Goal: Task Accomplishment & Management: Use online tool/utility

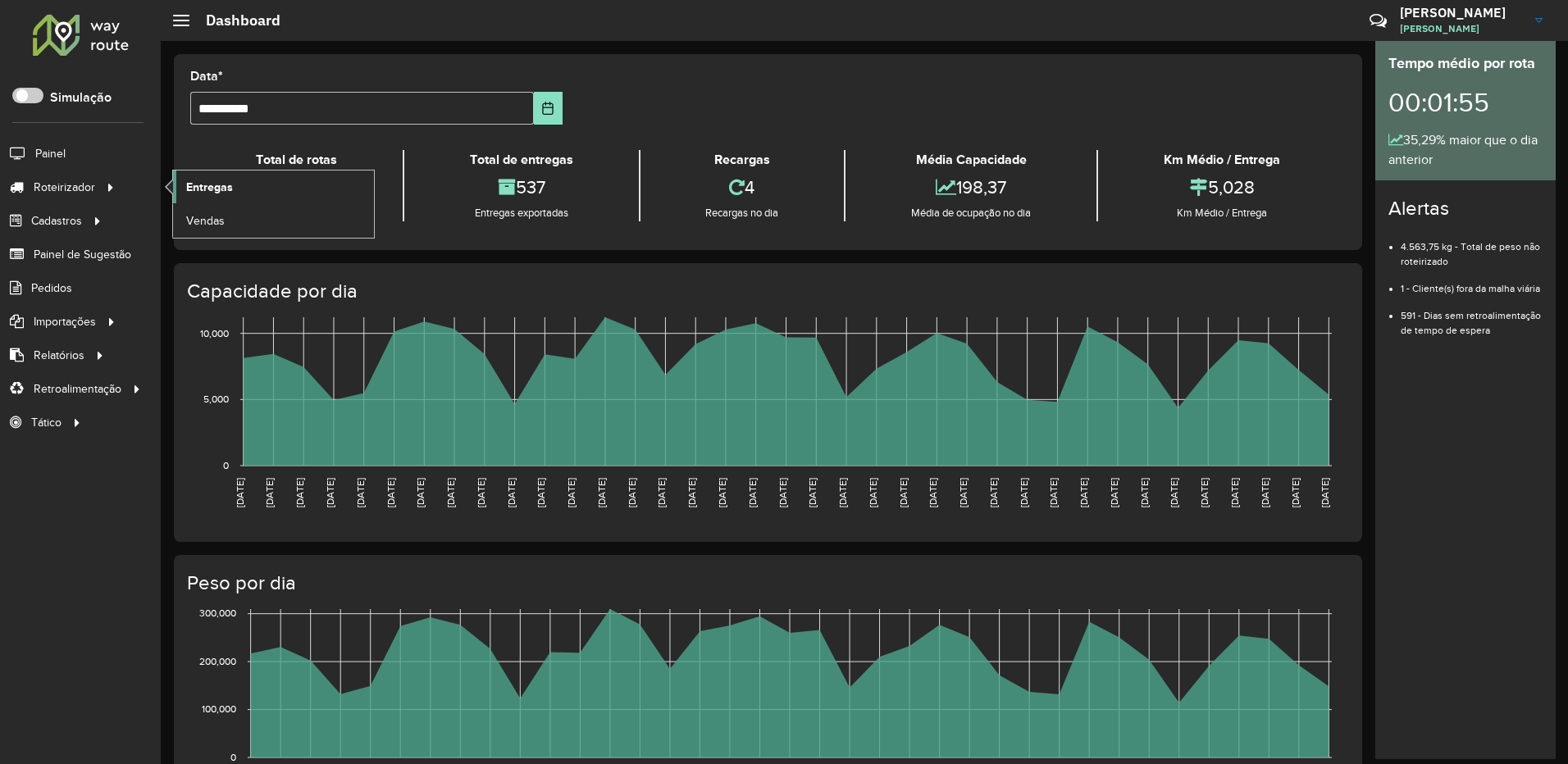
click at [197, 181] on span "Entregas" at bounding box center [210, 187] width 47 height 17
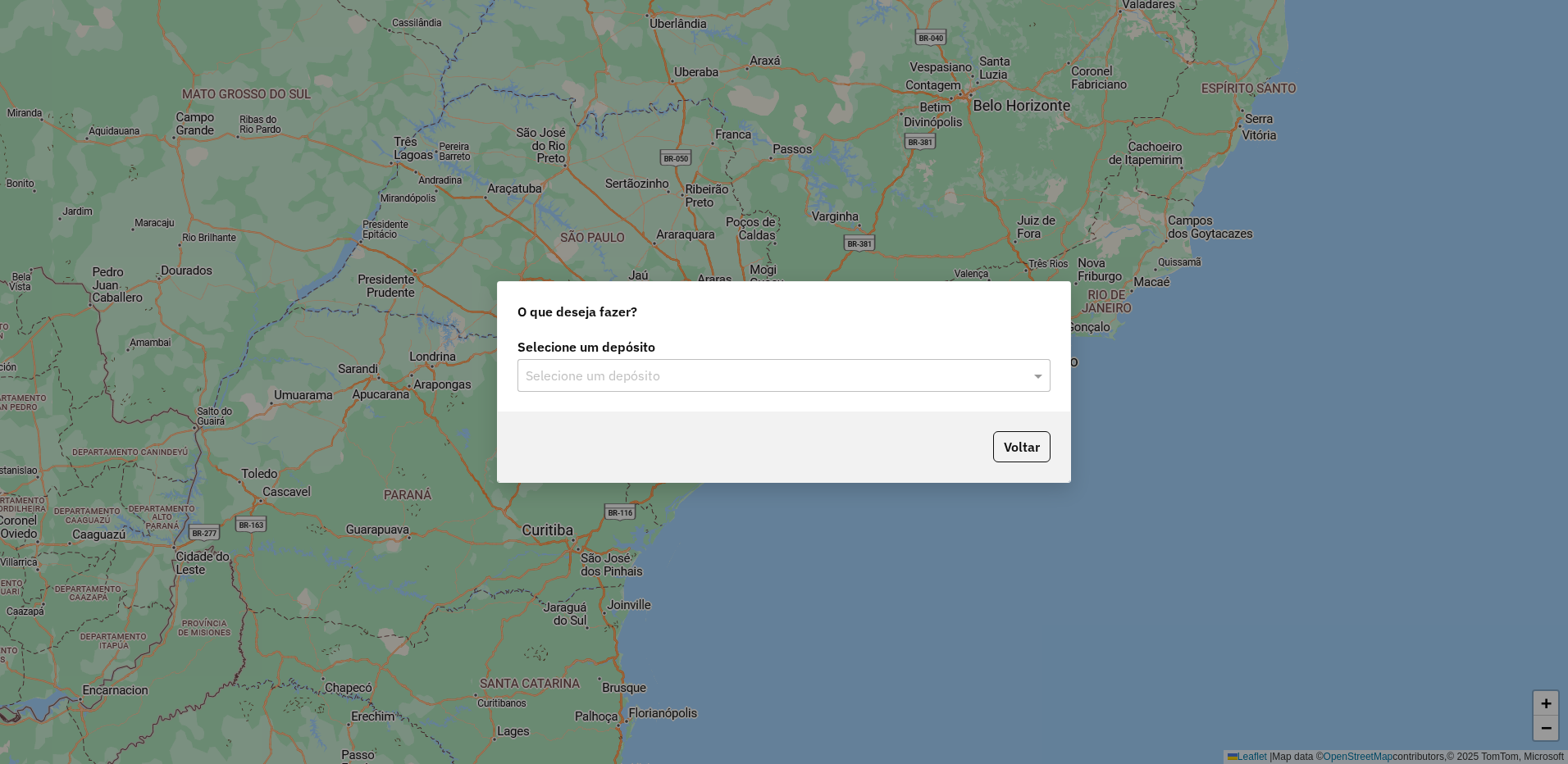
click at [581, 387] on div "Selecione um depósito" at bounding box center [784, 376] width 533 height 33
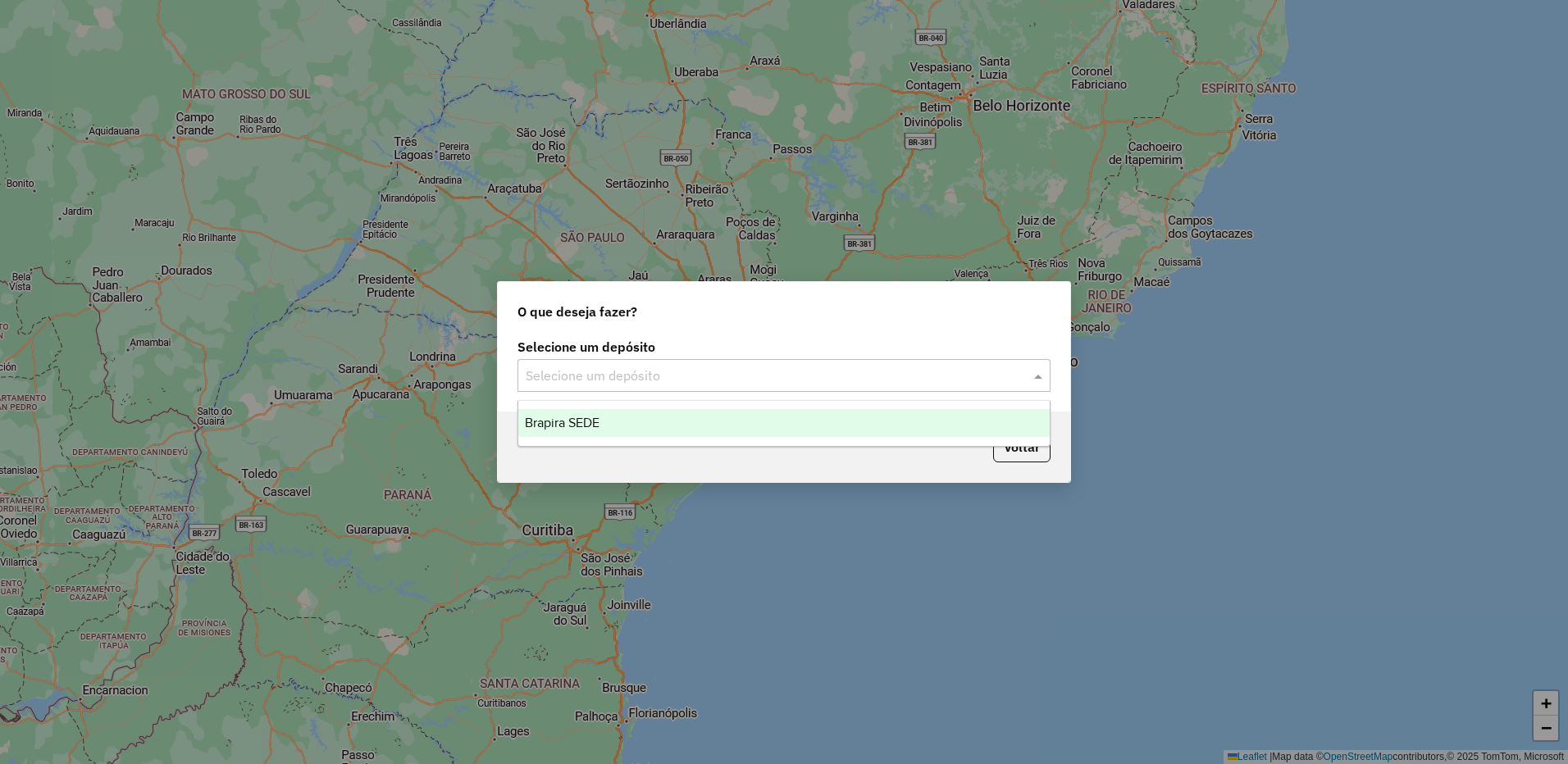
click at [589, 415] on div "Brapira SEDE" at bounding box center [784, 422] width 531 height 28
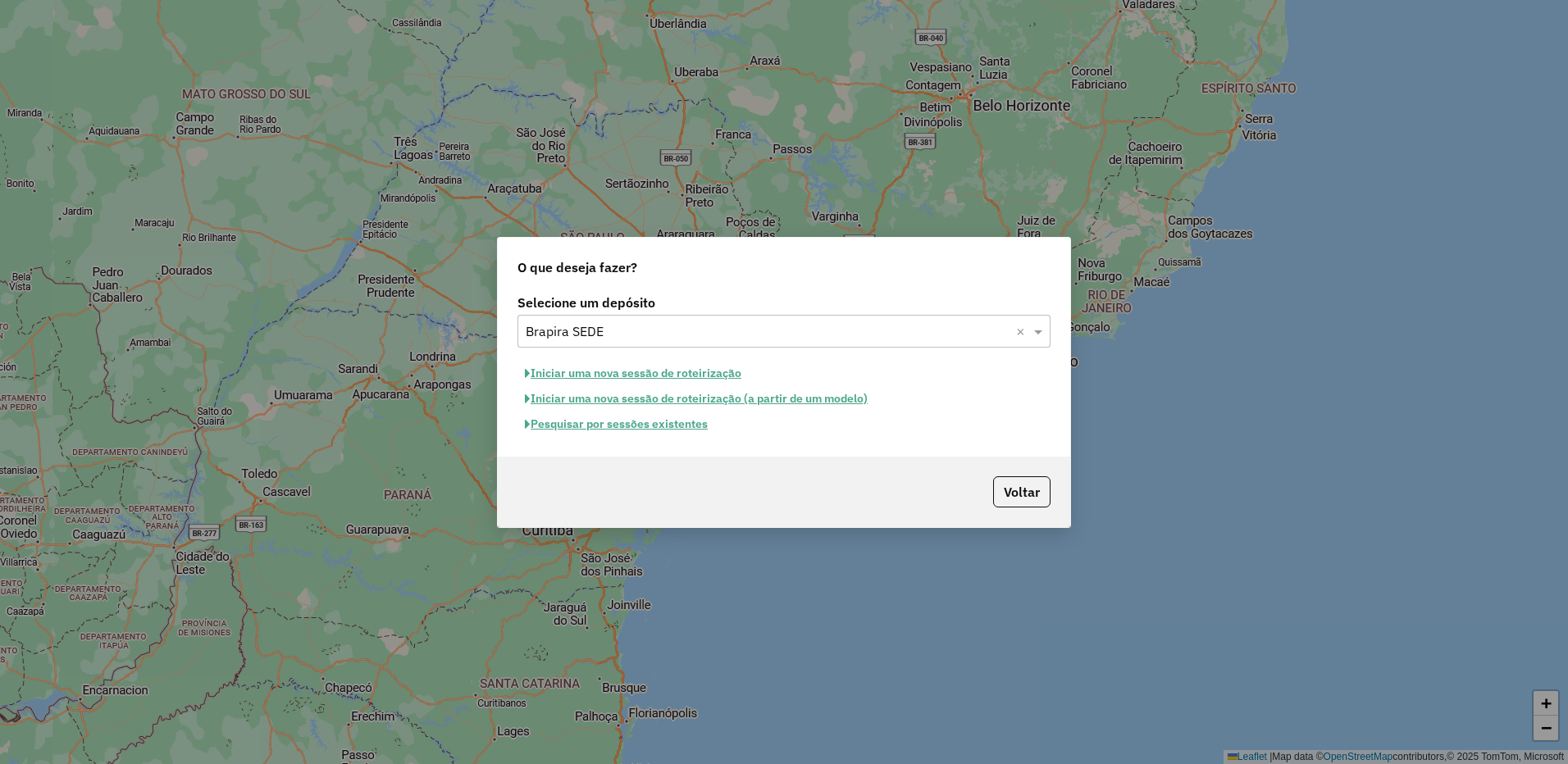
click at [652, 379] on button "Iniciar uma nova sessão de roteirização" at bounding box center [632, 374] width 231 height 26
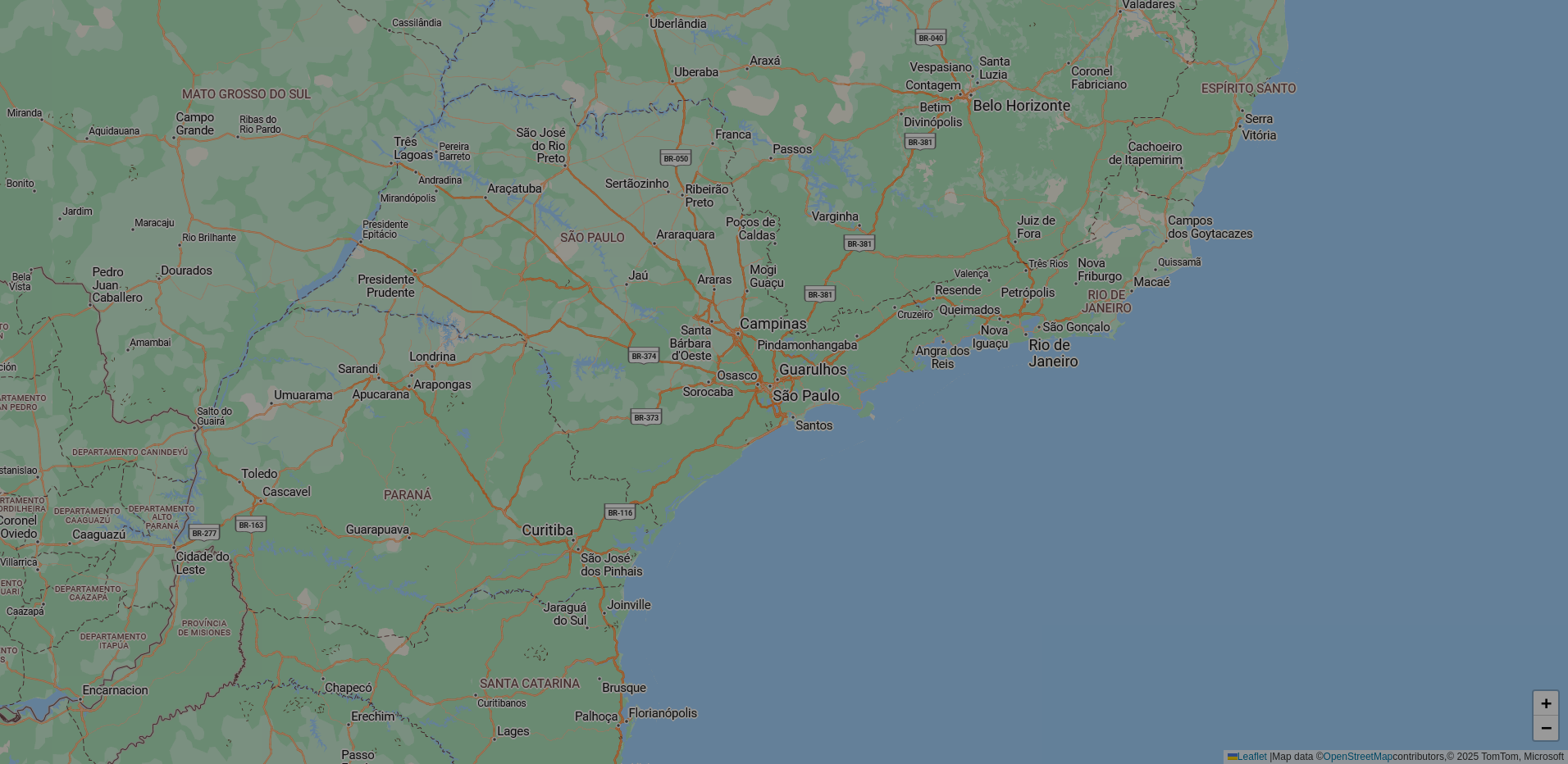
select select "*"
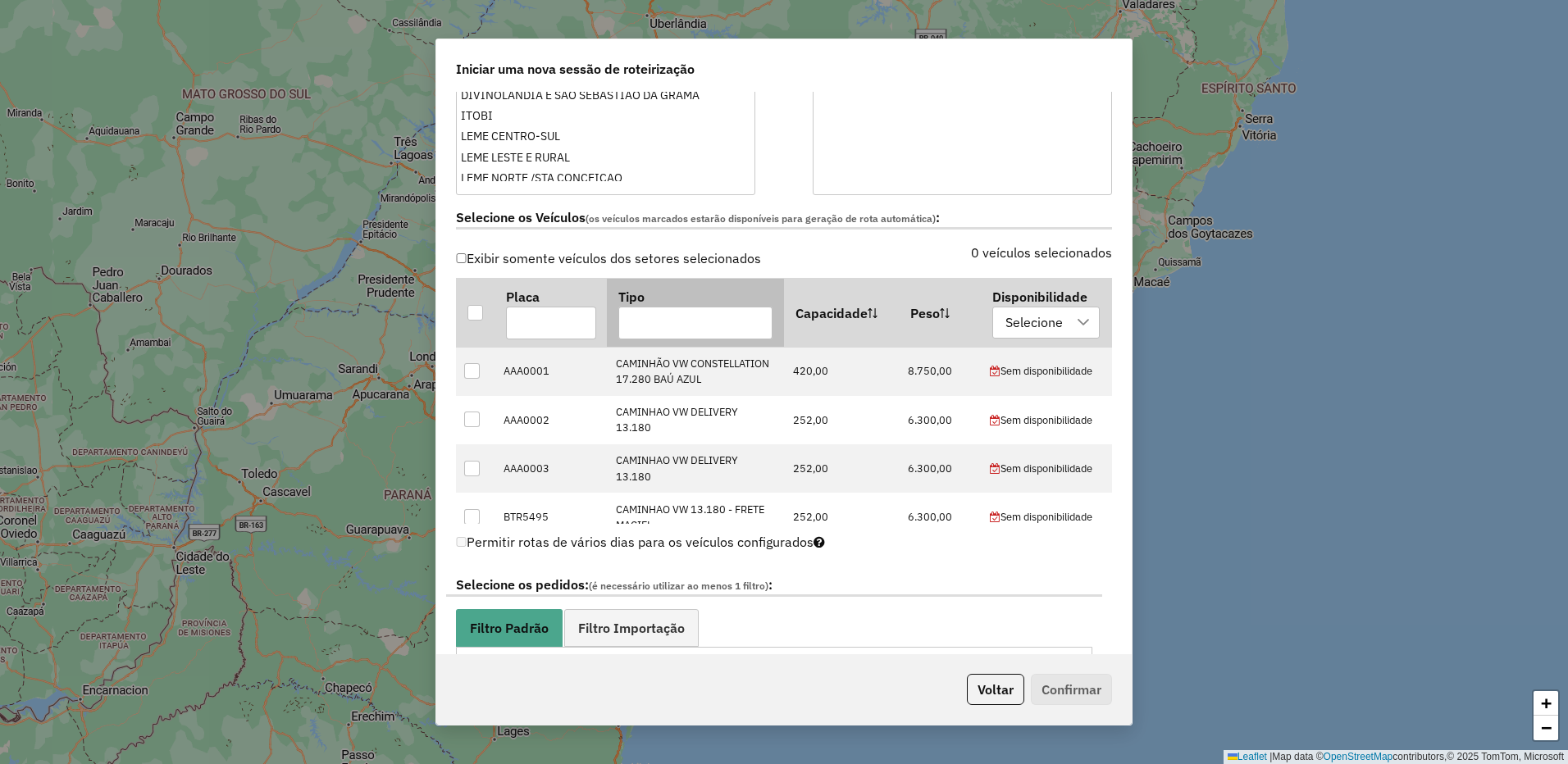
scroll to position [328, 0]
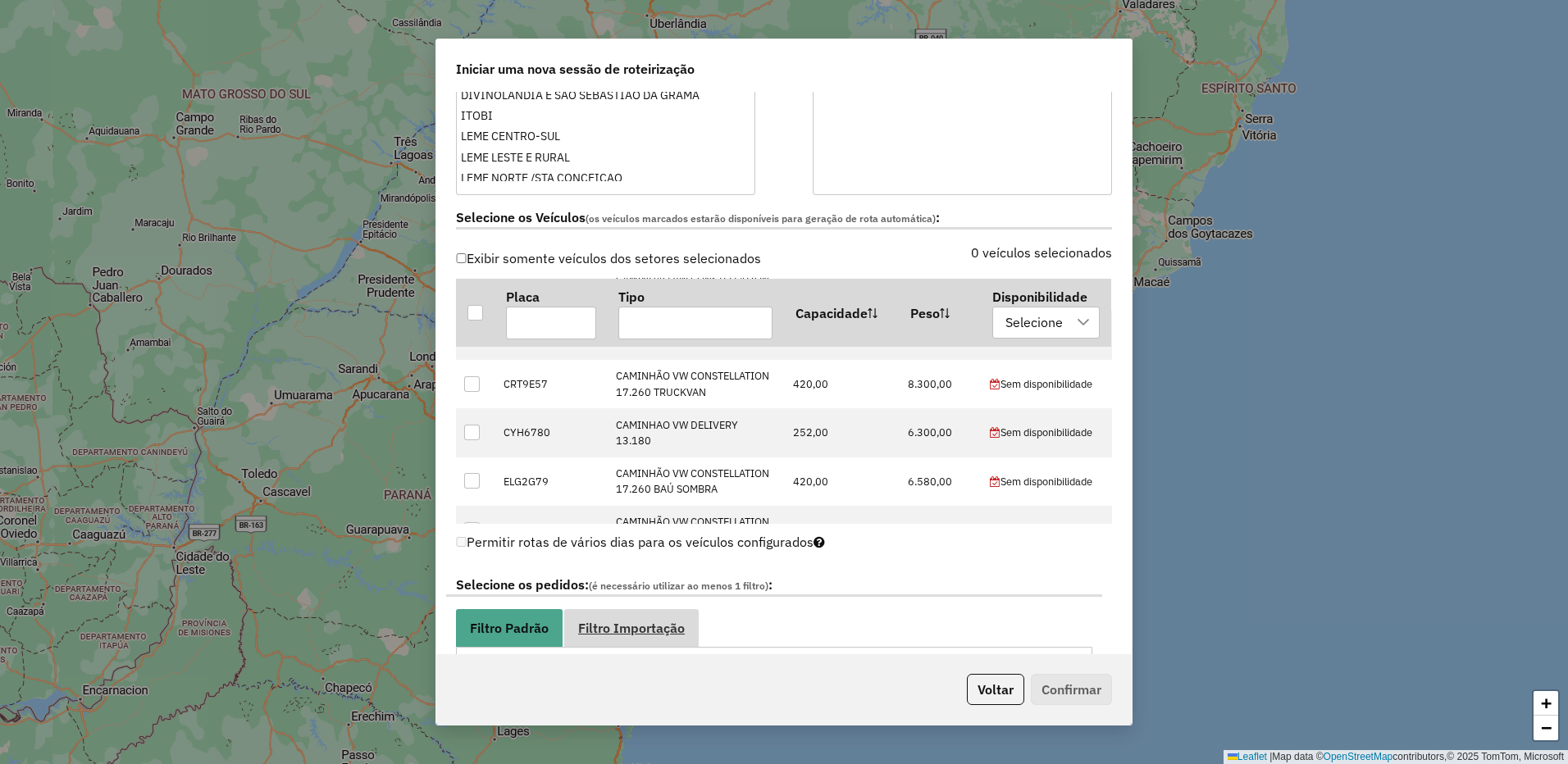
click at [641, 635] on span "Filtro Importação" at bounding box center [631, 628] width 106 height 13
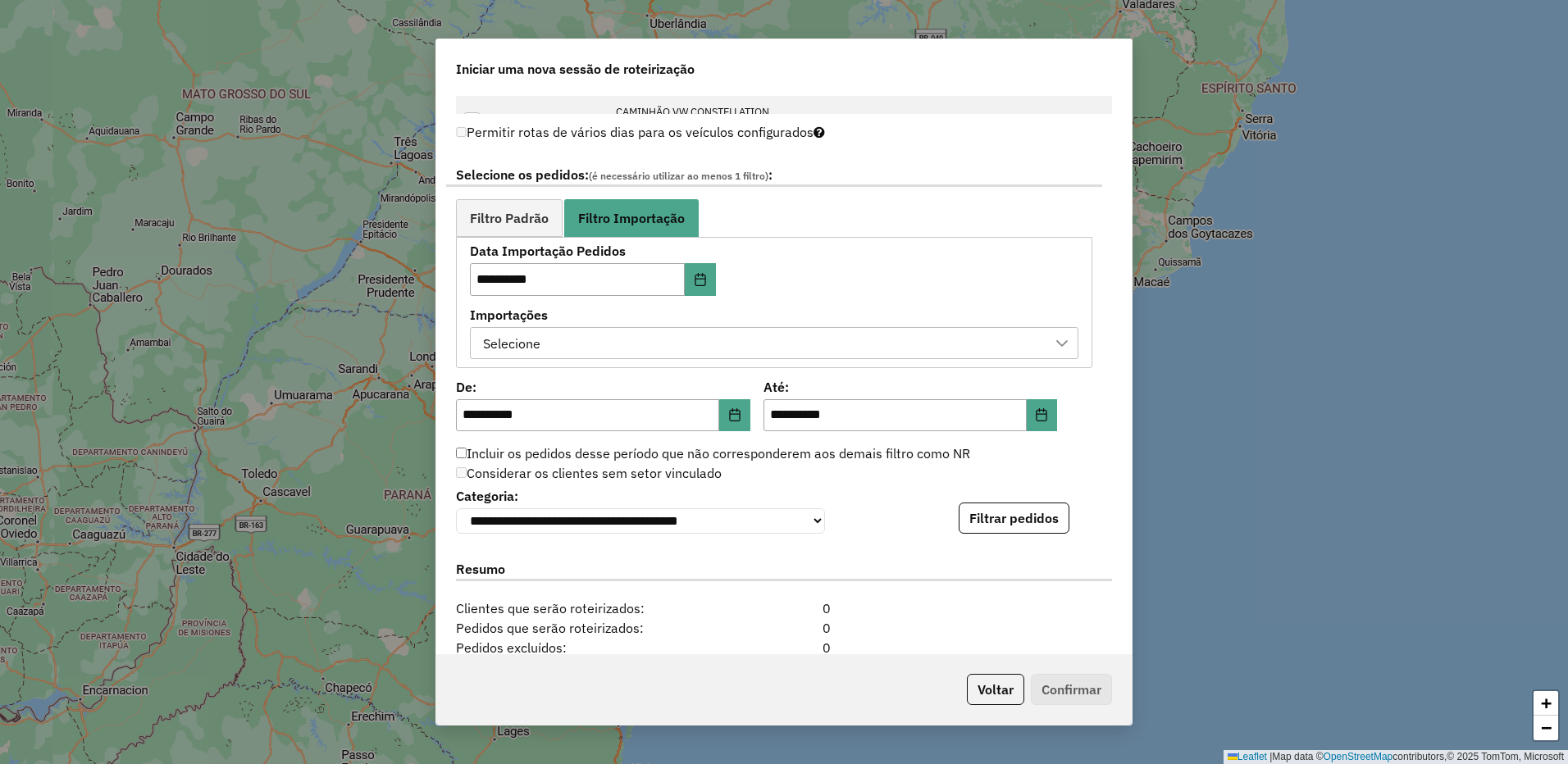
click at [1060, 338] on icon at bounding box center [1061, 343] width 13 height 13
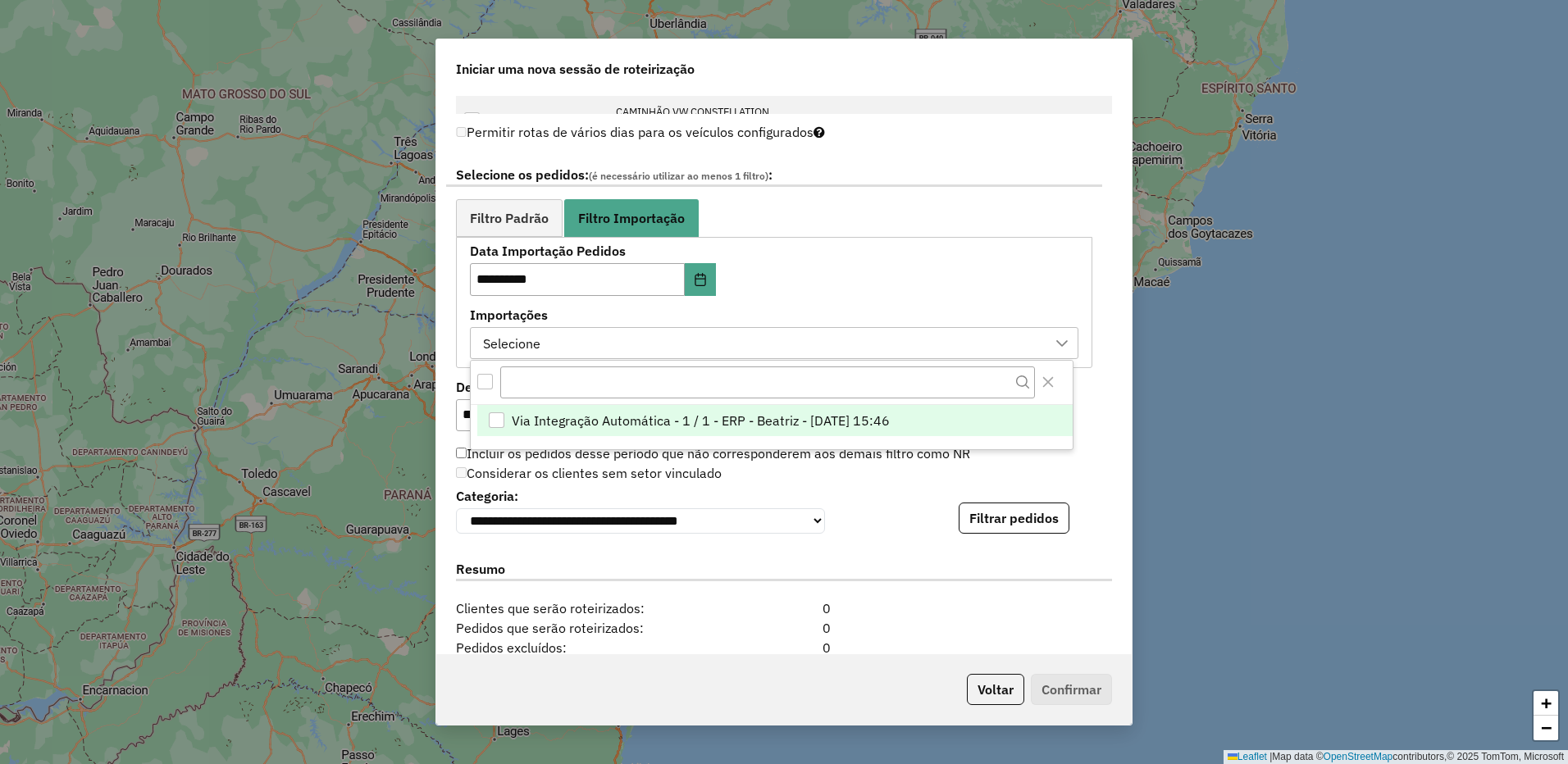
scroll to position [12, 75]
click at [493, 415] on div "Via Integração Automática - 1 / 1 - ERP - Beatriz - 16/08/2025 15:46" at bounding box center [497, 420] width 15 height 15
click at [902, 549] on div "**********" at bounding box center [784, 373] width 695 height 563
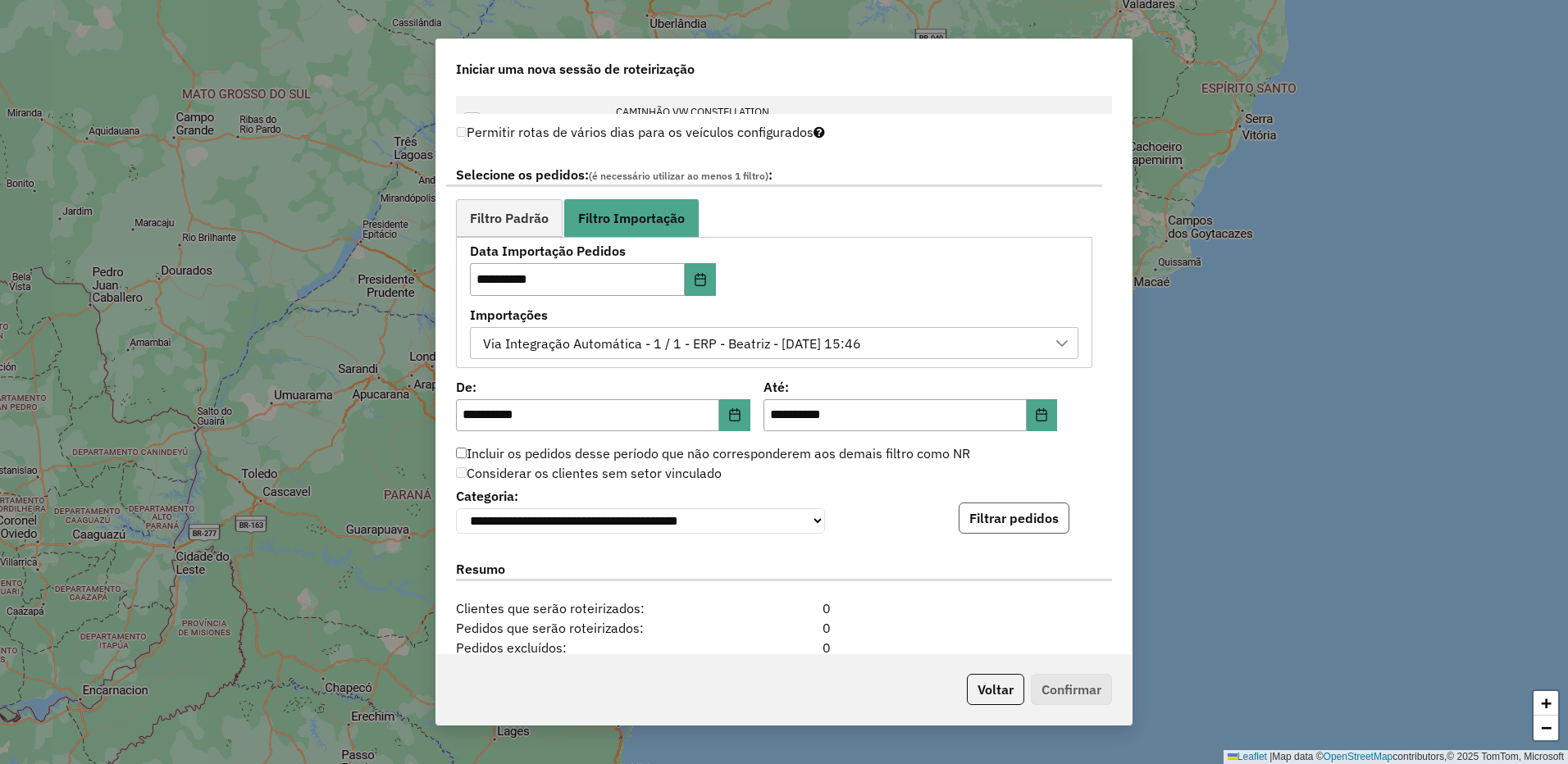
click at [1002, 519] on button "Filtrar pedidos" at bounding box center [1014, 518] width 111 height 32
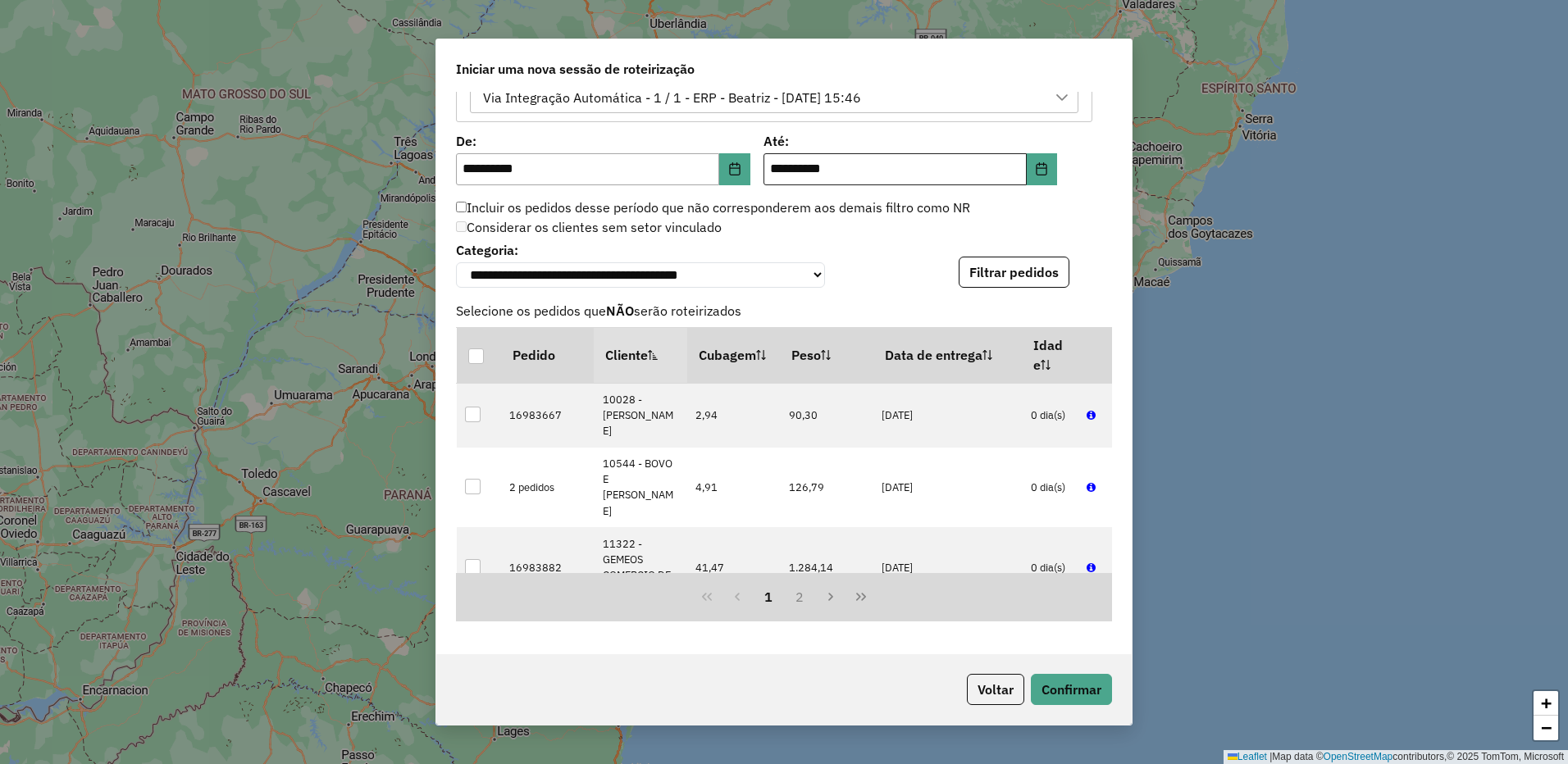
scroll to position [1376, 0]
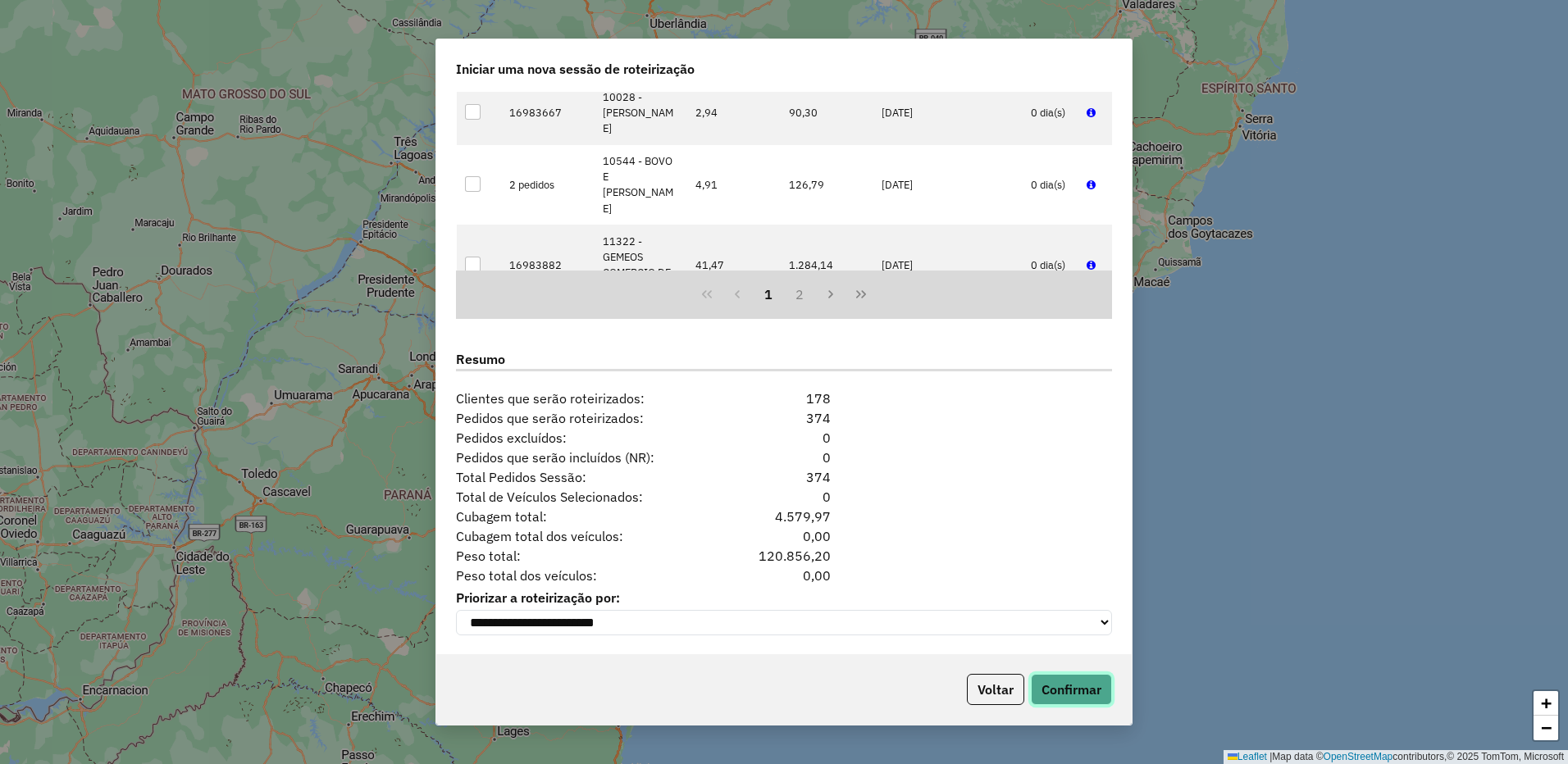
click at [1080, 684] on button "Confirmar" at bounding box center [1071, 689] width 81 height 32
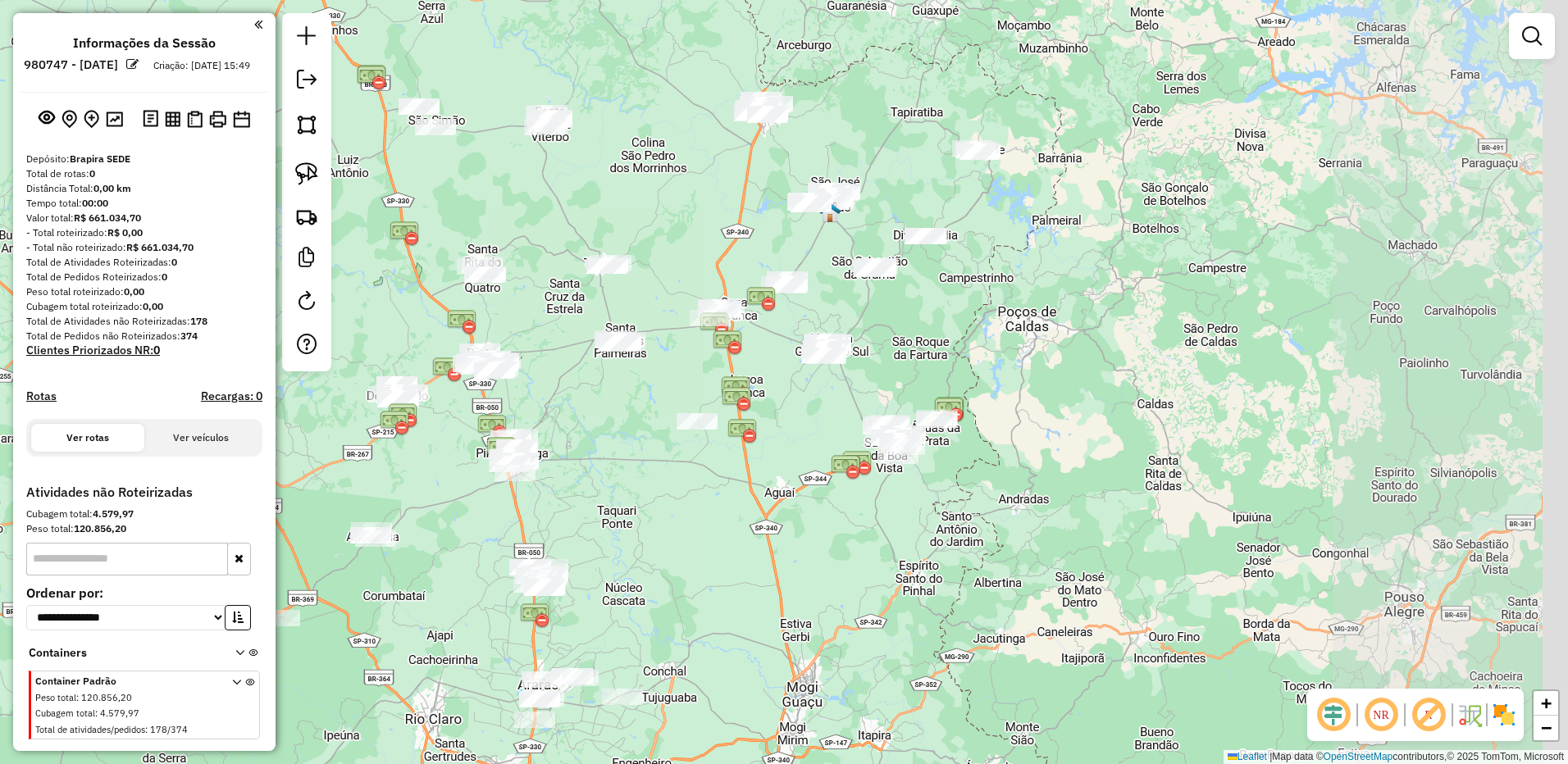
drag, startPoint x: 1002, startPoint y: 424, endPoint x: 721, endPoint y: 495, distance: 289.8
click at [718, 502] on div "Janela de atendimento Grade de atendimento Capacidade Transportadoras Veículos …" at bounding box center [784, 382] width 1568 height 764
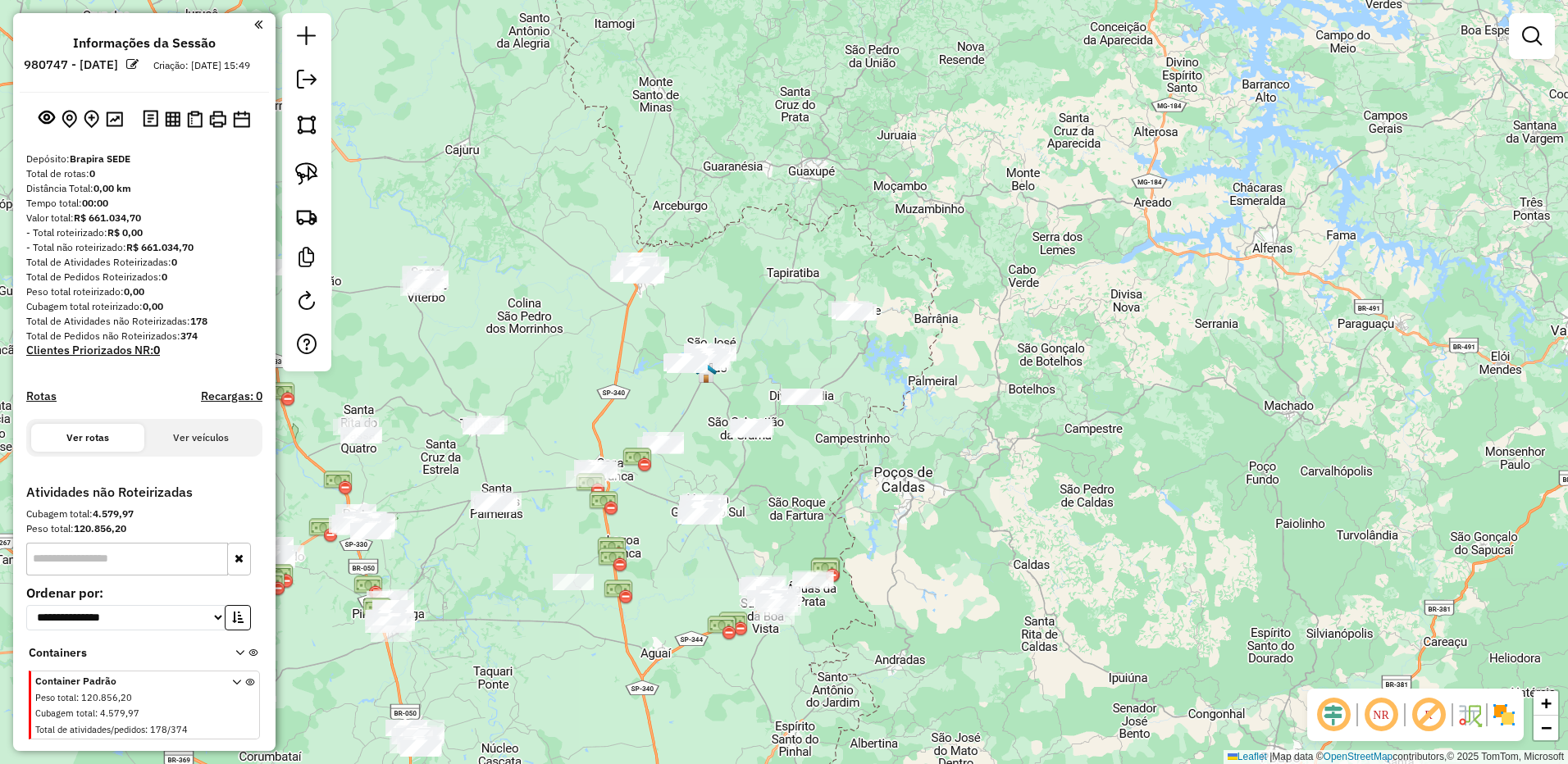
drag, startPoint x: 1064, startPoint y: 348, endPoint x: 968, endPoint y: 471, distance: 156.0
click at [970, 472] on div "Janela de atendimento Grade de atendimento Capacidade Transportadoras Veículos …" at bounding box center [784, 382] width 1568 height 764
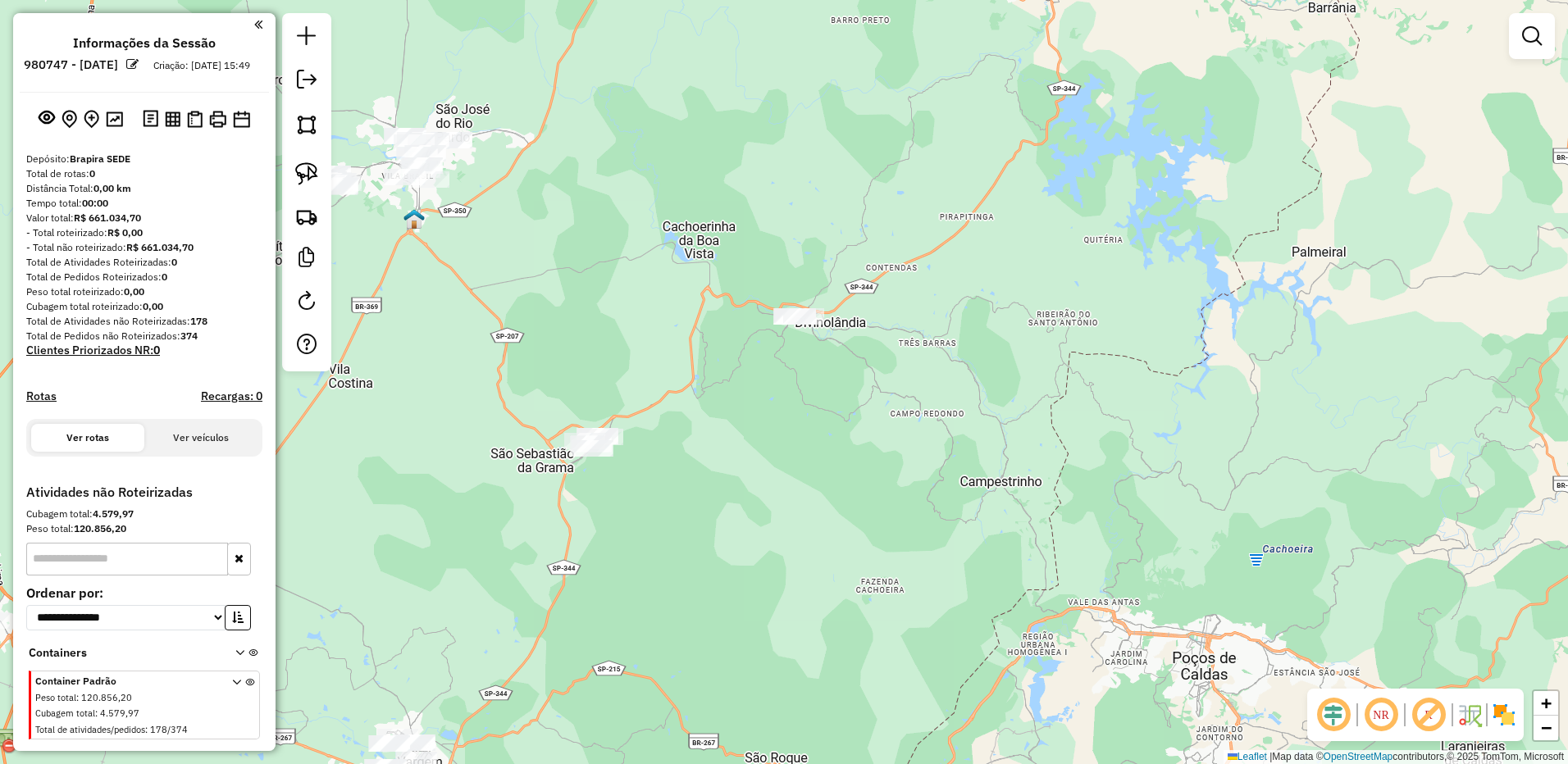
drag, startPoint x: 861, startPoint y: 497, endPoint x: 847, endPoint y: 406, distance: 92.1
click at [847, 406] on div "Janela de atendimento Grade de atendimento Capacidade Transportadoras Veículos …" at bounding box center [784, 382] width 1568 height 764
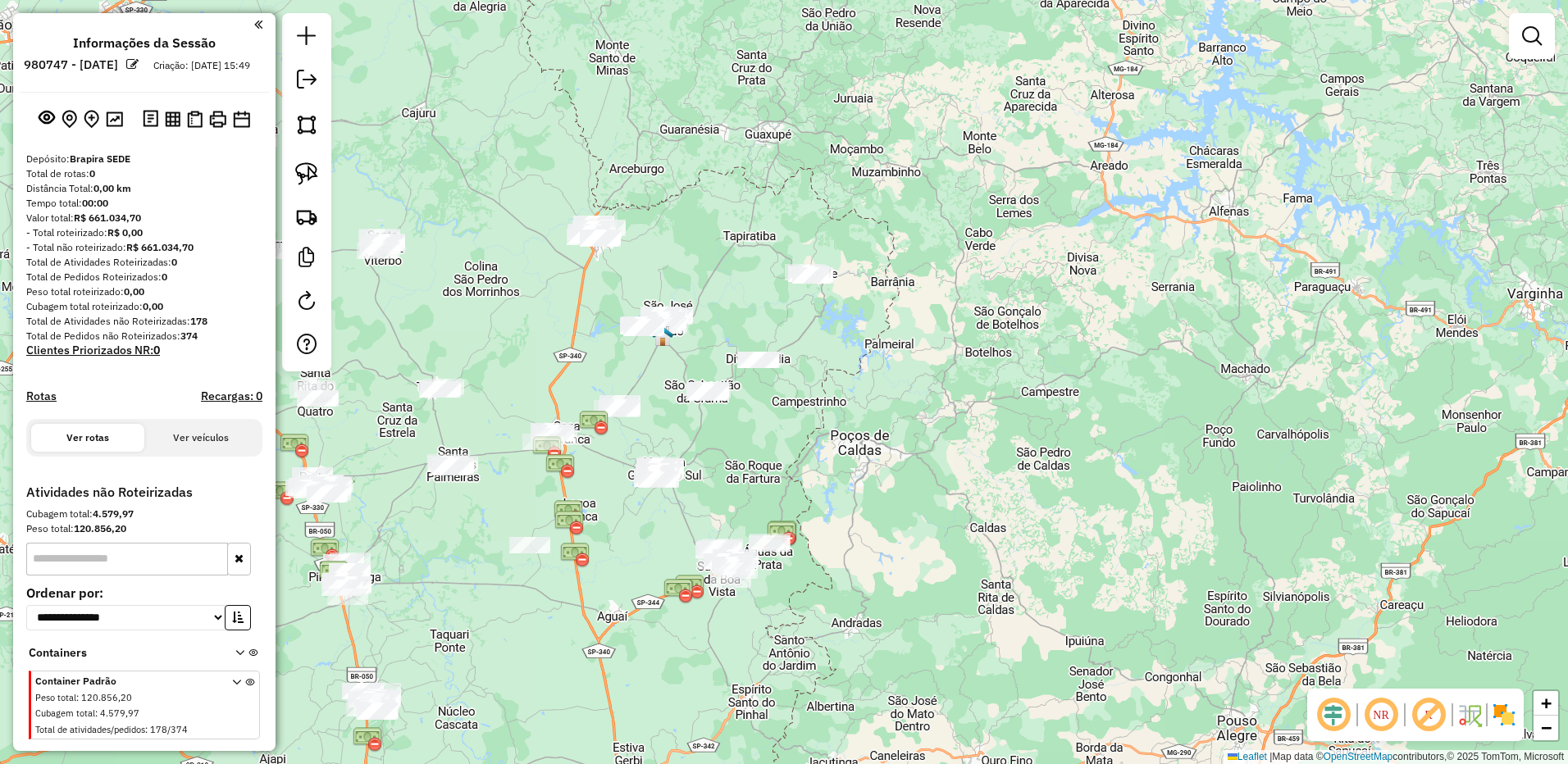
drag, startPoint x: 962, startPoint y: 395, endPoint x: 888, endPoint y: 392, distance: 74.1
click at [888, 392] on div "Janela de atendimento Grade de atendimento Capacidade Transportadoras Veículos …" at bounding box center [784, 382] width 1568 height 764
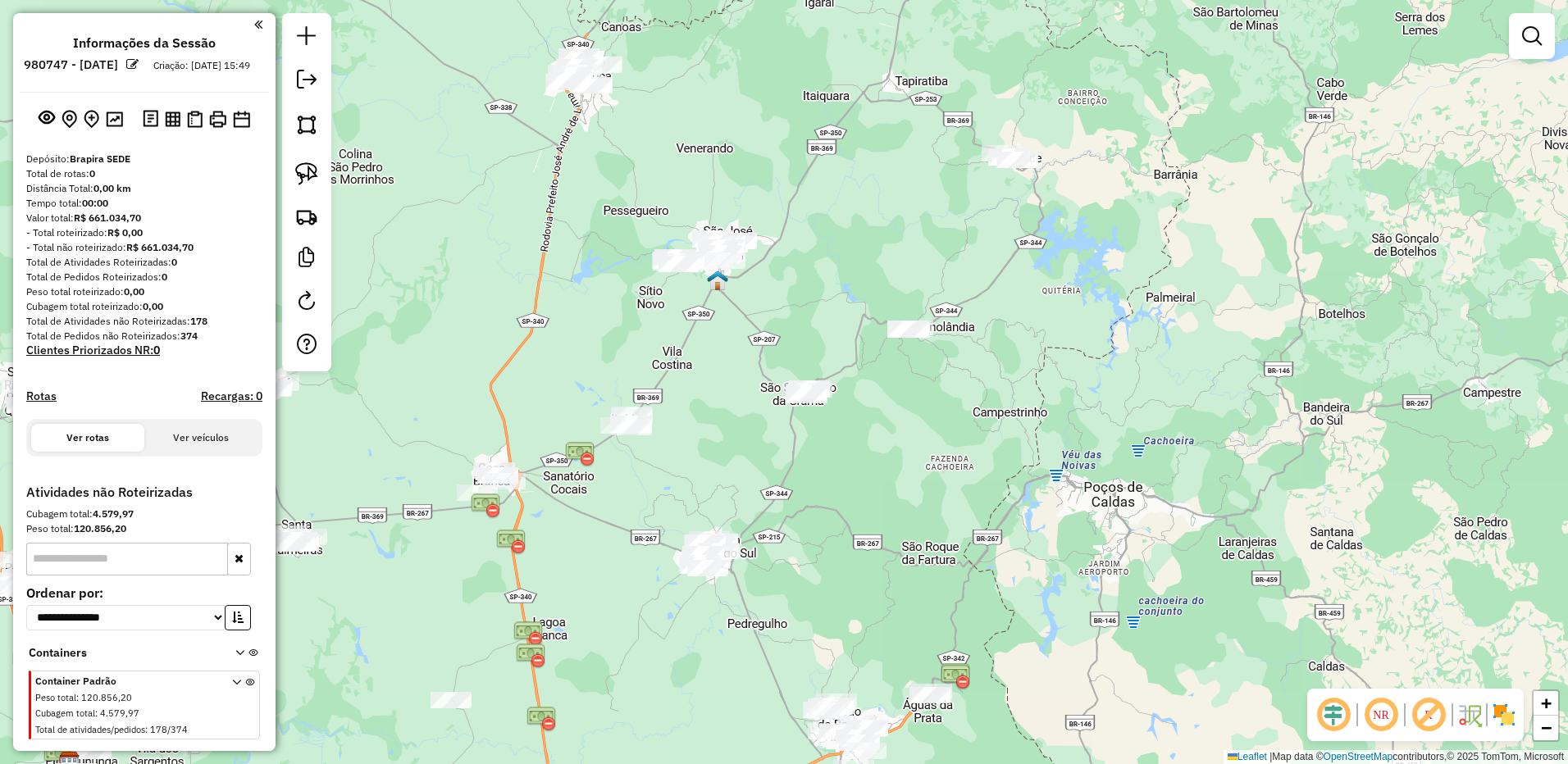
drag, startPoint x: 317, startPoint y: 175, endPoint x: 356, endPoint y: 204, distance: 48.6
click at [317, 175] on img at bounding box center [307, 174] width 23 height 23
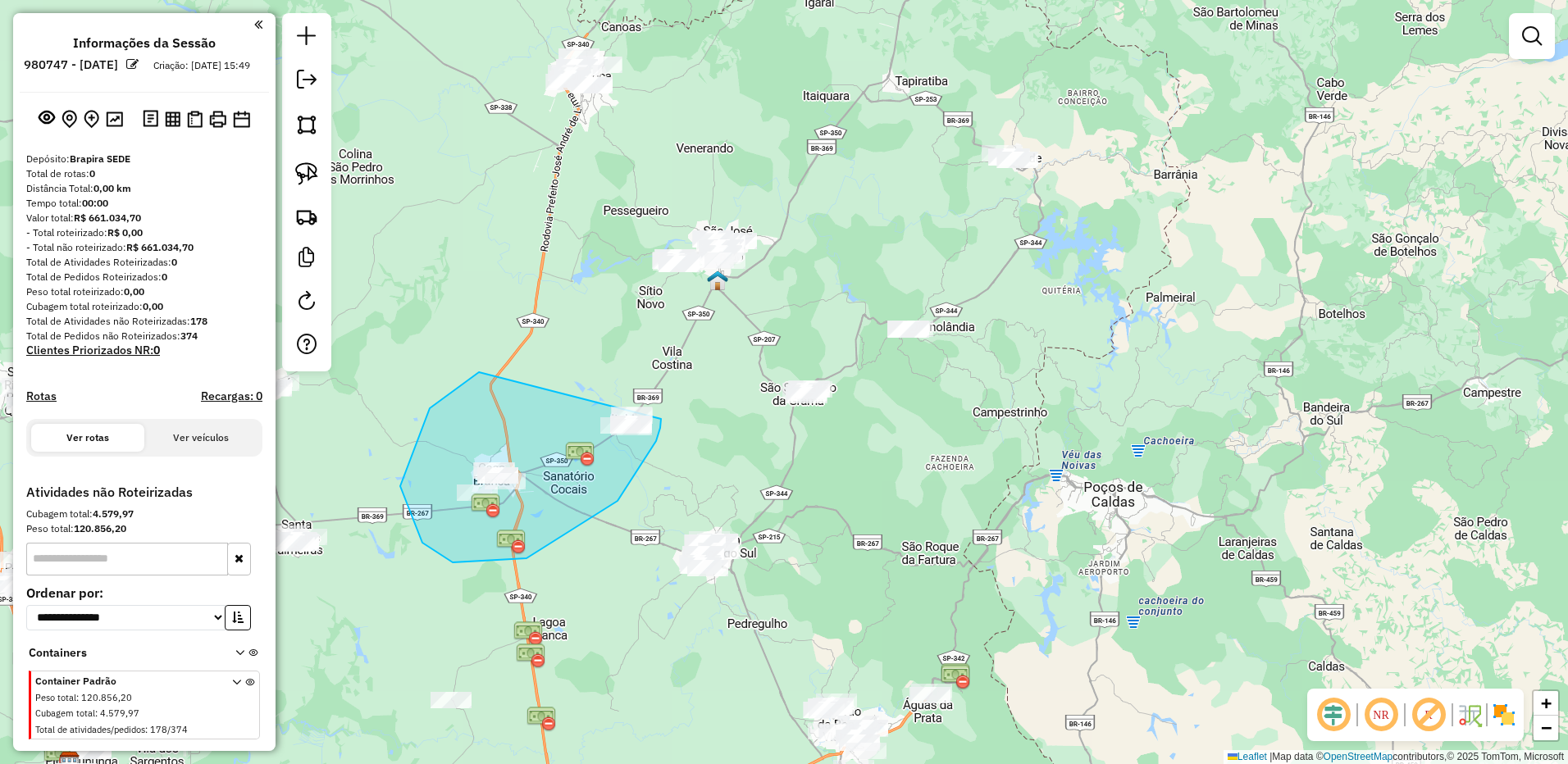
drag, startPoint x: 479, startPoint y: 372, endPoint x: 661, endPoint y: 419, distance: 188.0
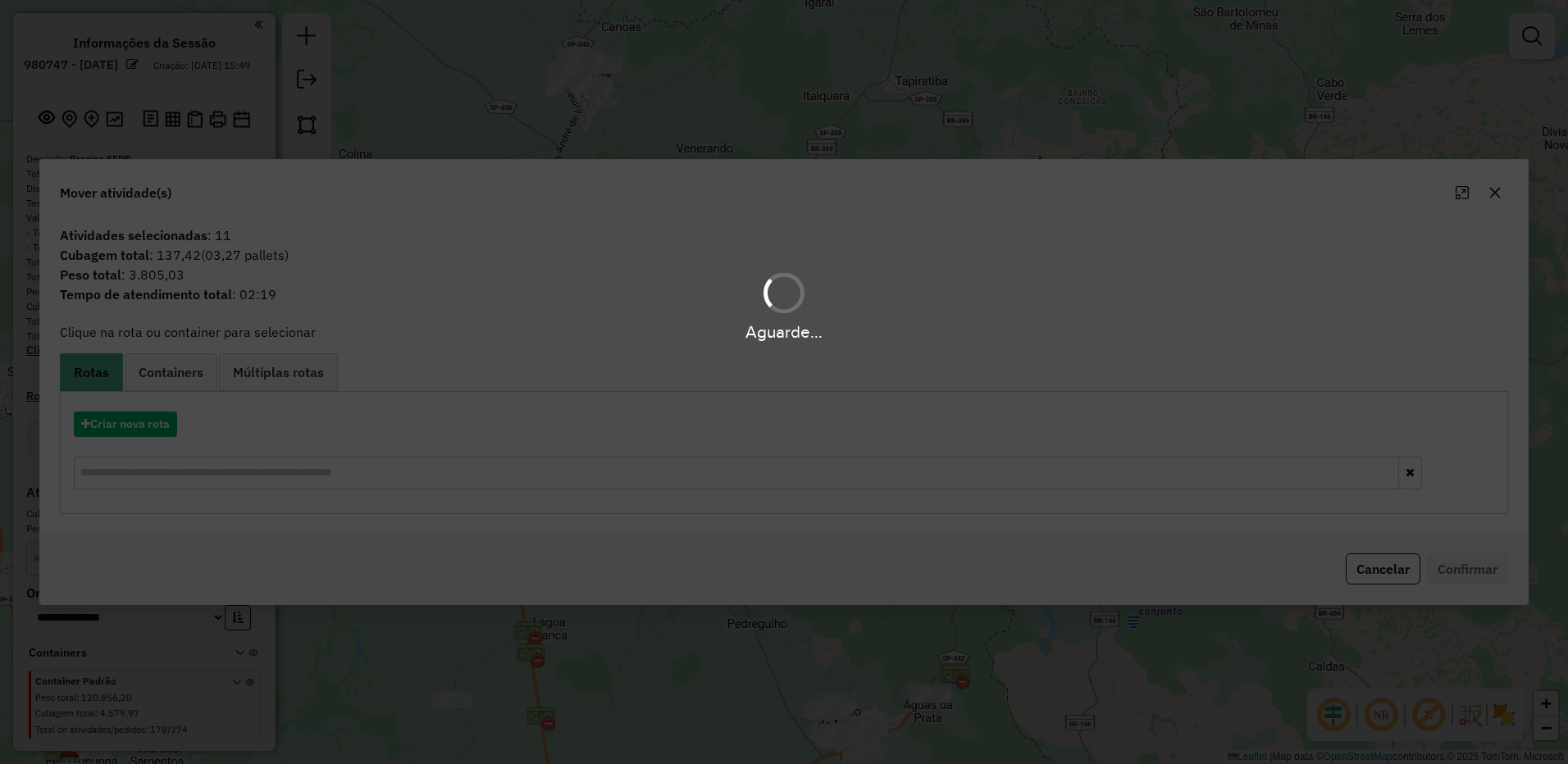
click at [1498, 192] on div "Aguarde..." at bounding box center [784, 382] width 1568 height 764
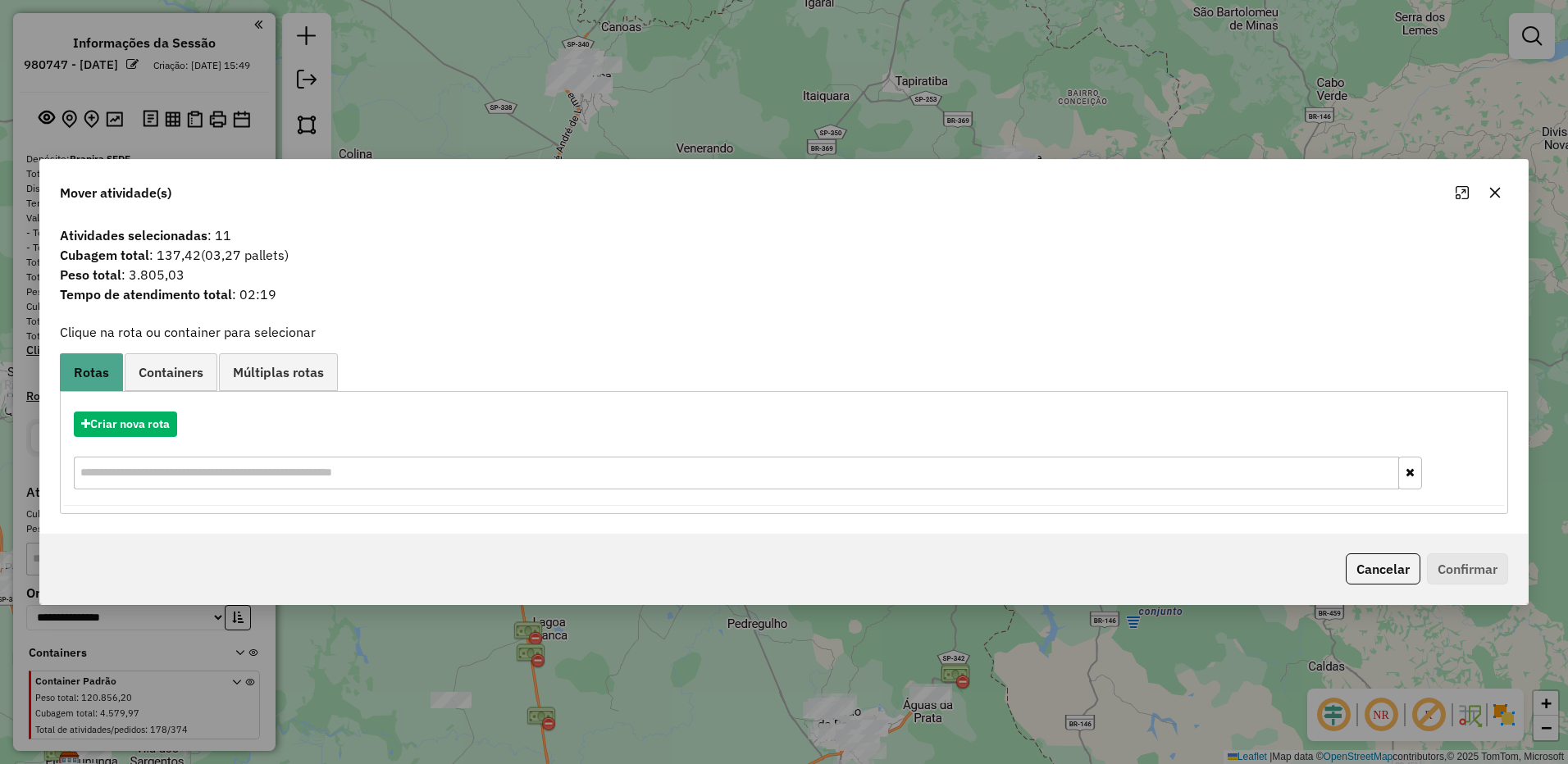
click at [1497, 192] on icon "button" at bounding box center [1494, 192] width 13 height 13
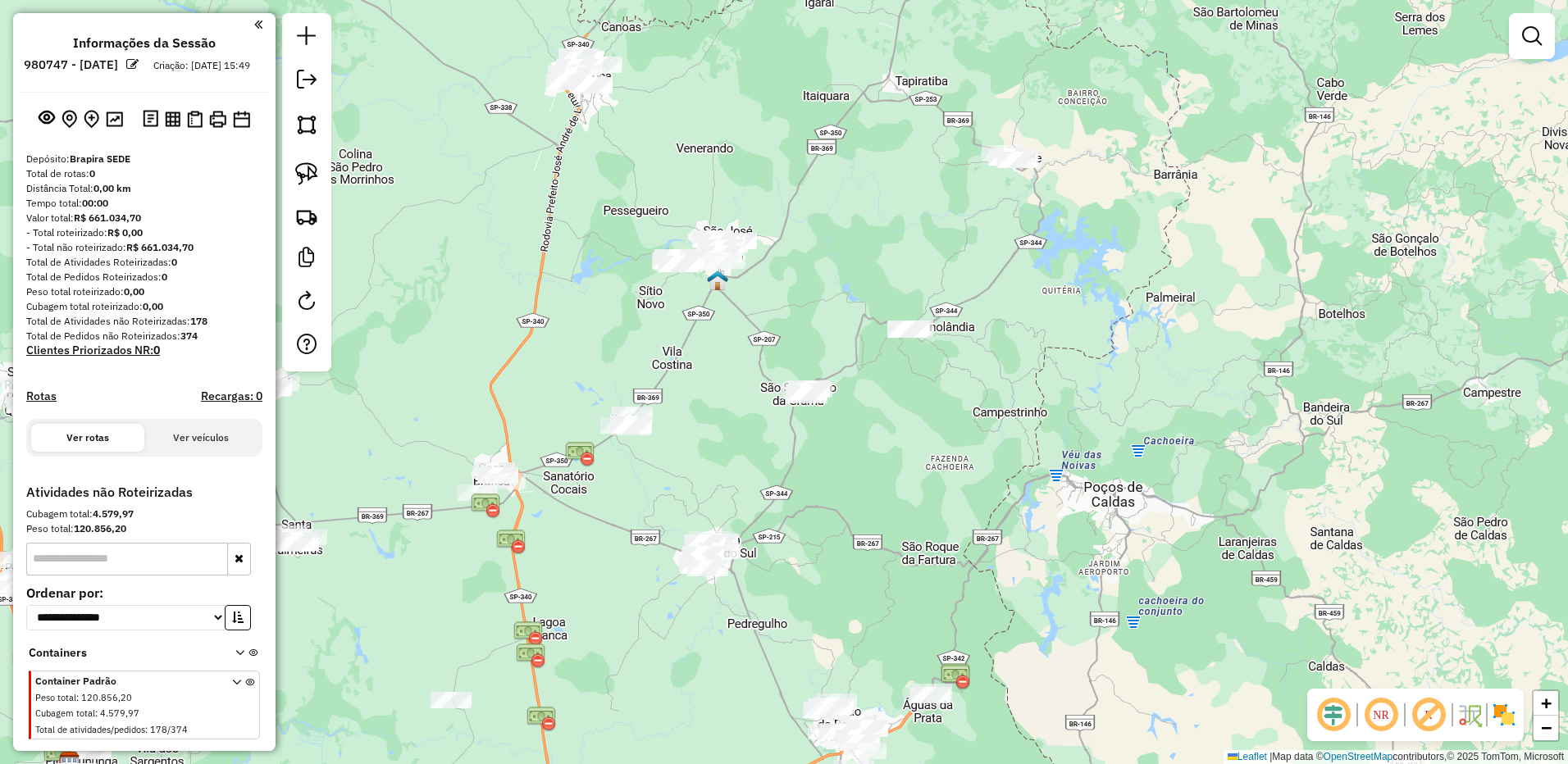
drag, startPoint x: 1324, startPoint y: 722, endPoint x: 1433, endPoint y: 715, distance: 109.2
click at [1324, 721] on em at bounding box center [1333, 715] width 39 height 39
click at [1468, 709] on img at bounding box center [1469, 715] width 26 height 26
click at [1520, 711] on div "NR R" at bounding box center [1415, 715] width 216 height 53
click at [1510, 714] on img at bounding box center [1503, 715] width 26 height 26
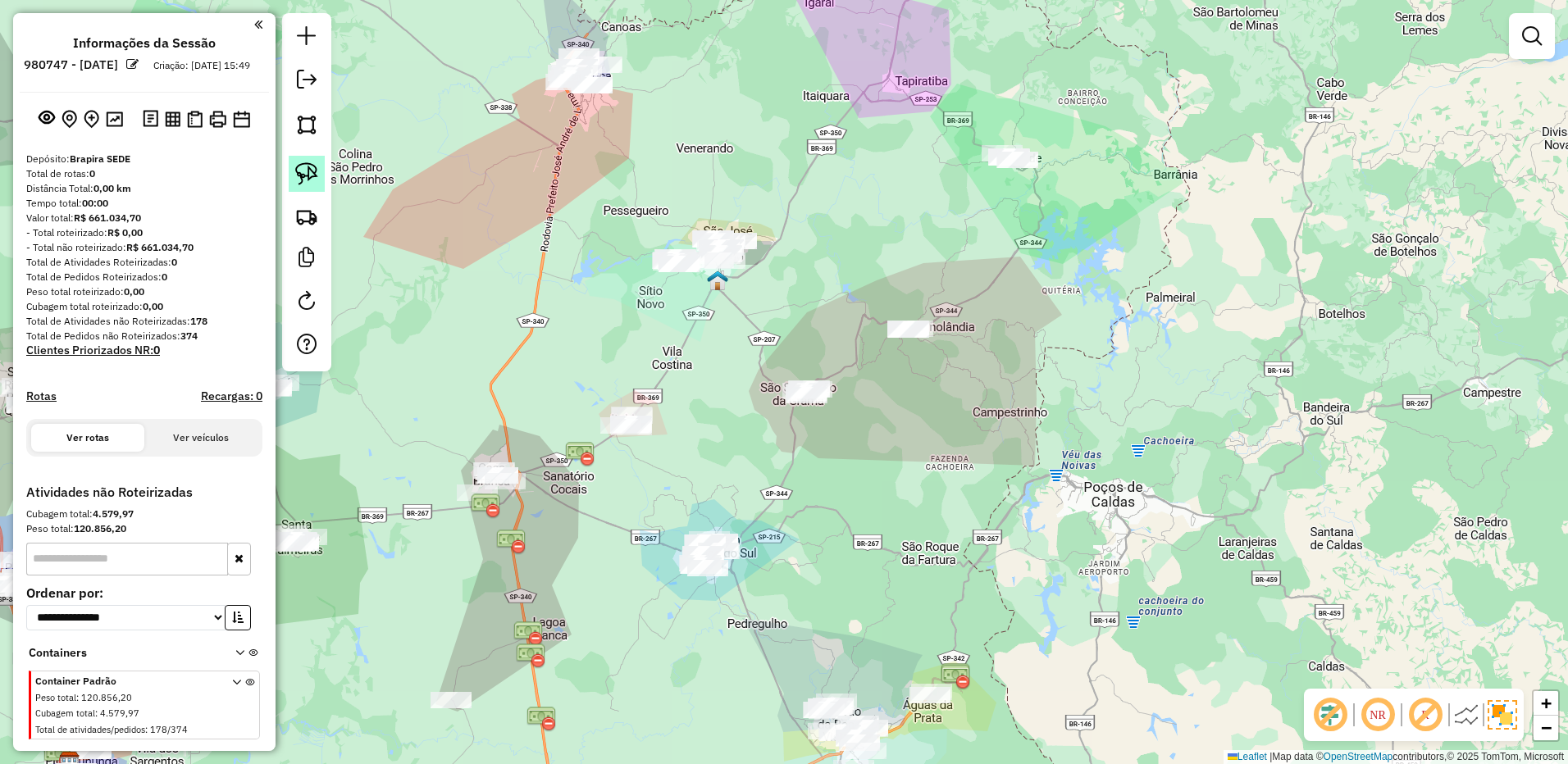
click at [289, 173] on link at bounding box center [307, 174] width 36 height 36
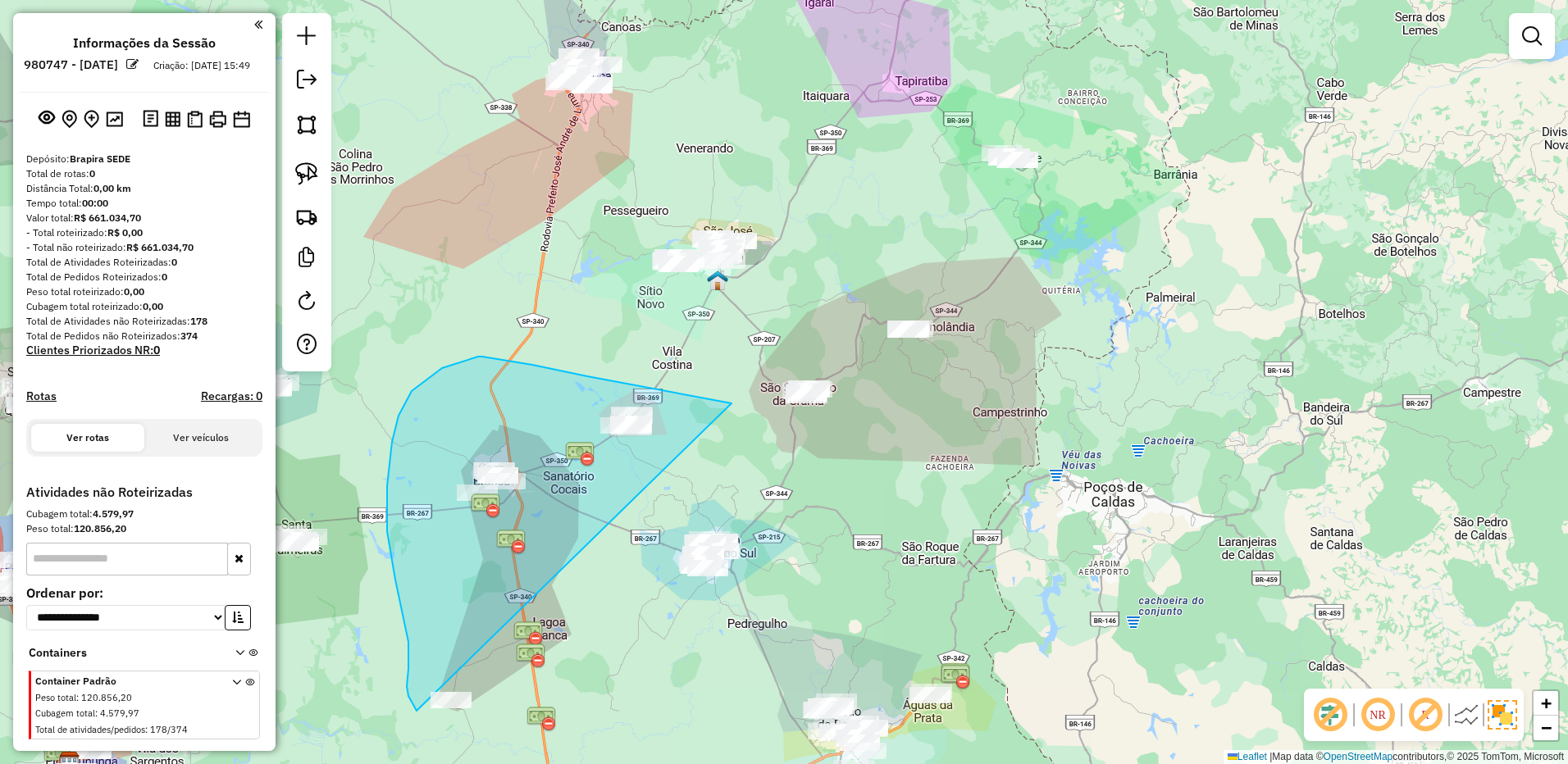
drag, startPoint x: 700, startPoint y: 398, endPoint x: 474, endPoint y: 725, distance: 397.5
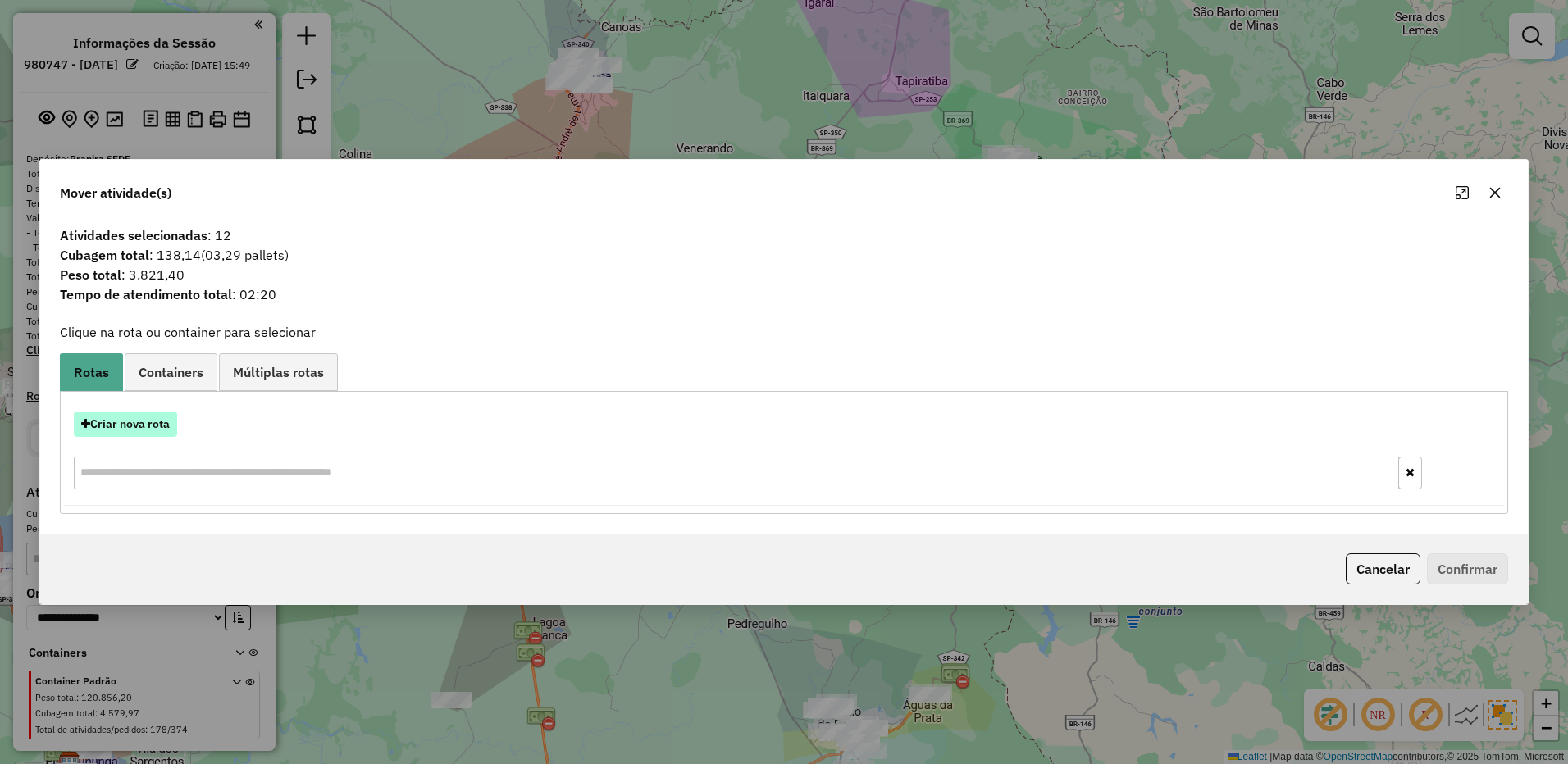
click at [152, 419] on button "Criar nova rota" at bounding box center [125, 424] width 103 height 26
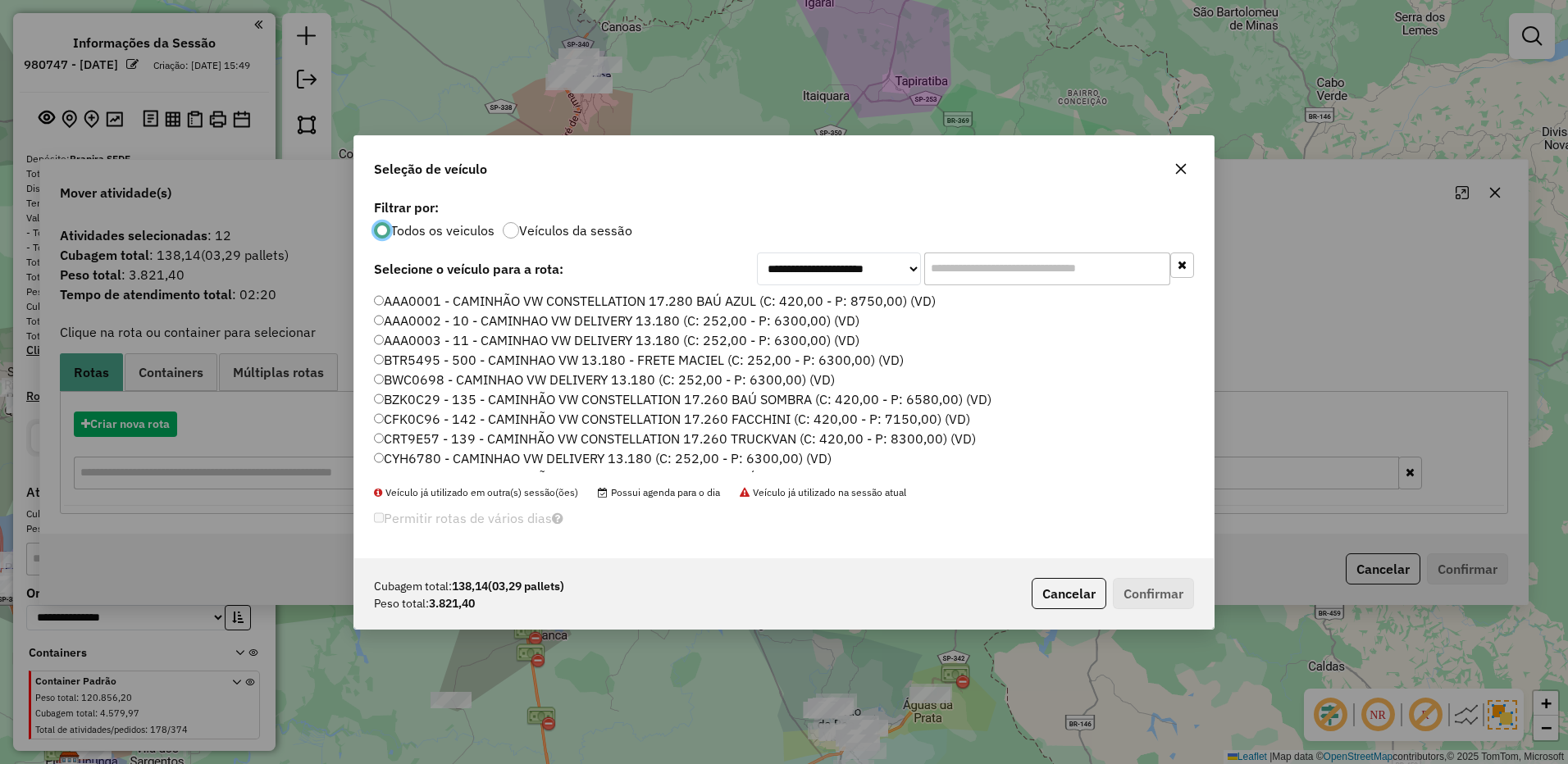
scroll to position [9, 5]
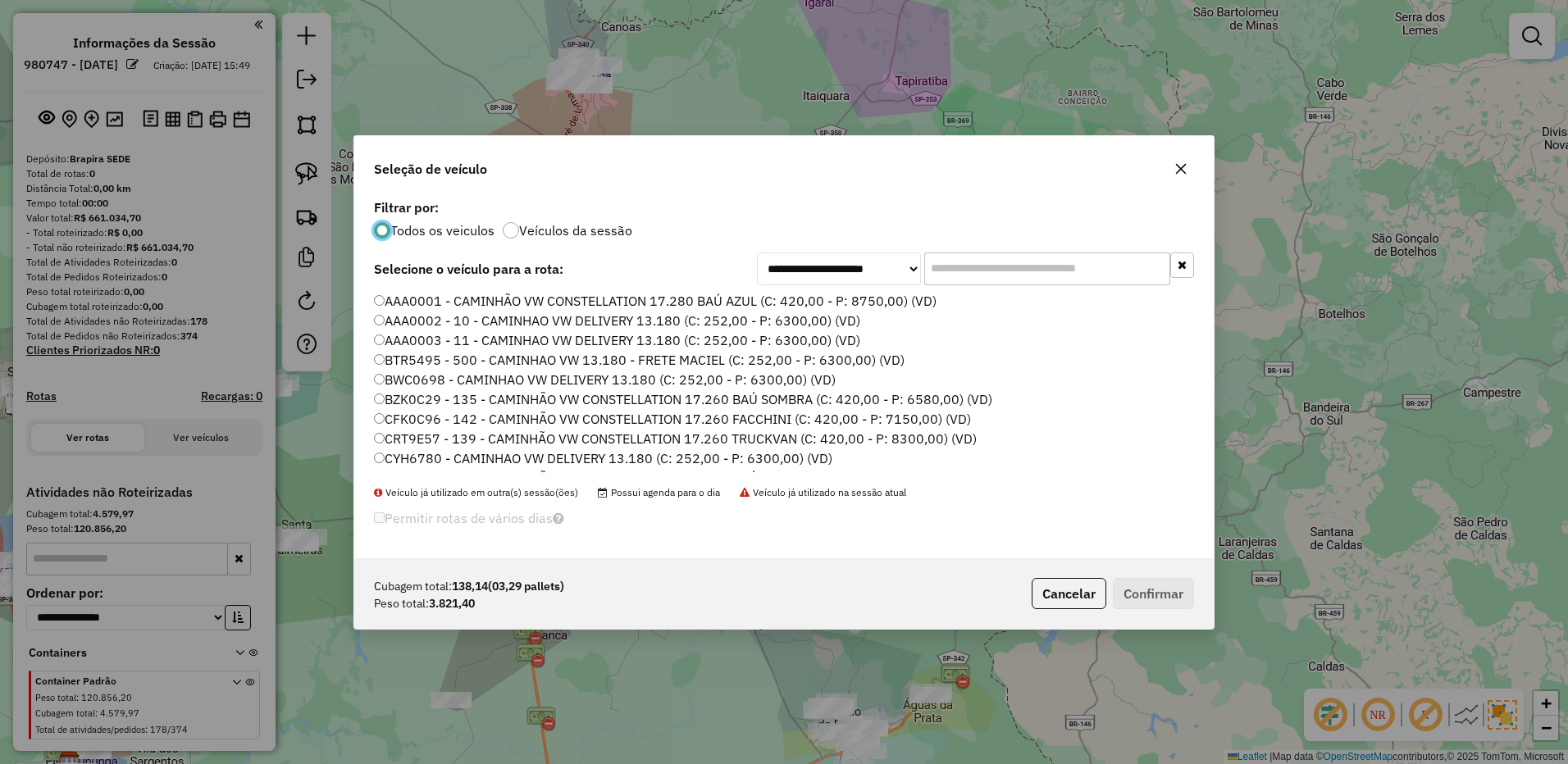
click at [960, 273] on input "text" at bounding box center [1047, 268] width 246 height 33
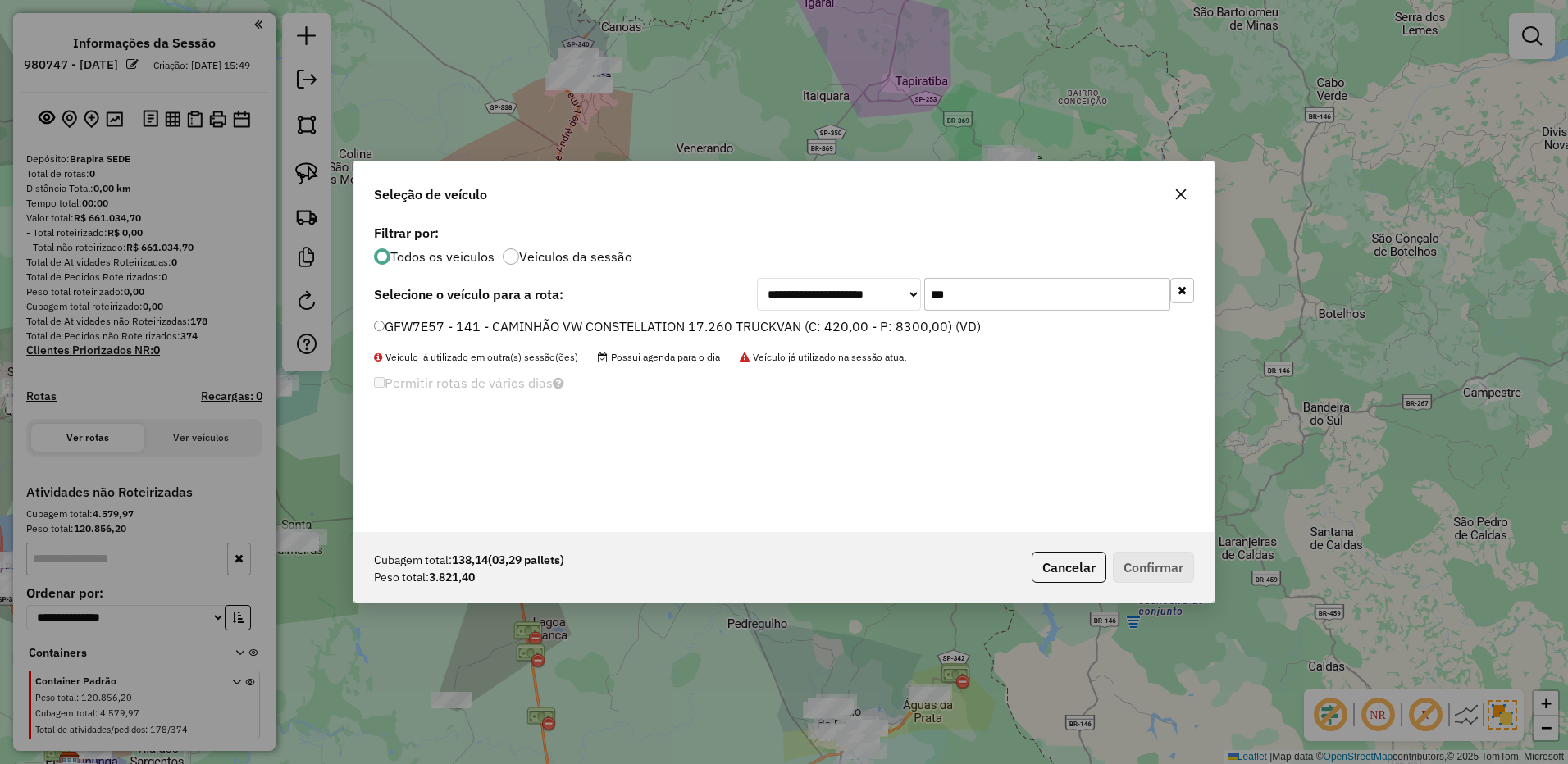
type input "***"
click at [911, 319] on label "GFW7E57 - 141 - CAMINHÃO VW CONSTELLATION 17.260 TRUCKVAN (C: 420,00 - P: 8300,…" at bounding box center [677, 326] width 606 height 20
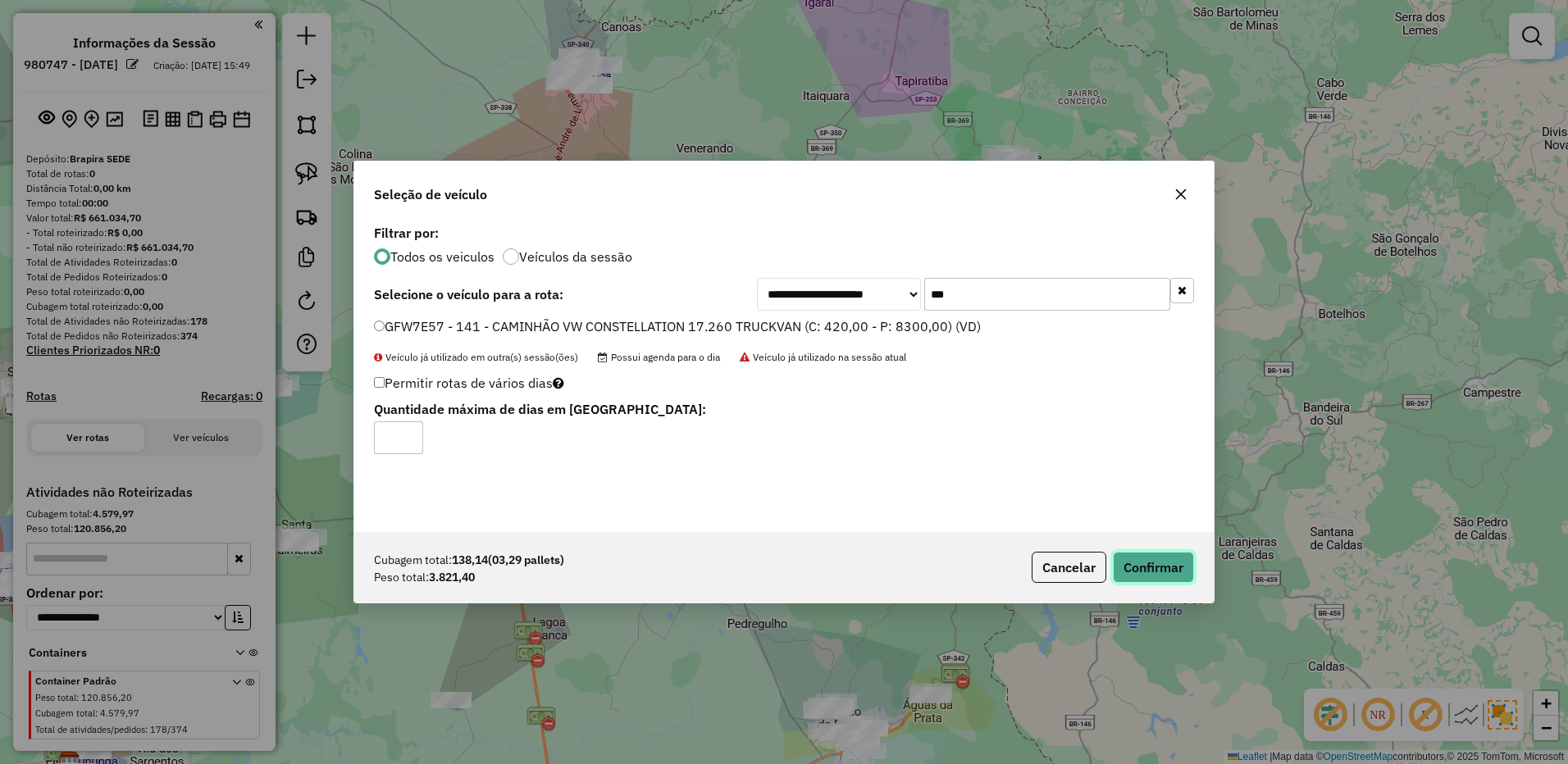
click at [1147, 562] on button "Confirmar" at bounding box center [1152, 567] width 81 height 32
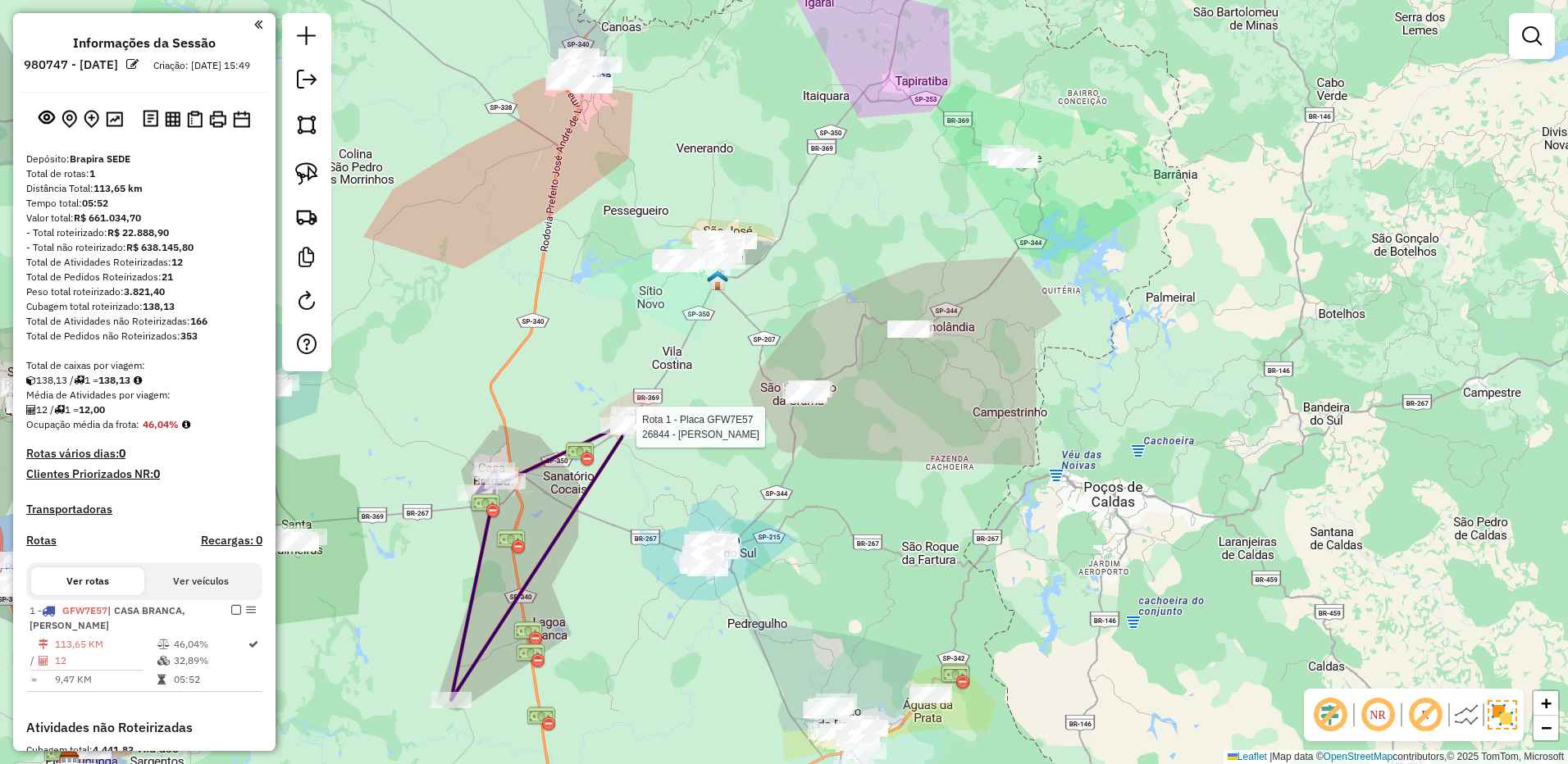
select select "**********"
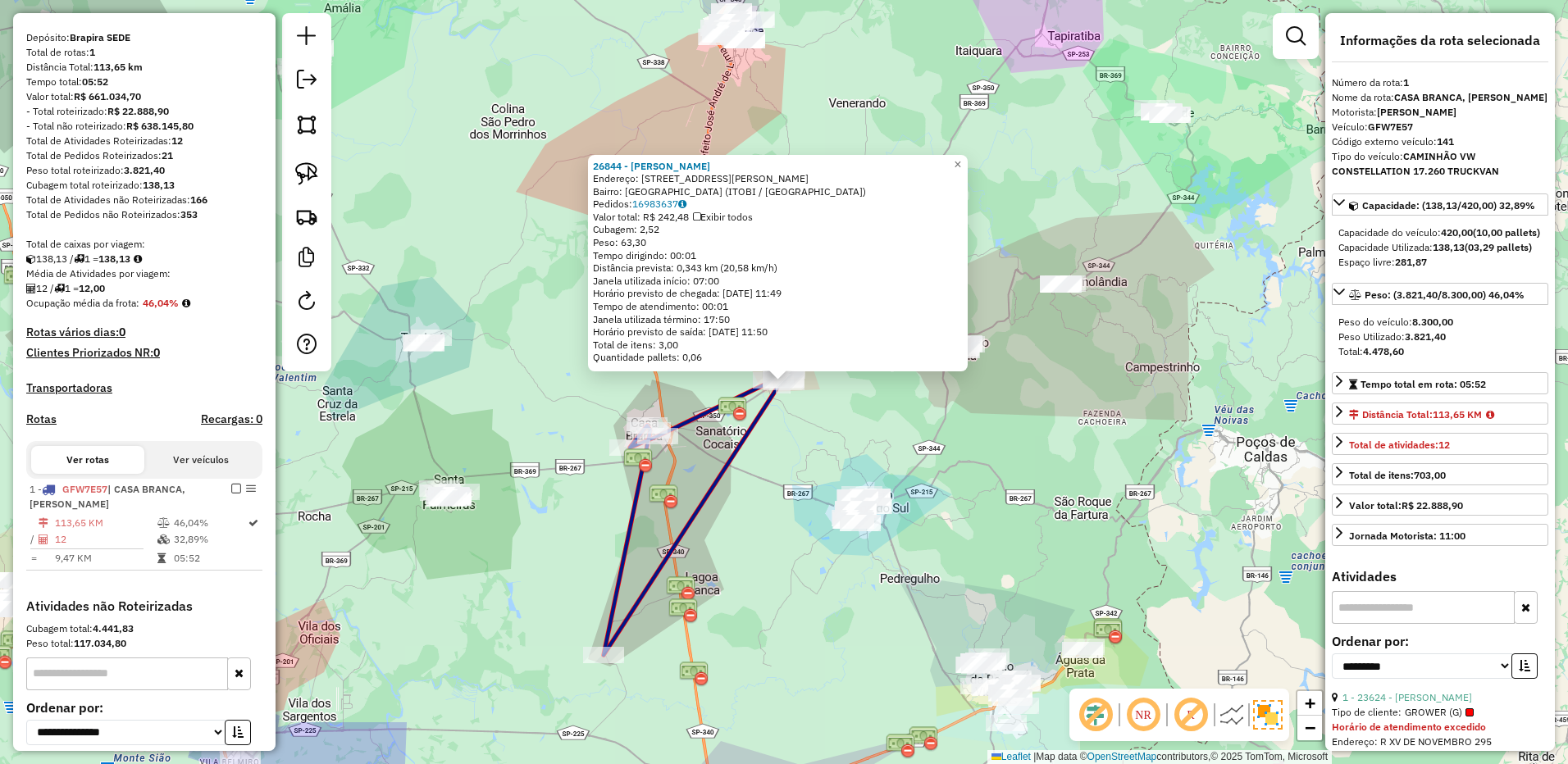
scroll to position [279, 0]
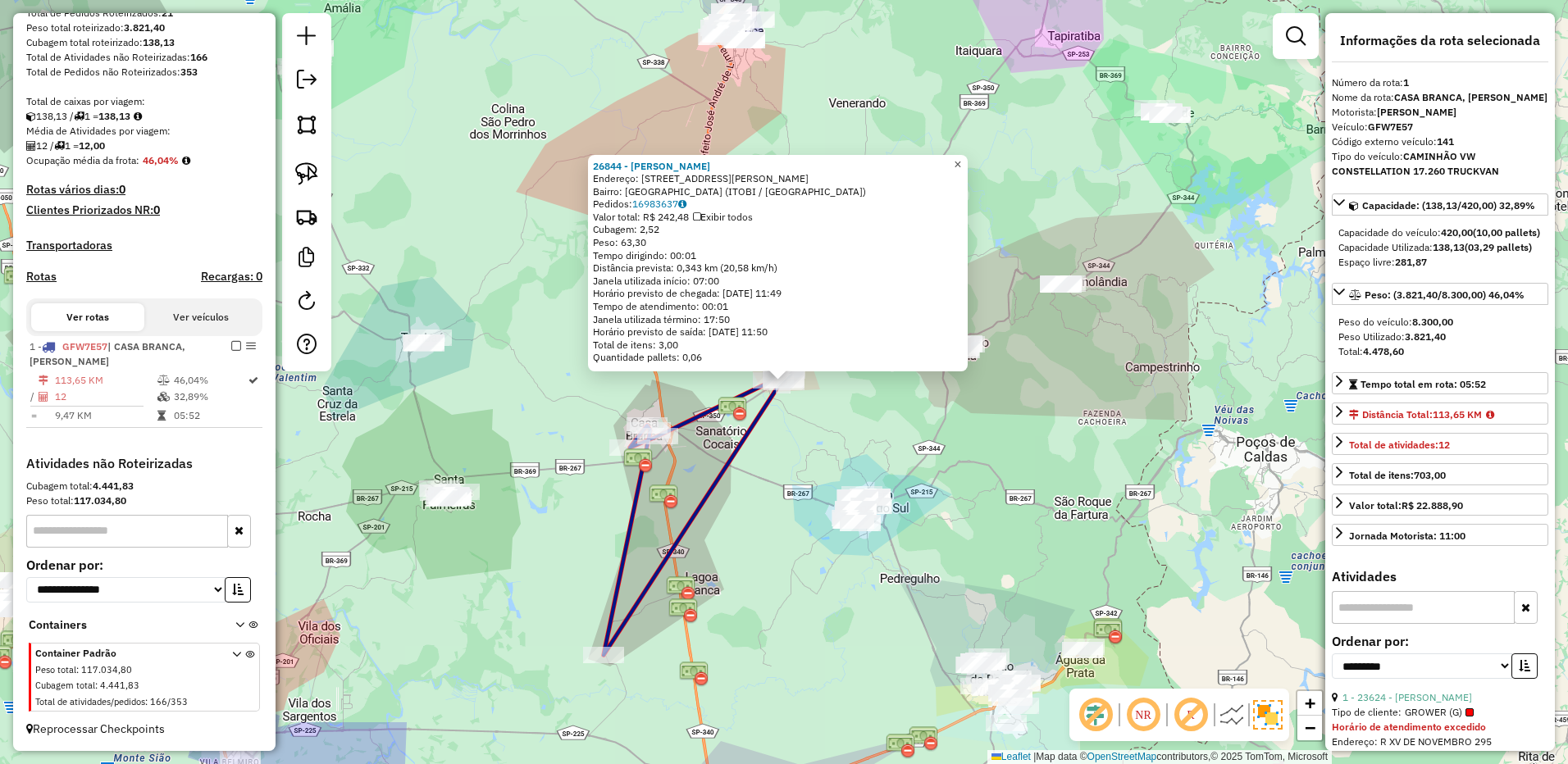
drag, startPoint x: 975, startPoint y: 160, endPoint x: 959, endPoint y: 192, distance: 35.8
click at [968, 159] on link "×" at bounding box center [957, 164] width 20 height 20
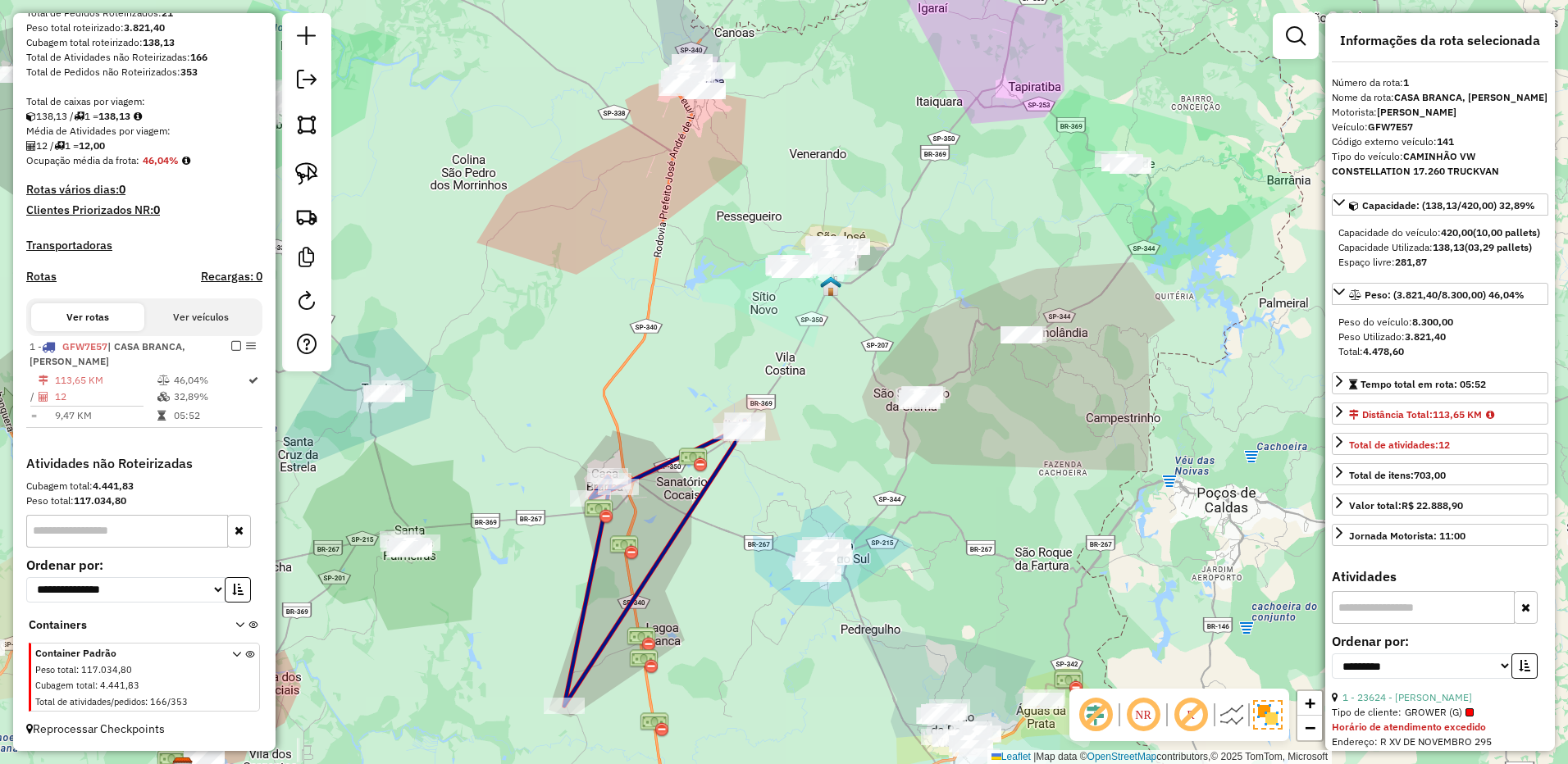
drag, startPoint x: 928, startPoint y: 268, endPoint x: 875, endPoint y: 325, distance: 77.8
click at [884, 323] on div "Janela de atendimento Grade de atendimento Capacidade Transportadoras Veículos …" at bounding box center [784, 382] width 1568 height 764
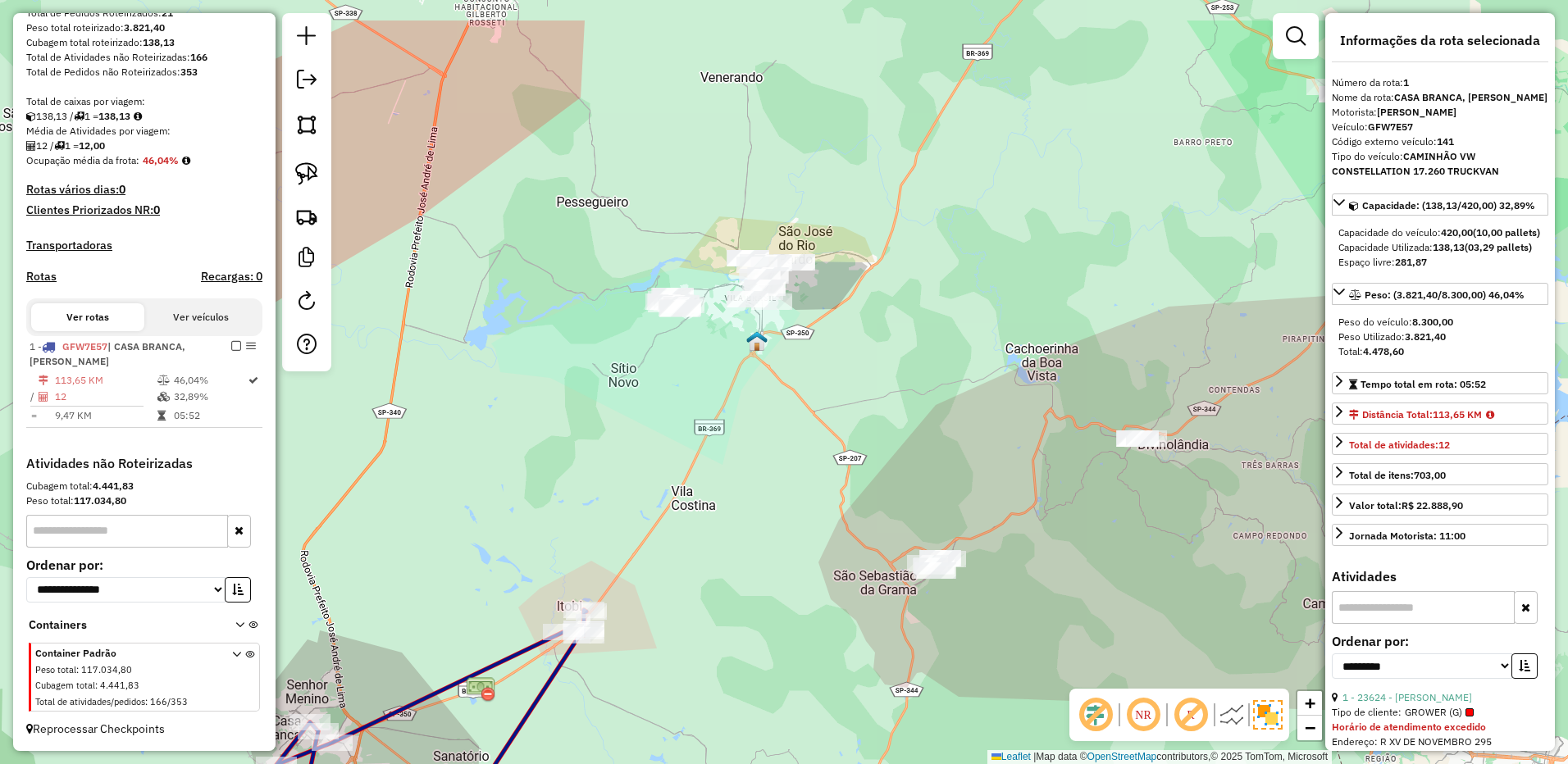
drag, startPoint x: 746, startPoint y: 336, endPoint x: 740, endPoint y: 346, distance: 11.7
click at [740, 346] on div "Janela de atendimento Grade de atendimento Capacidade Transportadoras Veículos …" at bounding box center [784, 382] width 1568 height 764
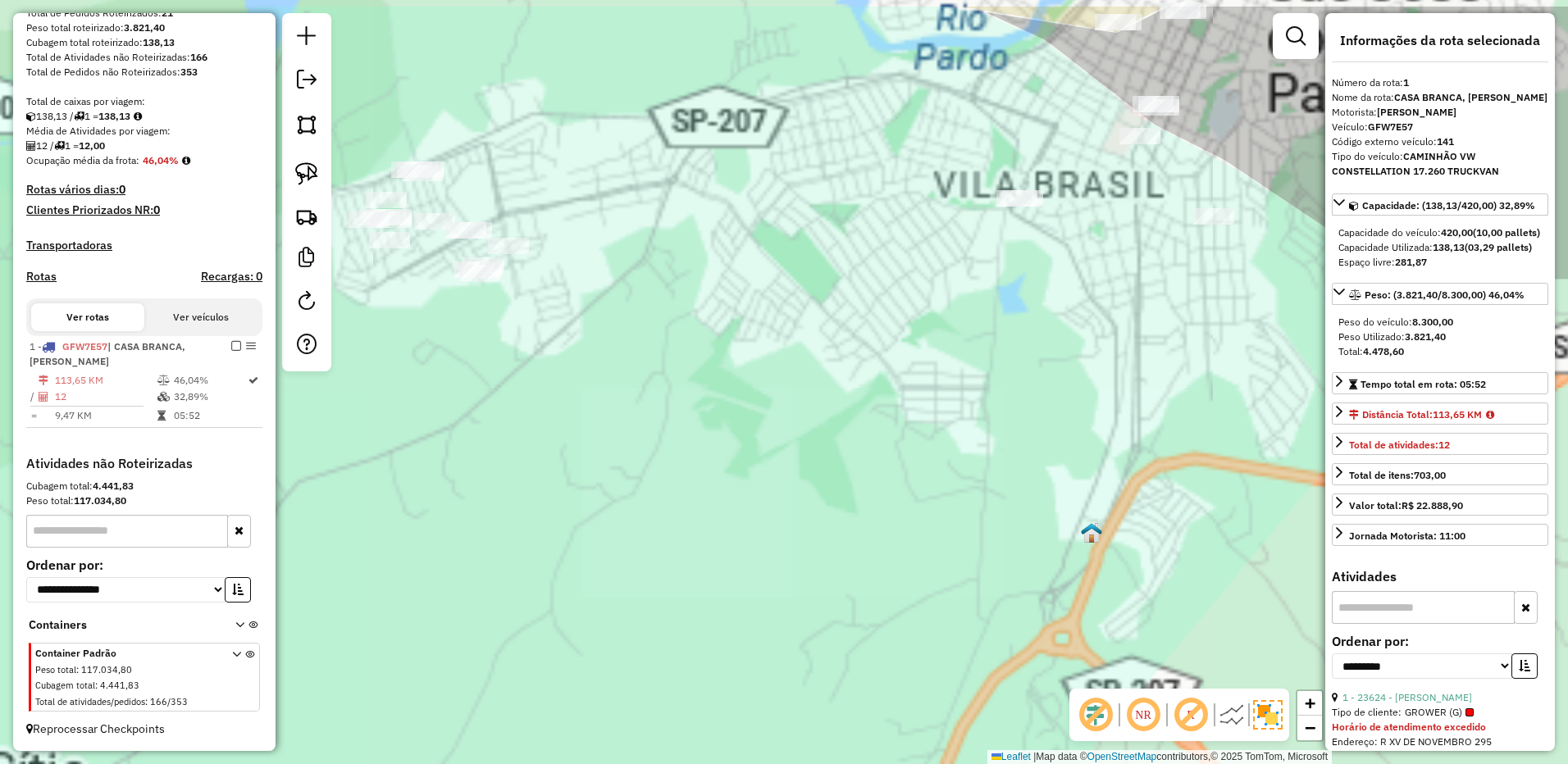
drag, startPoint x: 669, startPoint y: 318, endPoint x: 679, endPoint y: 372, distance: 54.9
click at [679, 372] on div "Janela de atendimento Grade de atendimento Capacidade Transportadoras Veículos …" at bounding box center [784, 382] width 1568 height 764
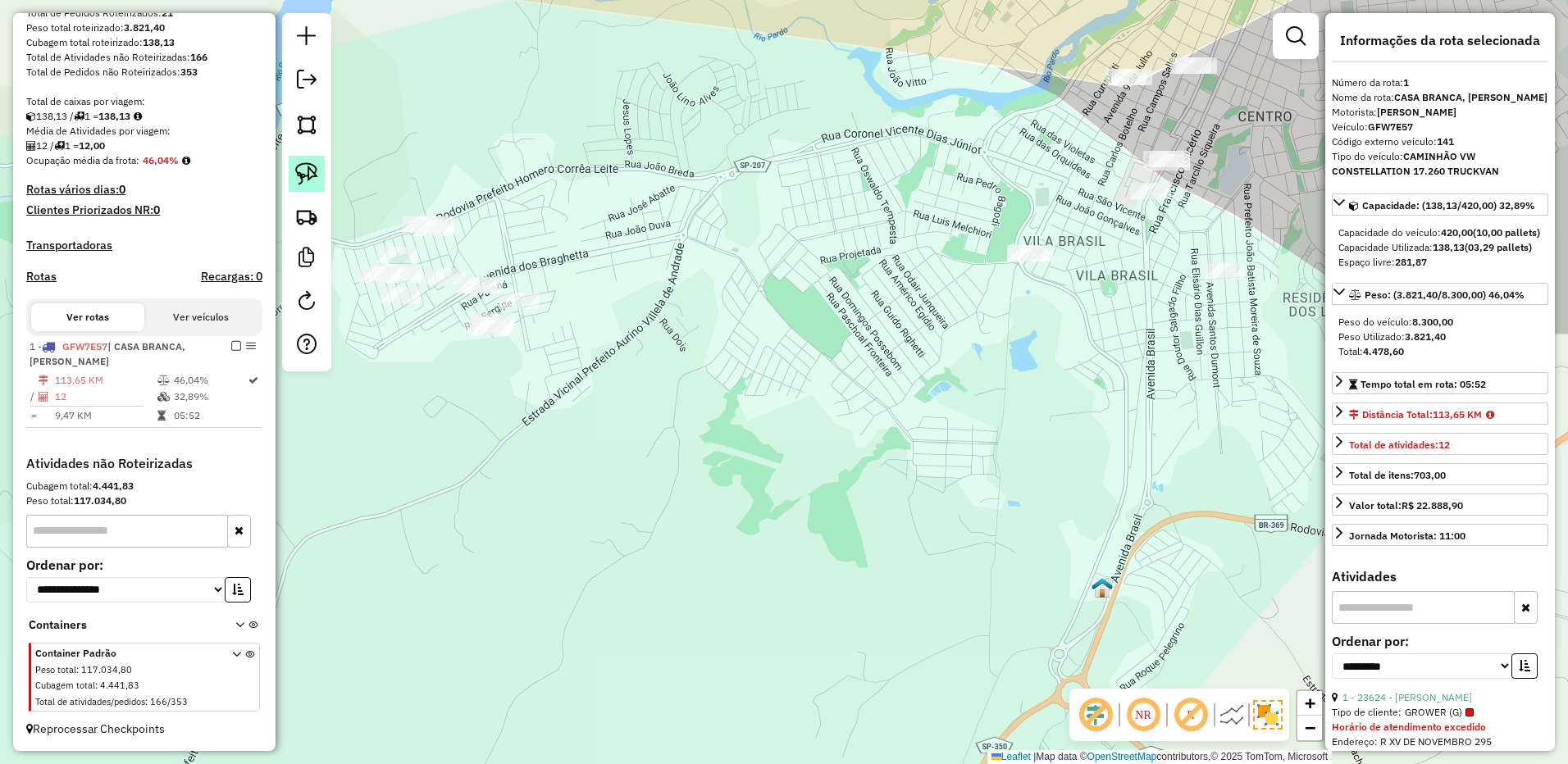
click at [305, 164] on img at bounding box center [307, 174] width 23 height 23
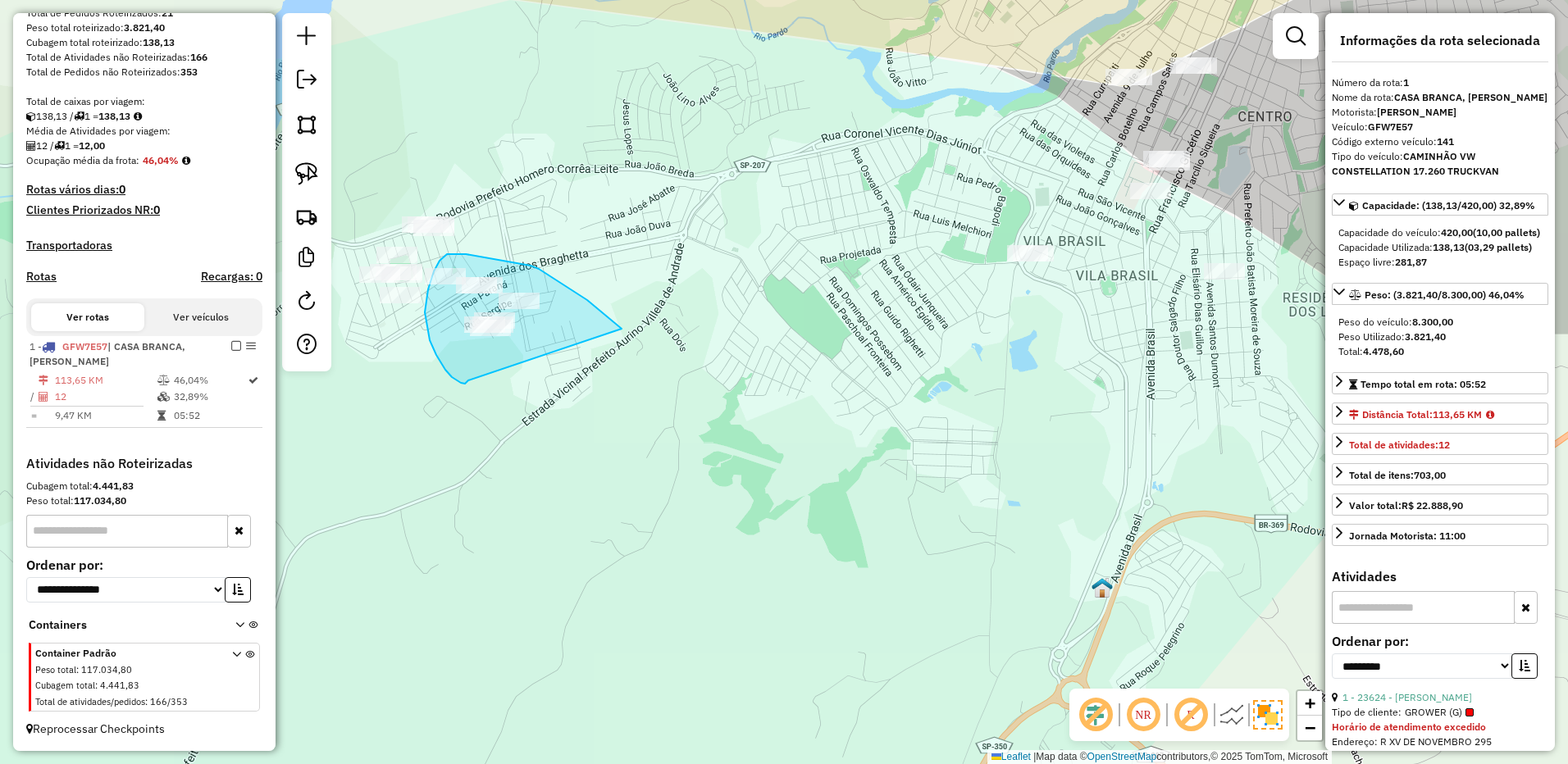
drag, startPoint x: 538, startPoint y: 269, endPoint x: 468, endPoint y: 374, distance: 126.2
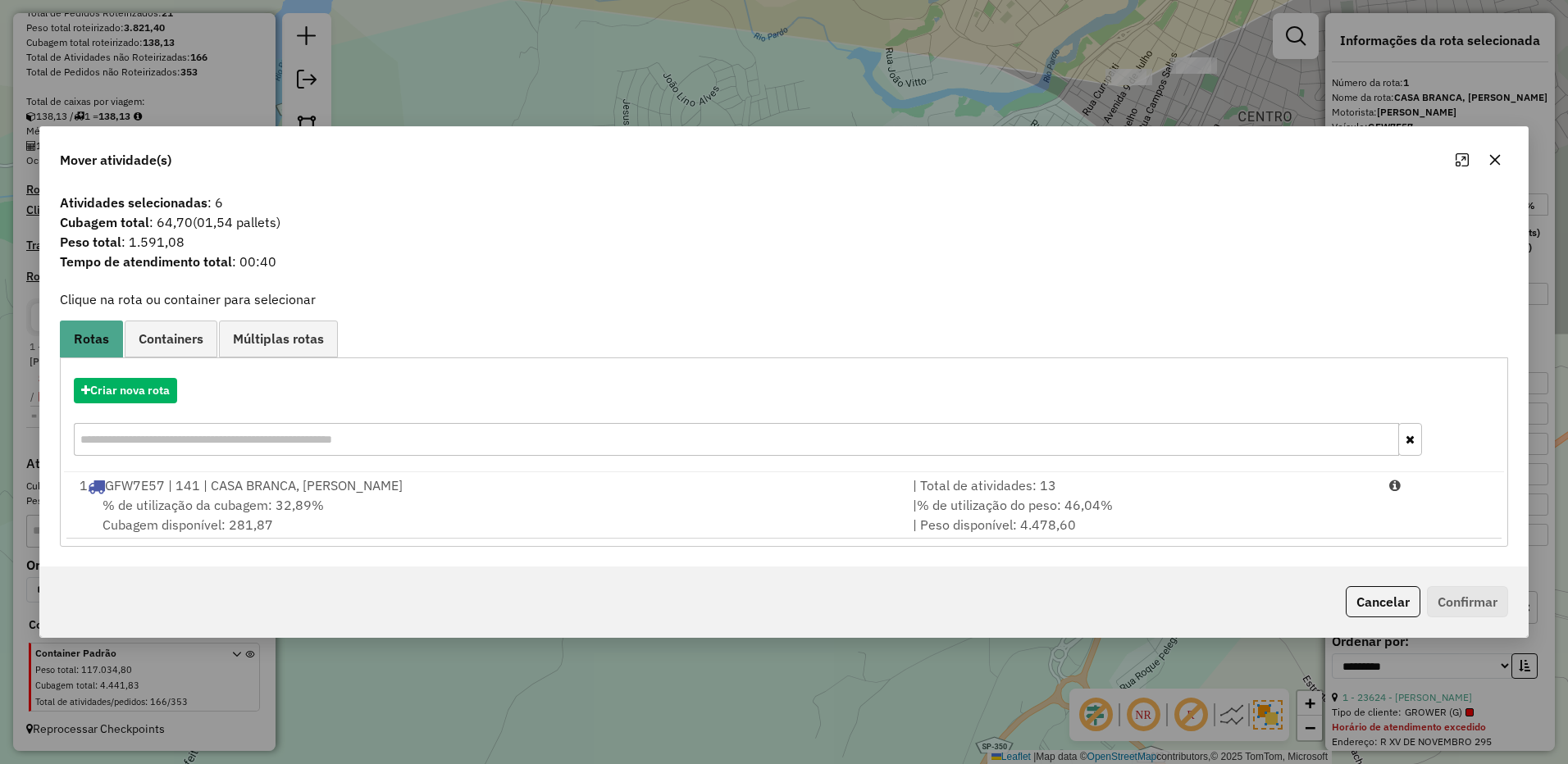
click at [1166, 507] on div "| % de utilização do peso: 46,04% | Peso disponível: 4.478,60" at bounding box center [1140, 514] width 476 height 39
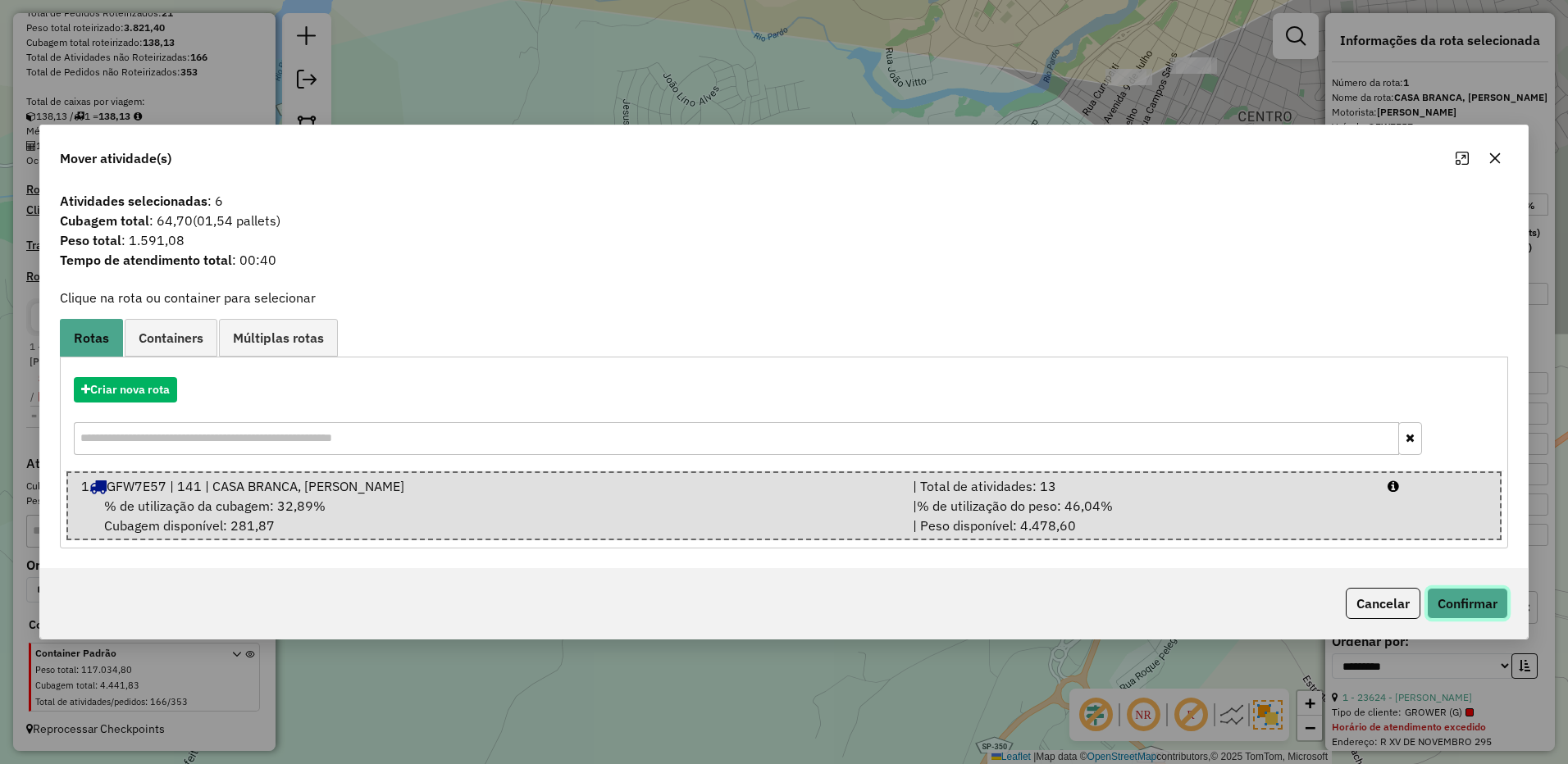
click at [1462, 591] on button "Confirmar" at bounding box center [1467, 603] width 81 height 32
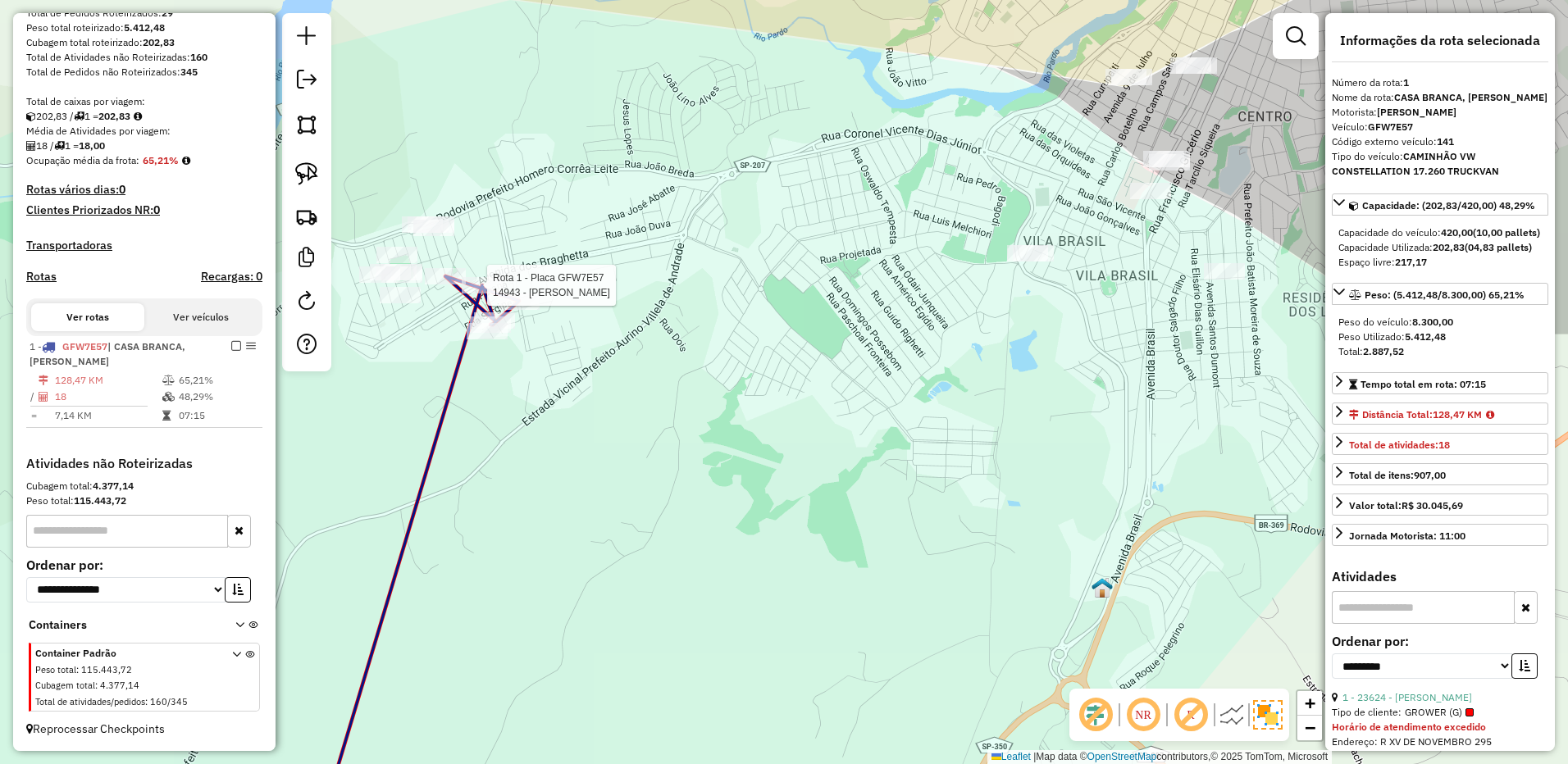
click at [496, 294] on div at bounding box center [482, 284] width 41 height 16
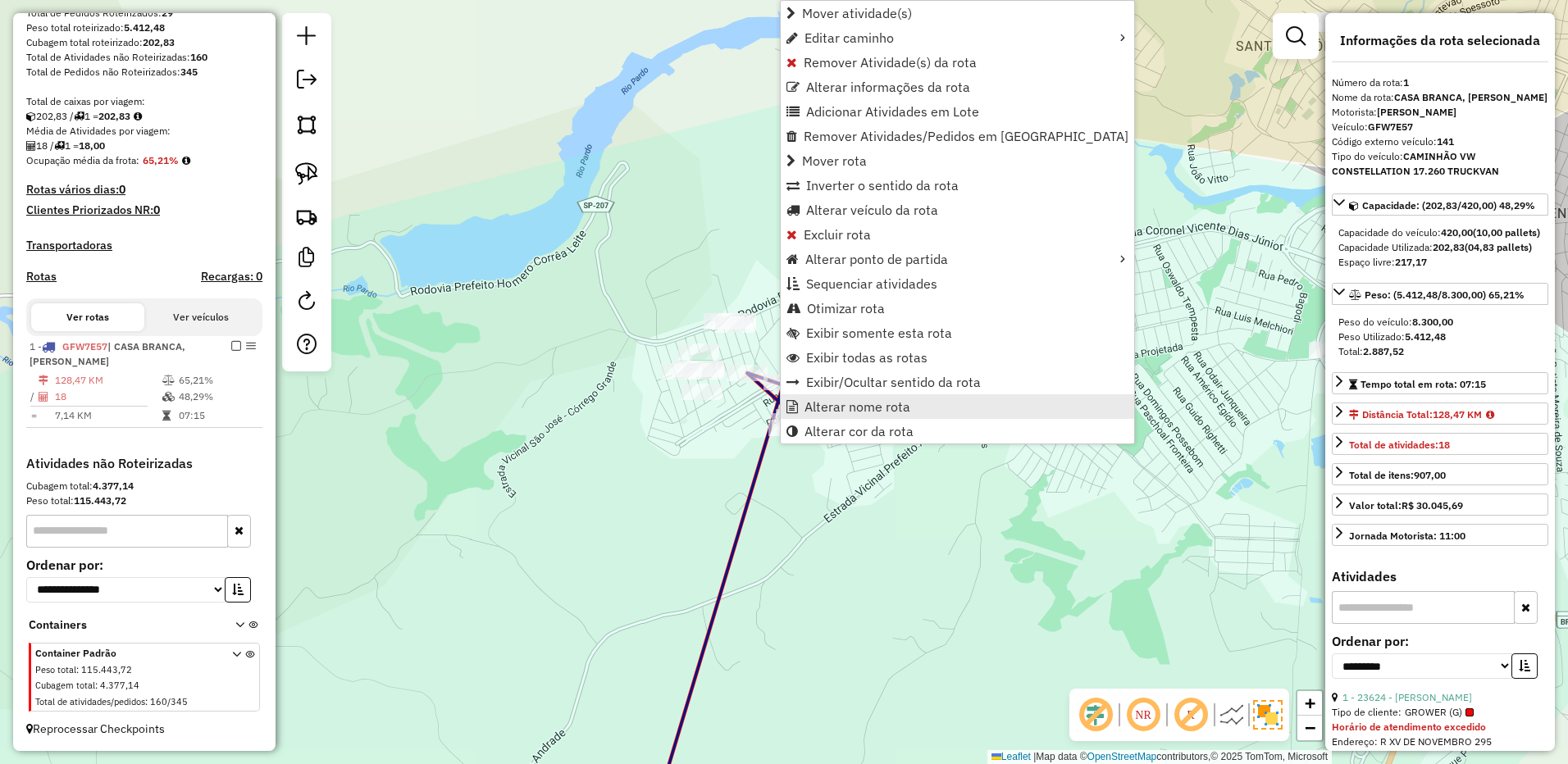
click at [871, 405] on span "Alterar nome rota" at bounding box center [857, 406] width 106 height 13
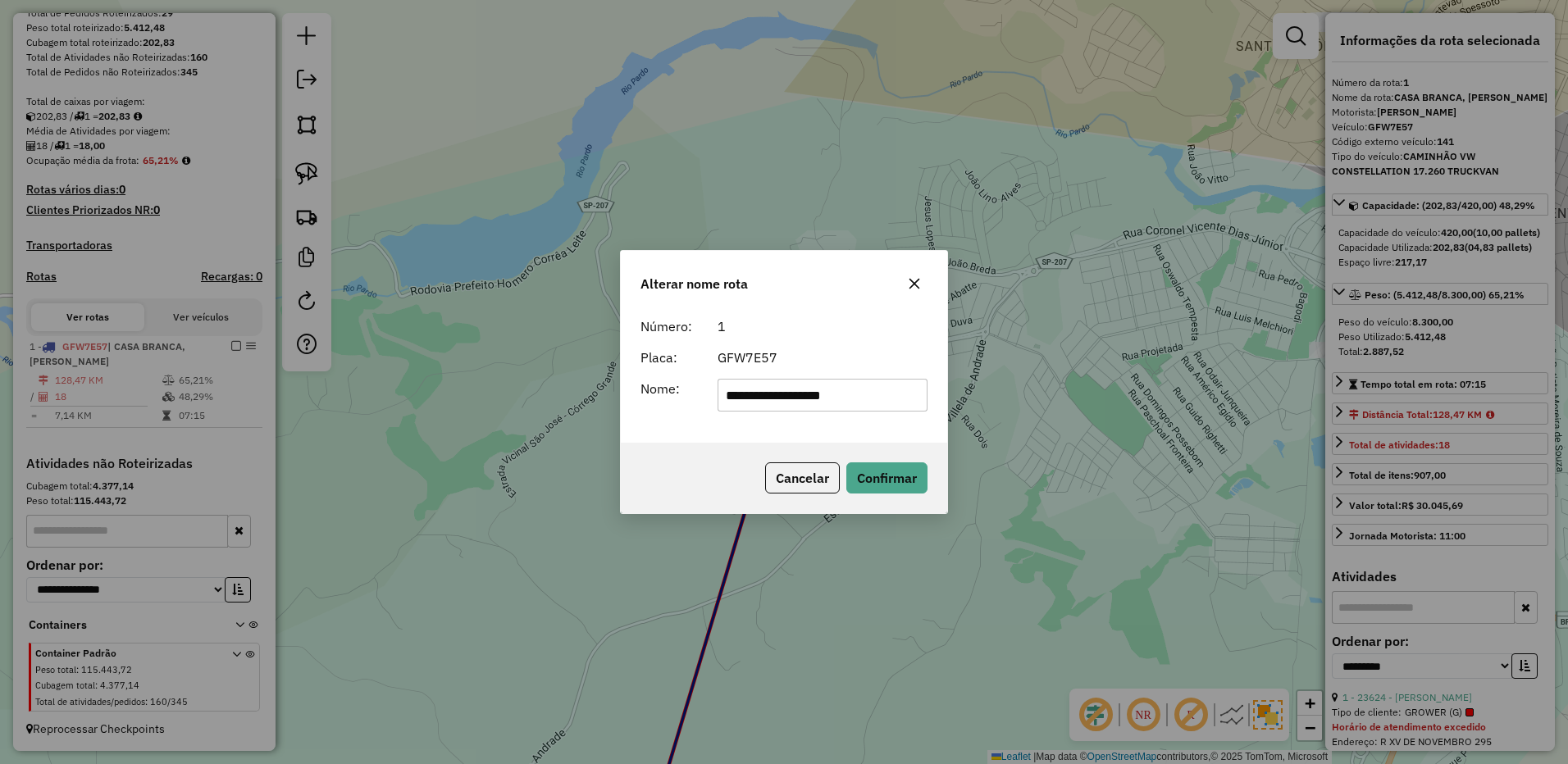
click at [823, 393] on input "**********" at bounding box center [822, 395] width 210 height 33
click at [821, 397] on input "**********" at bounding box center [822, 395] width 210 height 33
click at [878, 384] on input "**********" at bounding box center [822, 395] width 210 height 33
type input "**********"
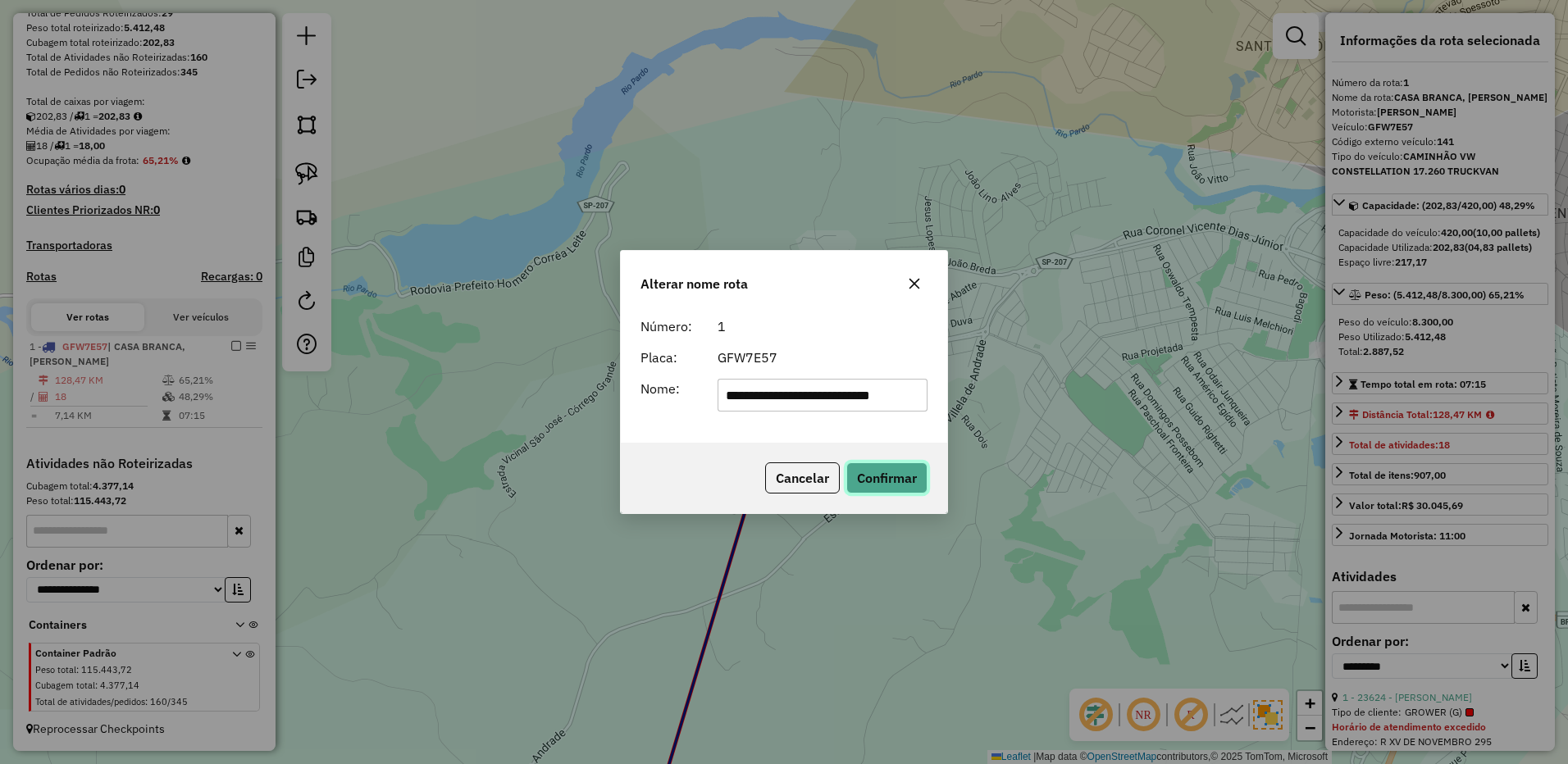
scroll to position [0, 0]
click at [882, 477] on button "Confirmar" at bounding box center [886, 478] width 81 height 32
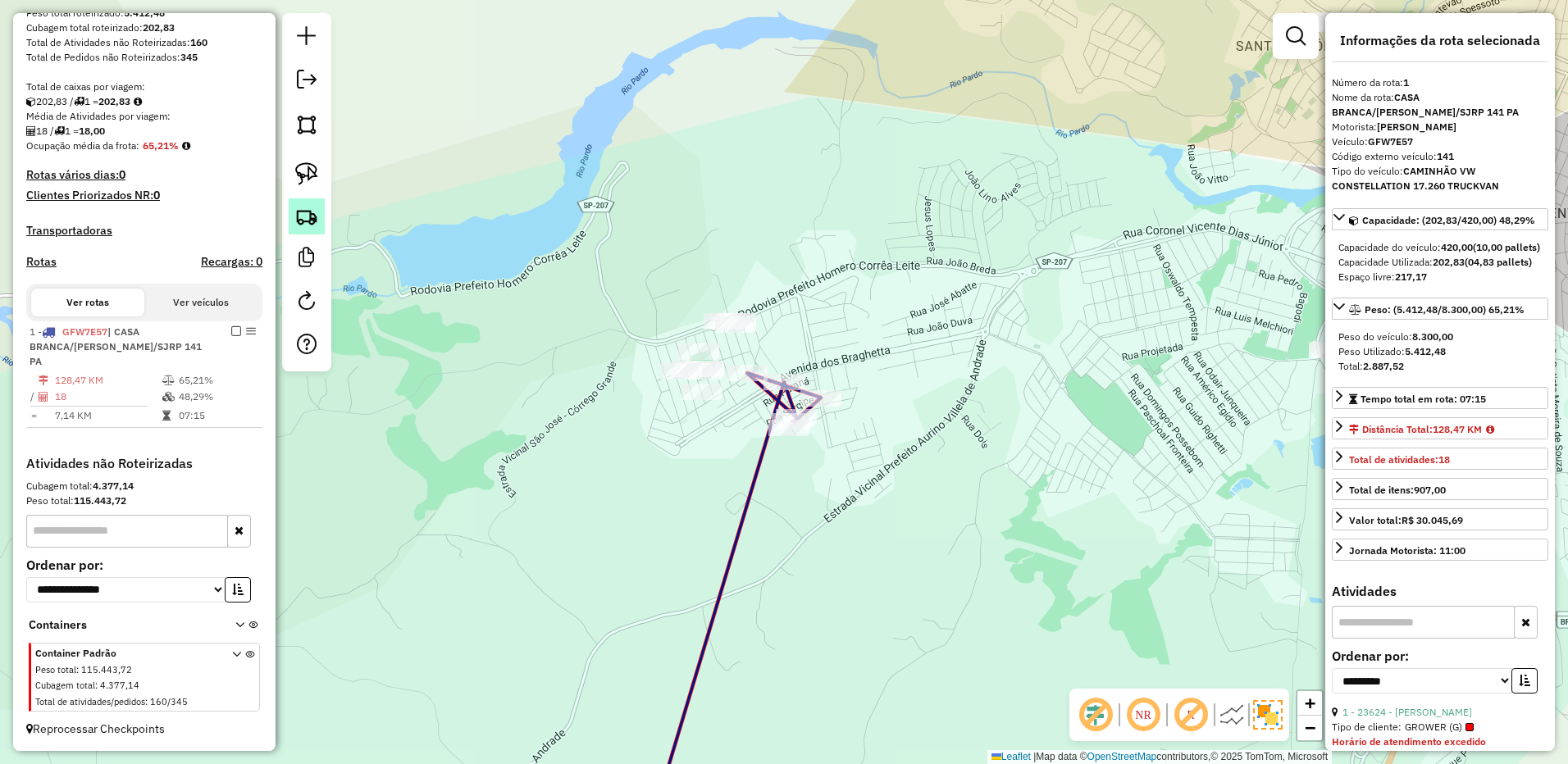
click at [302, 214] on img at bounding box center [307, 216] width 23 height 23
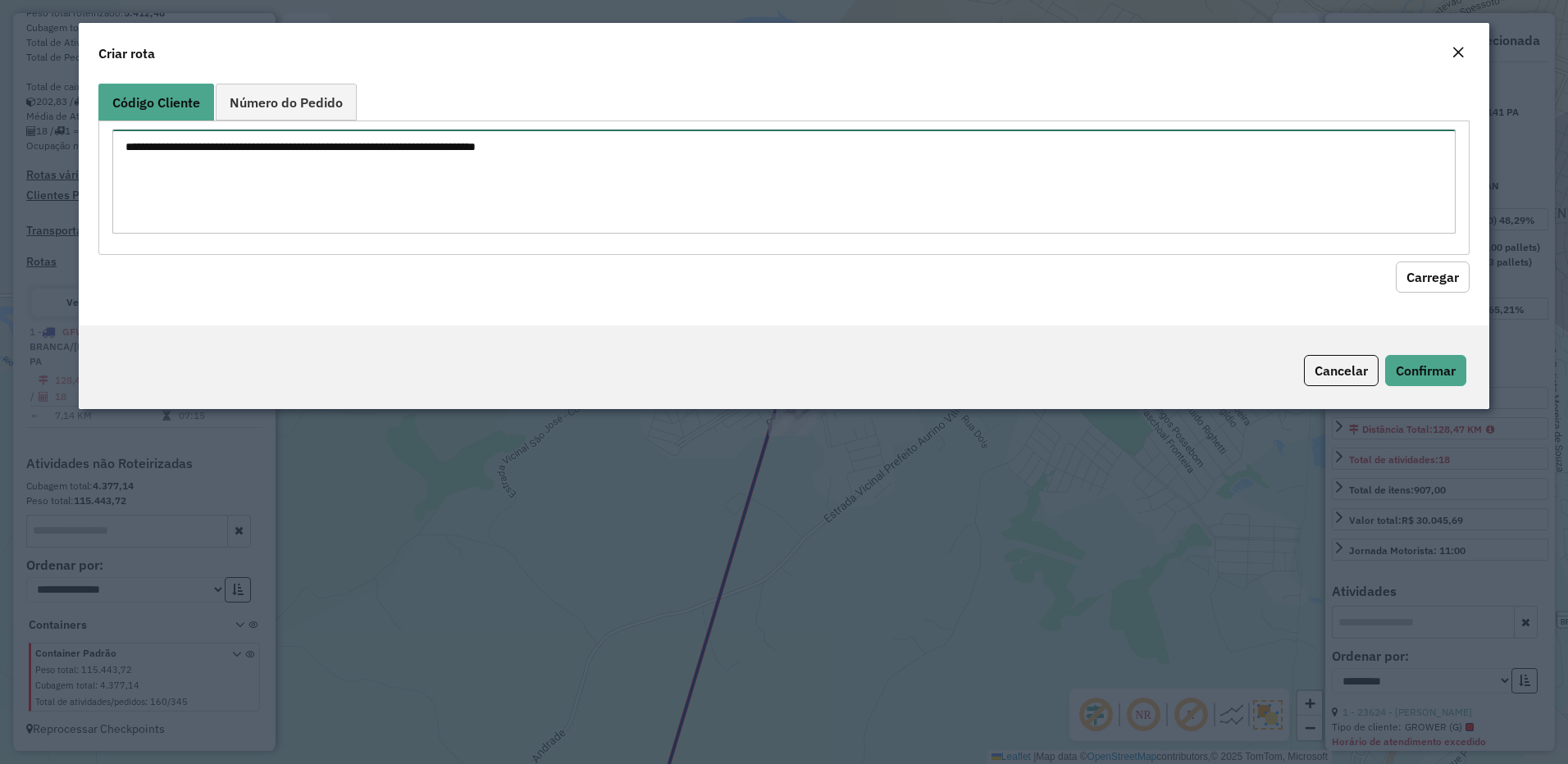
click at [738, 173] on textarea at bounding box center [784, 181] width 1344 height 104
paste textarea "***** ***** *****"
type textarea "***** ***** *****"
click at [1414, 266] on button "Carregar" at bounding box center [1432, 277] width 74 height 32
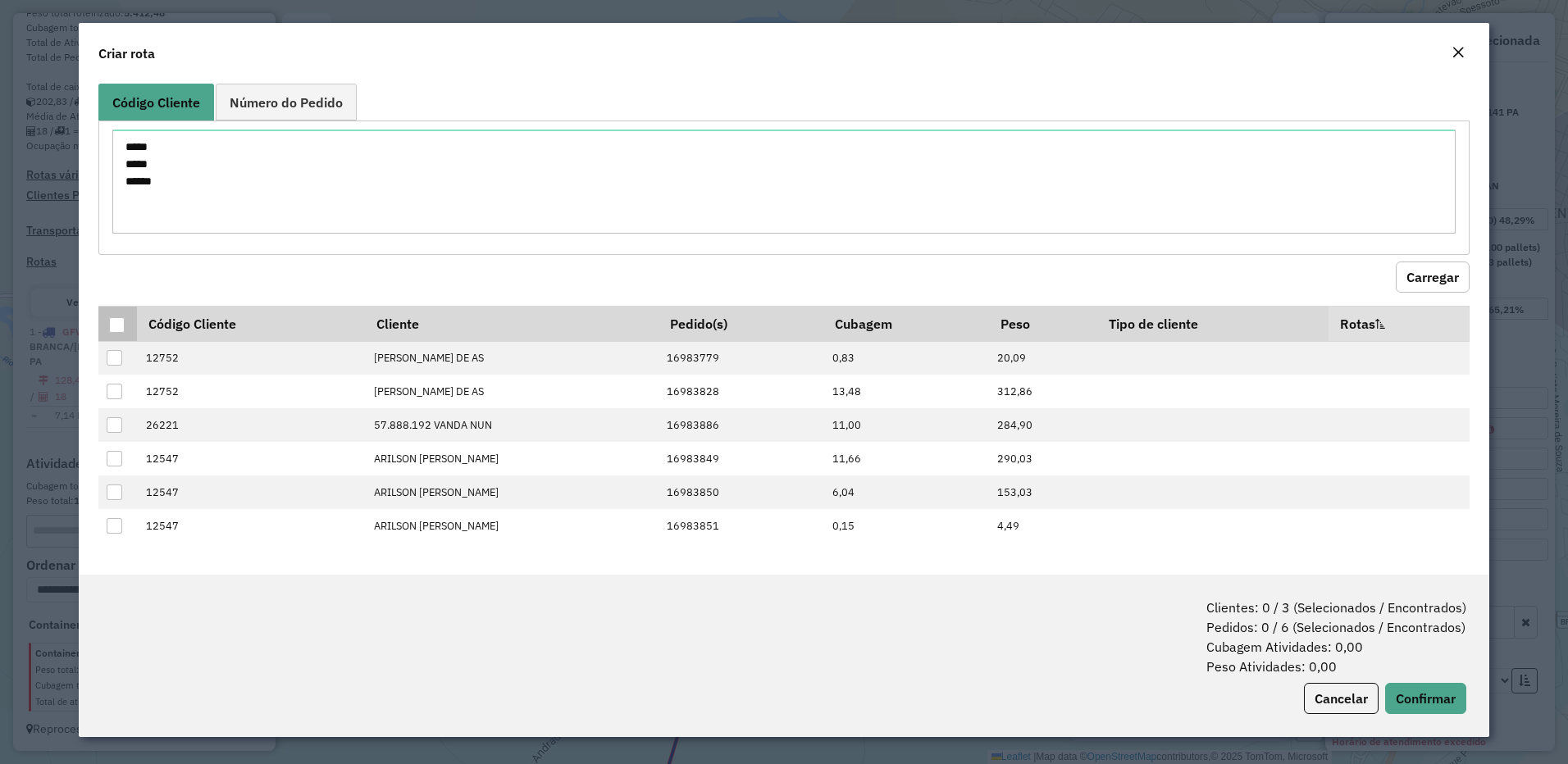
click at [117, 324] on div at bounding box center [117, 325] width 15 height 15
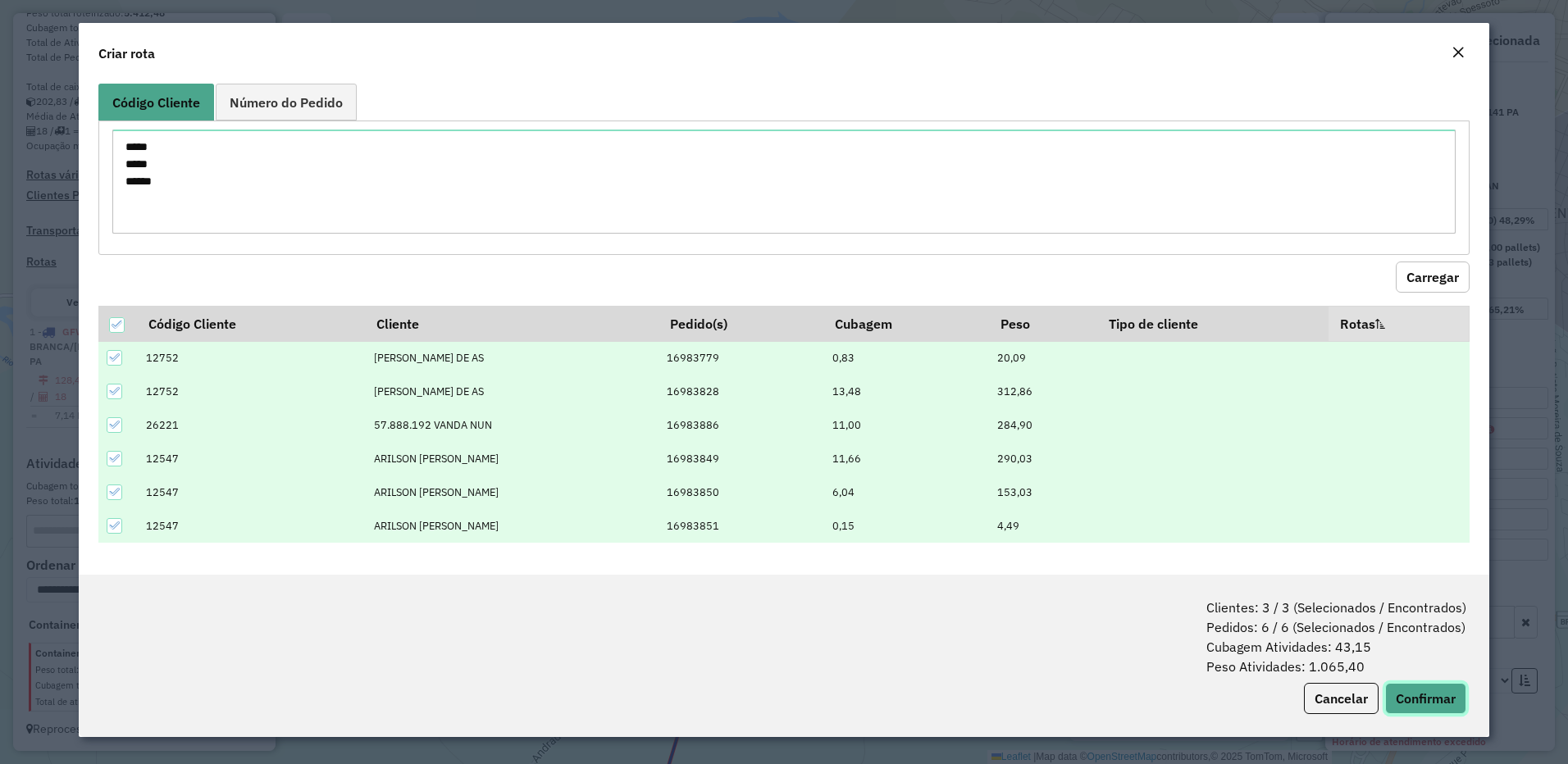
click at [1442, 691] on button "Confirmar" at bounding box center [1425, 698] width 81 height 32
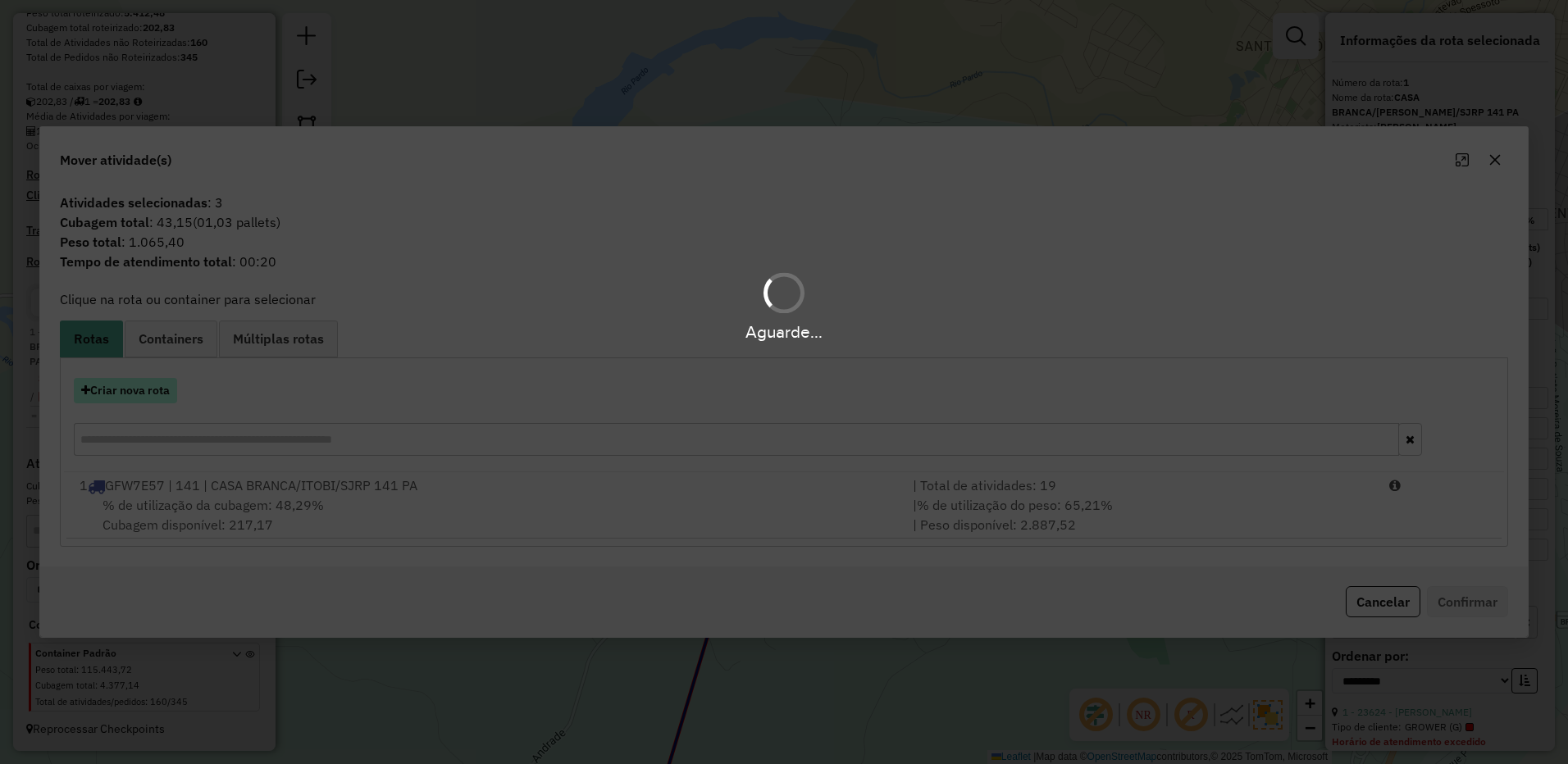
click at [164, 392] on button "Criar nova rota" at bounding box center [125, 391] width 103 height 26
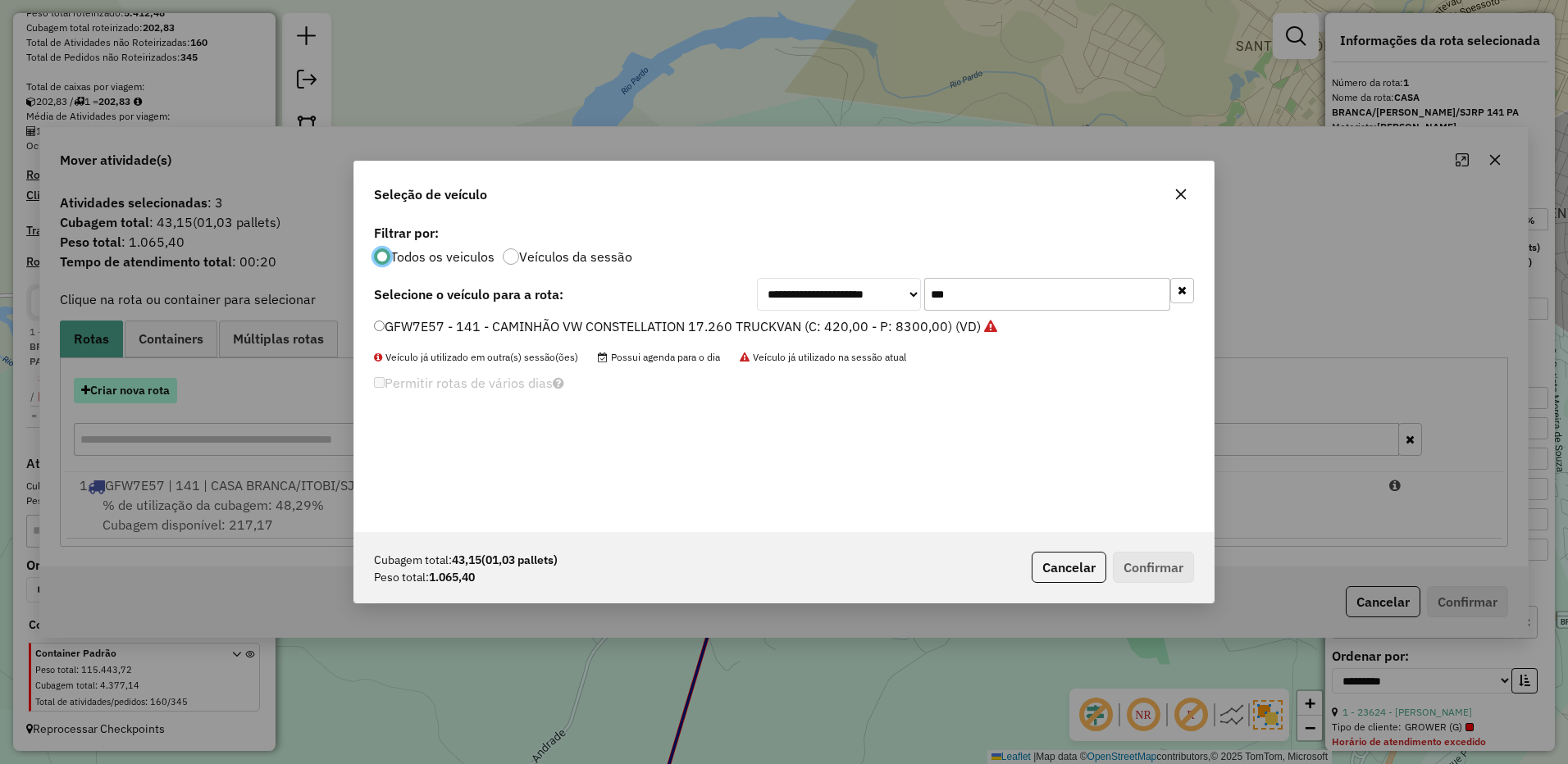
scroll to position [9, 5]
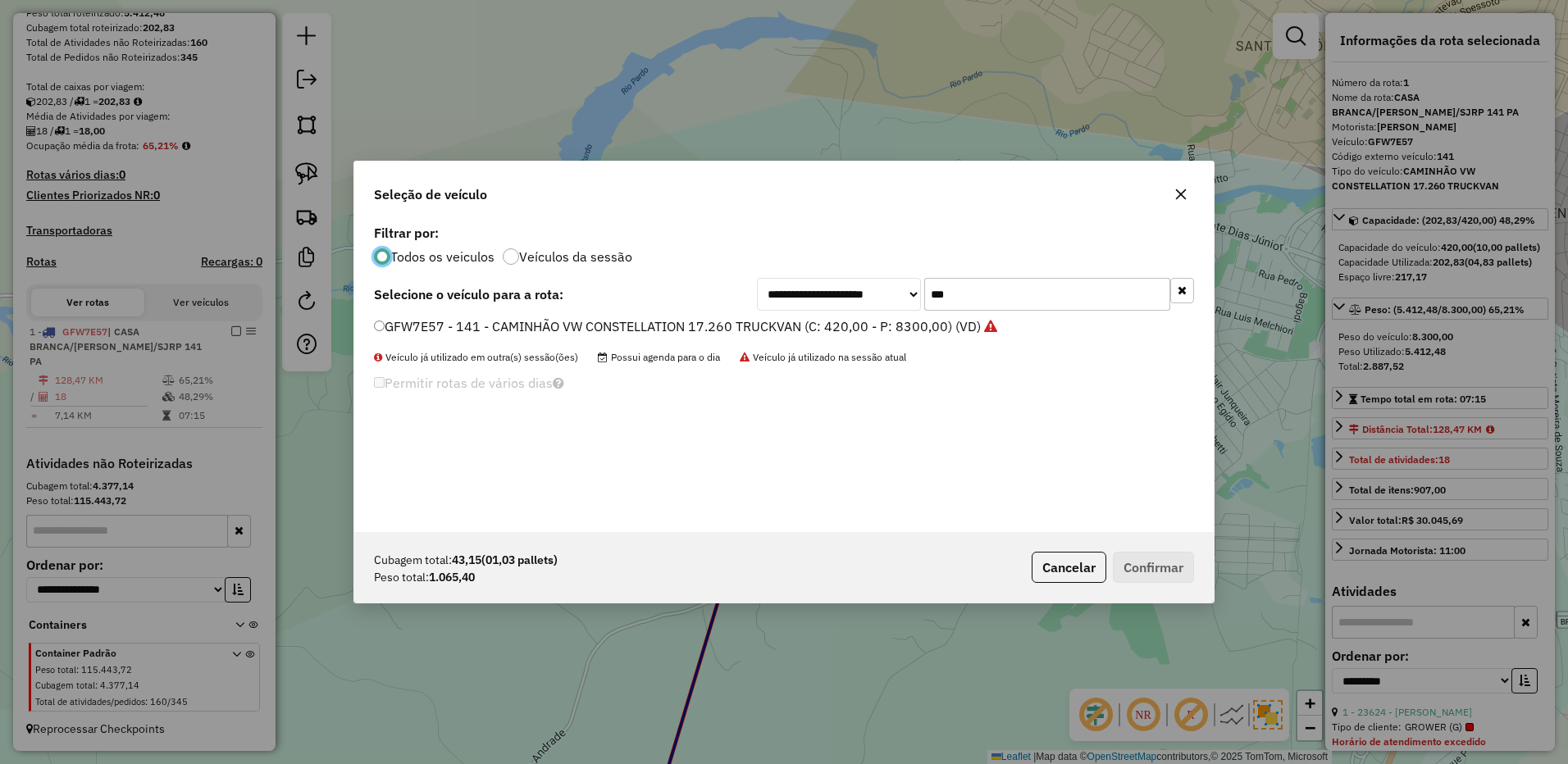
click at [1187, 280] on button "button" at bounding box center [1182, 290] width 24 height 26
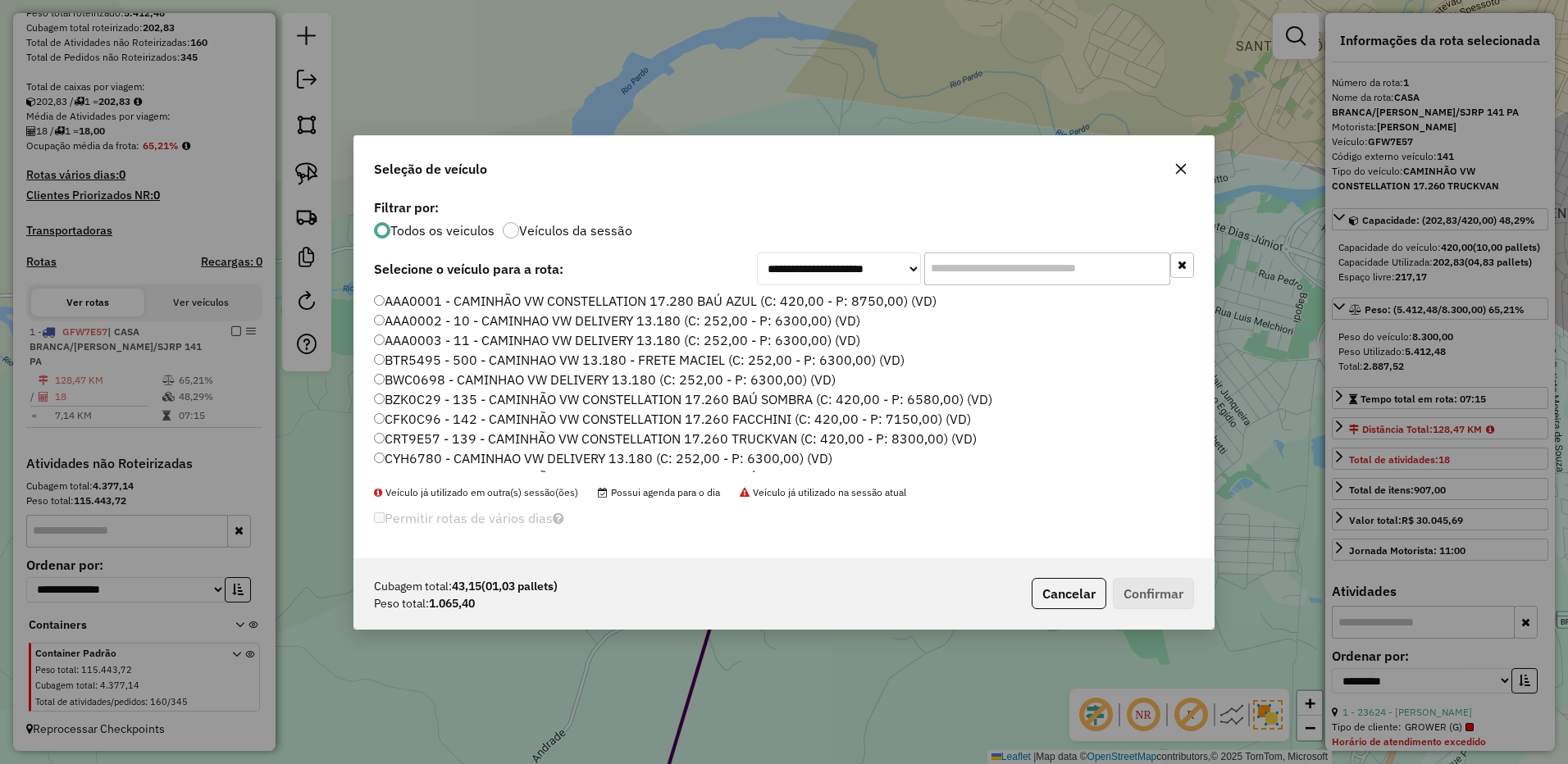
click at [894, 304] on label "AAA0001 - CAMINHÃO VW CONSTELLATION 17.280 BAÚ AZUL (C: 420,00 - P: 8750,00) (V…" at bounding box center [655, 301] width 562 height 20
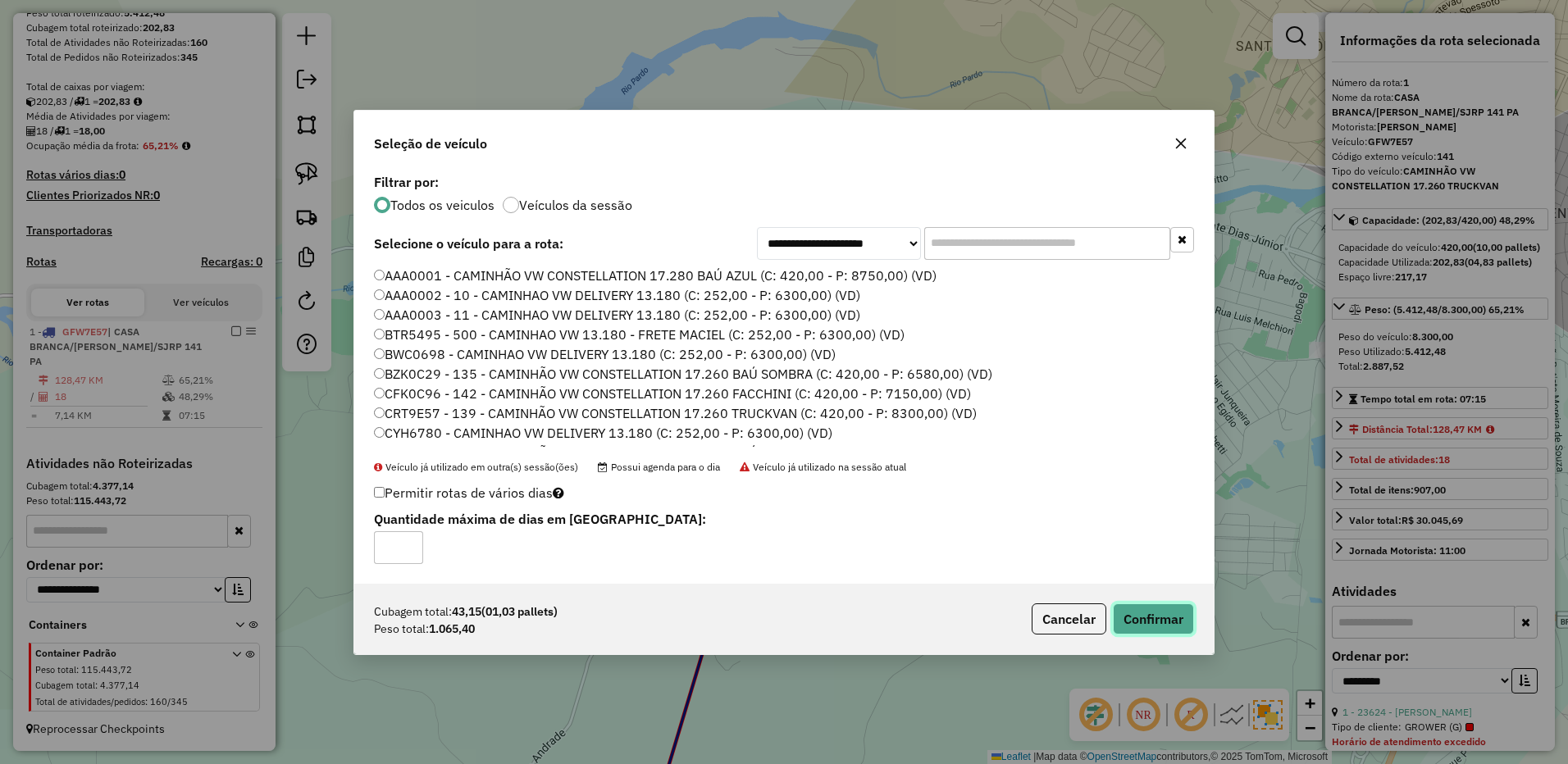
click at [1187, 619] on button "Confirmar" at bounding box center [1152, 618] width 81 height 32
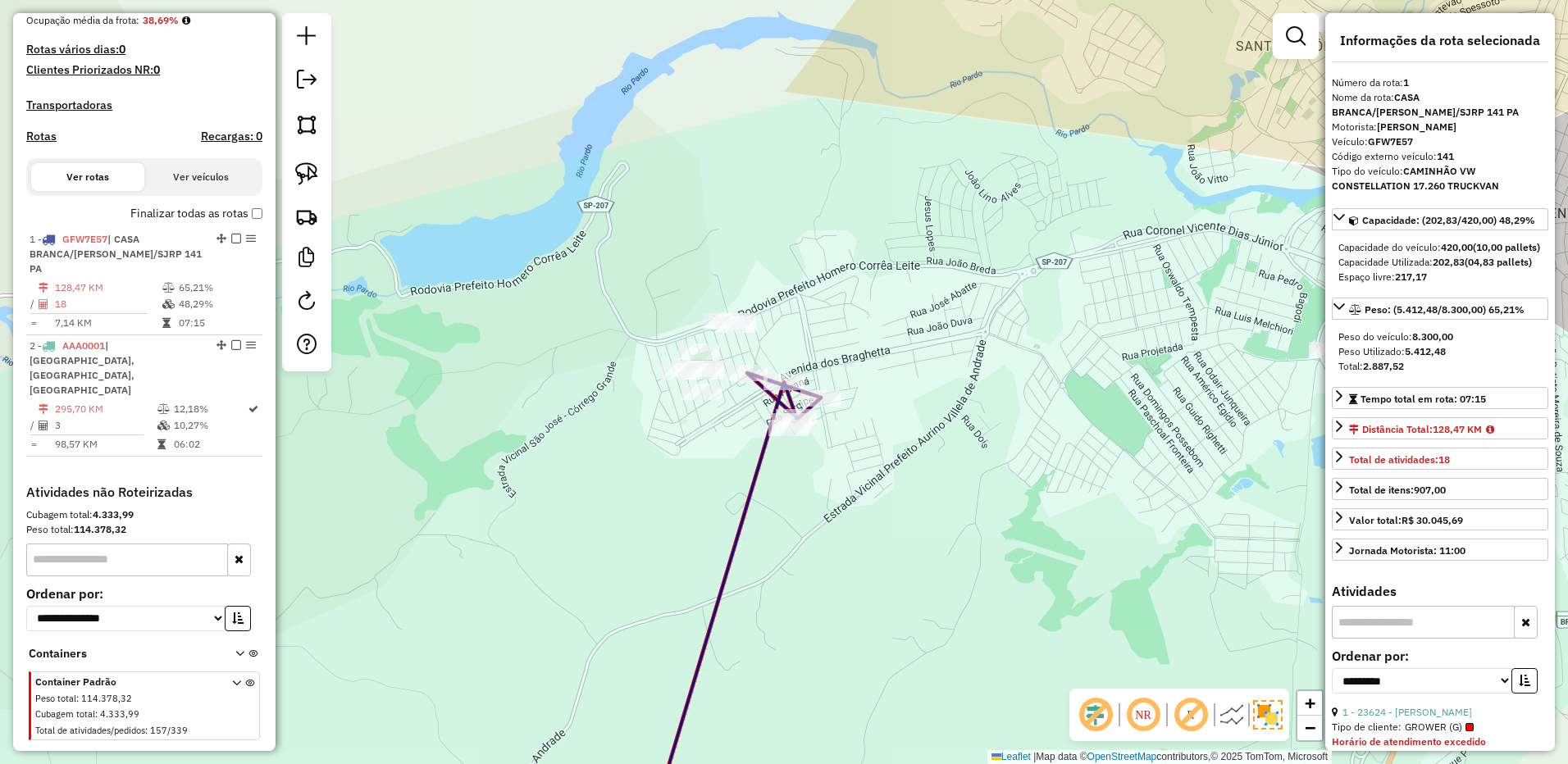
scroll to position [433, 0]
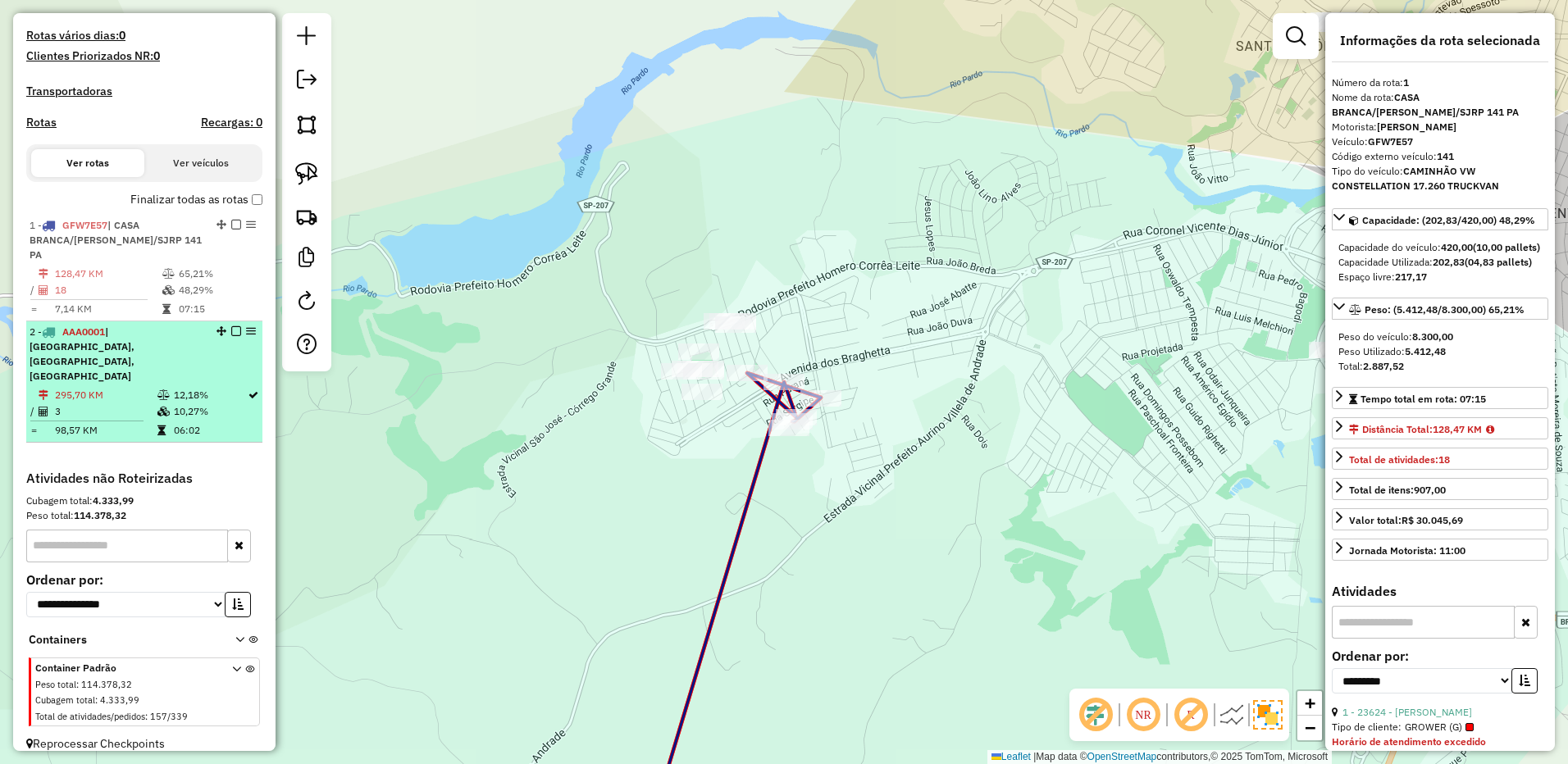
click at [117, 371] on li "2 - AAA0001 | [GEOGRAPHIC_DATA]-SUL, [GEOGRAPHIC_DATA], [GEOGRAPHIC_DATA] 295,7…" at bounding box center [144, 382] width 236 height 121
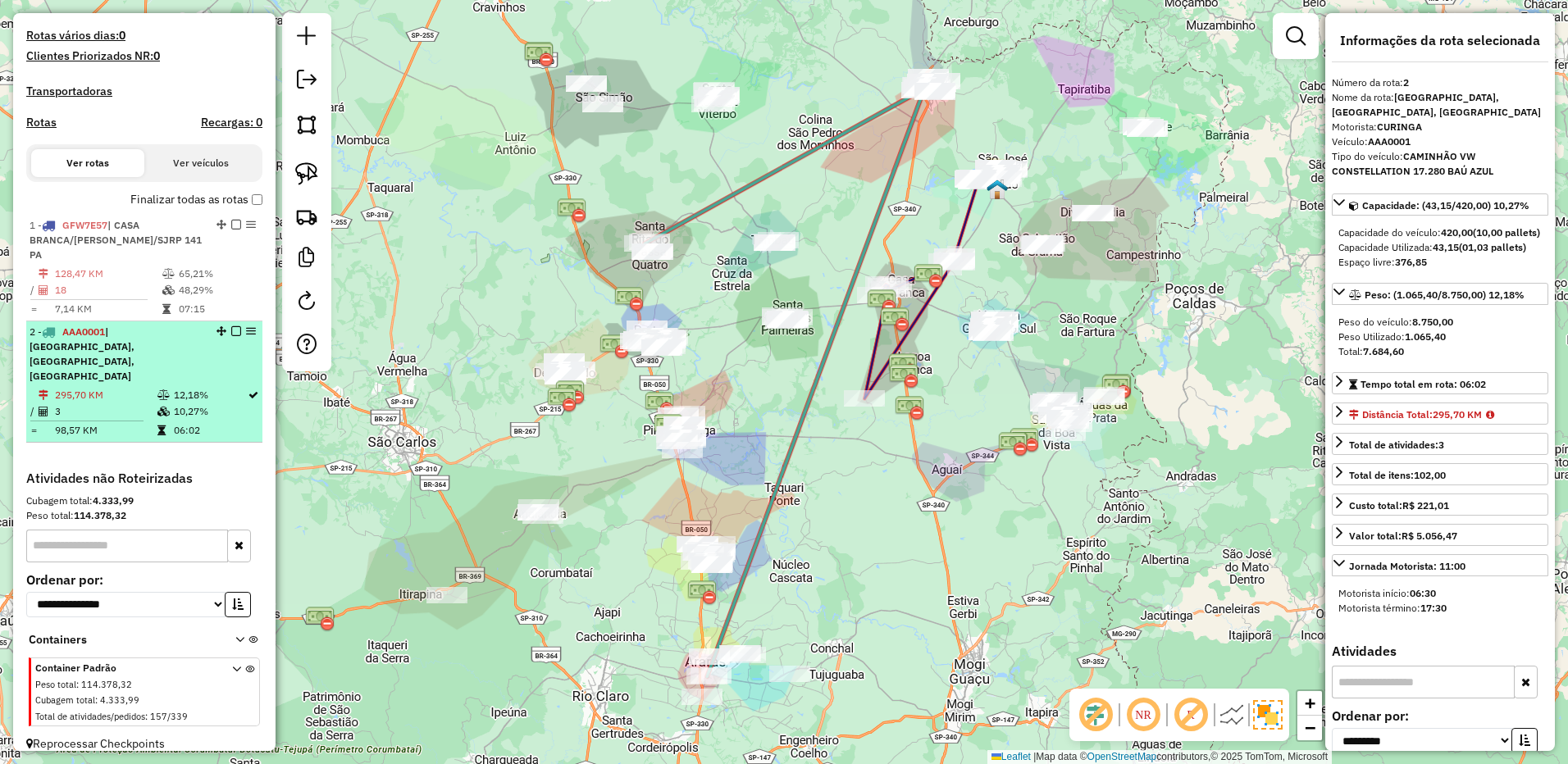
click at [231, 332] on em at bounding box center [236, 331] width 10 height 10
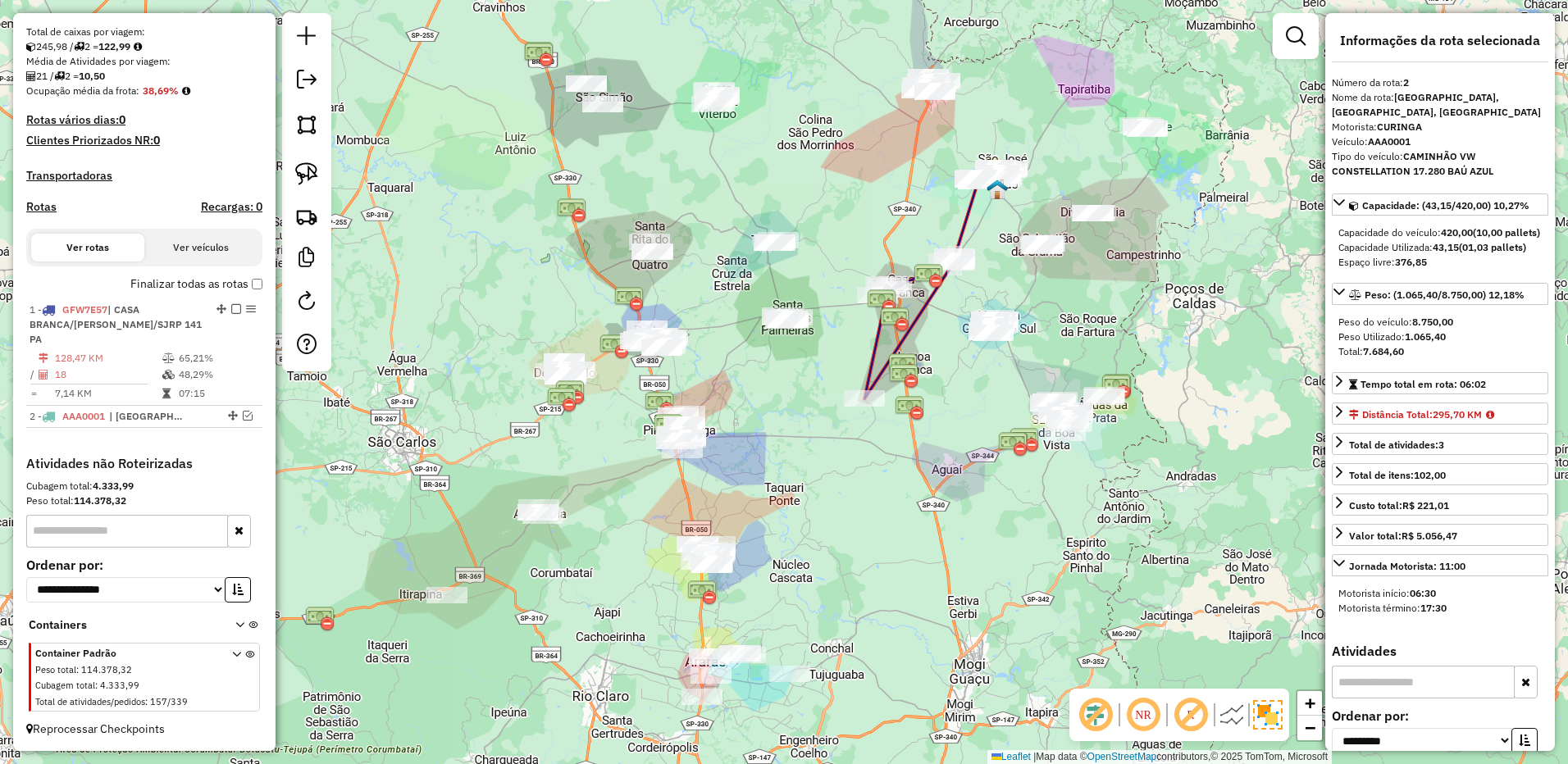
scroll to position [348, 0]
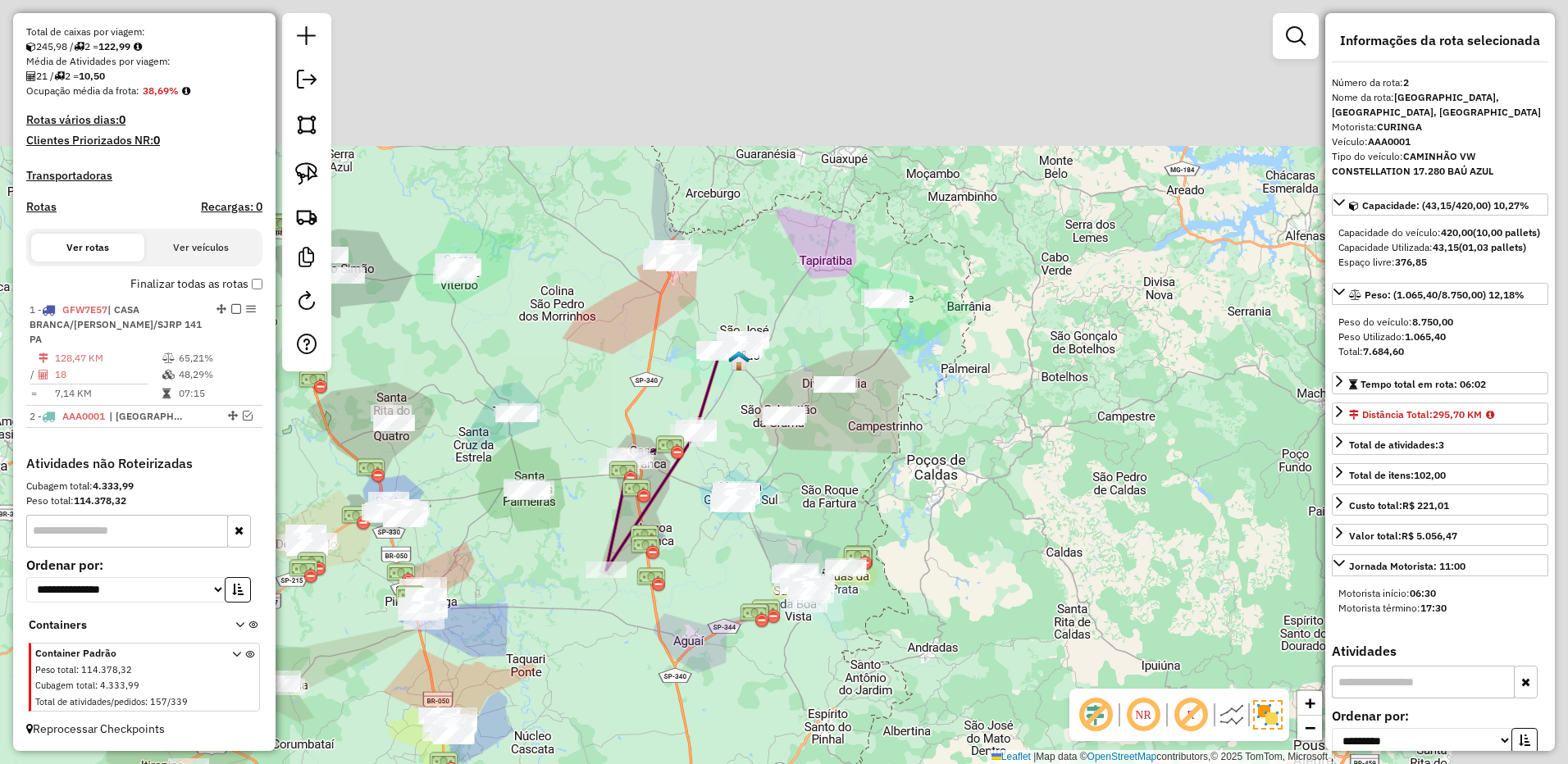
drag, startPoint x: 1175, startPoint y: 264, endPoint x: 815, endPoint y: 425, distance: 394.4
click at [887, 451] on div "Janela de atendimento Grade de atendimento Capacidade Transportadoras Veículos …" at bounding box center [784, 382] width 1568 height 764
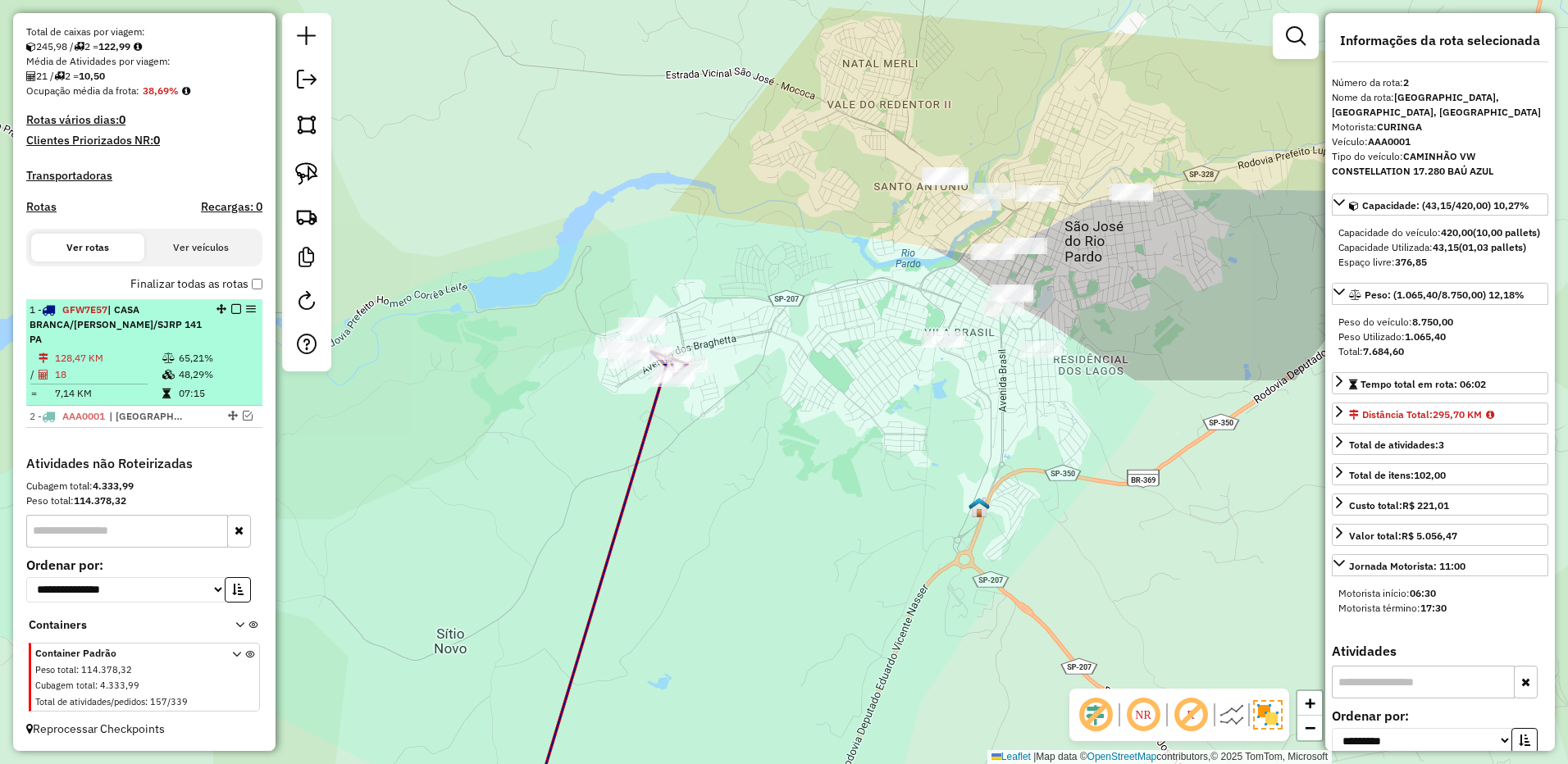
click at [234, 314] on em at bounding box center [236, 309] width 10 height 10
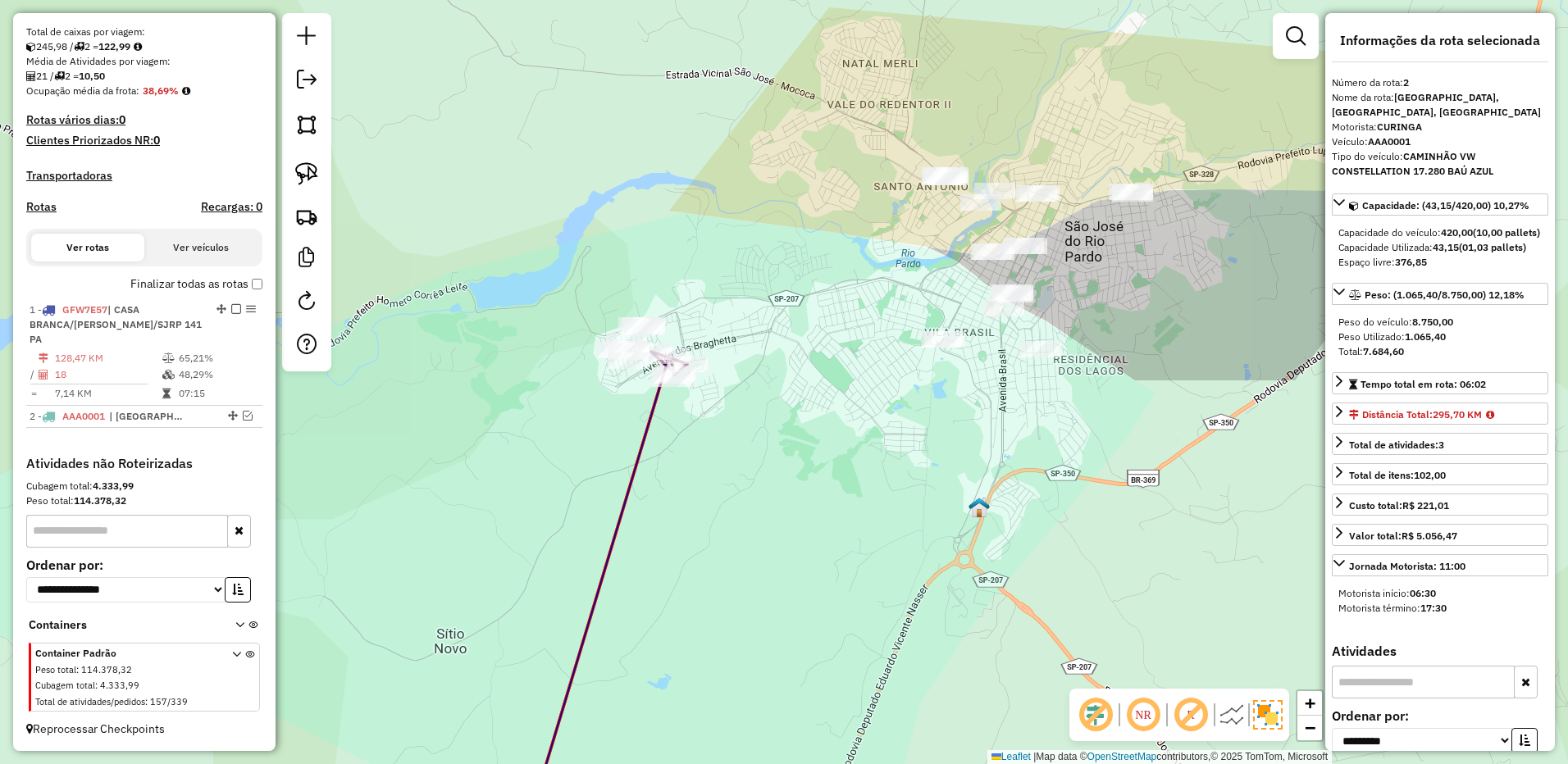
scroll to position [279, 0]
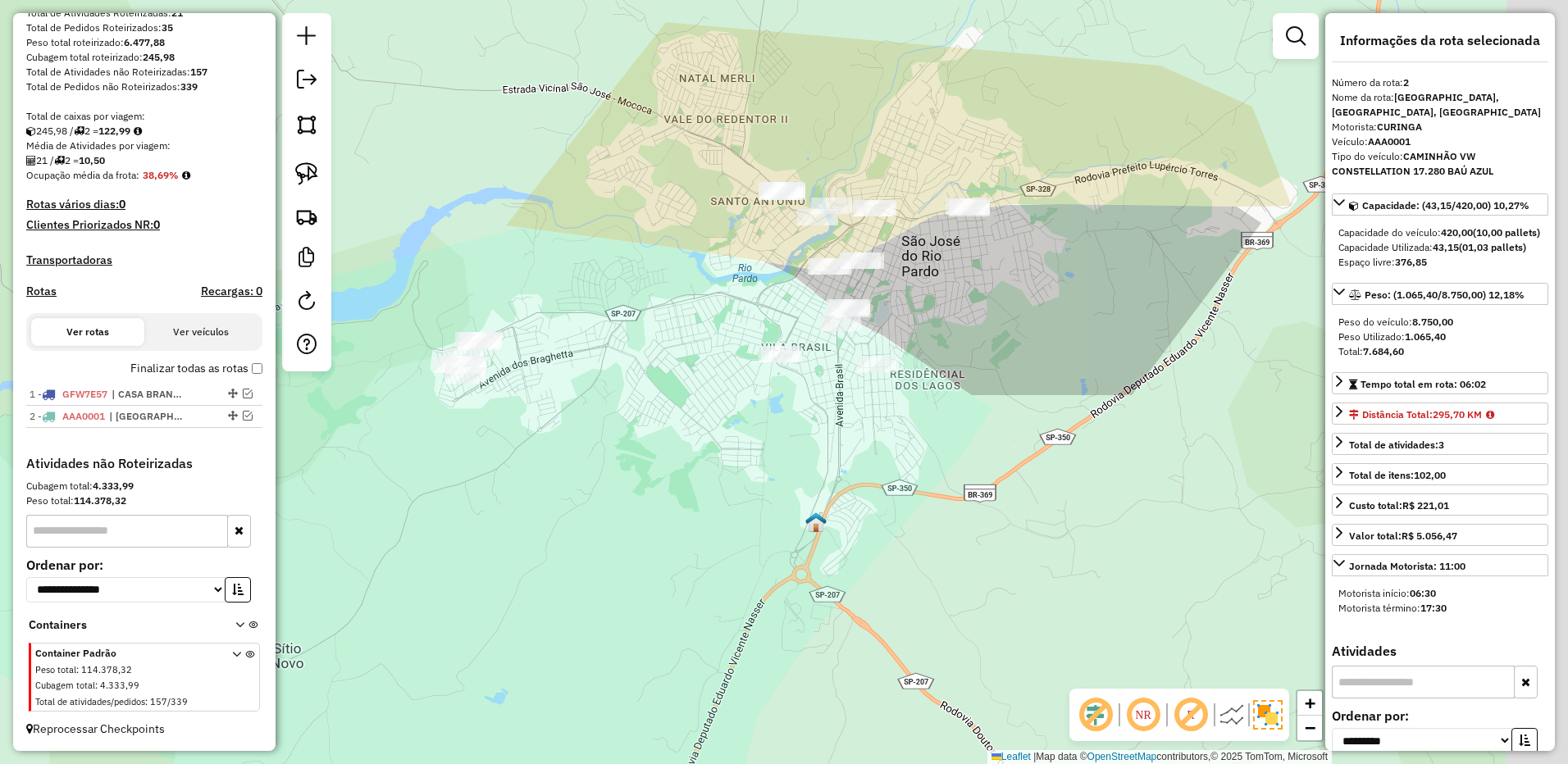
drag, startPoint x: 782, startPoint y: 469, endPoint x: 640, endPoint y: 469, distance: 142.0
click at [640, 469] on div "Janela de atendimento Grade de atendimento Capacidade Transportadoras Veículos …" at bounding box center [784, 382] width 1568 height 764
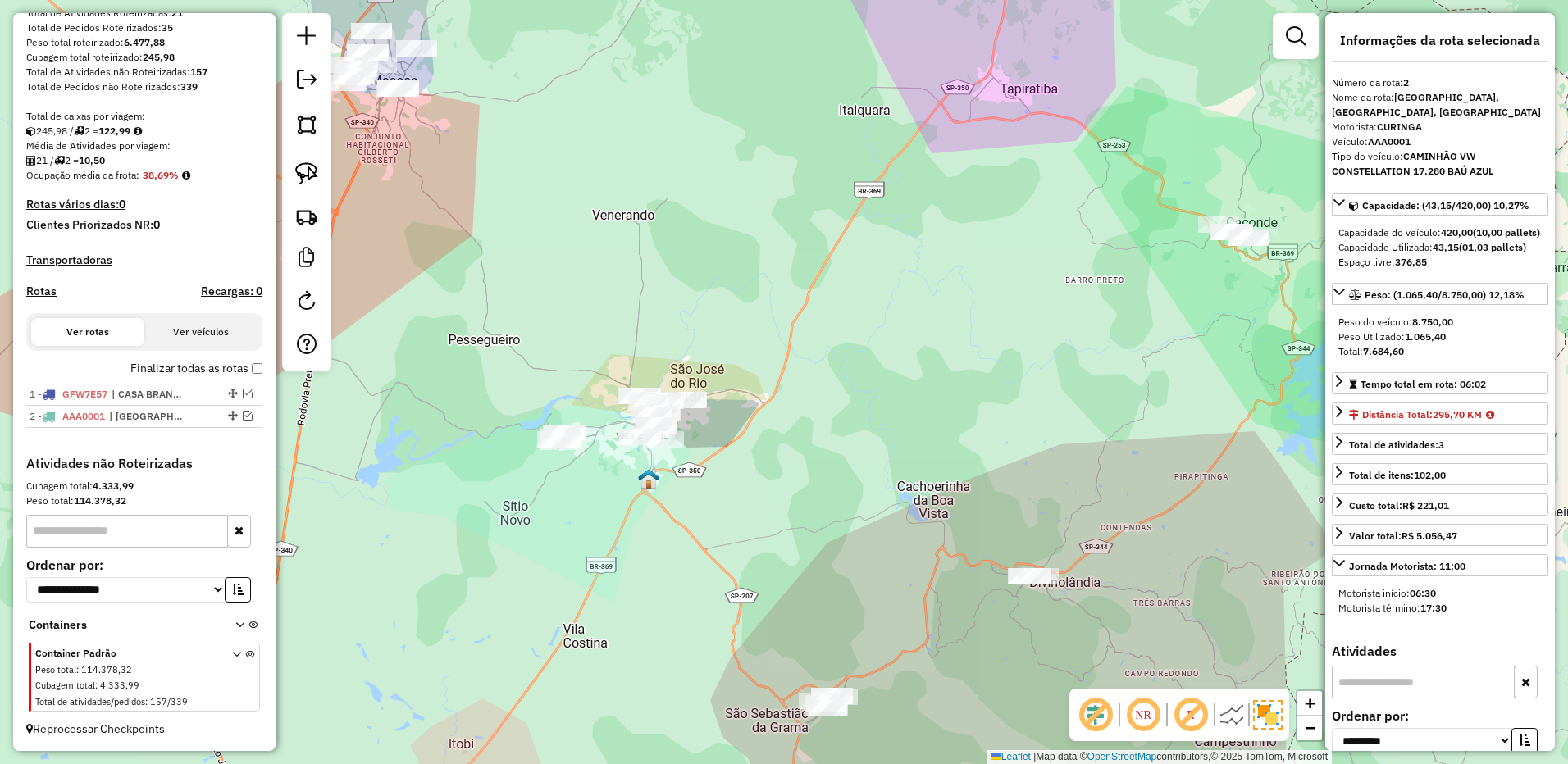
drag, startPoint x: 754, startPoint y: 492, endPoint x: 589, endPoint y: 150, distance: 379.7
click at [589, 151] on div "Janela de atendimento Grade de atendimento Capacidade Transportadoras Veículos …" at bounding box center [784, 382] width 1568 height 764
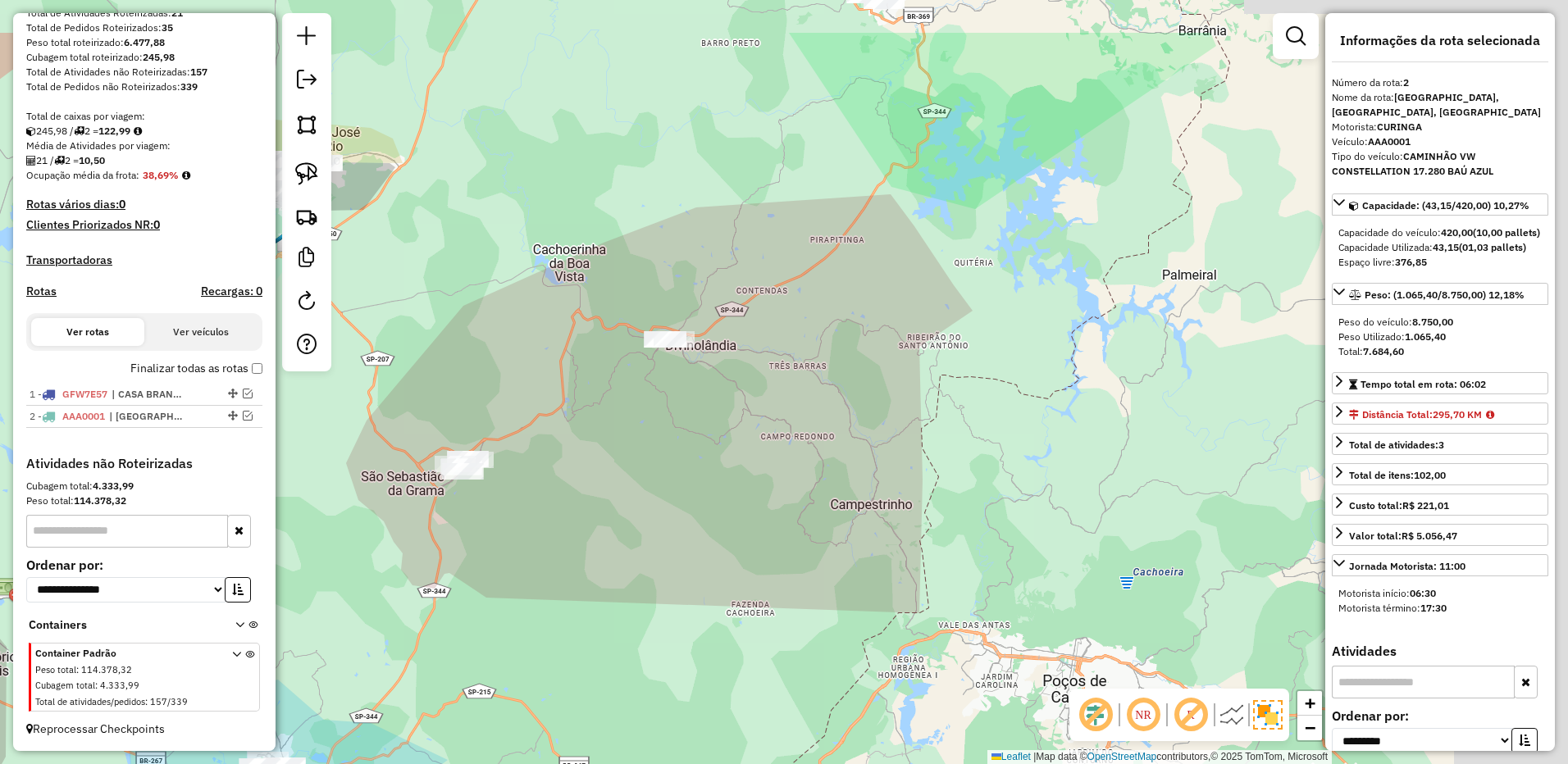
drag, startPoint x: 718, startPoint y: 456, endPoint x: 653, endPoint y: 486, distance: 71.6
click at [653, 486] on div "Janela de atendimento Grade de atendimento Capacidade Transportadoras Veículos …" at bounding box center [784, 382] width 1568 height 764
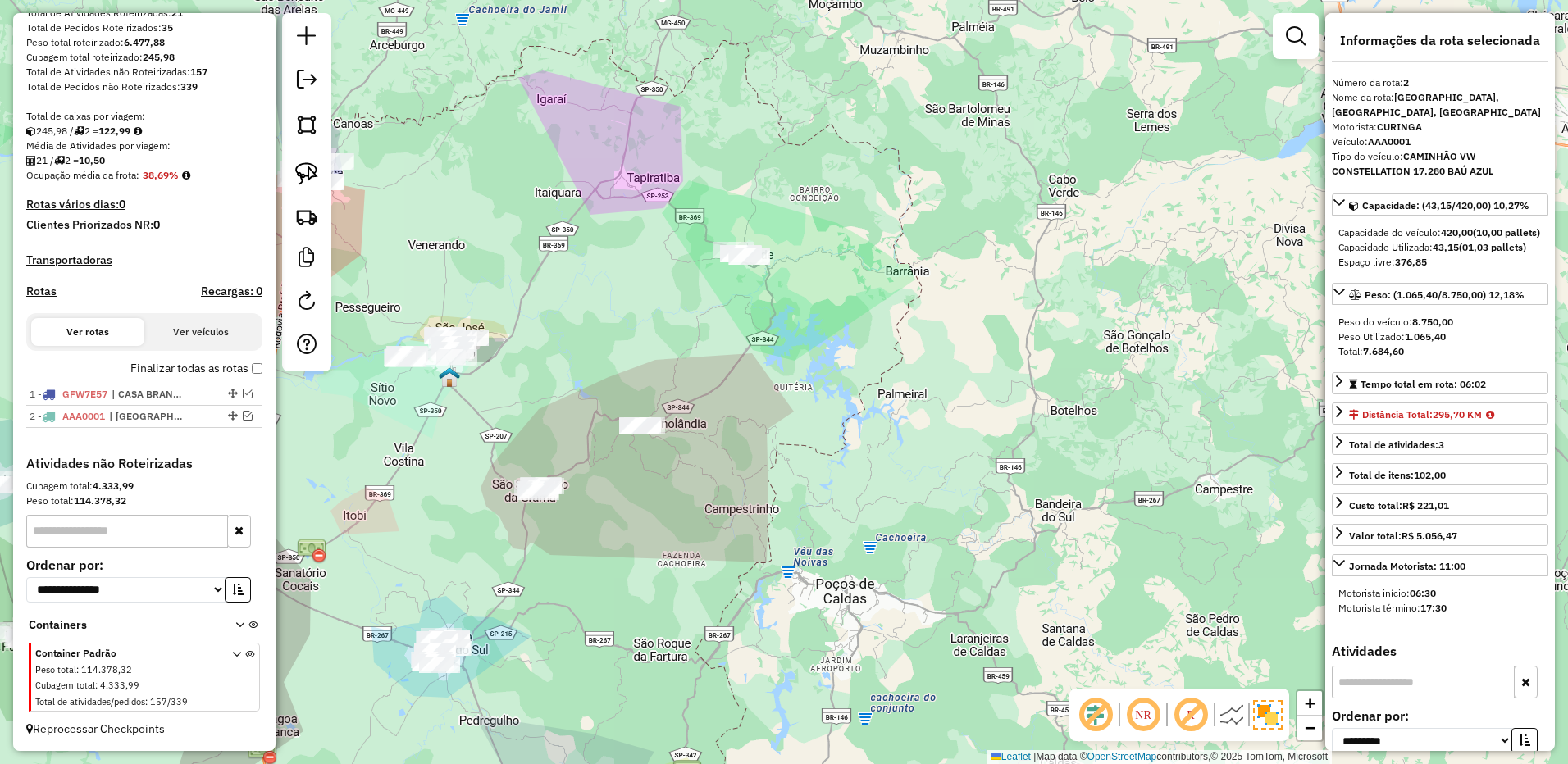
drag, startPoint x: 750, startPoint y: 397, endPoint x: 737, endPoint y: 428, distance: 33.6
click at [737, 428] on div "Janela de atendimento Grade de atendimento Capacidade Transportadoras Veículos …" at bounding box center [784, 382] width 1568 height 764
click at [315, 167] on img at bounding box center [307, 174] width 23 height 23
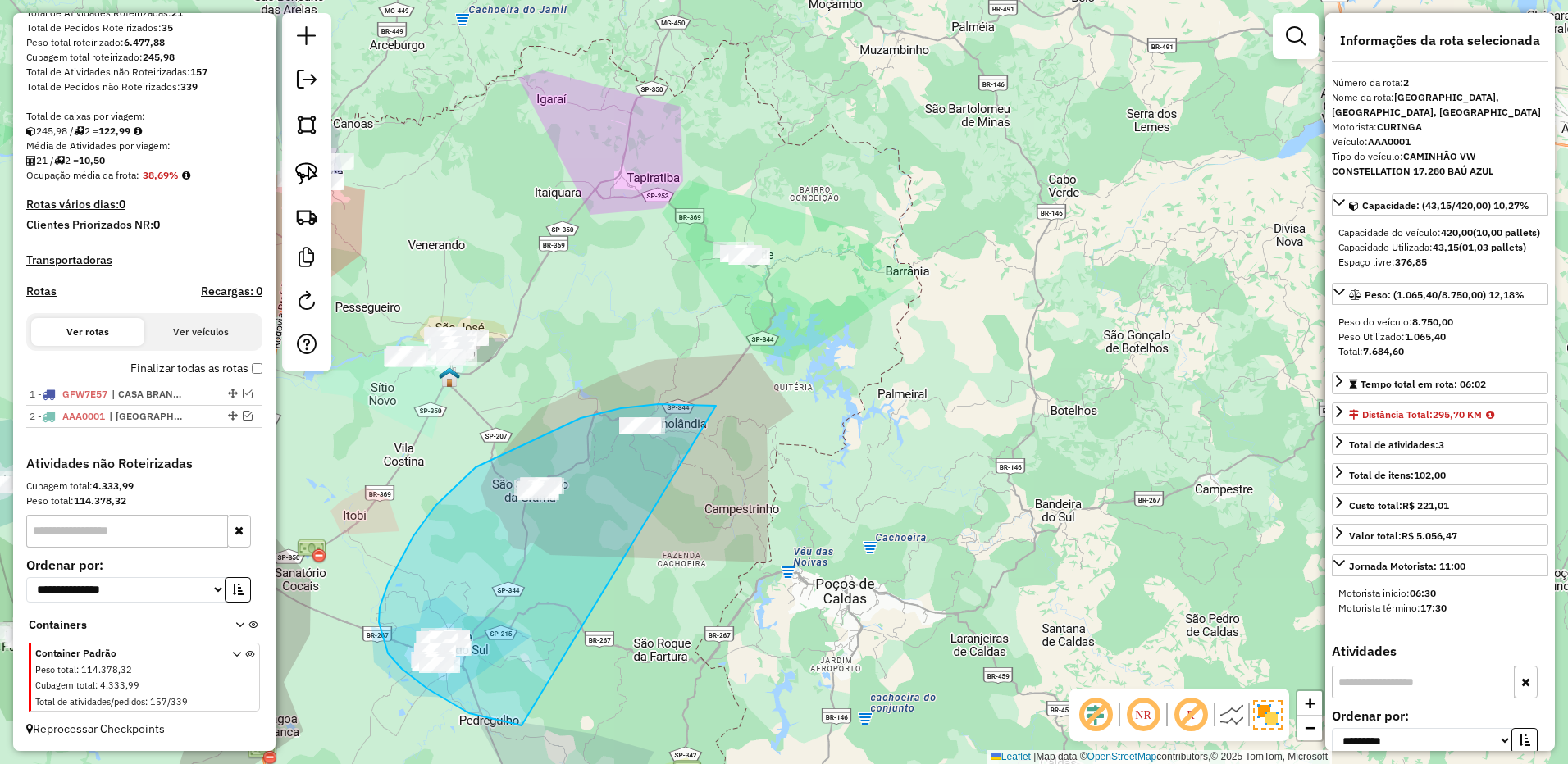
drag, startPoint x: 715, startPoint y: 406, endPoint x: 606, endPoint y: 595, distance: 218.2
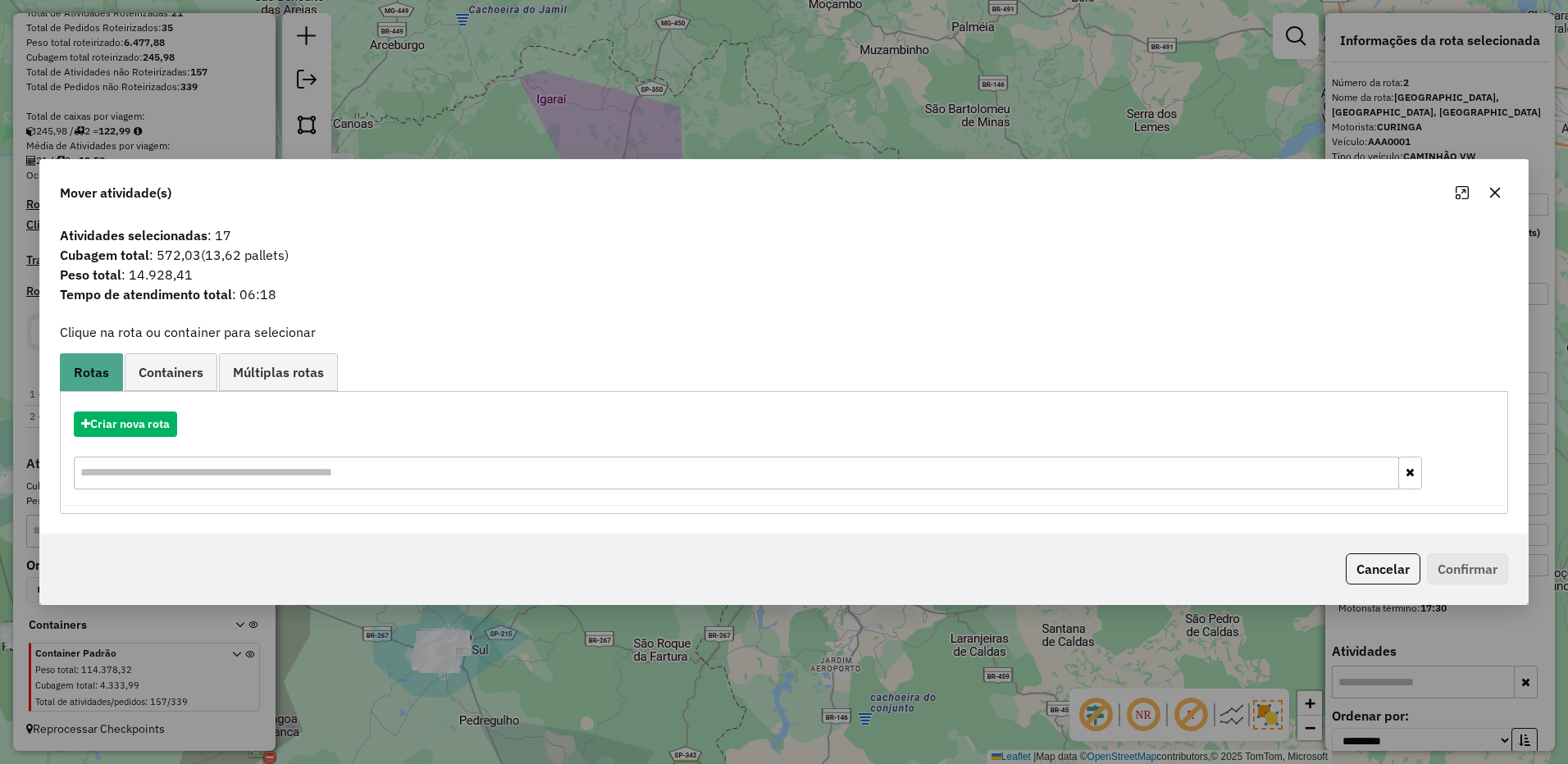
click at [1489, 194] on icon "button" at bounding box center [1494, 192] width 13 height 13
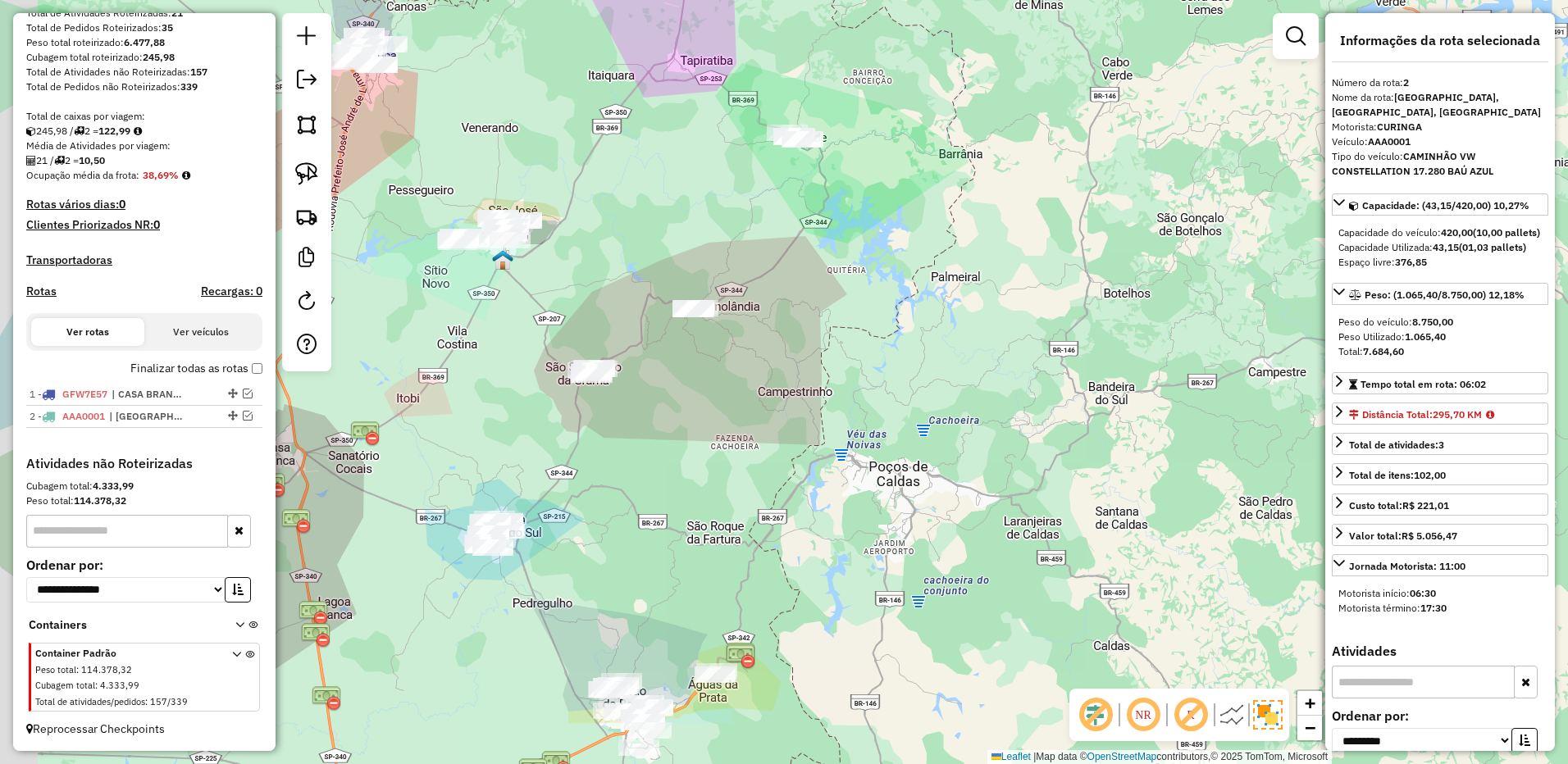
drag, startPoint x: 602, startPoint y: 511, endPoint x: 658, endPoint y: 388, distance: 135.1
click at [658, 388] on div "Janela de atendimento Grade de atendimento Capacidade Transportadoras Veículos …" at bounding box center [784, 382] width 1568 height 764
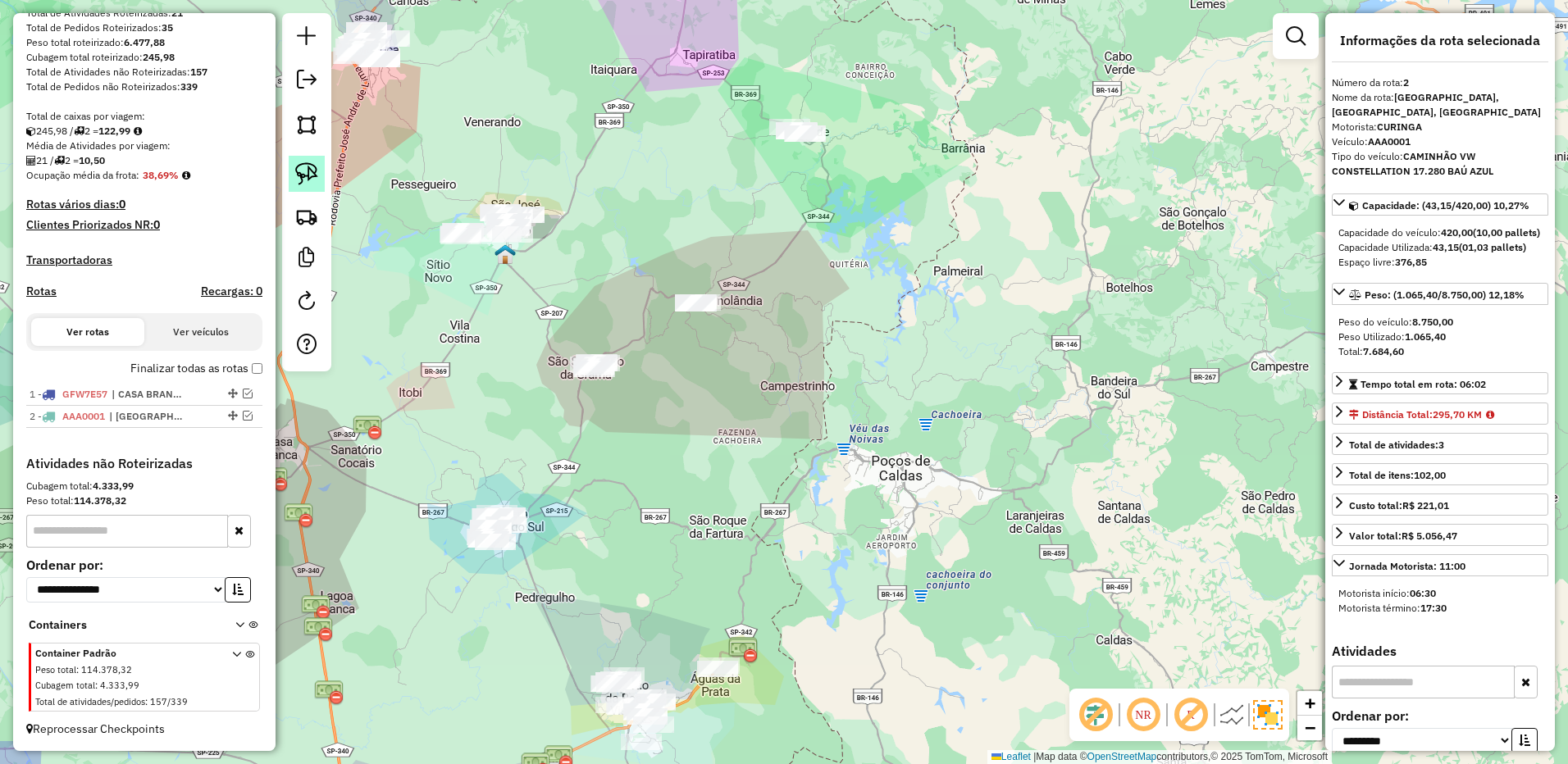
click at [311, 158] on link at bounding box center [307, 174] width 36 height 36
drag, startPoint x: 757, startPoint y: 261, endPoint x: 846, endPoint y: 378, distance: 147.0
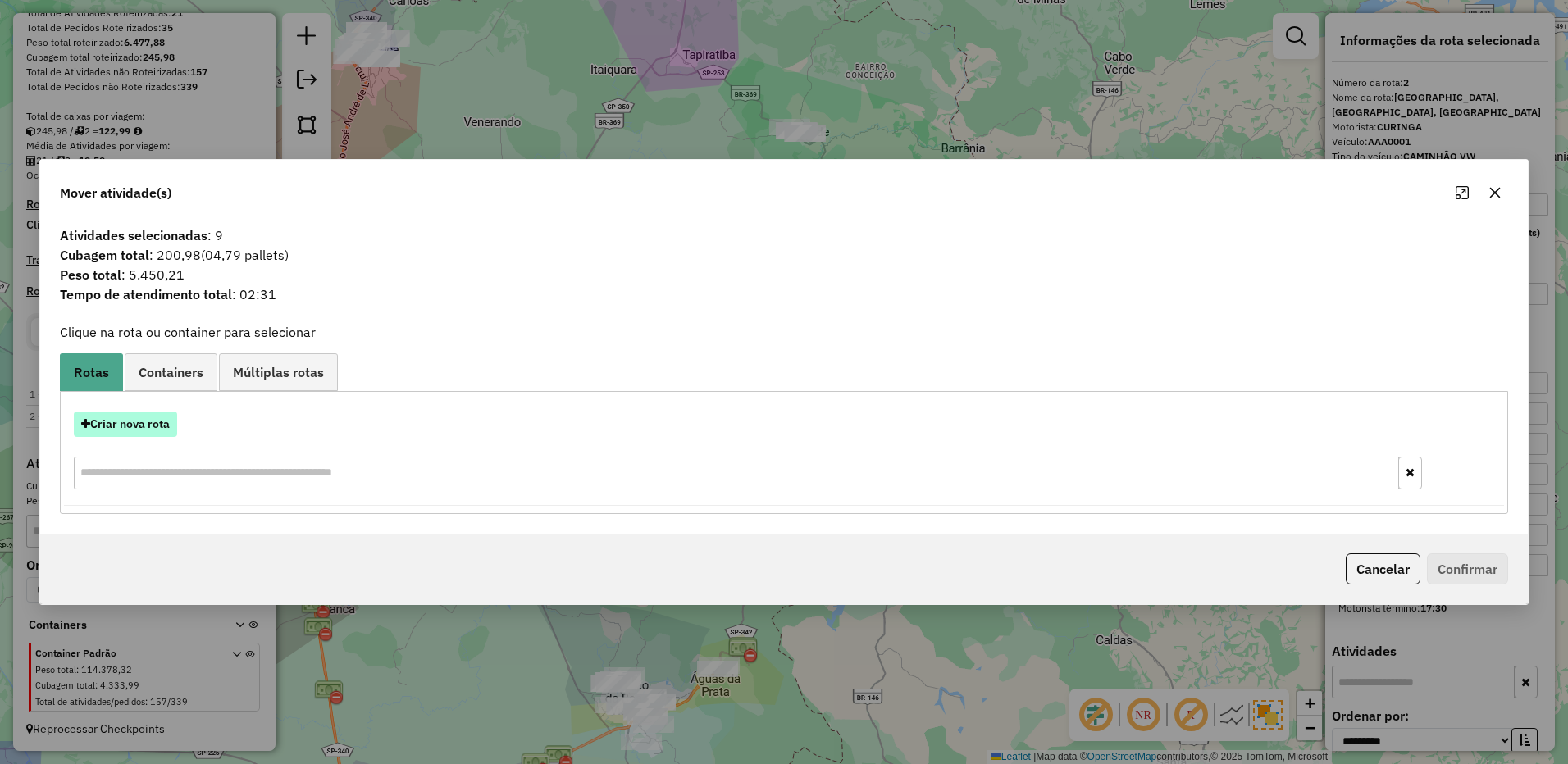
click at [130, 429] on button "Criar nova rota" at bounding box center [125, 424] width 103 height 26
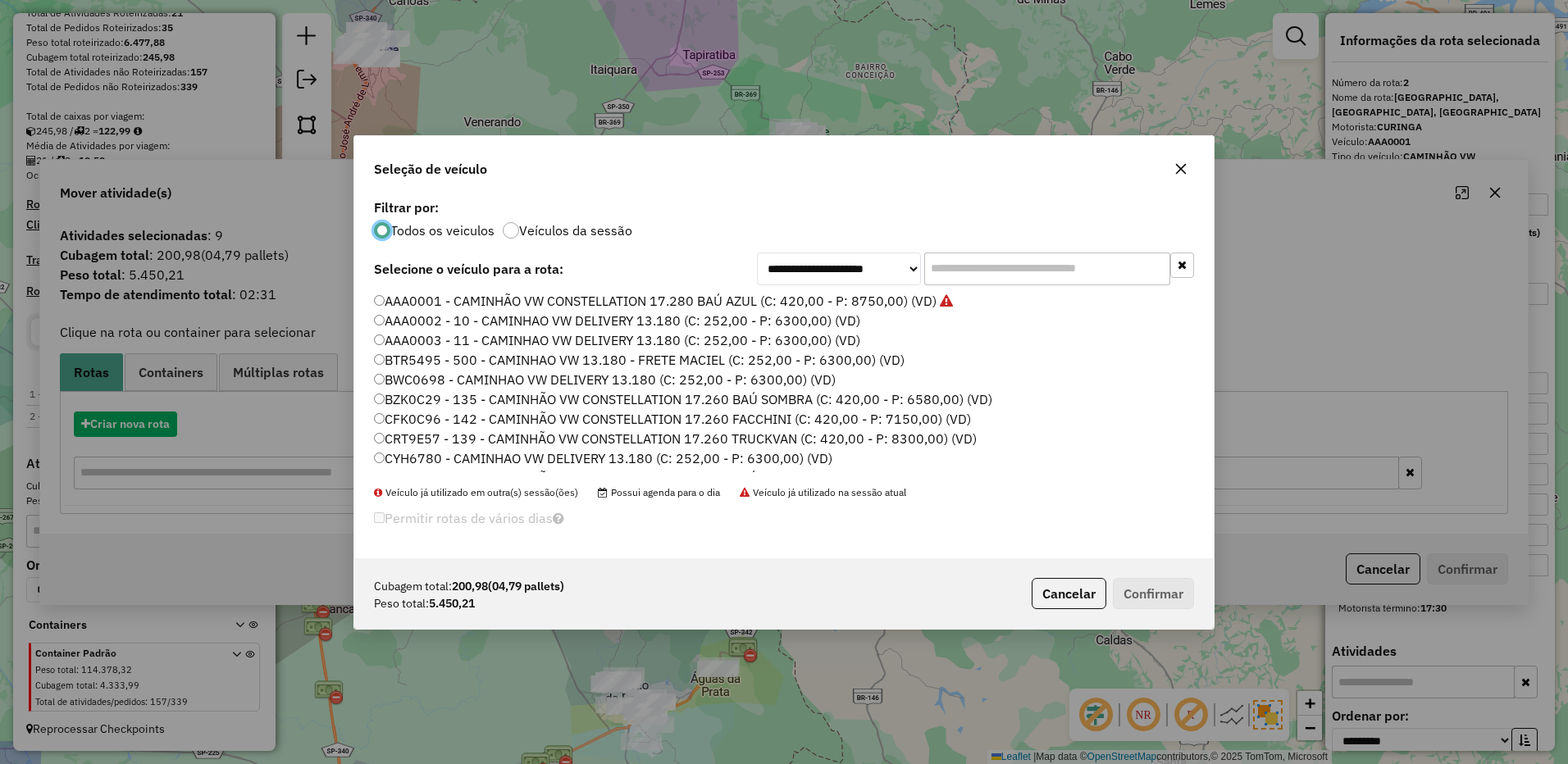
scroll to position [9, 5]
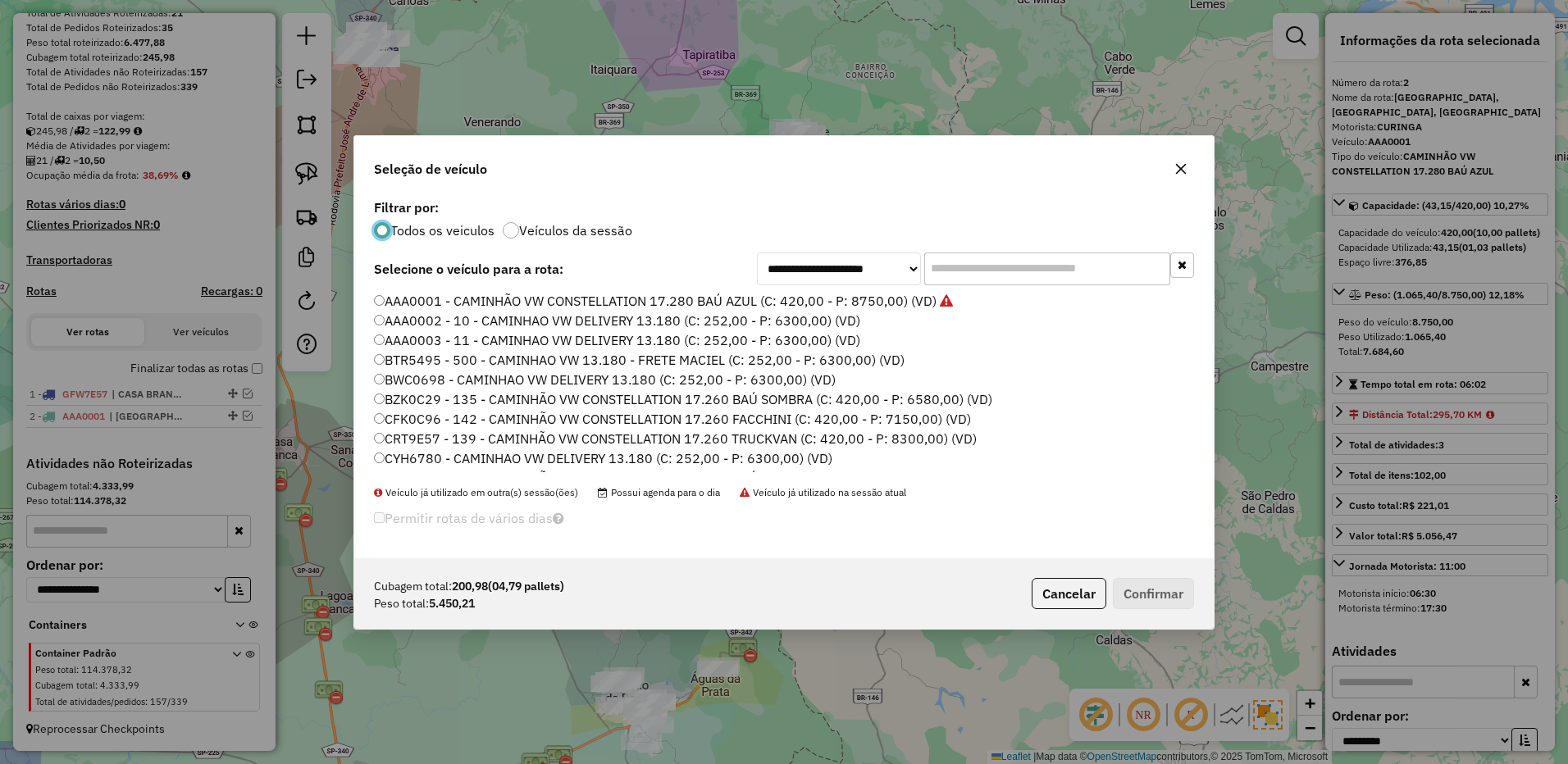
click at [983, 276] on input "text" at bounding box center [1047, 268] width 246 height 33
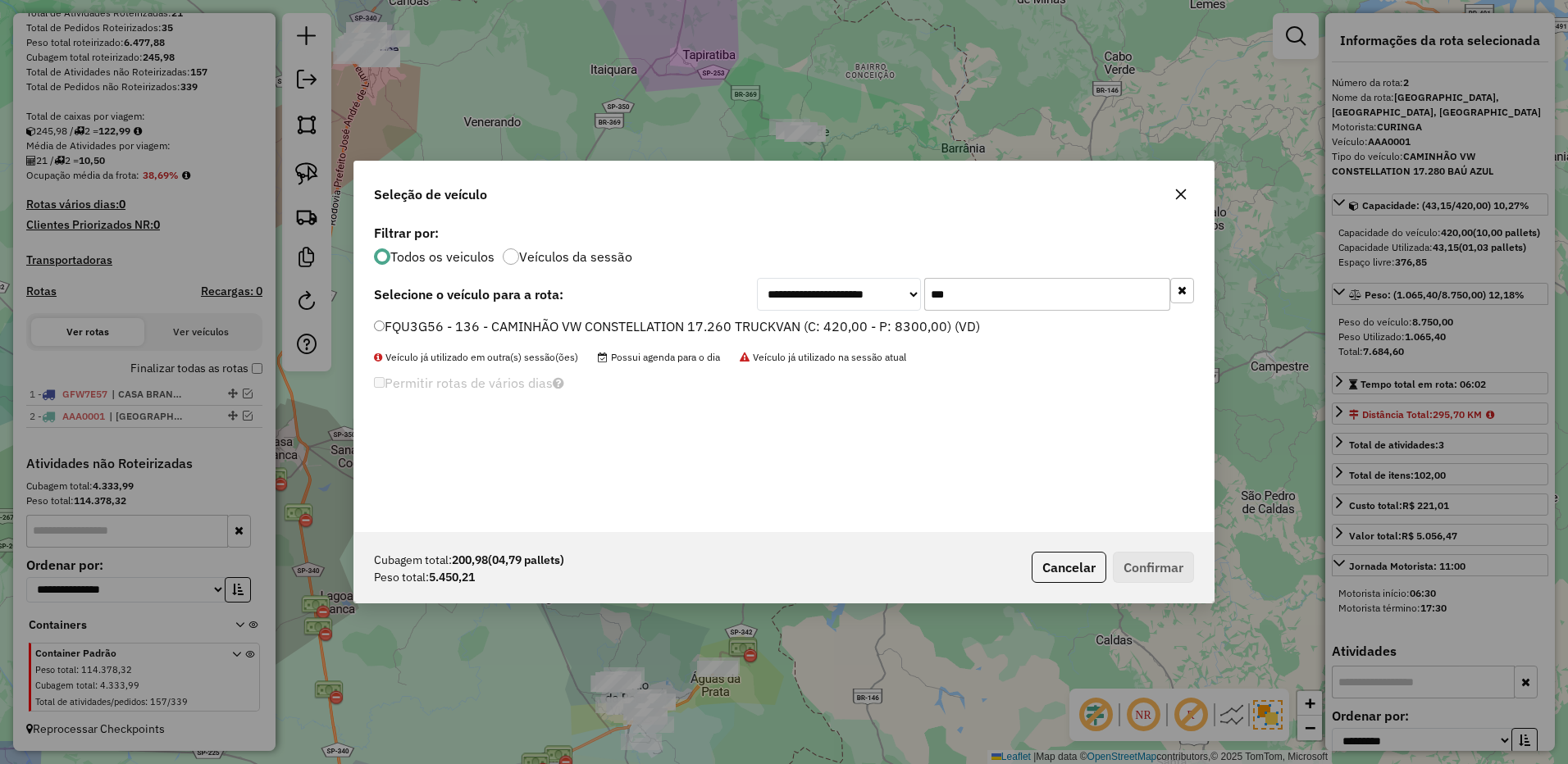
type input "***"
click at [965, 319] on label "FQU3G56 - 136 - CAMINHÃO VW CONSTELLATION 17.260 TRUCKVAN (C: 420,00 - P: 8300,…" at bounding box center [676, 326] width 606 height 20
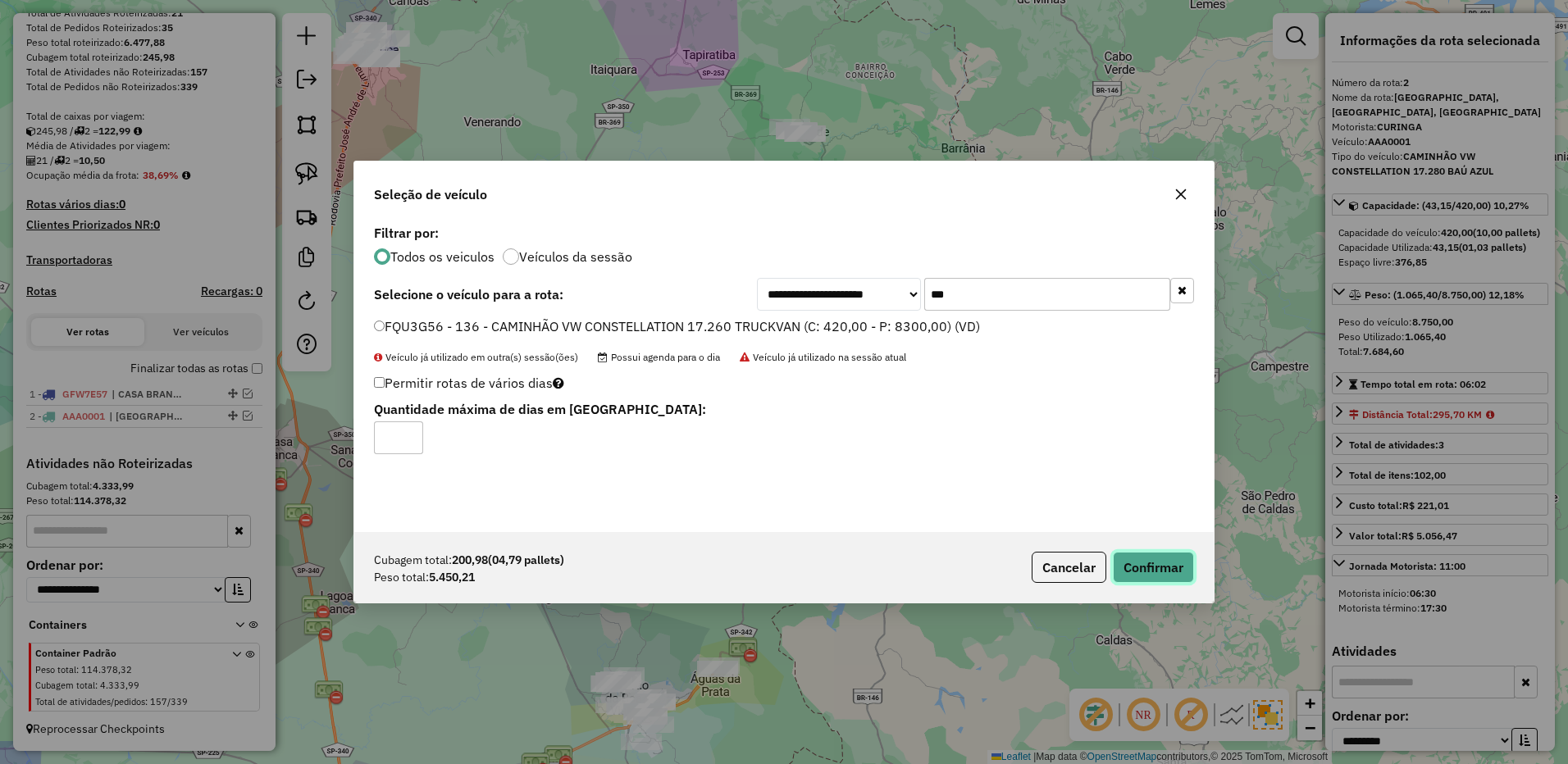
click at [1149, 579] on button "Confirmar" at bounding box center [1152, 567] width 81 height 32
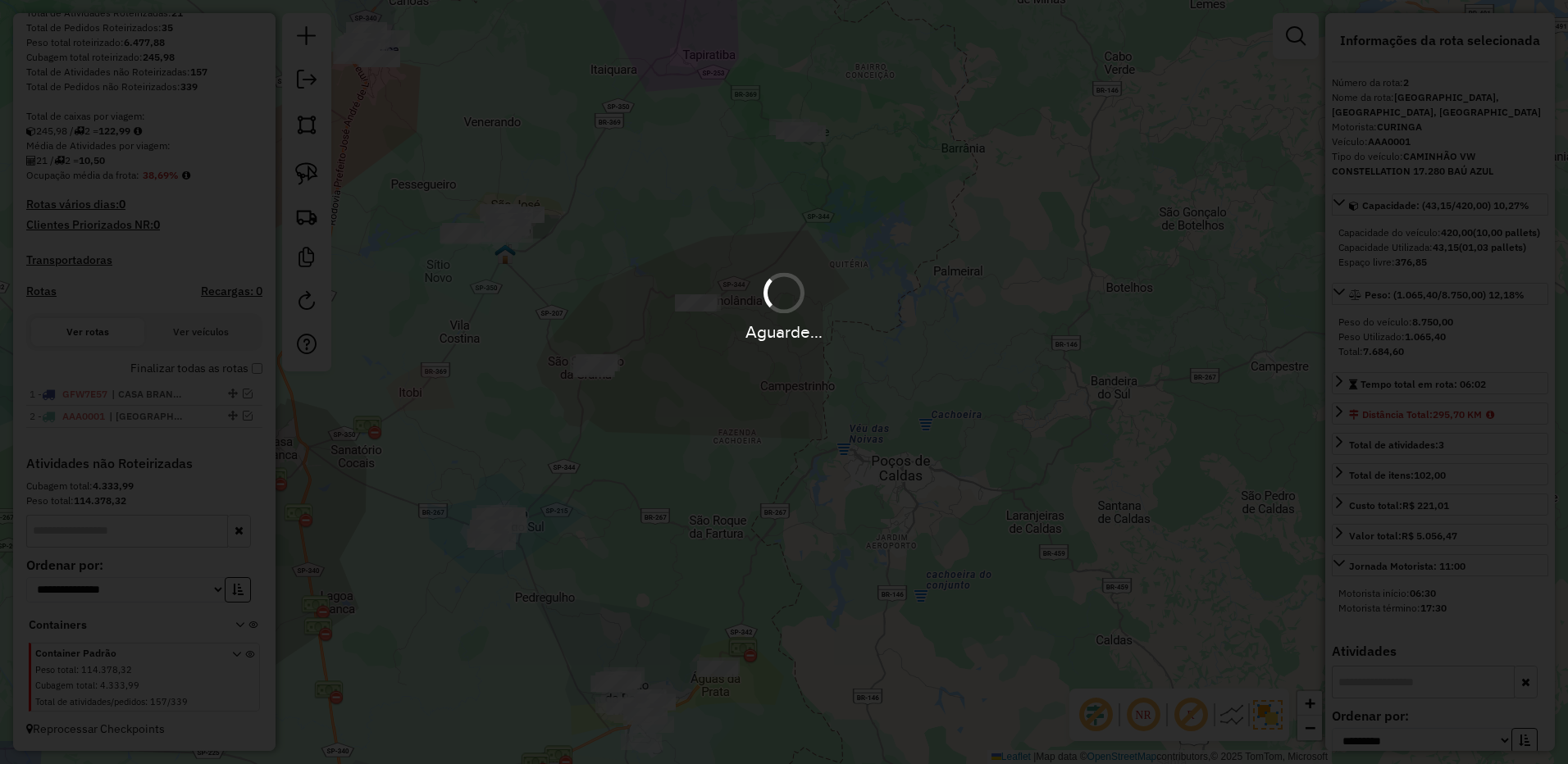
scroll to position [371, 0]
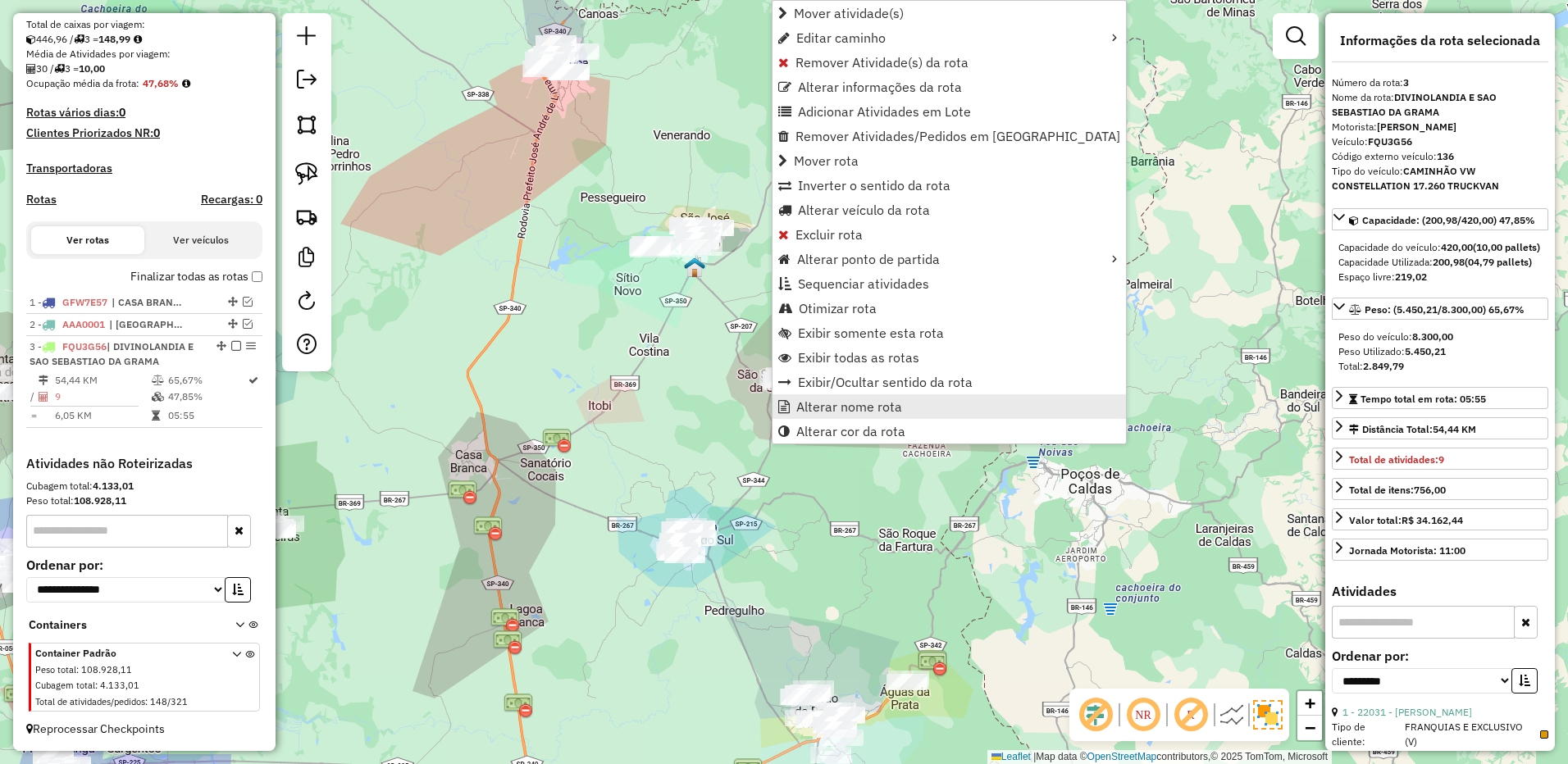
click at [834, 404] on span "Alterar nome rota" at bounding box center [849, 406] width 106 height 13
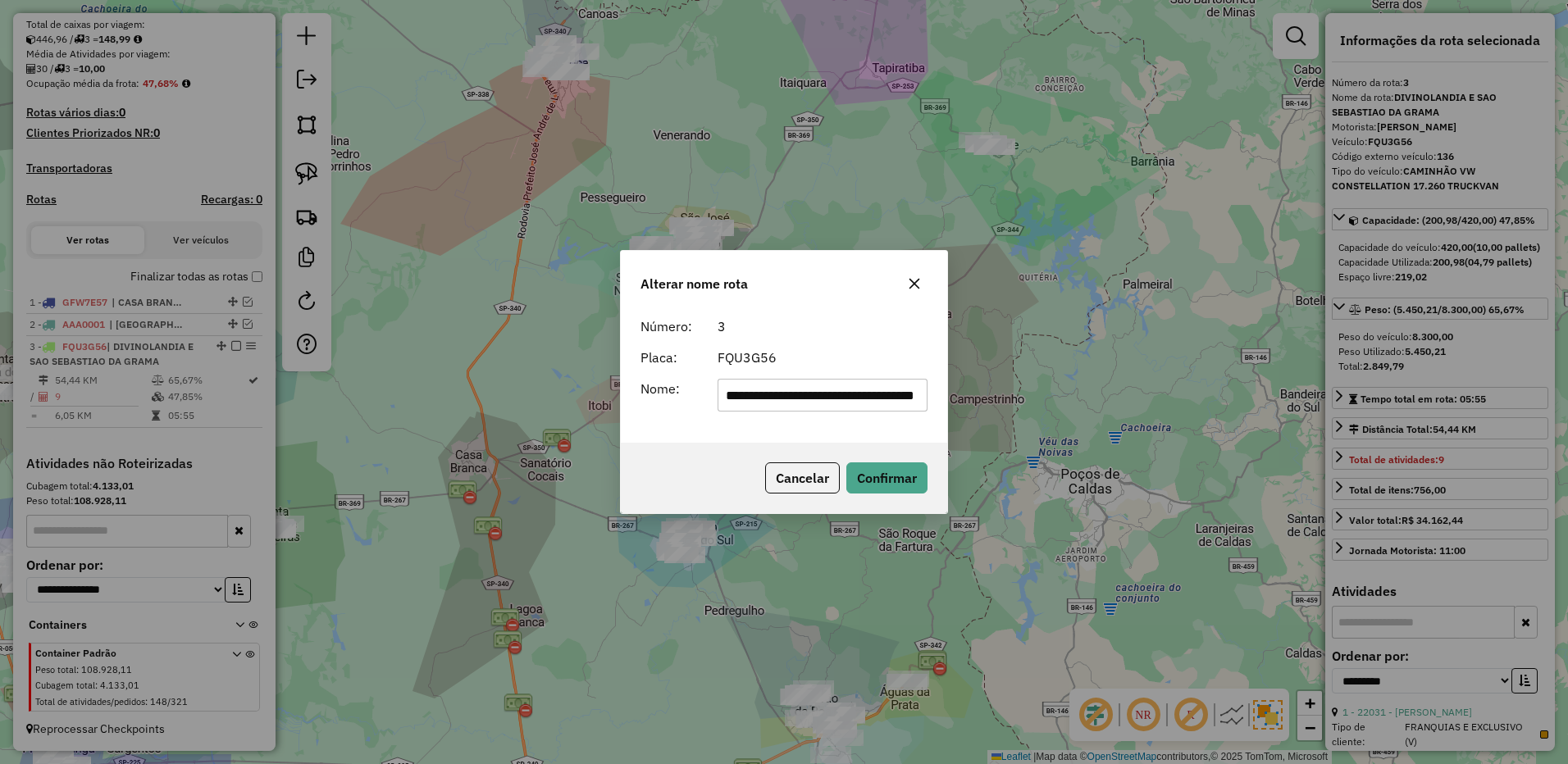
scroll to position [0, 82]
click at [789, 399] on input "**********" at bounding box center [822, 395] width 210 height 33
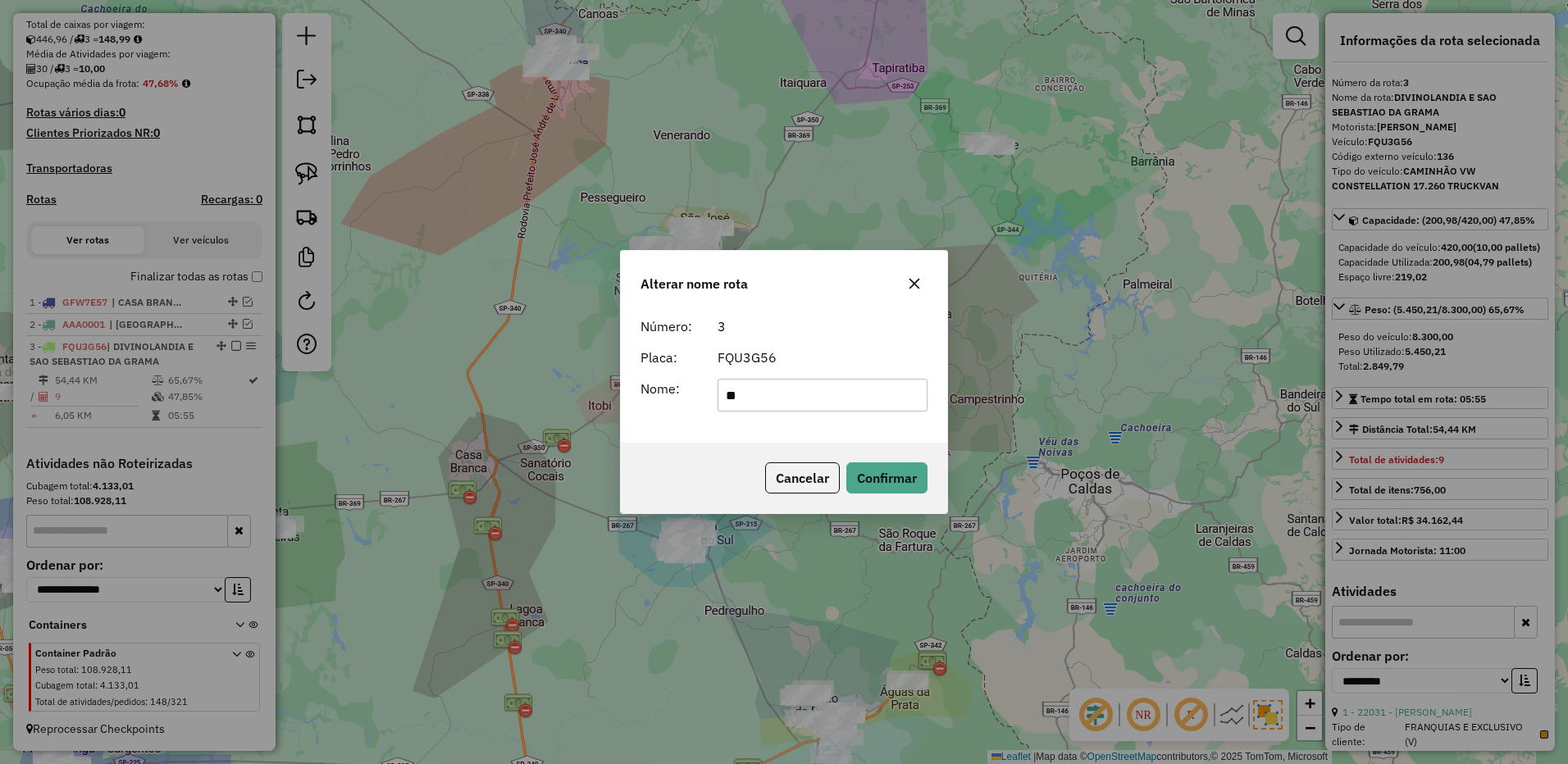
type input "*"
type input "**********"
click at [905, 472] on button "Confirmar" at bounding box center [886, 478] width 81 height 32
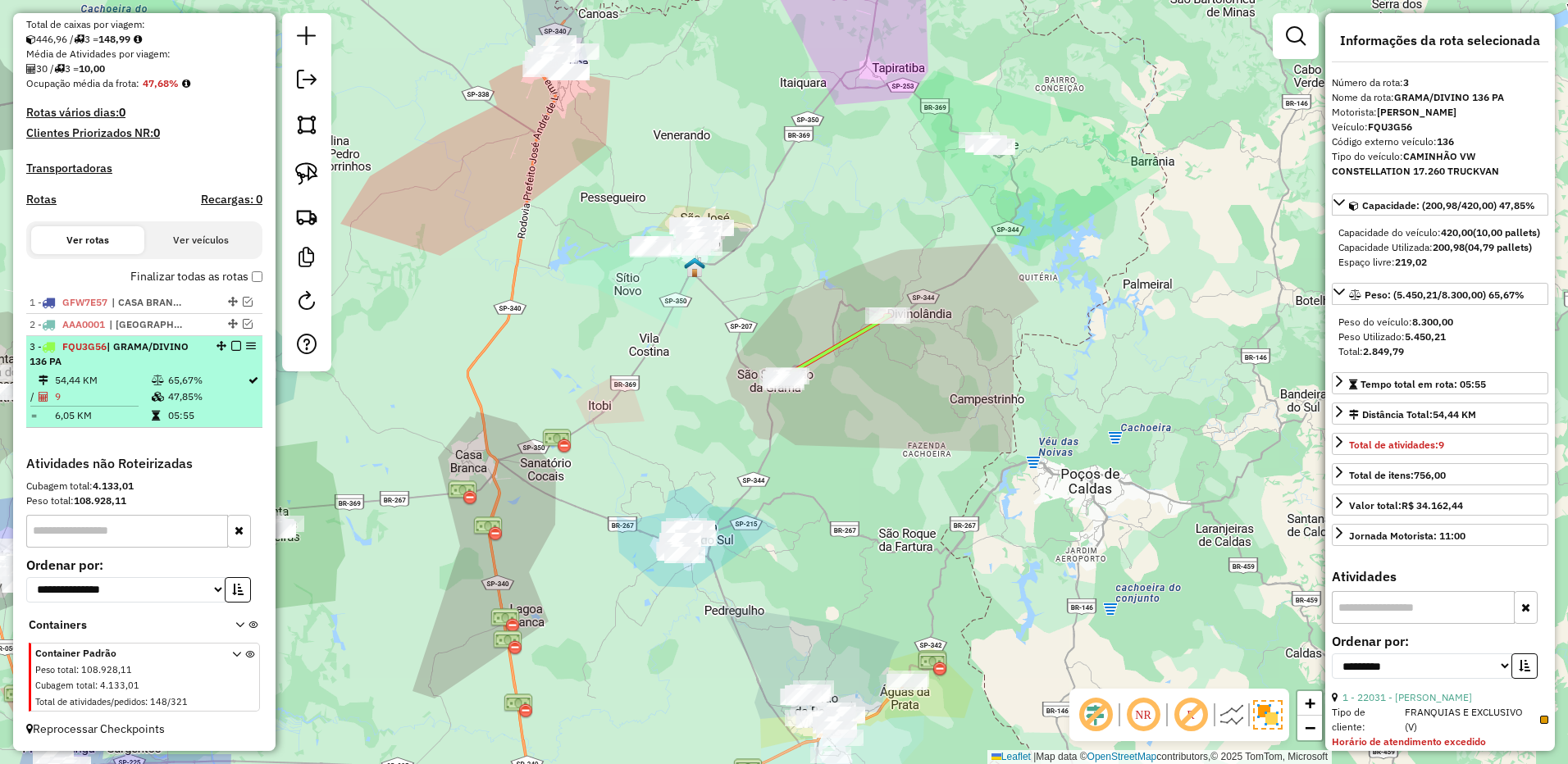
click at [231, 347] on em at bounding box center [236, 346] width 10 height 10
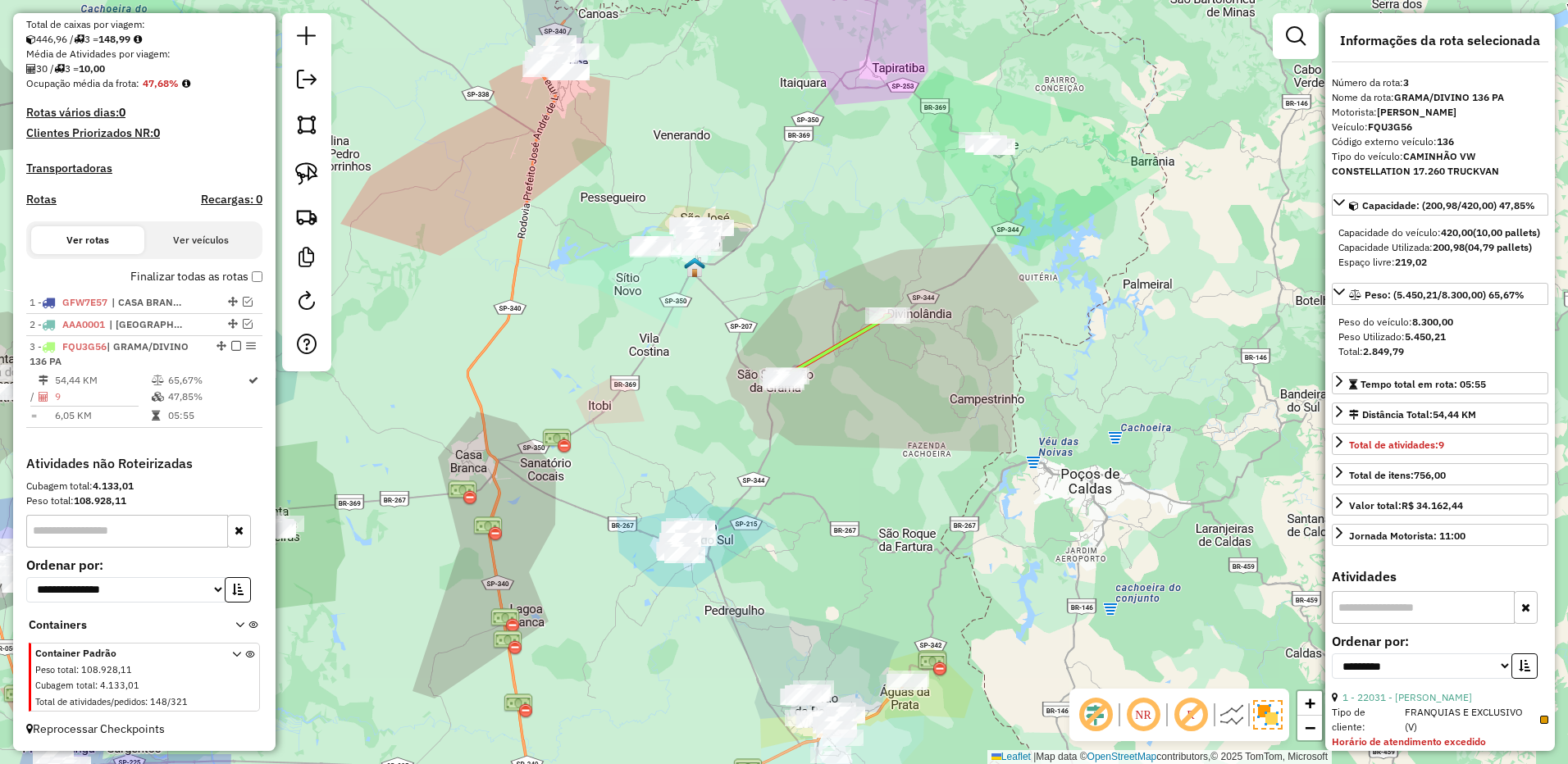
scroll to position [301, 0]
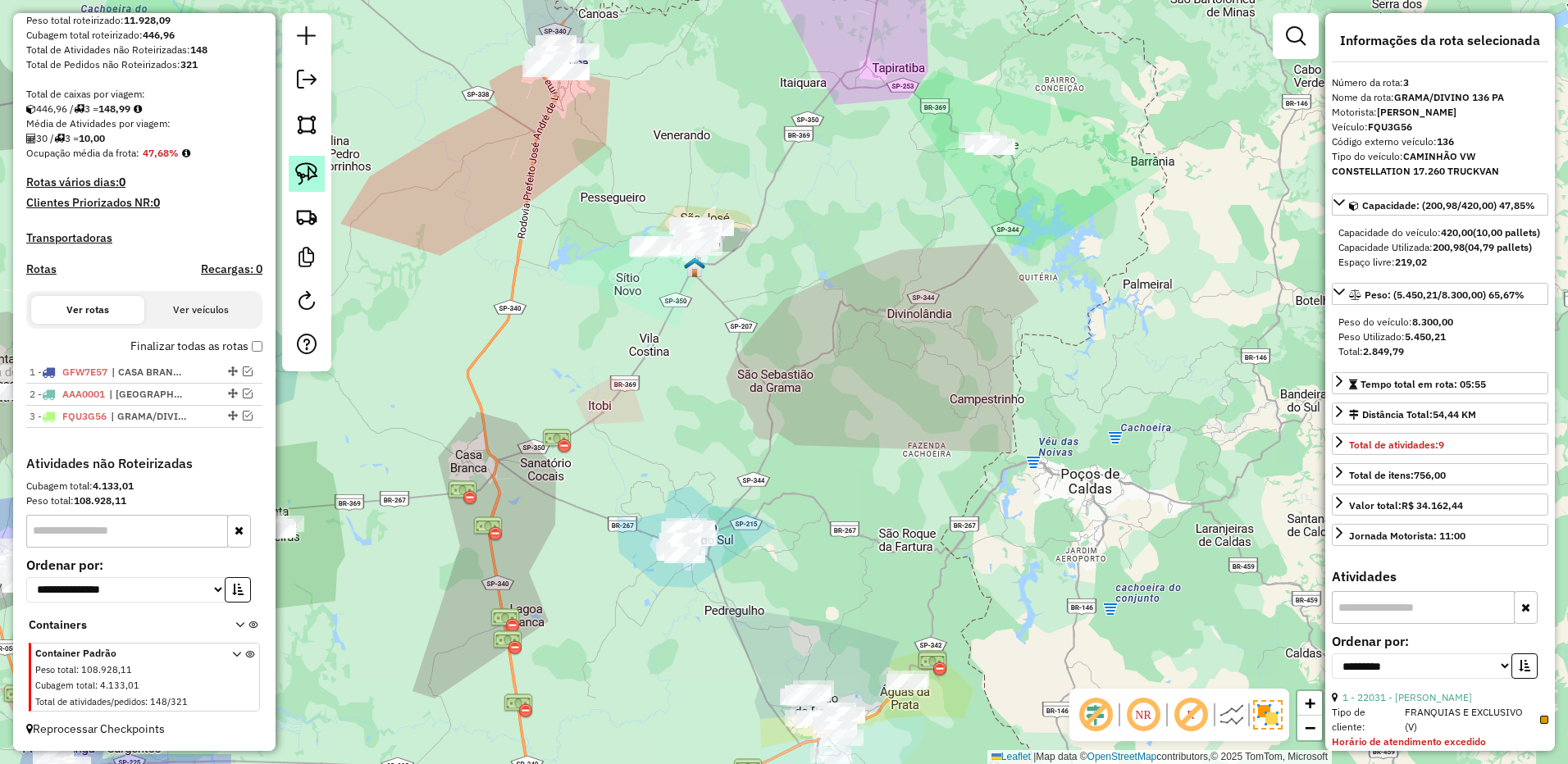
click at [291, 158] on link at bounding box center [307, 174] width 36 height 36
drag, startPoint x: 627, startPoint y: 510, endPoint x: 883, endPoint y: 479, distance: 257.9
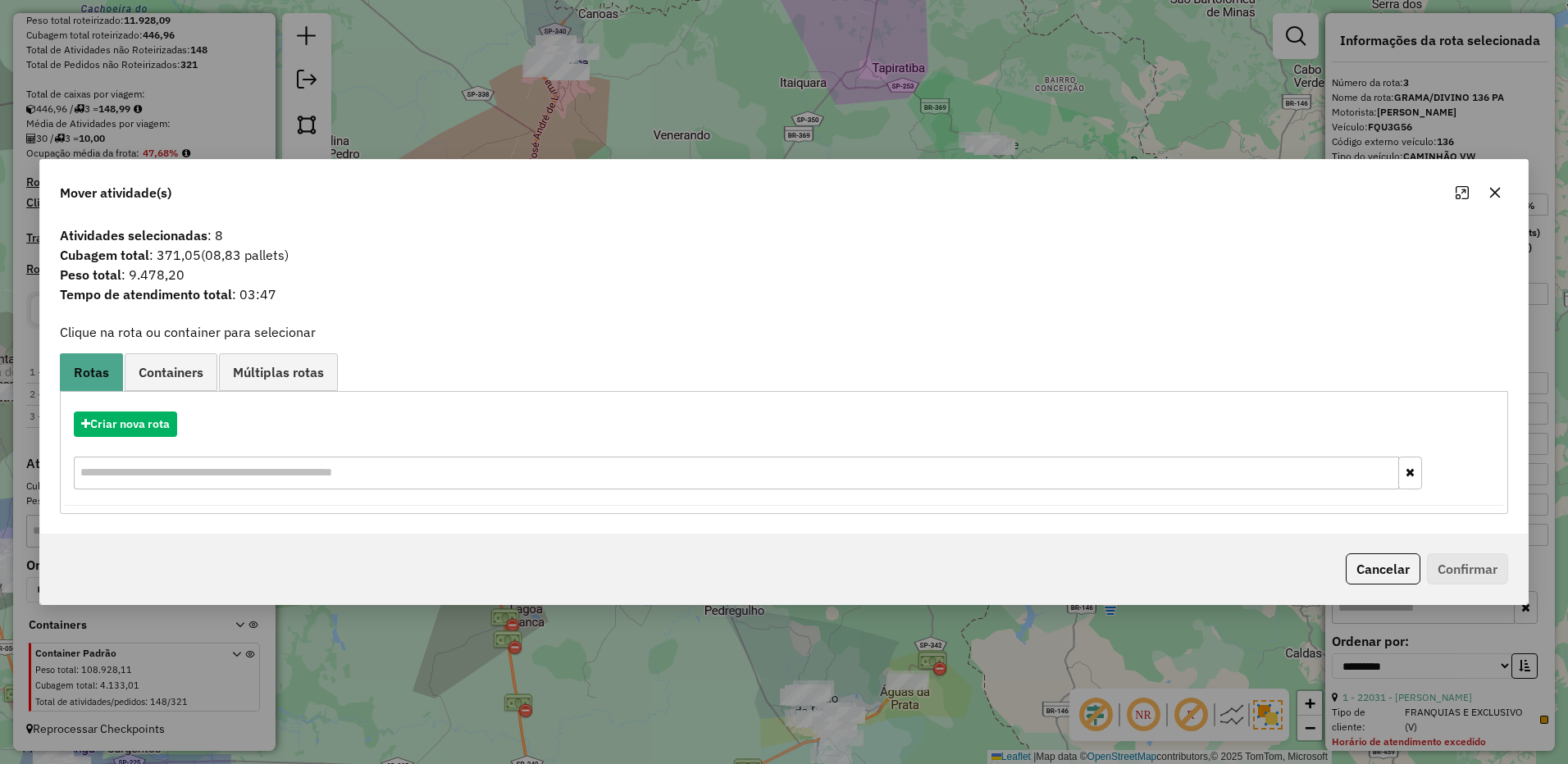
click at [1493, 190] on icon "button" at bounding box center [1495, 192] width 11 height 11
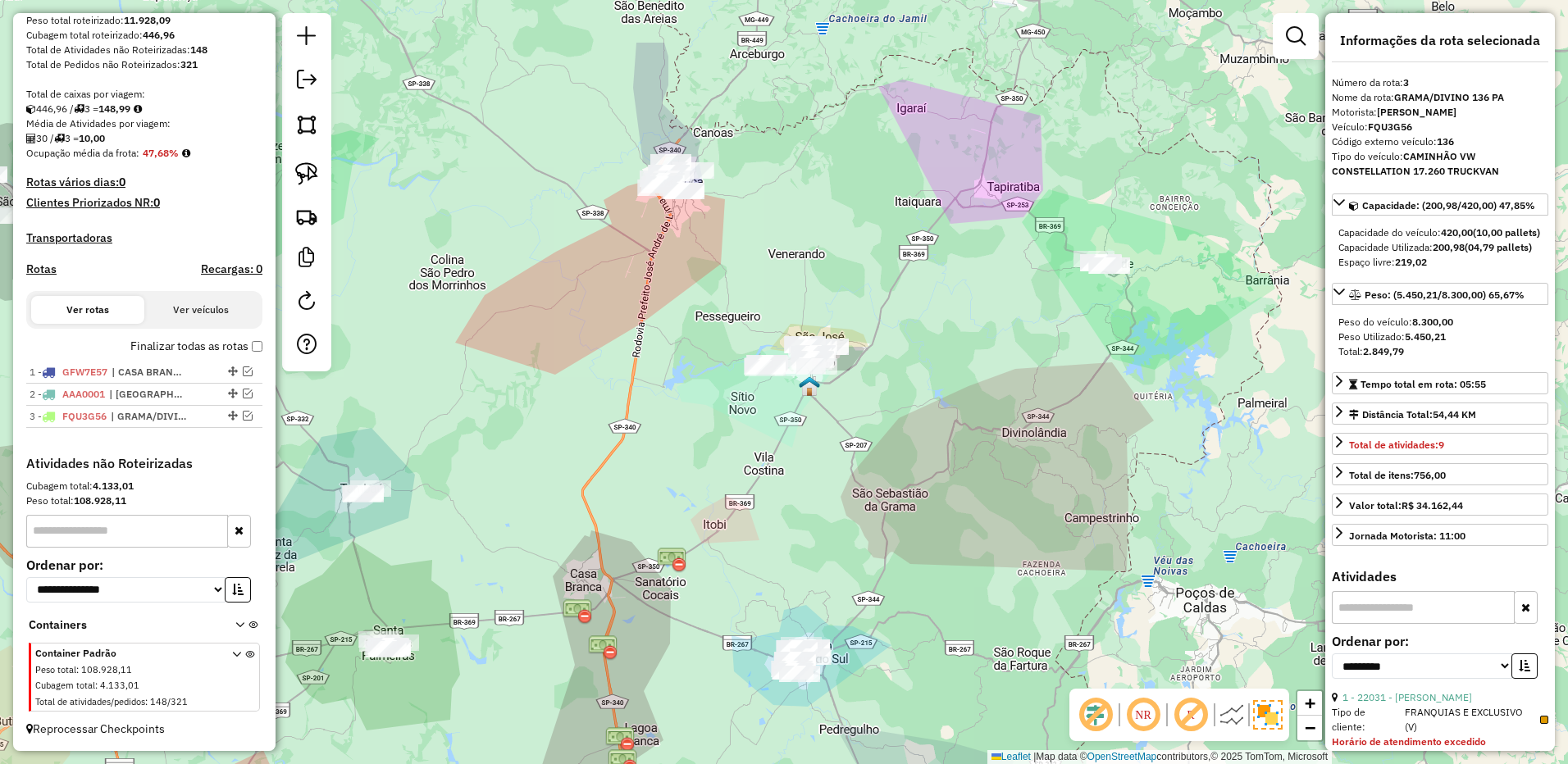
drag, startPoint x: 829, startPoint y: 441, endPoint x: 912, endPoint y: 641, distance: 216.5
click at [912, 641] on div "Janela de atendimento Grade de atendimento Capacidade Transportadoras Veículos …" at bounding box center [784, 382] width 1568 height 764
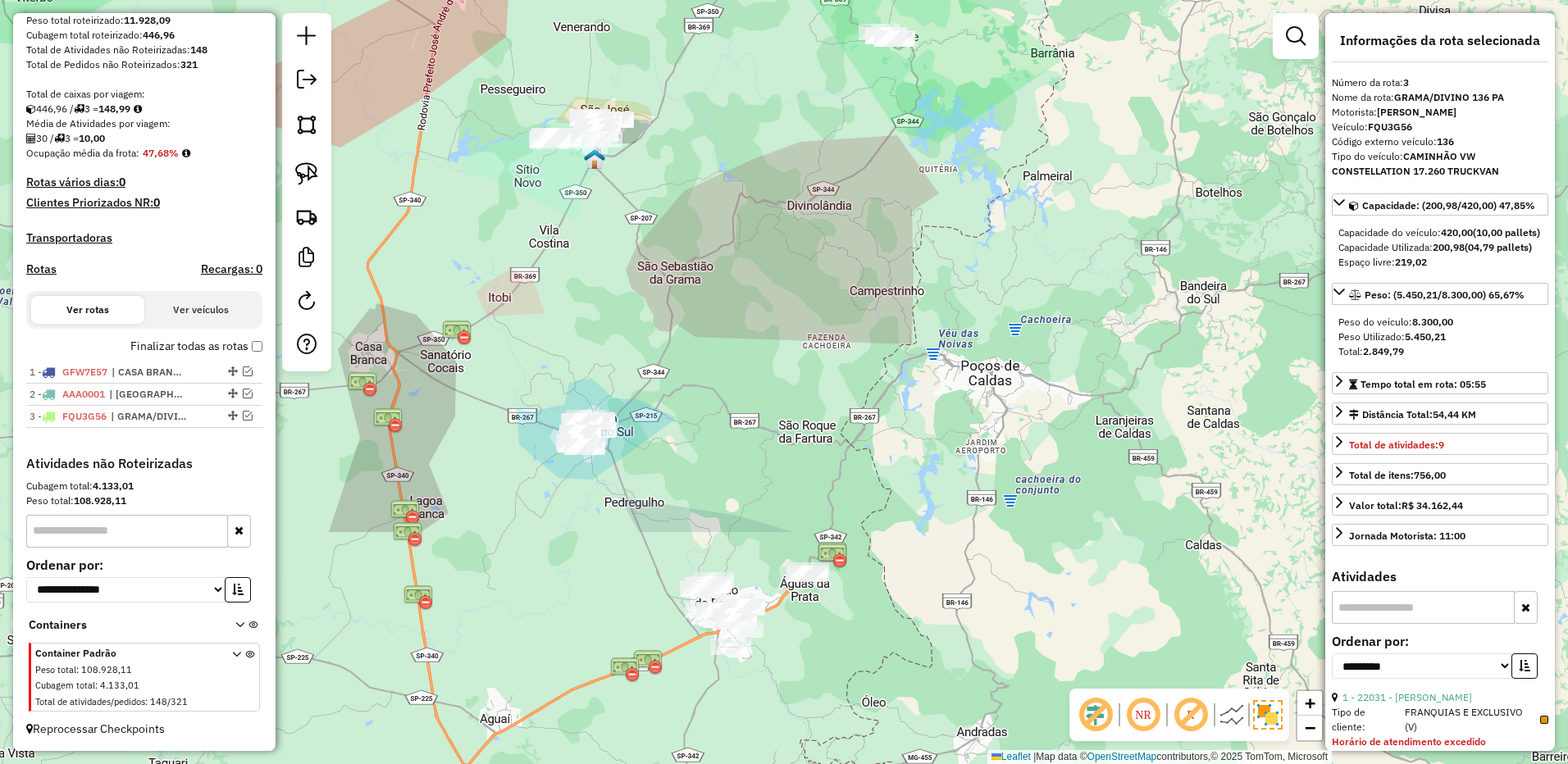
drag, startPoint x: 934, startPoint y: 599, endPoint x: 721, endPoint y: 229, distance: 426.9
click at [722, 225] on div "Janela de atendimento Grade de atendimento Capacidade Transportadoras Veículos …" at bounding box center [784, 382] width 1568 height 764
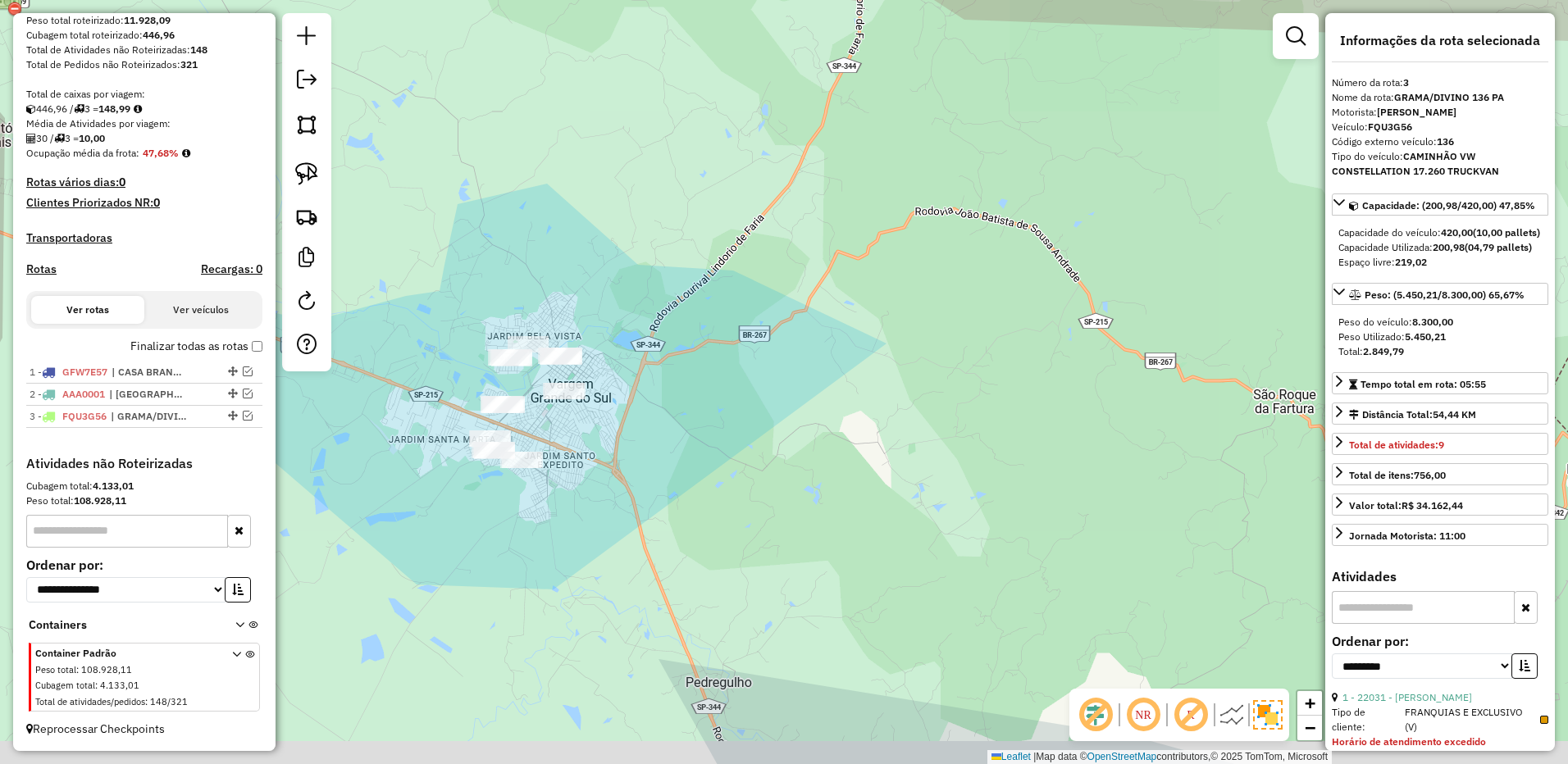
drag, startPoint x: 621, startPoint y: 463, endPoint x: 443, endPoint y: 287, distance: 250.3
click at [697, 394] on div "Janela de atendimento Grade de atendimento Capacidade Transportadoras Veículos …" at bounding box center [784, 382] width 1568 height 764
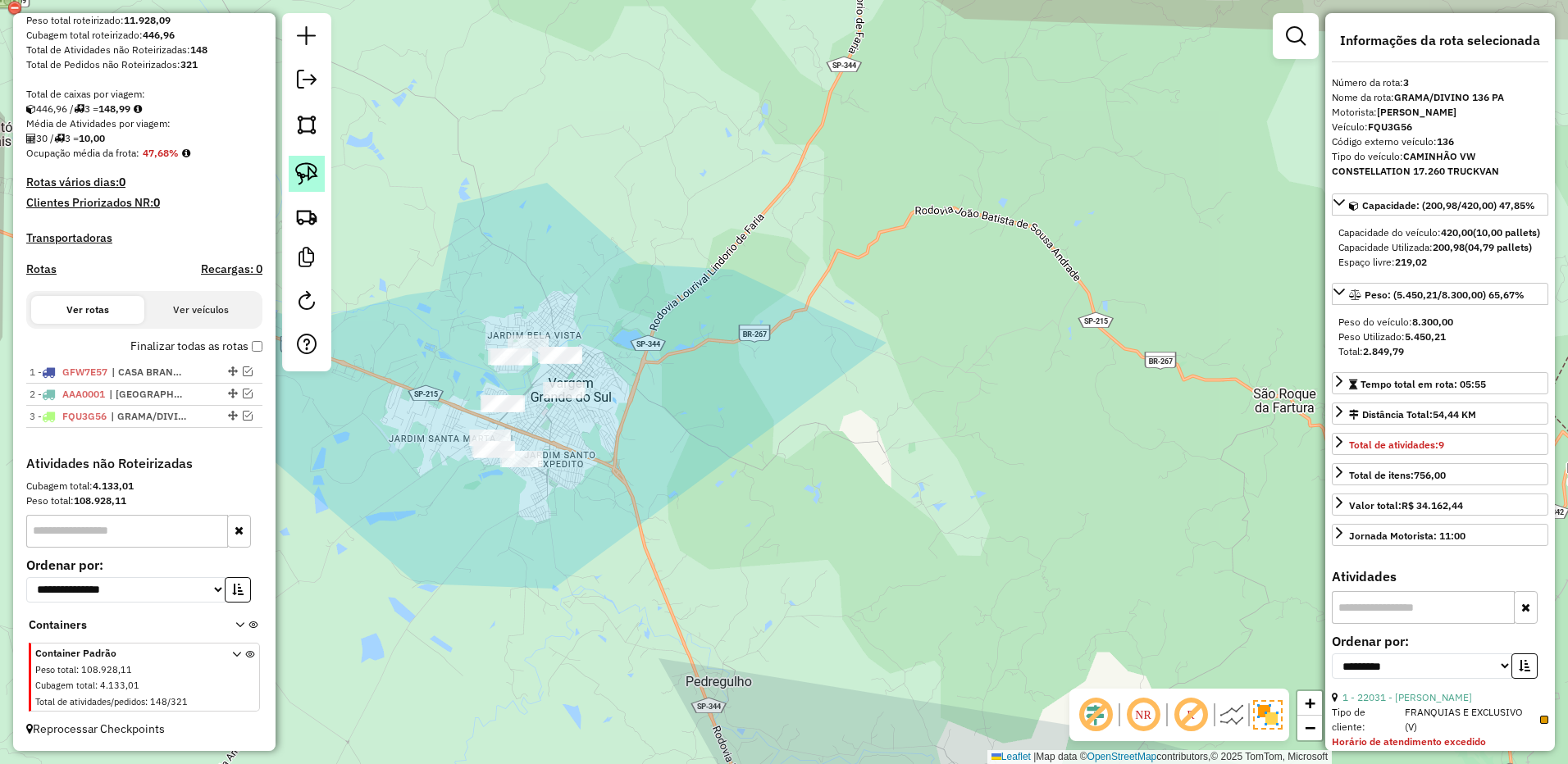
click at [303, 184] on img at bounding box center [307, 174] width 23 height 23
drag, startPoint x: 596, startPoint y: 386, endPoint x: 625, endPoint y: 492, distance: 109.9
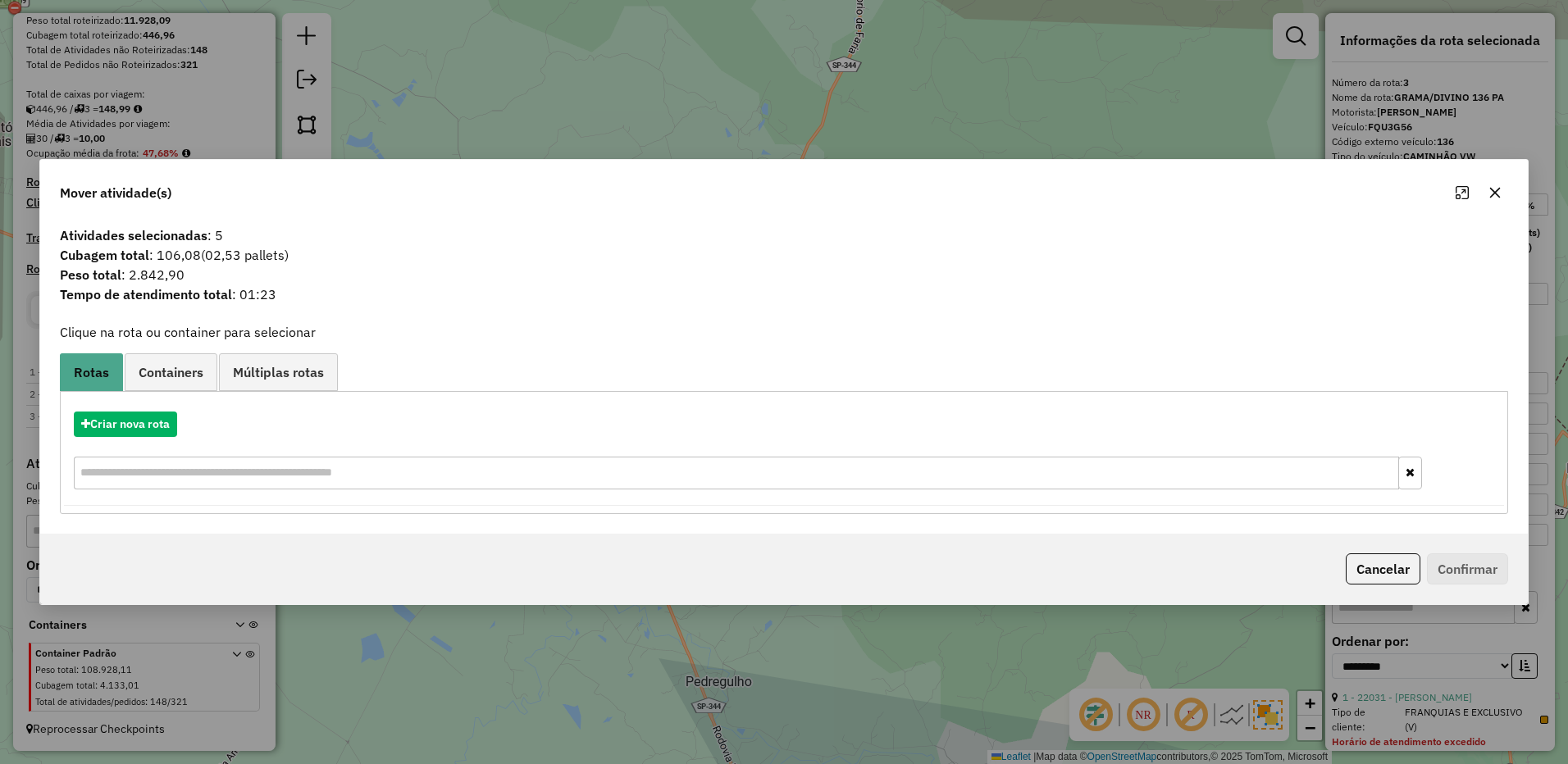
drag, startPoint x: 1502, startPoint y: 193, endPoint x: 628, endPoint y: 281, distance: 878.4
click at [1501, 194] on button "button" at bounding box center [1494, 192] width 26 height 26
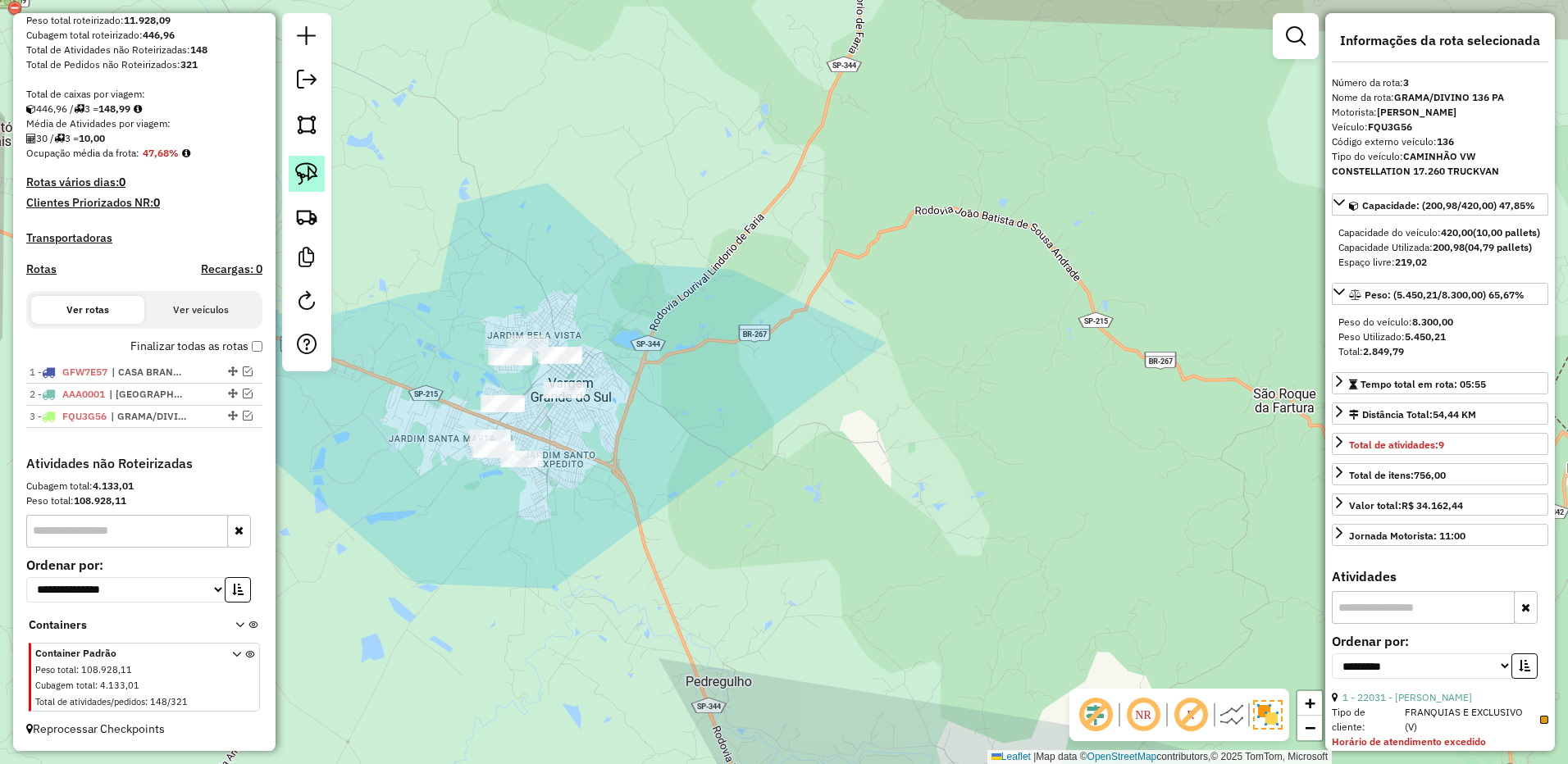
click at [310, 169] on img at bounding box center [307, 174] width 23 height 23
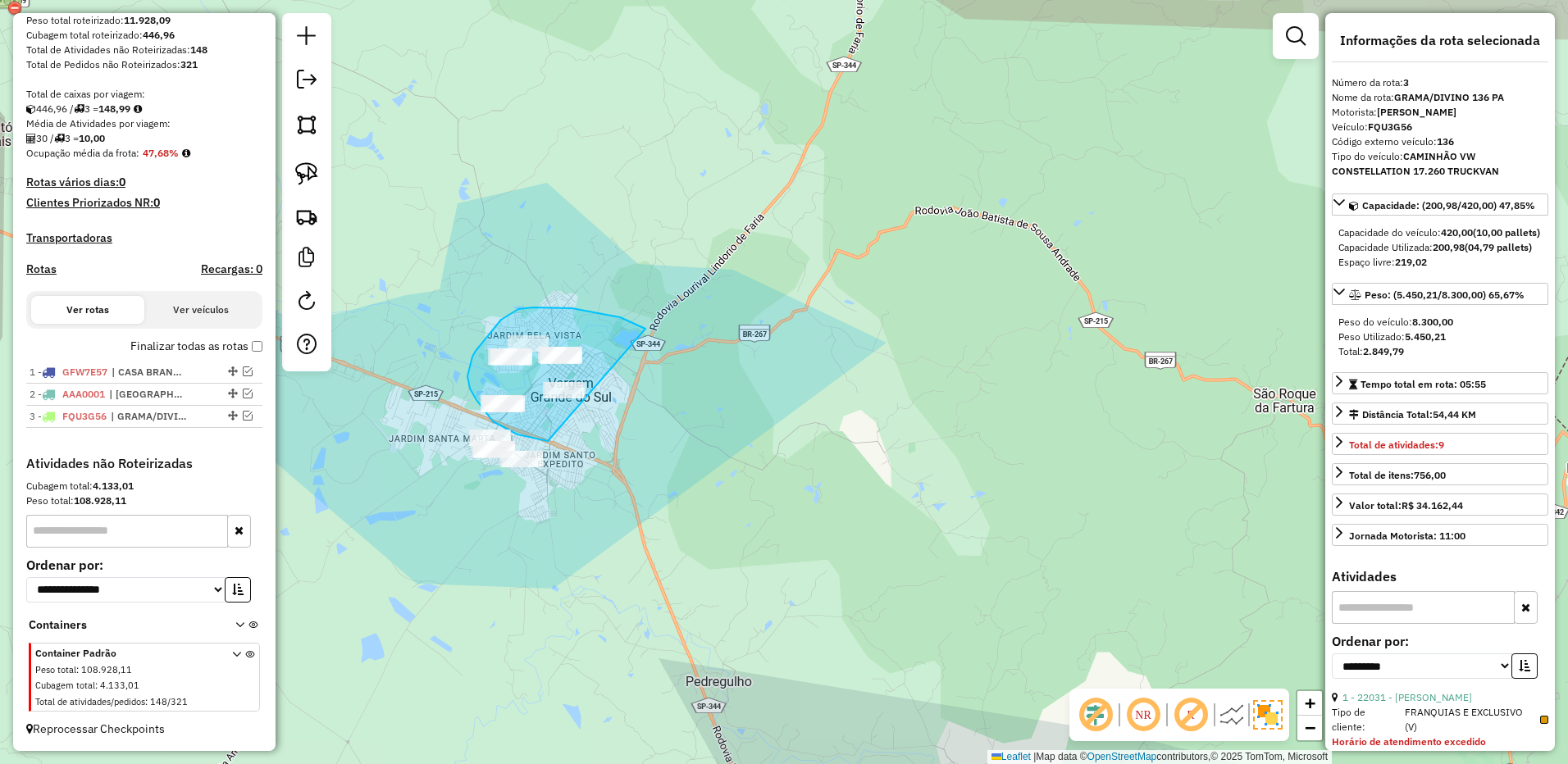
drag, startPoint x: 646, startPoint y: 329, endPoint x: 738, endPoint y: 373, distance: 102.0
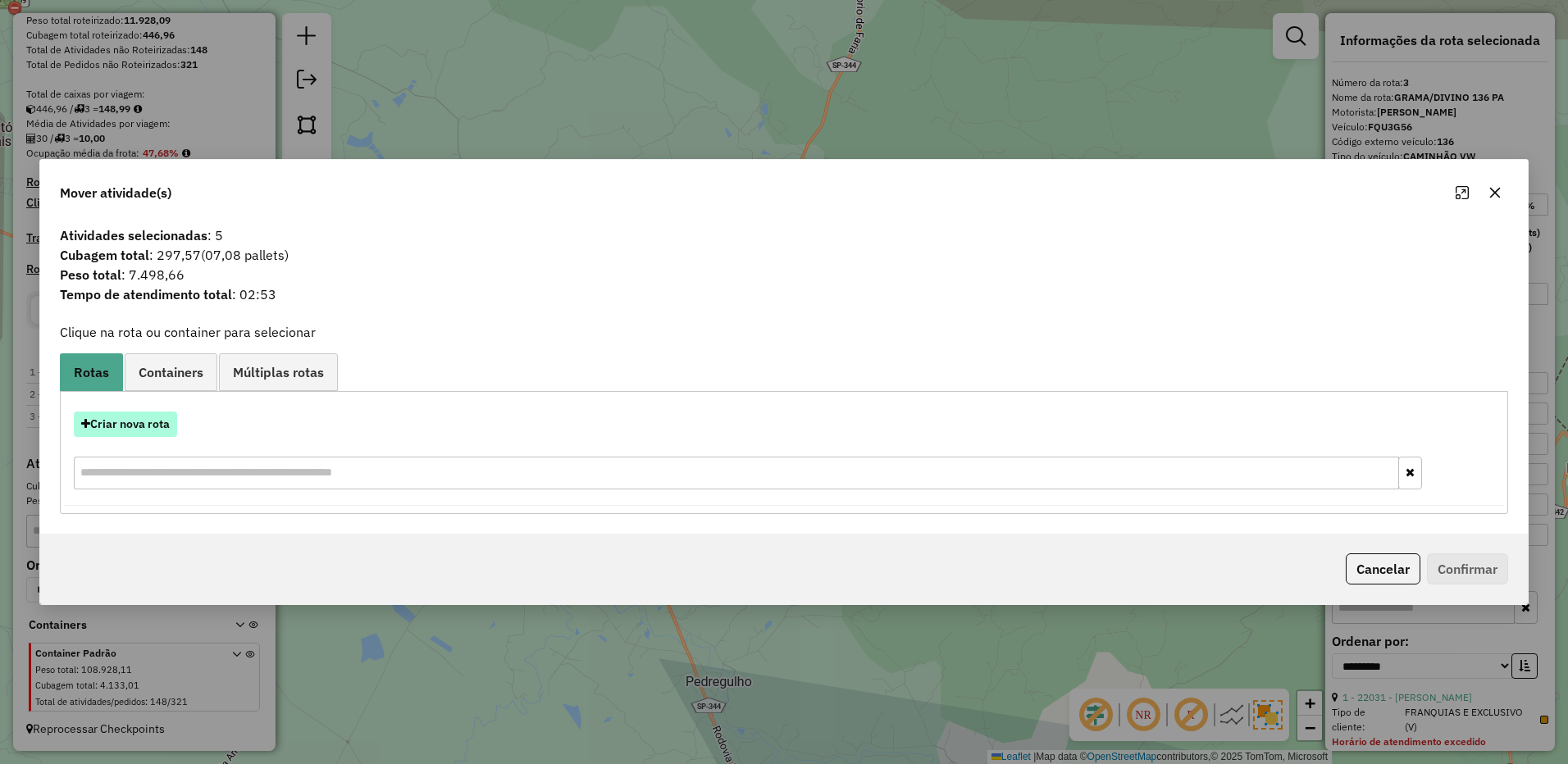
click at [162, 424] on button "Criar nova rota" at bounding box center [125, 424] width 103 height 26
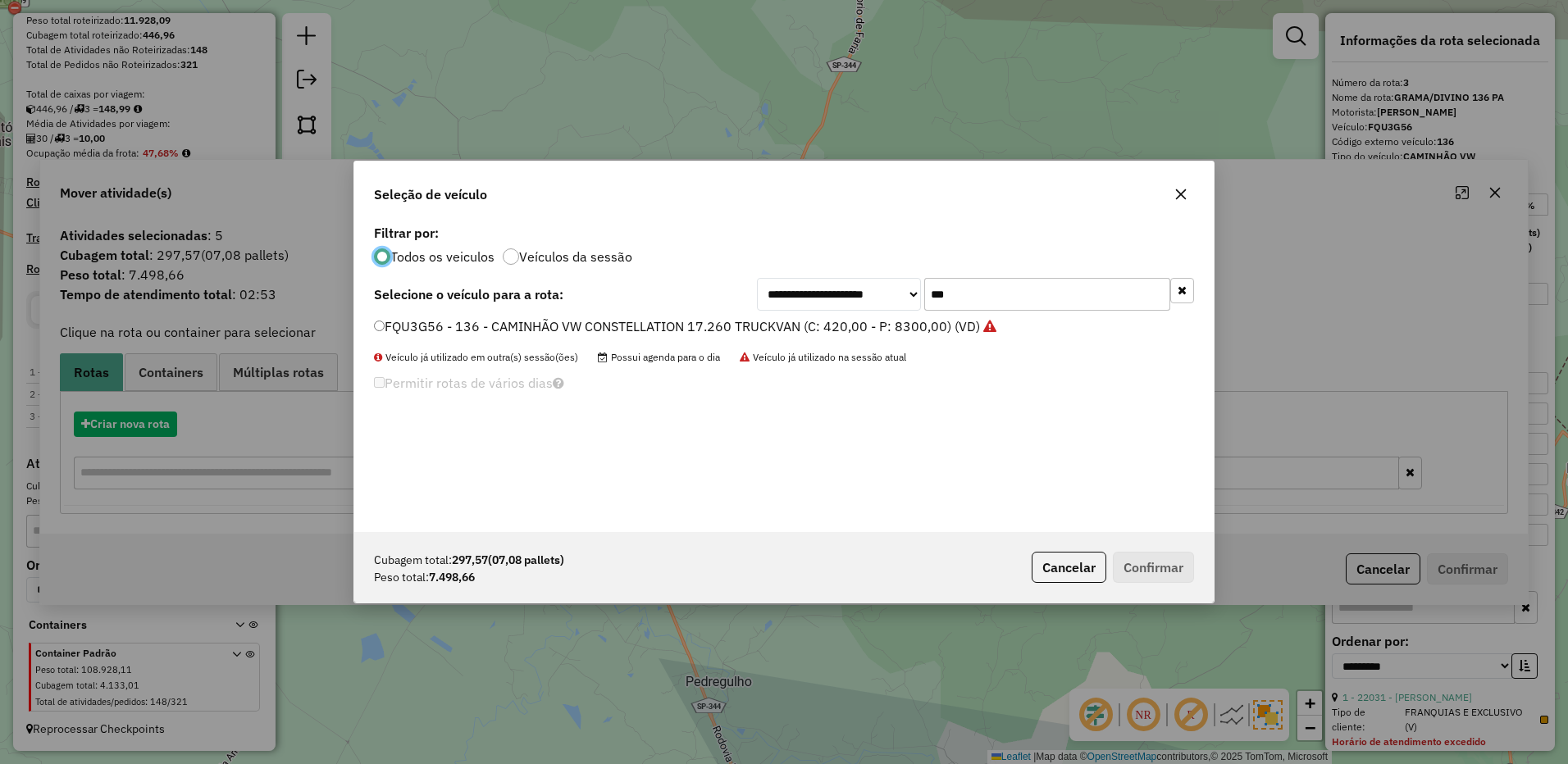
scroll to position [9, 5]
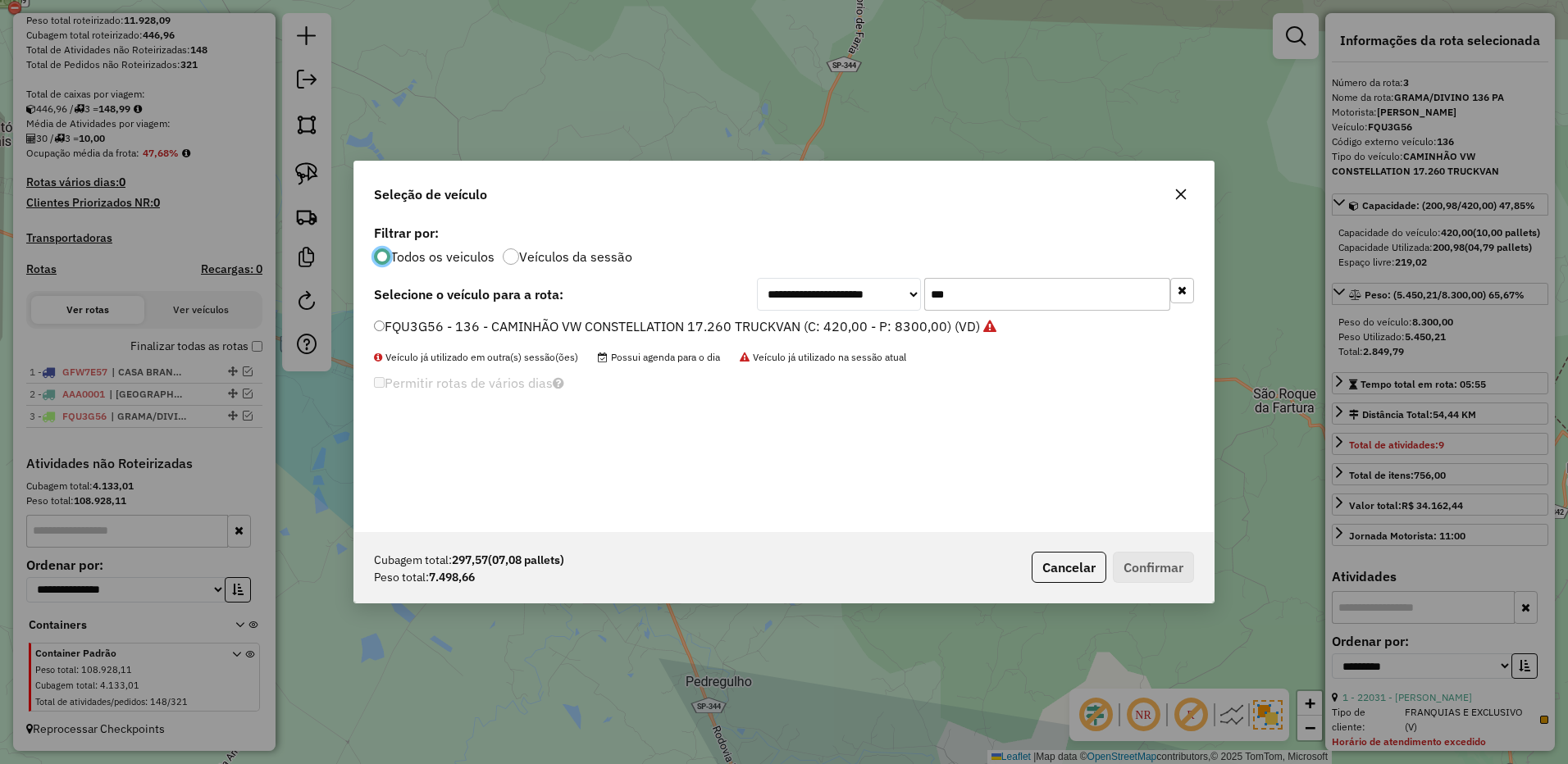
click at [1002, 307] on input "***" at bounding box center [1047, 294] width 246 height 33
click at [998, 302] on input "***" at bounding box center [1047, 294] width 246 height 33
type input "***"
click at [882, 325] on label "GFN2A87 - 140 - CAMINHÃO VW CONSTELLATION 17.260 TRUCKVAN (C: 420,00 - P: 8300,…" at bounding box center [676, 326] width 605 height 20
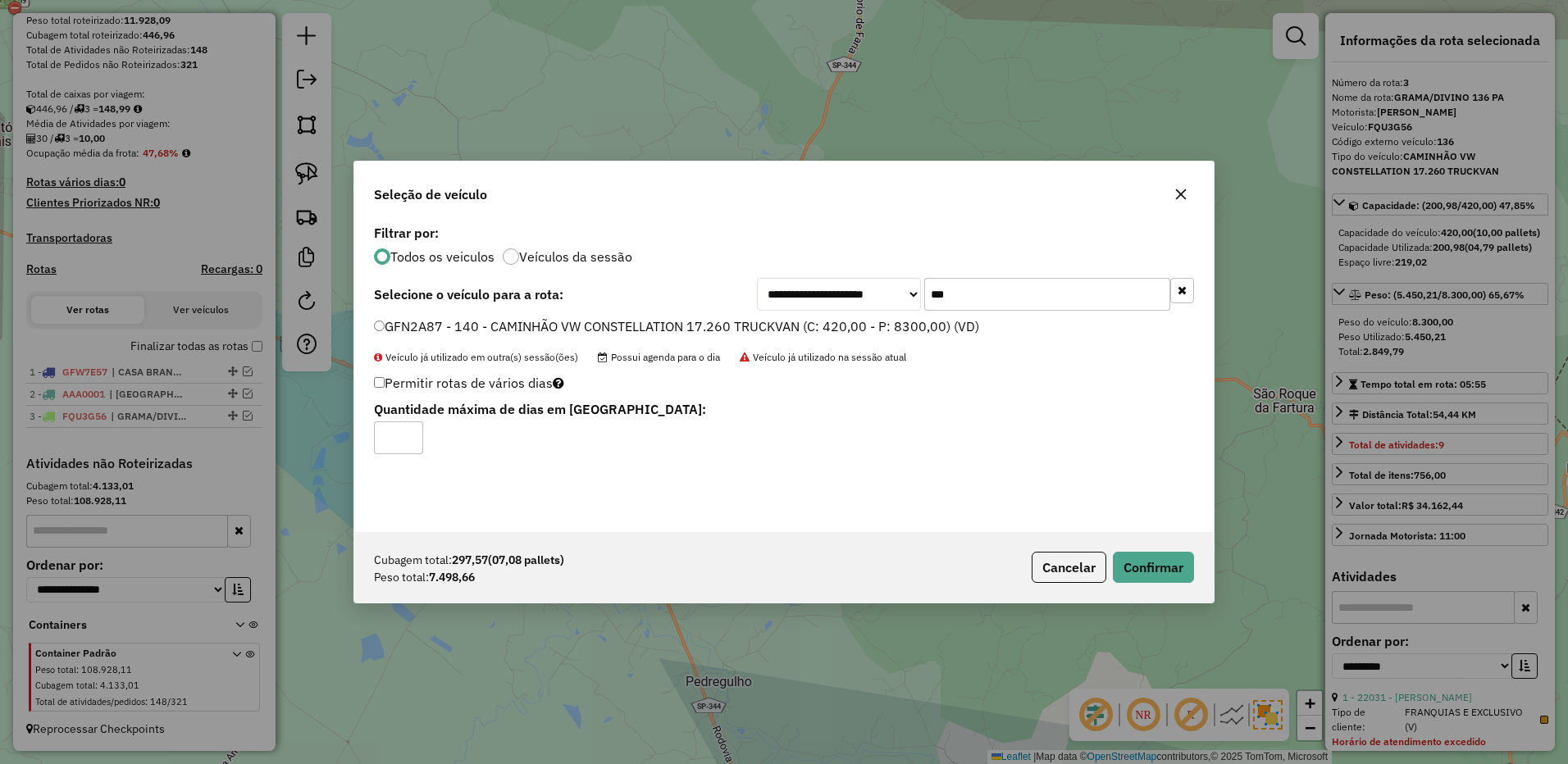
click at [1158, 582] on div "Cubagem total: 297,57 (07,08 pallets) Peso total: 7.498,66 Cancelar Confirmar" at bounding box center [784, 567] width 859 height 71
click at [1156, 563] on button "Confirmar" at bounding box center [1152, 567] width 81 height 32
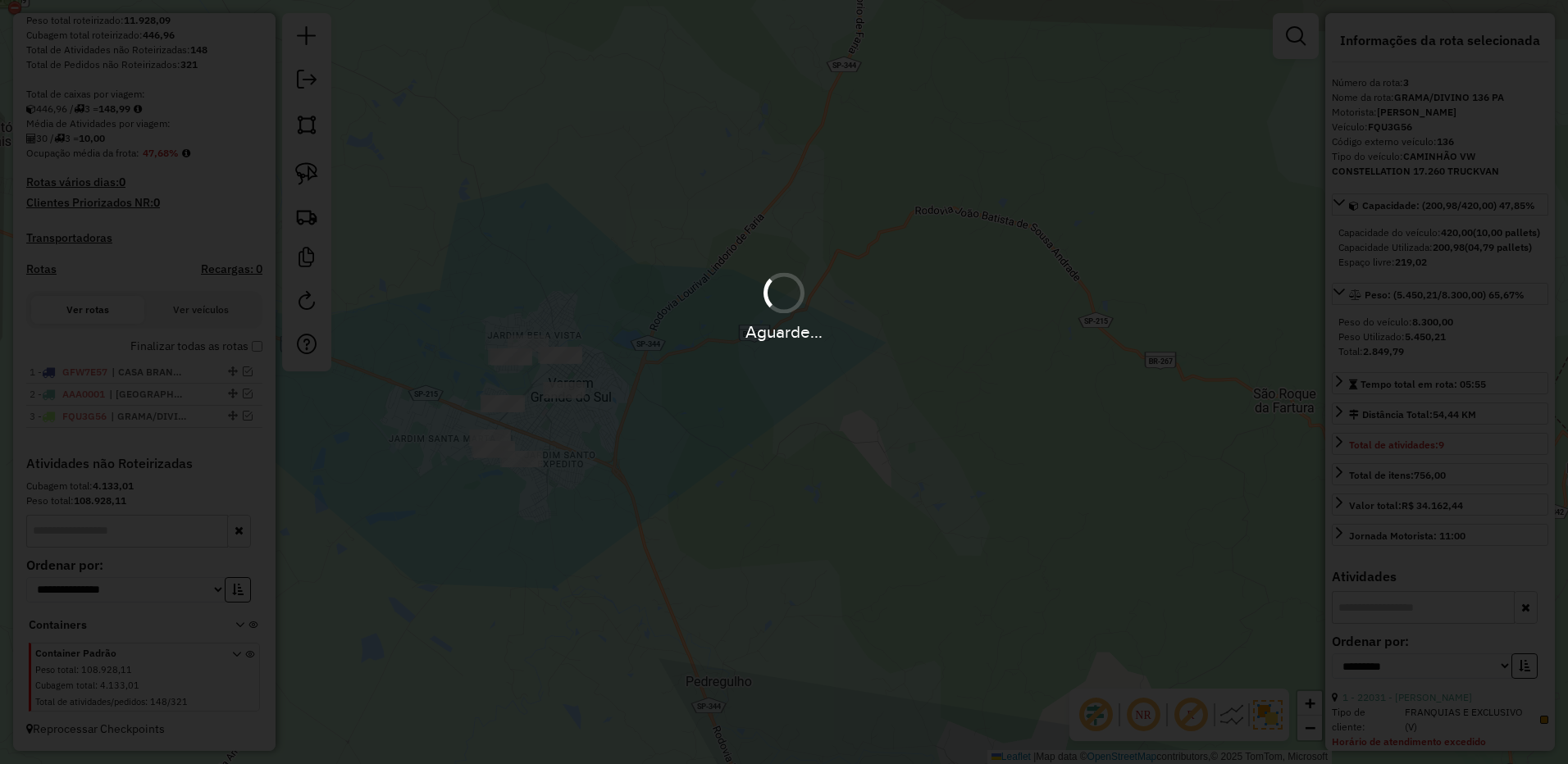
scroll to position [393, 0]
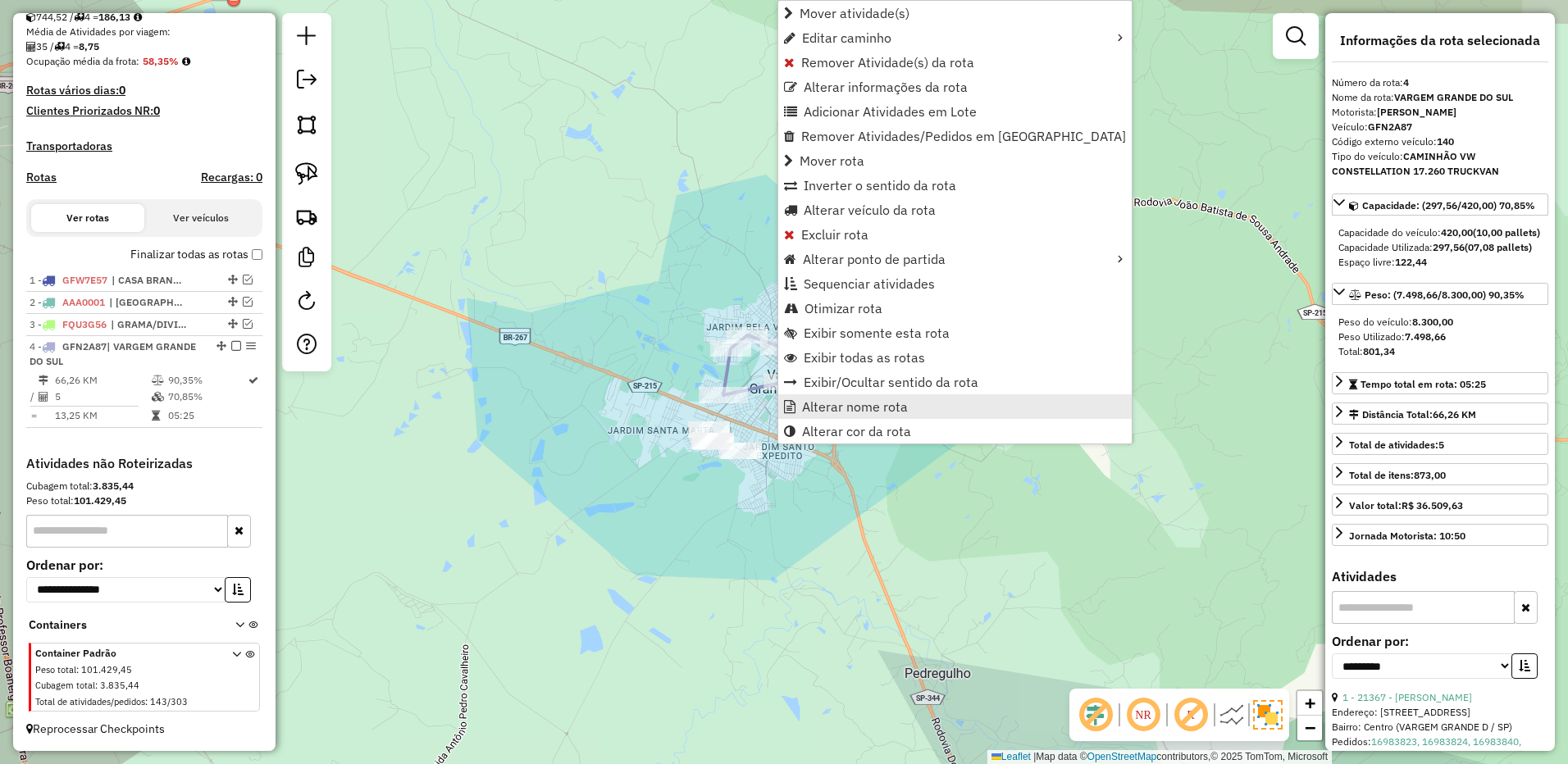
click at [841, 407] on span "Alterar nome rota" at bounding box center [854, 406] width 106 height 13
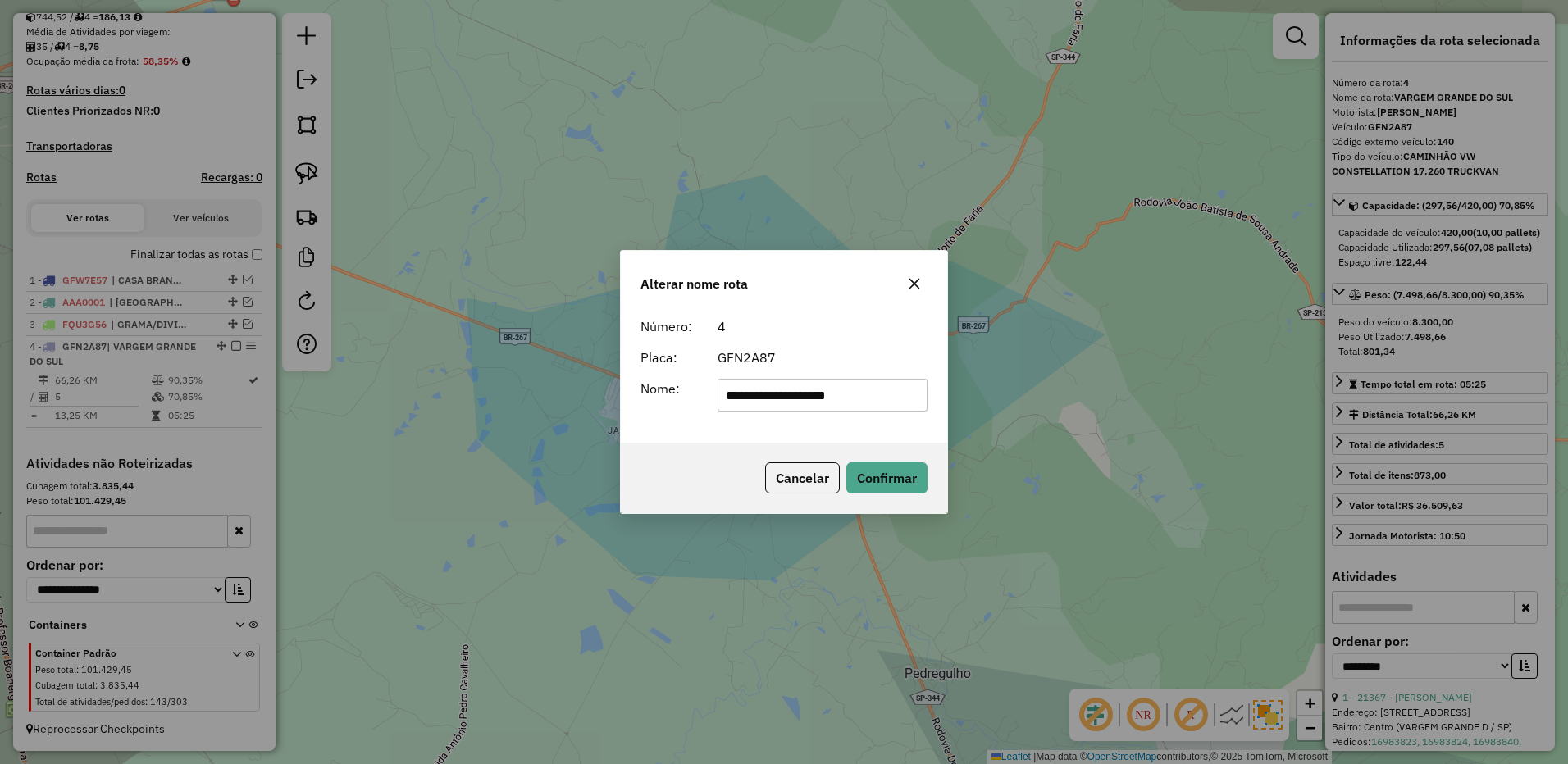
drag, startPoint x: 781, startPoint y: 398, endPoint x: 1006, endPoint y: 393, distance: 225.1
click at [1007, 393] on div "**********" at bounding box center [784, 382] width 1568 height 764
type input "**********"
click at [866, 482] on button "Confirmar" at bounding box center [886, 478] width 81 height 32
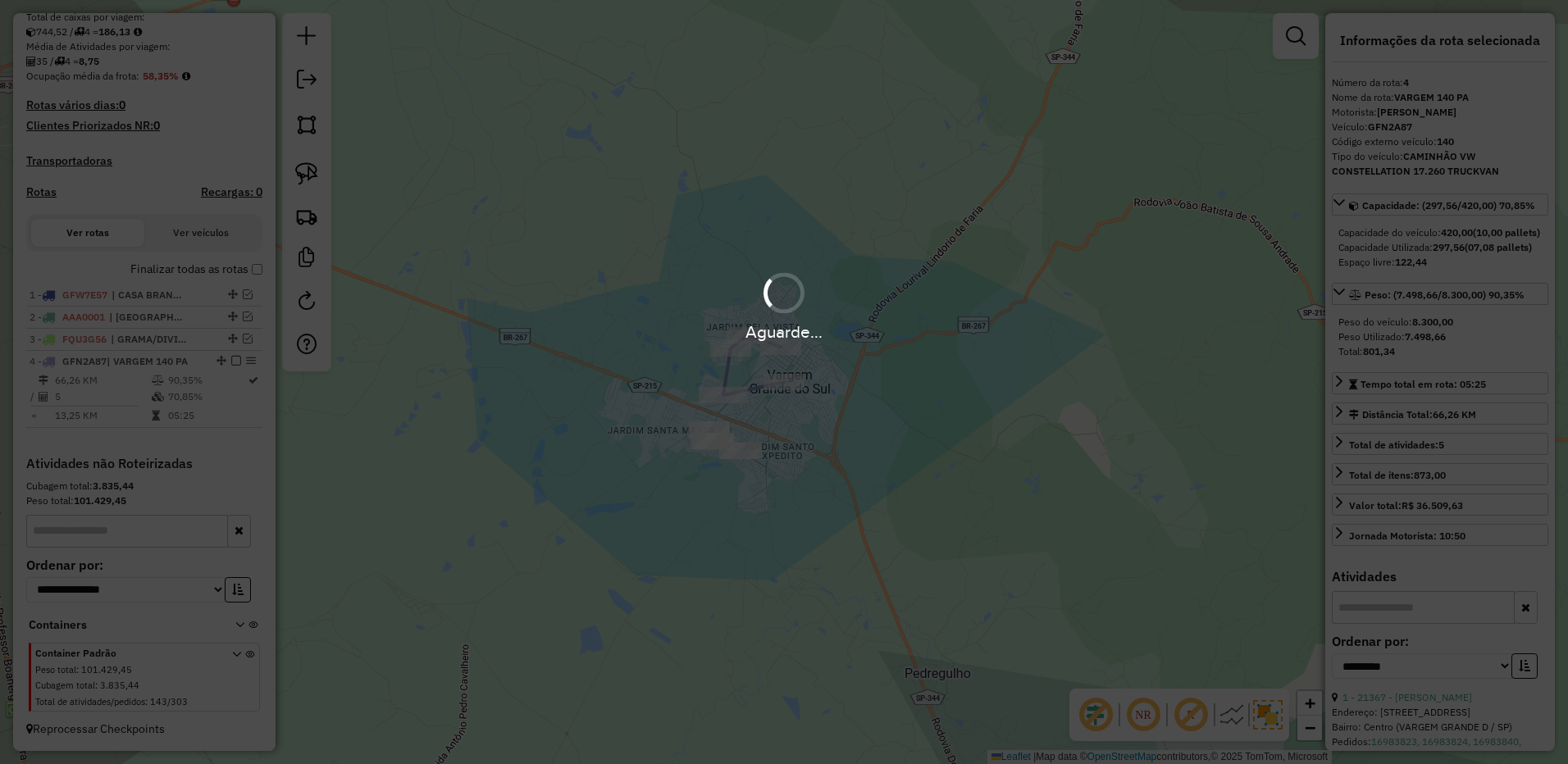
scroll to position [378, 0]
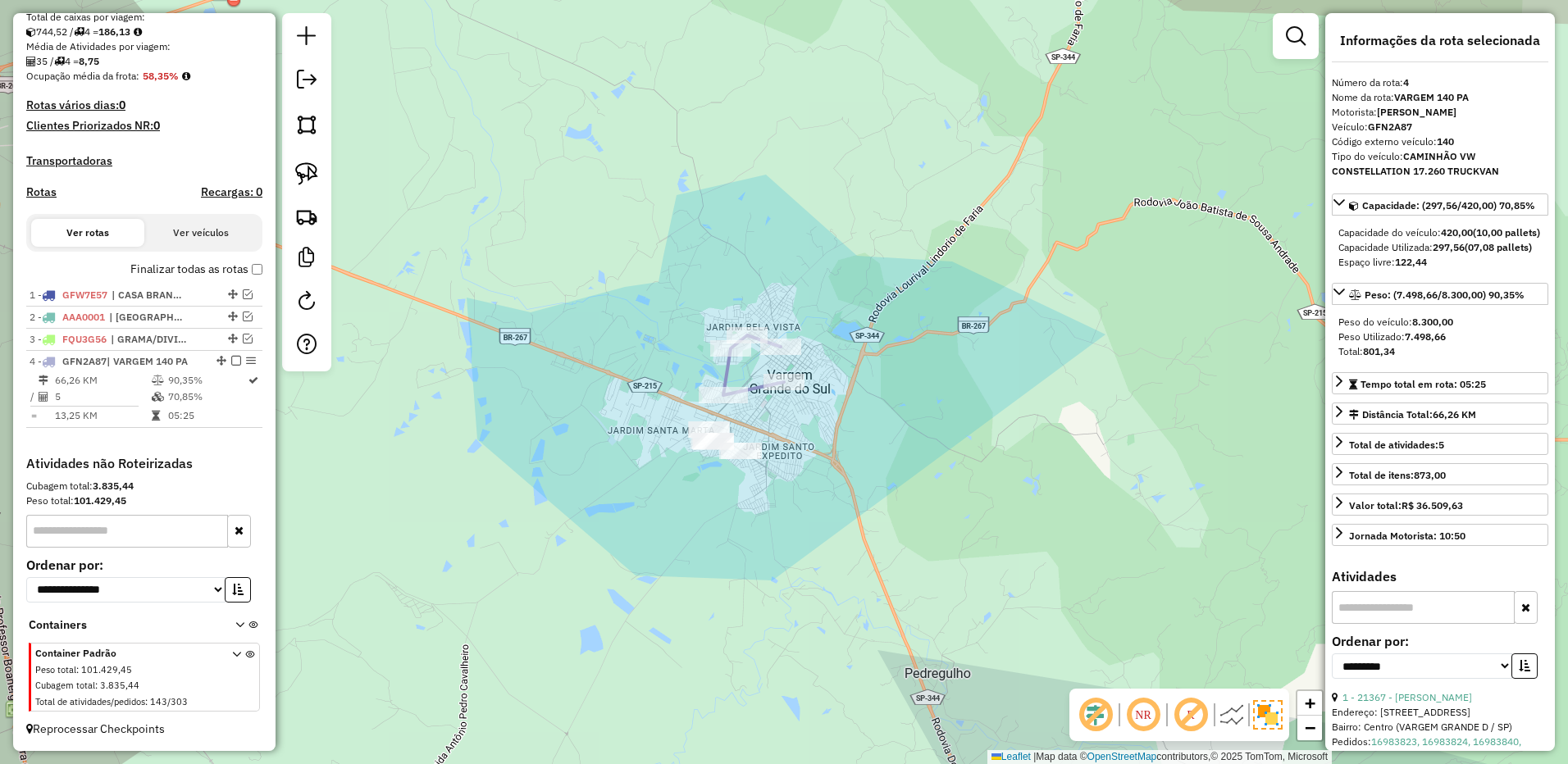
click at [232, 359] on em at bounding box center [236, 361] width 10 height 10
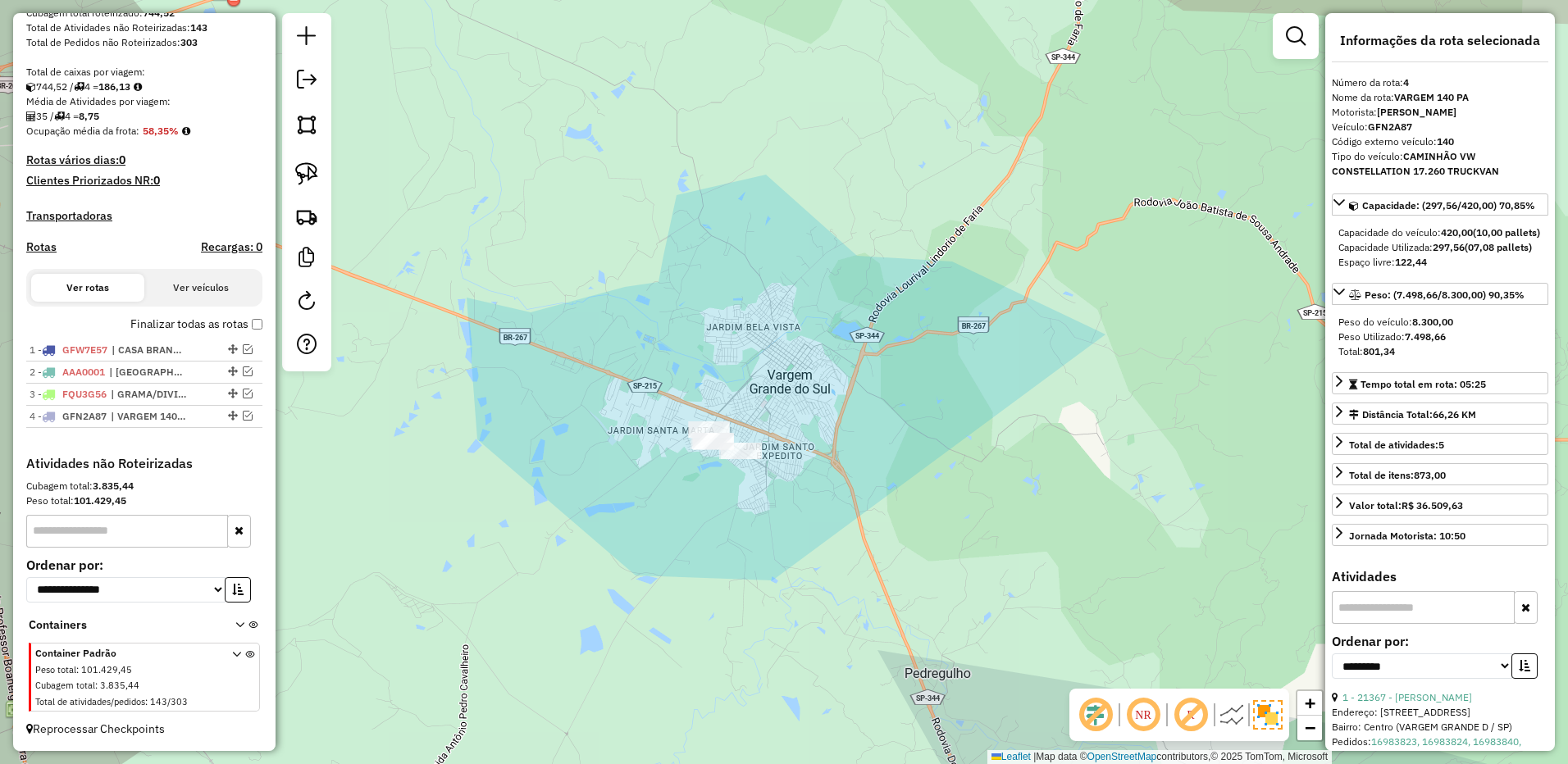
scroll to position [323, 0]
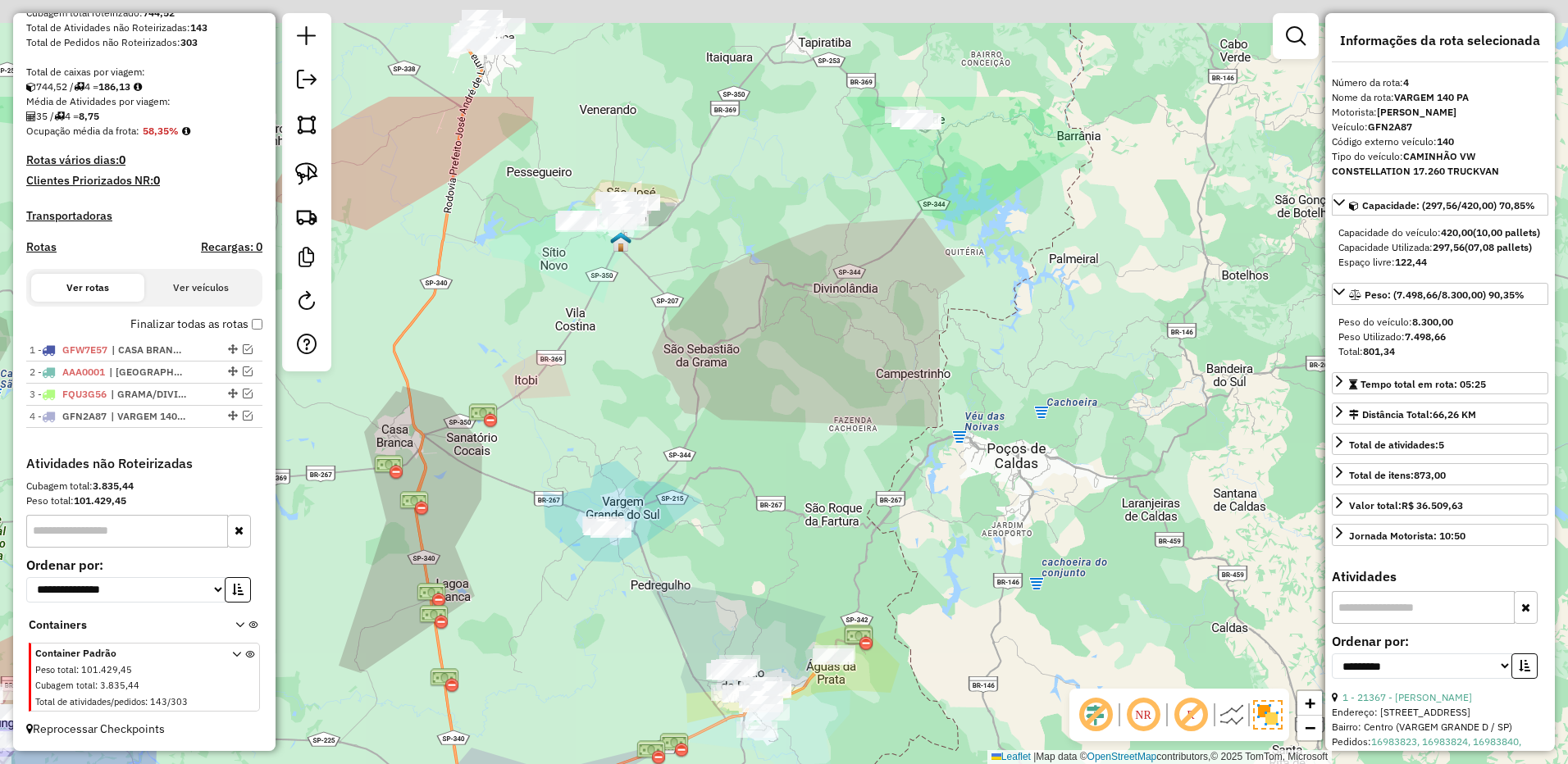
drag, startPoint x: 878, startPoint y: 262, endPoint x: 734, endPoint y: 477, distance: 258.8
click at [734, 477] on div "Janela de atendimento Grade de atendimento Capacidade Transportadoras Veículos …" at bounding box center [784, 382] width 1568 height 764
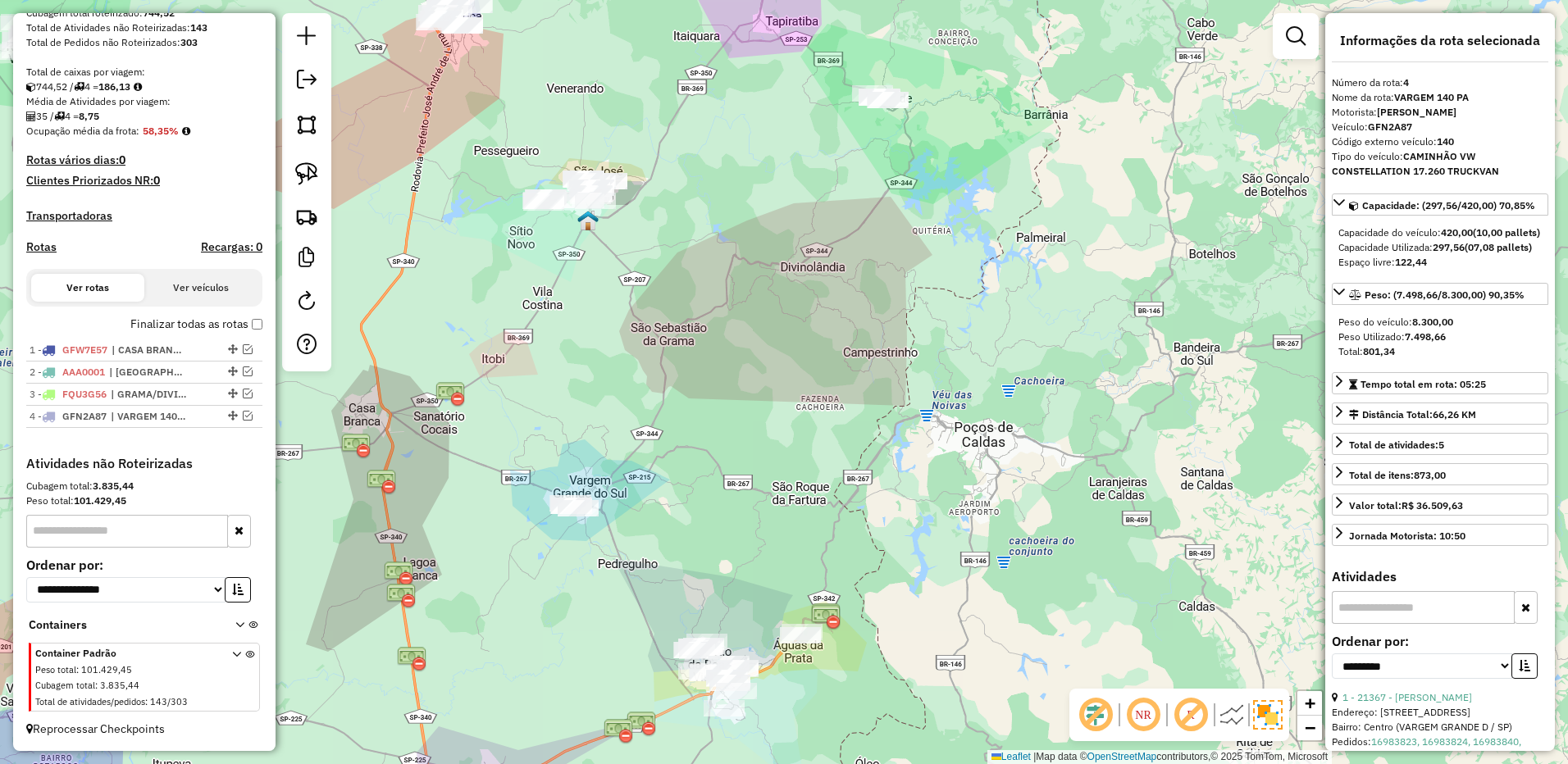
drag, startPoint x: 624, startPoint y: 462, endPoint x: 629, endPoint y: 355, distance: 107.1
click at [629, 355] on div "Janela de atendimento Grade de atendimento Capacidade Transportadoras Veículos …" at bounding box center [784, 382] width 1568 height 764
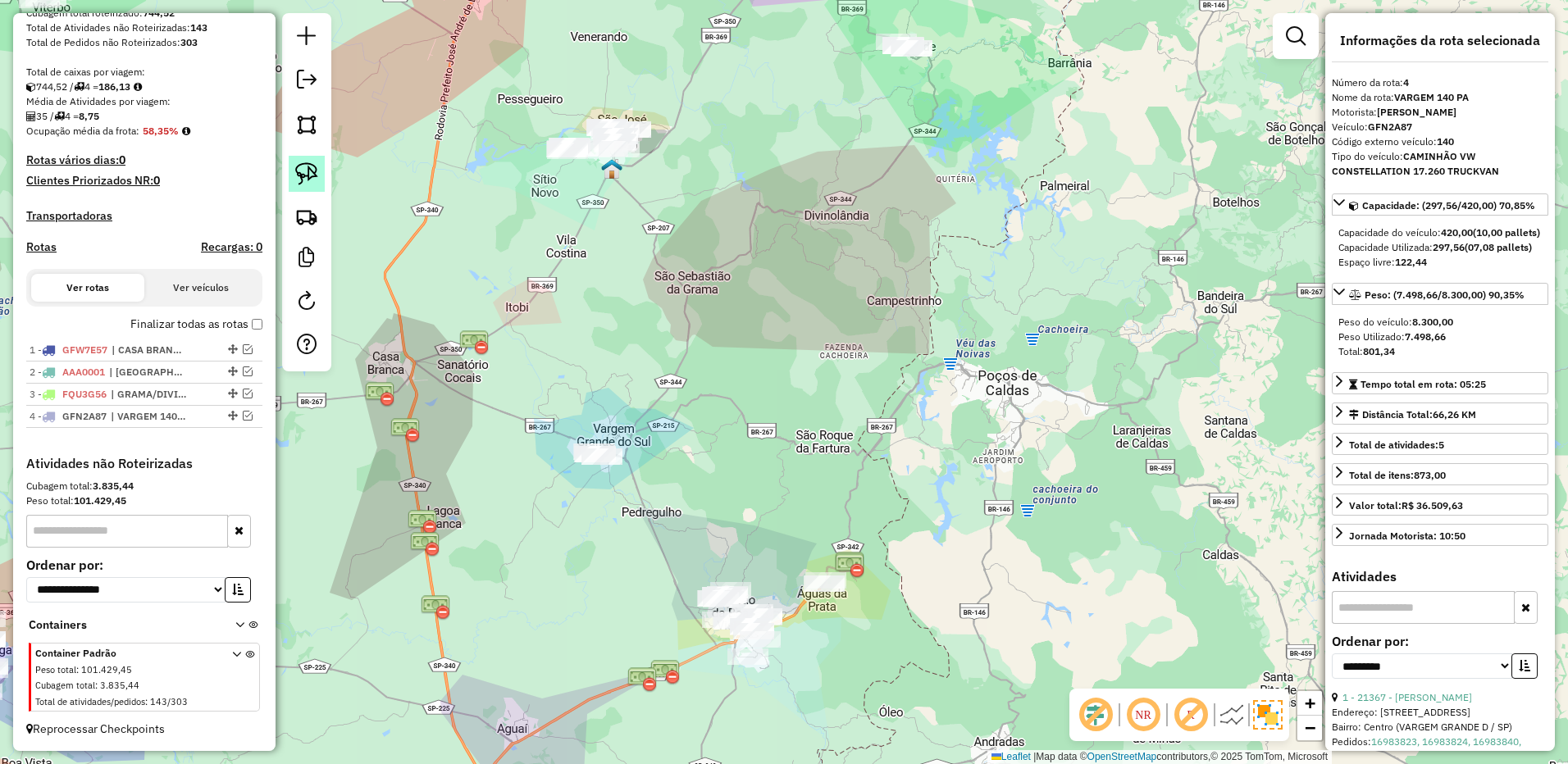
click at [307, 187] on link at bounding box center [307, 174] width 36 height 36
drag, startPoint x: 553, startPoint y: 434, endPoint x: 750, endPoint y: 448, distance: 197.5
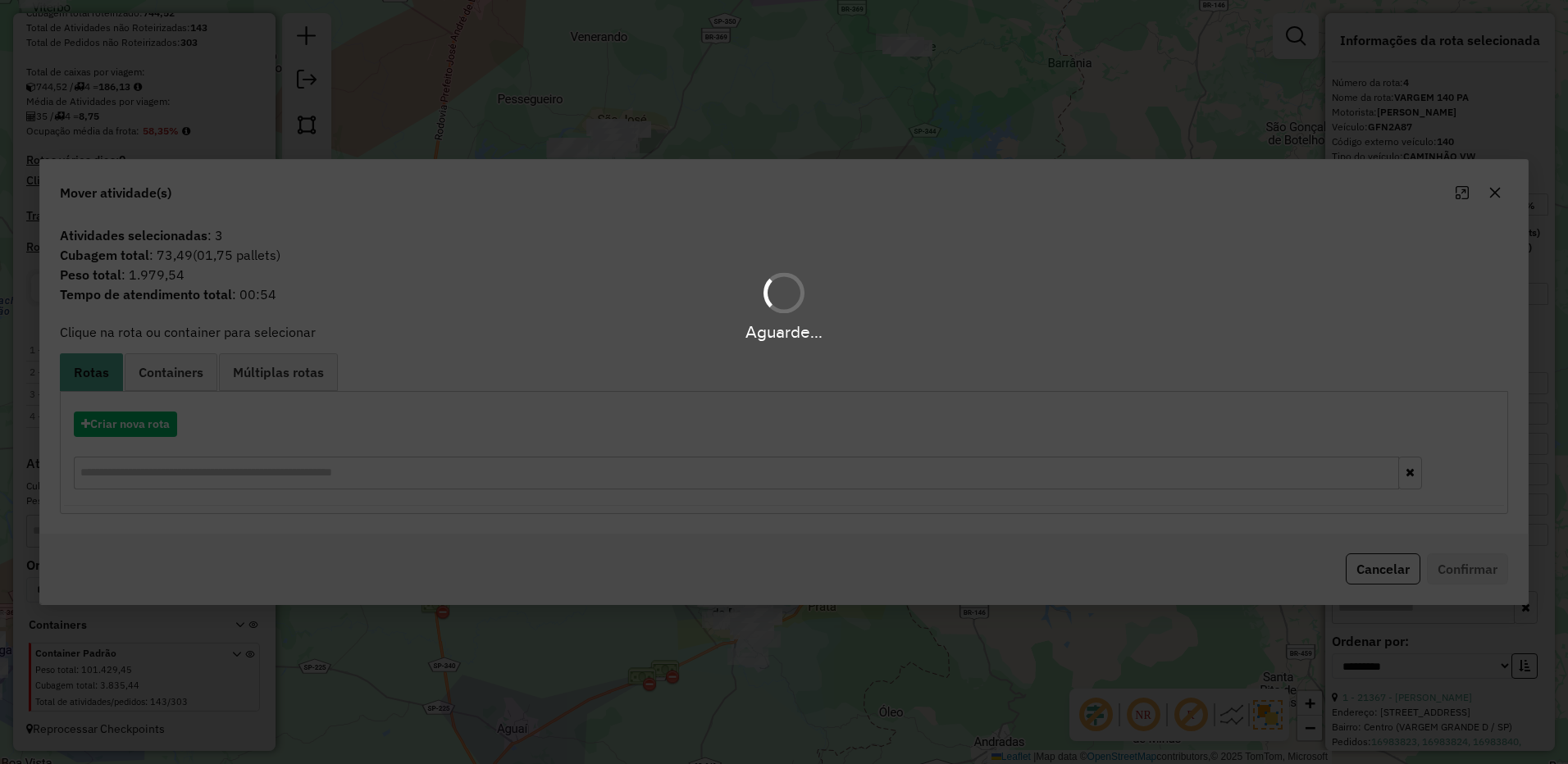
click at [157, 429] on div "Aguarde..." at bounding box center [784, 382] width 1568 height 764
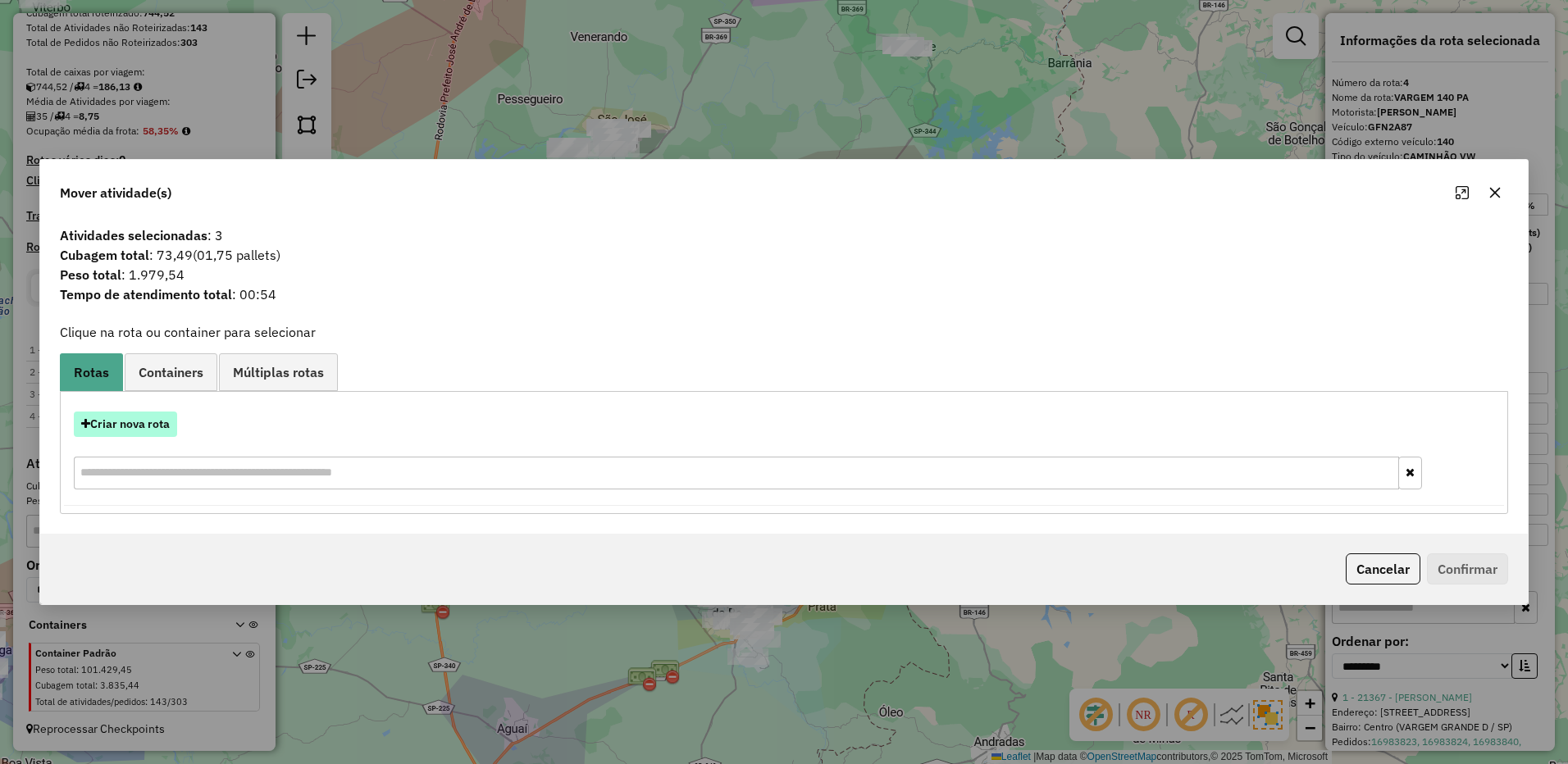
click at [154, 423] on button "Criar nova rota" at bounding box center [125, 424] width 103 height 26
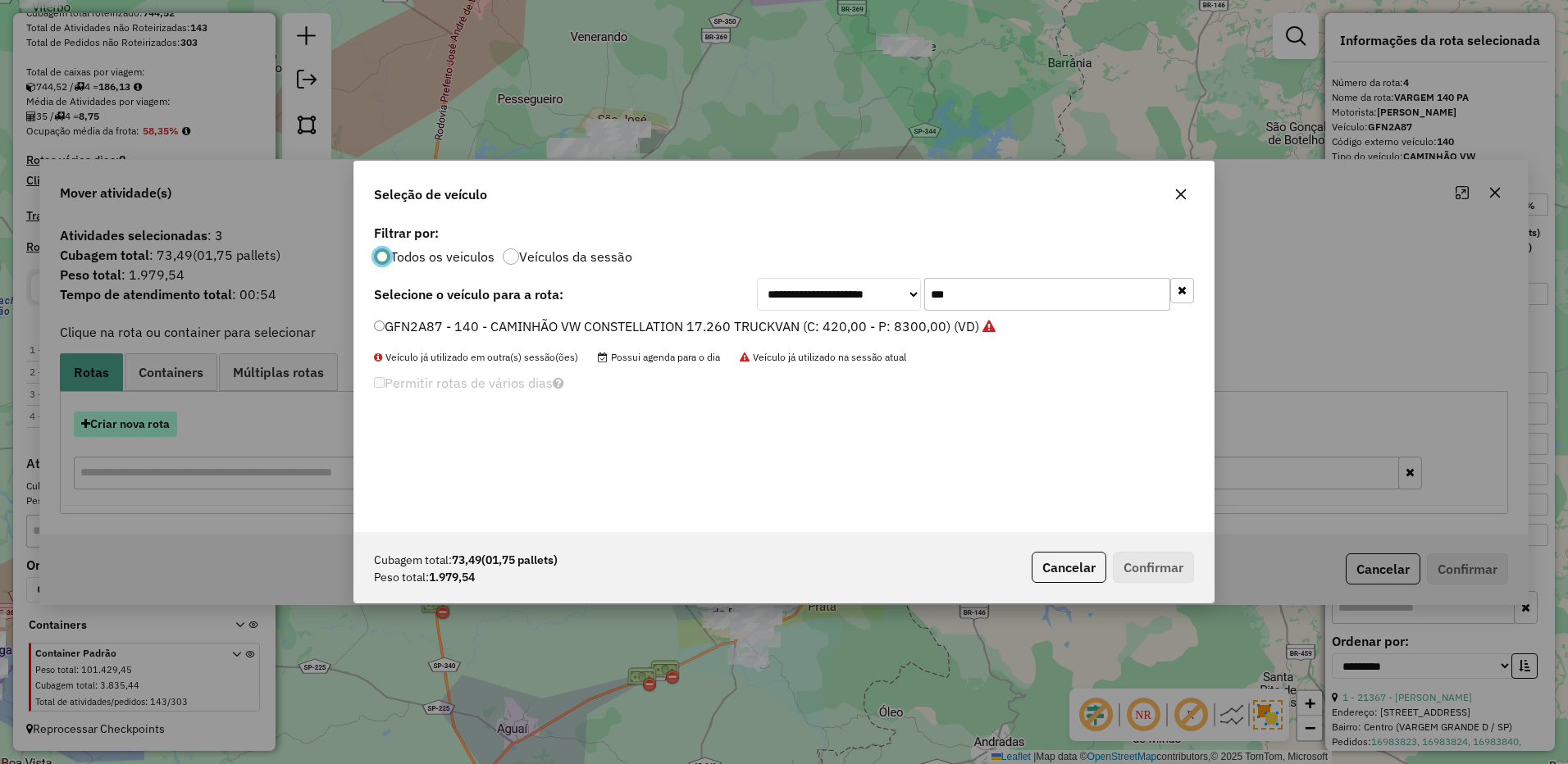
scroll to position [9, 5]
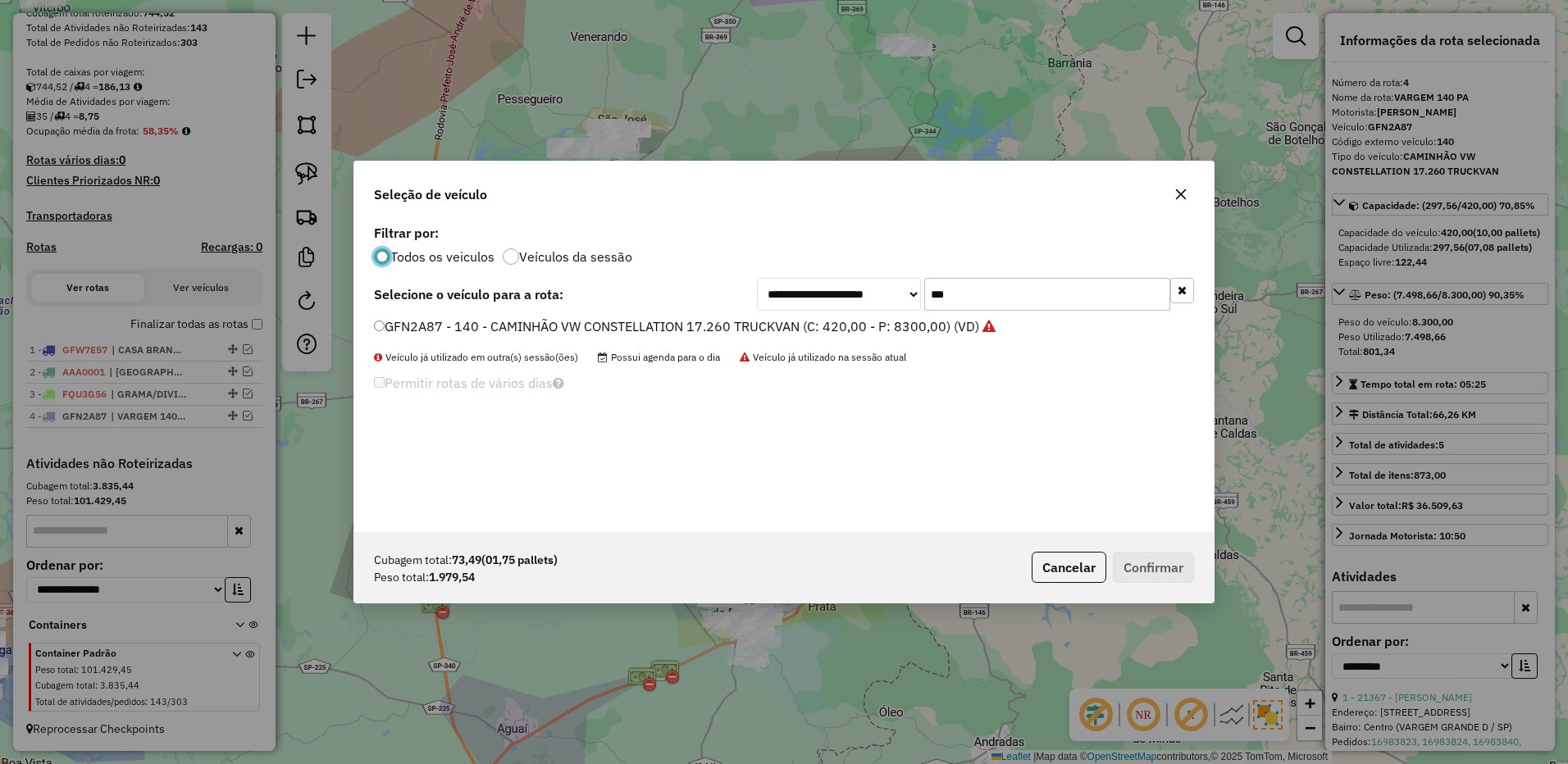
click at [976, 290] on input "***" at bounding box center [1047, 294] width 246 height 33
click at [976, 290] on input "***" at bounding box center [1047, 294] width 246 height 33
drag, startPoint x: 951, startPoint y: 310, endPoint x: 944, endPoint y: 317, distance: 9.9
click at [947, 313] on div "**********" at bounding box center [784, 376] width 859 height 312
type input "***"
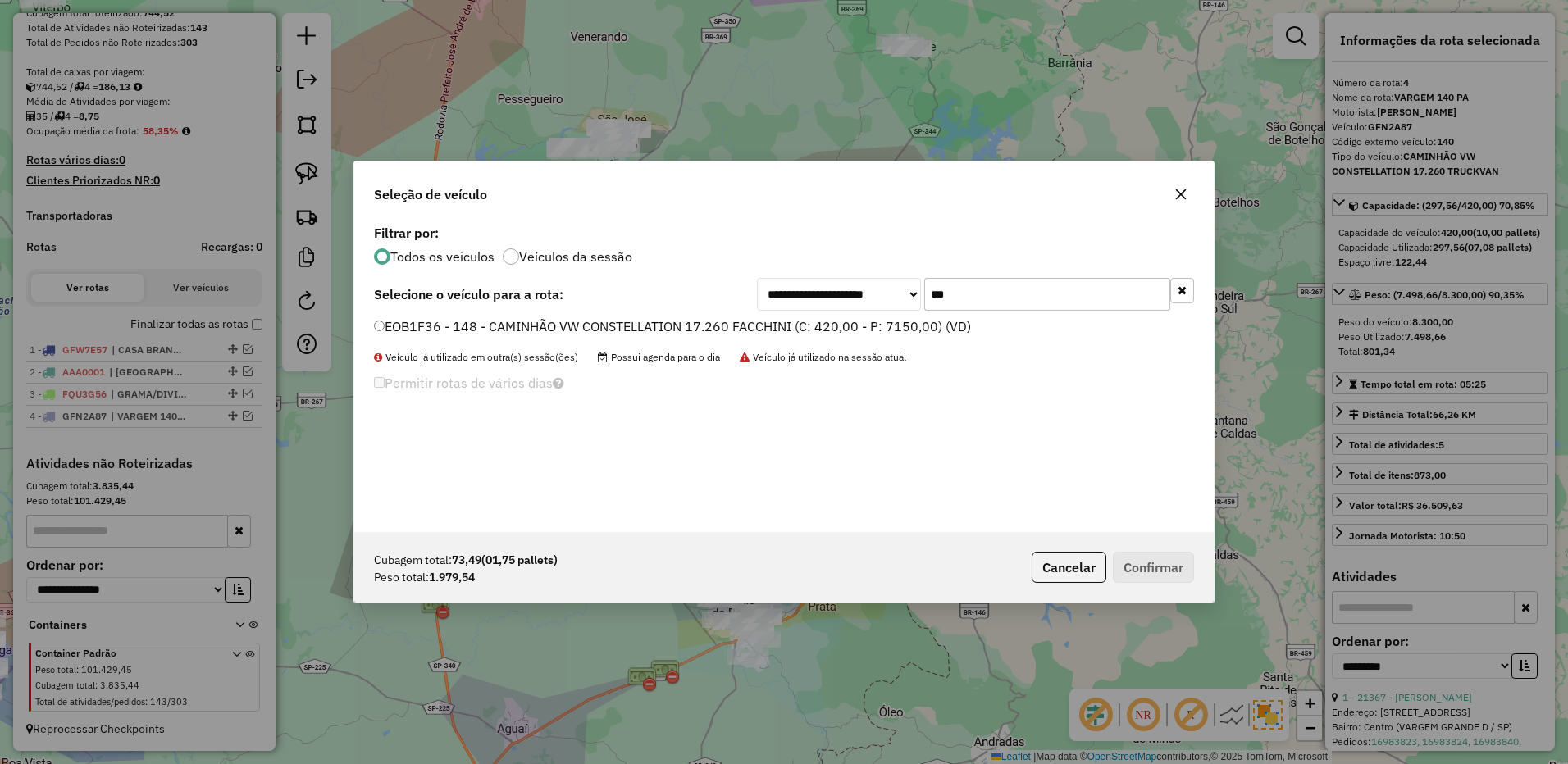
click at [944, 317] on div "**********" at bounding box center [784, 376] width 859 height 312
click at [935, 328] on label "EOB1F36 - 148 - CAMINHÃO VW CONSTELLATION 17.260 FACCHINI (C: 420,00 - P: 7150,…" at bounding box center [672, 326] width 597 height 20
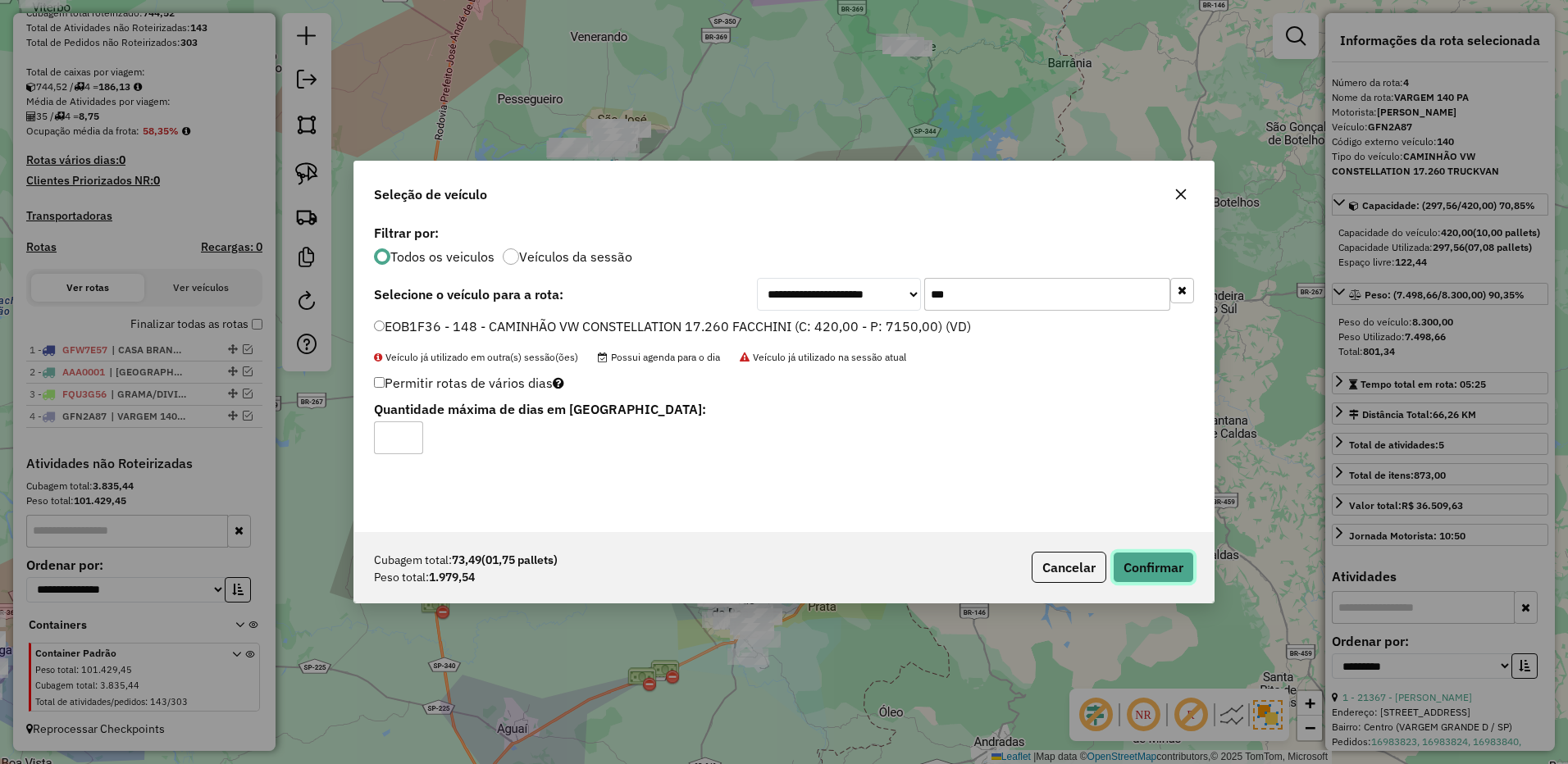
click at [1152, 557] on button "Confirmar" at bounding box center [1152, 567] width 81 height 32
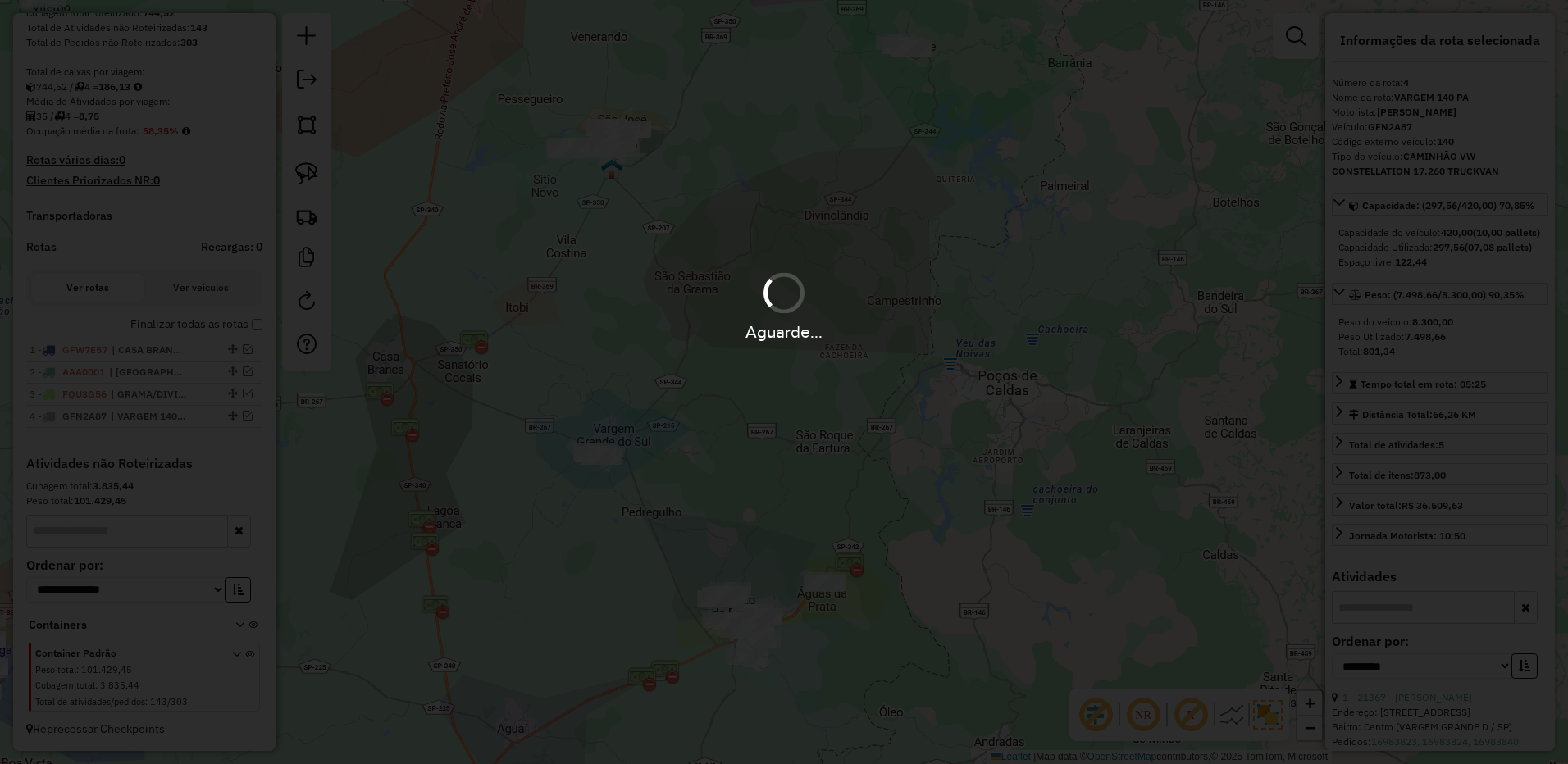
scroll to position [435, 0]
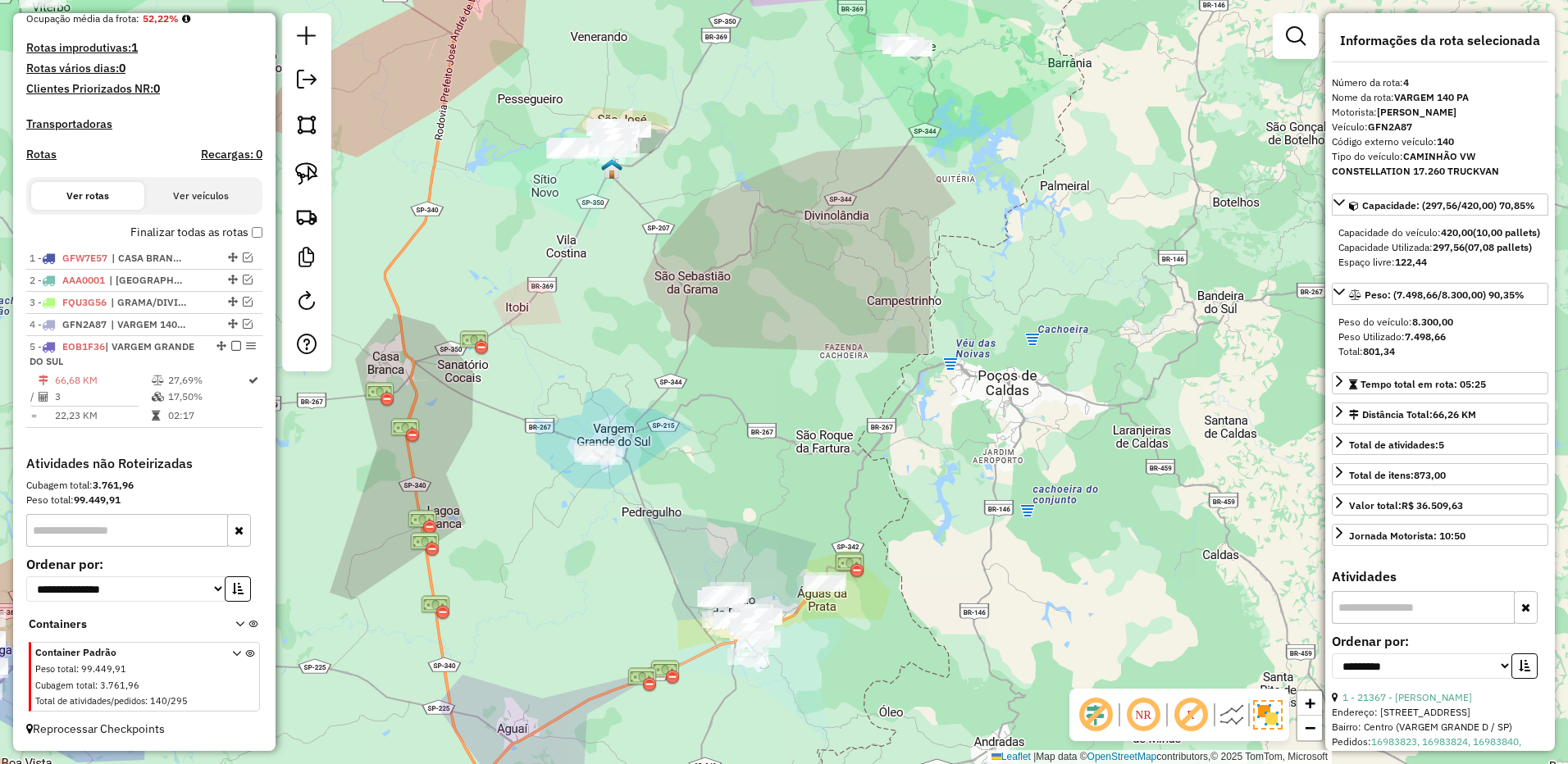
click at [696, 332] on div "Janela de atendimento Grade de atendimento Capacidade Transportadoras Veículos …" at bounding box center [784, 382] width 1568 height 764
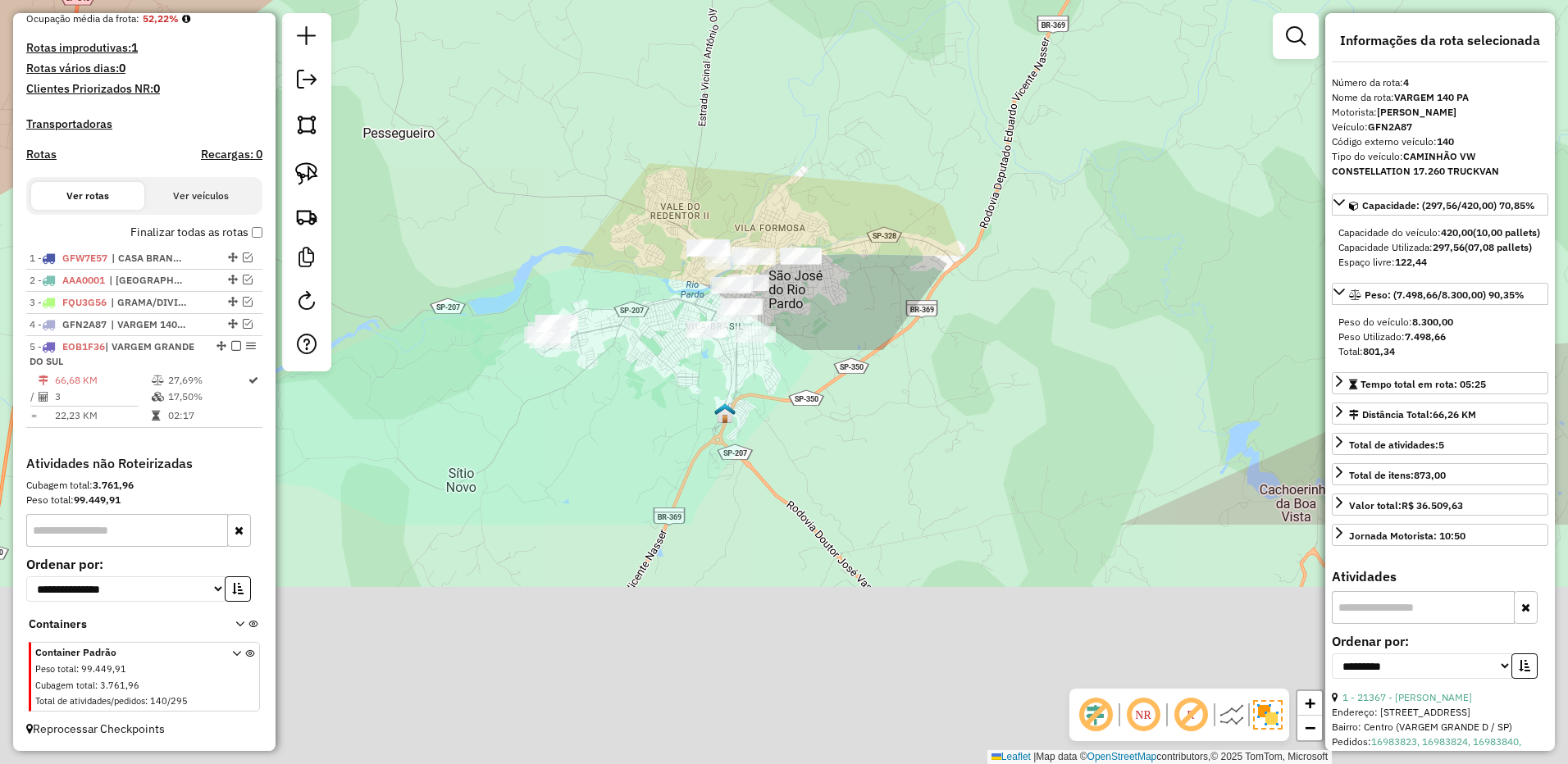
drag, startPoint x: 970, startPoint y: 548, endPoint x: 419, endPoint y: 129, distance: 692.2
click at [908, 231] on div "Janela de atendimento Grade de atendimento Capacidade Transportadoras Veículos …" at bounding box center [784, 382] width 1568 height 764
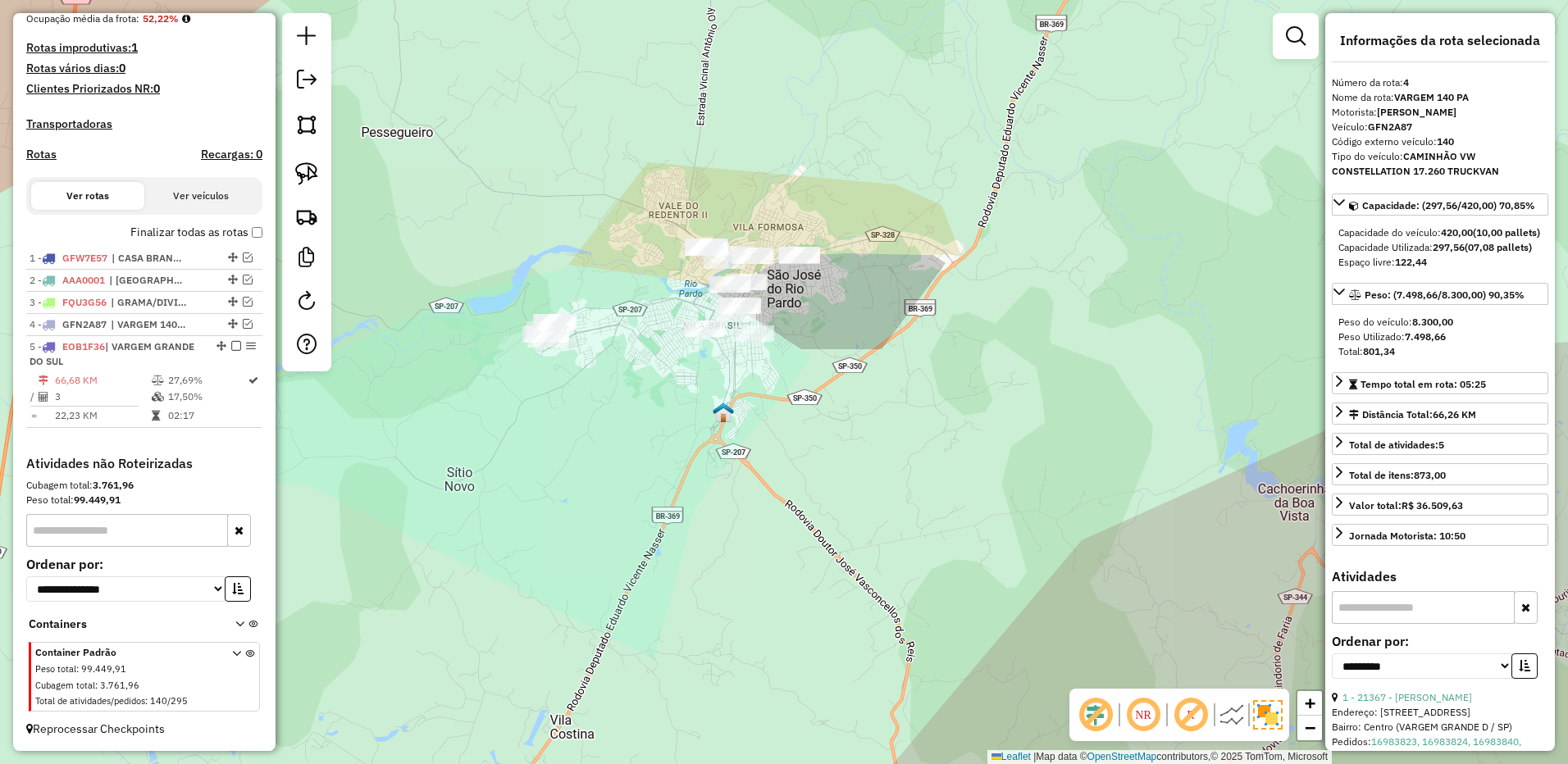
drag, startPoint x: 307, startPoint y: 164, endPoint x: 622, endPoint y: 277, distance: 334.7
click at [308, 164] on img at bounding box center [307, 174] width 23 height 23
drag, startPoint x: 801, startPoint y: 319, endPoint x: 910, endPoint y: 362, distance: 117.2
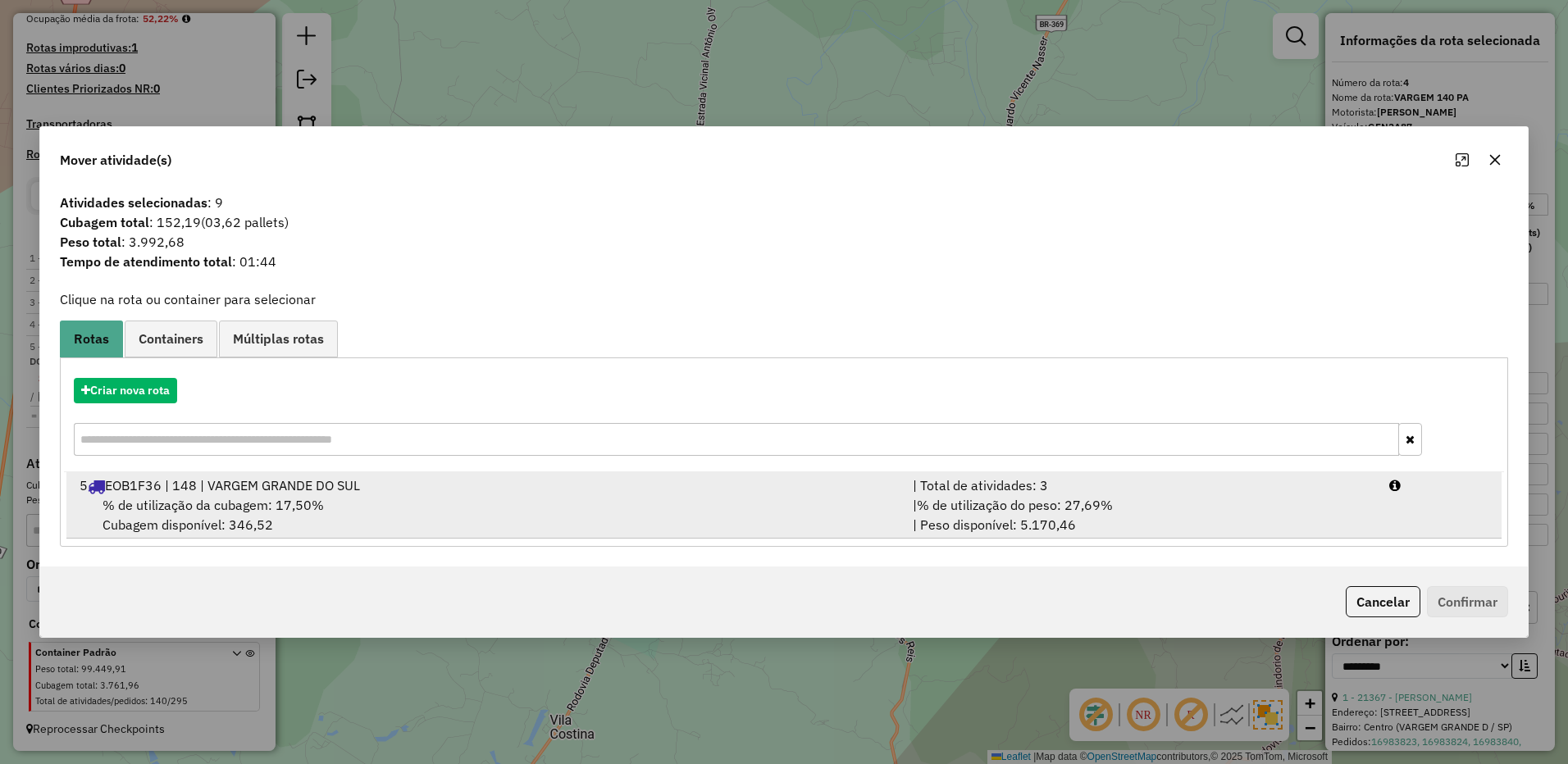
click at [1141, 489] on div "| Total de atividades: 3" at bounding box center [1140, 485] width 476 height 20
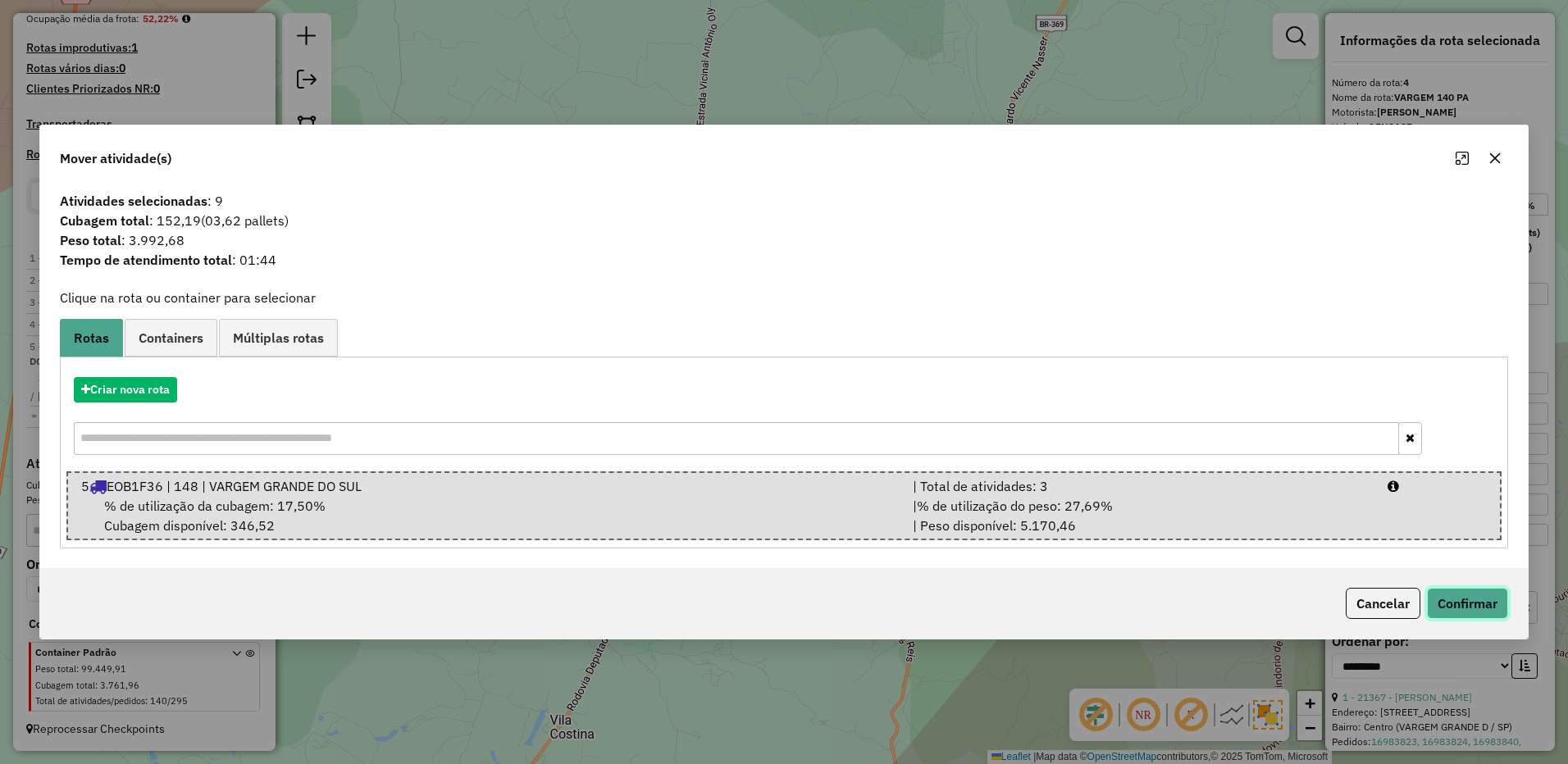
click at [1475, 611] on button "Confirmar" at bounding box center [1467, 603] width 81 height 32
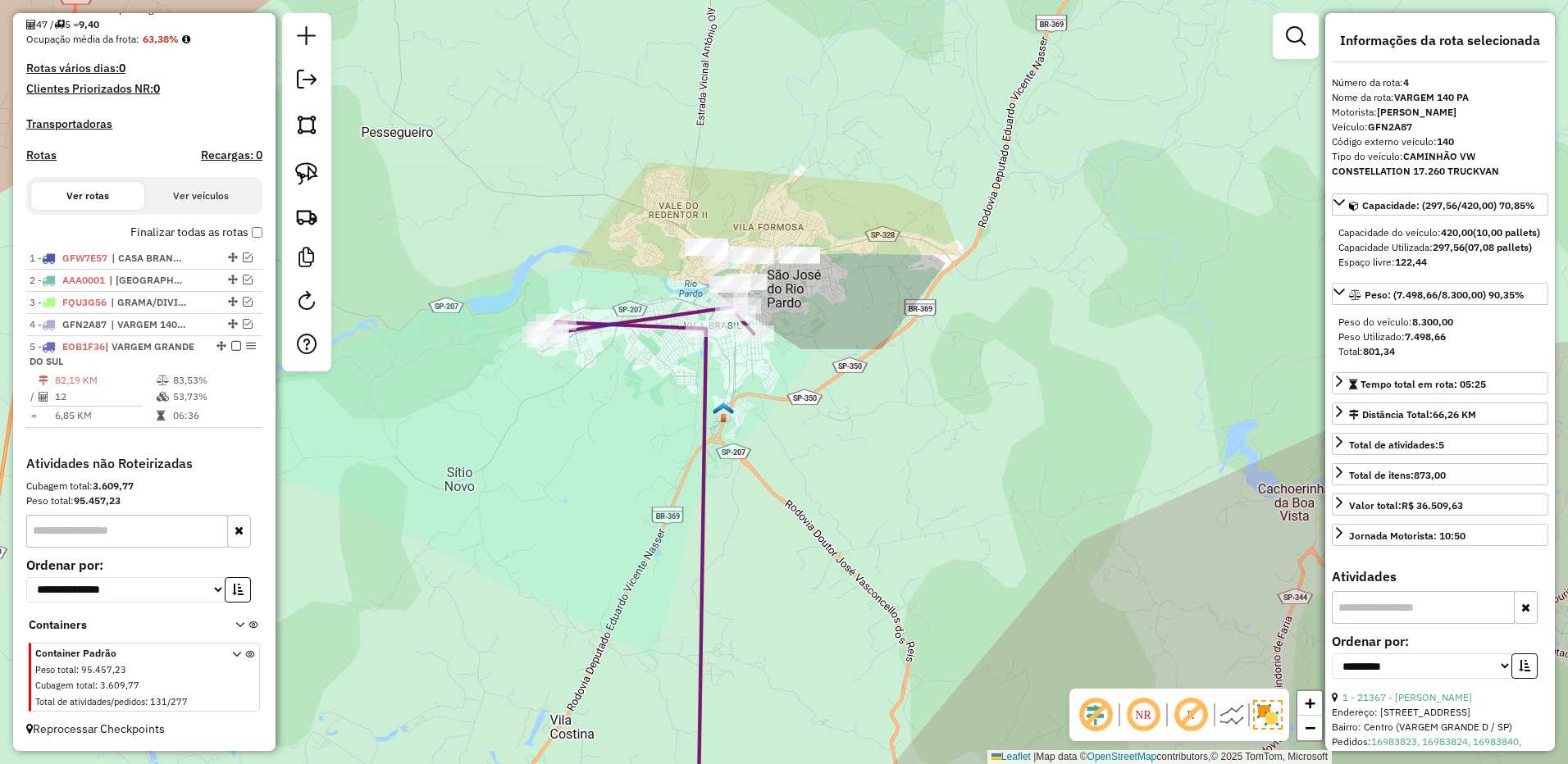
scroll to position [415, 0]
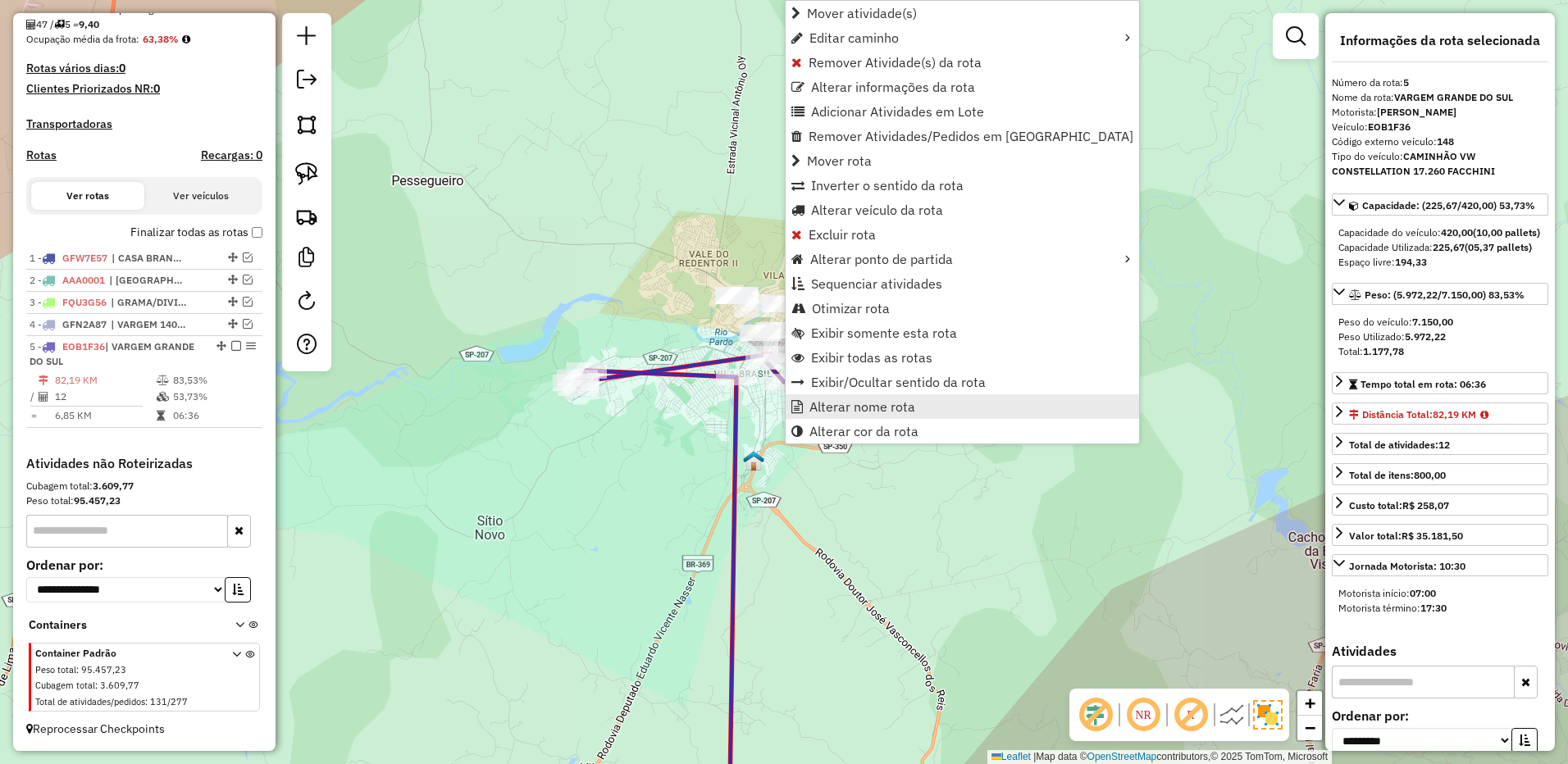
click at [879, 402] on span "Alterar nome rota" at bounding box center [862, 406] width 106 height 13
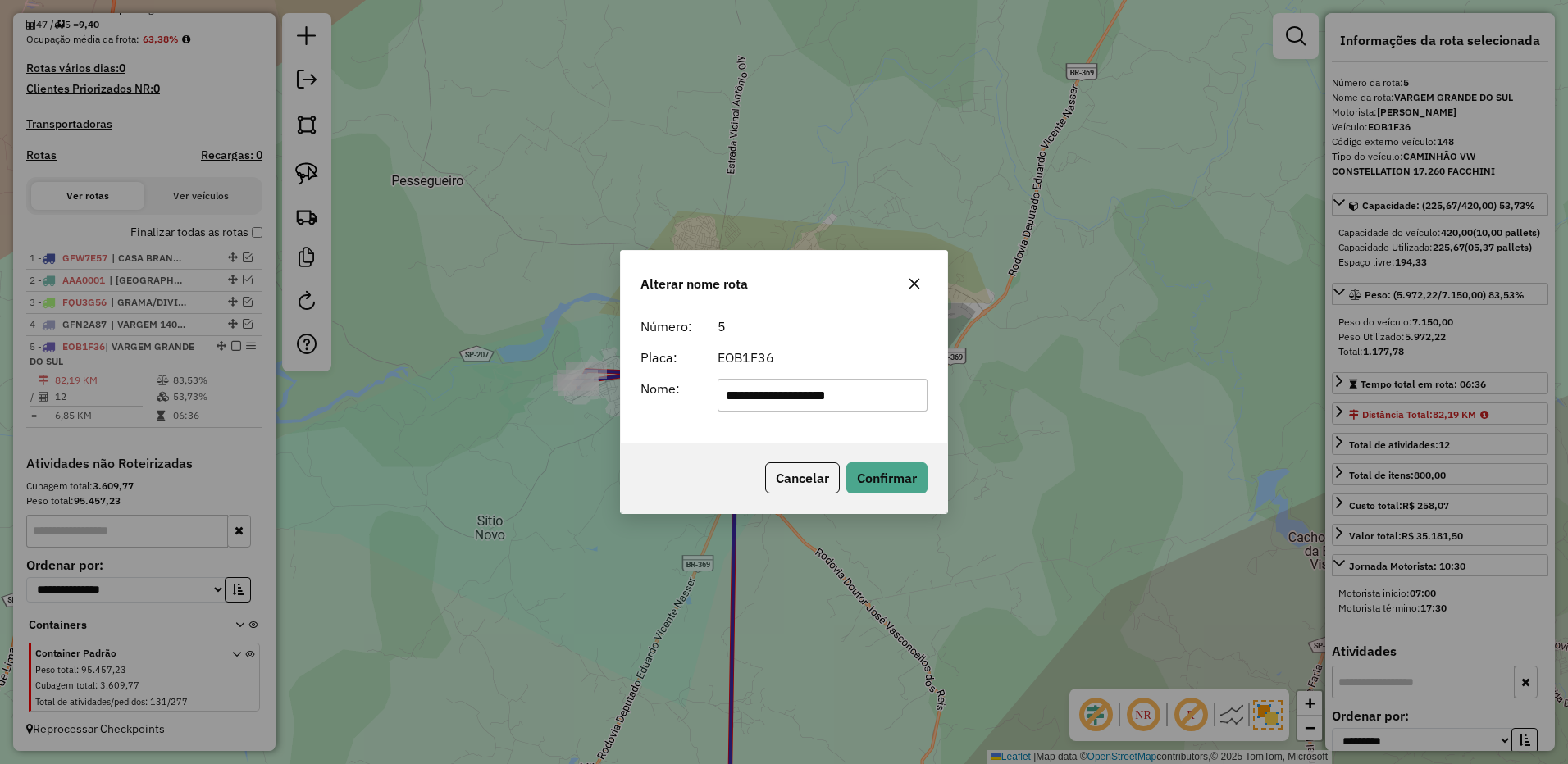
drag, startPoint x: 779, startPoint y: 396, endPoint x: 1064, endPoint y: 394, distance: 285.0
click at [1064, 394] on div "**********" at bounding box center [784, 382] width 1568 height 764
type input "**********"
click at [901, 463] on button "Confirmar" at bounding box center [886, 478] width 81 height 32
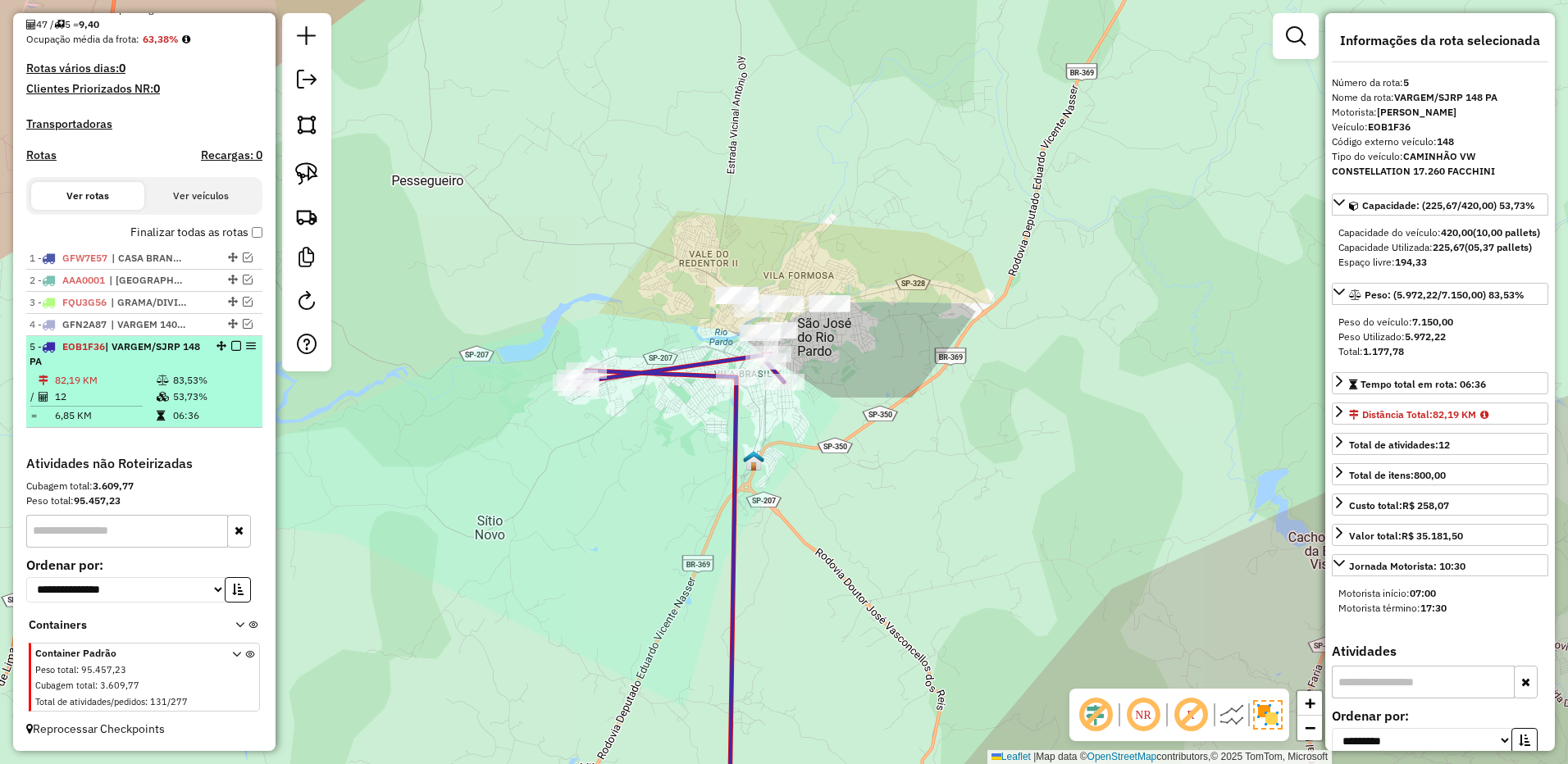
click at [235, 353] on div "5 - EOB1F36 | VARGEM/SJRP 148 PA" at bounding box center [145, 354] width 230 height 30
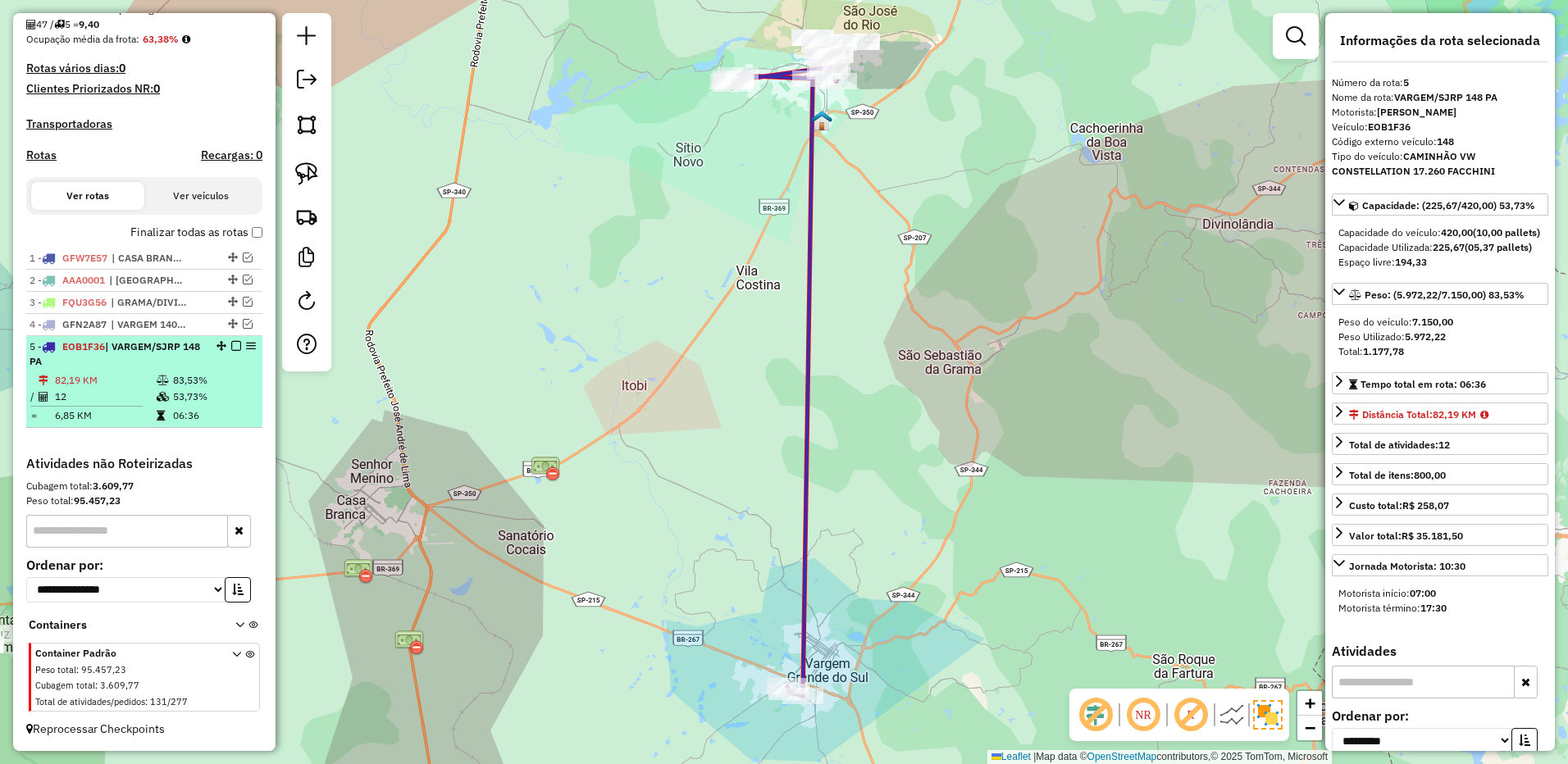
click at [231, 348] on em at bounding box center [236, 346] width 10 height 10
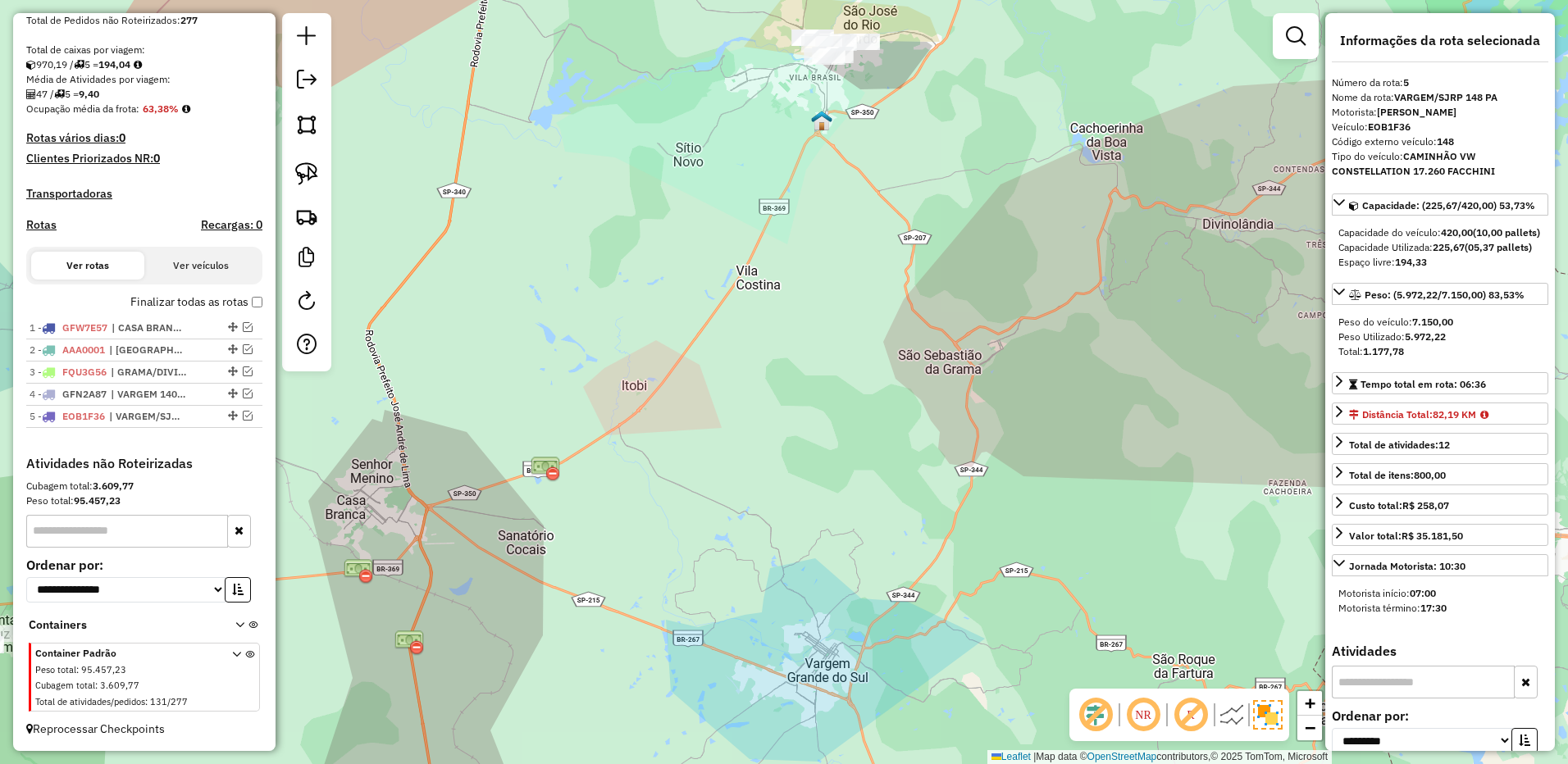
scroll to position [345, 0]
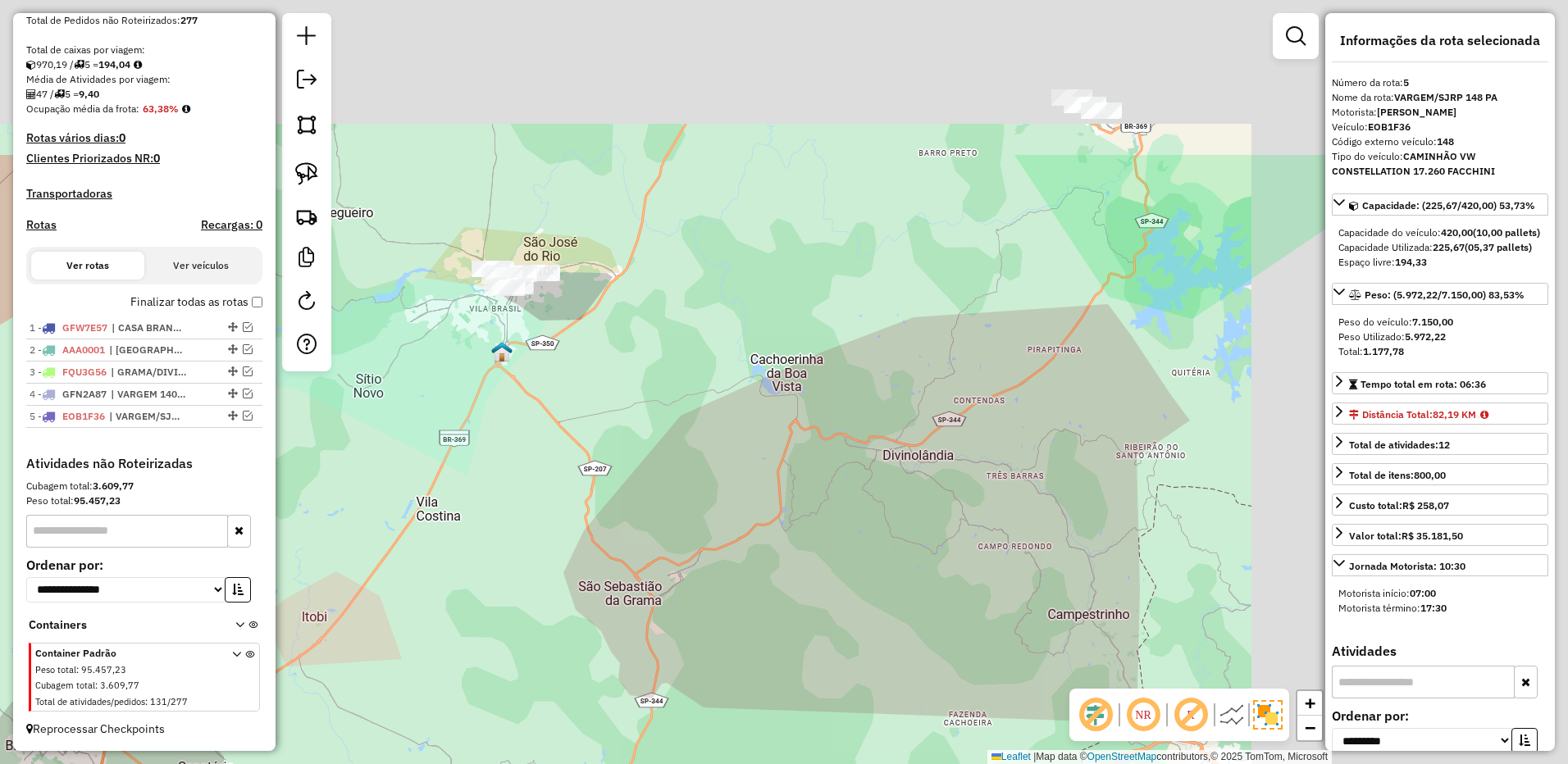
drag, startPoint x: 645, startPoint y: 491, endPoint x: 608, endPoint y: 530, distance: 53.8
click at [608, 530] on div "Janela de atendimento Grade de atendimento Capacidade Transportadoras Veículos …" at bounding box center [784, 382] width 1568 height 764
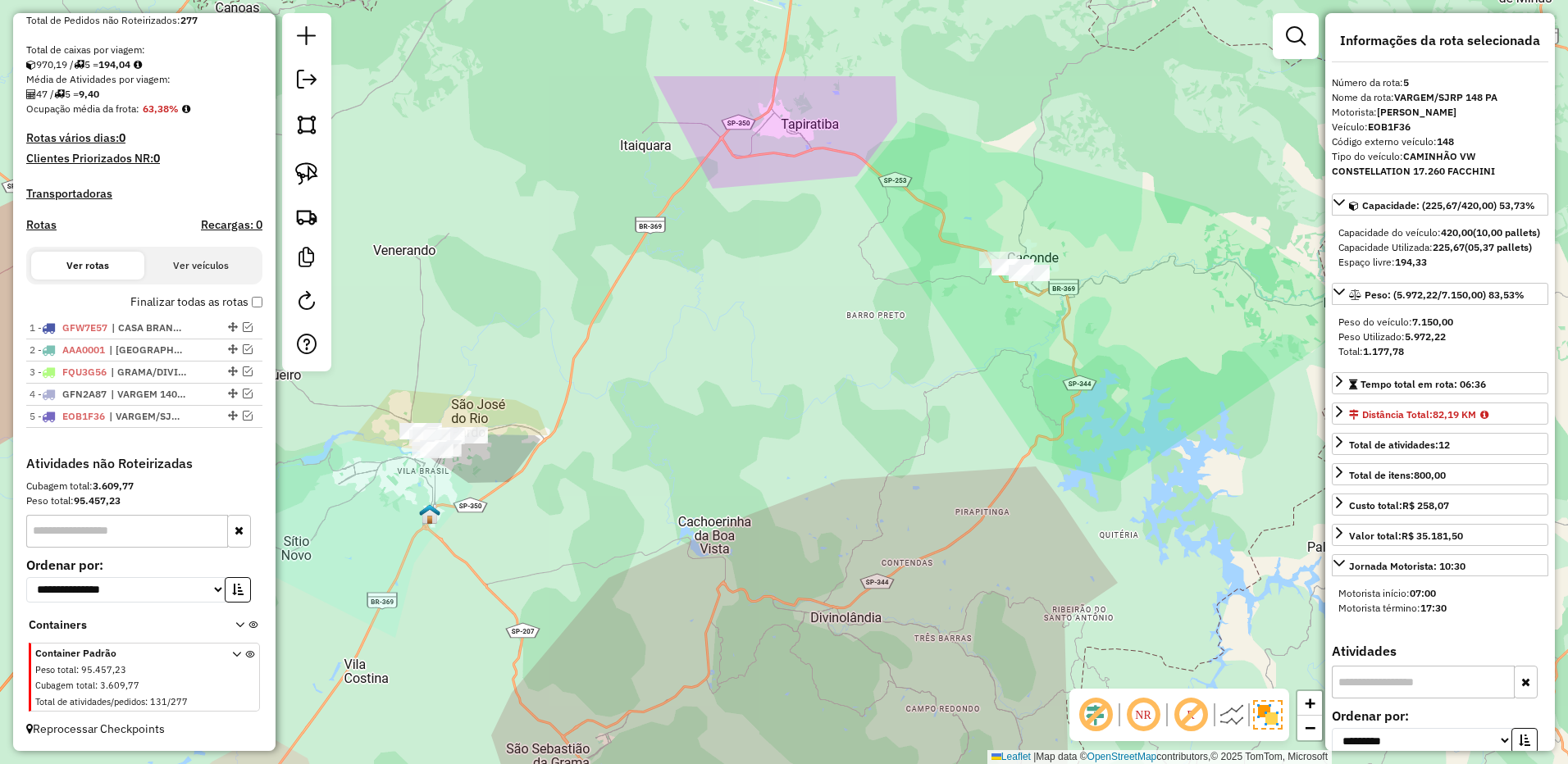
drag, startPoint x: 667, startPoint y: 401, endPoint x: 662, endPoint y: 473, distance: 72.2
click at [662, 473] on div "Janela de atendimento Grade de atendimento Capacidade Transportadoras Veículos …" at bounding box center [784, 382] width 1568 height 764
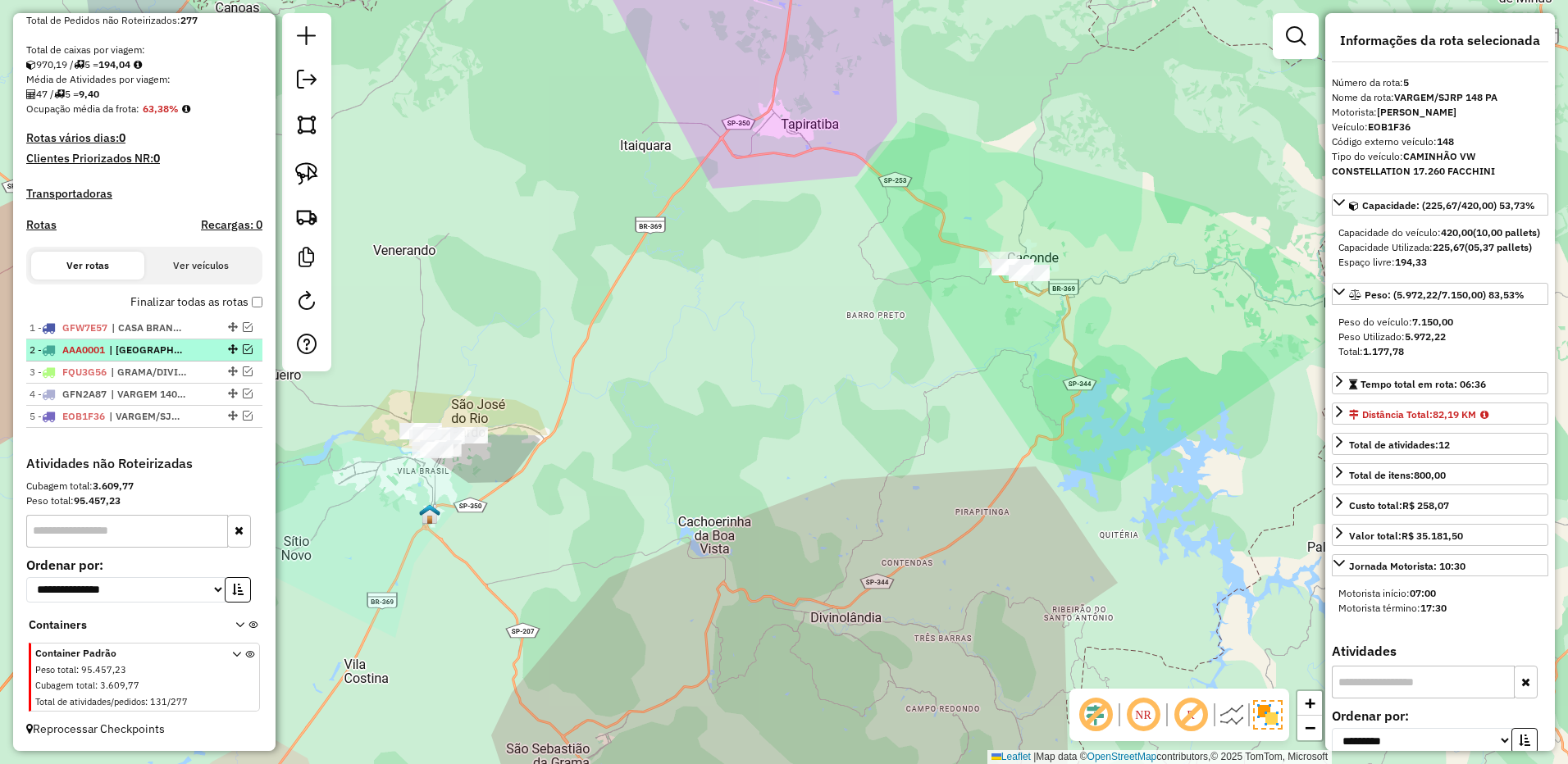
click at [243, 346] on em at bounding box center [248, 349] width 10 height 10
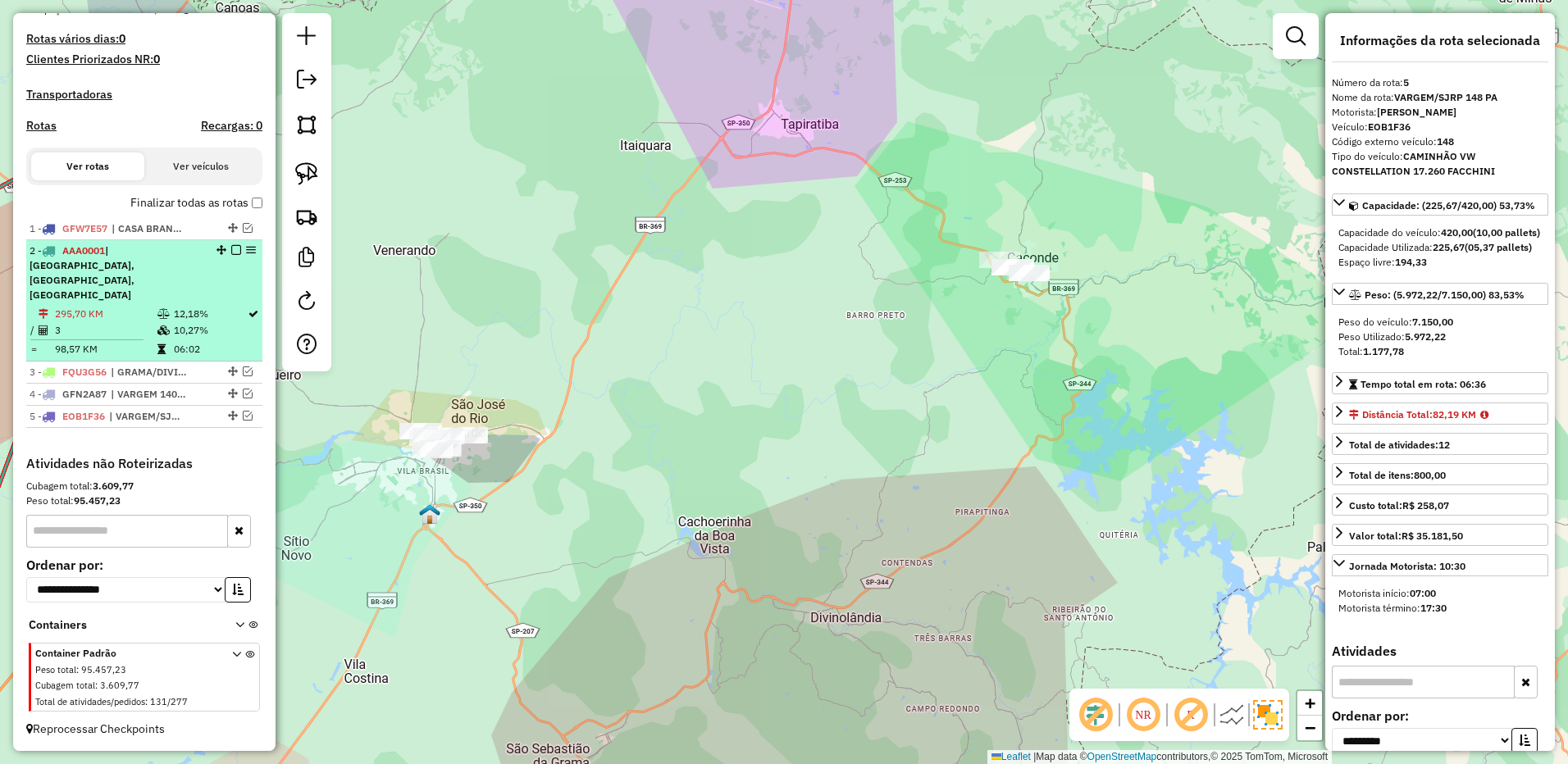
click at [161, 346] on icon at bounding box center [162, 349] width 9 height 10
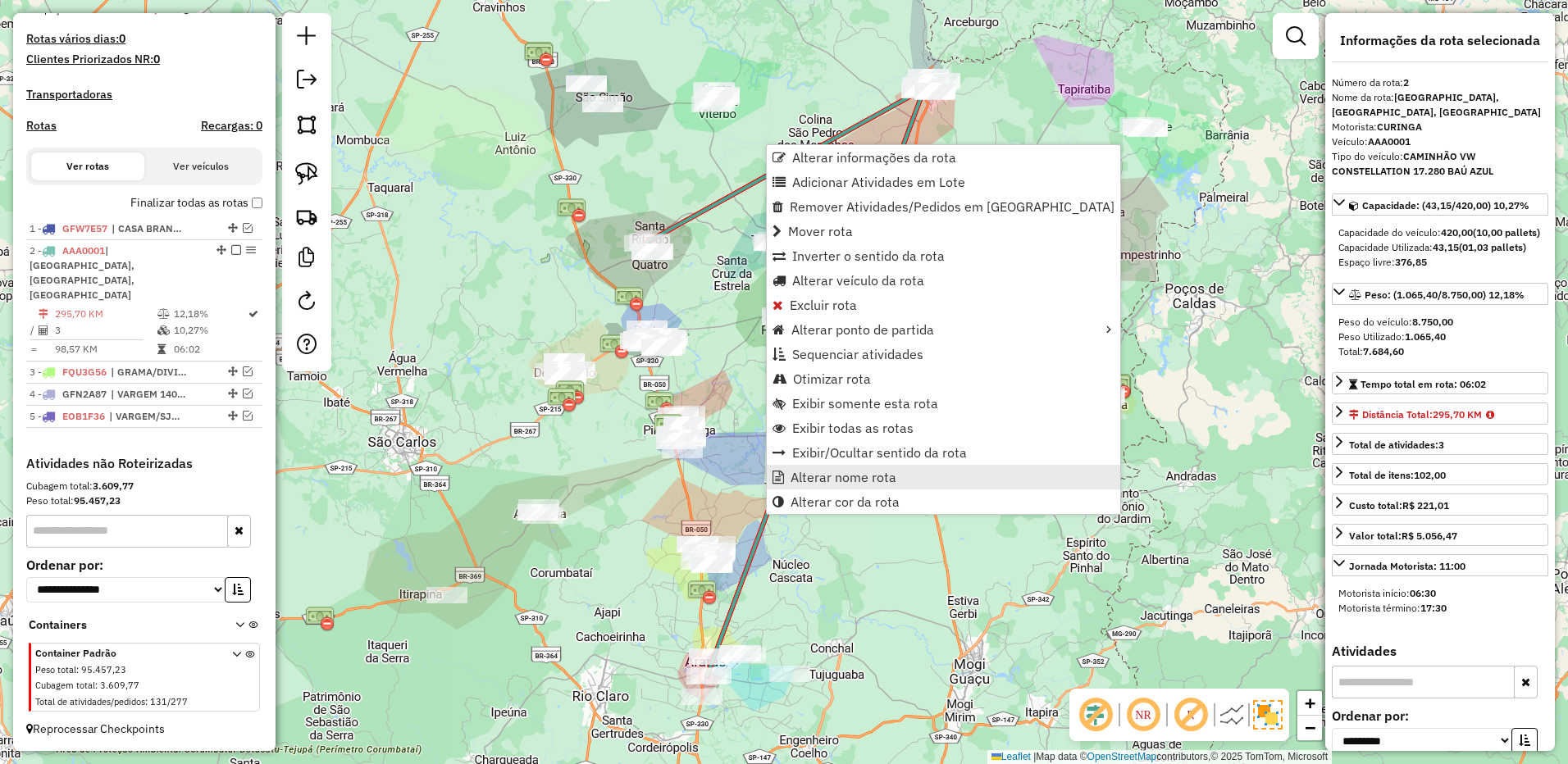
click at [798, 472] on span "Alterar nome rota" at bounding box center [843, 477] width 106 height 13
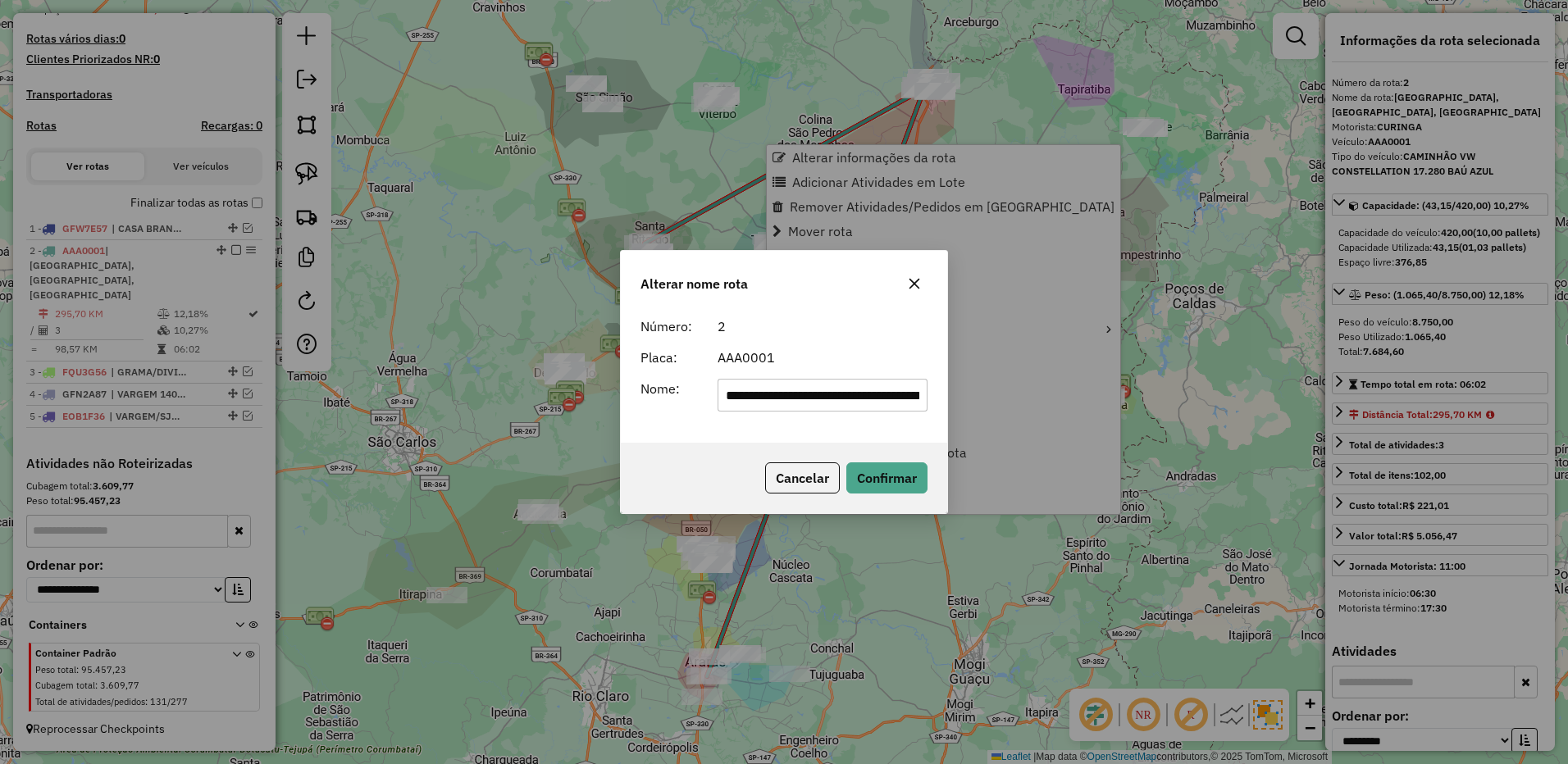
scroll to position [0, 233]
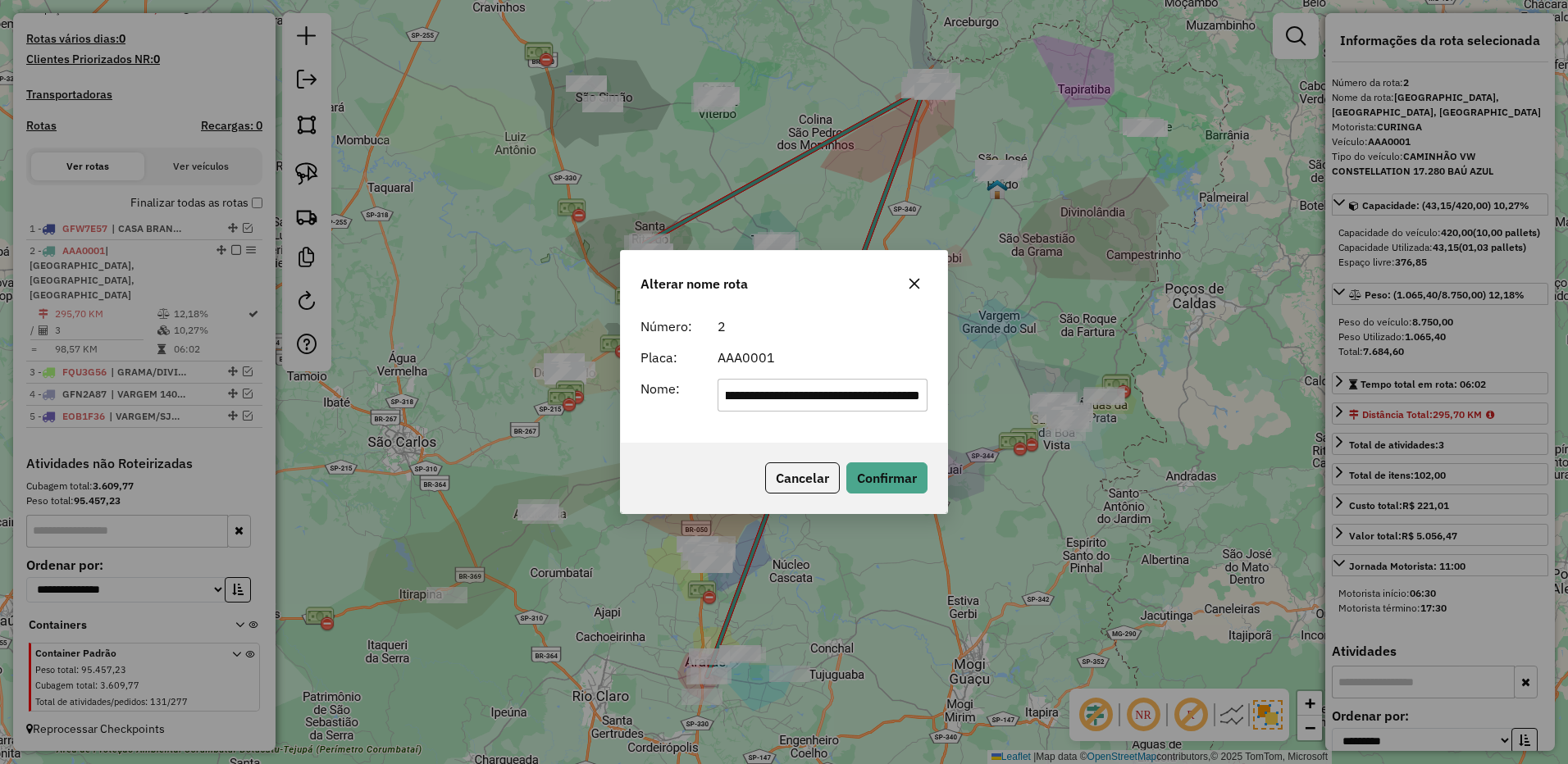
click at [764, 398] on input "**********" at bounding box center [822, 395] width 210 height 33
type input "******"
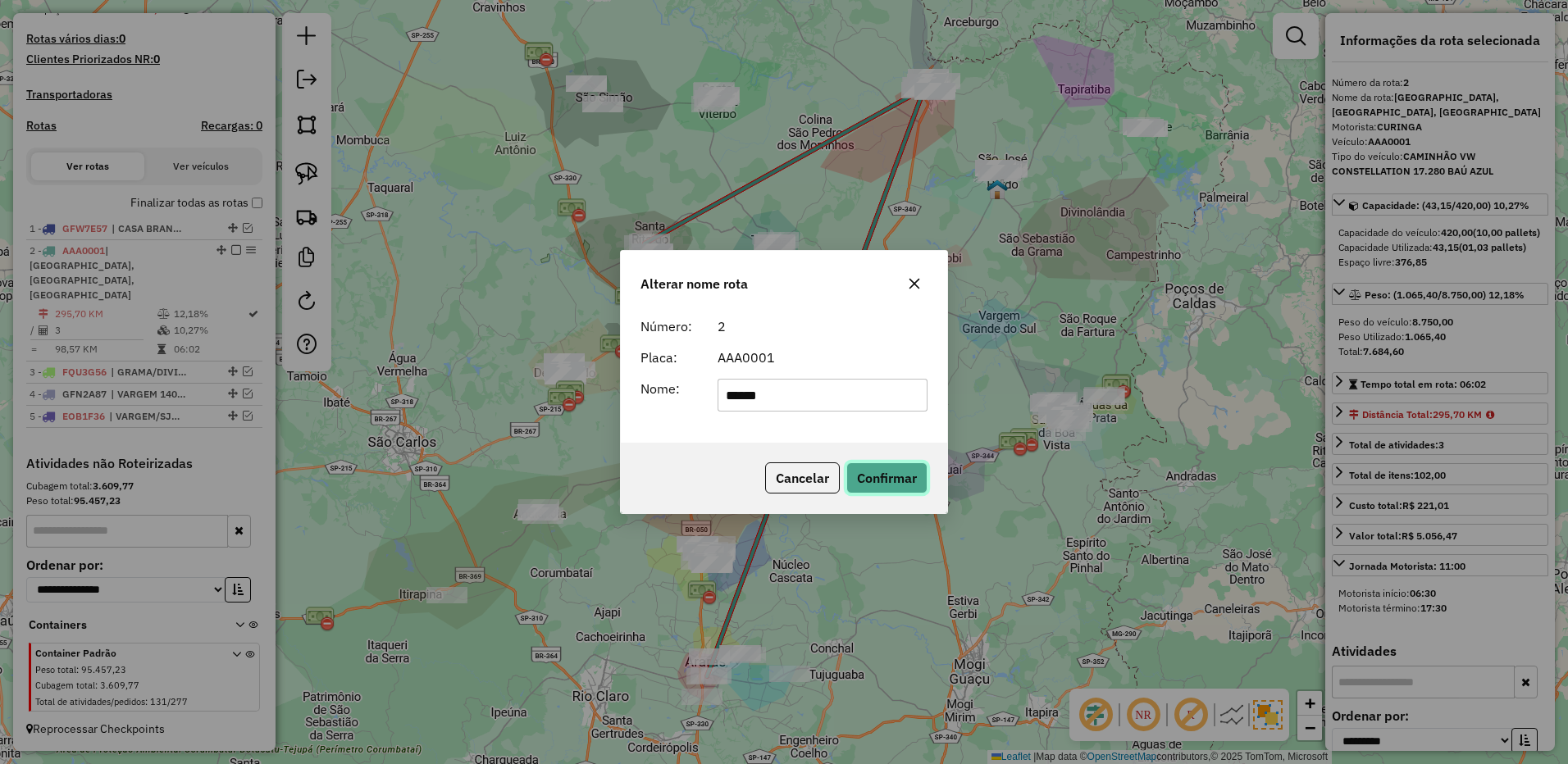
click at [899, 483] on button "Confirmar" at bounding box center [886, 478] width 81 height 32
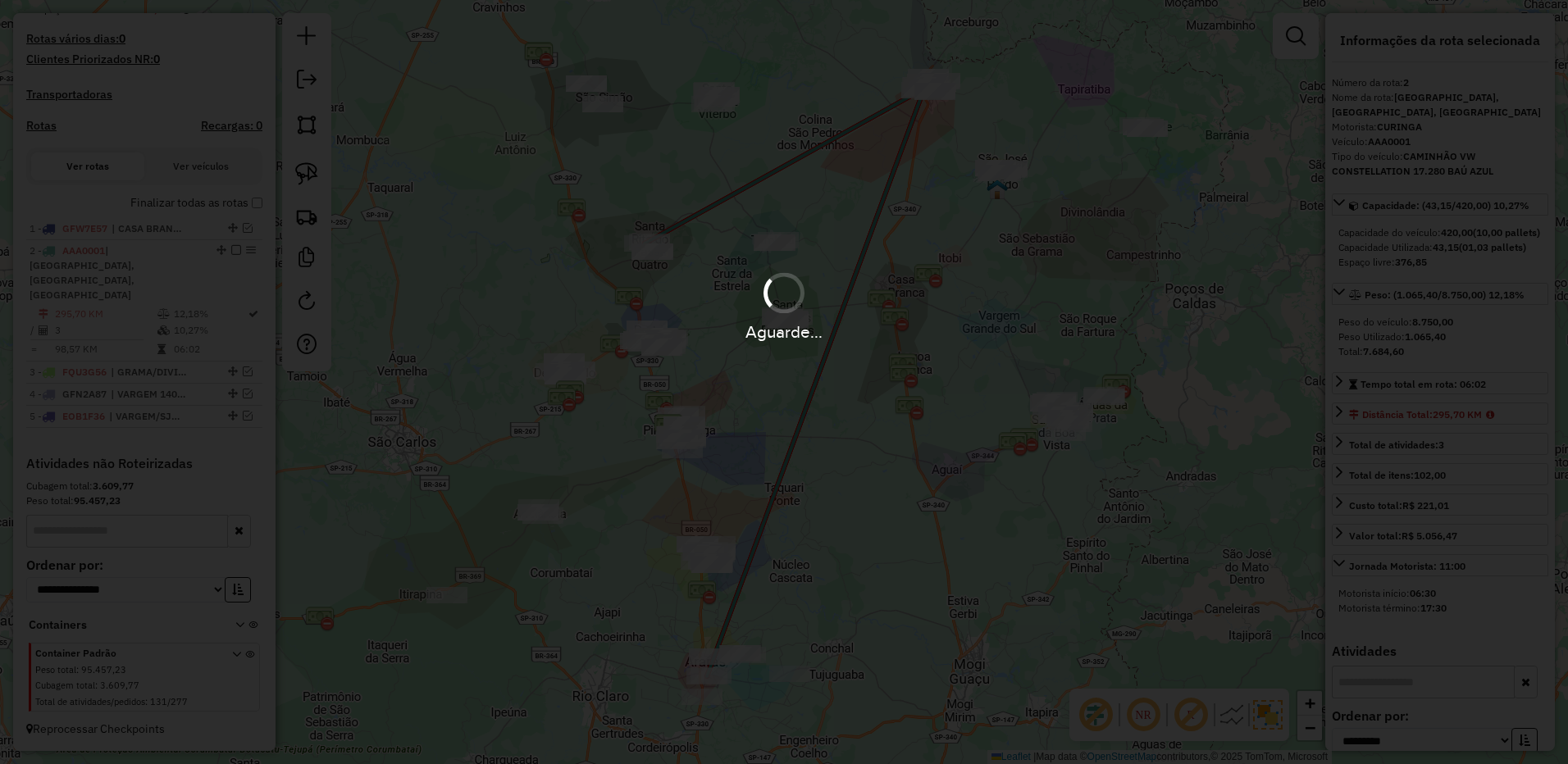
scroll to position [400, 0]
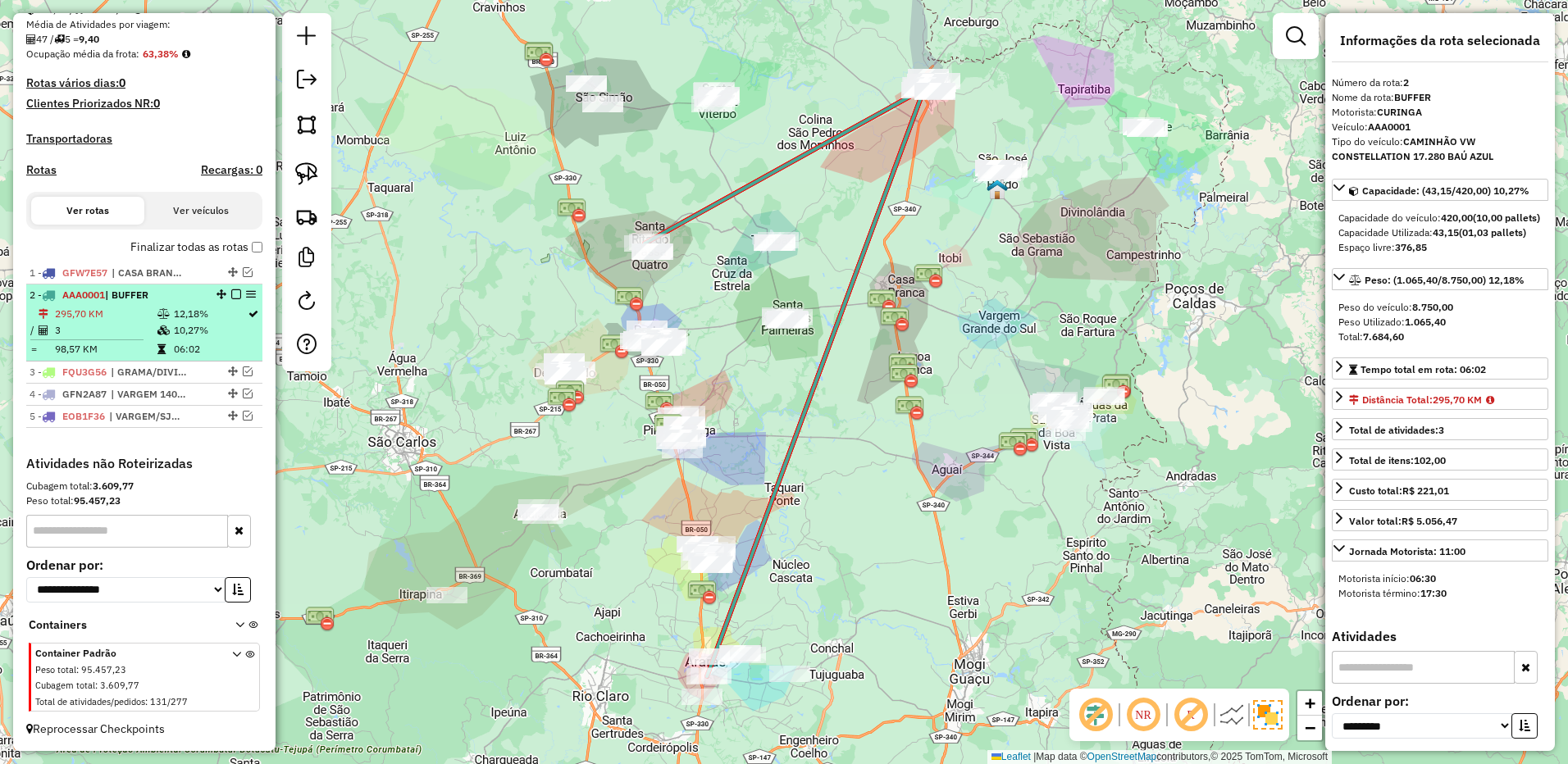
click at [236, 290] on div at bounding box center [232, 295] width 49 height 10
click at [233, 295] on em at bounding box center [236, 295] width 10 height 10
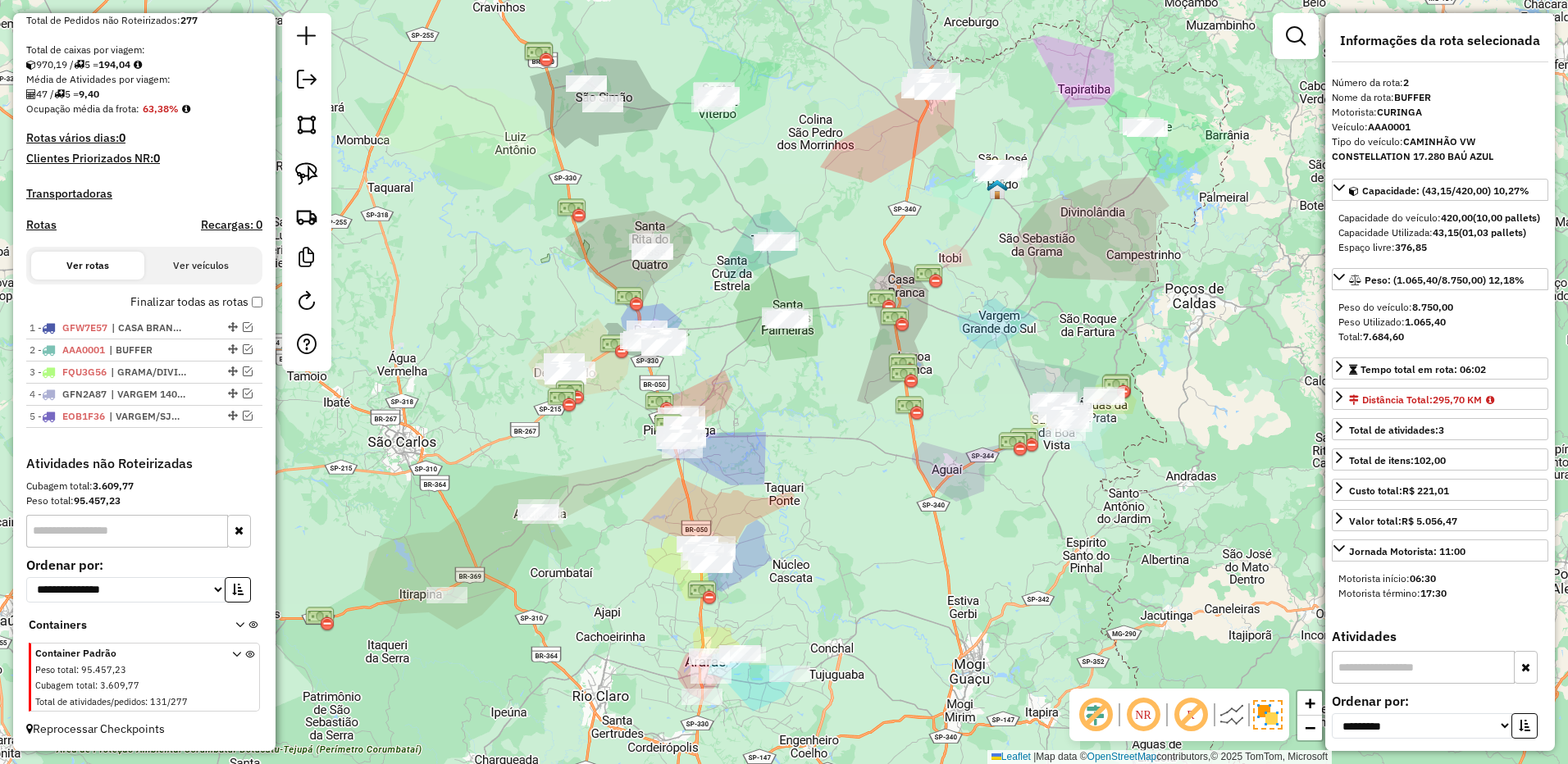
scroll to position [345, 0]
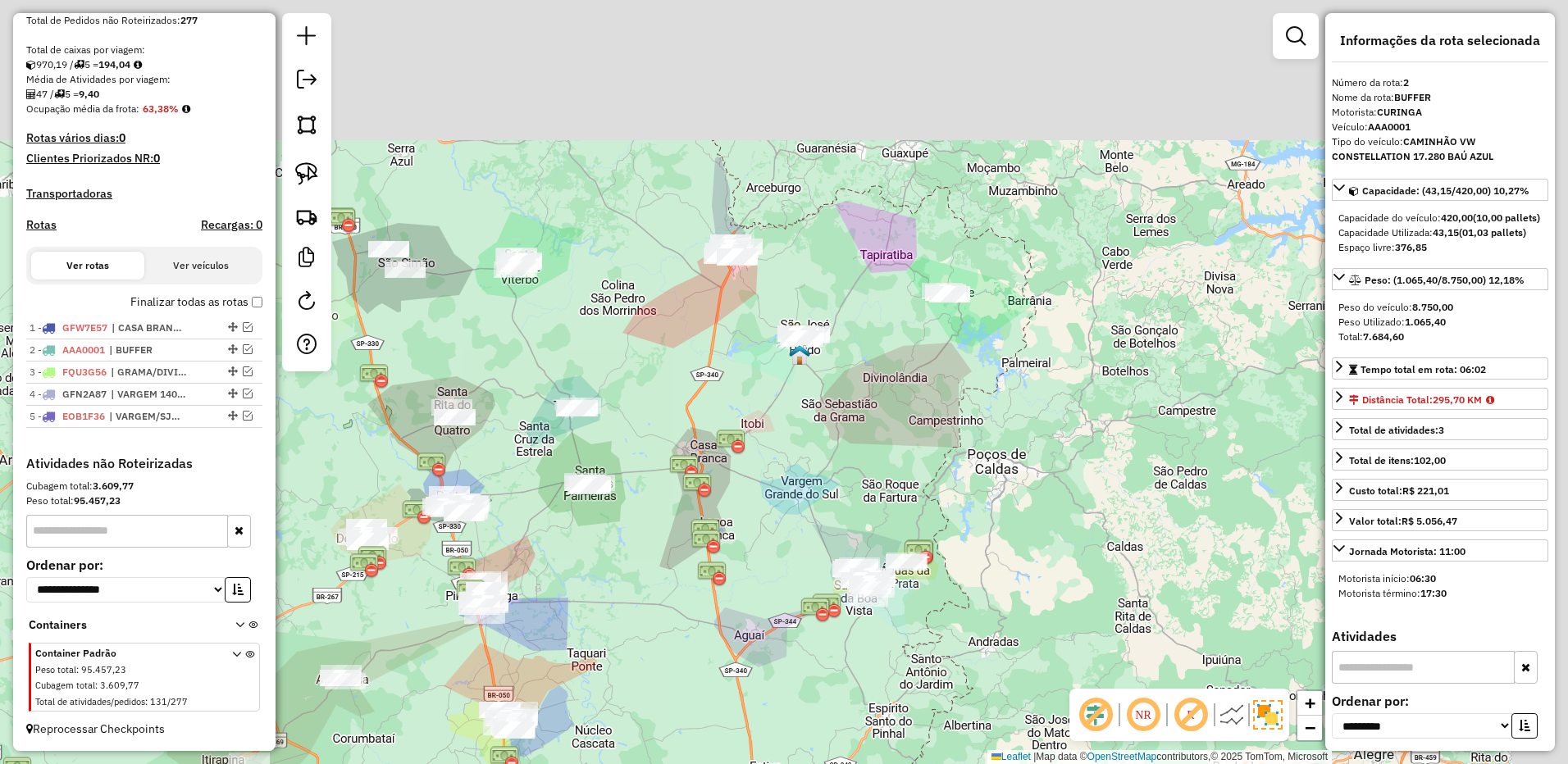
drag, startPoint x: 943, startPoint y: 277, endPoint x: 573, endPoint y: 567, distance: 470.1
click at [531, 590] on div "Janela de atendimento Grade de atendimento Capacidade Transportadoras Veículos …" at bounding box center [784, 382] width 1568 height 764
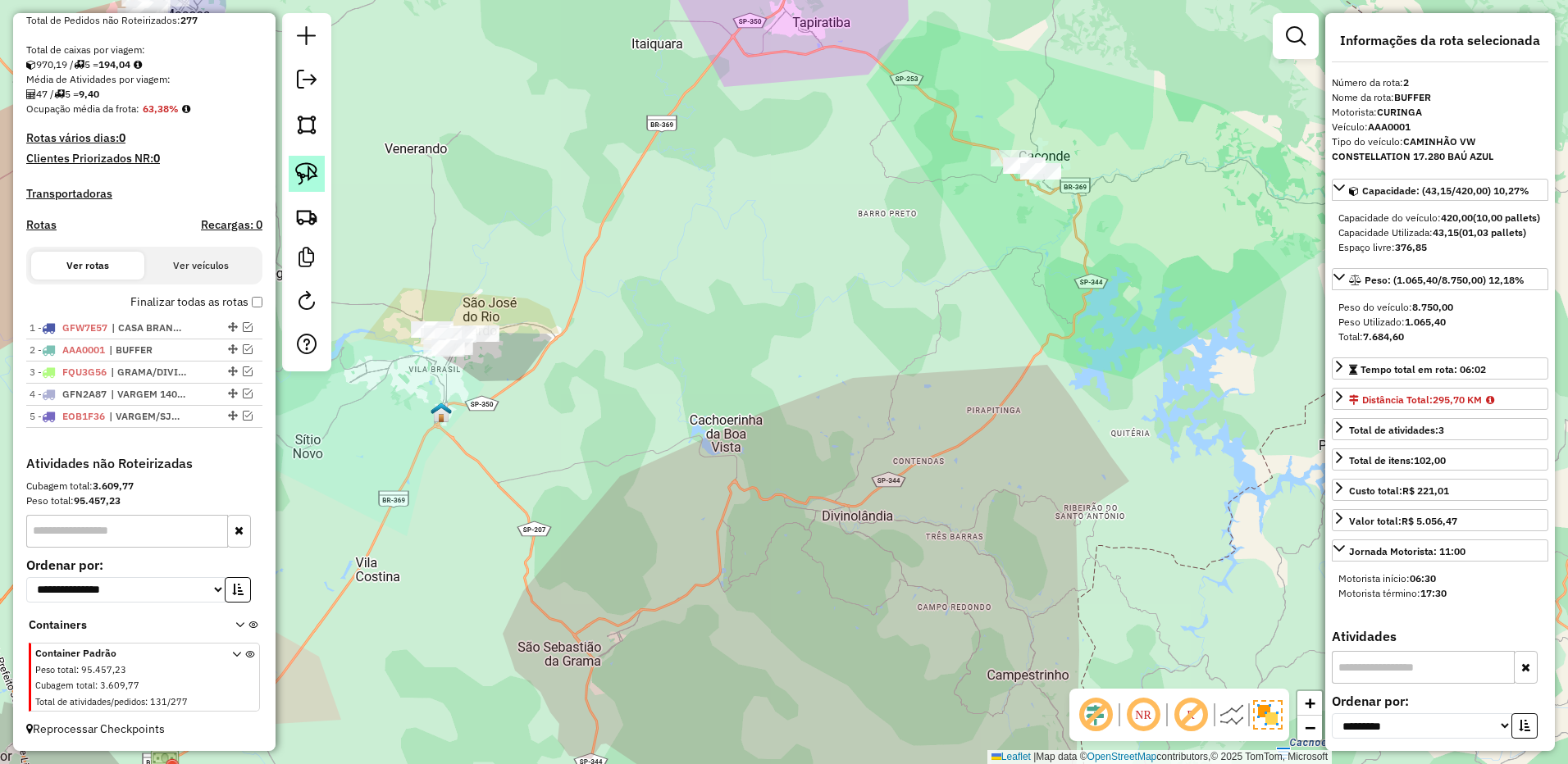
click at [309, 162] on link at bounding box center [307, 174] width 36 height 36
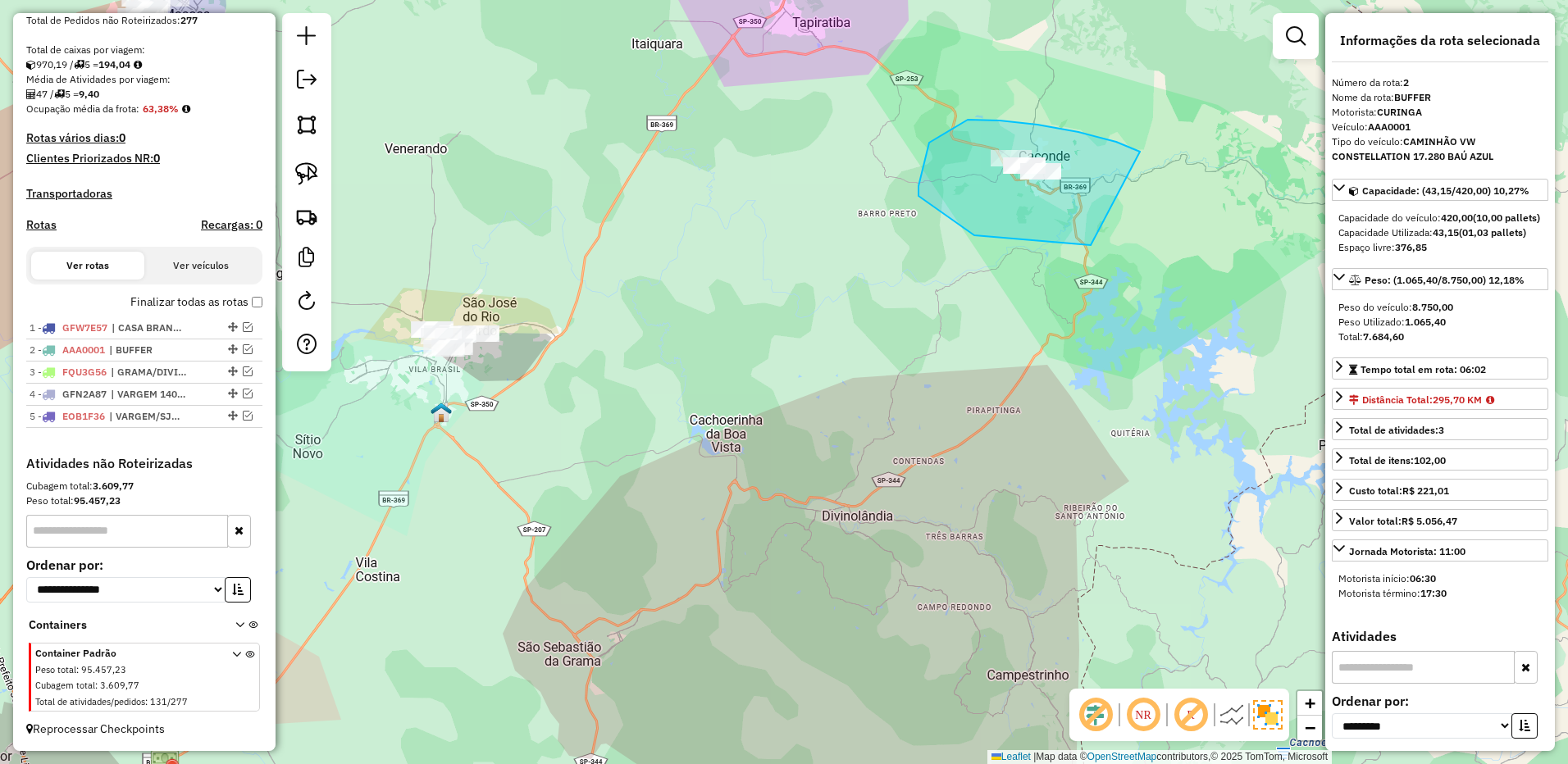
drag, startPoint x: 1116, startPoint y: 142, endPoint x: 1179, endPoint y: 245, distance: 120.7
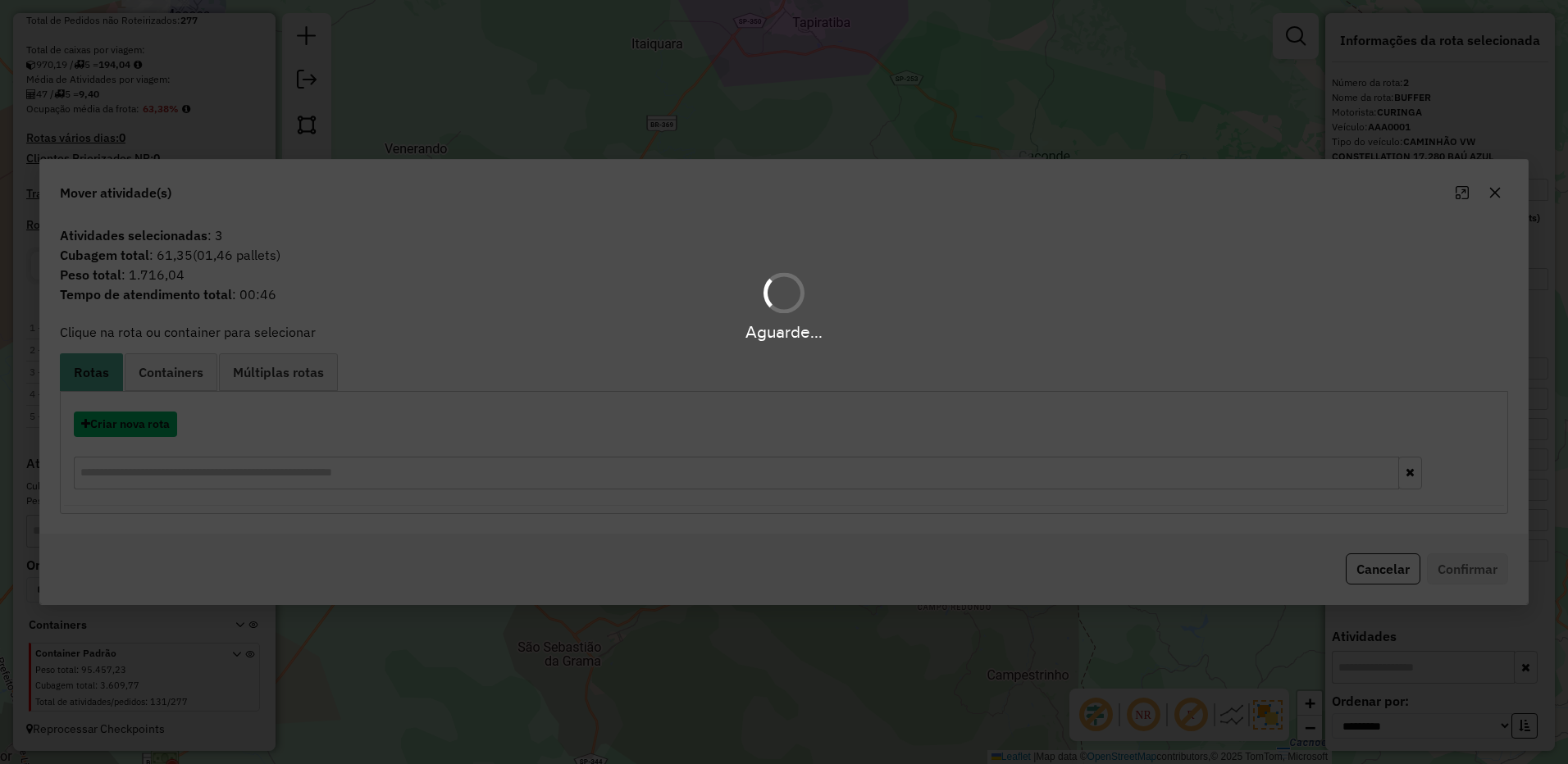
click at [155, 425] on button "Criar nova rota" at bounding box center [125, 424] width 103 height 26
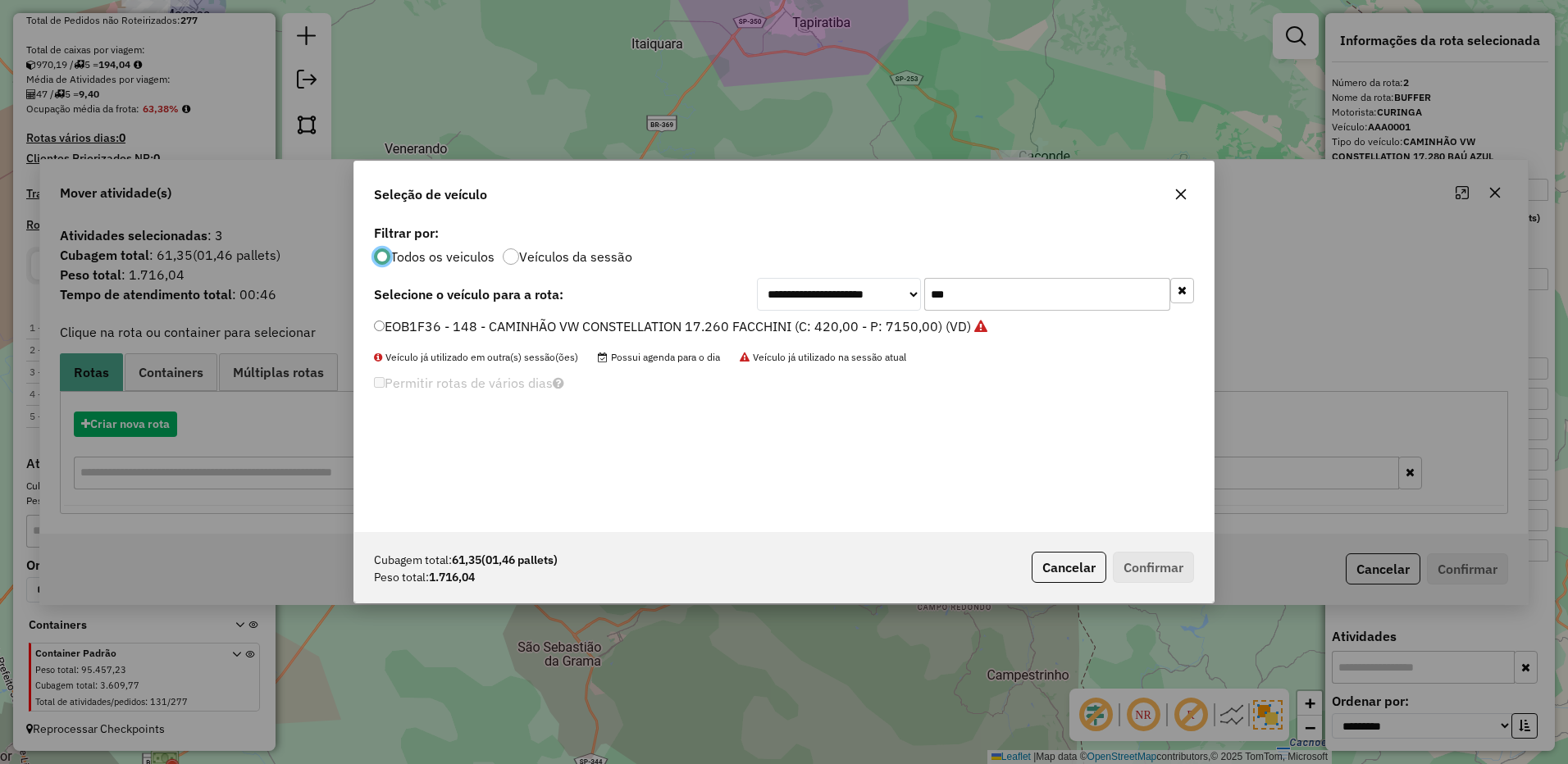
scroll to position [9, 5]
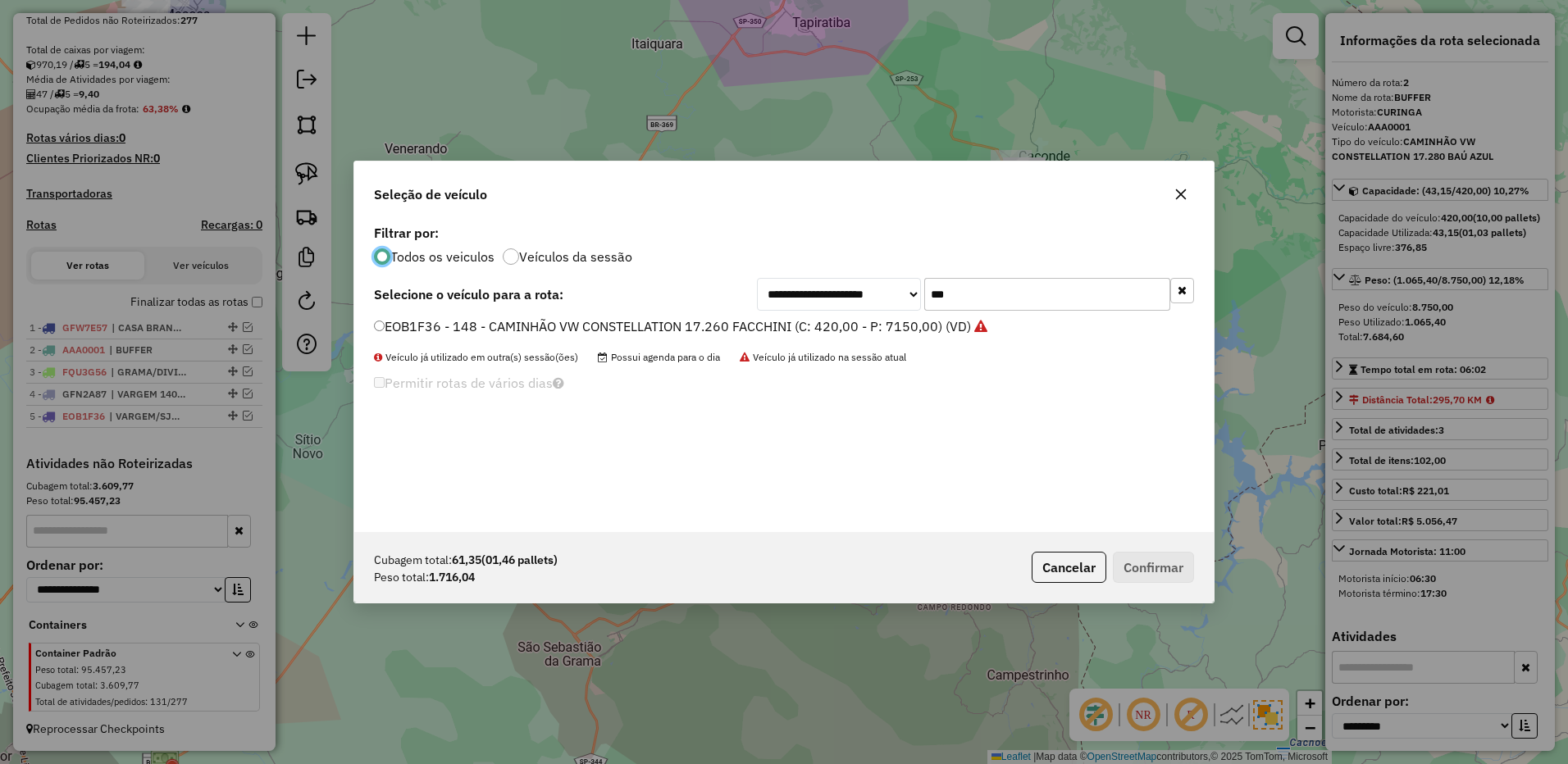
click at [979, 290] on input "***" at bounding box center [1047, 294] width 246 height 33
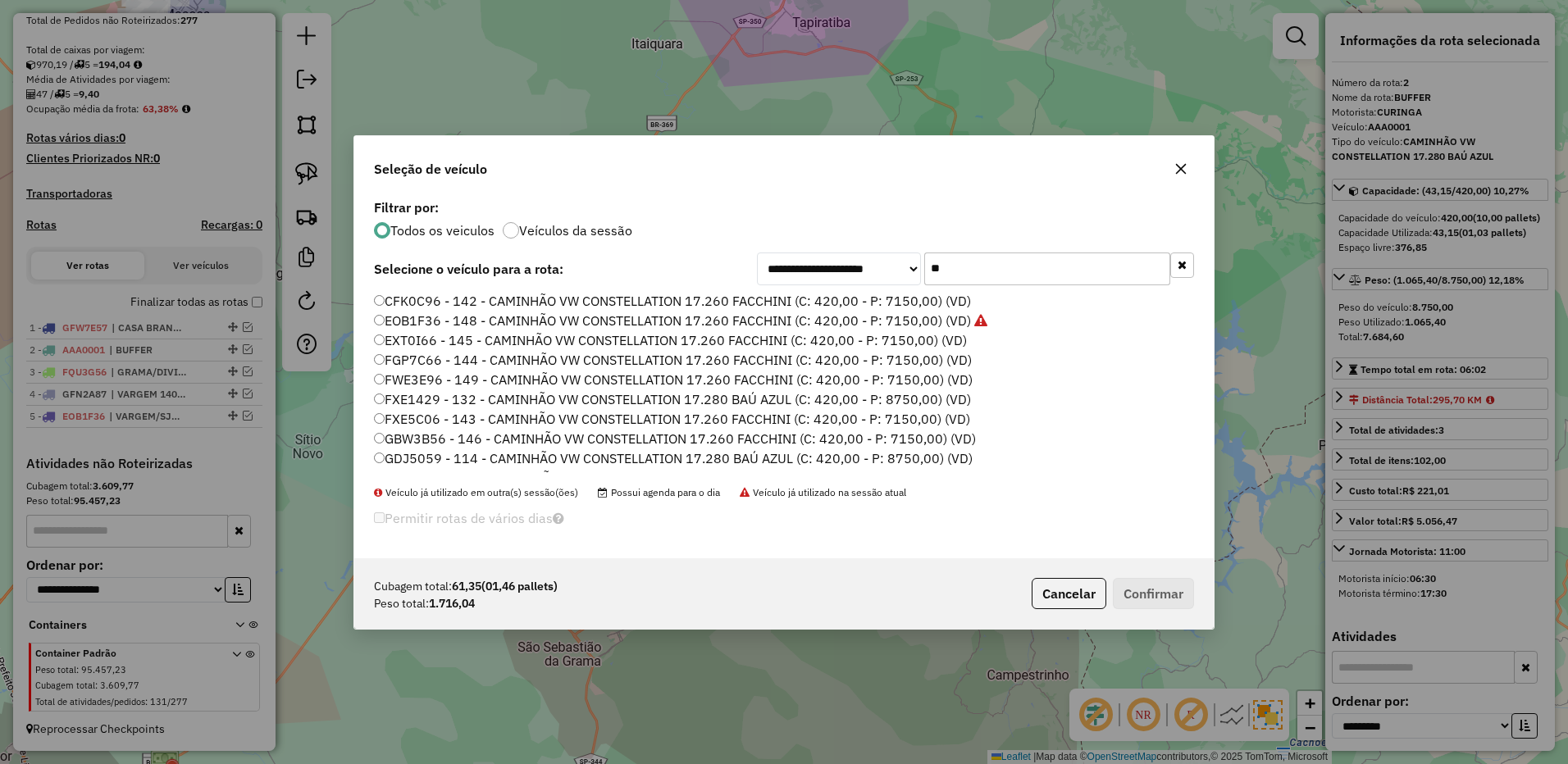
type input "*"
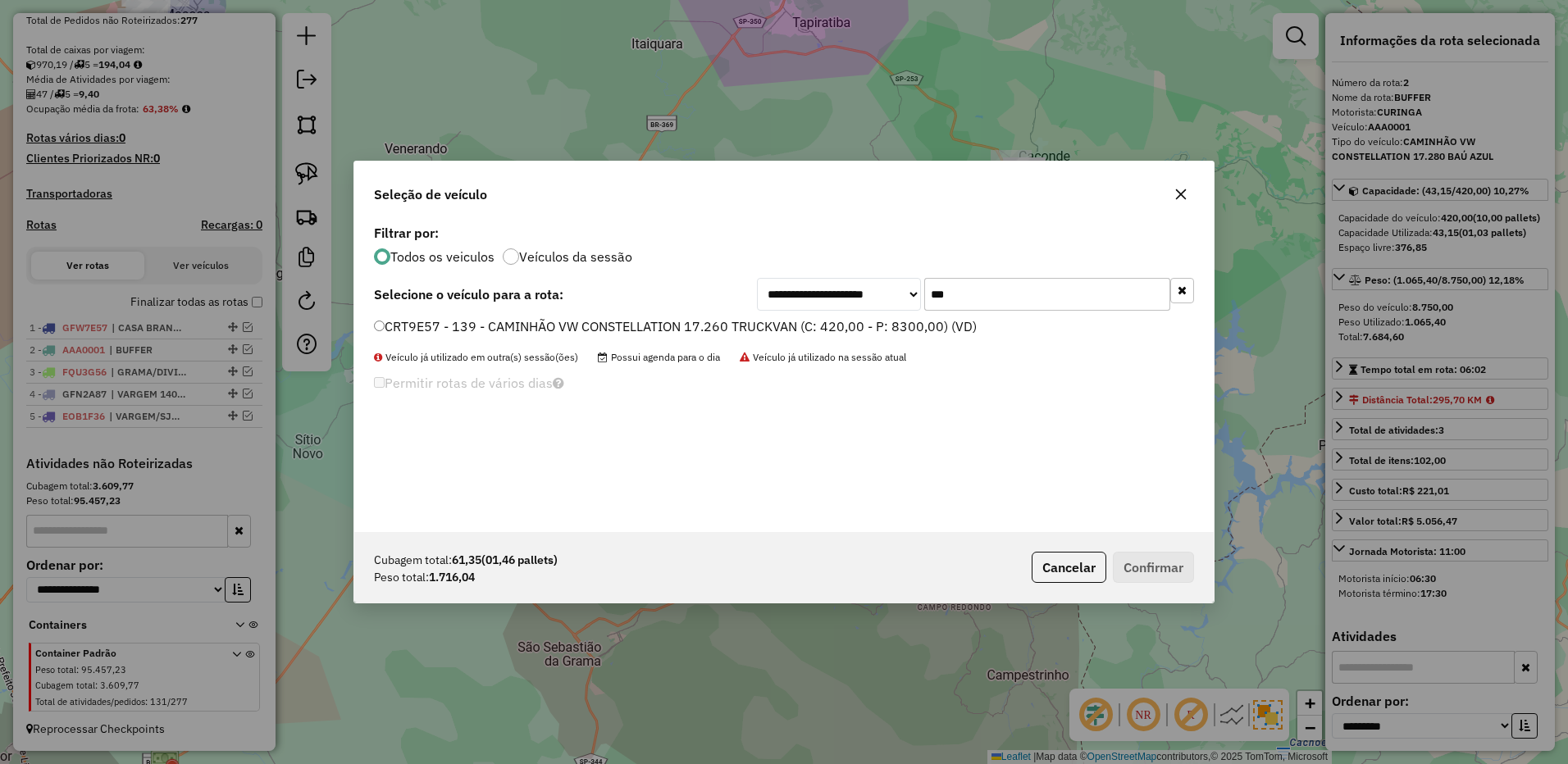
type input "***"
click at [837, 320] on label "CRT9E57 - 139 - CAMINHÃO VW CONSTELLATION 17.260 TRUCKVAN (C: 420,00 - P: 8300,…" at bounding box center [675, 326] width 603 height 20
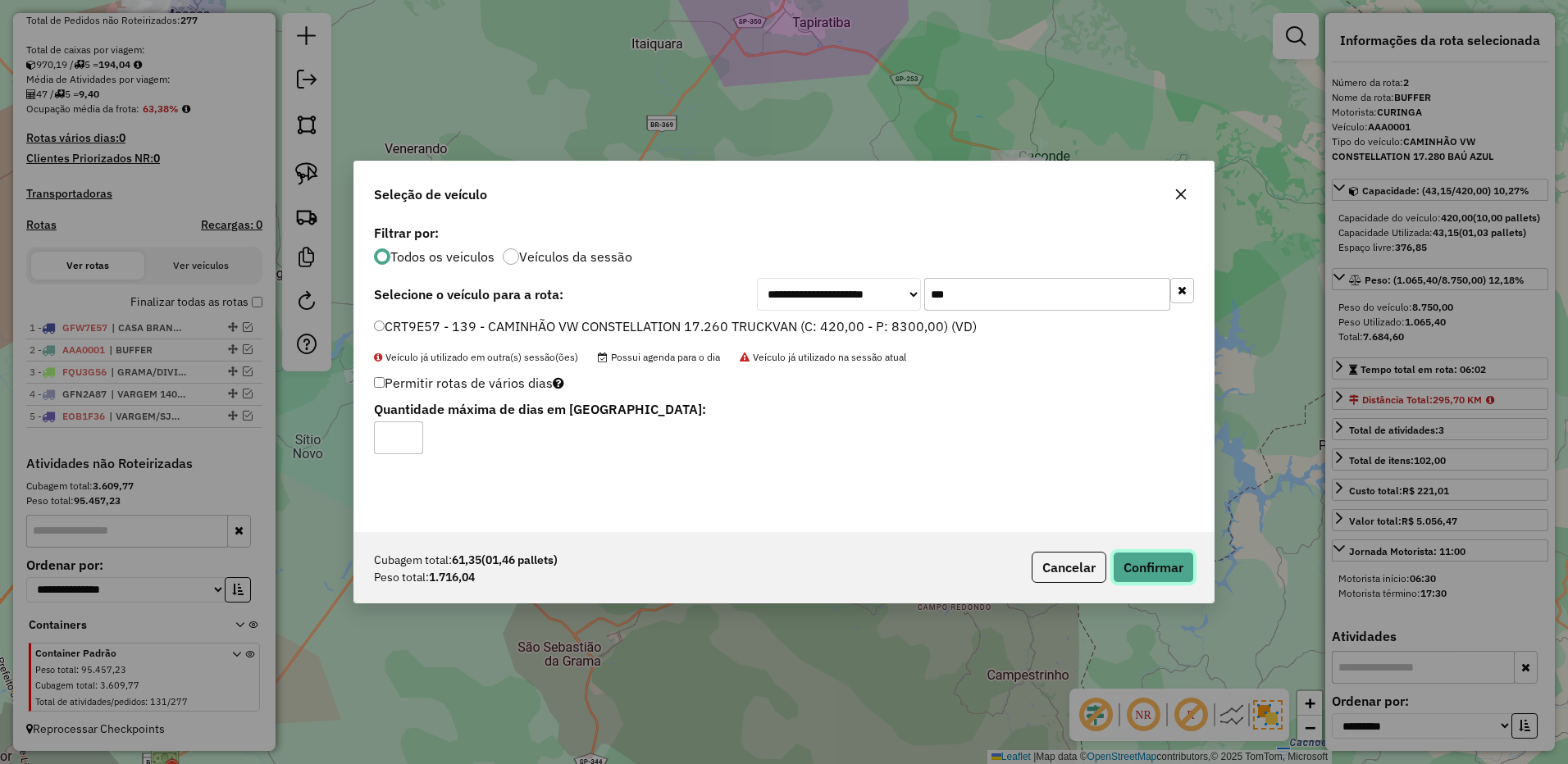
click at [1190, 560] on button "Confirmar" at bounding box center [1152, 567] width 81 height 32
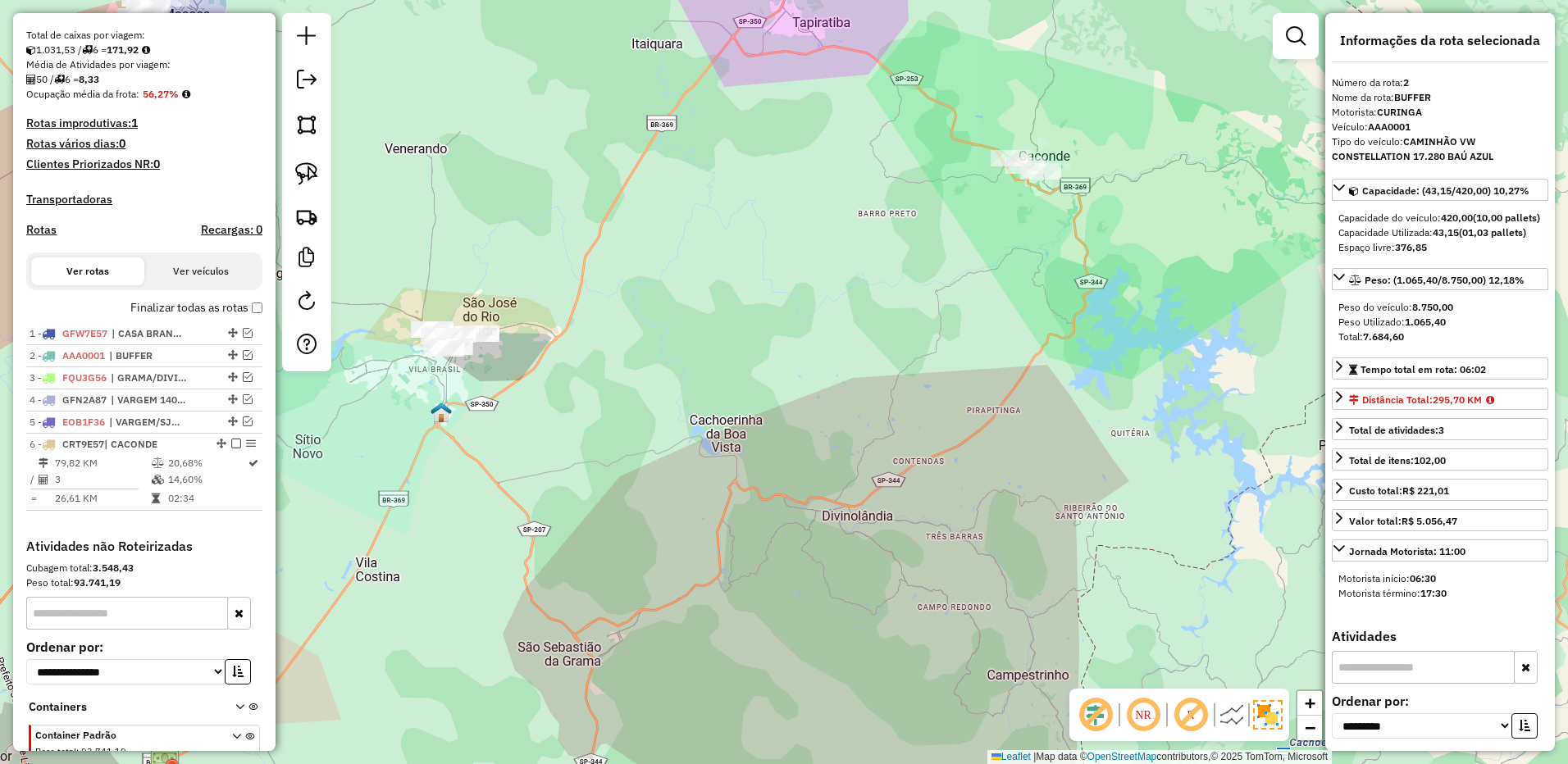
scroll to position [443, 0]
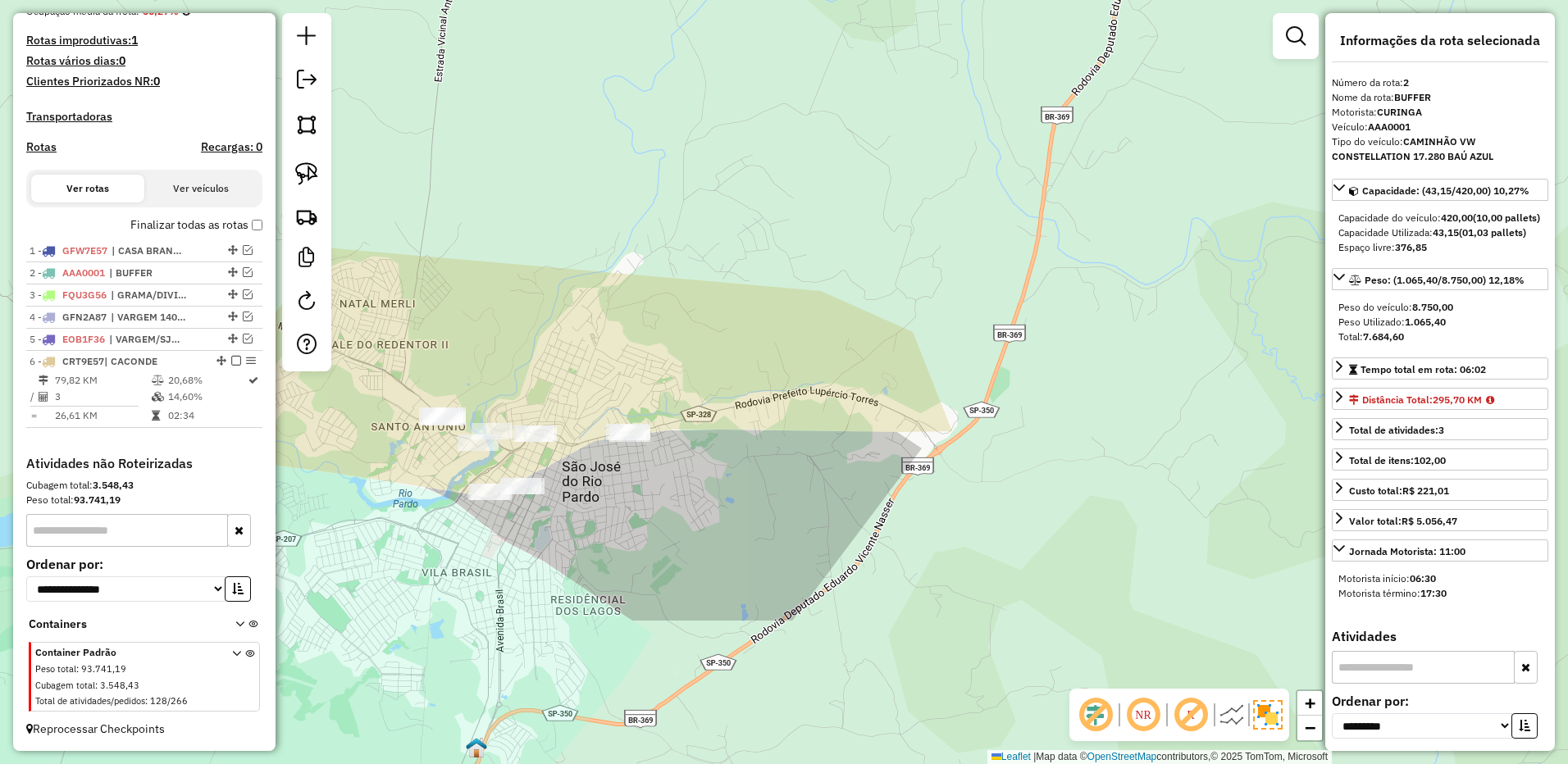
drag, startPoint x: 316, startPoint y: 175, endPoint x: 358, endPoint y: 204, distance: 51.0
click at [316, 175] on img at bounding box center [307, 174] width 23 height 23
drag, startPoint x: 589, startPoint y: 421, endPoint x: 505, endPoint y: 524, distance: 132.9
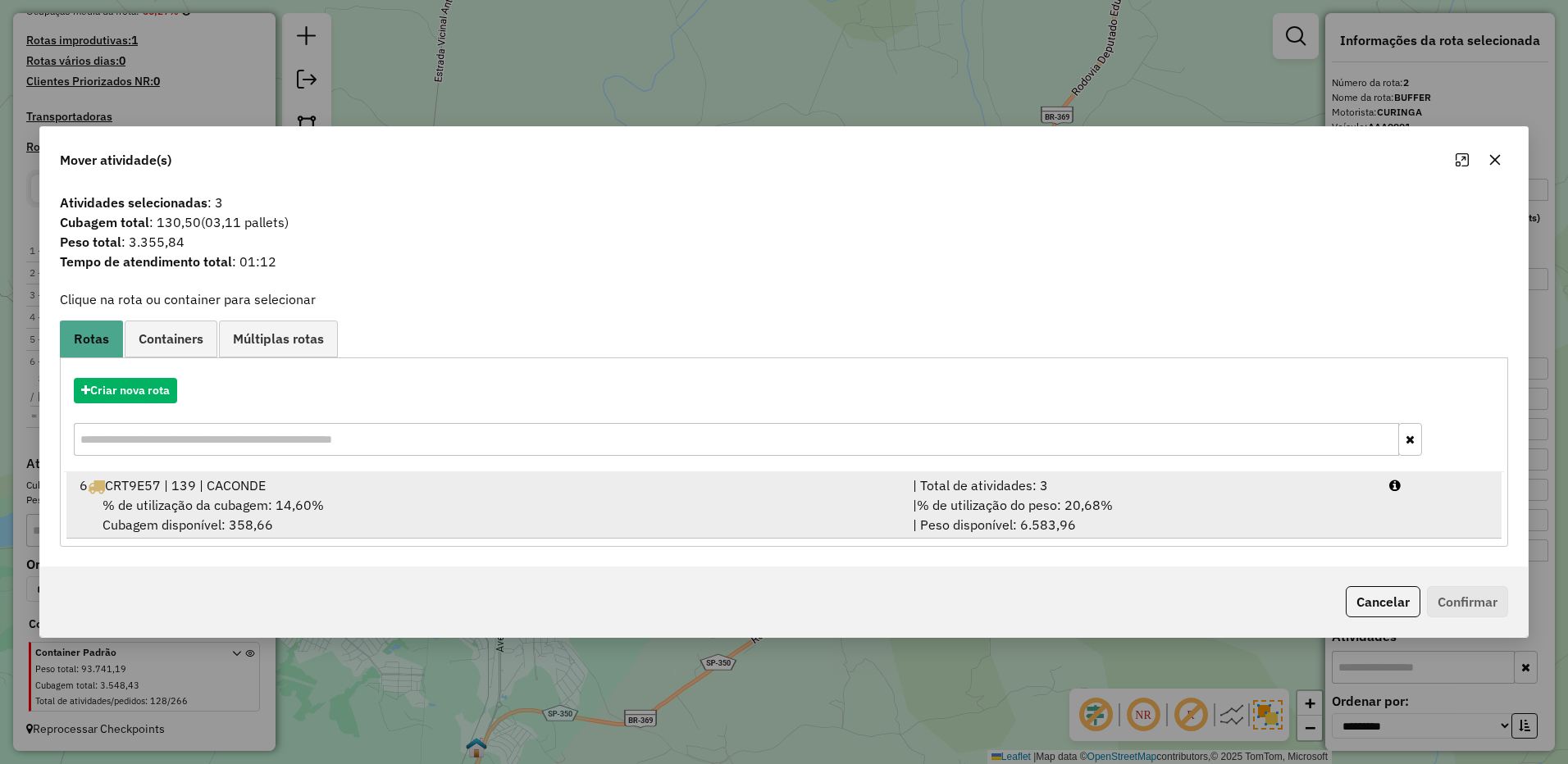
click at [1209, 503] on div "| % de utilização do peso: 20,68% | Peso disponível: 6.583,96" at bounding box center [1140, 514] width 476 height 39
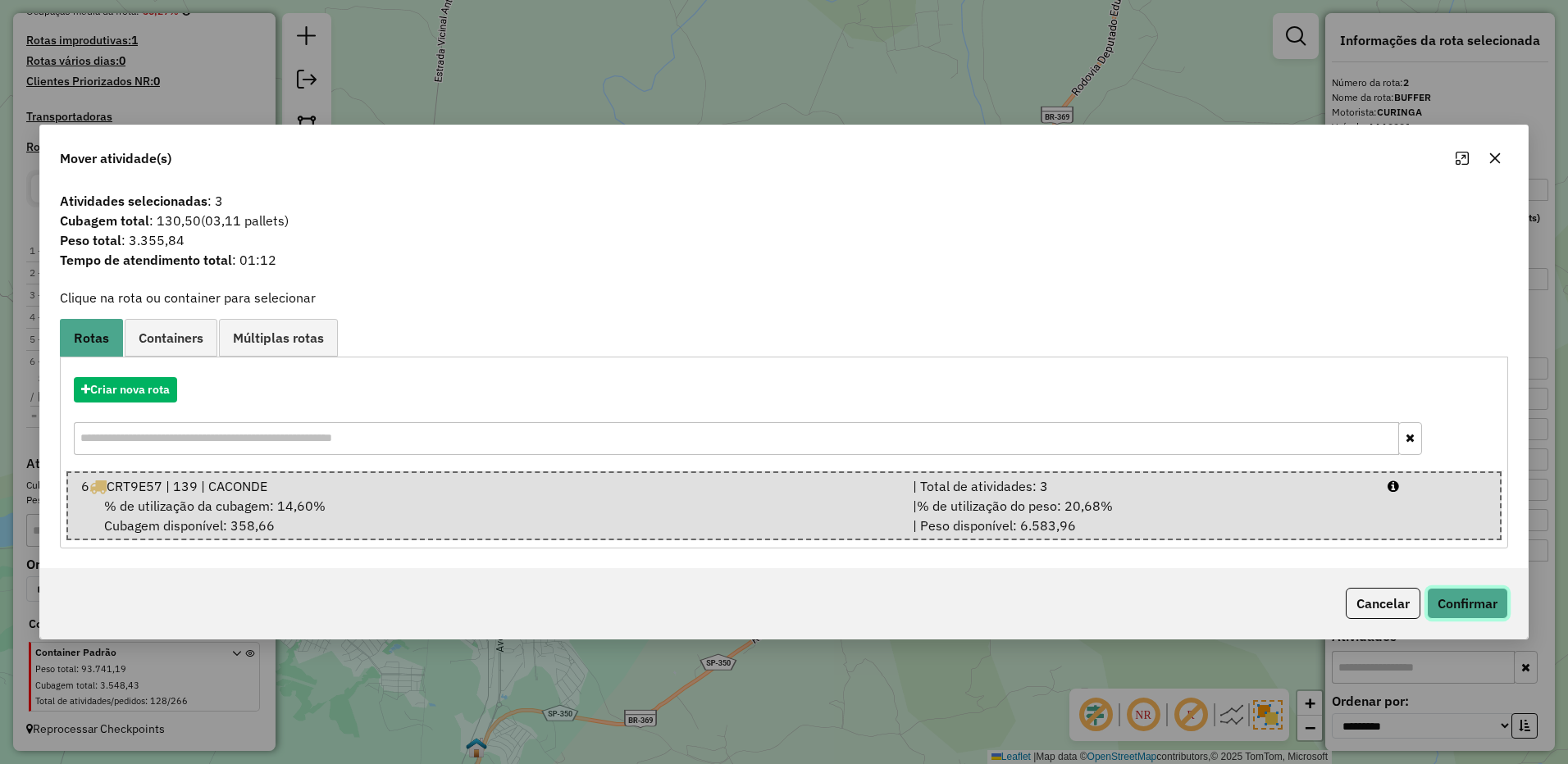
click at [1456, 602] on button "Confirmar" at bounding box center [1467, 603] width 81 height 32
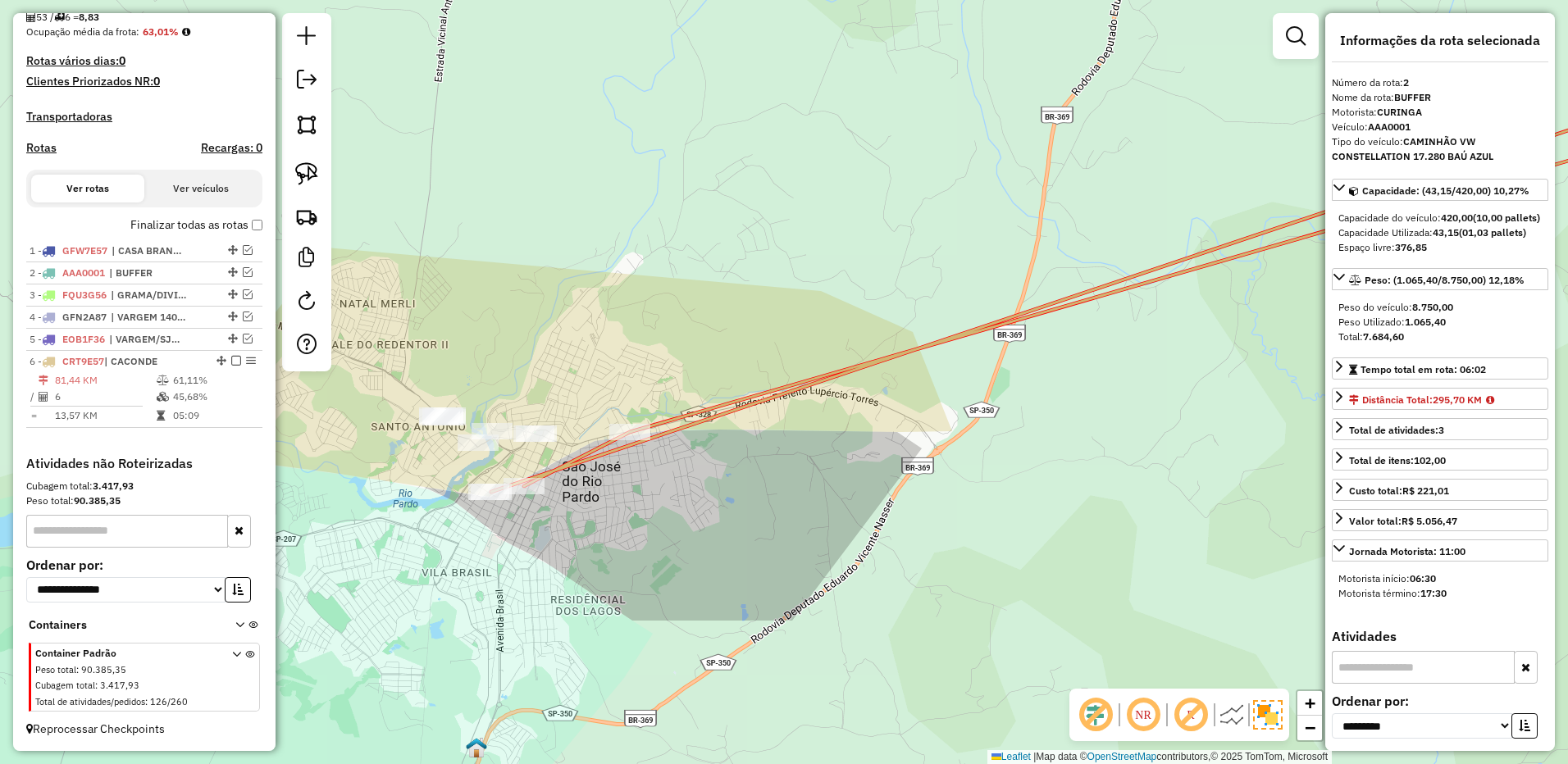
scroll to position [422, 0]
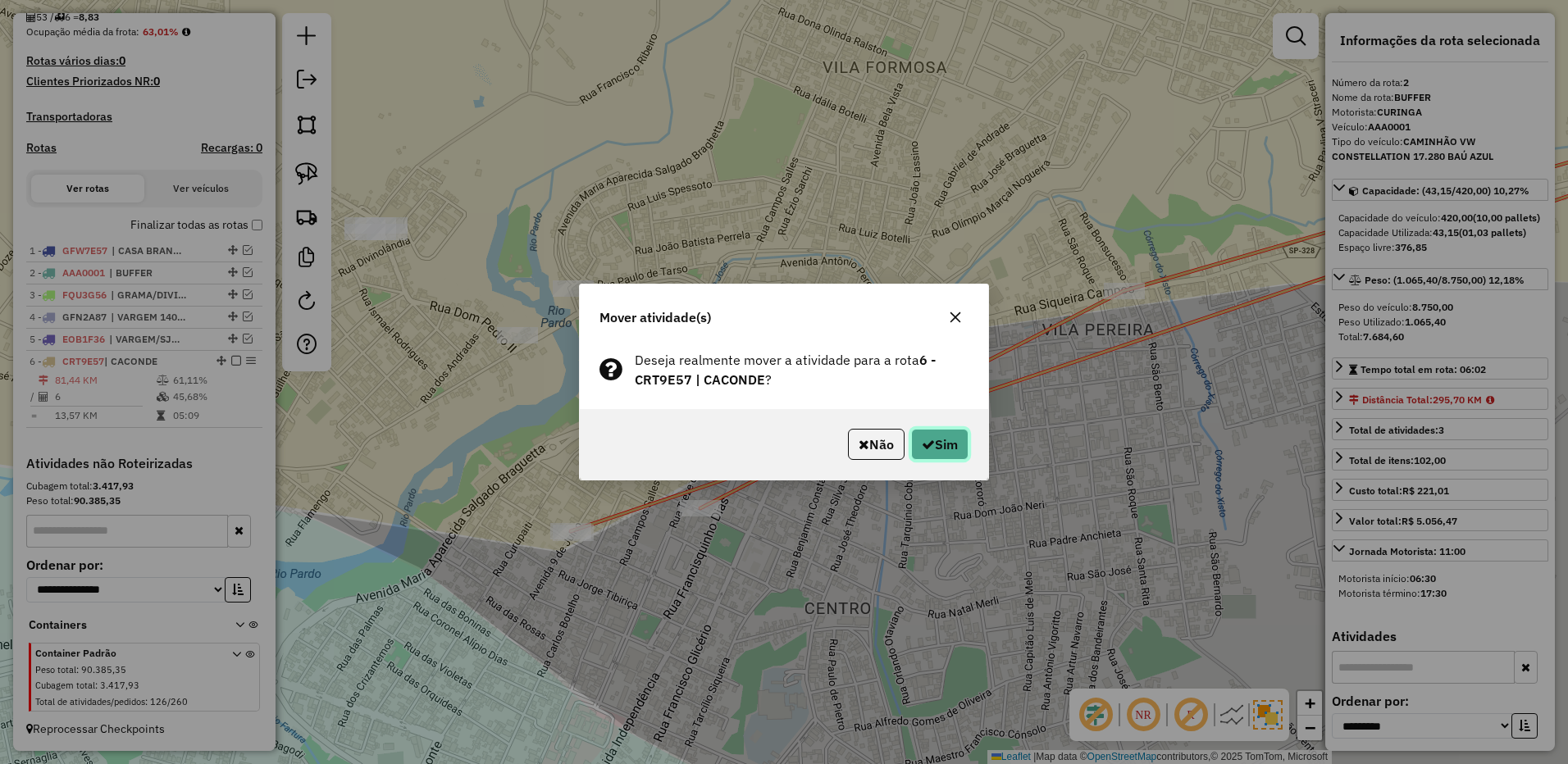
click at [937, 439] on button "Sim" at bounding box center [939, 444] width 57 height 32
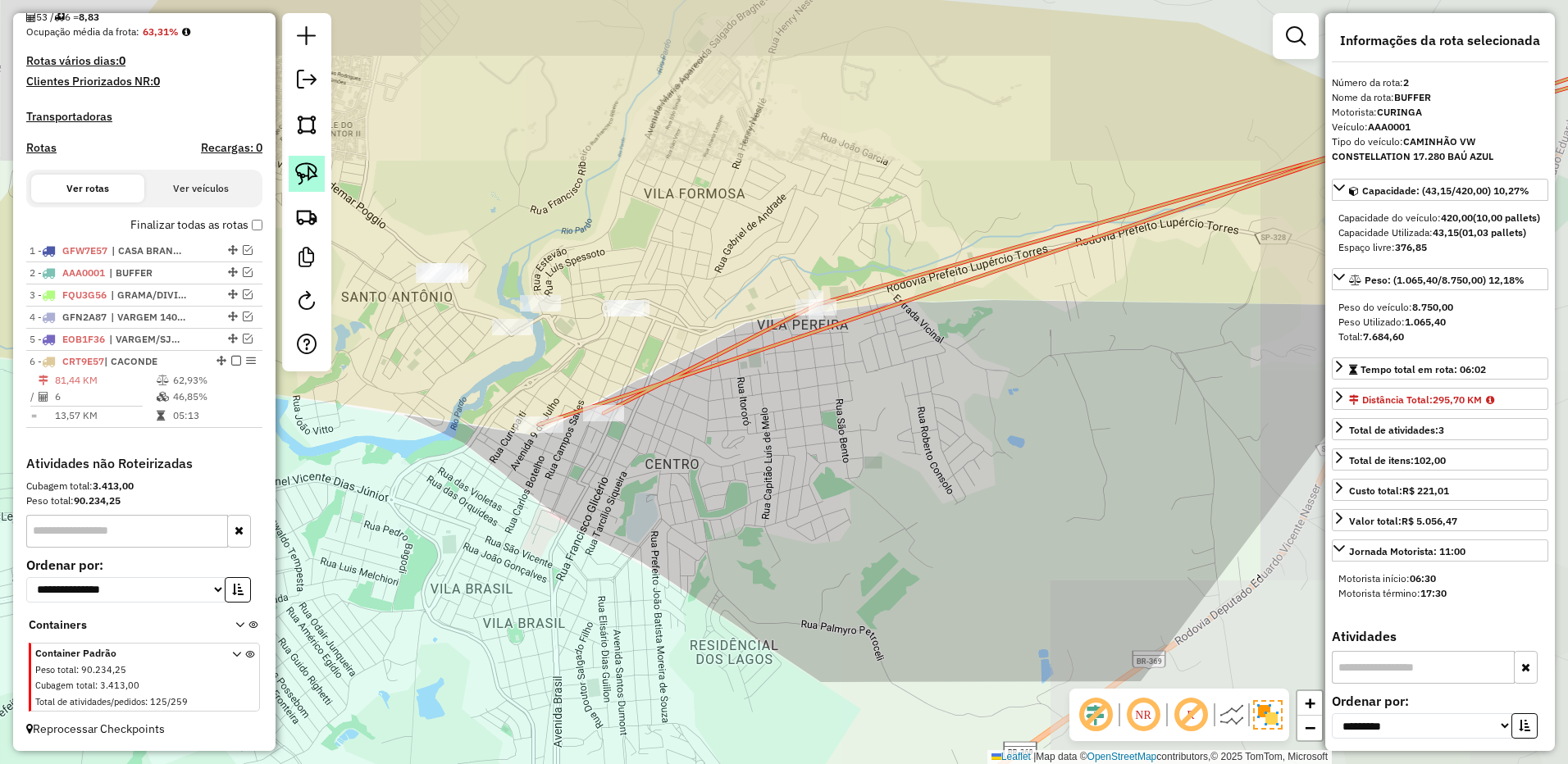
click at [313, 171] on img at bounding box center [307, 174] width 23 height 23
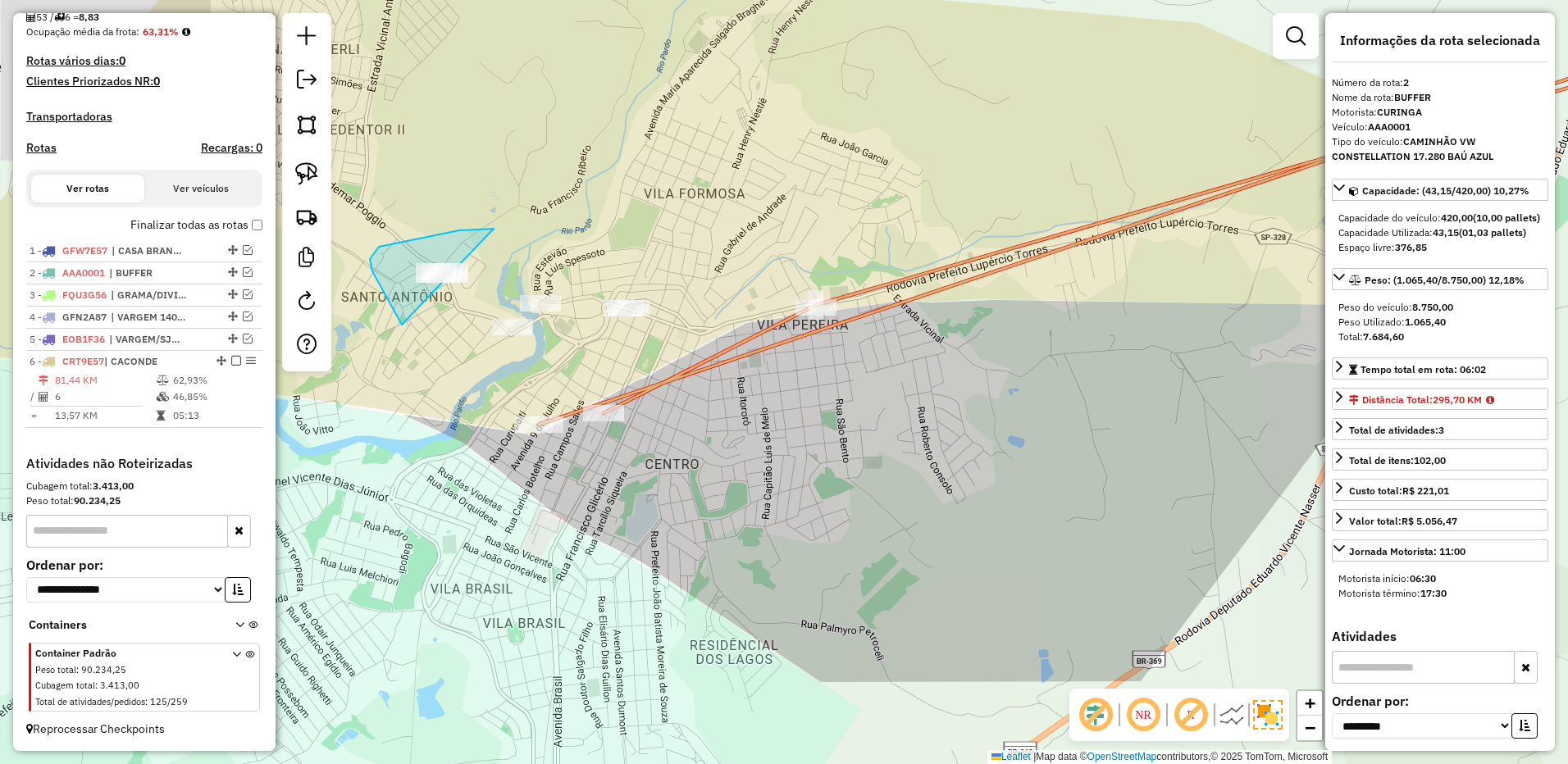
drag, startPoint x: 494, startPoint y: 229, endPoint x: 673, endPoint y: 269, distance: 183.4
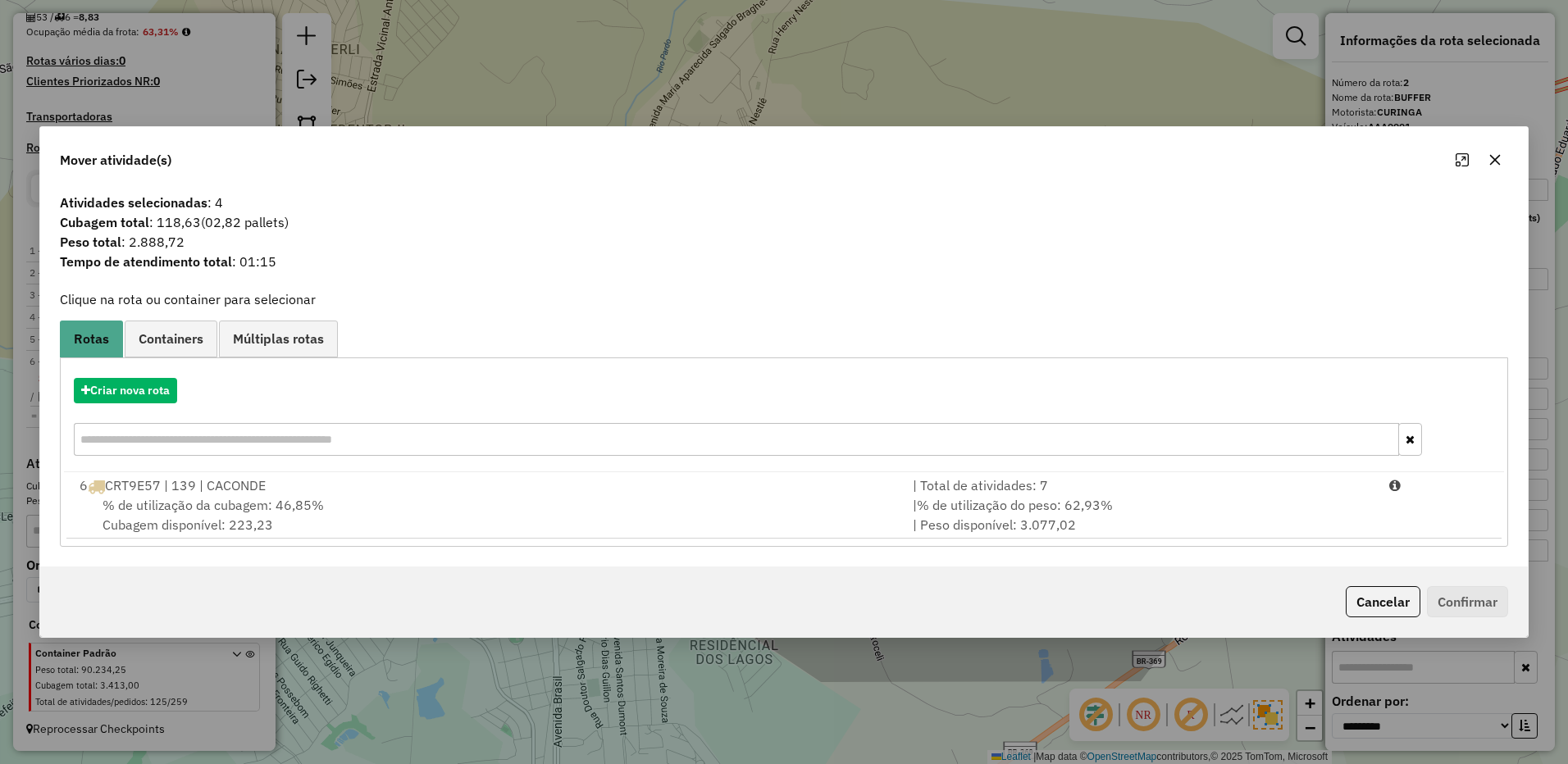
click at [1495, 164] on icon "button" at bounding box center [1494, 159] width 13 height 13
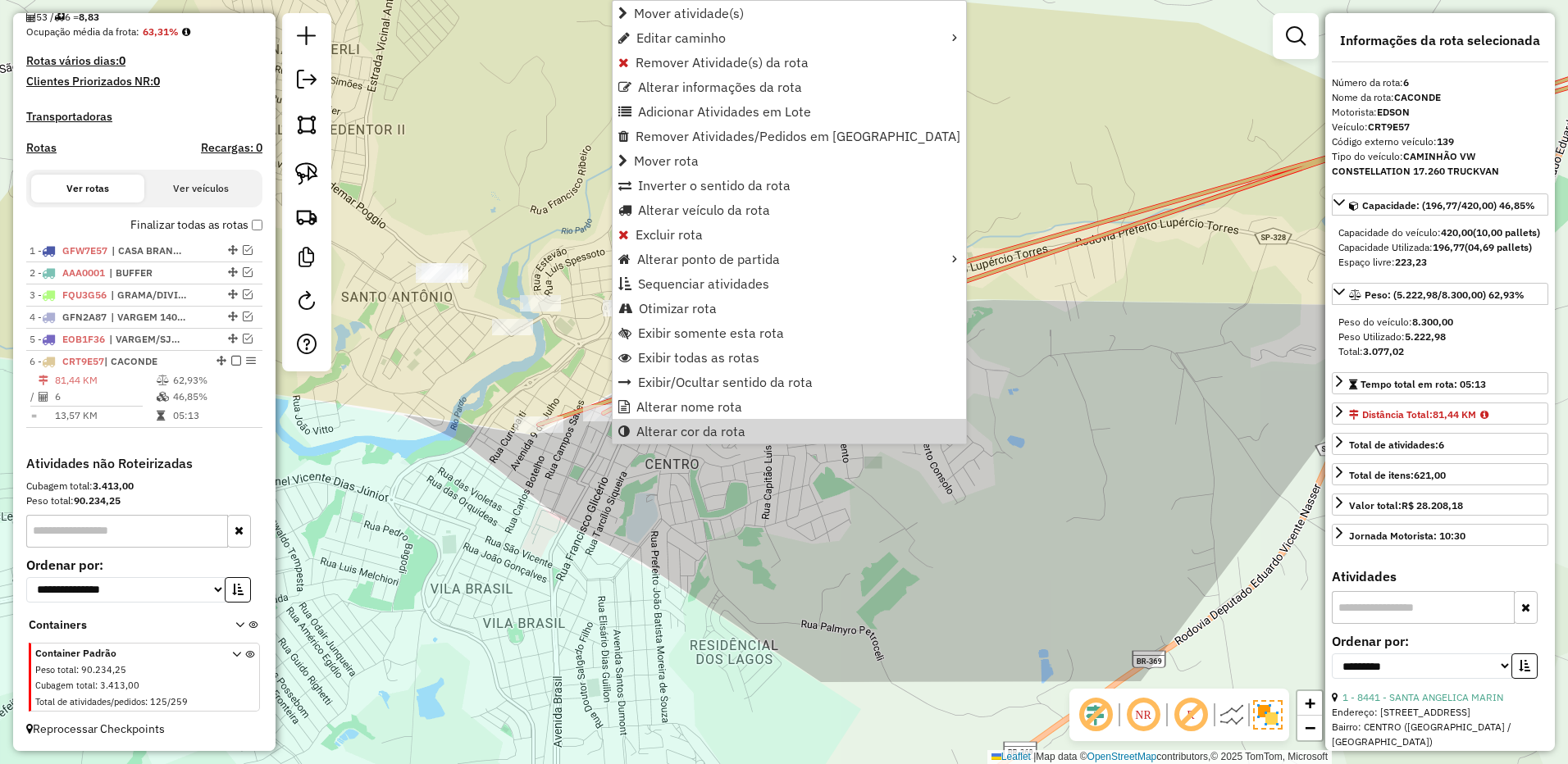
click at [679, 510] on div "Janela de atendimento Grade de atendimento Capacidade Transportadoras Veículos …" at bounding box center [784, 382] width 1568 height 764
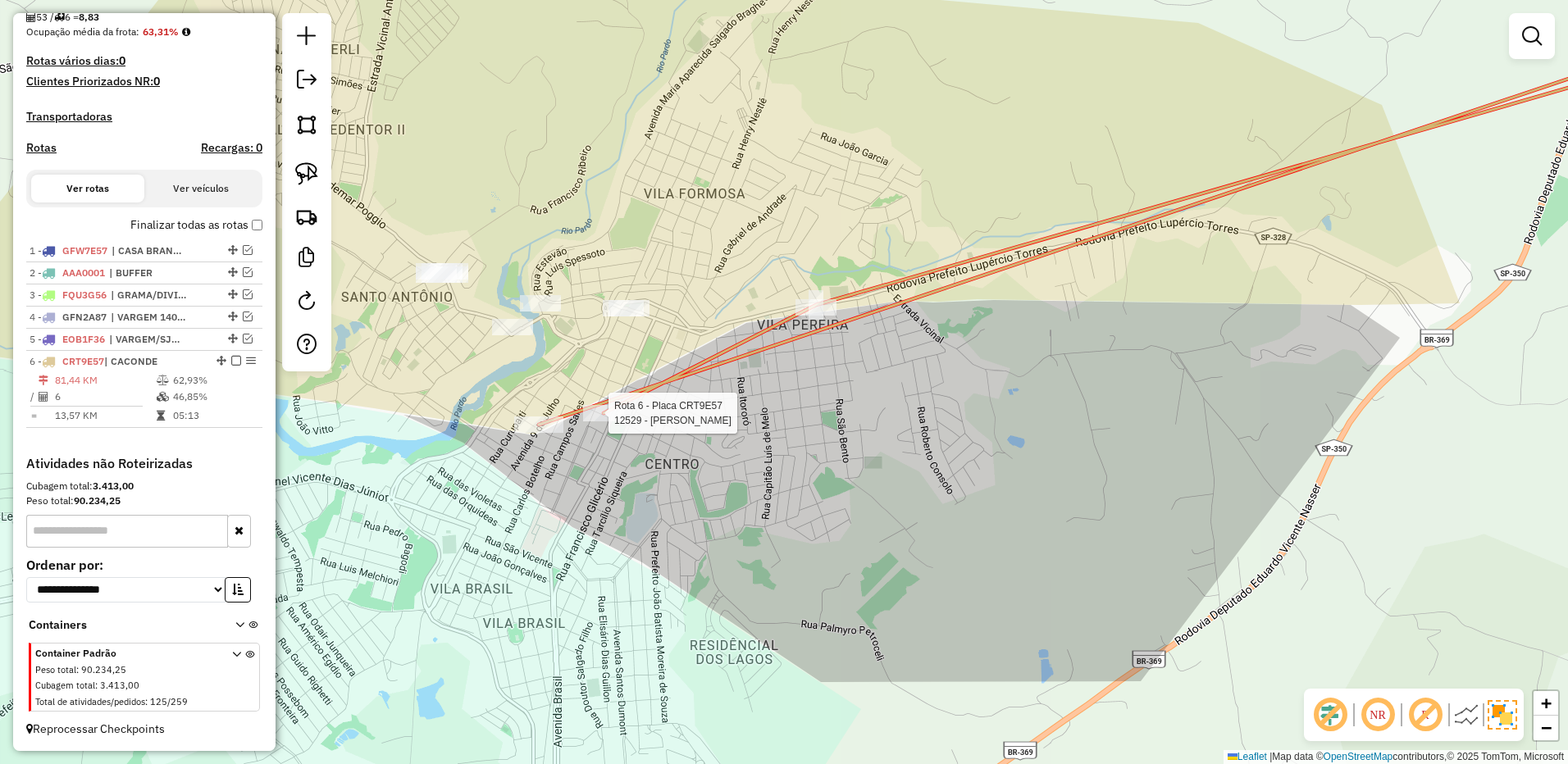
select select "**********"
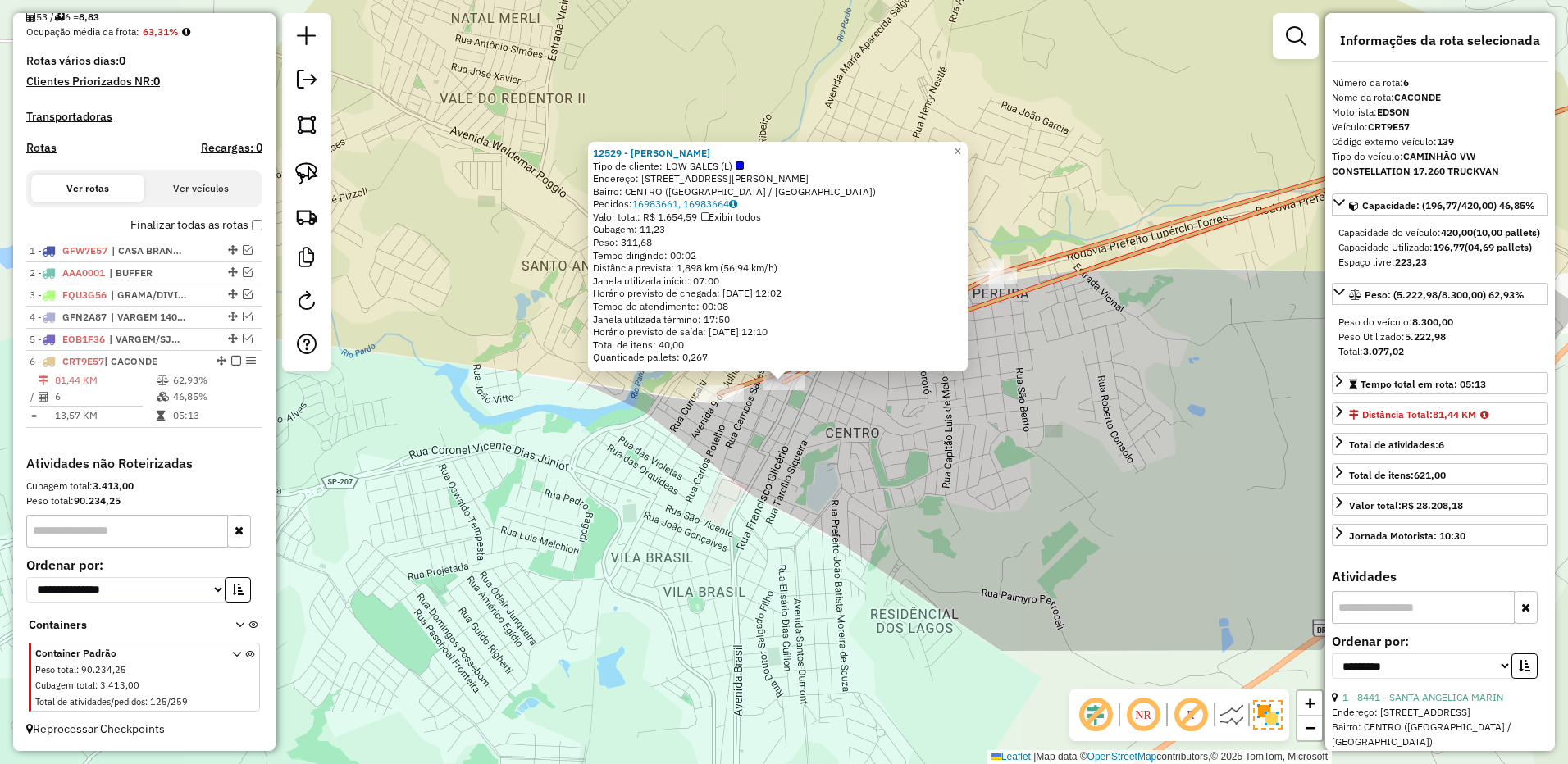
click at [735, 532] on div "12529 - [PERSON_NAME] L Tipo de cliente: LOW SALES (L) Endereço: R [PERSON_NAME…" at bounding box center [784, 382] width 1568 height 764
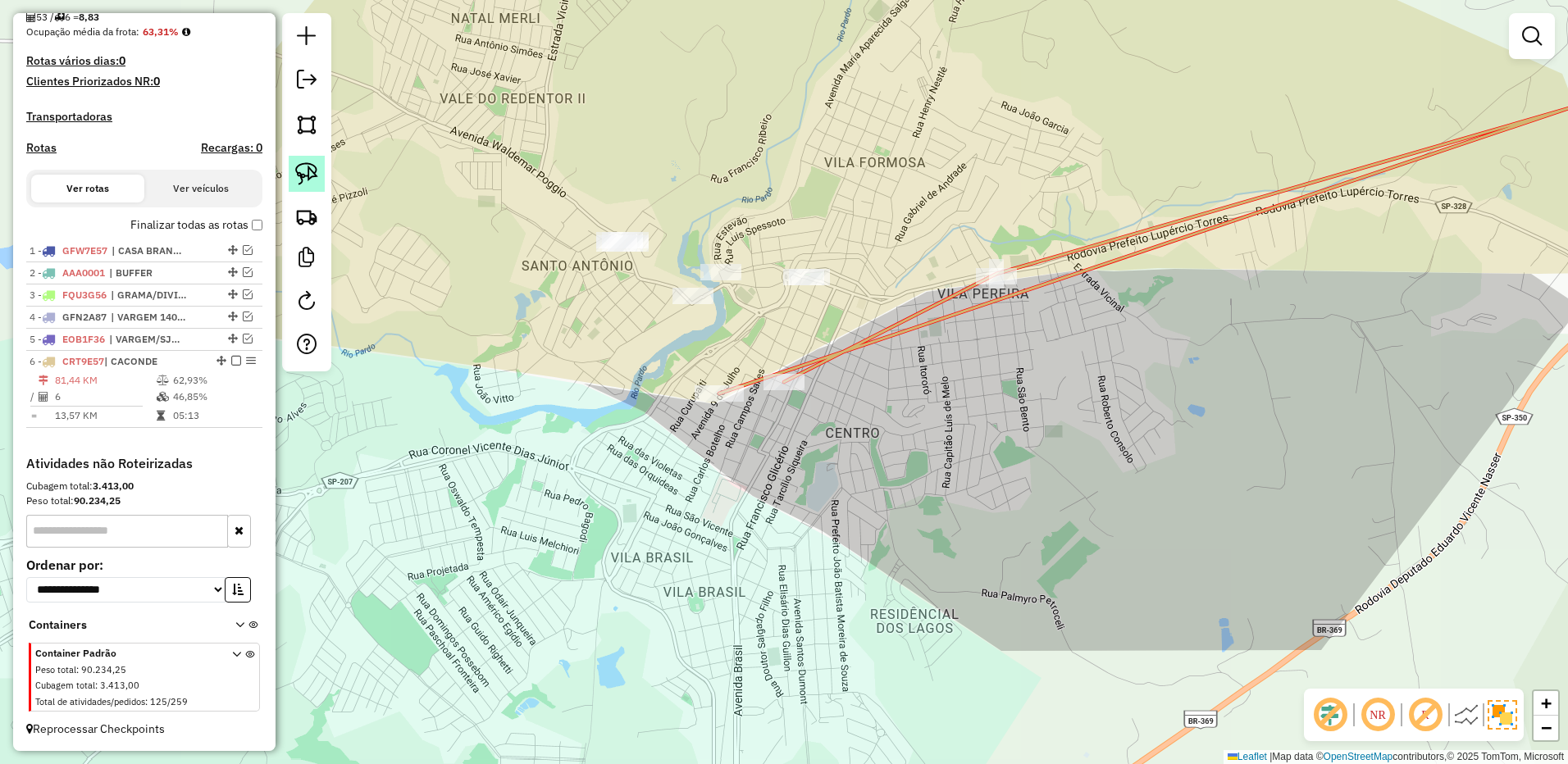
click at [303, 159] on link at bounding box center [307, 174] width 36 height 36
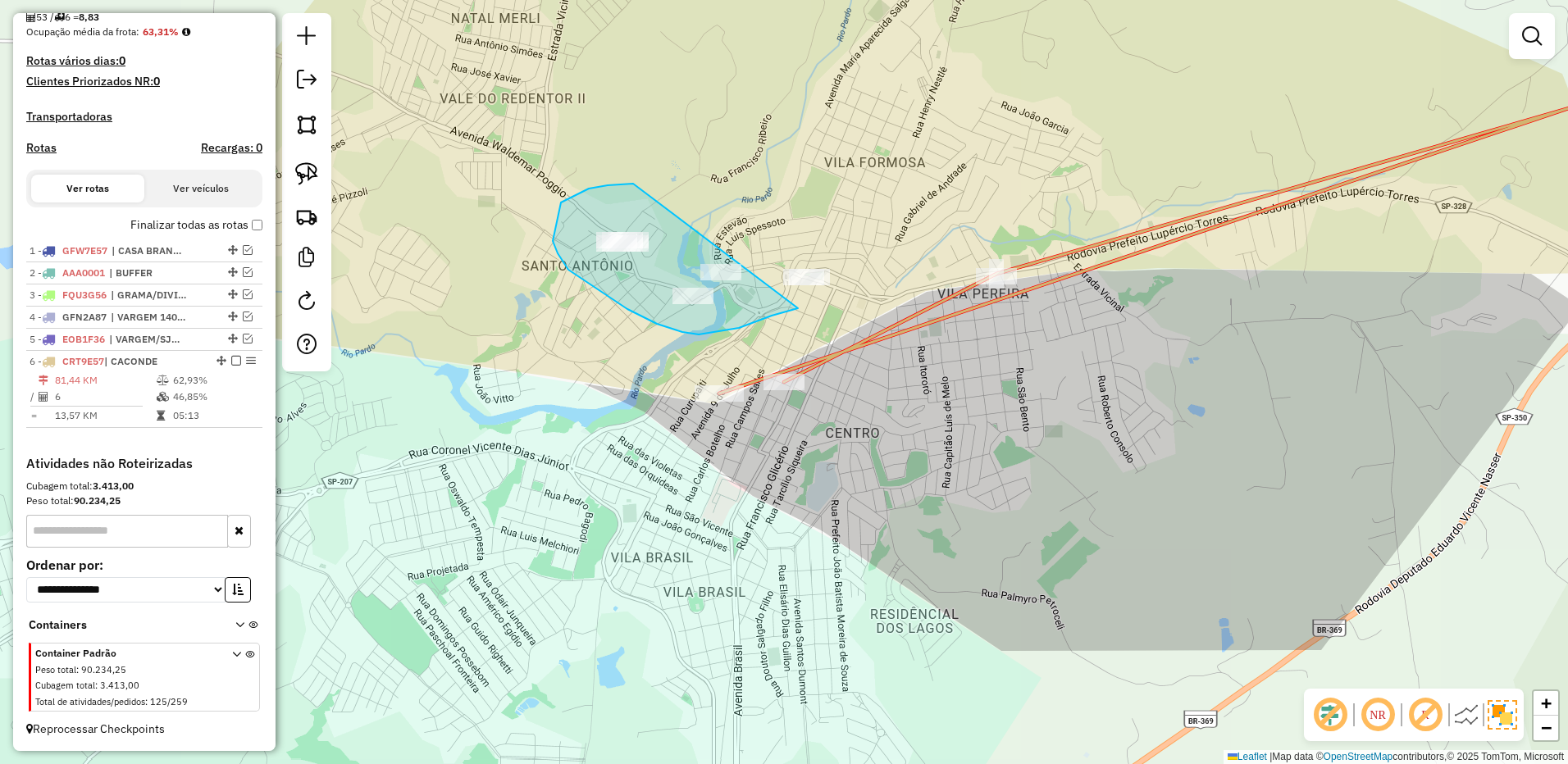
drag, startPoint x: 633, startPoint y: 184, endPoint x: 890, endPoint y: 234, distance: 261.8
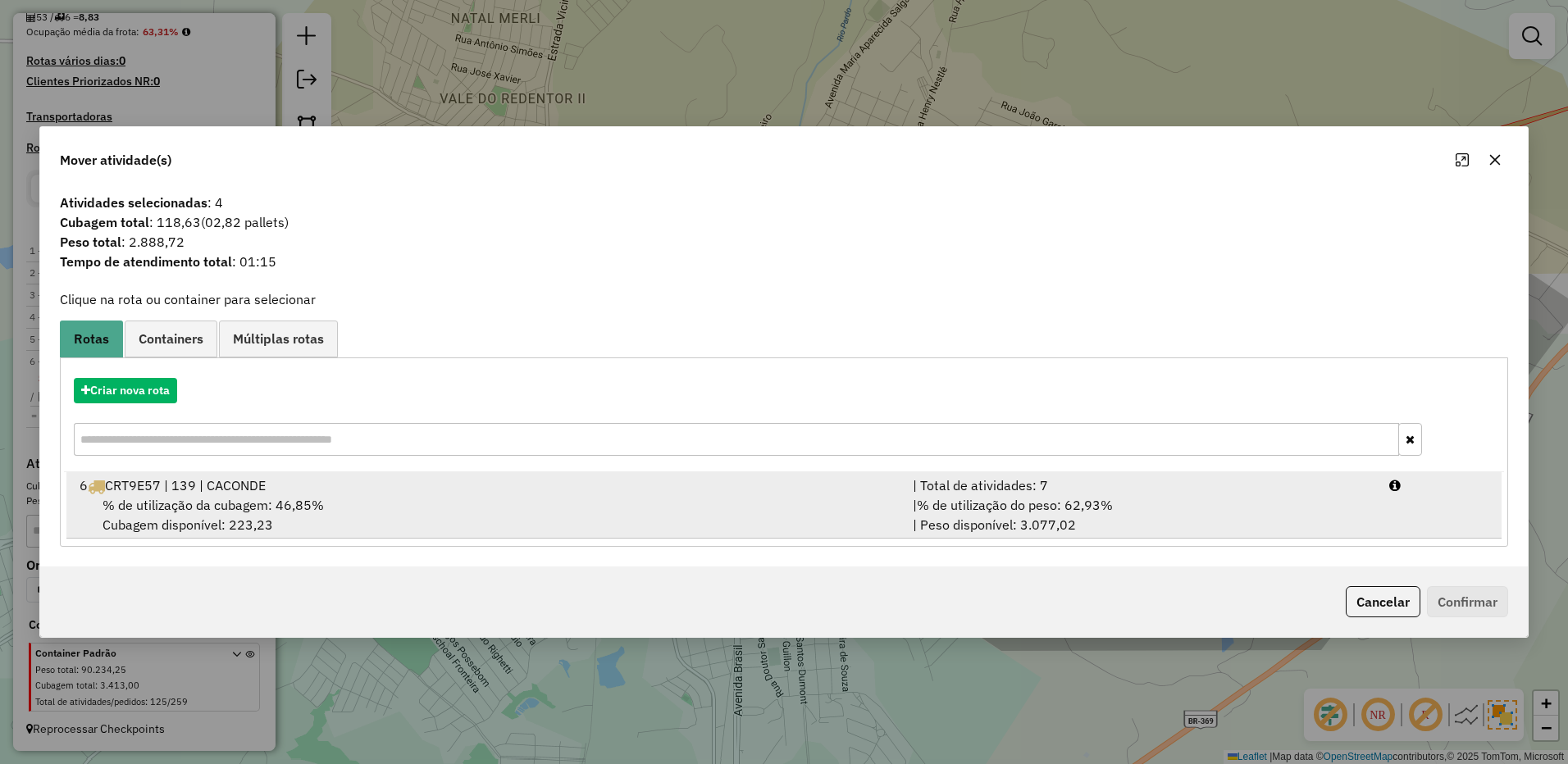
click at [1099, 506] on span "% de utilização do peso: 62,93%" at bounding box center [1014, 504] width 196 height 16
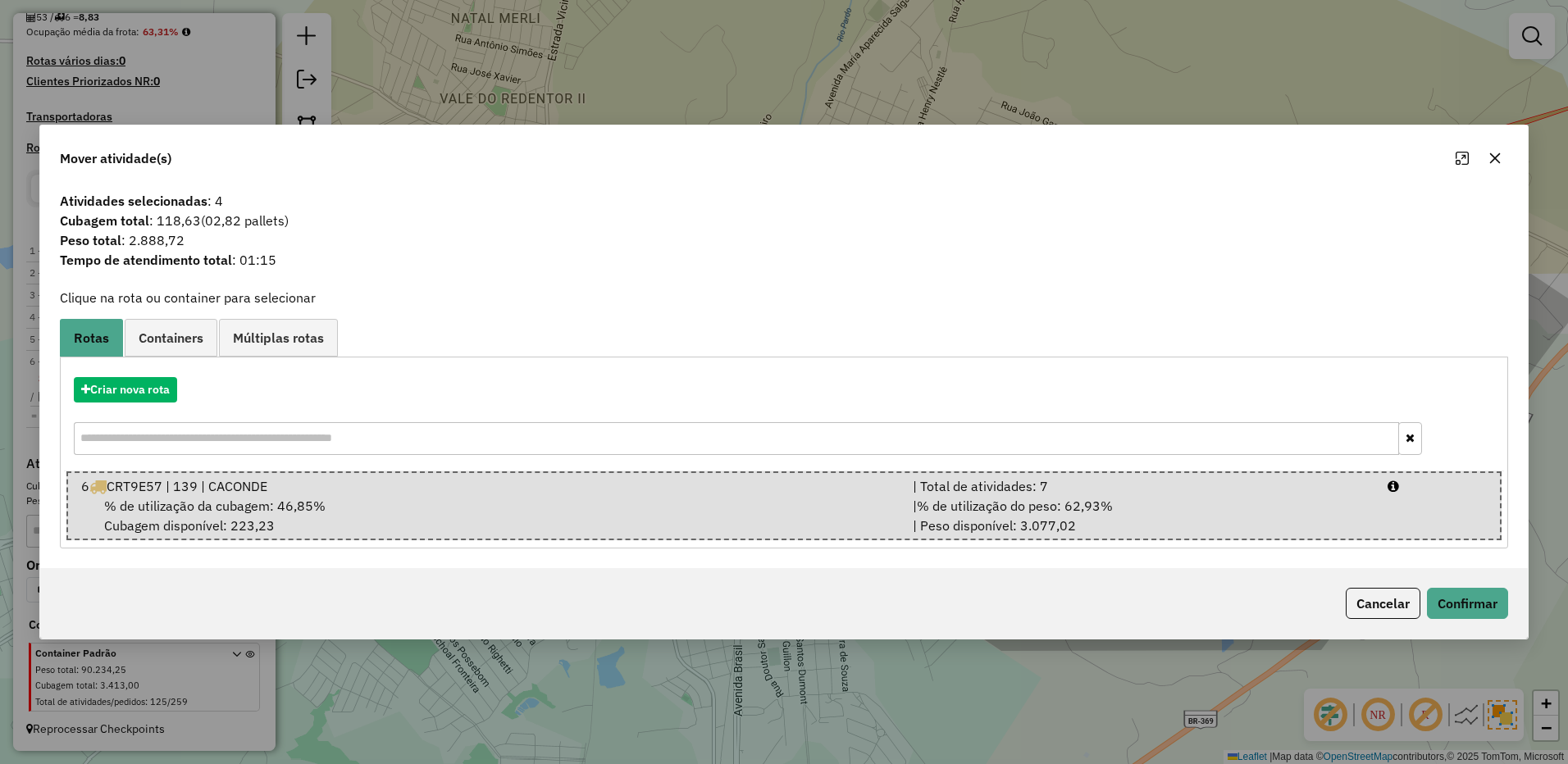
click at [1459, 585] on div "Cancelar Confirmar" at bounding box center [784, 603] width 1487 height 71
drag, startPoint x: 1459, startPoint y: 598, endPoint x: 1444, endPoint y: 595, distance: 15.3
click at [1459, 599] on button "Confirmar" at bounding box center [1467, 603] width 81 height 32
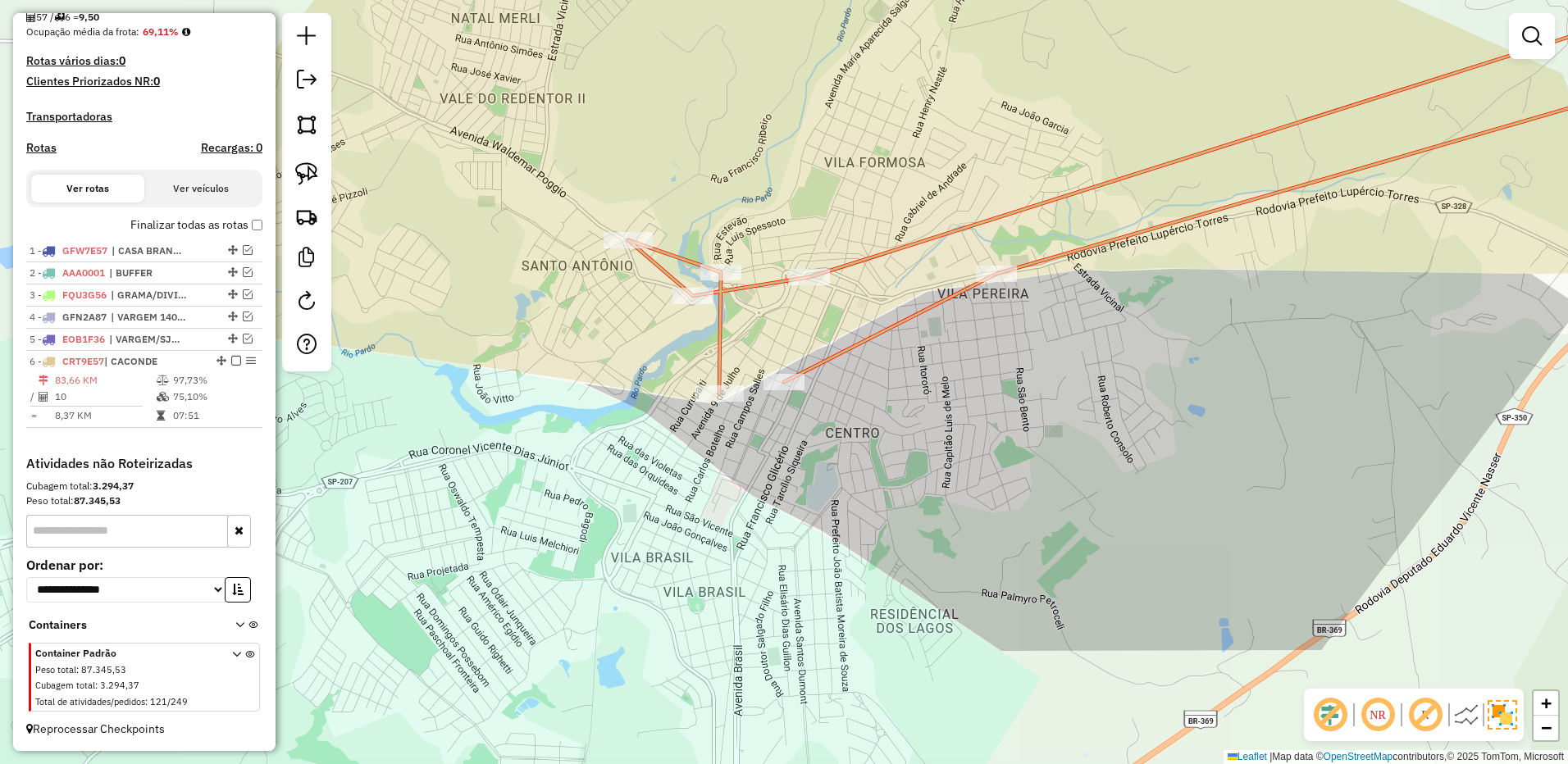
select select "**********"
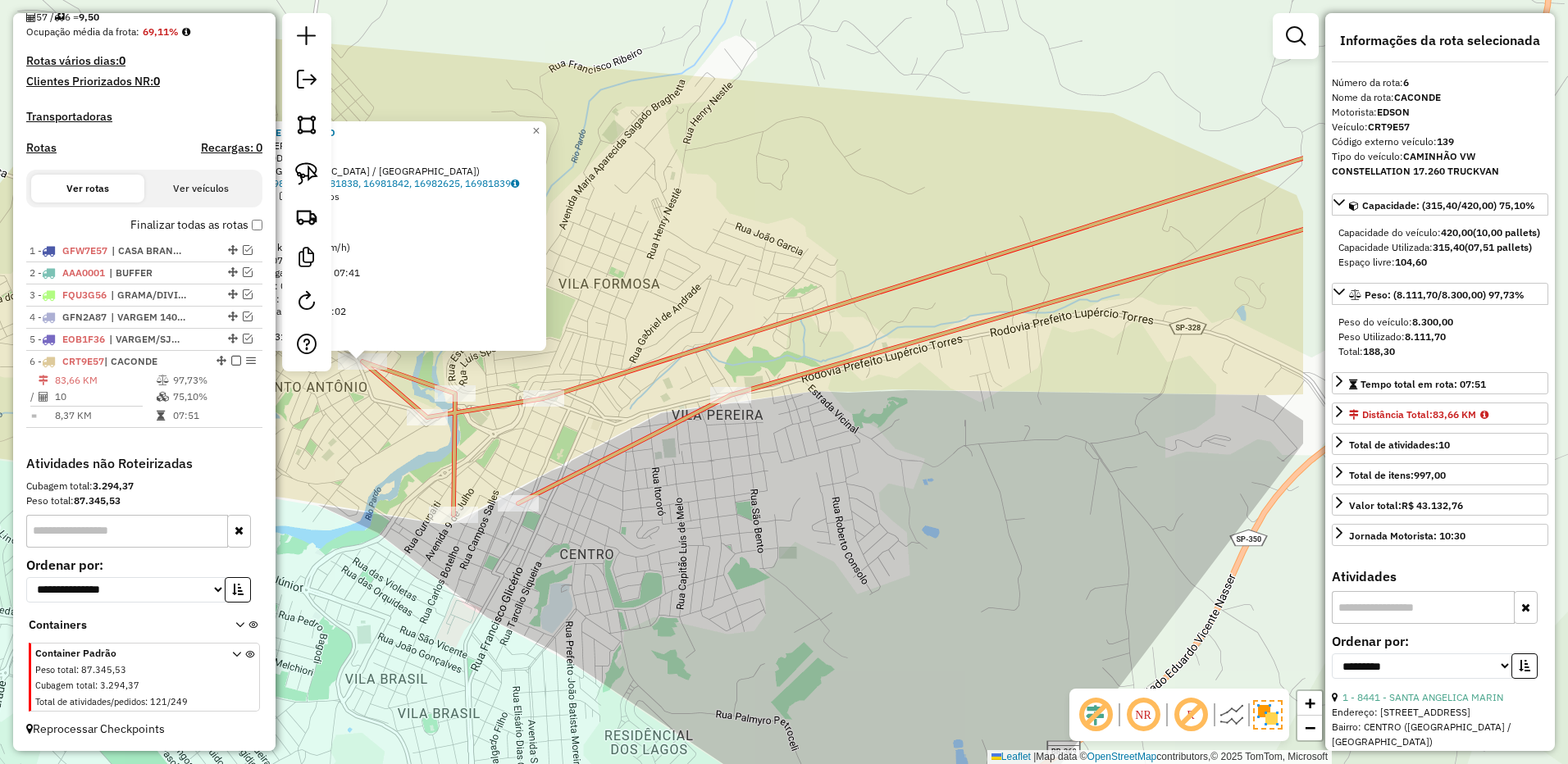
drag, startPoint x: 1085, startPoint y: 560, endPoint x: 632, endPoint y: 528, distance: 454.1
click at [635, 530] on div "24080 - FONSECA SUPERMERCADO Tipo de cliente: GROWER (G) Endereço: [STREET_ADDR…" at bounding box center [784, 382] width 1568 height 764
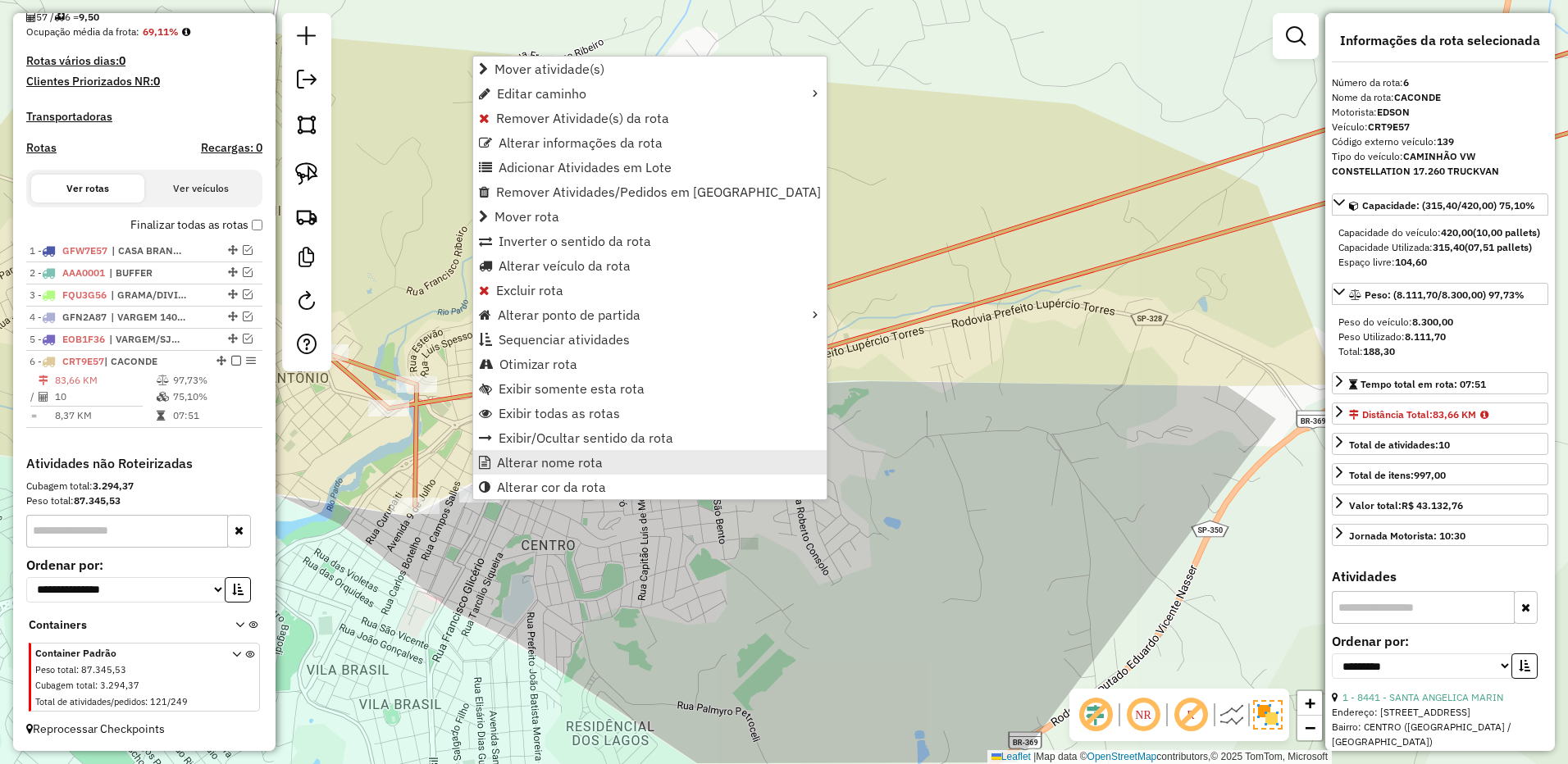
click at [546, 461] on span "Alterar nome rota" at bounding box center [549, 462] width 106 height 13
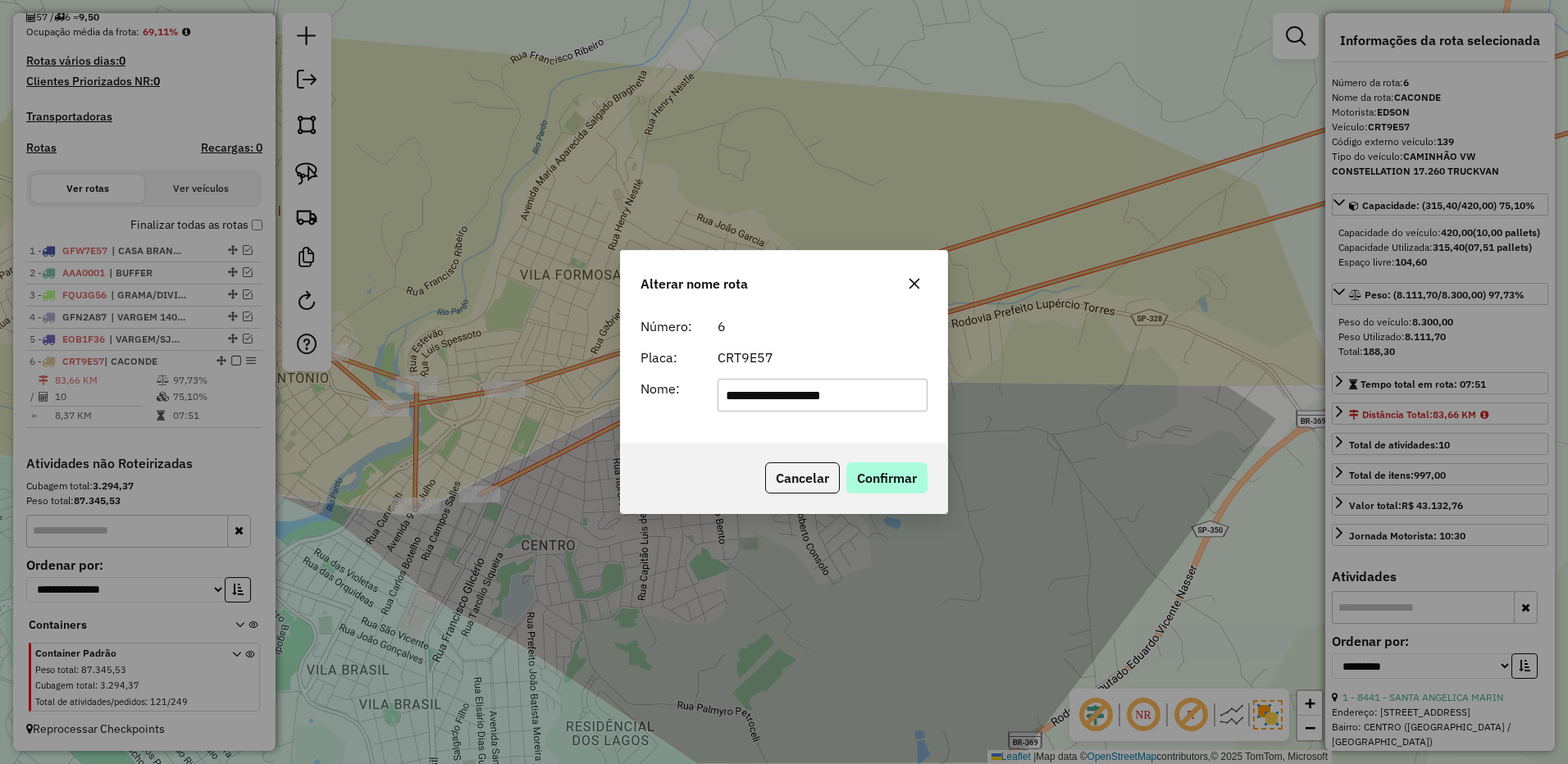
type input "**********"
click at [924, 483] on button "Confirmar" at bounding box center [886, 478] width 81 height 32
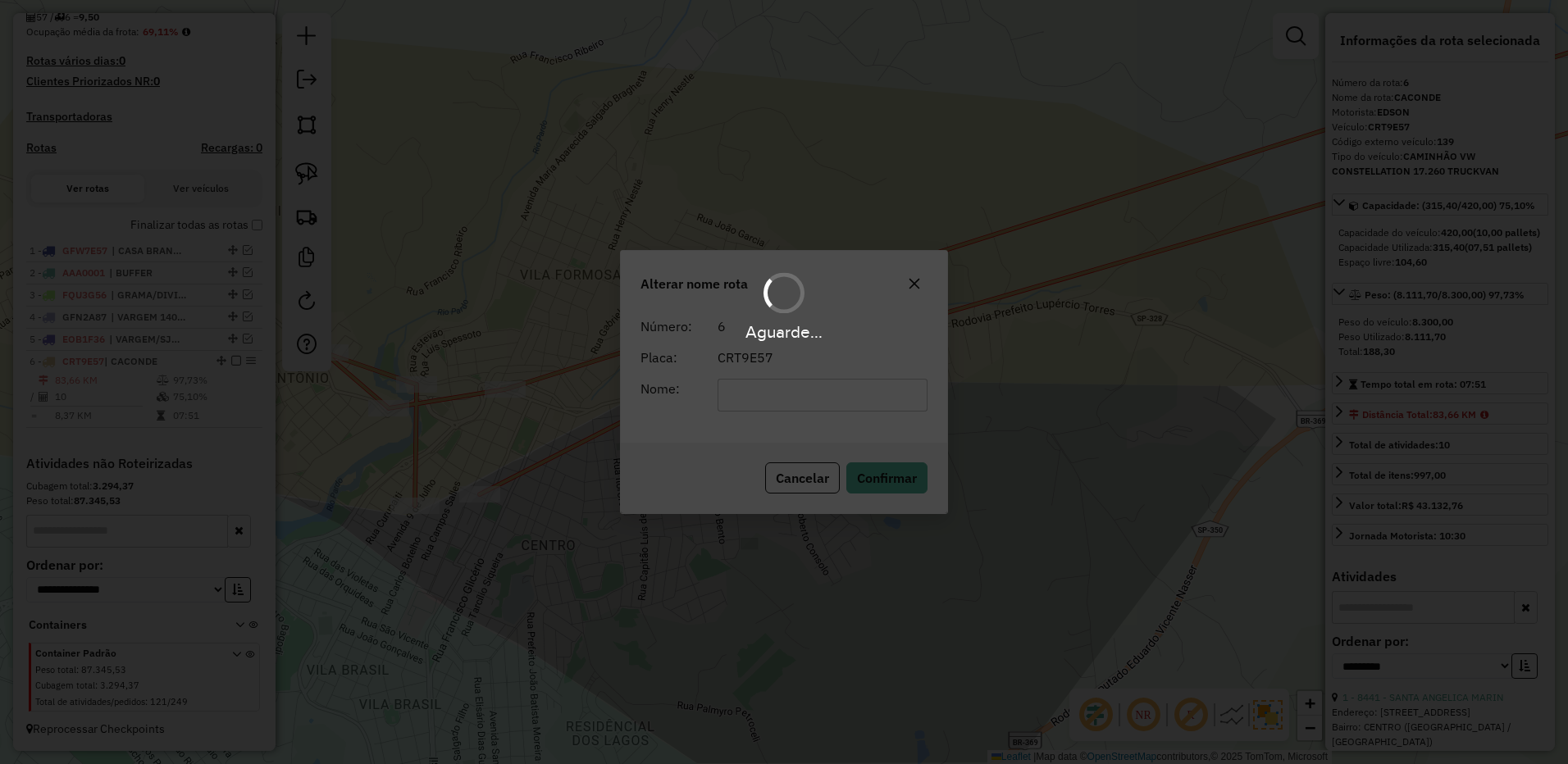
scroll to position [437, 0]
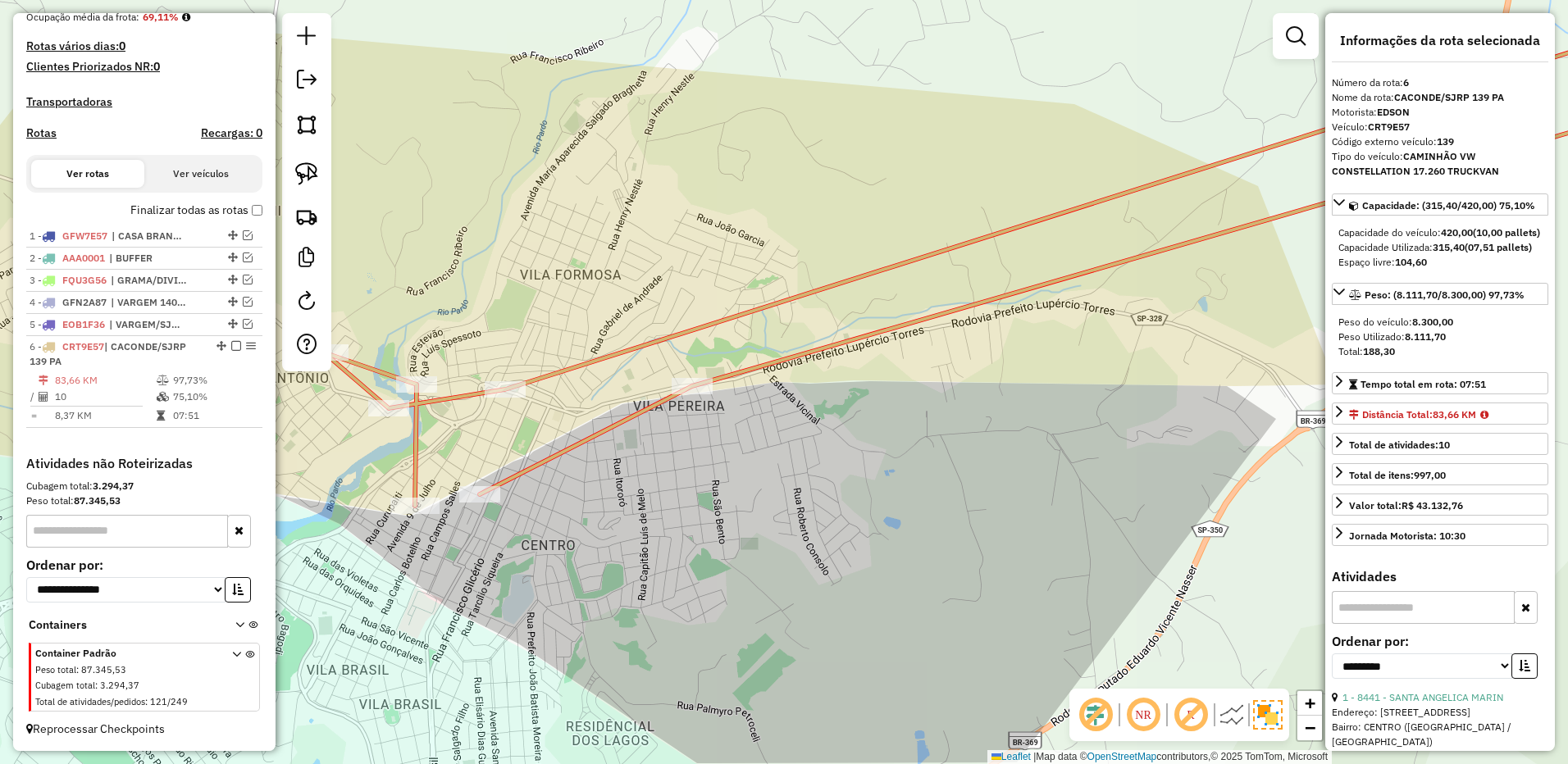
click at [232, 361] on hb-app "Aguarde... Pop-up bloqueado! Seu navegador bloqueou automáticamente a abertura …" at bounding box center [784, 382] width 1568 height 764
click at [235, 345] on em at bounding box center [236, 346] width 10 height 10
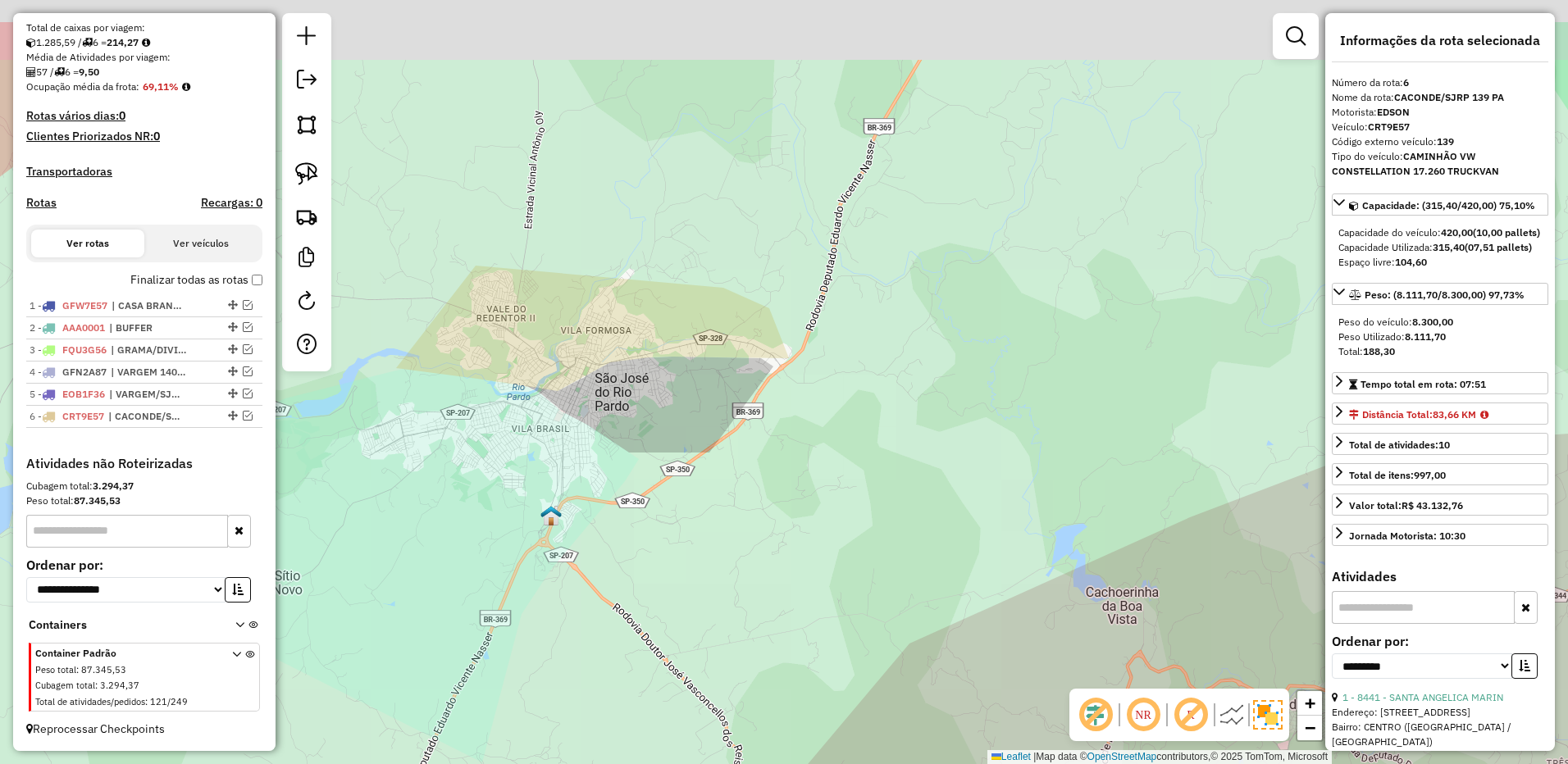
drag, startPoint x: 626, startPoint y: 336, endPoint x: 983, endPoint y: 688, distance: 501.4
click at [987, 689] on div "Janela de atendimento Grade de atendimento Capacidade Transportadoras Veículos …" at bounding box center [784, 382] width 1568 height 764
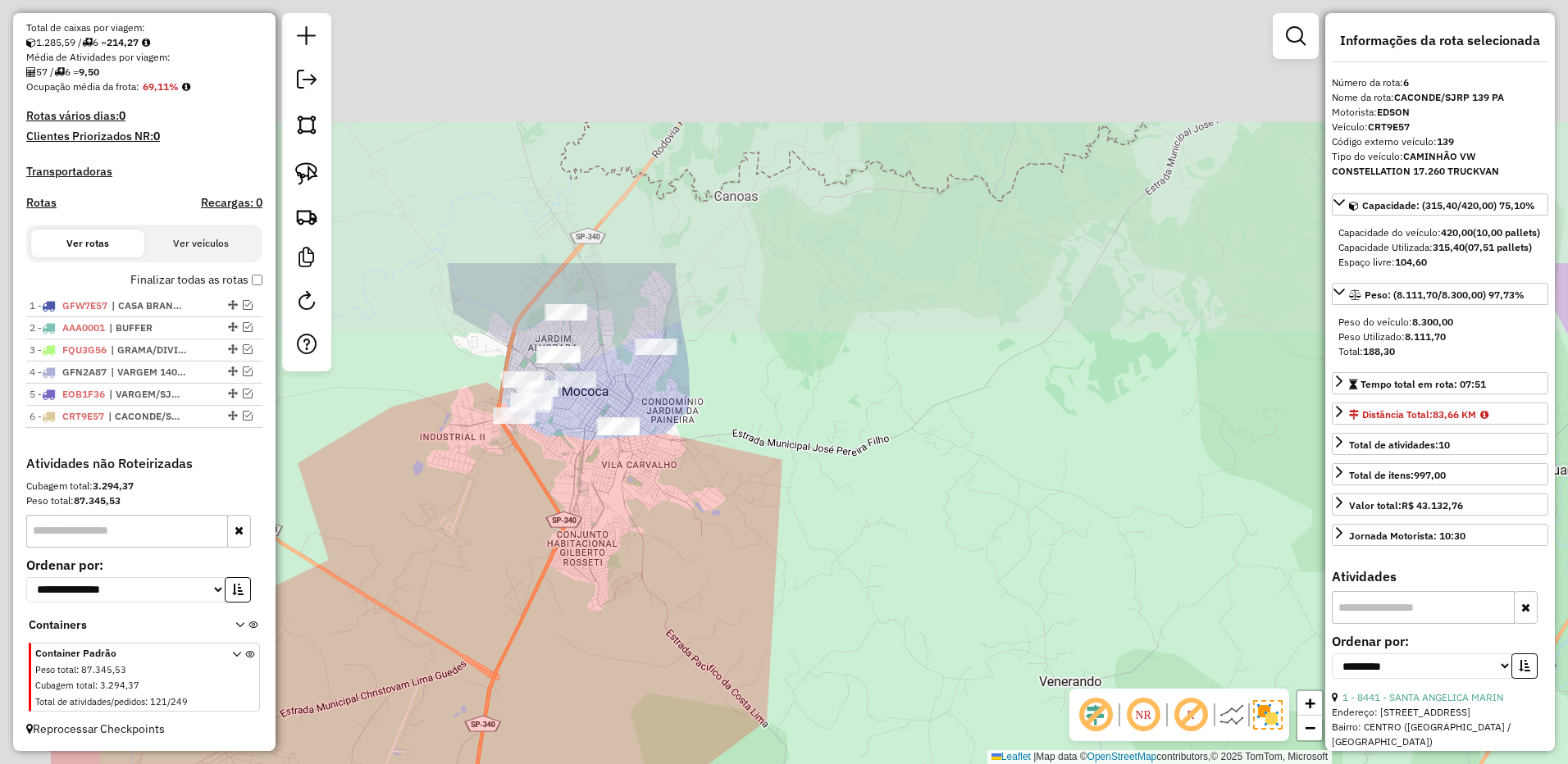
drag, startPoint x: 784, startPoint y: 441, endPoint x: 845, endPoint y: 520, distance: 99.8
click at [845, 520] on div "Janela de atendimento Grade de atendimento Capacidade Transportadoras Veículos …" at bounding box center [784, 382] width 1568 height 764
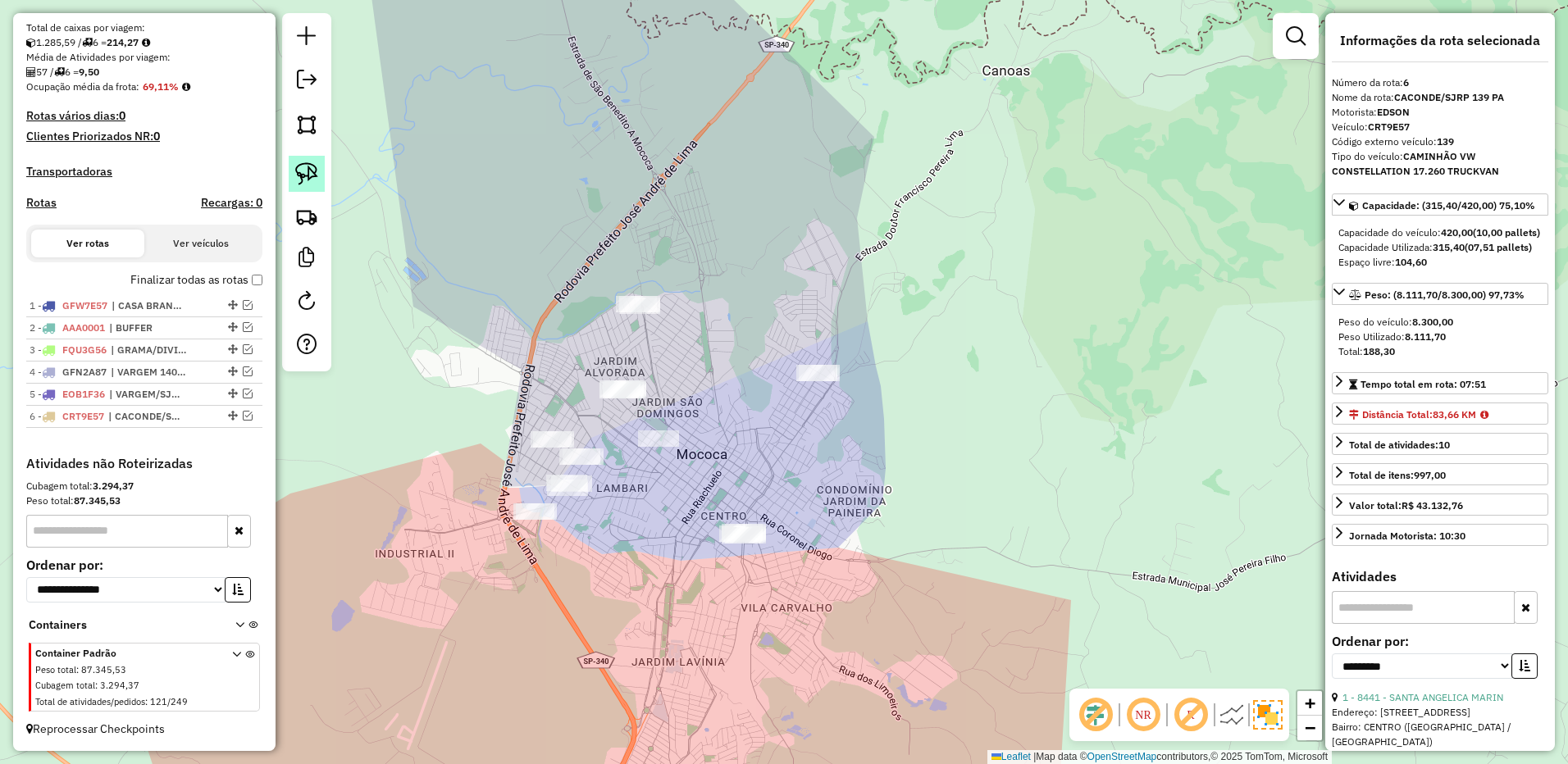
click at [305, 180] on img at bounding box center [307, 174] width 23 height 23
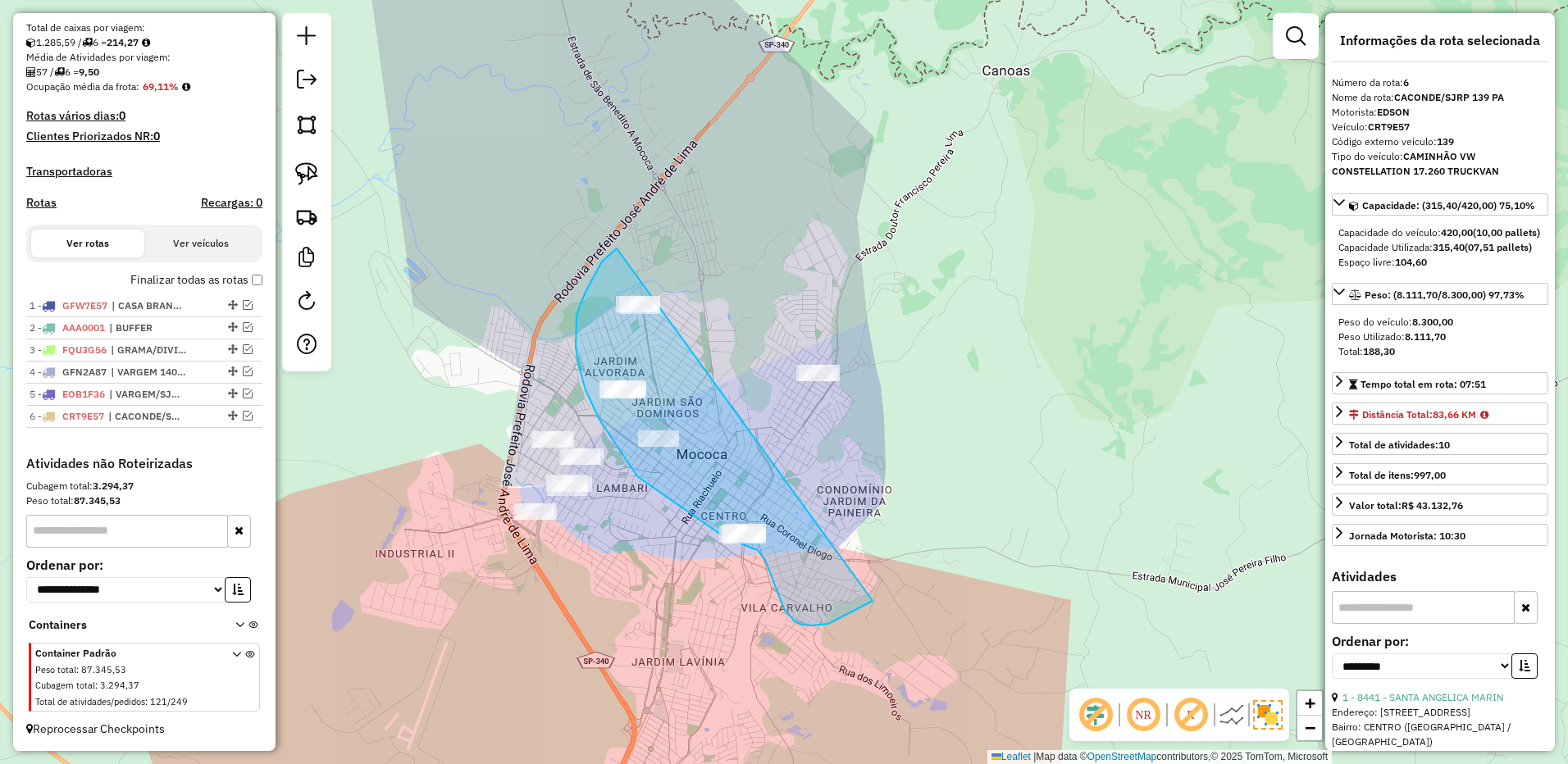
drag, startPoint x: 603, startPoint y: 261, endPoint x: 1011, endPoint y: 311, distance: 411.1
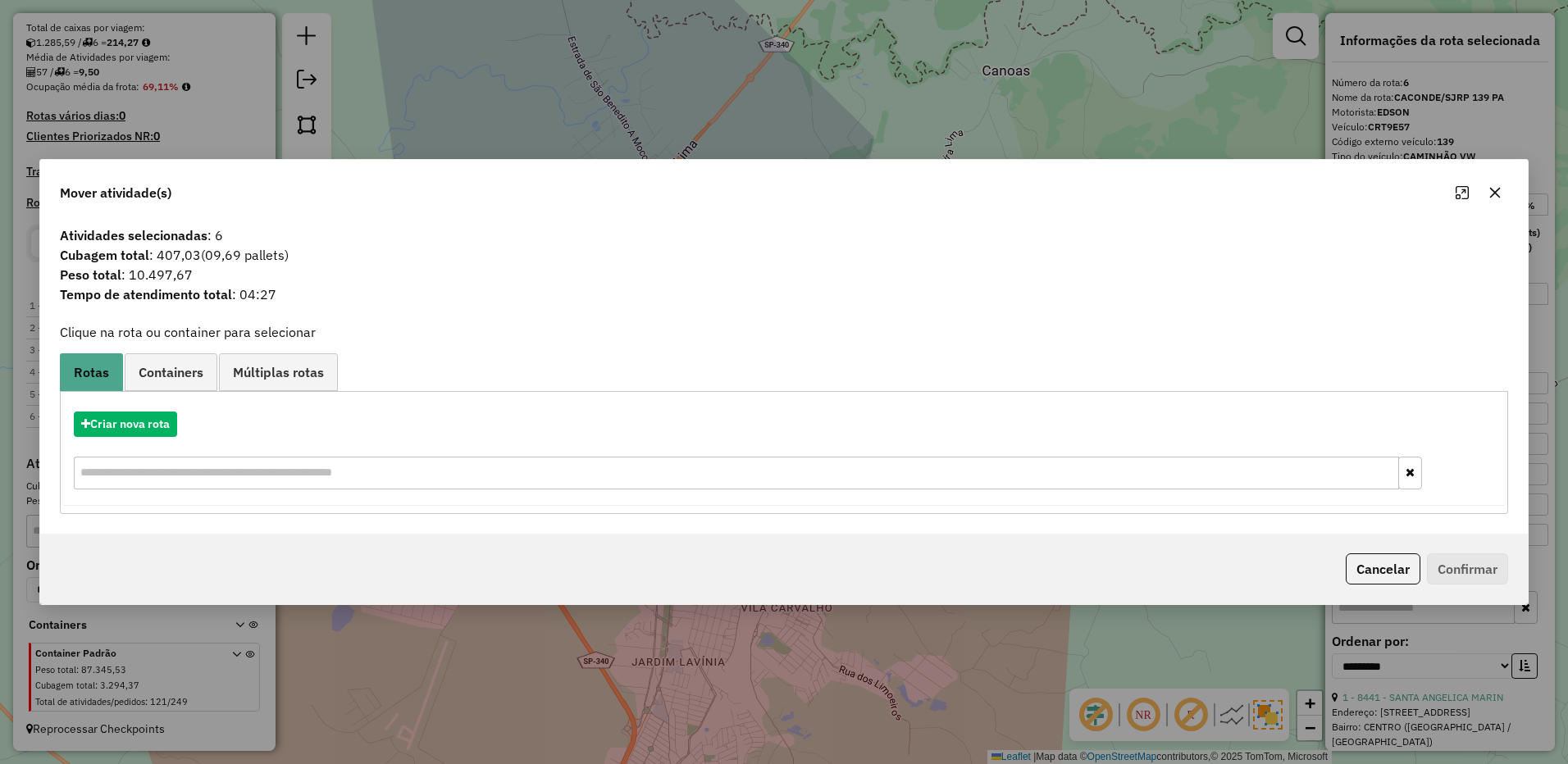
click at [1490, 187] on icon "button" at bounding box center [1494, 192] width 13 height 13
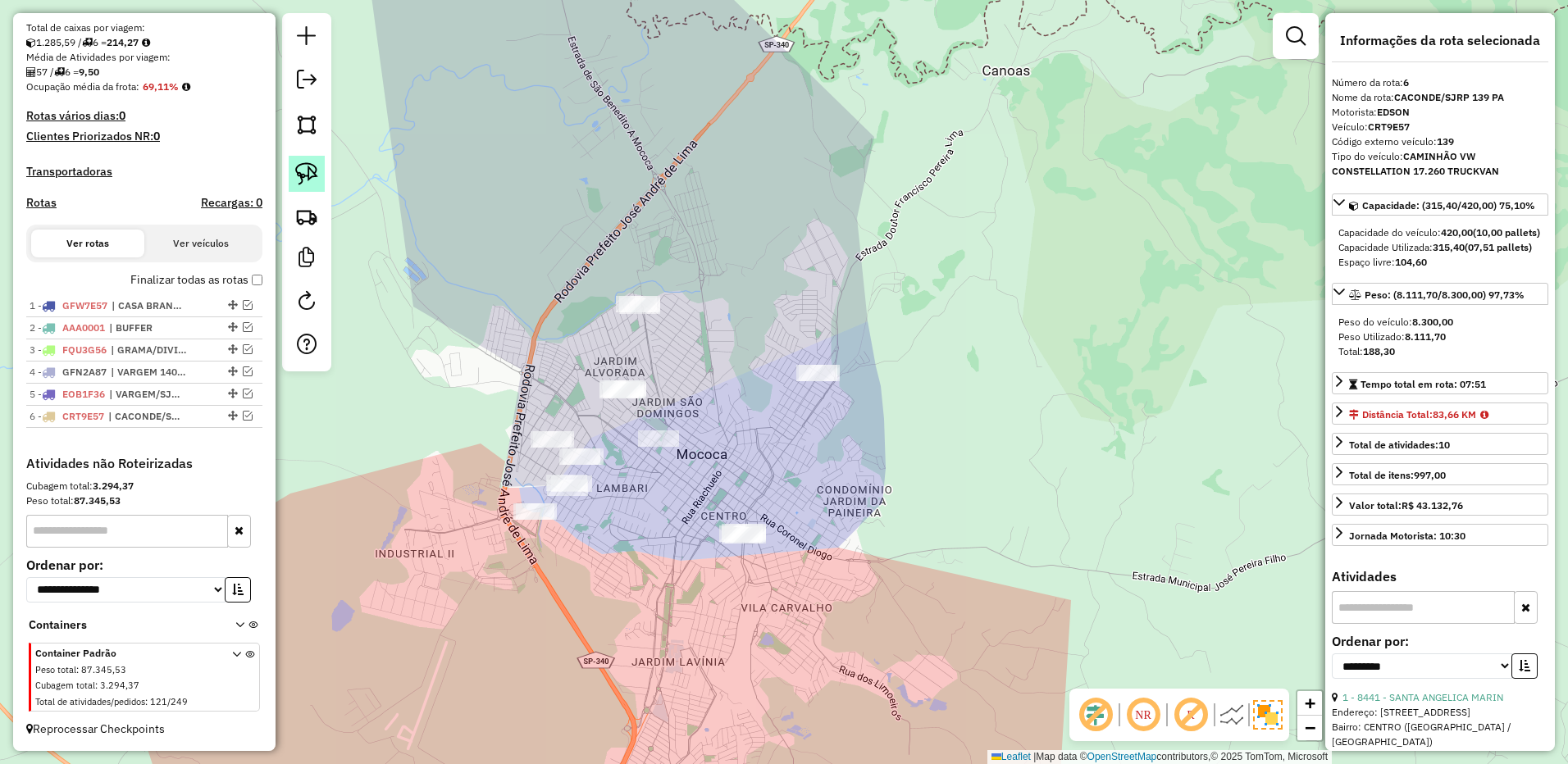
click at [308, 165] on img at bounding box center [307, 174] width 23 height 23
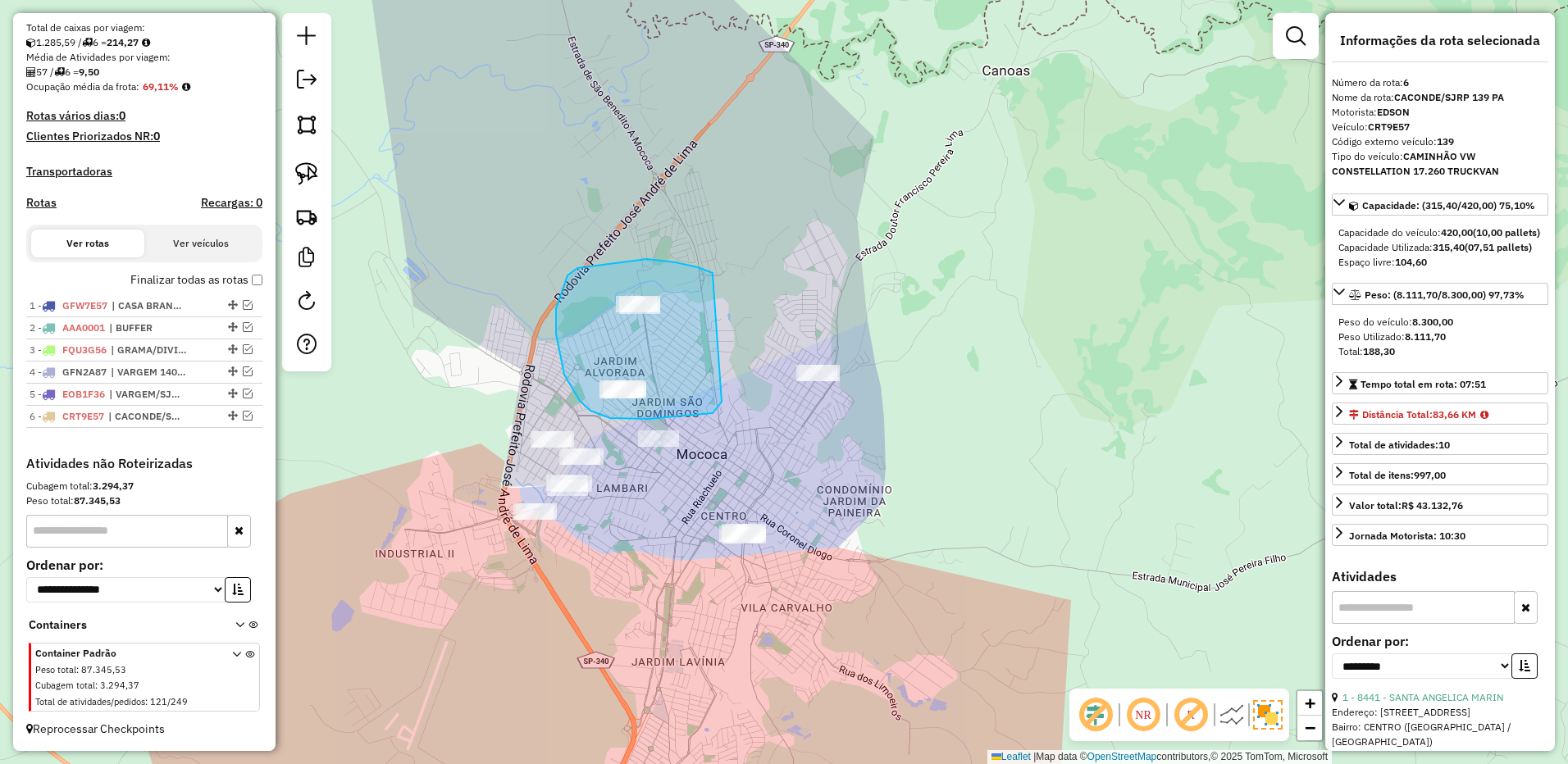
drag, startPoint x: 713, startPoint y: 274, endPoint x: 727, endPoint y: 392, distance: 118.8
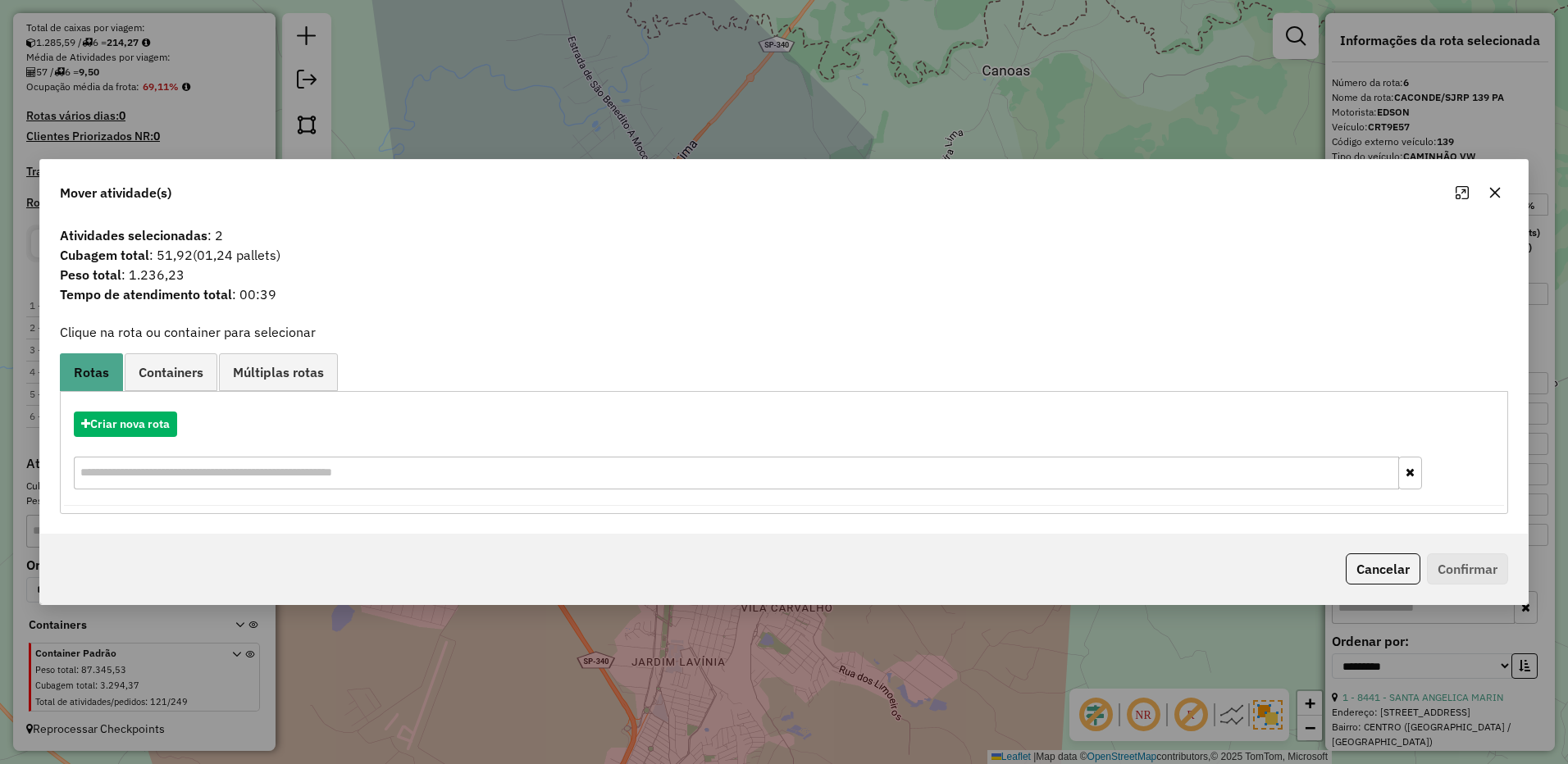
click at [1503, 187] on button "button" at bounding box center [1494, 192] width 26 height 26
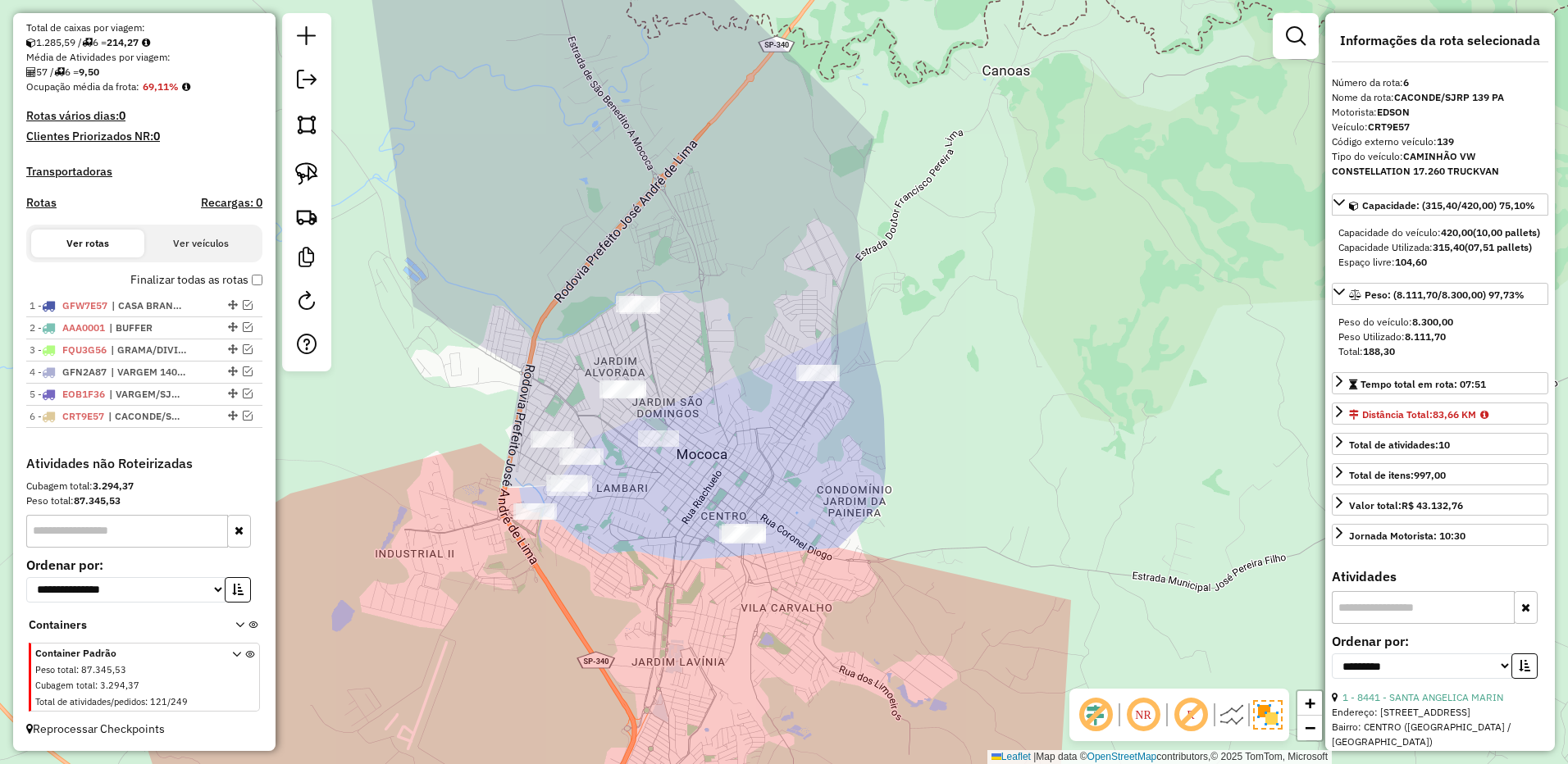
drag, startPoint x: 288, startPoint y: 166, endPoint x: 503, endPoint y: 242, distance: 228.0
click at [292, 168] on div at bounding box center [307, 192] width 49 height 359
click at [323, 170] on div at bounding box center [307, 192] width 49 height 359
drag, startPoint x: 325, startPoint y: 172, endPoint x: 307, endPoint y: 165, distance: 19.3
click at [320, 170] on div at bounding box center [307, 192] width 49 height 359
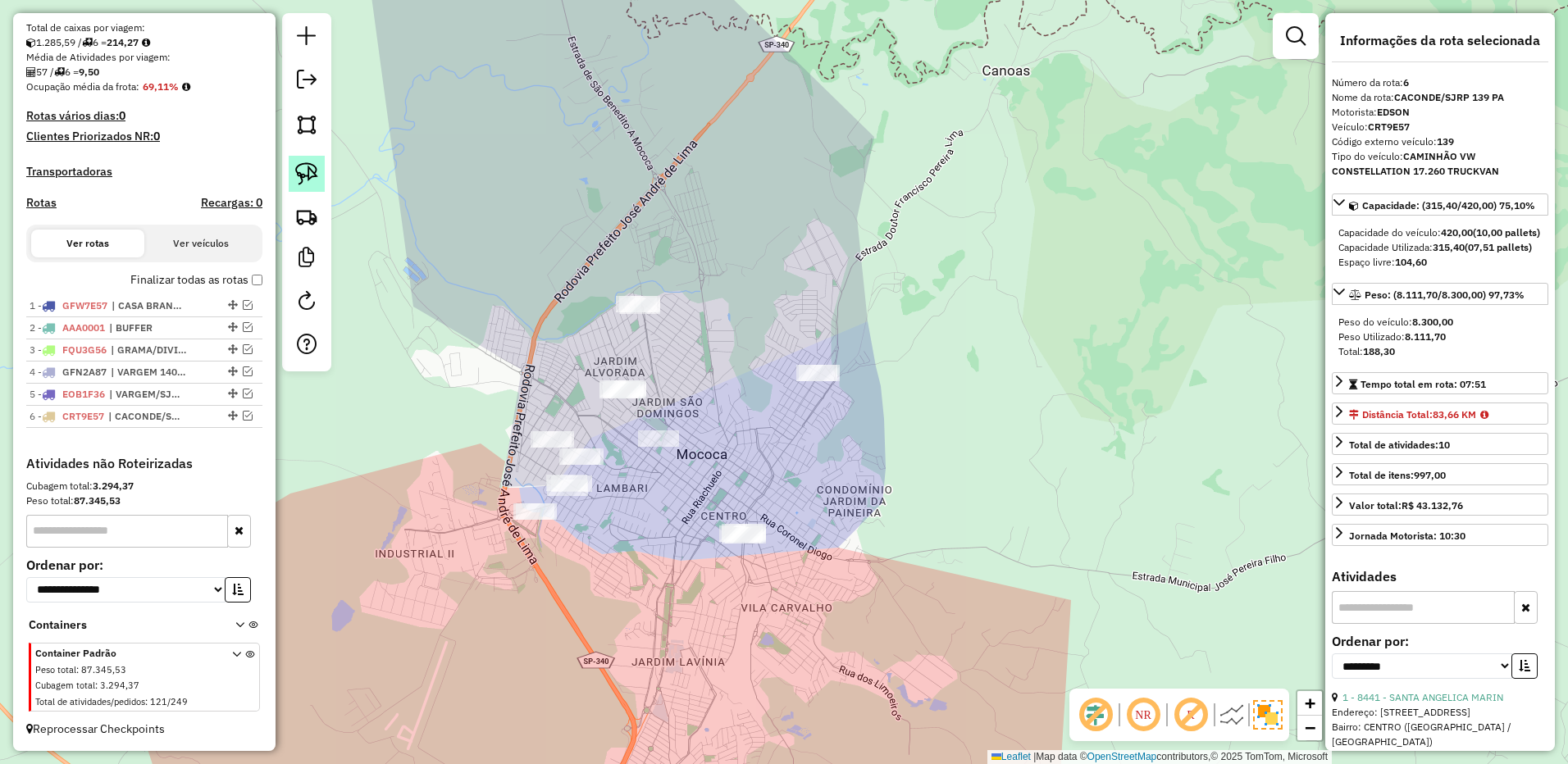
click at [307, 165] on img at bounding box center [307, 174] width 23 height 23
drag, startPoint x: 761, startPoint y: 505, endPoint x: 844, endPoint y: 583, distance: 113.9
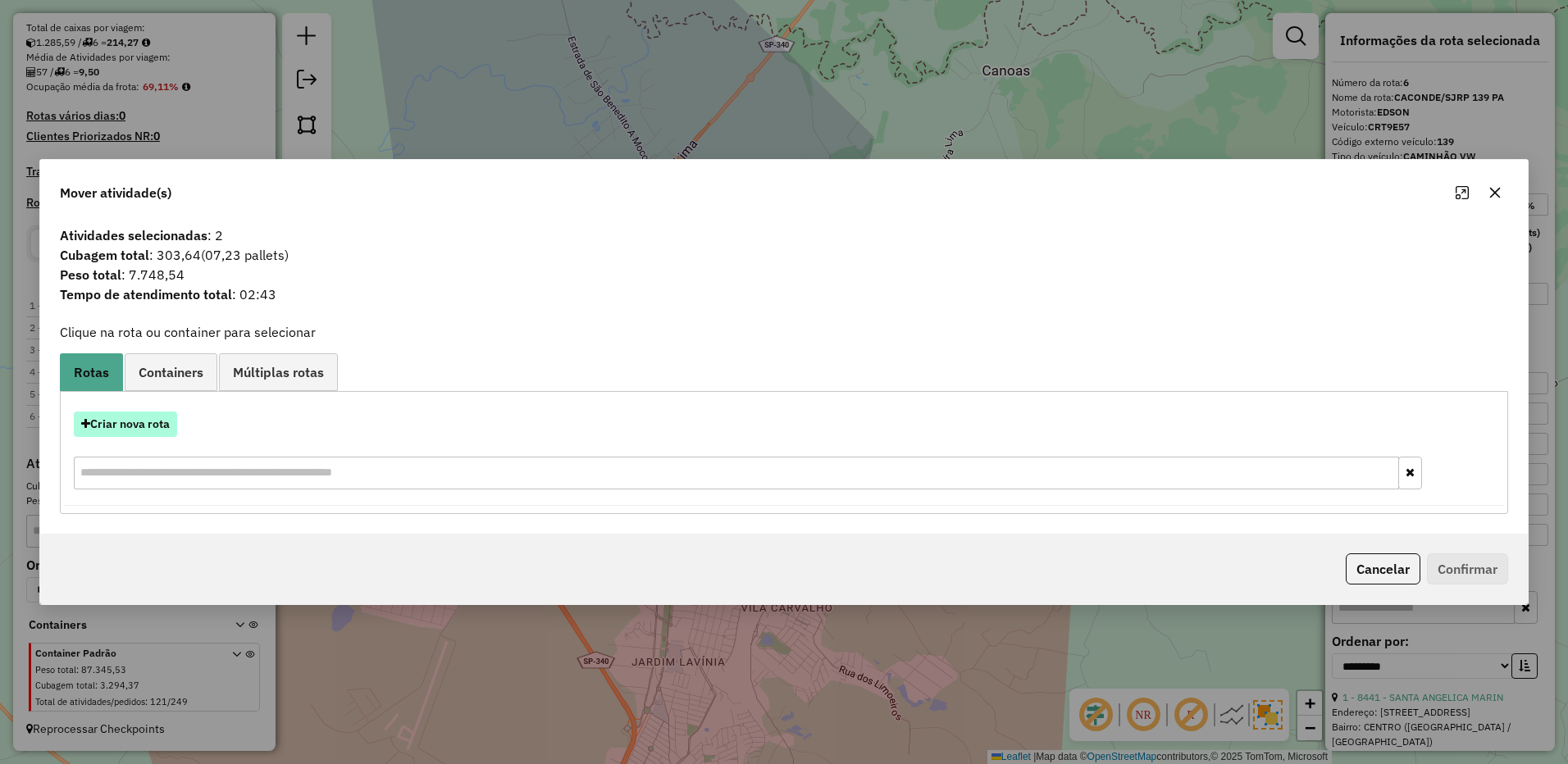
click at [153, 428] on button "Criar nova rota" at bounding box center [125, 424] width 103 height 26
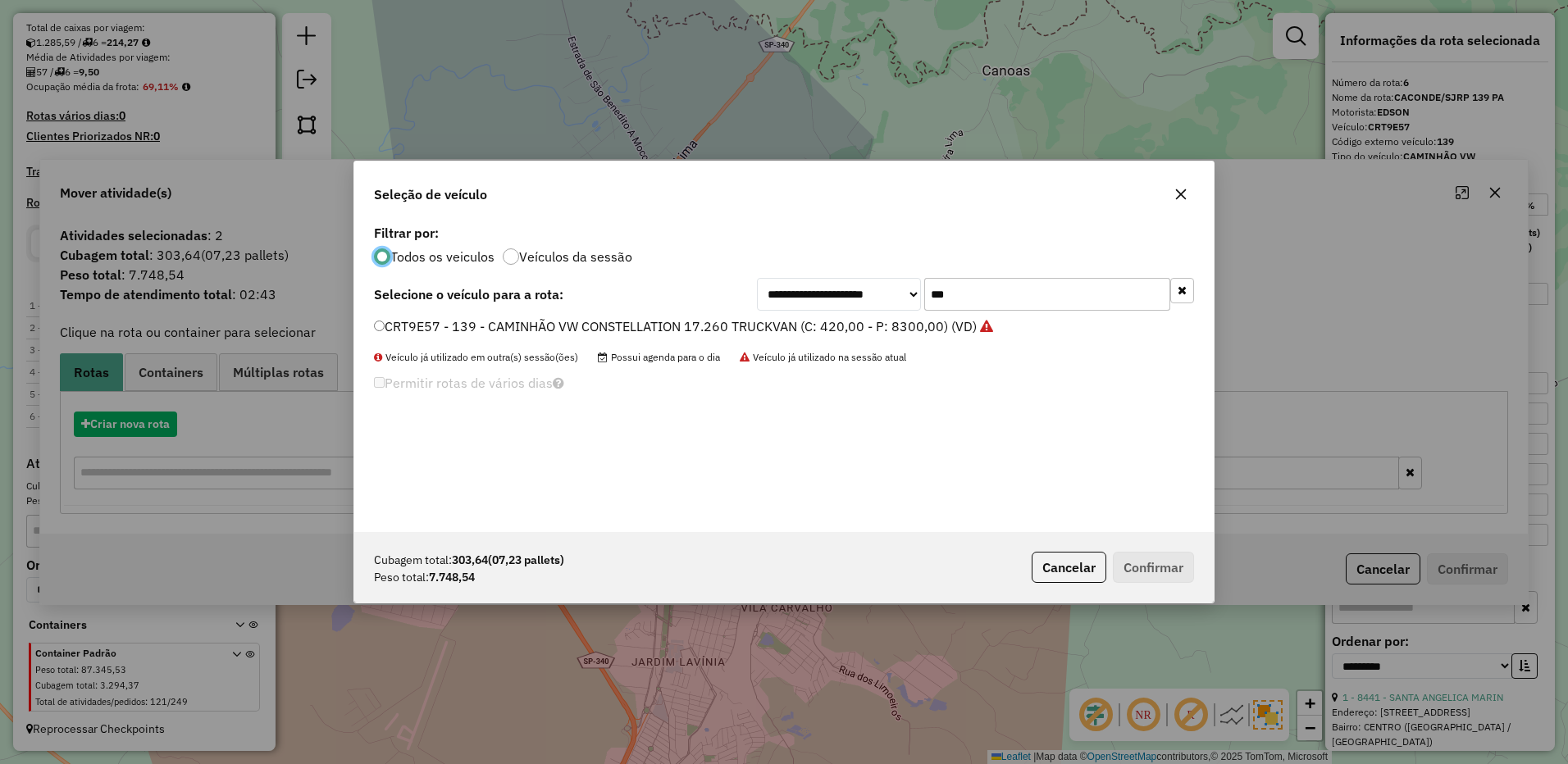
scroll to position [9, 5]
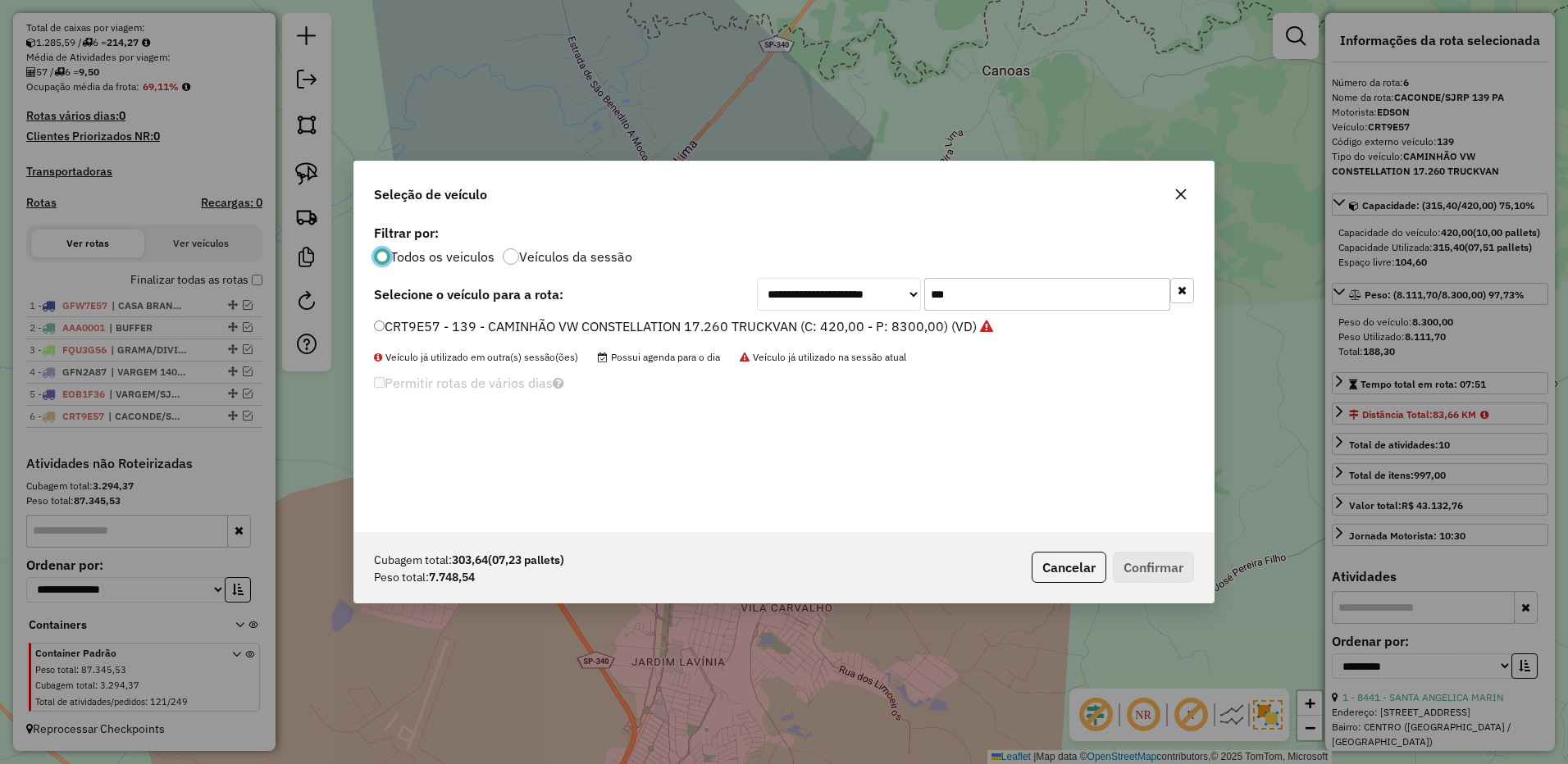
click at [980, 304] on input "***" at bounding box center [1047, 294] width 246 height 33
type input "***"
click at [948, 327] on label "FYI5C17 - 137 - CAMINHÃO VW CONSTELLATION 17.260 TRUCKVAN (C: 420,00 - P: 8300,…" at bounding box center [674, 326] width 600 height 20
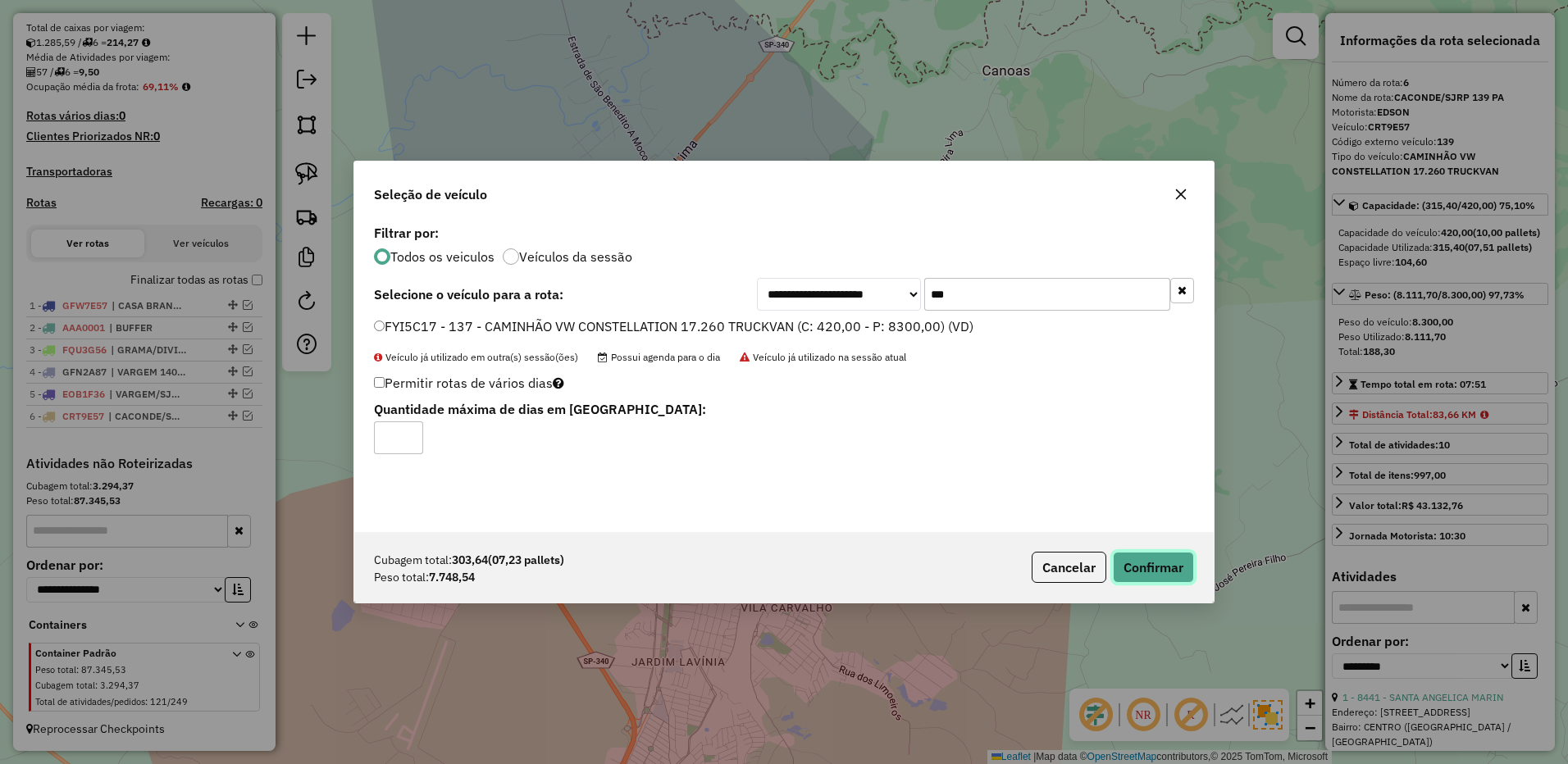
click at [1142, 554] on button "Confirmar" at bounding box center [1152, 567] width 81 height 32
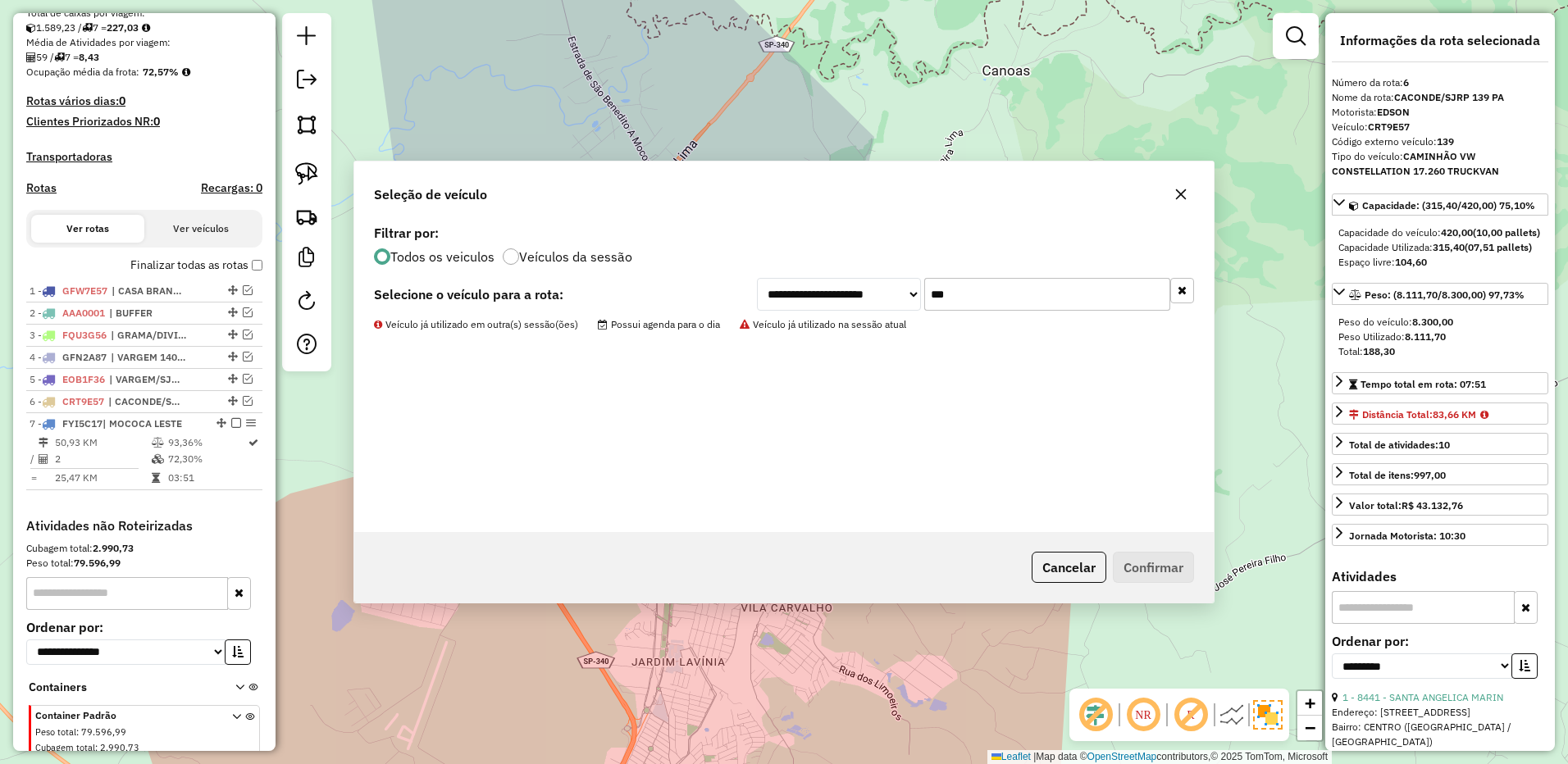
scroll to position [445, 0]
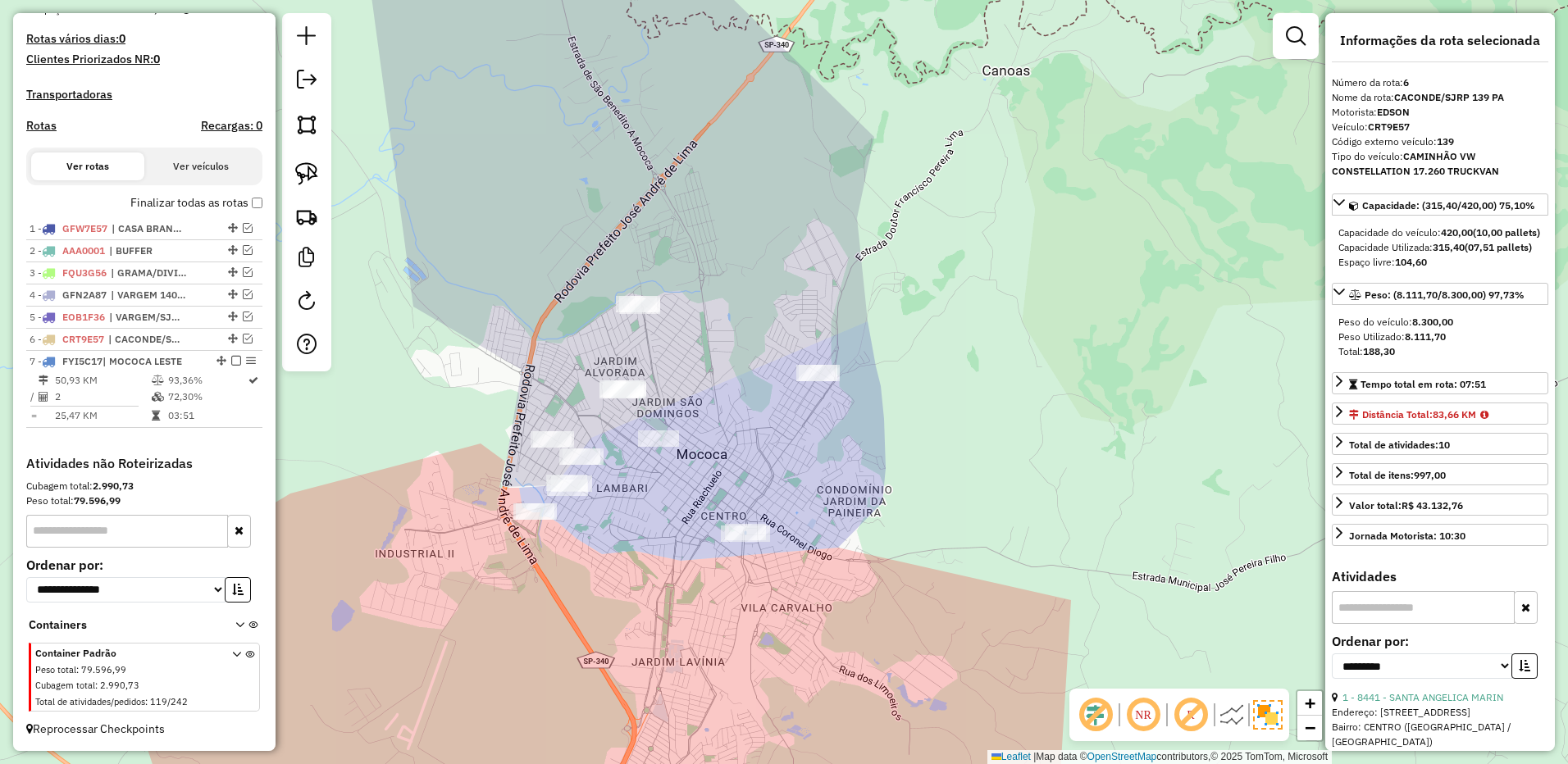
drag, startPoint x: 319, startPoint y: 169, endPoint x: 445, endPoint y: 213, distance: 133.5
click at [319, 169] on link at bounding box center [307, 174] width 36 height 36
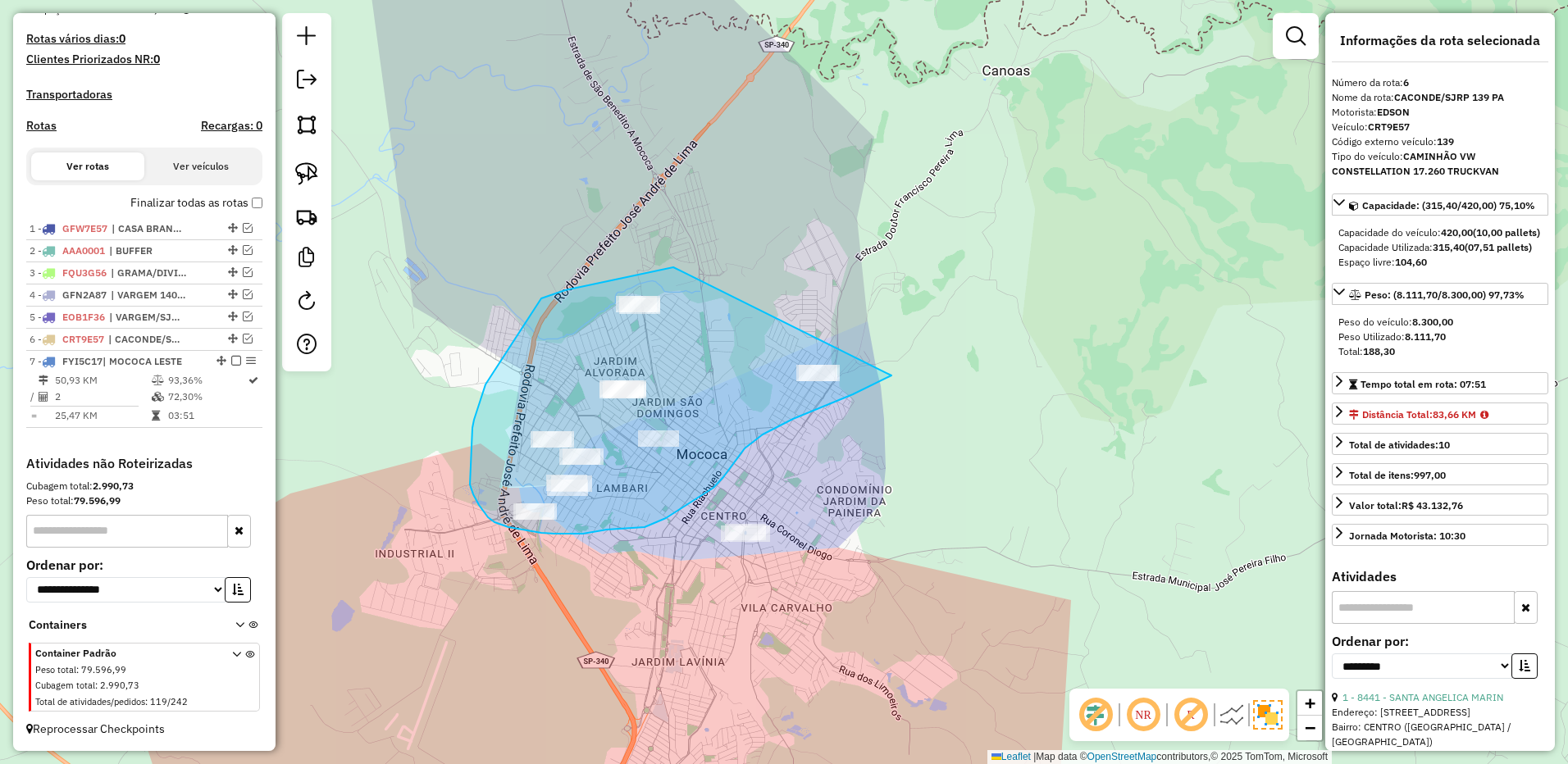
drag, startPoint x: 673, startPoint y: 267, endPoint x: 926, endPoint y: 293, distance: 254.3
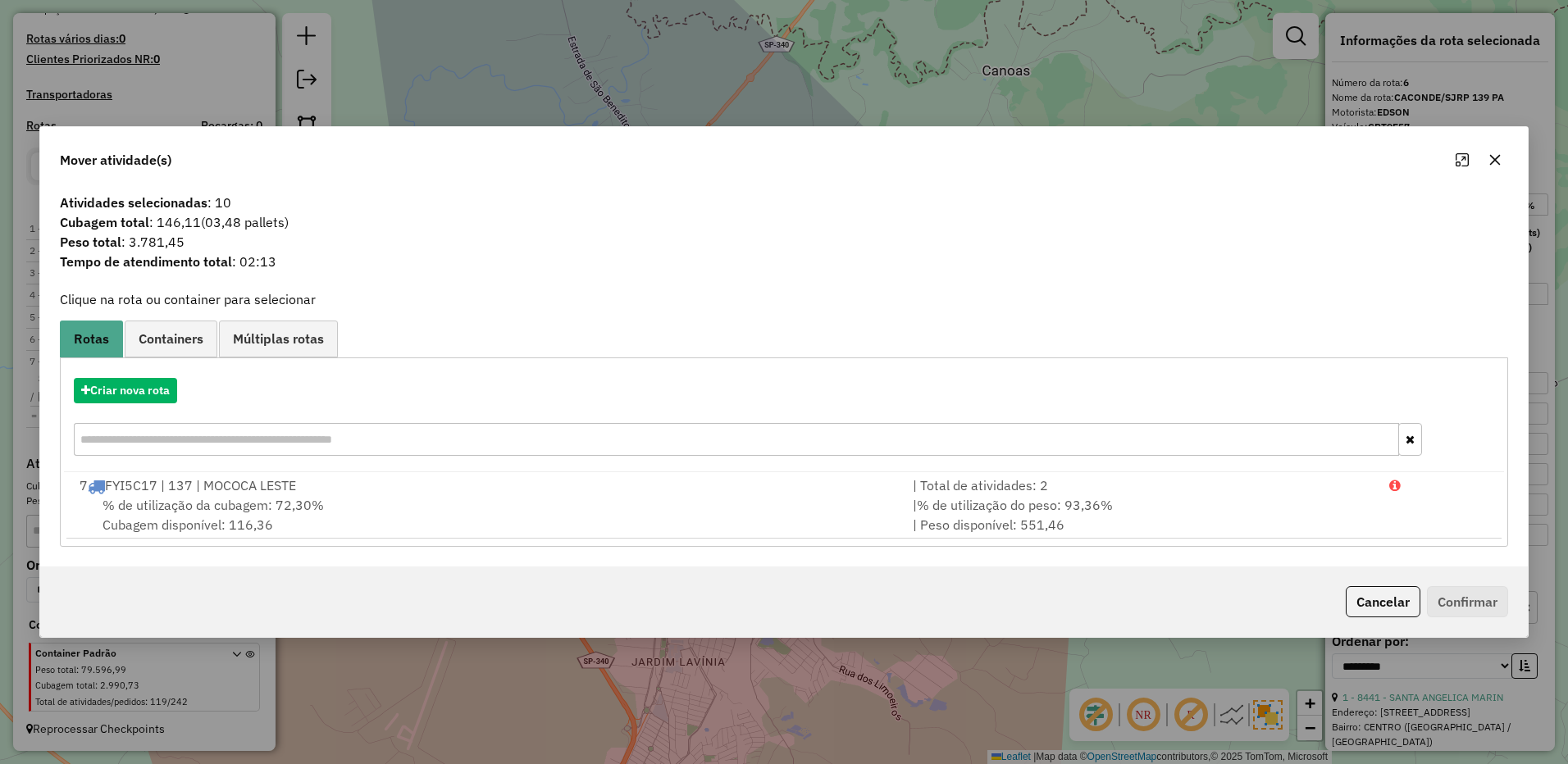
click at [1493, 158] on icon "button" at bounding box center [1495, 159] width 11 height 11
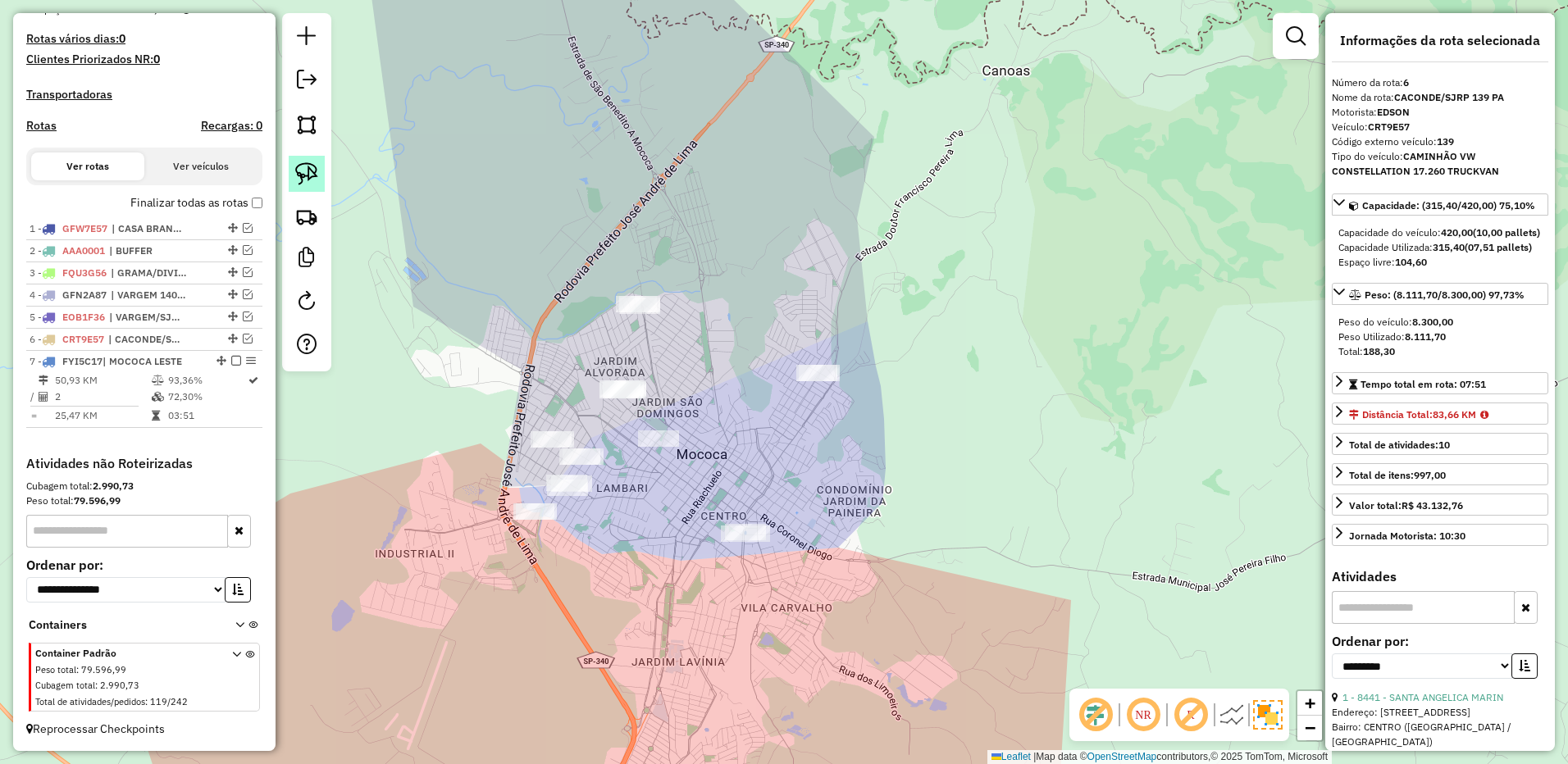
click at [310, 162] on link at bounding box center [307, 174] width 36 height 36
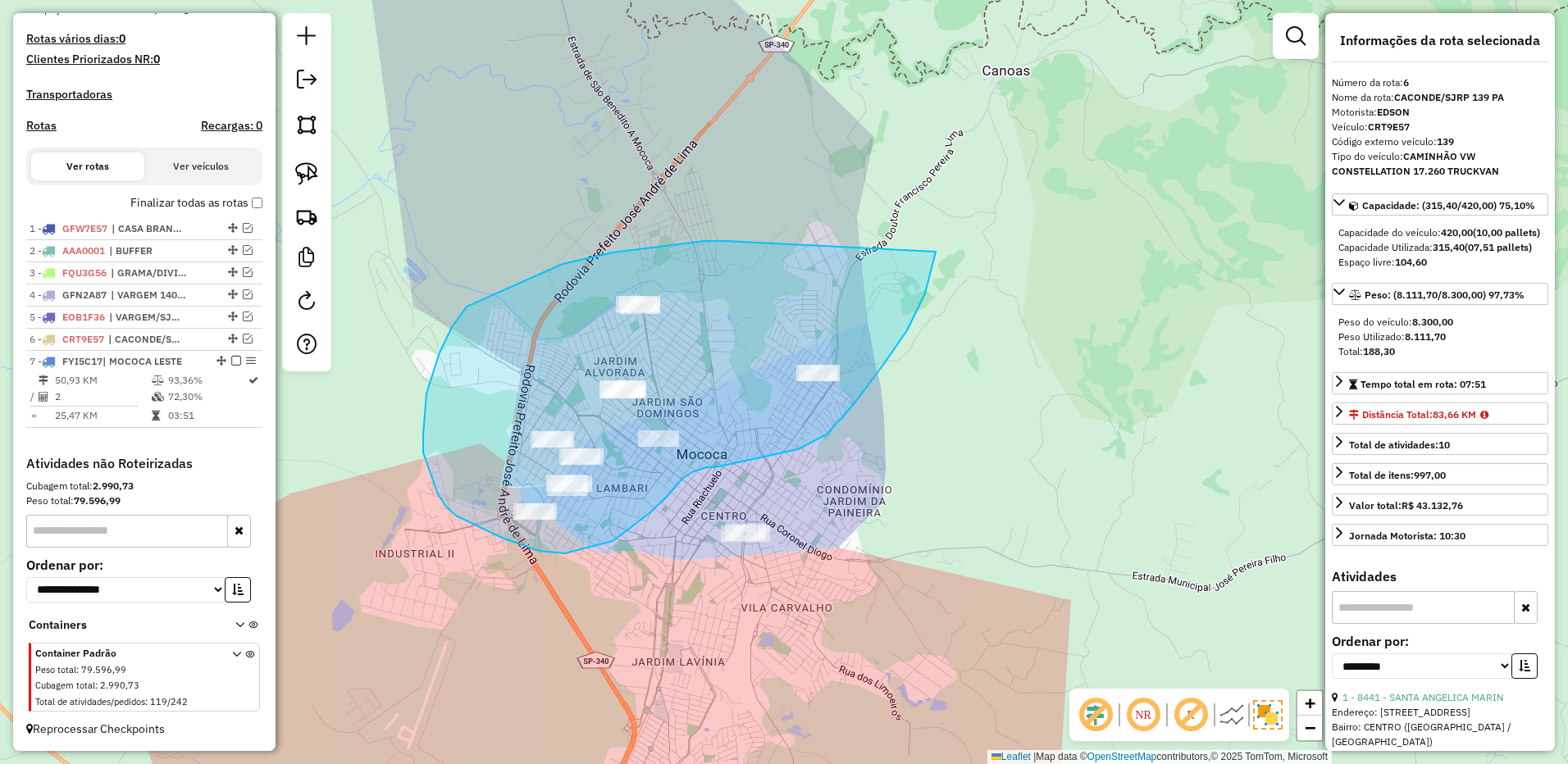
drag, startPoint x: 704, startPoint y: 241, endPoint x: 936, endPoint y: 251, distance: 232.2
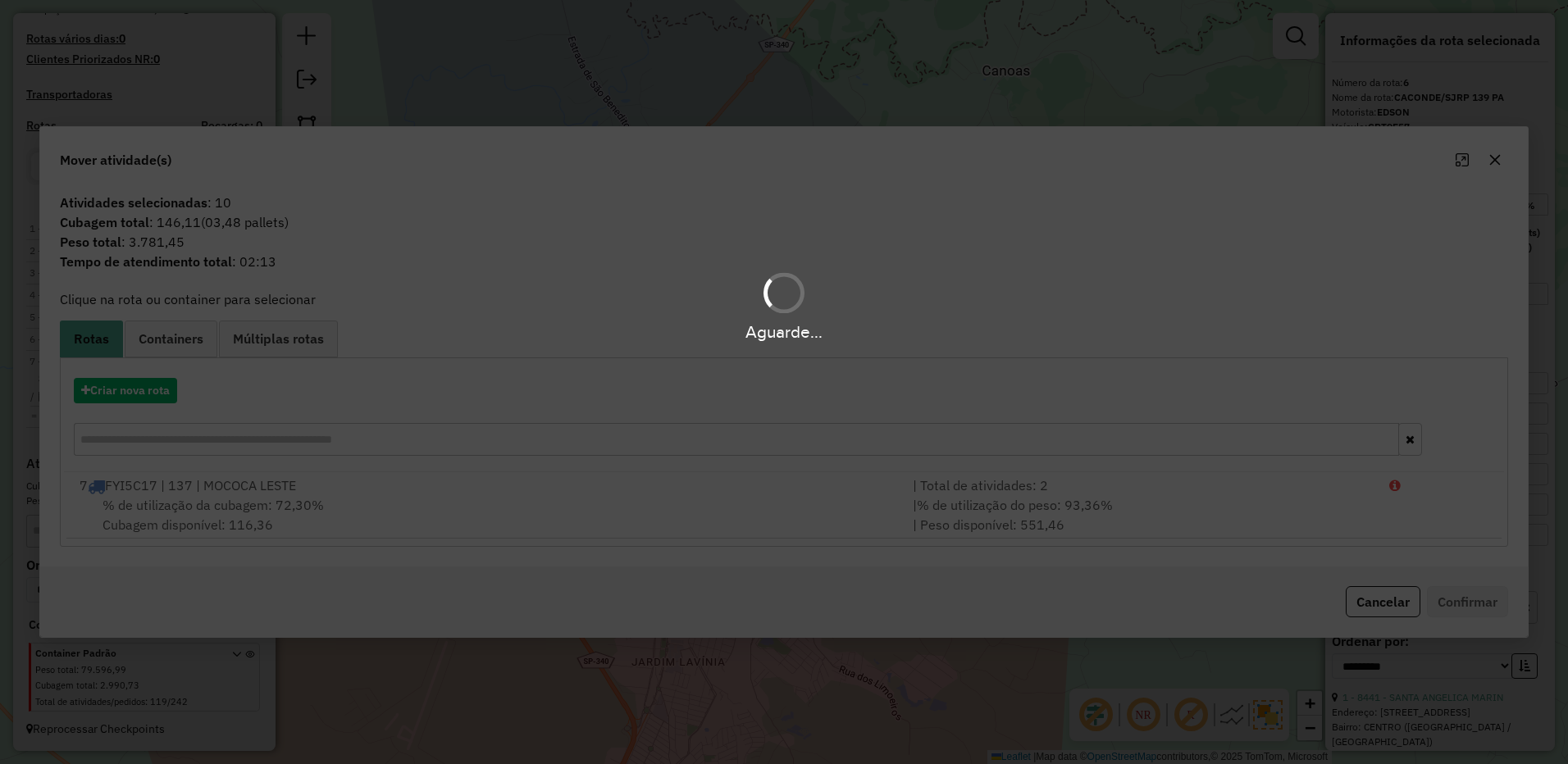
click at [121, 385] on hb-app "Aguarde... Pop-up bloqueado! Seu navegador bloqueou automáticamente a abertura …" at bounding box center [784, 382] width 1568 height 764
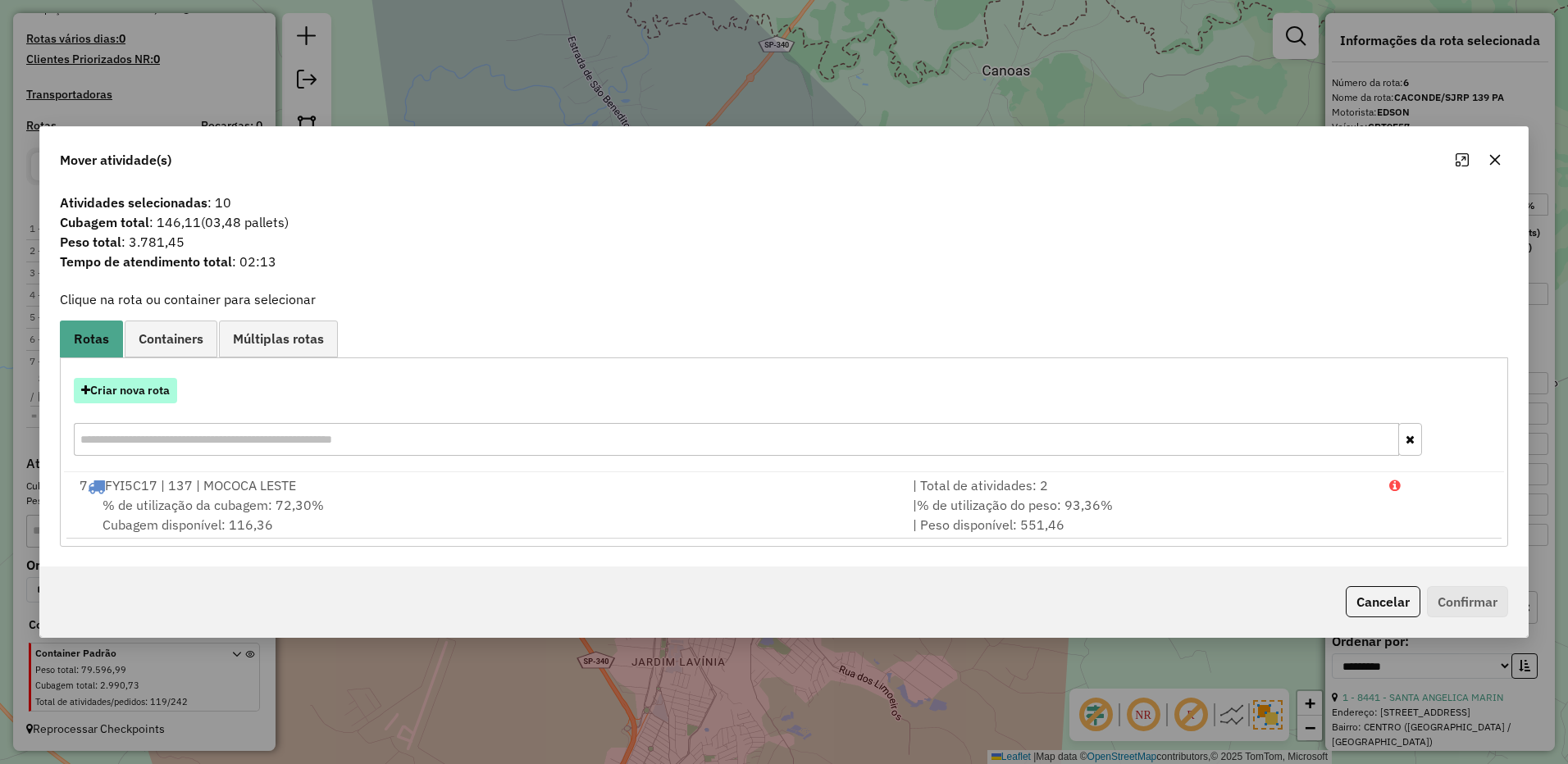
click at [126, 385] on button "Criar nova rota" at bounding box center [125, 391] width 103 height 26
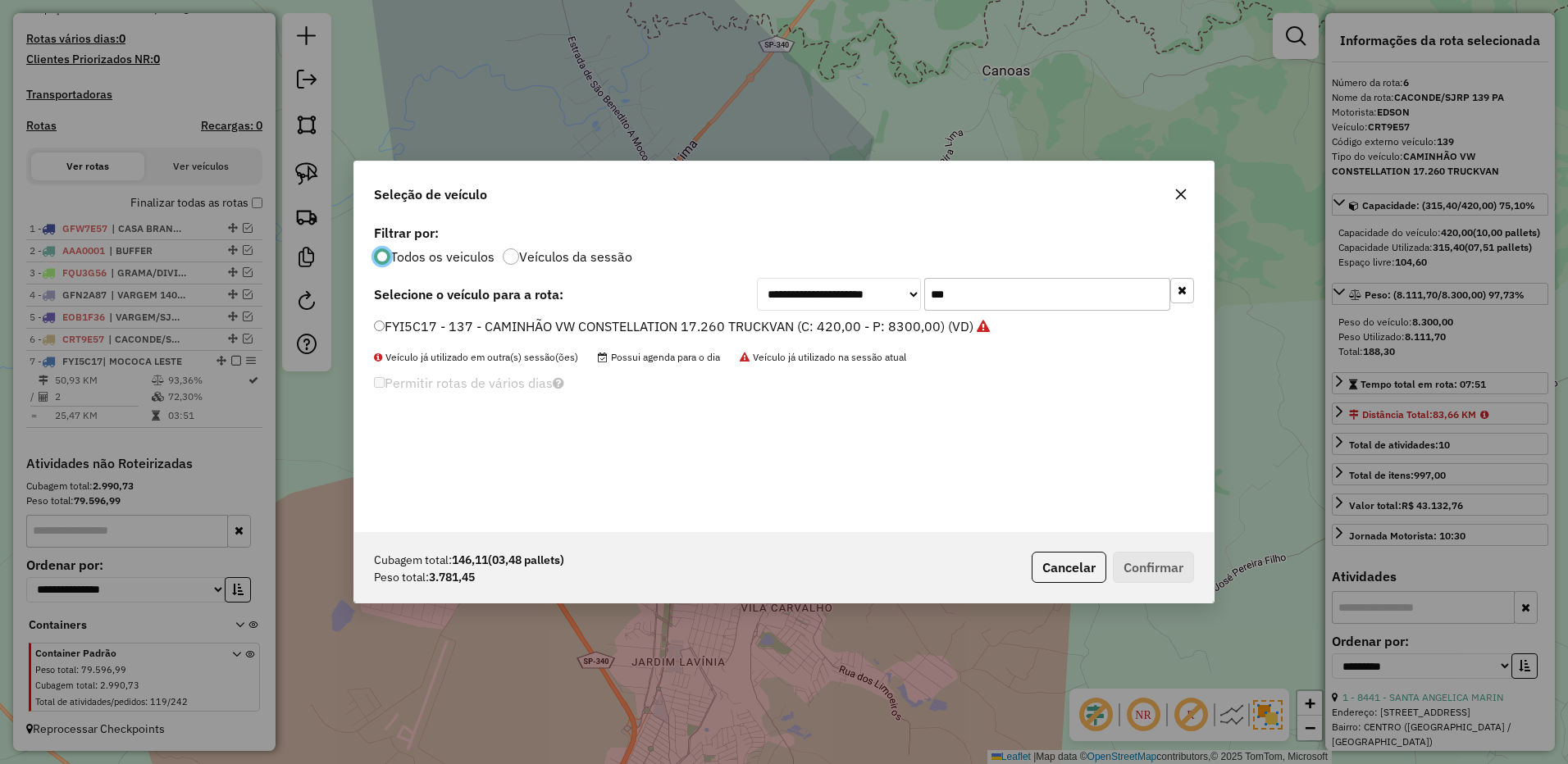
scroll to position [9, 5]
click at [964, 295] on input "***" at bounding box center [1047, 294] width 246 height 33
type input "***"
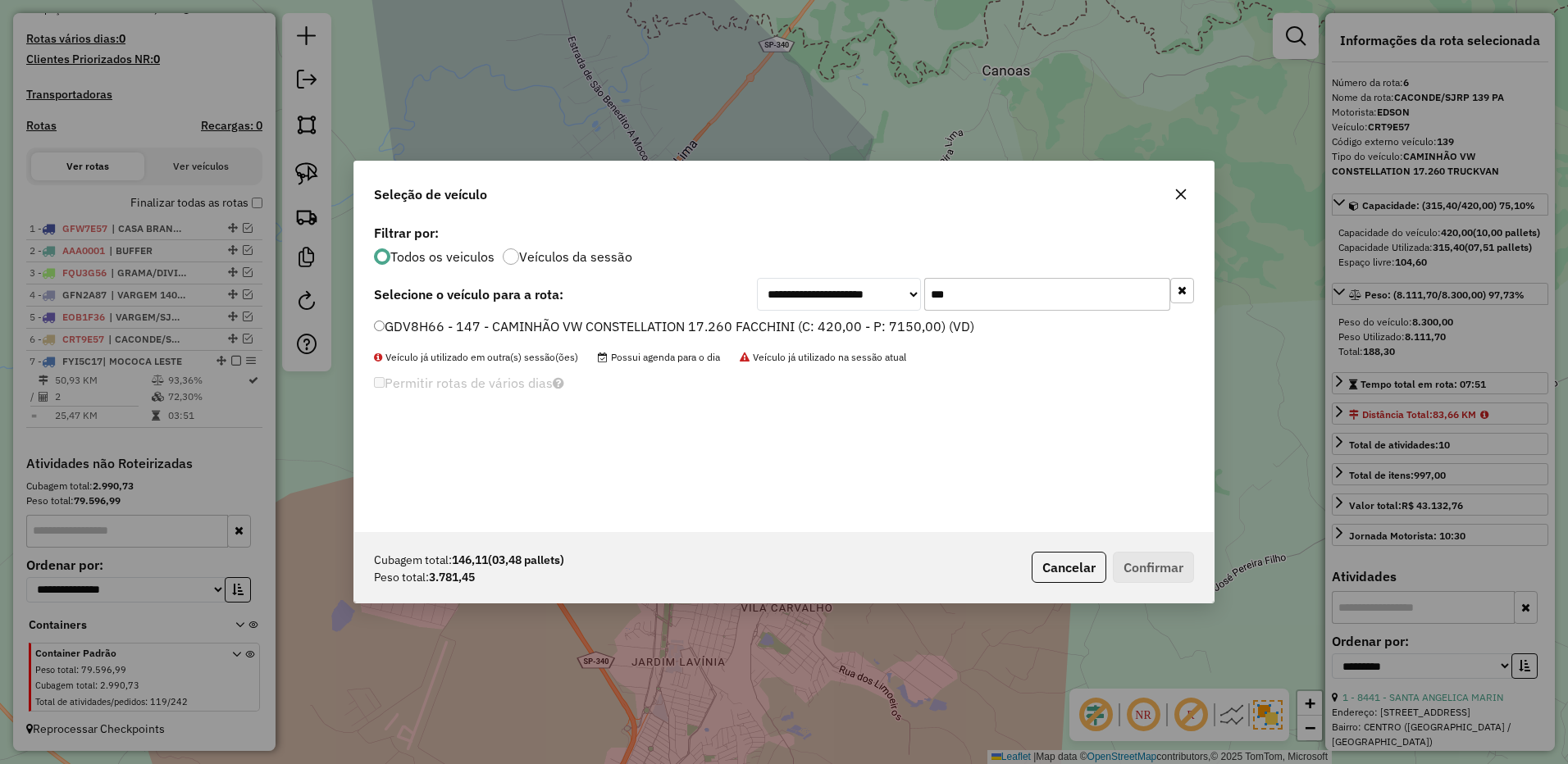
click at [916, 322] on label "GDV8H66 - 147 - CAMINHÃO VW CONSTELLATION 17.260 FACCHINI (C: 420,00 - P: 7150,…" at bounding box center [674, 326] width 600 height 20
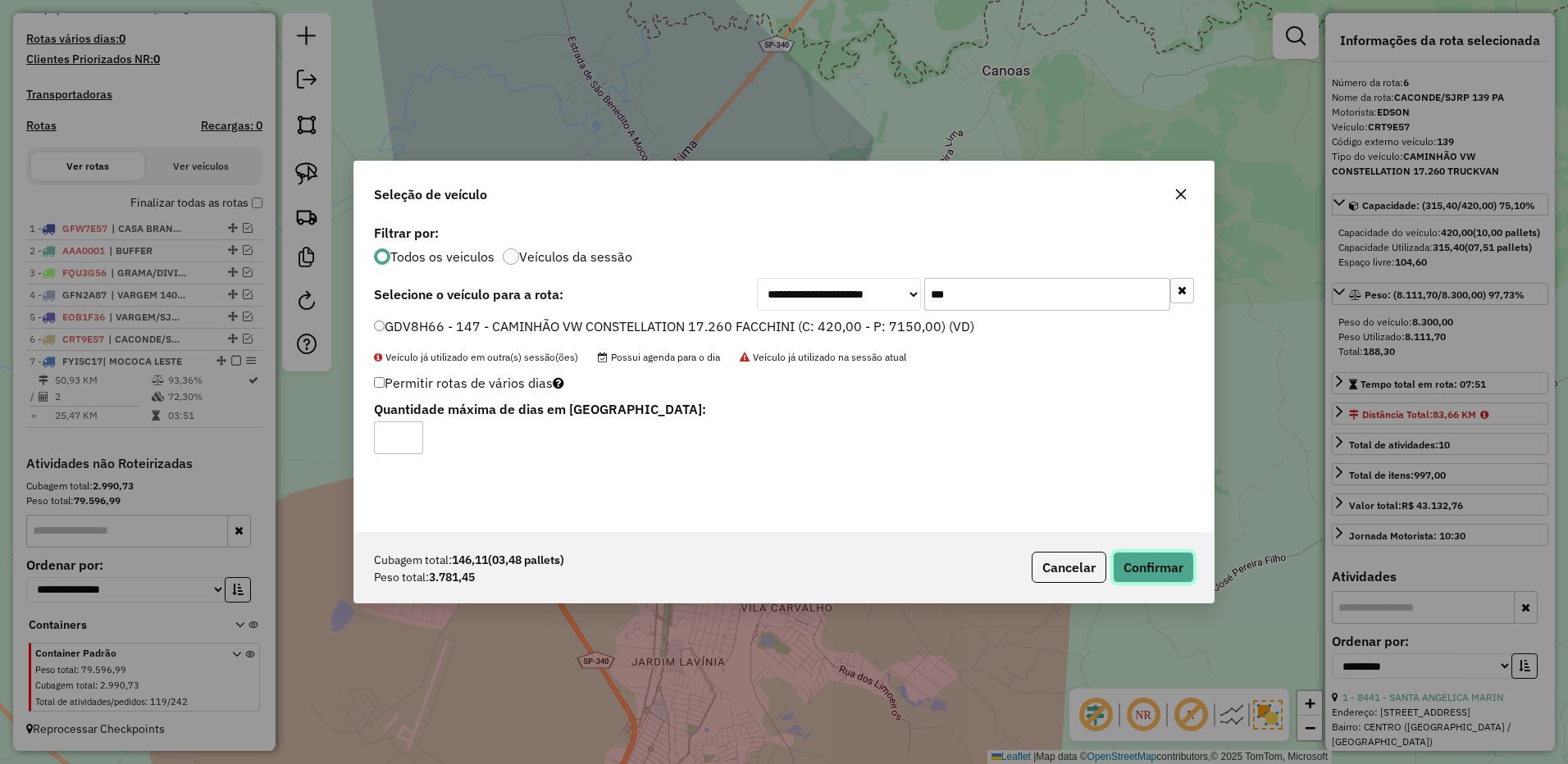
click at [1157, 560] on button "Confirmar" at bounding box center [1152, 567] width 81 height 32
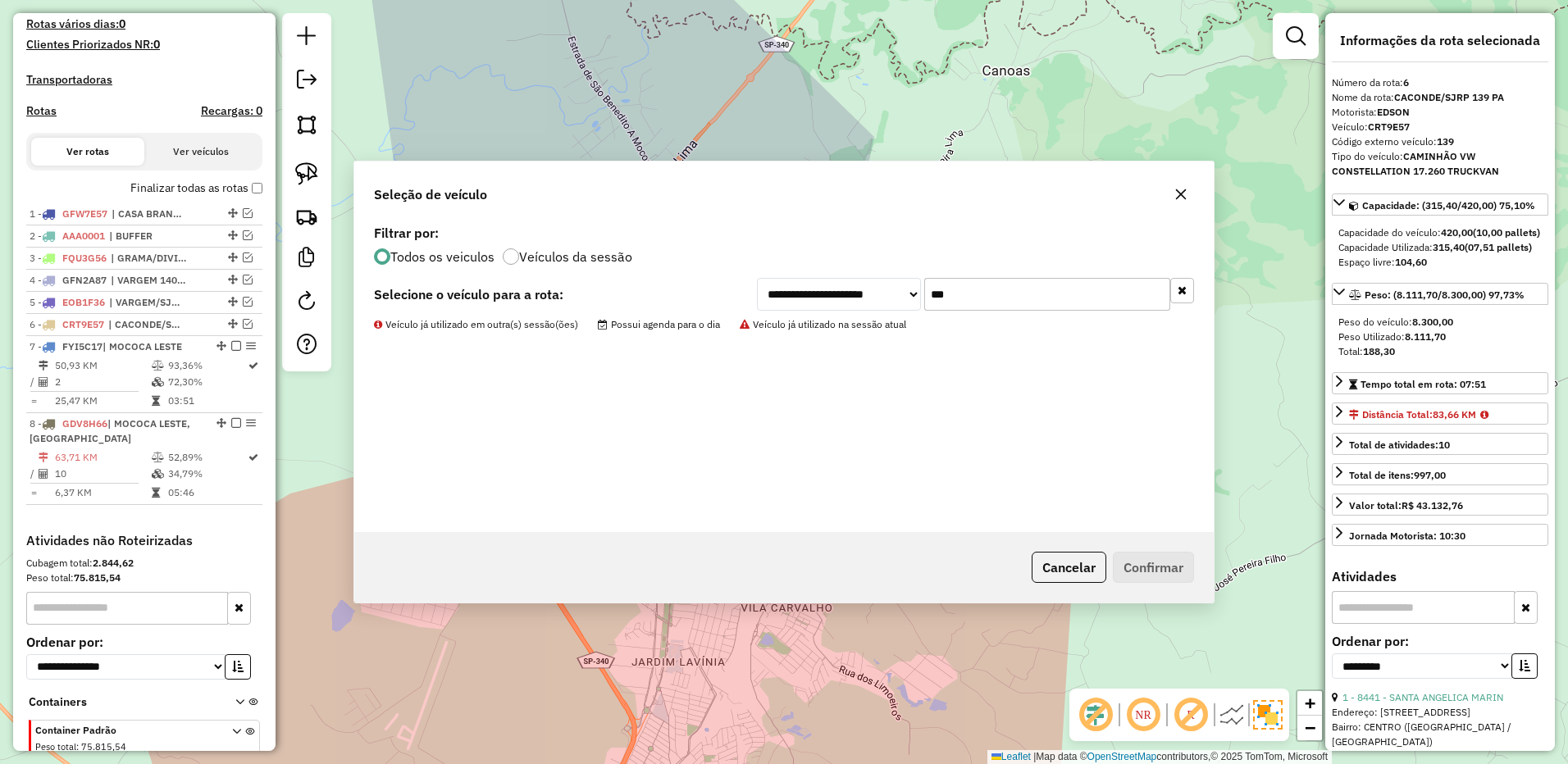
scroll to position [537, 0]
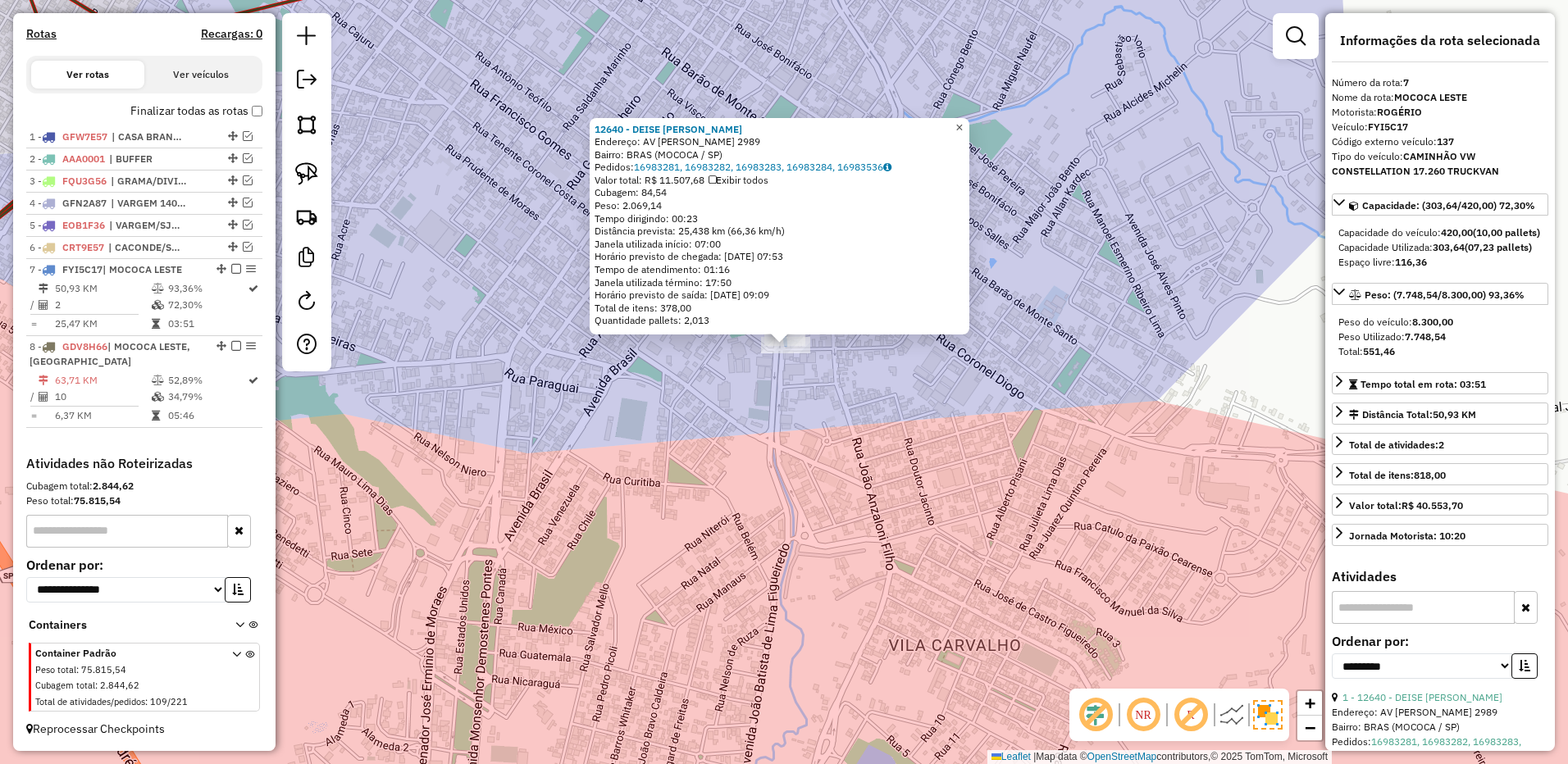
click at [962, 121] on span "×" at bounding box center [958, 128] width 8 height 14
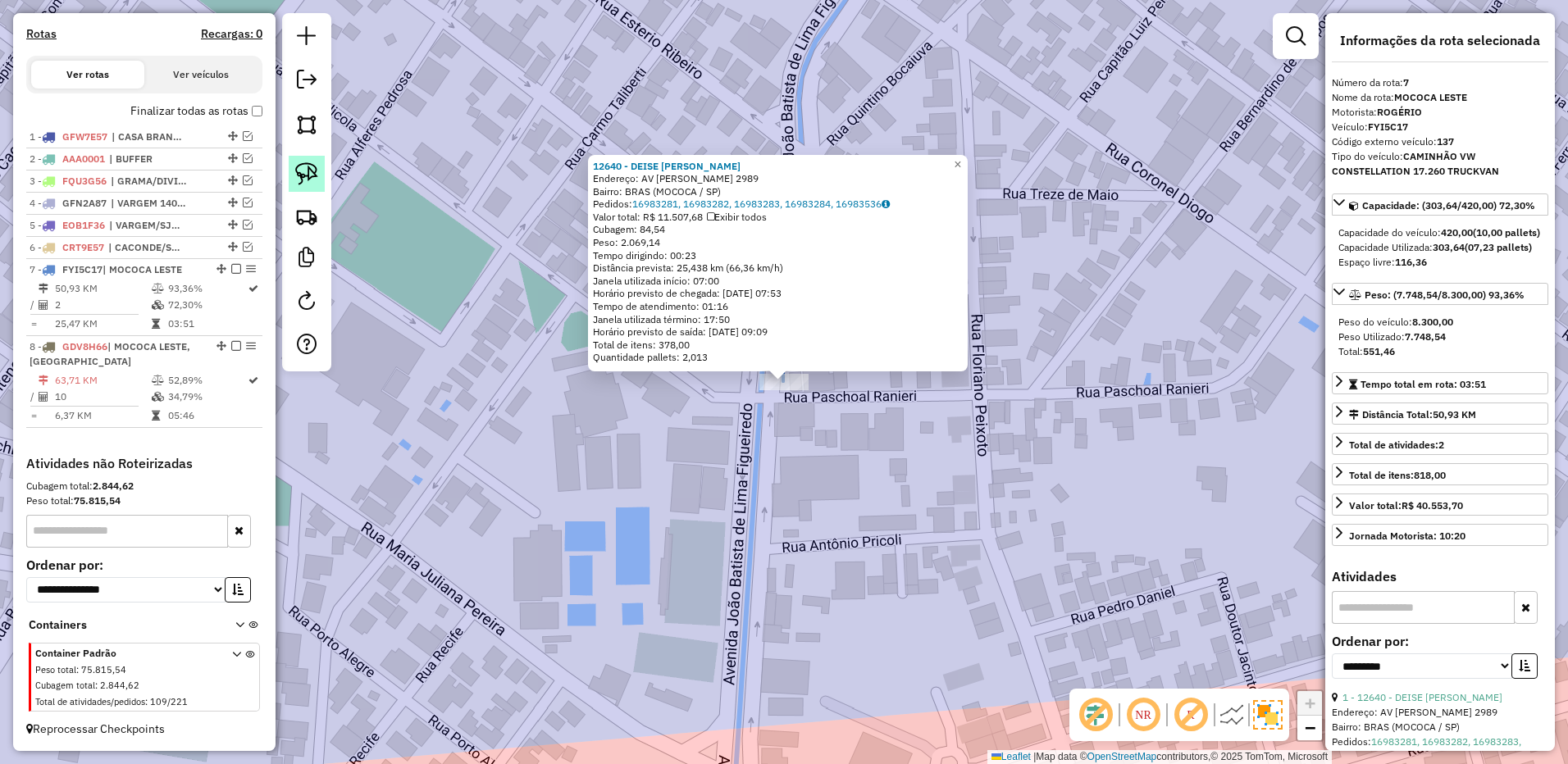
click at [320, 173] on link at bounding box center [307, 174] width 36 height 36
drag, startPoint x: 828, startPoint y: 380, endPoint x: 859, endPoint y: 445, distance: 72.0
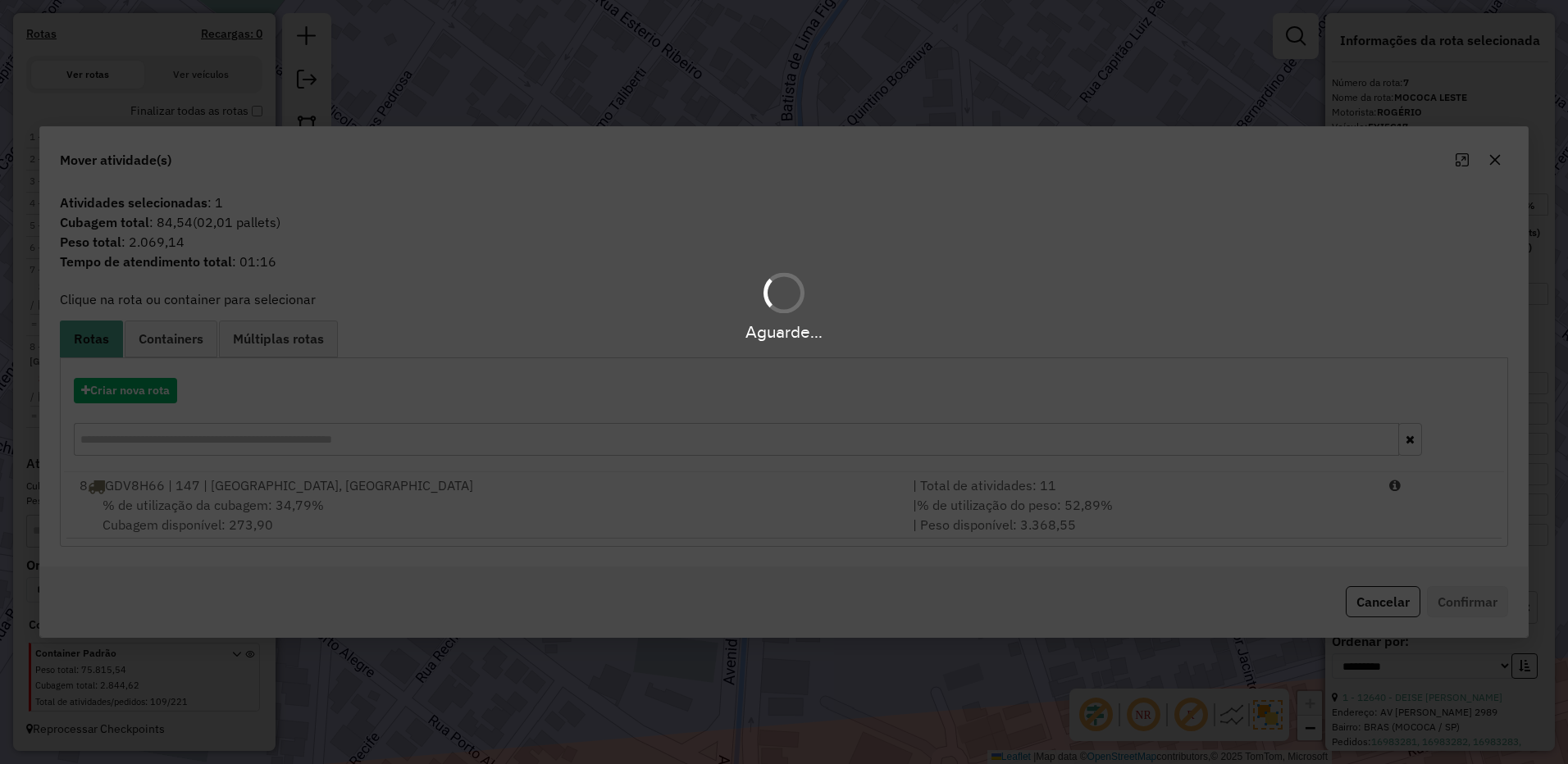
click at [1235, 512] on div "| % de utilização do peso: 52,89% | Peso disponível: 3.368,55" at bounding box center [1140, 514] width 476 height 39
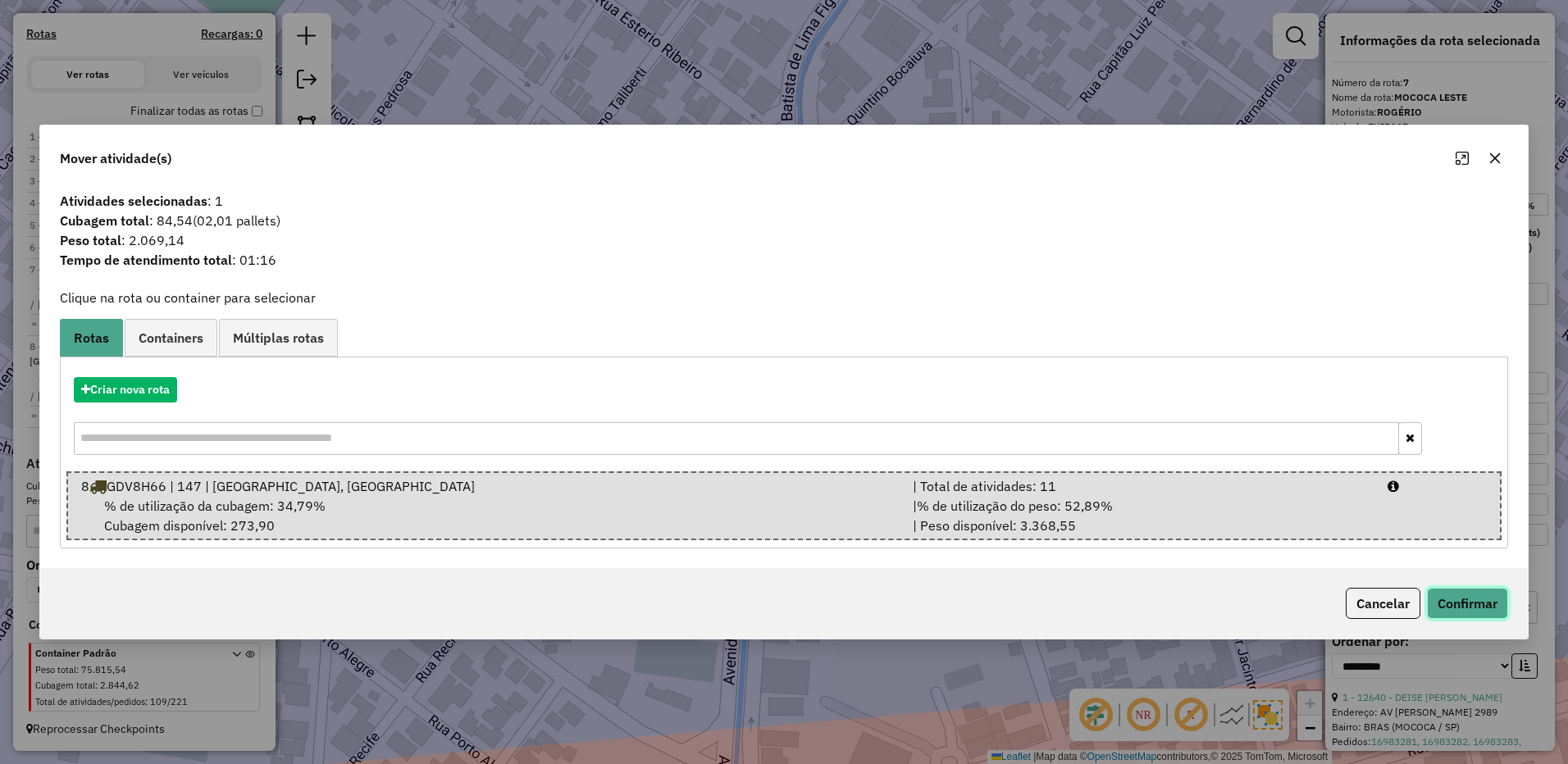
click at [1437, 588] on button "Confirmar" at bounding box center [1467, 603] width 81 height 32
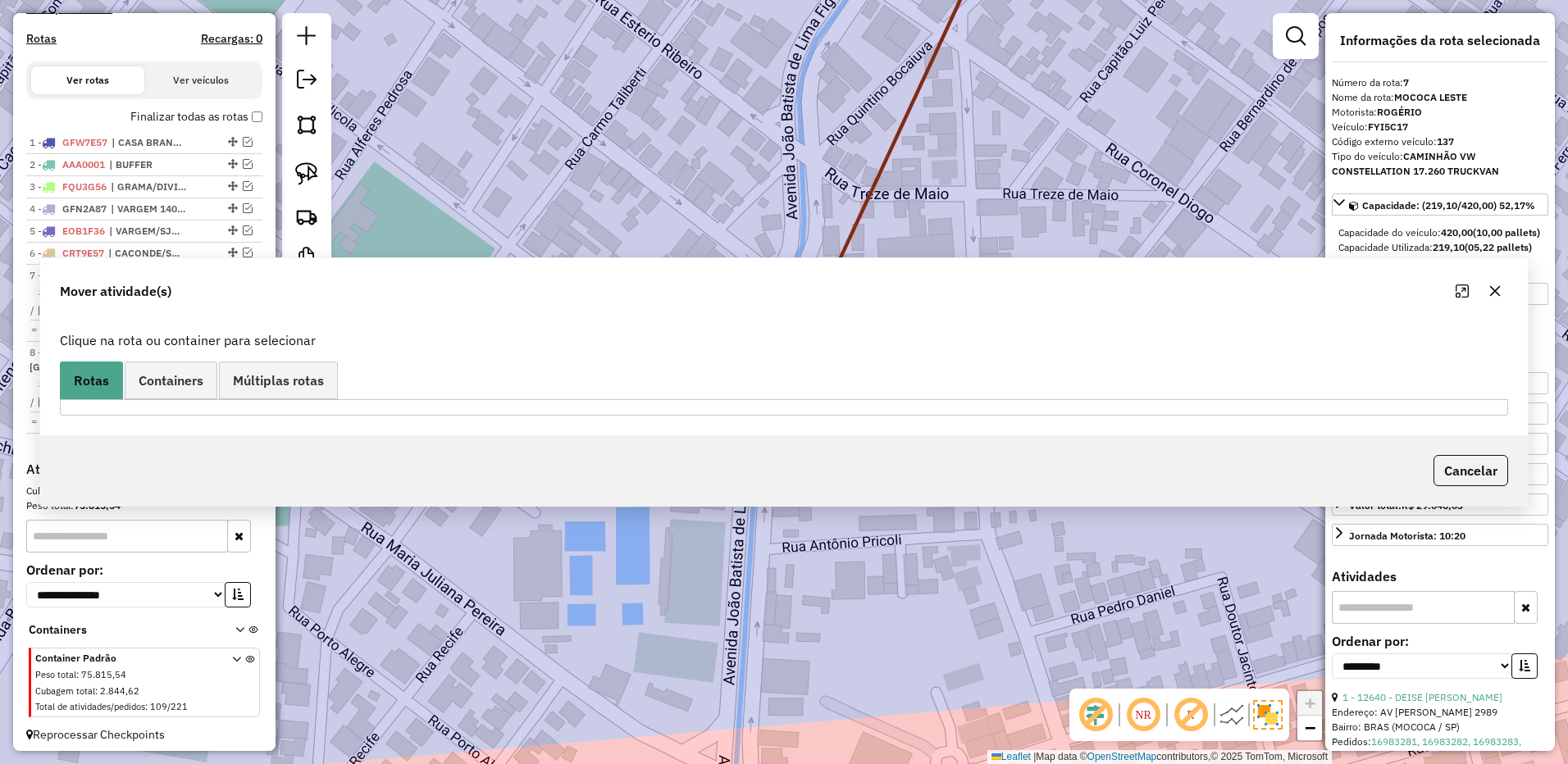
scroll to position [557, 0]
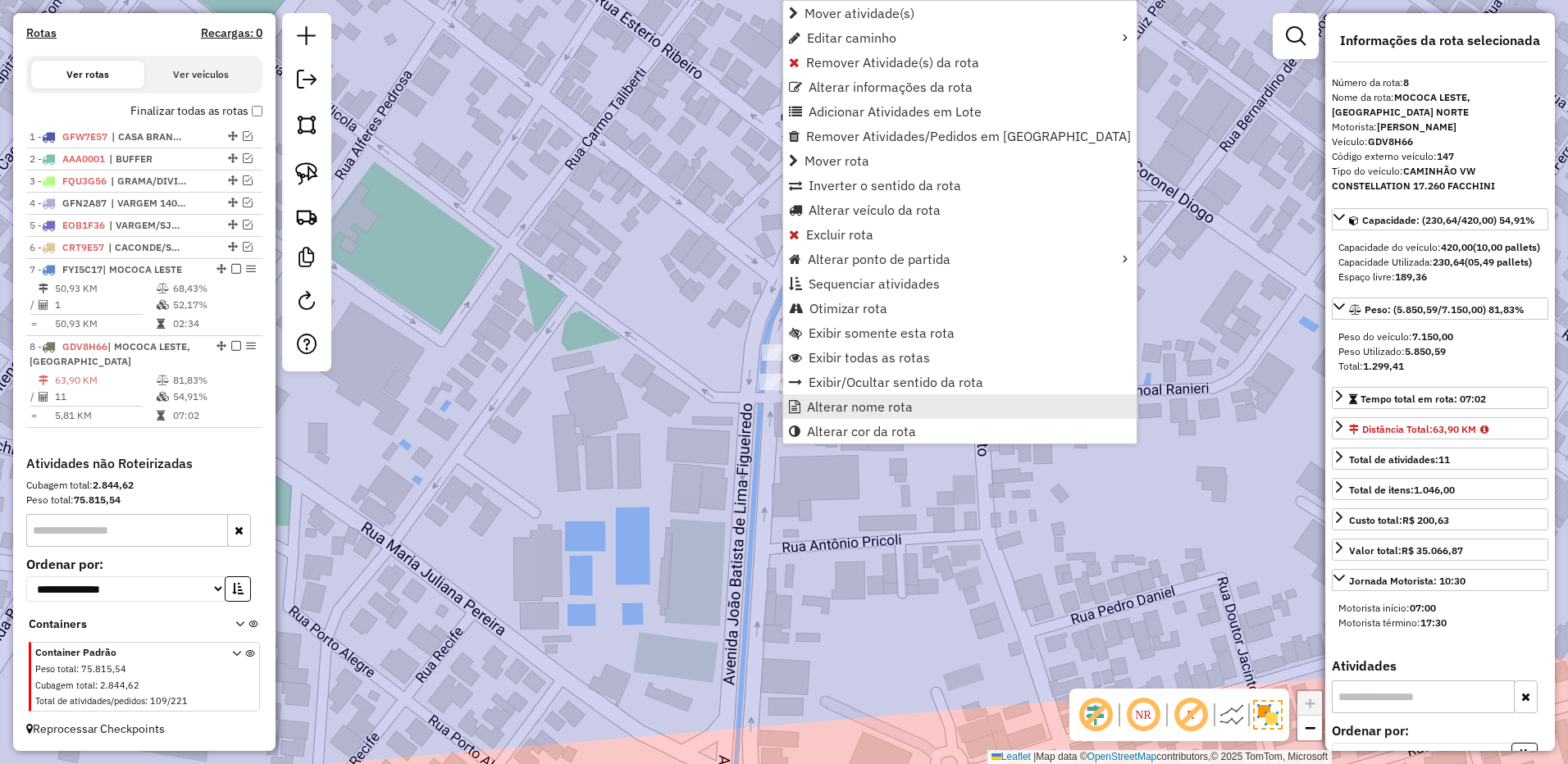
click at [824, 406] on span "Alterar nome rota" at bounding box center [859, 406] width 106 height 13
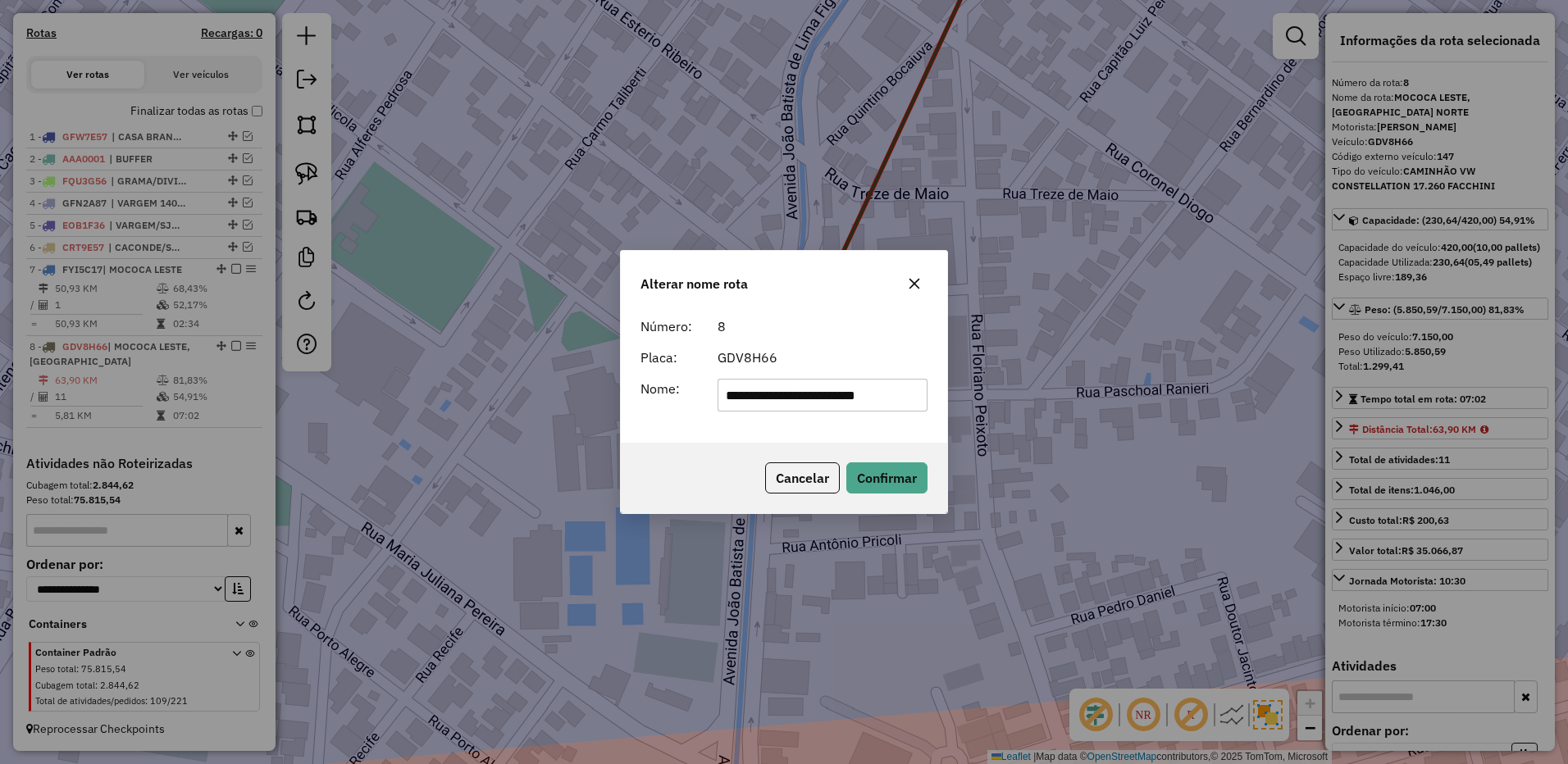
scroll to position [0, 5]
drag, startPoint x: 955, startPoint y: 396, endPoint x: 1234, endPoint y: 378, distance: 279.6
click at [1234, 378] on div "**********" at bounding box center [784, 382] width 1568 height 764
type input "**********"
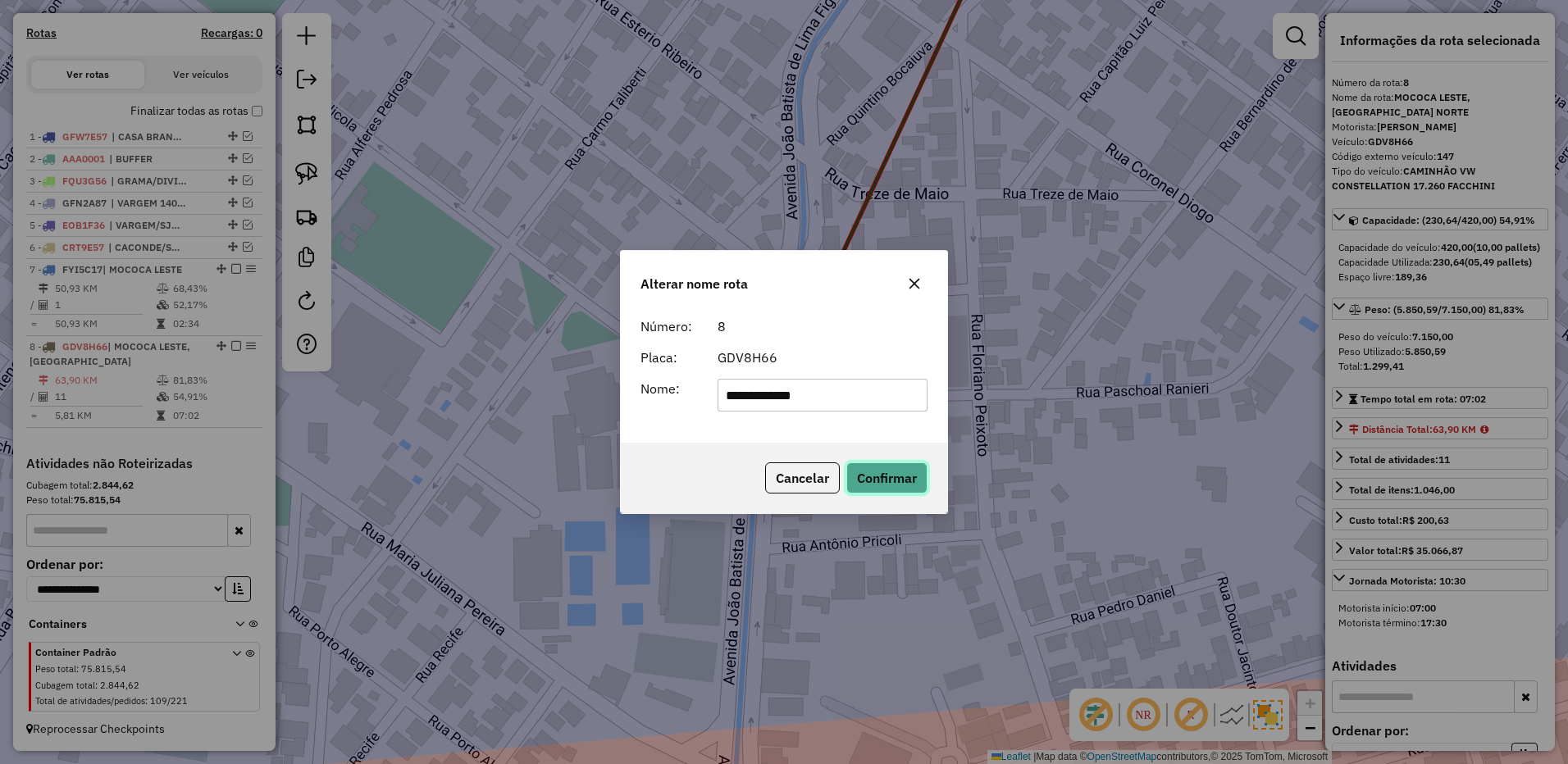
click at [889, 477] on button "Confirmar" at bounding box center [886, 478] width 81 height 32
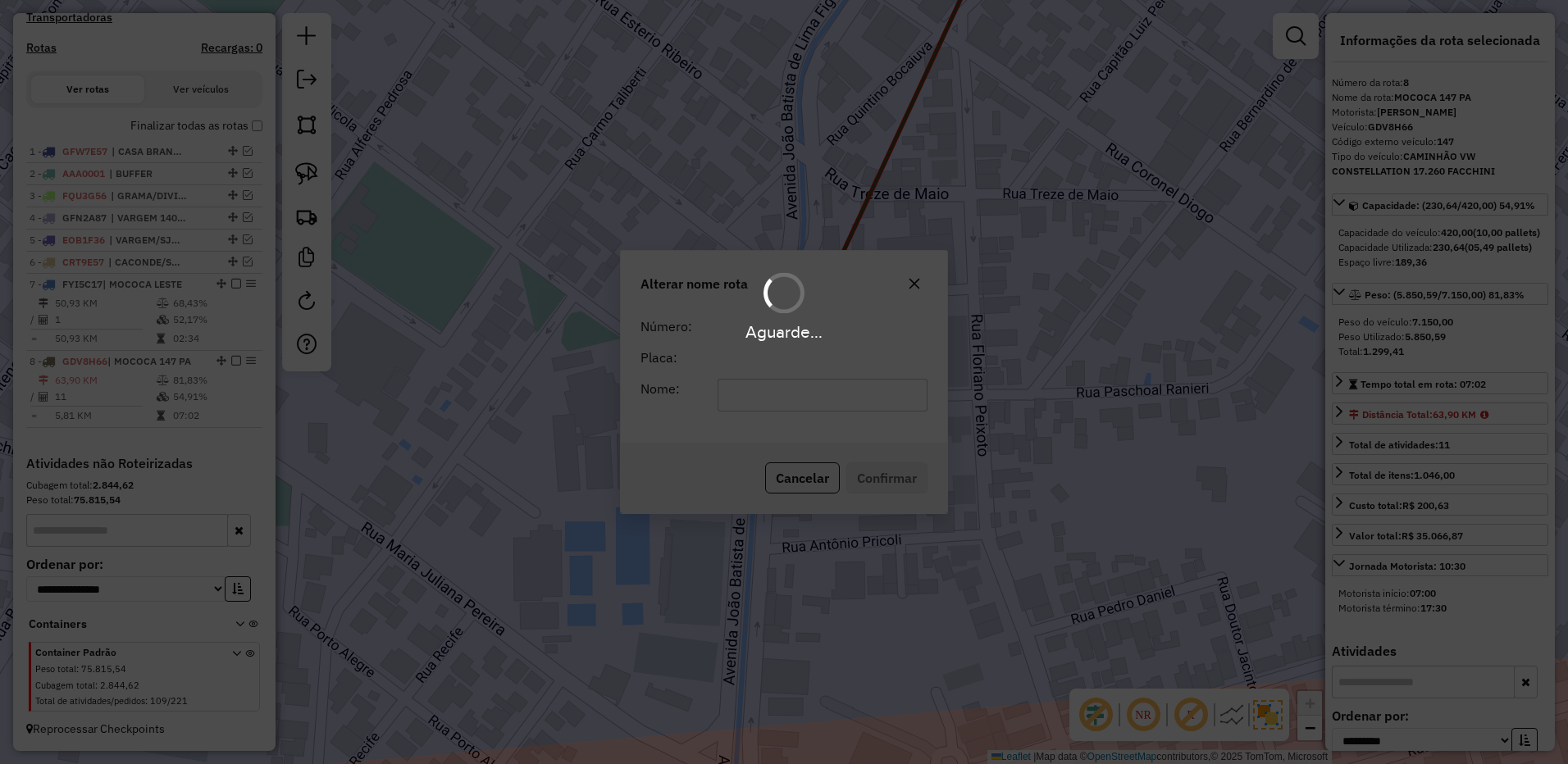
scroll to position [542, 0]
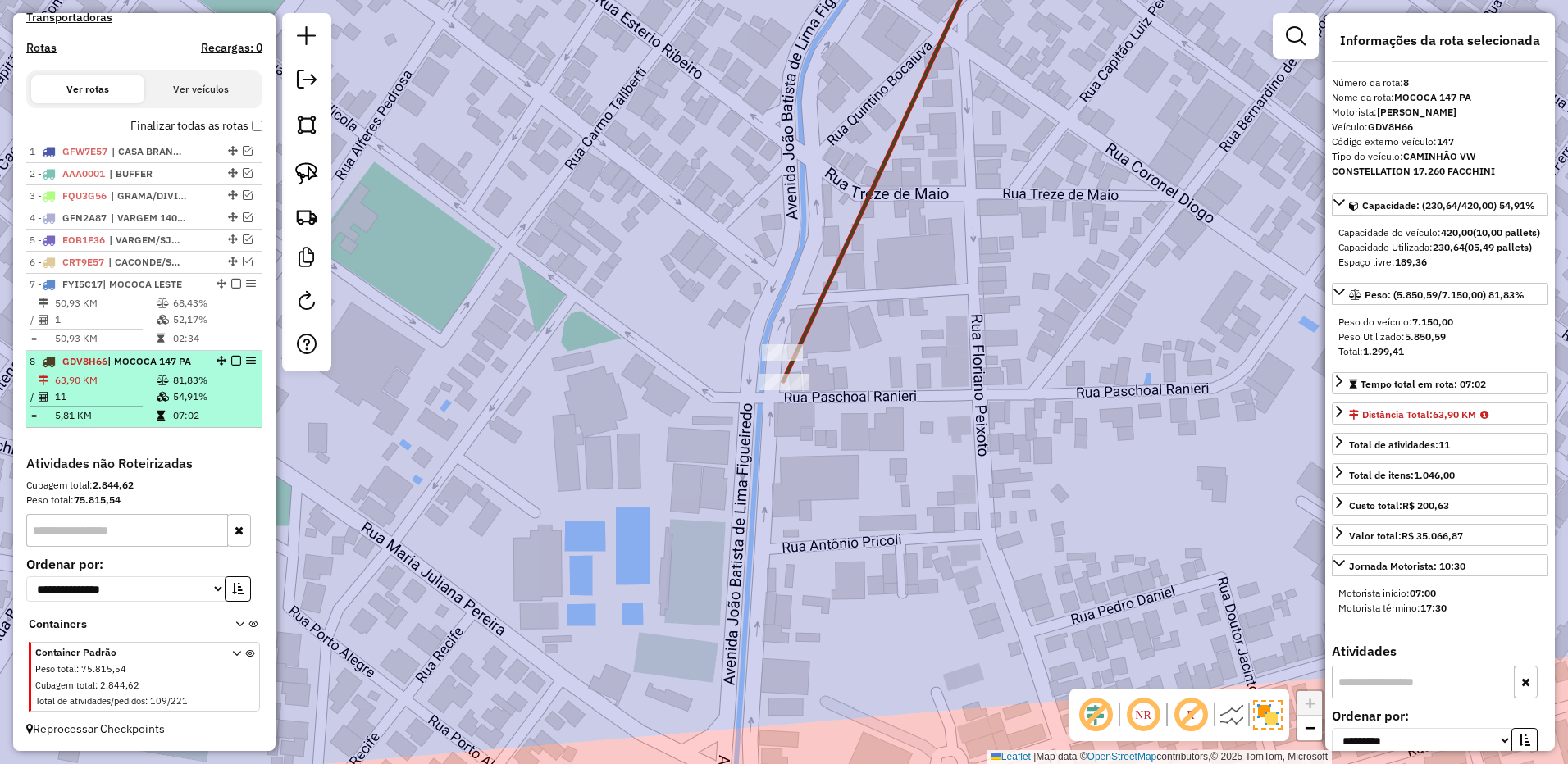
click at [234, 361] on em at bounding box center [236, 361] width 10 height 10
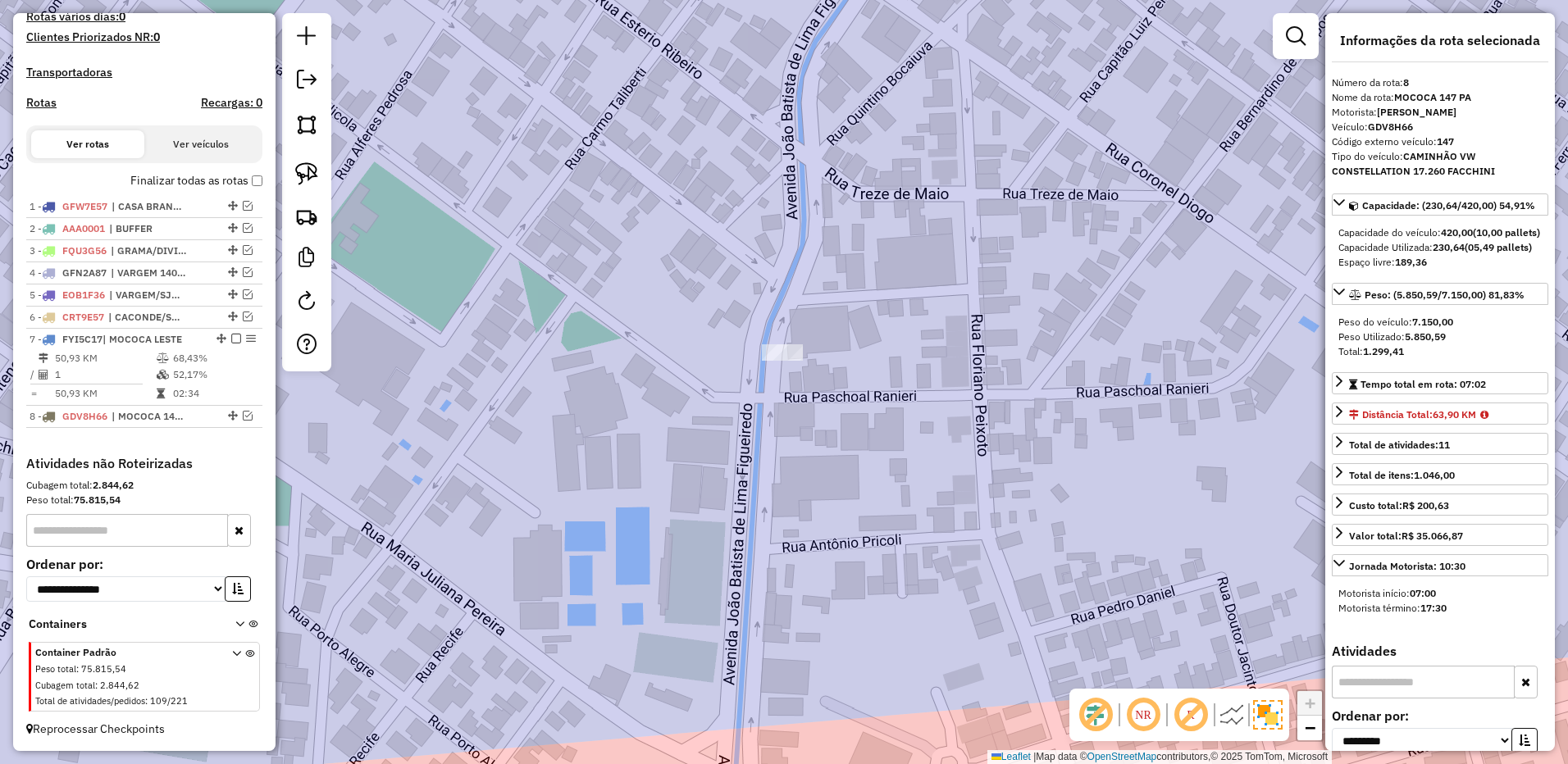
scroll to position [487, 0]
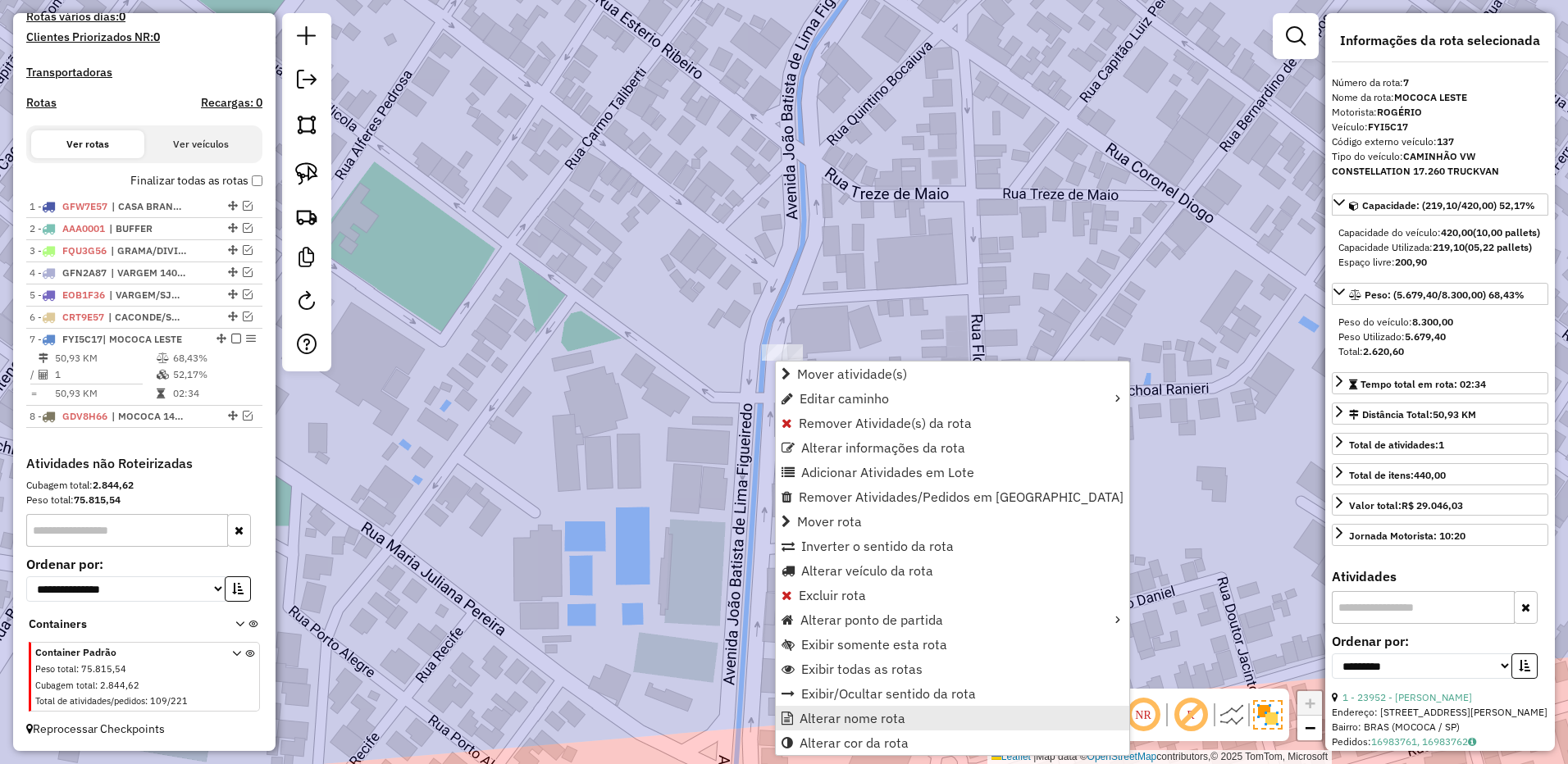
click at [871, 715] on span "Alterar nome rota" at bounding box center [853, 718] width 106 height 13
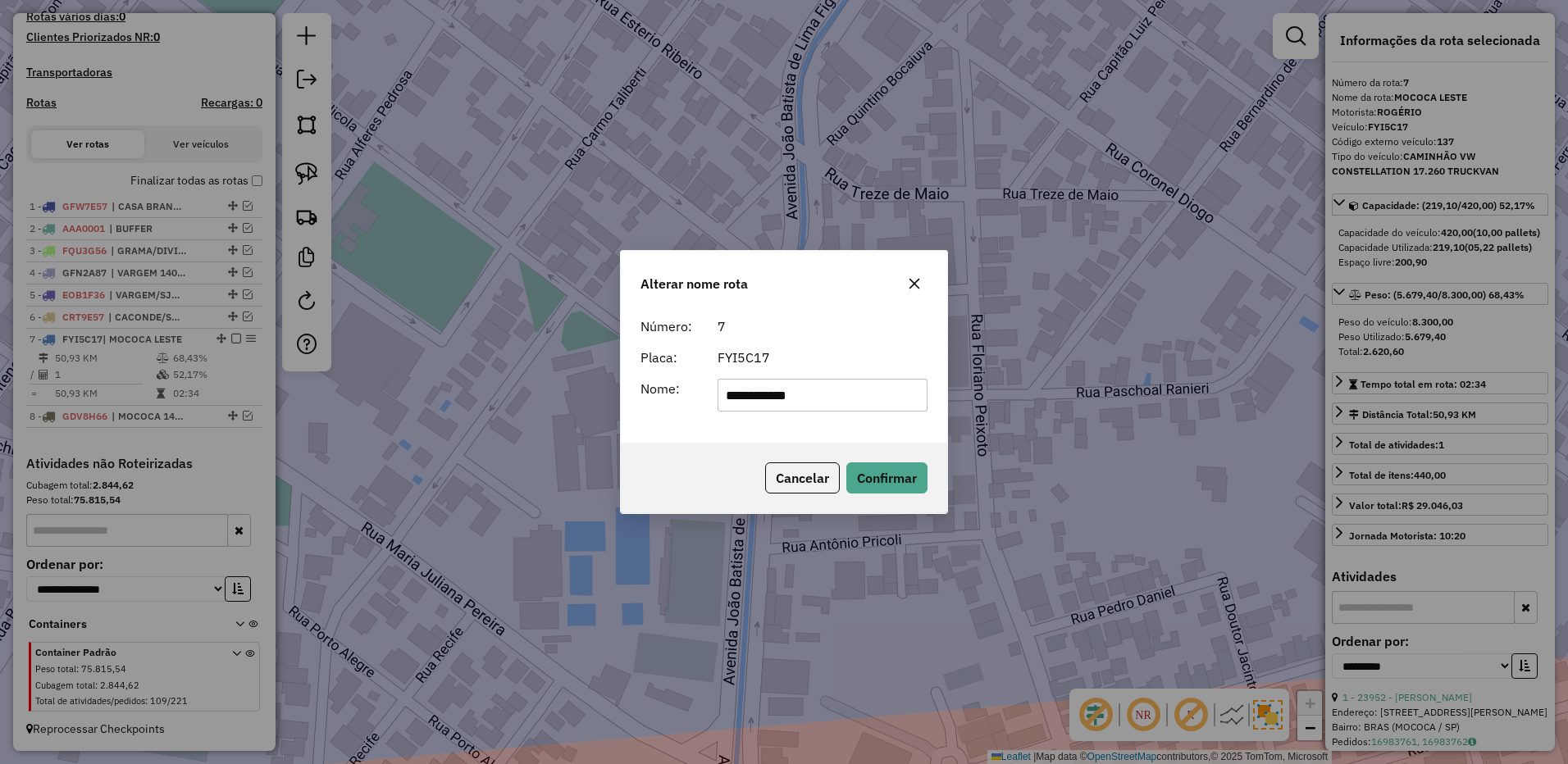
drag, startPoint x: 783, startPoint y: 398, endPoint x: 985, endPoint y: 387, distance: 202.3
click at [985, 387] on div "**********" at bounding box center [784, 382] width 1568 height 764
type input "**********"
click at [899, 470] on button "Confirmar" at bounding box center [886, 478] width 81 height 32
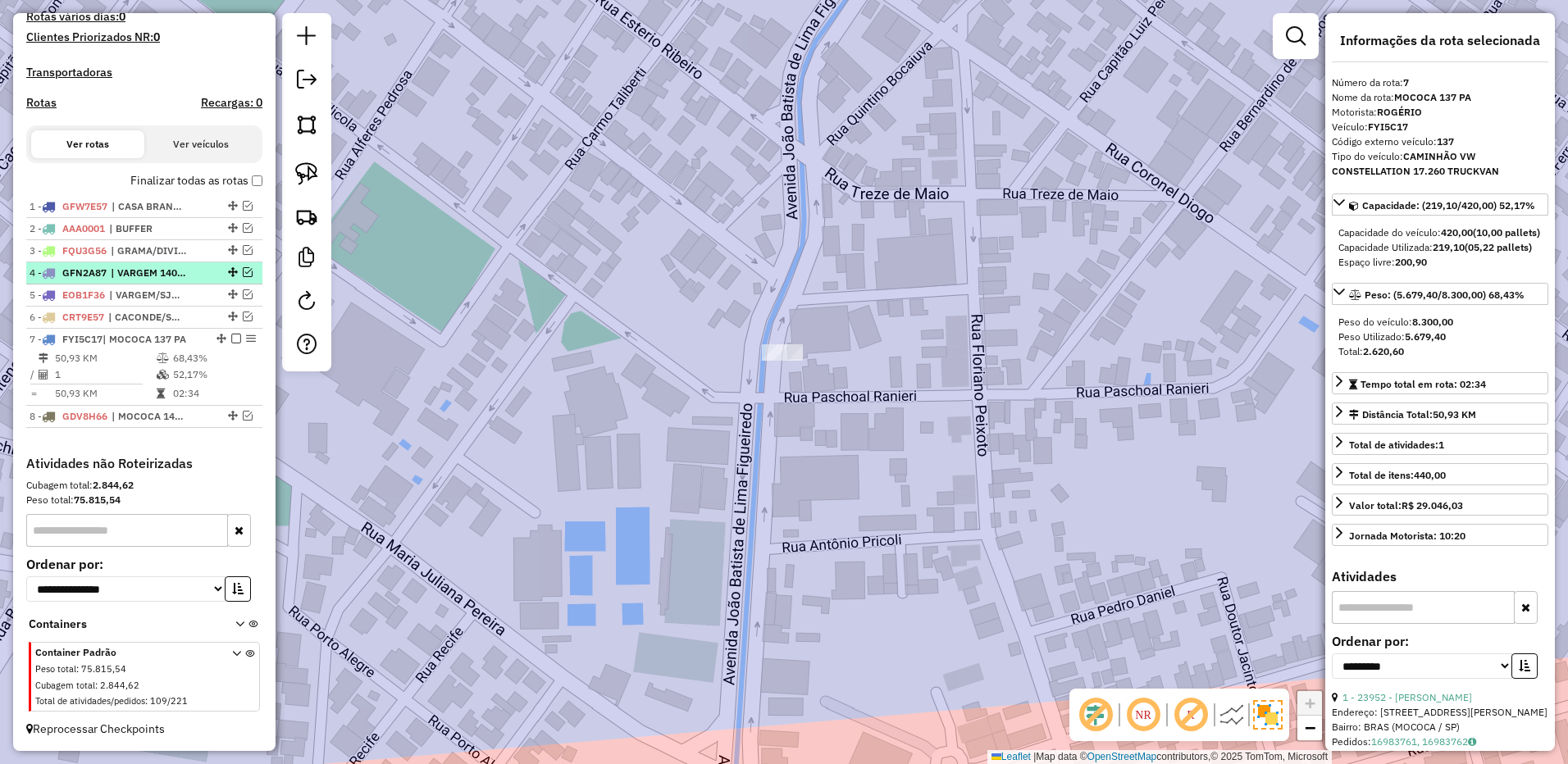
click at [231, 341] on em at bounding box center [236, 339] width 10 height 10
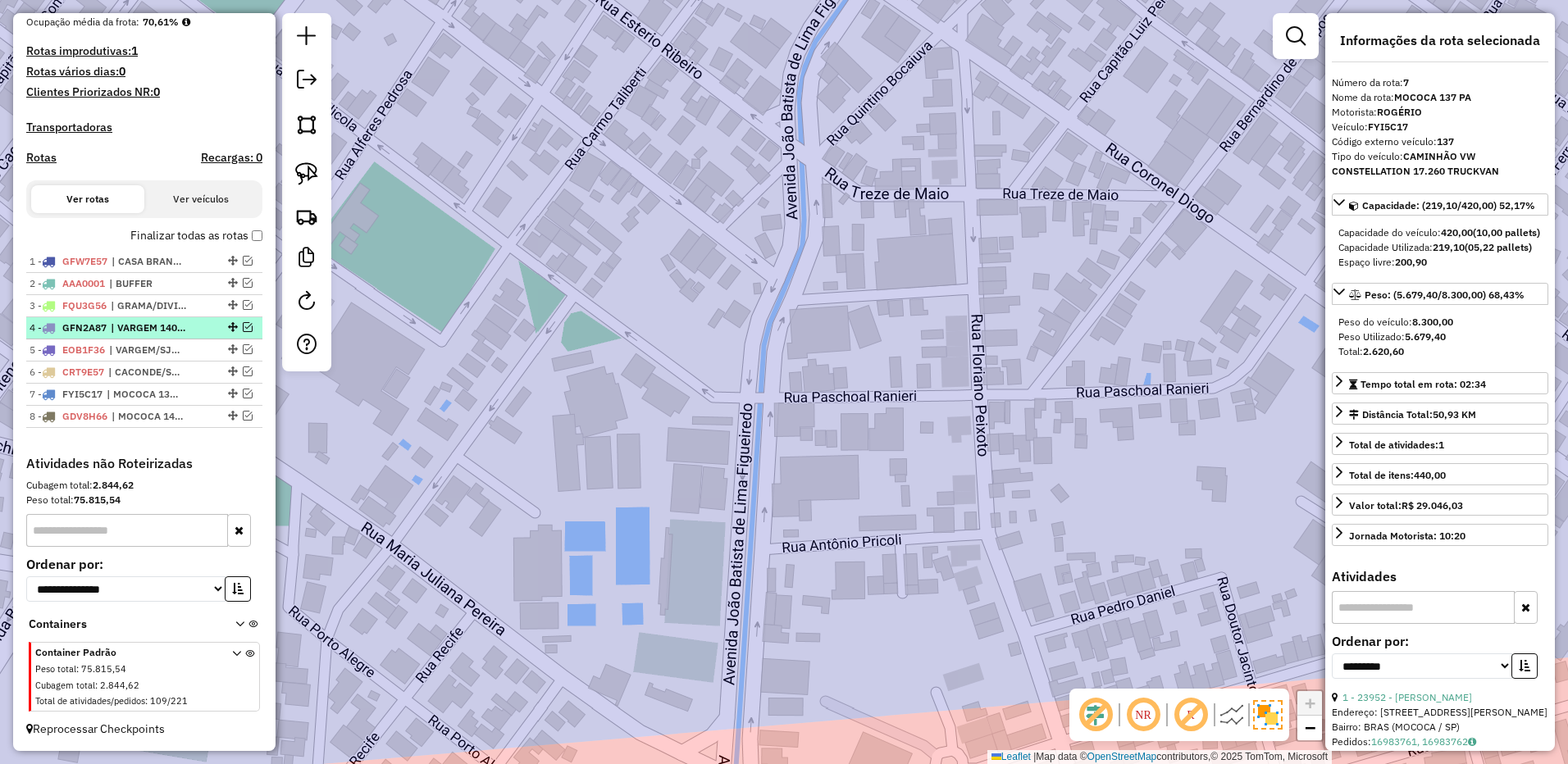
scroll to position [432, 0]
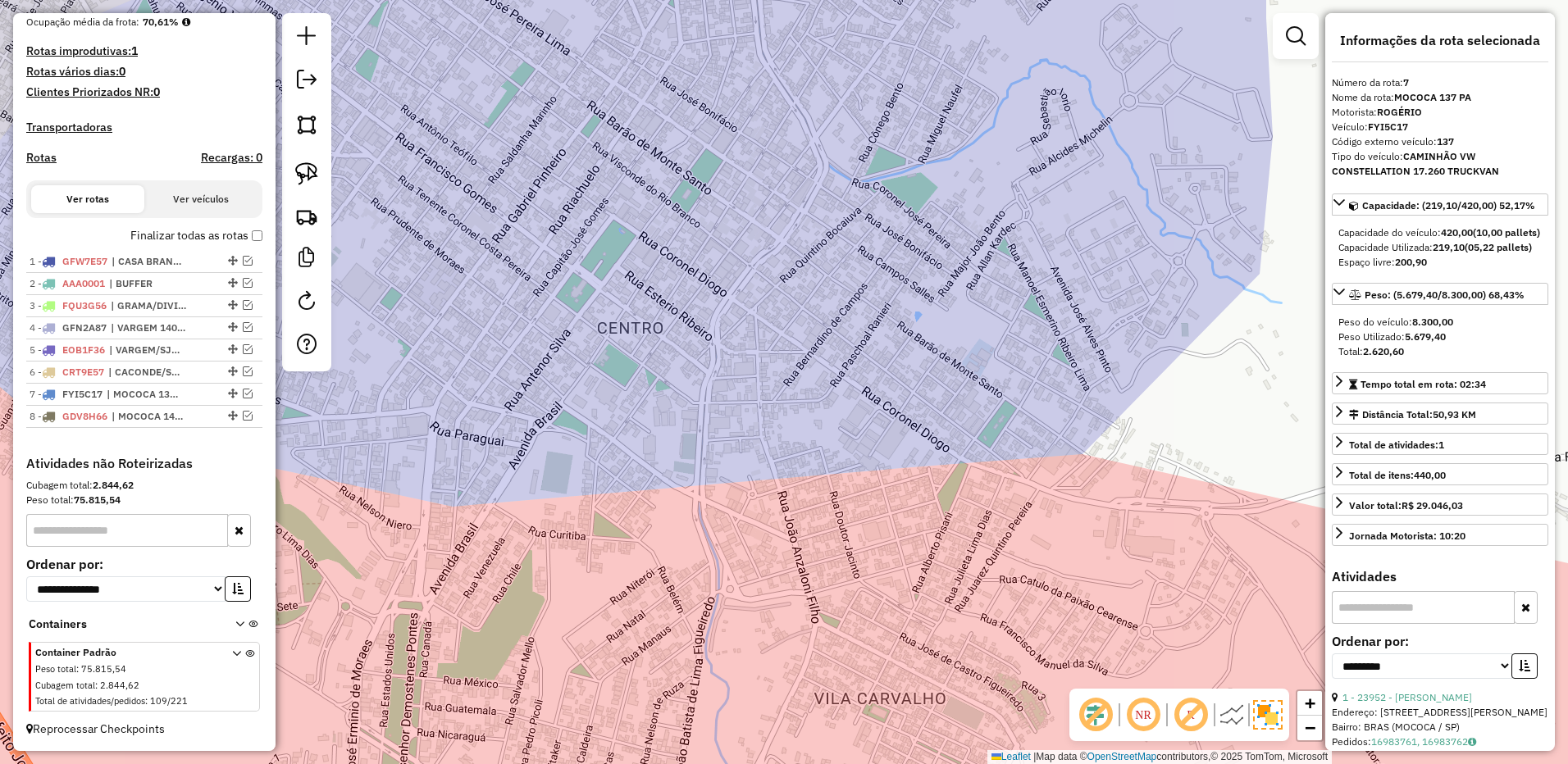
drag, startPoint x: 813, startPoint y: 367, endPoint x: 755, endPoint y: 301, distance: 87.9
click at [784, 329] on div "Janela de atendimento Grade de atendimento Capacidade Transportadoras Veículos …" at bounding box center [784, 382] width 1568 height 764
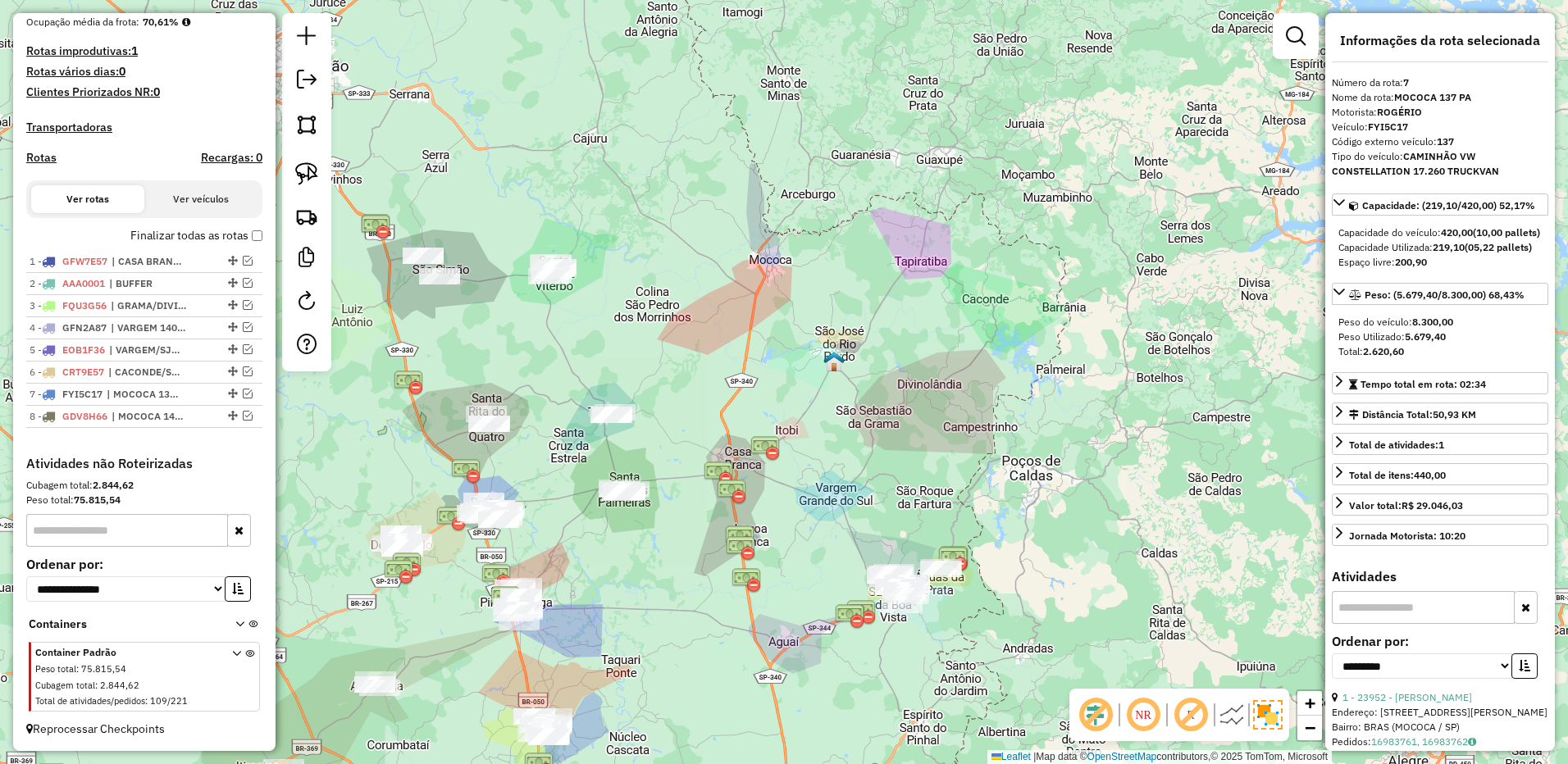
drag, startPoint x: 719, startPoint y: 461, endPoint x: 735, endPoint y: 388, distance: 74.7
click at [735, 388] on div "Janela de atendimento Grade de atendimento Capacidade Transportadoras Veículos …" at bounding box center [784, 382] width 1568 height 764
drag, startPoint x: 302, startPoint y: 161, endPoint x: 594, endPoint y: 427, distance: 395.0
click at [303, 161] on link at bounding box center [307, 174] width 36 height 36
drag, startPoint x: 567, startPoint y: 462, endPoint x: 755, endPoint y: 512, distance: 194.5
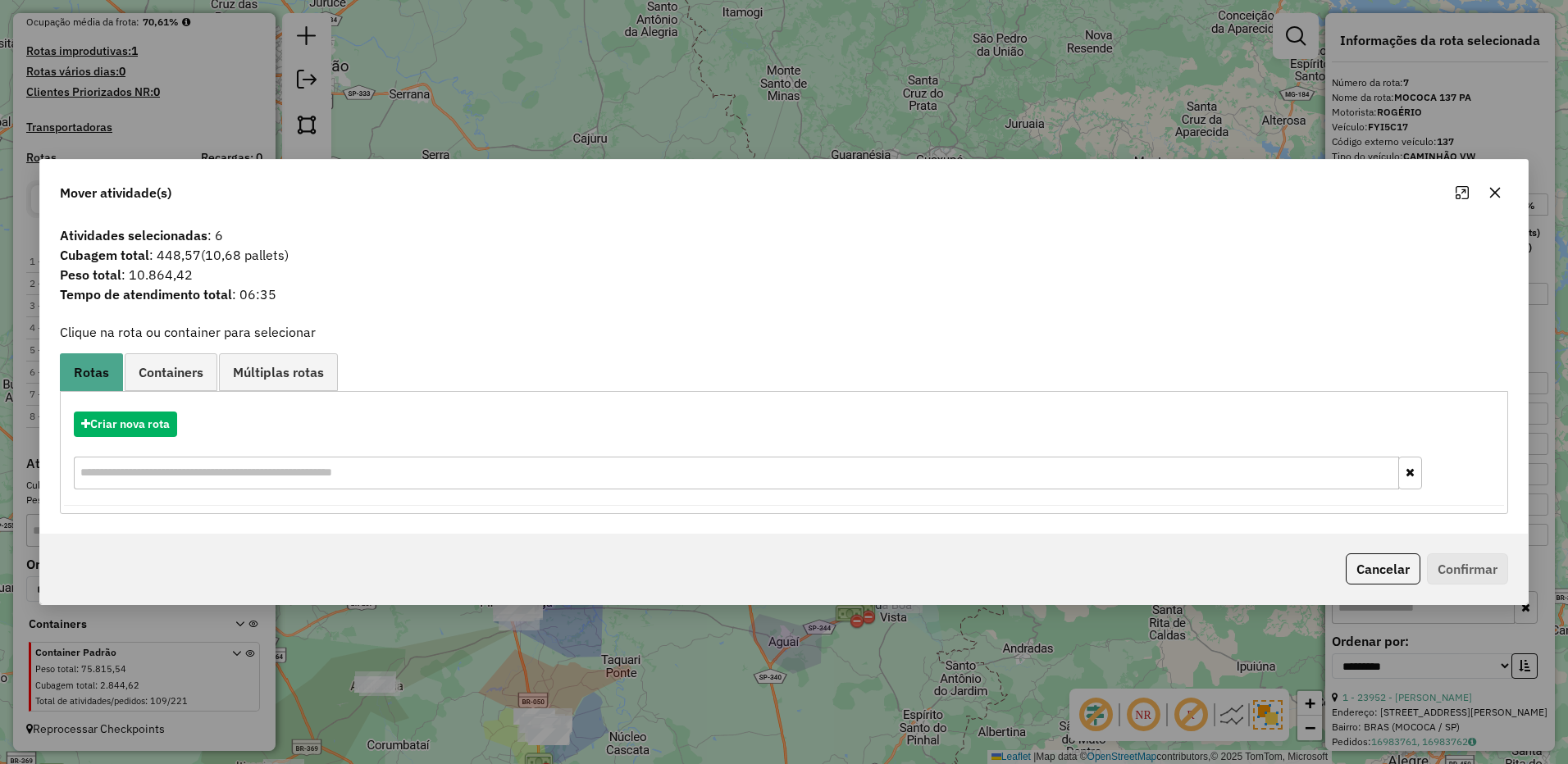
click at [1493, 196] on icon "button" at bounding box center [1494, 192] width 13 height 13
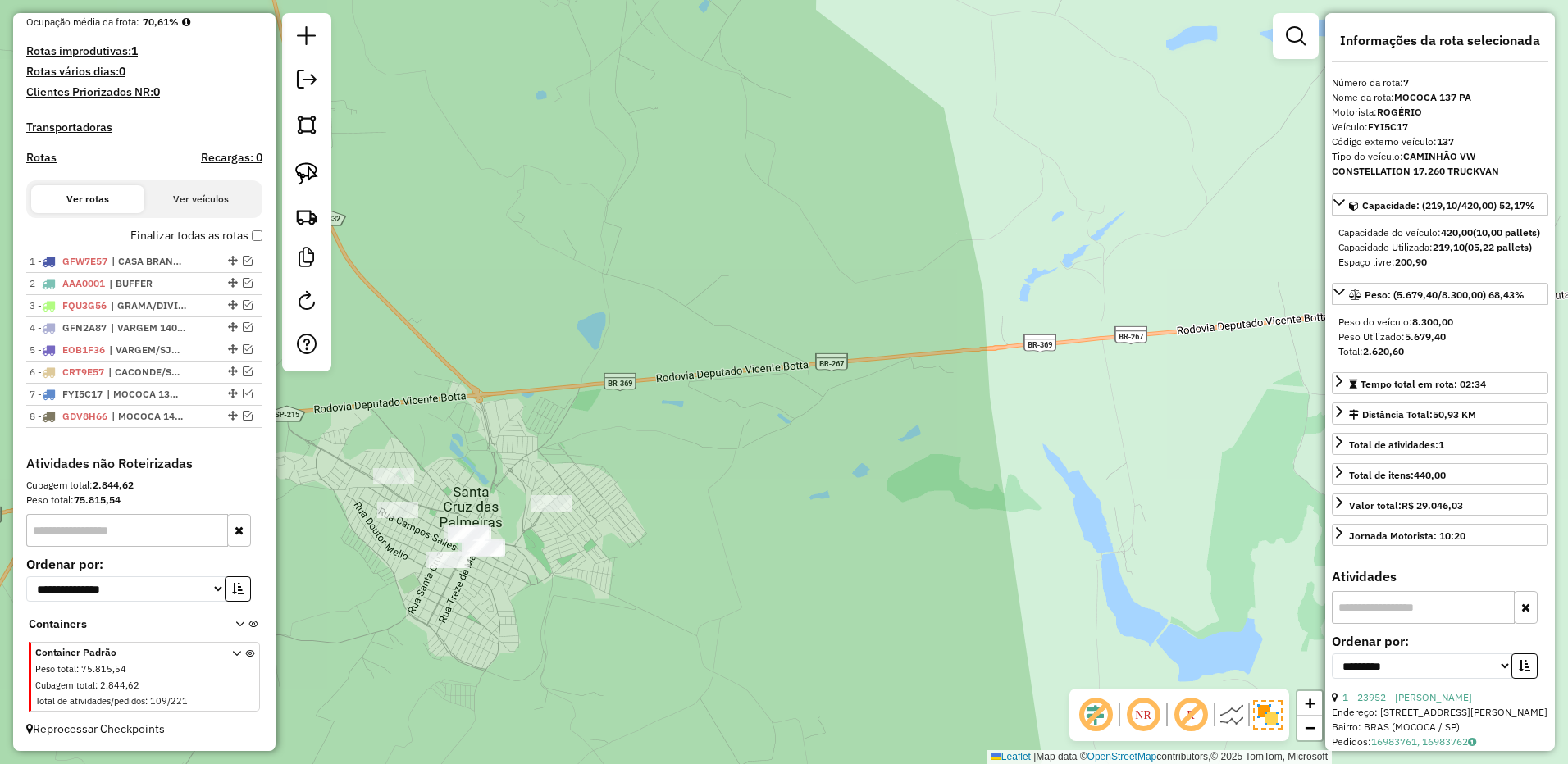
drag, startPoint x: 628, startPoint y: 592, endPoint x: 635, endPoint y: 580, distance: 13.9
click at [639, 580] on div "Janela de atendimento Grade de atendimento Capacidade Transportadoras Veículos …" at bounding box center [784, 382] width 1568 height 764
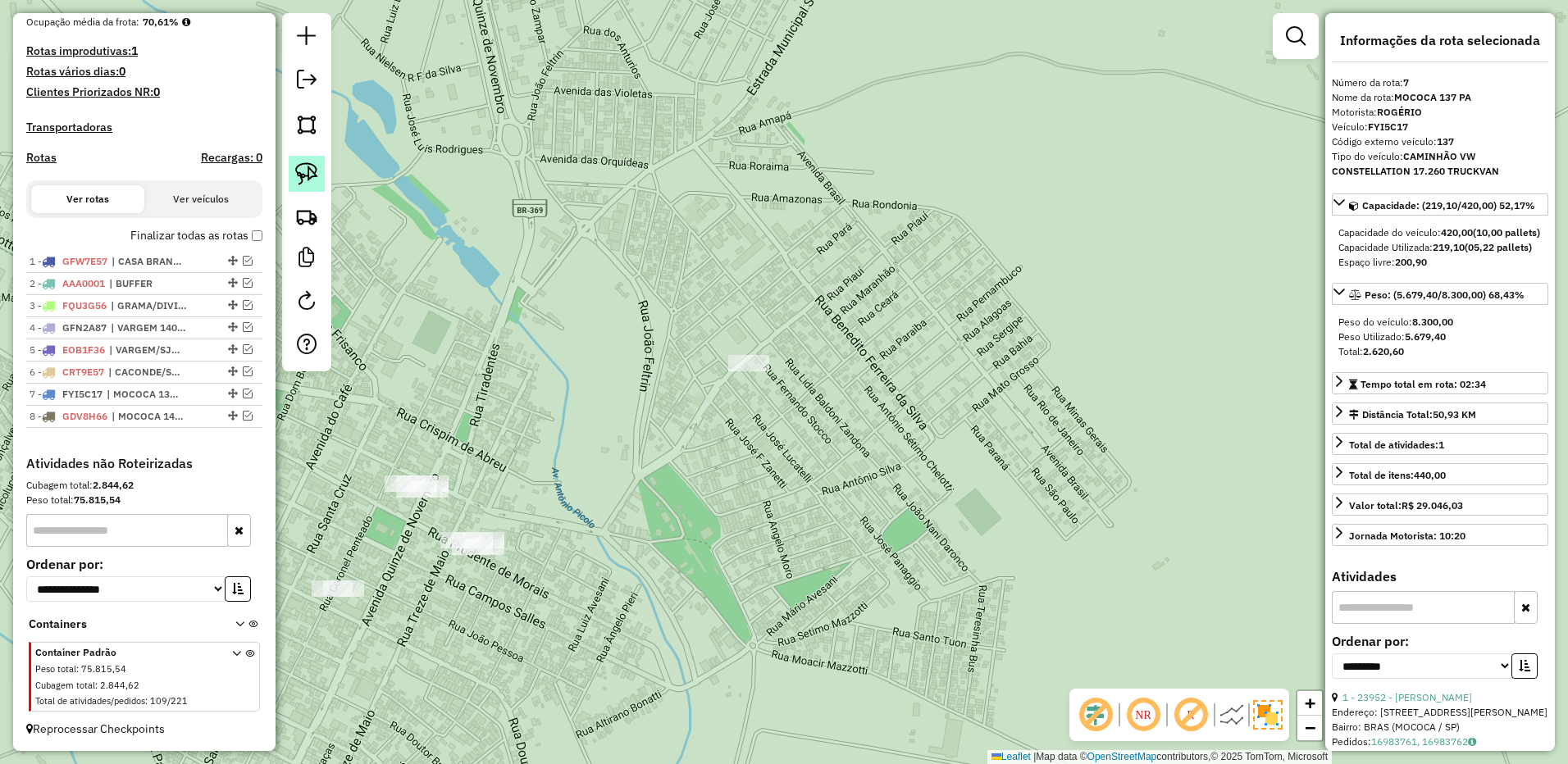
click at [315, 189] on link at bounding box center [307, 174] width 36 height 36
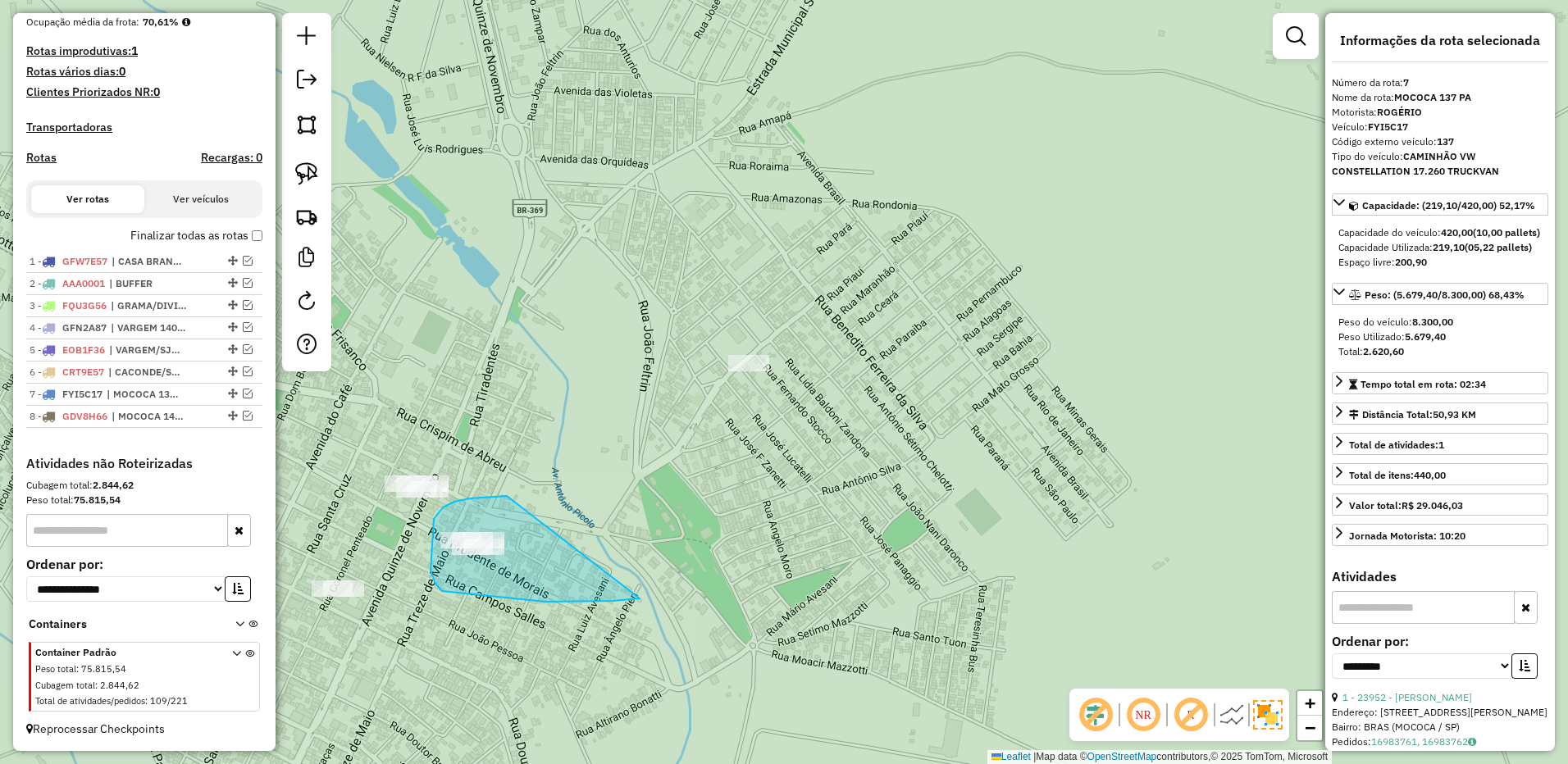
drag, startPoint x: 507, startPoint y: 496, endPoint x: 669, endPoint y: 524, distance: 164.4
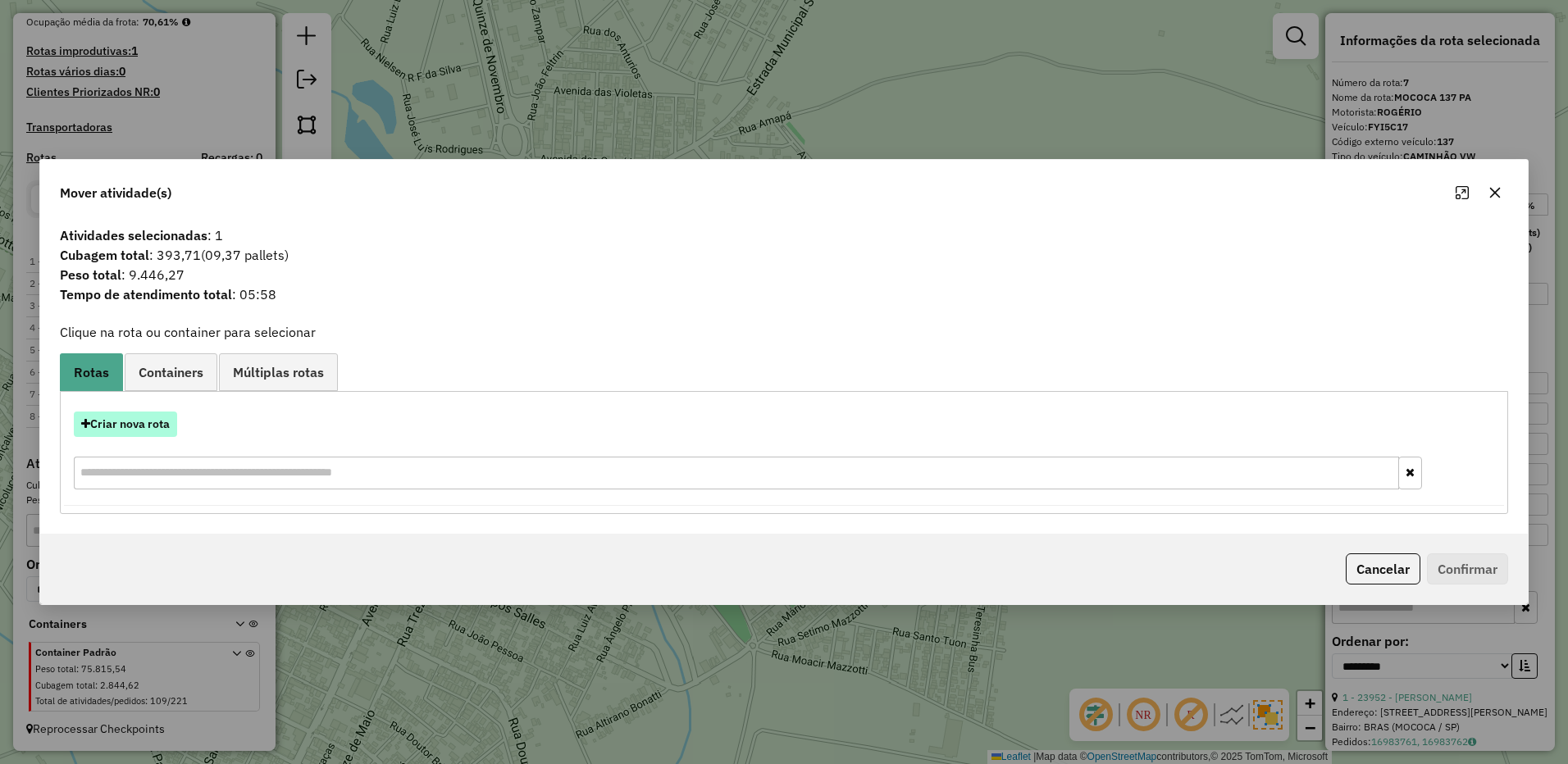
click at [136, 415] on button "Criar nova rota" at bounding box center [125, 424] width 103 height 26
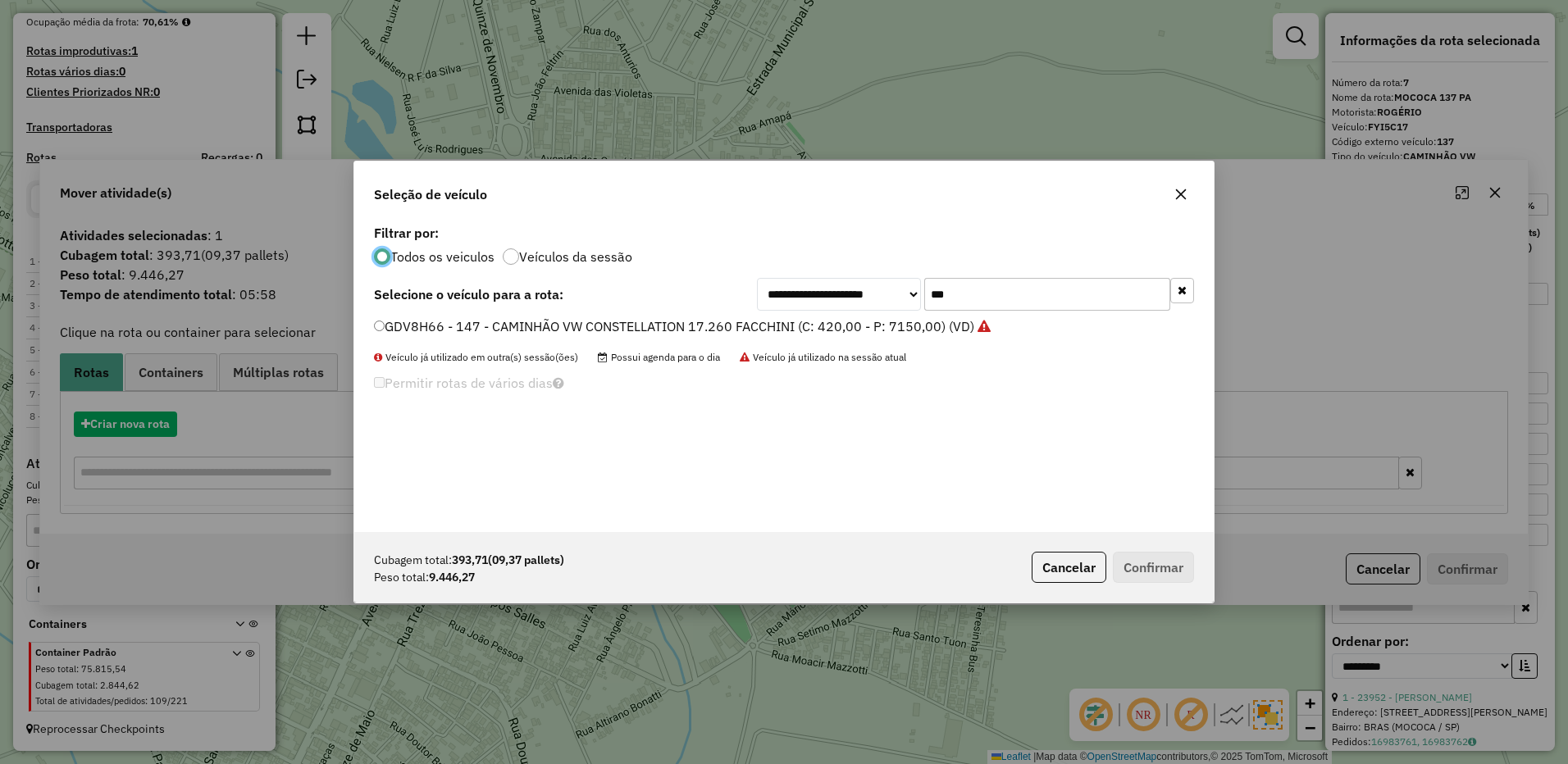
scroll to position [9, 5]
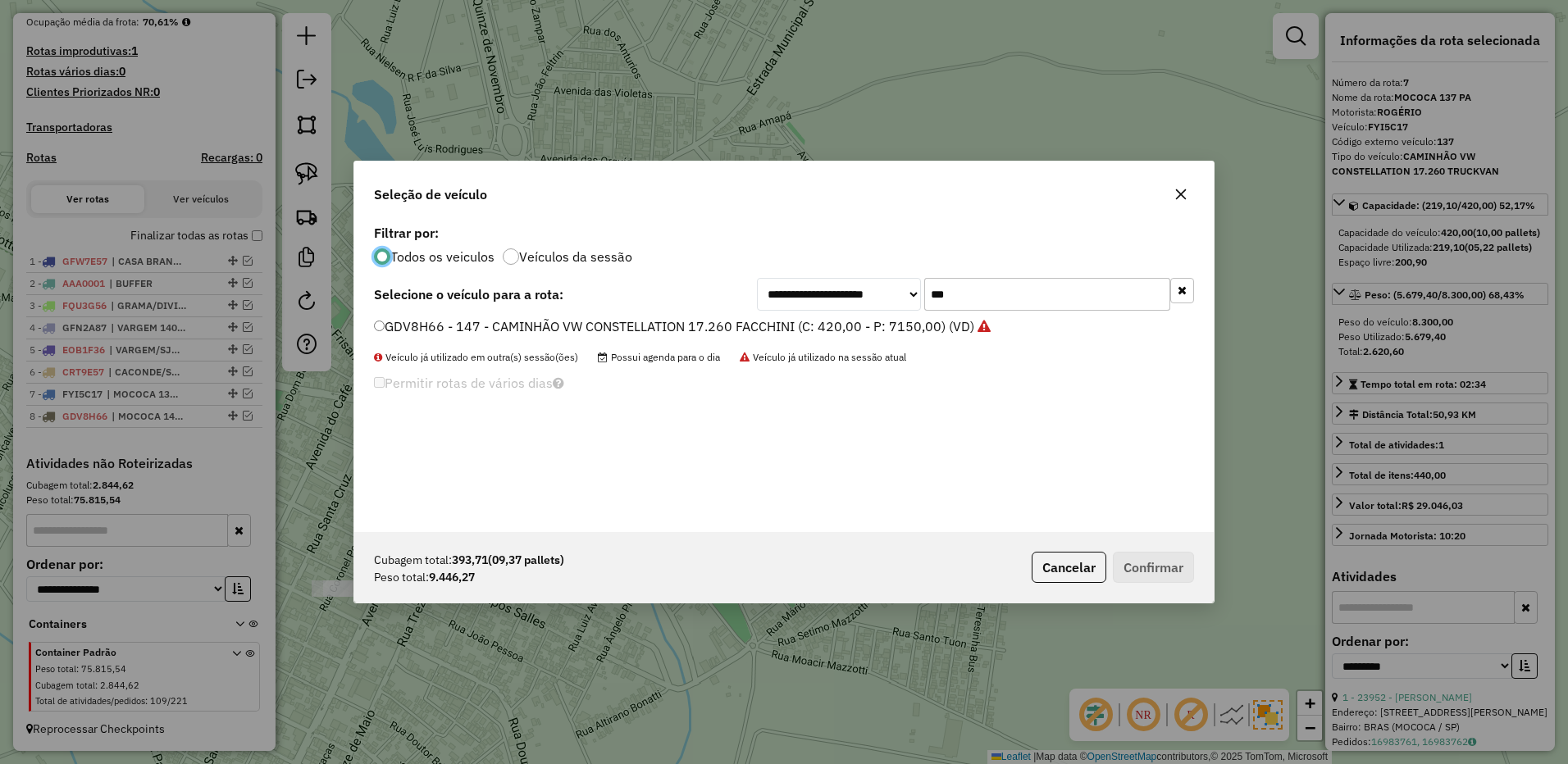
click at [1004, 291] on input "***" at bounding box center [1047, 294] width 246 height 33
type input "***"
drag, startPoint x: 909, startPoint y: 330, endPoint x: 992, endPoint y: 380, distance: 96.9
click at [909, 330] on label "FXJ7379 - 127 - CAMINHÃO VW CONSTELLATION 17.280 BAÚ AZUL (C: 420,00 - P: 8750,…" at bounding box center [672, 326] width 596 height 20
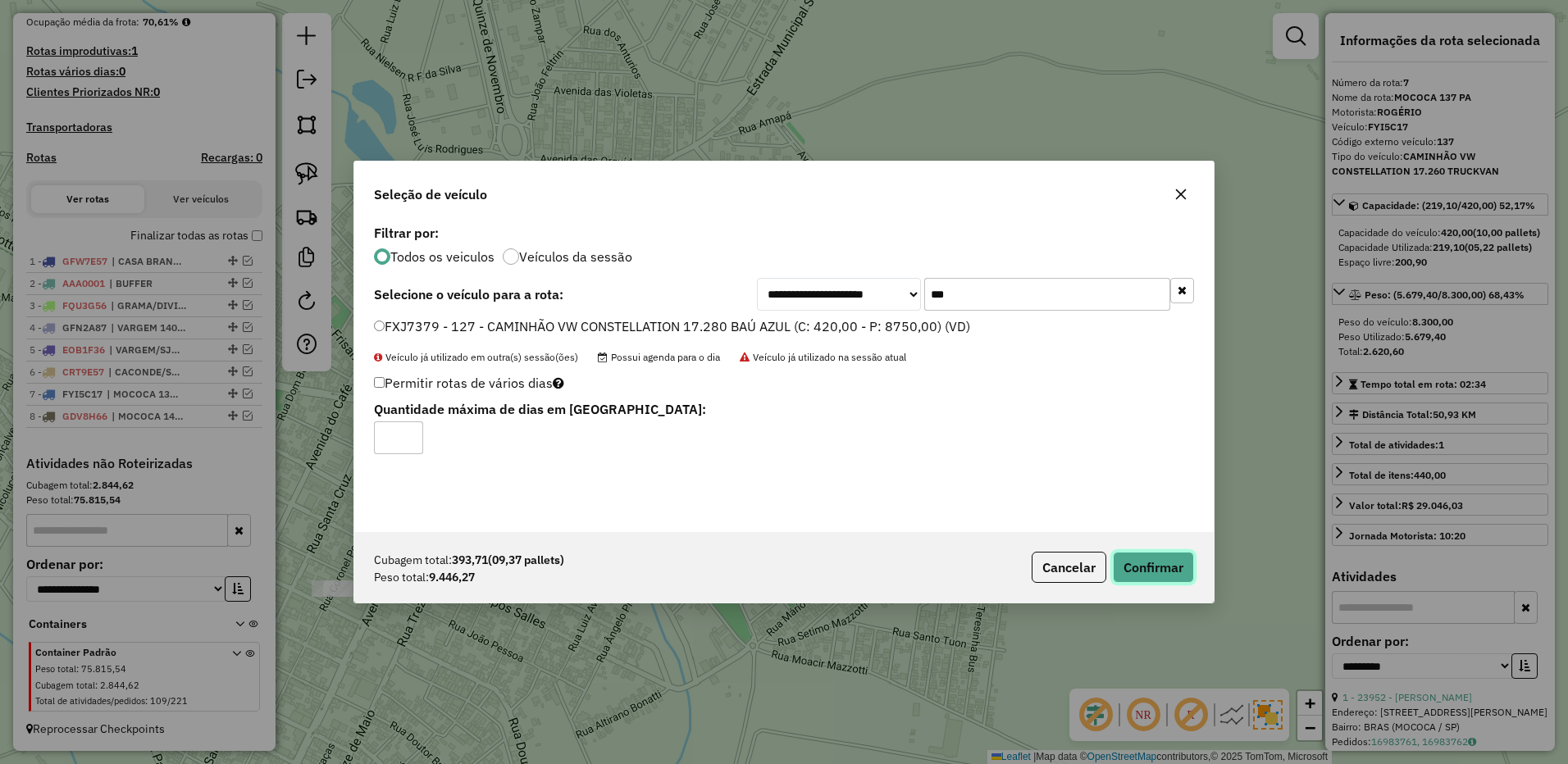
click at [1156, 566] on button "Confirmar" at bounding box center [1152, 567] width 81 height 32
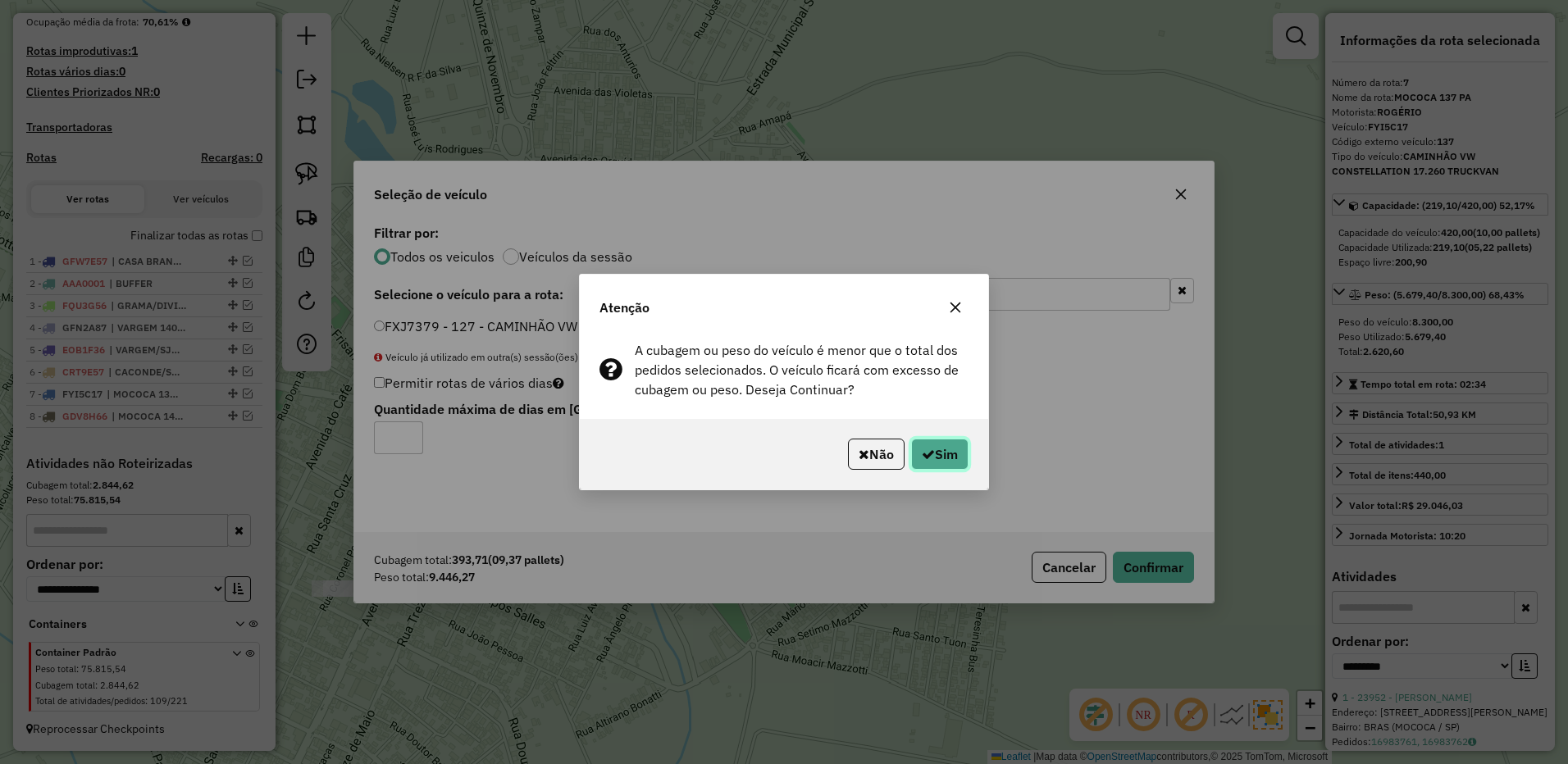
click at [956, 455] on button "Sim" at bounding box center [939, 454] width 57 height 32
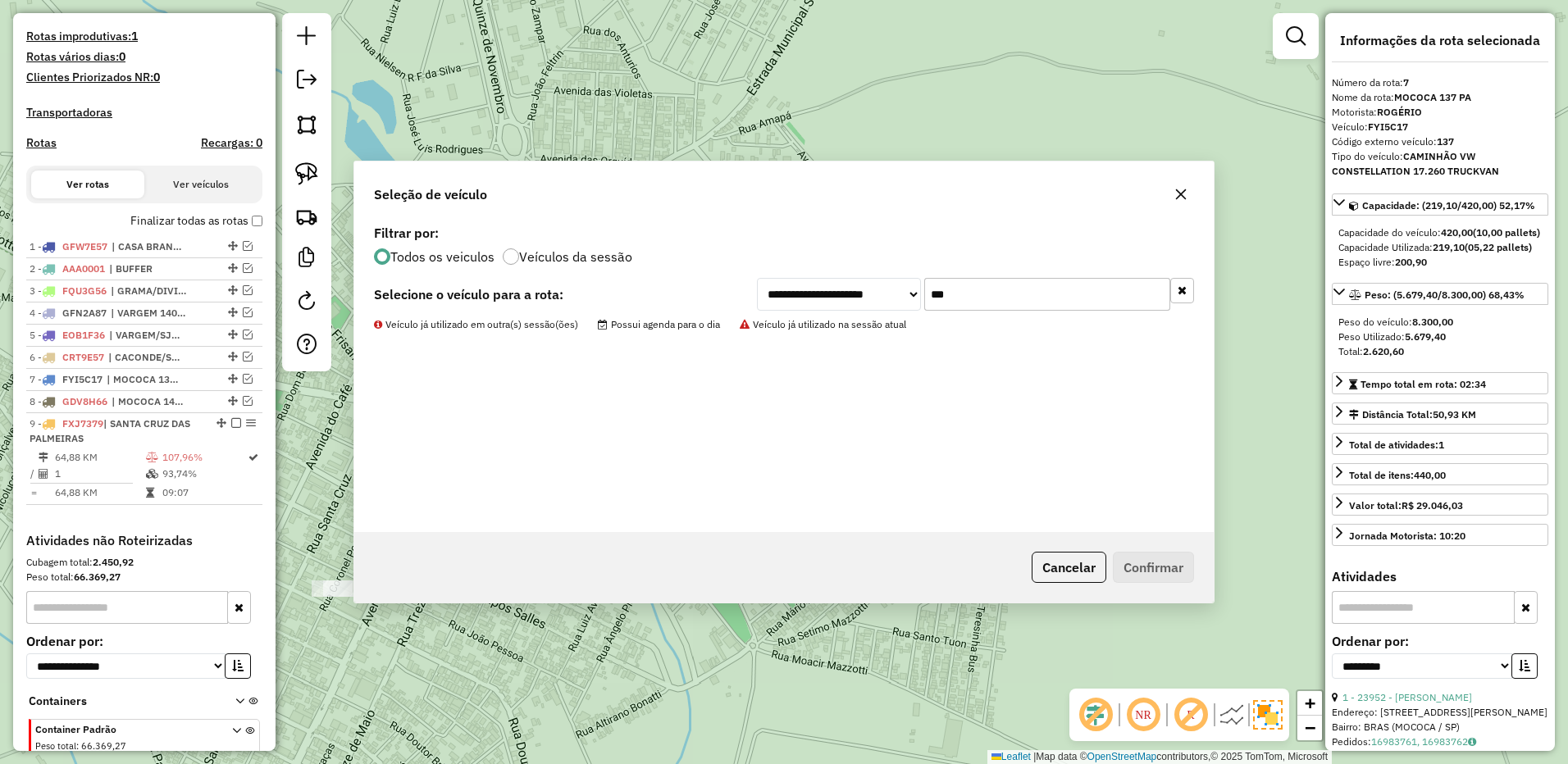
scroll to position [524, 0]
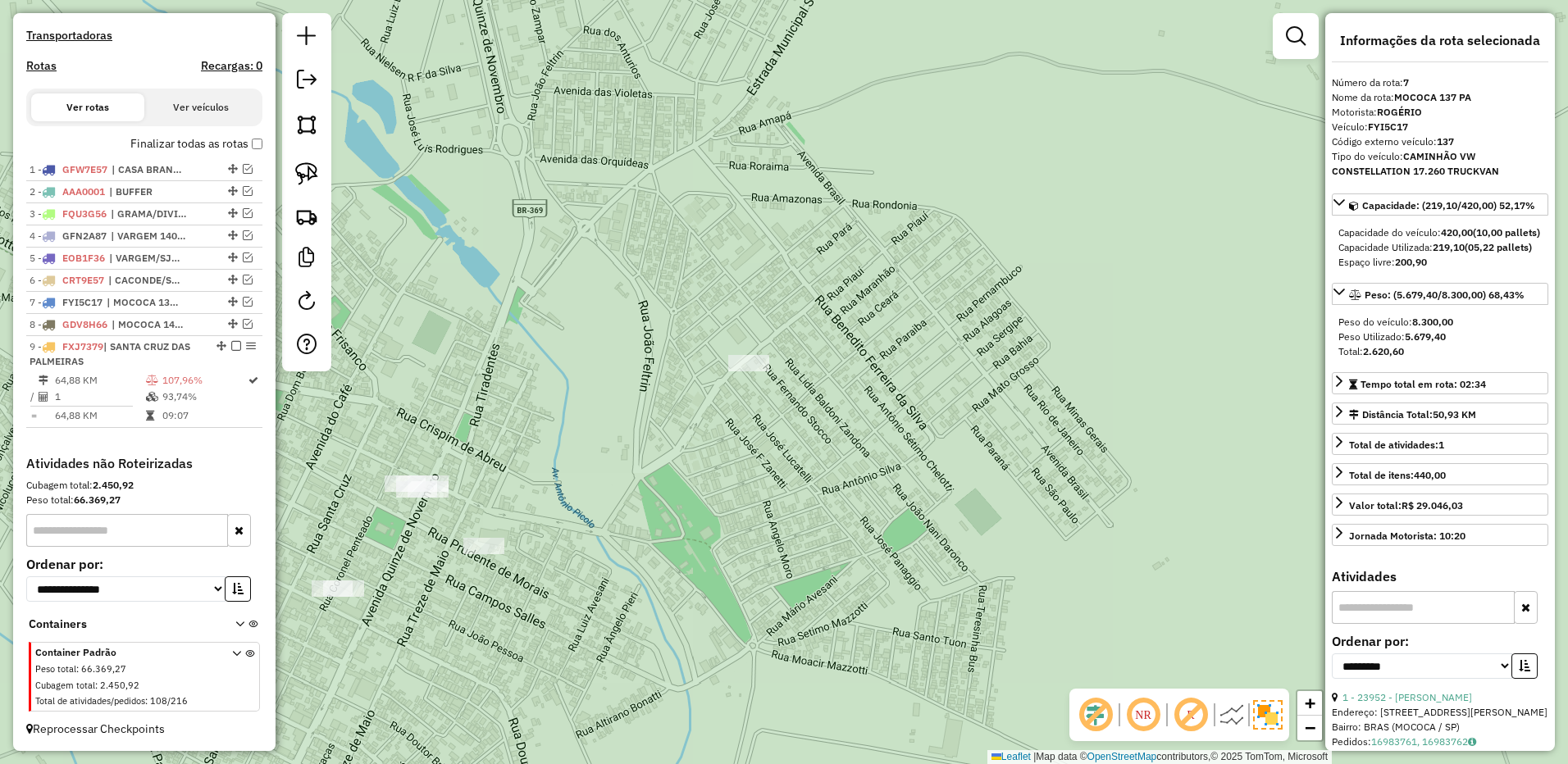
click at [485, 554] on div at bounding box center [484, 545] width 41 height 16
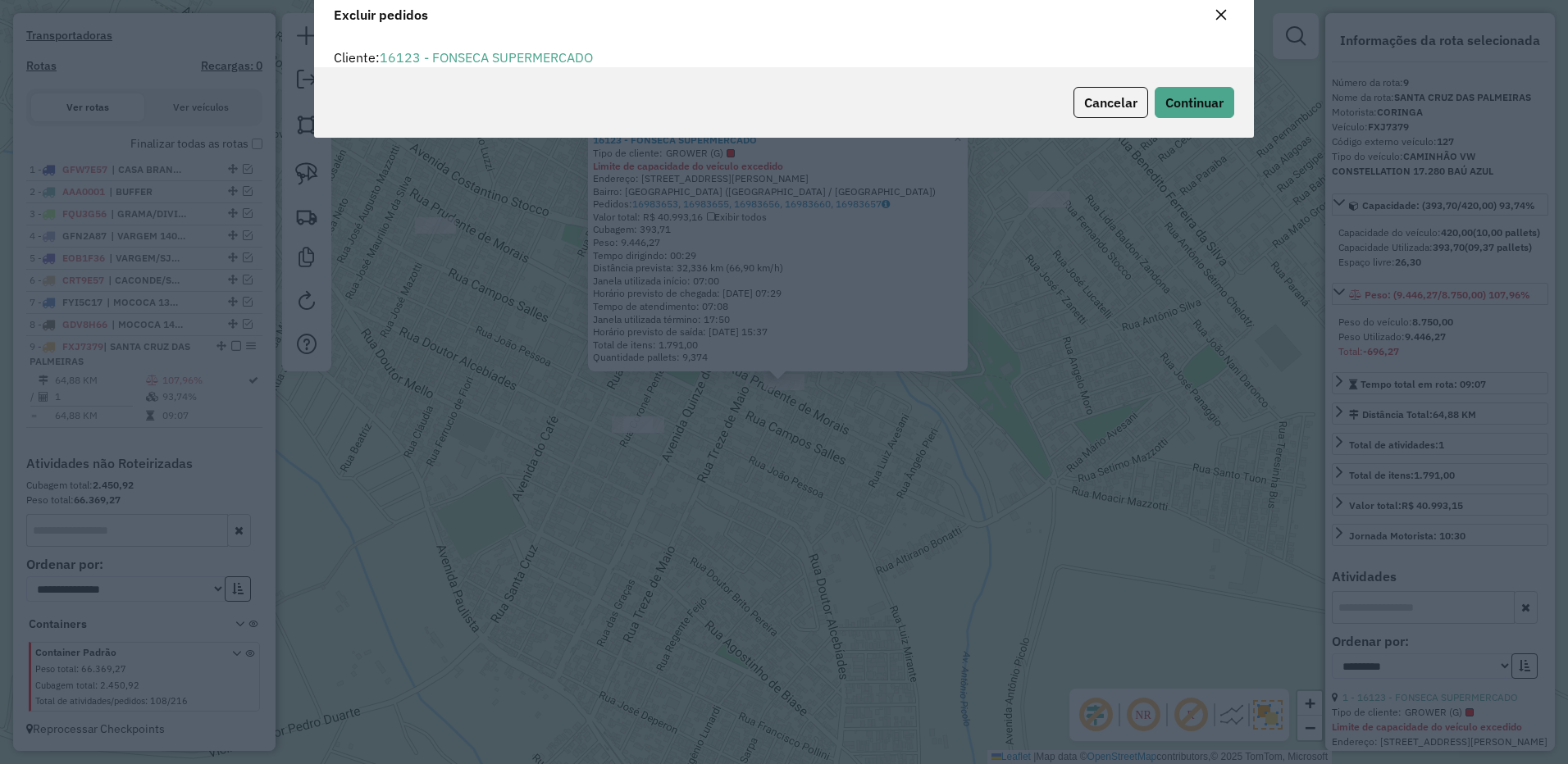
scroll to position [9, 5]
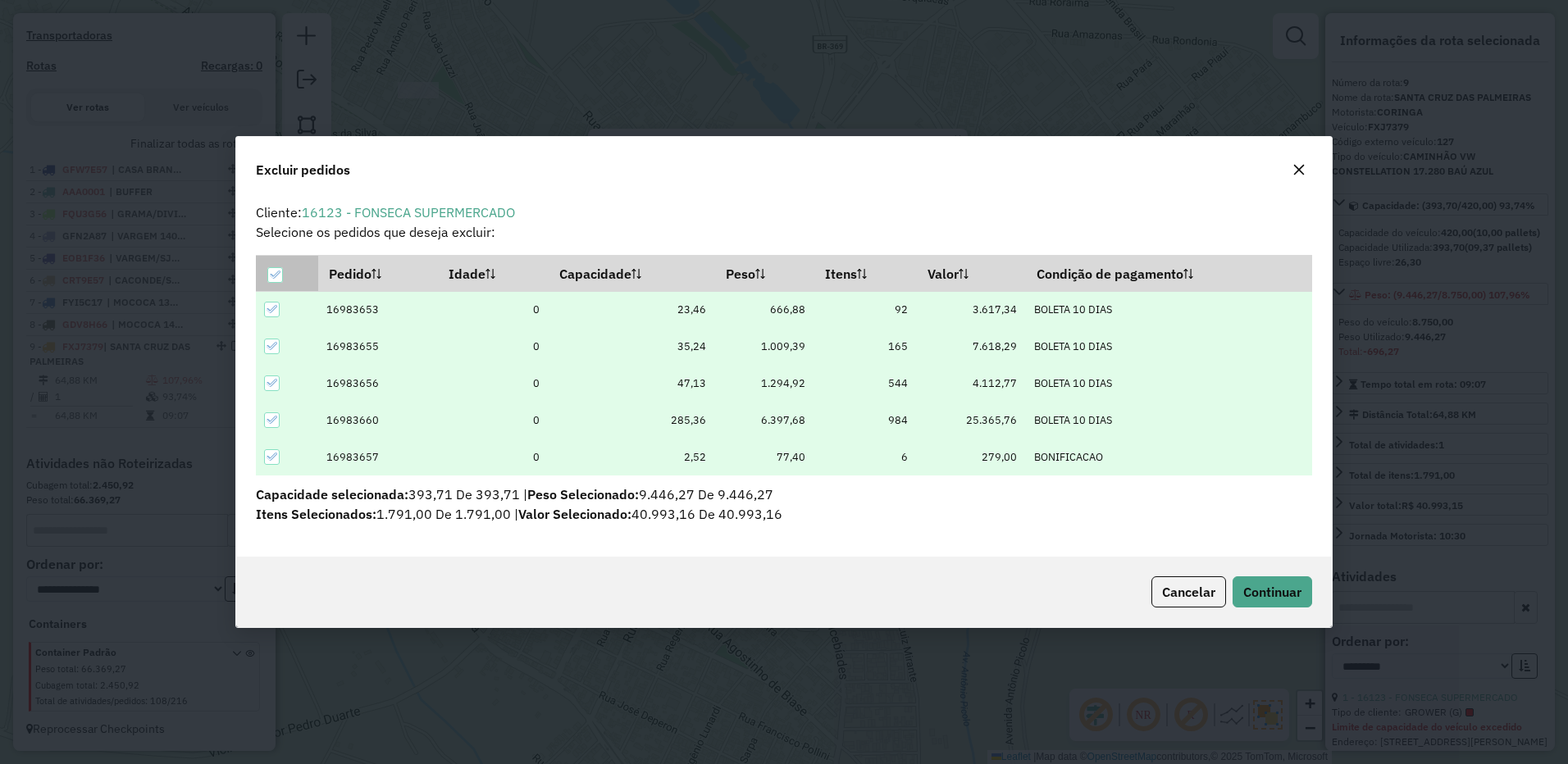
click at [279, 275] on icon at bounding box center [274, 274] width 11 height 11
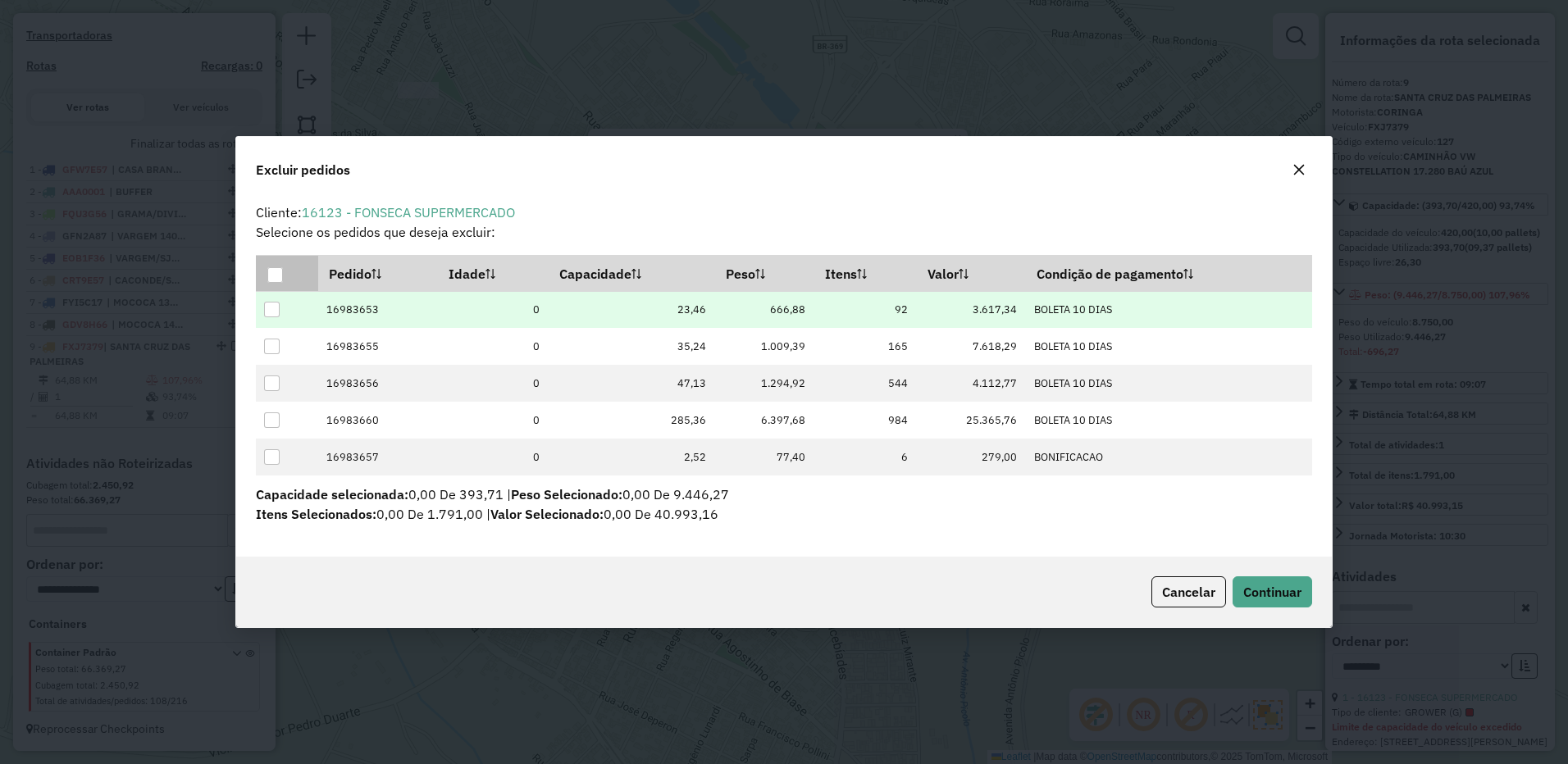
click at [277, 312] on div at bounding box center [272, 309] width 15 height 15
click at [1286, 597] on span "Continuar" at bounding box center [1272, 591] width 58 height 16
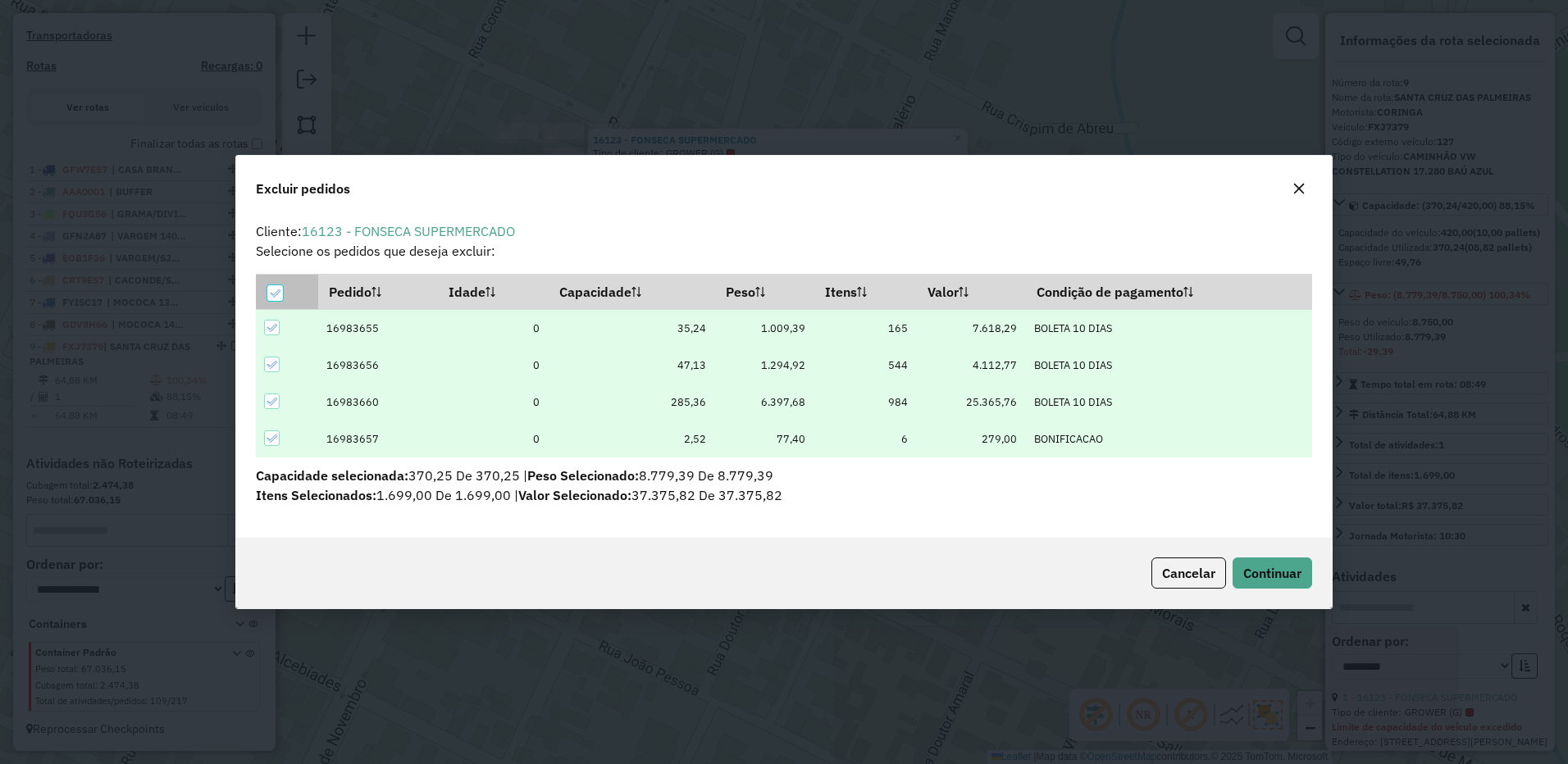
click at [271, 290] on icon at bounding box center [274, 293] width 11 height 11
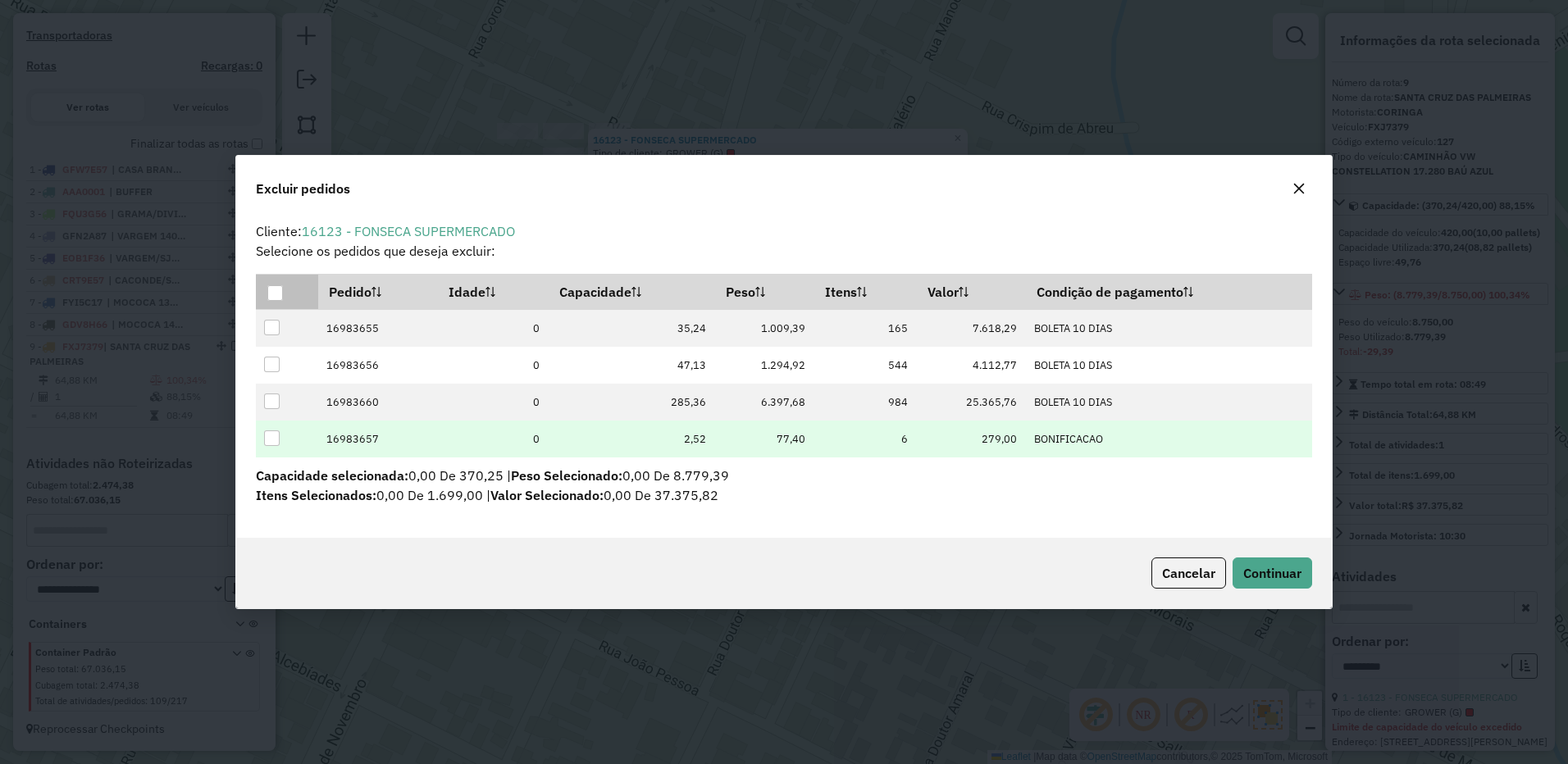
click at [269, 436] on div at bounding box center [272, 438] width 15 height 15
click at [1251, 574] on span "Continuar" at bounding box center [1272, 572] width 58 height 16
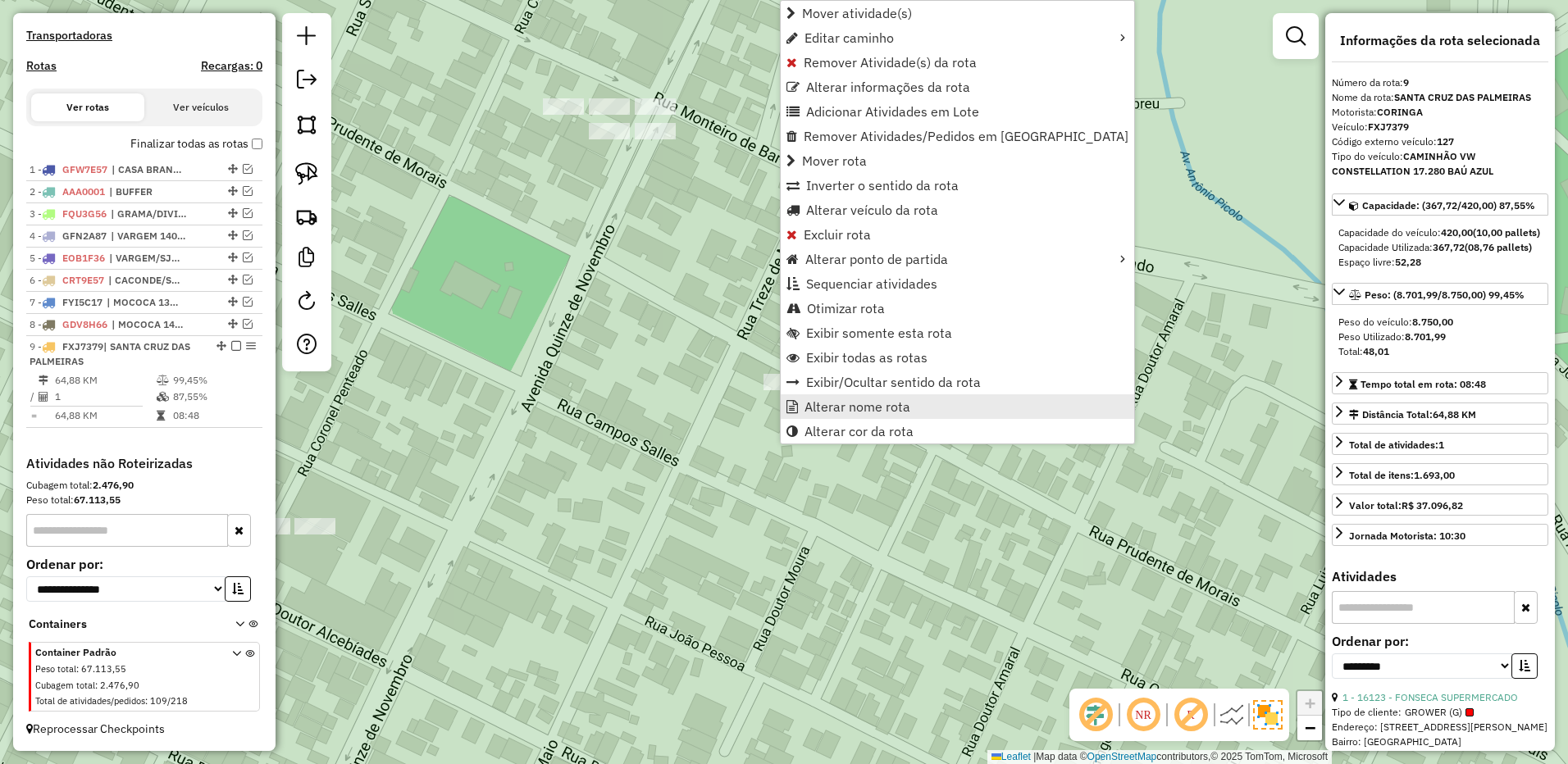
click at [831, 408] on span "Alterar nome rota" at bounding box center [857, 406] width 106 height 13
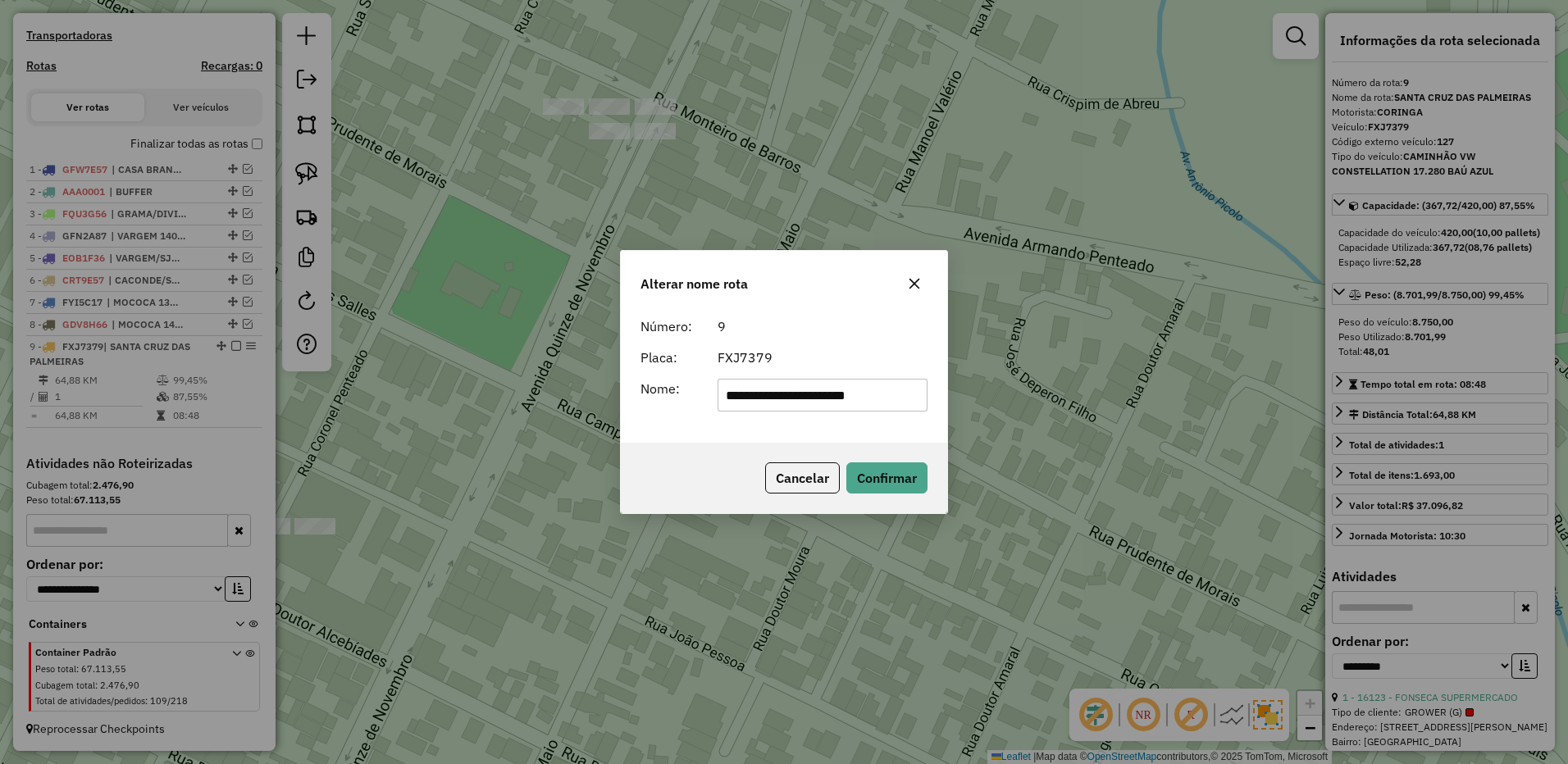
drag, startPoint x: 832, startPoint y: 395, endPoint x: 359, endPoint y: 384, distance: 473.1
click at [359, 385] on div "**********" at bounding box center [784, 382] width 1568 height 764
click at [864, 404] on input "*********" at bounding box center [822, 395] width 210 height 33
type input "**********"
click at [869, 482] on button "Confirmar" at bounding box center [886, 478] width 81 height 32
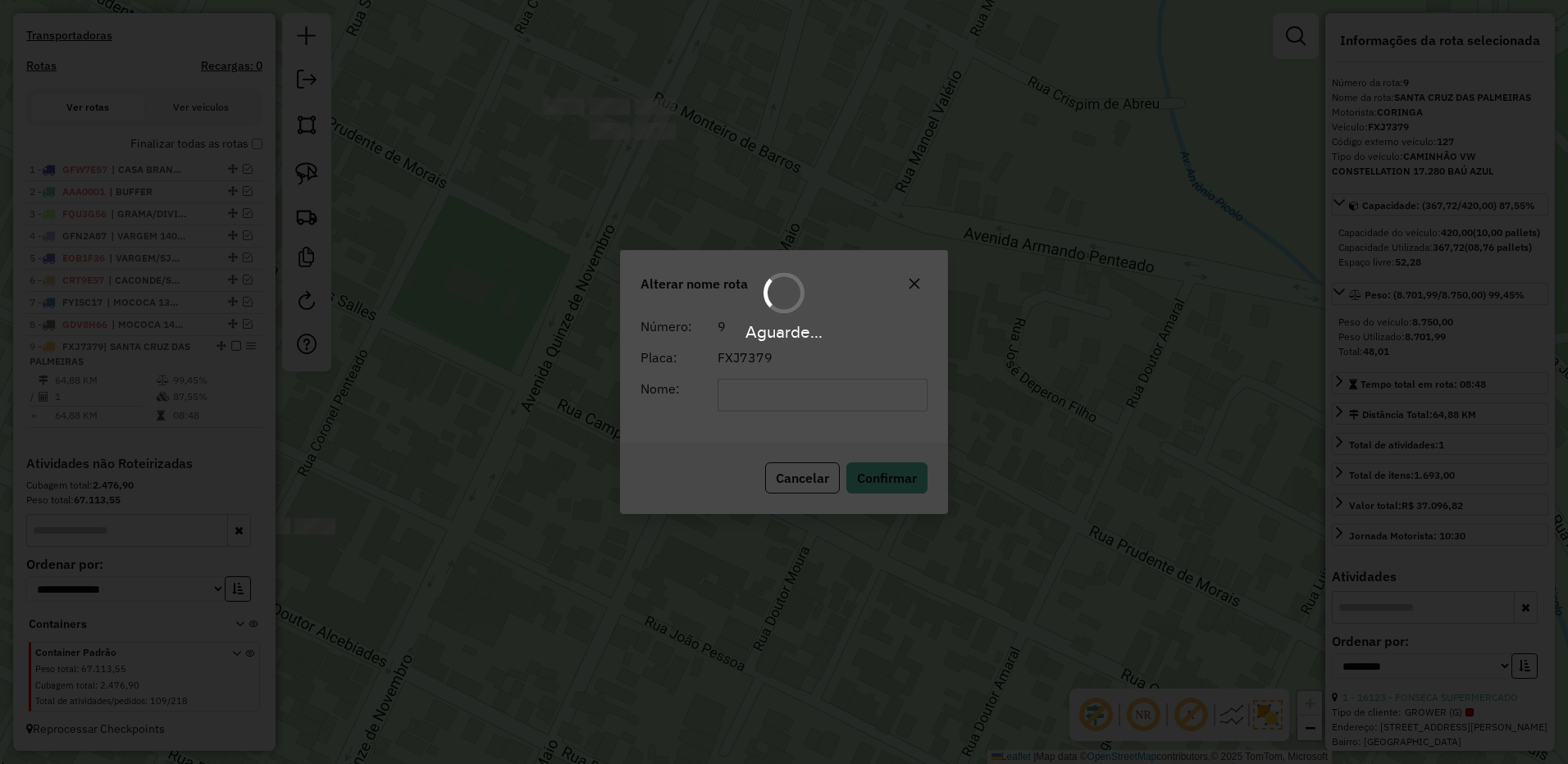
scroll to position [509, 0]
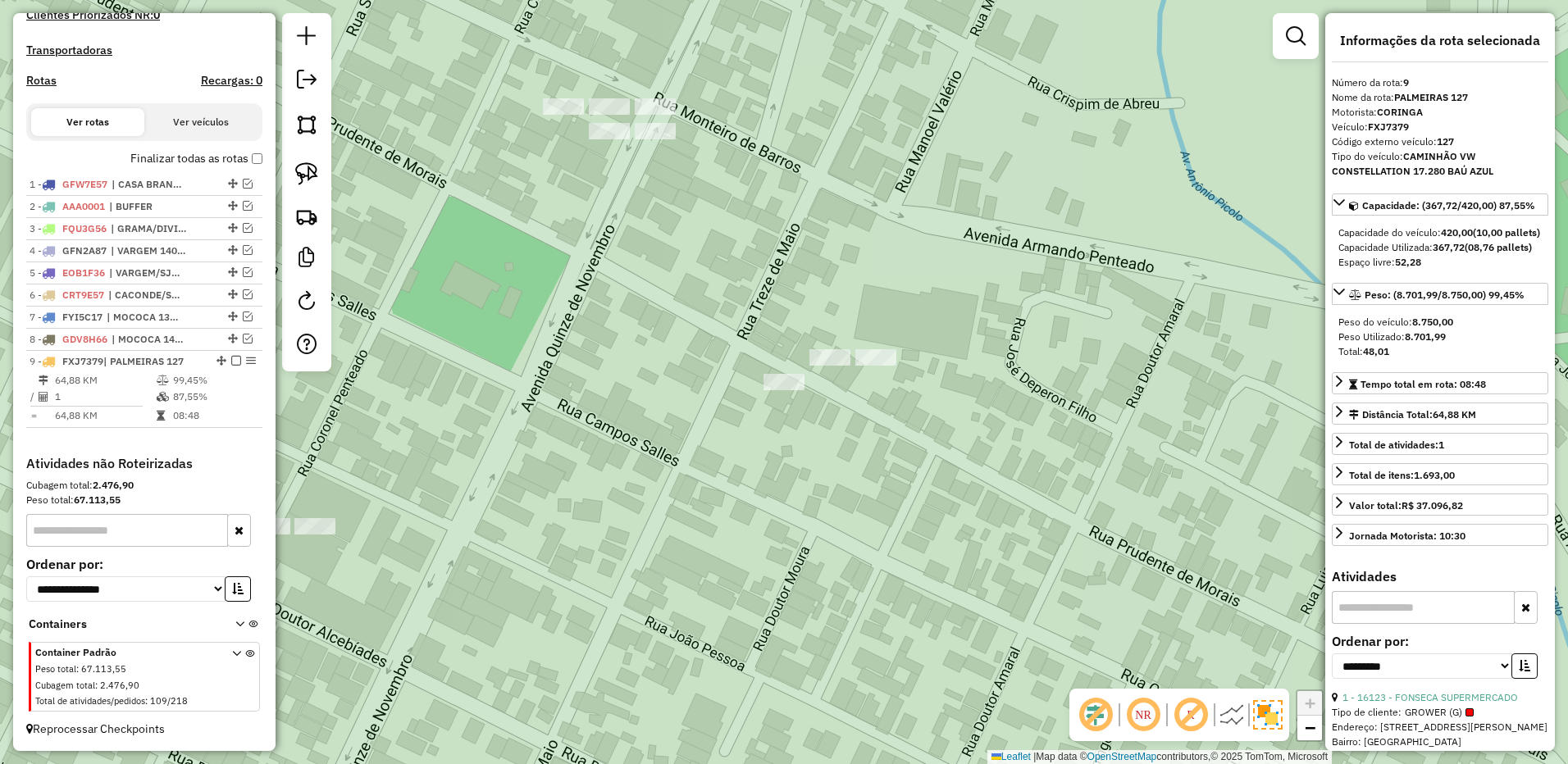
click at [231, 360] on em at bounding box center [236, 361] width 10 height 10
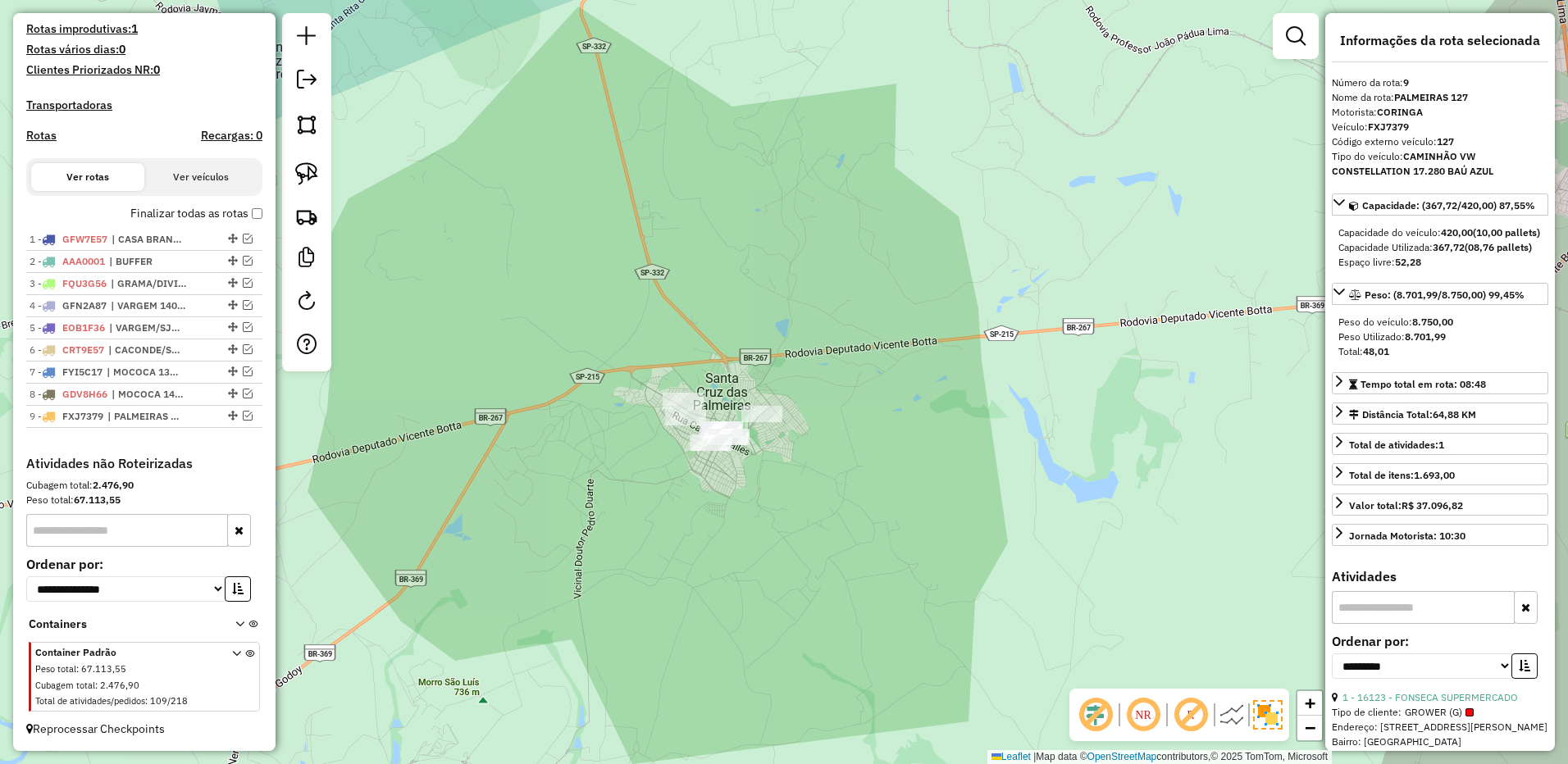
drag, startPoint x: 314, startPoint y: 175, endPoint x: 325, endPoint y: 175, distance: 11.0
click at [314, 175] on img at bounding box center [307, 174] width 23 height 23
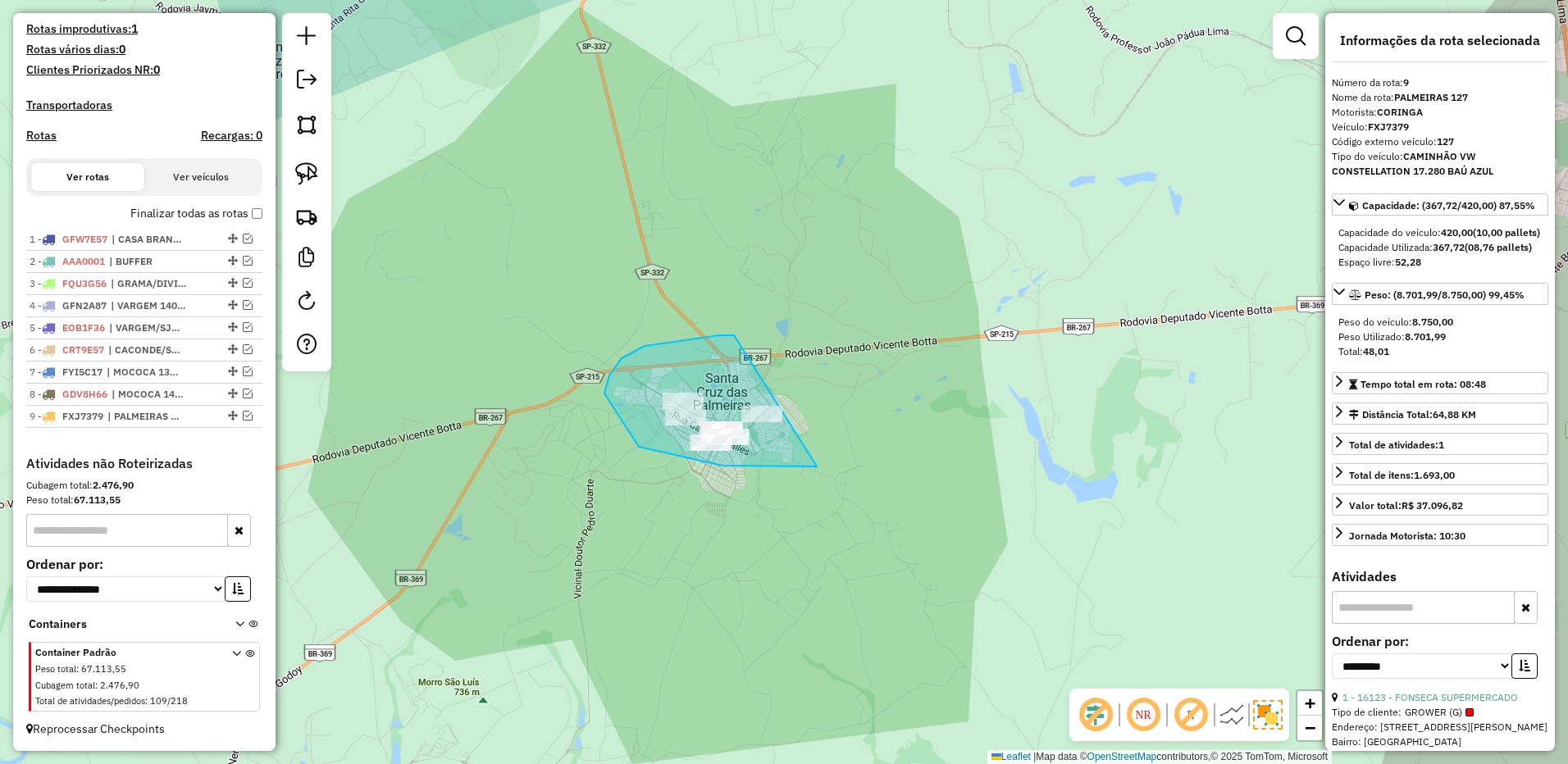
drag, startPoint x: 734, startPoint y: 336, endPoint x: 984, endPoint y: 352, distance: 250.5
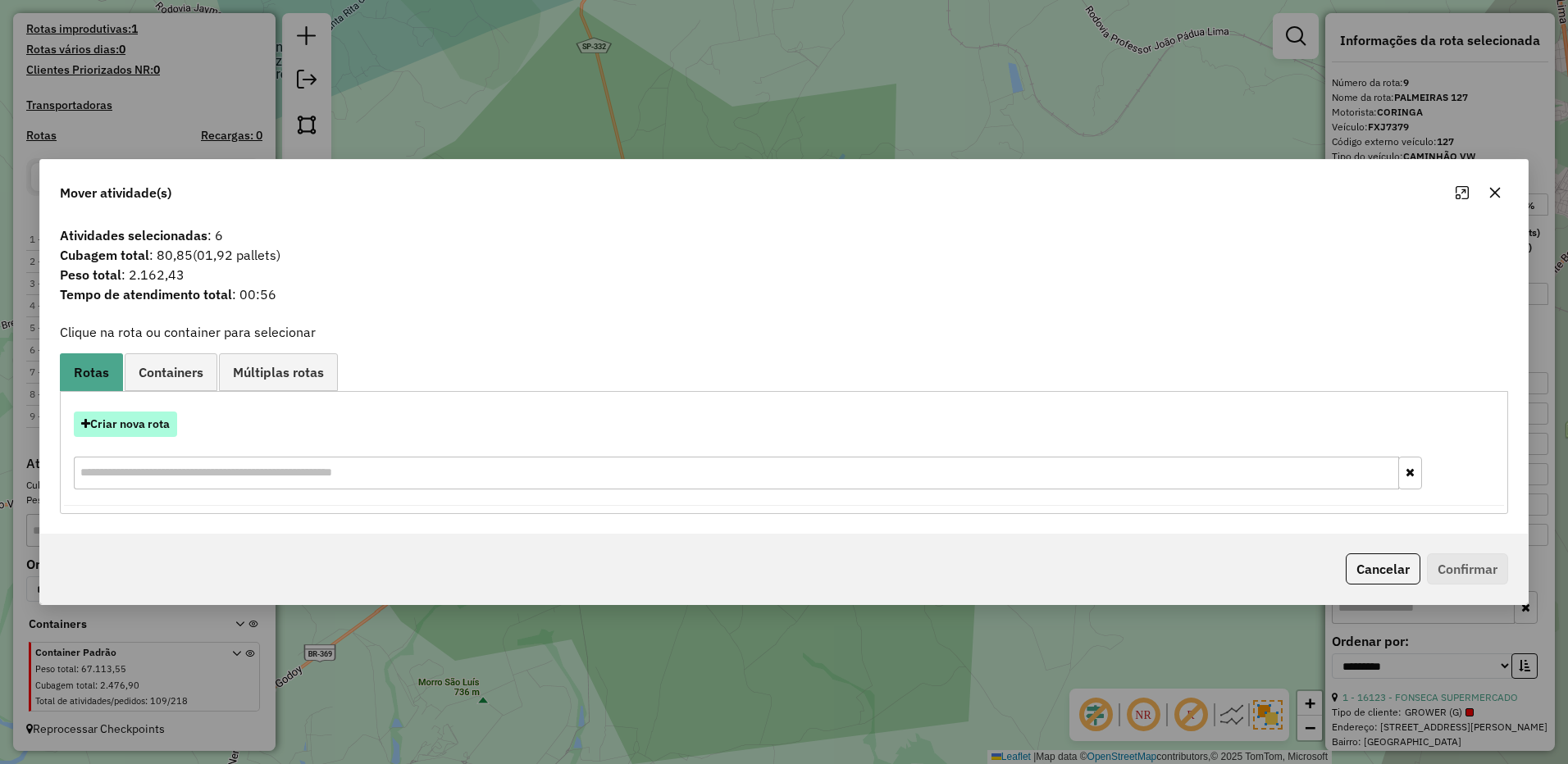
click at [148, 419] on button "Criar nova rota" at bounding box center [125, 424] width 103 height 26
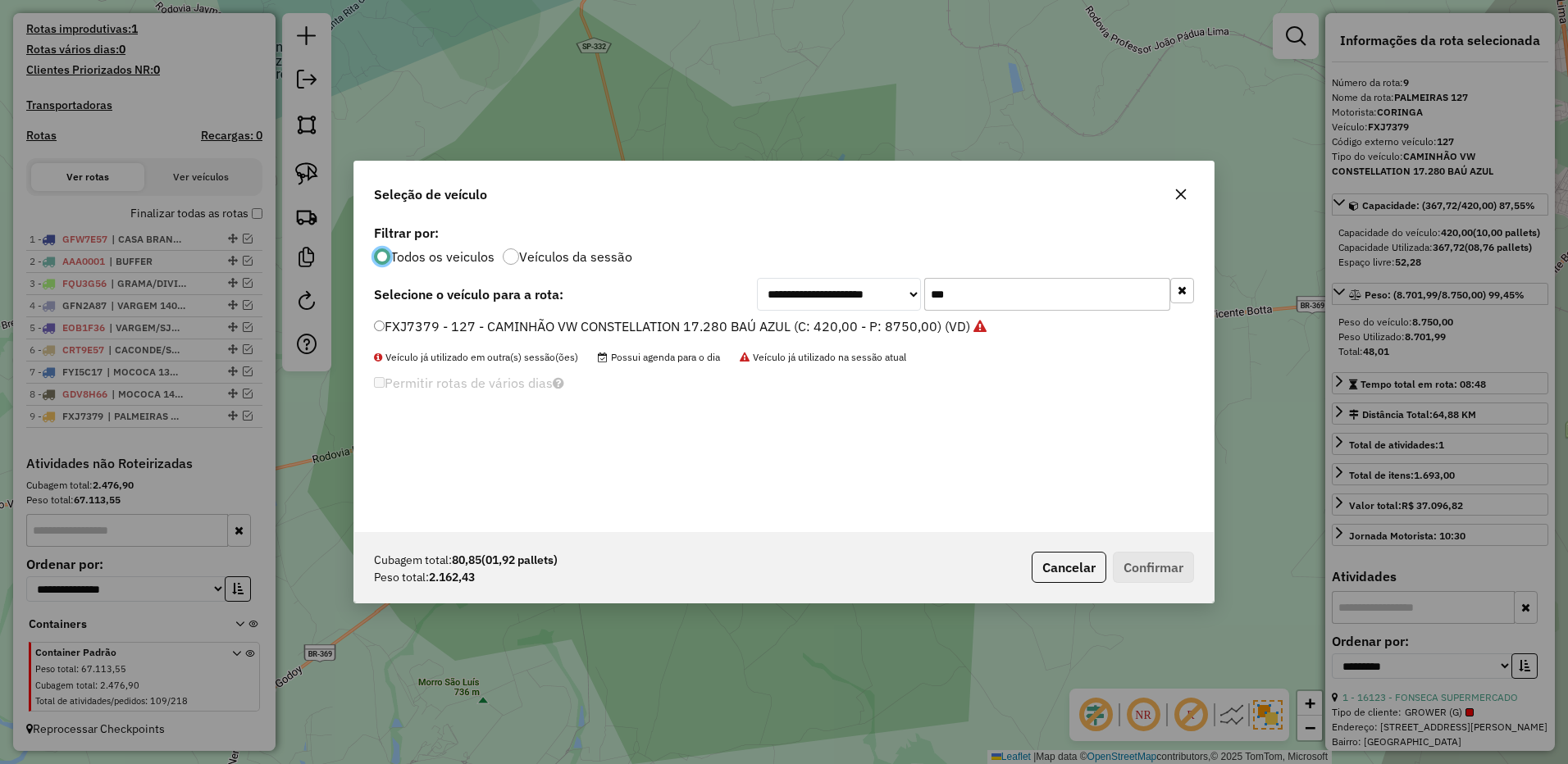
scroll to position [9, 5]
click at [973, 292] on input "***" at bounding box center [1047, 294] width 246 height 33
type input "***"
click at [904, 330] on label "FYA0219 - 113 - CAMINHÃO VW CONSTELLATION 17.280 BAÚ AZUL (C: 420,00 - P: 8750,…" at bounding box center [672, 326] width 596 height 20
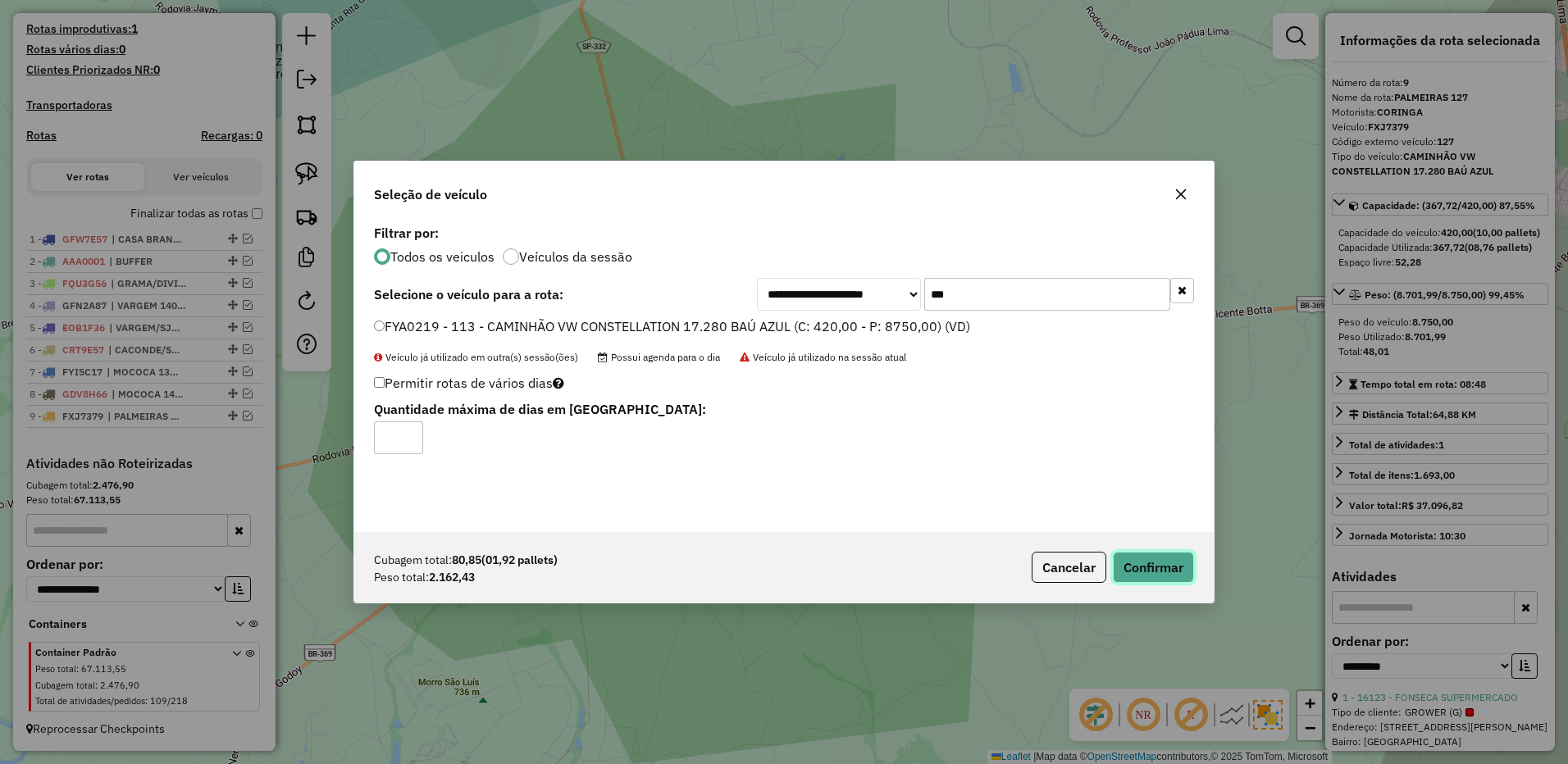
click at [1157, 562] on button "Confirmar" at bounding box center [1152, 567] width 81 height 32
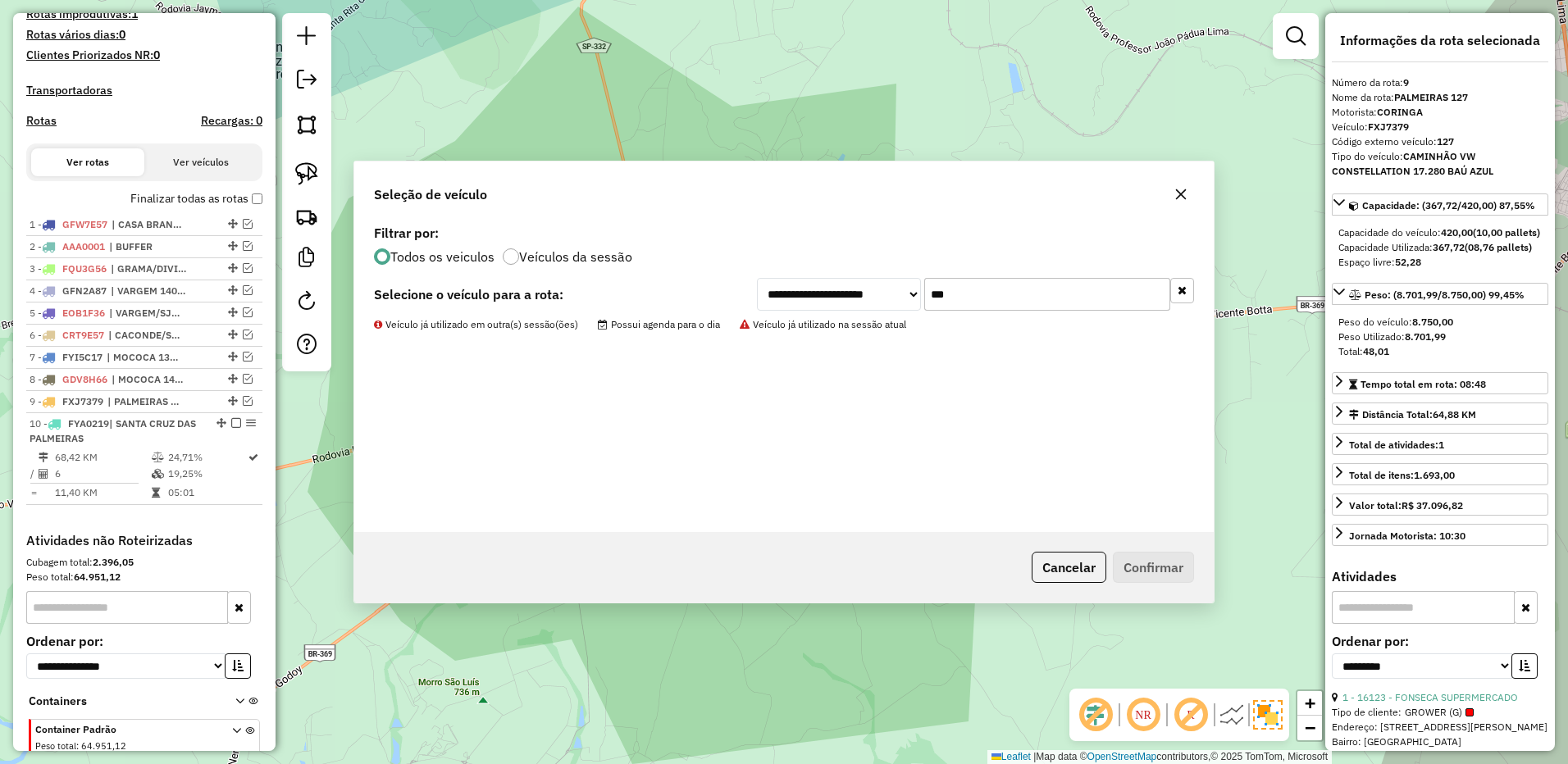
scroll to position [546, 0]
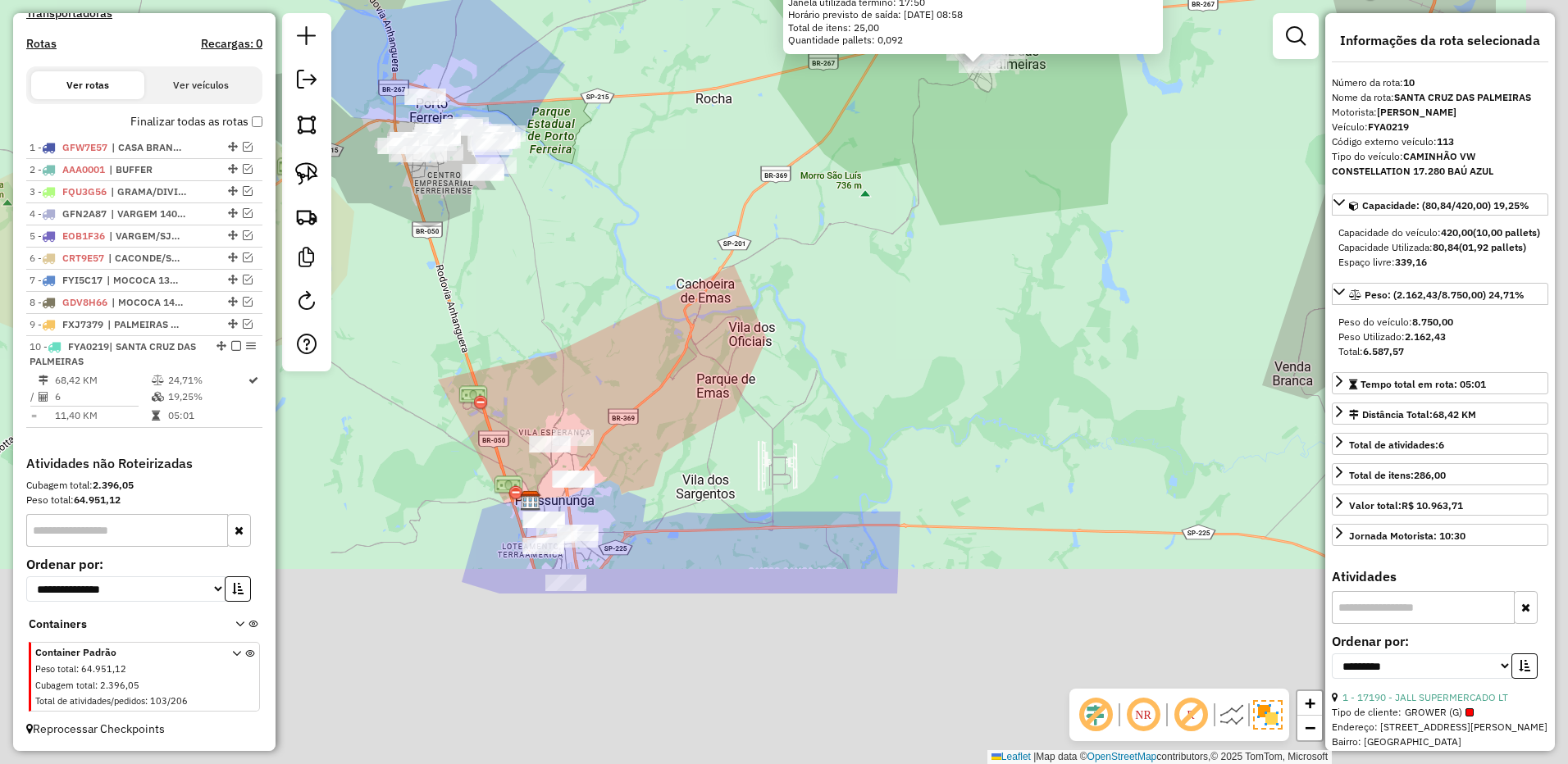
drag, startPoint x: 938, startPoint y: 494, endPoint x: 697, endPoint y: 250, distance: 343.0
click at [708, 245] on div "14169 - SUPERNOVO COMERCIAL Tipo de cliente: LOW SALES (L) Endereço: R CORONEL …" at bounding box center [784, 382] width 1568 height 764
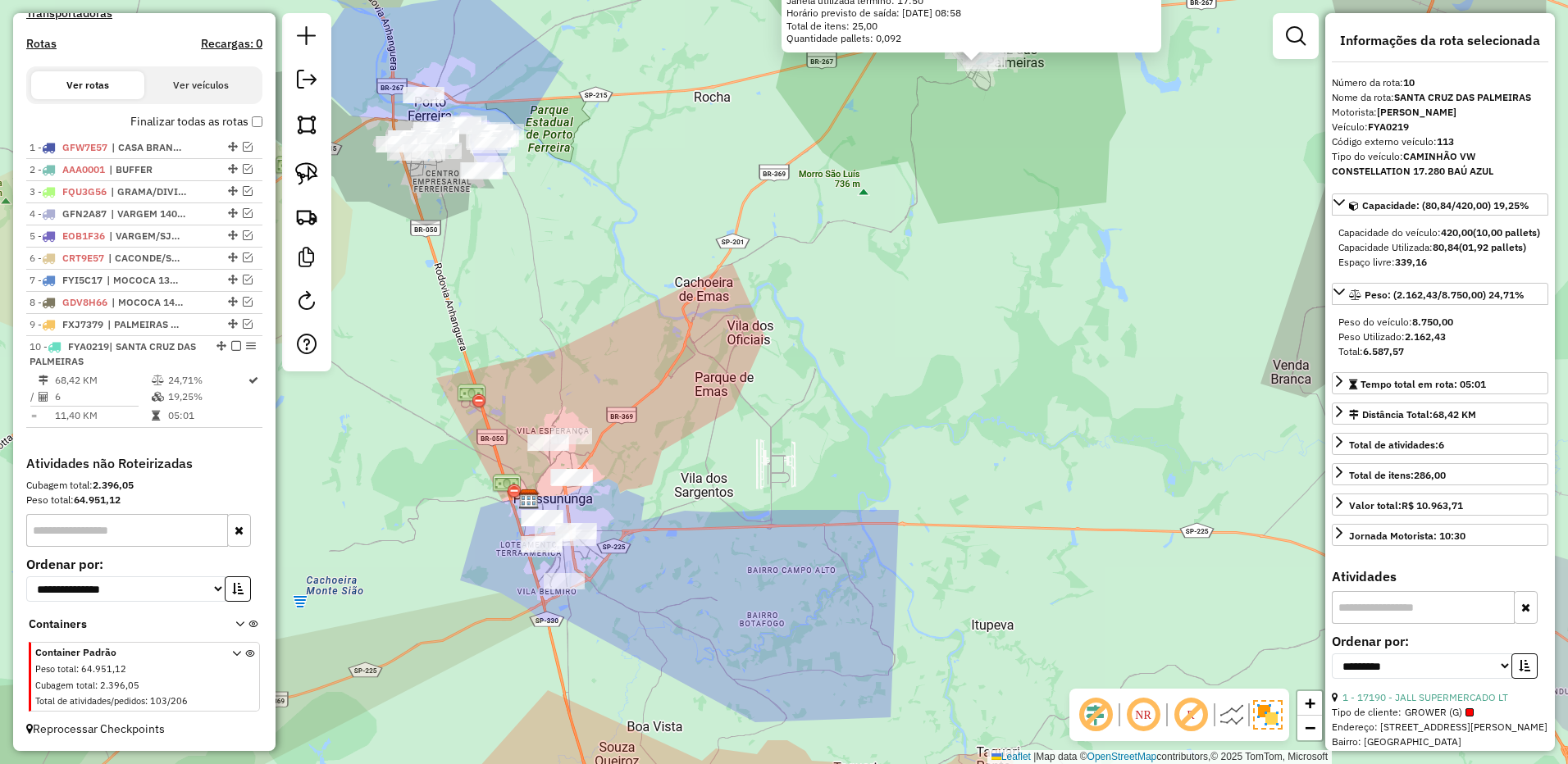
drag, startPoint x: 307, startPoint y: 173, endPoint x: 330, endPoint y: 190, distance: 28.6
click at [307, 173] on img at bounding box center [307, 174] width 23 height 23
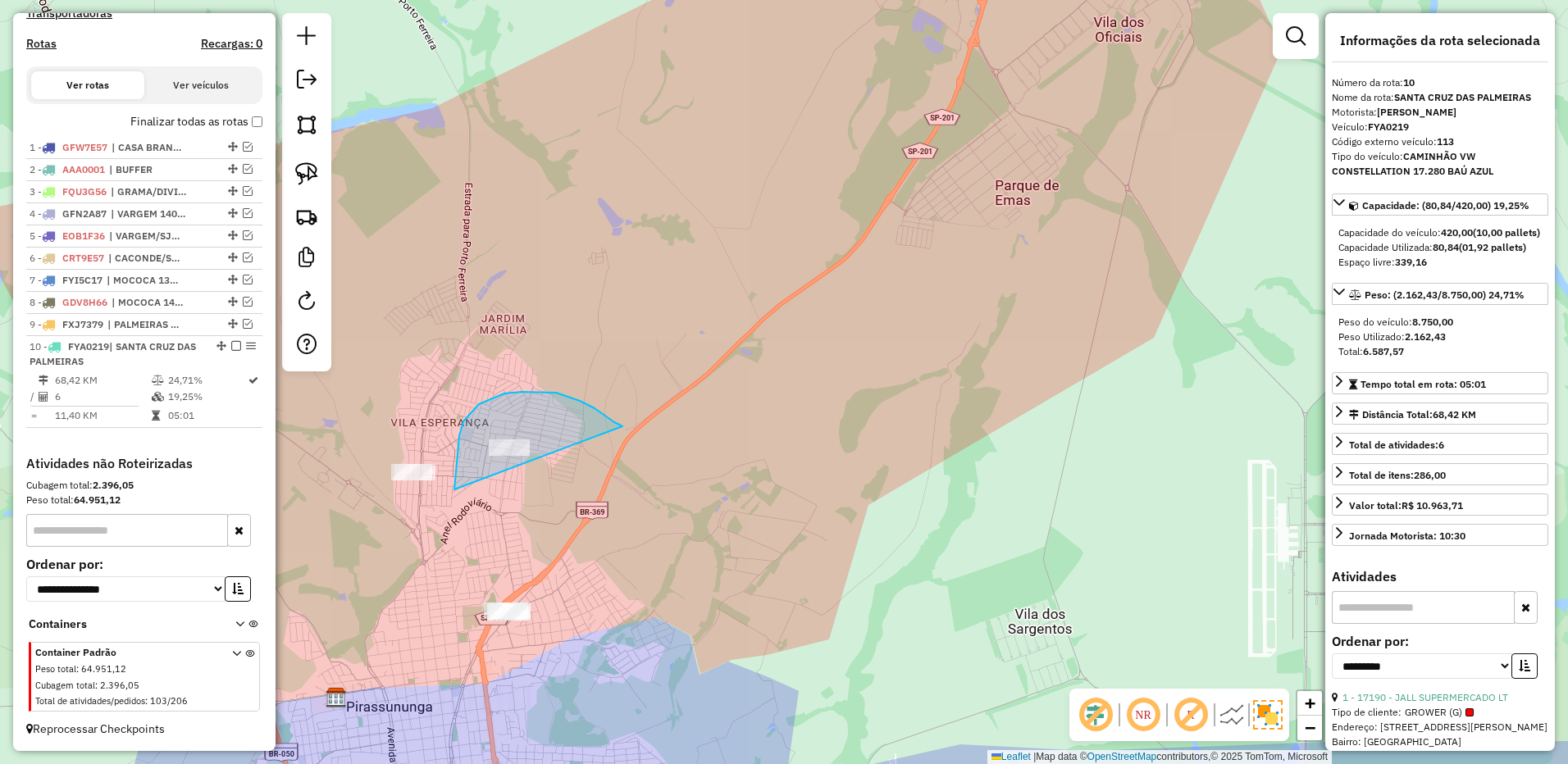
drag, startPoint x: 606, startPoint y: 416, endPoint x: 630, endPoint y: 613, distance: 198.5
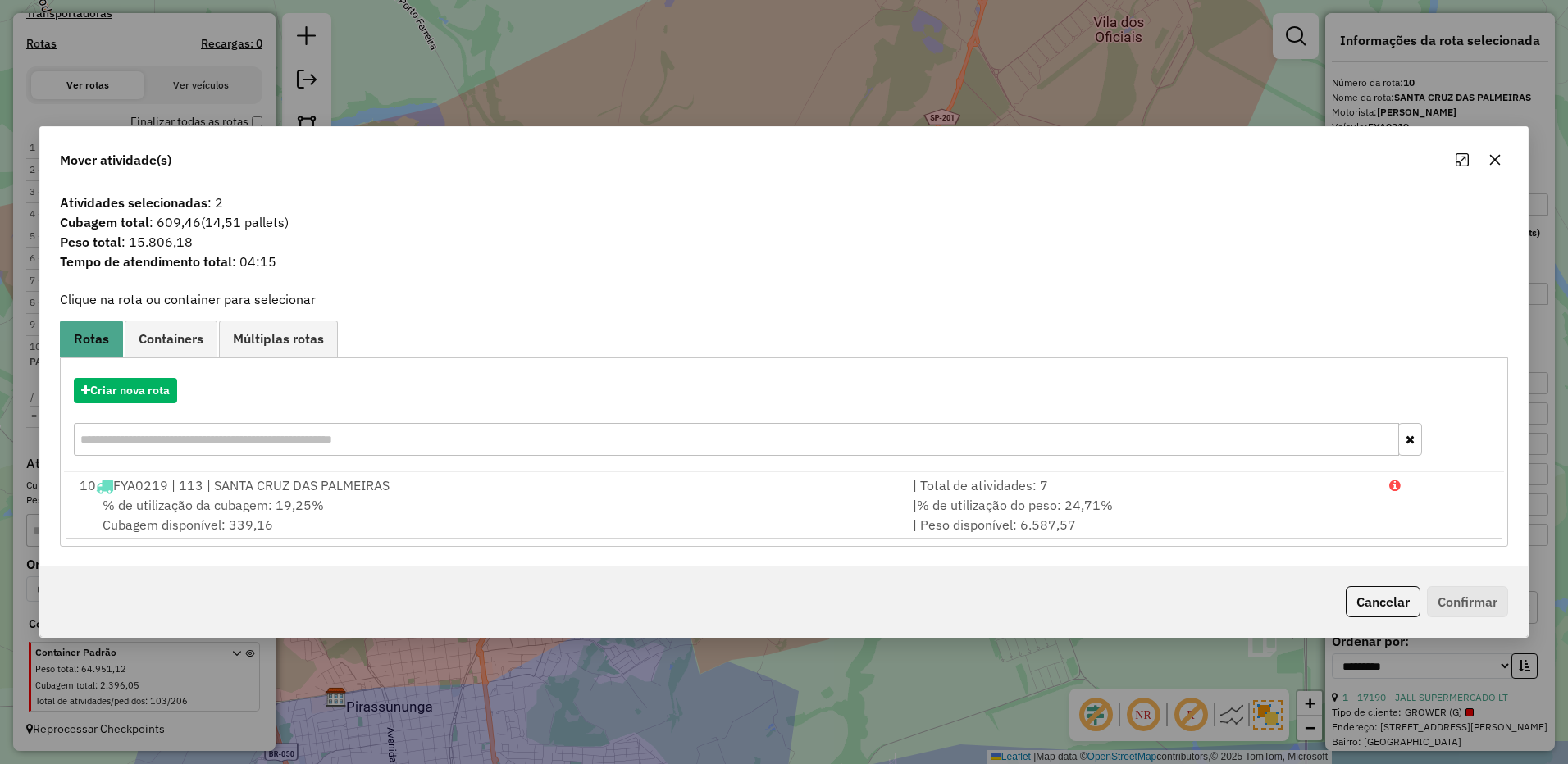
click at [1502, 163] on icon "button" at bounding box center [1494, 159] width 13 height 13
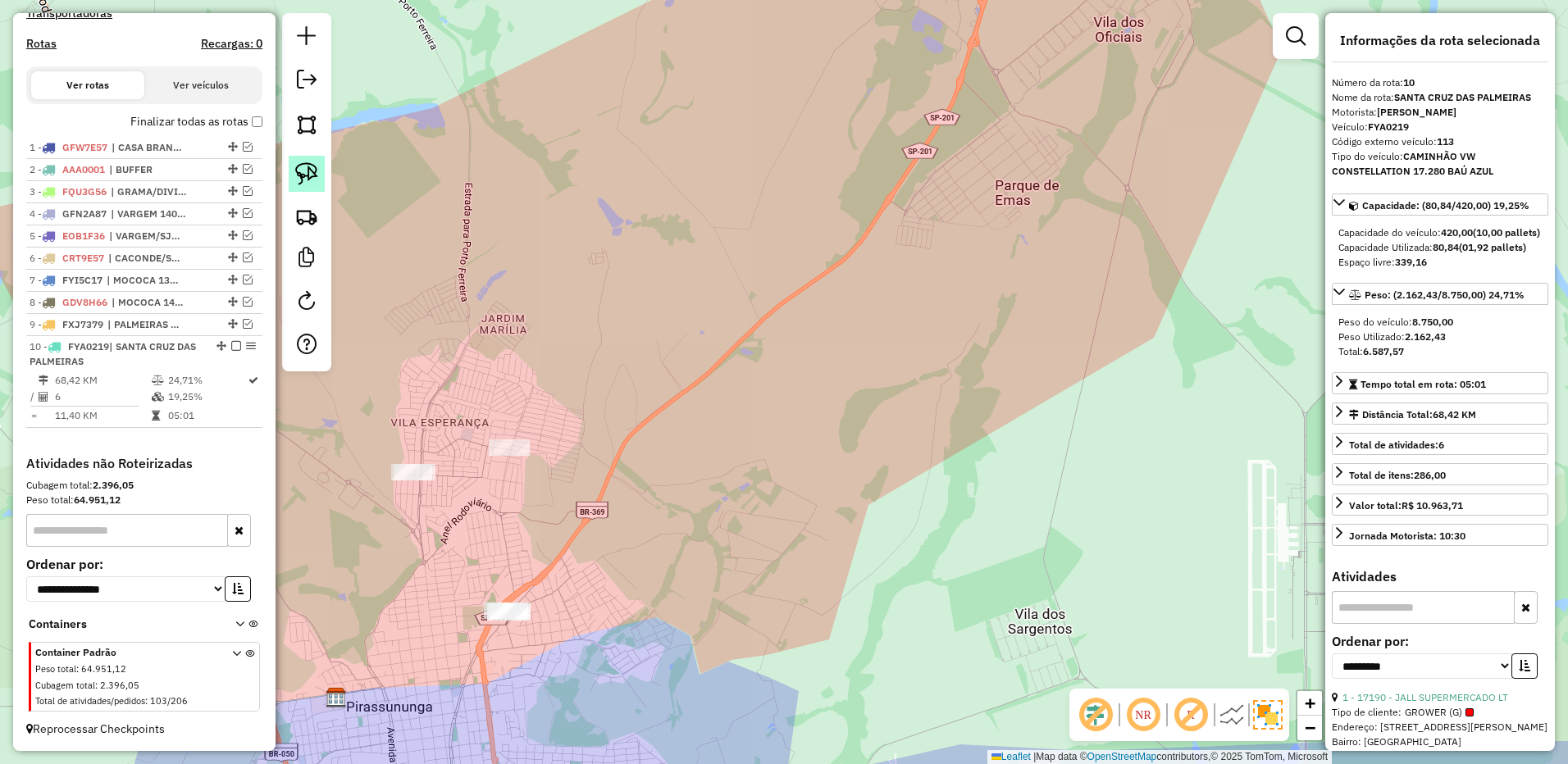
click at [306, 164] on img at bounding box center [307, 174] width 23 height 23
drag, startPoint x: 411, startPoint y: 420, endPoint x: 720, endPoint y: 376, distance: 312.1
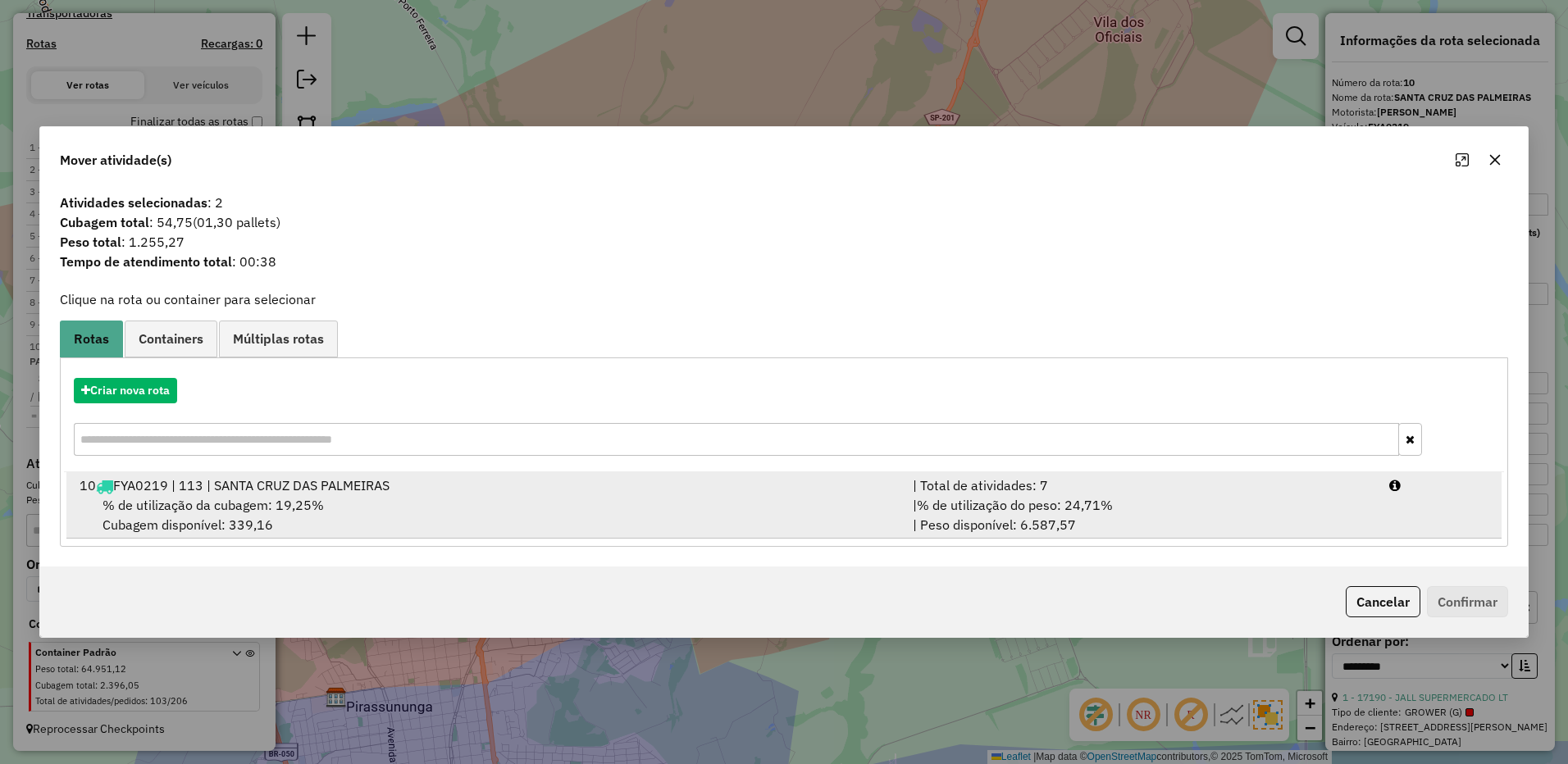
click at [1209, 509] on div "| % de utilização do peso: 24,71% | Peso disponível: 6.587,57" at bounding box center [1140, 514] width 476 height 39
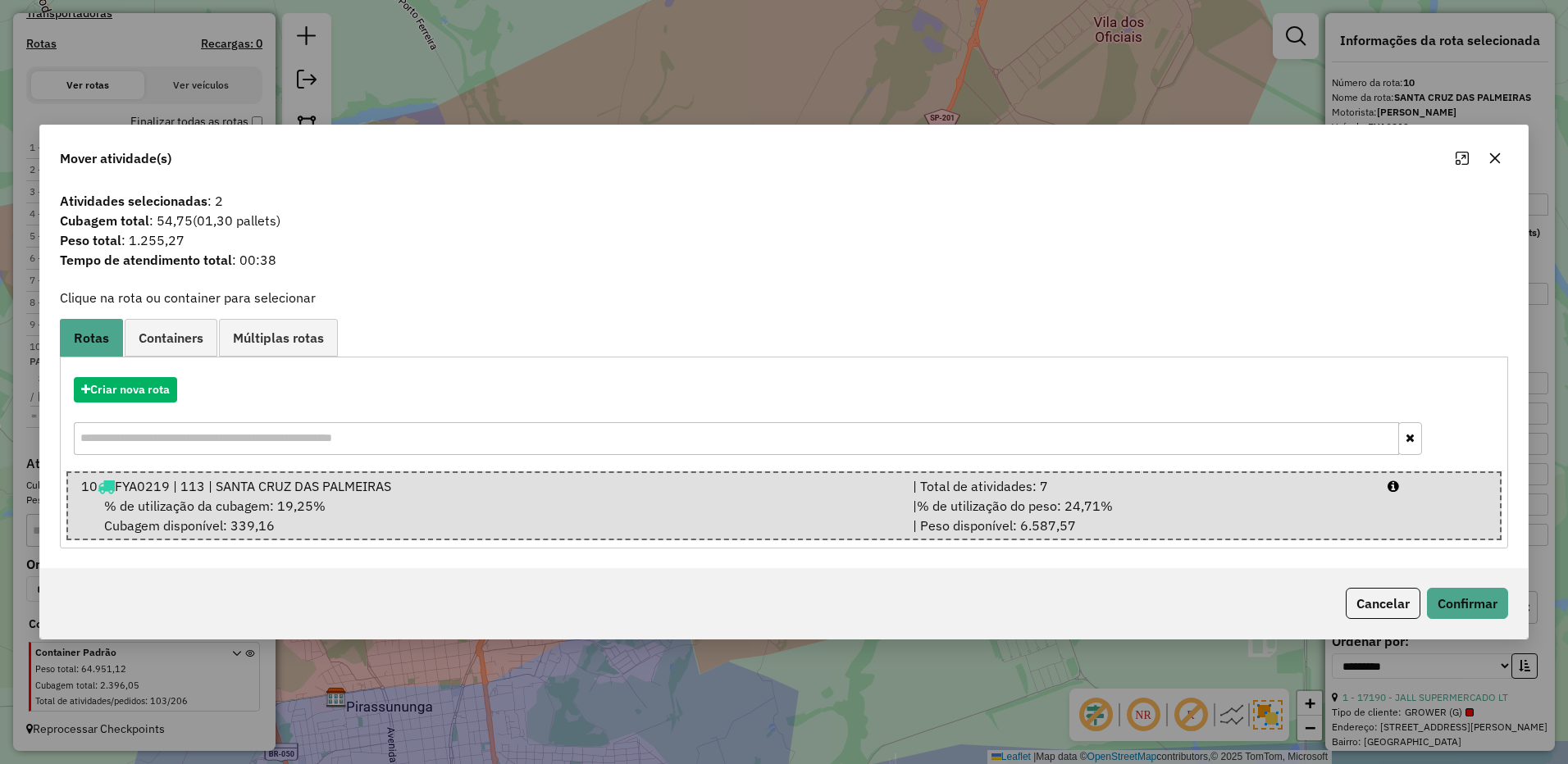
click at [1447, 584] on div "Cancelar Confirmar" at bounding box center [784, 603] width 1487 height 71
click at [1450, 588] on button "Confirmar" at bounding box center [1467, 603] width 81 height 32
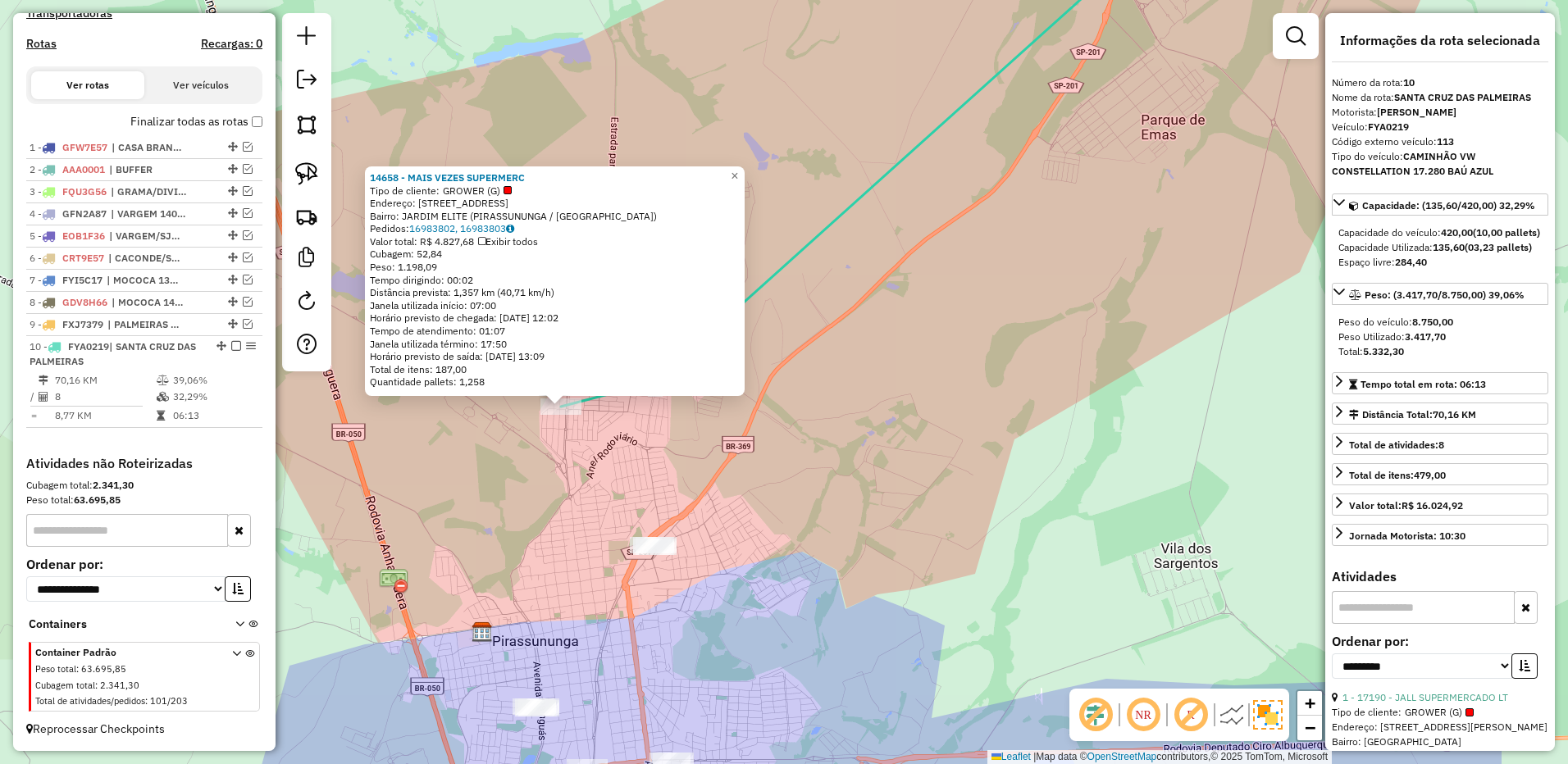
drag, startPoint x: 960, startPoint y: 453, endPoint x: 737, endPoint y: 478, distance: 224.4
click at [737, 478] on div "14658 - MAIS VEZES SUPERMERC Tipo de cliente: GROWER (G) Endereço: [STREET_ADDR…" at bounding box center [784, 382] width 1568 height 764
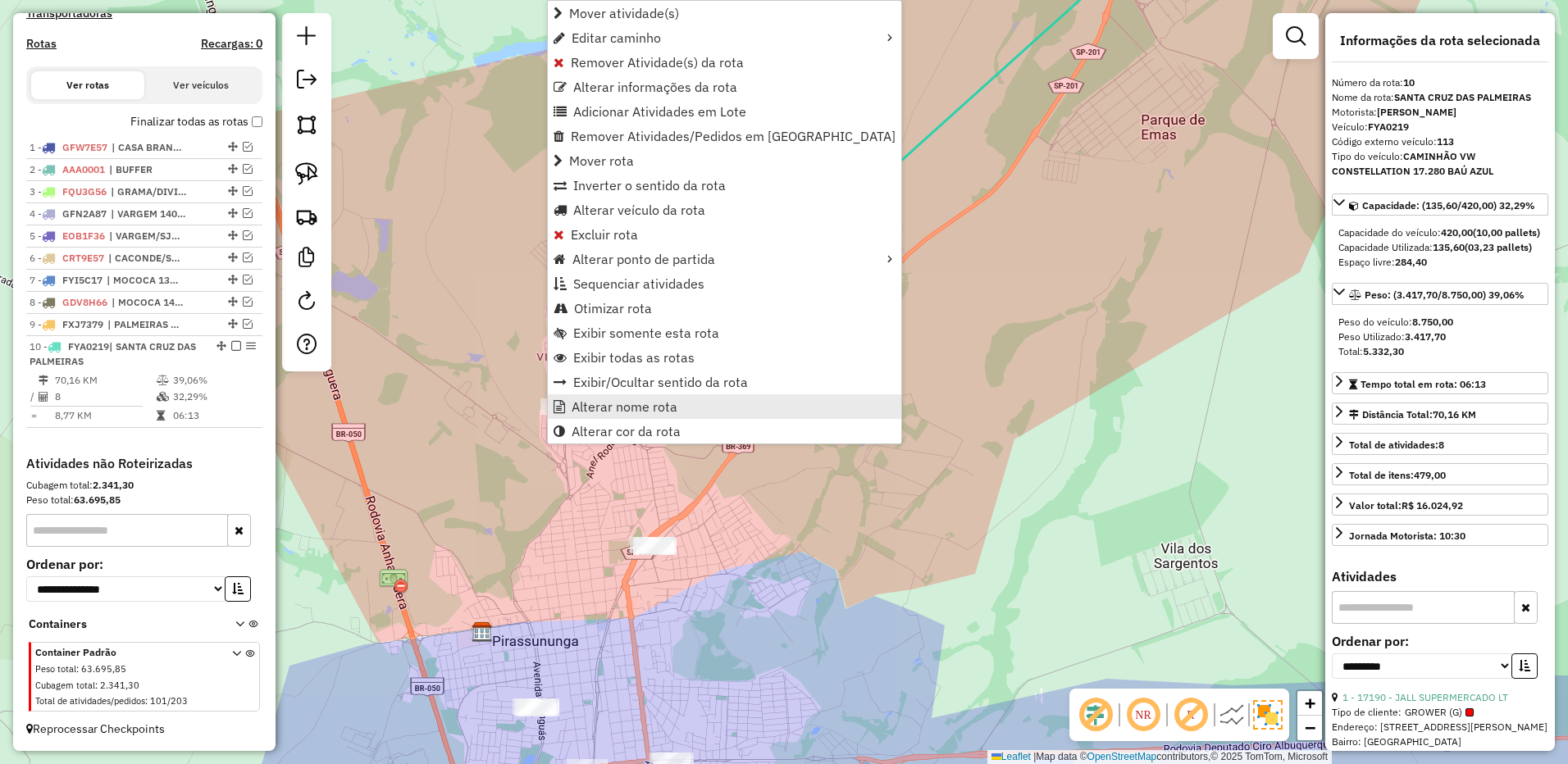
click at [635, 407] on span "Alterar nome rota" at bounding box center [624, 406] width 106 height 13
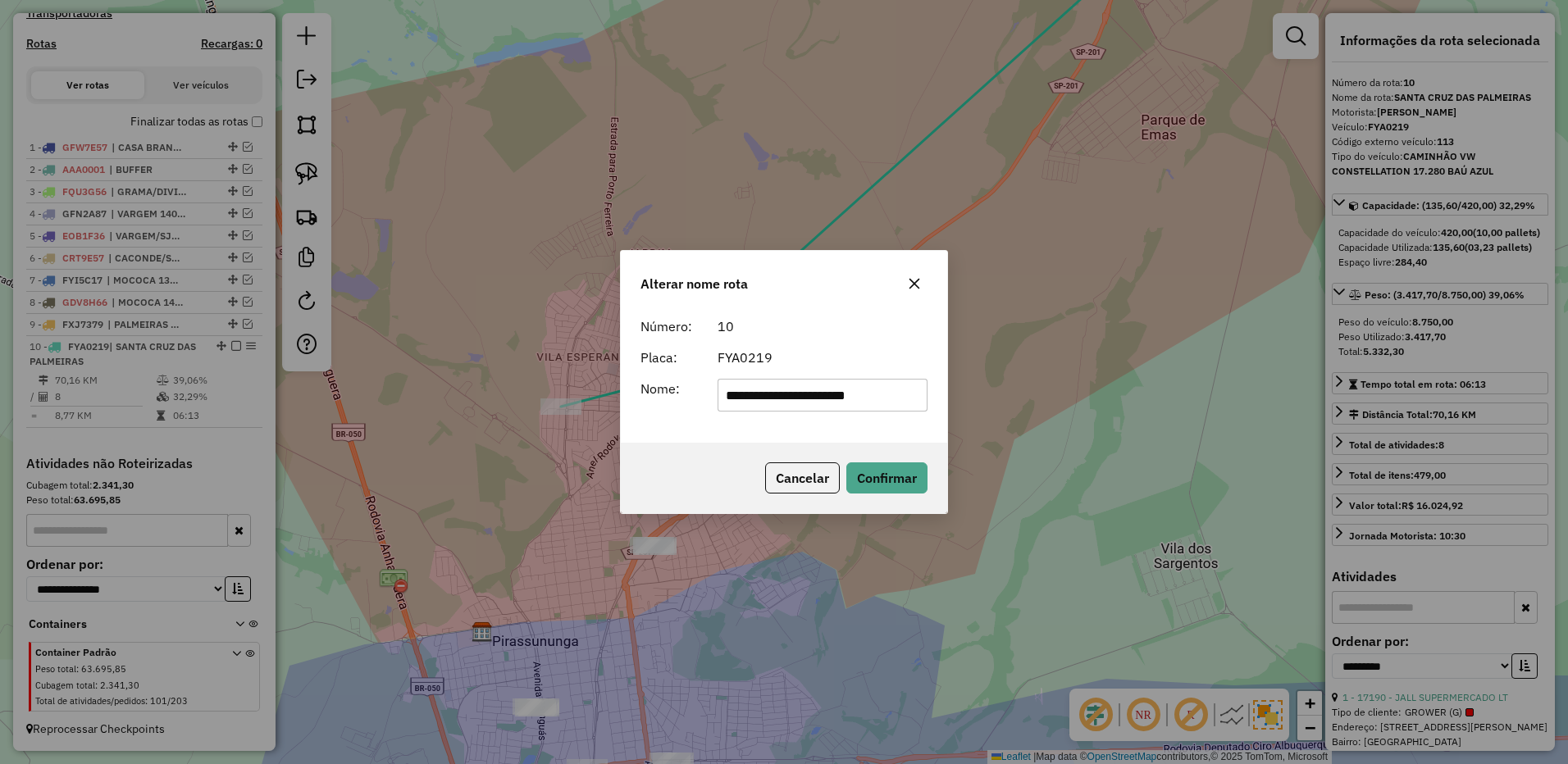
drag, startPoint x: 835, startPoint y: 395, endPoint x: 607, endPoint y: 394, distance: 228.0
click at [604, 399] on div "**********" at bounding box center [784, 382] width 1568 height 764
click at [844, 396] on input "*********" at bounding box center [822, 395] width 210 height 33
type input "**********"
drag, startPoint x: 874, startPoint y: 454, endPoint x: 876, endPoint y: 463, distance: 9.2
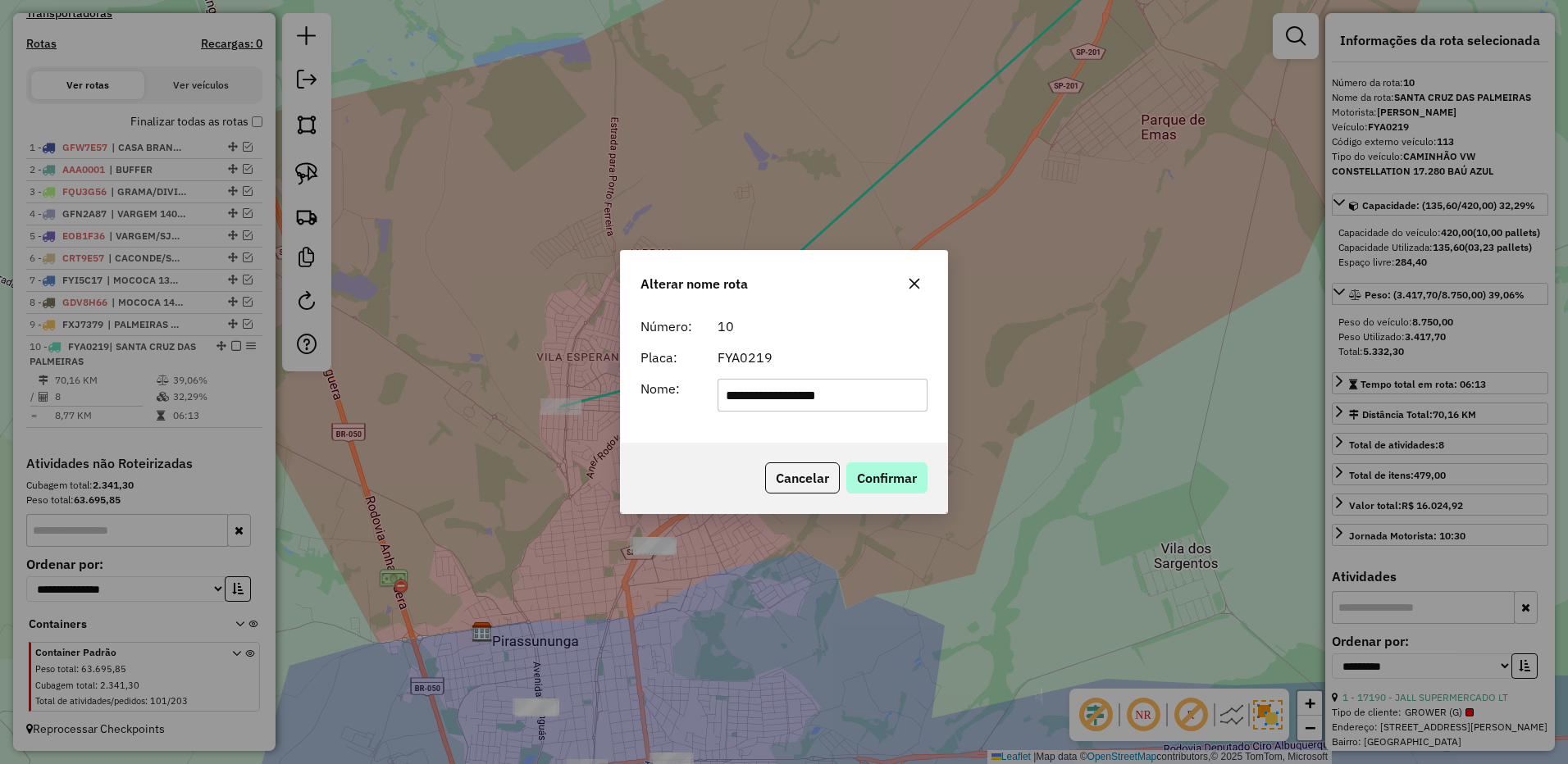
click at [875, 460] on div "Cancelar Confirmar" at bounding box center [784, 478] width 326 height 71
click at [876, 463] on button "Confirmar" at bounding box center [886, 478] width 81 height 32
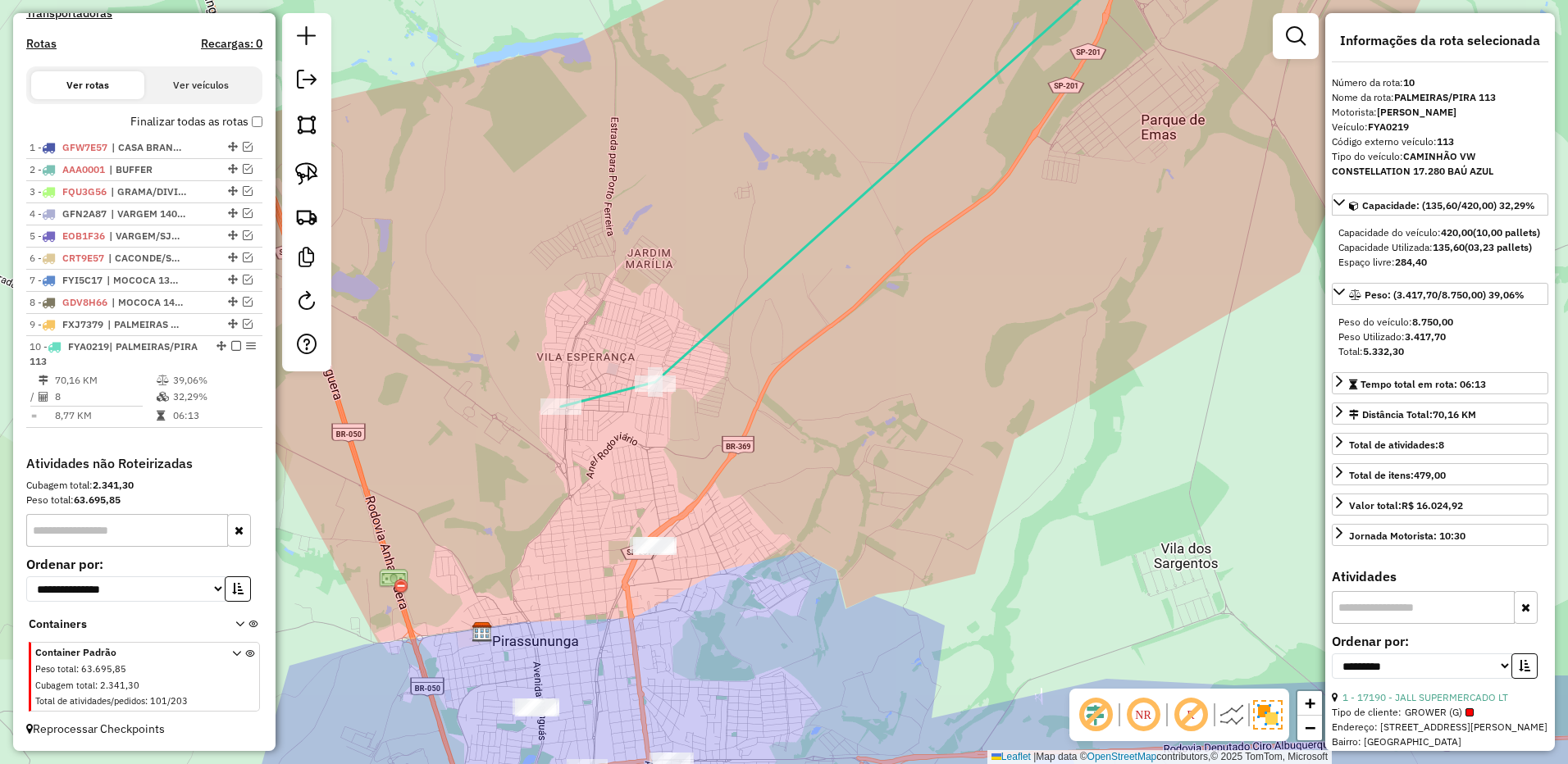
drag, startPoint x: 232, startPoint y: 345, endPoint x: 362, endPoint y: 373, distance: 133.0
click at [231, 345] on em at bounding box center [236, 346] width 10 height 10
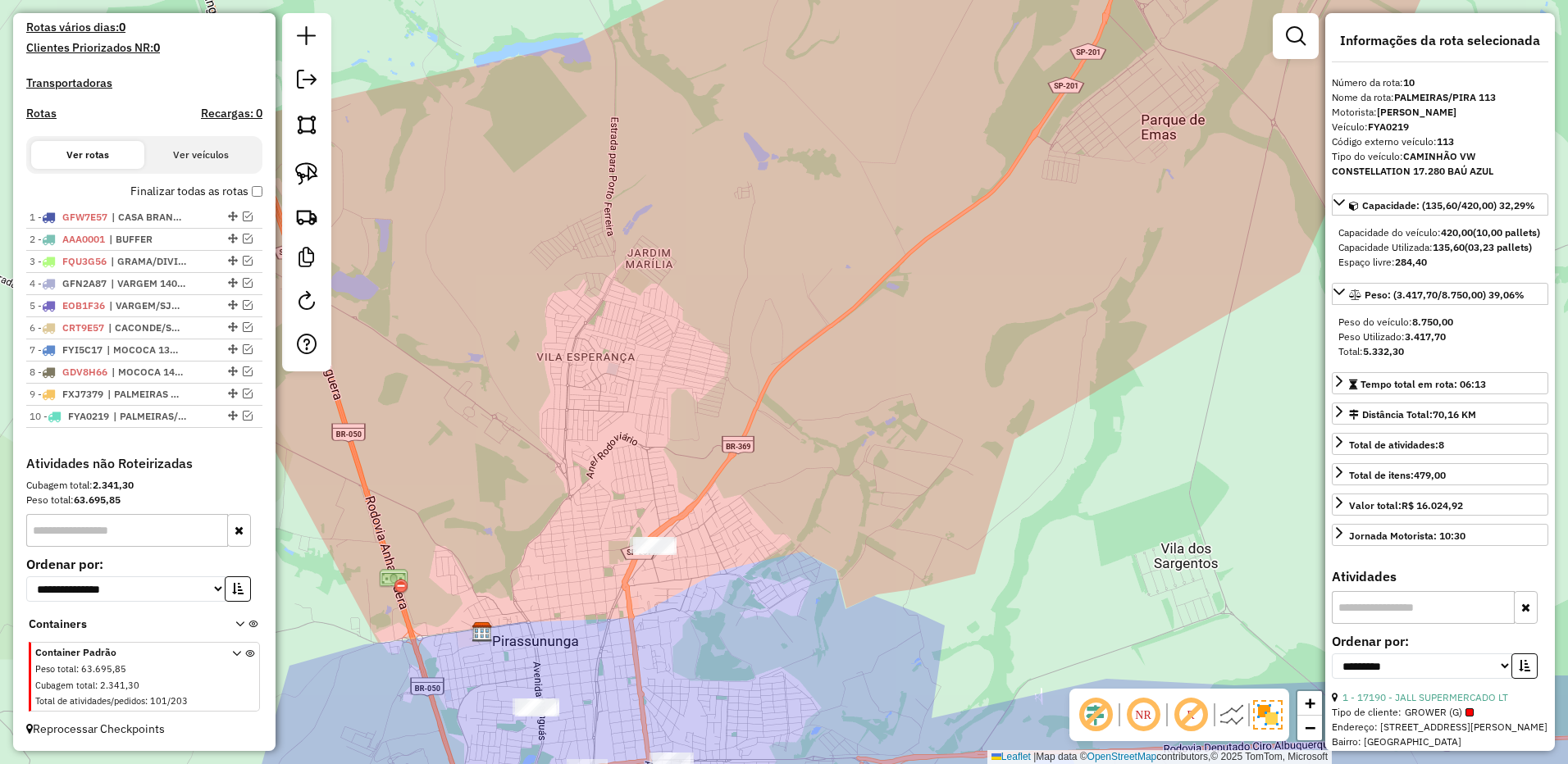
scroll to position [476, 0]
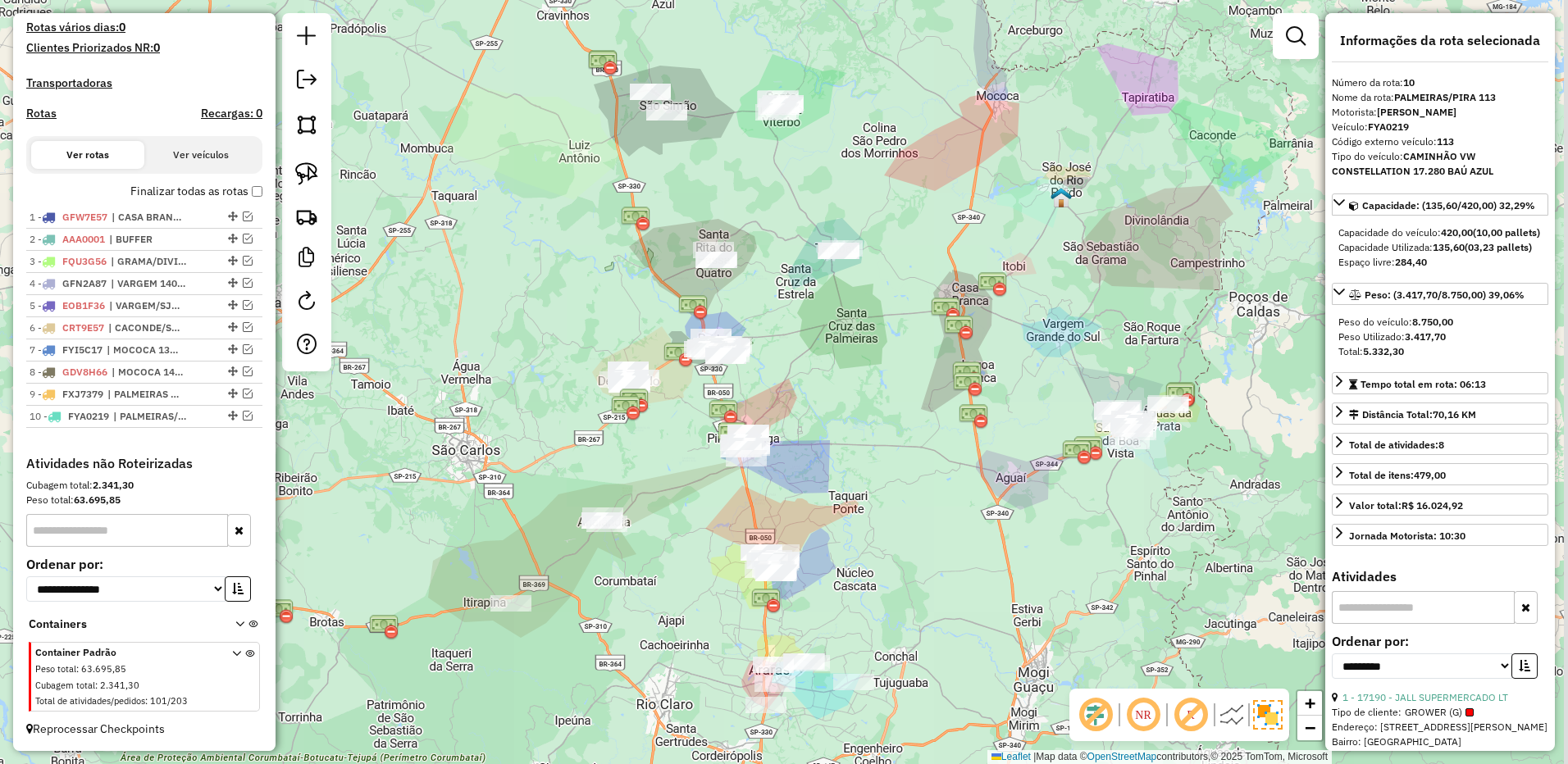
drag, startPoint x: 892, startPoint y: 358, endPoint x: 755, endPoint y: 480, distance: 183.4
click at [756, 478] on div "Janela de atendimento Grade de atendimento Capacidade Transportadoras Veículos …" at bounding box center [784, 382] width 1568 height 764
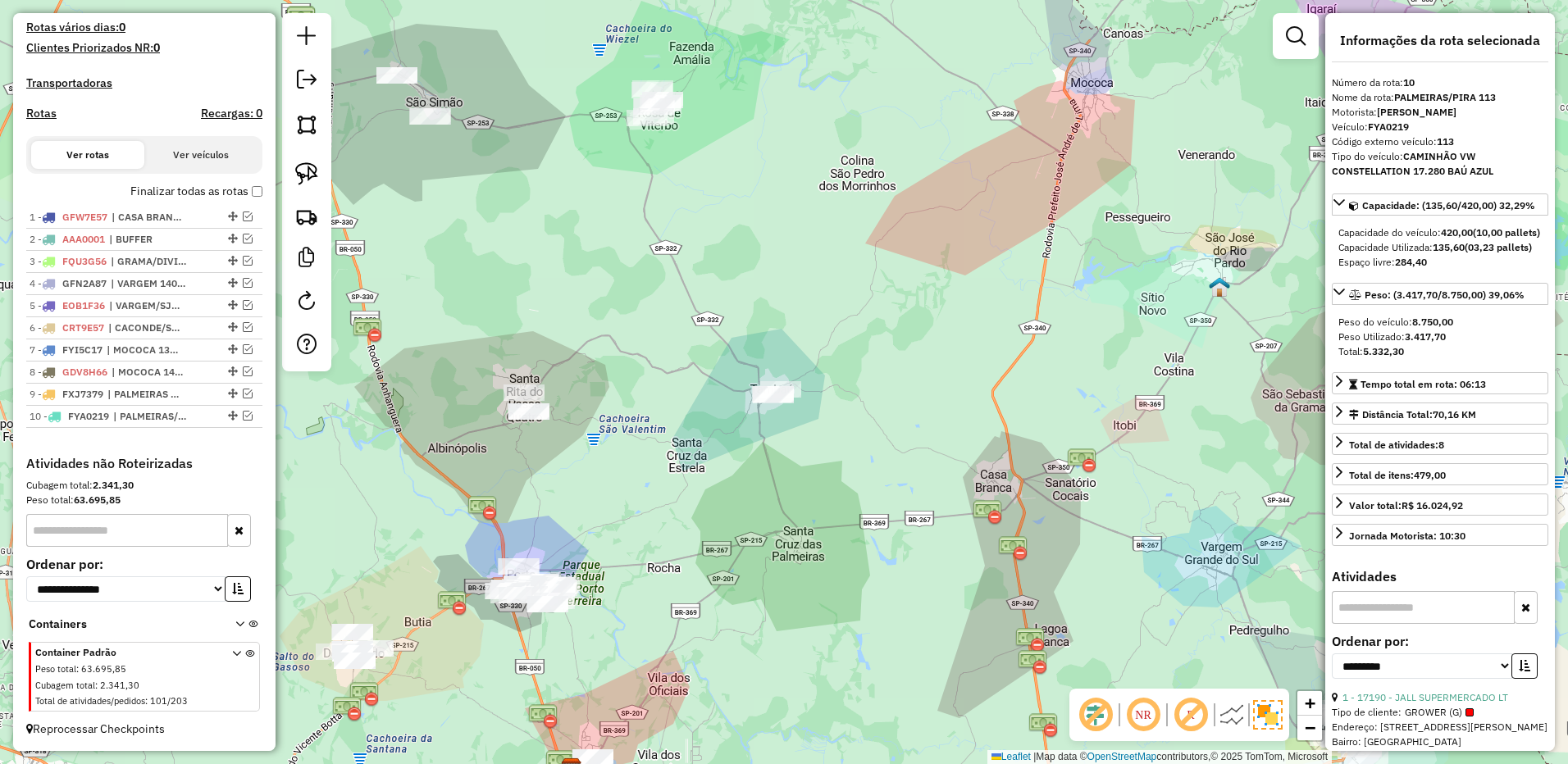
drag, startPoint x: 657, startPoint y: 395, endPoint x: 605, endPoint y: 462, distance: 84.8
click at [606, 462] on div "Janela de atendimento Grade de atendimento Capacidade Transportadoras Veículos …" at bounding box center [784, 382] width 1568 height 764
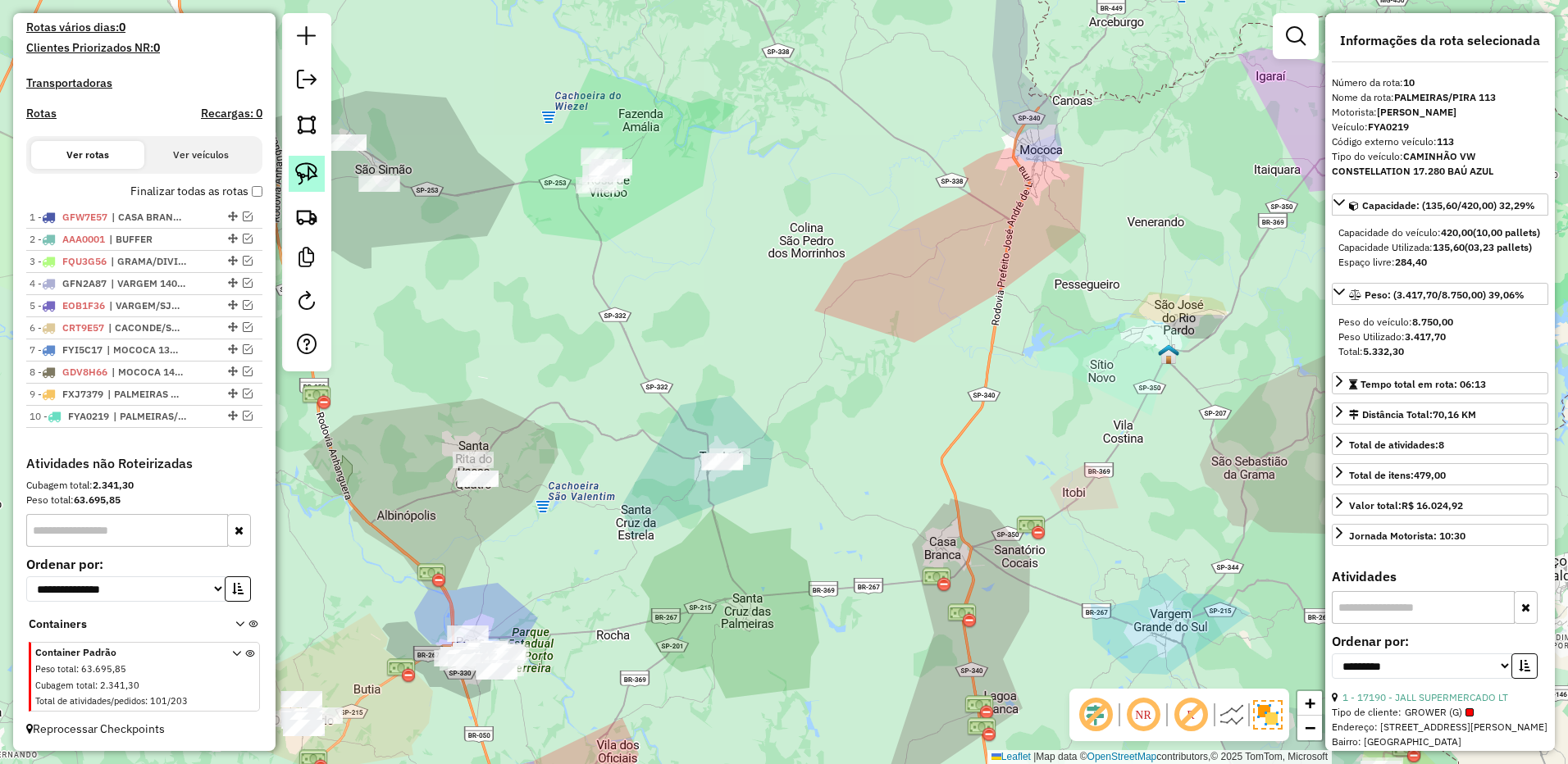
click at [311, 179] on img at bounding box center [307, 174] width 23 height 23
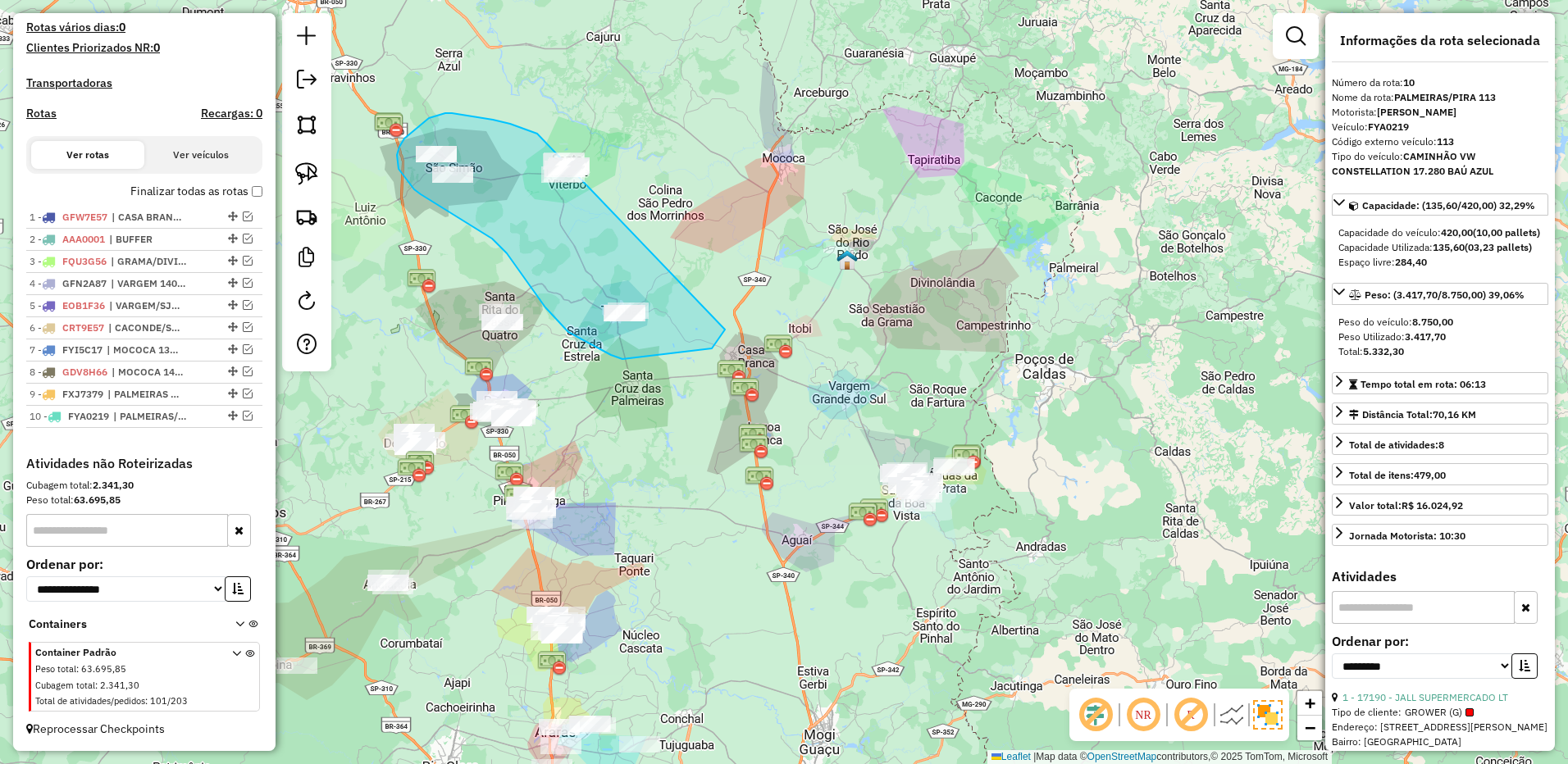
drag, startPoint x: 445, startPoint y: 113, endPoint x: 771, endPoint y: 140, distance: 327.1
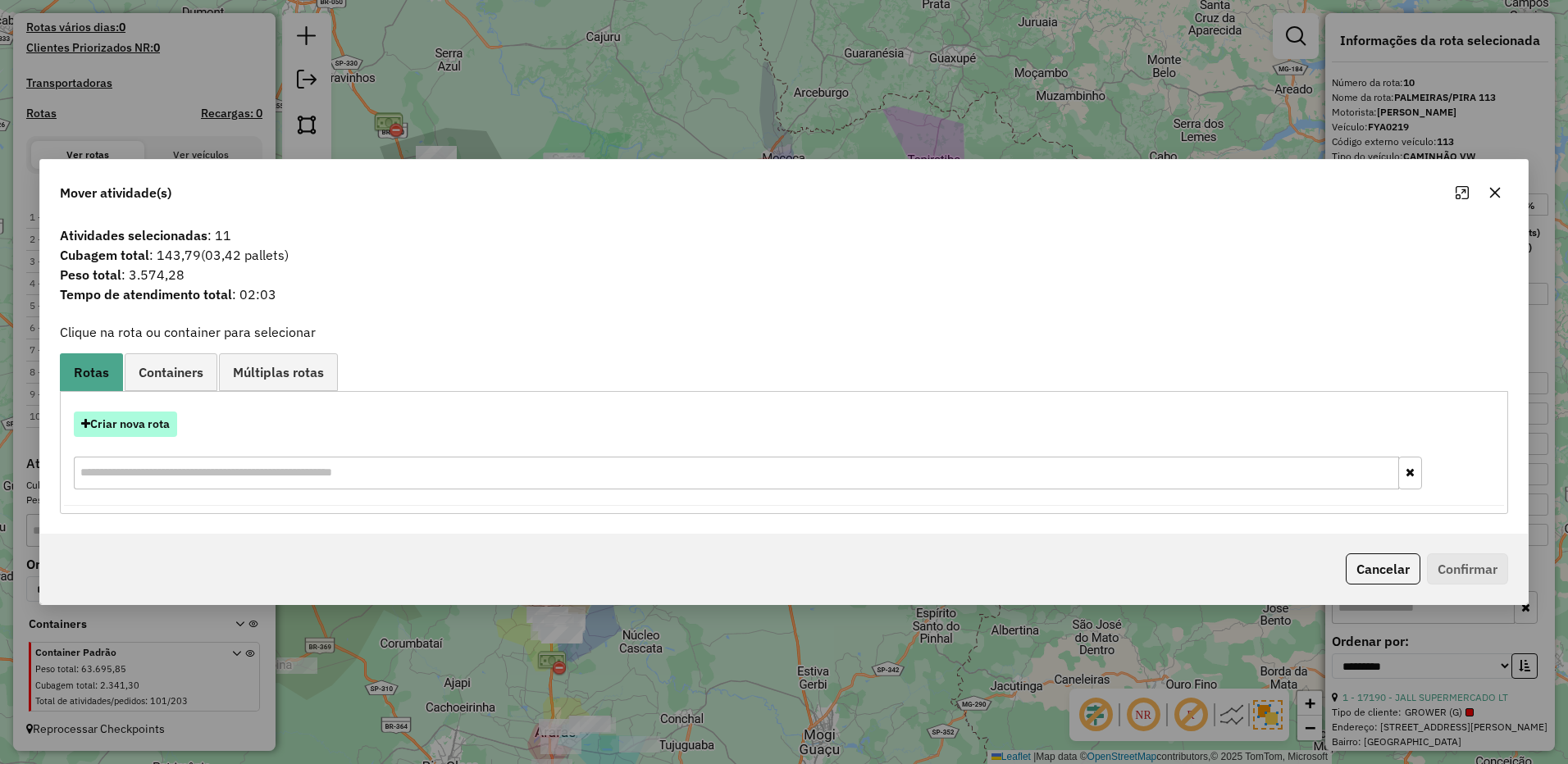
click at [169, 413] on button "Criar nova rota" at bounding box center [125, 424] width 103 height 26
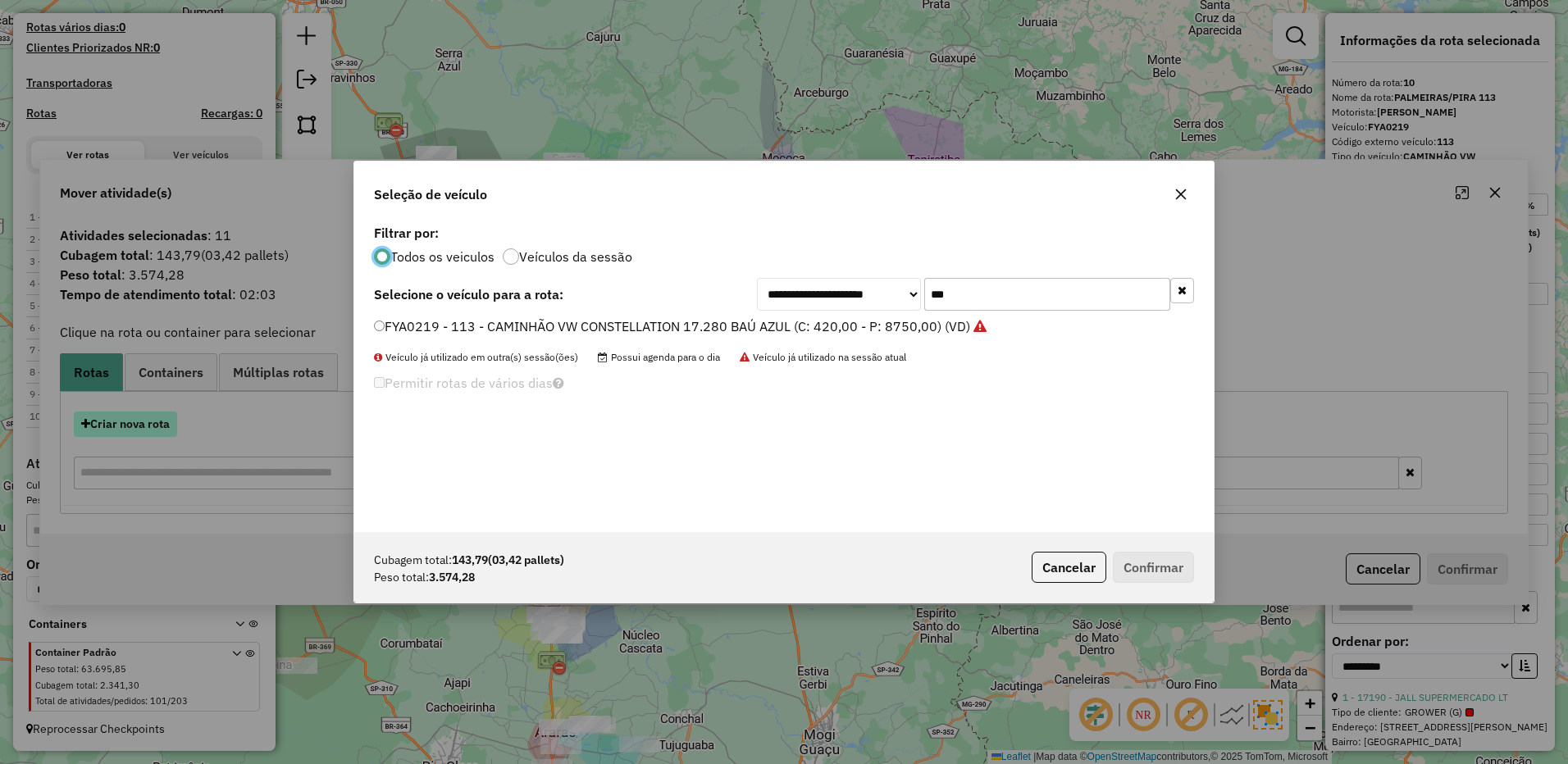
scroll to position [9, 5]
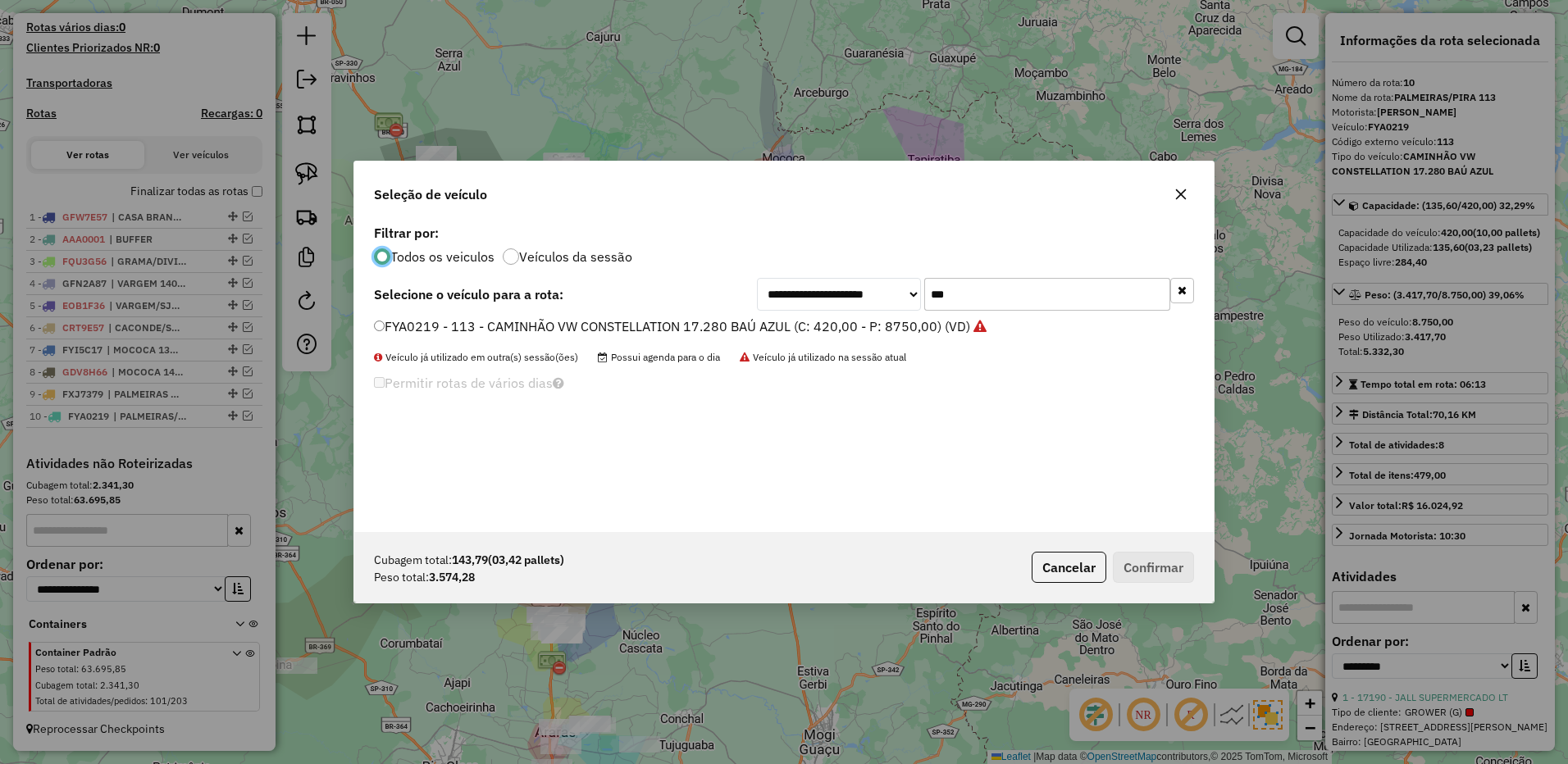
click at [976, 289] on input "***" at bounding box center [1047, 294] width 246 height 33
type input "***"
click at [908, 319] on label "GFG8869 - 118 - CAMINHÃO VW CONSTELLATION 17.280 BAÚ AZUL (C: 420,00 - P: 8750,…" at bounding box center [674, 326] width 600 height 20
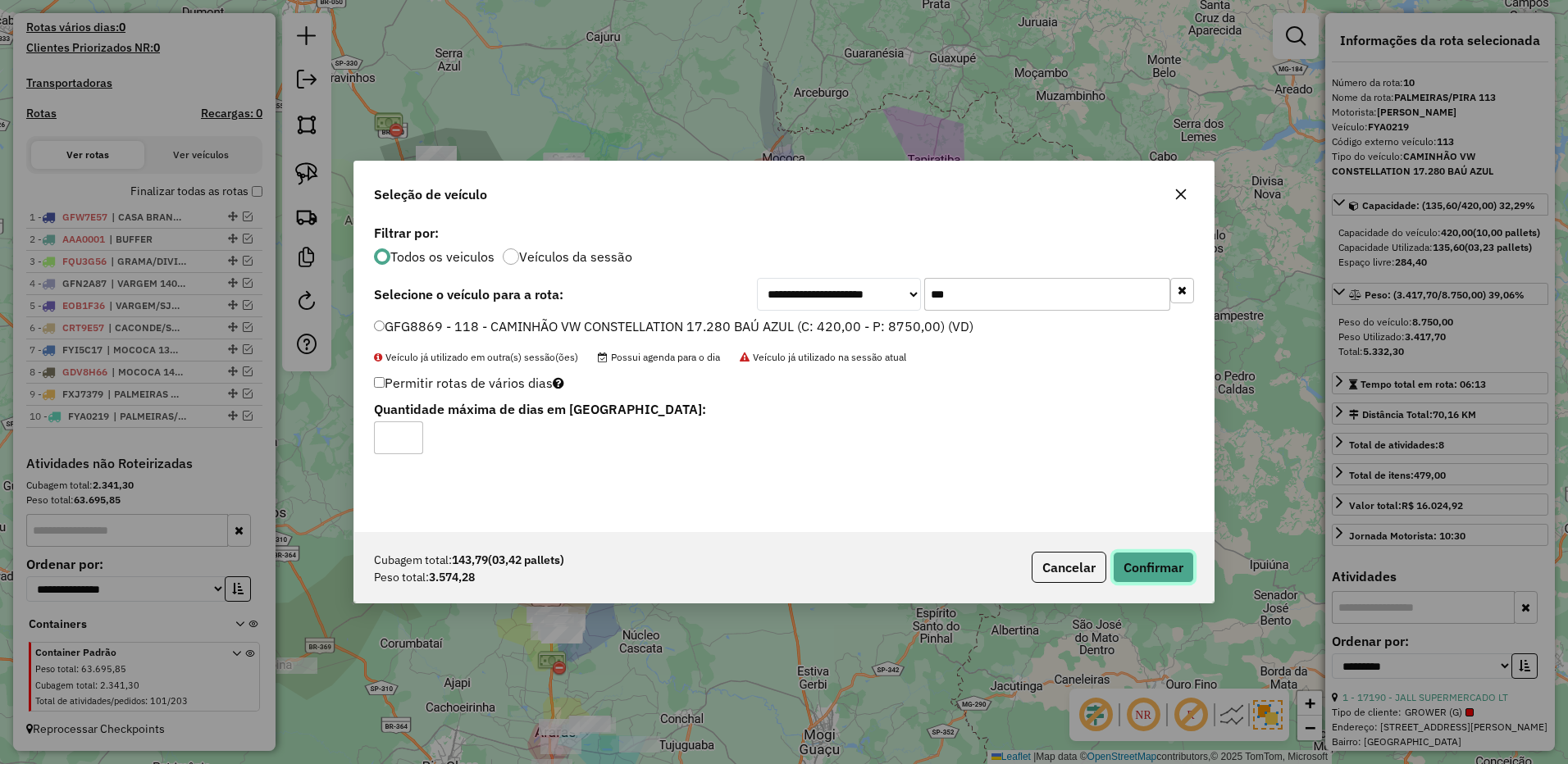
click at [1144, 567] on button "Confirmar" at bounding box center [1152, 567] width 81 height 32
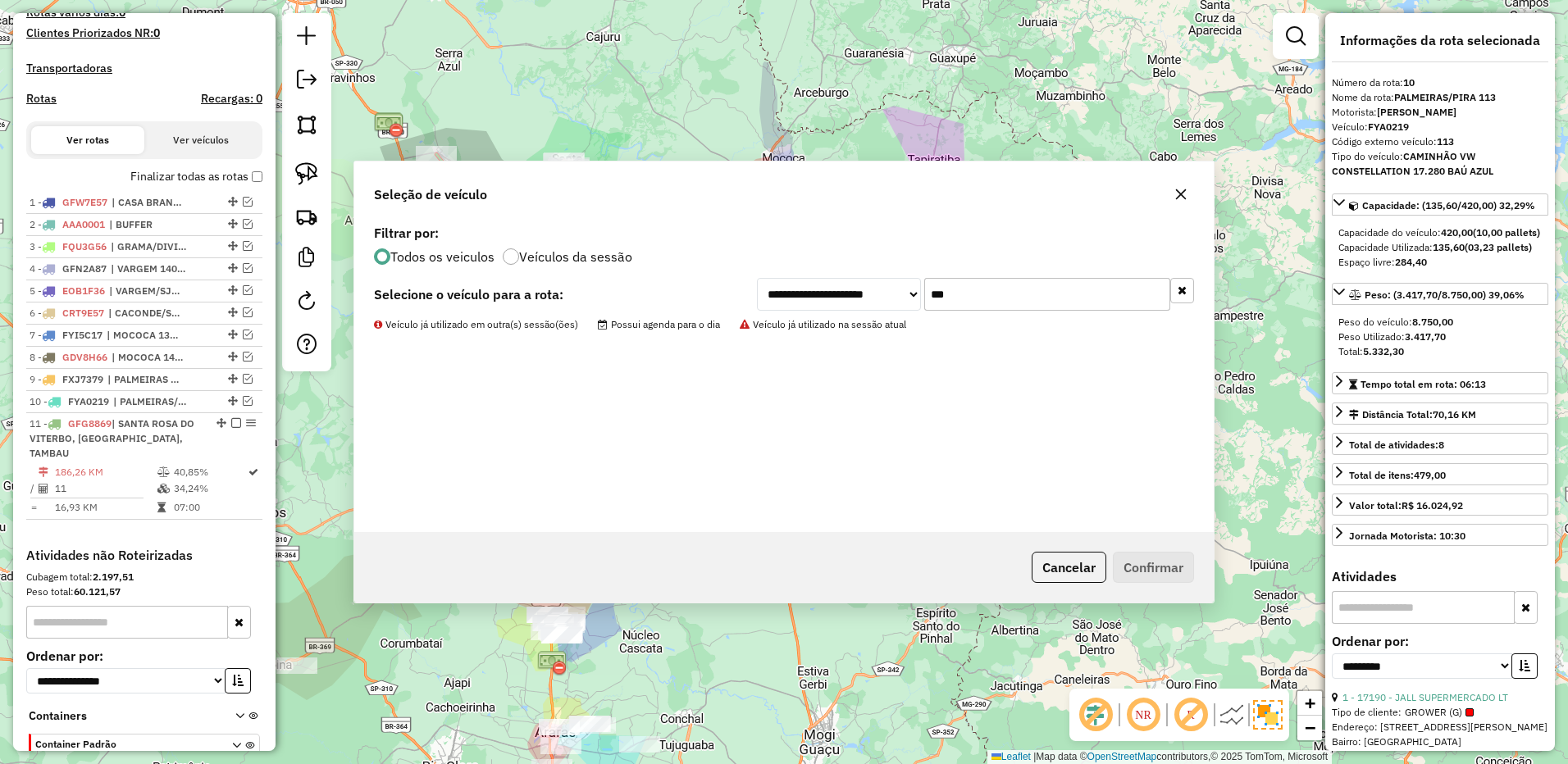
scroll to position [568, 0]
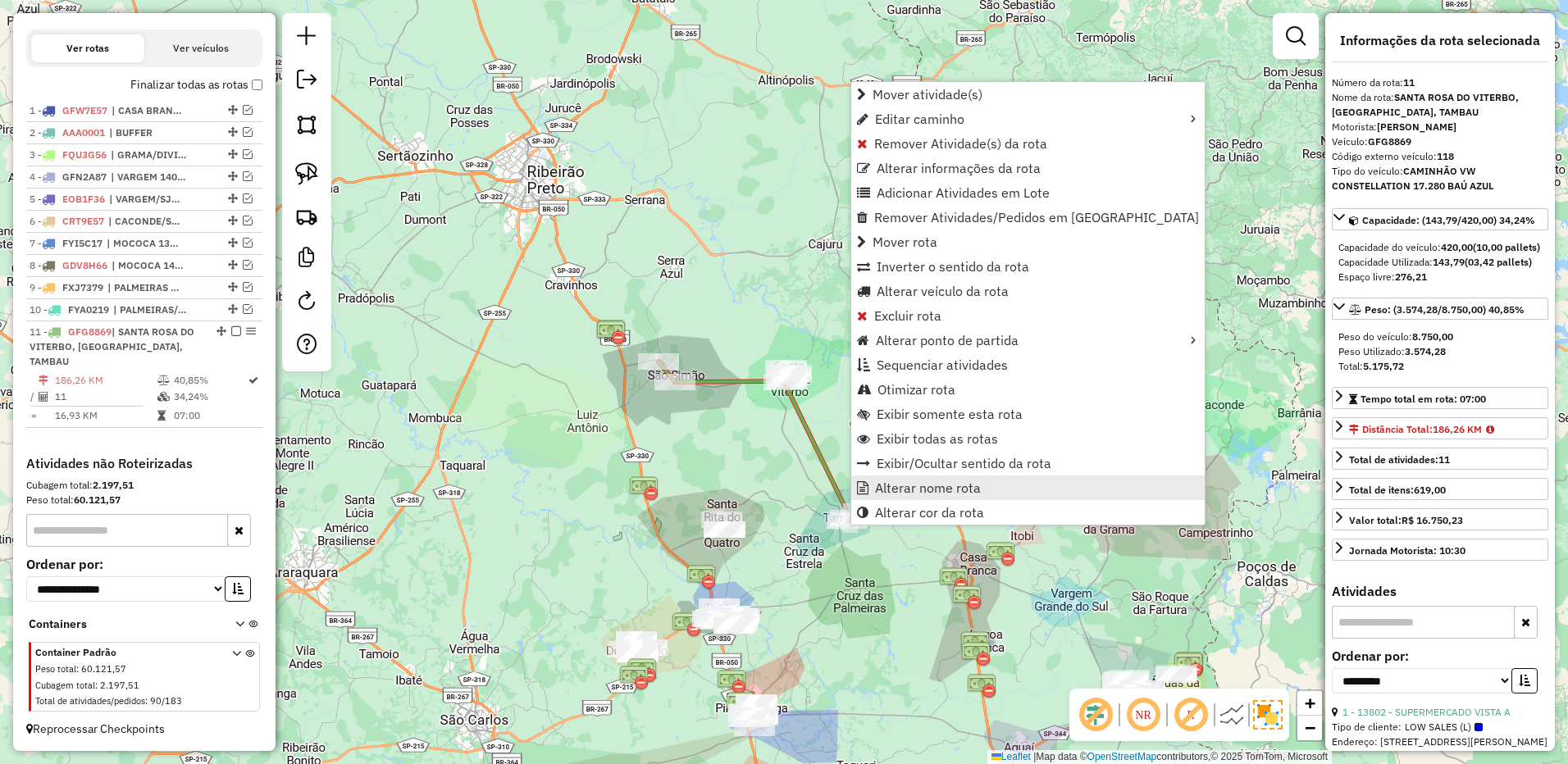
click at [882, 490] on span "Alterar nome rota" at bounding box center [928, 487] width 106 height 13
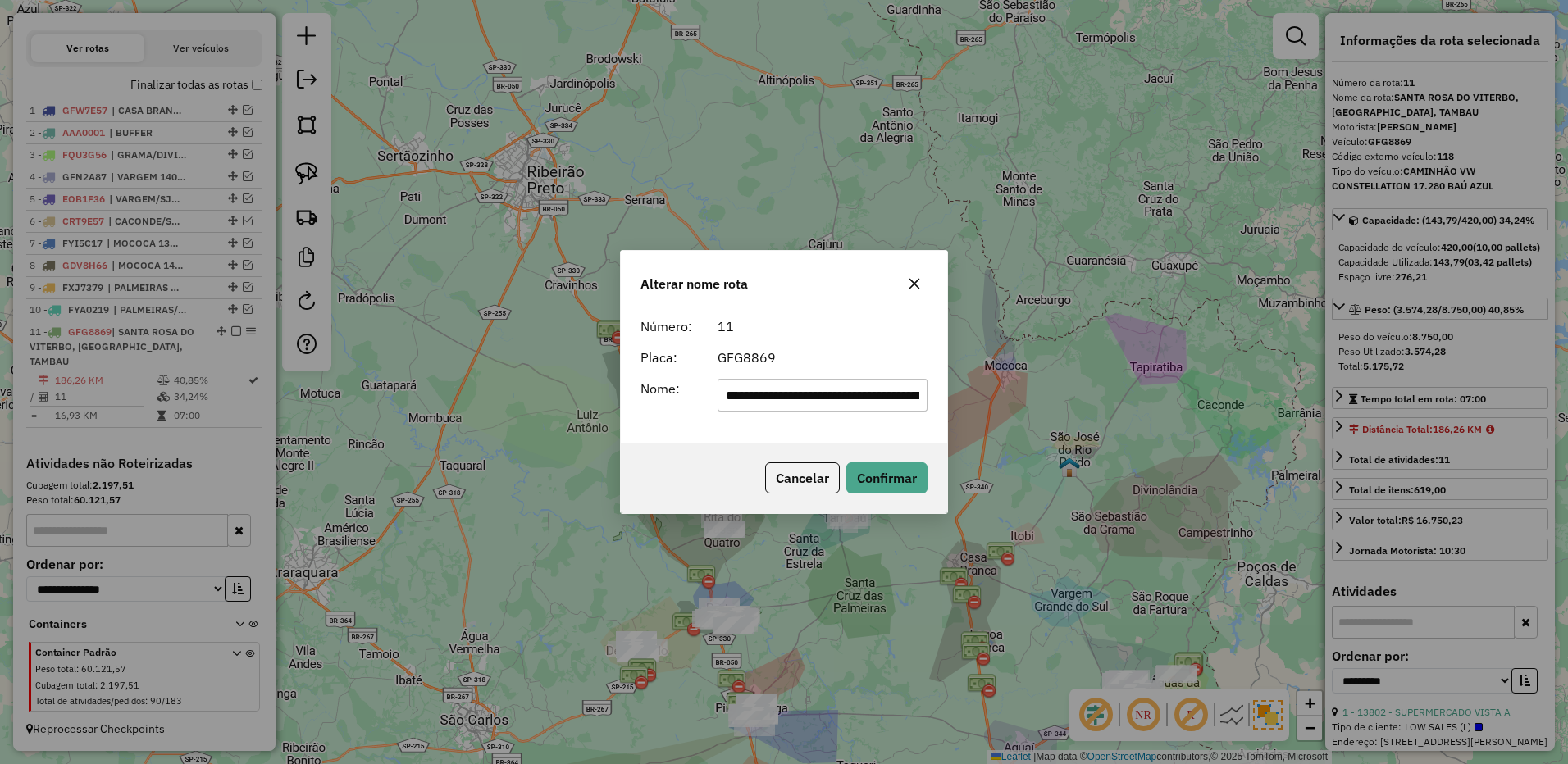
scroll to position [0, 95]
click at [783, 397] on input "**********" at bounding box center [822, 395] width 210 height 33
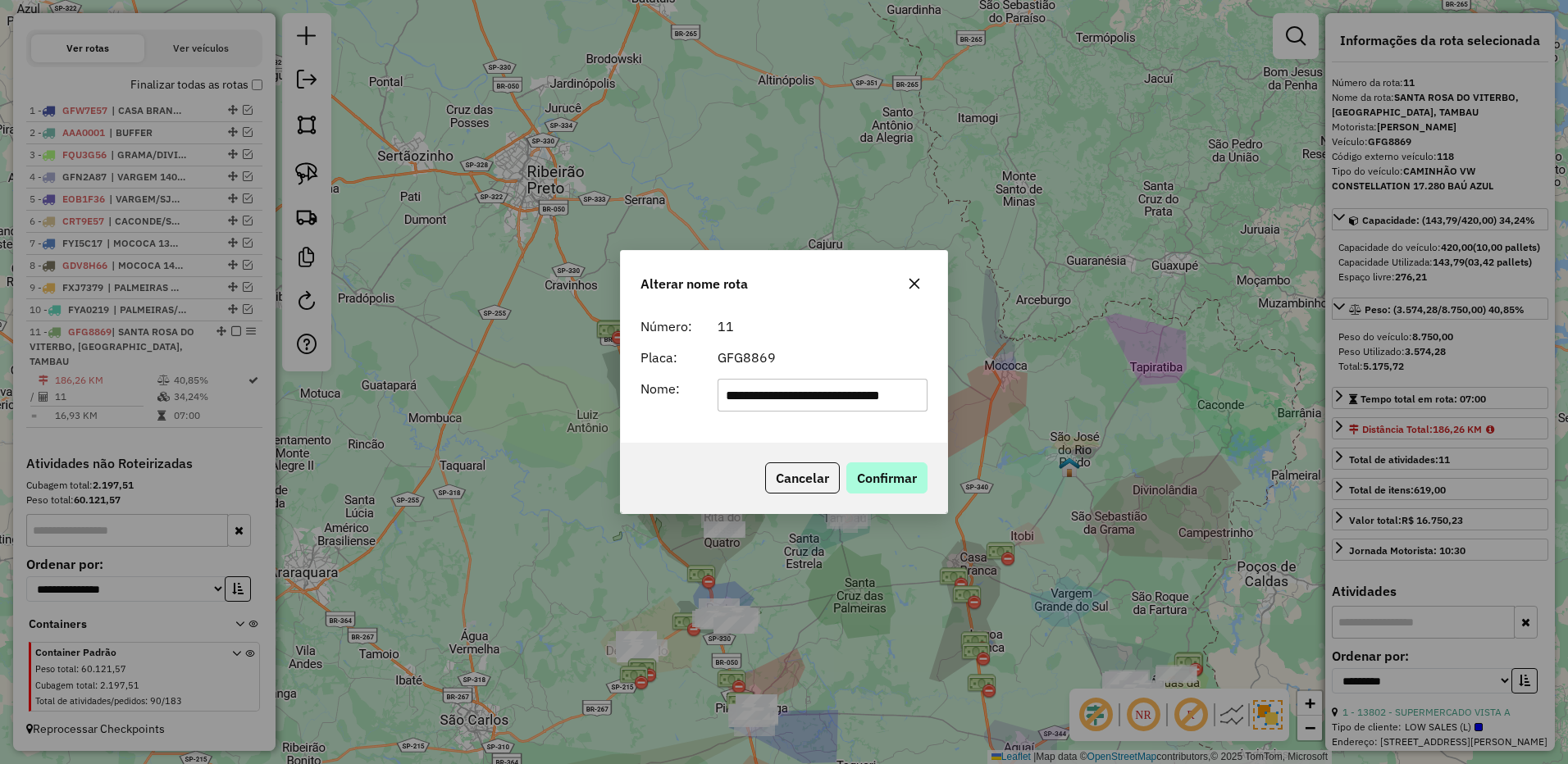
type input "**********"
click at [895, 467] on button "Confirmar" at bounding box center [886, 478] width 81 height 32
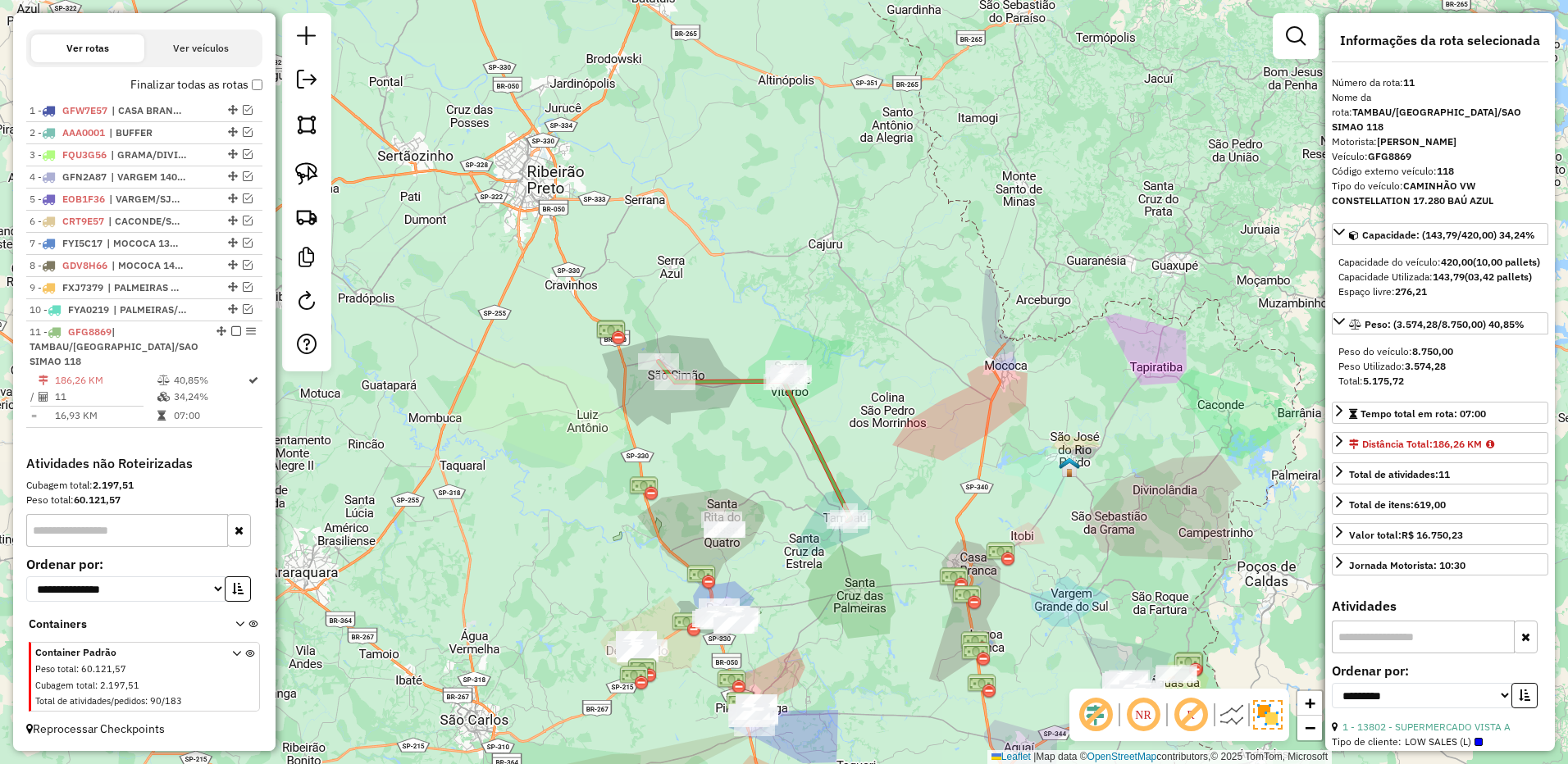
drag, startPoint x: 231, startPoint y: 348, endPoint x: 443, endPoint y: 372, distance: 213.4
click at [232, 336] on em at bounding box center [236, 331] width 10 height 10
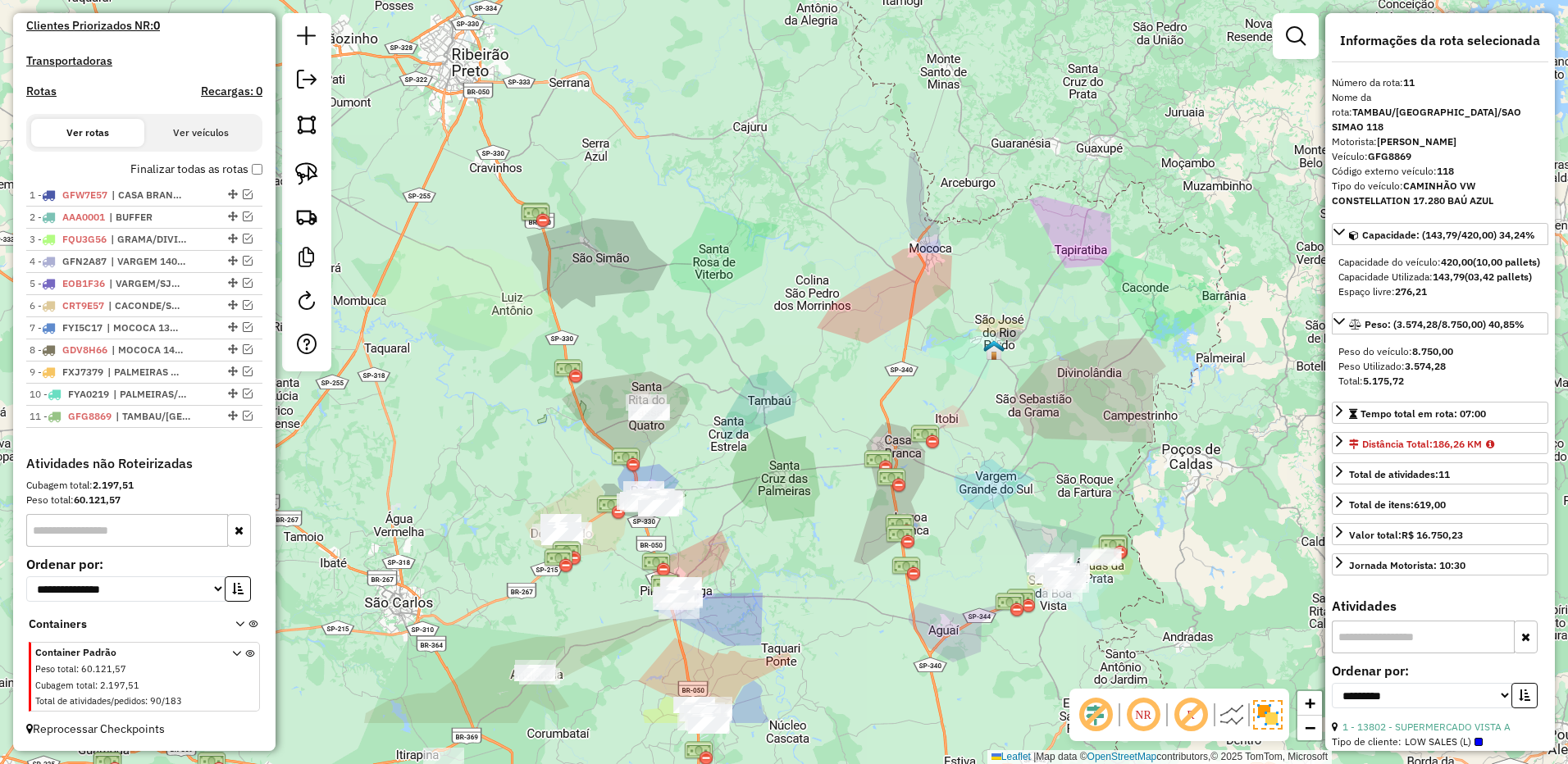
drag, startPoint x: 761, startPoint y: 376, endPoint x: 738, endPoint y: 315, distance: 65.2
click at [738, 315] on div "Janela de atendimento Grade de atendimento Capacidade Transportadoras Veículos …" at bounding box center [784, 382] width 1568 height 764
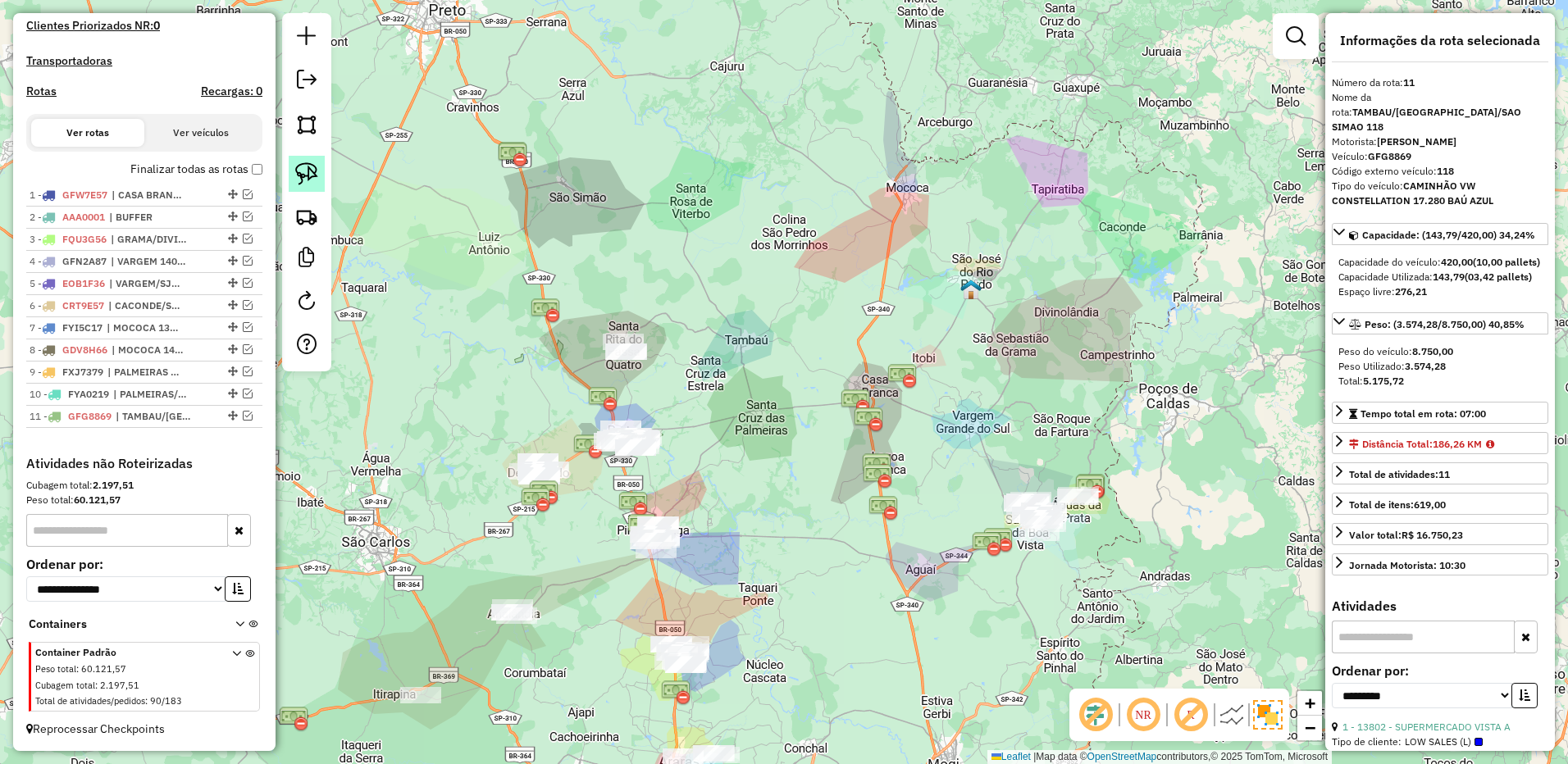
click at [299, 174] on img at bounding box center [307, 174] width 23 height 23
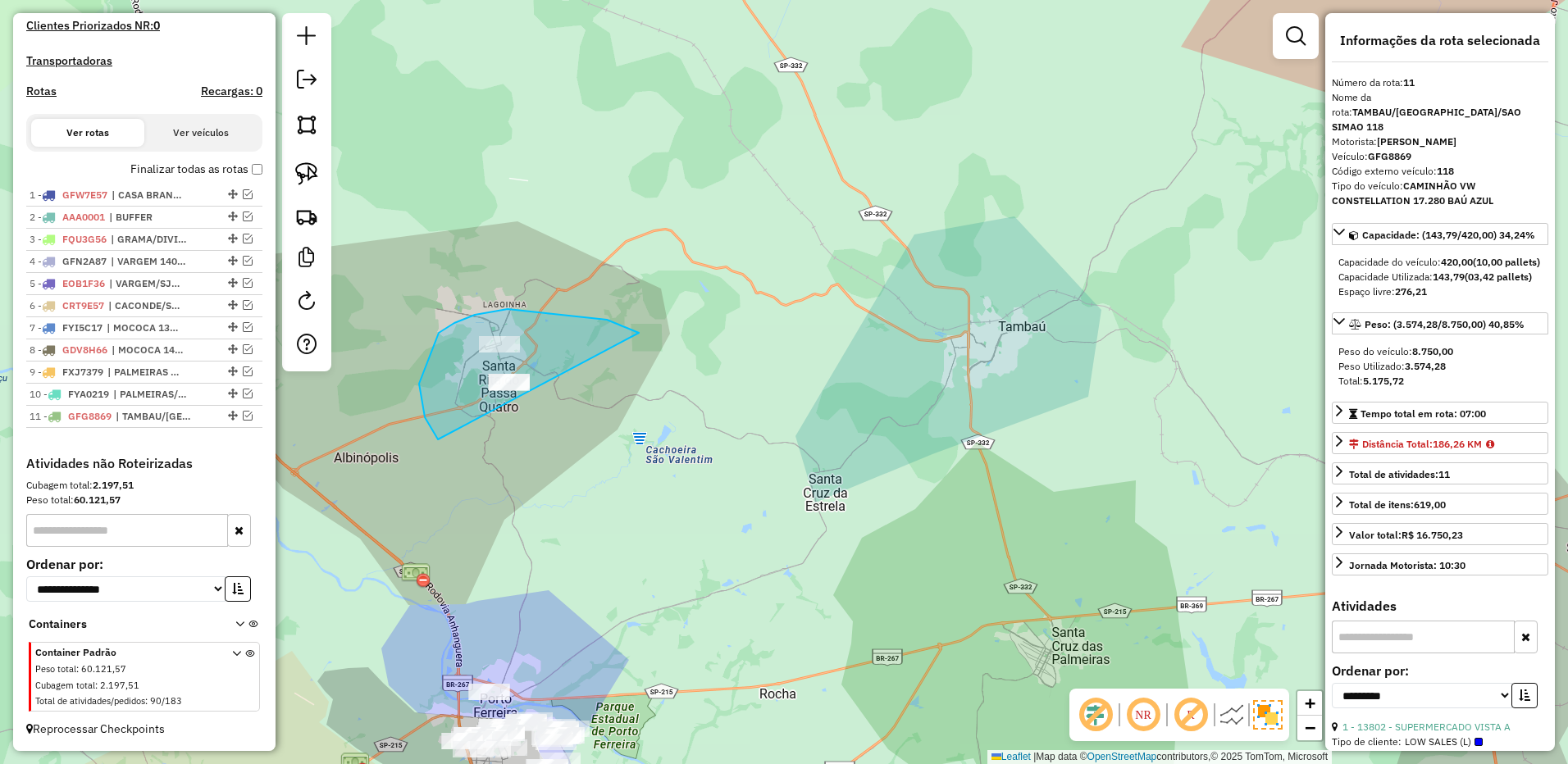
drag, startPoint x: 632, startPoint y: 330, endPoint x: 647, endPoint y: 382, distance: 54.1
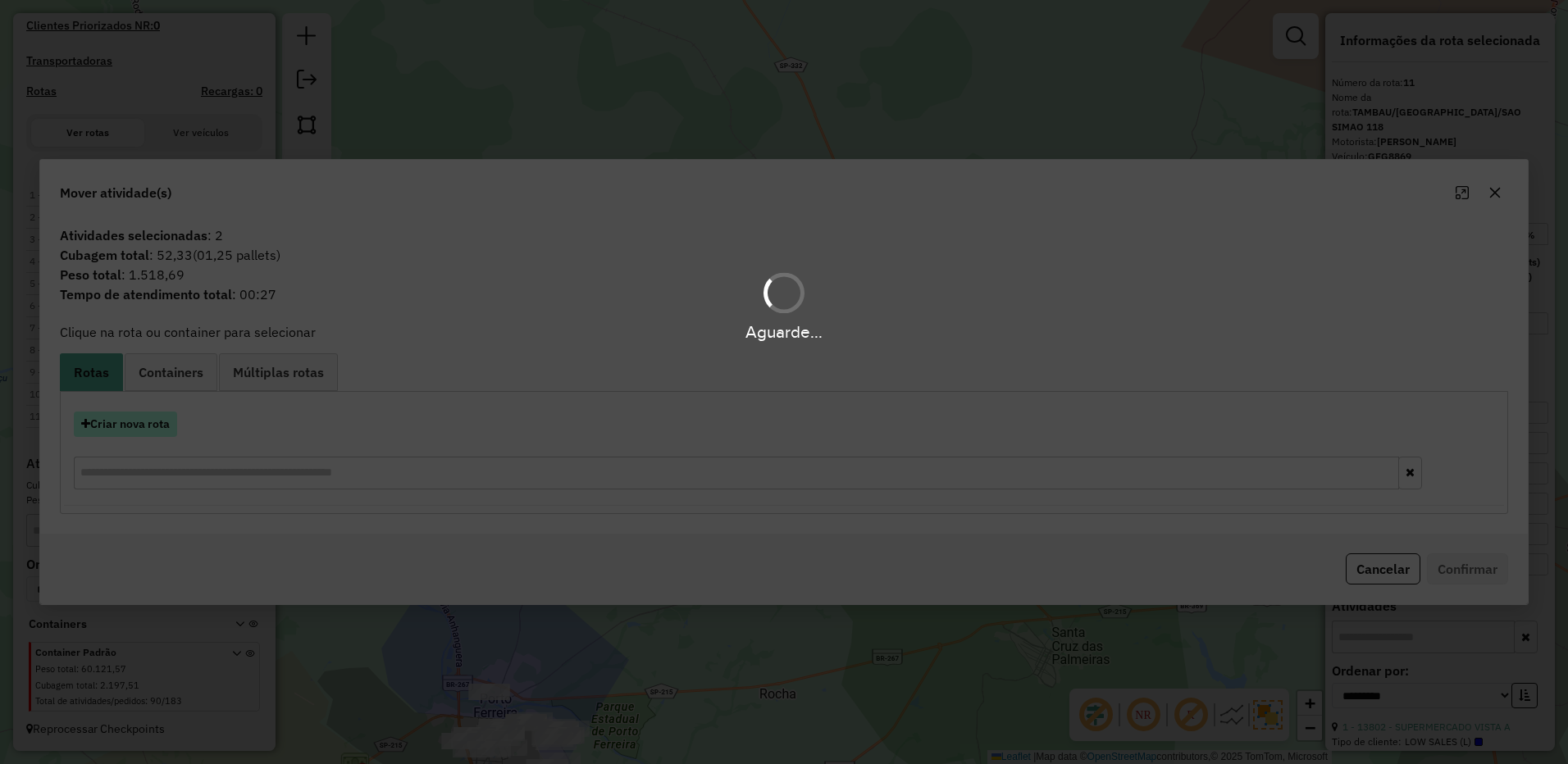
click at [141, 430] on button "Criar nova rota" at bounding box center [125, 424] width 103 height 26
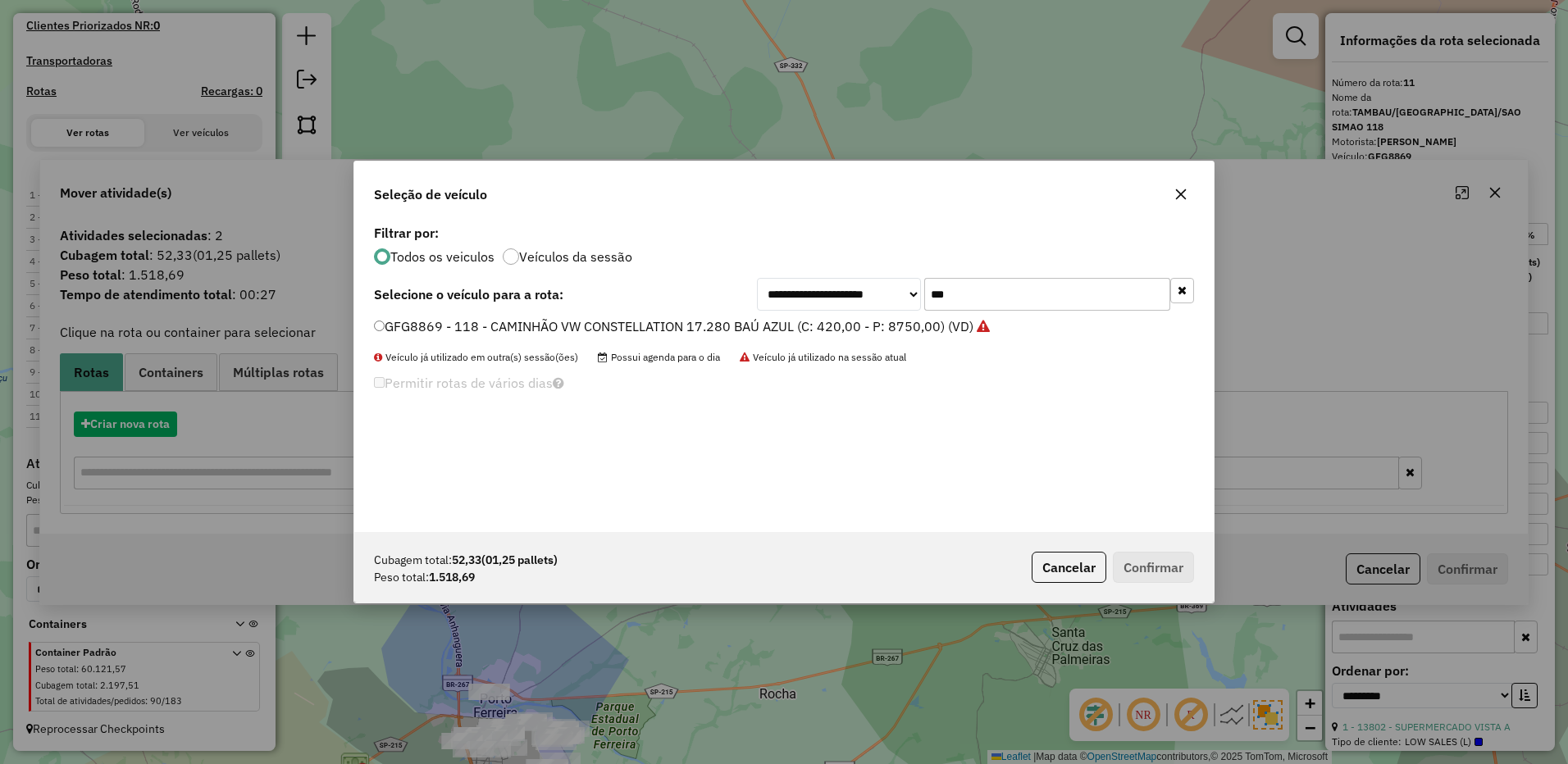
scroll to position [9, 5]
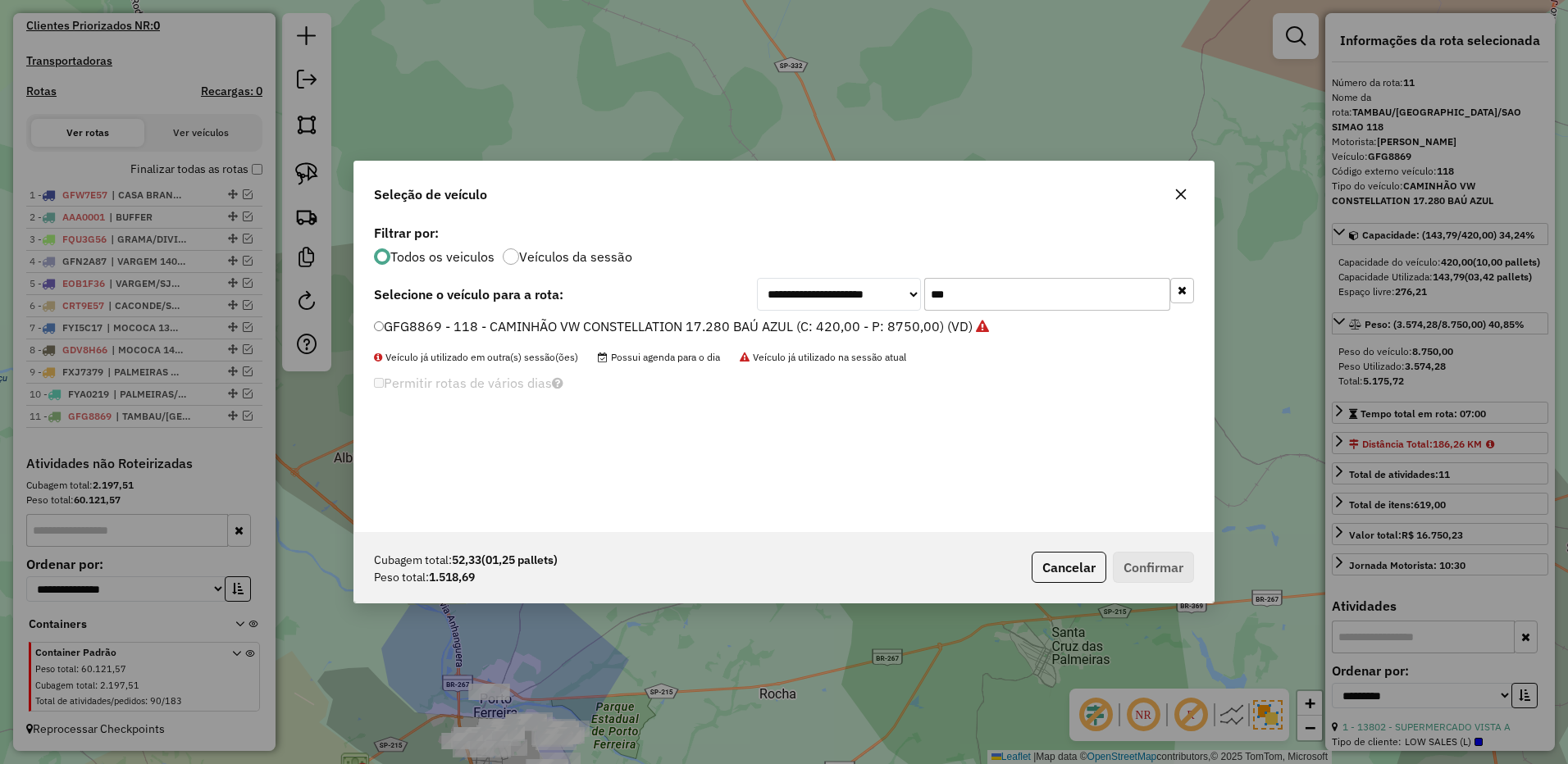
click at [961, 299] on input "***" at bounding box center [1047, 294] width 246 height 33
type input "***"
click at [929, 326] on label "GFJ7939 - 117 - CAMINHÃO VW CONSTELLATION 17.280 BAÚ AZUL (C: 420,00 - P: 8750,…" at bounding box center [672, 326] width 596 height 20
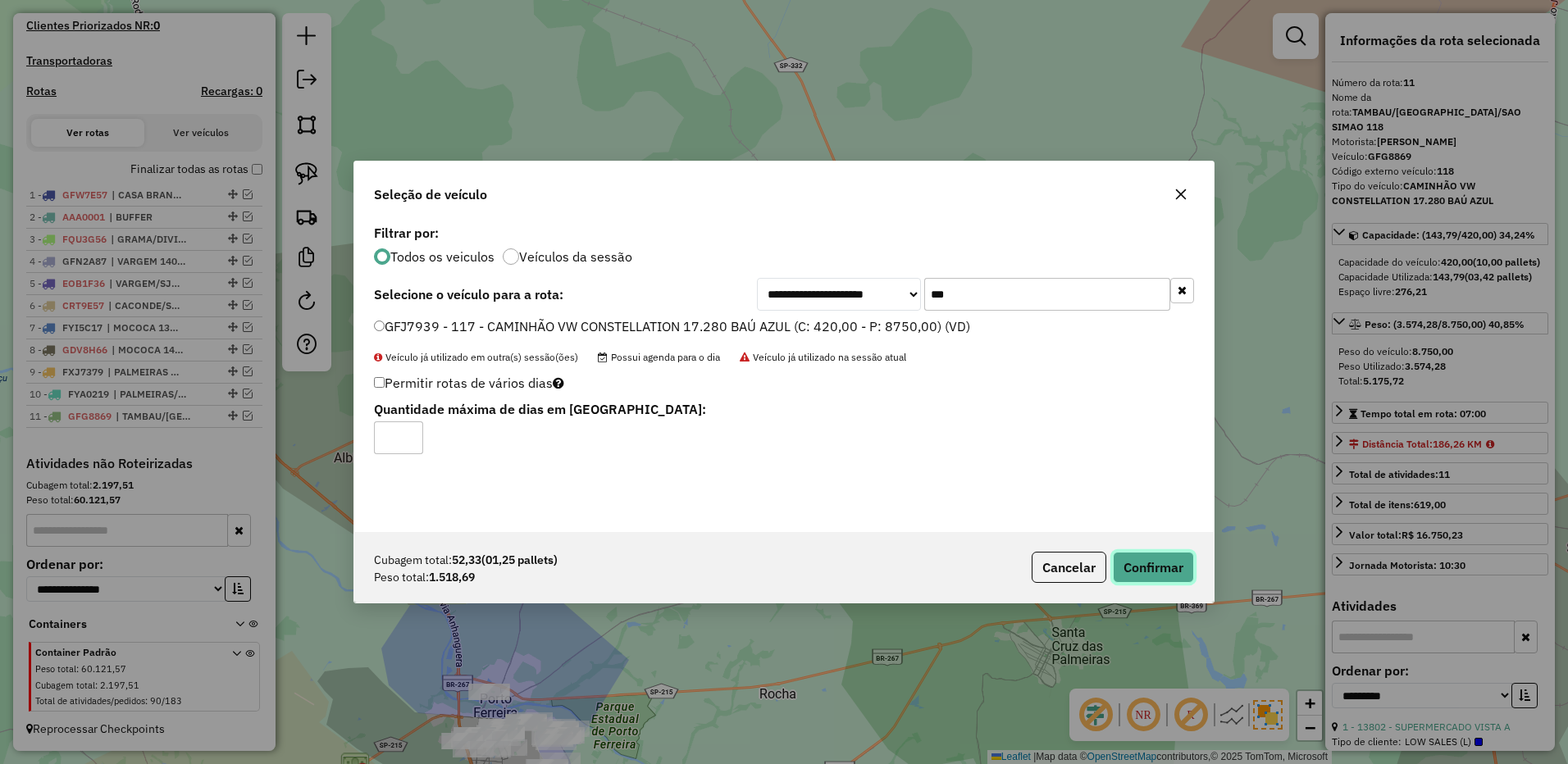
click at [1136, 559] on button "Confirmar" at bounding box center [1152, 567] width 81 height 32
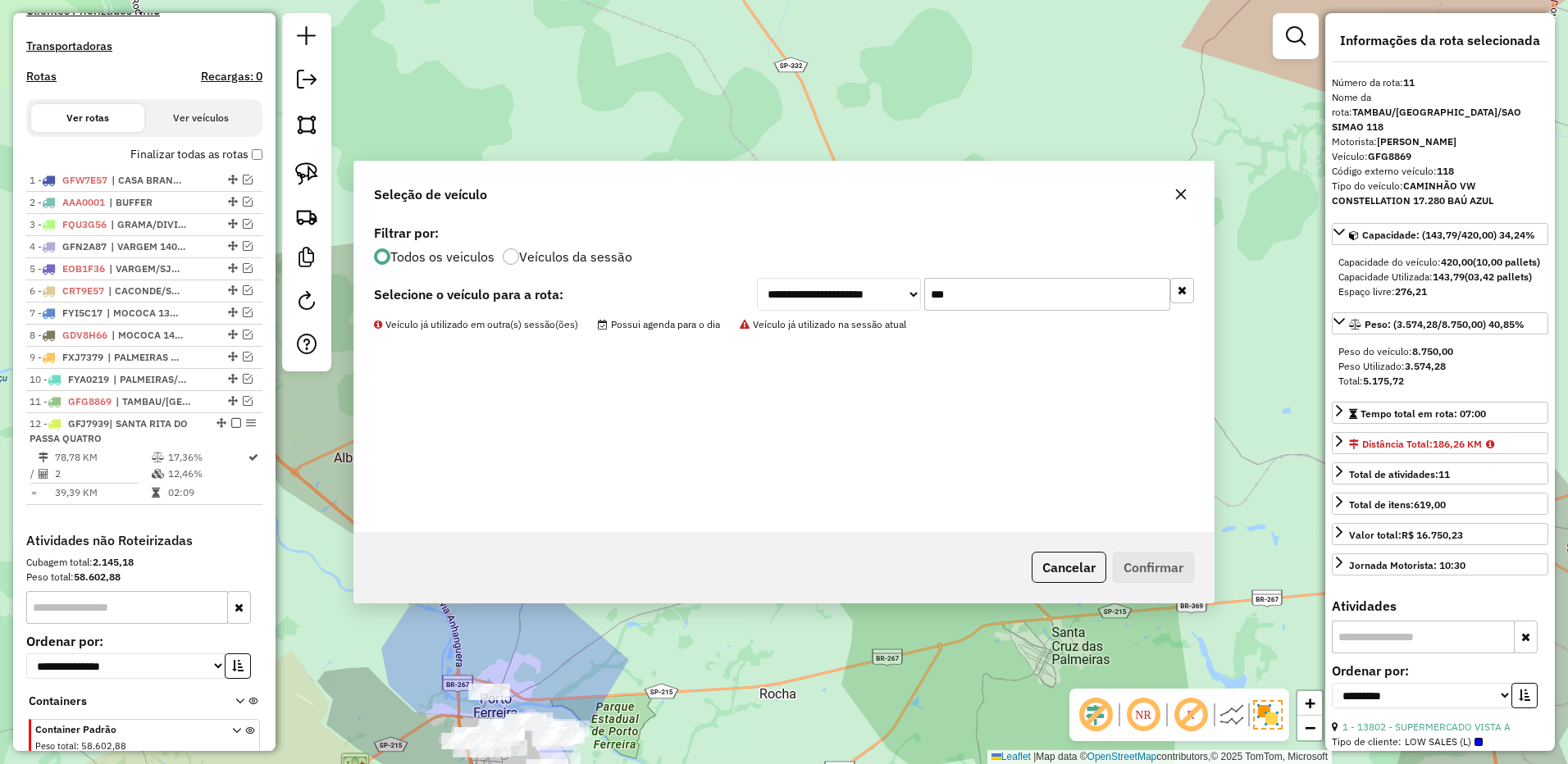
scroll to position [590, 0]
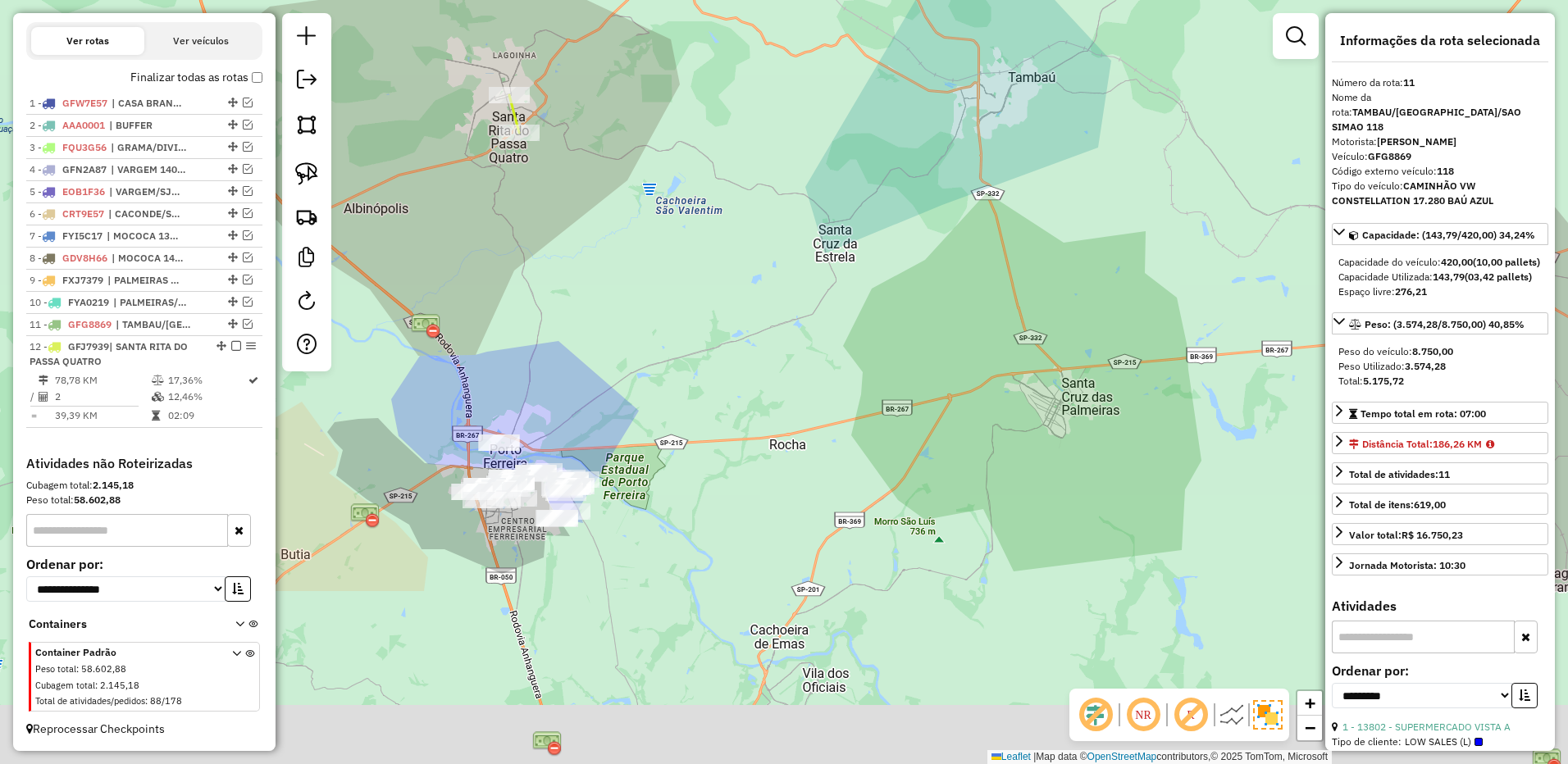
drag, startPoint x: 625, startPoint y: 526, endPoint x: 610, endPoint y: 221, distance: 305.4
click at [628, 168] on div "Janela de atendimento Grade de atendimento Capacidade Transportadoras Veículos …" at bounding box center [784, 382] width 1568 height 764
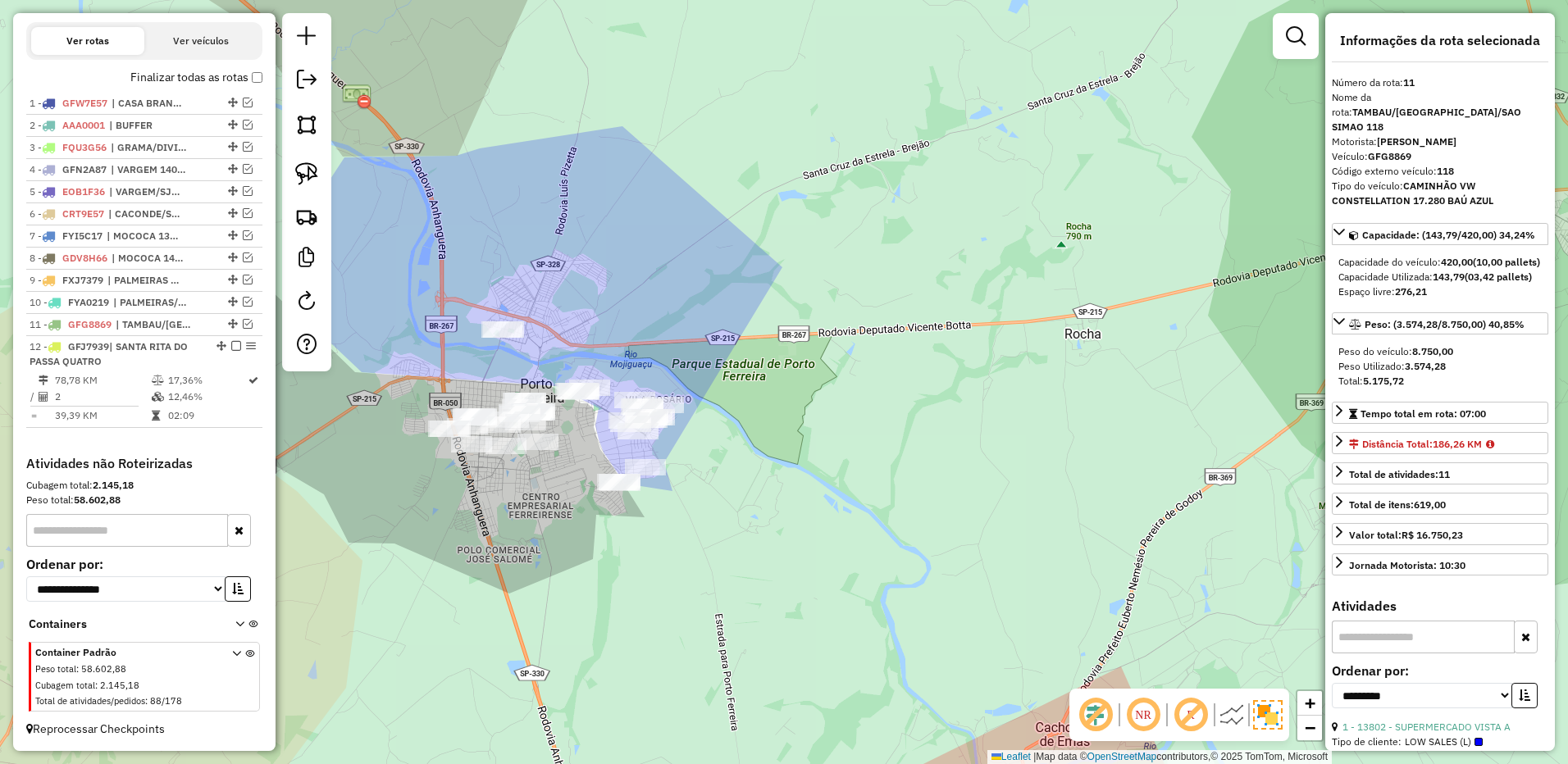
click at [643, 299] on div "Janela de atendimento Grade de atendimento Capacidade Transportadoras Veículos …" at bounding box center [784, 382] width 1568 height 764
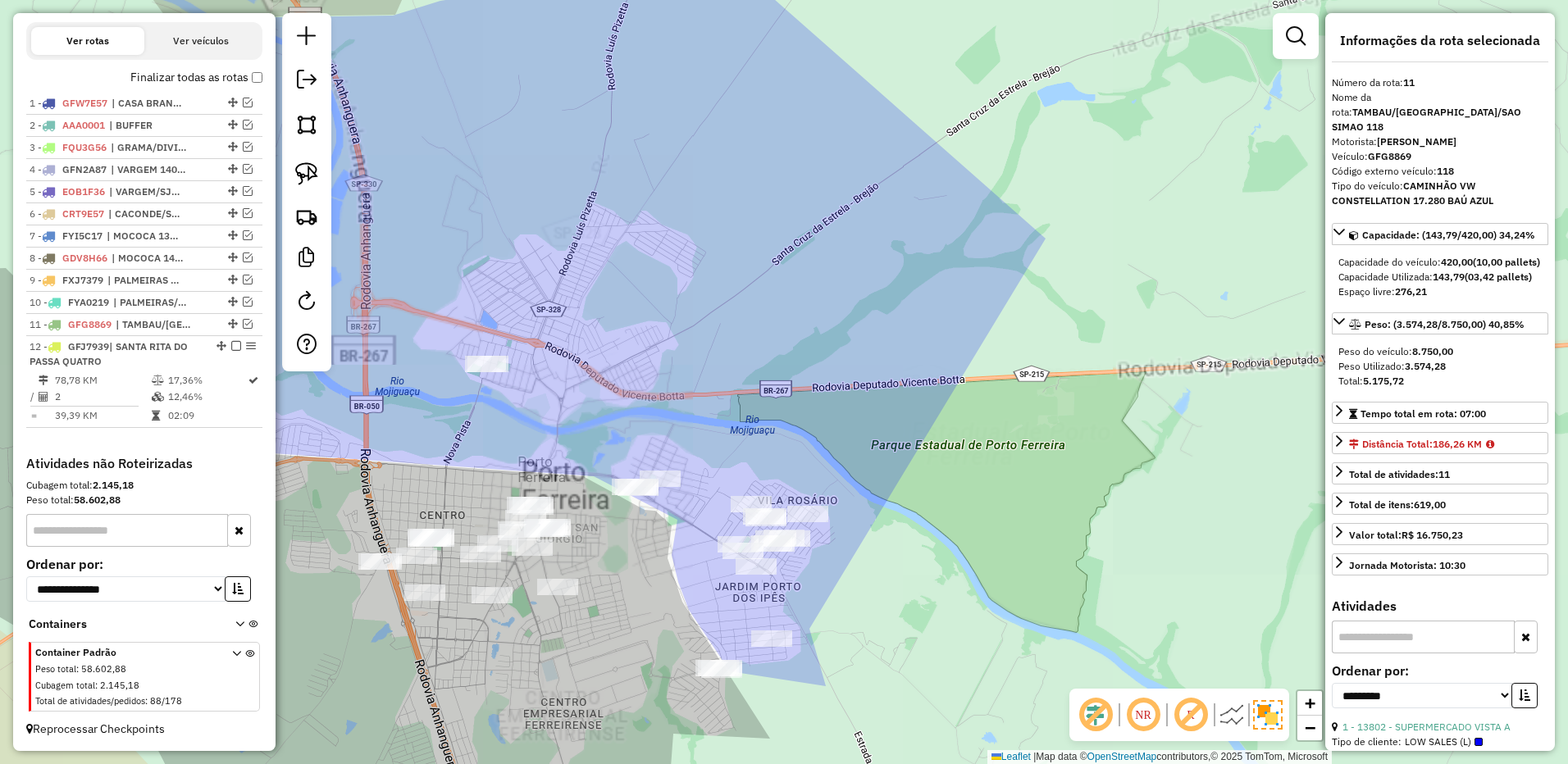
drag, startPoint x: 571, startPoint y: 316, endPoint x: 642, endPoint y: 183, distance: 150.8
click at [642, 183] on div "Janela de atendimento Grade de atendimento Capacidade Transportadoras Veículos …" at bounding box center [784, 382] width 1568 height 764
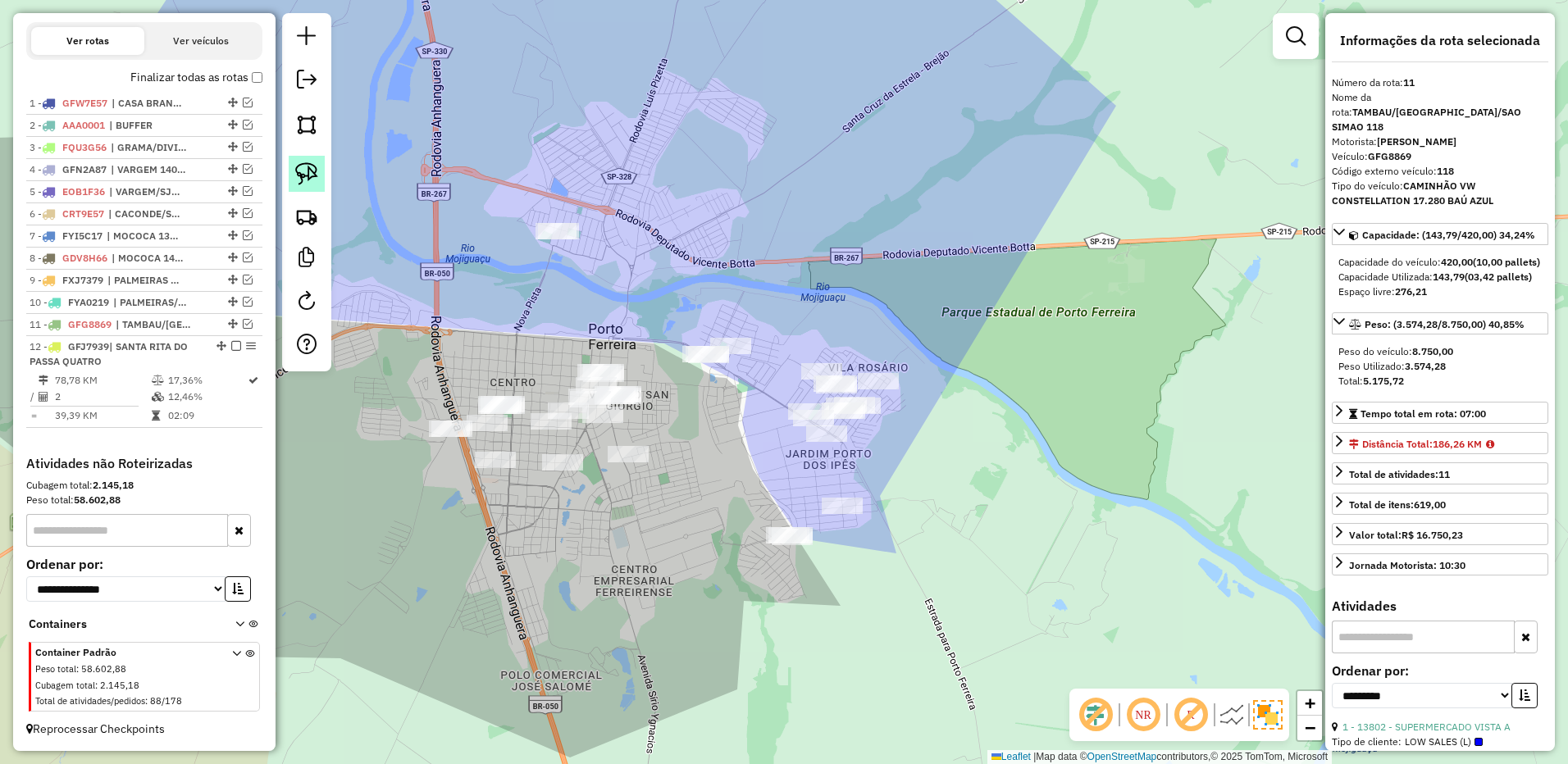
drag, startPoint x: 318, startPoint y: 174, endPoint x: 452, endPoint y: 191, distance: 135.1
click at [318, 175] on img at bounding box center [307, 174] width 23 height 23
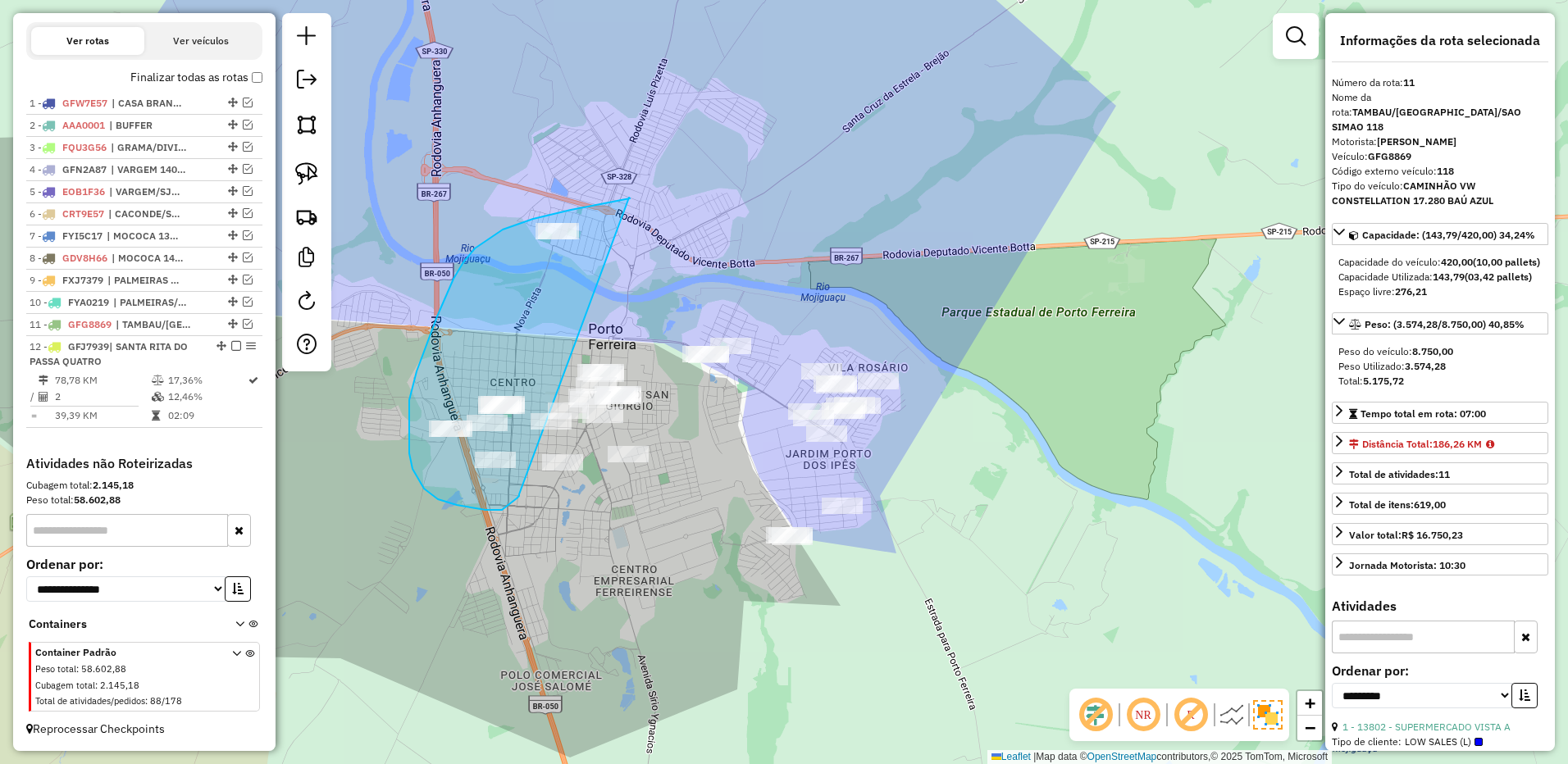
drag, startPoint x: 629, startPoint y: 198, endPoint x: 502, endPoint y: 476, distance: 305.6
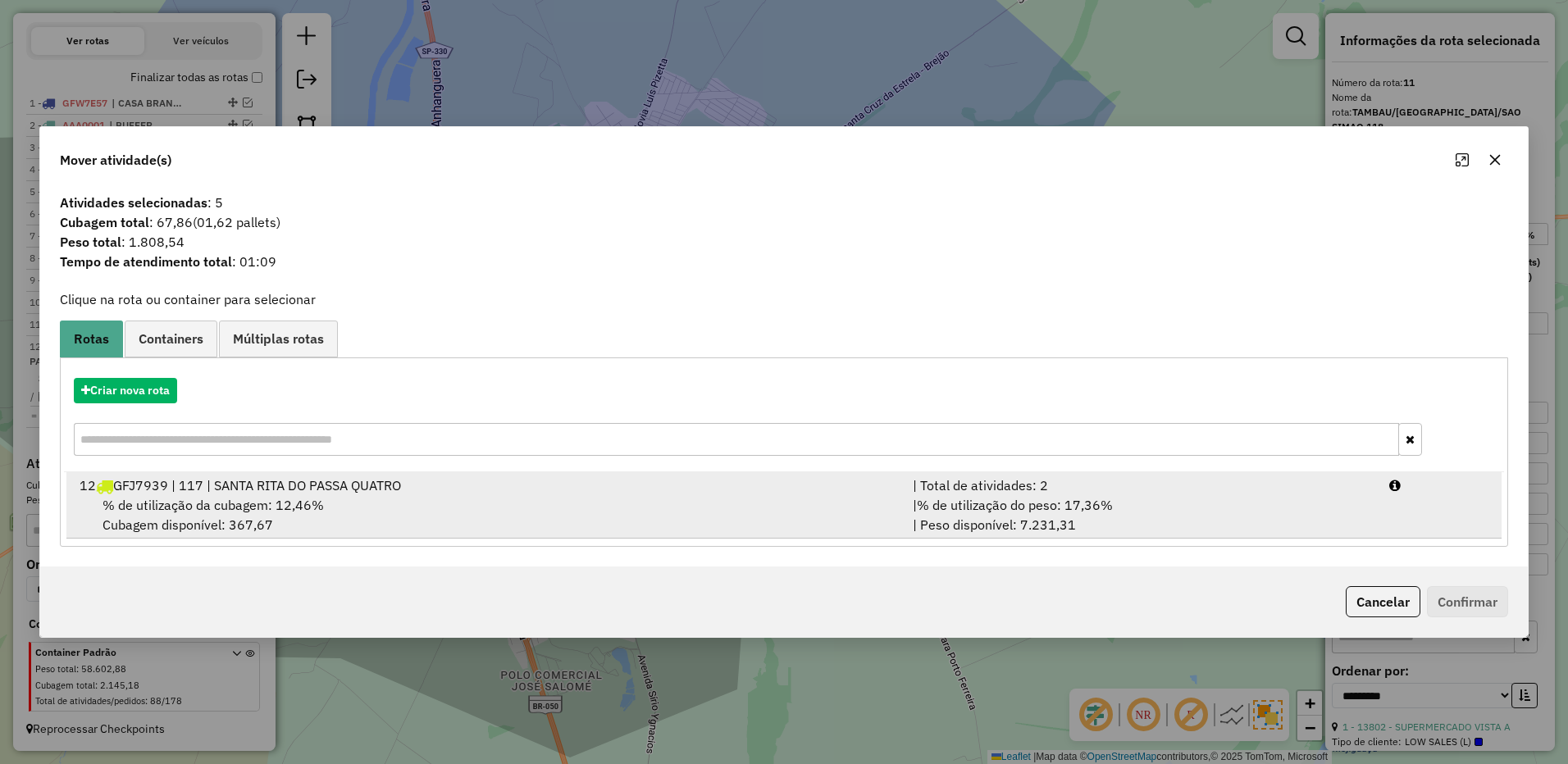
click at [1141, 514] on div "| % de utilização do peso: 17,36% | Peso disponível: 7.231,31" at bounding box center [1140, 514] width 476 height 39
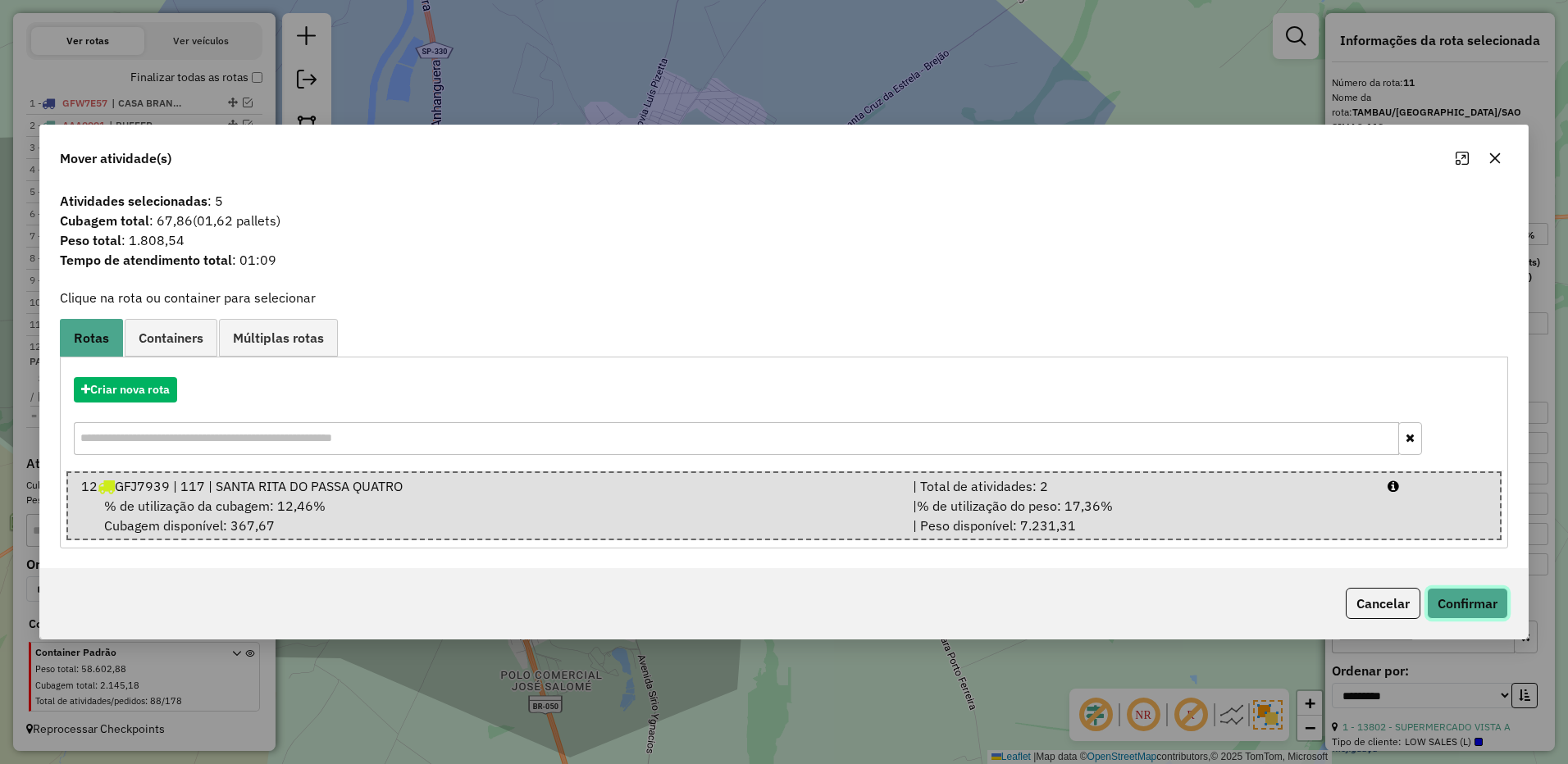
click at [1443, 599] on button "Confirmar" at bounding box center [1467, 603] width 81 height 32
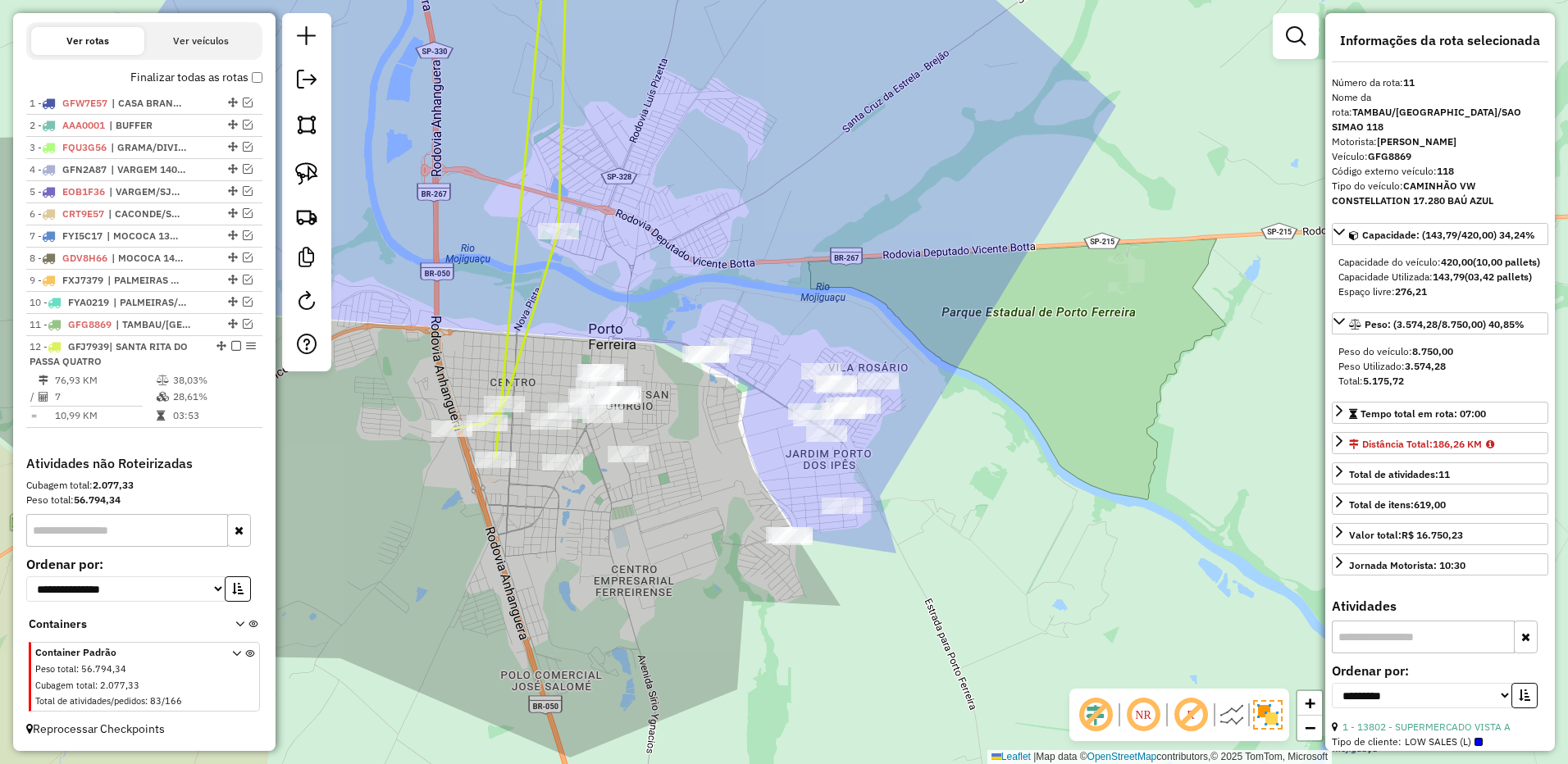
drag, startPoint x: 485, startPoint y: 389, endPoint x: 492, endPoint y: 395, distance: 9.2
click at [488, 393] on div "Janela de atendimento Grade de atendimento Capacidade Transportadoras Veículos …" at bounding box center [784, 382] width 1568 height 764
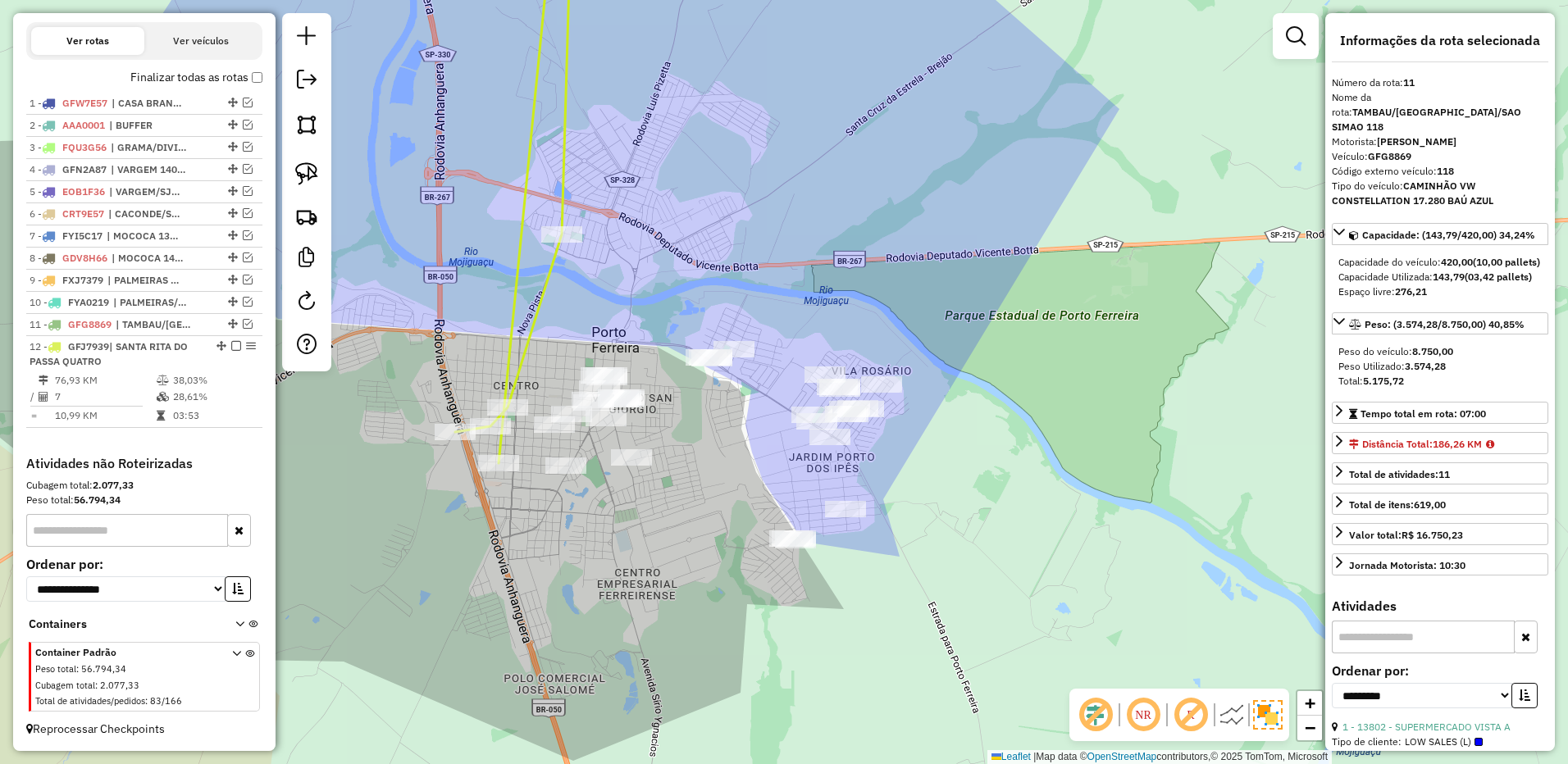
click at [506, 401] on icon at bounding box center [513, 195] width 116 height 537
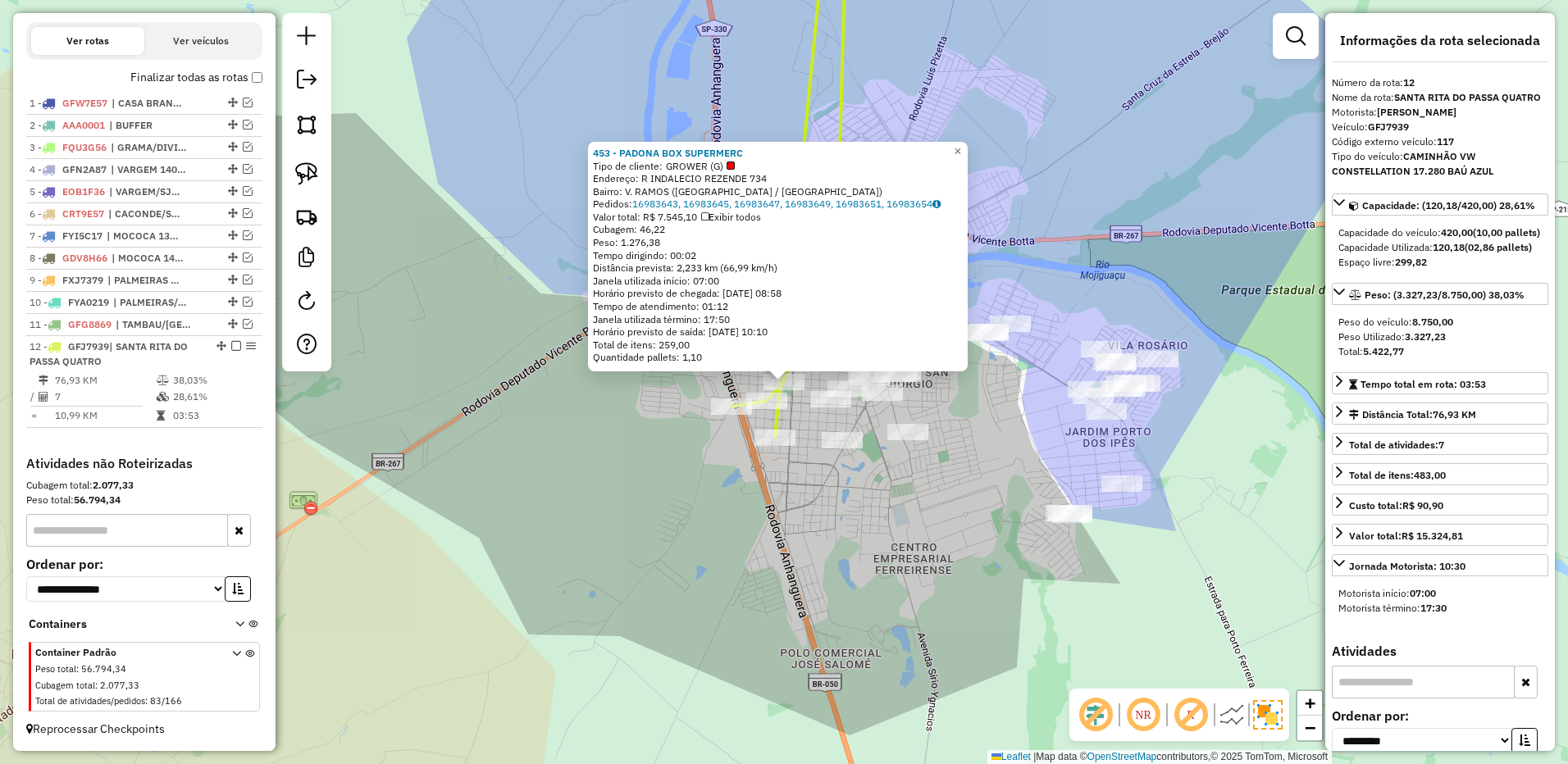
click at [990, 141] on div "453 - PADONA BOX SUPERMERC Tipo de cliente: GROWER (G) Endereço: [STREET_ADDRES…" at bounding box center [784, 382] width 1568 height 764
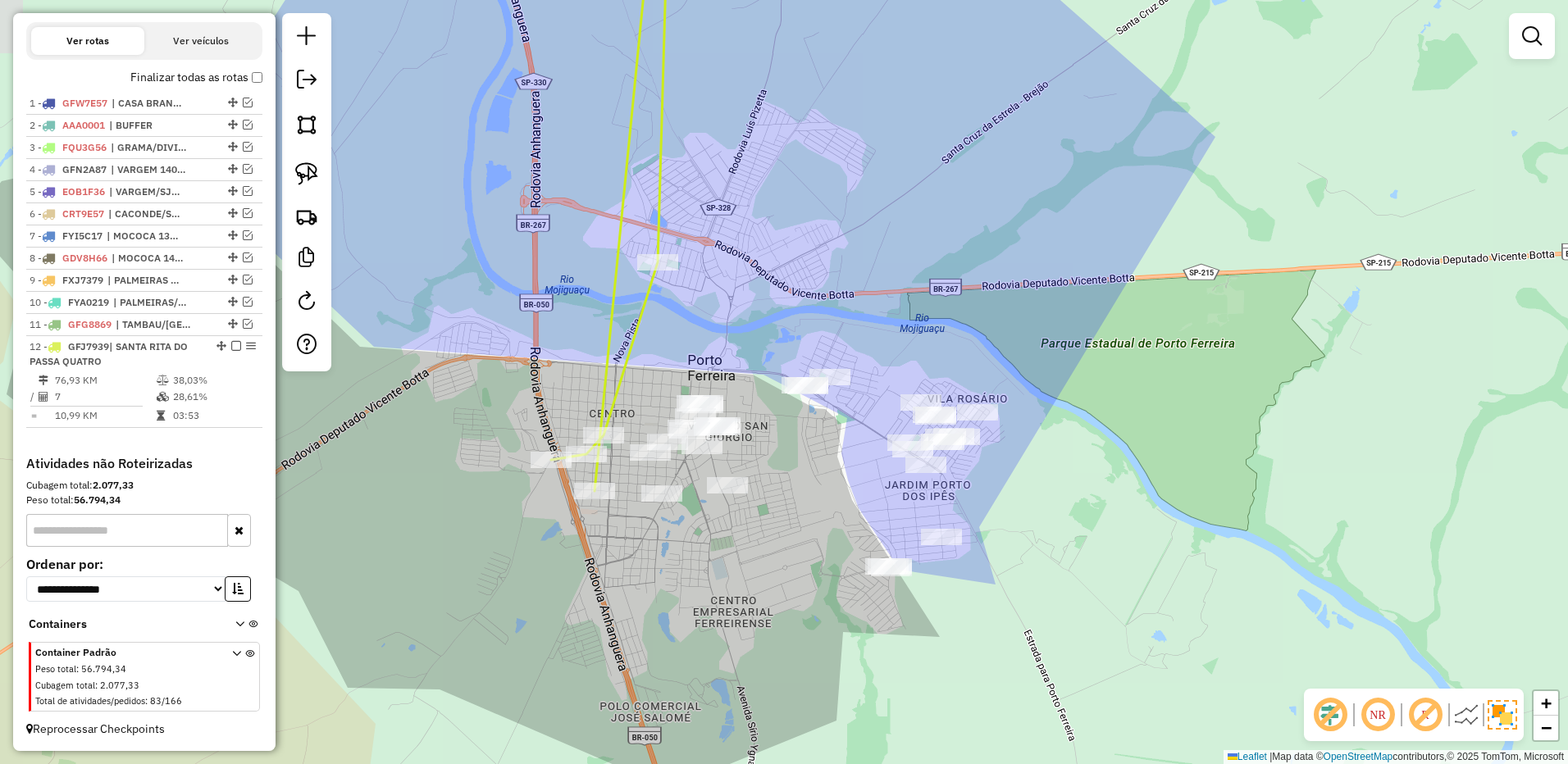
drag, startPoint x: 838, startPoint y: 207, endPoint x: 795, endPoint y: 221, distance: 45.2
click at [795, 221] on div "Janela de atendimento Grade de atendimento Capacidade Transportadoras Veículos …" at bounding box center [784, 382] width 1568 height 764
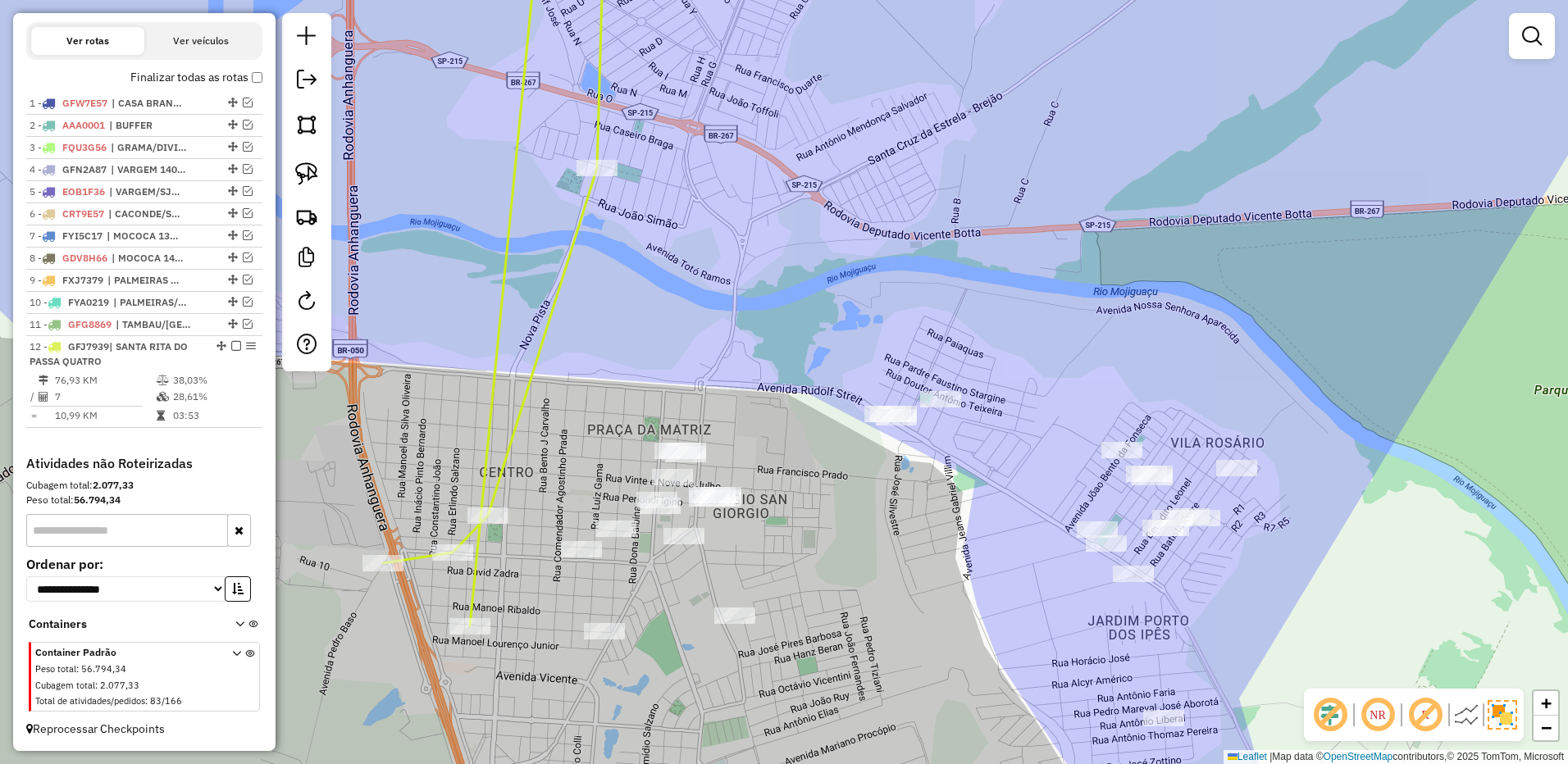
drag, startPoint x: 738, startPoint y: 273, endPoint x: 658, endPoint y: 238, distance: 87.3
click at [738, 221] on div "Janela de atendimento Grade de atendimento Capacidade Transportadoras Veículos …" at bounding box center [784, 382] width 1568 height 764
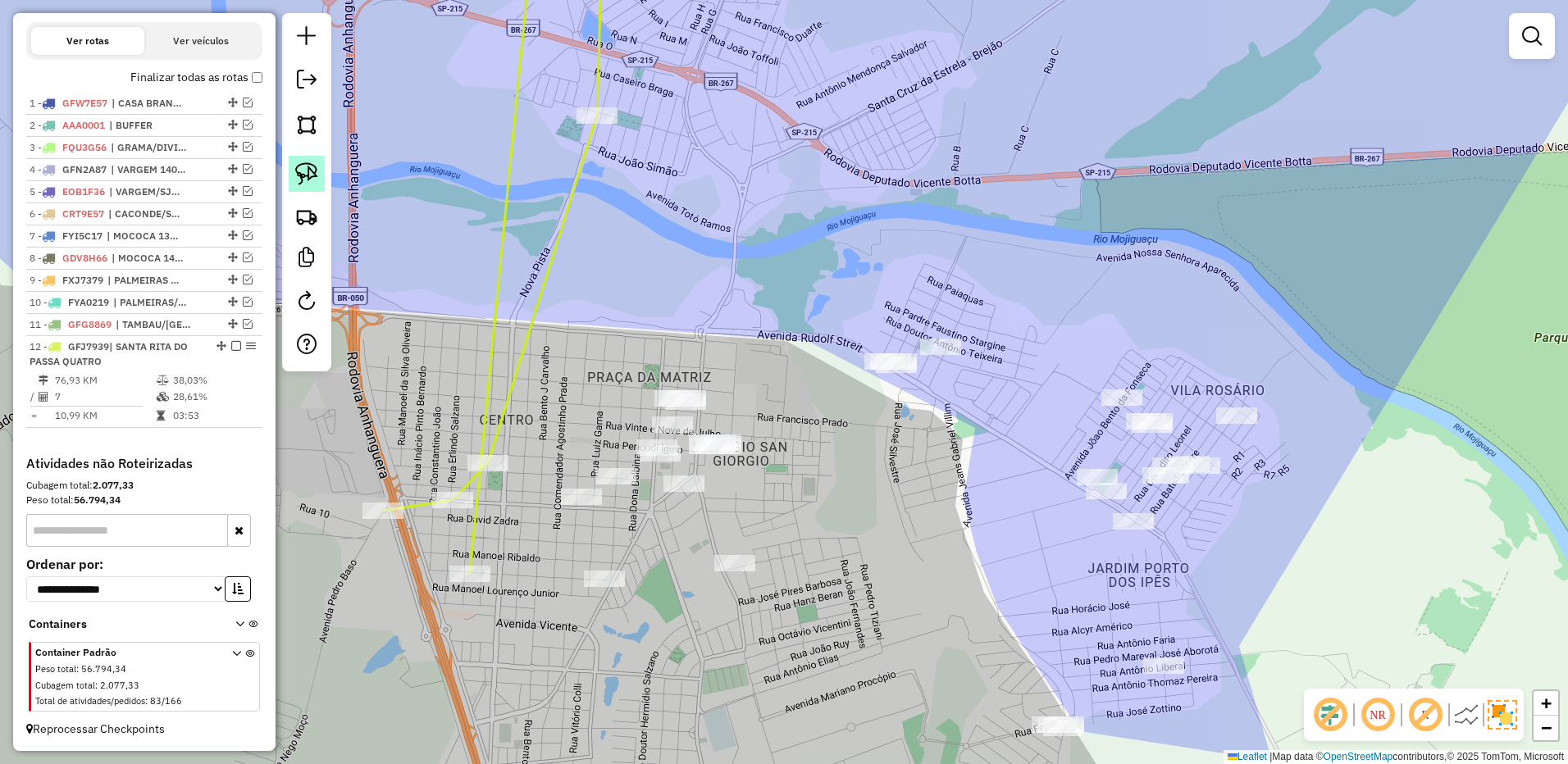
click at [314, 173] on img at bounding box center [307, 174] width 23 height 23
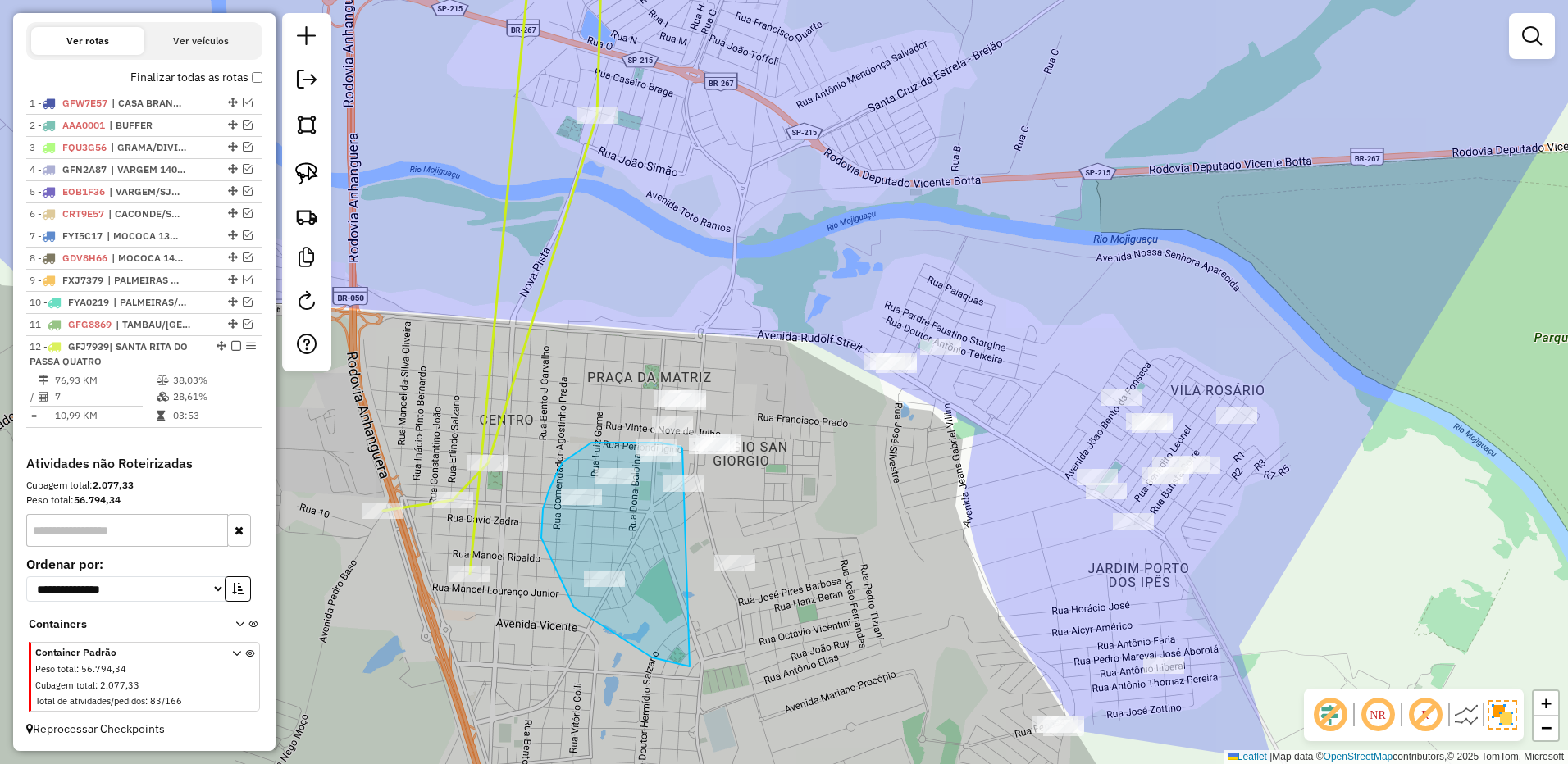
drag, startPoint x: 682, startPoint y: 449, endPoint x: 861, endPoint y: 582, distance: 223.0
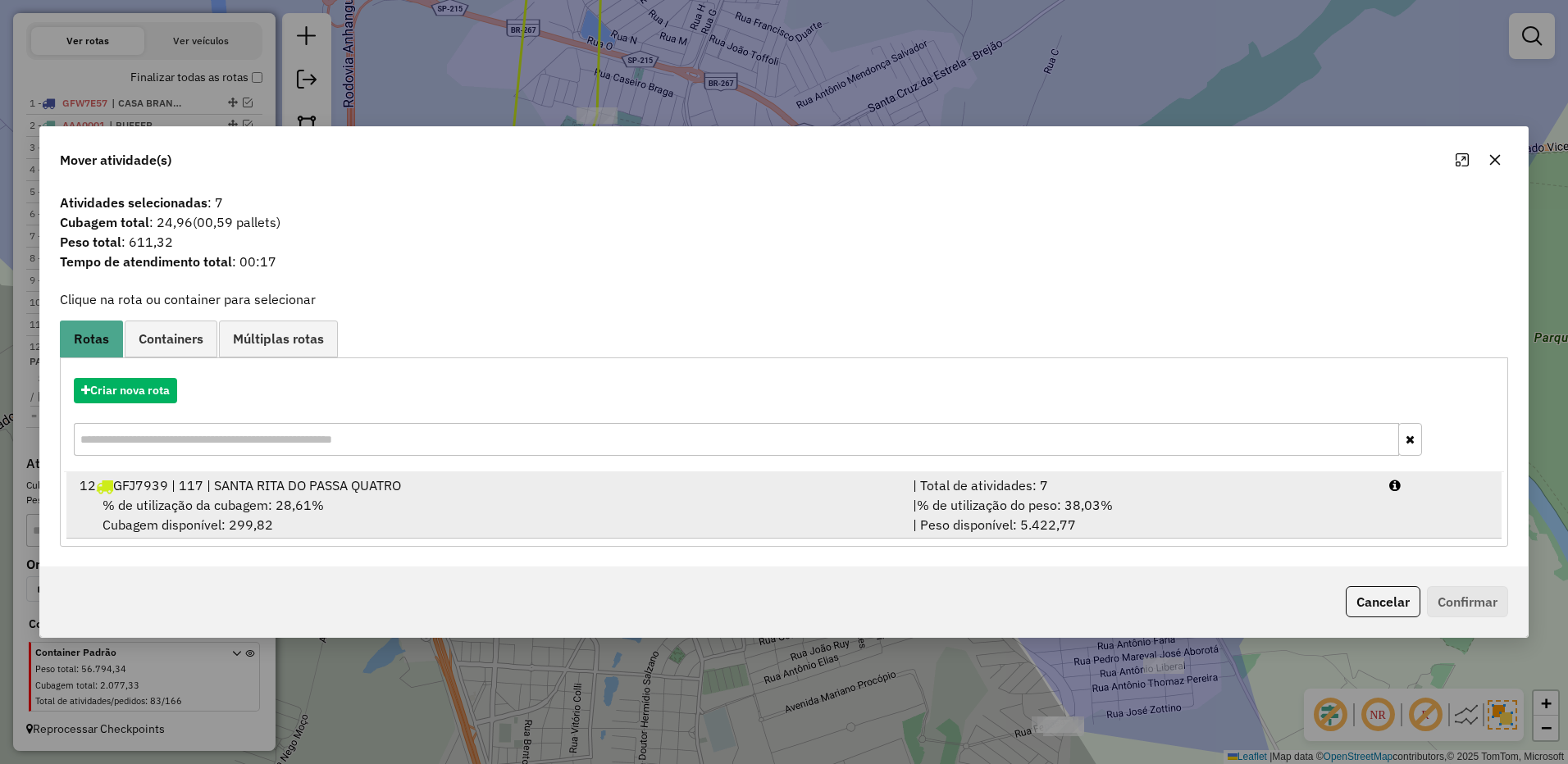
click at [1196, 504] on div "| % de utilização do peso: 38,03% | Peso disponível: 5.422,77" at bounding box center [1140, 514] width 476 height 39
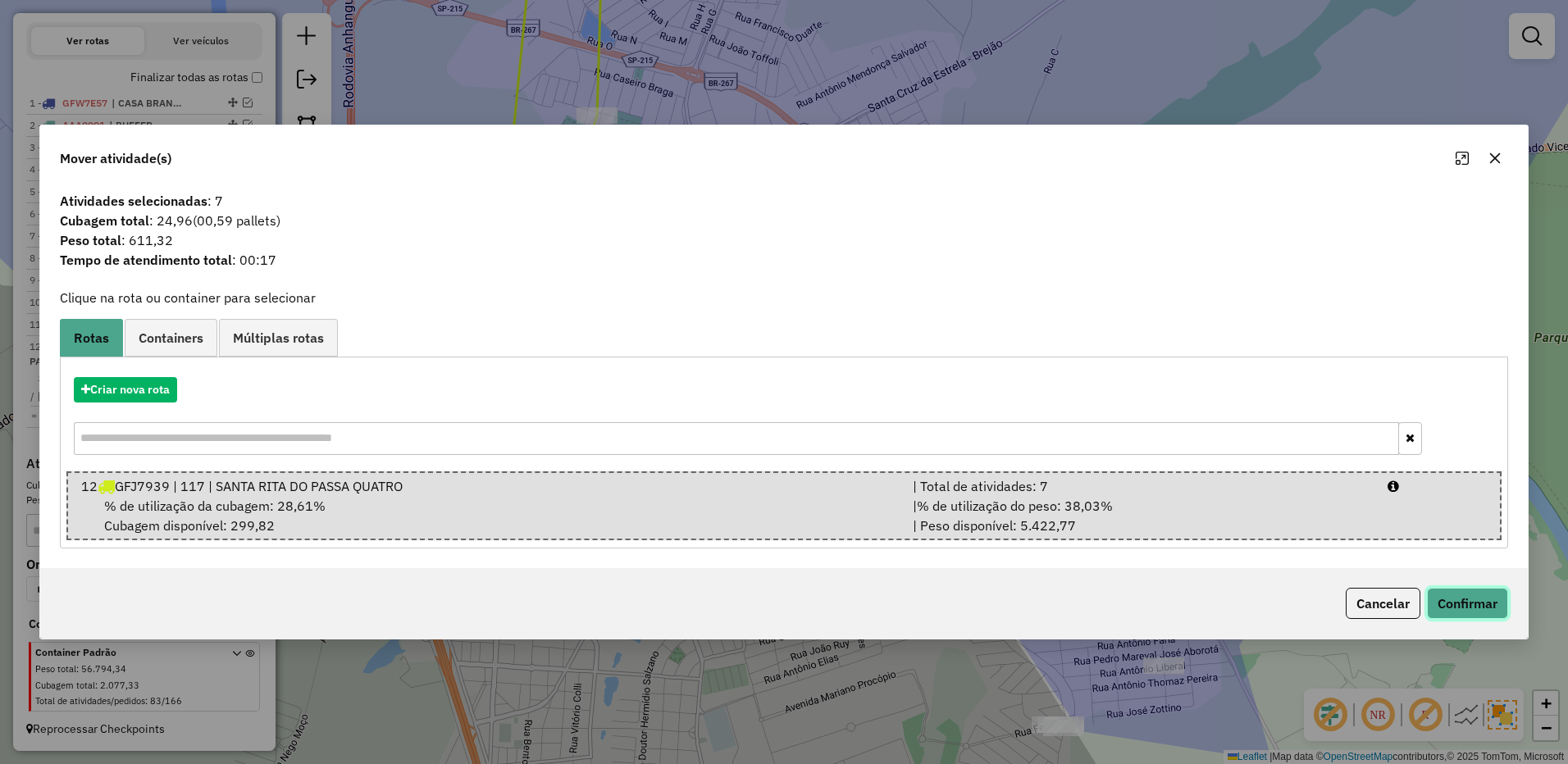
click at [1462, 599] on button "Confirmar" at bounding box center [1467, 603] width 81 height 32
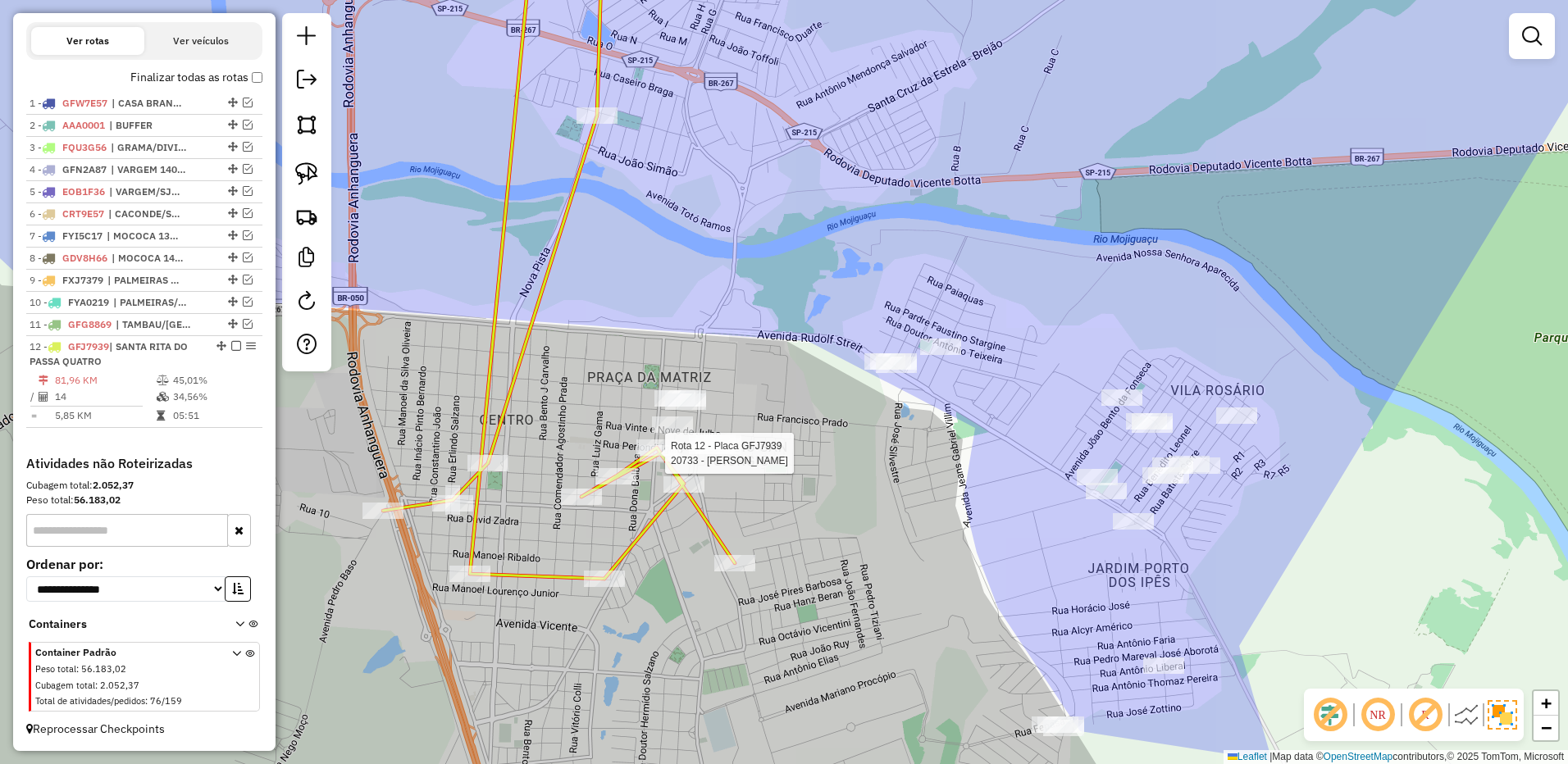
select select "**********"
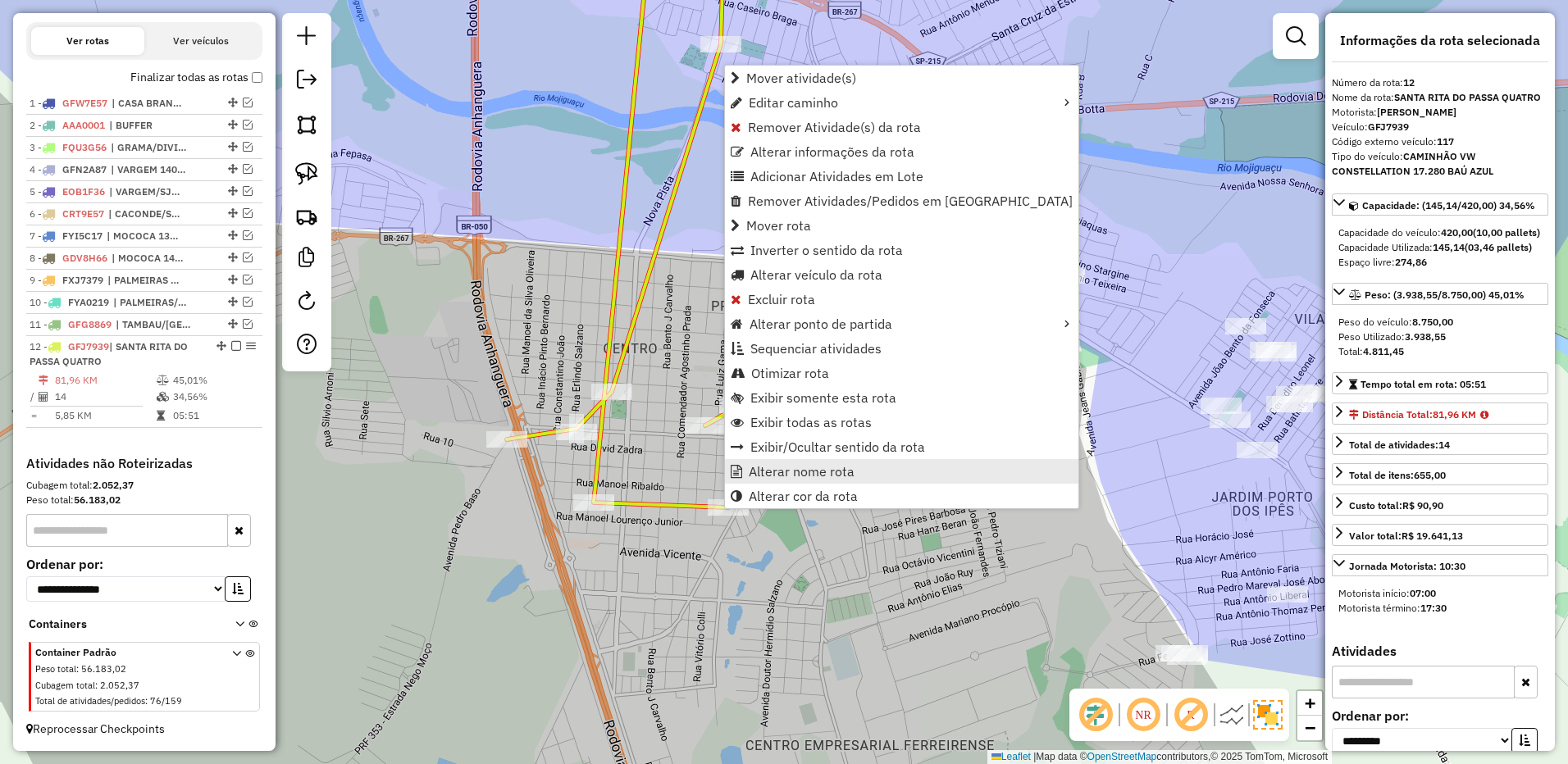
click at [791, 474] on span "Alterar nome rota" at bounding box center [801, 471] width 106 height 13
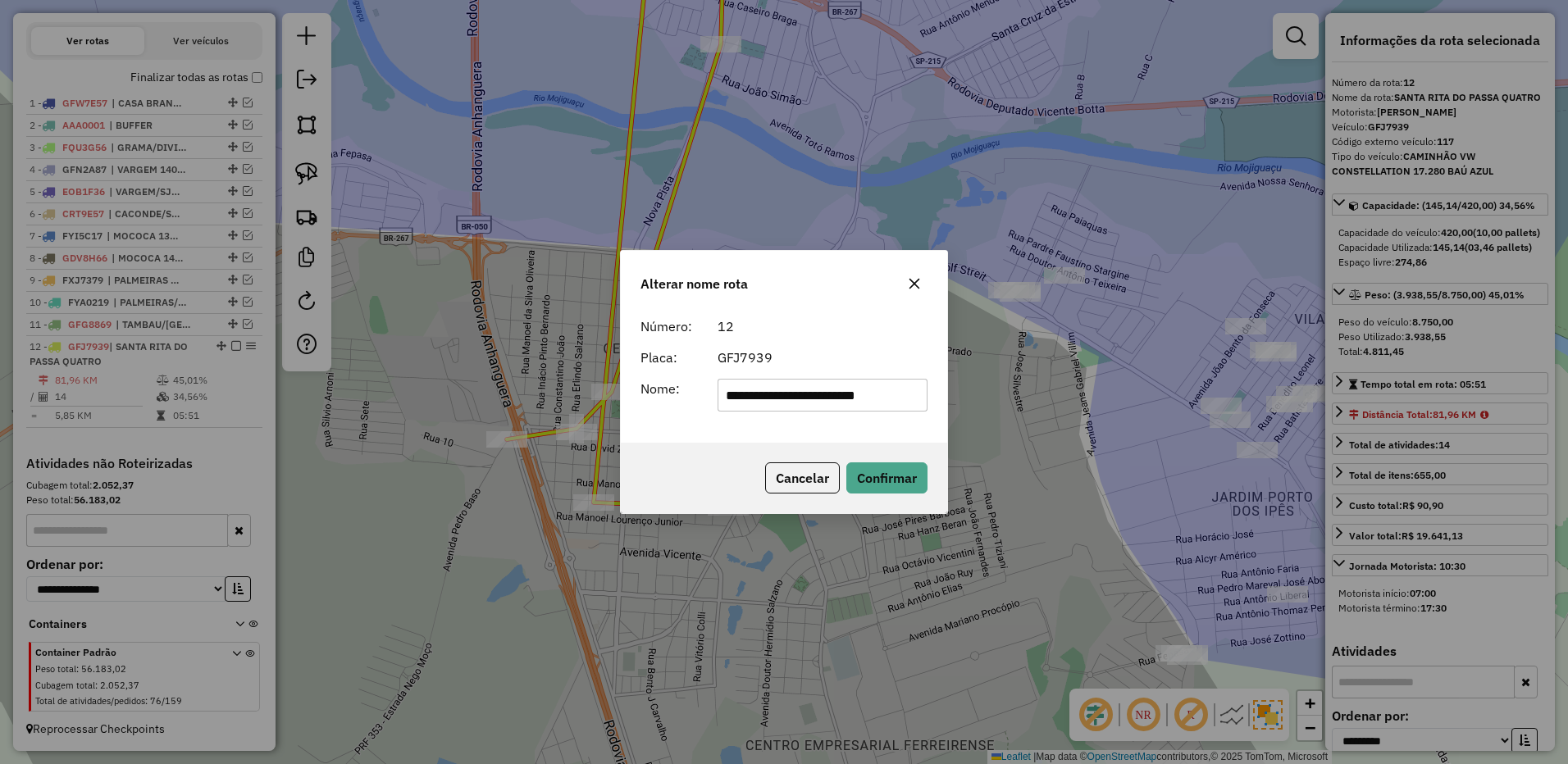
drag, startPoint x: 800, startPoint y: 395, endPoint x: 1205, endPoint y: 386, distance: 405.1
click at [1205, 386] on div "**********" at bounding box center [784, 382] width 1568 height 764
type input "**********"
click at [894, 481] on button "Confirmar" at bounding box center [886, 478] width 81 height 32
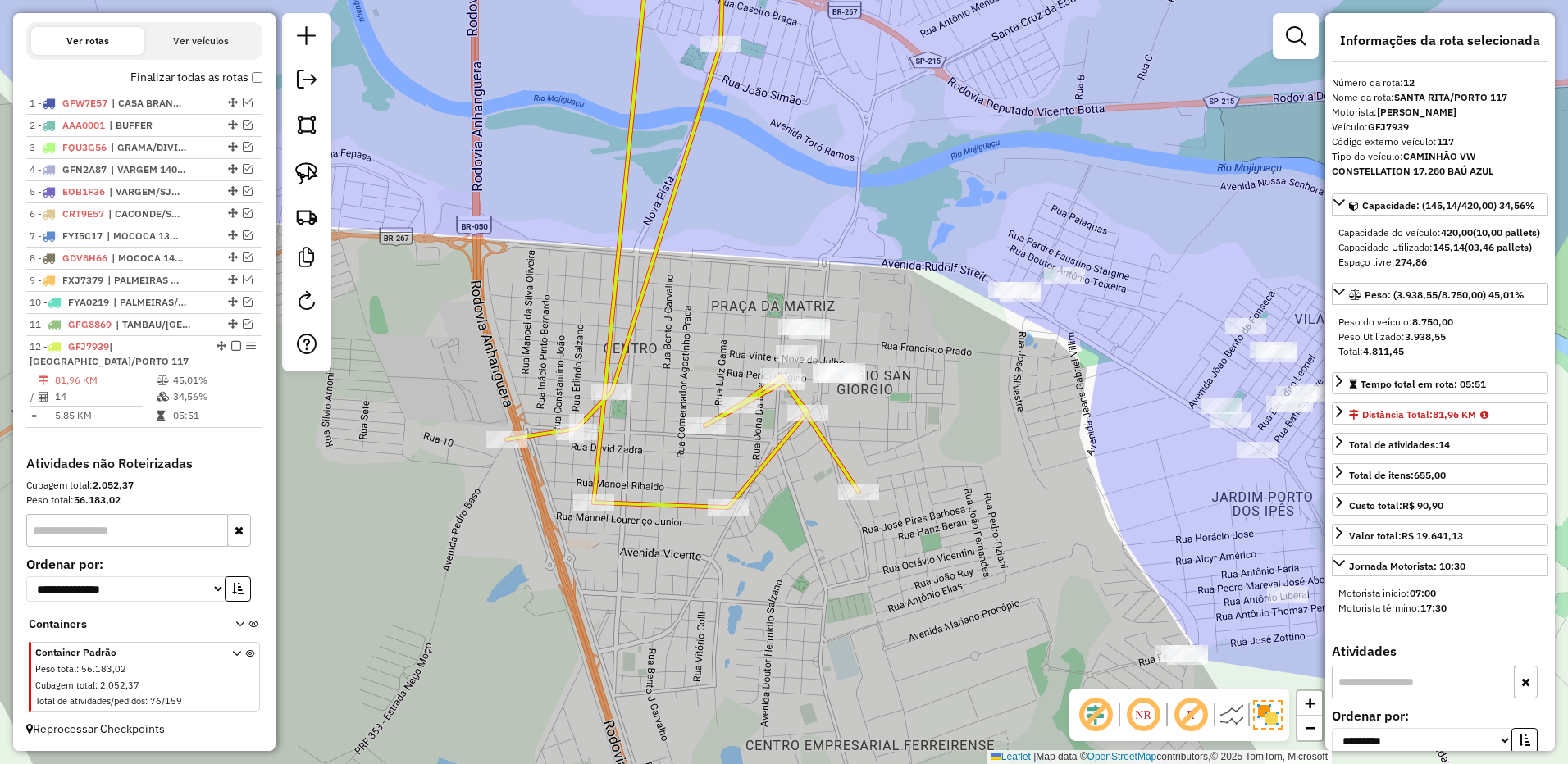
drag, startPoint x: 227, startPoint y: 348, endPoint x: 451, endPoint y: 333, distance: 224.5
click at [231, 348] on em at bounding box center [236, 346] width 10 height 10
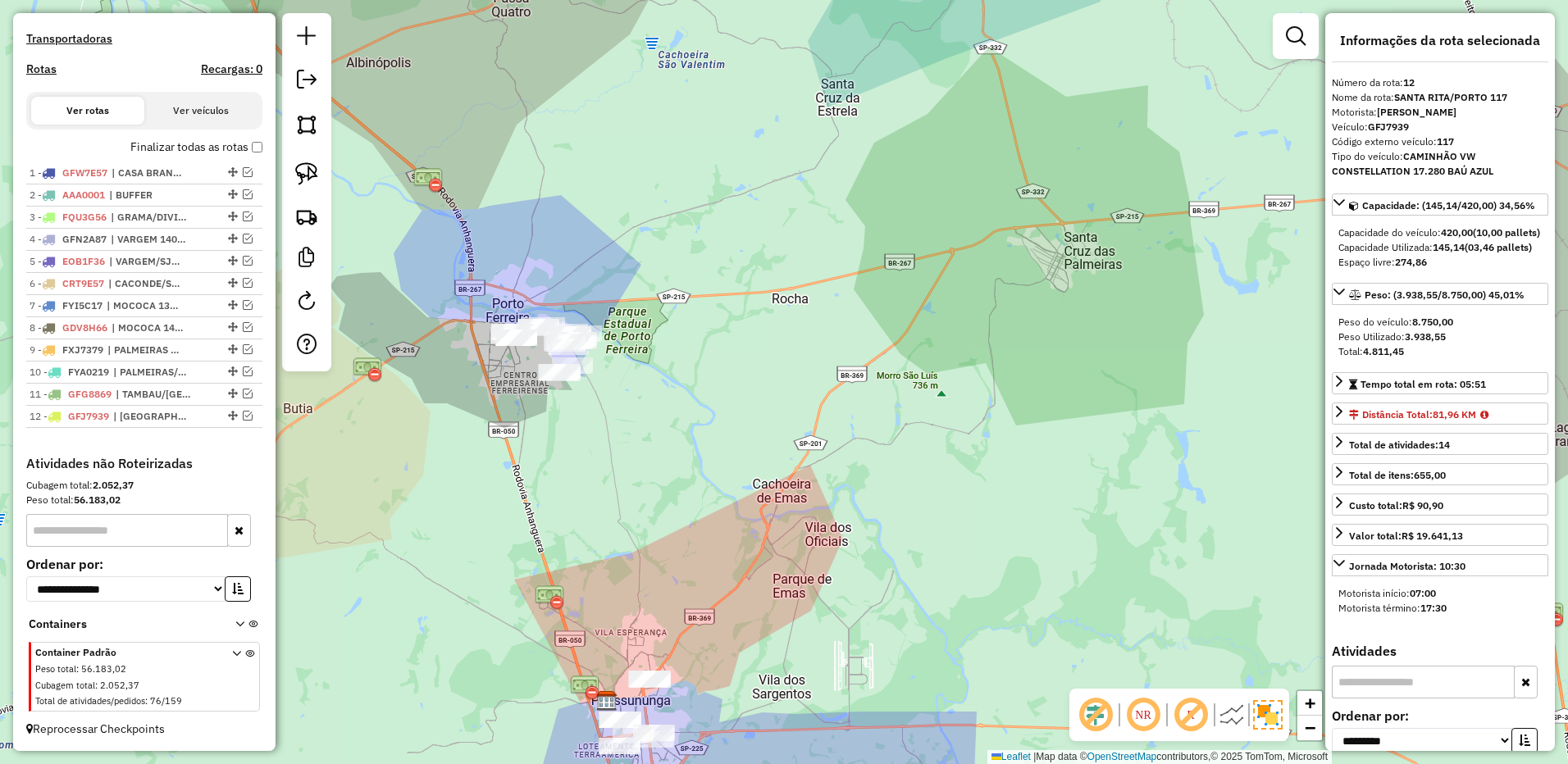
drag, startPoint x: 529, startPoint y: 397, endPoint x: 528, endPoint y: 314, distance: 83.0
click at [619, 378] on div "Janela de atendimento Grade de atendimento Capacidade Transportadoras Veículos …" at bounding box center [784, 382] width 1568 height 764
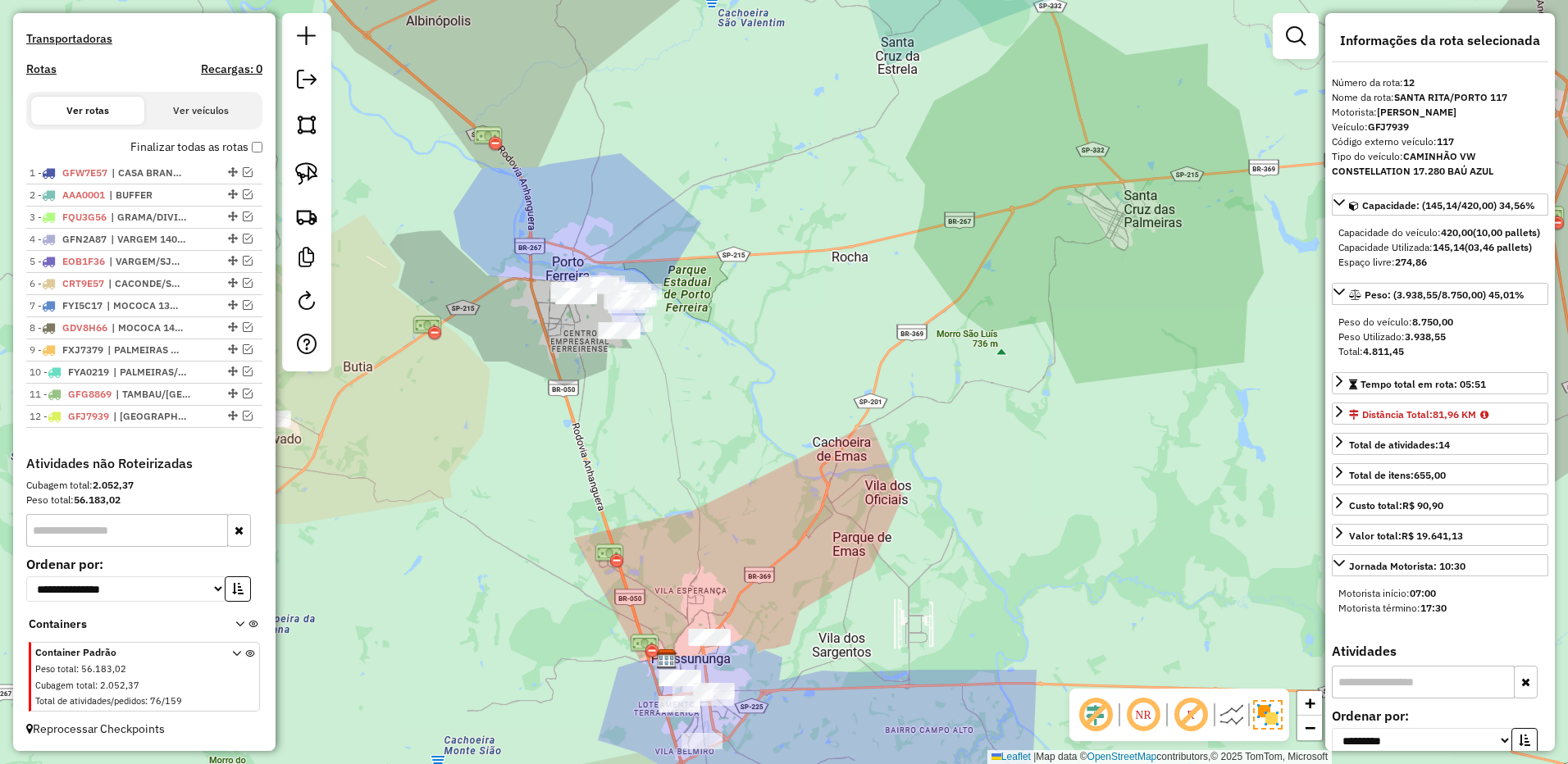
drag, startPoint x: 299, startPoint y: 174, endPoint x: 337, endPoint y: 179, distance: 38.3
click at [299, 173] on img at bounding box center [307, 174] width 23 height 23
drag, startPoint x: 574, startPoint y: 226, endPoint x: 814, endPoint y: 213, distance: 240.4
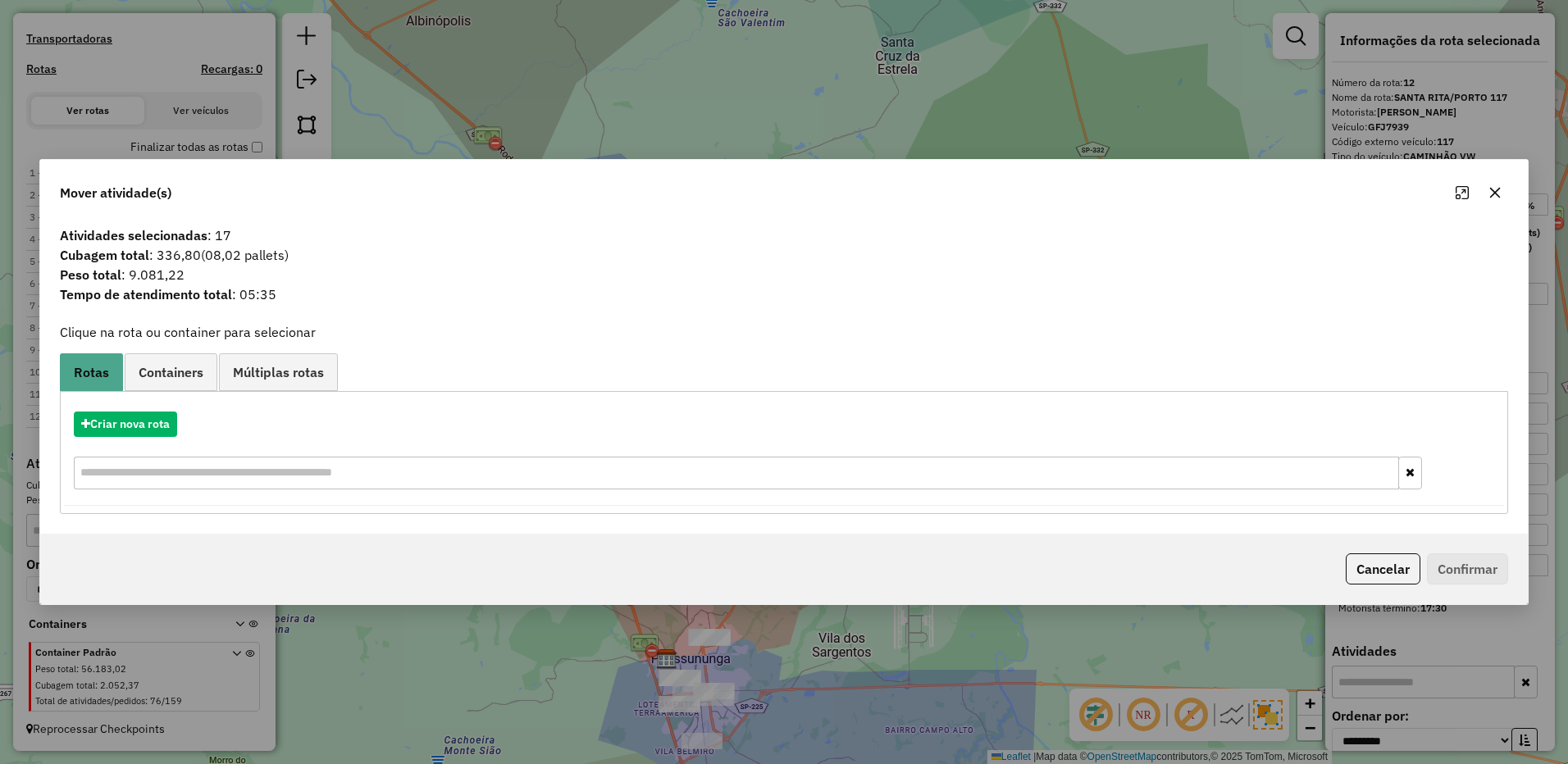
drag, startPoint x: 1498, startPoint y: 188, endPoint x: 649, endPoint y: 386, distance: 871.8
click at [1495, 188] on icon "button" at bounding box center [1494, 192] width 13 height 13
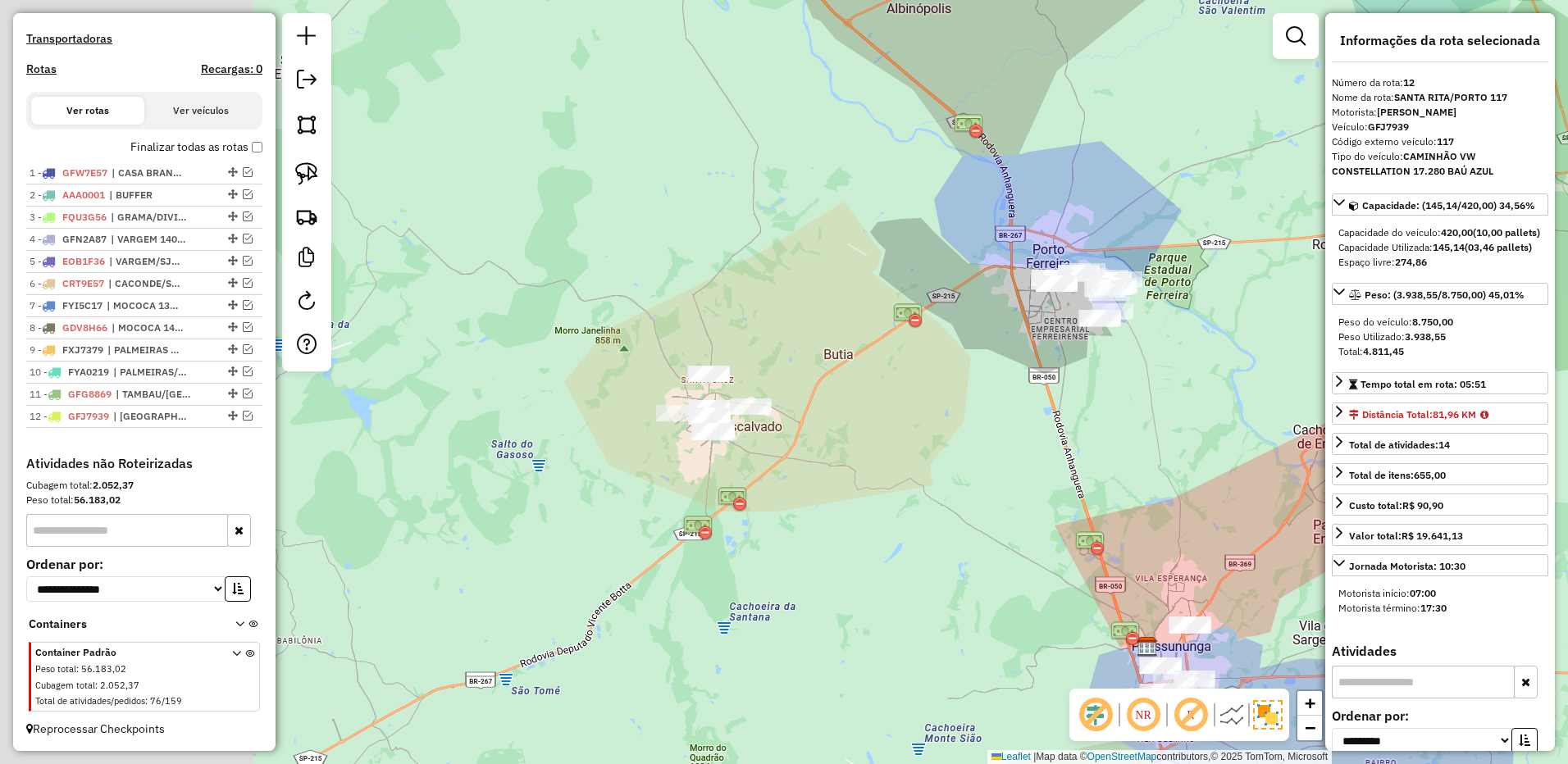
drag, startPoint x: 826, startPoint y: 433, endPoint x: 801, endPoint y: 424, distance: 26.6
click at [830, 433] on div "Janela de atendimento Grade de atendimento Capacidade Transportadoras Veículos …" at bounding box center [784, 382] width 1568 height 764
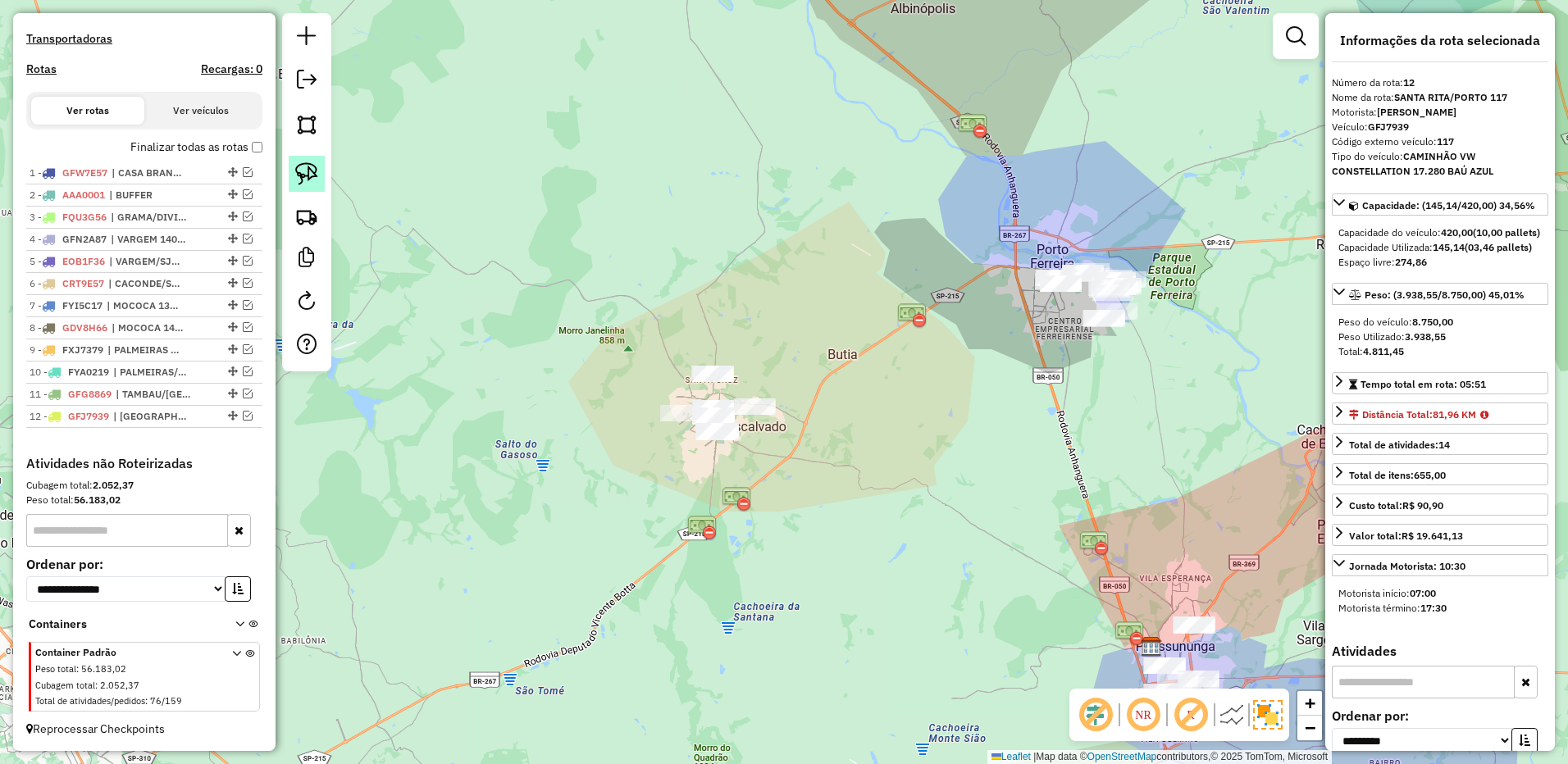
click at [319, 176] on link at bounding box center [307, 174] width 36 height 36
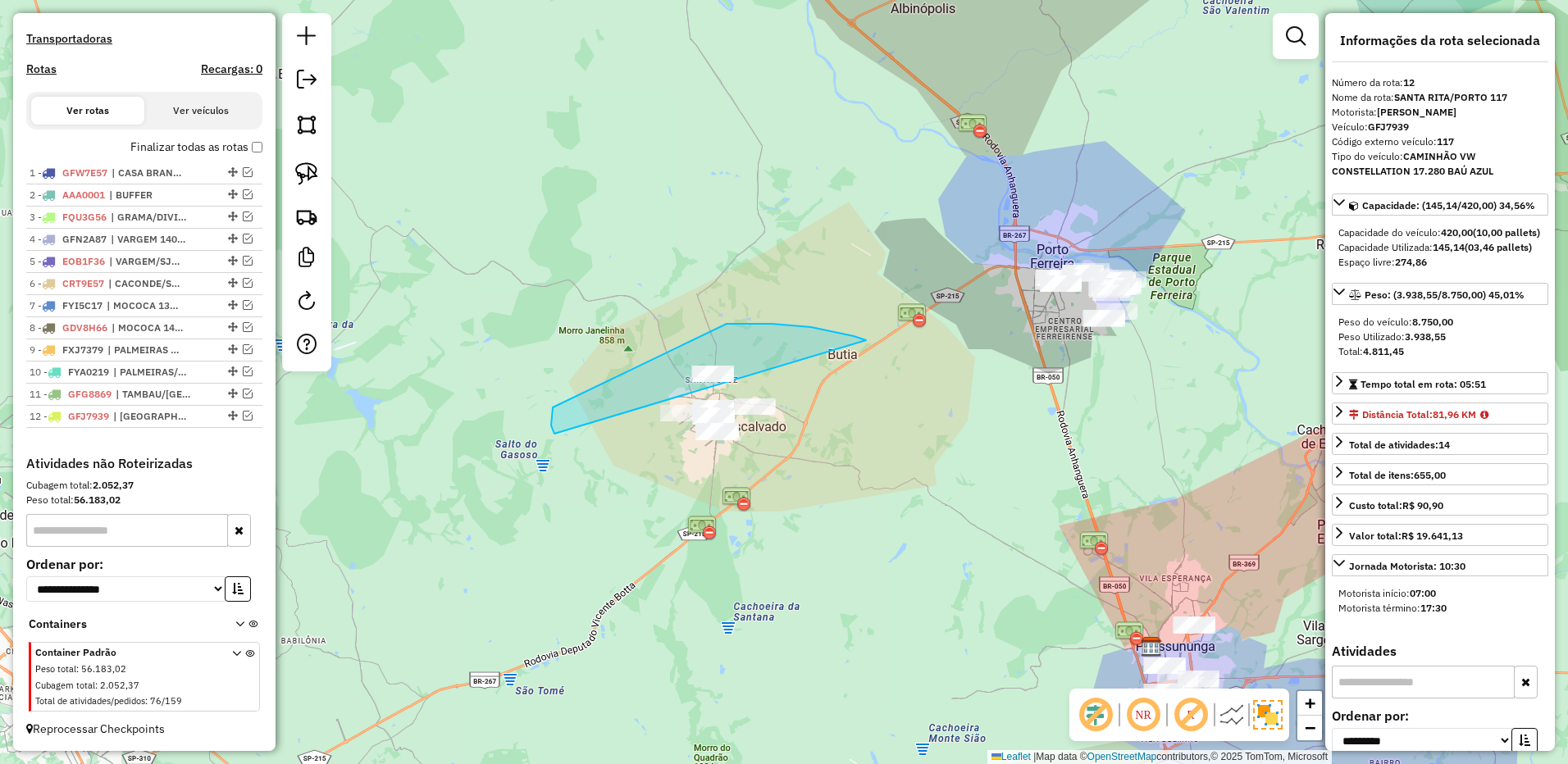
drag, startPoint x: 853, startPoint y: 336, endPoint x: 908, endPoint y: 455, distance: 131.1
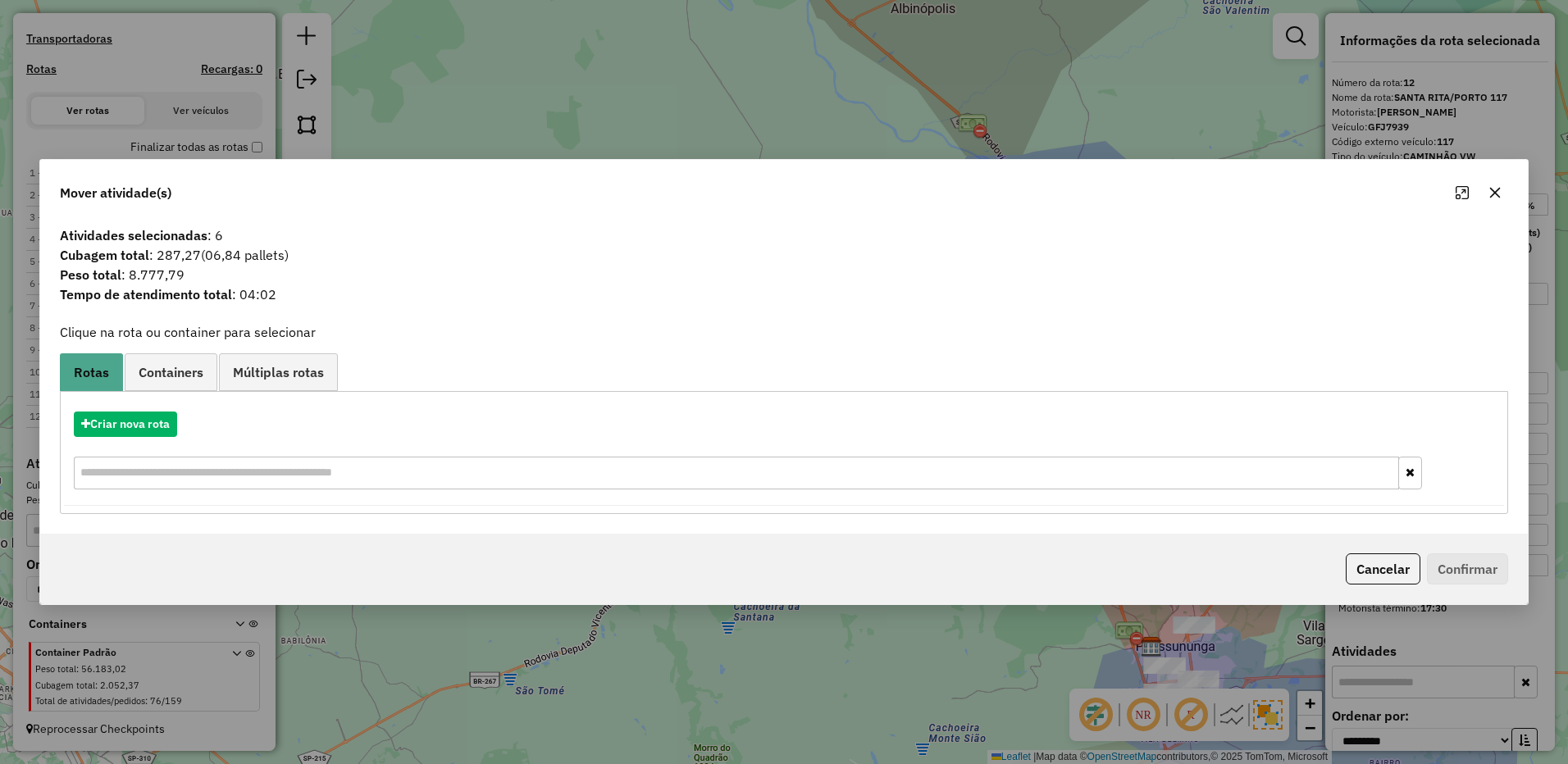
click at [1490, 195] on icon "button" at bounding box center [1494, 192] width 13 height 13
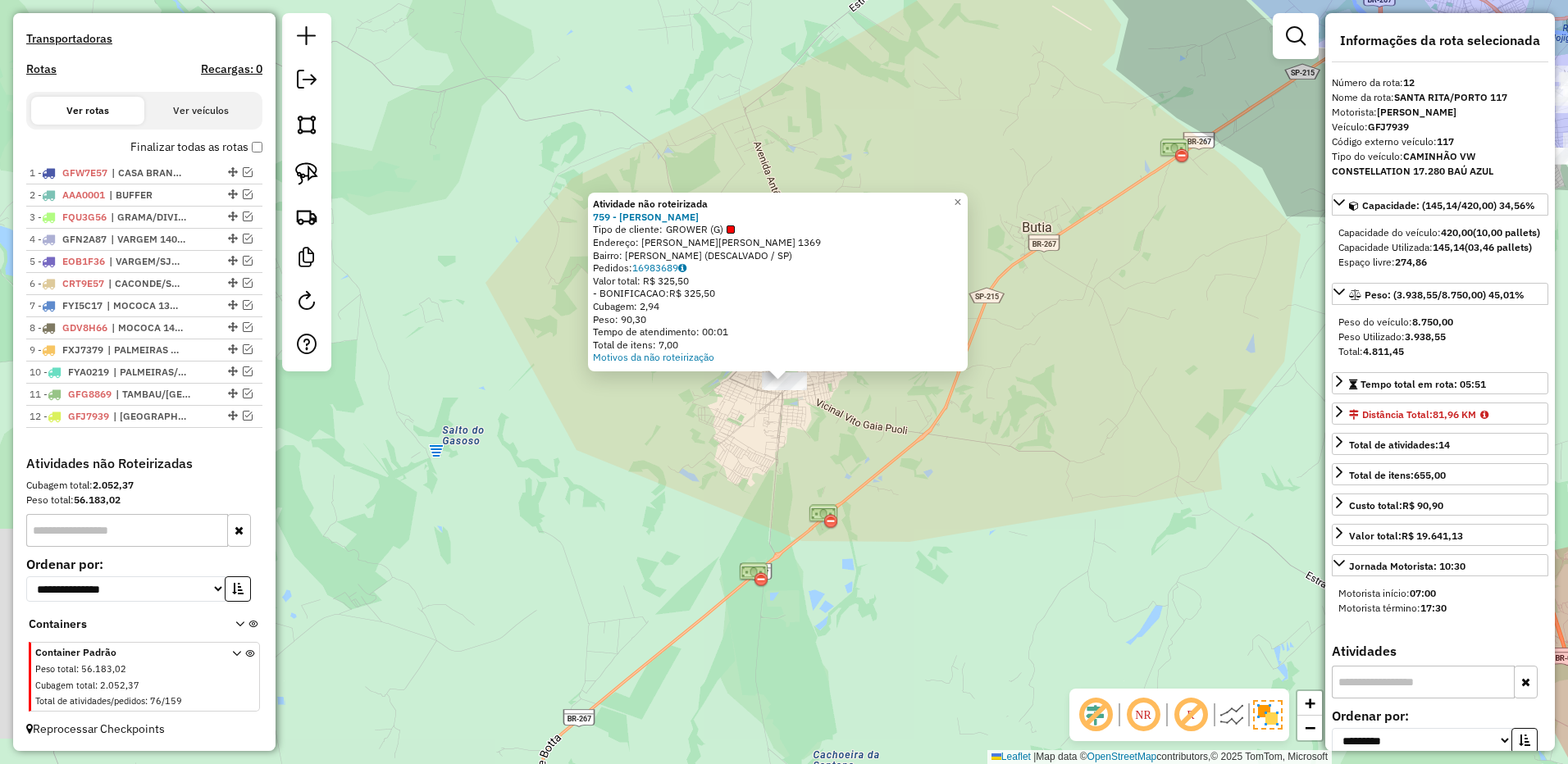
click at [937, 488] on div "Atividade não roteirizada 759 - [PERSON_NAME] de cliente: GROWER (G) Endereço: …" at bounding box center [784, 382] width 1568 height 764
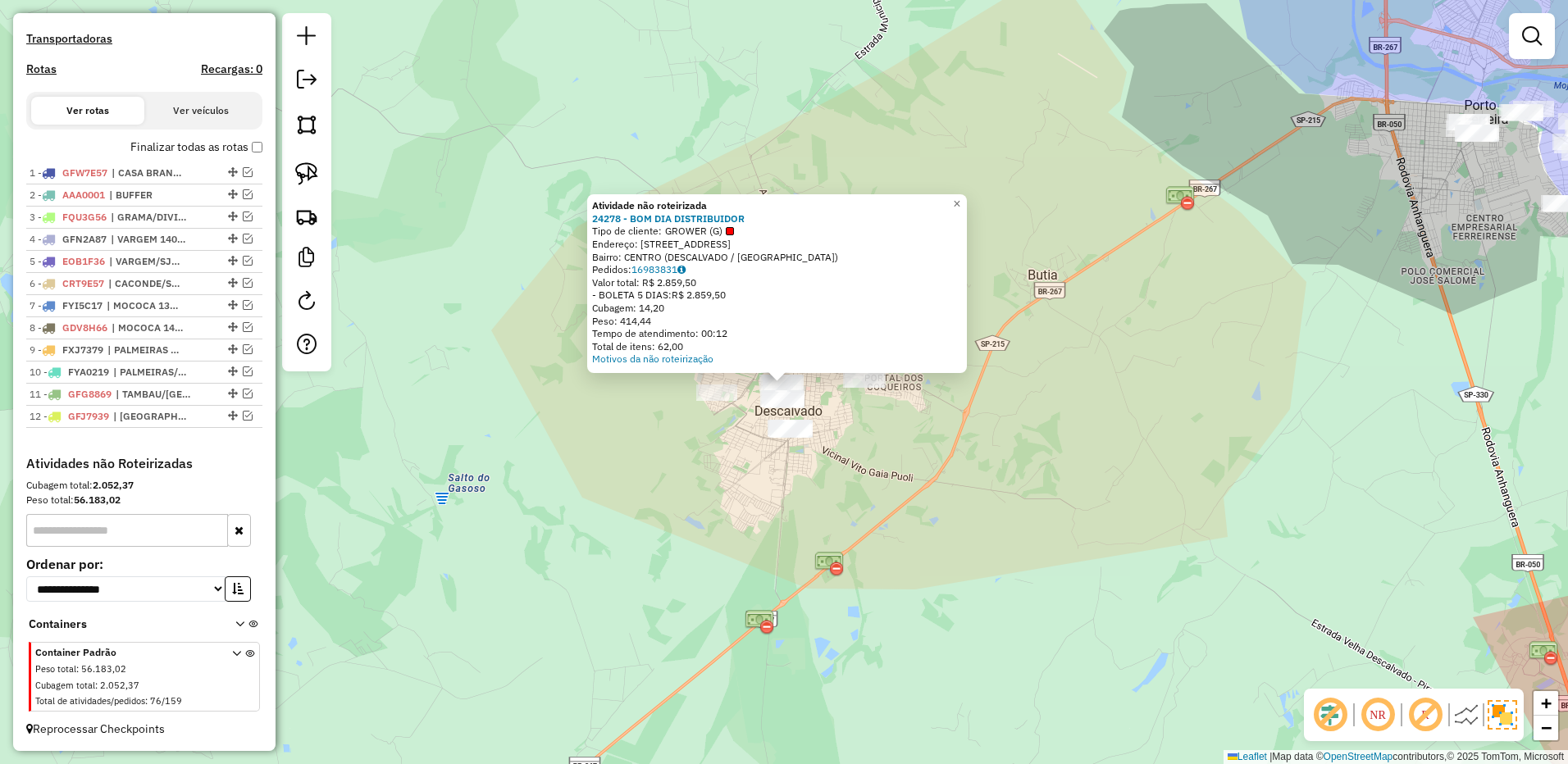
drag, startPoint x: 1027, startPoint y: 480, endPoint x: 891, endPoint y: 472, distance: 136.2
click at [904, 484] on div "Atividade não roteirizada 24278 - BOM DIA DISTRIBUIDOR Tipo de cliente: GROWER …" at bounding box center [784, 382] width 1568 height 764
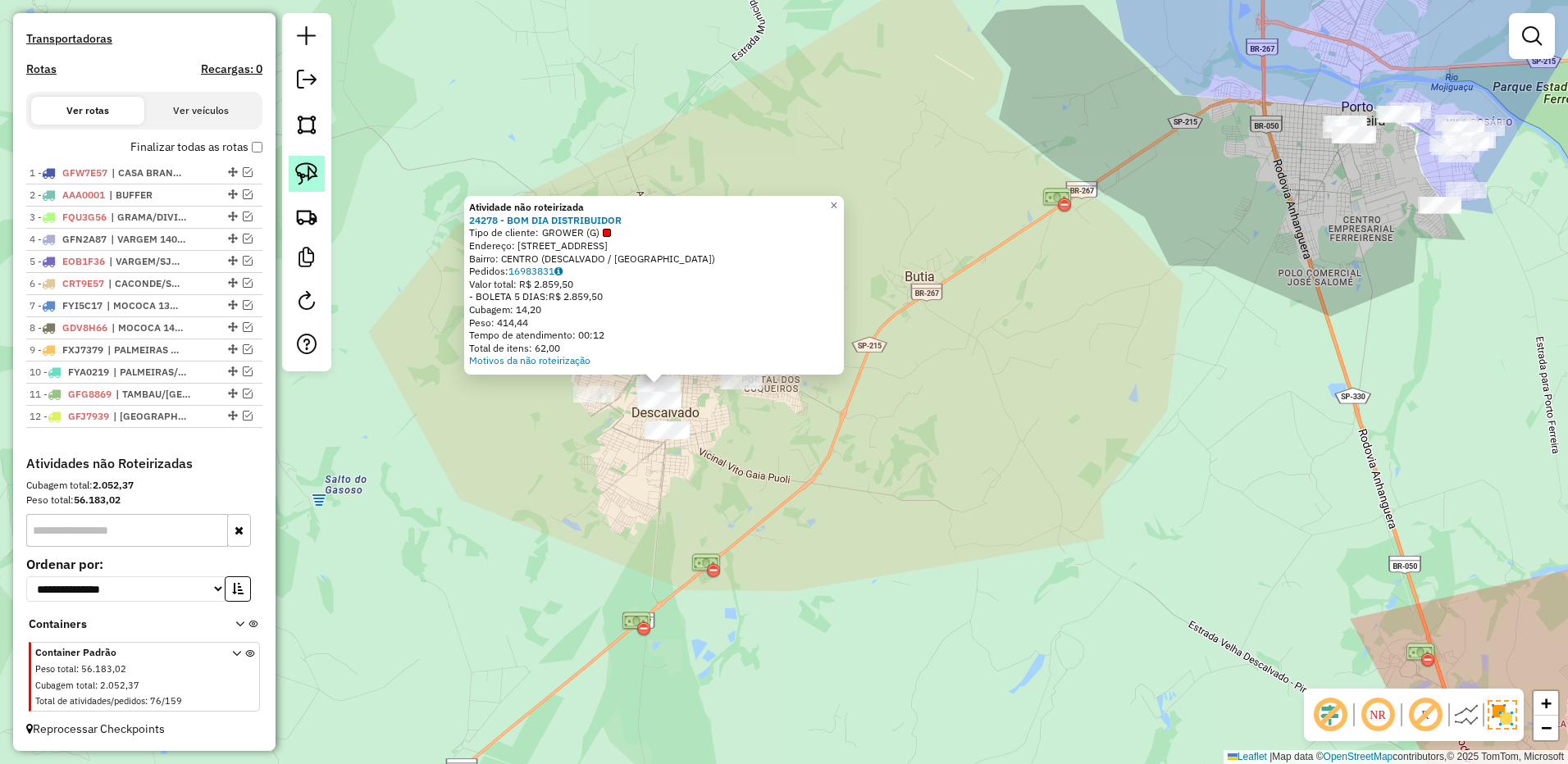
click at [316, 186] on link at bounding box center [307, 174] width 36 height 36
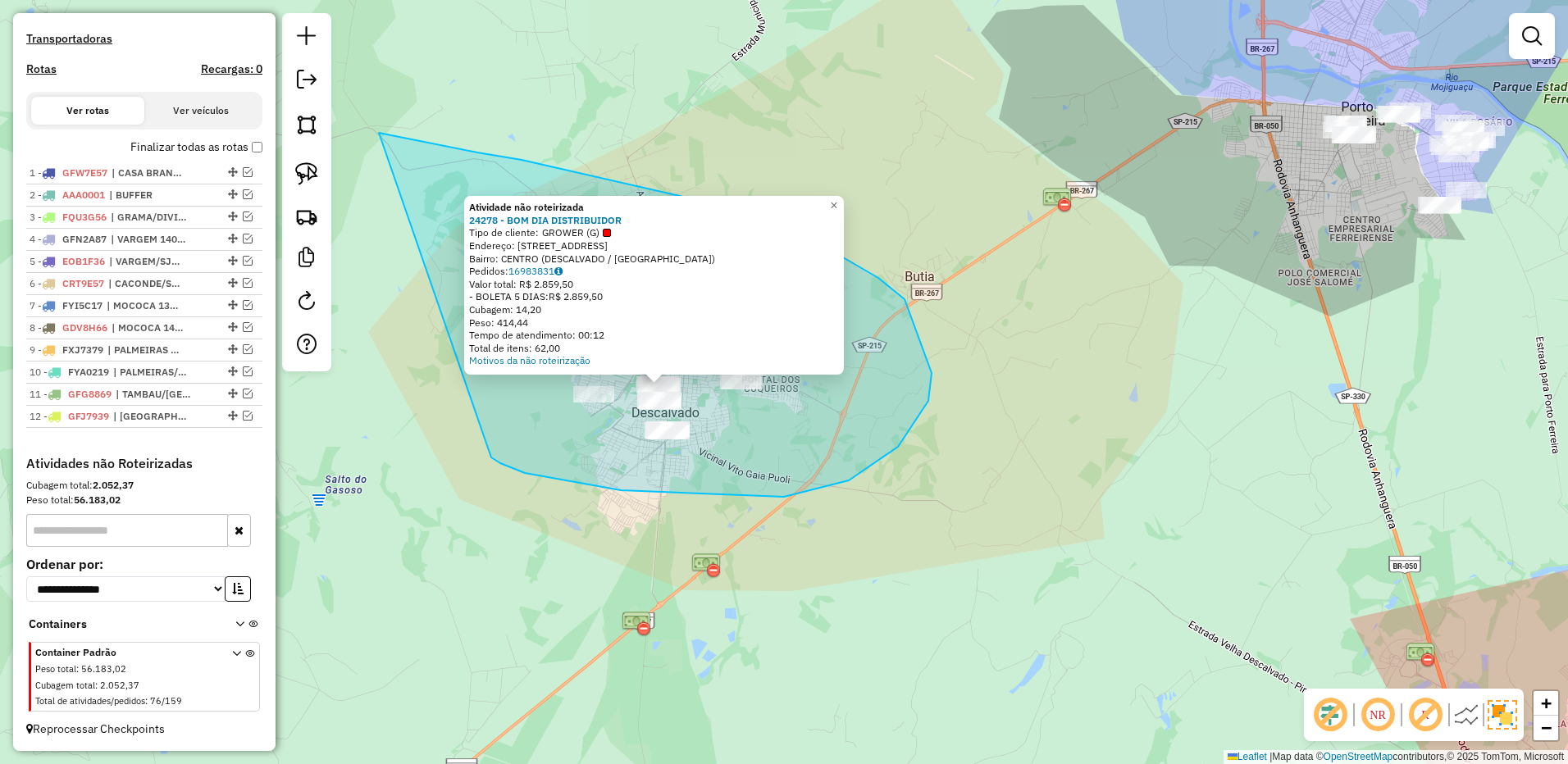
drag, startPoint x: 500, startPoint y: 463, endPoint x: 428, endPoint y: 164, distance: 307.5
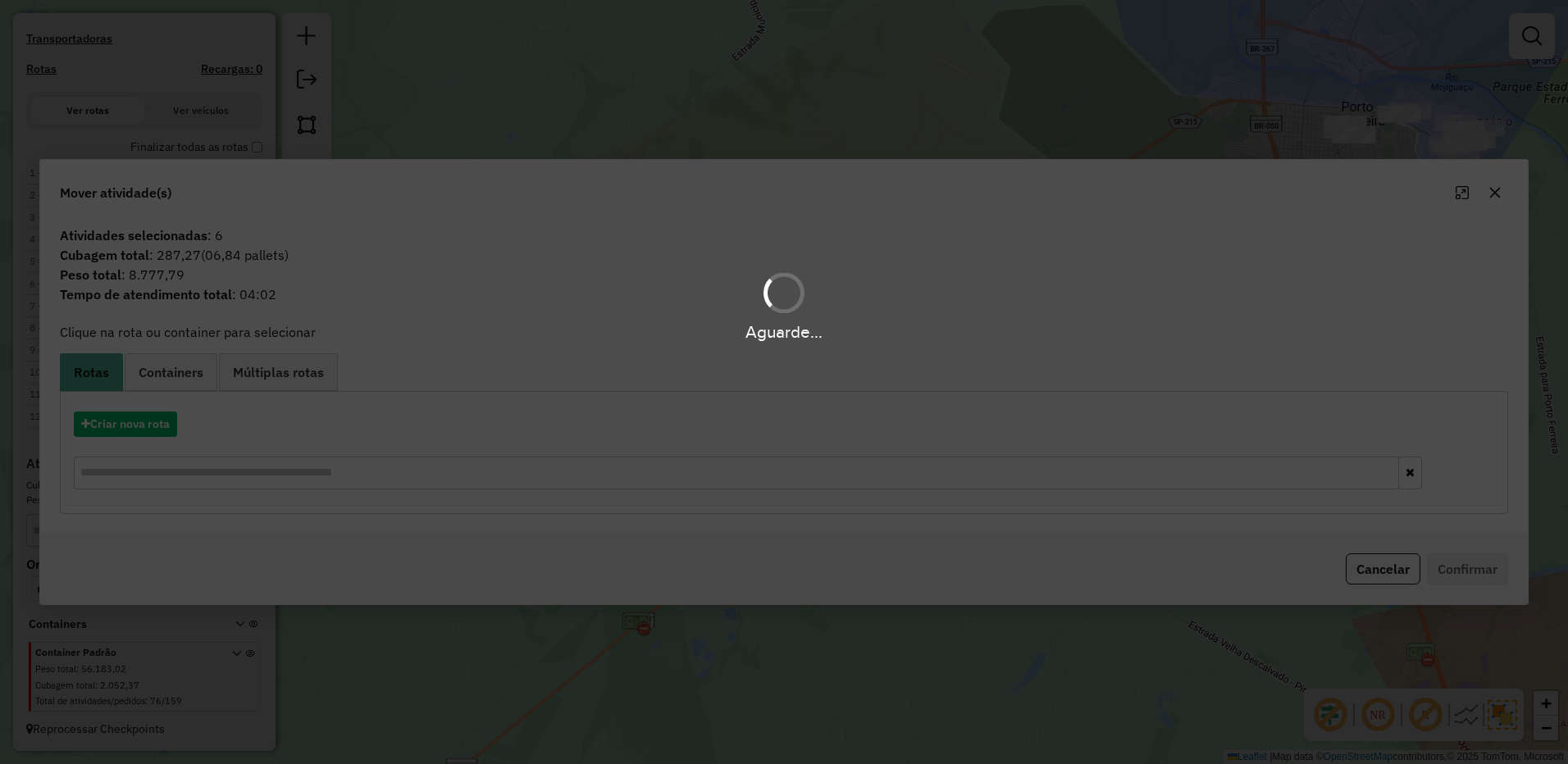
drag, startPoint x: 152, startPoint y: 423, endPoint x: 539, endPoint y: 410, distance: 387.2
click at [152, 422] on div "Aguarde..." at bounding box center [784, 382] width 1568 height 764
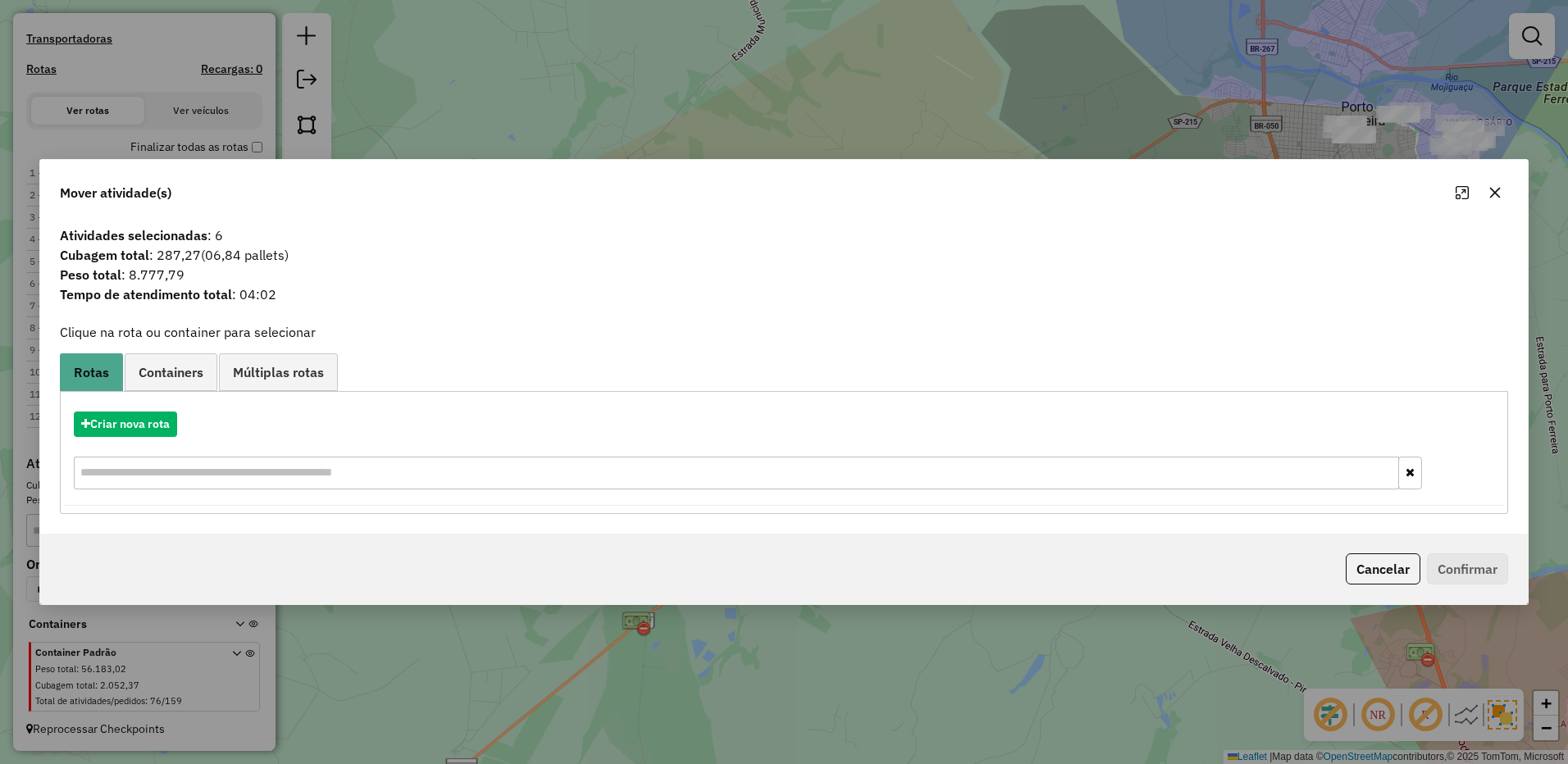
drag, startPoint x: 142, startPoint y: 437, endPoint x: 372, endPoint y: 399, distance: 233.1
click at [142, 435] on div "Criar nova rota" at bounding box center [784, 452] width 1439 height 106
click at [149, 420] on button "Criar nova rota" at bounding box center [125, 424] width 103 height 26
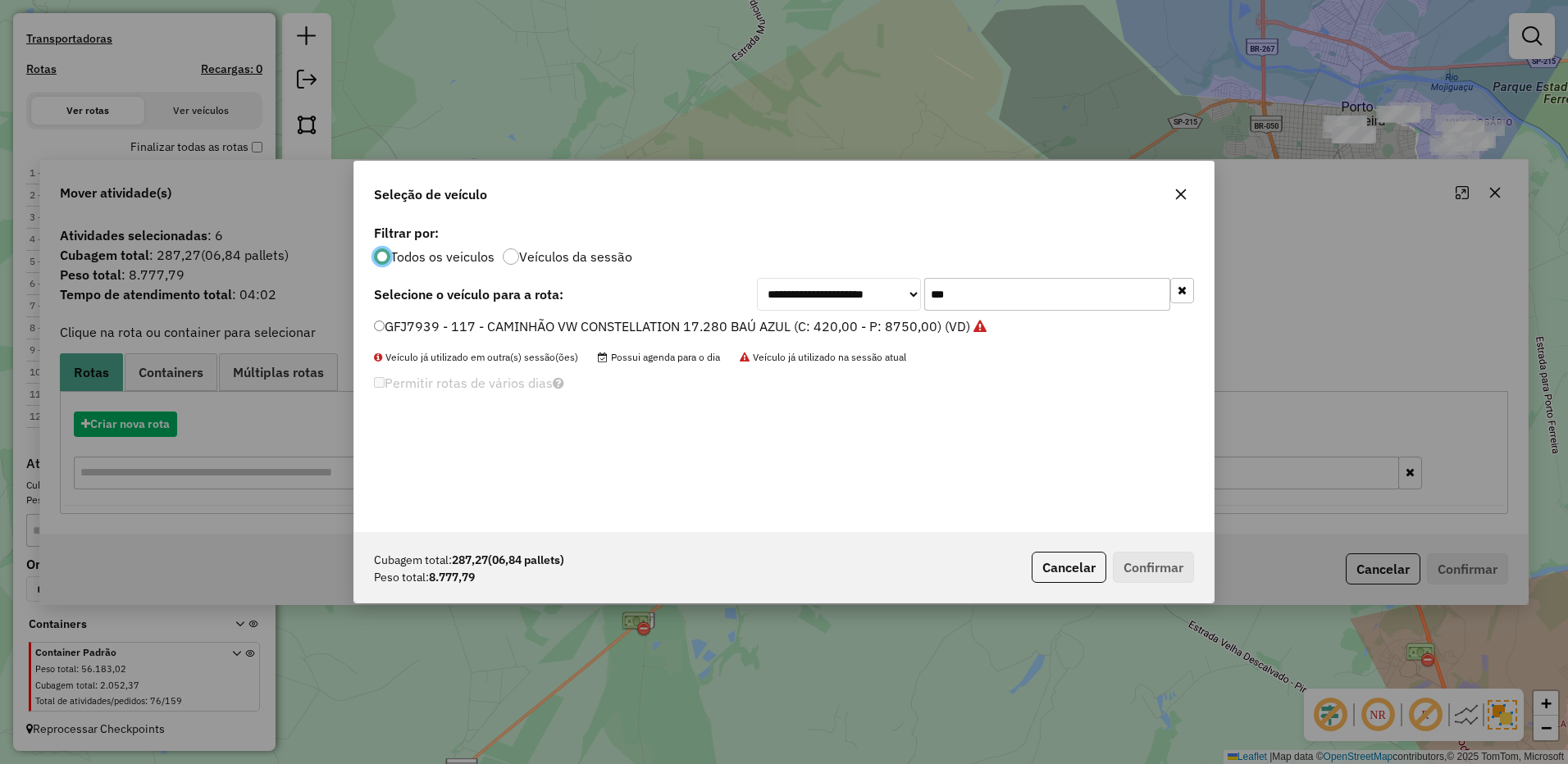
scroll to position [9, 5]
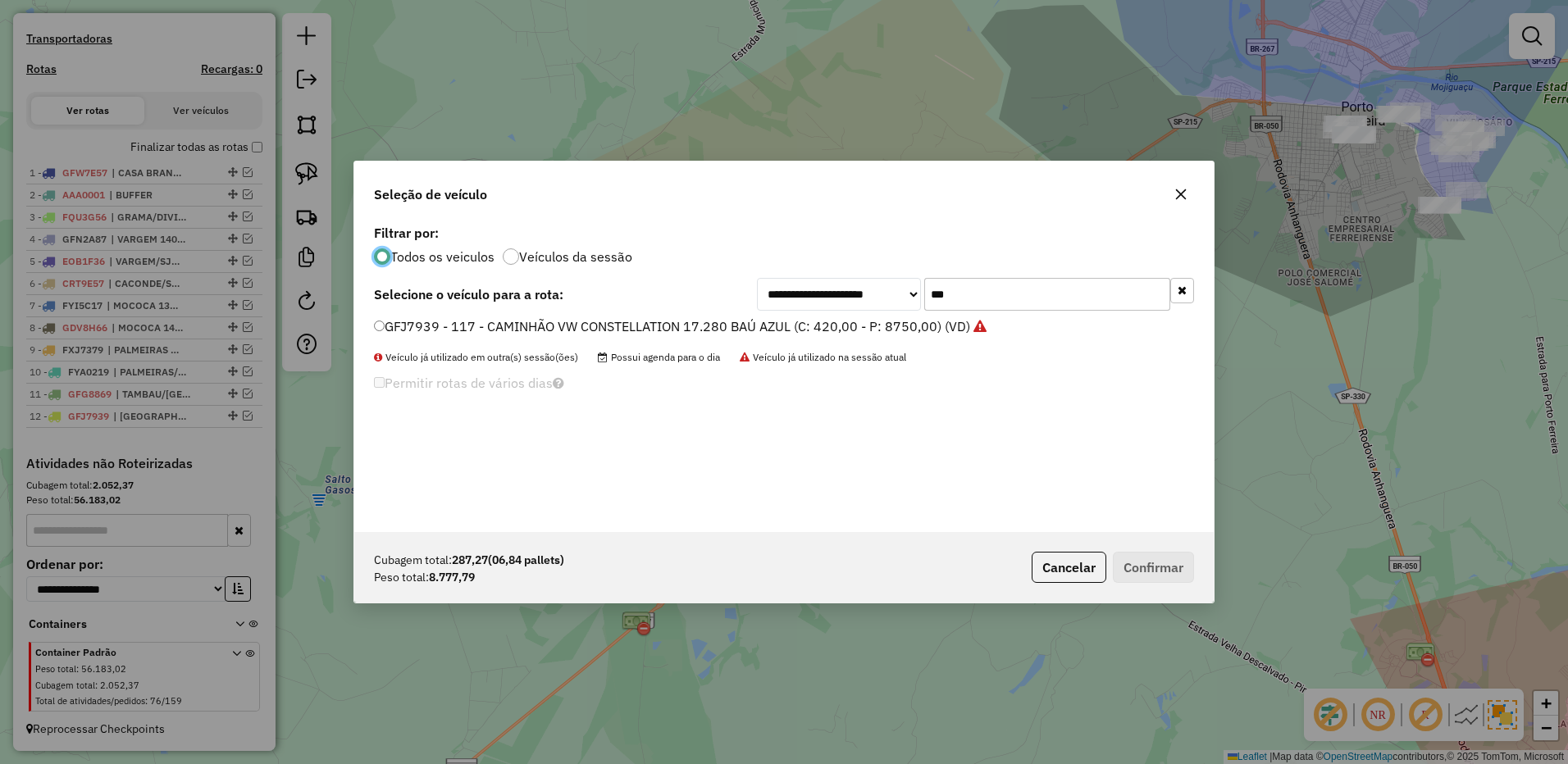
click at [969, 271] on div "**********" at bounding box center [784, 376] width 859 height 312
click at [958, 293] on input "***" at bounding box center [1047, 294] width 246 height 33
click at [958, 294] on input "***" at bounding box center [1047, 294] width 246 height 33
type input "***"
drag, startPoint x: 905, startPoint y: 325, endPoint x: 982, endPoint y: 354, distance: 82.3
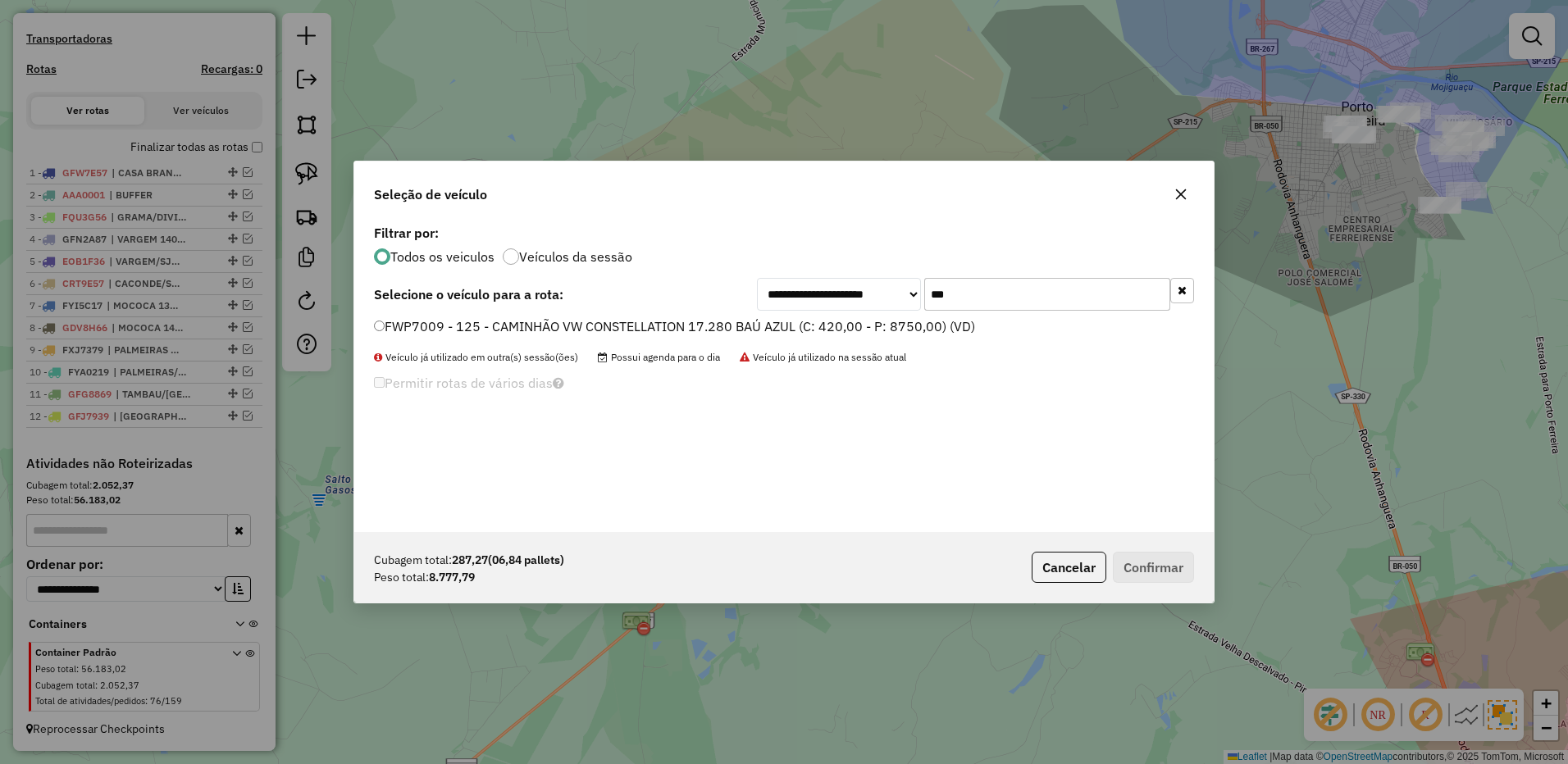
click at [905, 325] on label "FWP7009 - 125 - CAMINHÃO VW CONSTELLATION 17.280 BAÚ AZUL (C: 420,00 - P: 8750,…" at bounding box center [675, 326] width 601 height 20
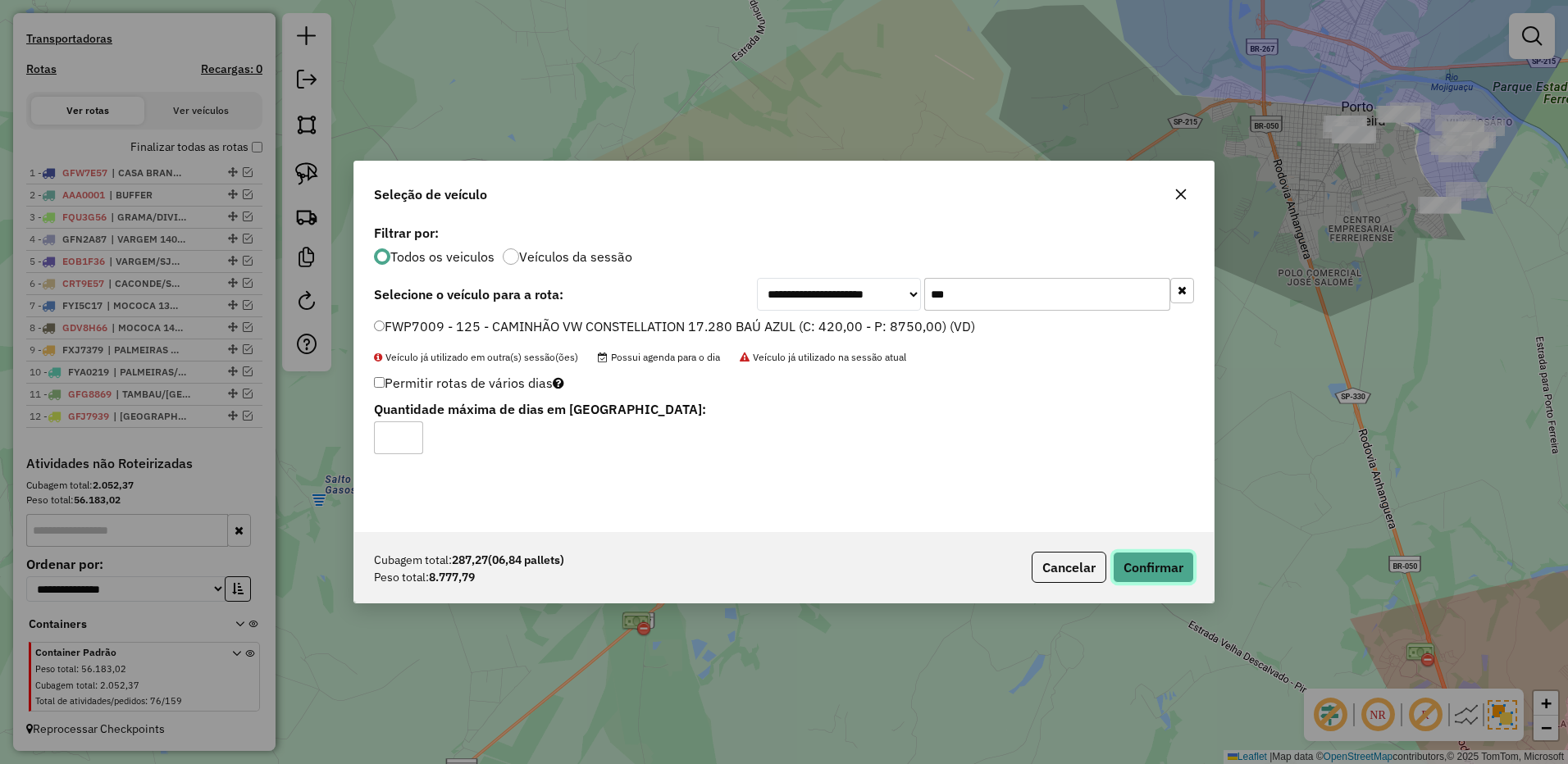
click at [1161, 558] on button "Confirmar" at bounding box center [1152, 567] width 81 height 32
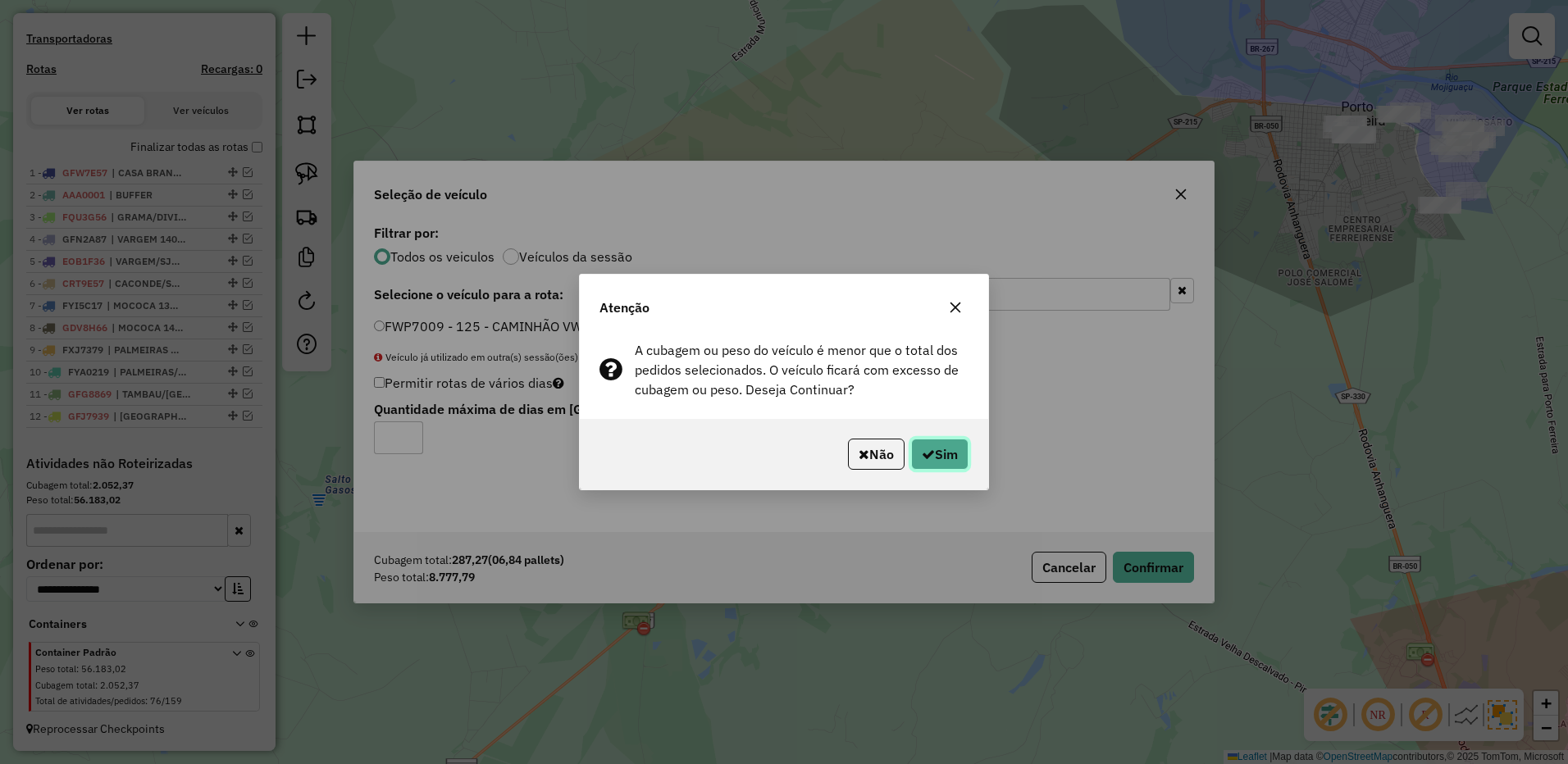
click at [937, 450] on button "Sim" at bounding box center [939, 454] width 57 height 32
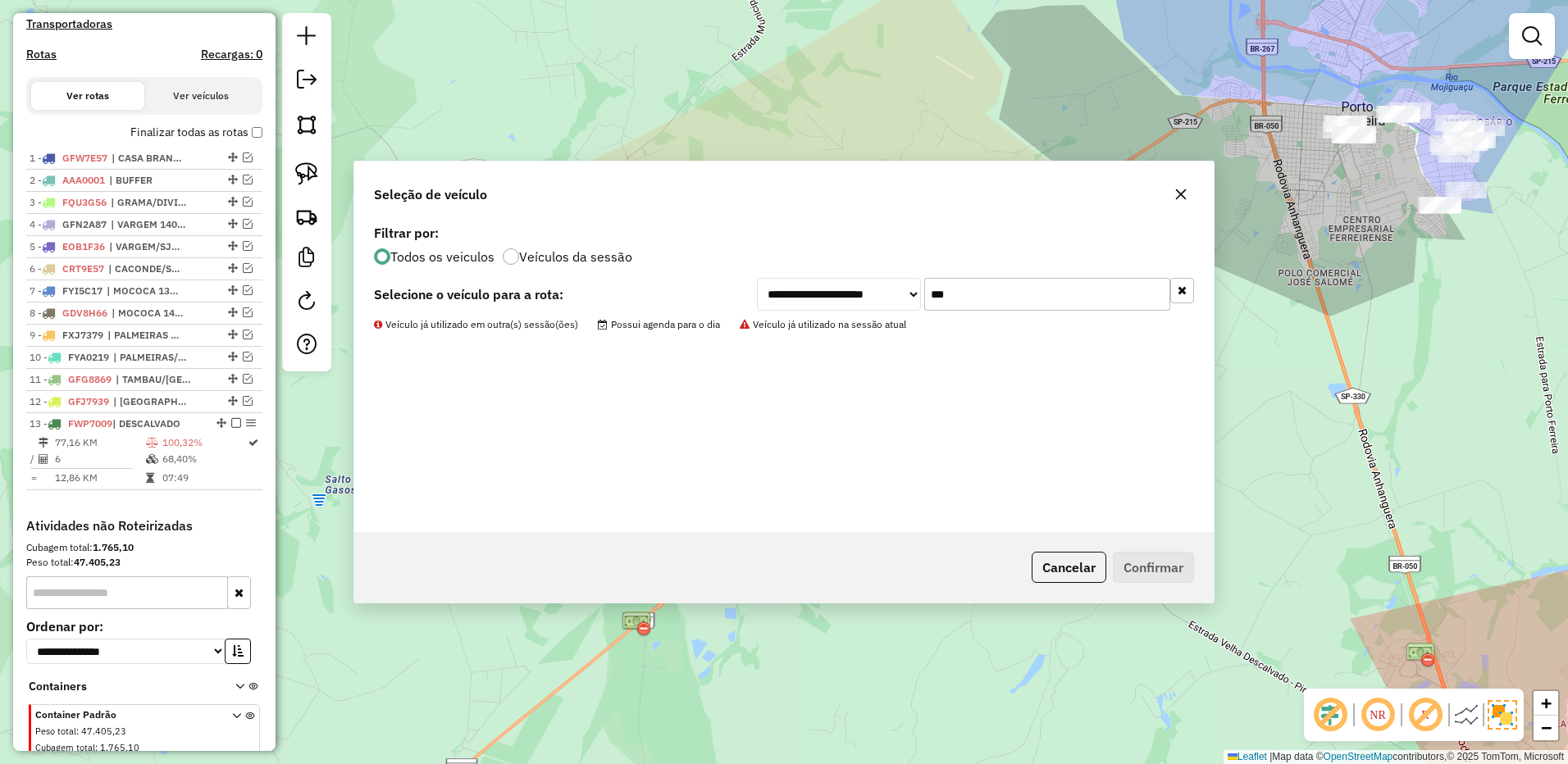
scroll to position [590, 0]
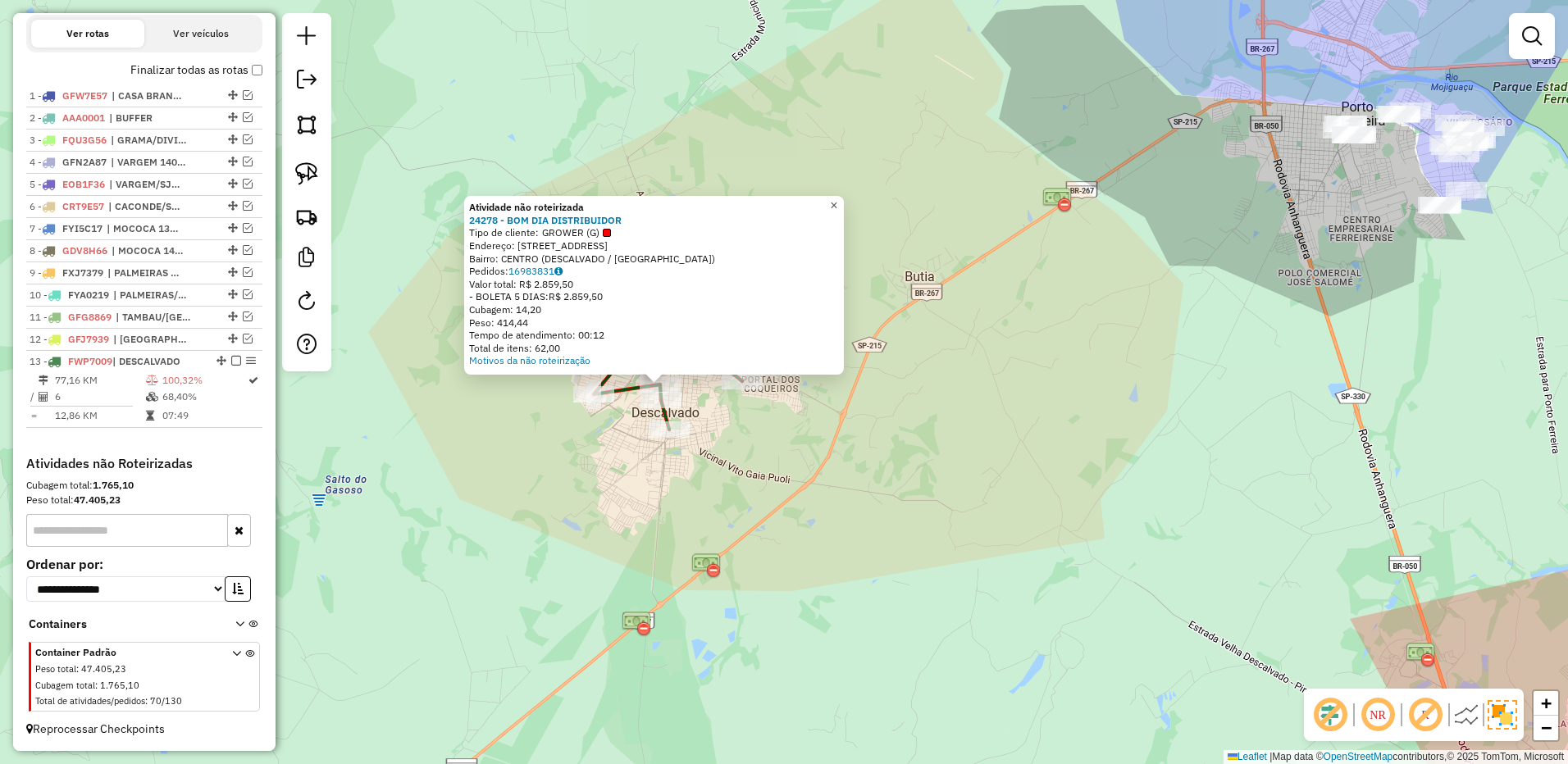
click at [837, 208] on span "×" at bounding box center [833, 205] width 8 height 14
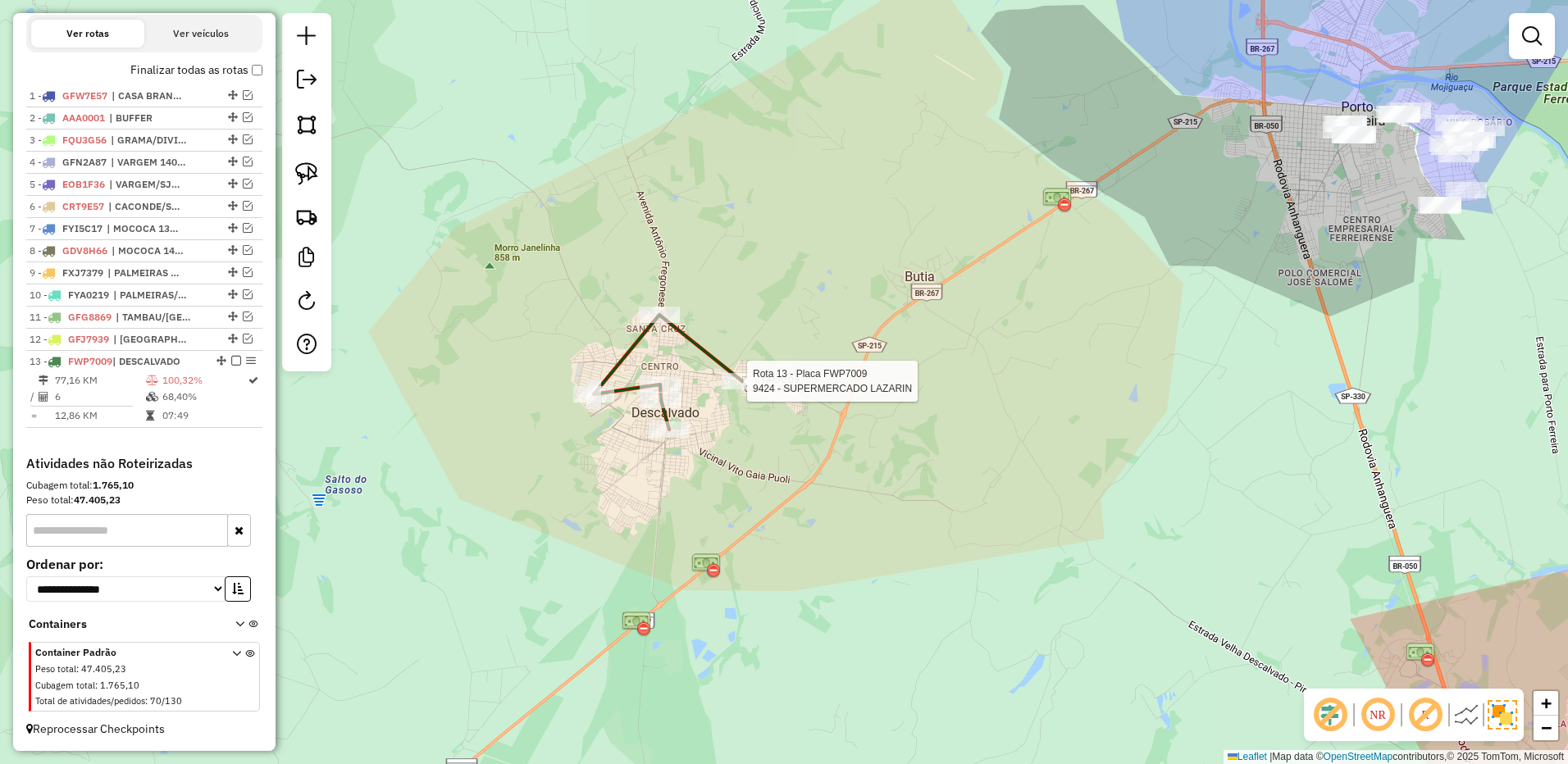
scroll to position [598, 0]
select select "**********"
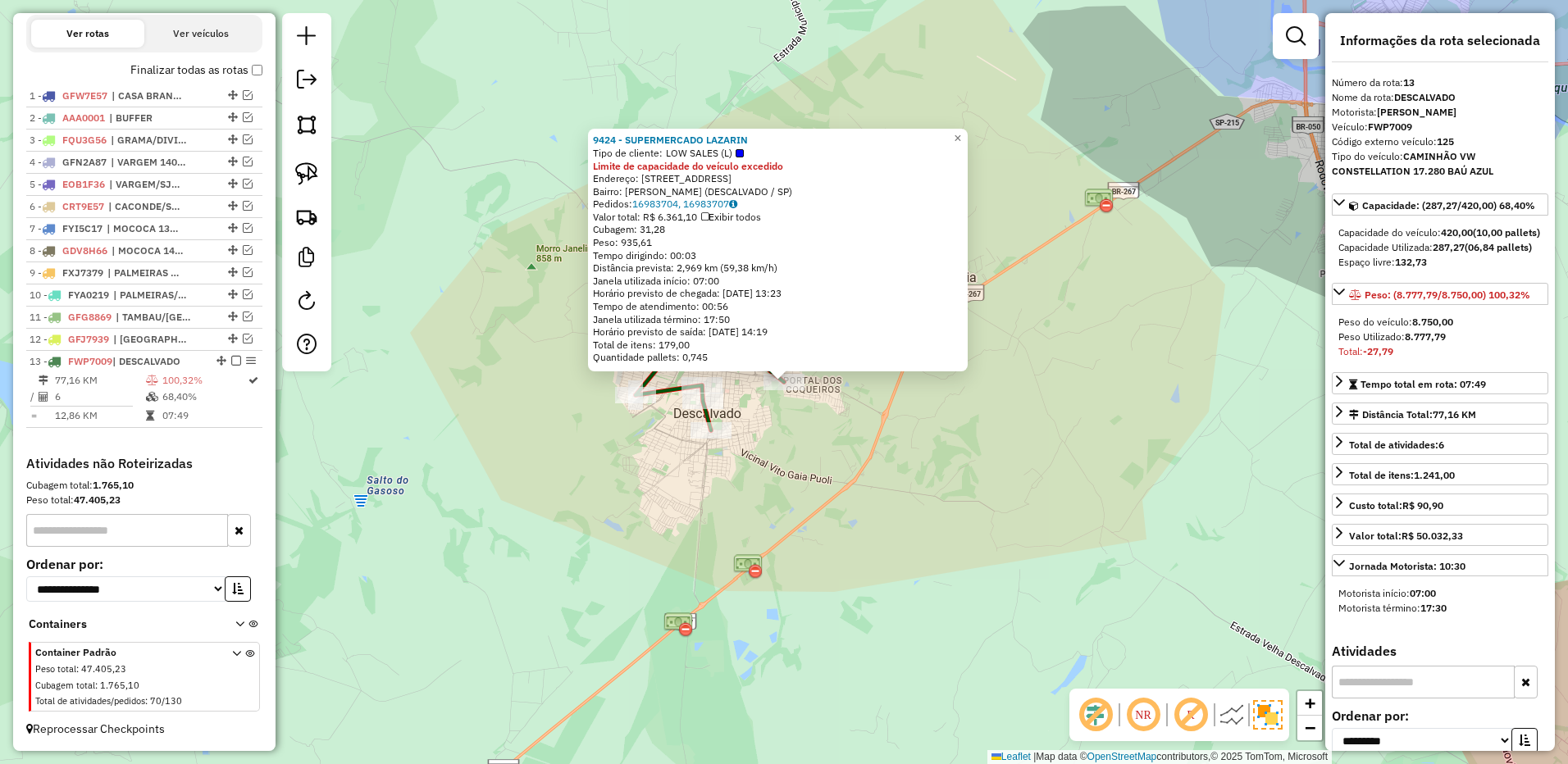
click at [962, 503] on div "9424 - SUPERMERCADO LAZARIN Tipo de cliente: LOW SALES (L) Limite de capacidade…" at bounding box center [784, 382] width 1568 height 764
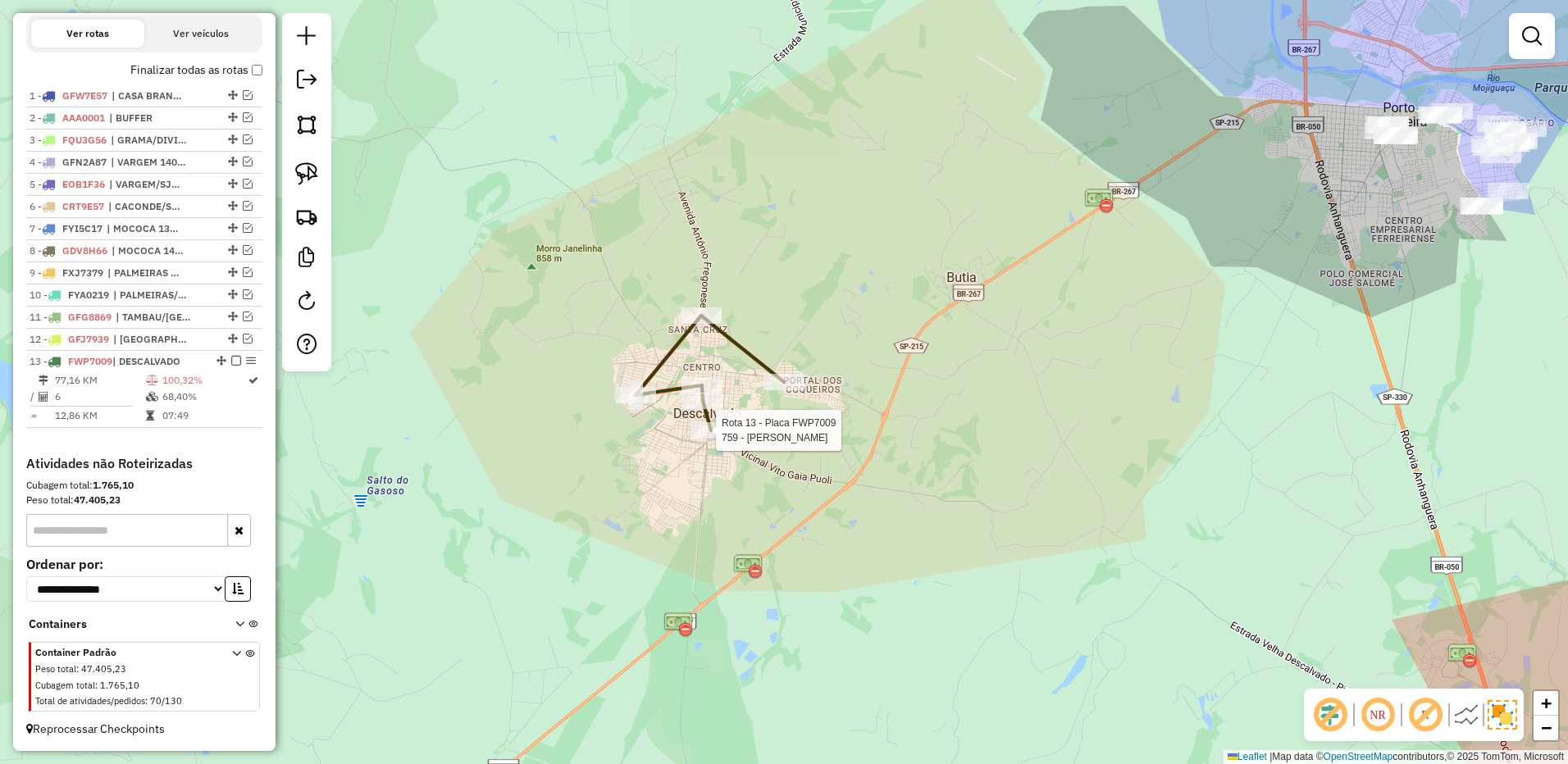
select select "**********"
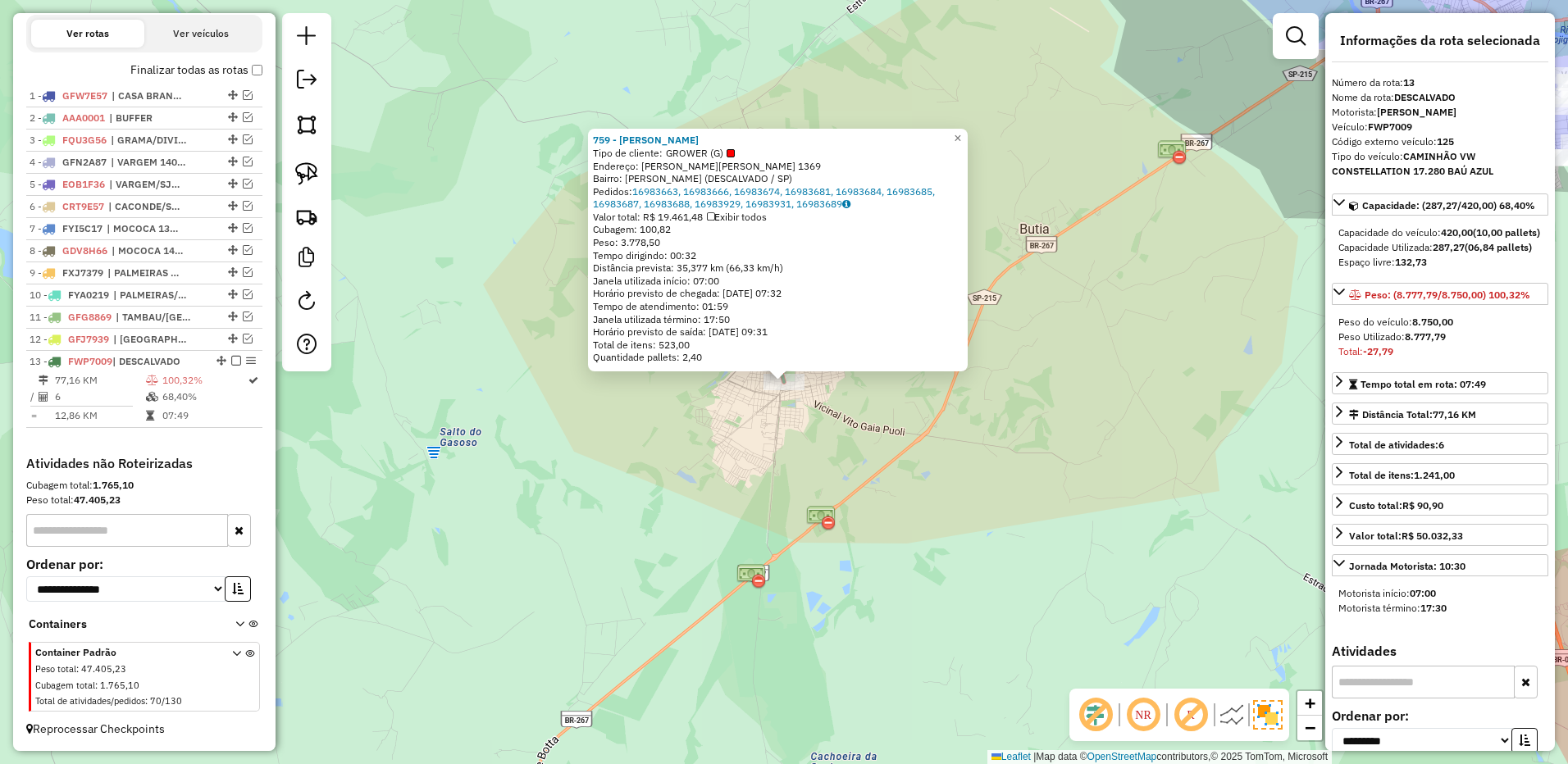
click at [997, 506] on div "759 - [PERSON_NAME] de cliente: GROWER (G) Endereço: [PERSON_NAME].[PERSON_NAME…" at bounding box center [784, 382] width 1568 height 764
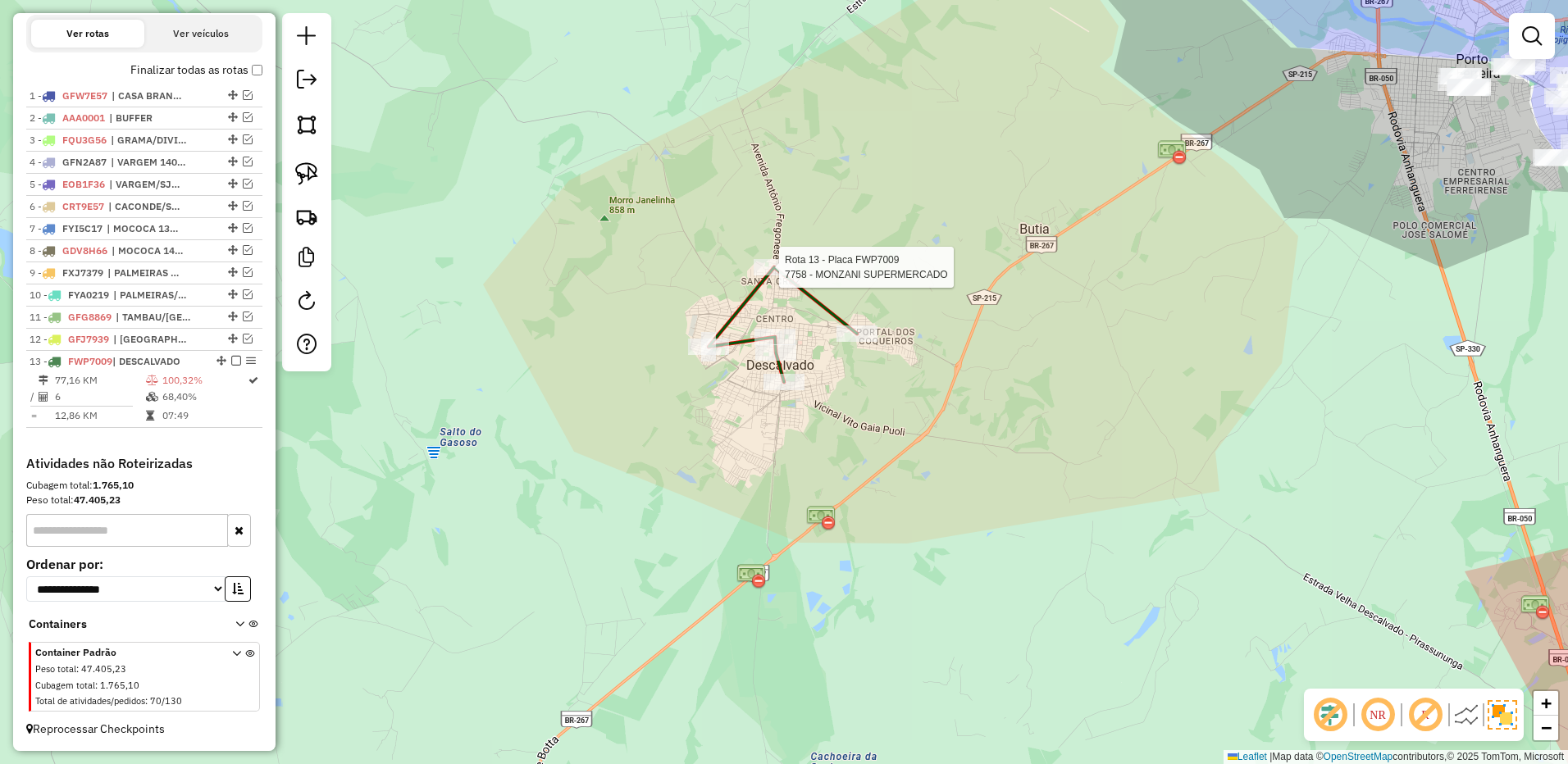
select select "**********"
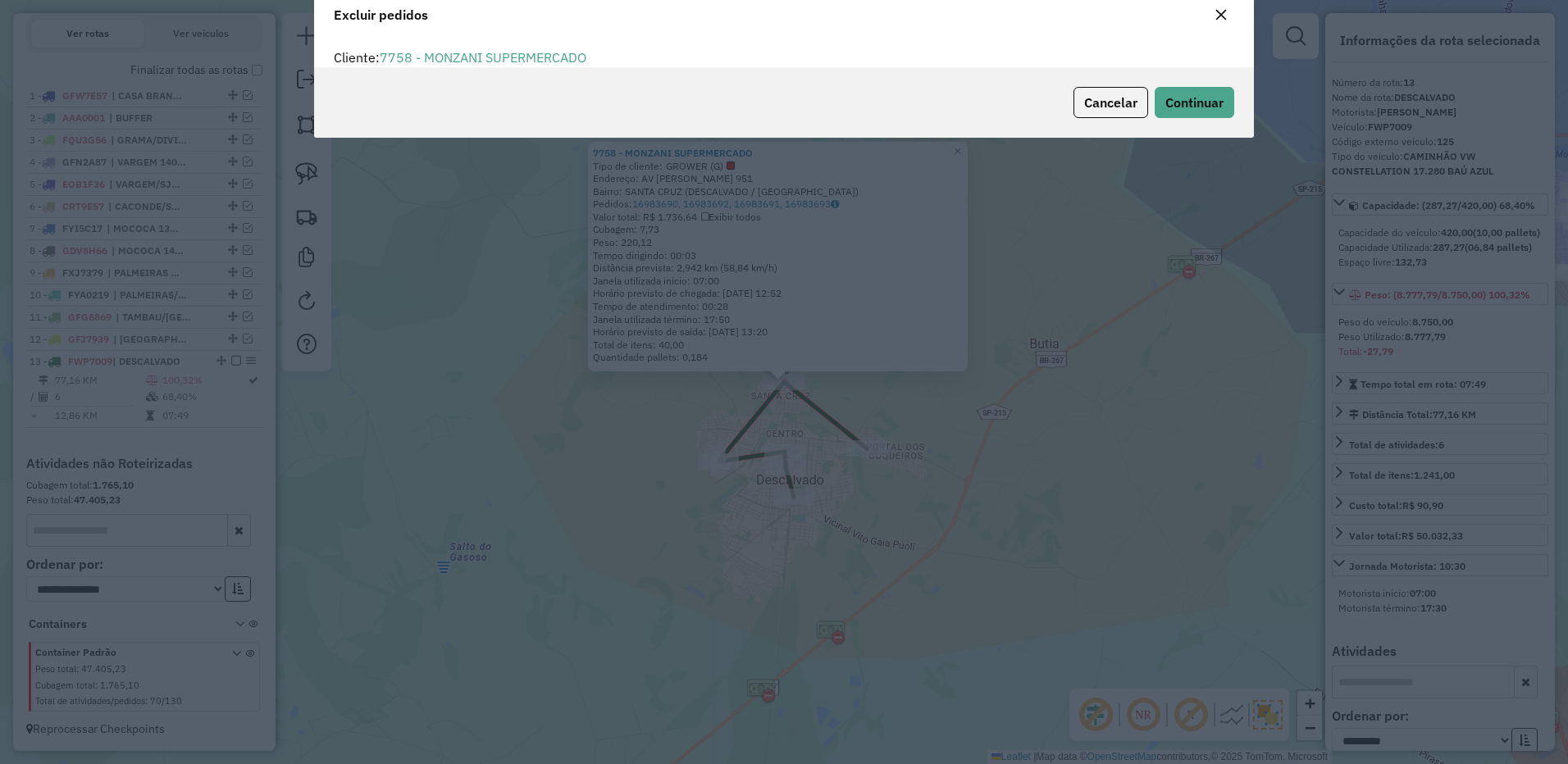
scroll to position [9, 5]
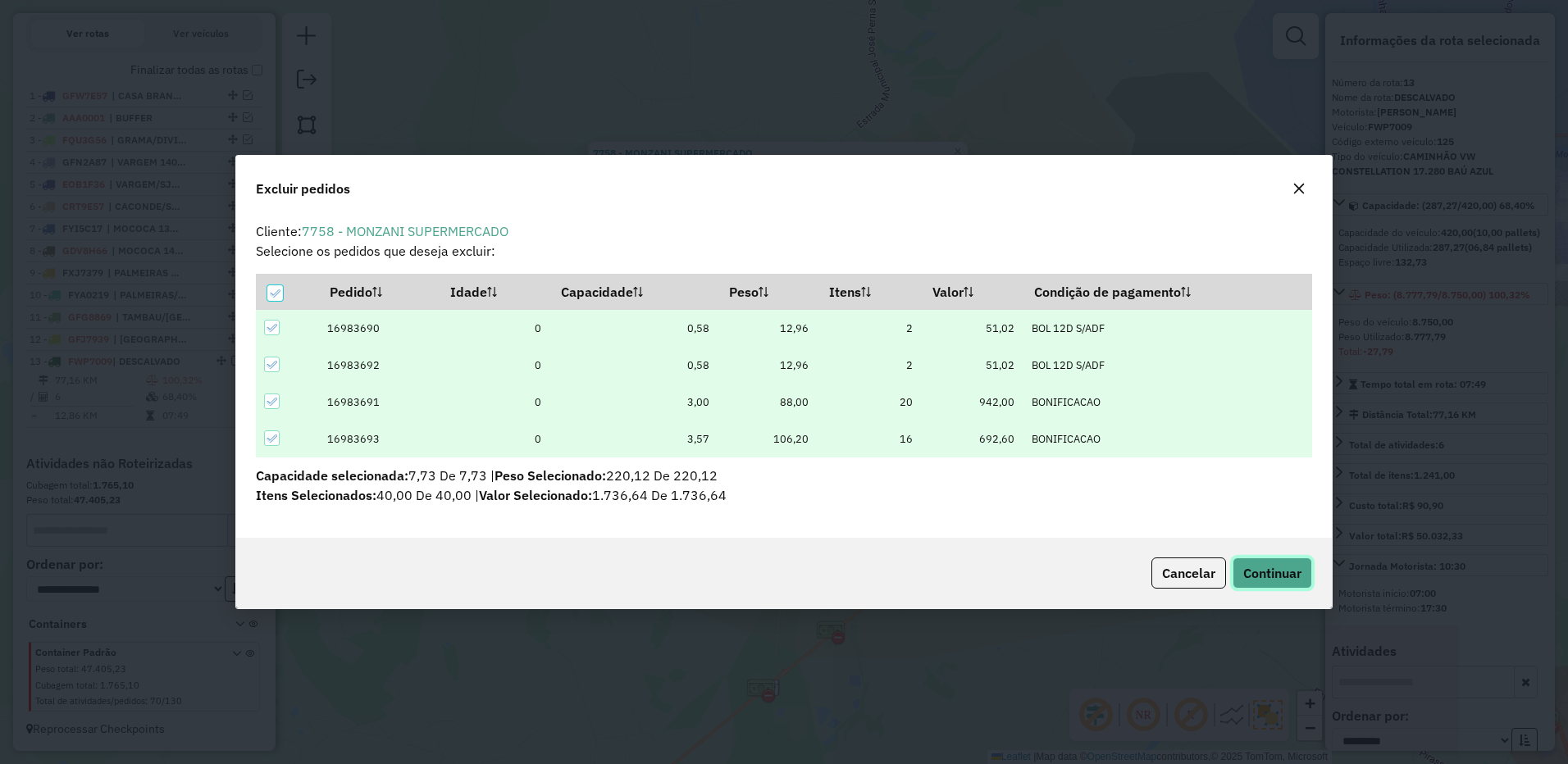
click at [1280, 566] on span "Continuar" at bounding box center [1272, 572] width 58 height 16
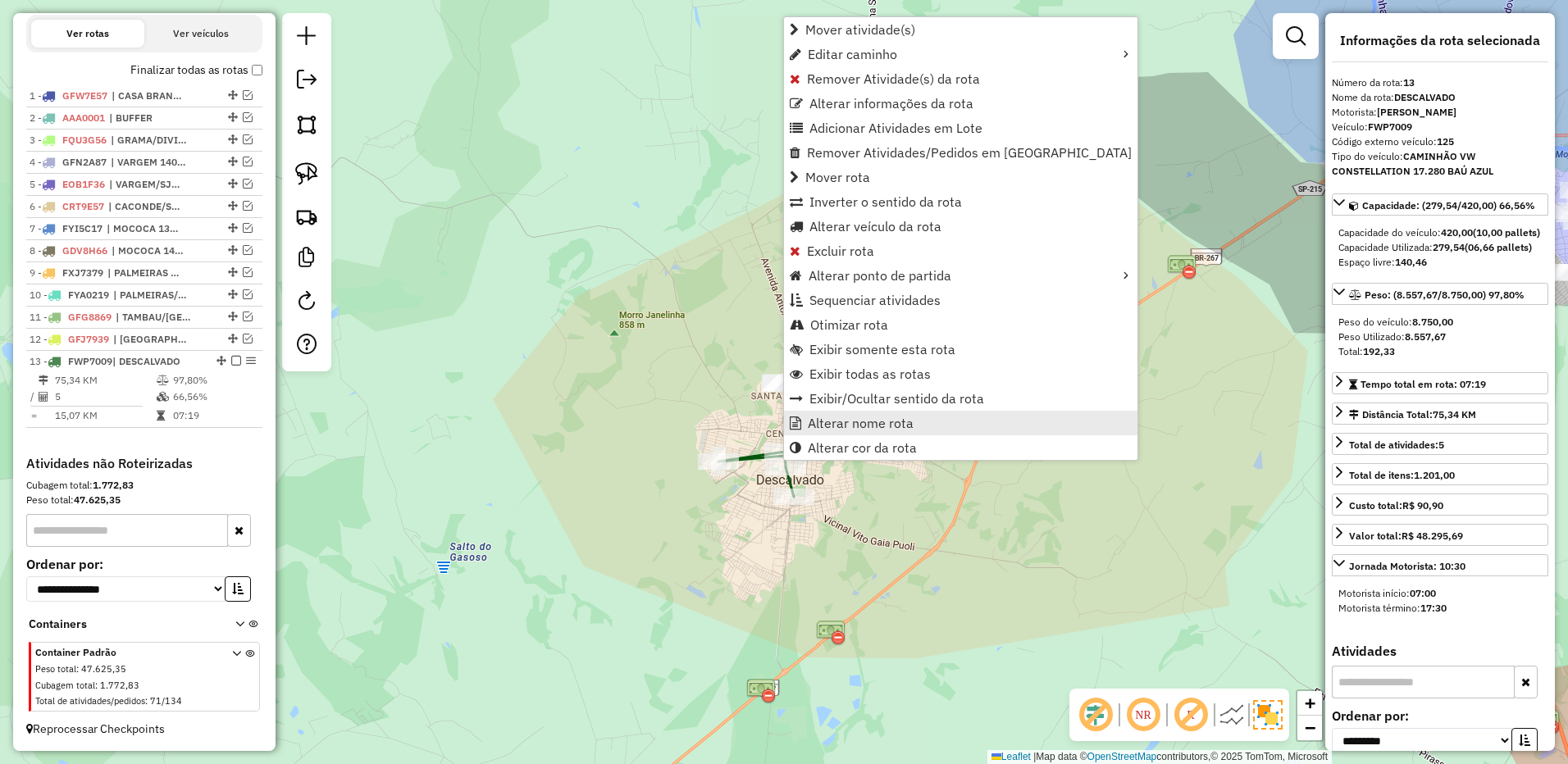
click at [832, 422] on span "Alterar nome rota" at bounding box center [860, 422] width 106 height 13
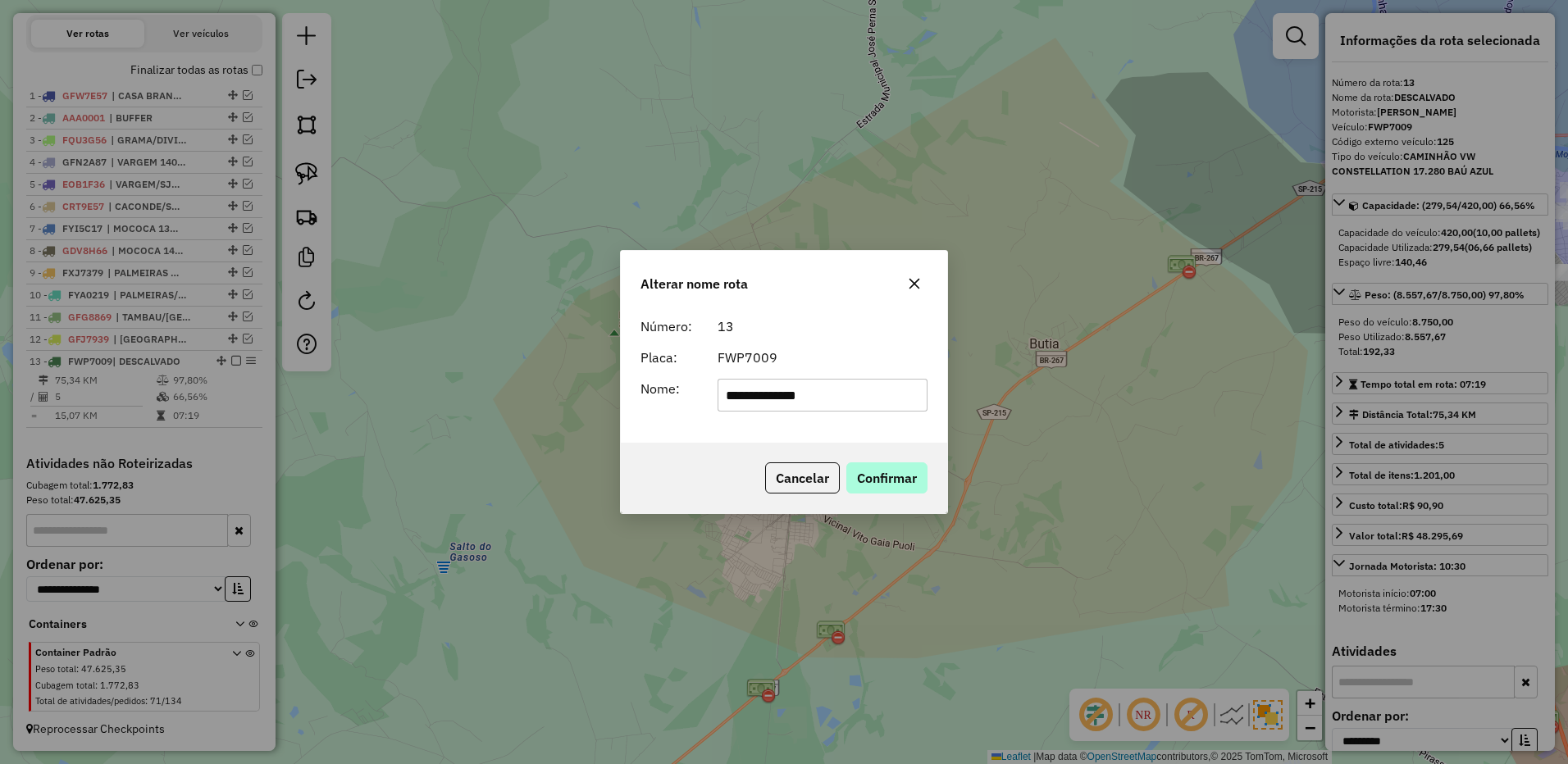
type input "**********"
click at [865, 470] on button "Confirmar" at bounding box center [886, 478] width 81 height 32
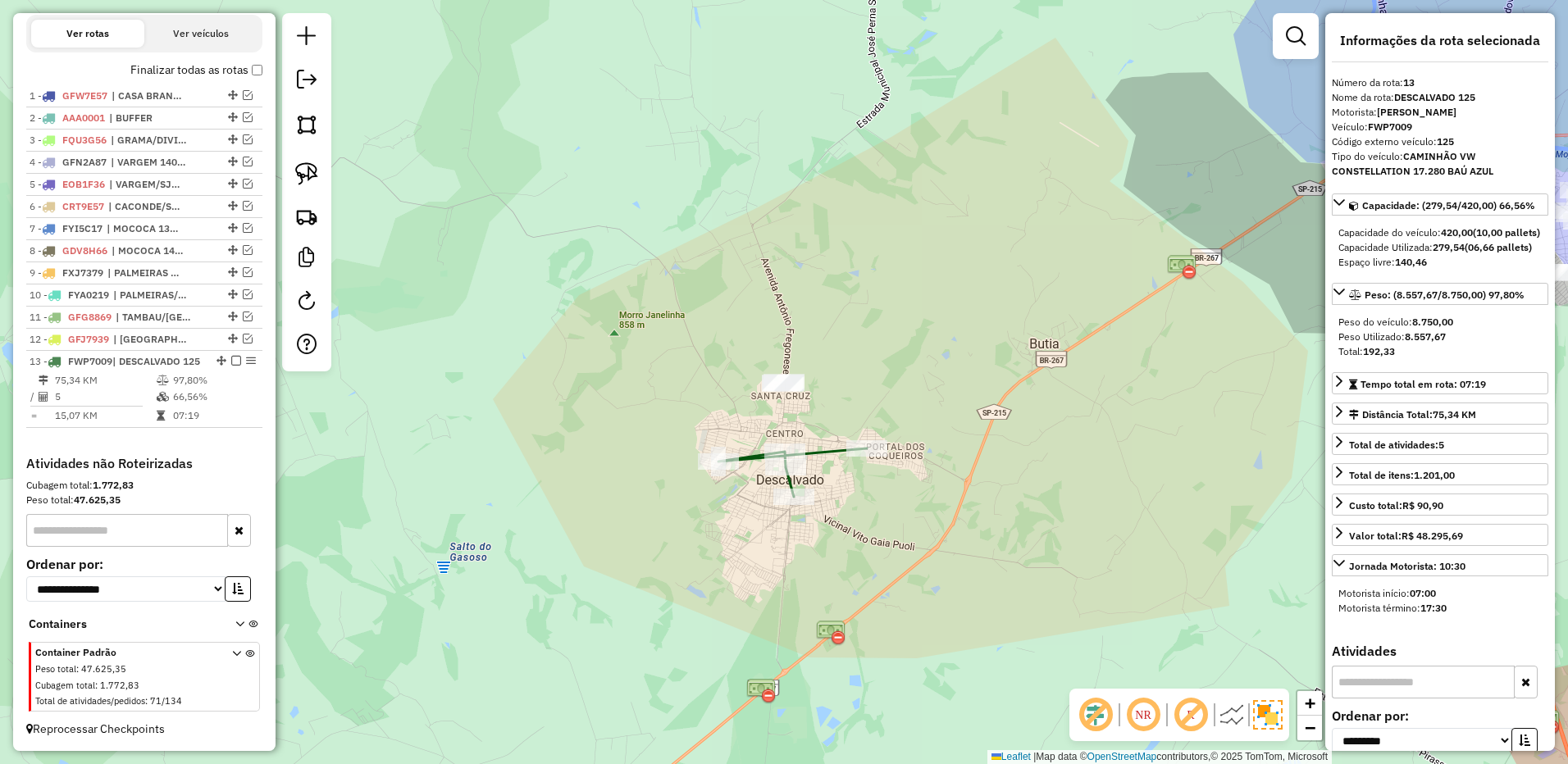
click at [231, 362] on em at bounding box center [236, 361] width 10 height 10
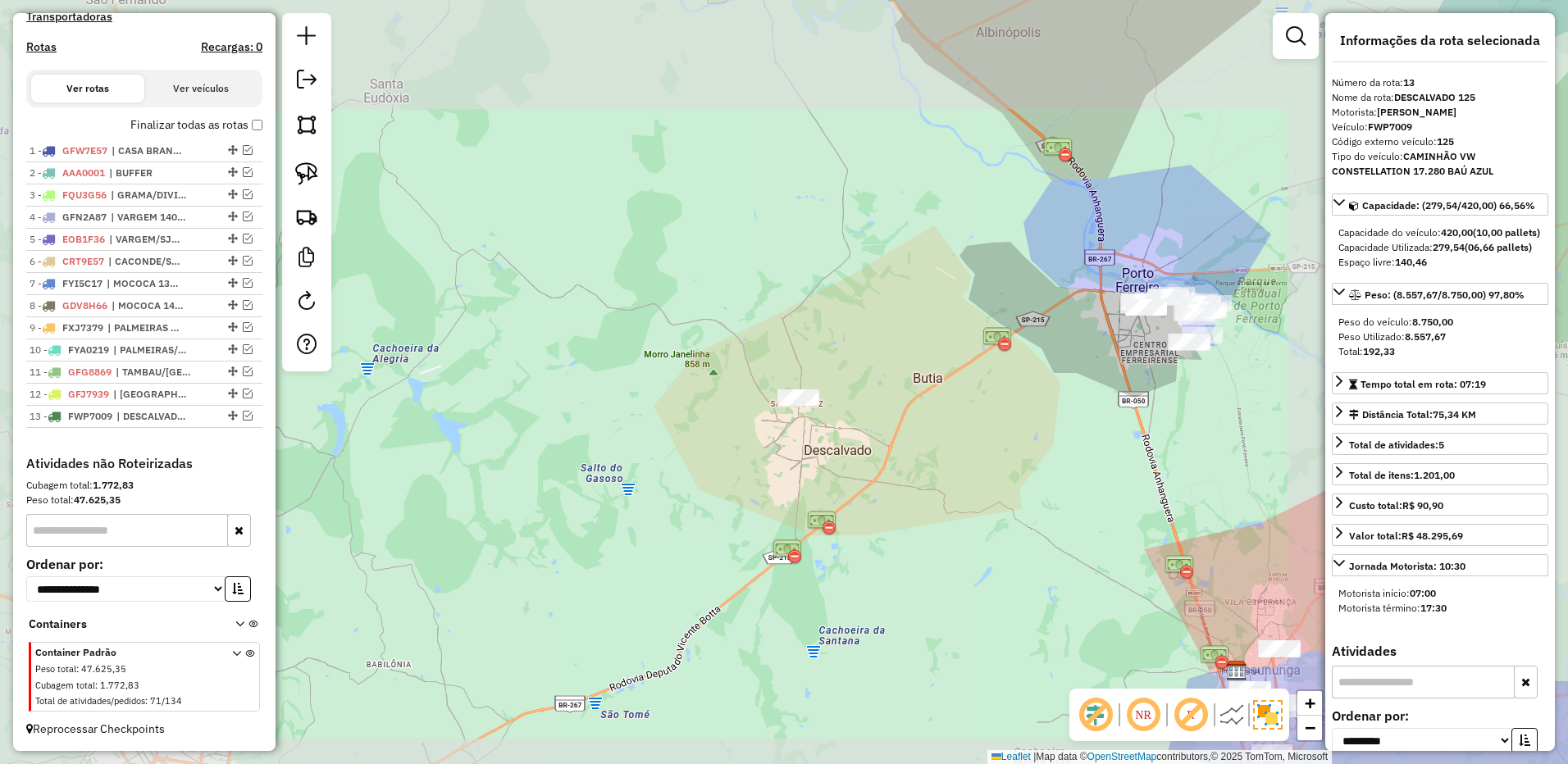
drag, startPoint x: 1088, startPoint y: 378, endPoint x: 551, endPoint y: 448, distance: 541.5
click at [551, 448] on div "Janela de atendimento Grade de atendimento Capacidade Transportadoras Veículos …" at bounding box center [784, 382] width 1568 height 764
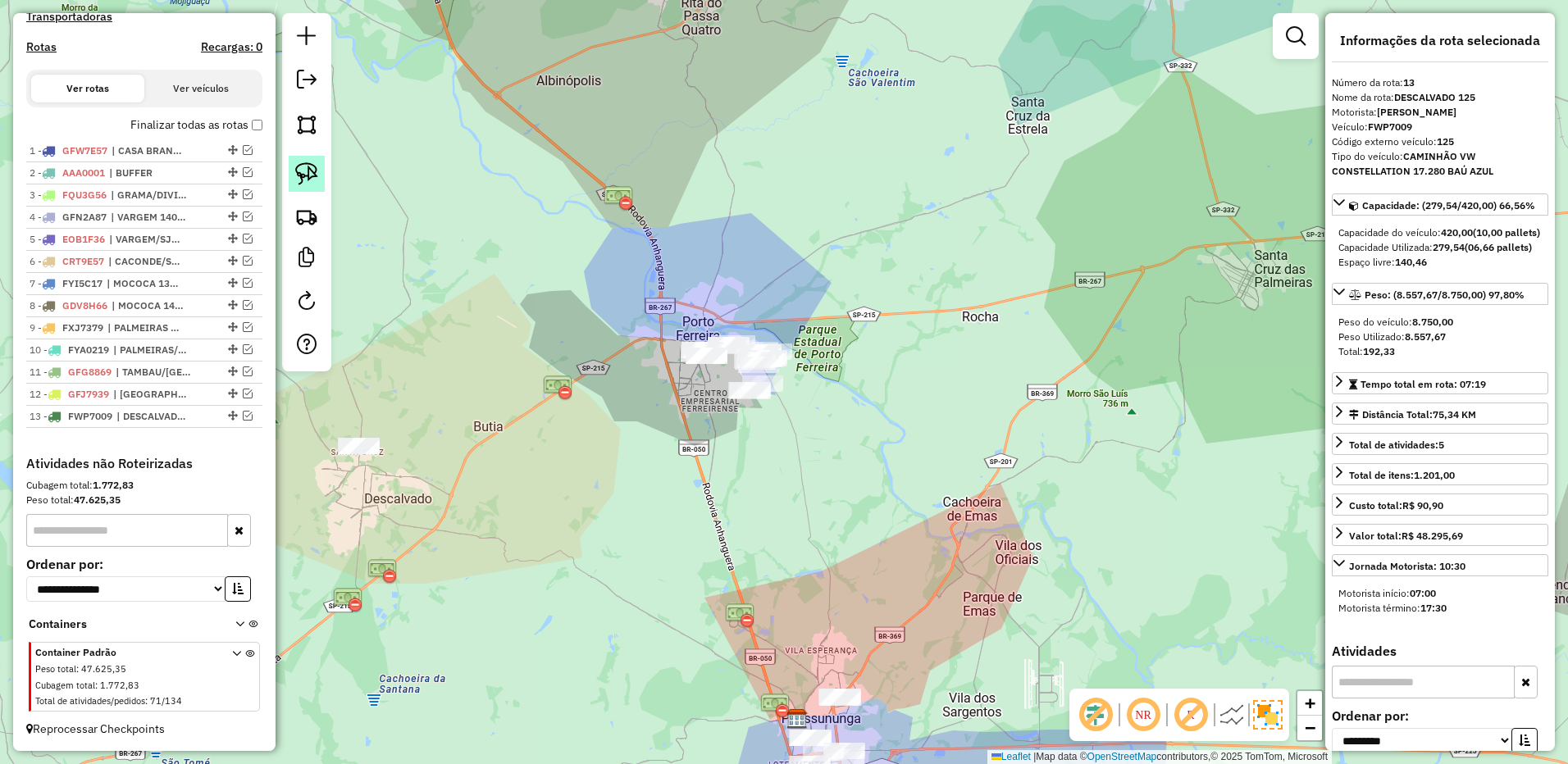
click at [309, 159] on link at bounding box center [307, 174] width 36 height 36
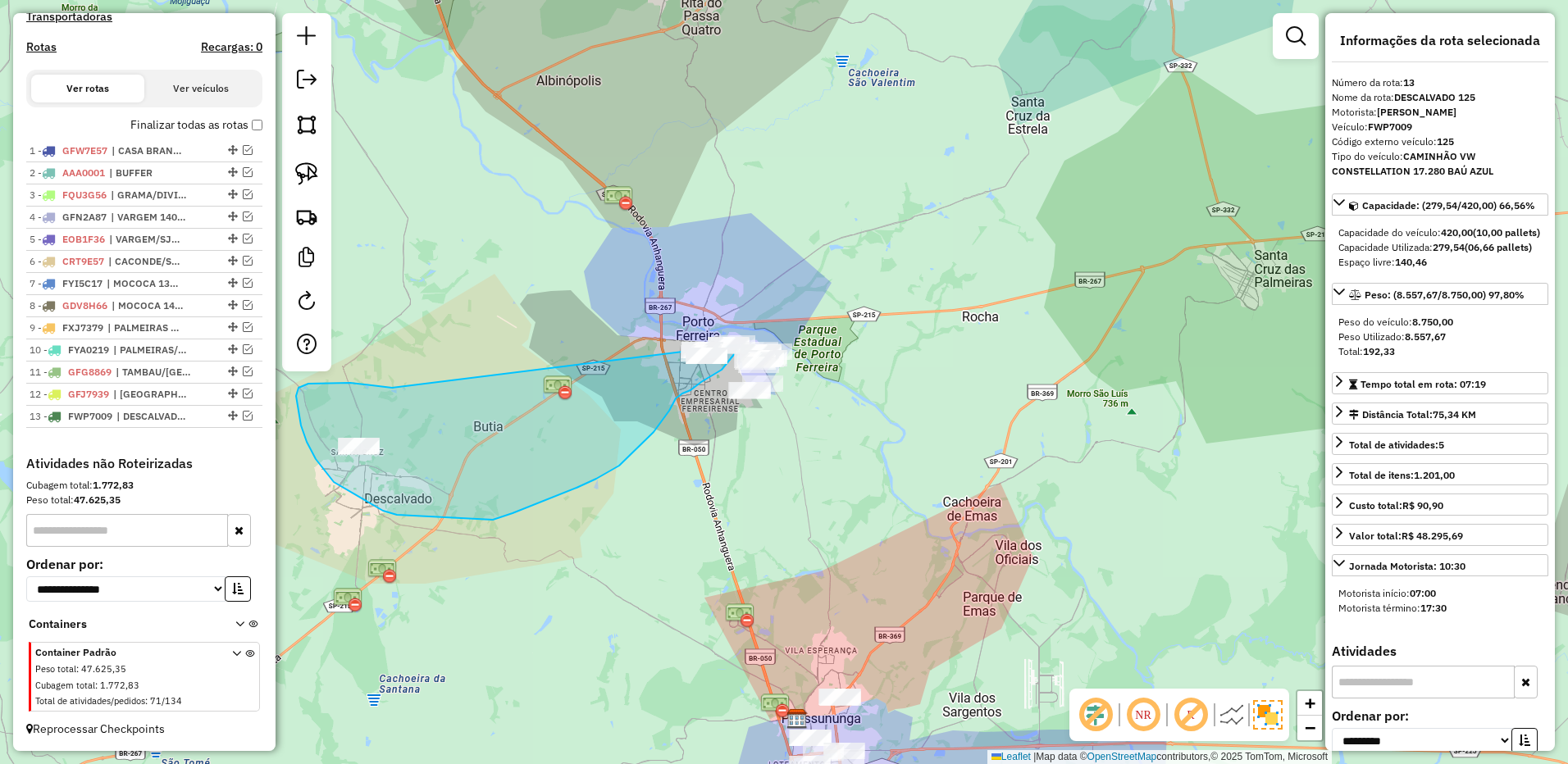
drag, startPoint x: 392, startPoint y: 388, endPoint x: 773, endPoint y: 283, distance: 395.2
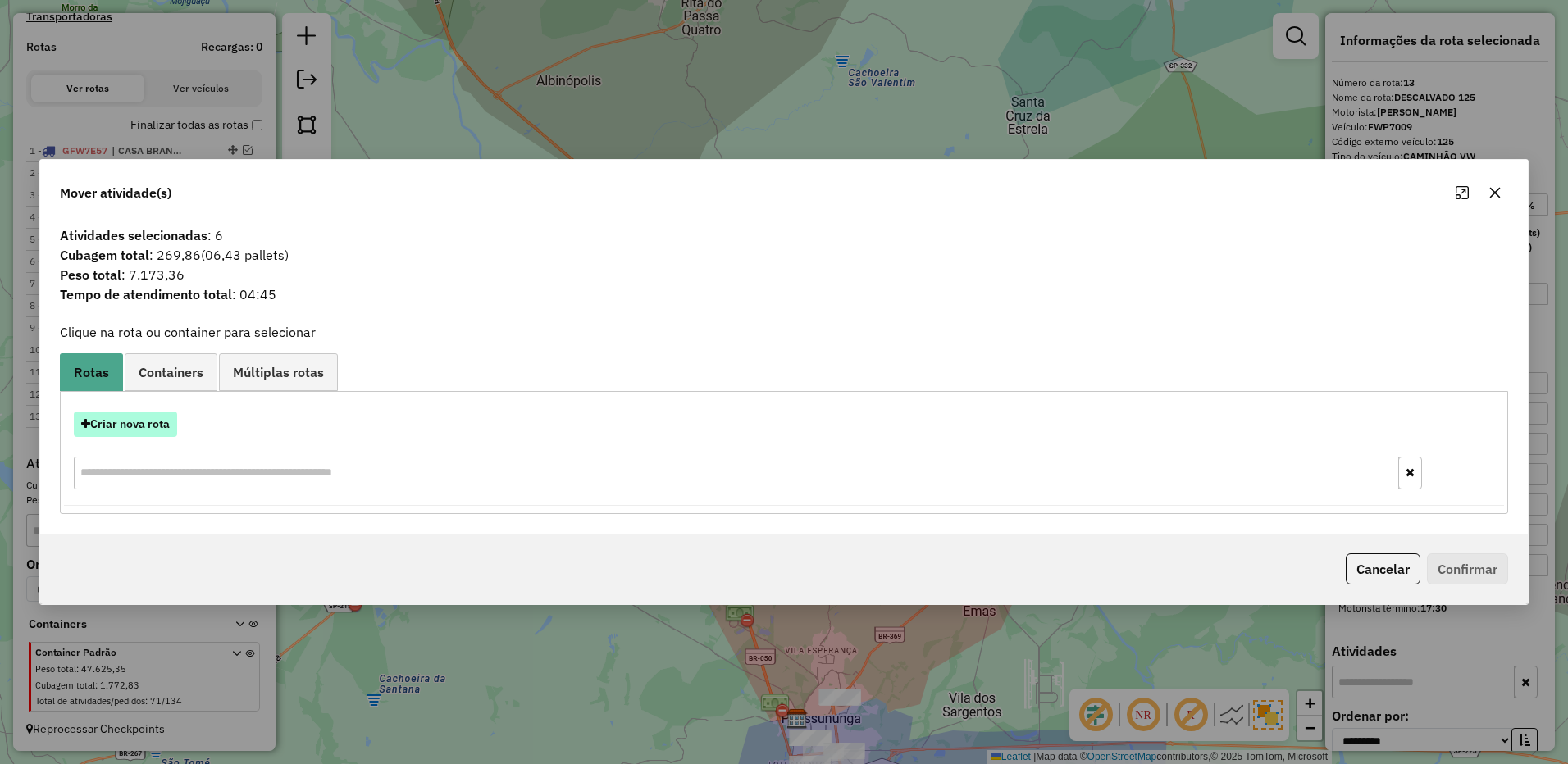
click at [157, 423] on button "Criar nova rota" at bounding box center [125, 424] width 103 height 26
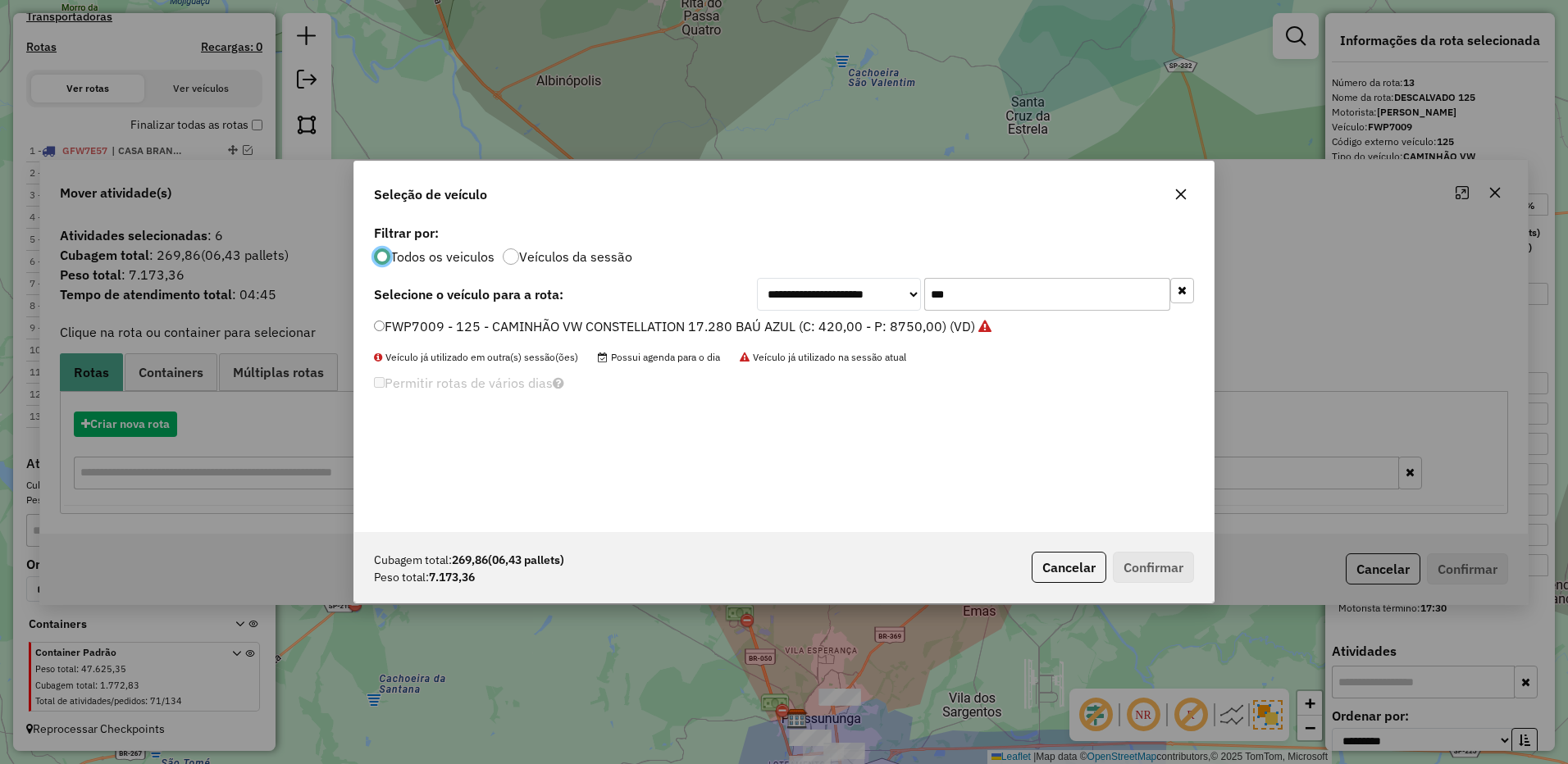
scroll to position [9, 5]
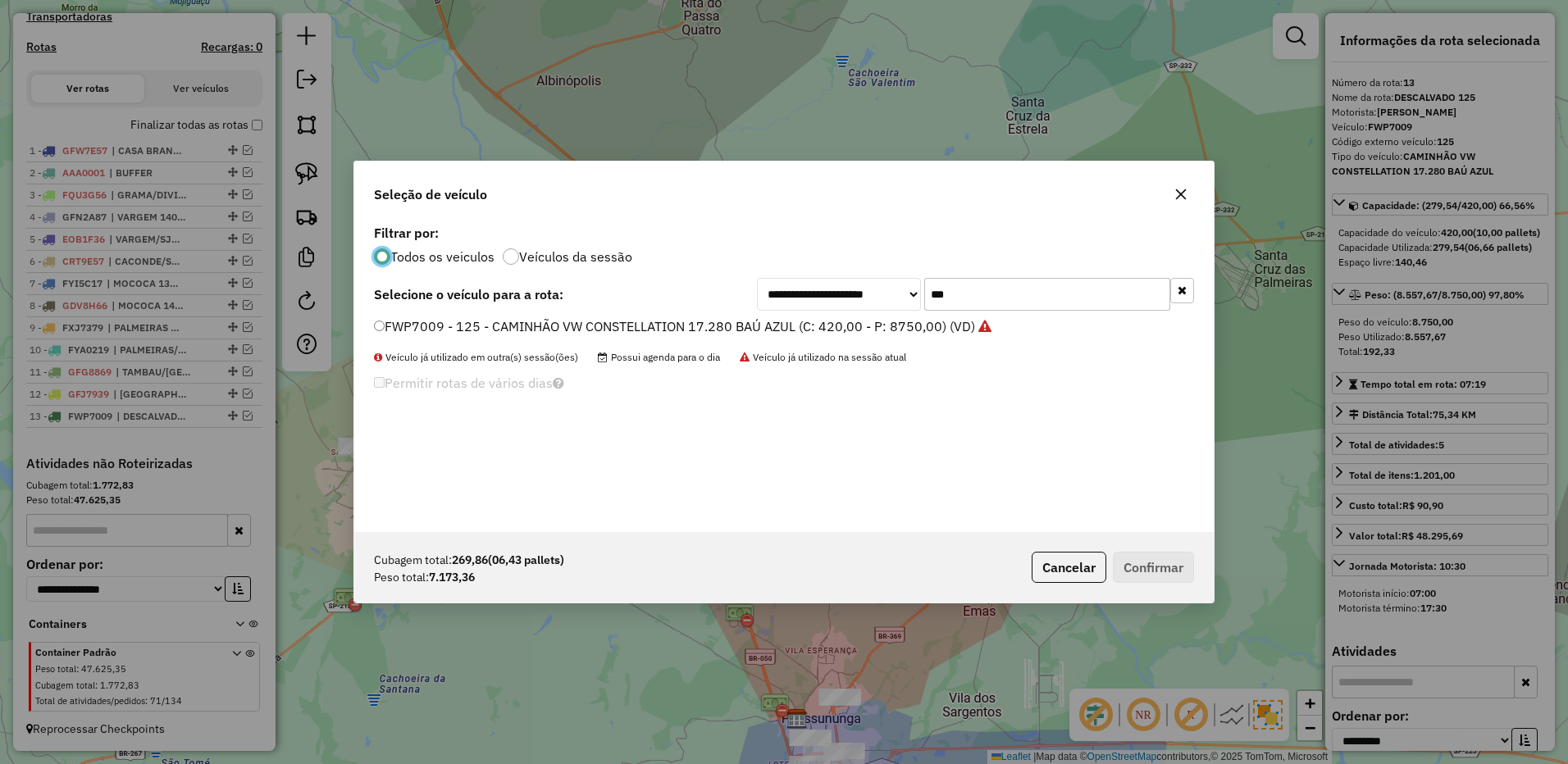
click at [1008, 291] on input "***" at bounding box center [1047, 294] width 246 height 33
type input "***"
click at [905, 330] on label "FMX8169 - 120 - CAMINHÃO VW CONSTELLATION 17.280 BAÚ AZUL (C: 420,00 - P: 8750,…" at bounding box center [674, 326] width 600 height 20
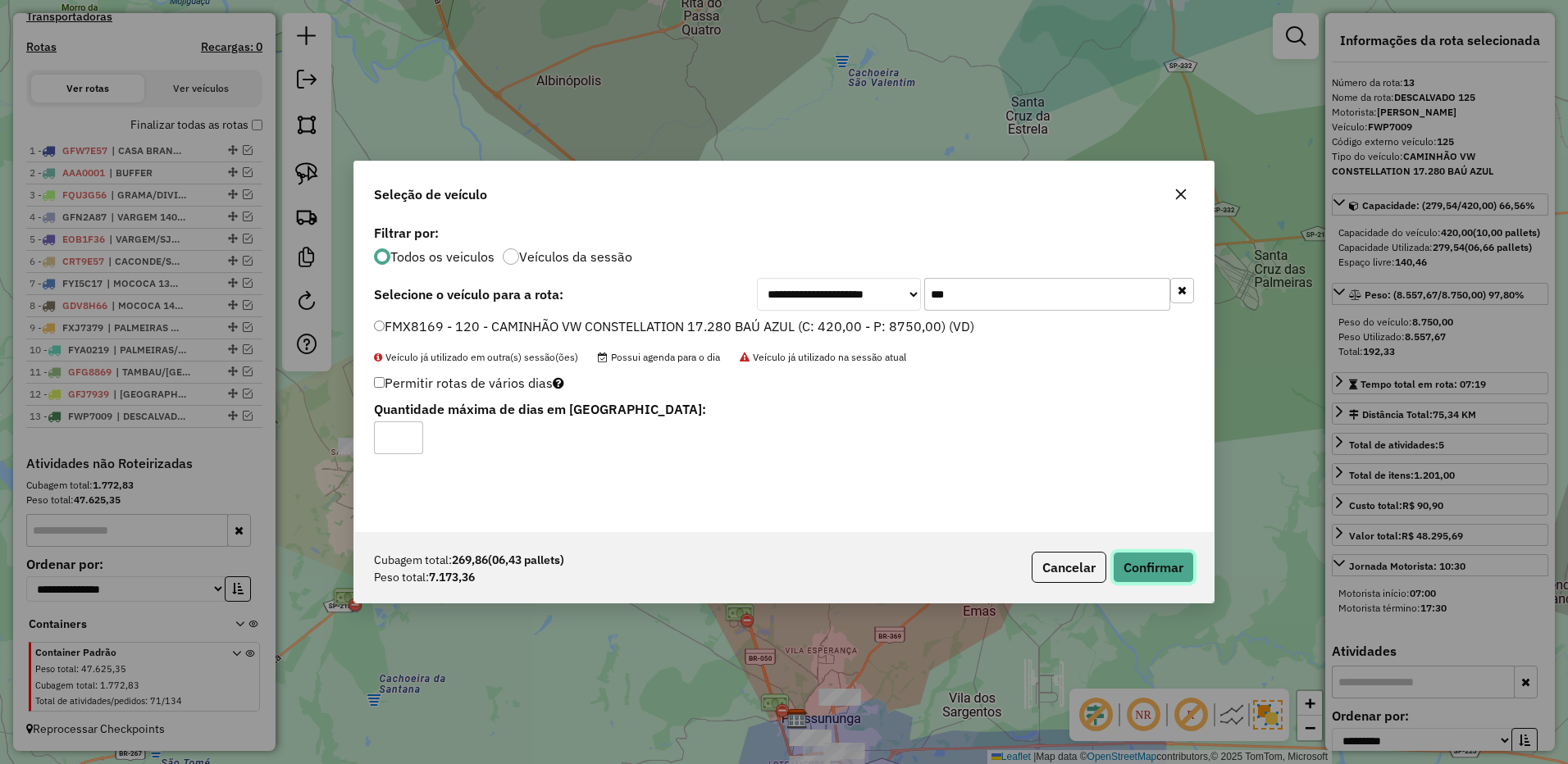
click at [1146, 560] on button "Confirmar" at bounding box center [1152, 567] width 81 height 32
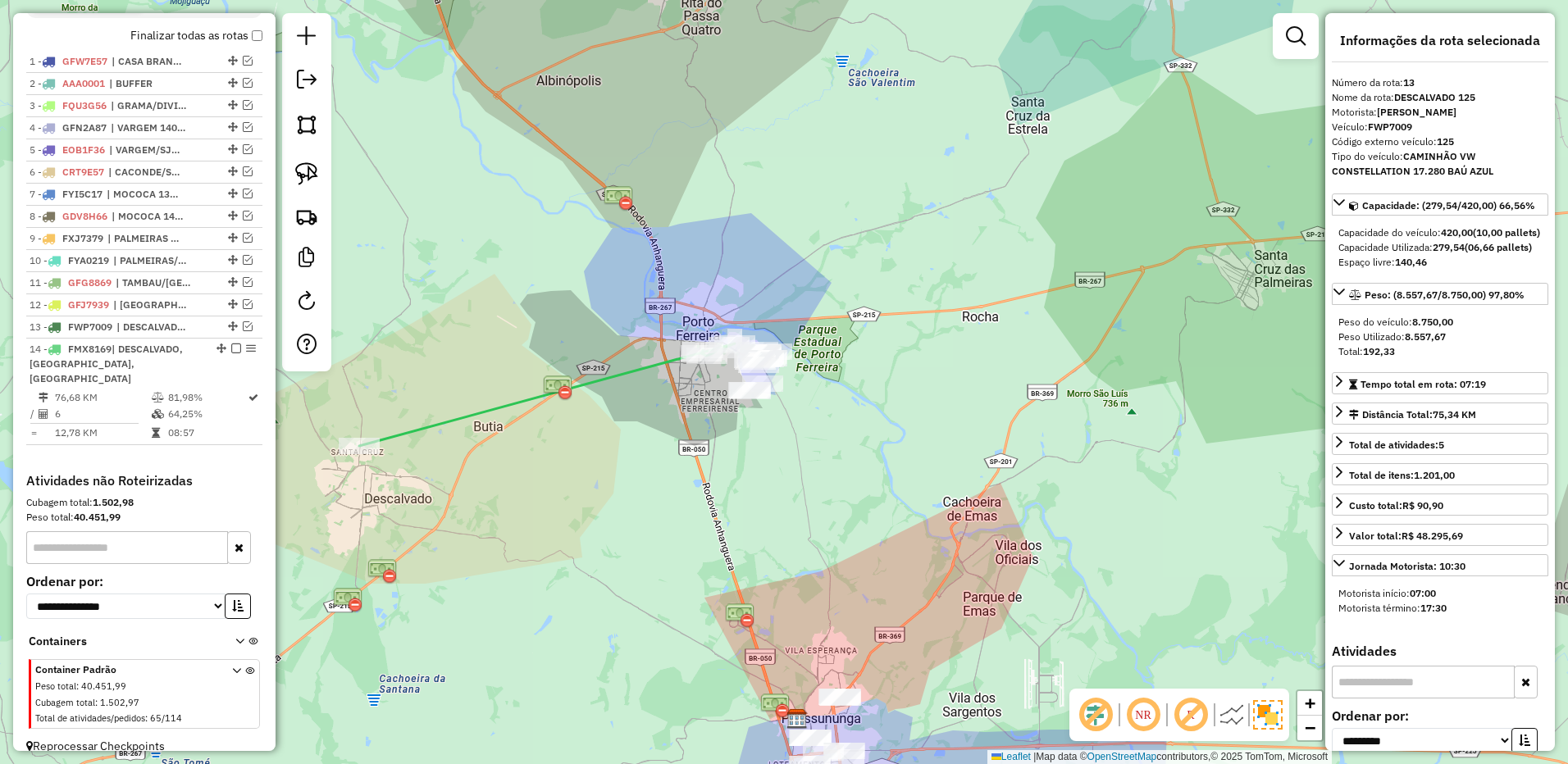
scroll to position [649, 0]
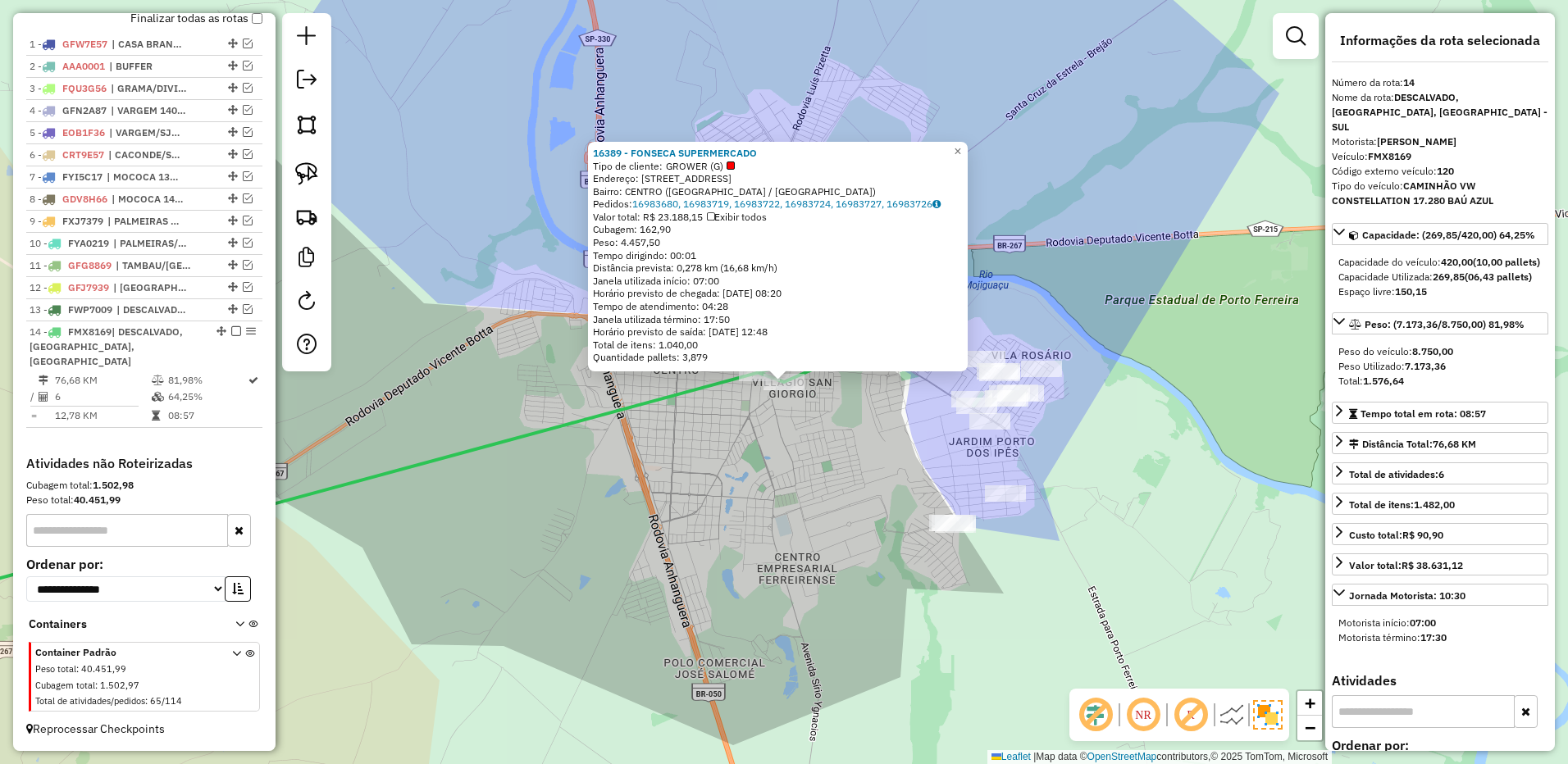
click at [1068, 152] on div "16389 - FONSECA SUPERMERCADO Tipo de cliente: GROWER (G) Endereço: R VINTE E NO…" at bounding box center [784, 382] width 1568 height 764
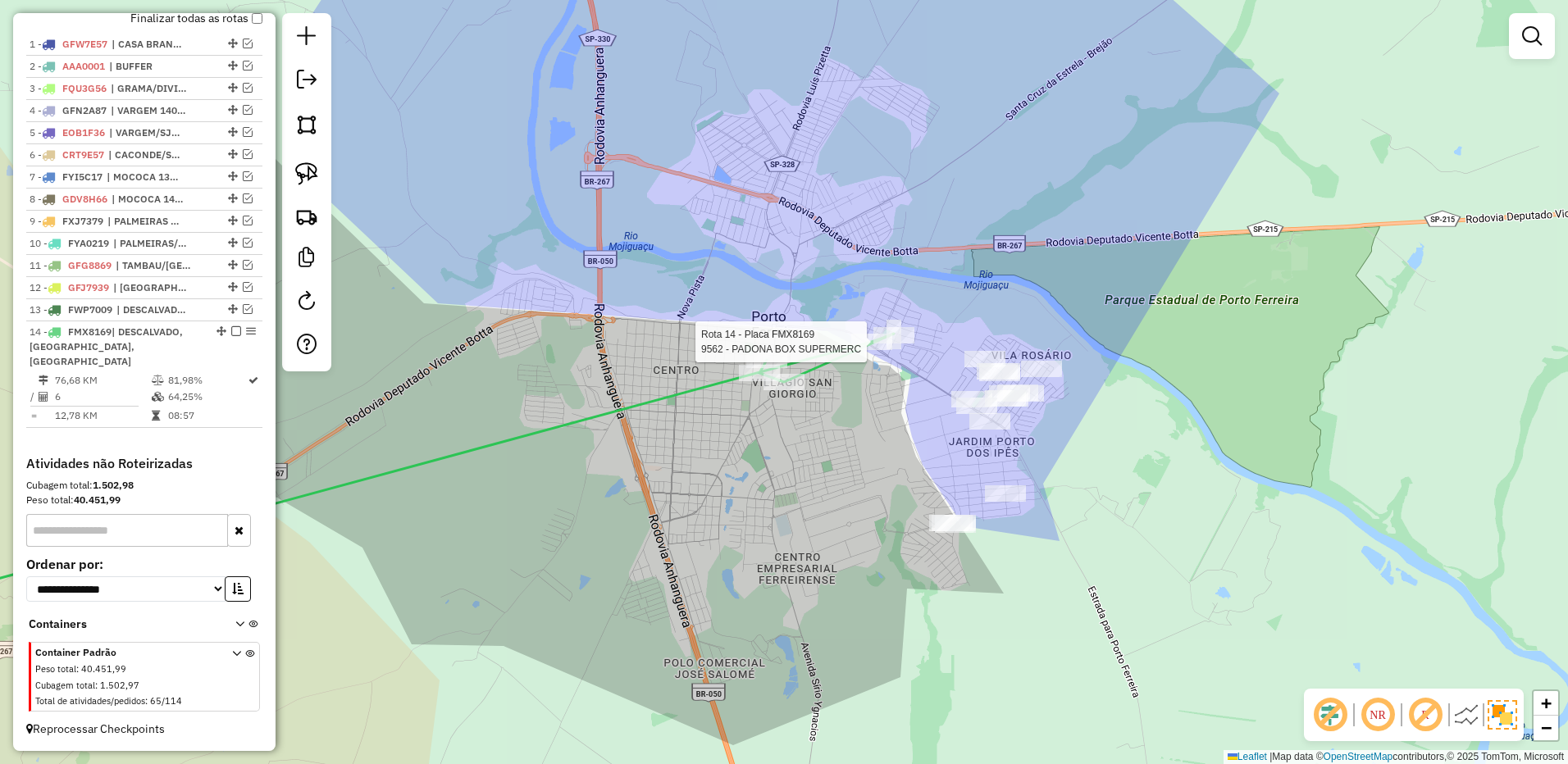
select select "**********"
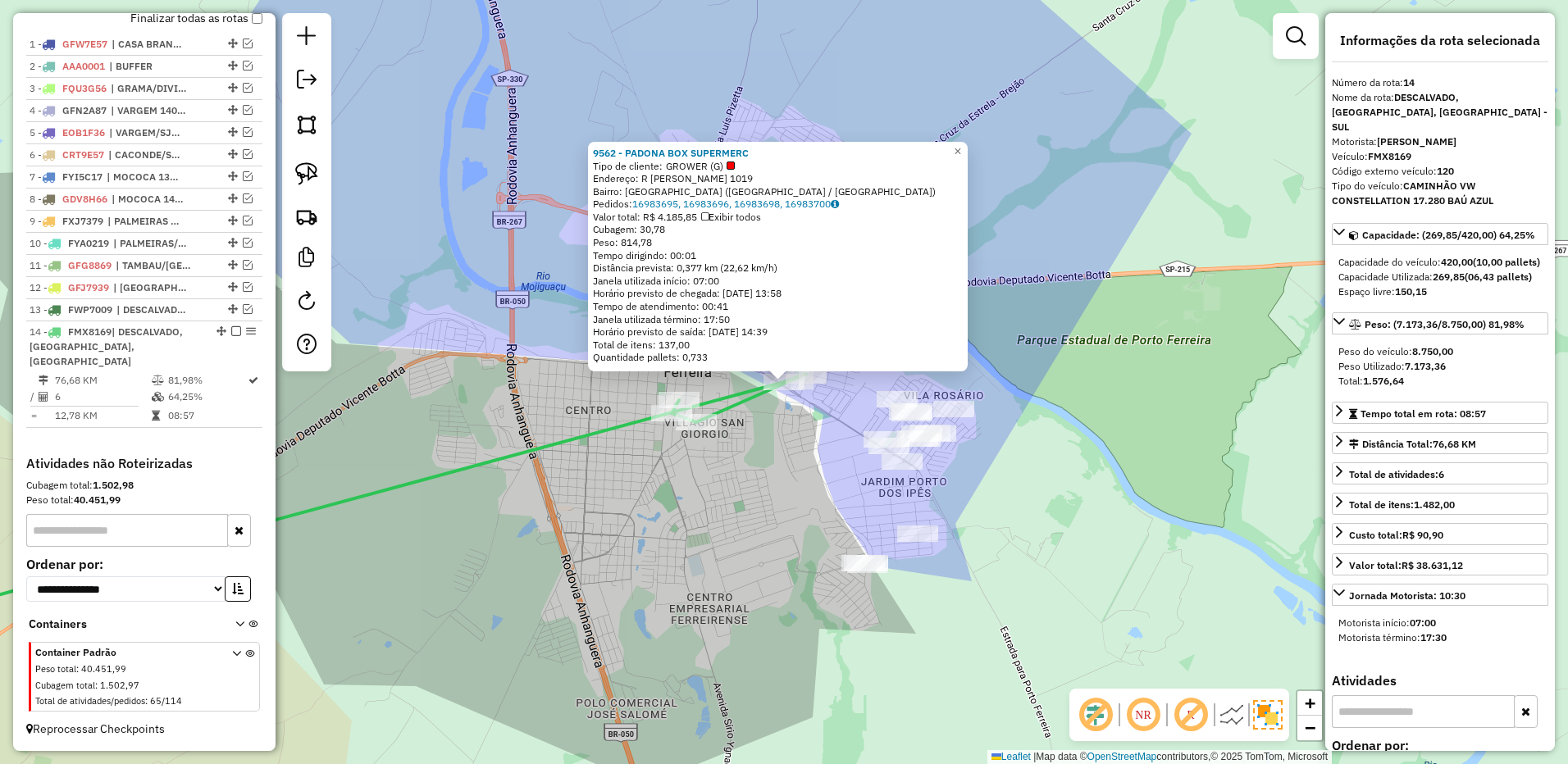
drag, startPoint x: 317, startPoint y: 174, endPoint x: 616, endPoint y: 318, distance: 331.9
click at [317, 174] on img at bounding box center [307, 174] width 23 height 23
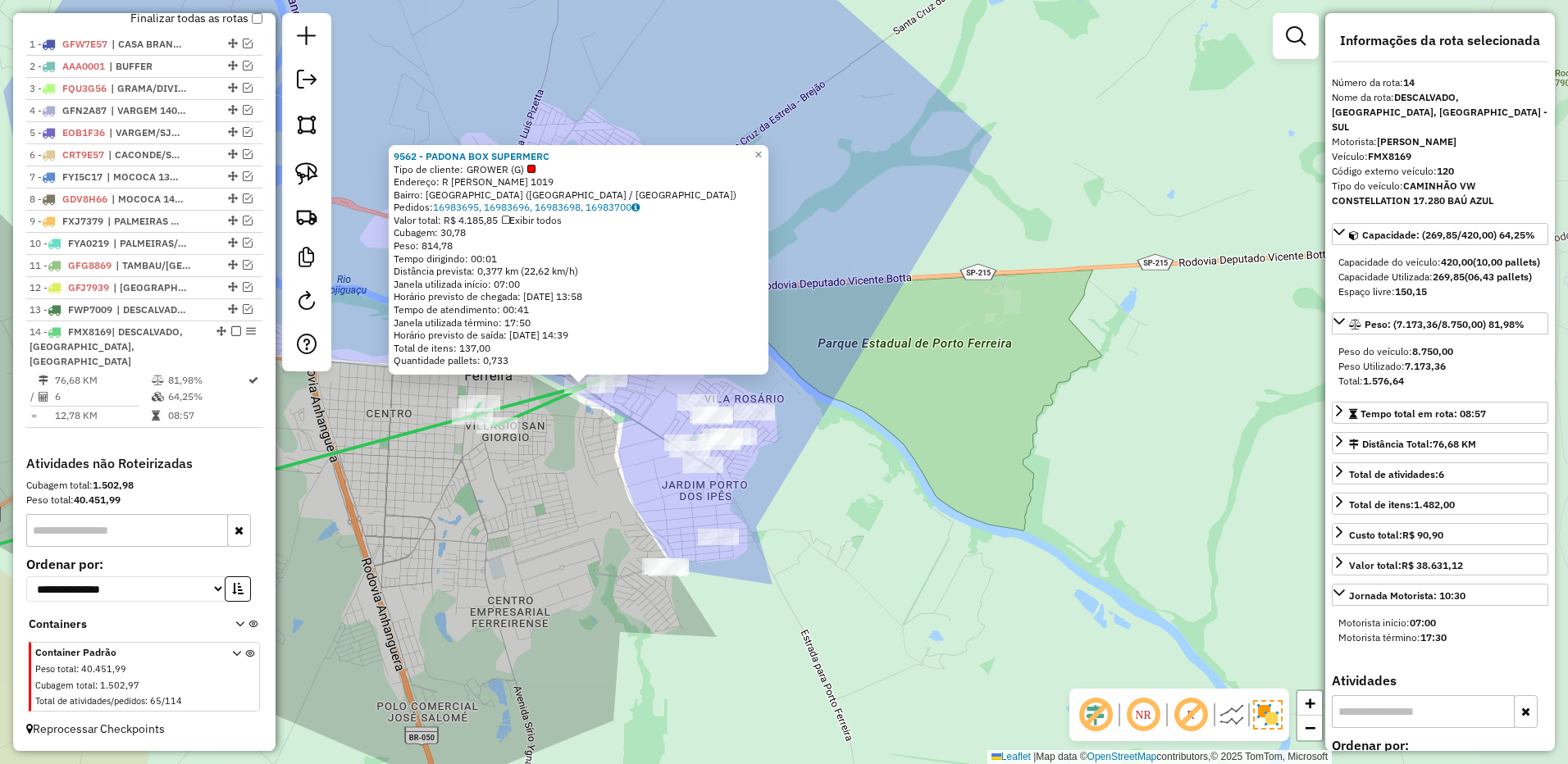
drag, startPoint x: 1045, startPoint y: 405, endPoint x: 409, endPoint y: 199, distance: 668.5
click at [867, 396] on div "9562 - PADONA BOX SUPERMERC Tipo de cliente: GROWER (G) Endereço: R [PERSON_NAM…" at bounding box center [784, 382] width 1568 height 764
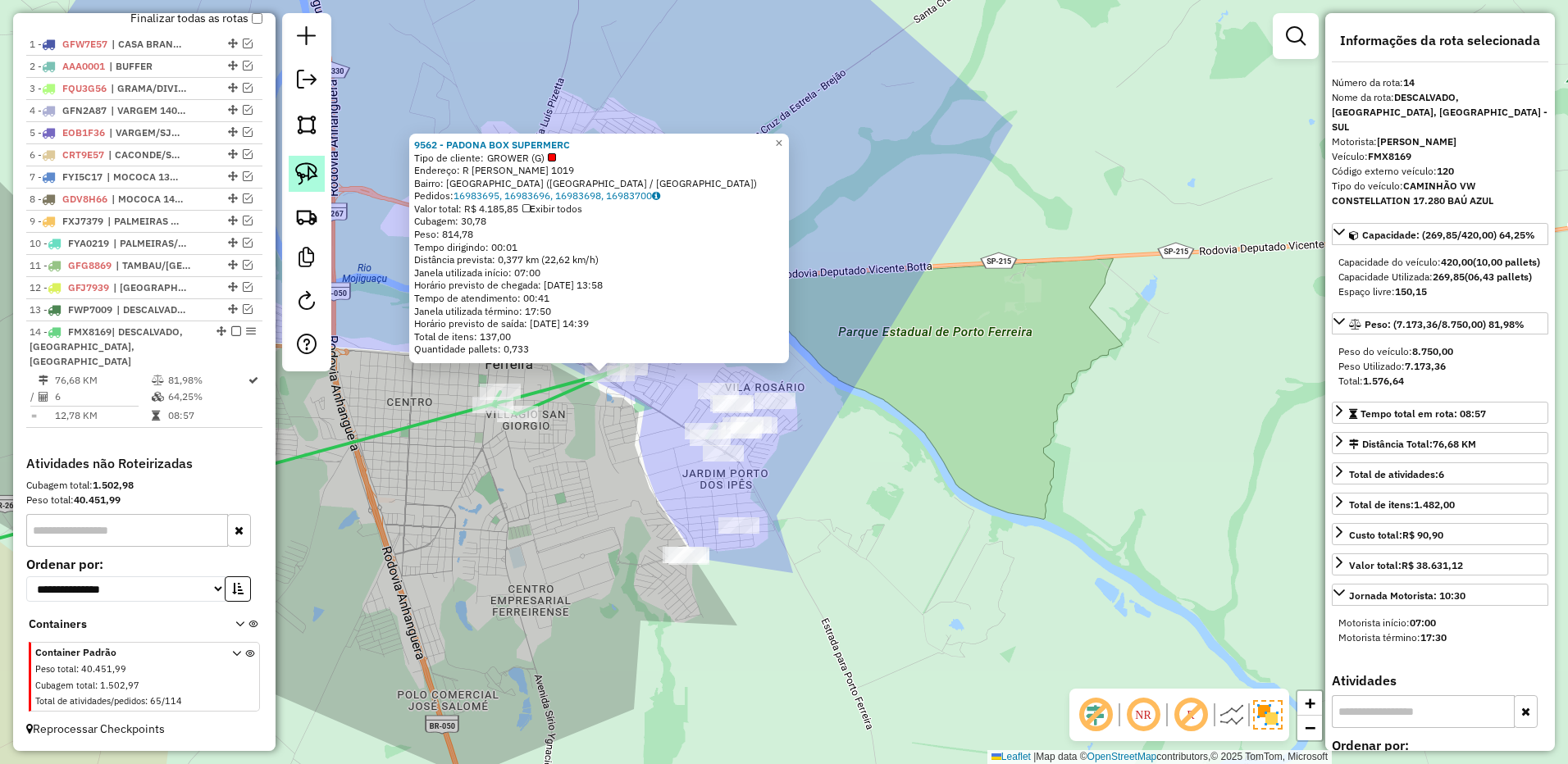
click at [317, 176] on img at bounding box center [307, 174] width 23 height 23
drag, startPoint x: 808, startPoint y: 371, endPoint x: 896, endPoint y: 606, distance: 250.9
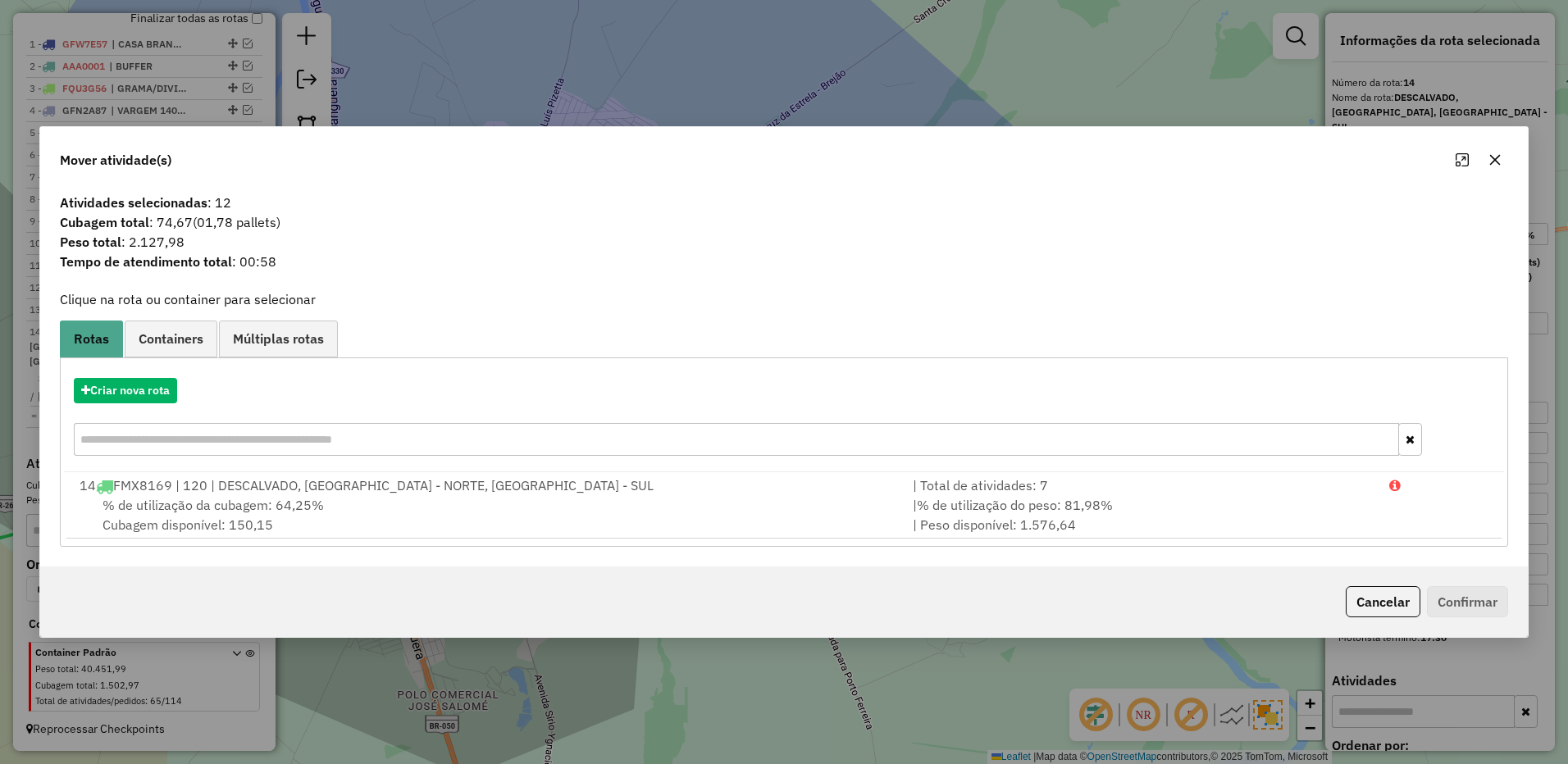
click at [1492, 164] on icon "button" at bounding box center [1495, 159] width 11 height 11
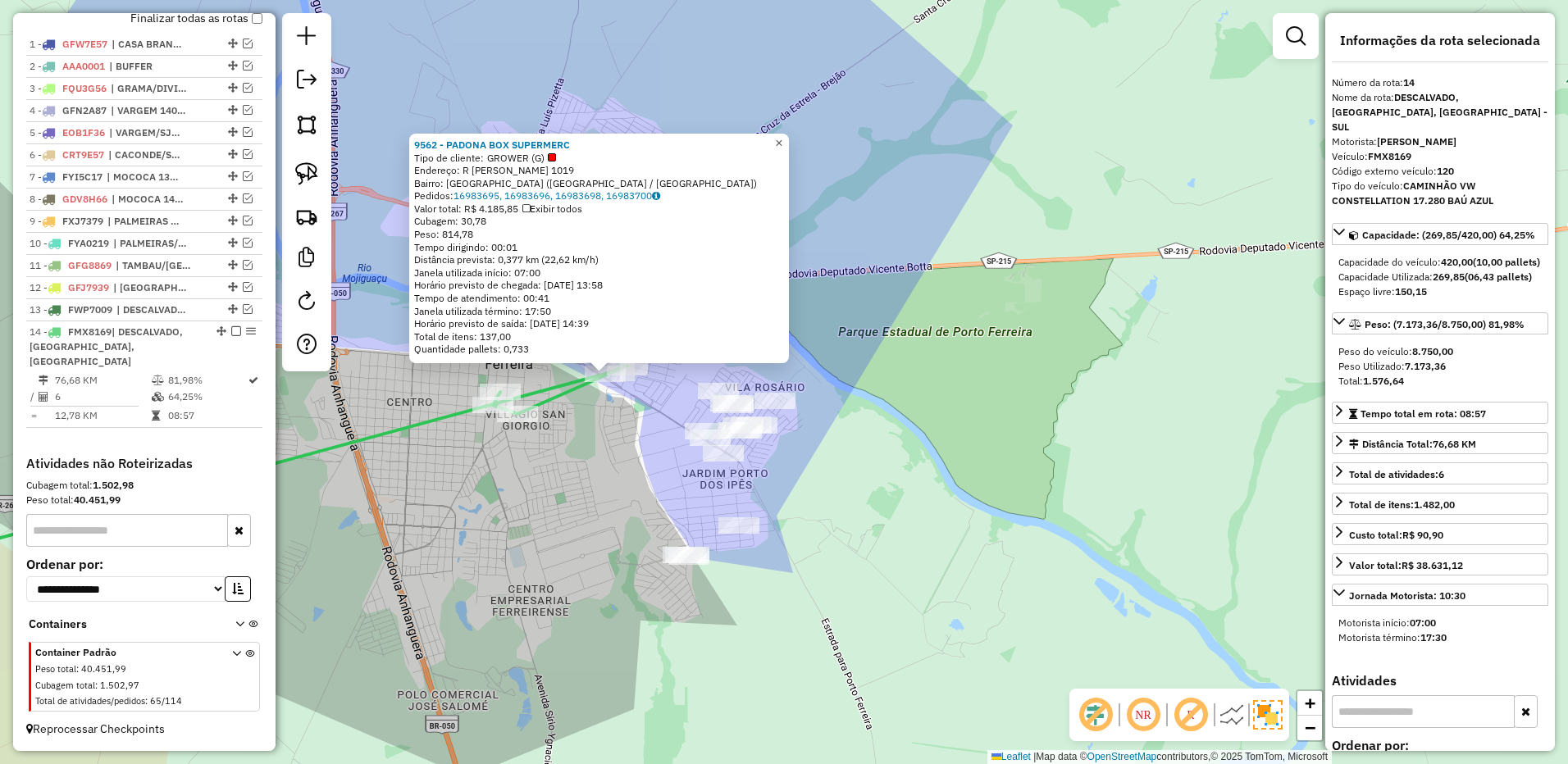
click at [782, 136] on span "×" at bounding box center [778, 143] width 8 height 14
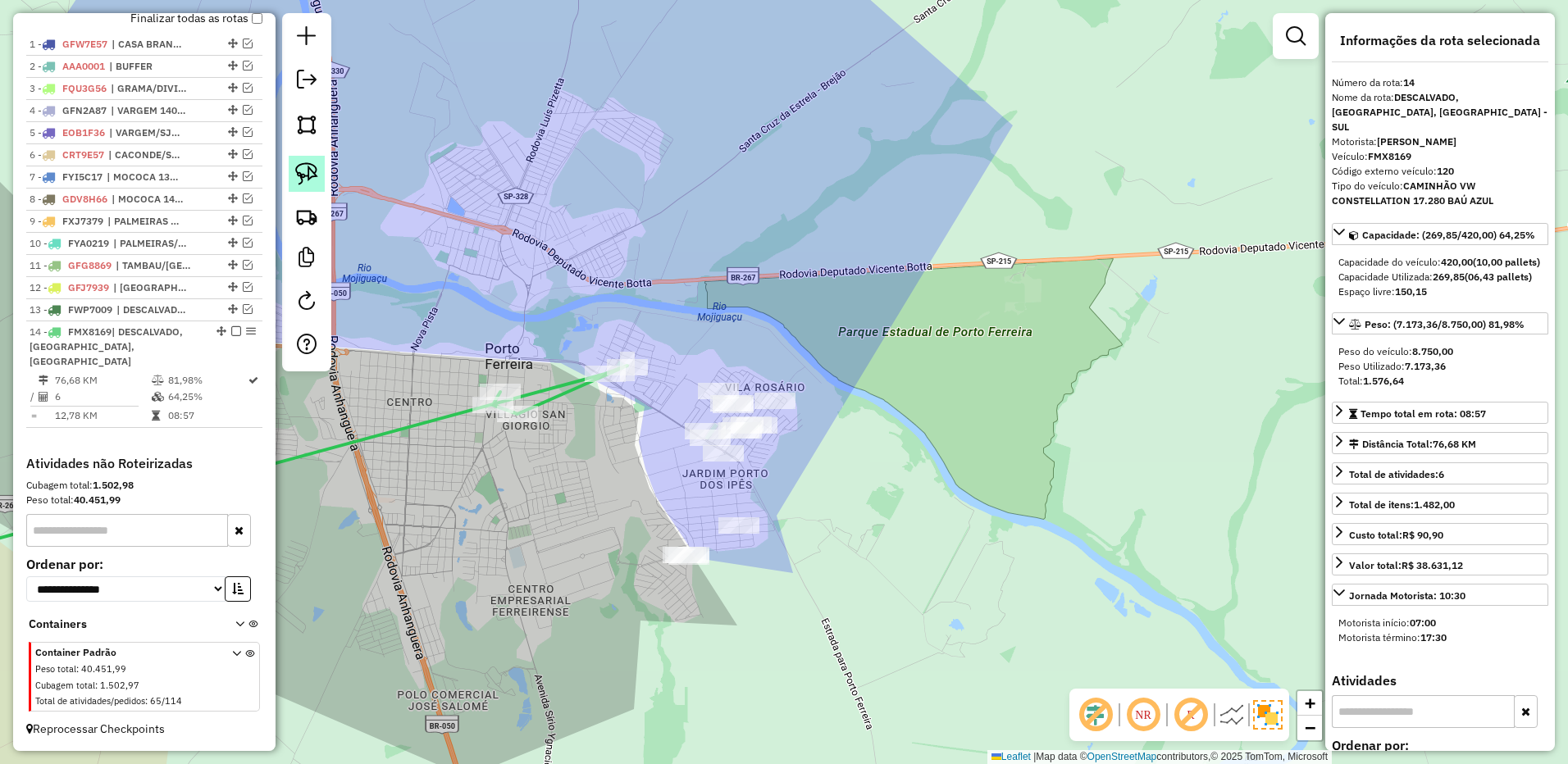
click at [321, 185] on link at bounding box center [307, 174] width 36 height 36
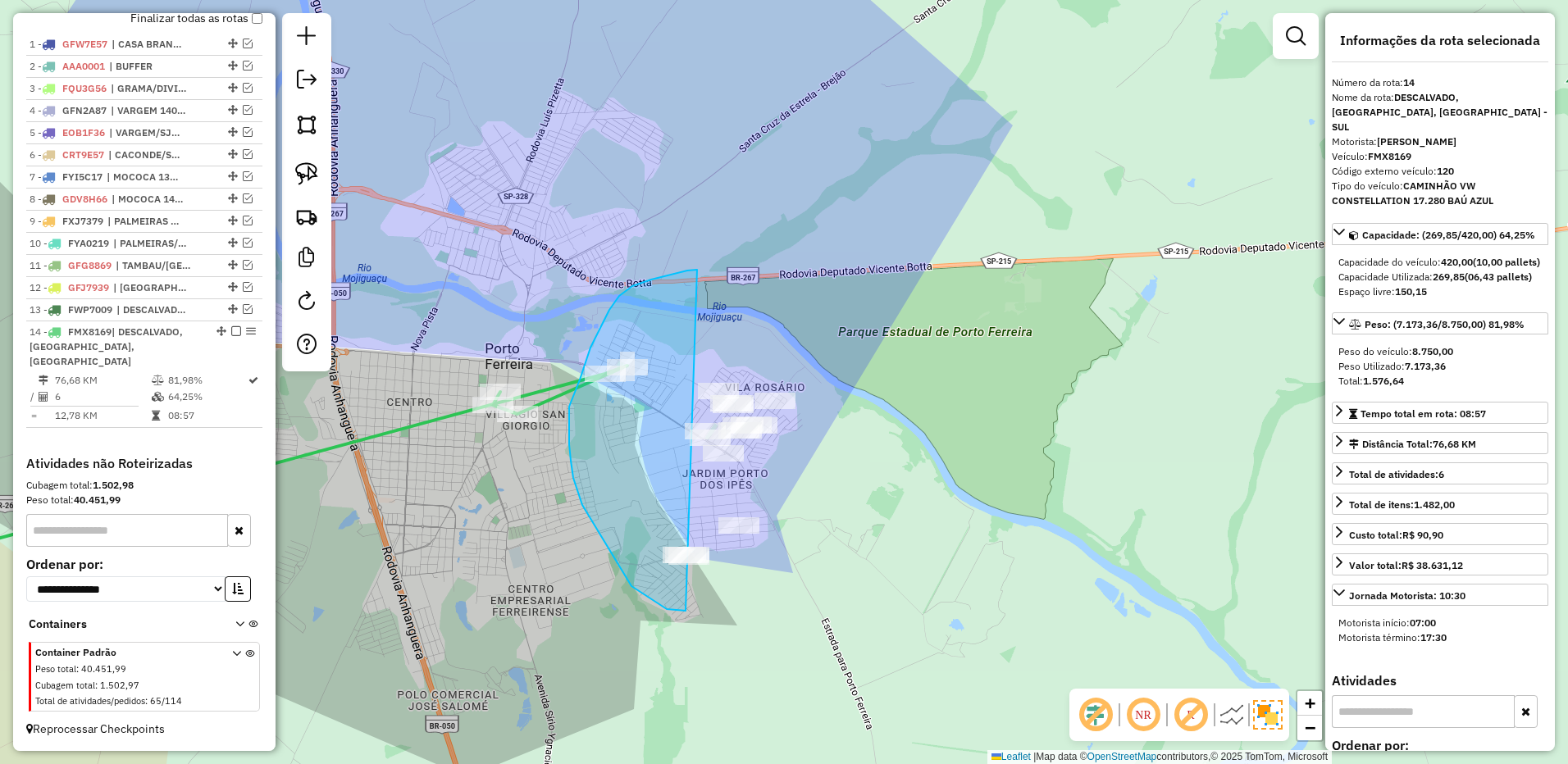
drag, startPoint x: 697, startPoint y: 270, endPoint x: 1000, endPoint y: 316, distance: 306.5
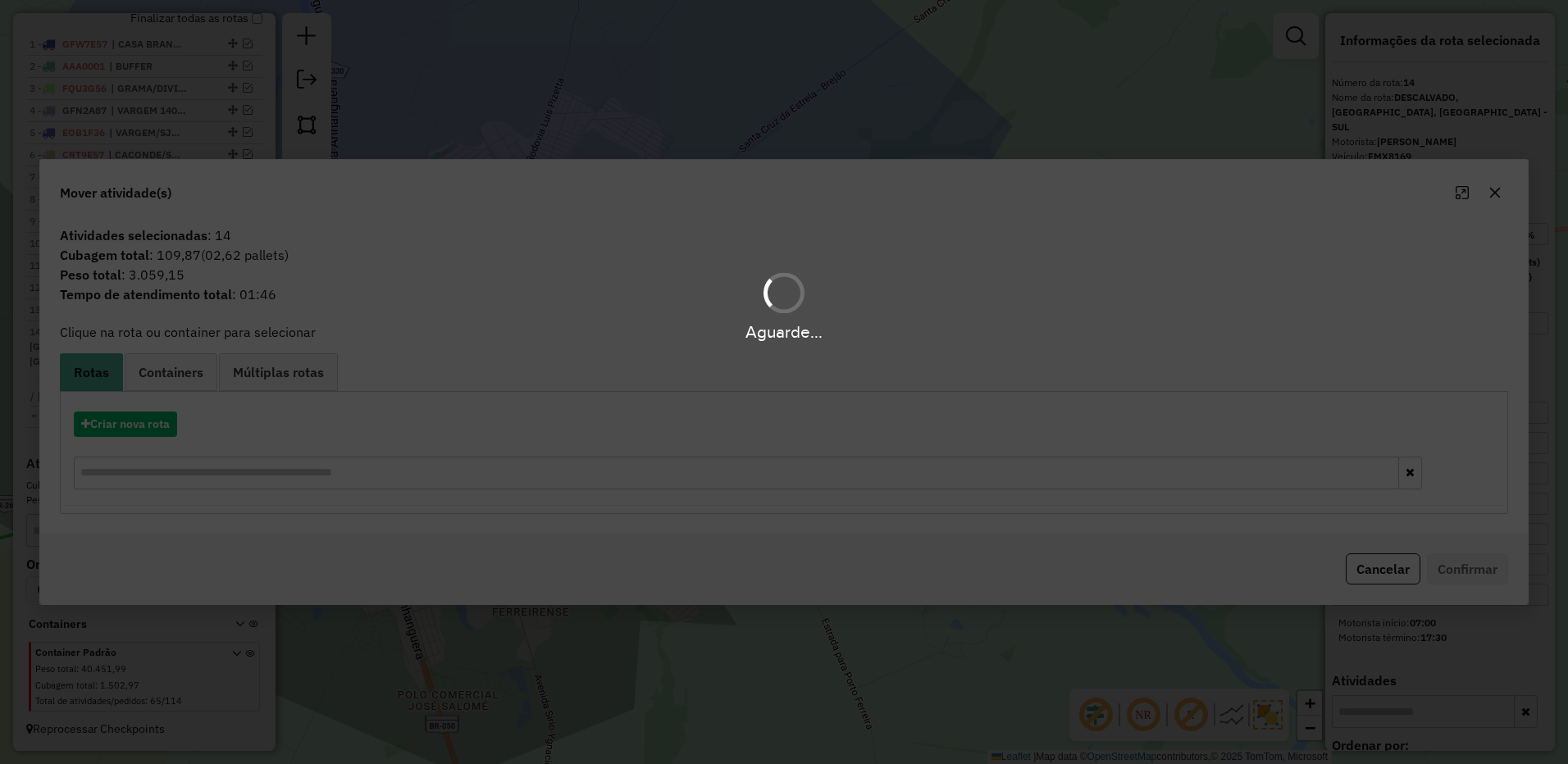
click at [153, 424] on div "Aguarde..." at bounding box center [784, 382] width 1568 height 764
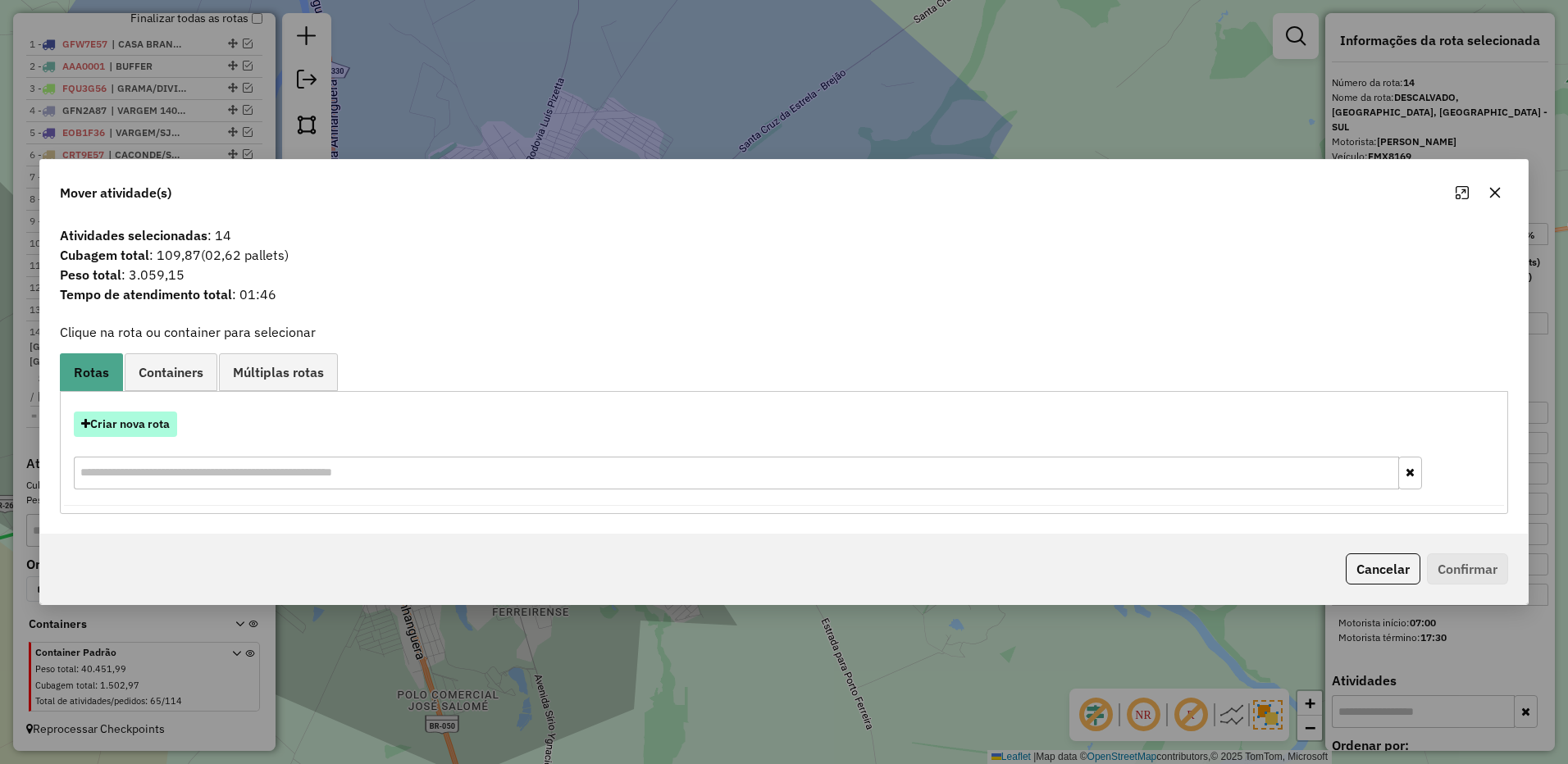
click at [100, 419] on button "Criar nova rota" at bounding box center [125, 424] width 103 height 26
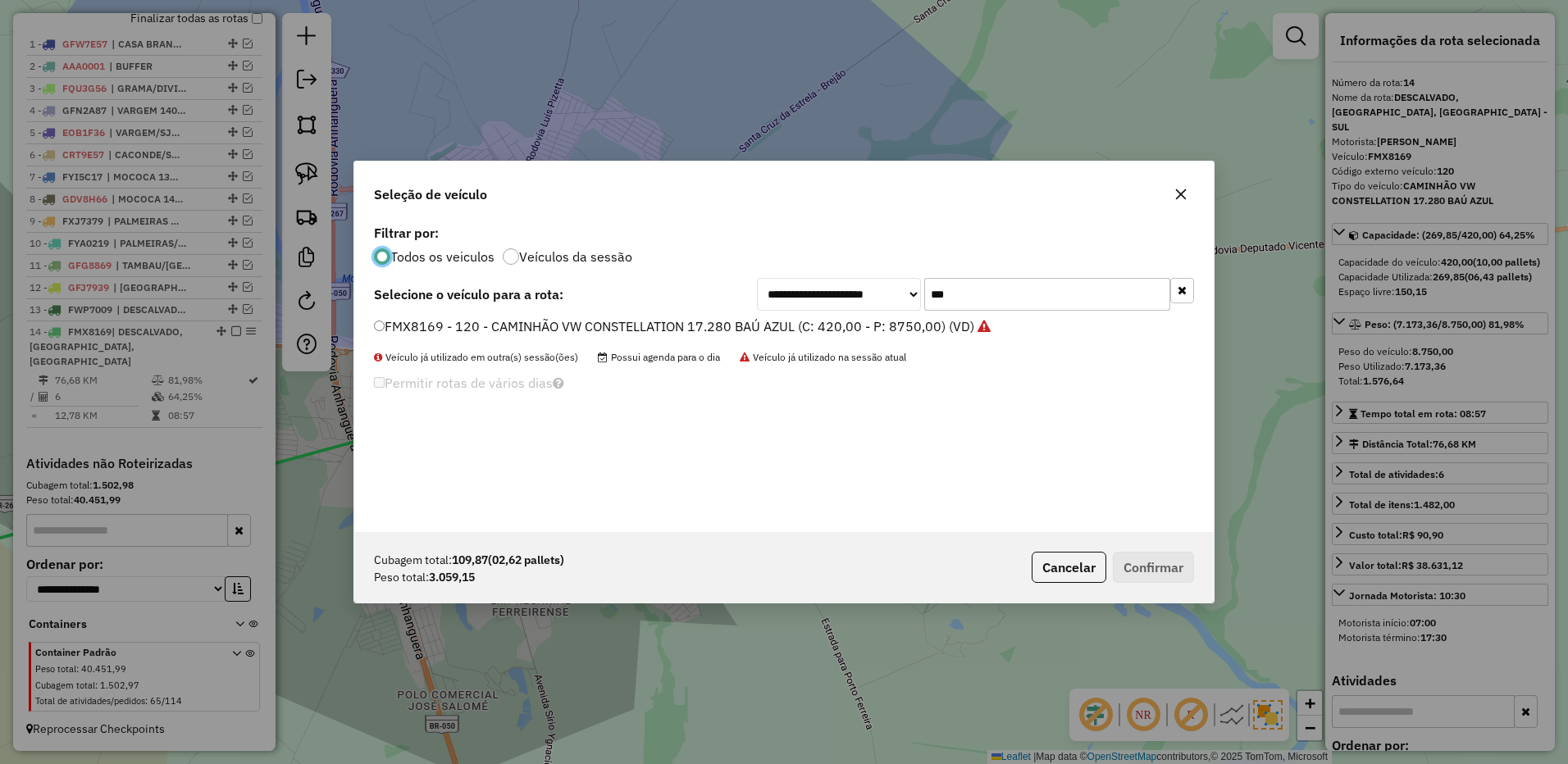
scroll to position [9, 5]
click at [1000, 297] on input "***" at bounding box center [1047, 294] width 246 height 33
click at [1002, 296] on input "***" at bounding box center [1047, 294] width 246 height 33
type input "***"
drag, startPoint x: 916, startPoint y: 332, endPoint x: 925, endPoint y: 334, distance: 9.2
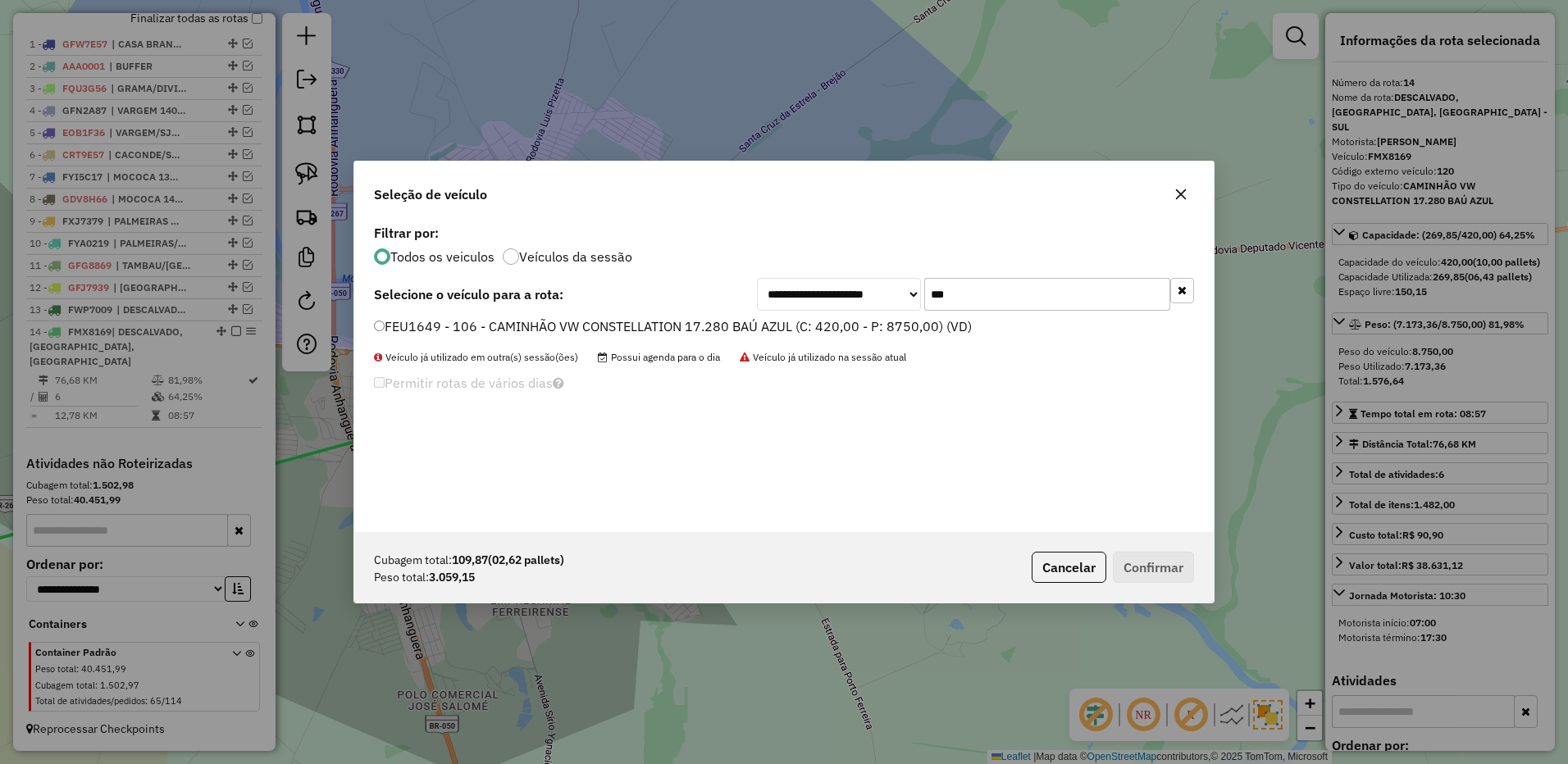
click at [916, 332] on label "FEU1649 - 106 - CAMINHÃO VW CONSTELLATION 17.280 BAÚ AZUL (C: 420,00 - P: 8750,…" at bounding box center [673, 326] width 598 height 20
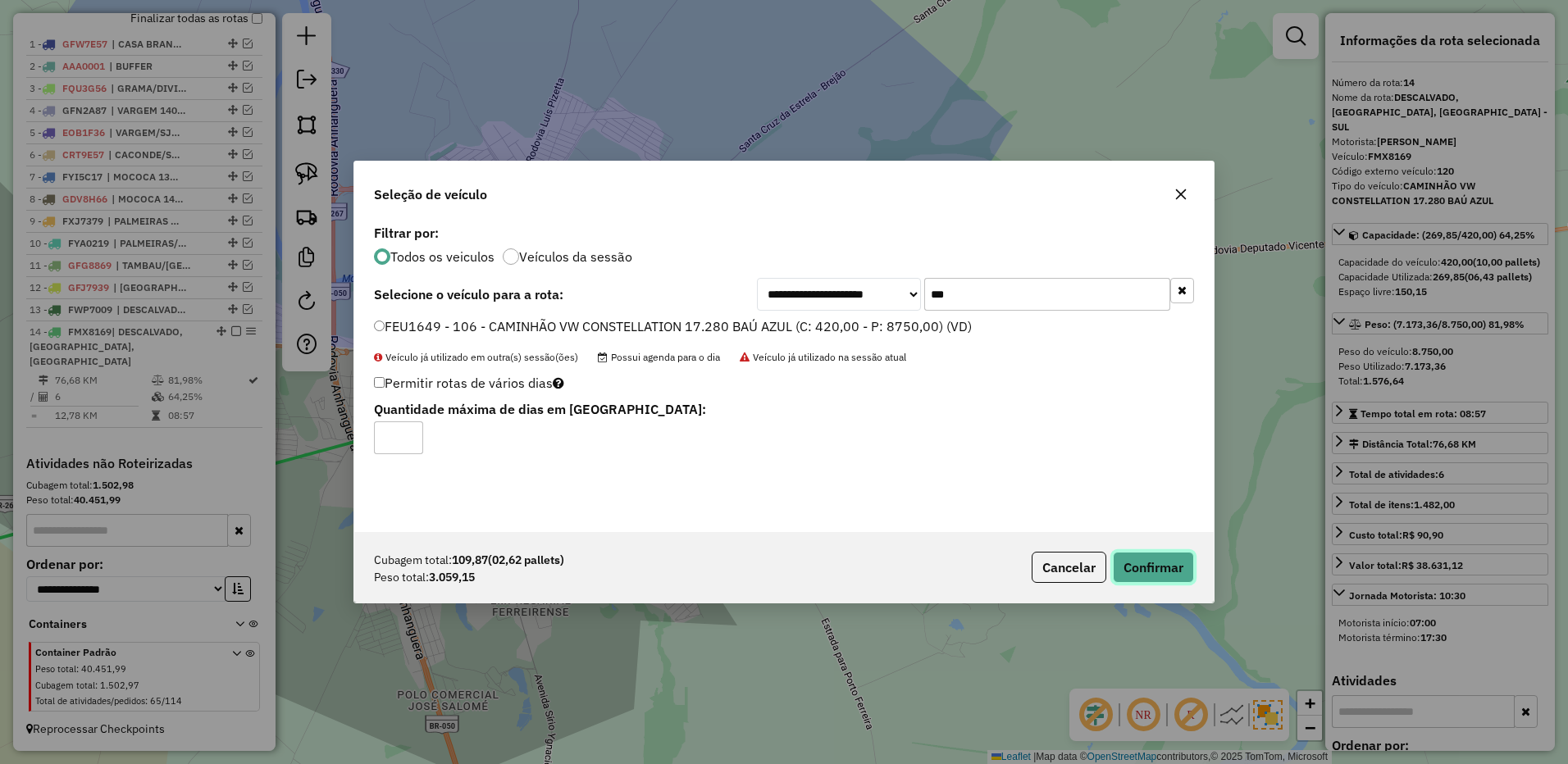
click at [1175, 566] on button "Confirmar" at bounding box center [1152, 567] width 81 height 32
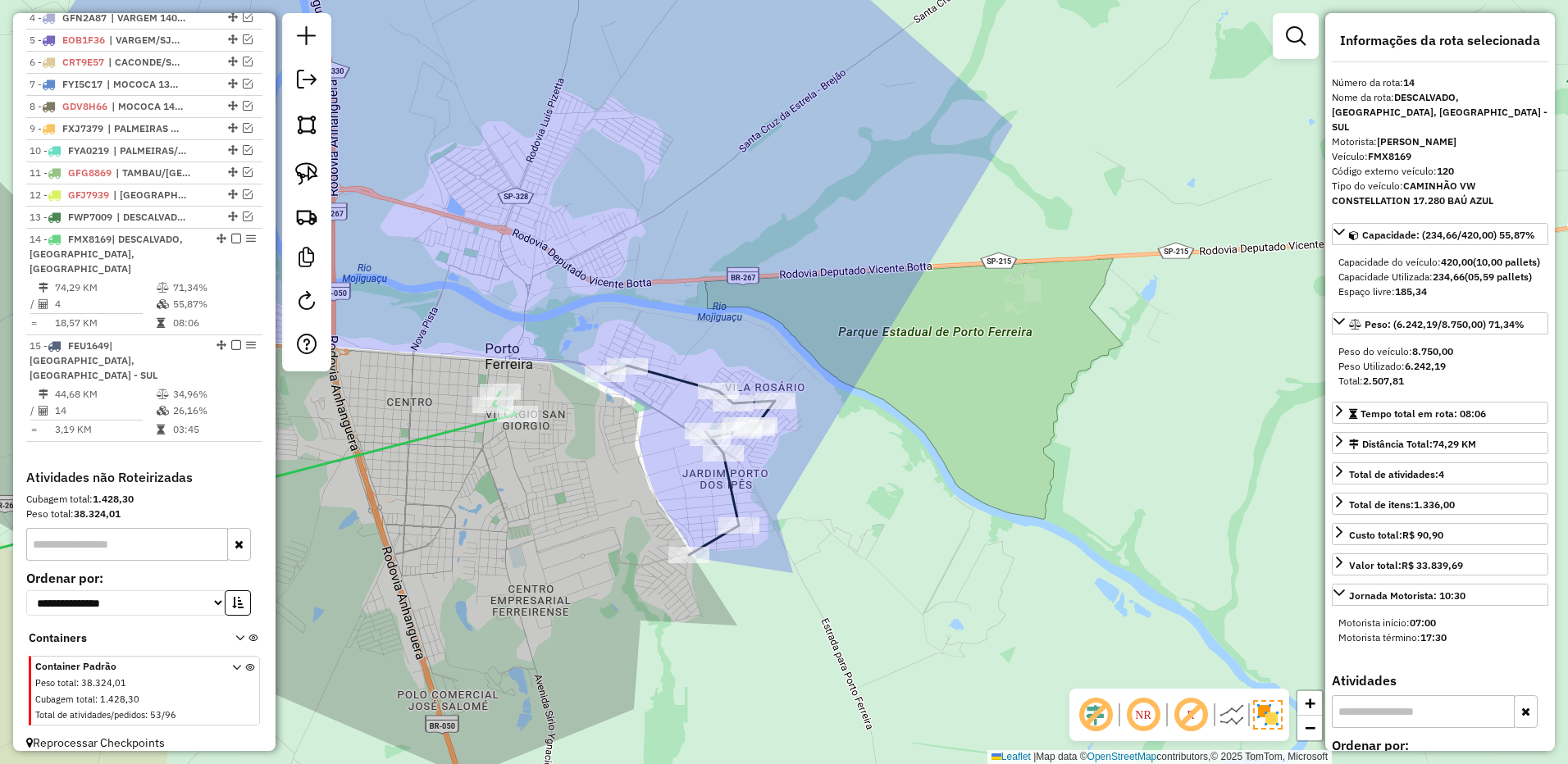
scroll to position [741, 0]
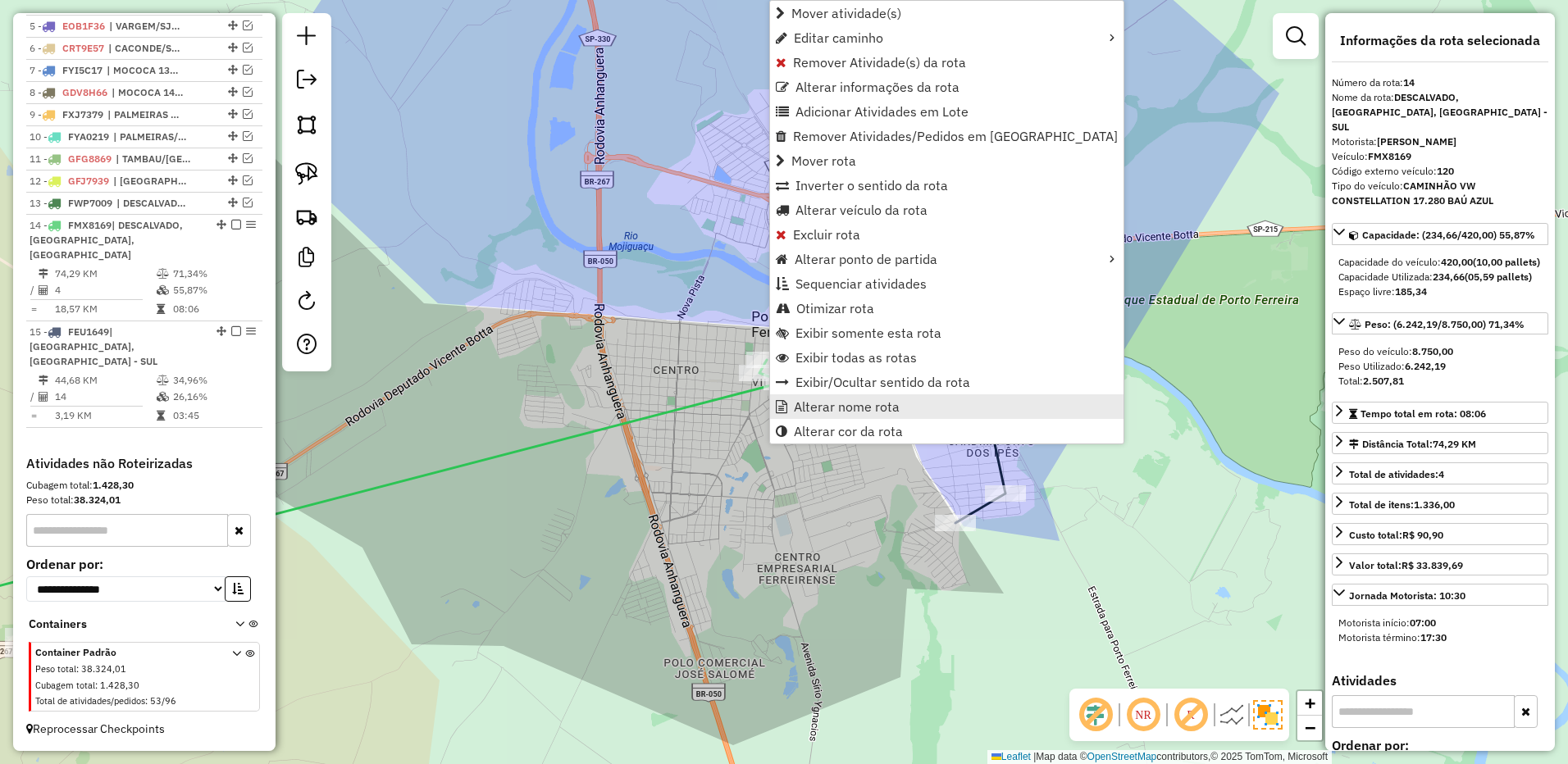
click at [835, 397] on link "Alterar nome rota" at bounding box center [946, 406] width 353 height 25
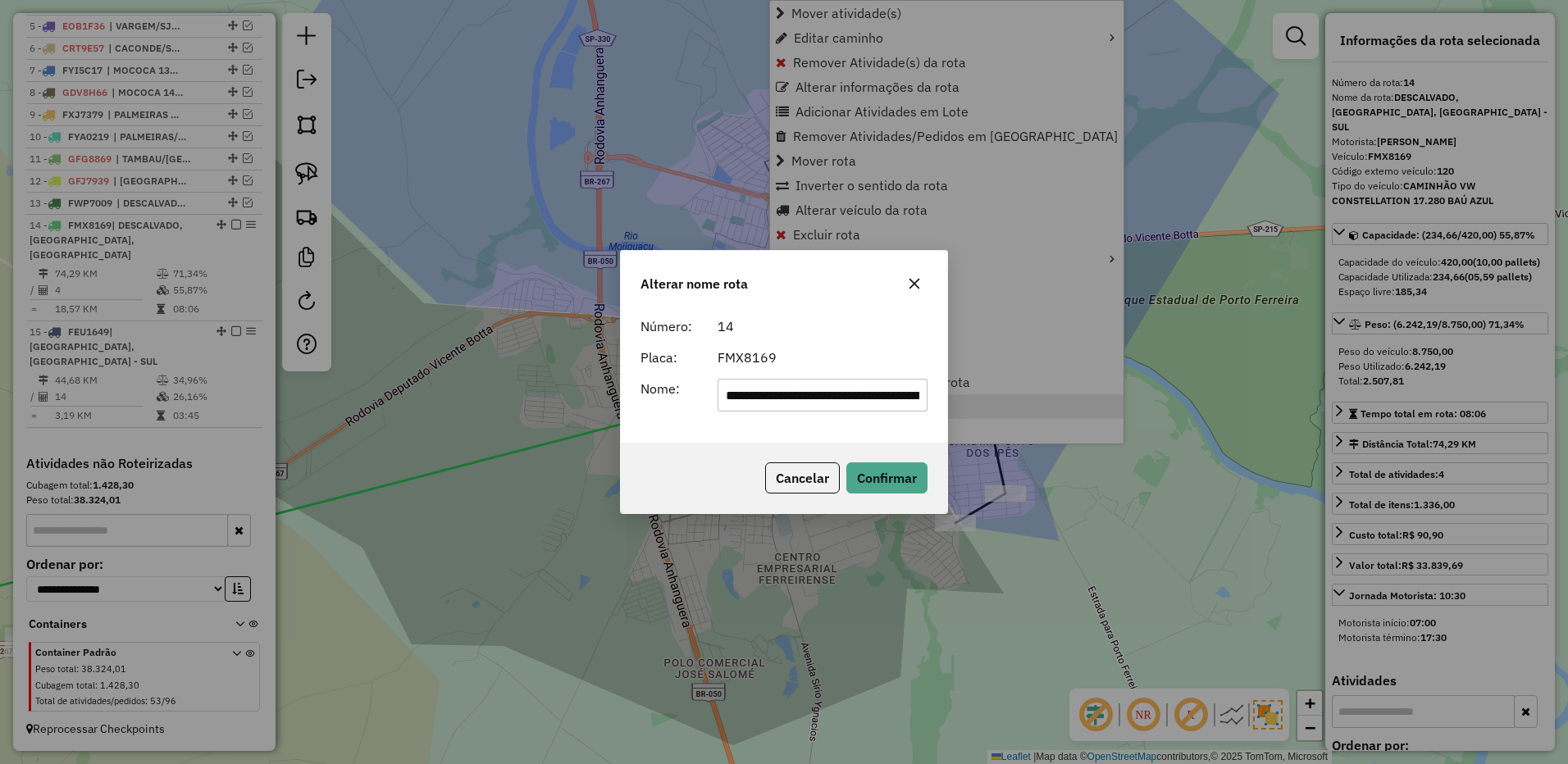
scroll to position [0, 153]
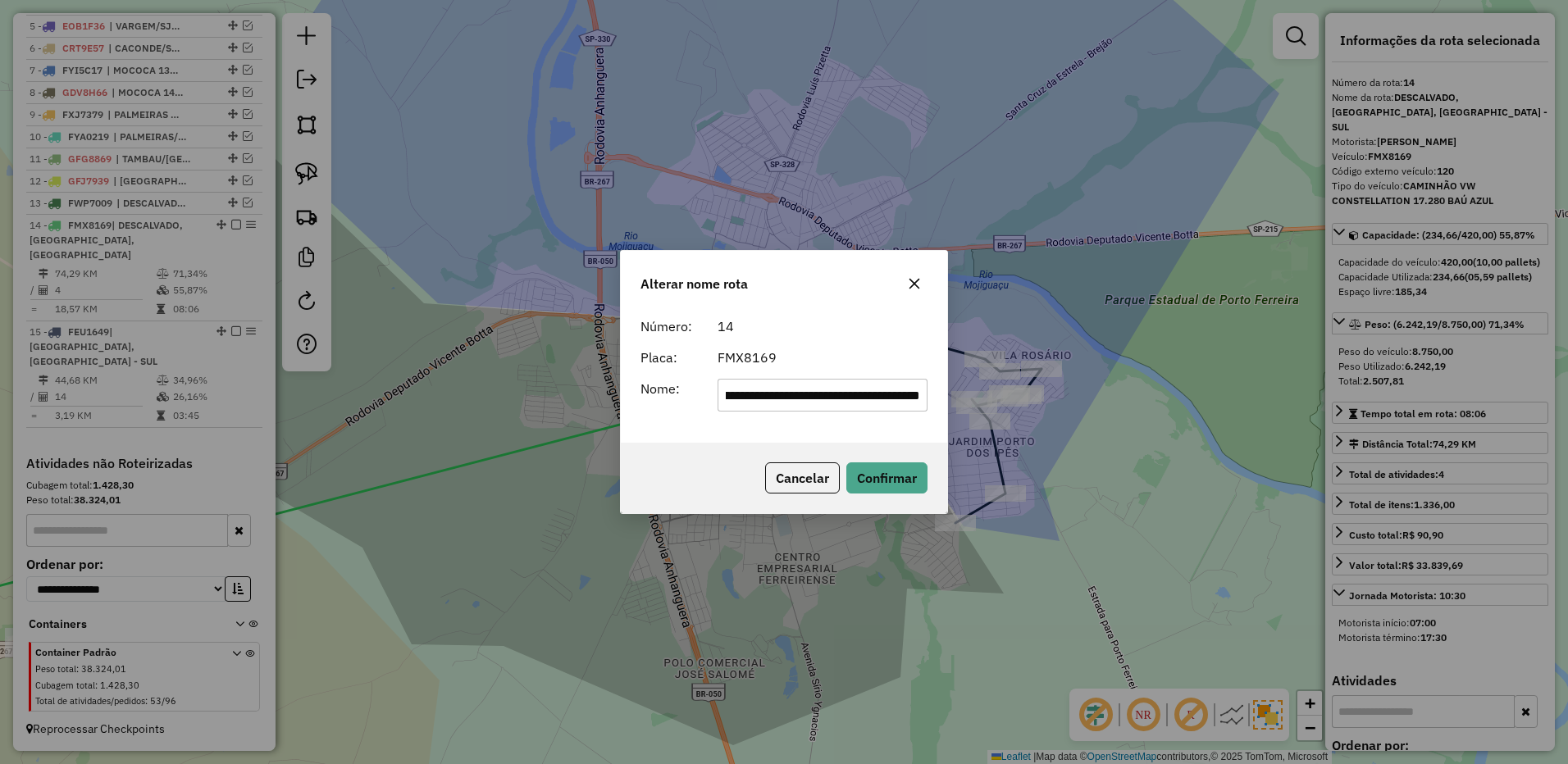
click at [795, 399] on input "**********" at bounding box center [822, 395] width 210 height 33
type input "*"
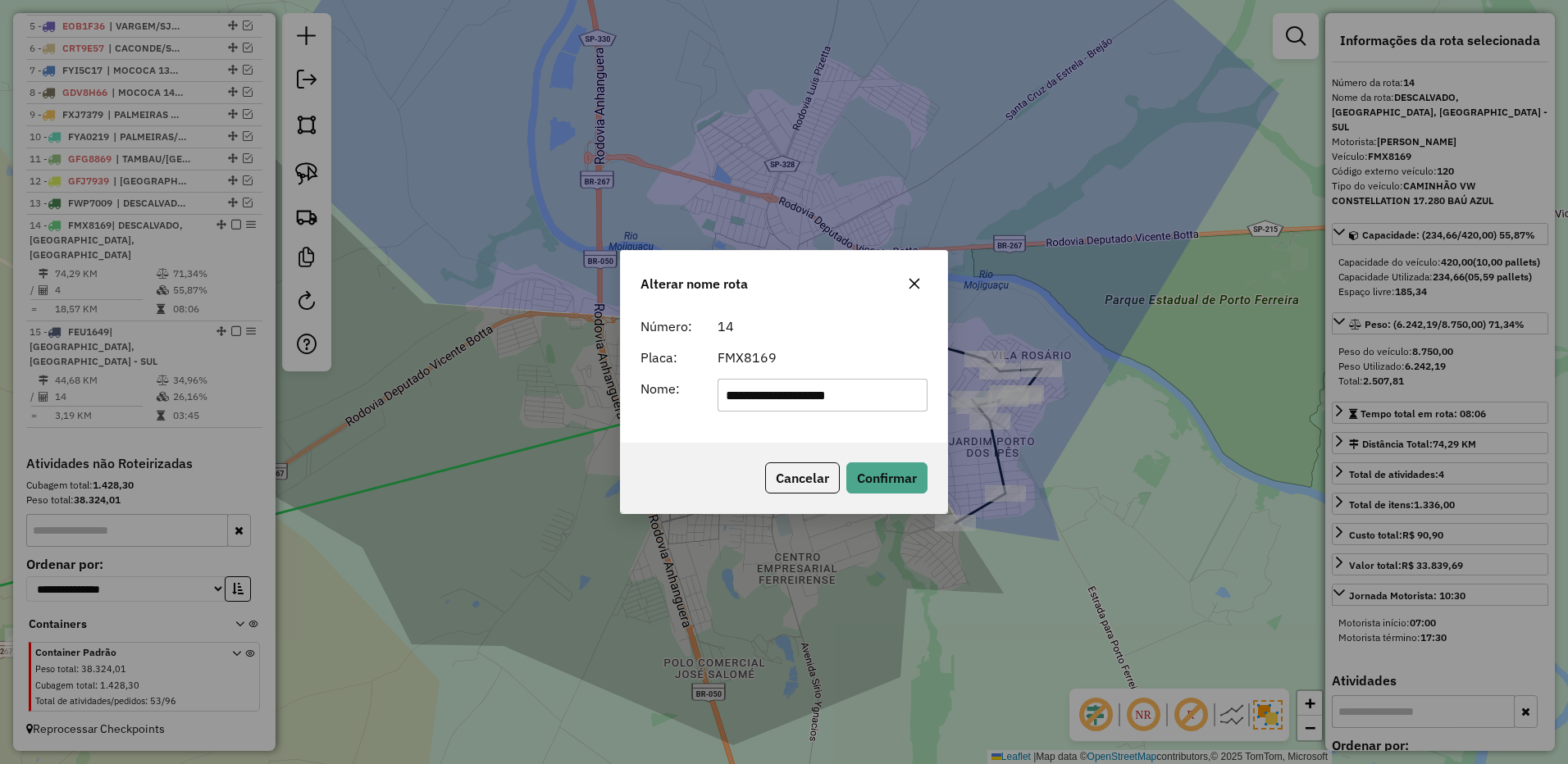
type input "**********"
click at [878, 457] on div "Cancelar Confirmar" at bounding box center [784, 478] width 326 height 71
click at [877, 485] on button "Confirmar" at bounding box center [886, 478] width 81 height 32
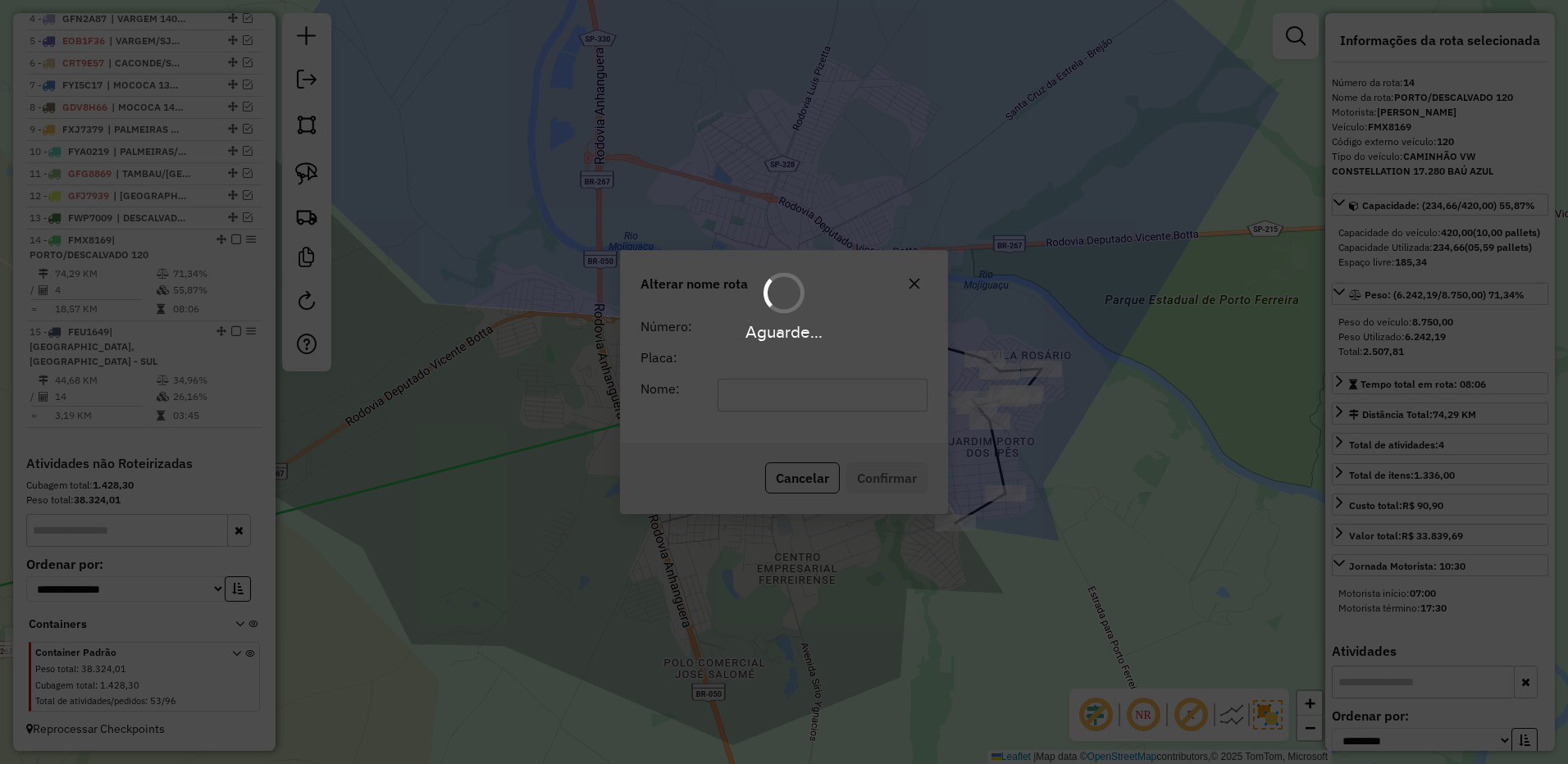
scroll to position [727, 0]
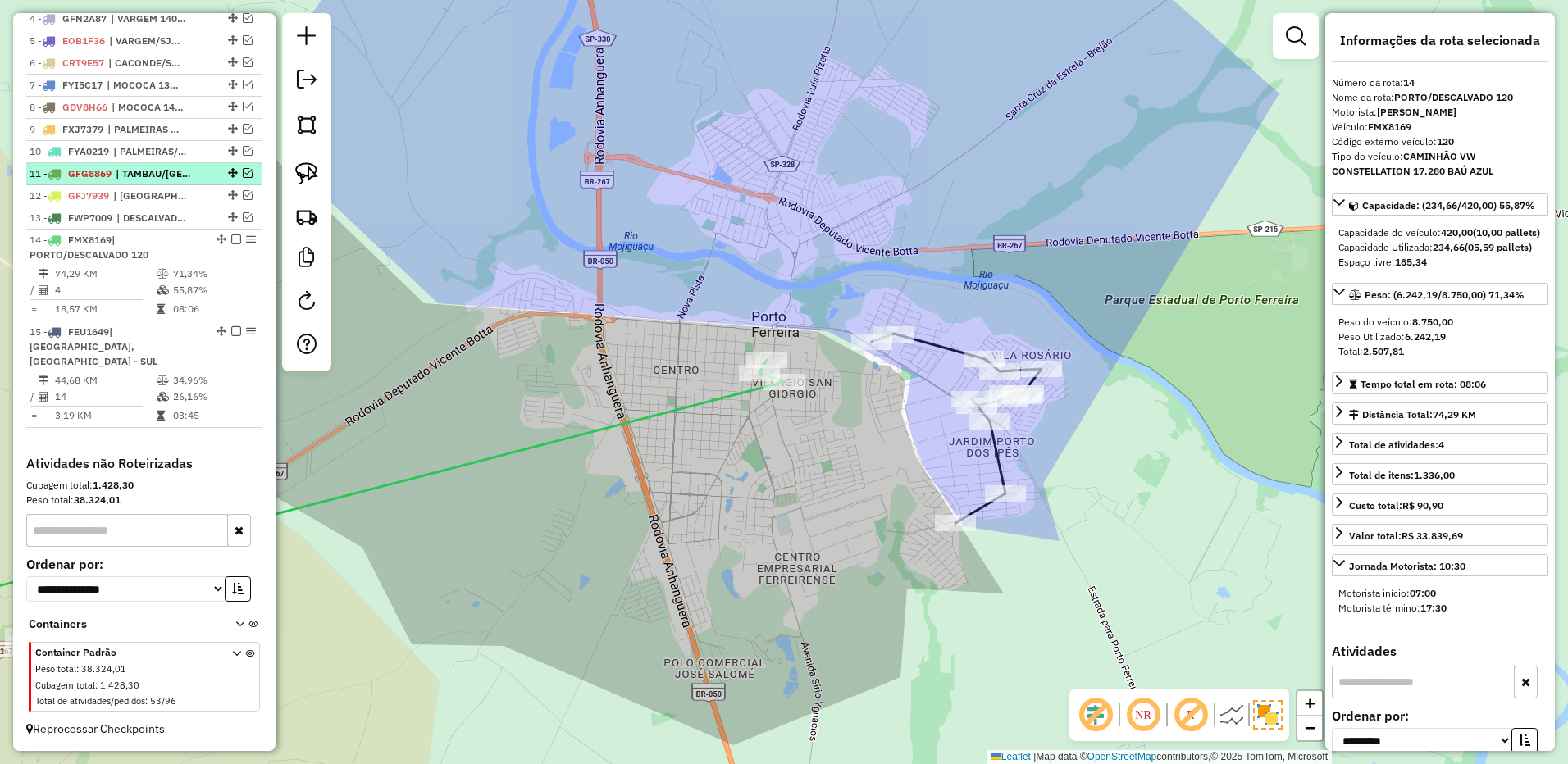
click at [231, 244] on em at bounding box center [236, 239] width 10 height 10
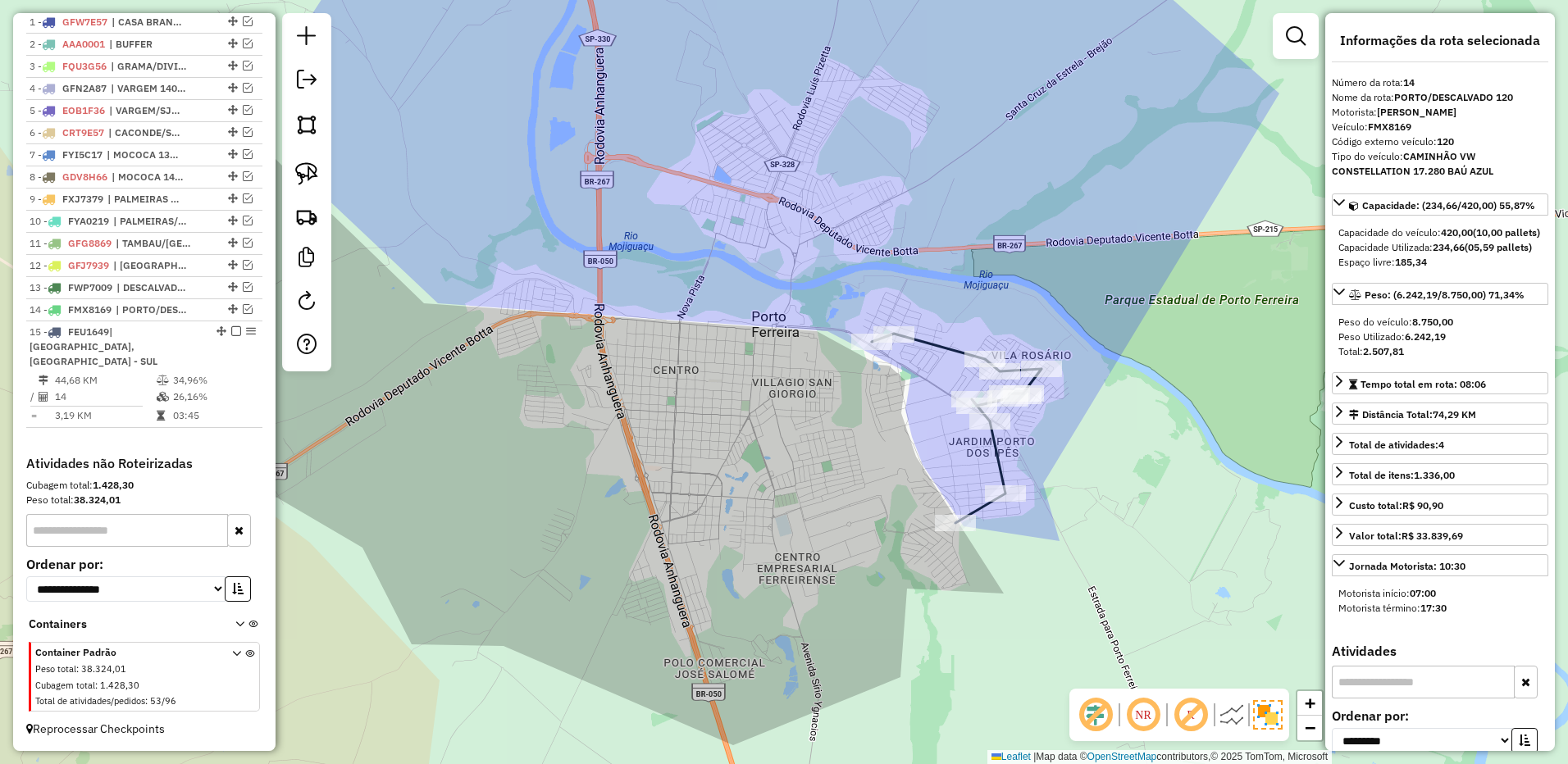
scroll to position [657, 0]
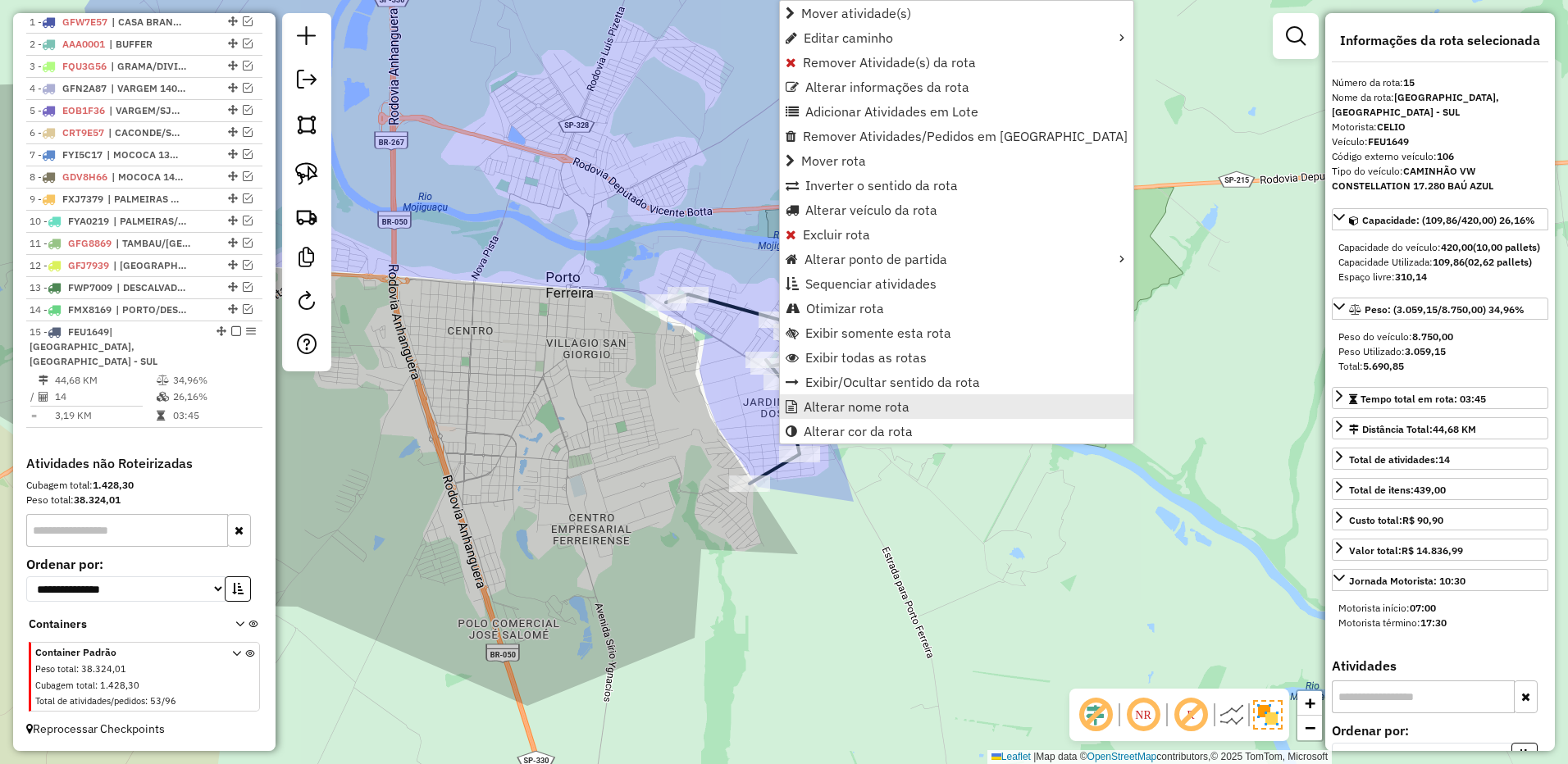
click at [803, 402] on span "Alterar nome rota" at bounding box center [856, 406] width 106 height 13
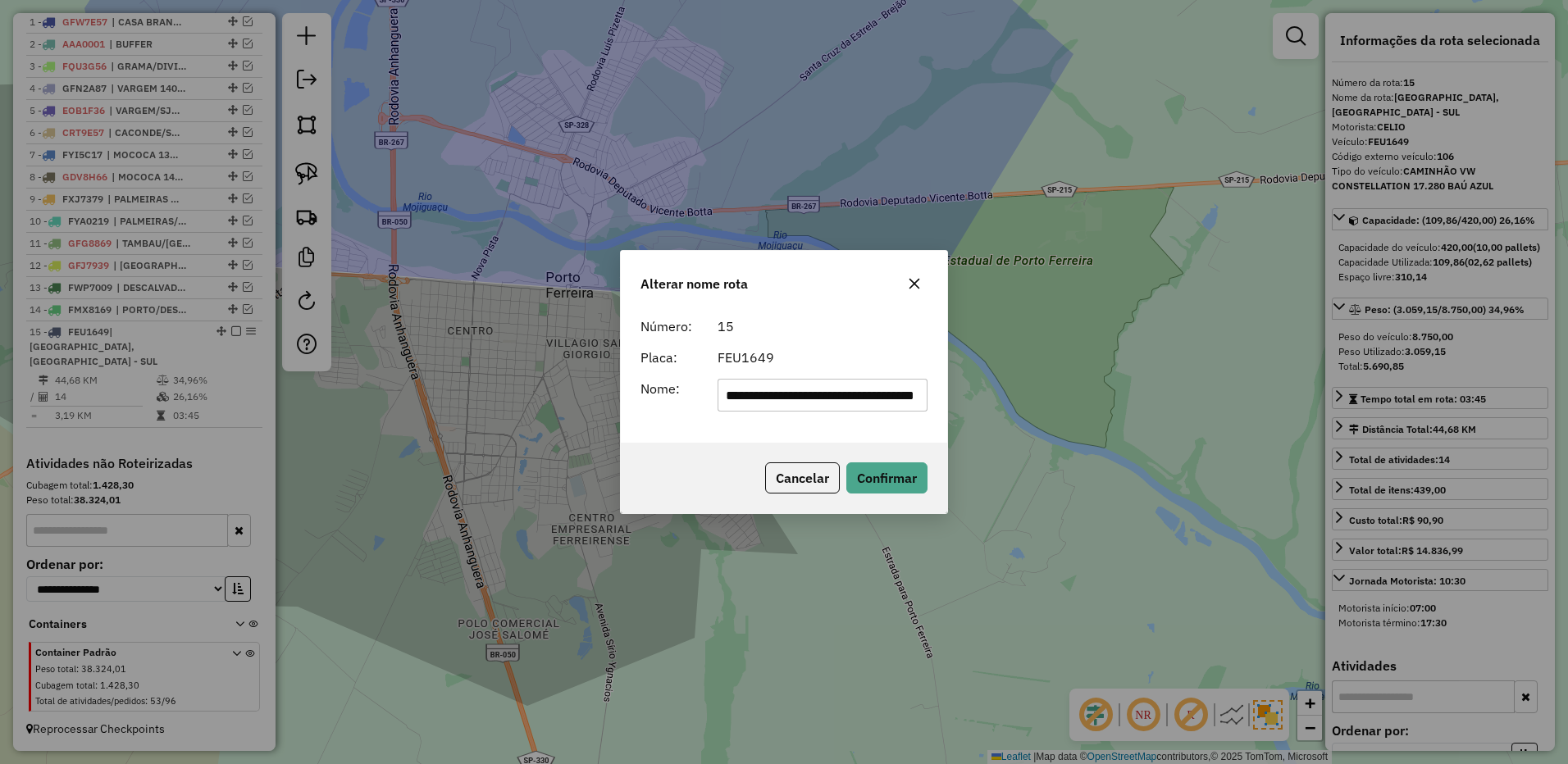
scroll to position [0, 66]
click at [773, 395] on input "**********" at bounding box center [822, 395] width 210 height 33
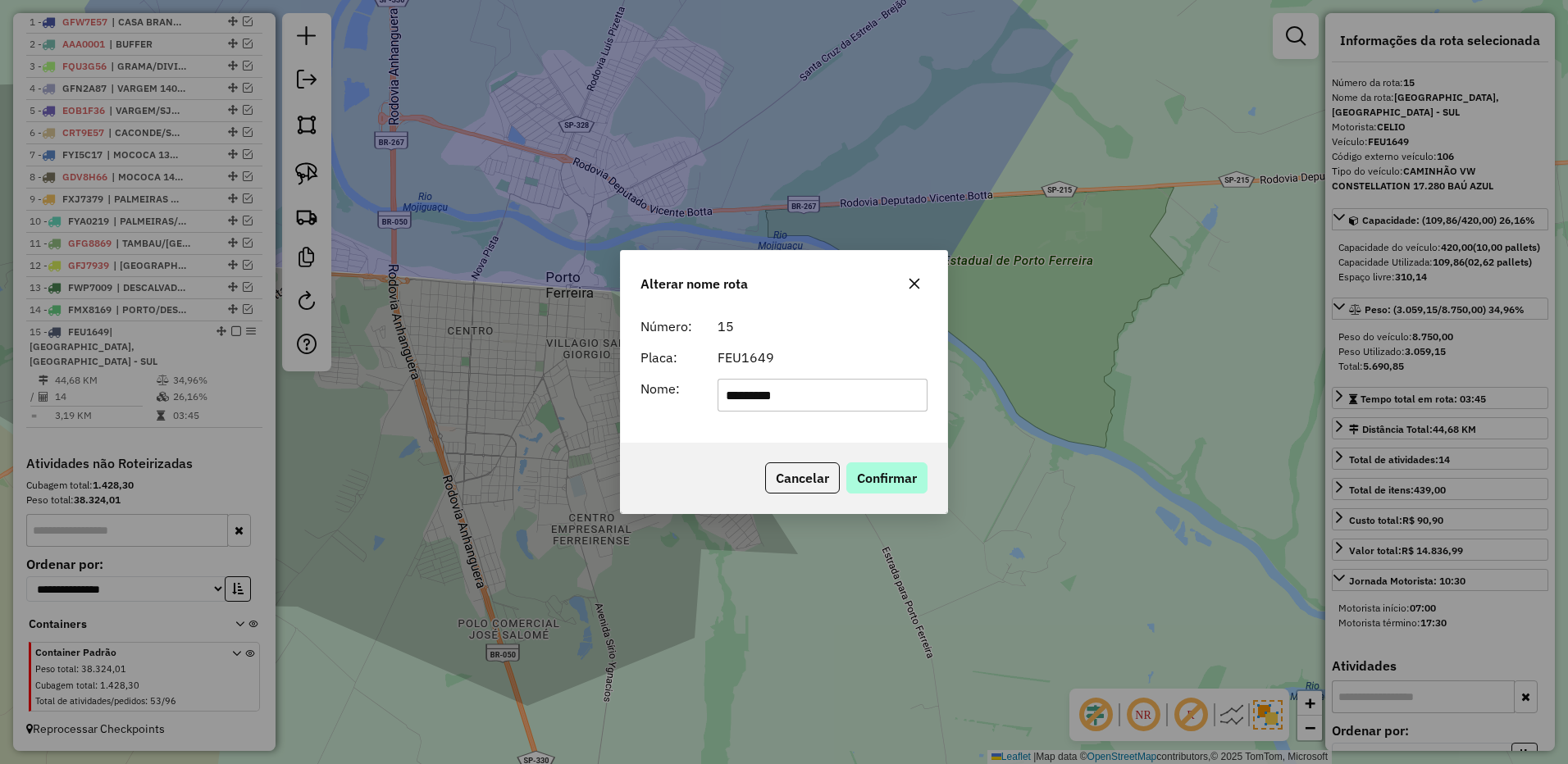
type input "*********"
click at [878, 466] on button "Confirmar" at bounding box center [886, 478] width 81 height 32
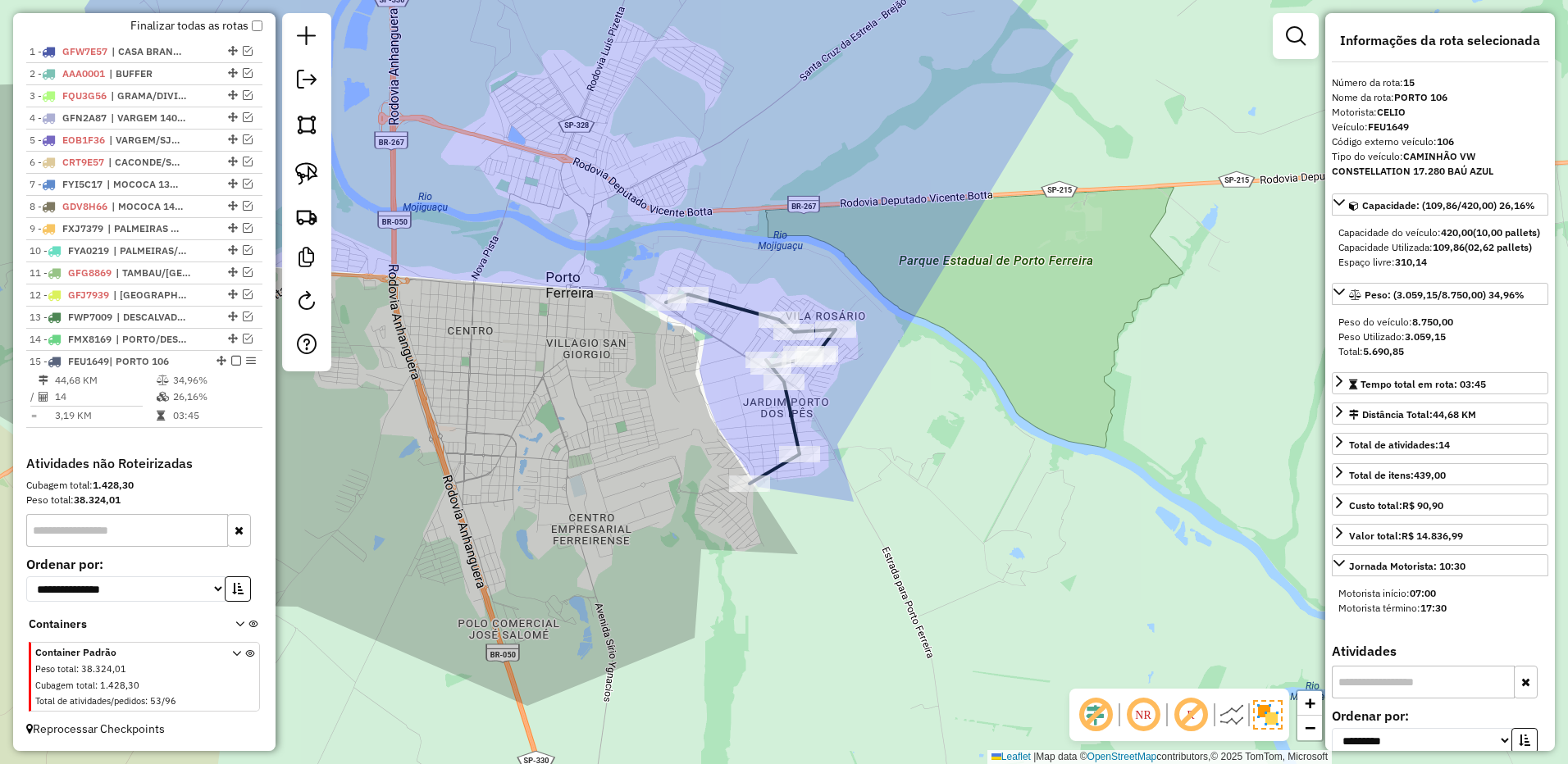
click at [231, 358] on em at bounding box center [236, 361] width 10 height 10
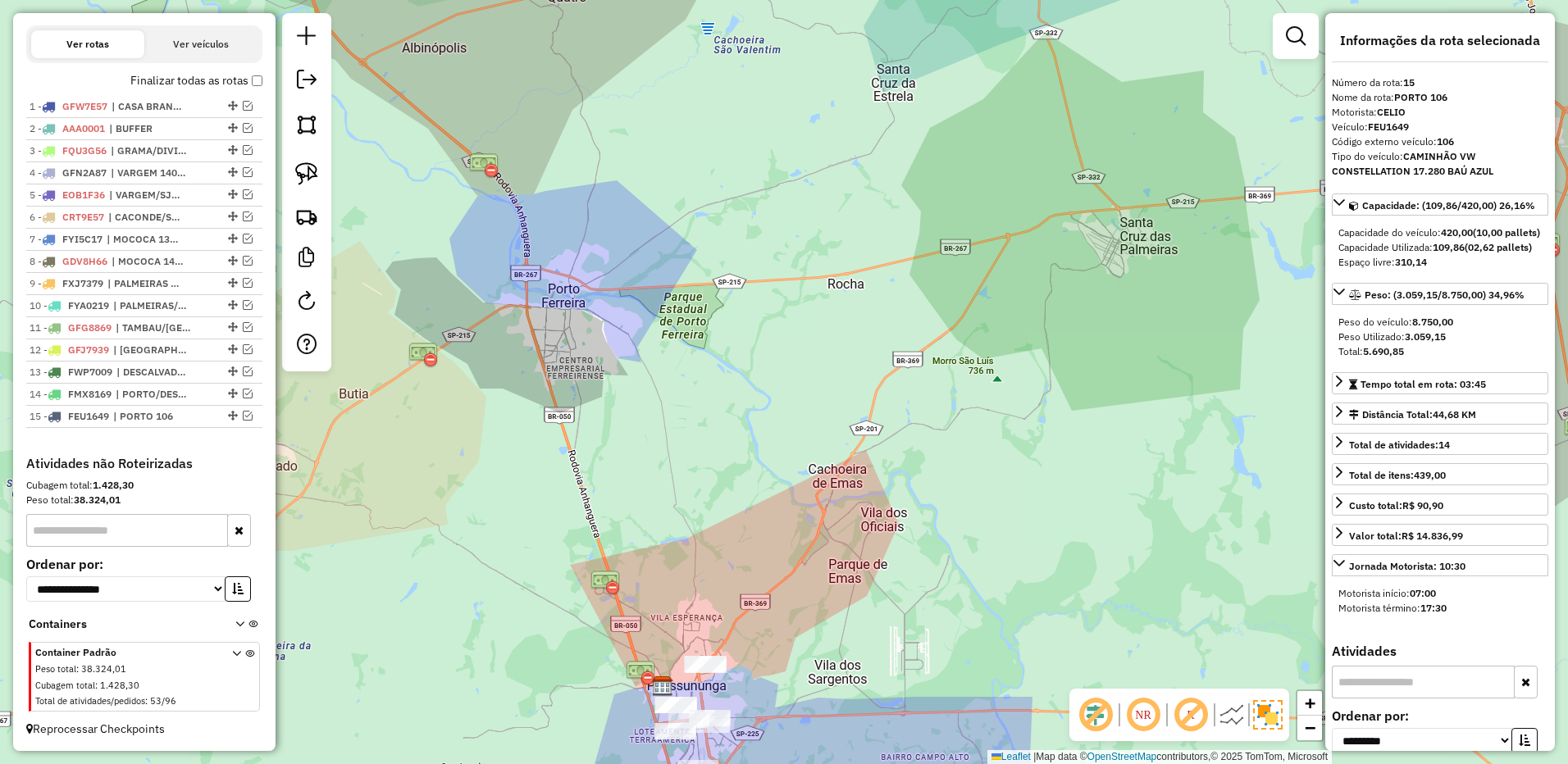
drag, startPoint x: 781, startPoint y: 425, endPoint x: 631, endPoint y: 11, distance: 440.3
click at [631, 12] on div "Janela de atendimento Grade de atendimento Capacidade Transportadoras Veículos …" at bounding box center [784, 382] width 1568 height 764
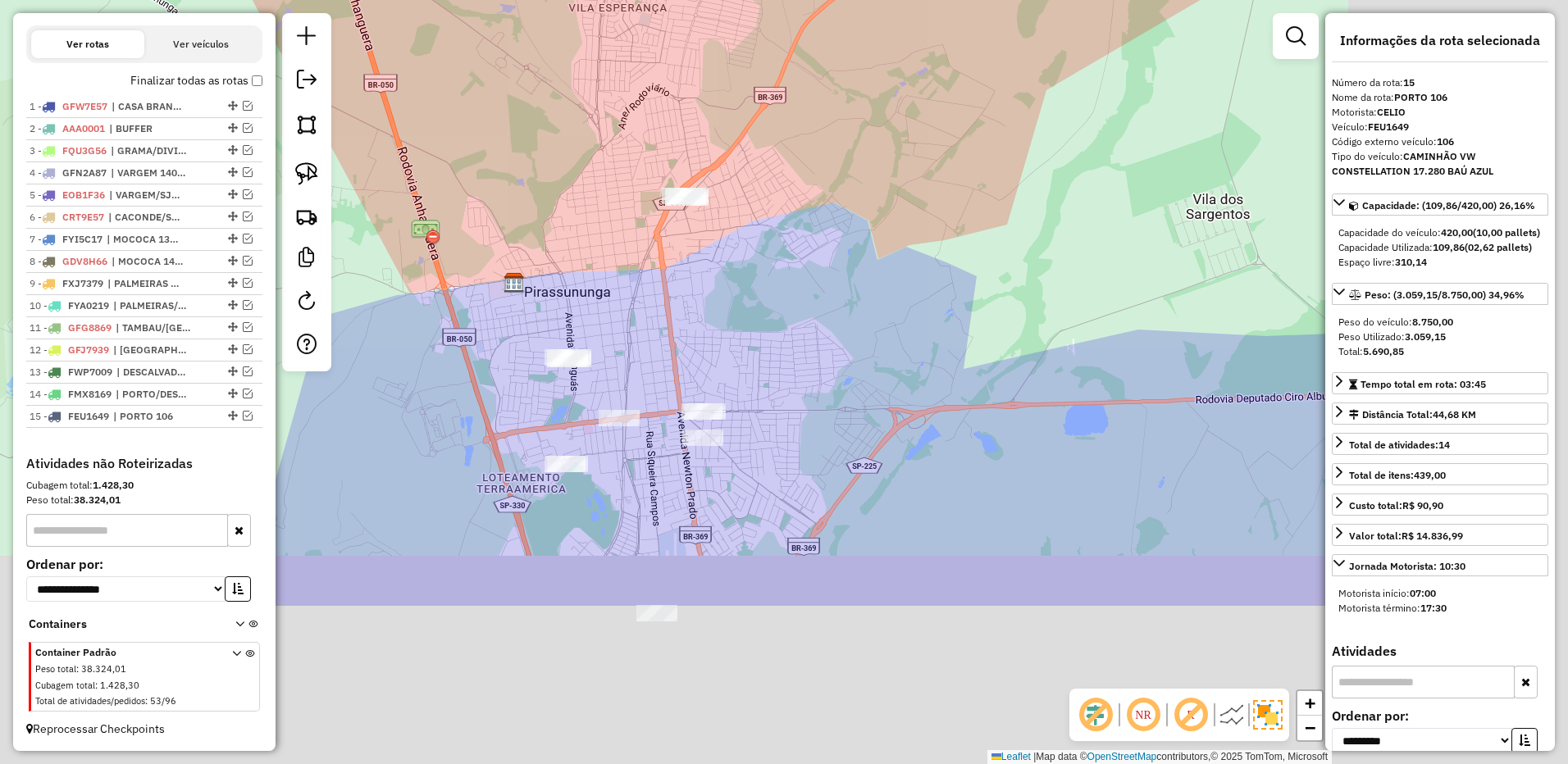
drag, startPoint x: 631, startPoint y: 252, endPoint x: 239, endPoint y: -30, distance: 482.9
click at [239, 0] on html "Aguarde... Pop-up bloqueado! Seu navegador bloqueou automáticamente a abertura …" at bounding box center [784, 382] width 1568 height 764
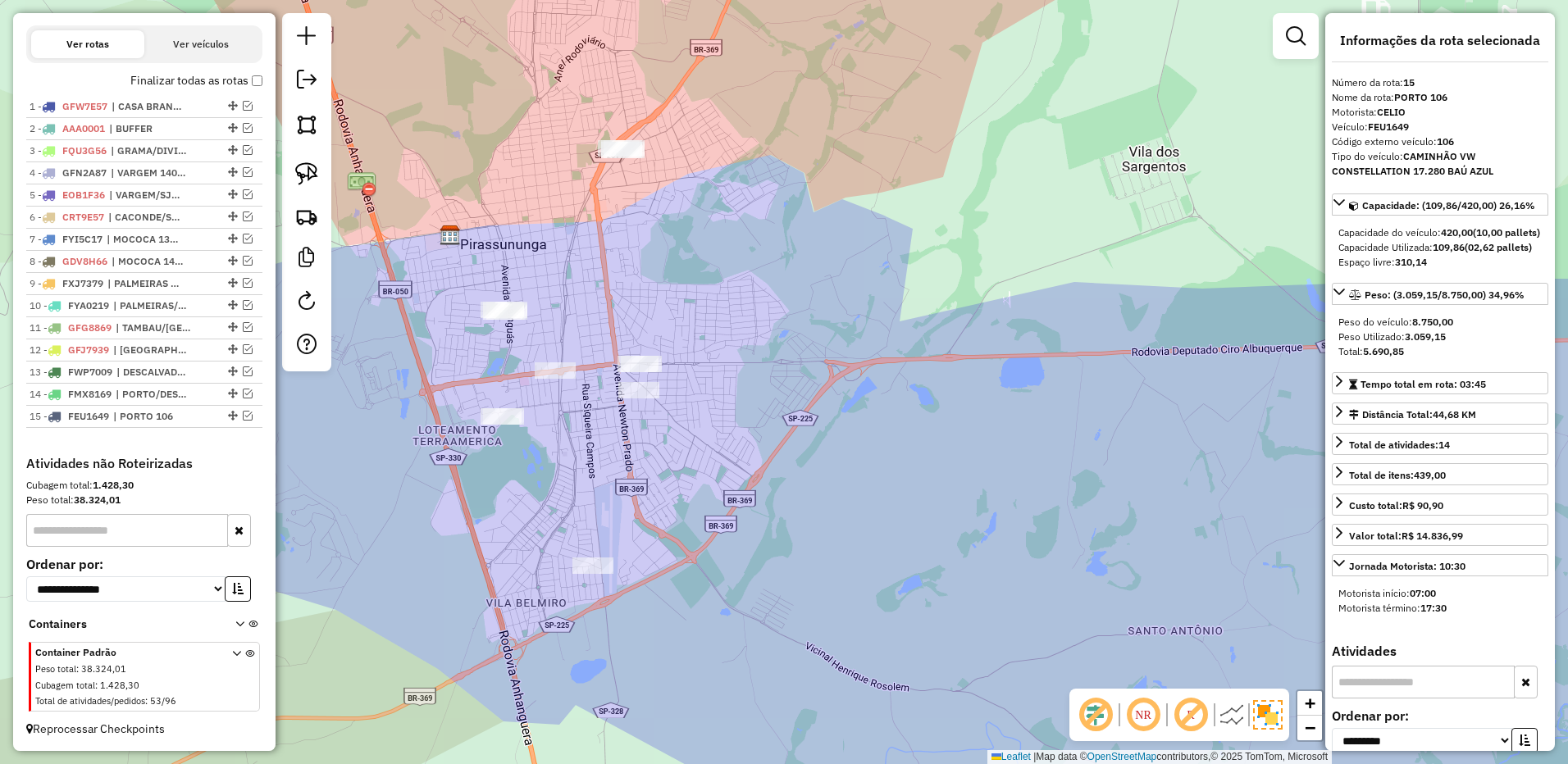
drag, startPoint x: 298, startPoint y: 167, endPoint x: 379, endPoint y: 196, distance: 86.0
click at [300, 167] on img at bounding box center [307, 174] width 23 height 23
drag, startPoint x: 549, startPoint y: 264, endPoint x: 552, endPoint y: 329, distance: 65.1
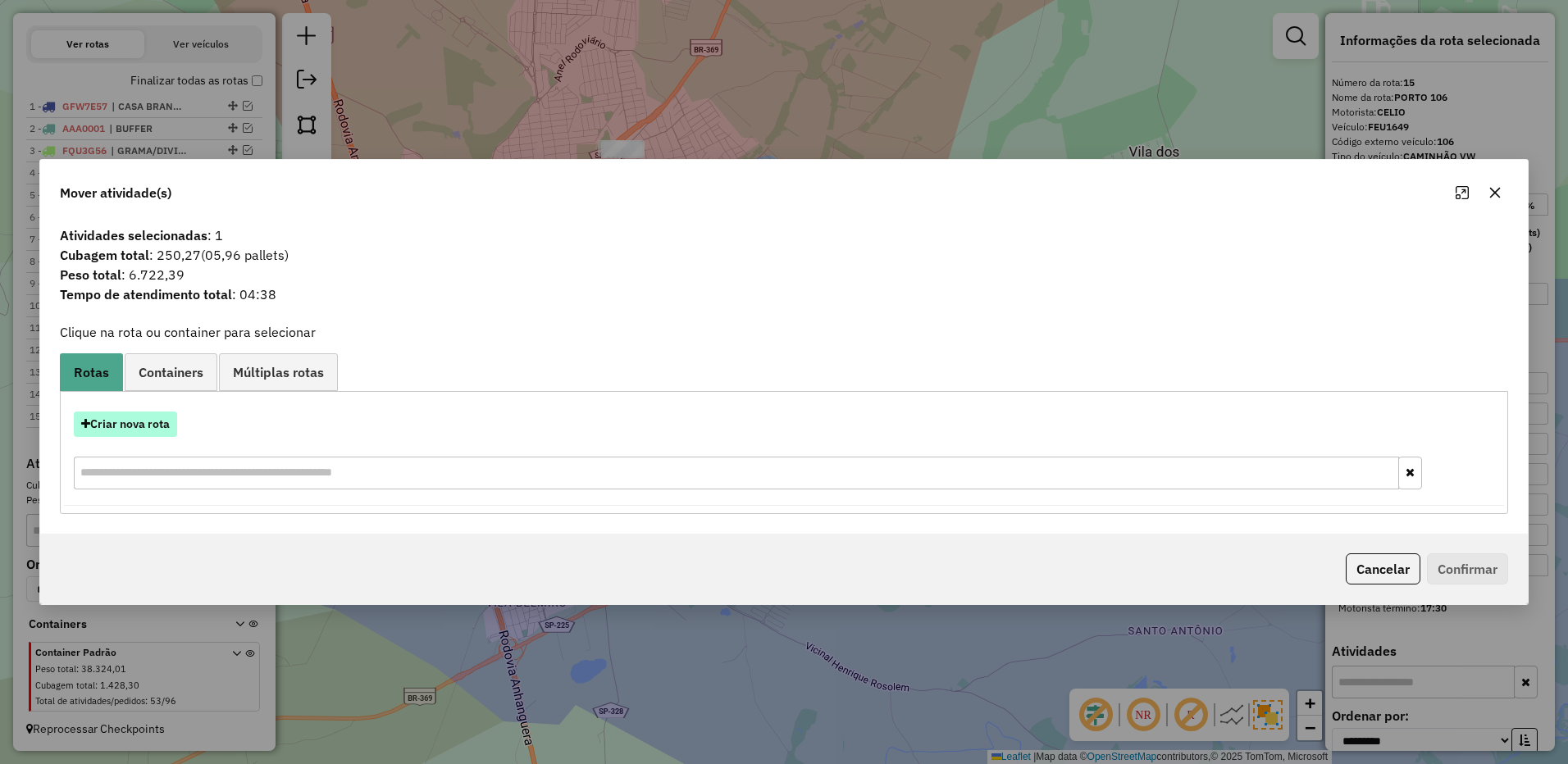
click at [140, 435] on button "Criar nova rota" at bounding box center [125, 424] width 103 height 26
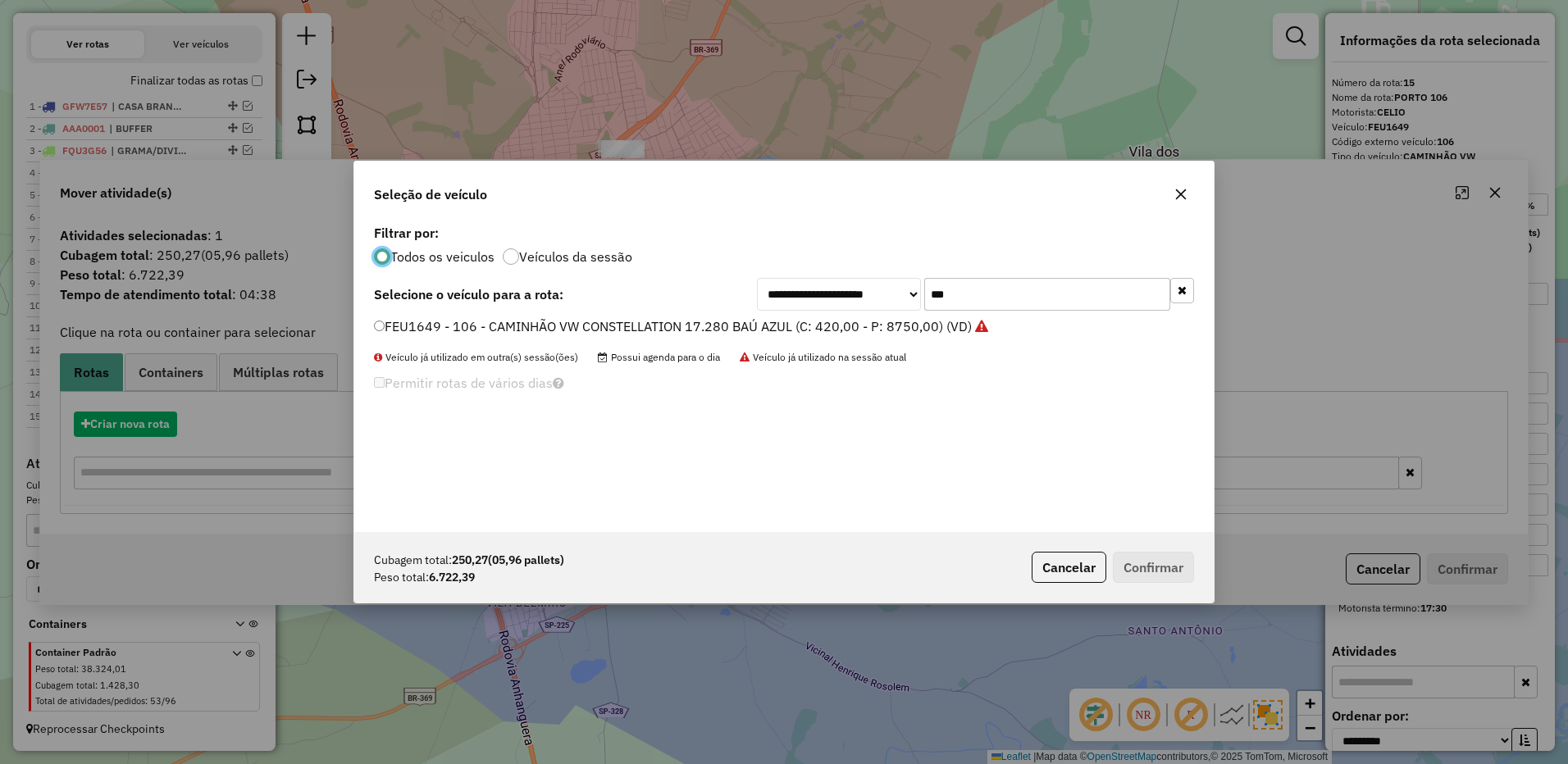
scroll to position [9, 5]
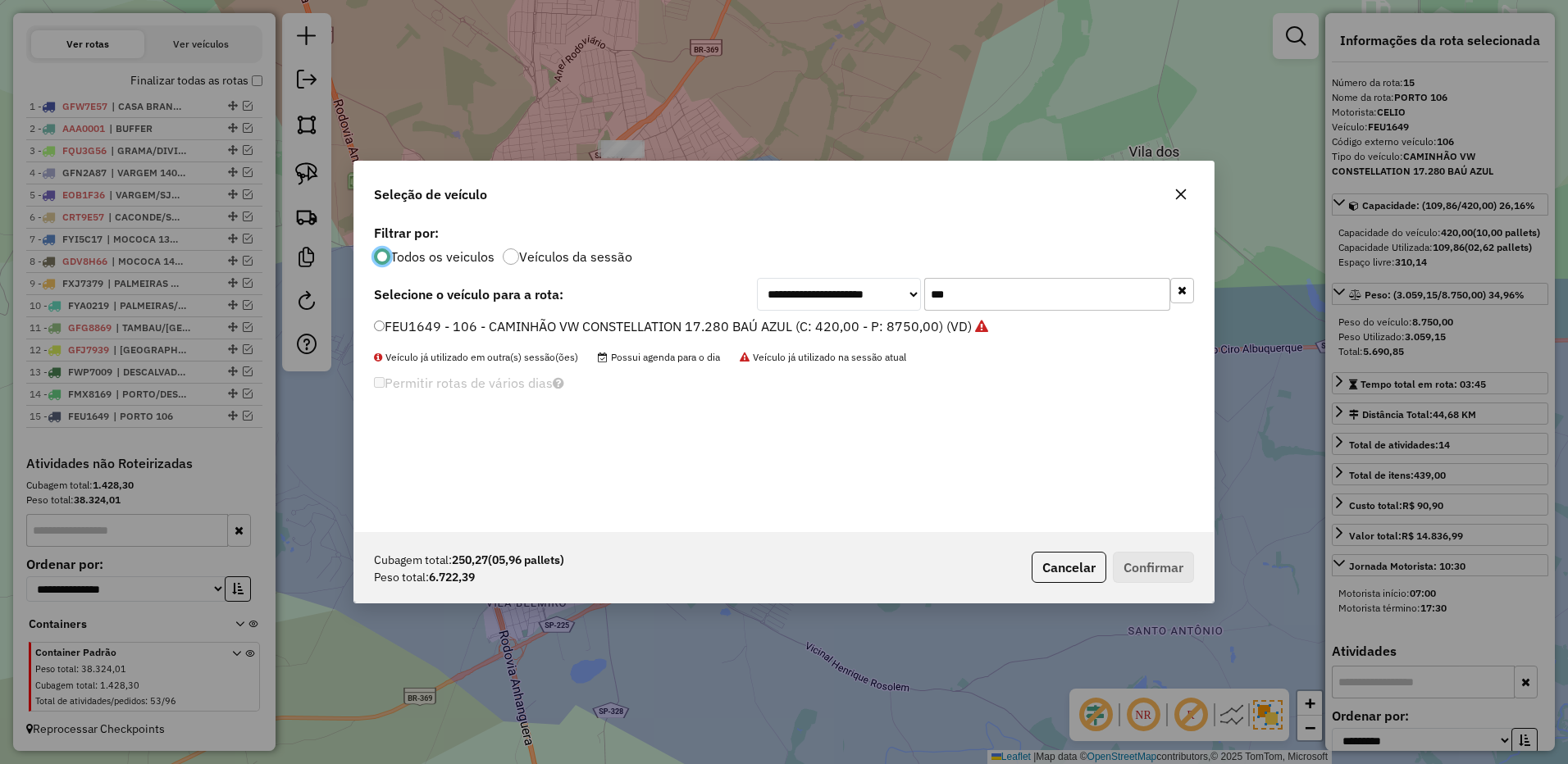
click at [961, 296] on input "***" at bounding box center [1047, 294] width 246 height 33
type input "***"
click at [912, 340] on div "GCW7I89 - 133 - CAMINHÃO VW CONSTELLATION 17.260 BAÚ SOMBRA (C: 420,00 - P: 658…" at bounding box center [784, 334] width 840 height 33
click at [910, 333] on label "GCW7I89 - 133 - CAMINHÃO VW CONSTELLATION 17.260 BAÚ SOMBRA (C: 420,00 - P: 658…" at bounding box center [684, 326] width 620 height 20
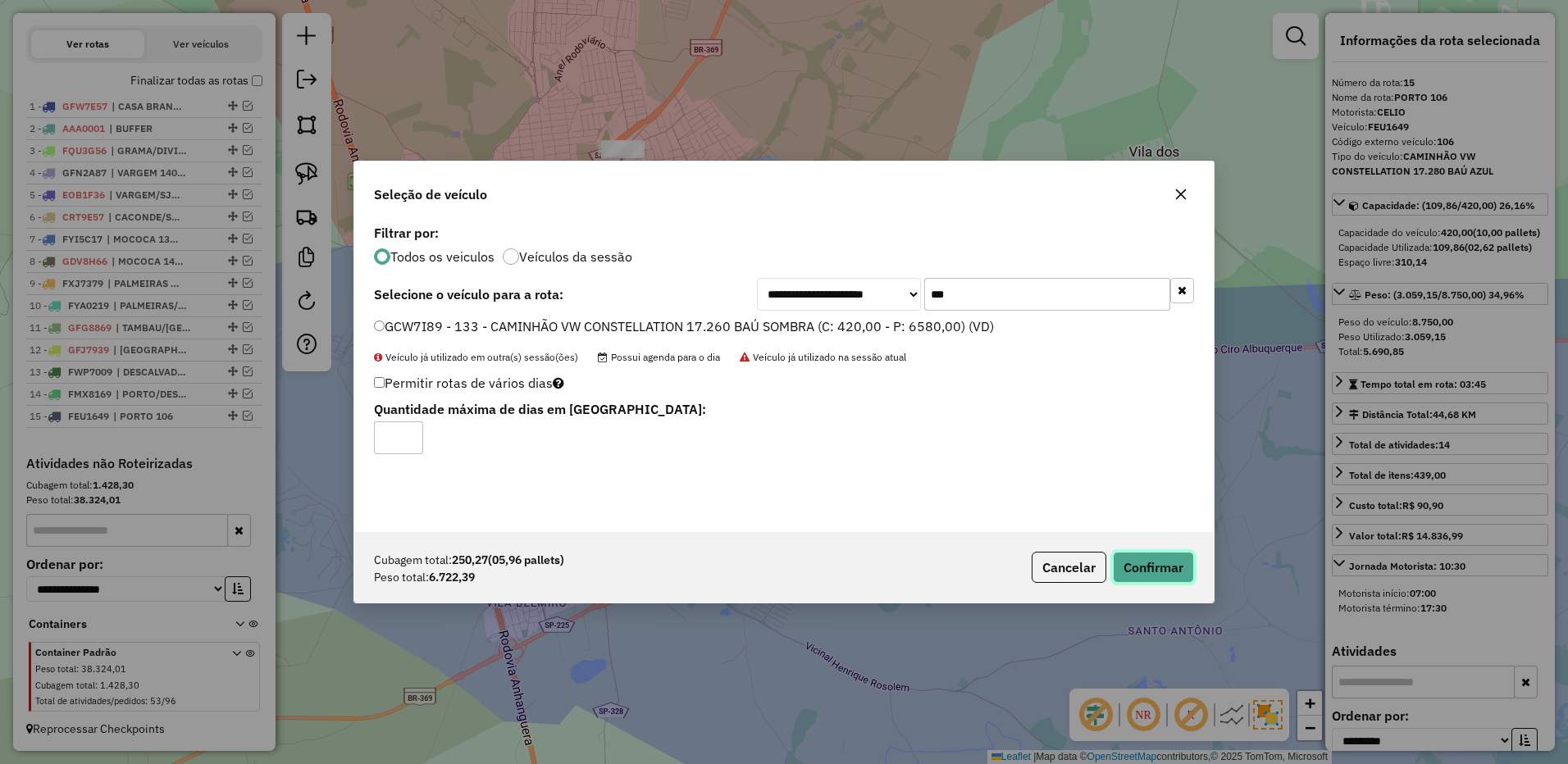
click at [1135, 566] on button "Confirmar" at bounding box center [1152, 567] width 81 height 32
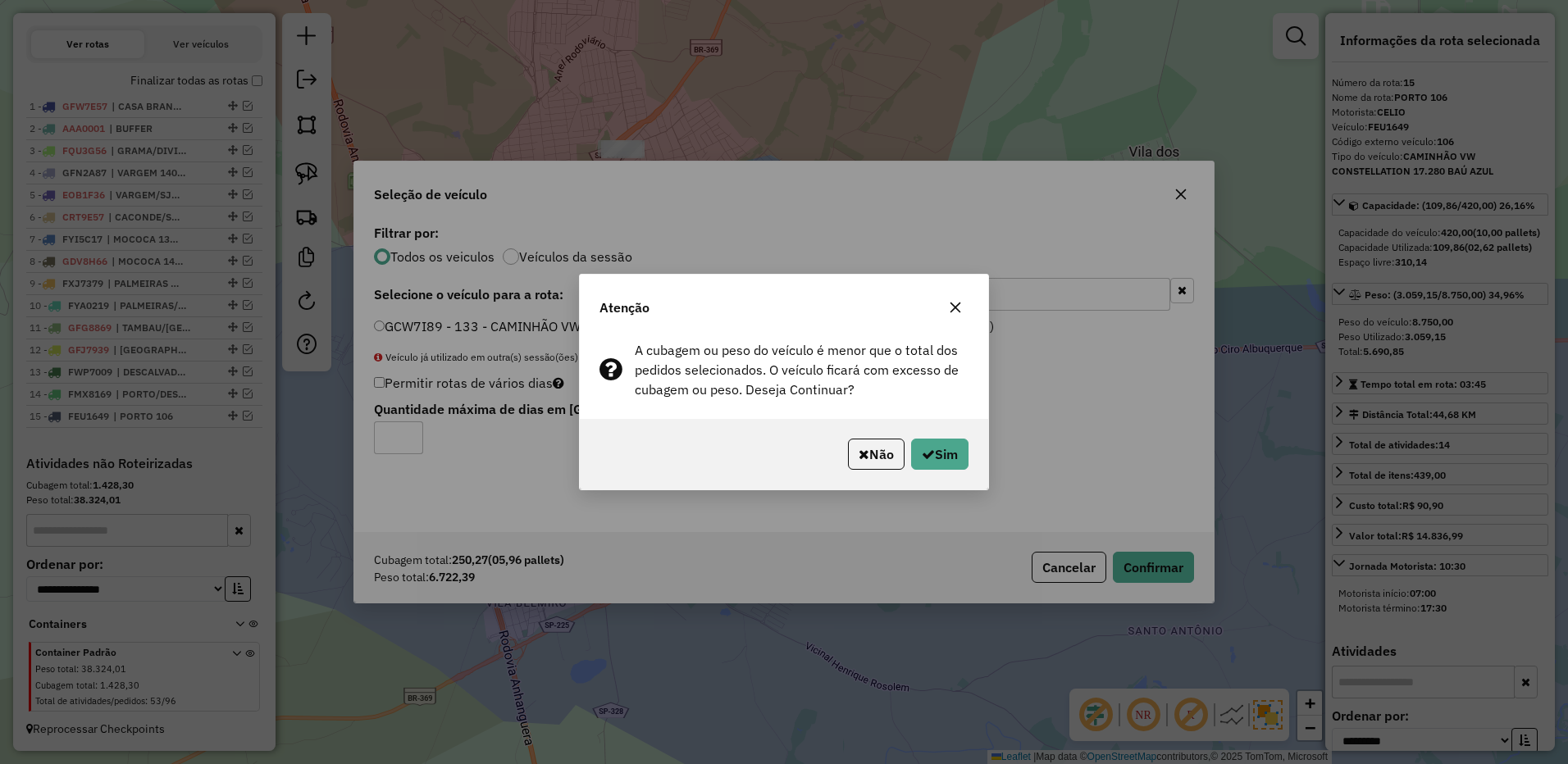
click at [875, 458] on button "Não" at bounding box center [876, 454] width 56 height 32
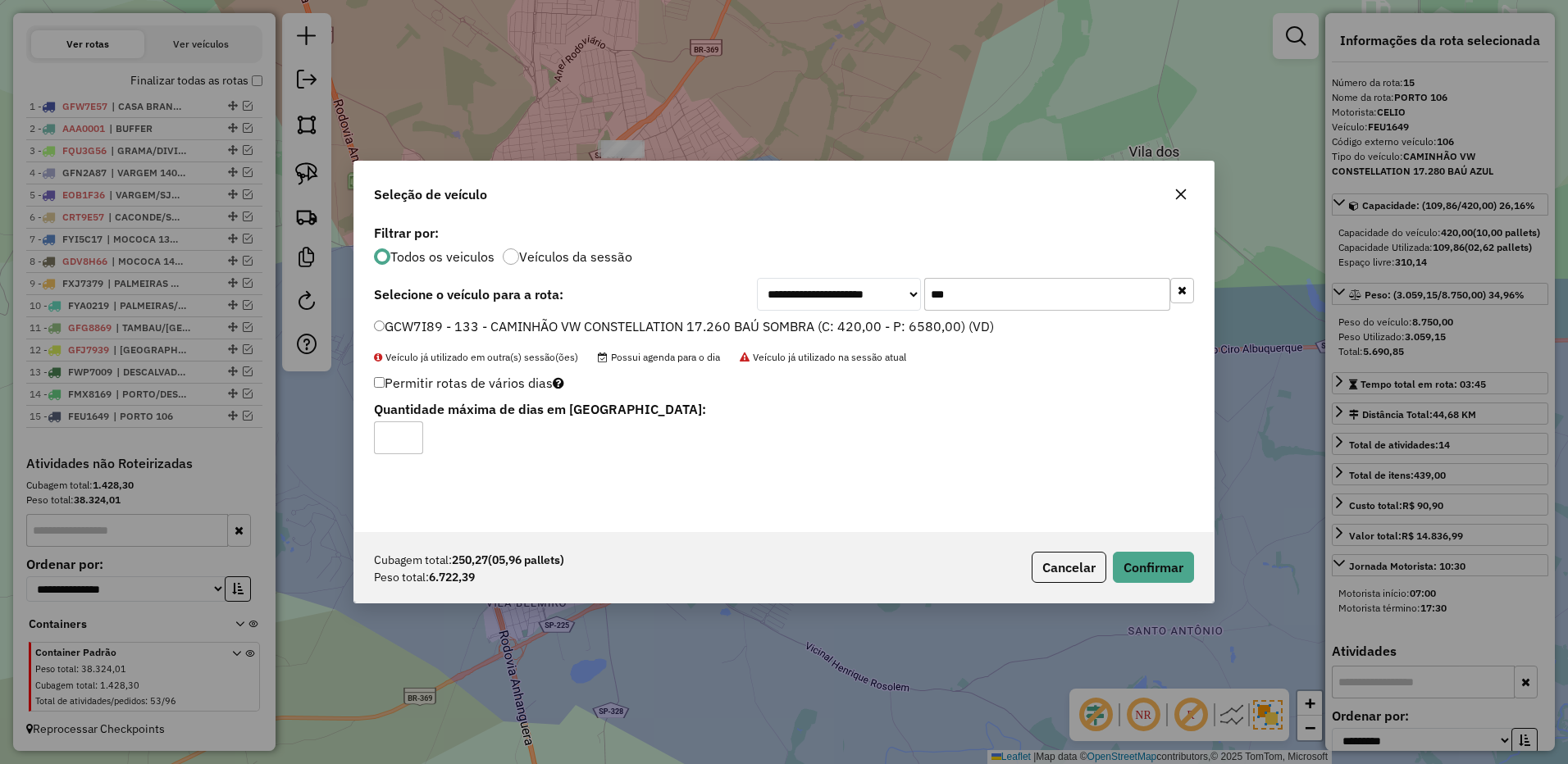
click at [972, 296] on input "***" at bounding box center [1047, 294] width 246 height 33
click at [1172, 187] on button "button" at bounding box center [1180, 194] width 26 height 26
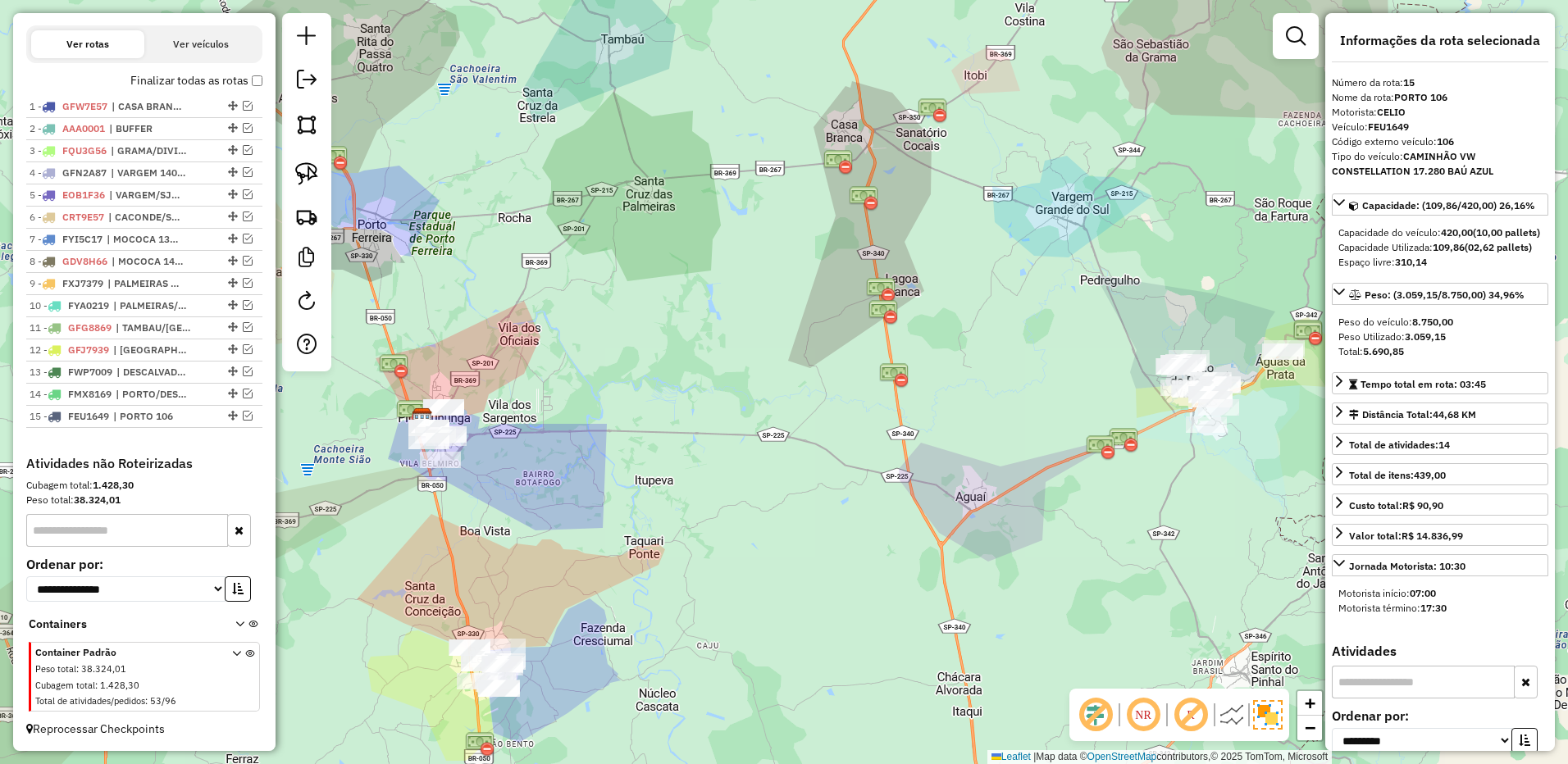
click at [875, 201] on div "Janela de atendimento Grade de atendimento Capacidade Transportadoras Veículos …" at bounding box center [784, 382] width 1568 height 764
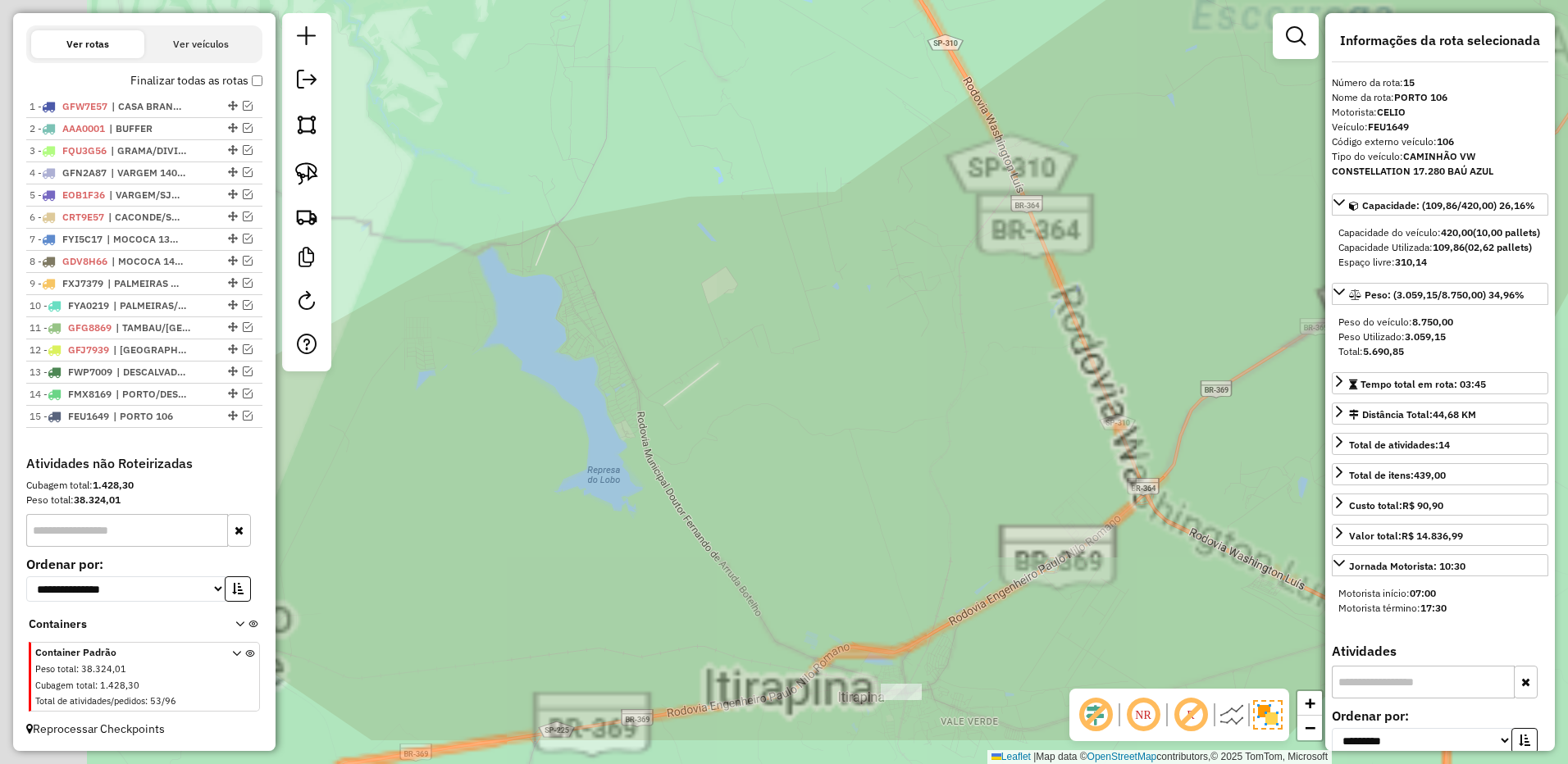
drag, startPoint x: 738, startPoint y: 364, endPoint x: 837, endPoint y: 232, distance: 165.0
click at [837, 230] on div "Janela de atendimento Grade de atendimento Capacidade Transportadoras Veículos …" at bounding box center [784, 382] width 1568 height 764
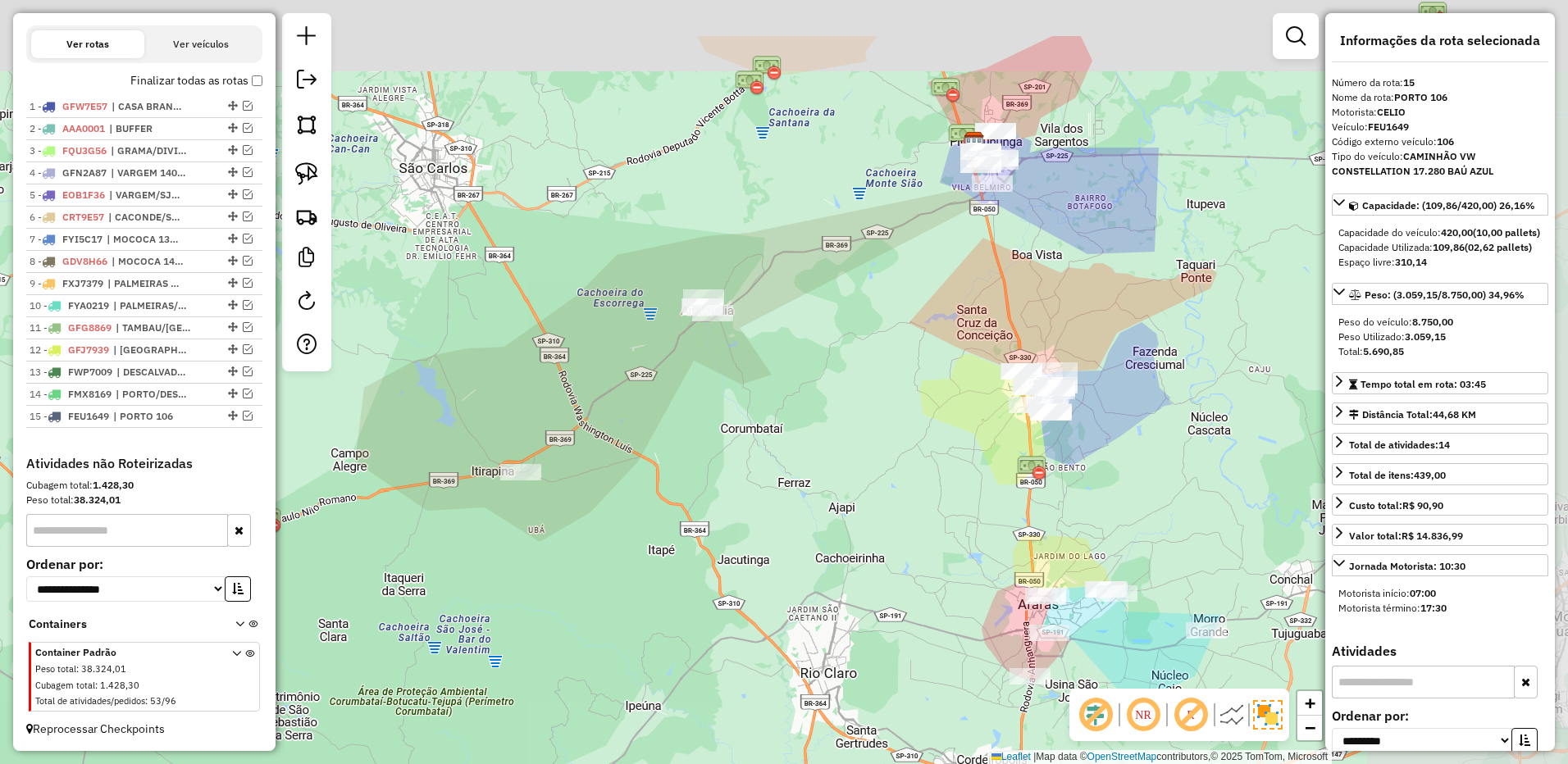
drag, startPoint x: 813, startPoint y: 309, endPoint x: 472, endPoint y: 457, distance: 371.7
click at [473, 472] on div "Janela de atendimento Grade de atendimento Capacidade Transportadoras Veículos …" at bounding box center [784, 382] width 1568 height 764
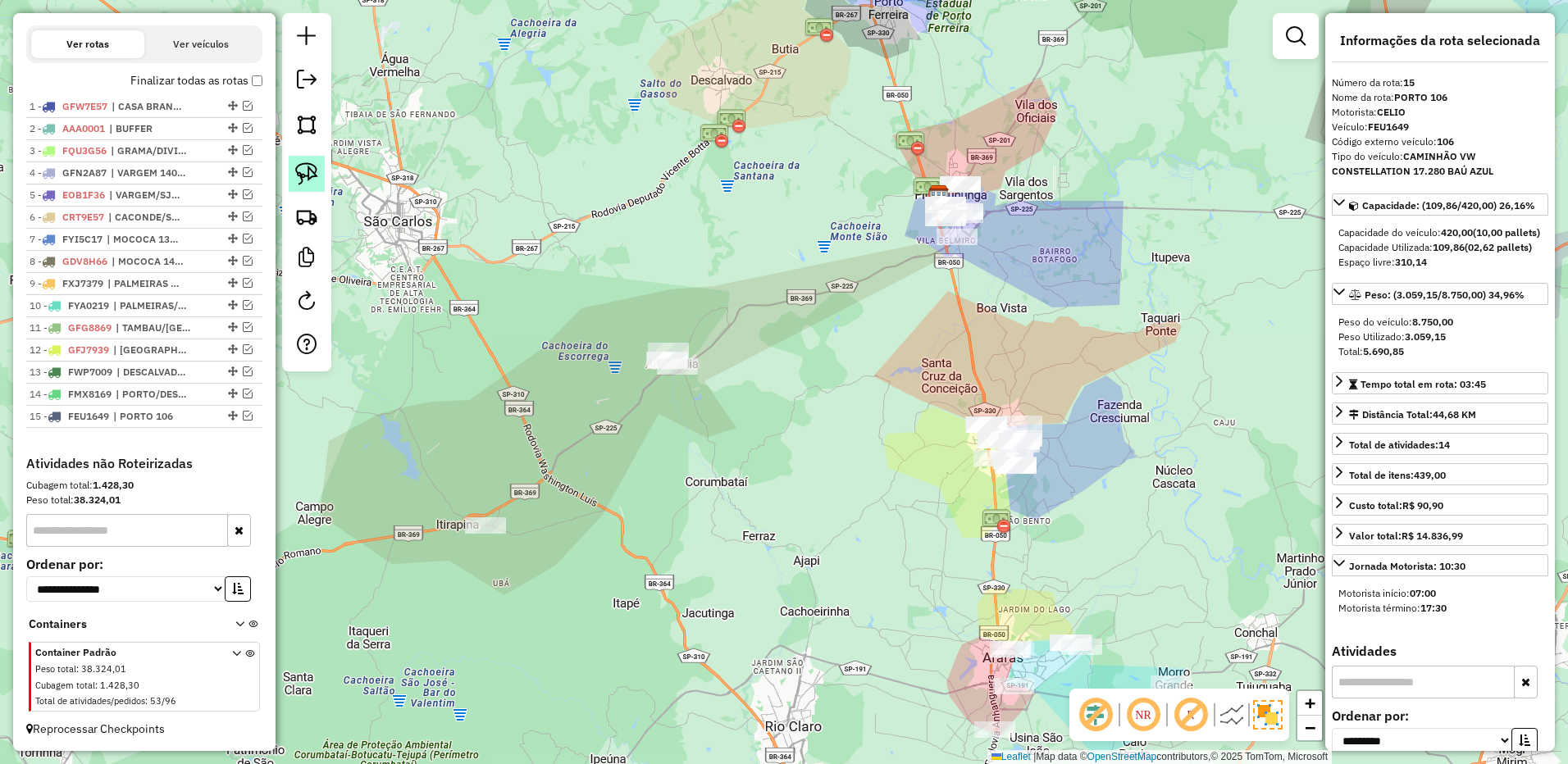
drag, startPoint x: 301, startPoint y: 174, endPoint x: 614, endPoint y: 336, distance: 352.4
click at [302, 174] on img at bounding box center [307, 174] width 23 height 23
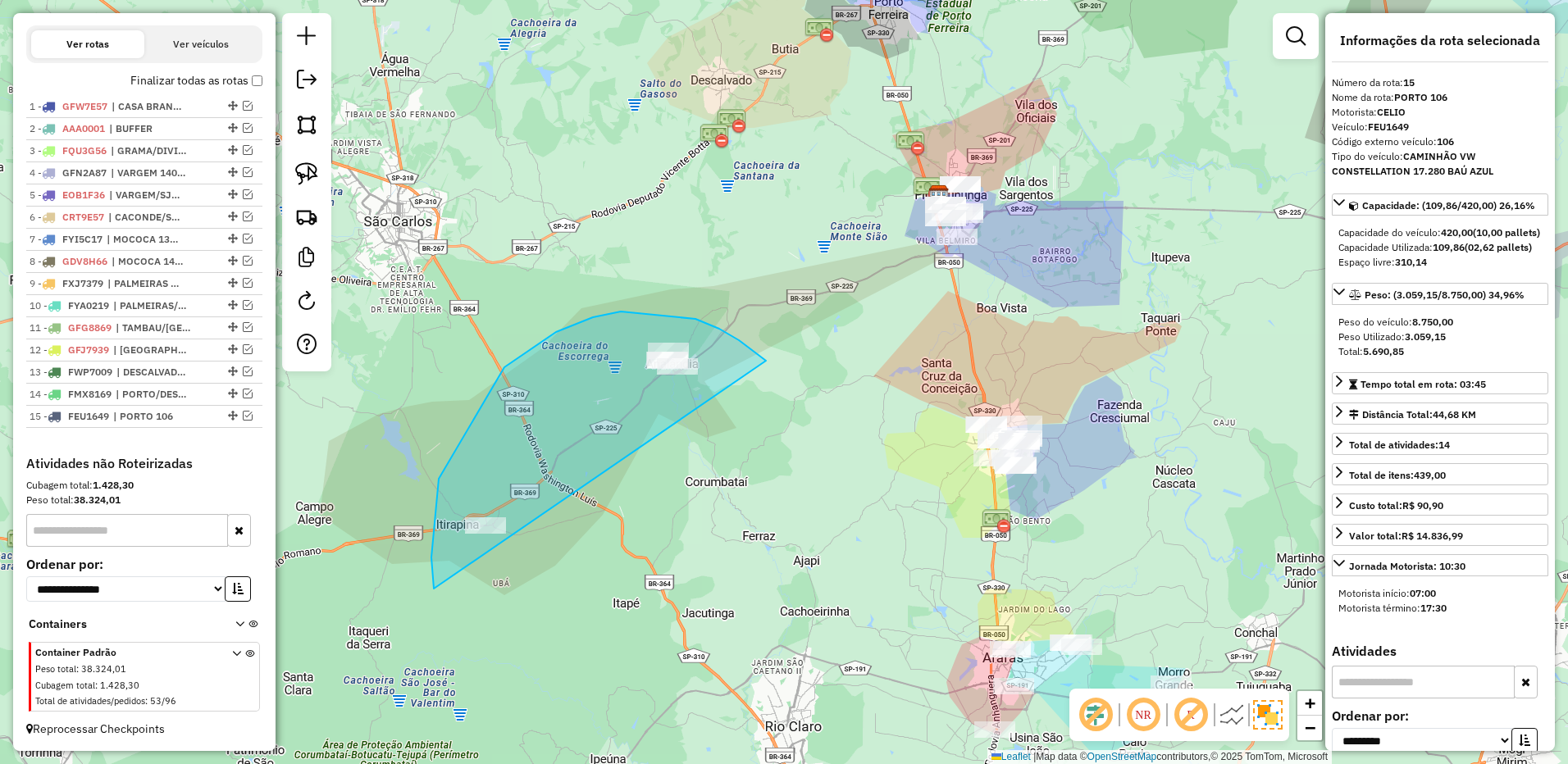
drag, startPoint x: 755, startPoint y: 352, endPoint x: 603, endPoint y: 601, distance: 291.7
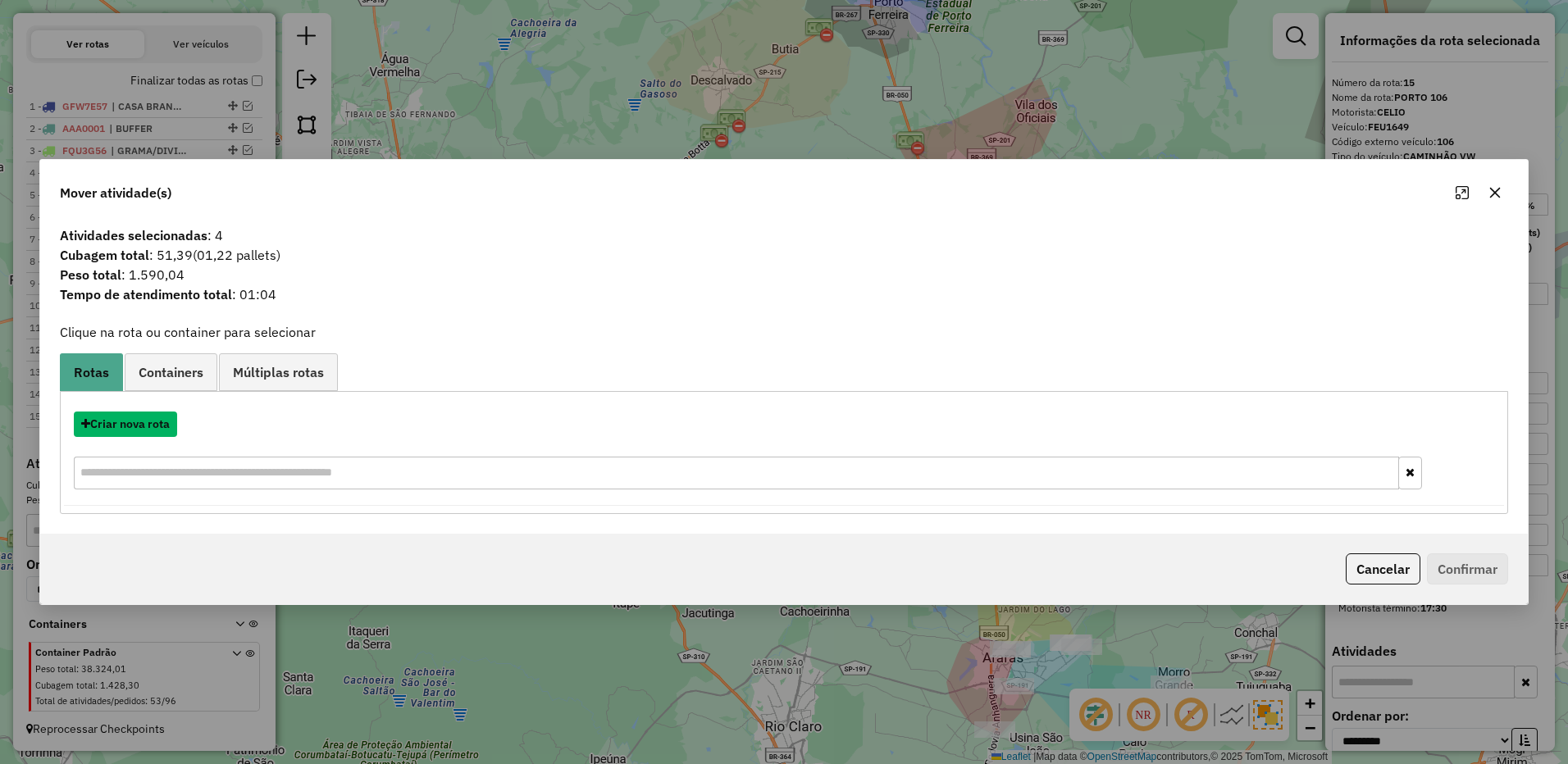
click at [145, 428] on button "Criar nova rota" at bounding box center [125, 424] width 103 height 26
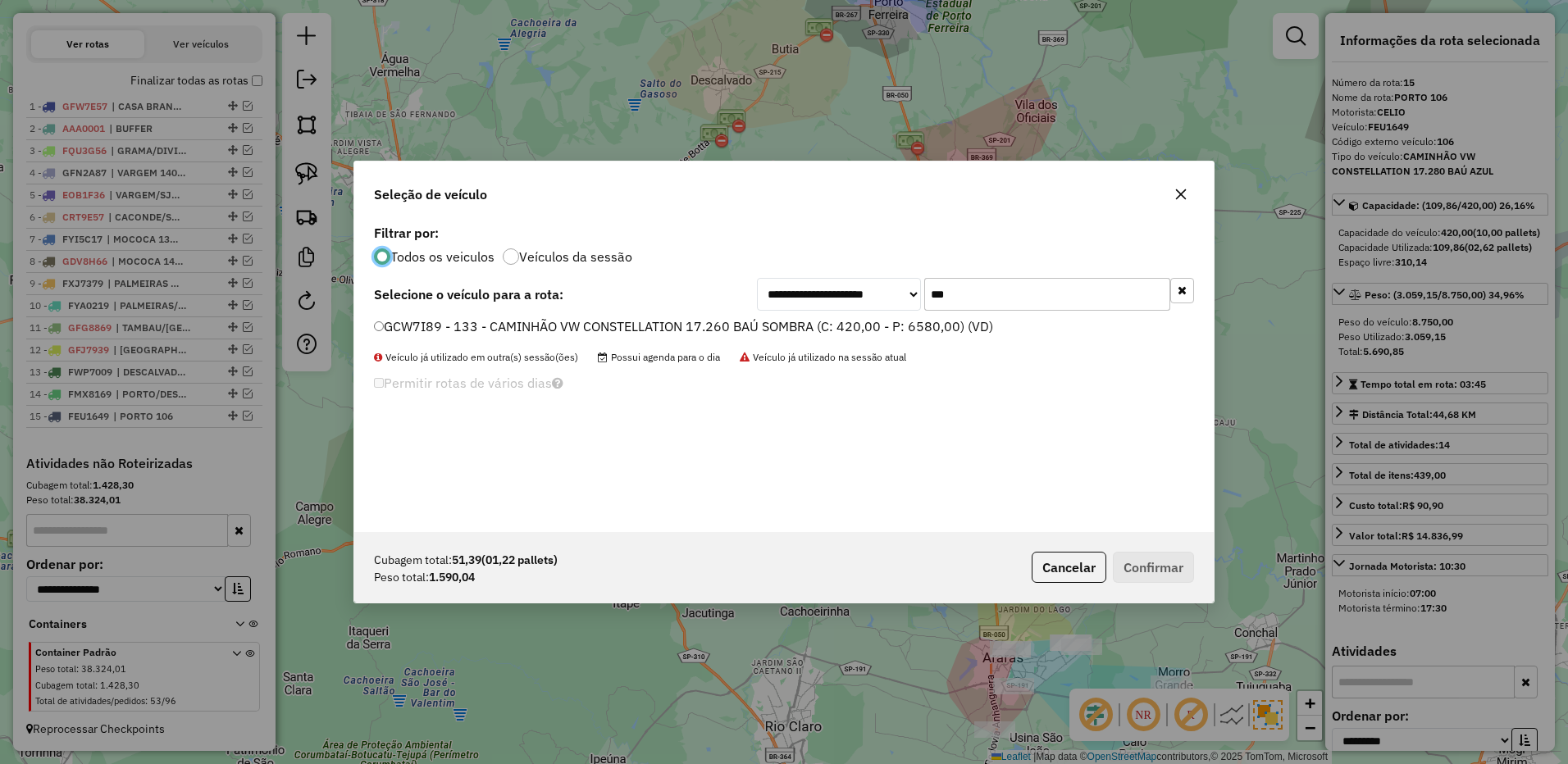
click at [971, 286] on input "***" at bounding box center [1047, 294] width 246 height 33
type input "***"
click at [910, 323] on label "FAU8859 - 115 - CAMINHÃO VW CONSTELLATION 17.280 BAÚ AZUL (C: 420,00 - P: 8750,…" at bounding box center [673, 326] width 598 height 20
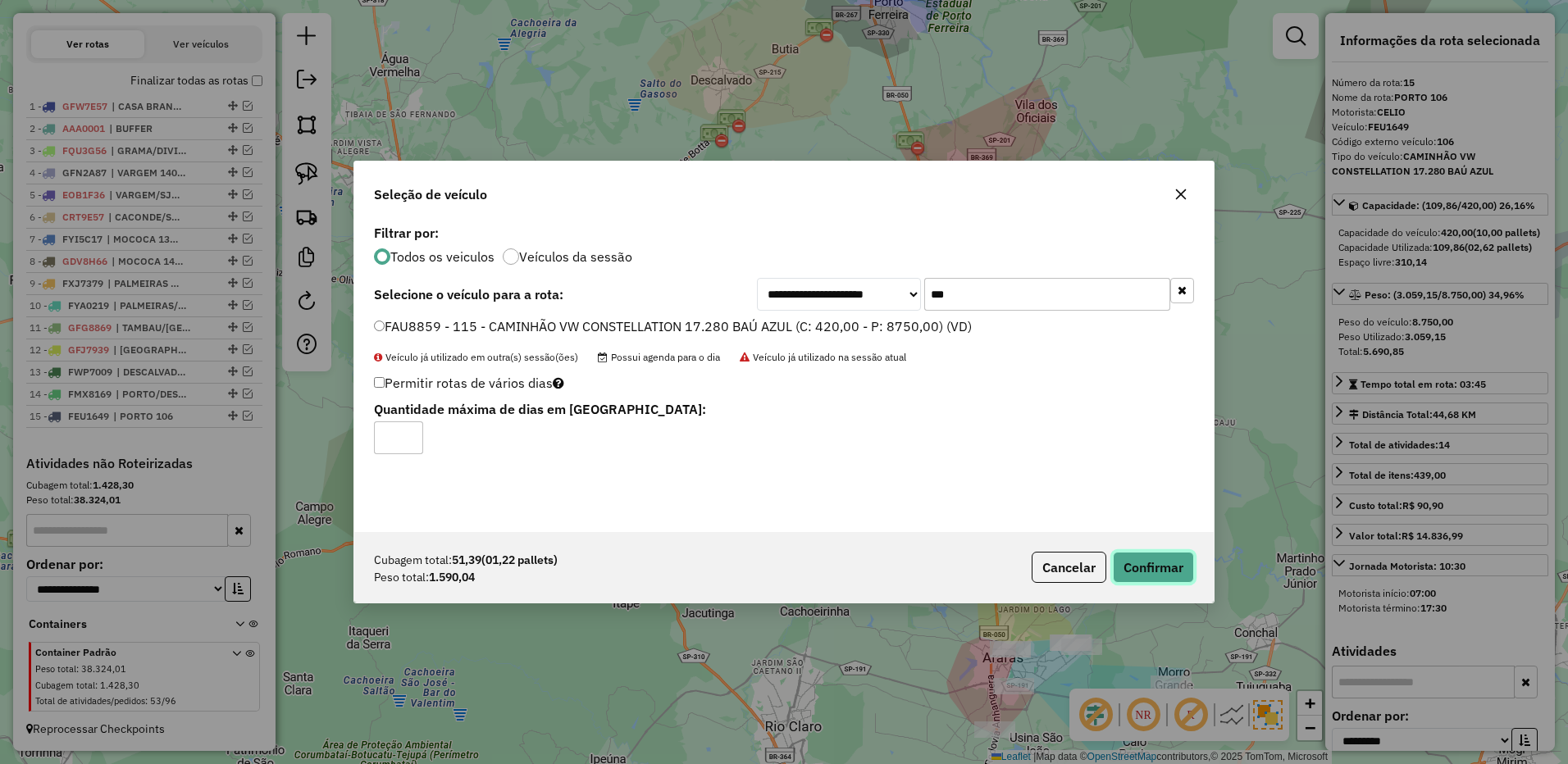
click at [1146, 559] on button "Confirmar" at bounding box center [1152, 567] width 81 height 32
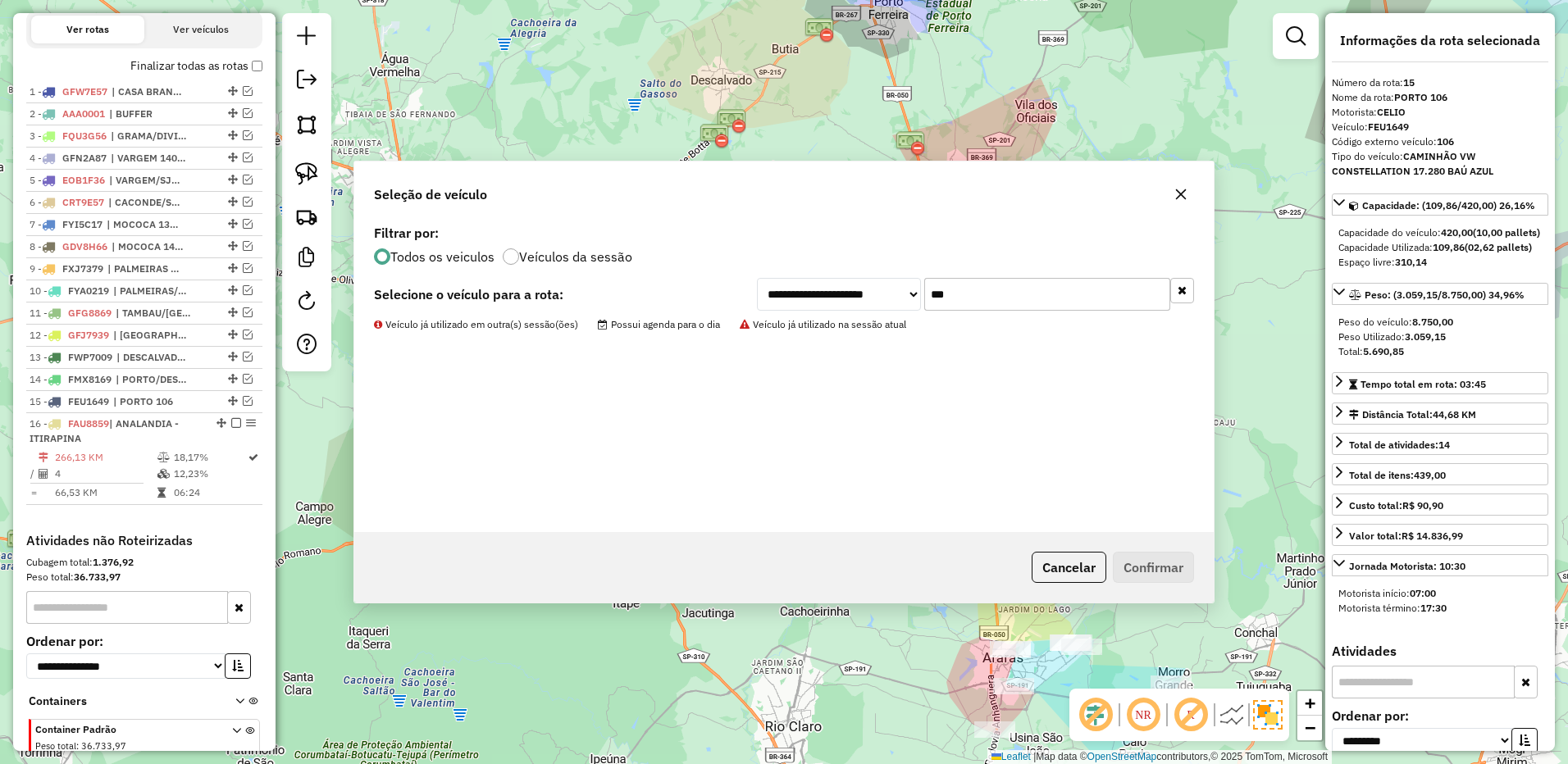
scroll to position [679, 0]
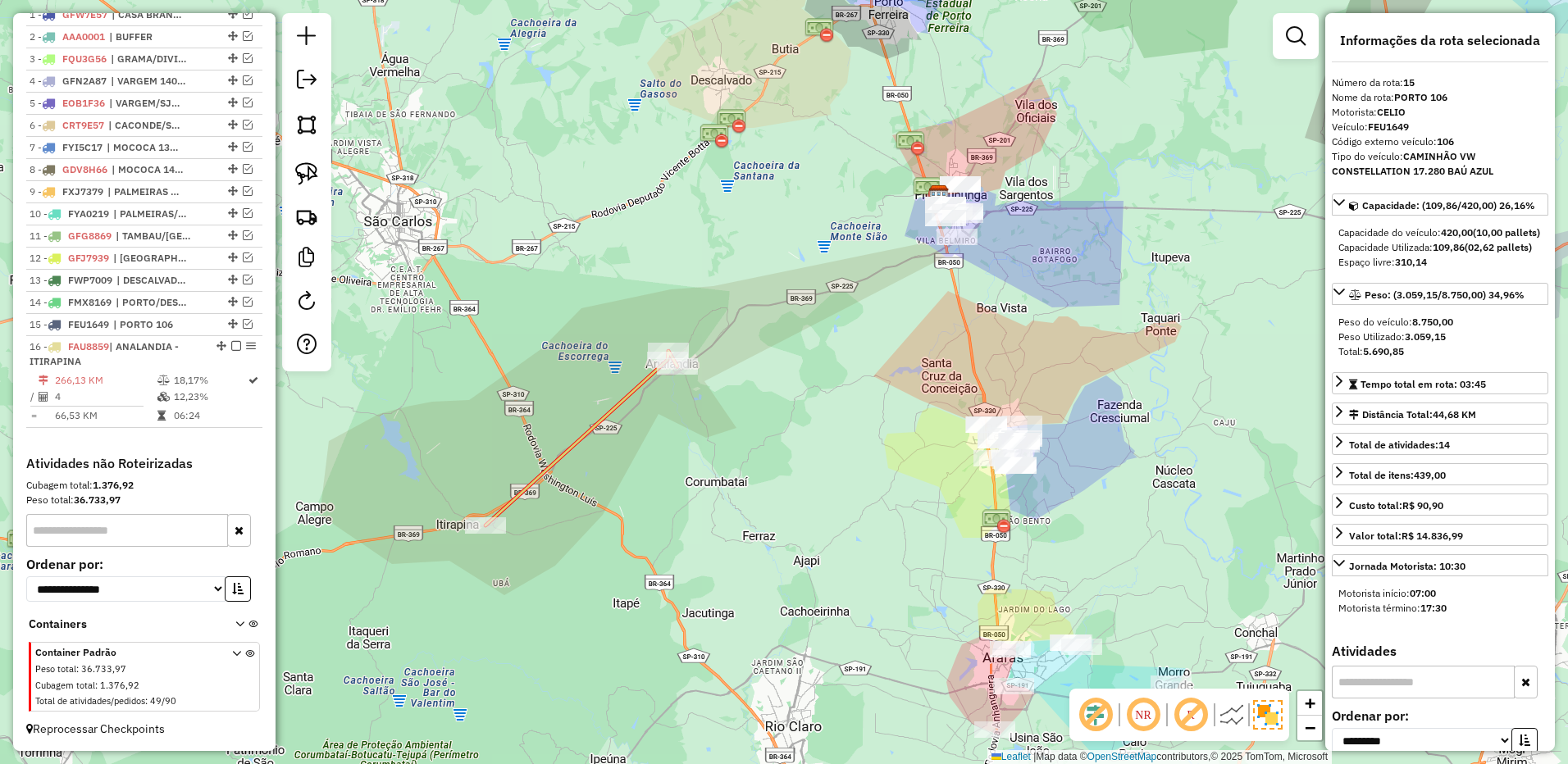
click at [781, 504] on div "Janela de atendimento Grade de atendimento Capacidade Transportadoras Veículos …" at bounding box center [784, 382] width 1568 height 764
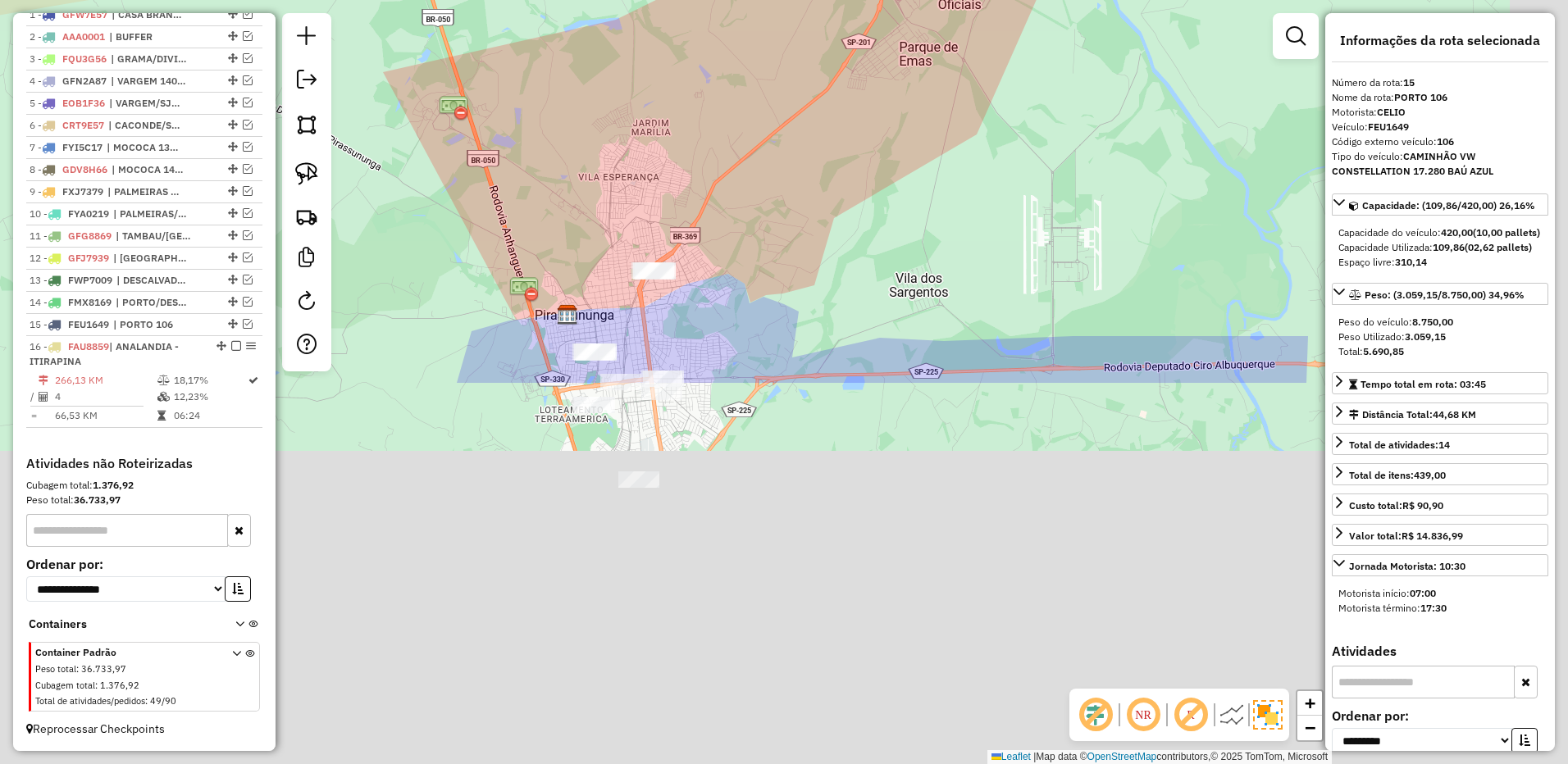
drag, startPoint x: 983, startPoint y: 607, endPoint x: 757, endPoint y: 169, distance: 492.9
click at [766, 149] on div "Janela de atendimento Grade de atendimento Capacidade Transportadoras Veículos …" at bounding box center [784, 382] width 1568 height 764
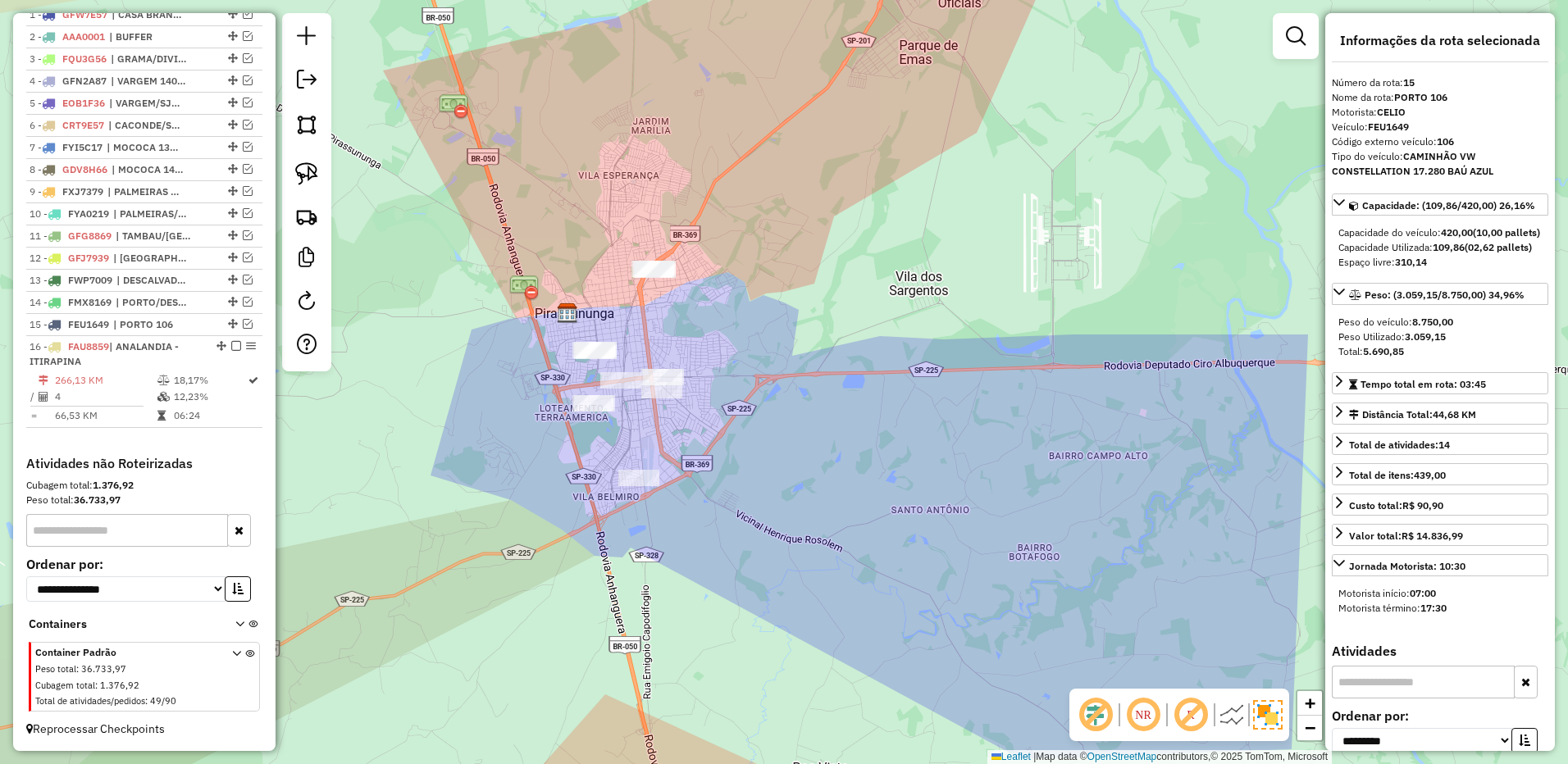
drag, startPoint x: 296, startPoint y: 171, endPoint x: 537, endPoint y: 281, distance: 264.9
click at [296, 169] on img at bounding box center [307, 174] width 23 height 23
drag, startPoint x: 611, startPoint y: 319, endPoint x: 641, endPoint y: 318, distance: 30.0
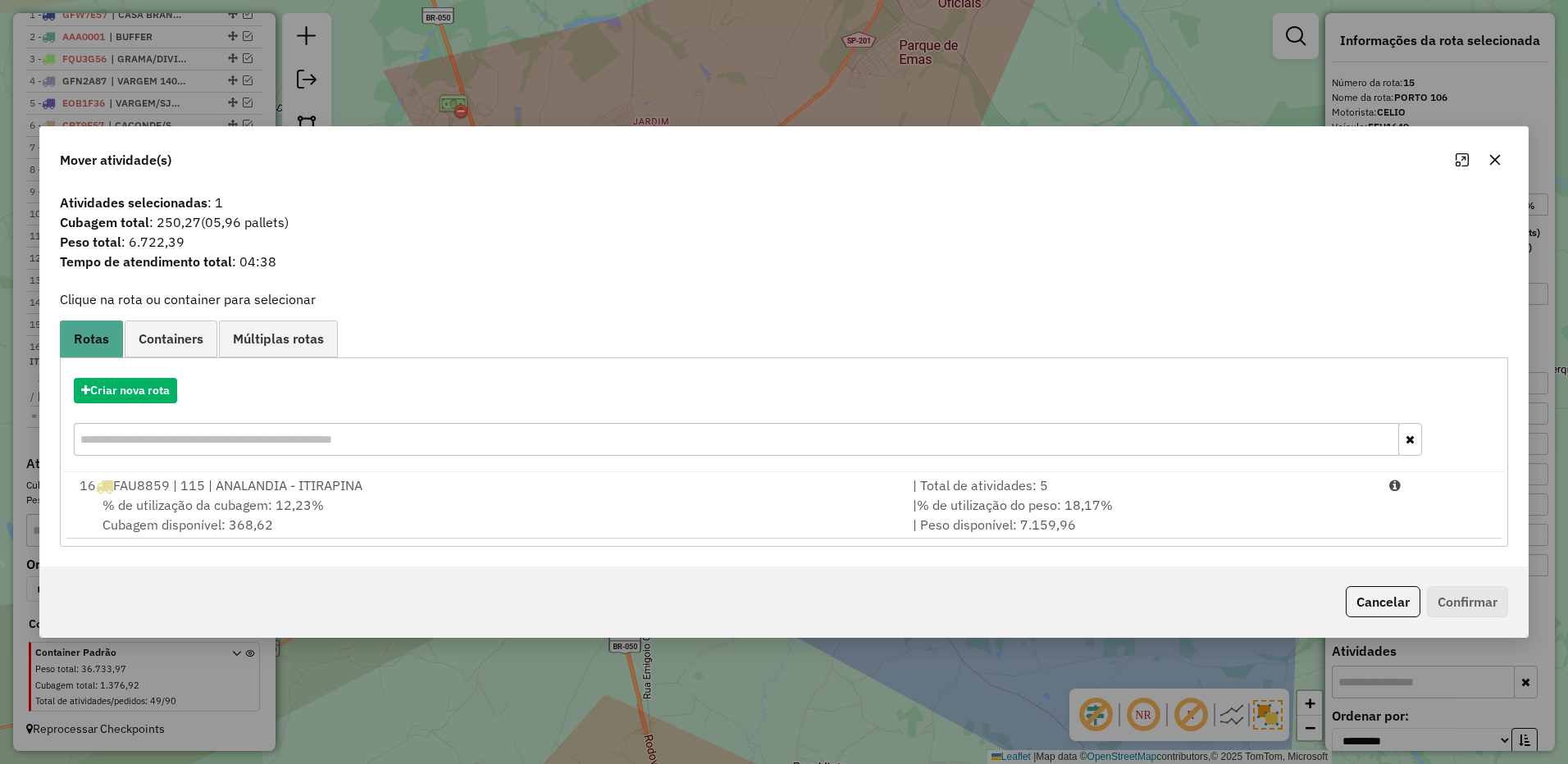
click at [1295, 505] on div "| % de utilização do peso: 18,17% | Peso disponível: 7.159,96" at bounding box center [1140, 514] width 476 height 39
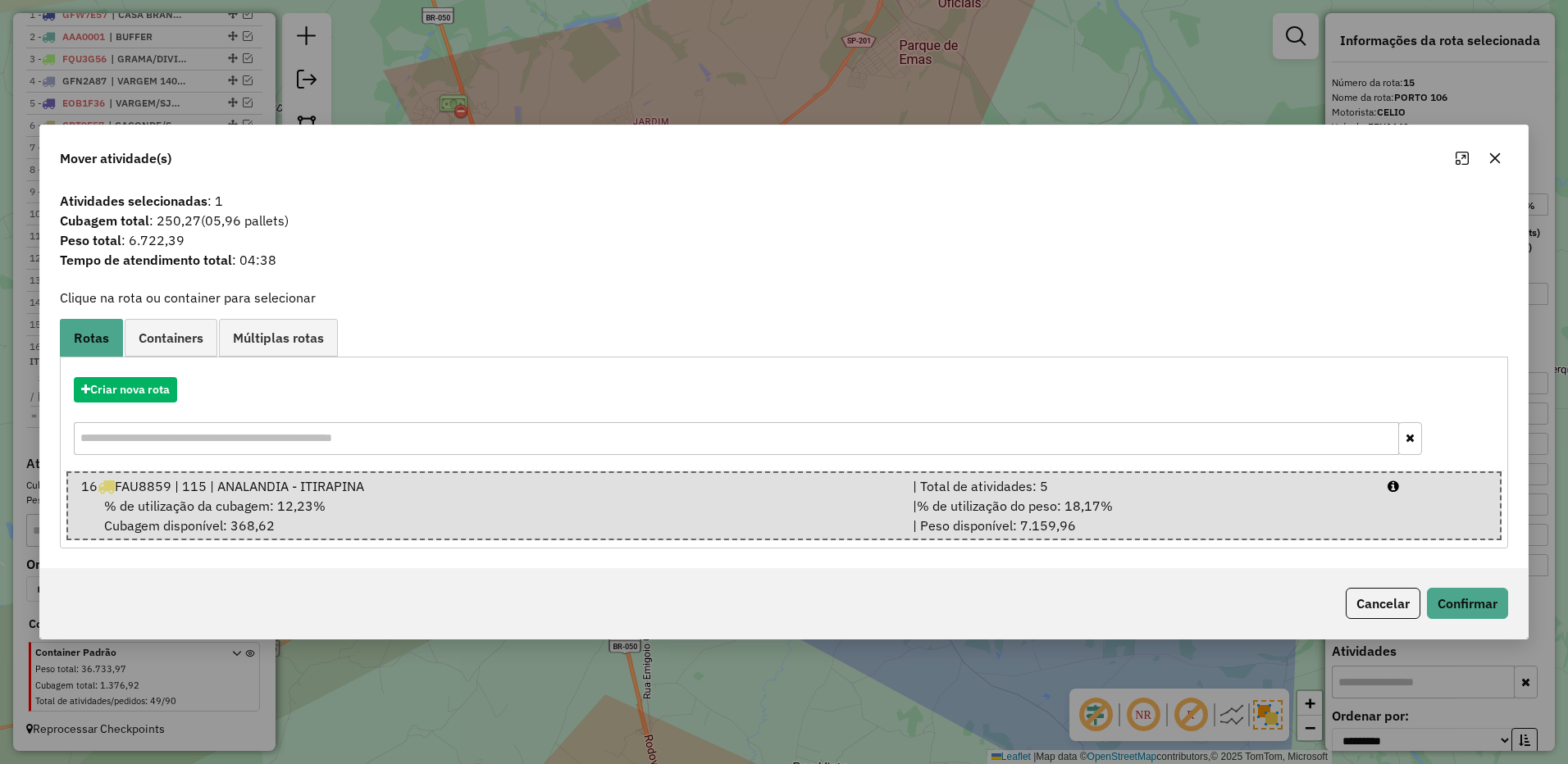
click at [1430, 586] on div "Cancelar Confirmar" at bounding box center [784, 603] width 1487 height 71
click at [1438, 593] on button "Confirmar" at bounding box center [1467, 603] width 81 height 32
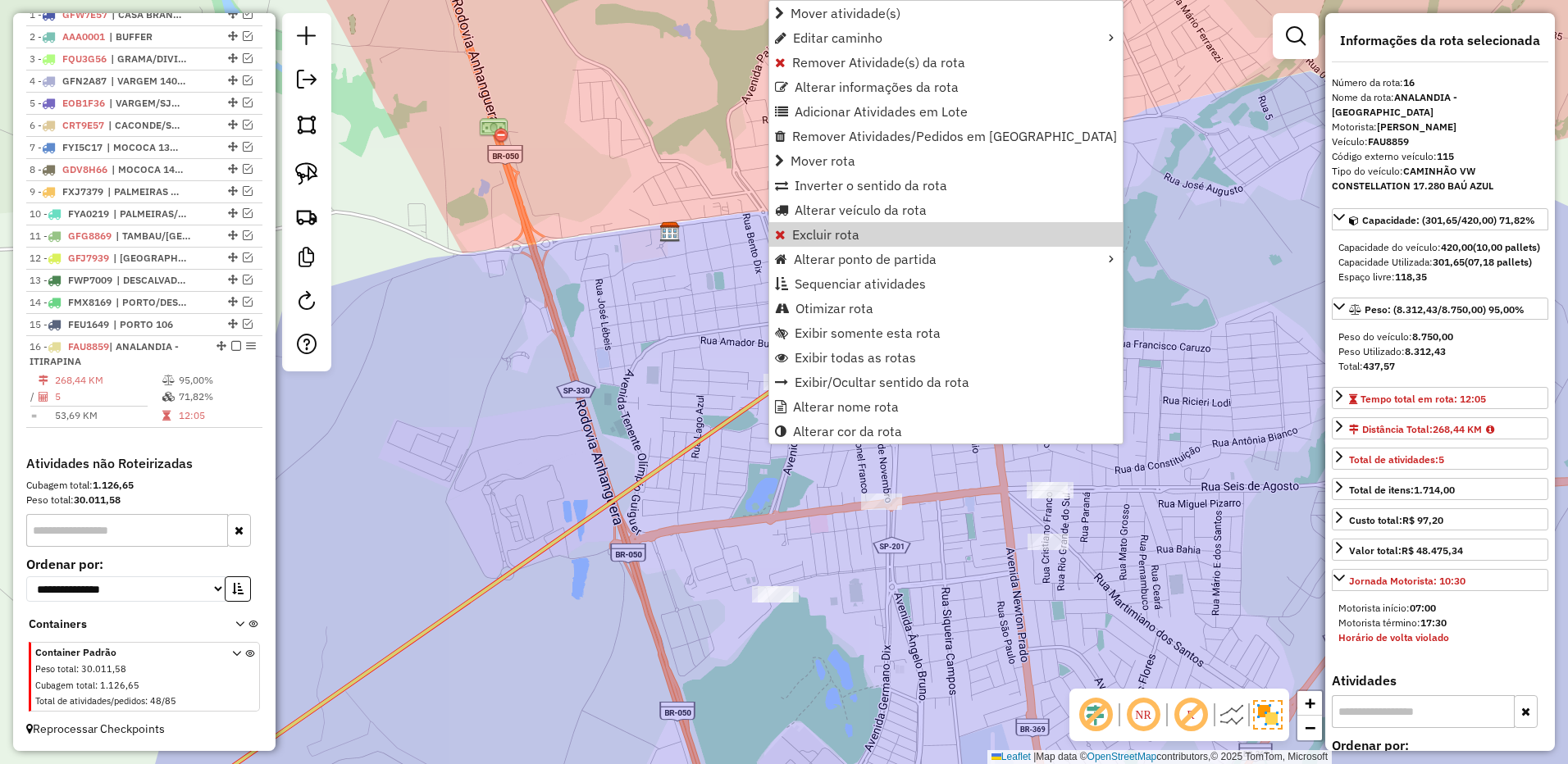
click at [1151, 265] on div "Janela de atendimento Grade de atendimento Capacidade Transportadoras Veículos …" at bounding box center [784, 382] width 1568 height 764
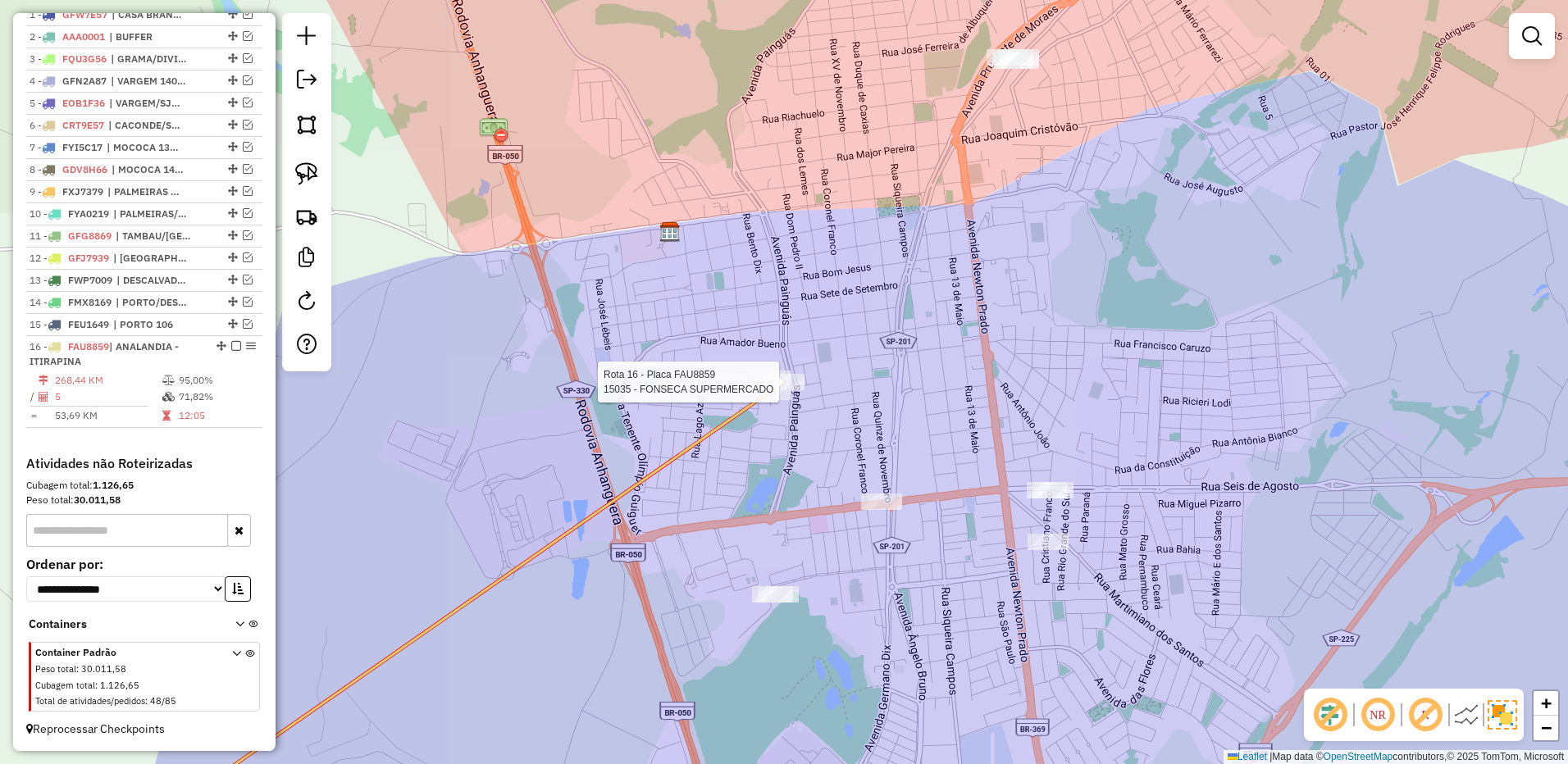
select select "**********"
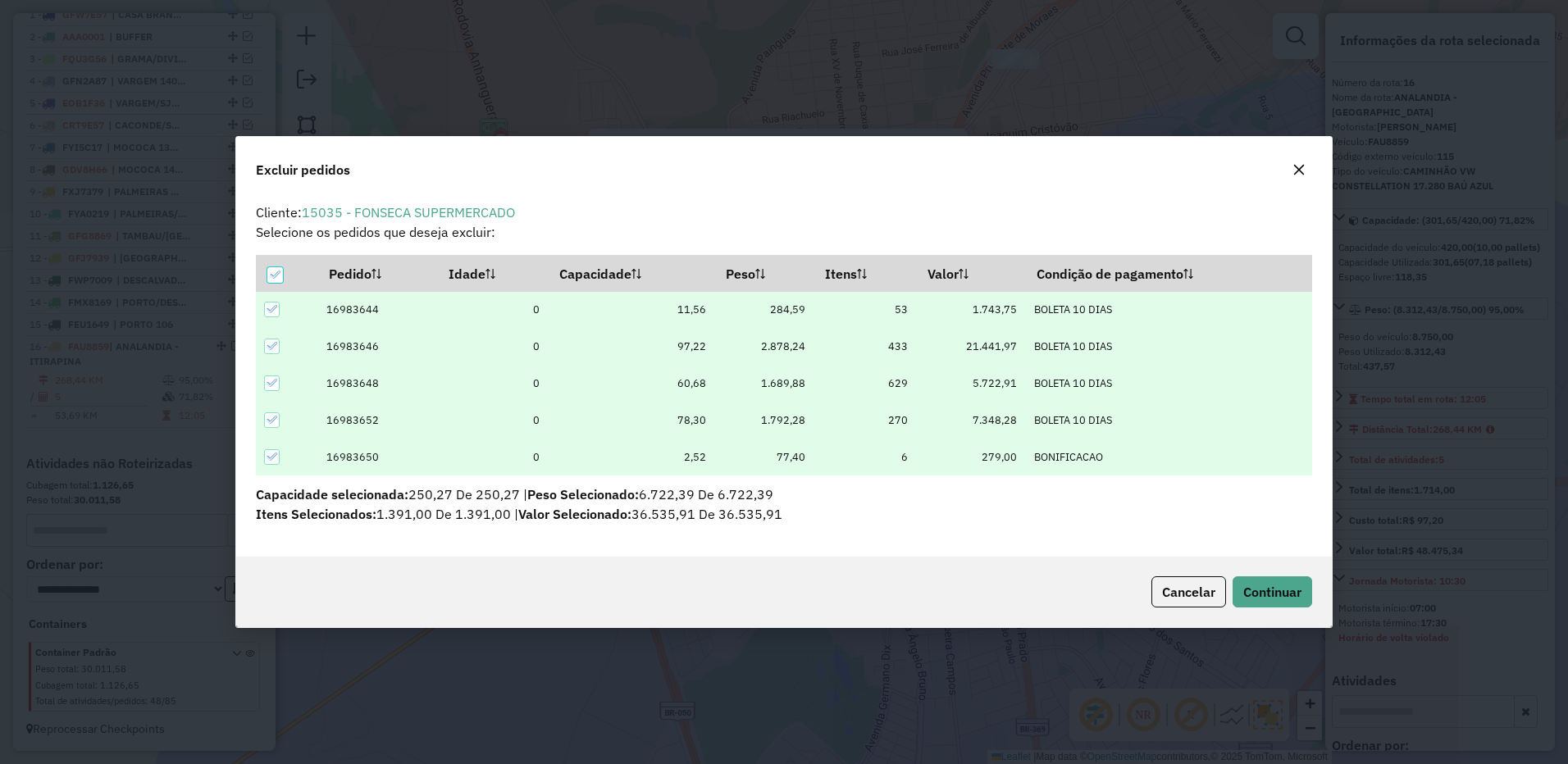
scroll to position [9, 5]
click at [1242, 579] on button "Continuar" at bounding box center [1272, 592] width 79 height 32
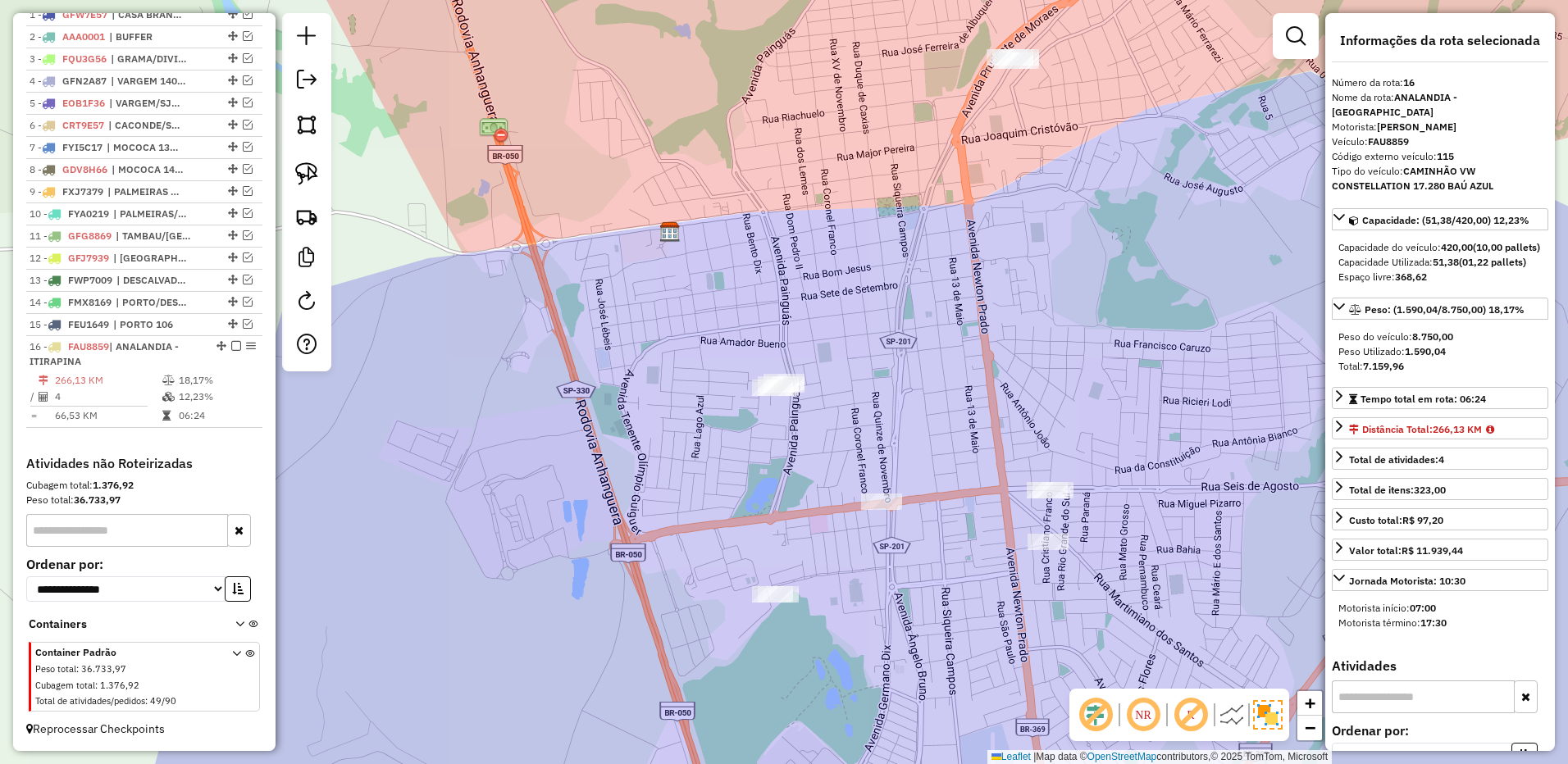
click at [875, 262] on div "Janela de atendimento Grade de atendimento Capacidade Transportadoras Veículos …" at bounding box center [784, 382] width 1568 height 764
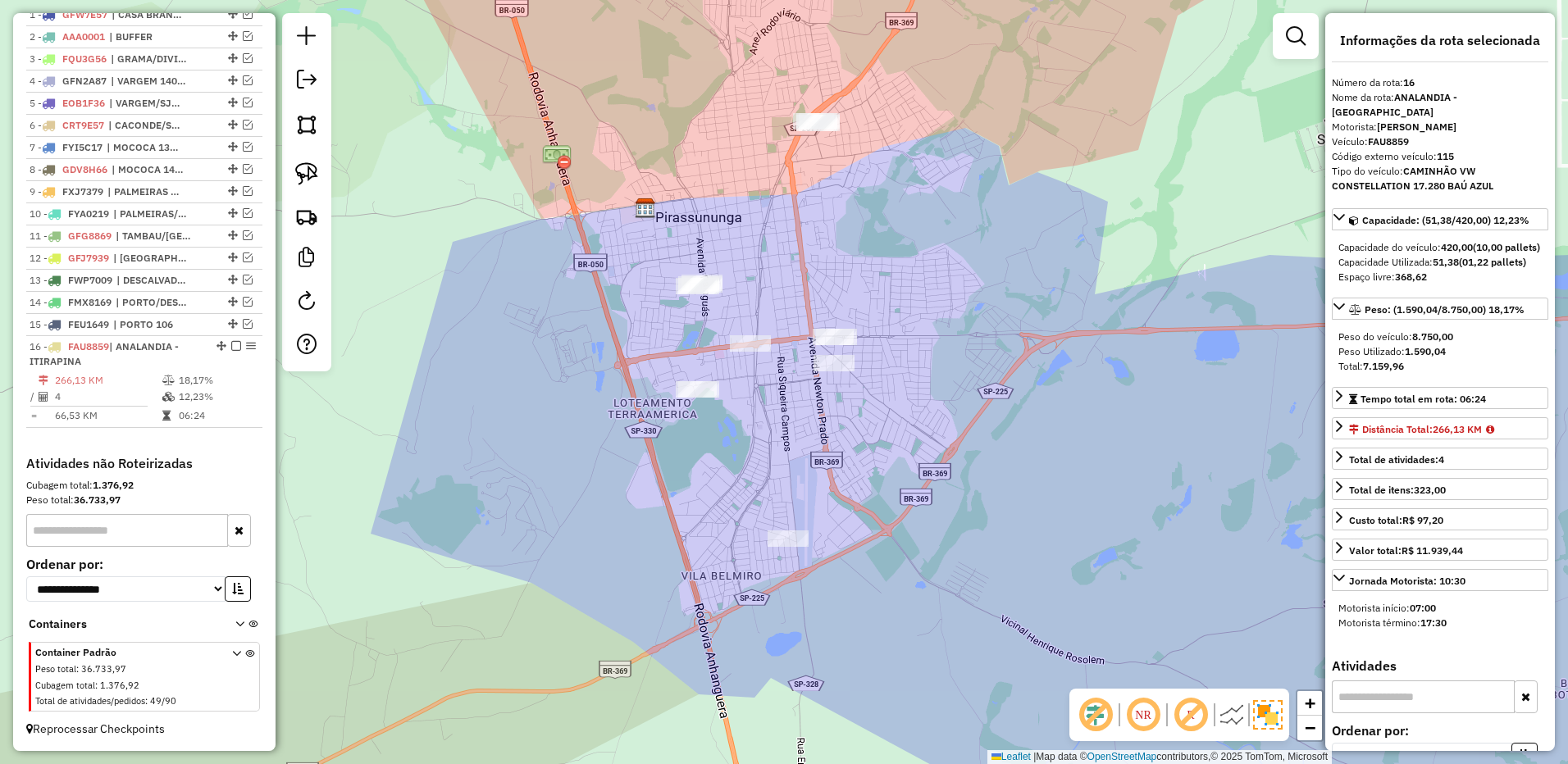
drag, startPoint x: 315, startPoint y: 167, endPoint x: 467, endPoint y: 183, distance: 152.8
click at [315, 167] on img at bounding box center [307, 174] width 23 height 23
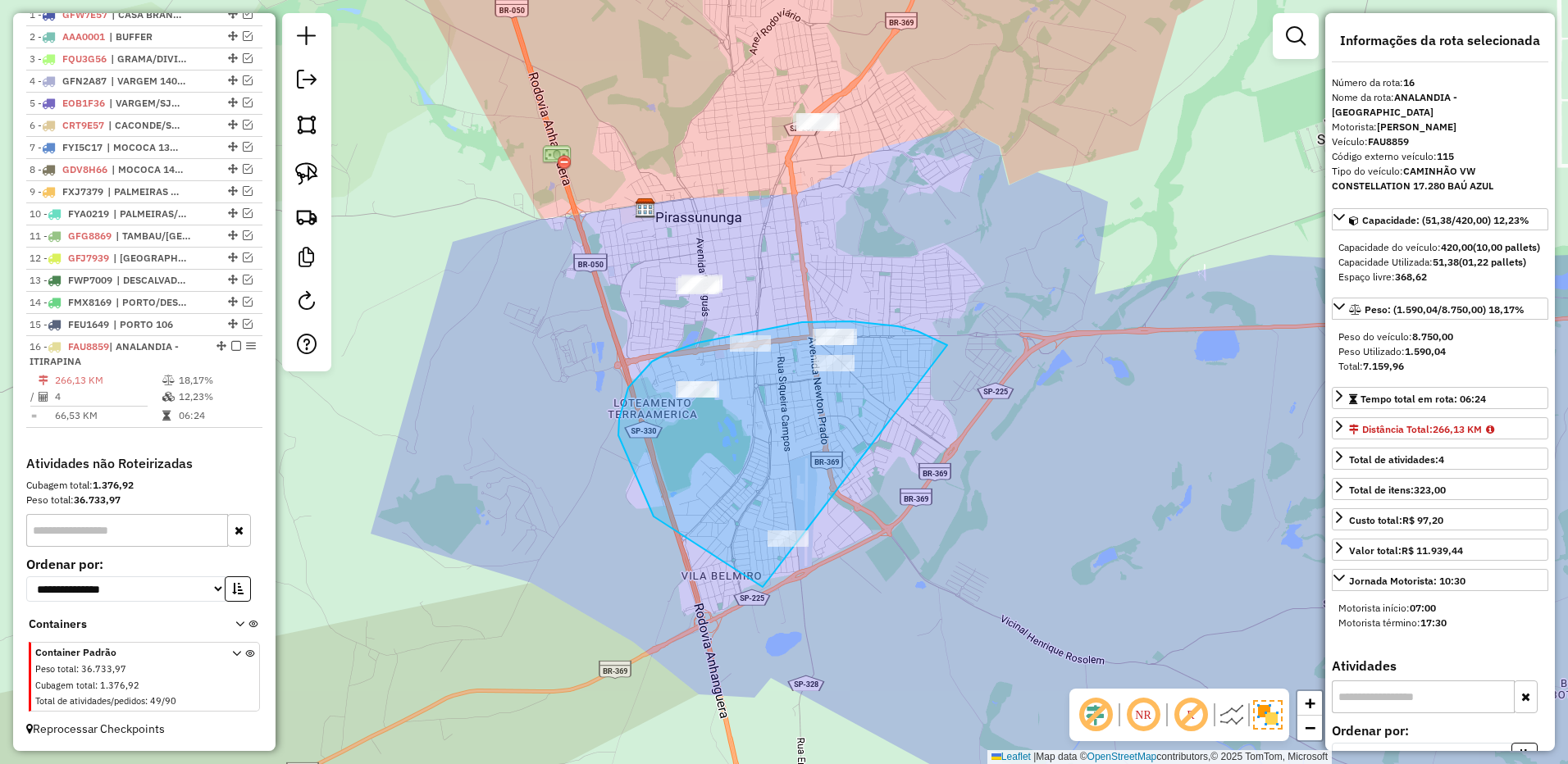
drag, startPoint x: 852, startPoint y: 321, endPoint x: 979, endPoint y: 494, distance: 214.6
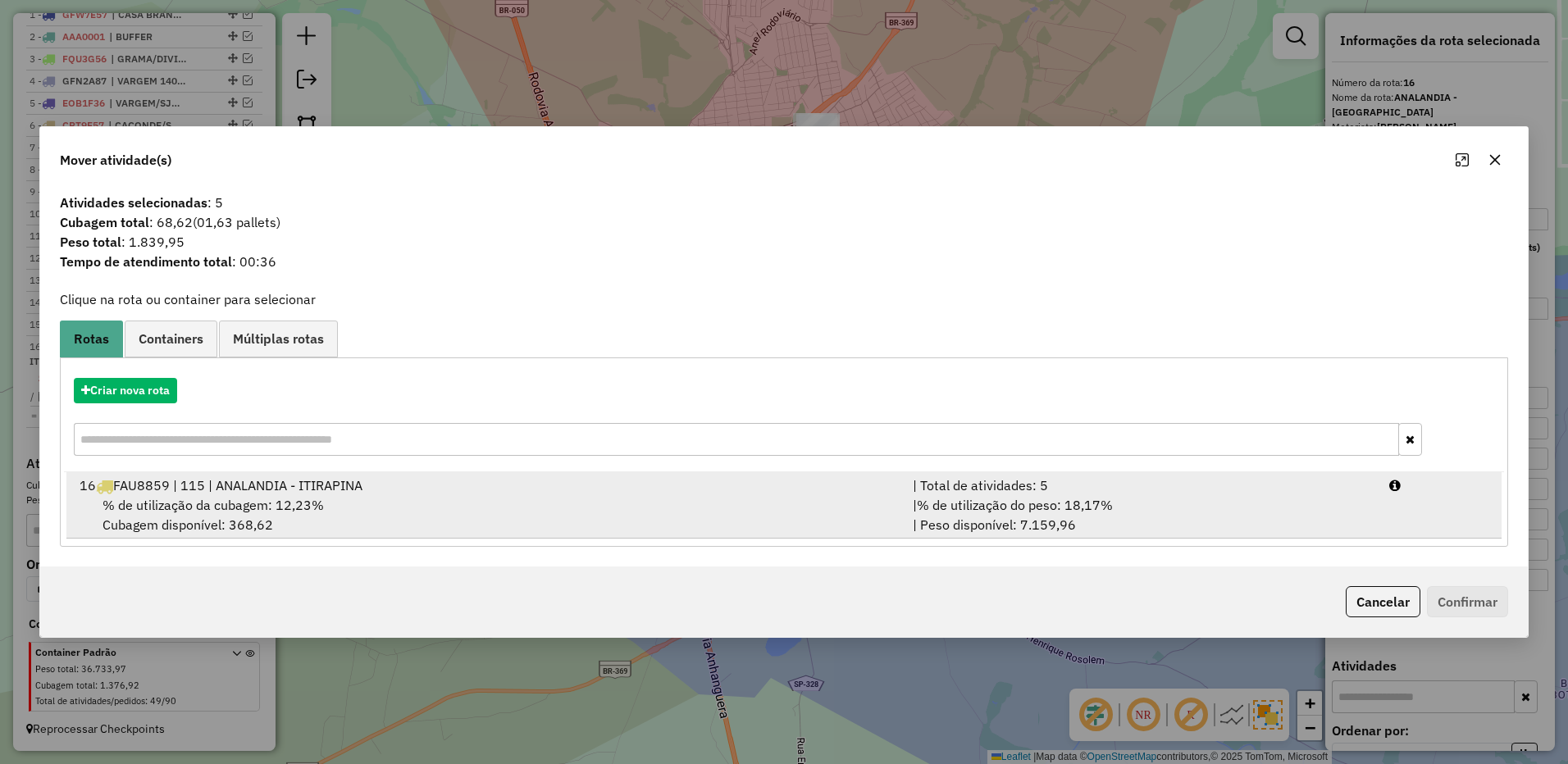
click at [1213, 508] on div "| % de utilização do peso: 18,17% | Peso disponível: 7.159,96" at bounding box center [1140, 514] width 476 height 39
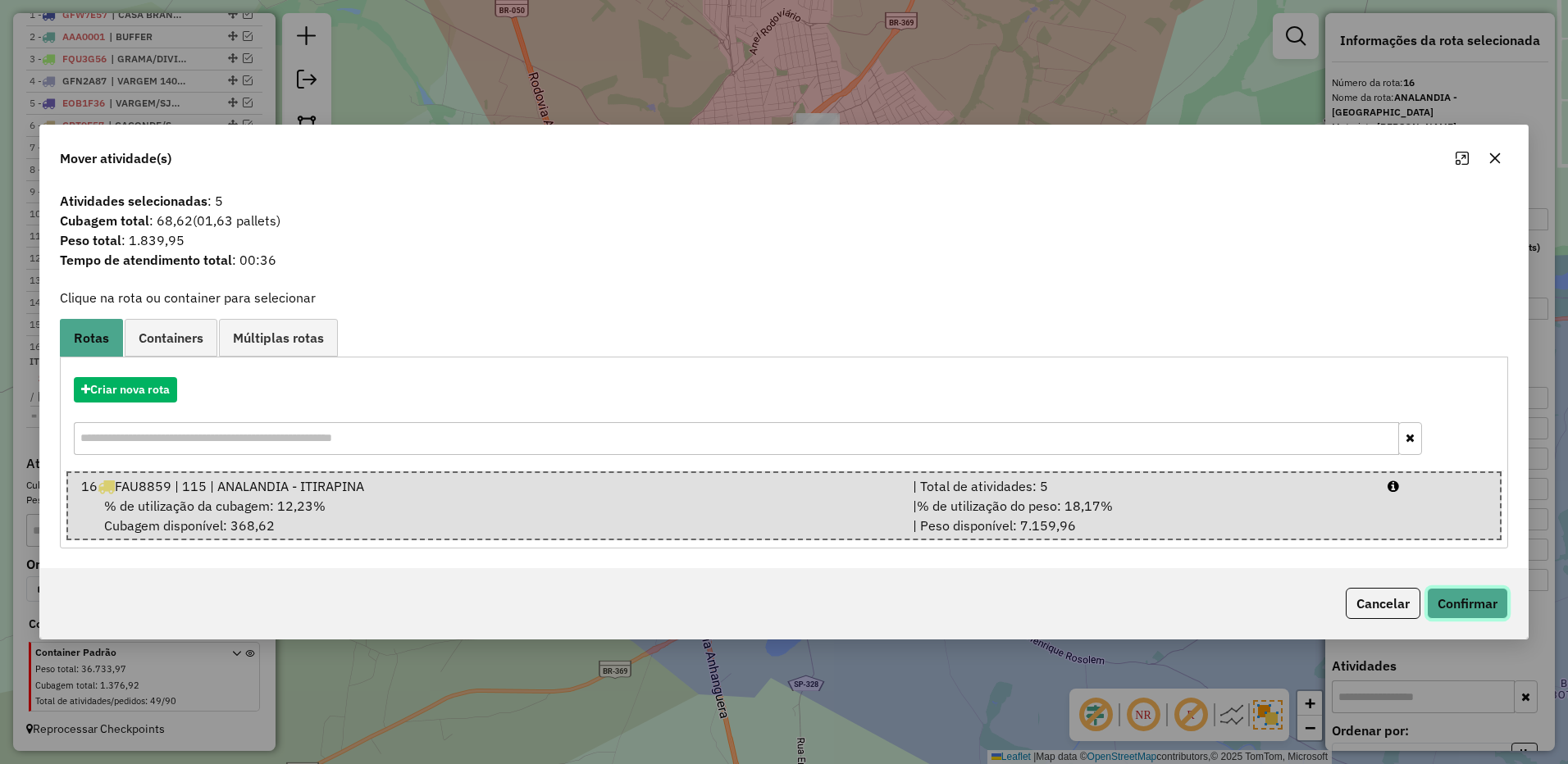
click at [1462, 598] on button "Confirmar" at bounding box center [1467, 603] width 81 height 32
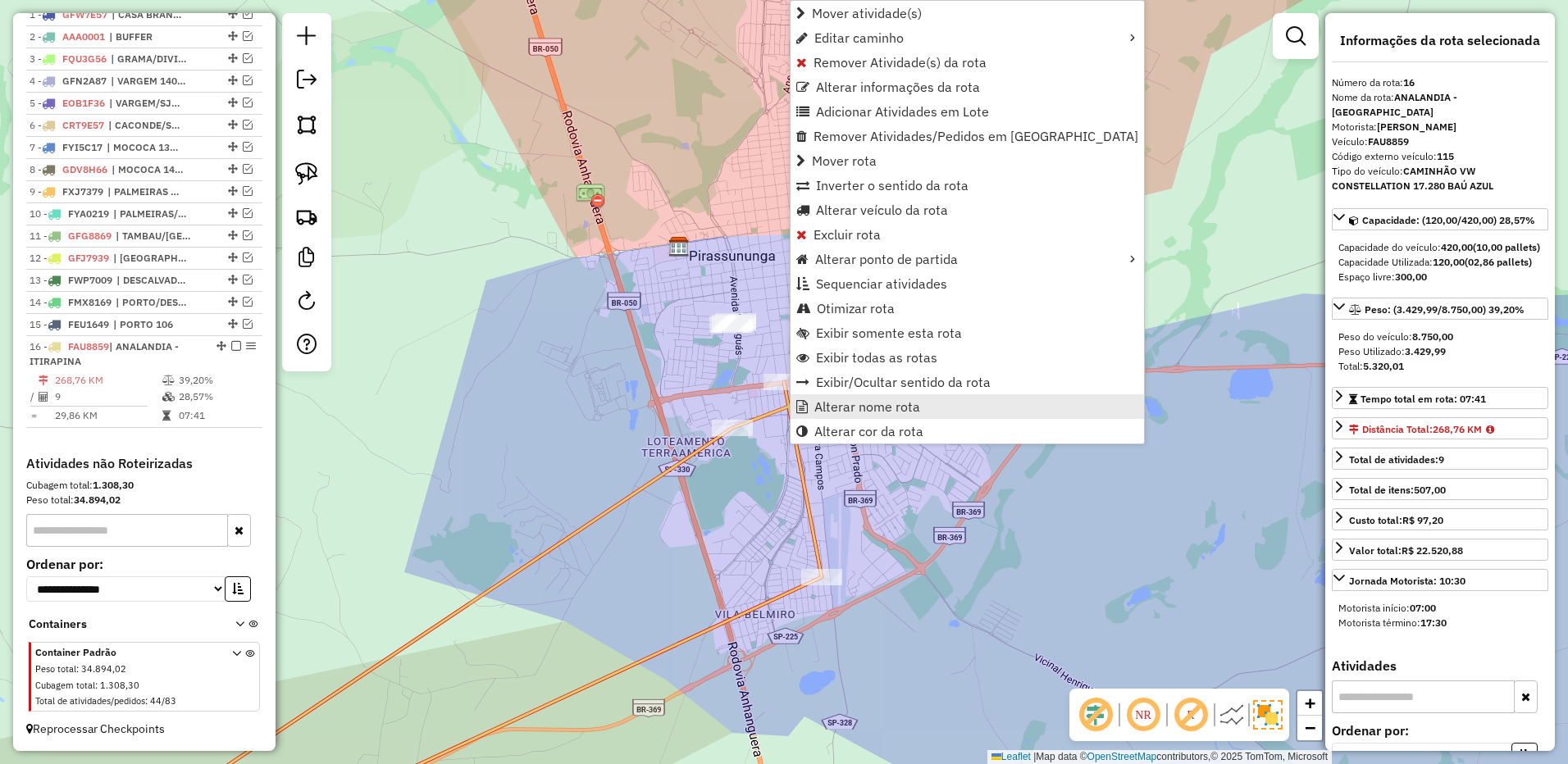
click at [853, 405] on span "Alterar nome rota" at bounding box center [867, 406] width 106 height 13
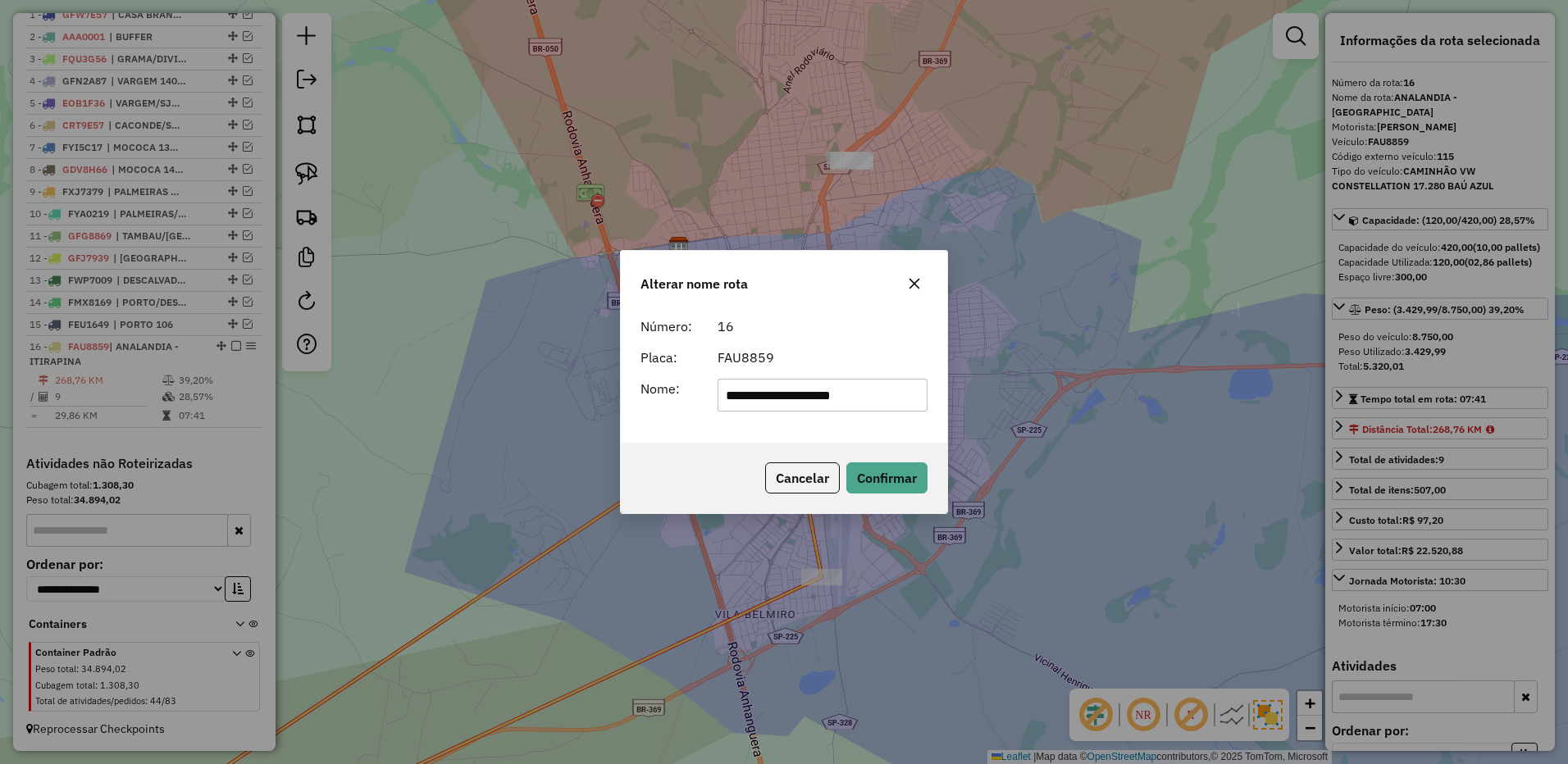
click at [811, 394] on input "**********" at bounding box center [822, 395] width 210 height 33
click at [893, 394] on input "**********" at bounding box center [822, 395] width 210 height 33
type input "**********"
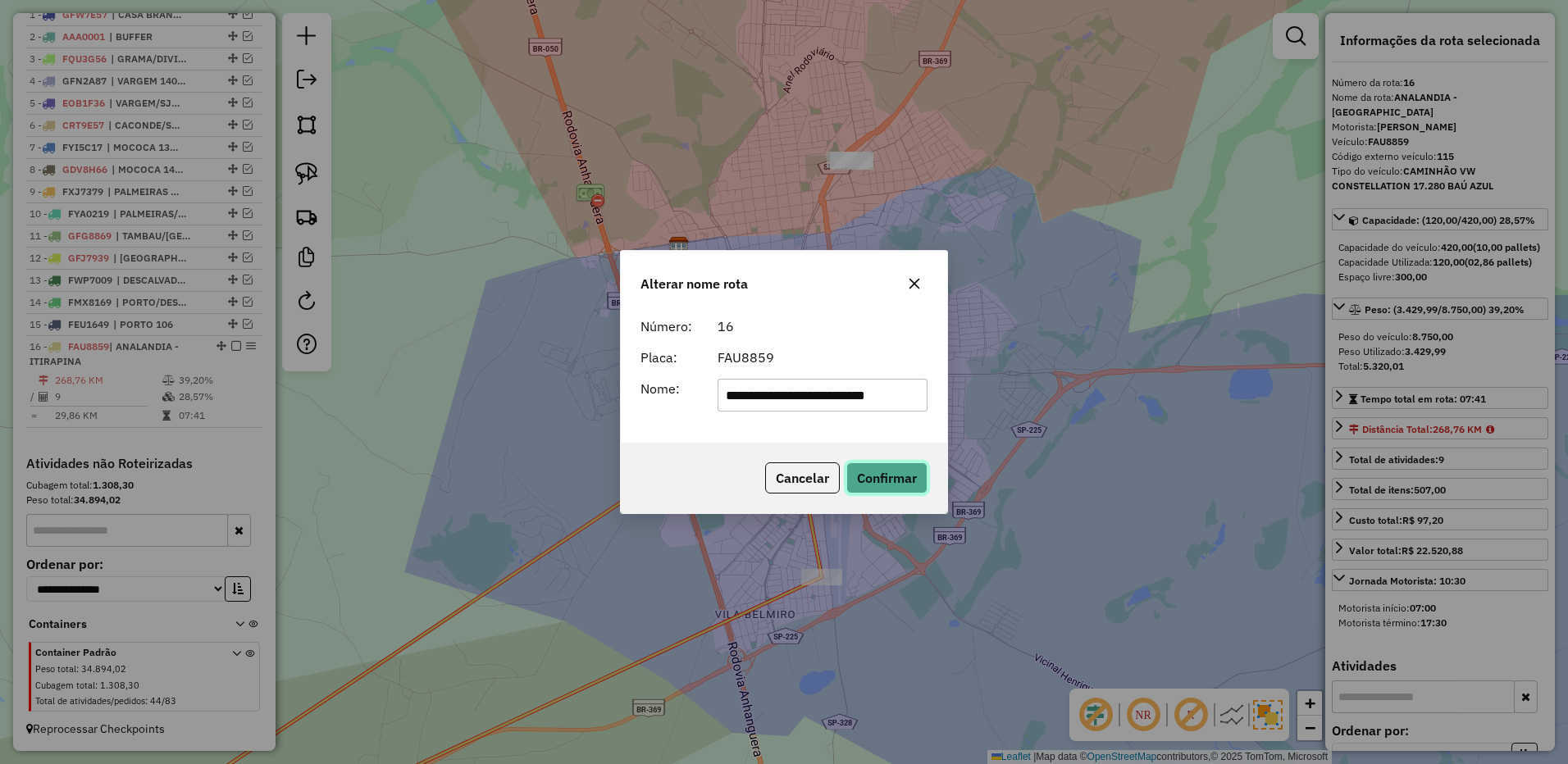
drag, startPoint x: 906, startPoint y: 470, endPoint x: 257, endPoint y: 328, distance: 664.4
click at [907, 470] on button "Confirmar" at bounding box center [886, 478] width 81 height 32
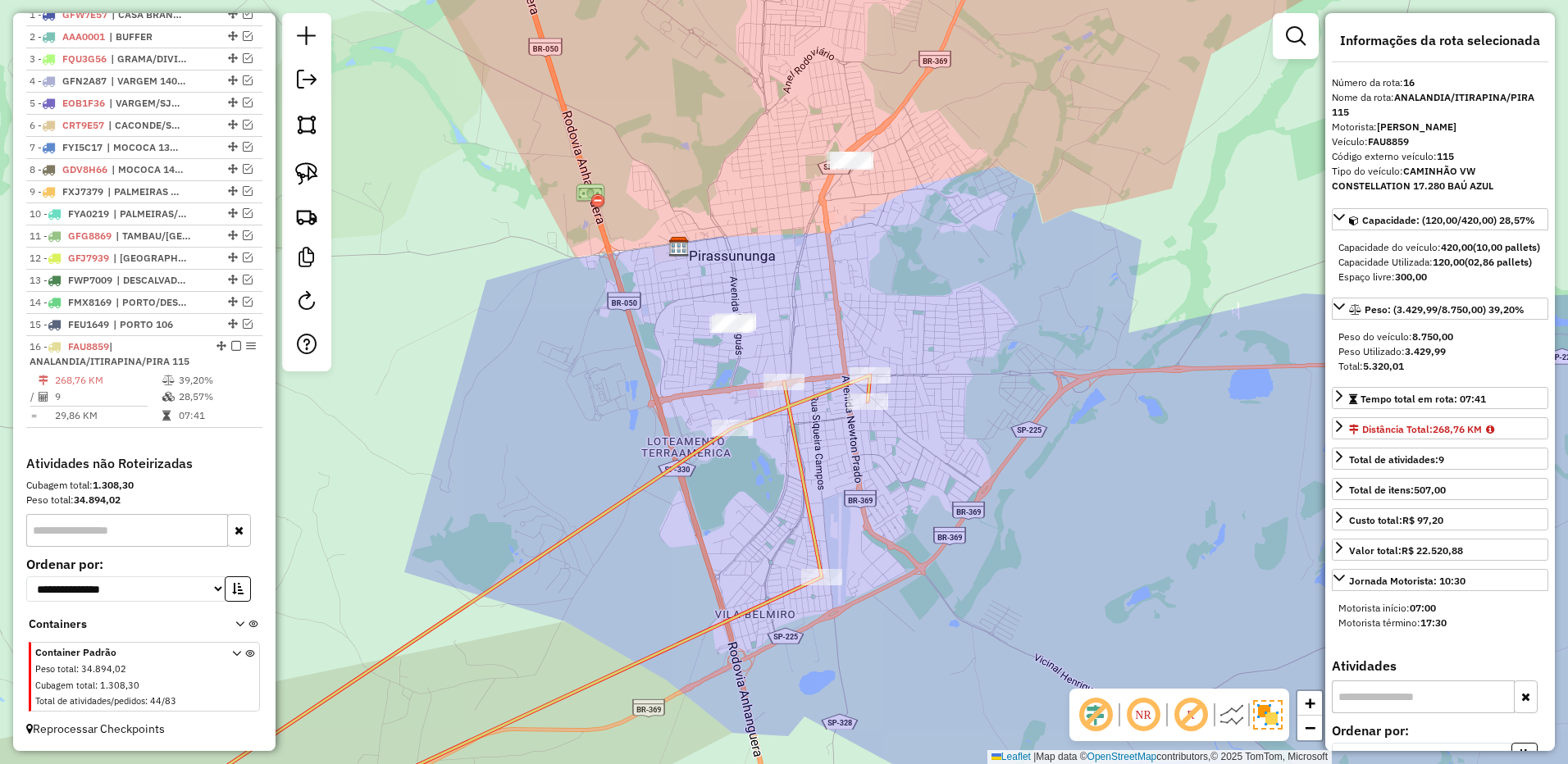
click at [228, 346] on hb-app "Aguarde... Pop-up bloqueado! Seu navegador bloqueou automáticamente a abertura …" at bounding box center [784, 382] width 1568 height 764
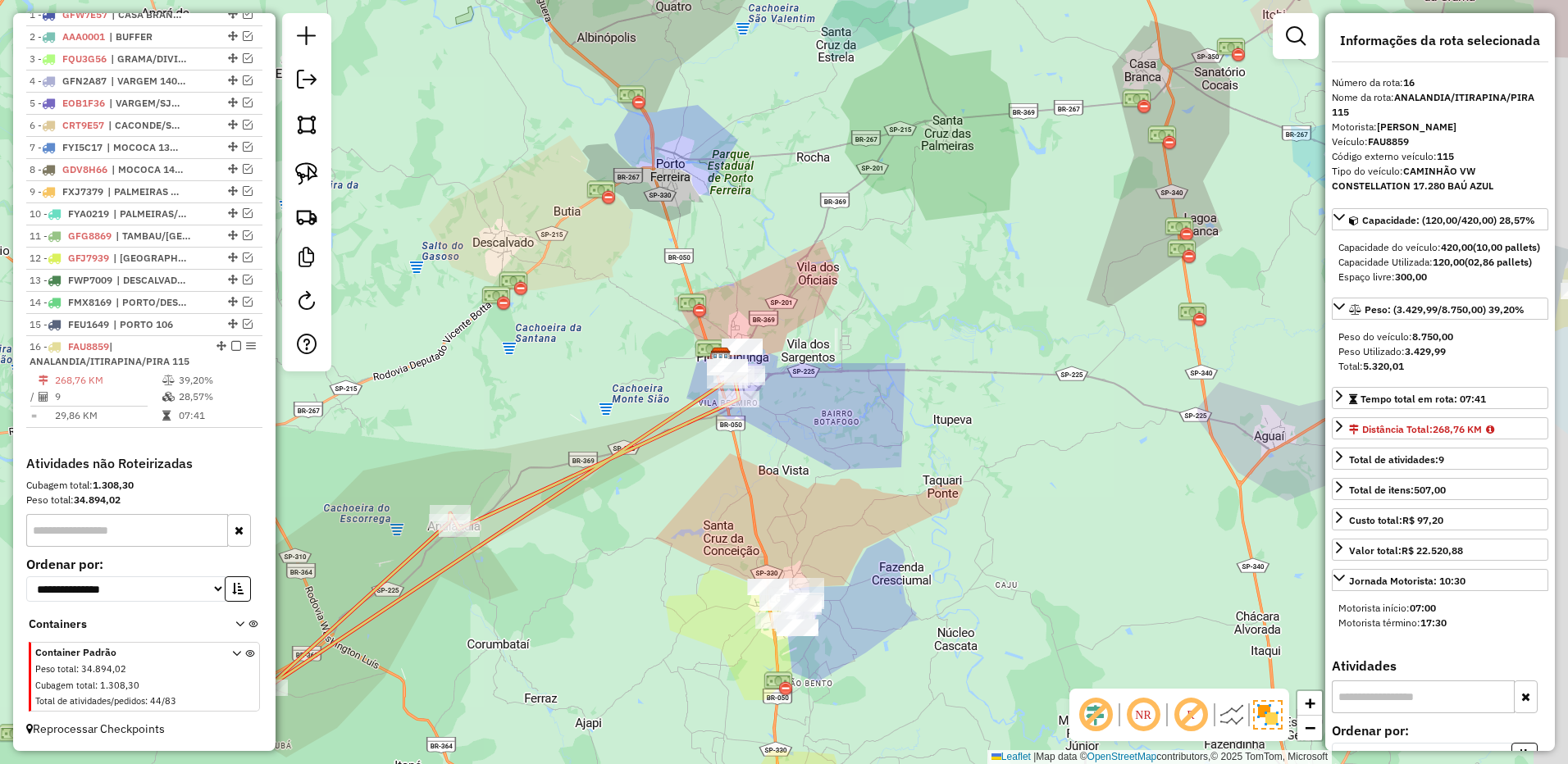
drag, startPoint x: 1126, startPoint y: 438, endPoint x: 420, endPoint y: 288, distance: 721.8
click at [1025, 446] on div "Janela de atendimento Grade de atendimento Capacidade Transportadoras Veículos …" at bounding box center [784, 382] width 1568 height 764
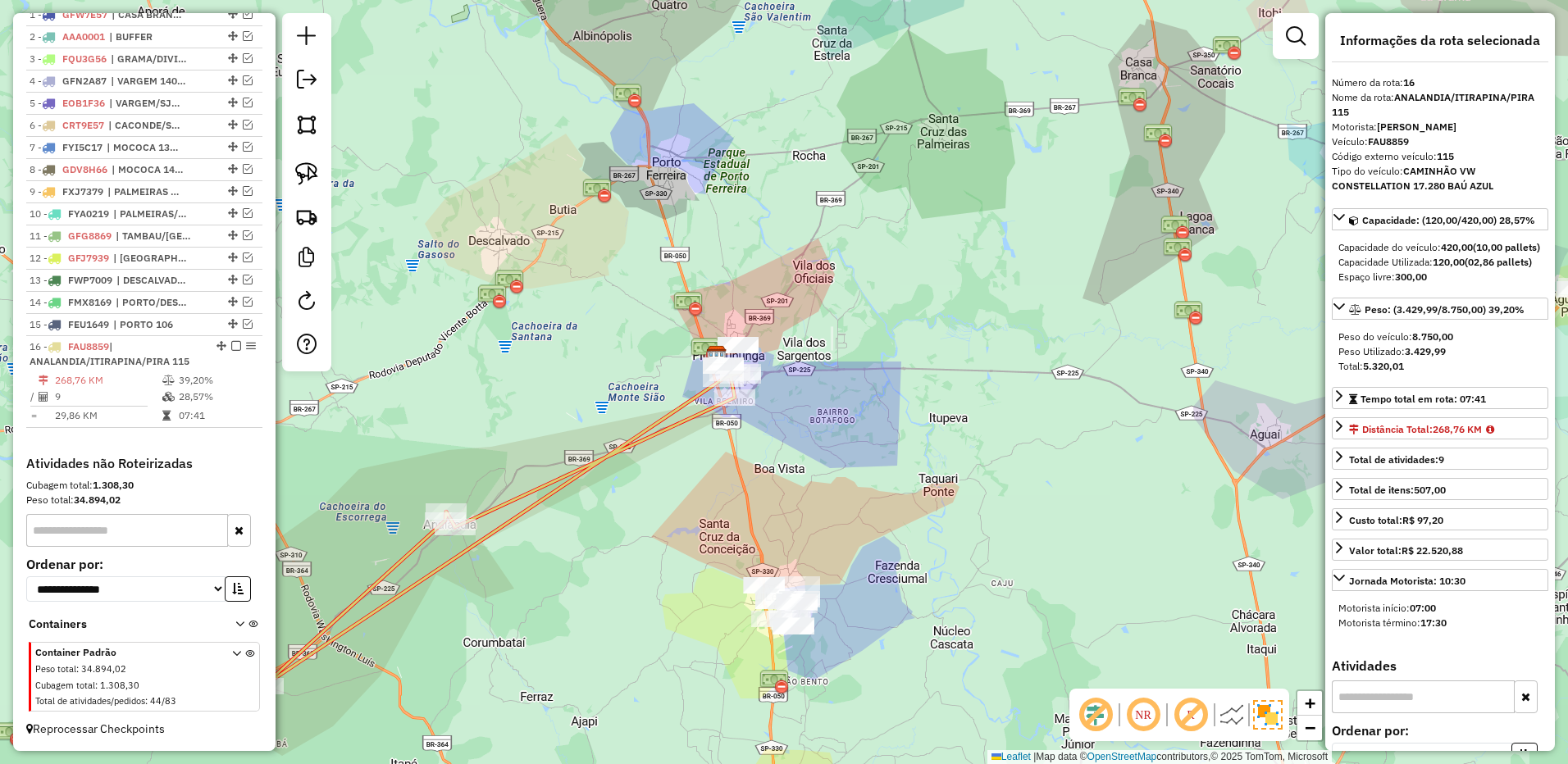
drag, startPoint x: 232, startPoint y: 340, endPoint x: 284, endPoint y: 340, distance: 52.0
click at [232, 340] on div "16 - FAU8859 | ANALANDIA/ITIRAPINA/PIRA 115" at bounding box center [145, 354] width 230 height 30
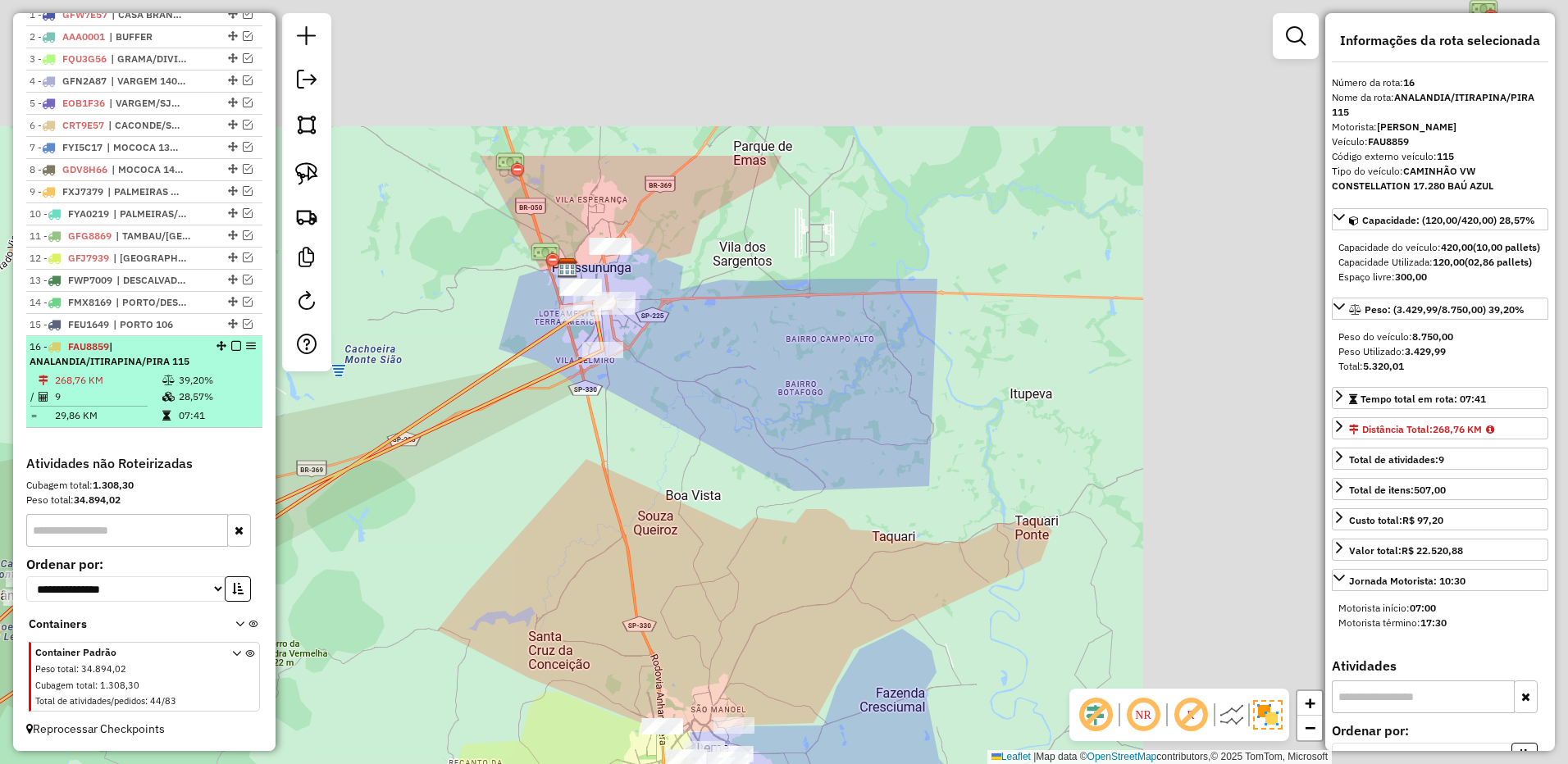
drag, startPoint x: 1045, startPoint y: 369, endPoint x: 131, endPoint y: 385, distance: 914.1
click at [416, 576] on div "Janela de atendimento Grade de atendimento Capacidade Transportadoras Veículos …" at bounding box center [784, 382] width 1568 height 764
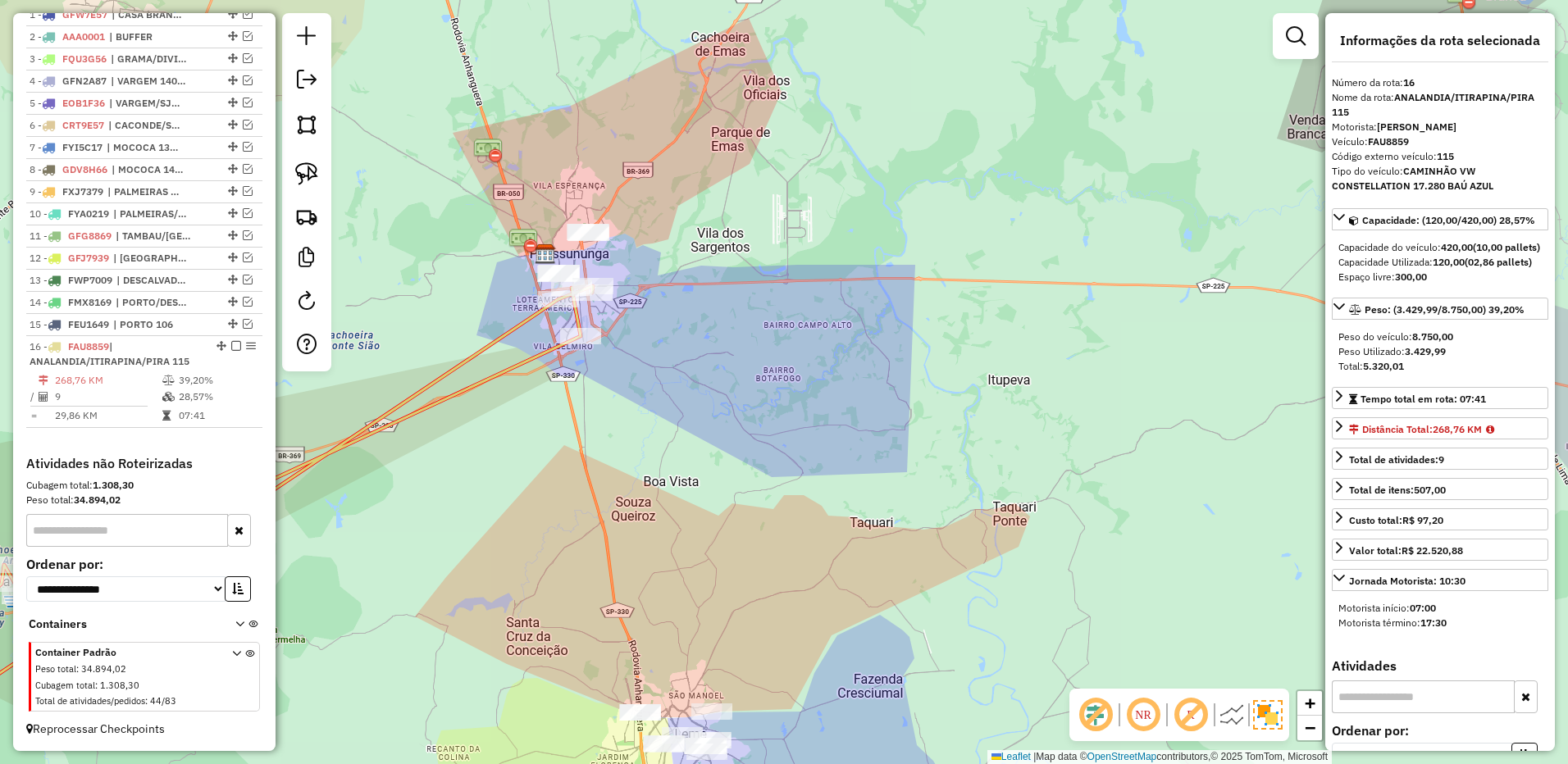
drag, startPoint x: 227, startPoint y: 348, endPoint x: 264, endPoint y: 296, distance: 63.8
click at [231, 347] on em at bounding box center [236, 346] width 10 height 10
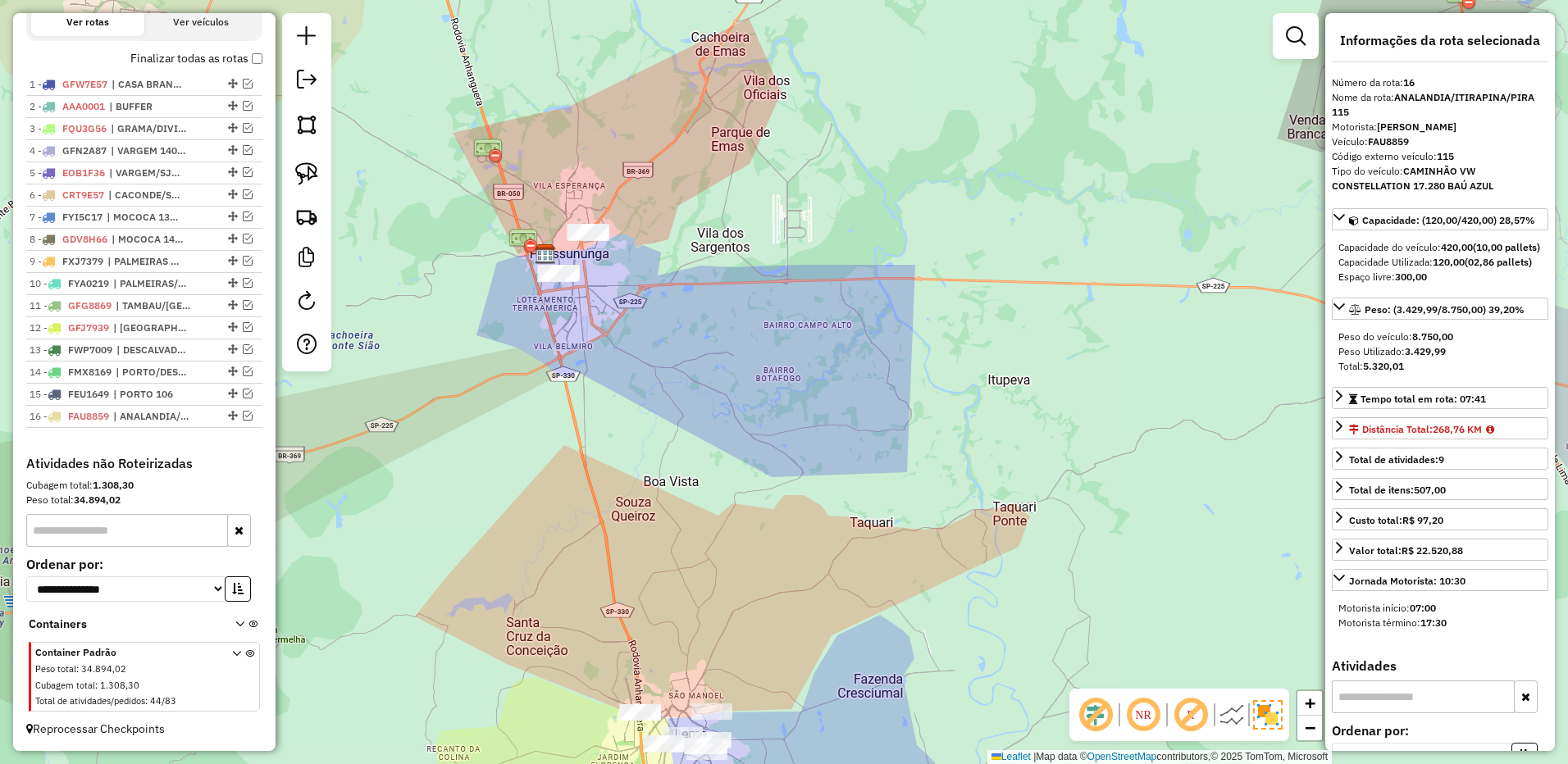
drag, startPoint x: 303, startPoint y: 164, endPoint x: 620, endPoint y: 318, distance: 352.4
click at [303, 164] on img at bounding box center [307, 174] width 23 height 23
drag, startPoint x: 605, startPoint y: 278, endPoint x: 572, endPoint y: 336, distance: 66.7
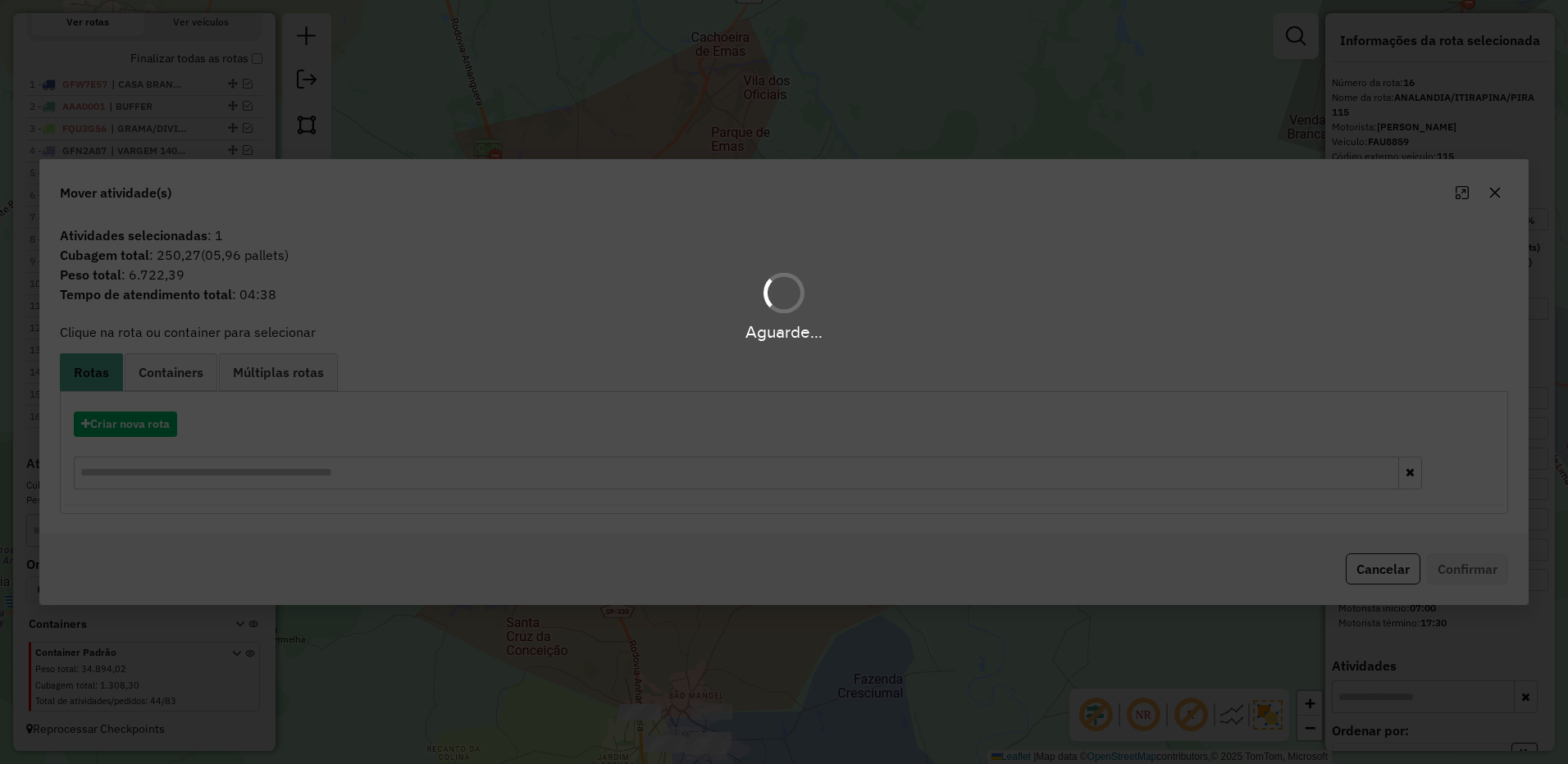
click at [139, 422] on div "Aguarde..." at bounding box center [784, 382] width 1568 height 764
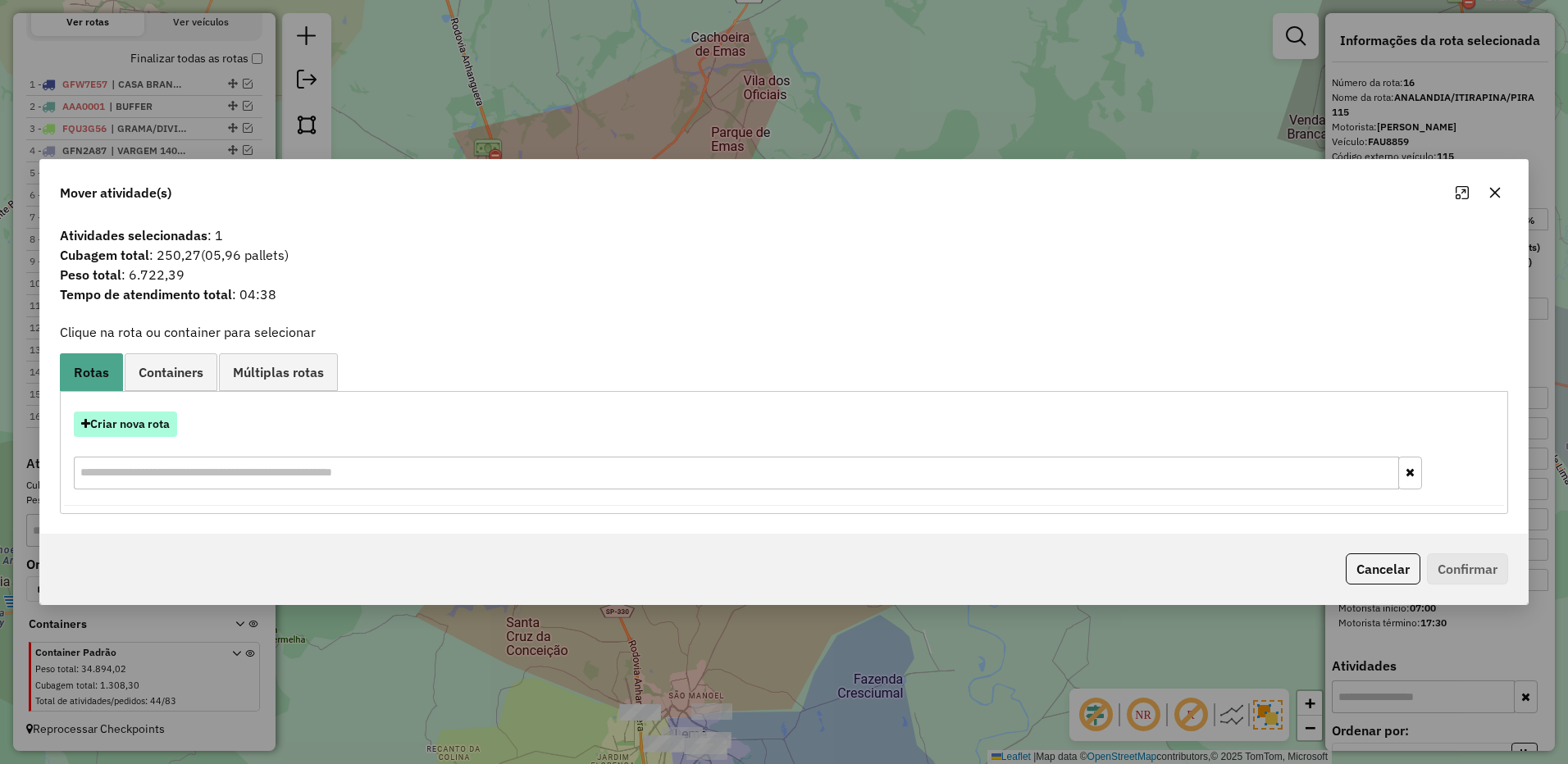
drag, startPoint x: 138, startPoint y: 422, endPoint x: 148, endPoint y: 422, distance: 10.0
click at [148, 422] on button "Criar nova rota" at bounding box center [125, 424] width 103 height 26
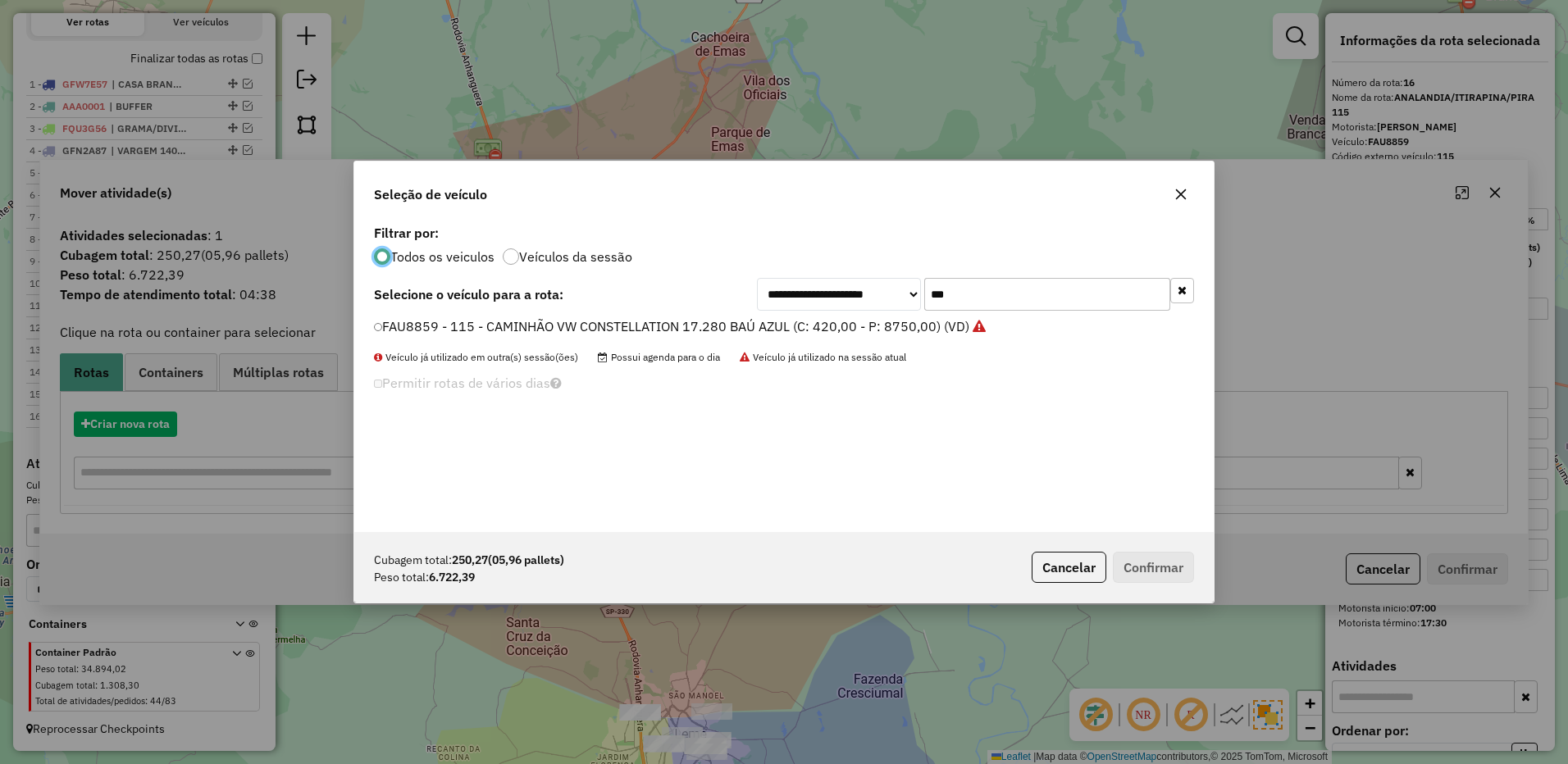
scroll to position [9, 5]
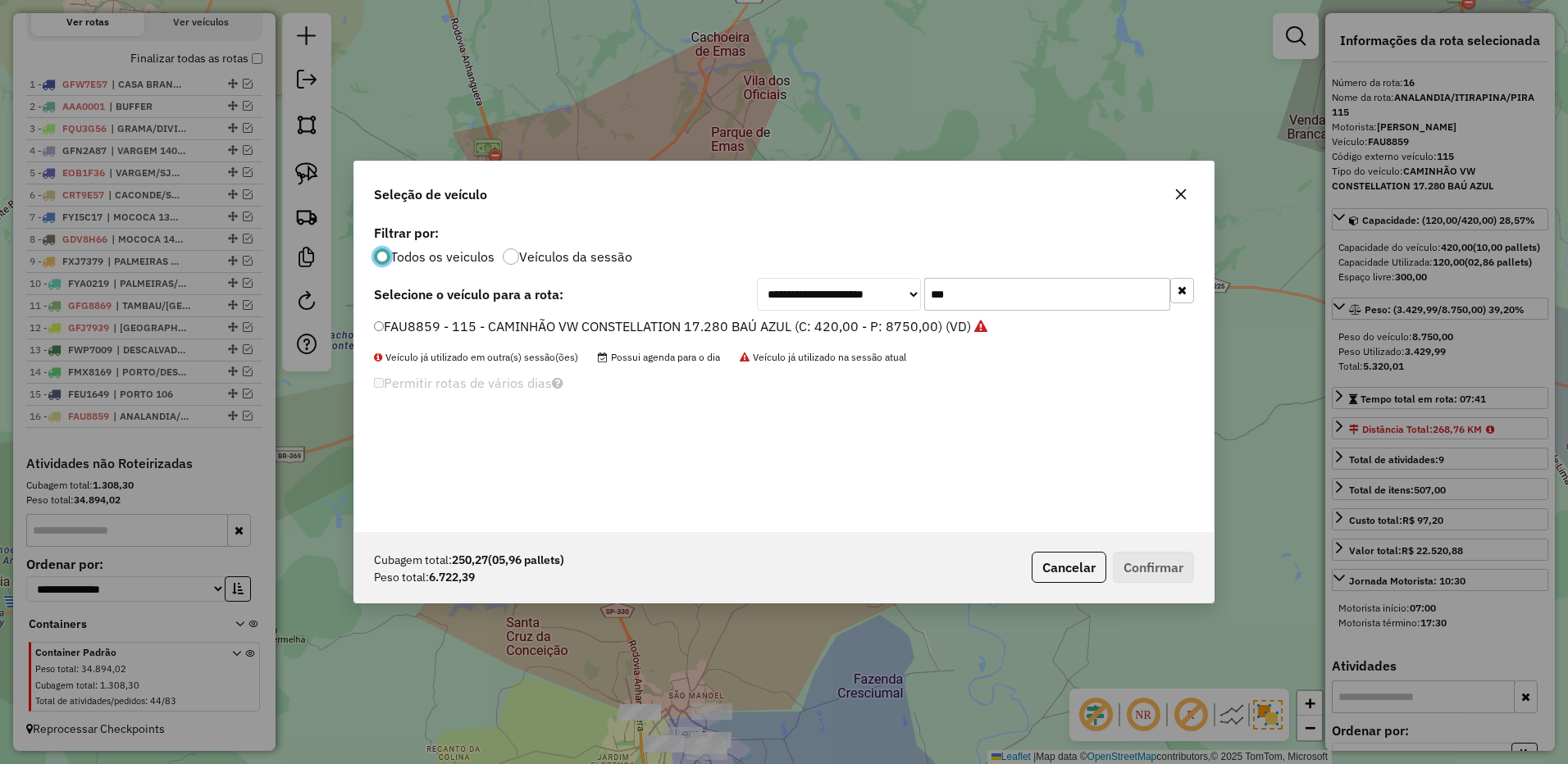
click at [1028, 296] on input "***" at bounding box center [1047, 294] width 246 height 33
type input "***"
click at [926, 323] on label "TJA6H77 - 151 - CAMINHÃO VW CONSTELLATION 17.260 FACCHINI (C: 420,00 - P: 7150,…" at bounding box center [671, 326] width 595 height 20
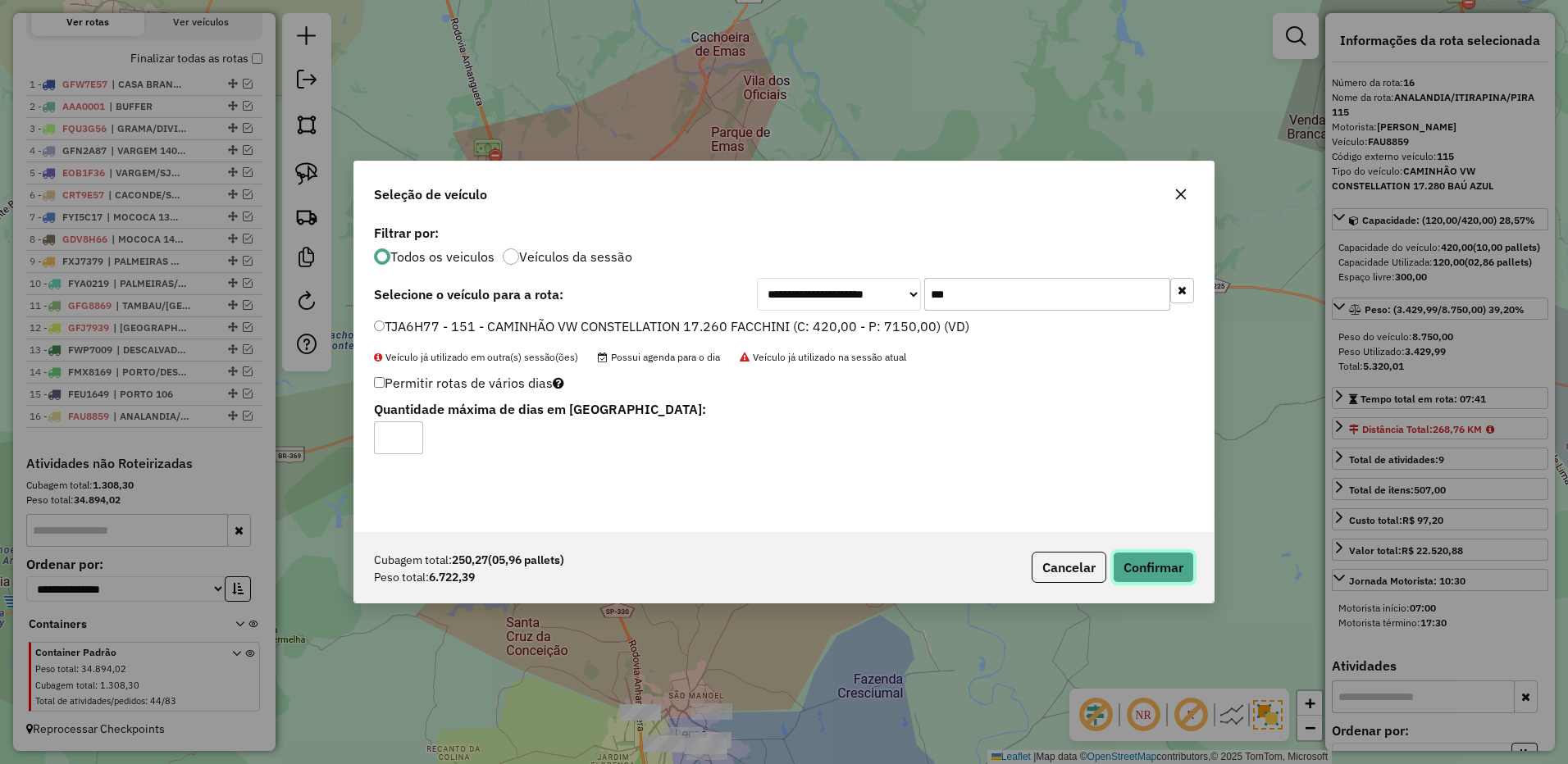
click at [1126, 566] on button "Confirmar" at bounding box center [1152, 567] width 81 height 32
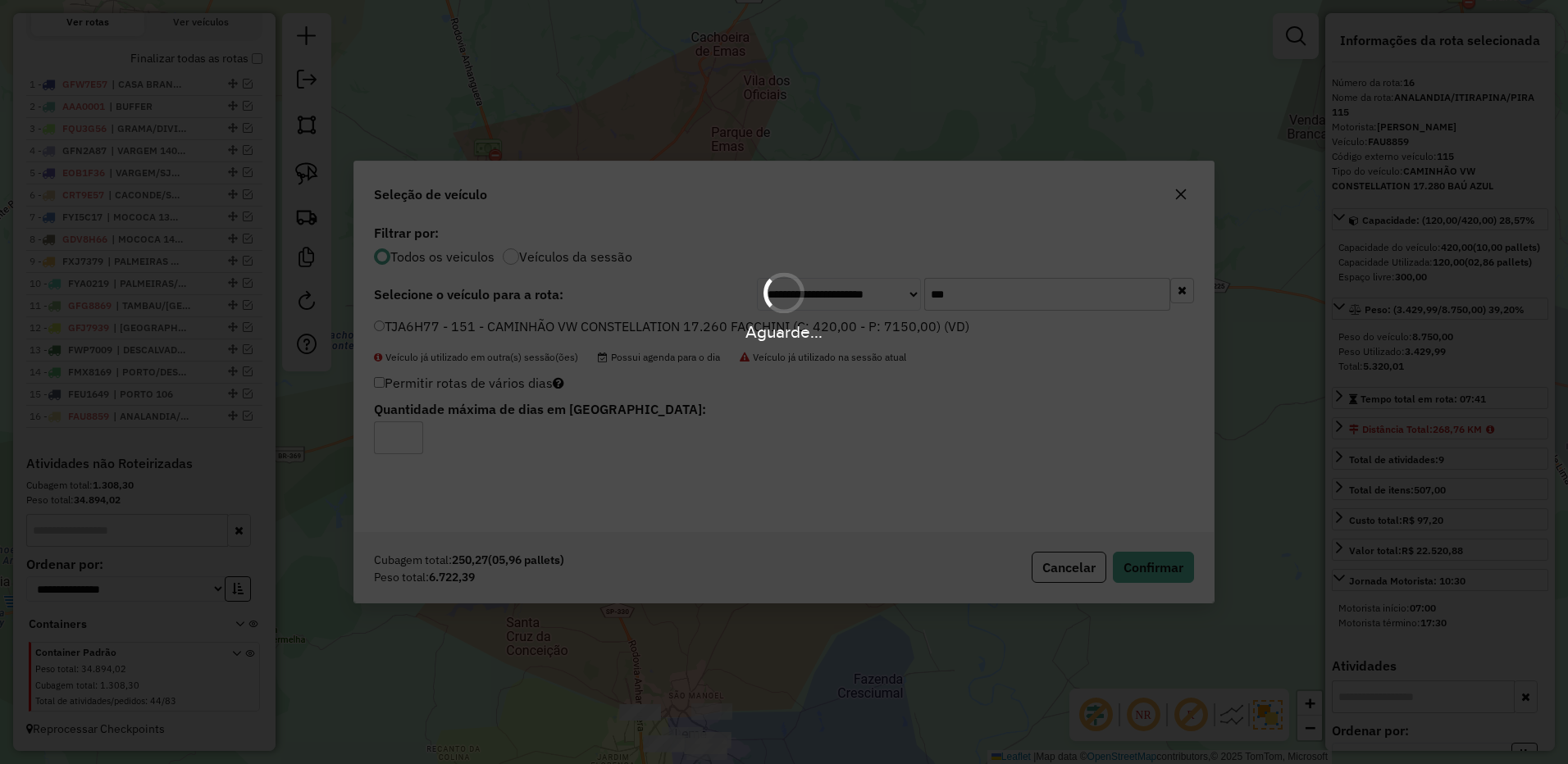
scroll to position [701, 0]
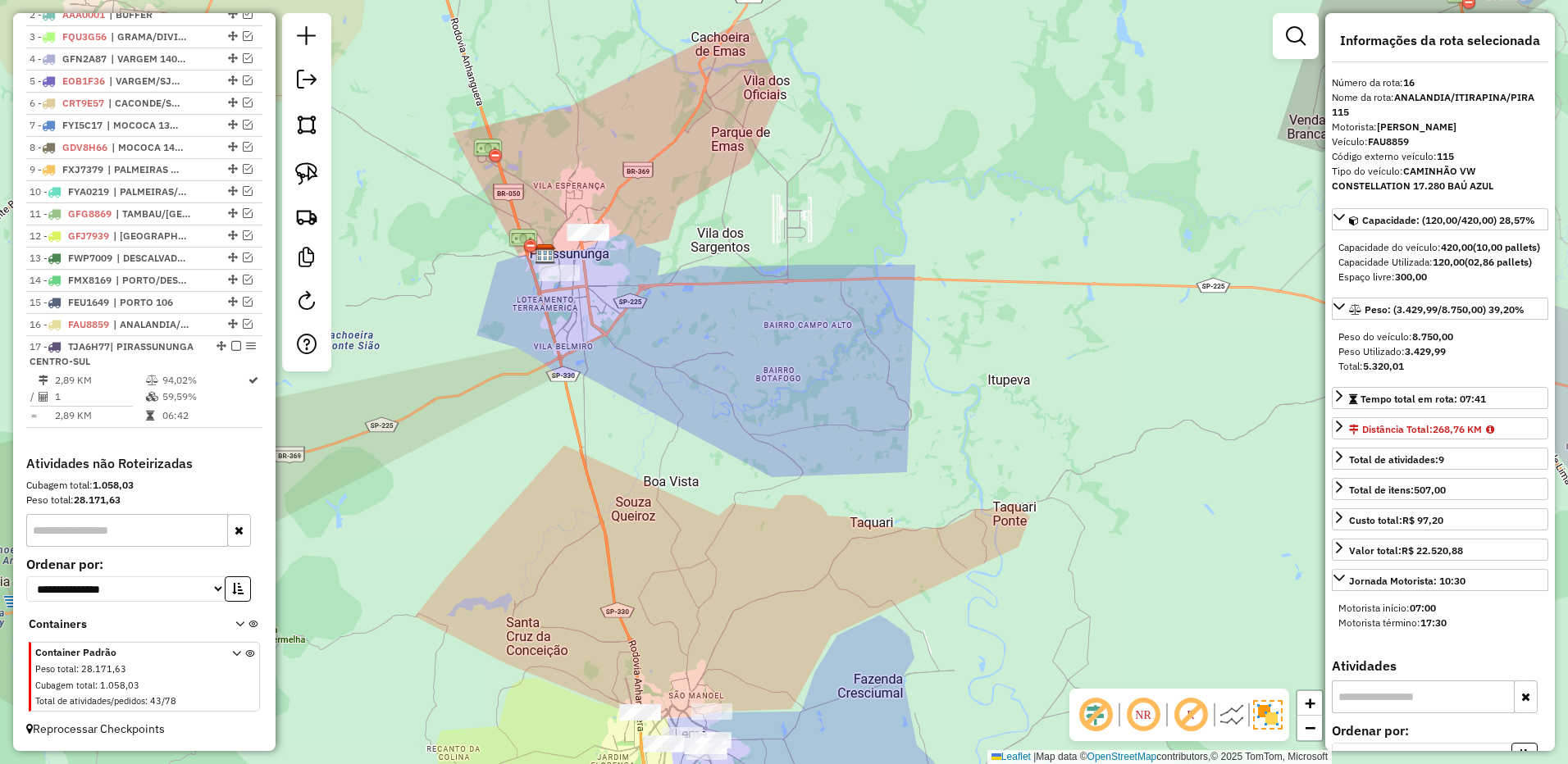
click at [552, 264] on img at bounding box center [545, 254] width 21 height 21
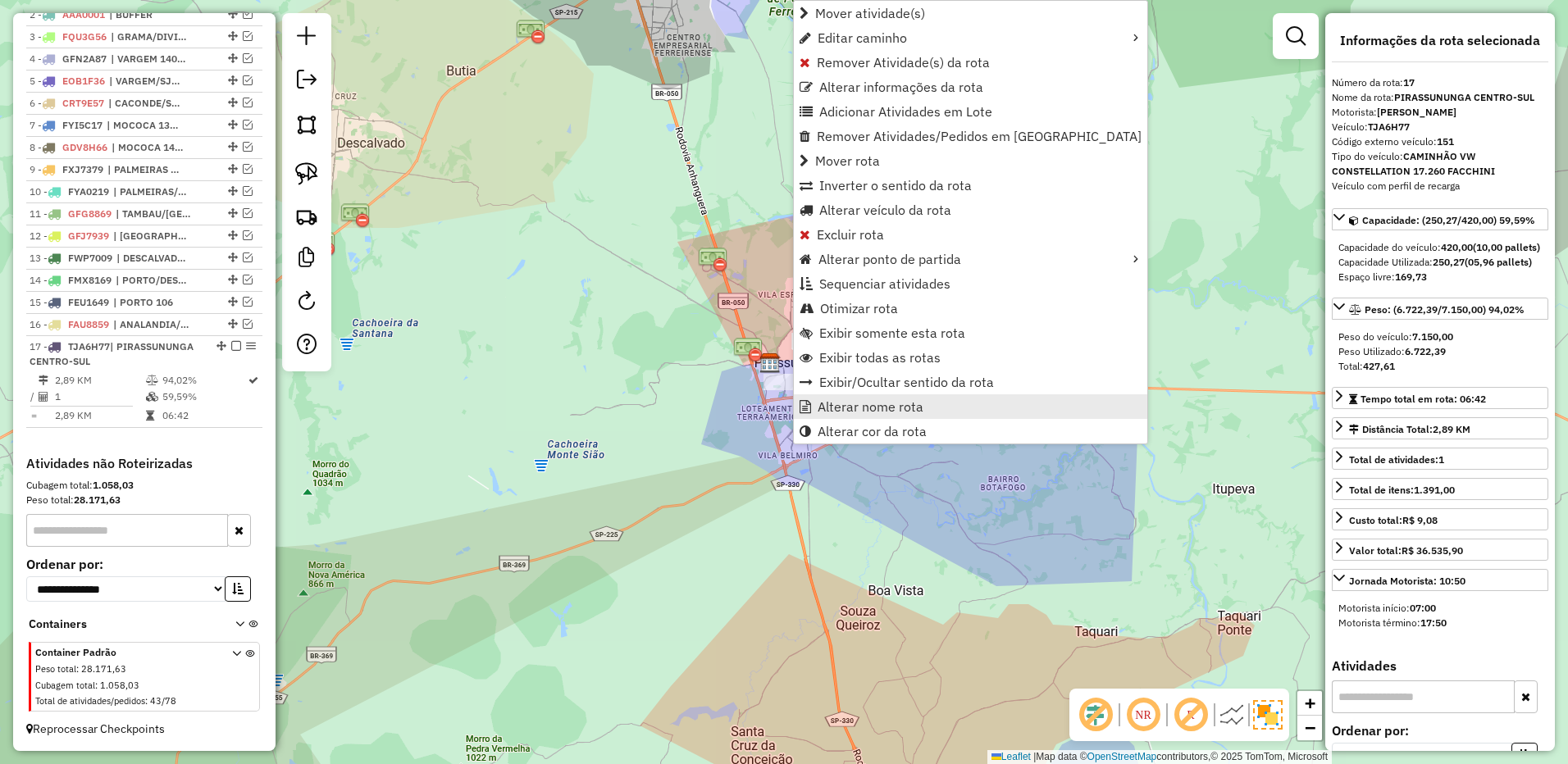
click at [832, 406] on span "Alterar nome rota" at bounding box center [870, 406] width 106 height 13
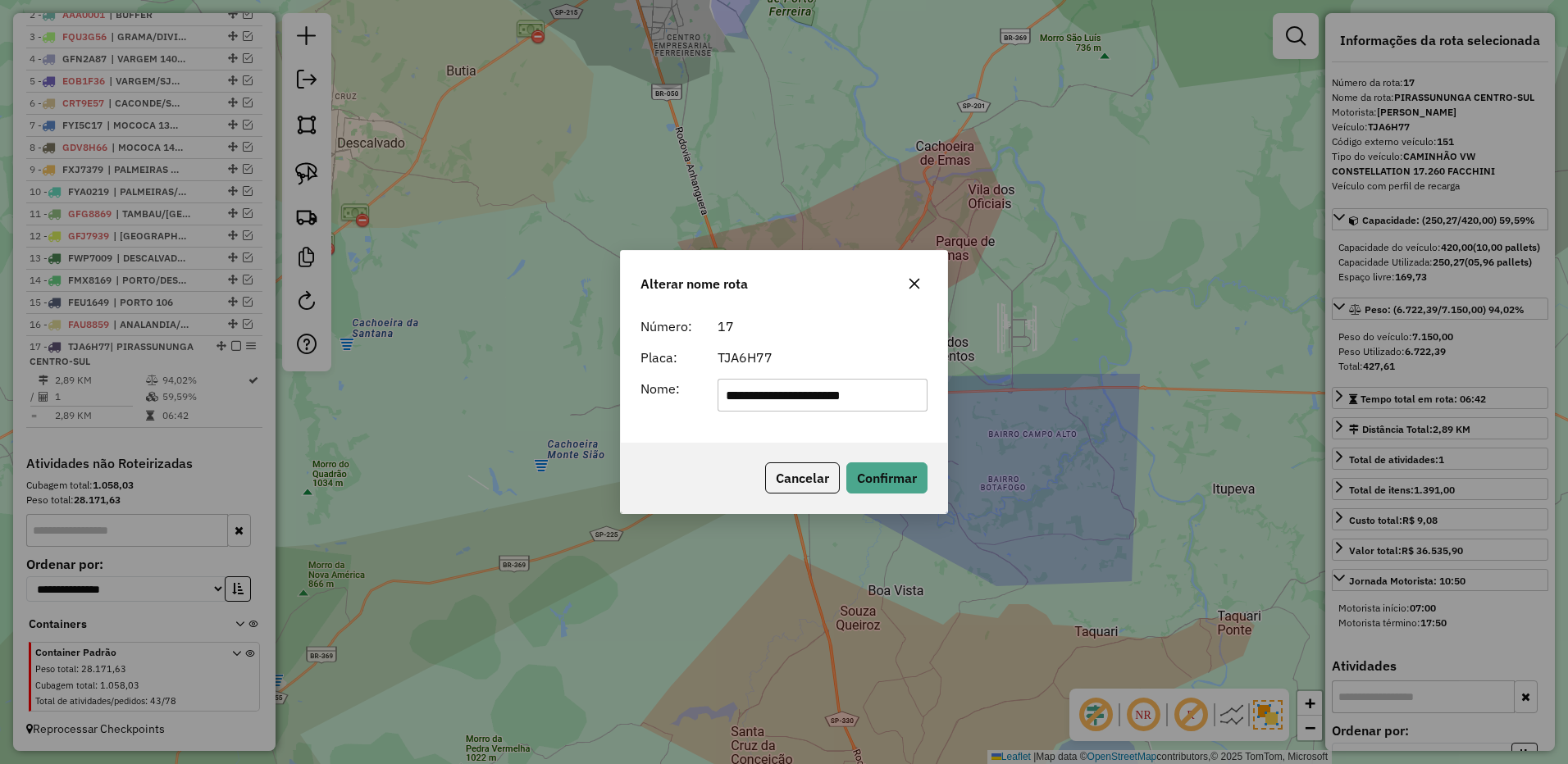
drag, startPoint x: 760, startPoint y: 397, endPoint x: 1140, endPoint y: 384, distance: 380.2
click at [1140, 384] on div "**********" at bounding box center [784, 382] width 1568 height 764
type input "********"
drag, startPoint x: 892, startPoint y: 474, endPoint x: 869, endPoint y: 442, distance: 39.4
click at [890, 474] on button "Confirmar" at bounding box center [886, 478] width 81 height 32
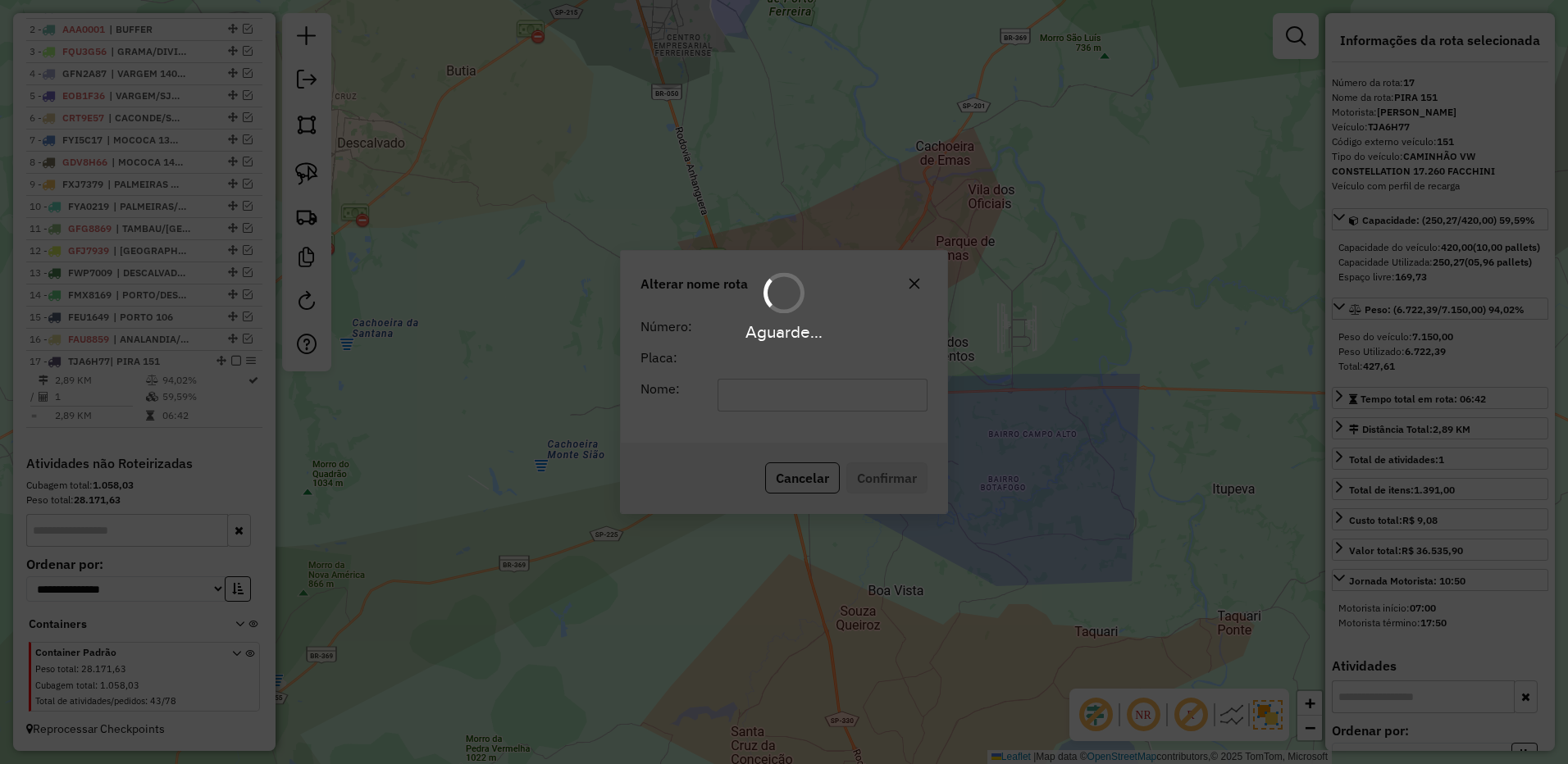
scroll to position [686, 0]
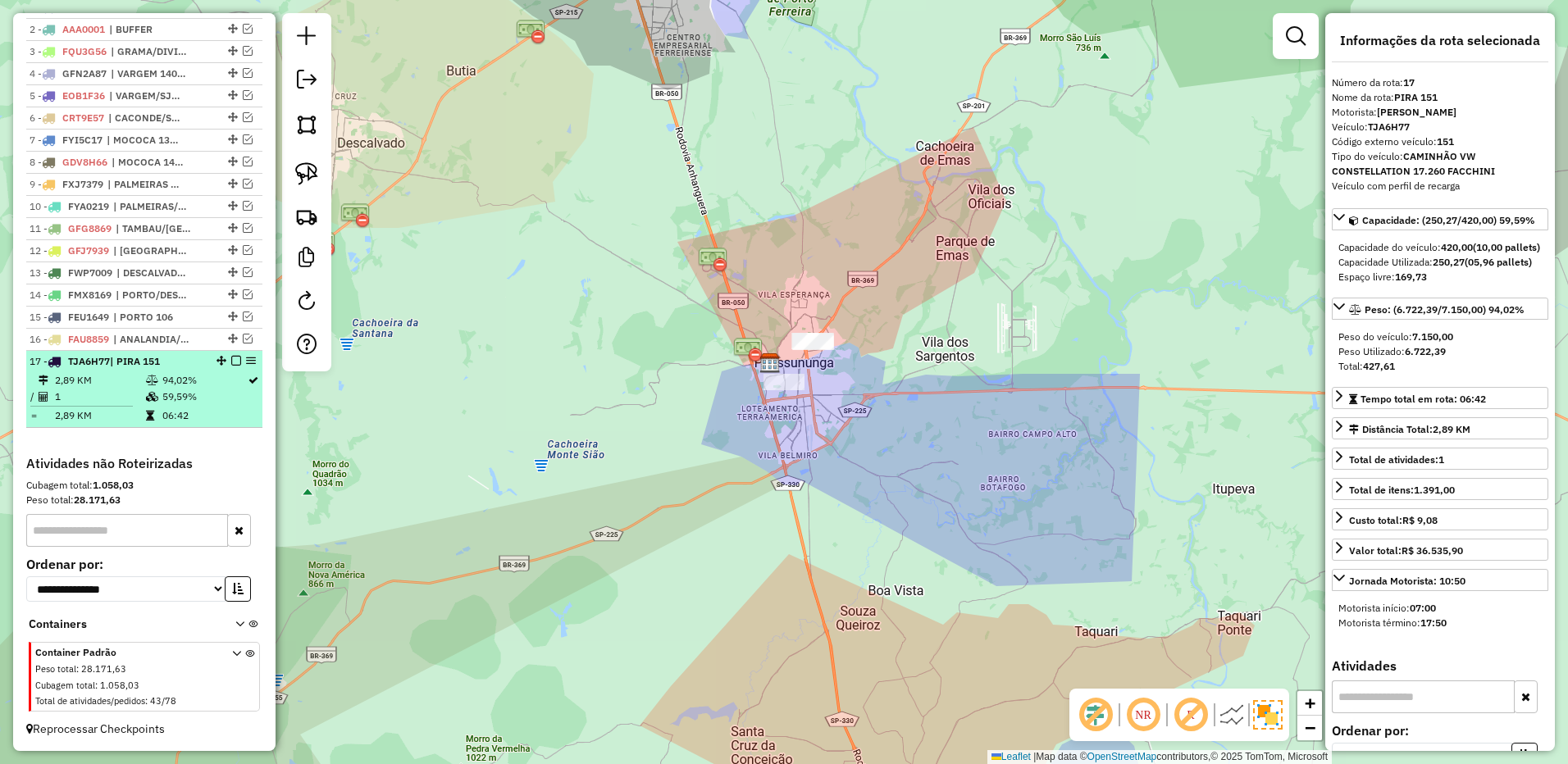
click at [231, 361] on em at bounding box center [236, 361] width 10 height 10
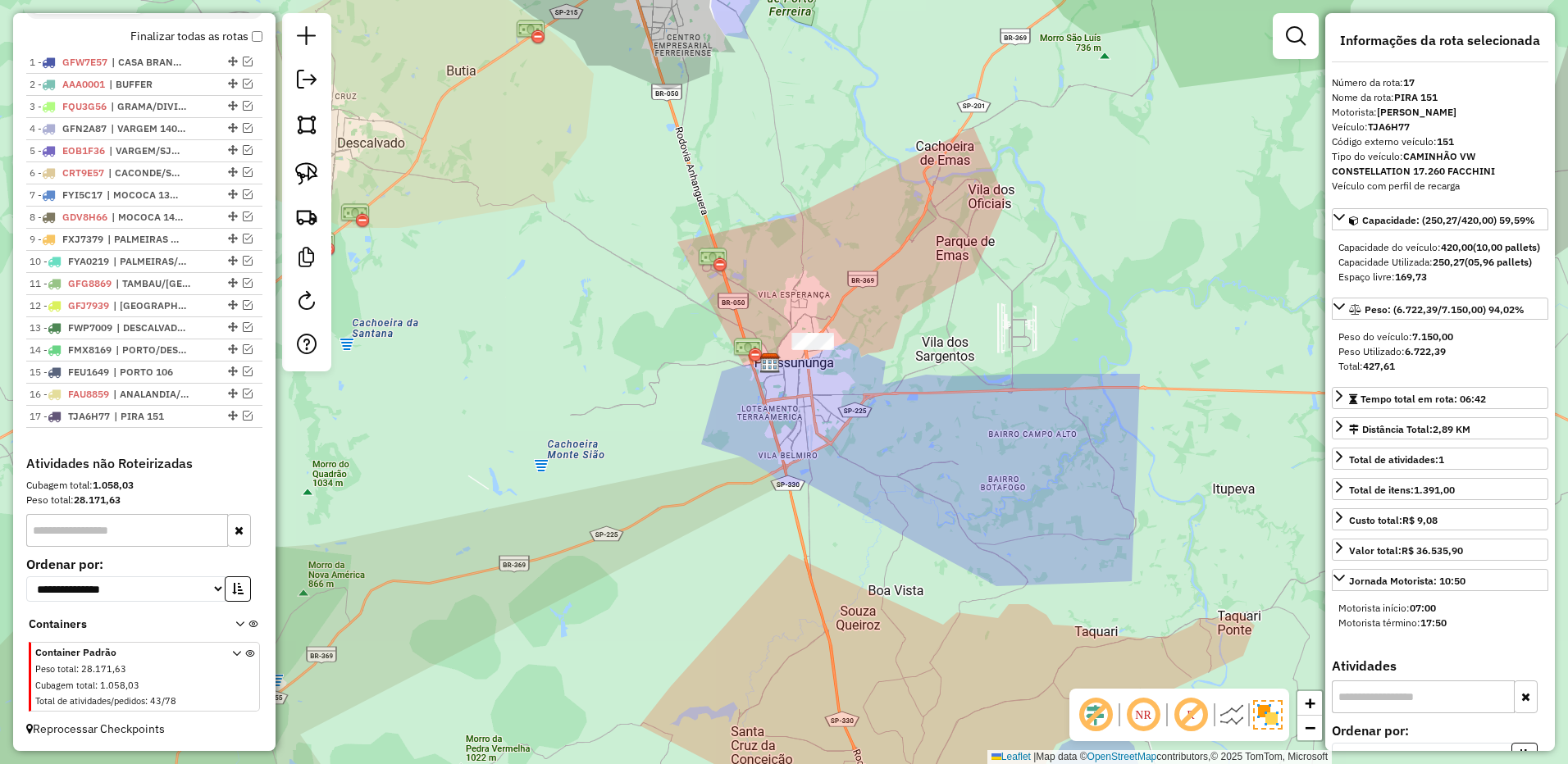
scroll to position [631, 0]
click at [306, 164] on img at bounding box center [307, 174] width 23 height 23
drag, startPoint x: 868, startPoint y: 284, endPoint x: 888, endPoint y: 353, distance: 71.8
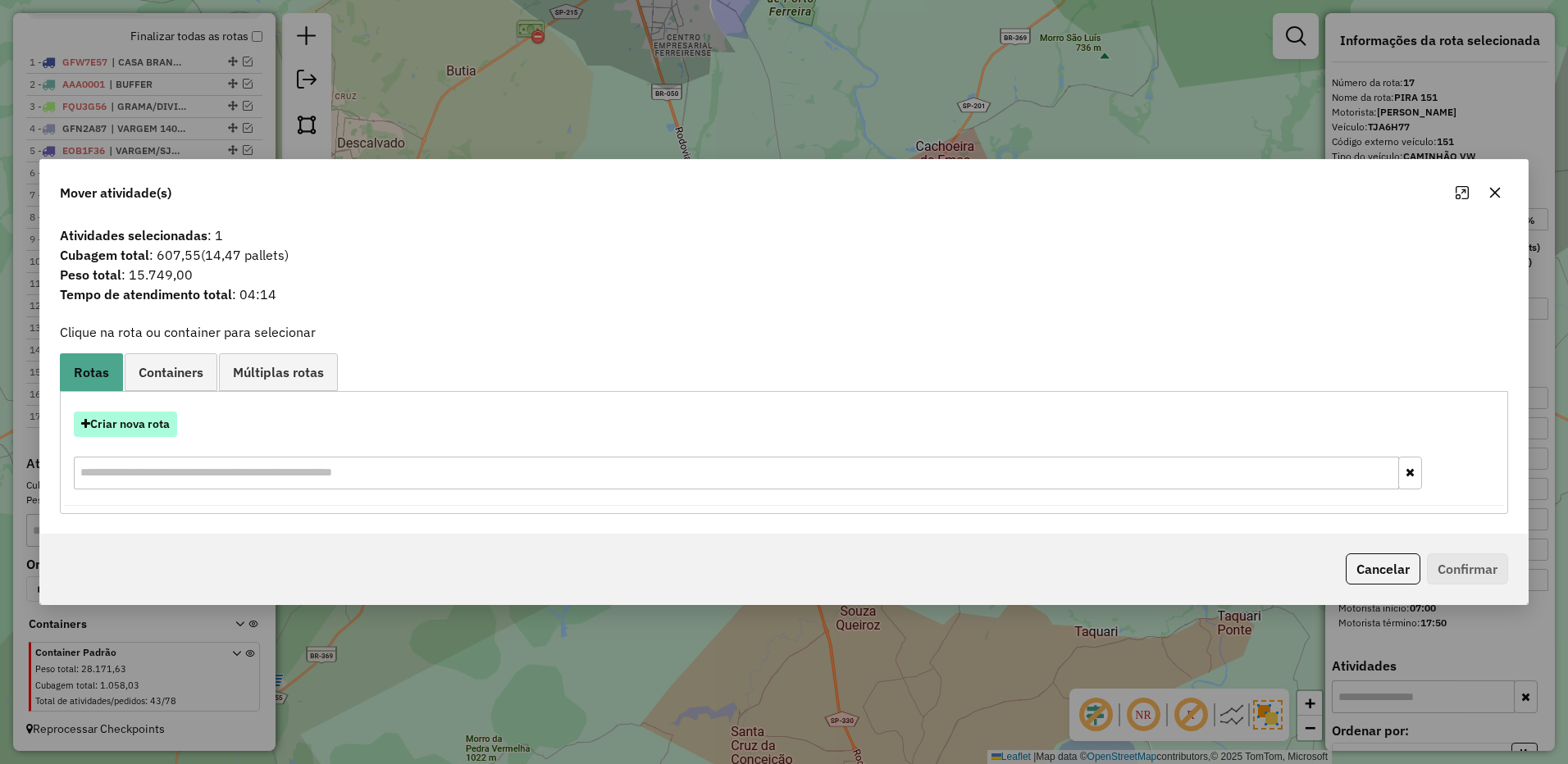
drag, startPoint x: 139, startPoint y: 422, endPoint x: 147, endPoint y: 419, distance: 8.5
click at [147, 419] on button "Criar nova rota" at bounding box center [125, 424] width 103 height 26
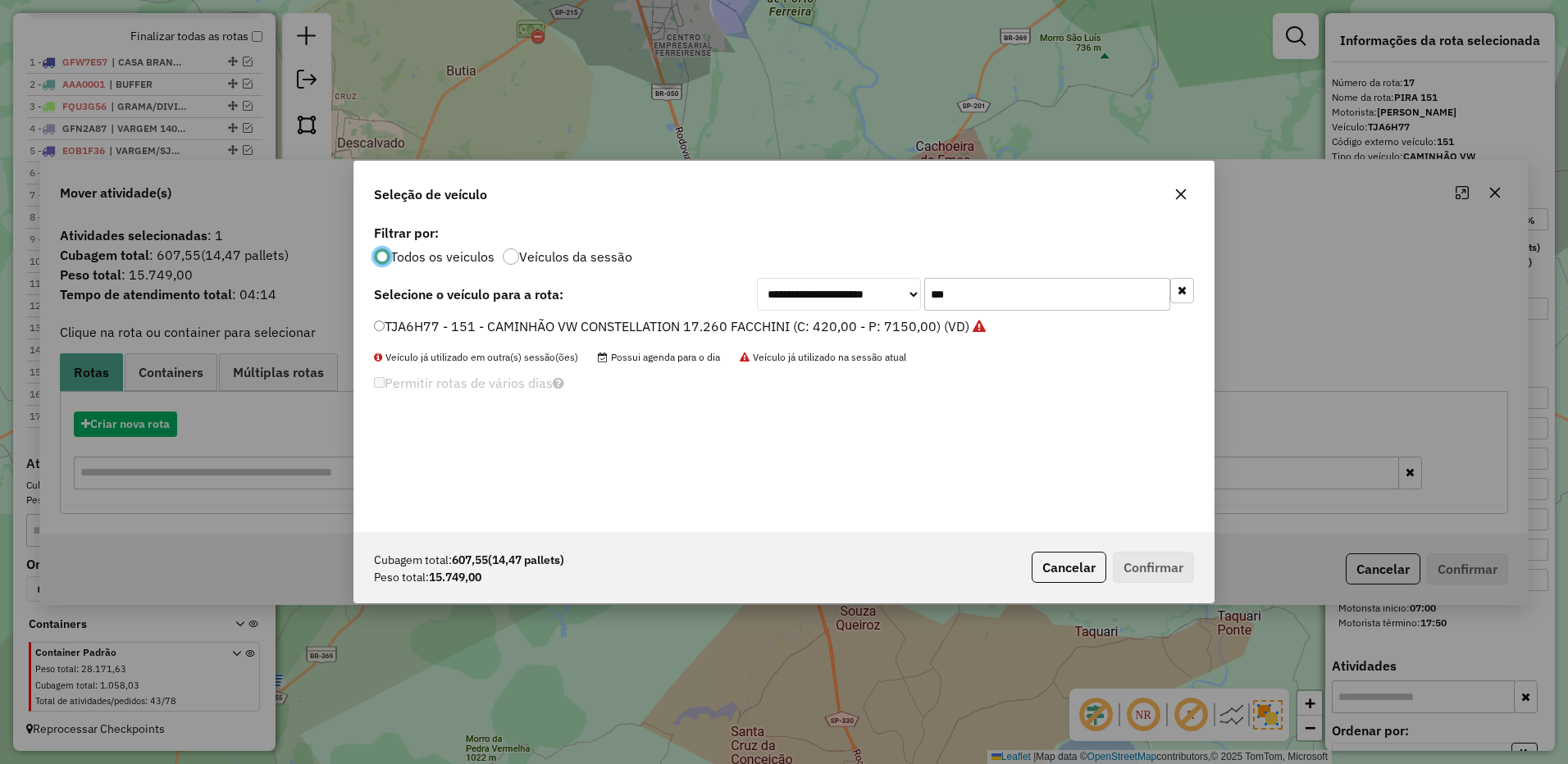
scroll to position [9, 5]
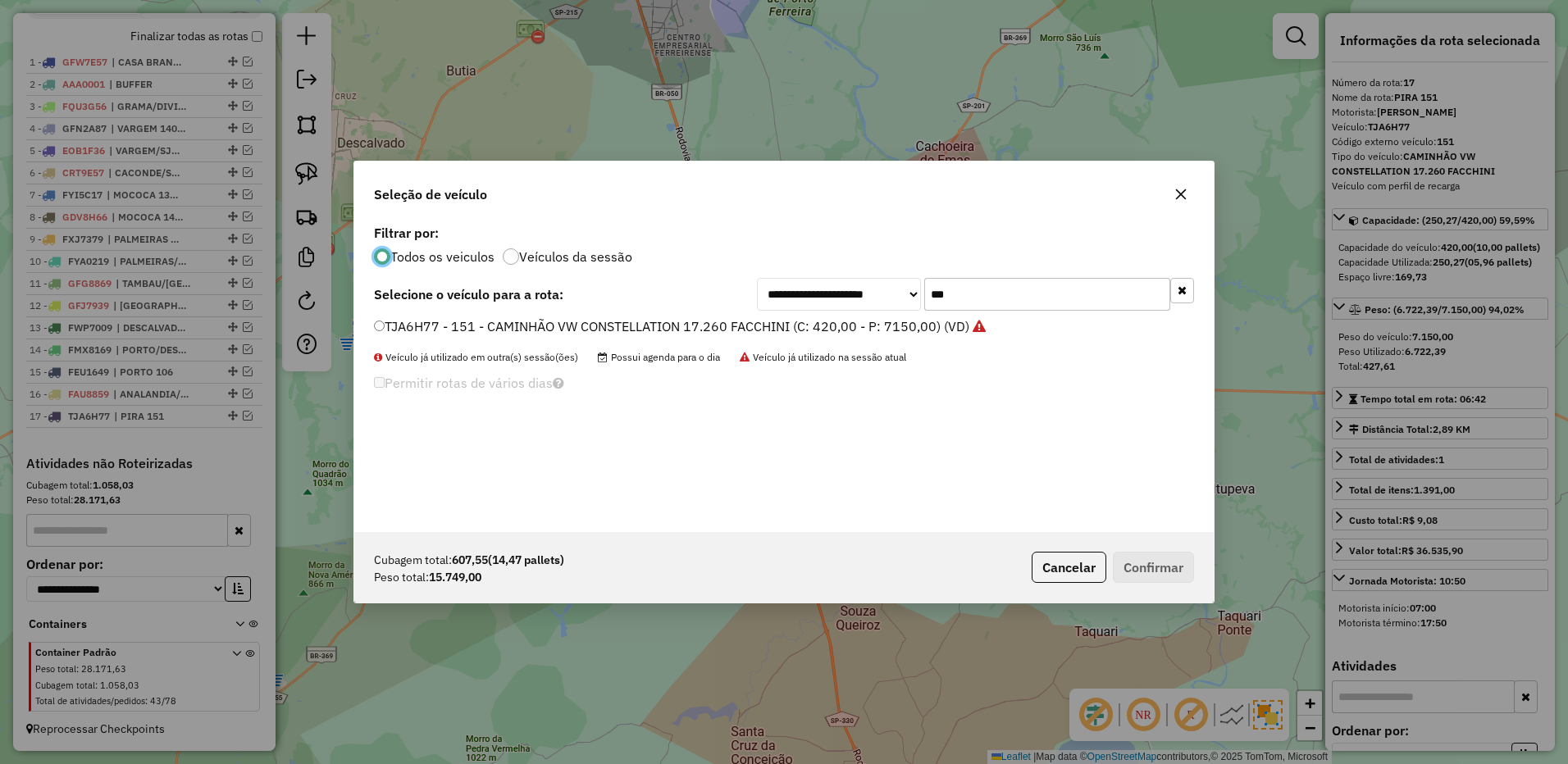
click at [984, 294] on input "***" at bounding box center [1047, 294] width 246 height 33
type input "***"
click at [892, 333] on label "GCD2329 - 129 - CAMINHÃO VW CONSTELLATION 17.280 BAÚ AZUL (C: 420,00 - P: 8750,…" at bounding box center [674, 326] width 600 height 20
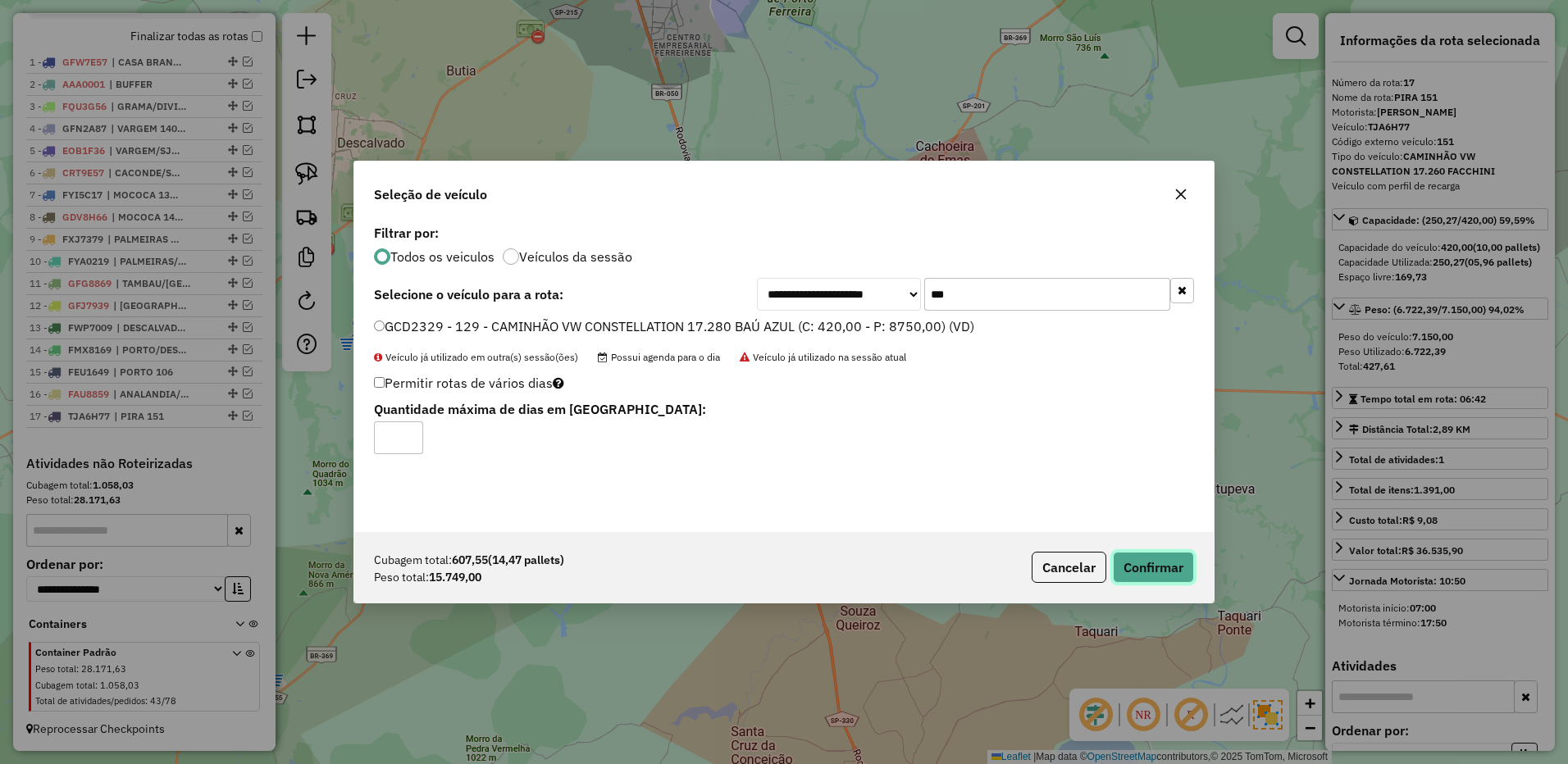
click at [1158, 576] on button "Confirmar" at bounding box center [1152, 567] width 81 height 32
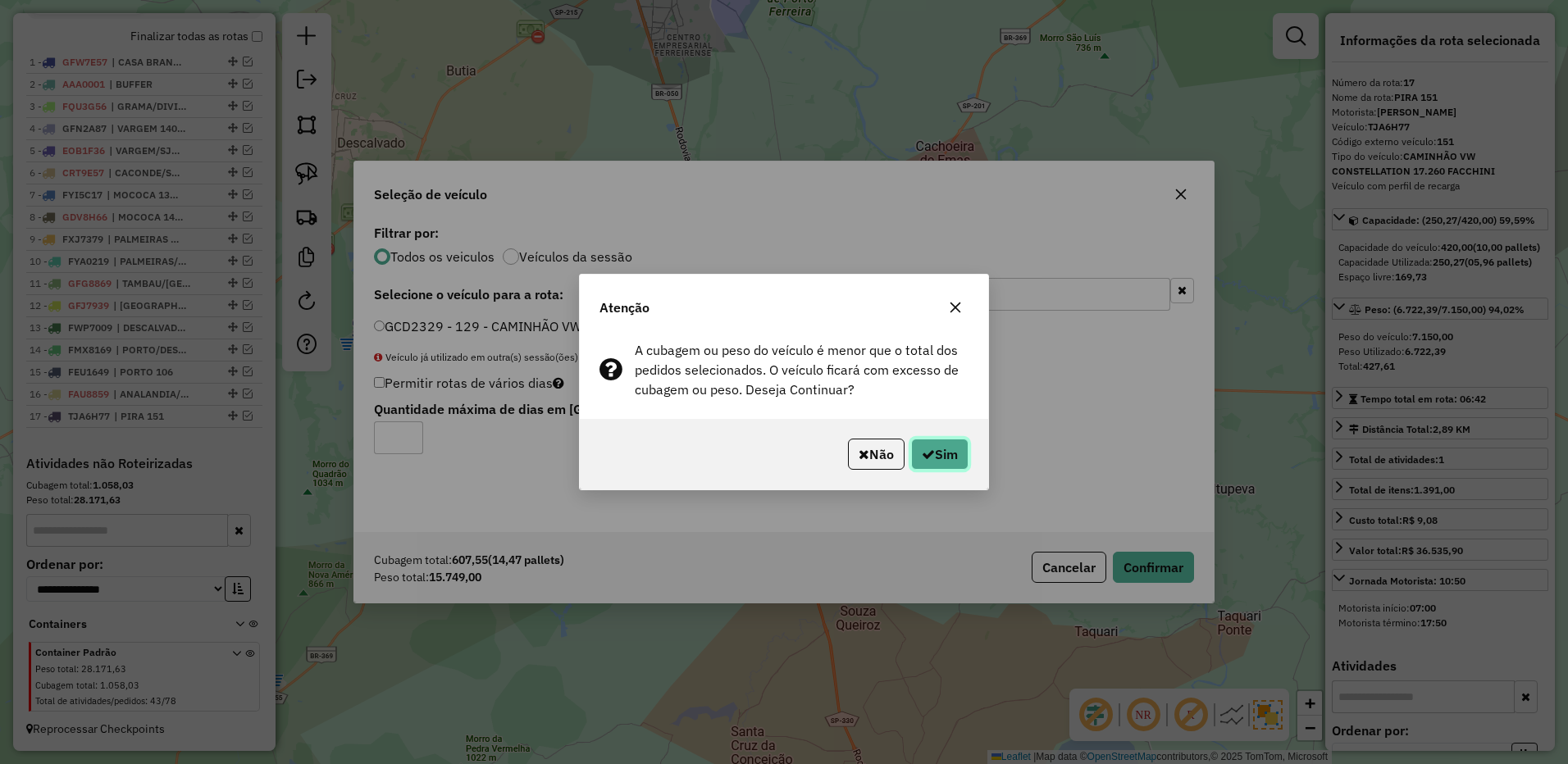
click at [928, 439] on button "Sim" at bounding box center [939, 454] width 57 height 32
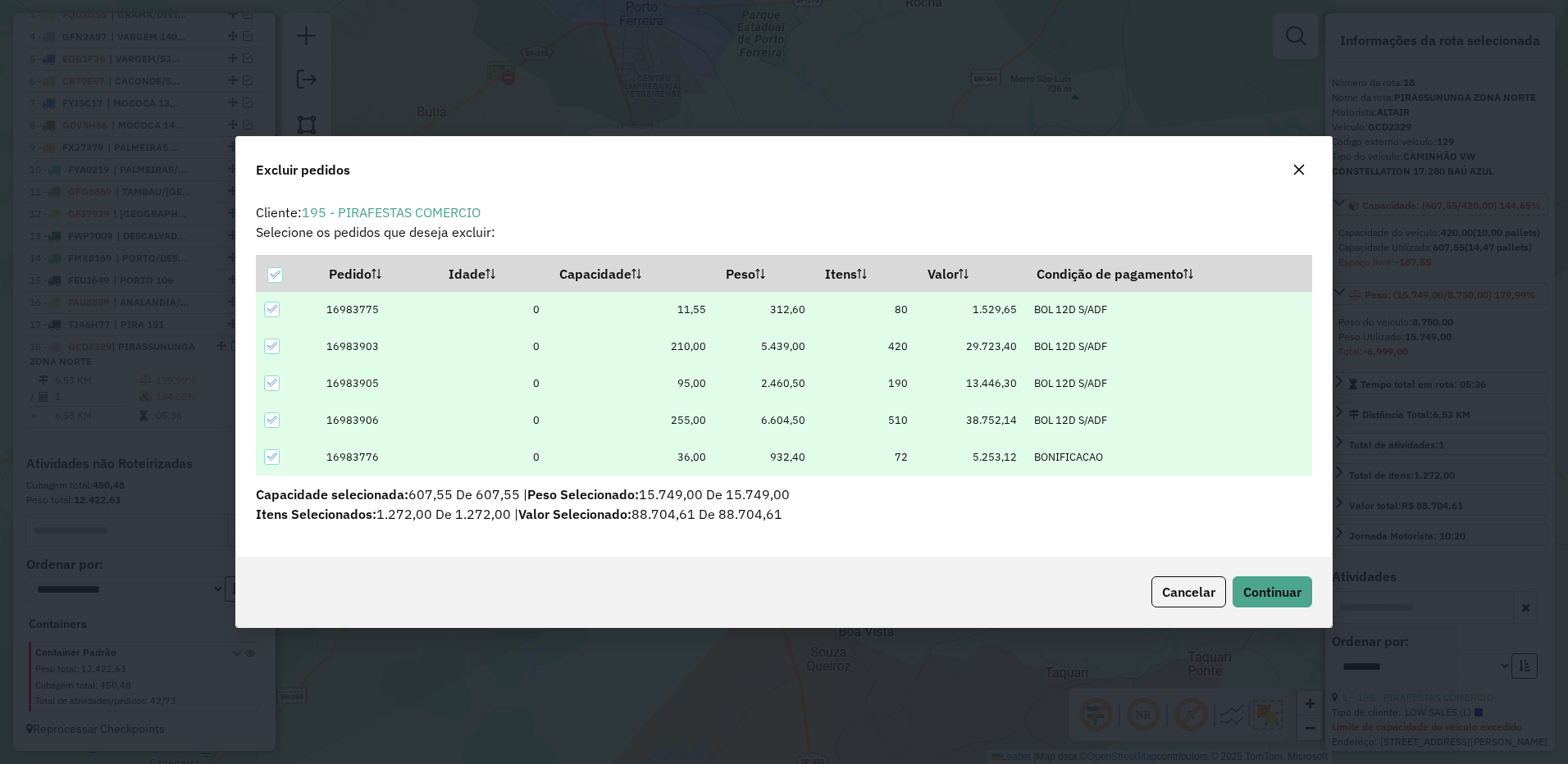
click at [1295, 175] on icon "button" at bounding box center [1298, 169] width 13 height 13
click at [273, 304] on icon at bounding box center [271, 308] width 11 height 11
click at [270, 306] on div at bounding box center [272, 309] width 15 height 15
click at [273, 304] on icon at bounding box center [271, 308] width 11 height 11
click at [276, 270] on div at bounding box center [275, 275] width 15 height 15
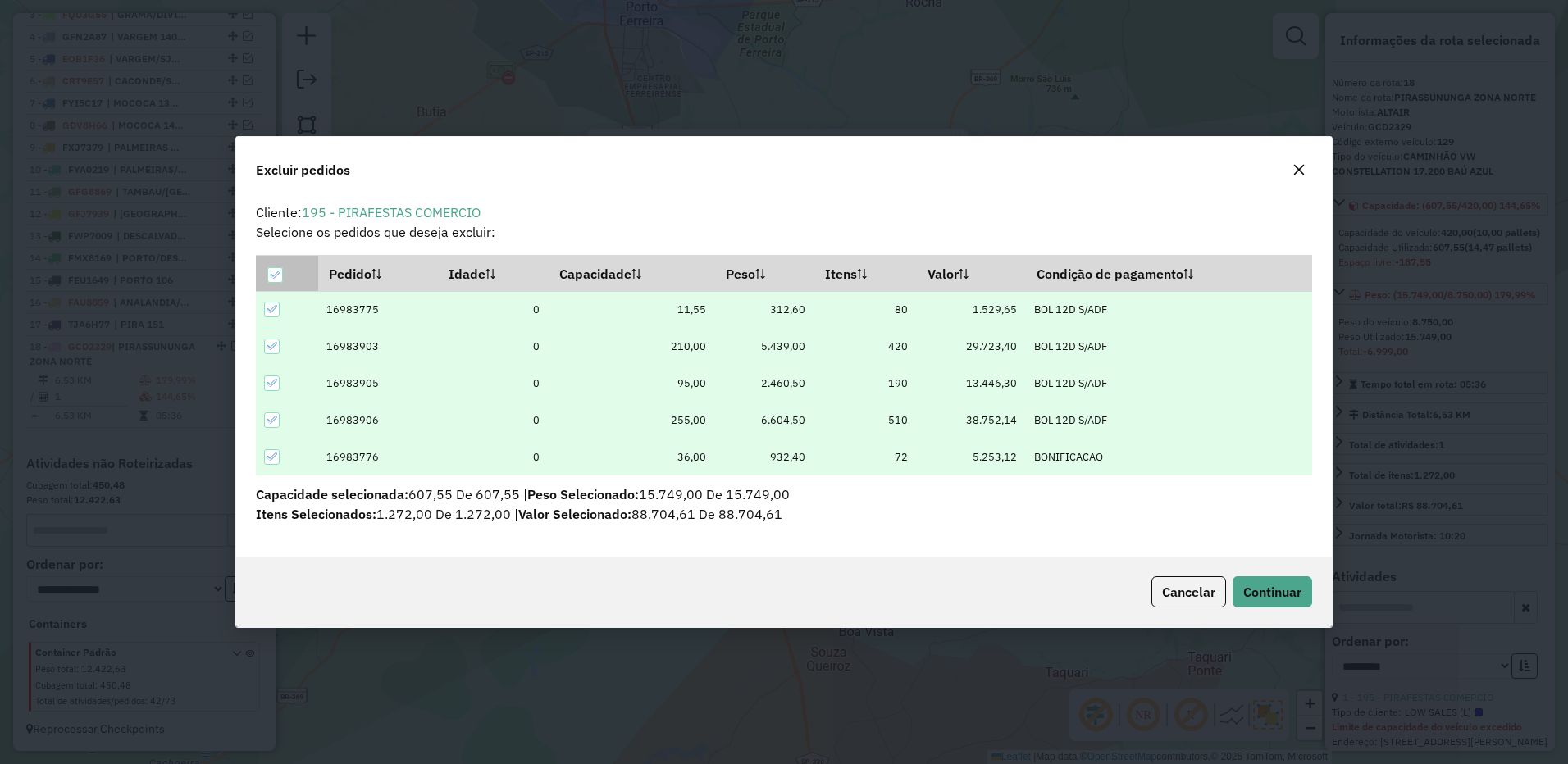
click at [269, 273] on icon at bounding box center [274, 274] width 11 height 11
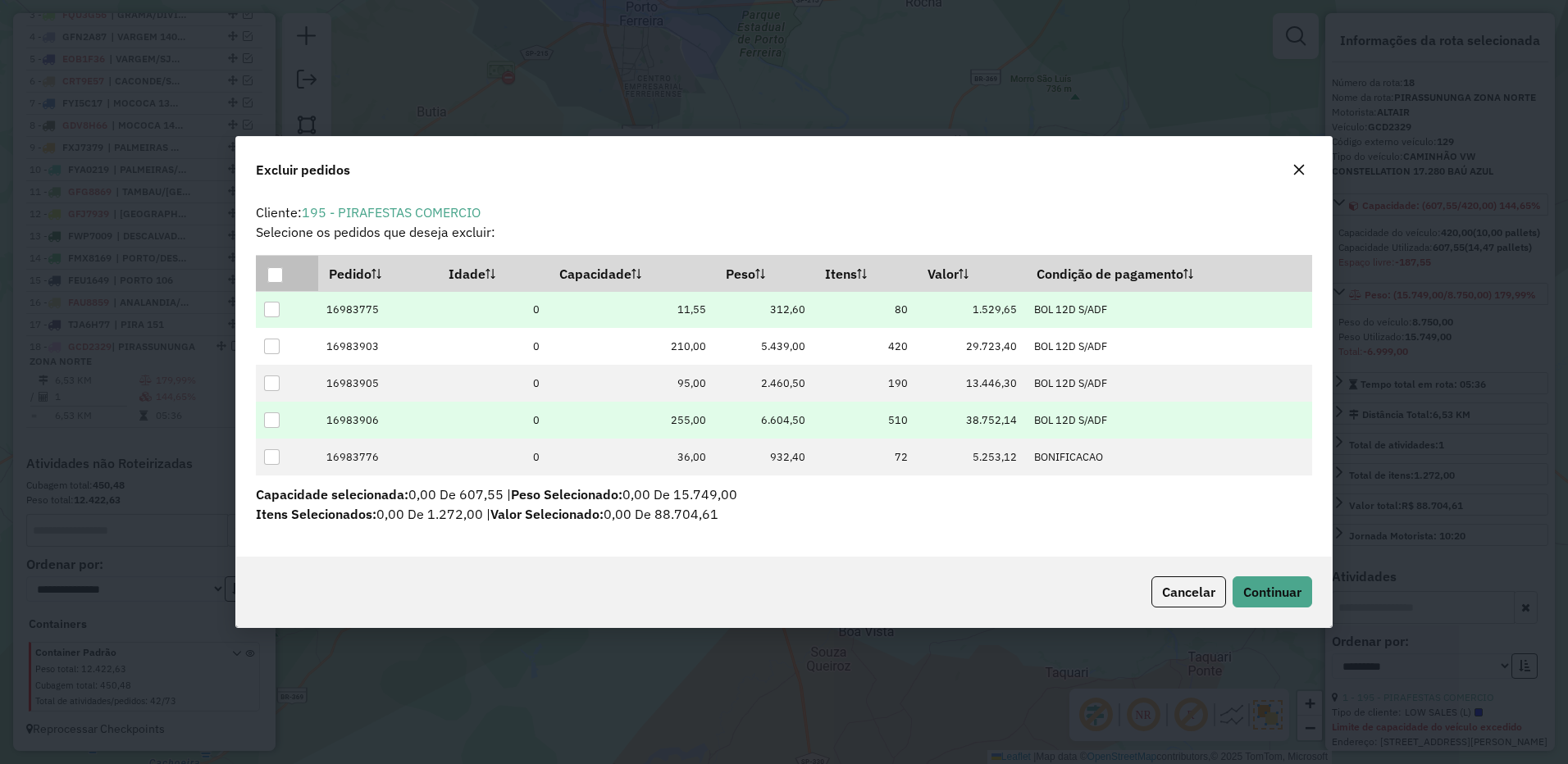
click at [273, 413] on div at bounding box center [272, 420] width 15 height 15
click at [273, 312] on div at bounding box center [272, 309] width 15 height 15
click at [272, 311] on icon at bounding box center [272, 309] width 11 height 8
click at [273, 310] on div at bounding box center [272, 309] width 15 height 15
click at [1253, 583] on span "Continuar" at bounding box center [1272, 591] width 58 height 16
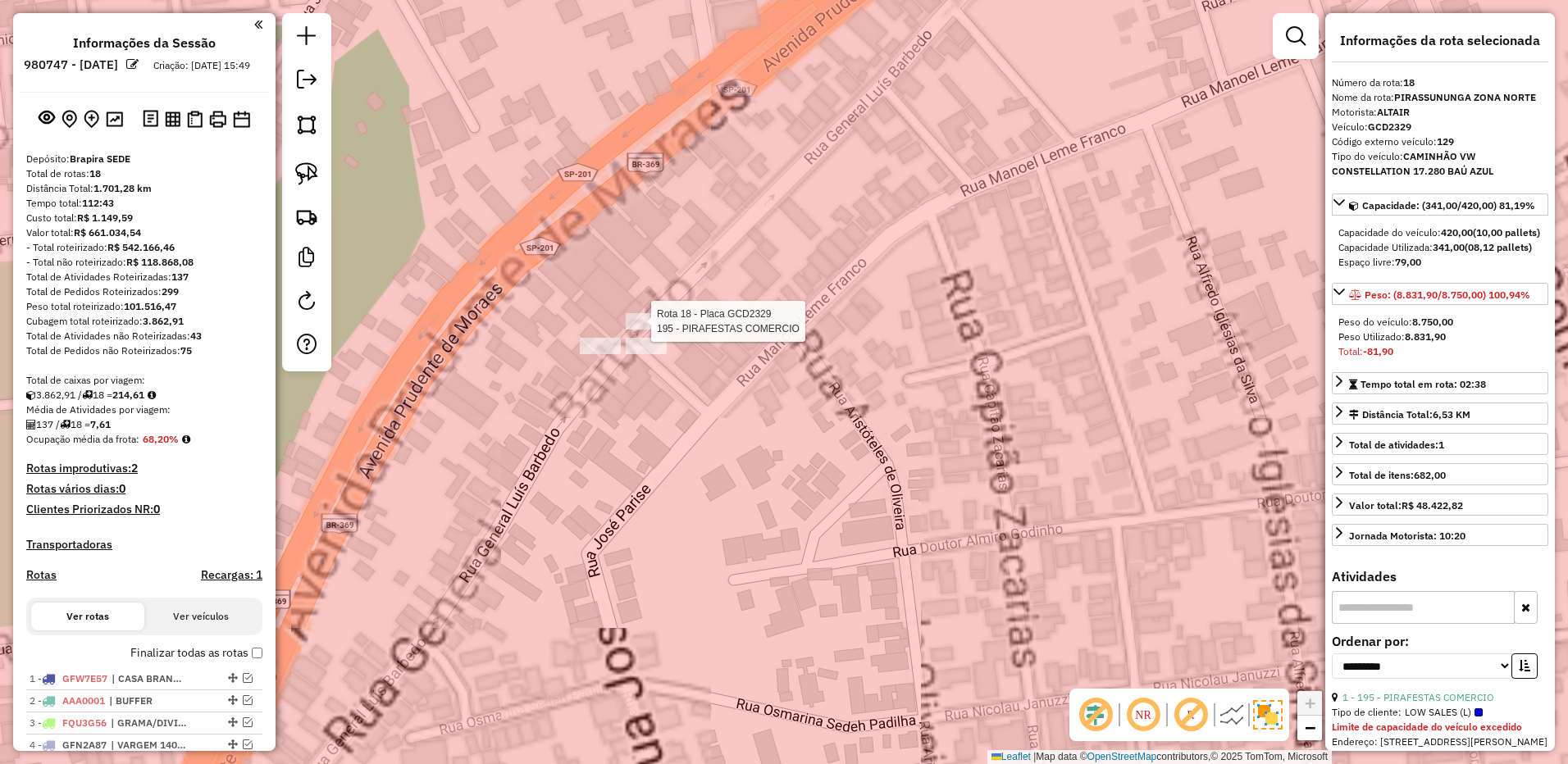
select select "**********"
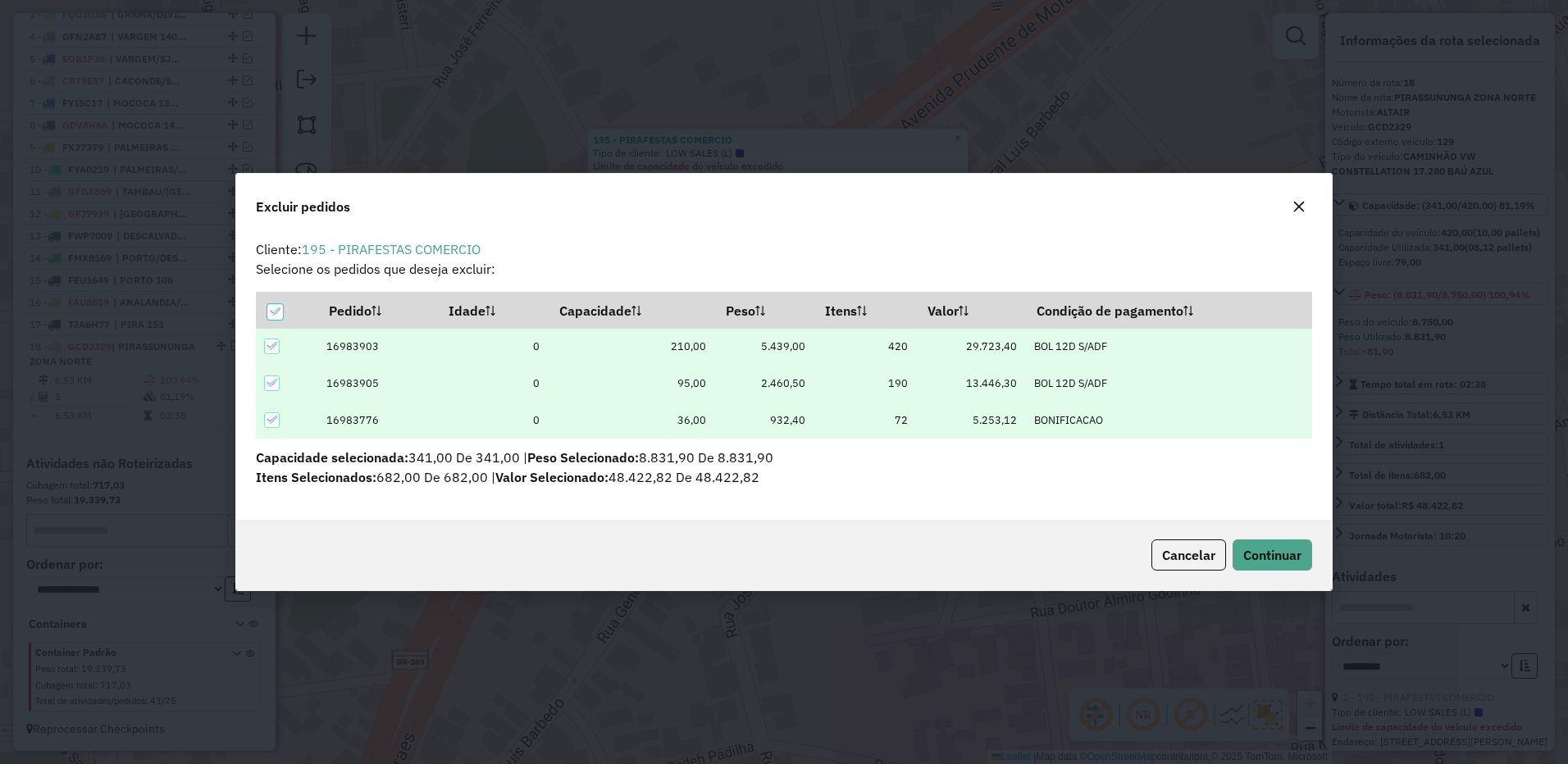
scroll to position [9, 5]
click at [279, 307] on icon at bounding box center [274, 311] width 11 height 11
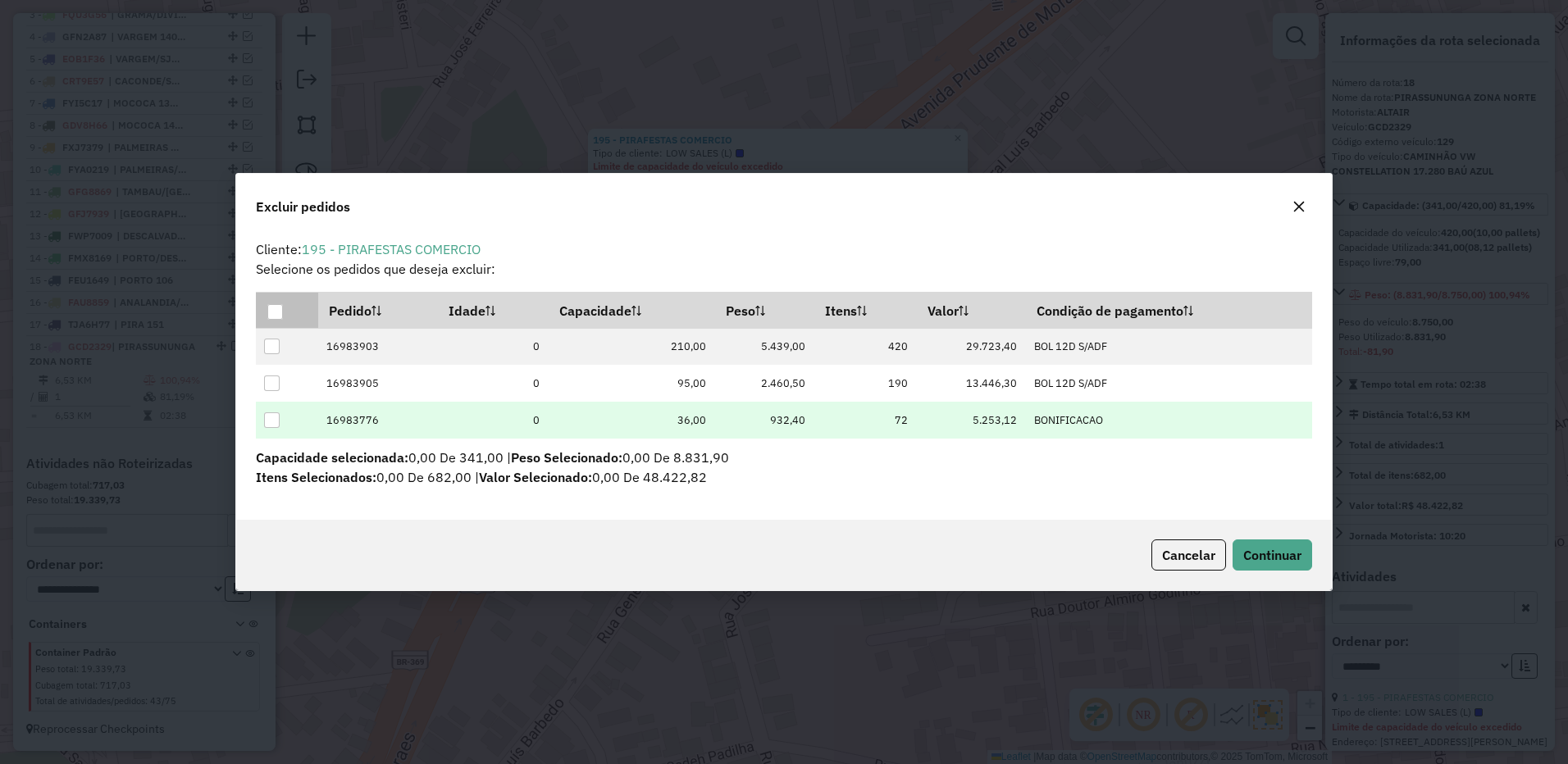
drag, startPoint x: 275, startPoint y: 419, endPoint x: 813, endPoint y: 423, distance: 538.0
click at [274, 419] on div at bounding box center [272, 420] width 15 height 15
click at [1269, 545] on button "Continuar" at bounding box center [1272, 554] width 79 height 32
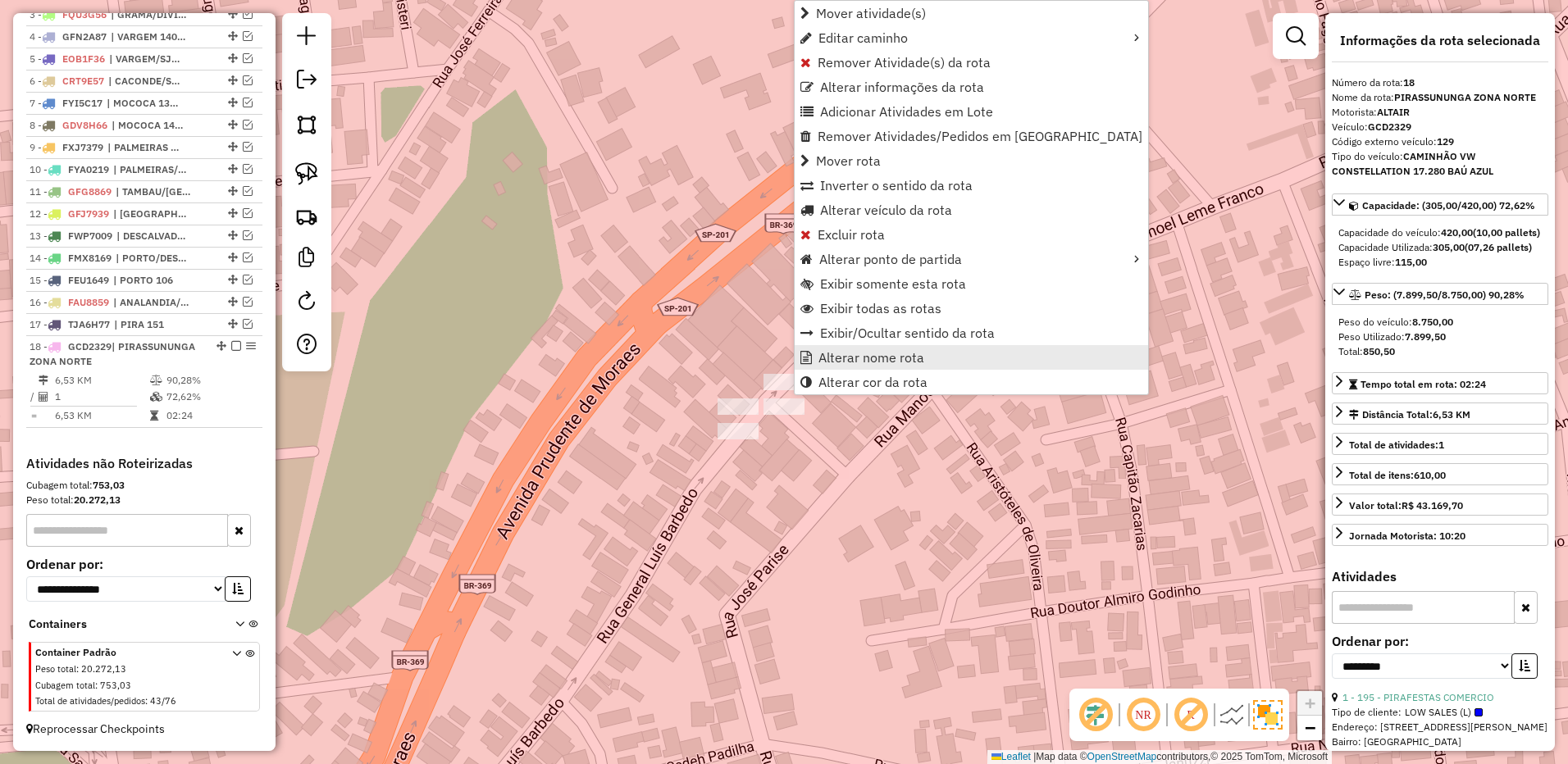
click at [867, 348] on link "Alterar nome rota" at bounding box center [971, 357] width 353 height 25
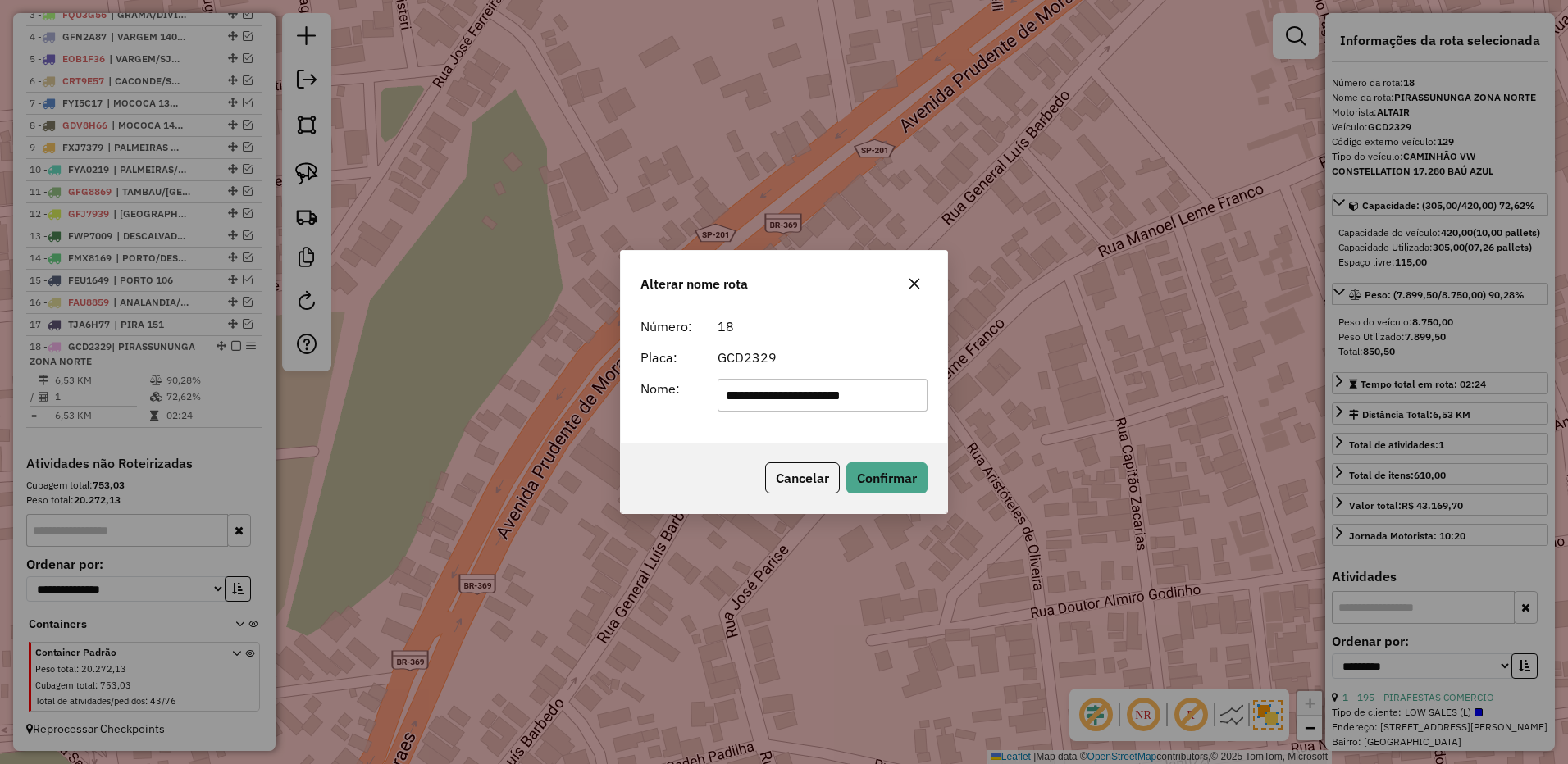
drag, startPoint x: 757, startPoint y: 397, endPoint x: 1103, endPoint y: 383, distance: 346.3
click at [1105, 384] on div "**********" at bounding box center [784, 382] width 1568 height 764
type input "********"
click at [891, 465] on button "Confirmar" at bounding box center [886, 478] width 81 height 32
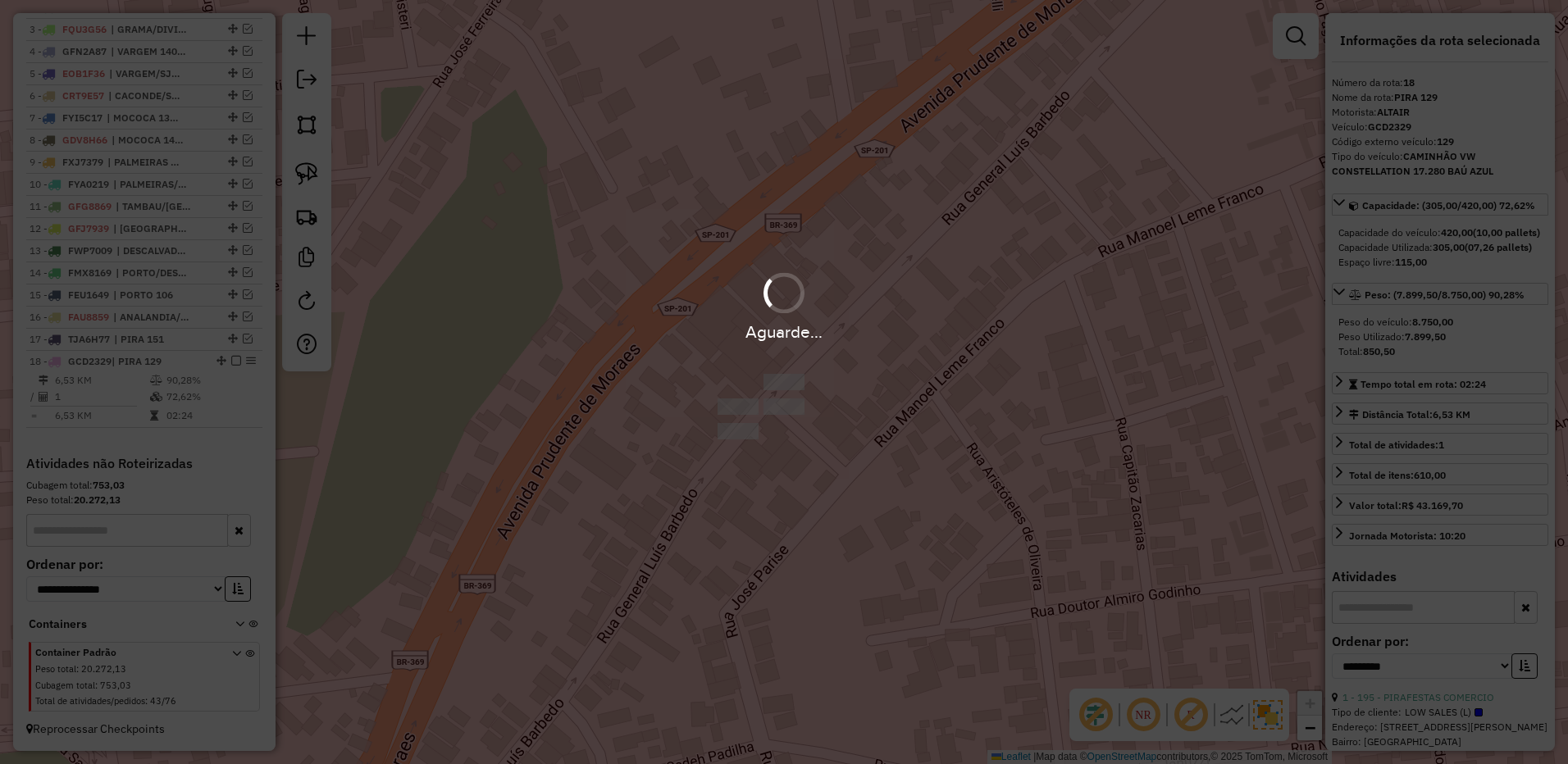
scroll to position [709, 0]
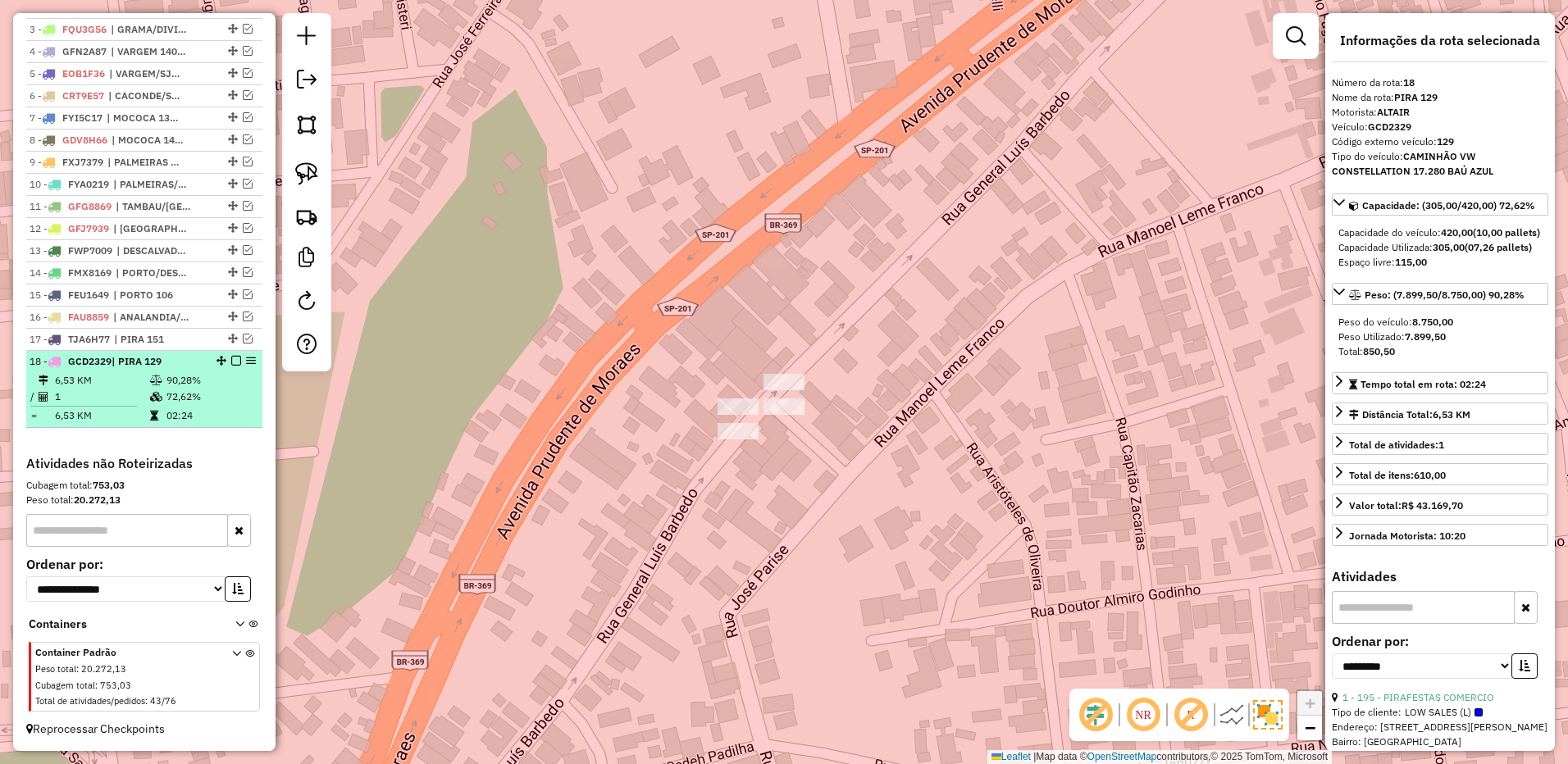
click at [231, 361] on em at bounding box center [236, 361] width 10 height 10
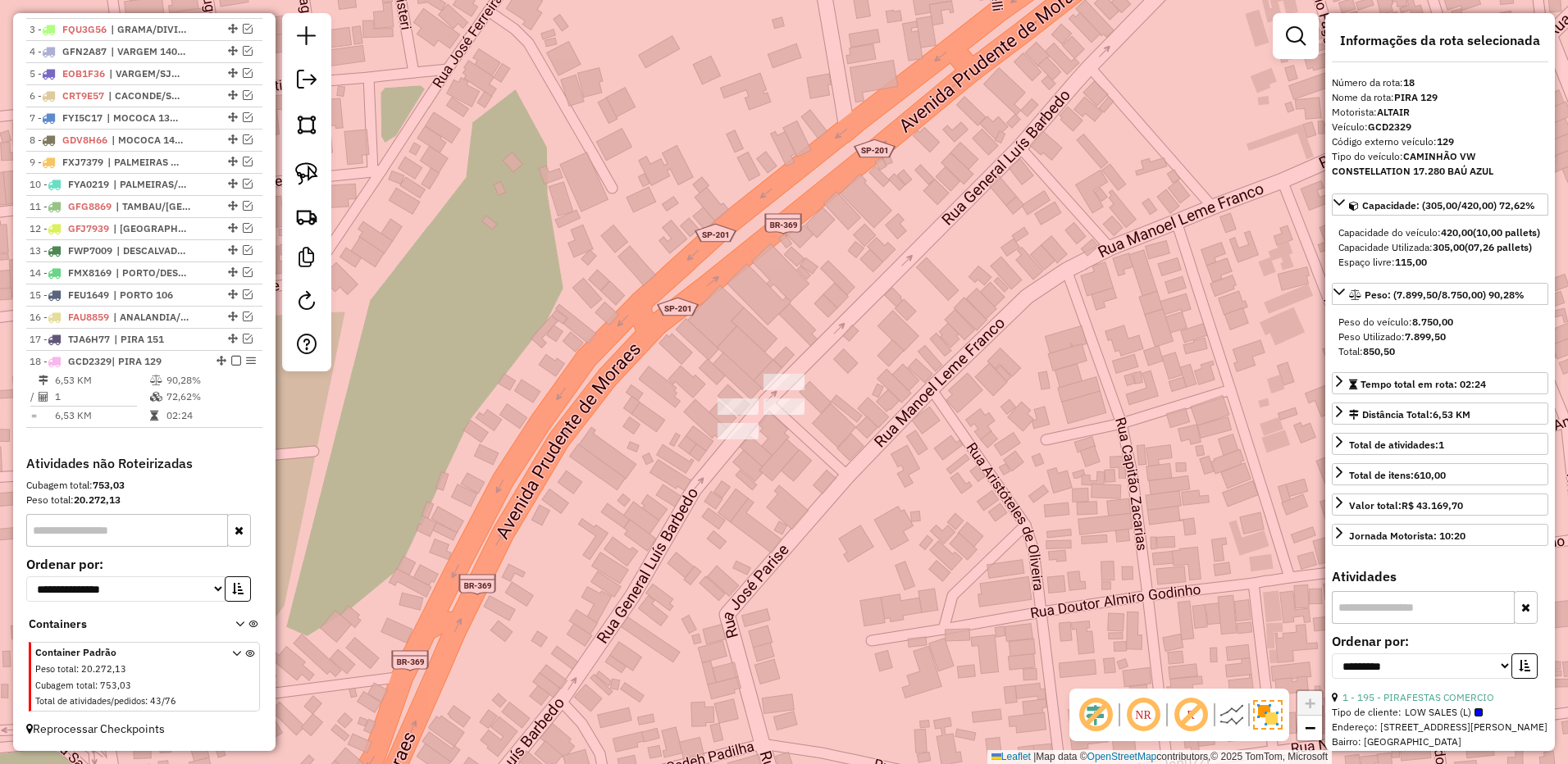
scroll to position [653, 0]
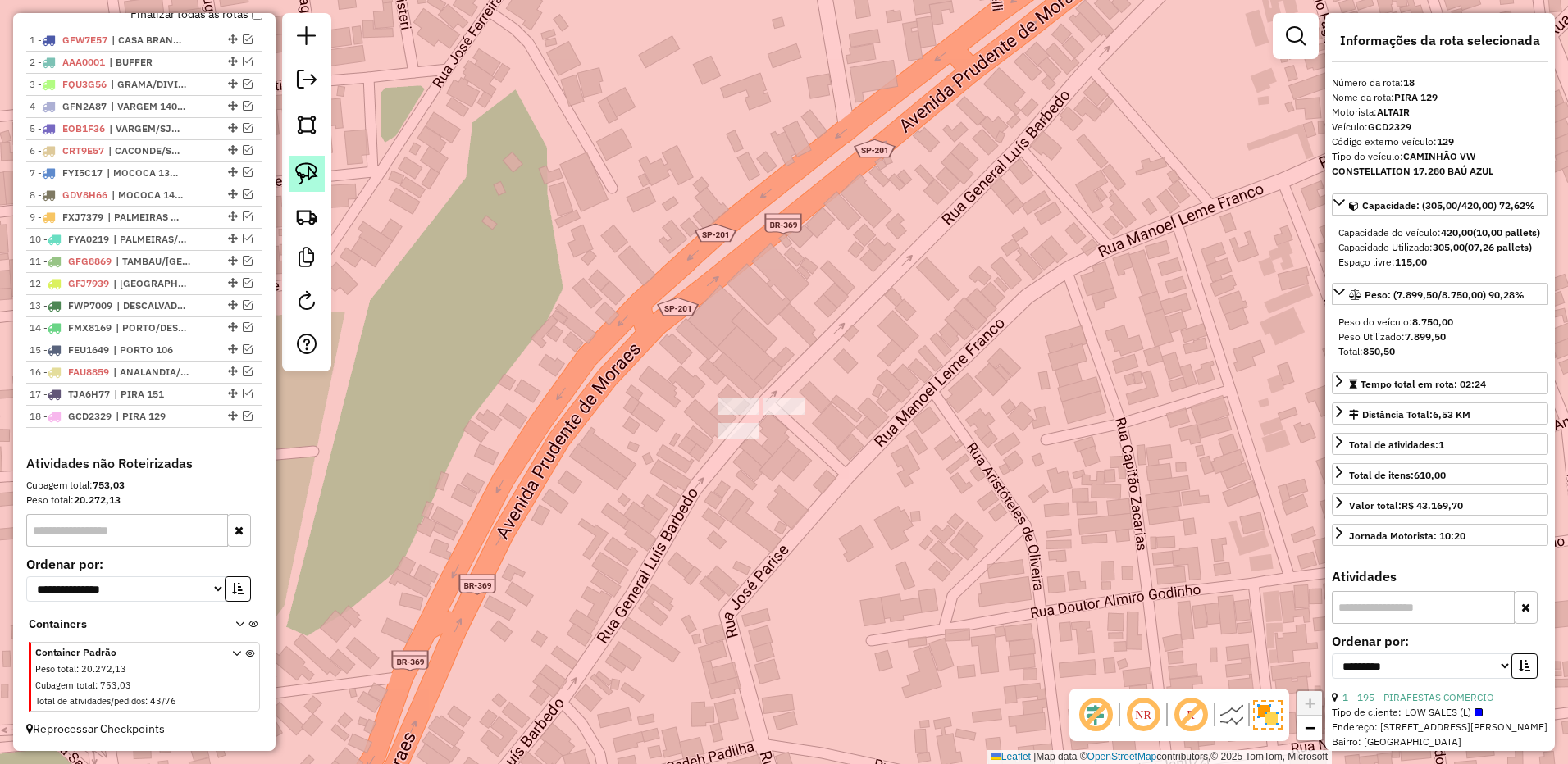
click at [299, 174] on img at bounding box center [307, 174] width 23 height 23
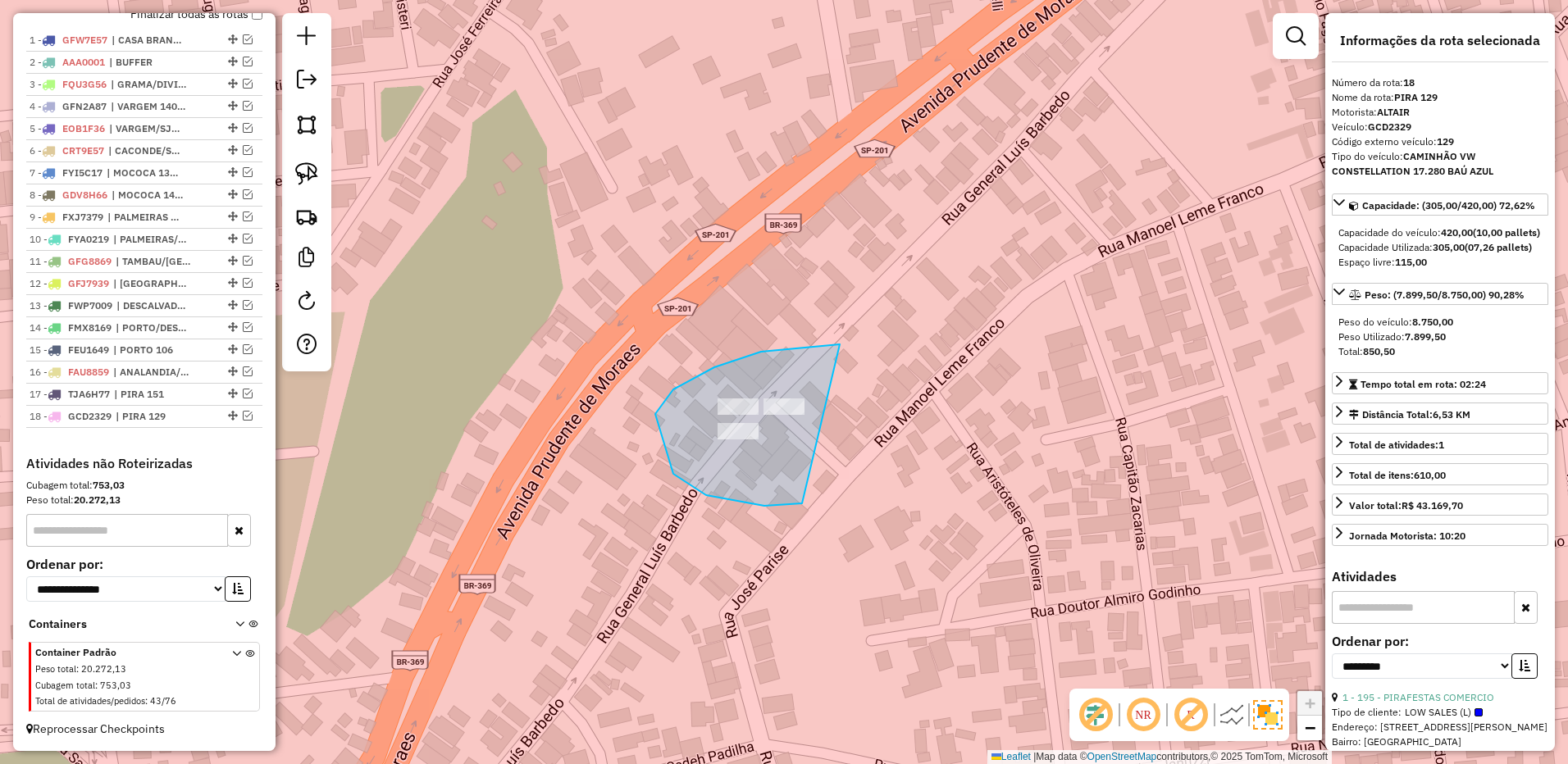
drag, startPoint x: 840, startPoint y: 344, endPoint x: 885, endPoint y: 469, distance: 132.9
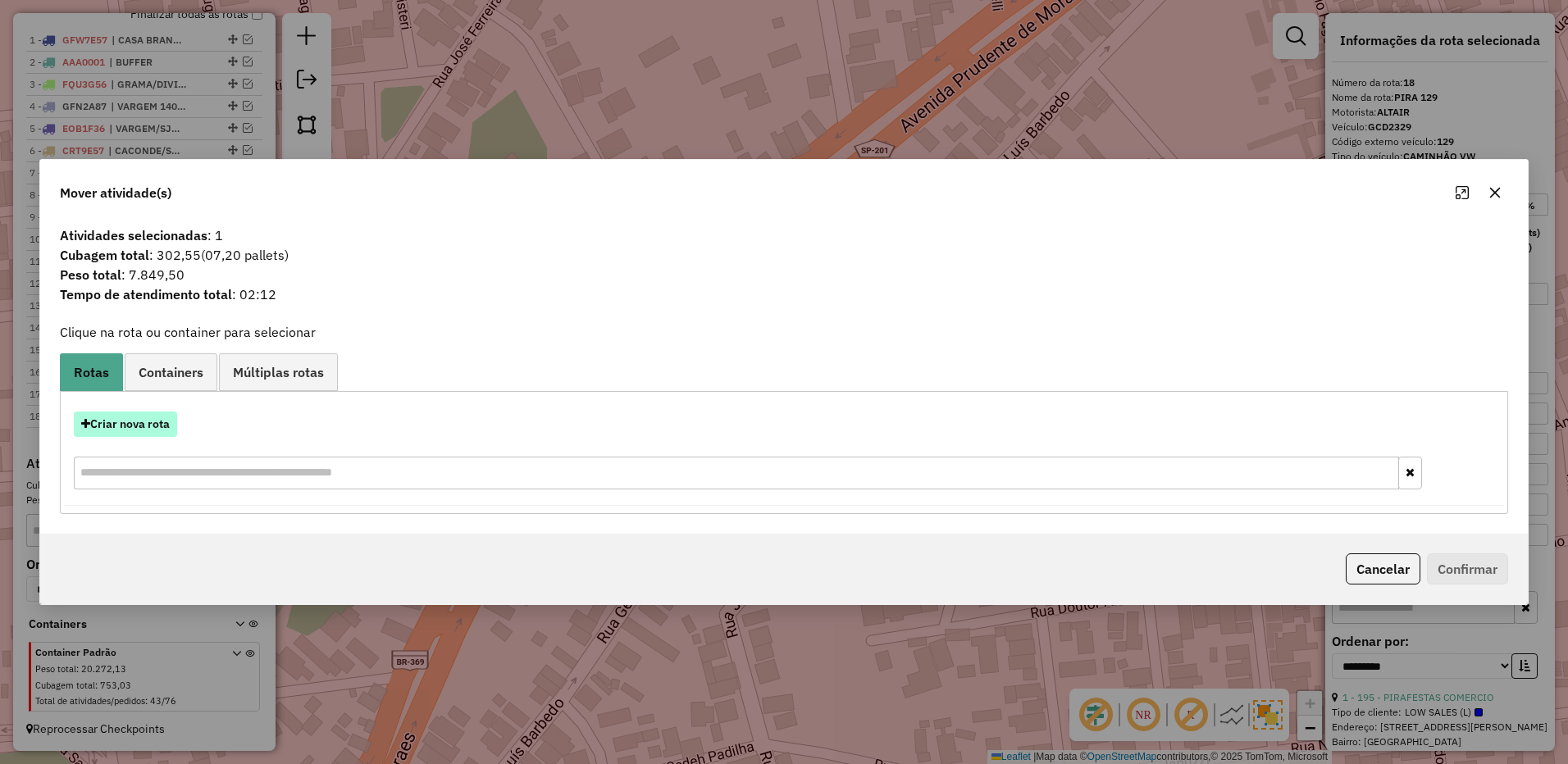
click at [145, 425] on button "Criar nova rota" at bounding box center [125, 424] width 103 height 26
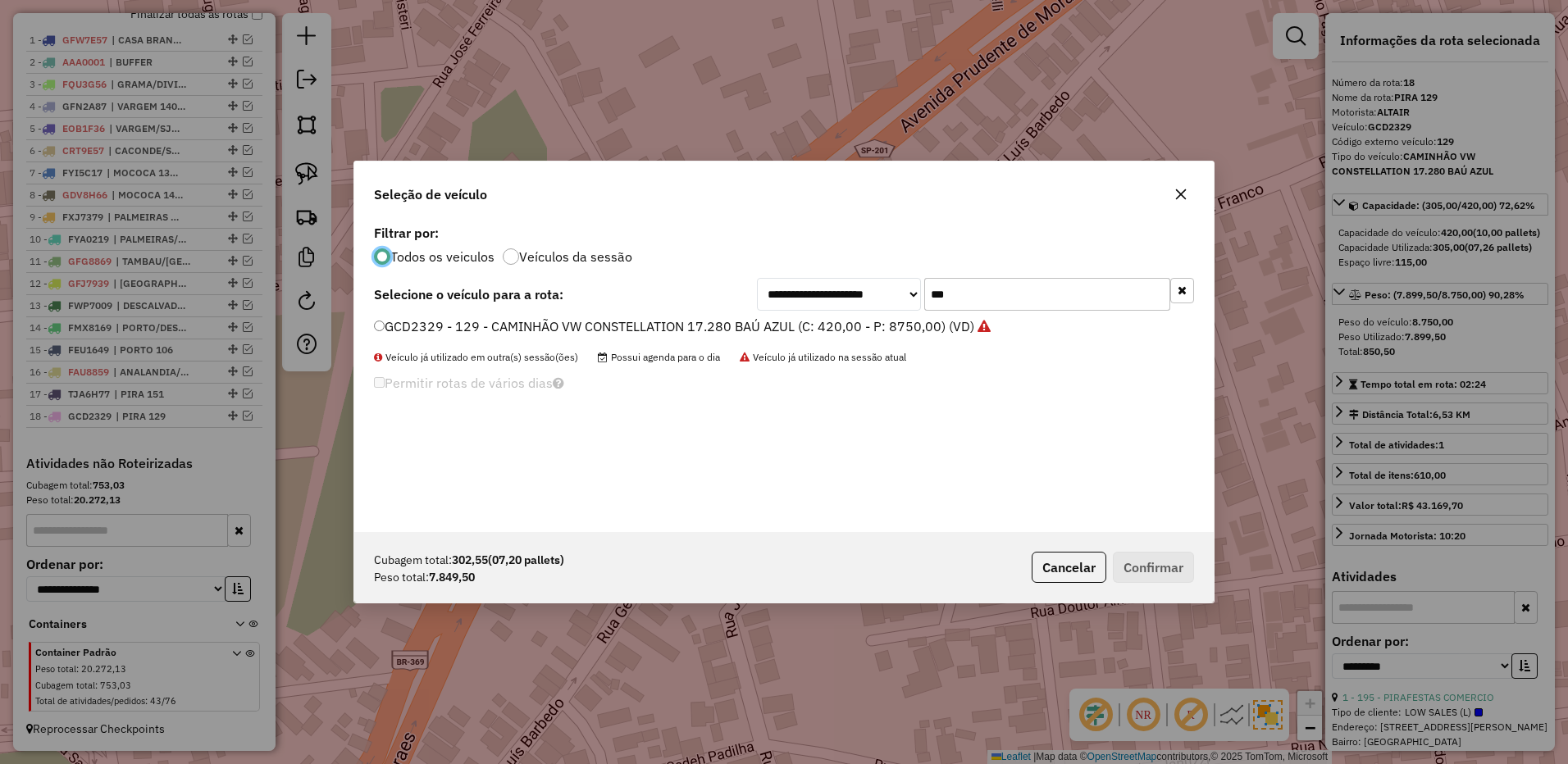
scroll to position [9, 5]
click at [978, 298] on input "***" at bounding box center [1047, 294] width 246 height 33
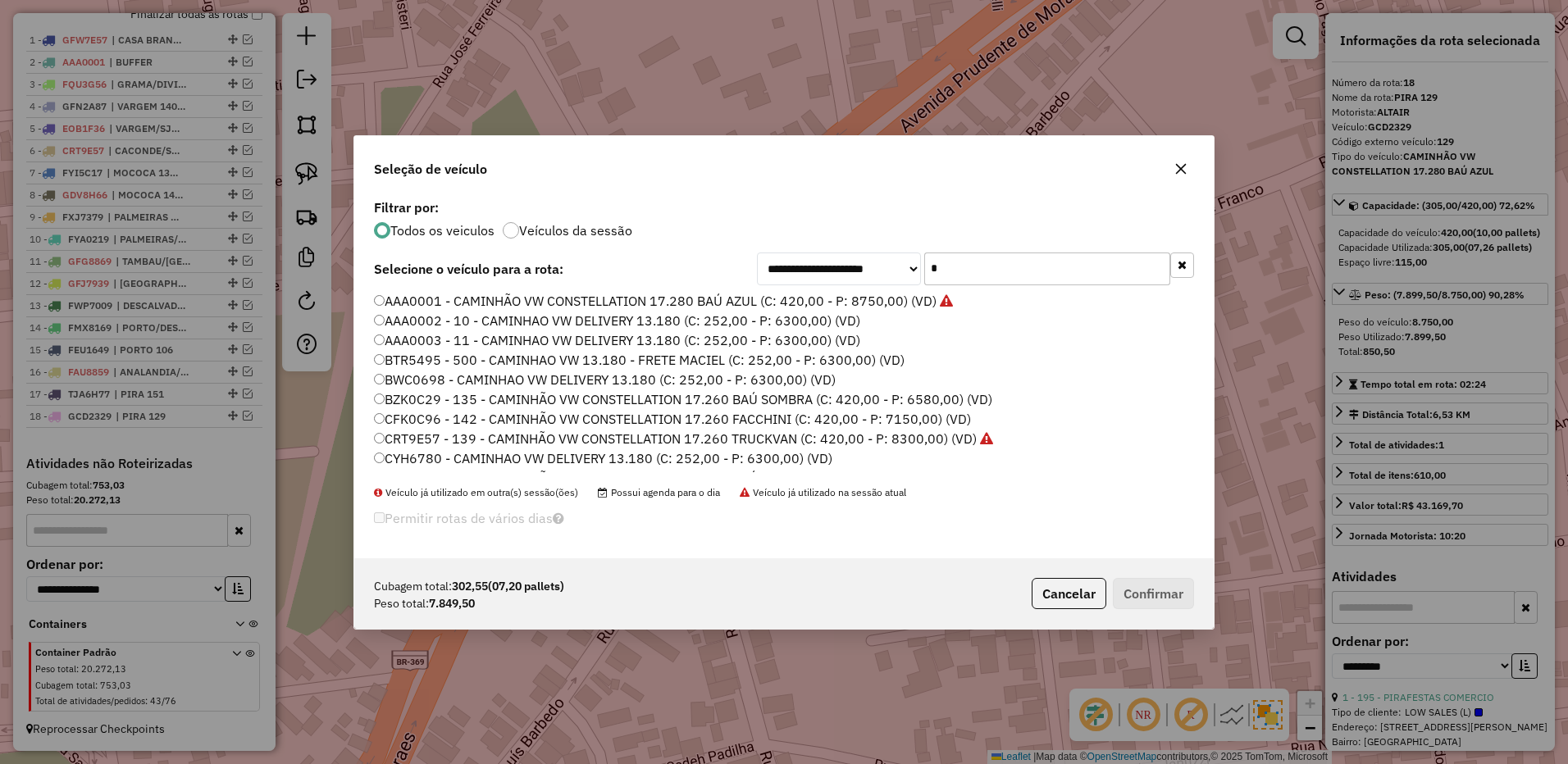
type input "*"
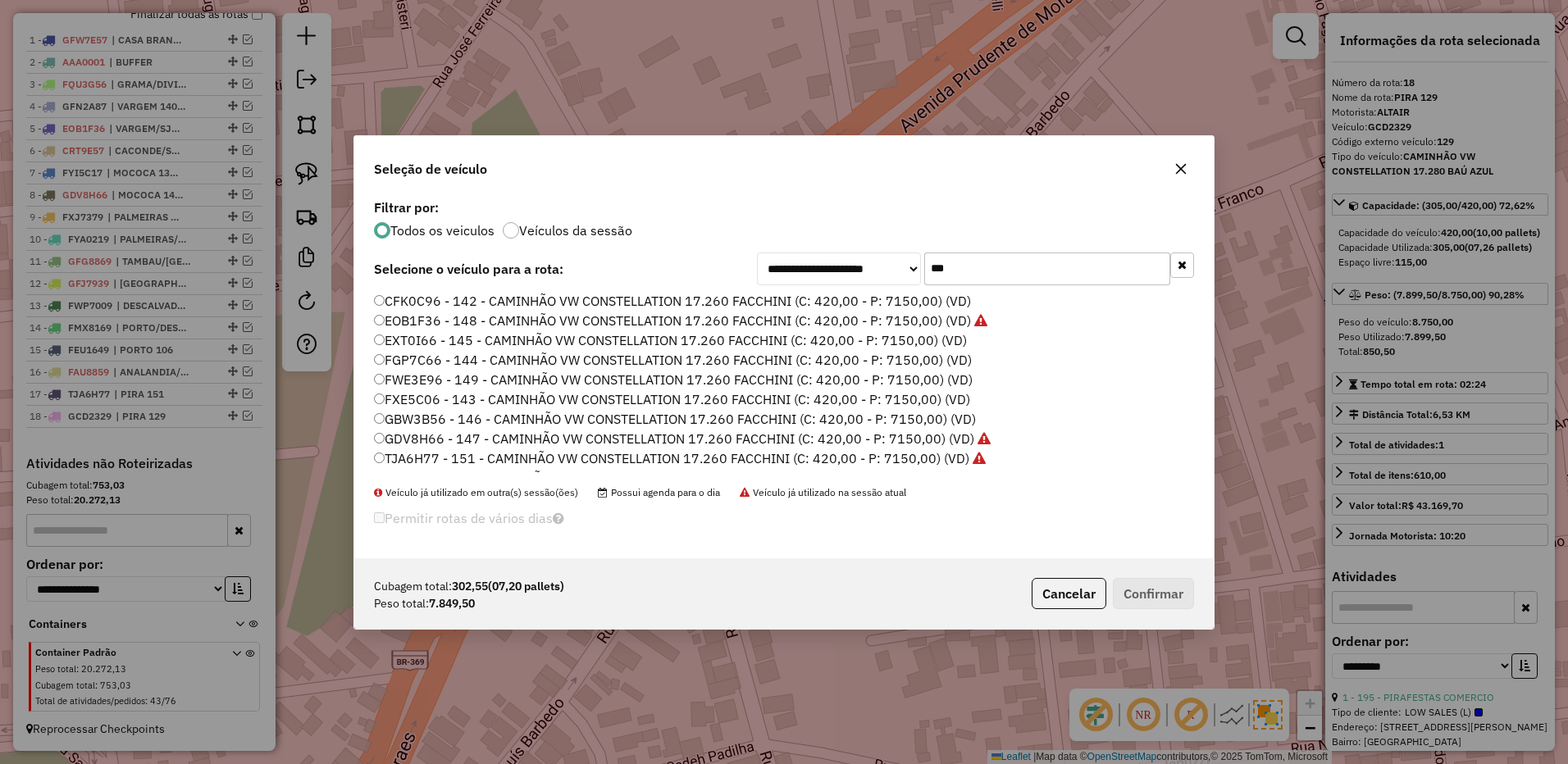
scroll to position [55, 0]
click at [617, 442] on label "TJY0F90 - 150 - CAMINHÃO VW CONSTELLATION 17.260 FACCHINI (C: 420,00 - P: 7150,…" at bounding box center [670, 441] width 593 height 20
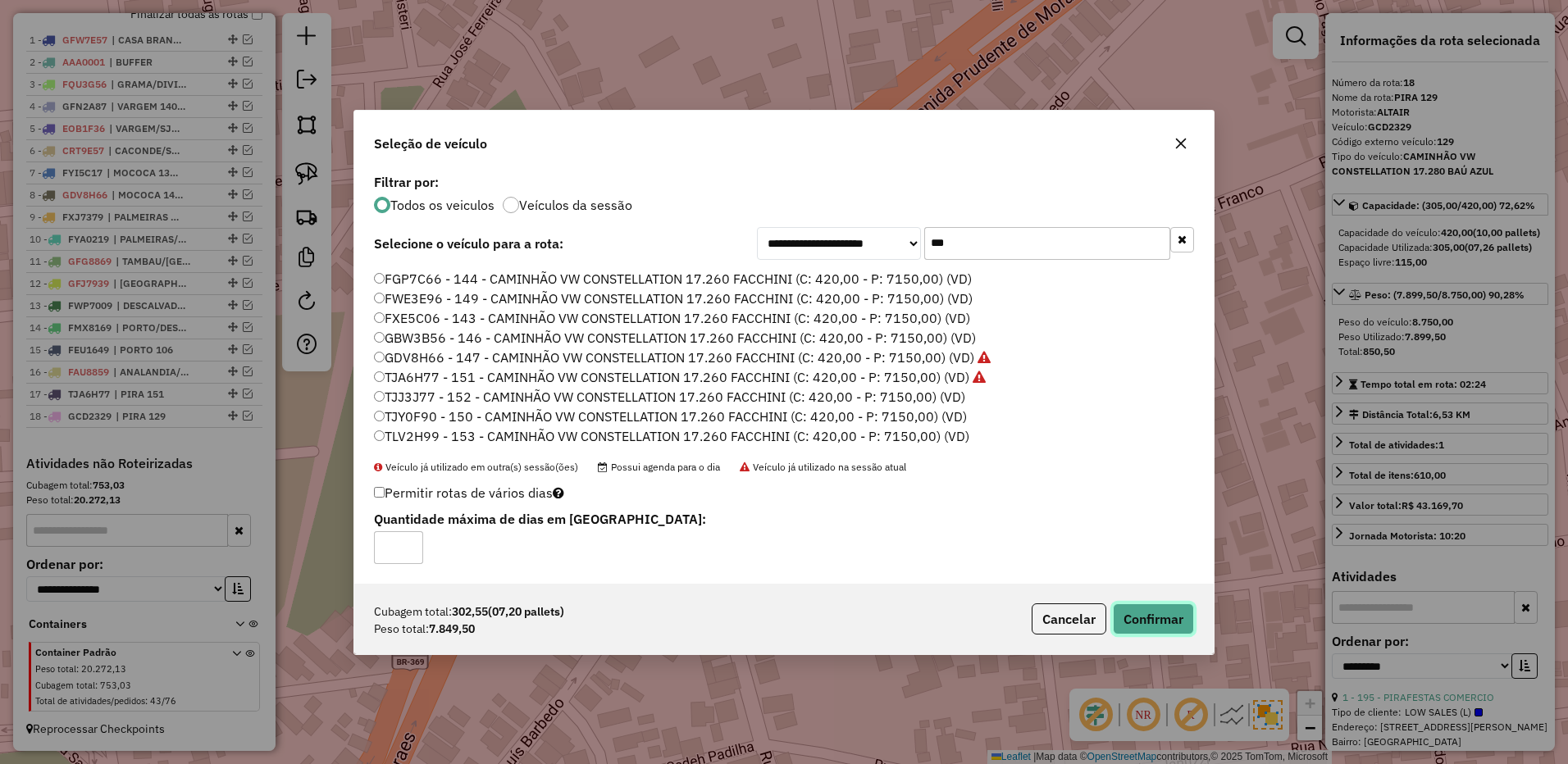
click at [1157, 613] on button "Confirmar" at bounding box center [1152, 618] width 81 height 32
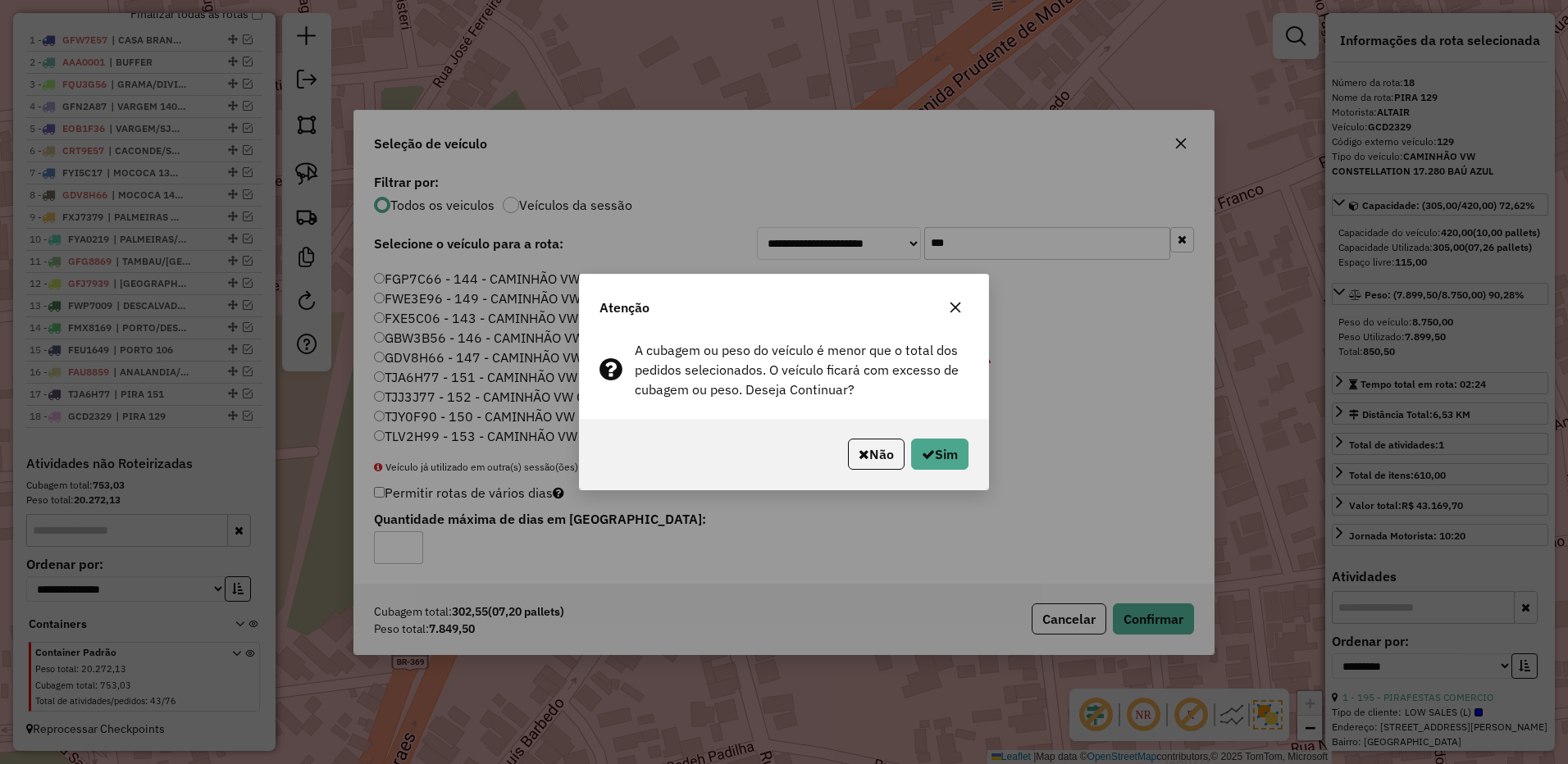
drag, startPoint x: 862, startPoint y: 455, endPoint x: 936, endPoint y: 343, distance: 134.2
click at [867, 450] on button "Não" at bounding box center [876, 454] width 56 height 32
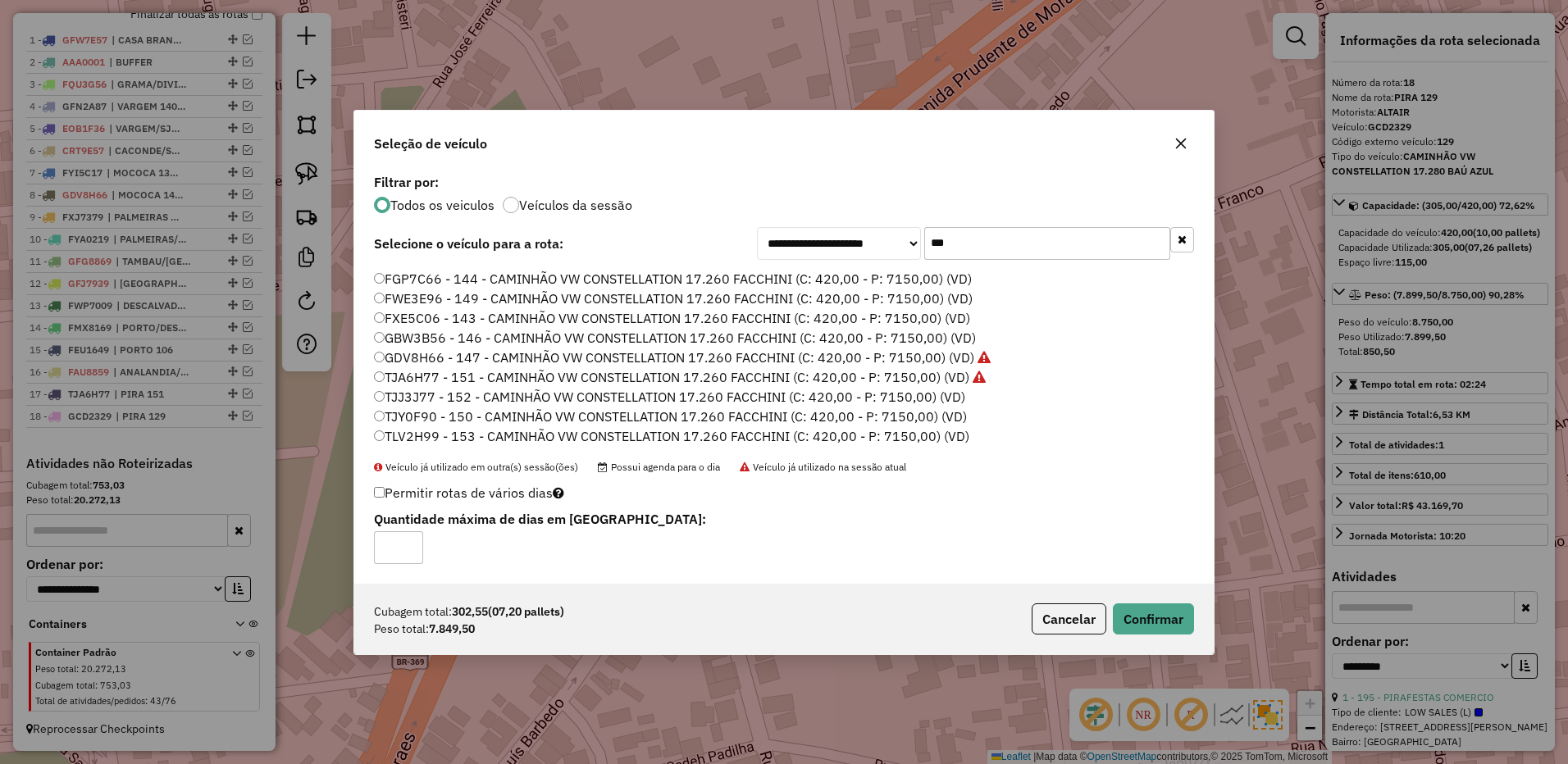
click at [969, 256] on input "***" at bounding box center [1047, 244] width 246 height 33
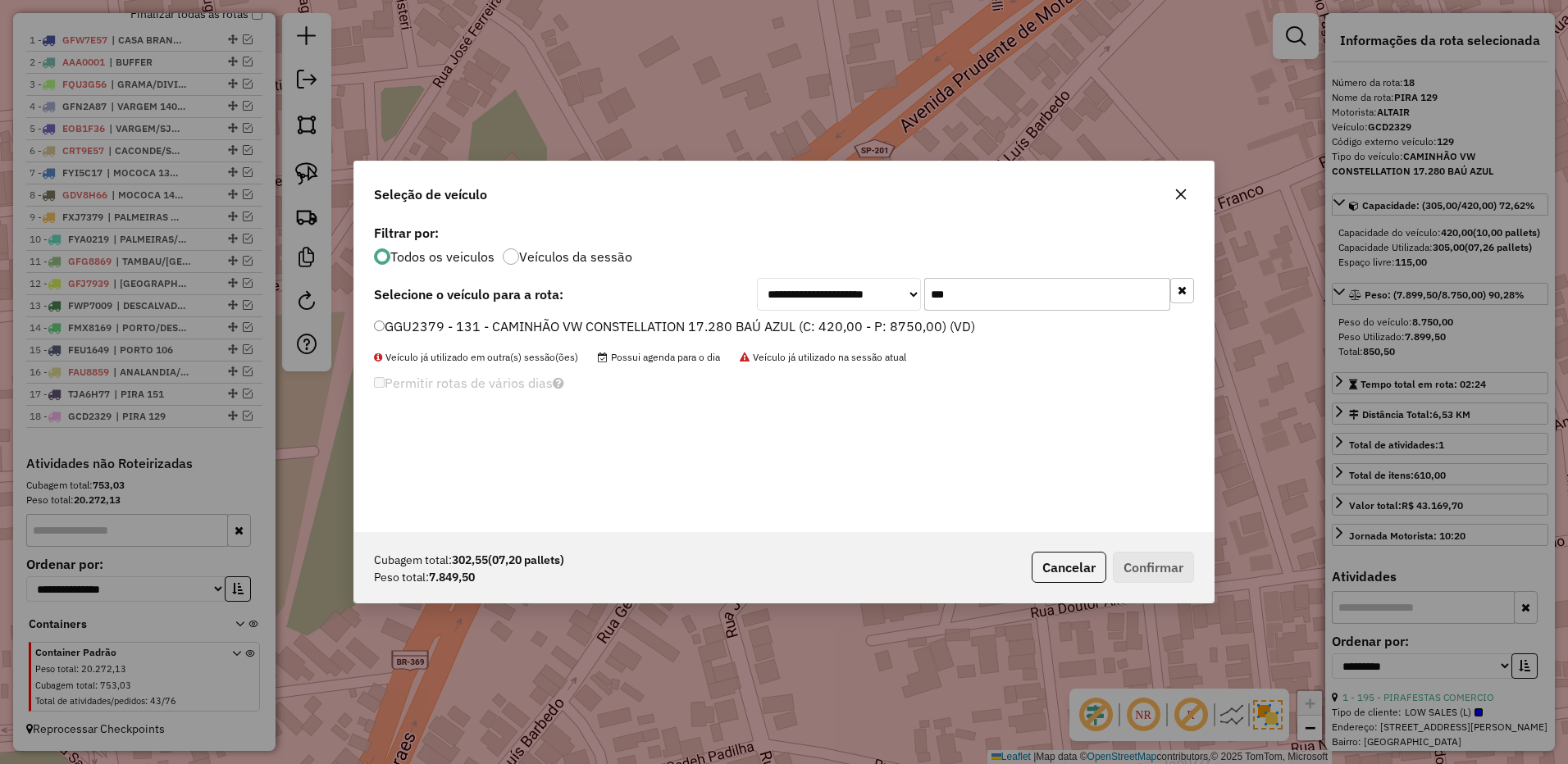
scroll to position [0, 0]
type input "***"
click at [893, 312] on div "**********" at bounding box center [784, 376] width 859 height 312
click at [893, 327] on label "GGU2379 - 131 - CAMINHÃO VW CONSTELLATION 17.280 BAÚ AZUL (C: 420,00 - P: 8750,…" at bounding box center [675, 326] width 601 height 20
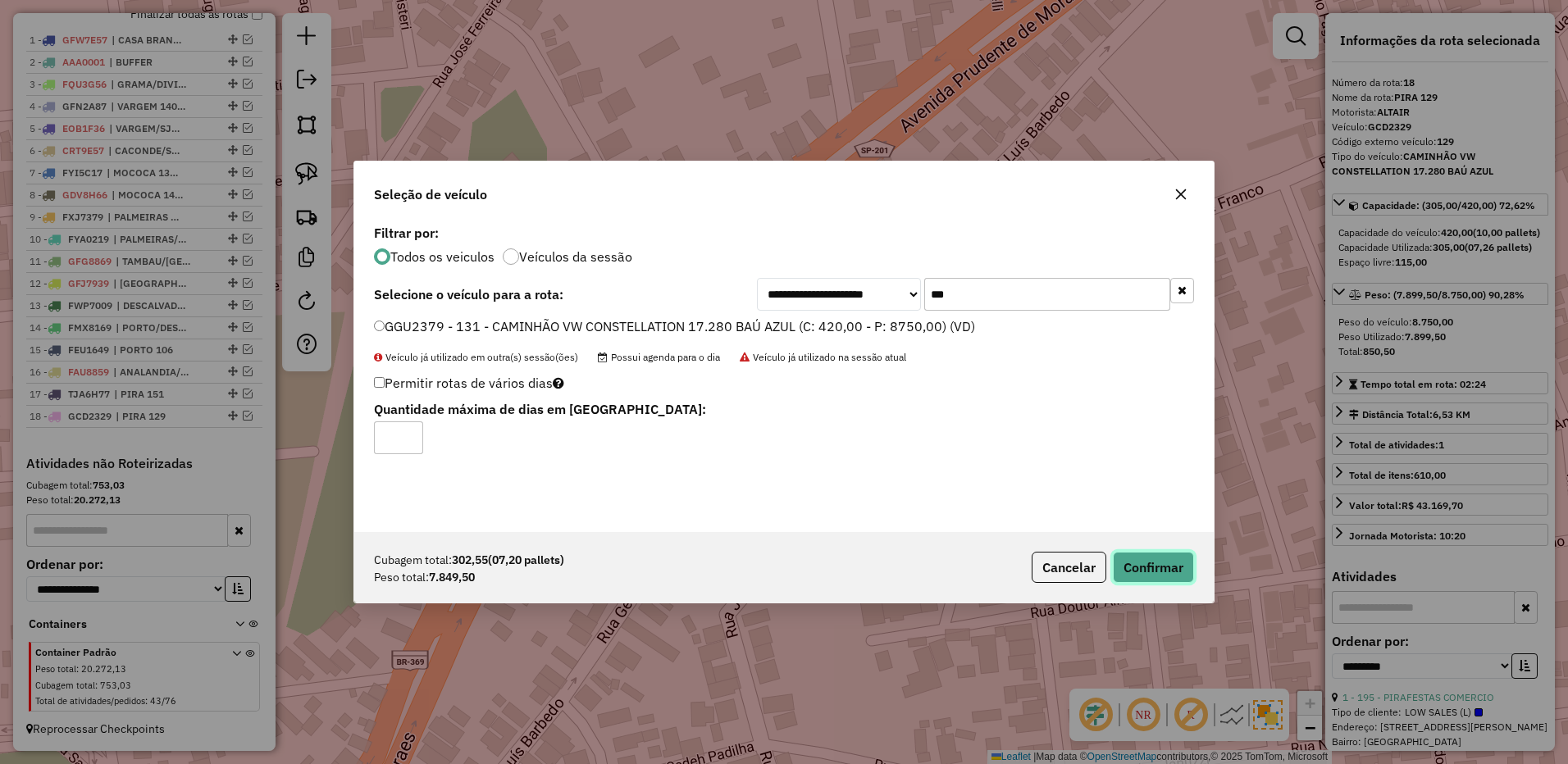
click at [1173, 571] on button "Confirmar" at bounding box center [1152, 567] width 81 height 32
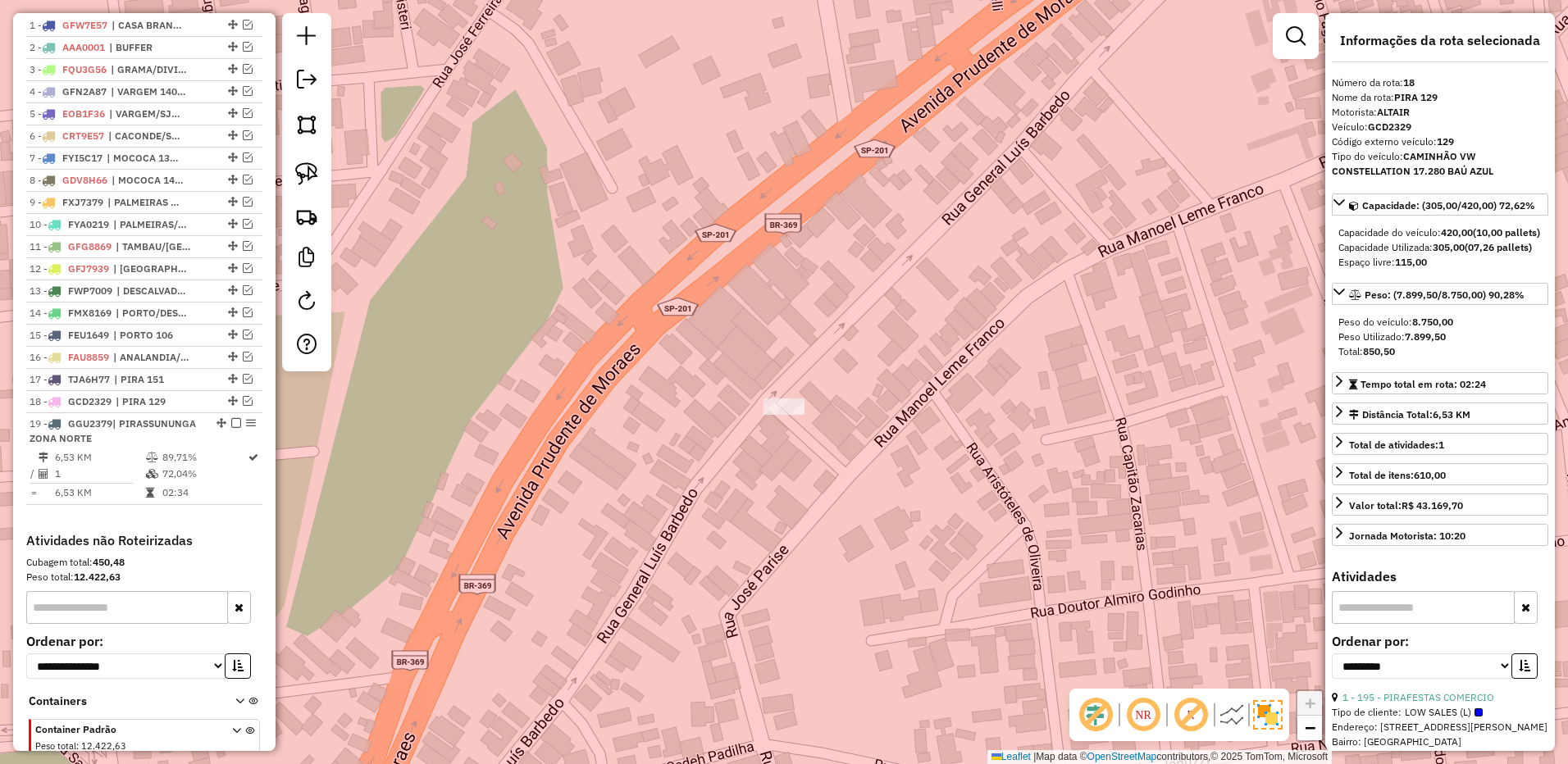
scroll to position [745, 0]
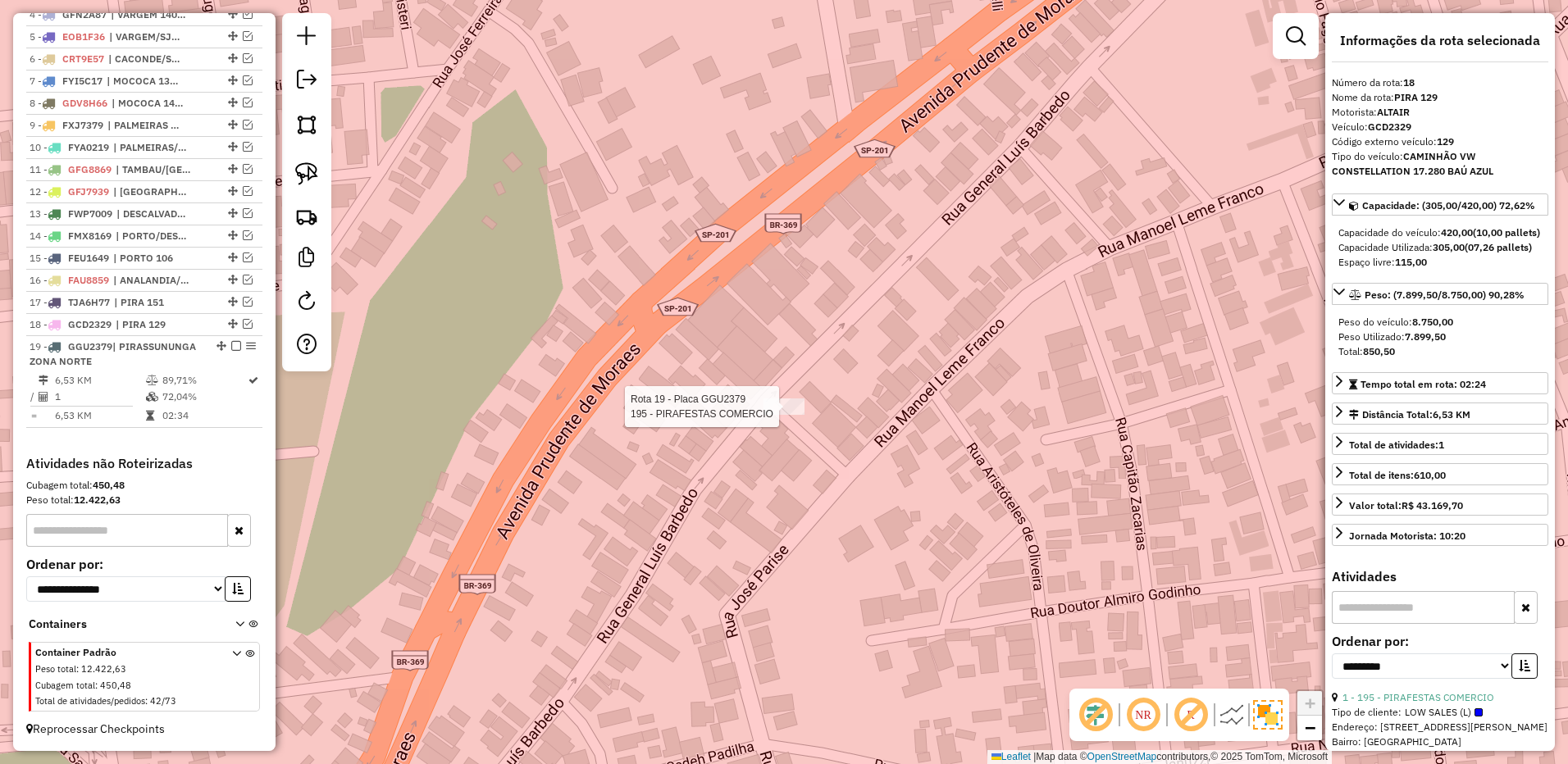
click at [795, 415] on div at bounding box center [784, 406] width 41 height 16
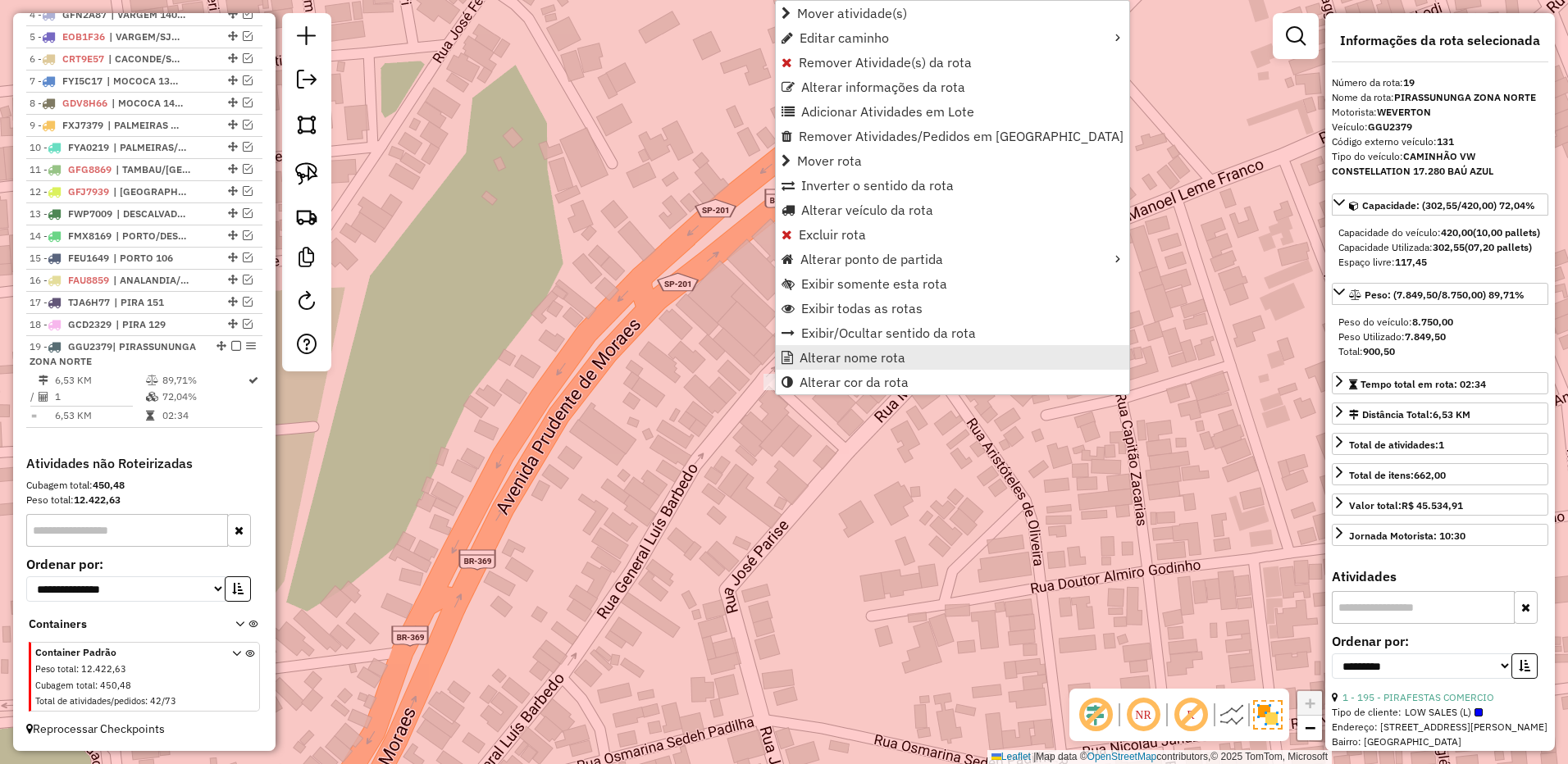
click at [835, 361] on span "Alterar nome rota" at bounding box center [853, 357] width 106 height 13
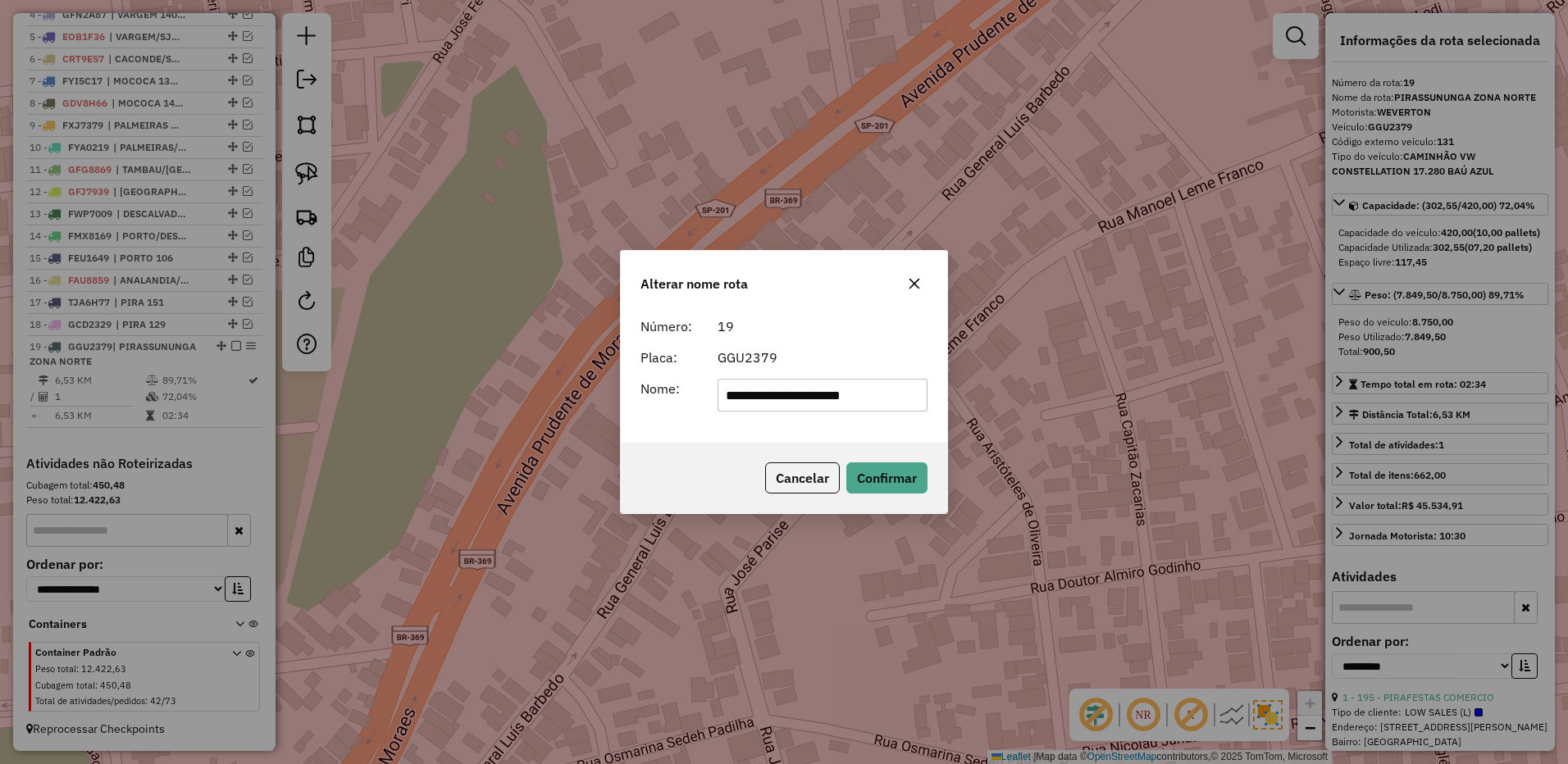
drag, startPoint x: 758, startPoint y: 397, endPoint x: 1341, endPoint y: 345, distance: 585.3
click at [1342, 347] on div "**********" at bounding box center [784, 382] width 1568 height 764
type input "********"
click at [873, 469] on button "Confirmar" at bounding box center [886, 478] width 81 height 32
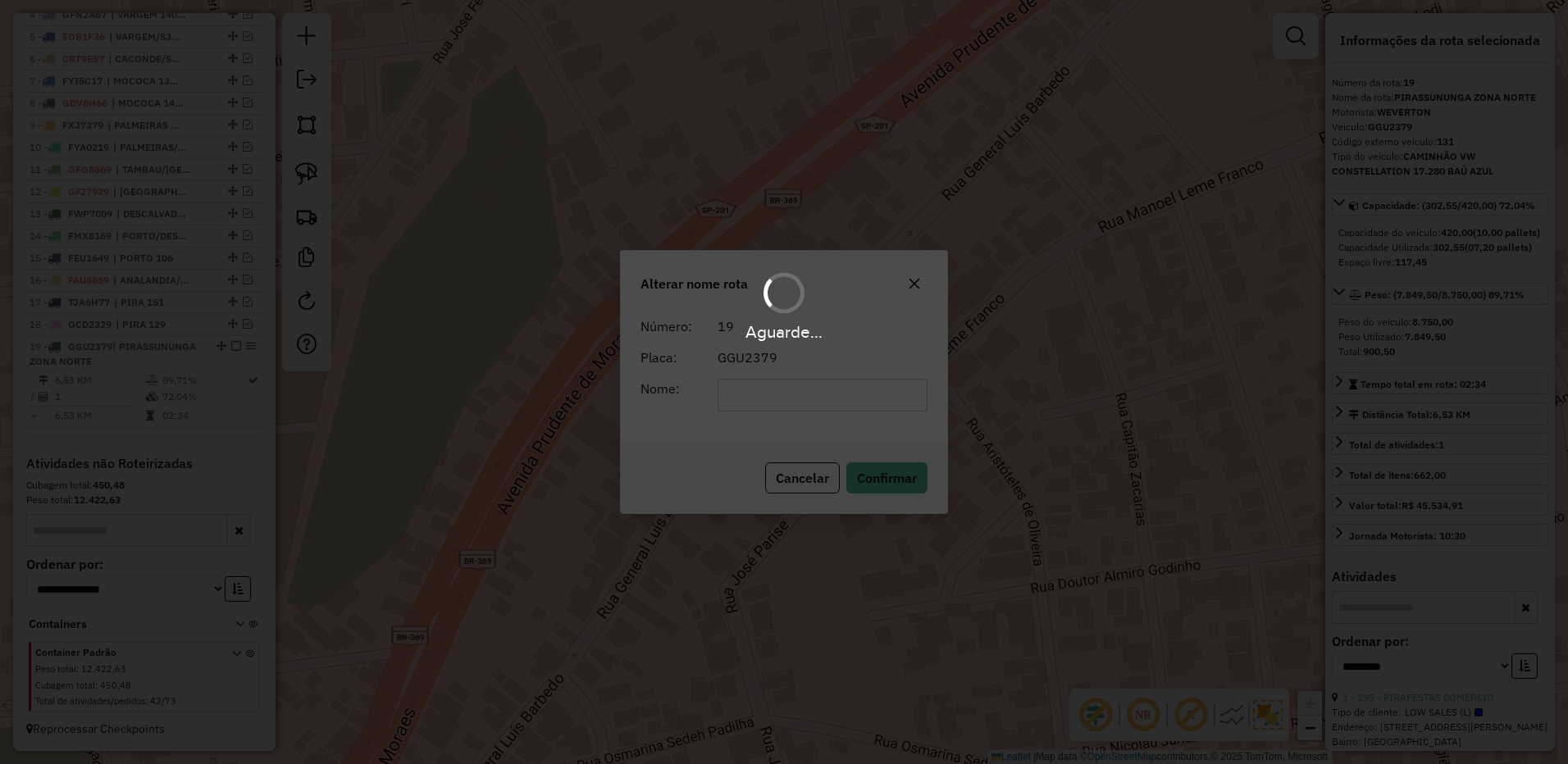
scroll to position [731, 0]
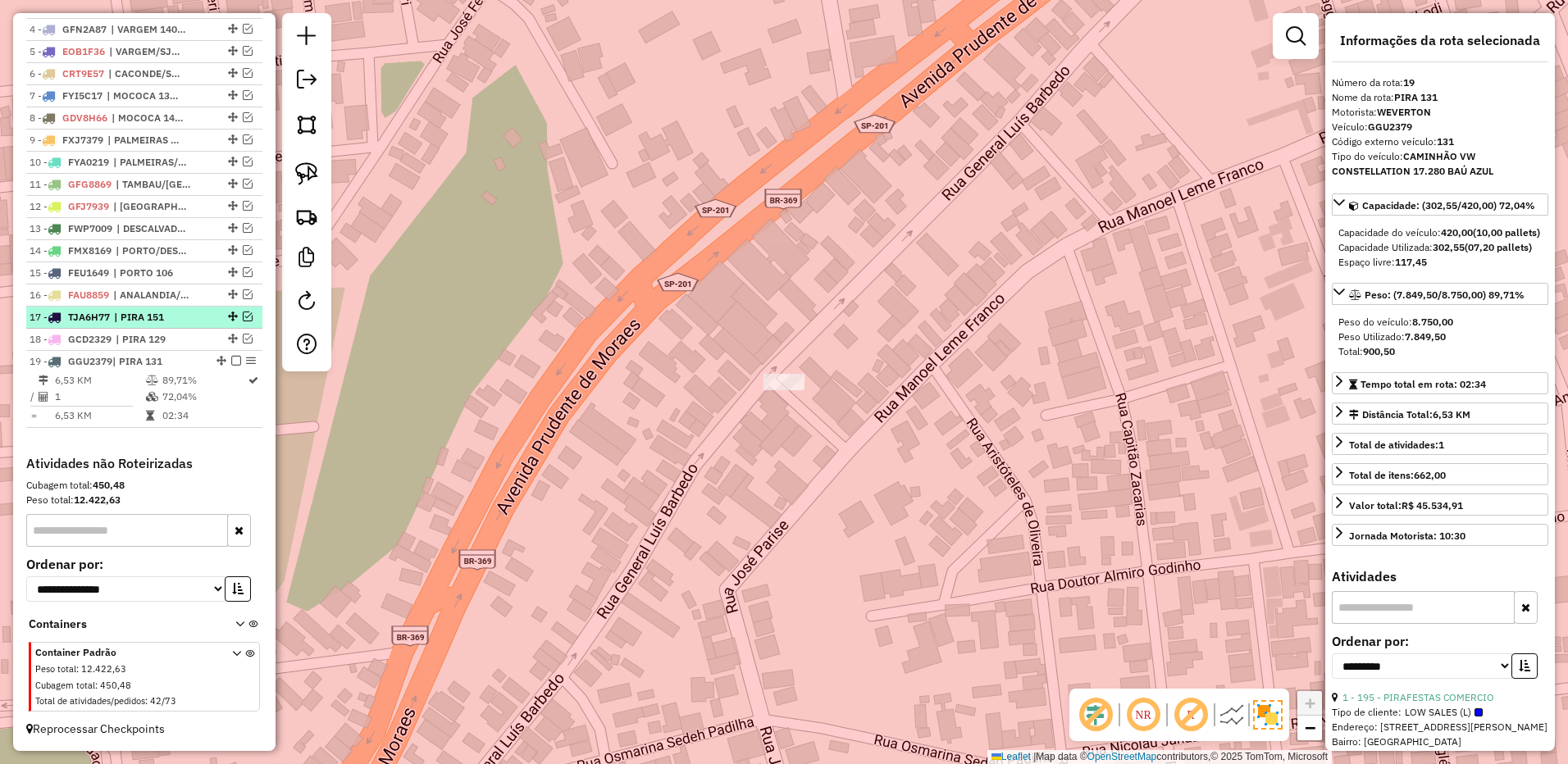
click at [231, 362] on em at bounding box center [236, 361] width 10 height 10
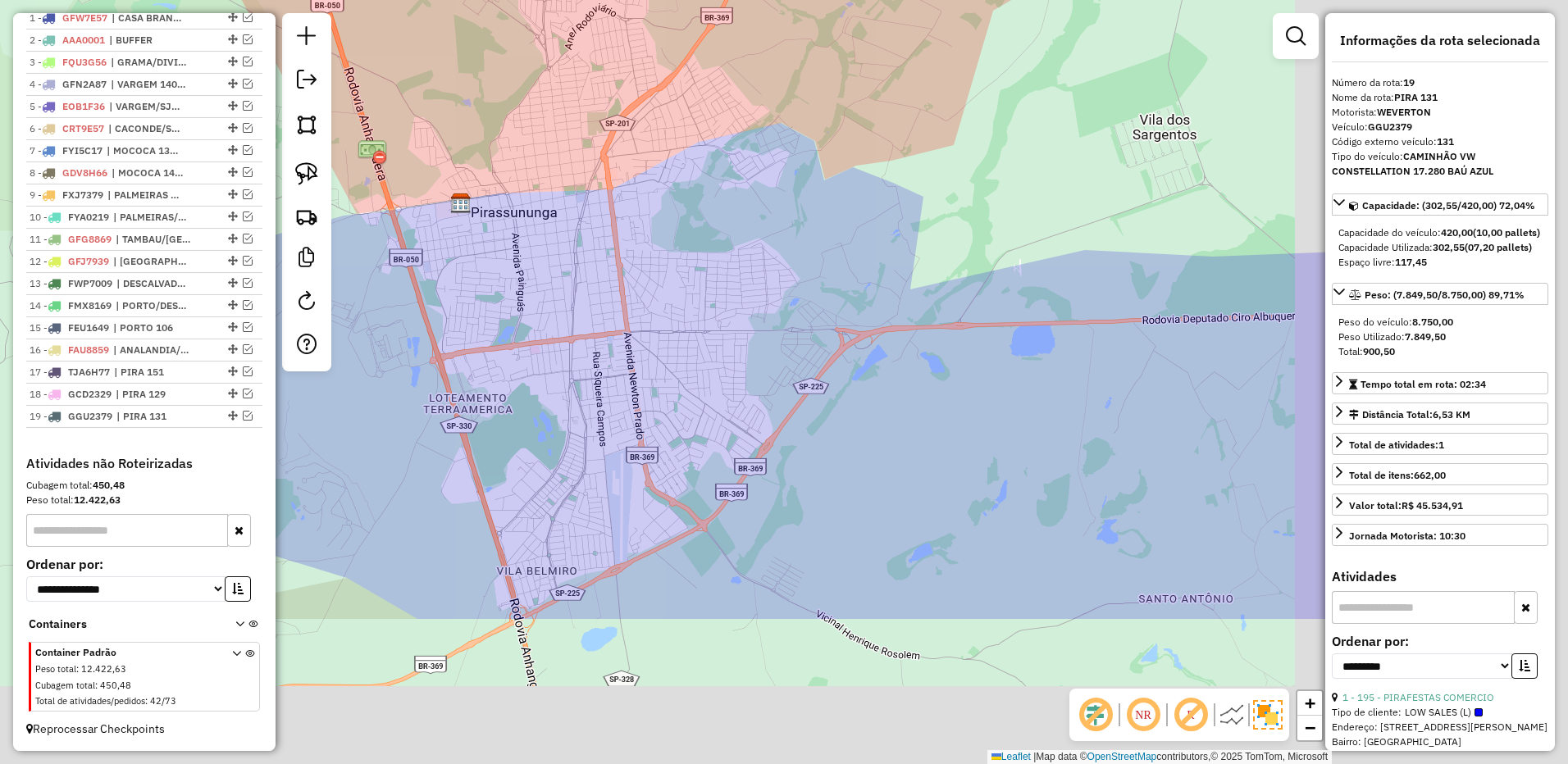
drag, startPoint x: 1157, startPoint y: 426, endPoint x: 719, endPoint y: 173, distance: 505.8
click at [719, 173] on div "Janela de atendimento Grade de atendimento Capacidade Transportadoras Veículos …" at bounding box center [784, 382] width 1568 height 764
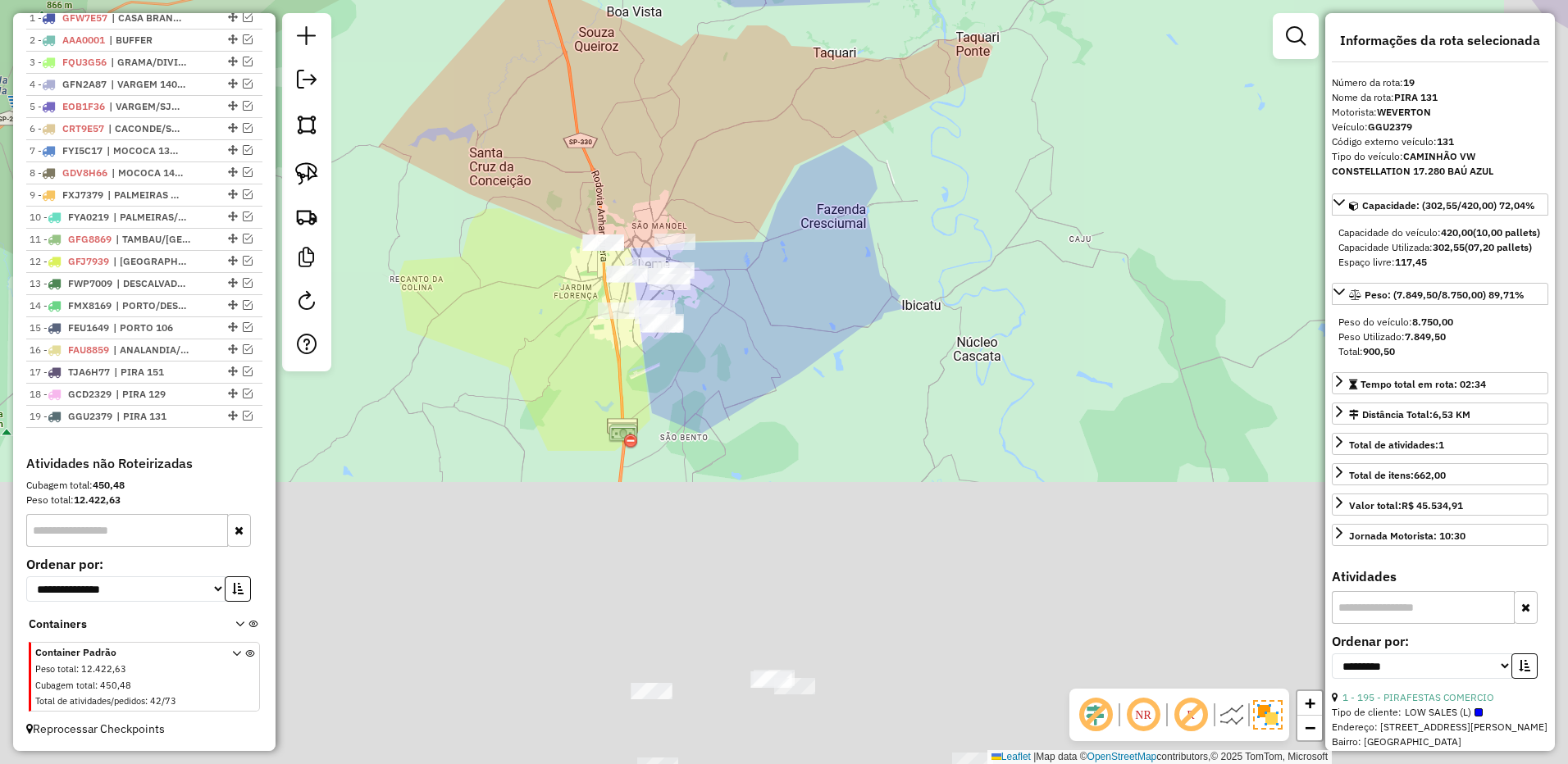
drag, startPoint x: 863, startPoint y: 328, endPoint x: 795, endPoint y: 114, distance: 224.5
click at [795, 114] on div "Janela de atendimento Grade de atendimento Capacidade Transportadoras Veículos …" at bounding box center [784, 382] width 1568 height 764
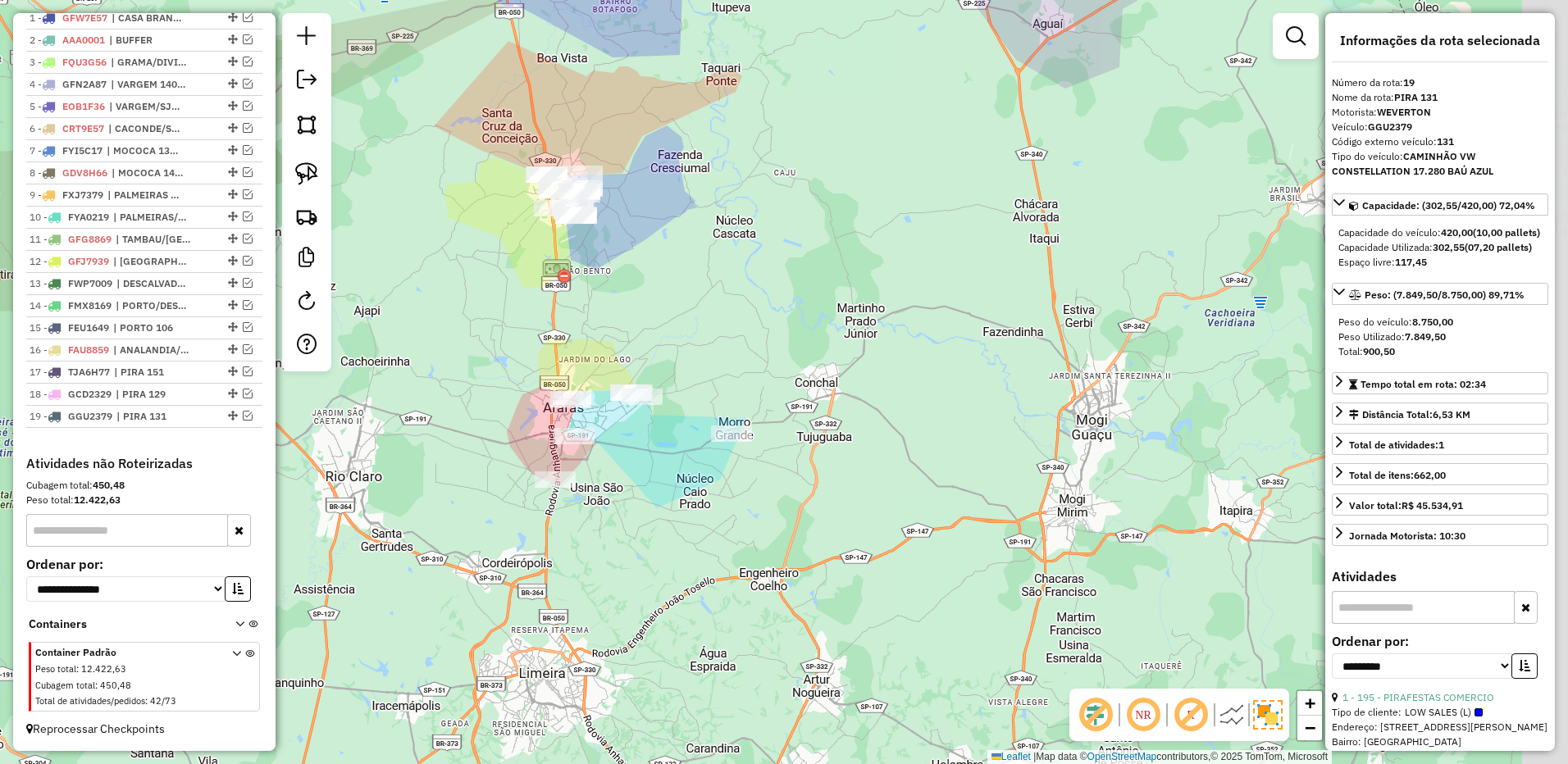
drag, startPoint x: 958, startPoint y: 241, endPoint x: 781, endPoint y: 209, distance: 179.9
click at [781, 209] on div "Janela de atendimento Grade de atendimento Capacidade Transportadoras Veículos …" at bounding box center [784, 382] width 1568 height 764
drag, startPoint x: 311, startPoint y: 173, endPoint x: 531, endPoint y: 307, distance: 257.6
click at [313, 175] on img at bounding box center [307, 174] width 23 height 23
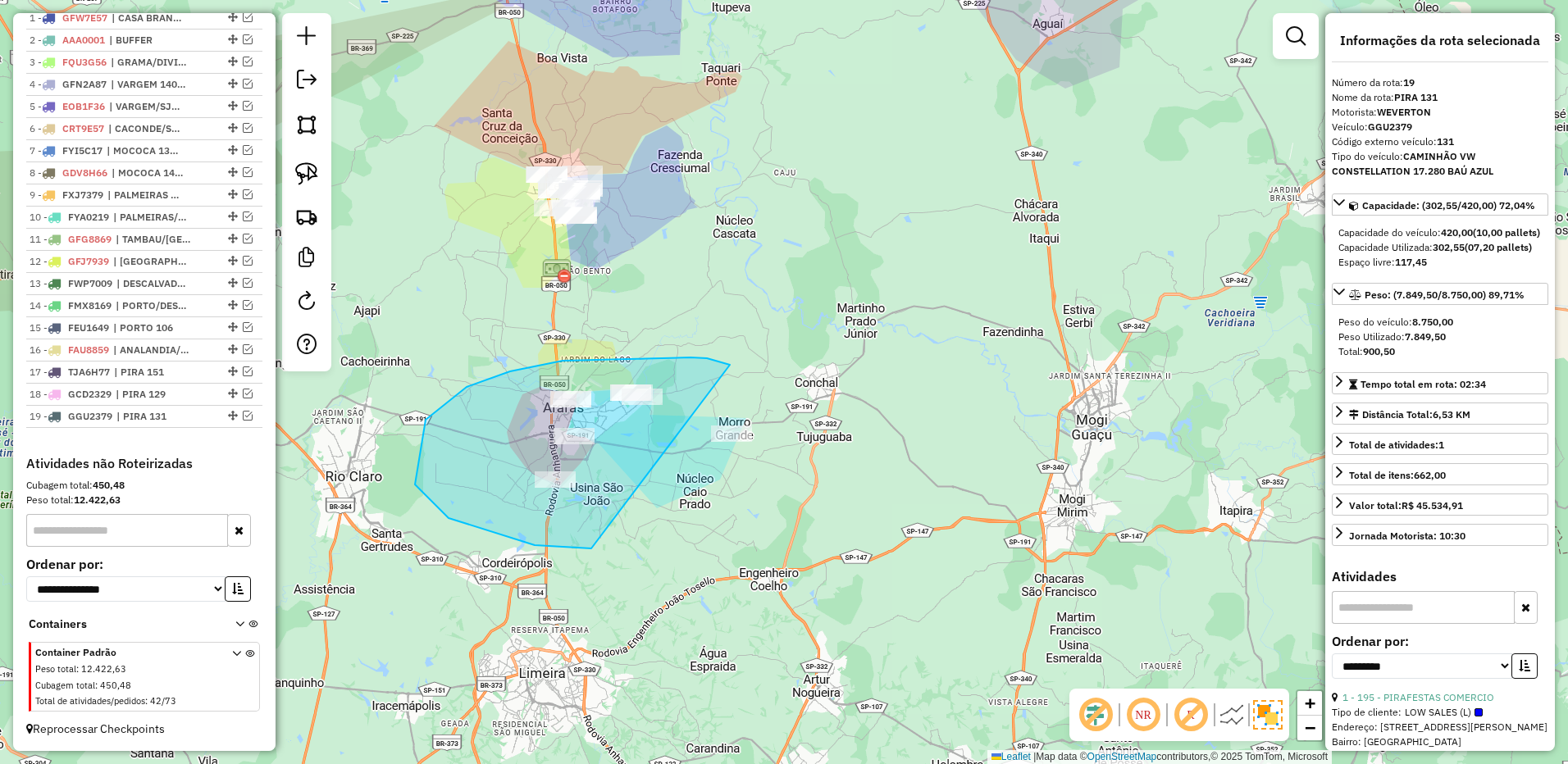
drag, startPoint x: 707, startPoint y: 359, endPoint x: 906, endPoint y: 305, distance: 206.2
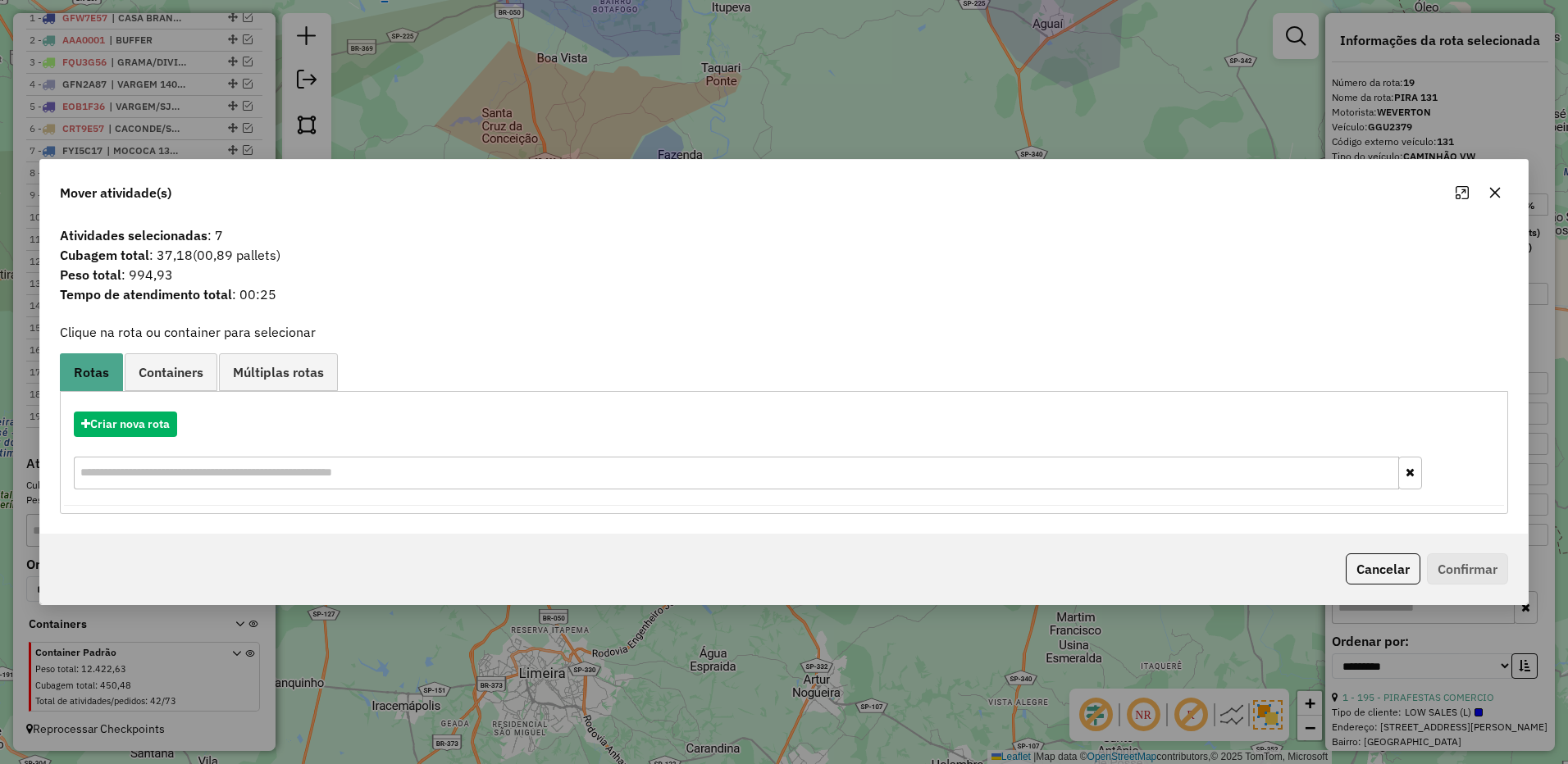
click at [1501, 198] on icon "button" at bounding box center [1494, 192] width 13 height 13
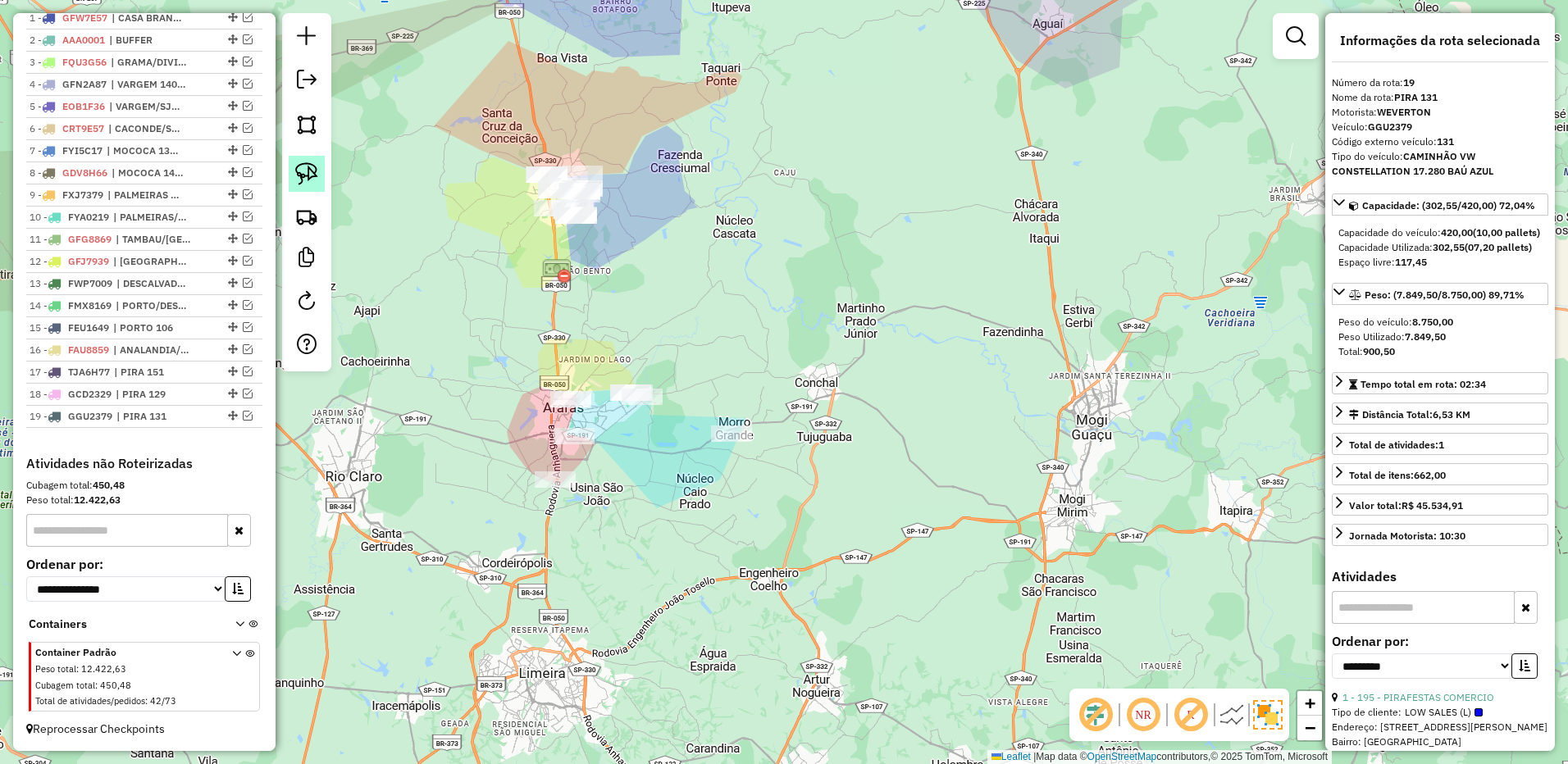
click at [322, 186] on link at bounding box center [307, 174] width 36 height 36
drag, startPoint x: 659, startPoint y: 159, endPoint x: 719, endPoint y: 225, distance: 89.2
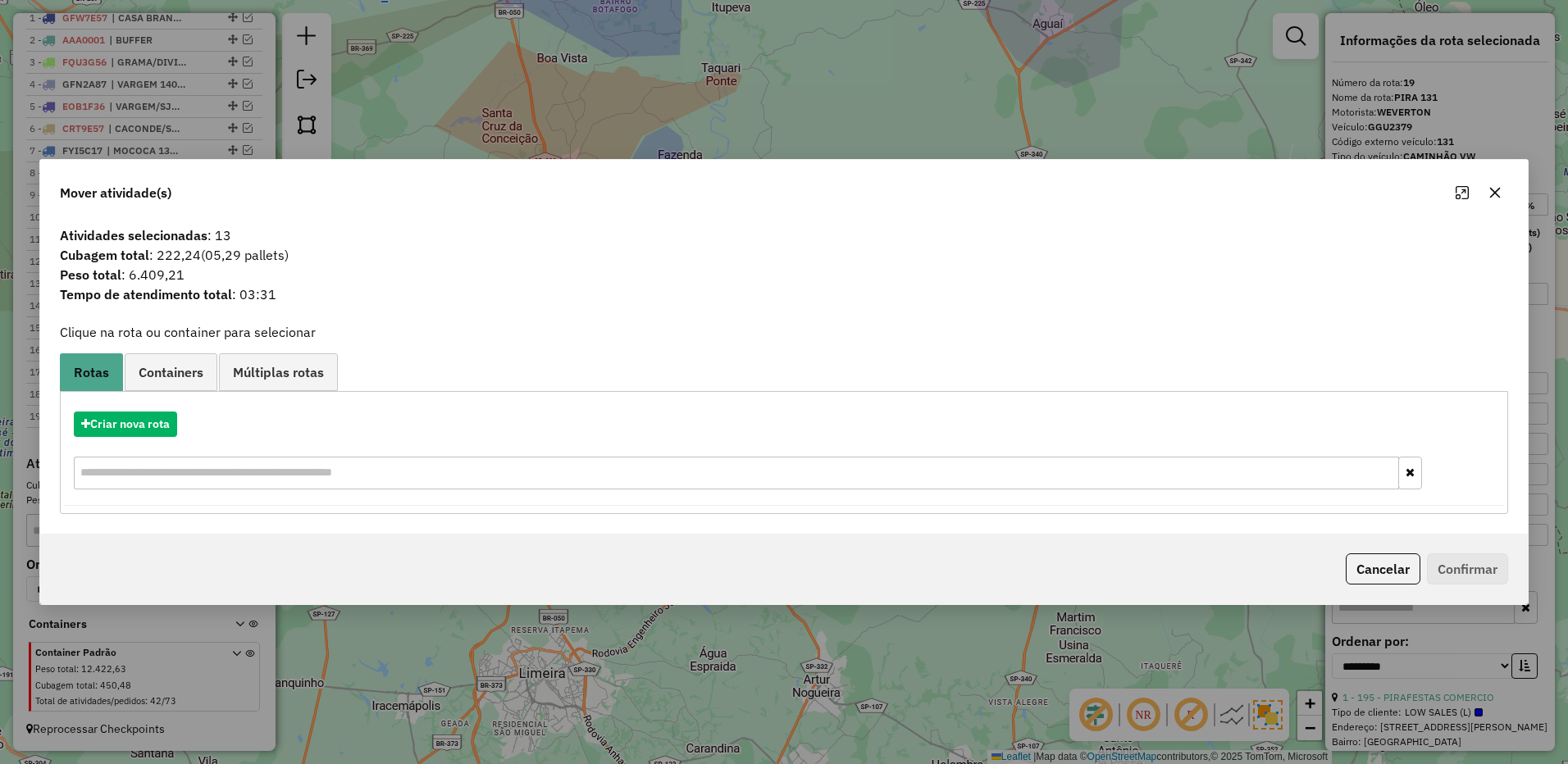
click at [1500, 190] on icon "button" at bounding box center [1494, 192] width 13 height 13
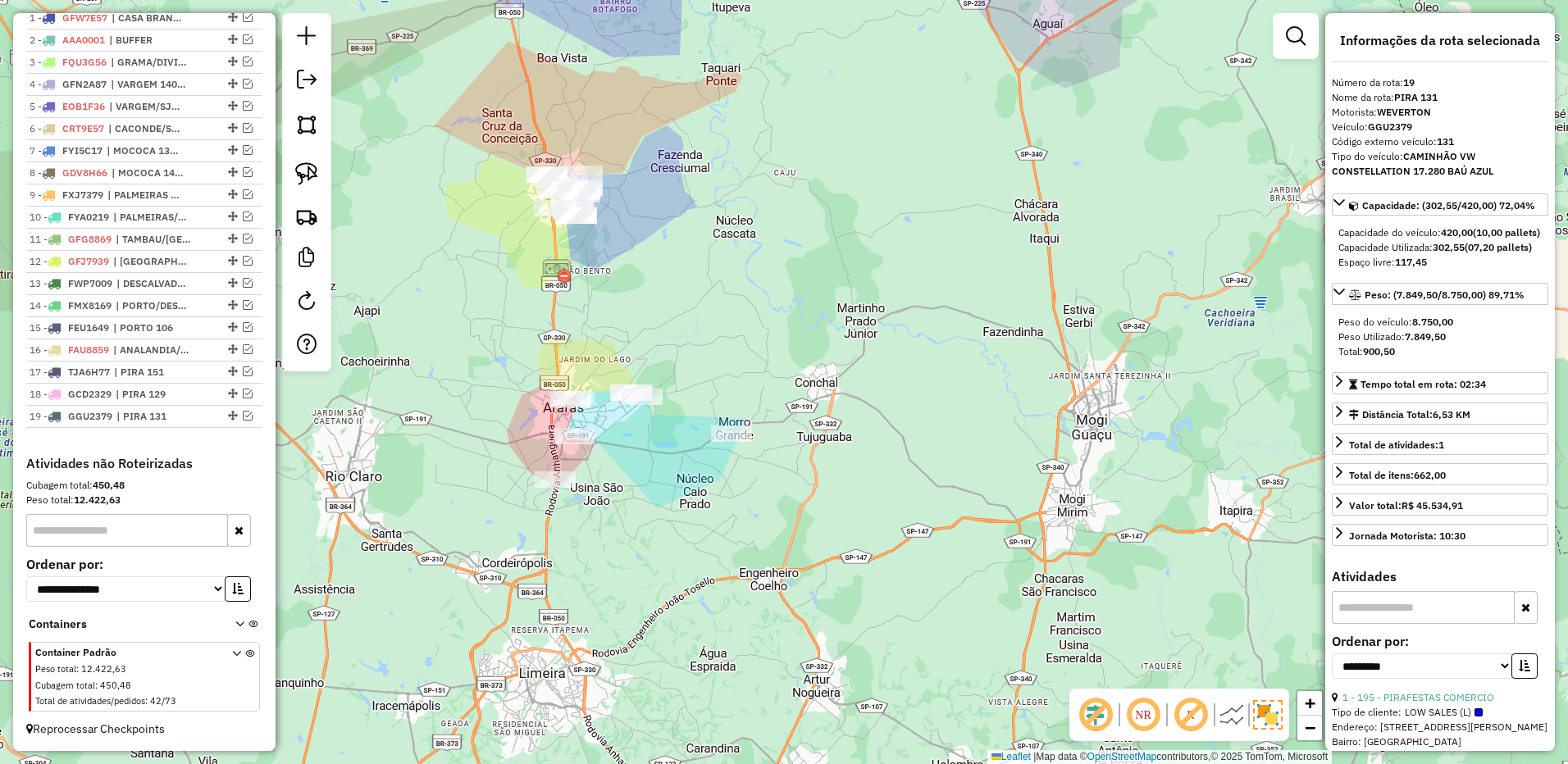
drag, startPoint x: 312, startPoint y: 185, endPoint x: 591, endPoint y: 335, distance: 316.8
click at [312, 184] on img at bounding box center [307, 174] width 23 height 23
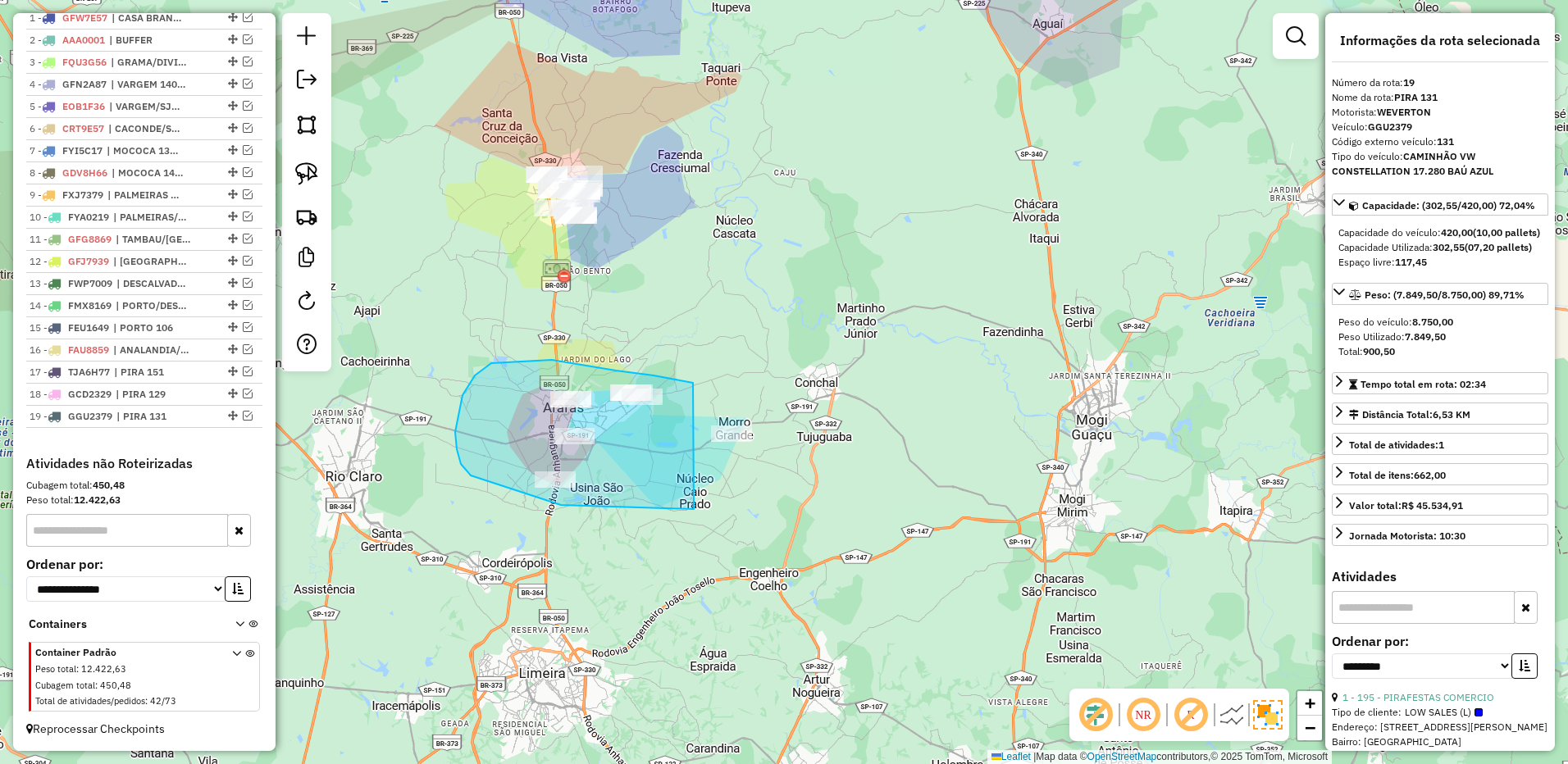
drag, startPoint x: 692, startPoint y: 383, endPoint x: 798, endPoint y: 462, distance: 132.2
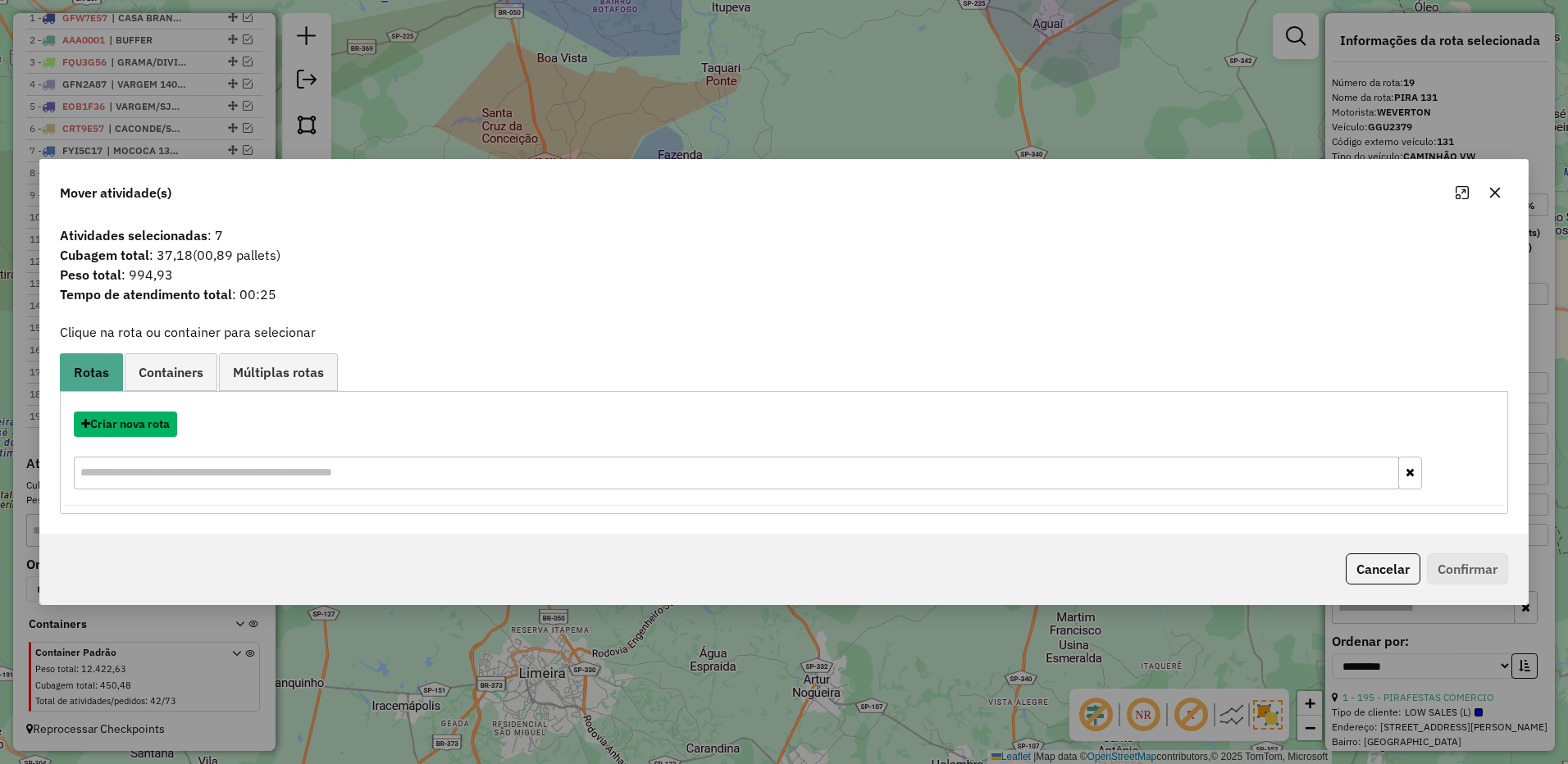
click at [140, 424] on button "Criar nova rota" at bounding box center [125, 424] width 103 height 26
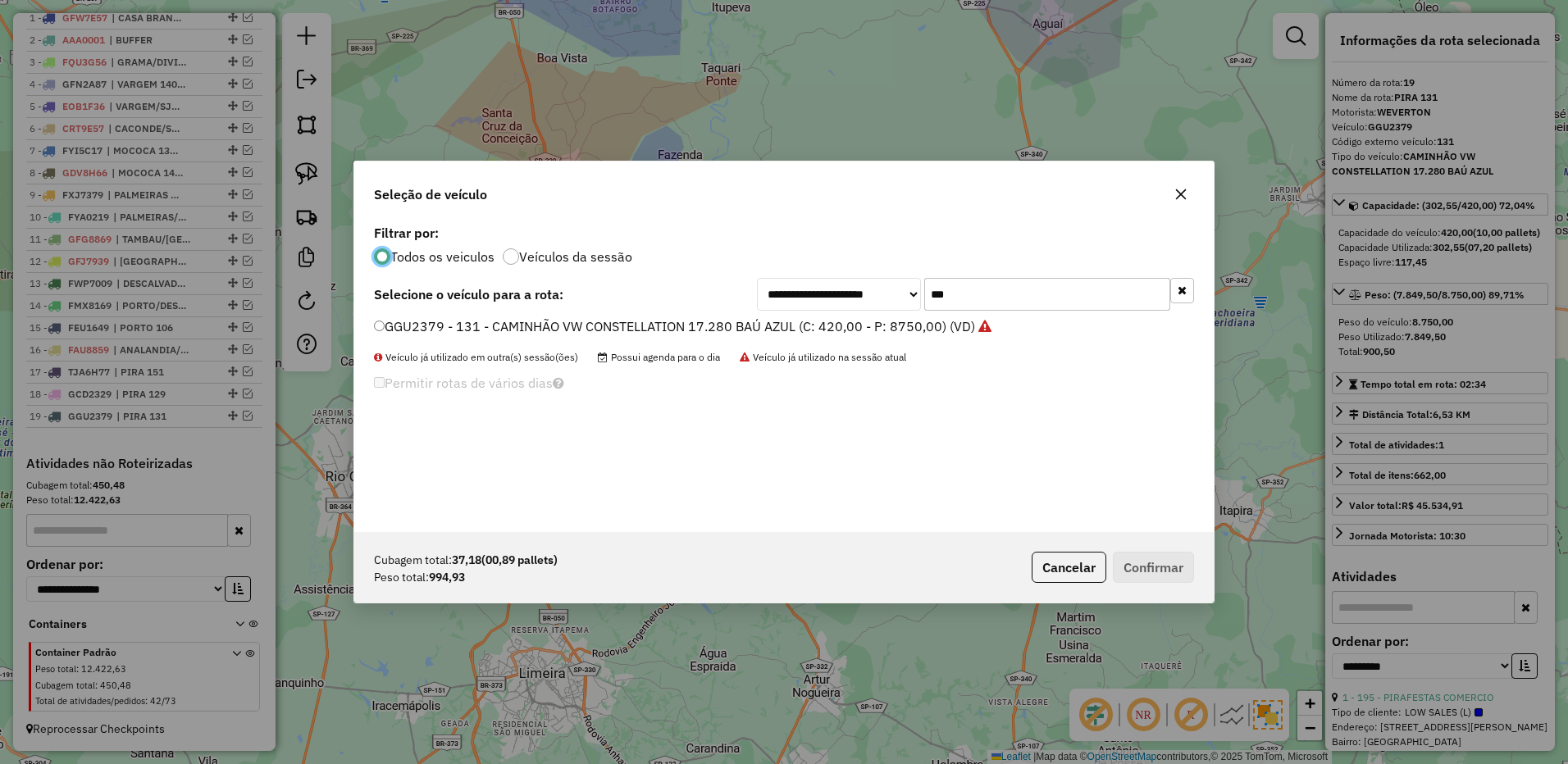
scroll to position [9, 5]
click at [998, 288] on input "***" at bounding box center [1047, 294] width 246 height 33
type input "***"
drag, startPoint x: 905, startPoint y: 331, endPoint x: 914, endPoint y: 342, distance: 14.2
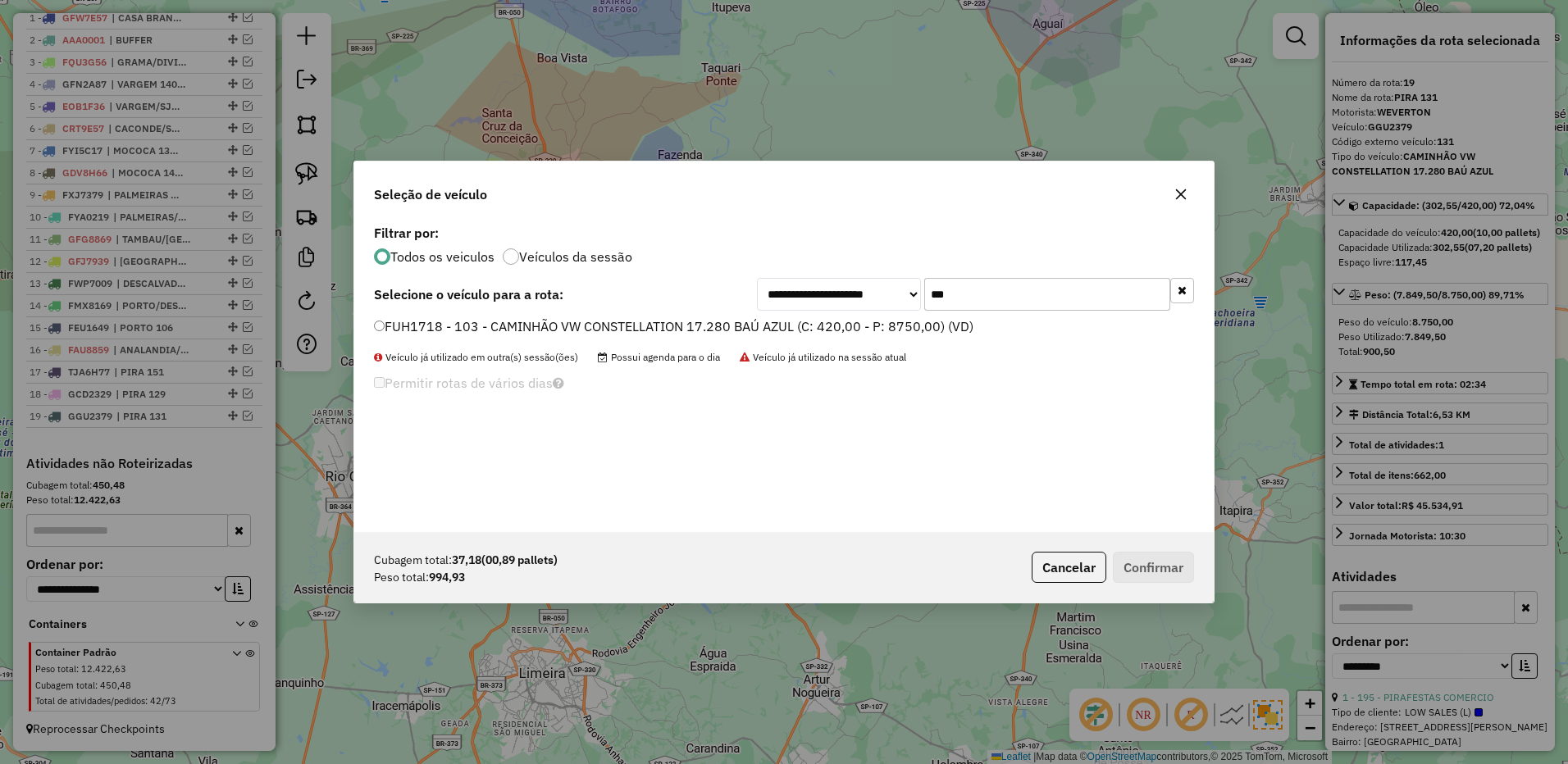
click at [905, 331] on label "FUH1718 - 103 - CAMINHÃO VW CONSTELLATION 17.280 BAÚ AZUL (C: 420,00 - P: 8750,…" at bounding box center [674, 326] width 600 height 20
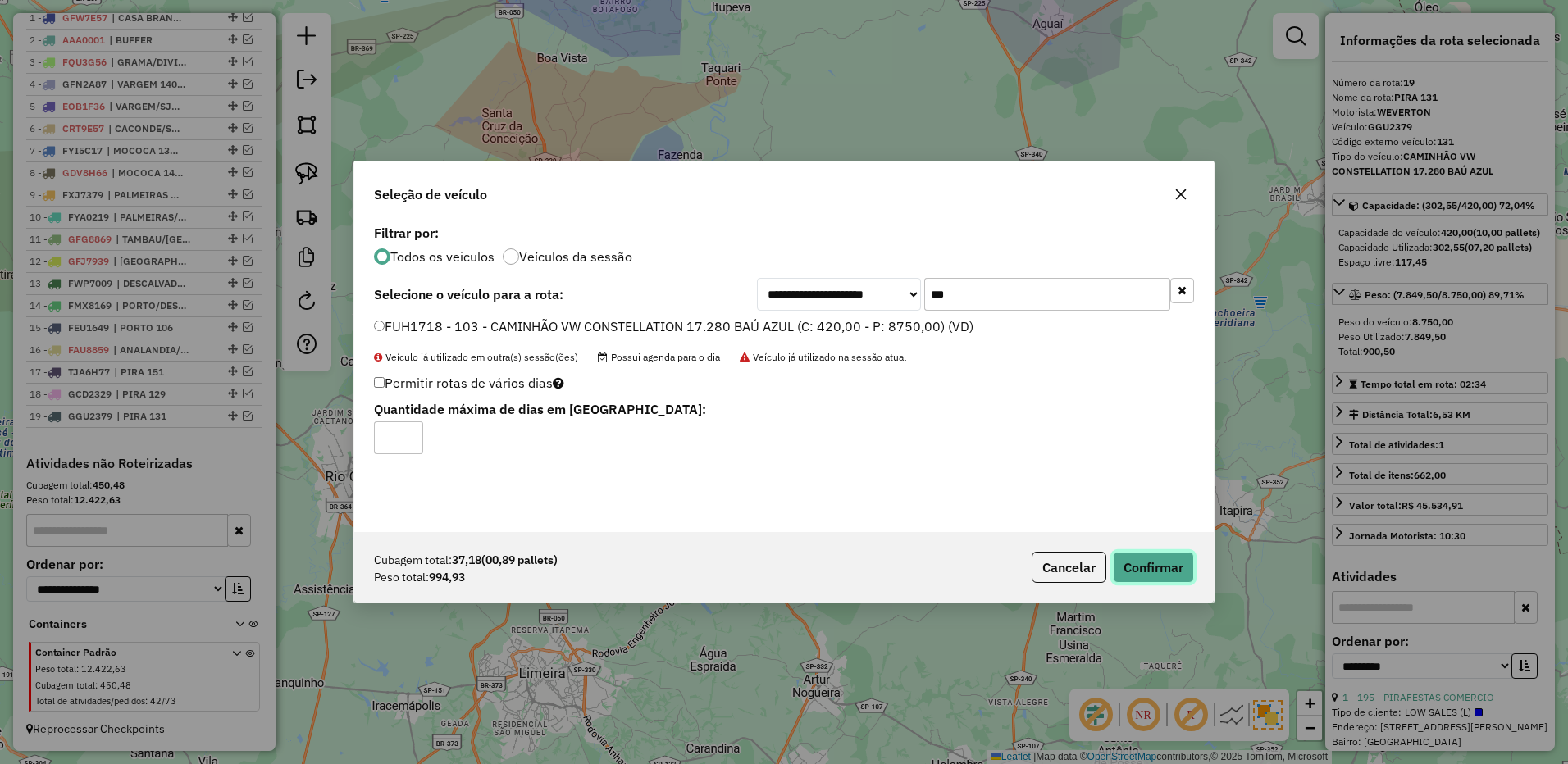
click at [1119, 569] on button "Confirmar" at bounding box center [1152, 567] width 81 height 32
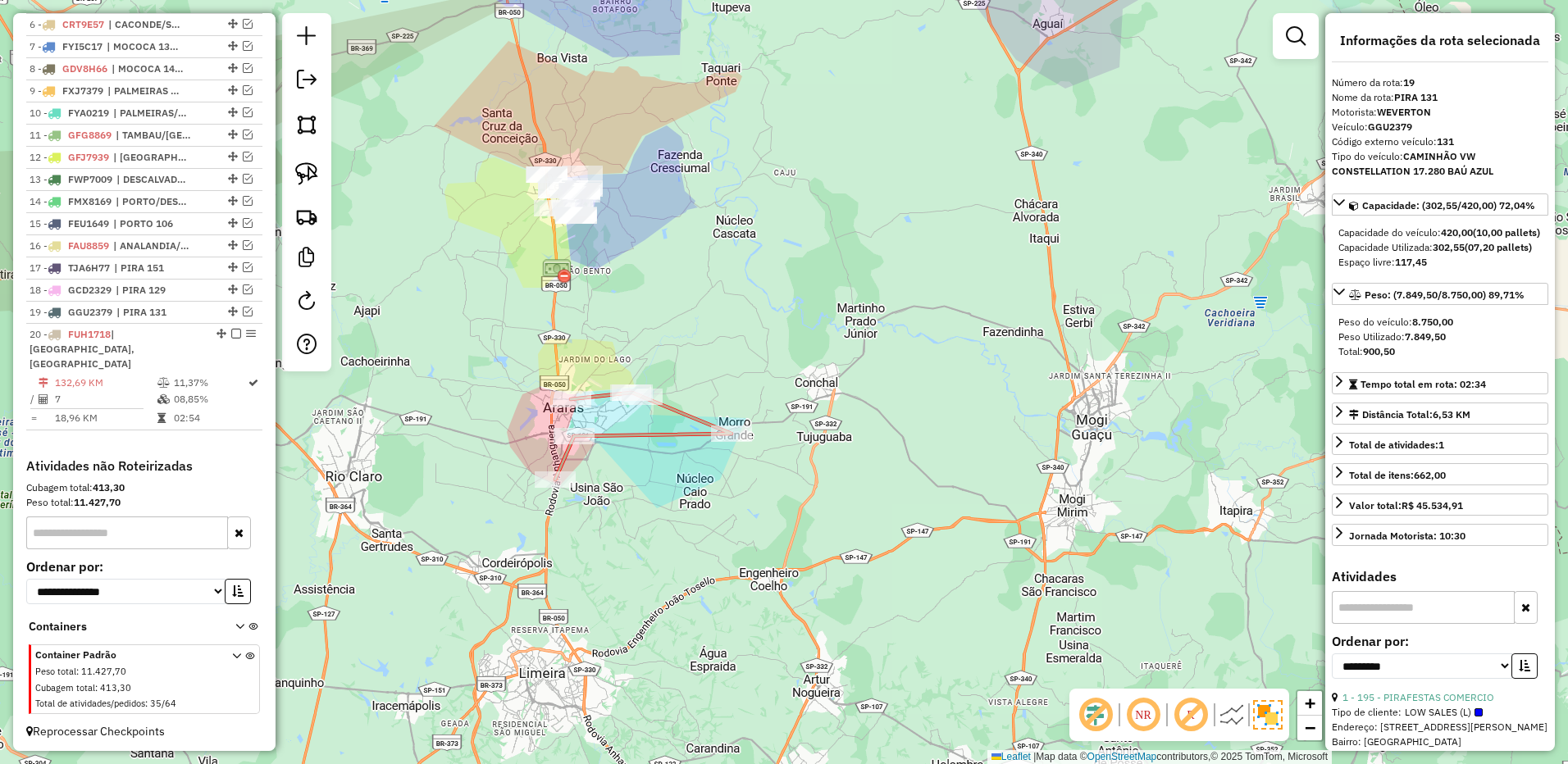
scroll to position [767, 0]
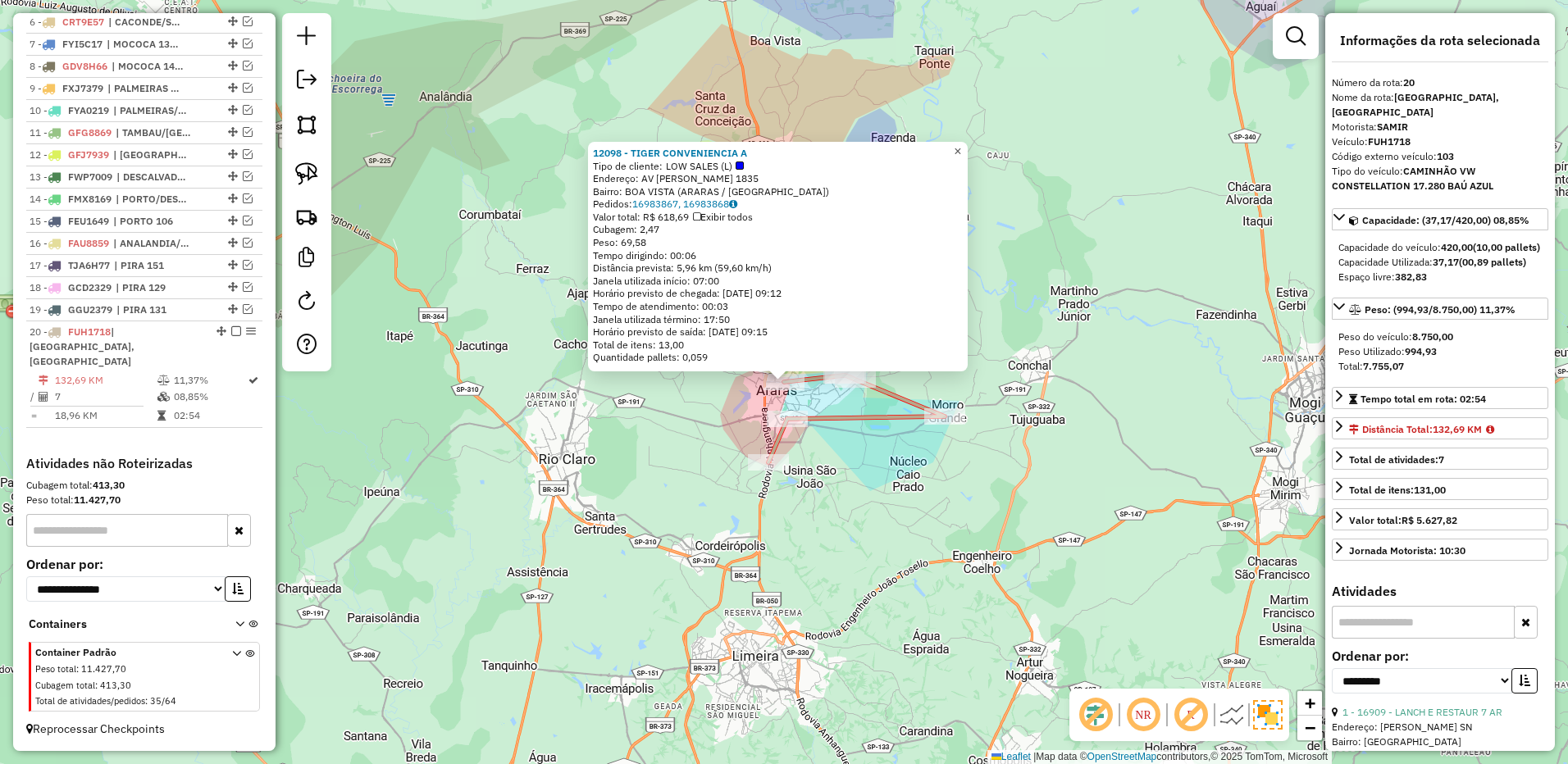
drag, startPoint x: 975, startPoint y: 142, endPoint x: 962, endPoint y: 146, distance: 13.6
click at [968, 142] on link "×" at bounding box center [957, 152] width 20 height 20
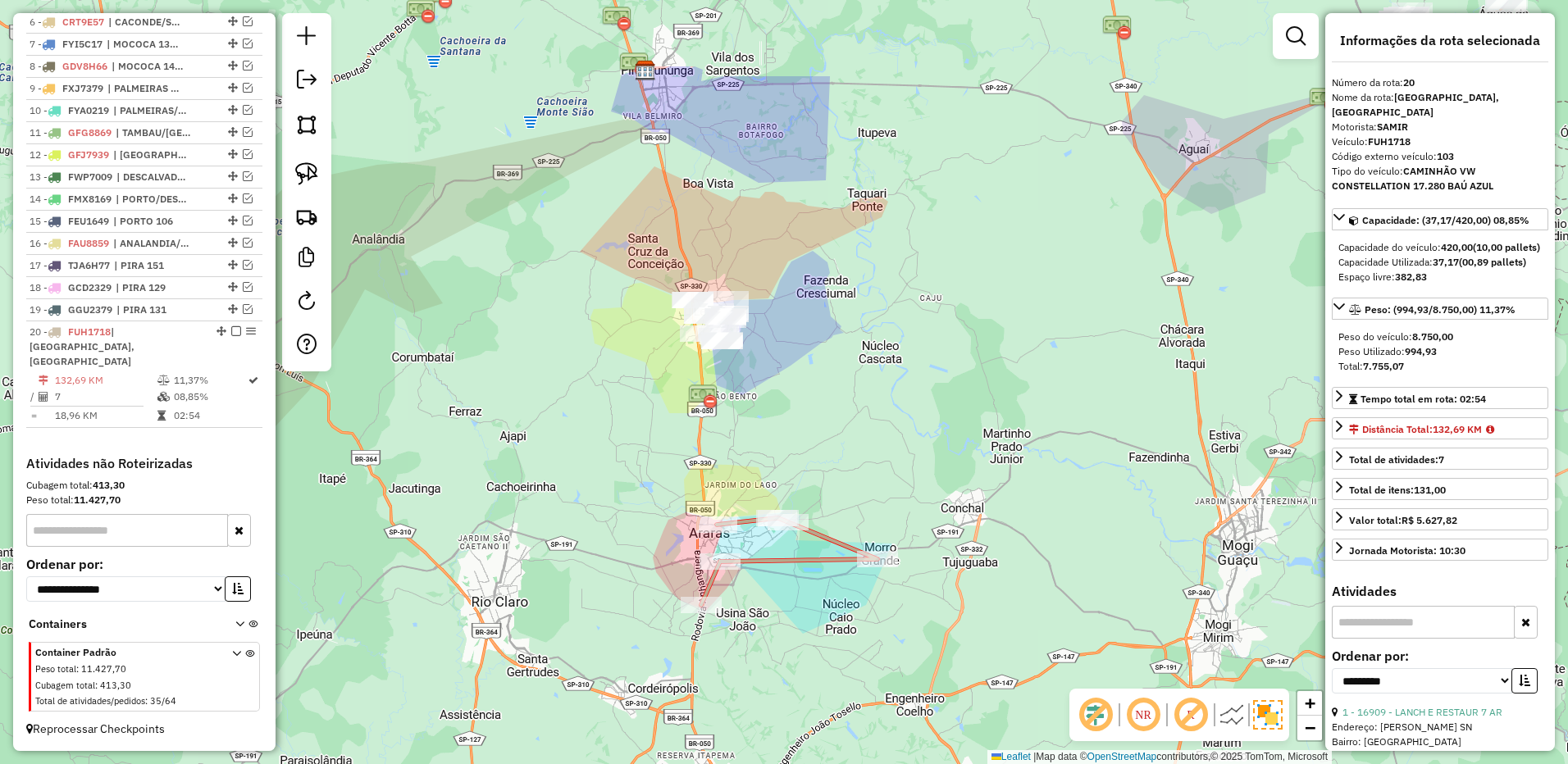
drag, startPoint x: 847, startPoint y: 164, endPoint x: 784, endPoint y: 296, distance: 146.3
click at [784, 296] on div "Janela de atendimento Grade de atendimento Capacidade Transportadoras Veículos …" at bounding box center [784, 382] width 1568 height 764
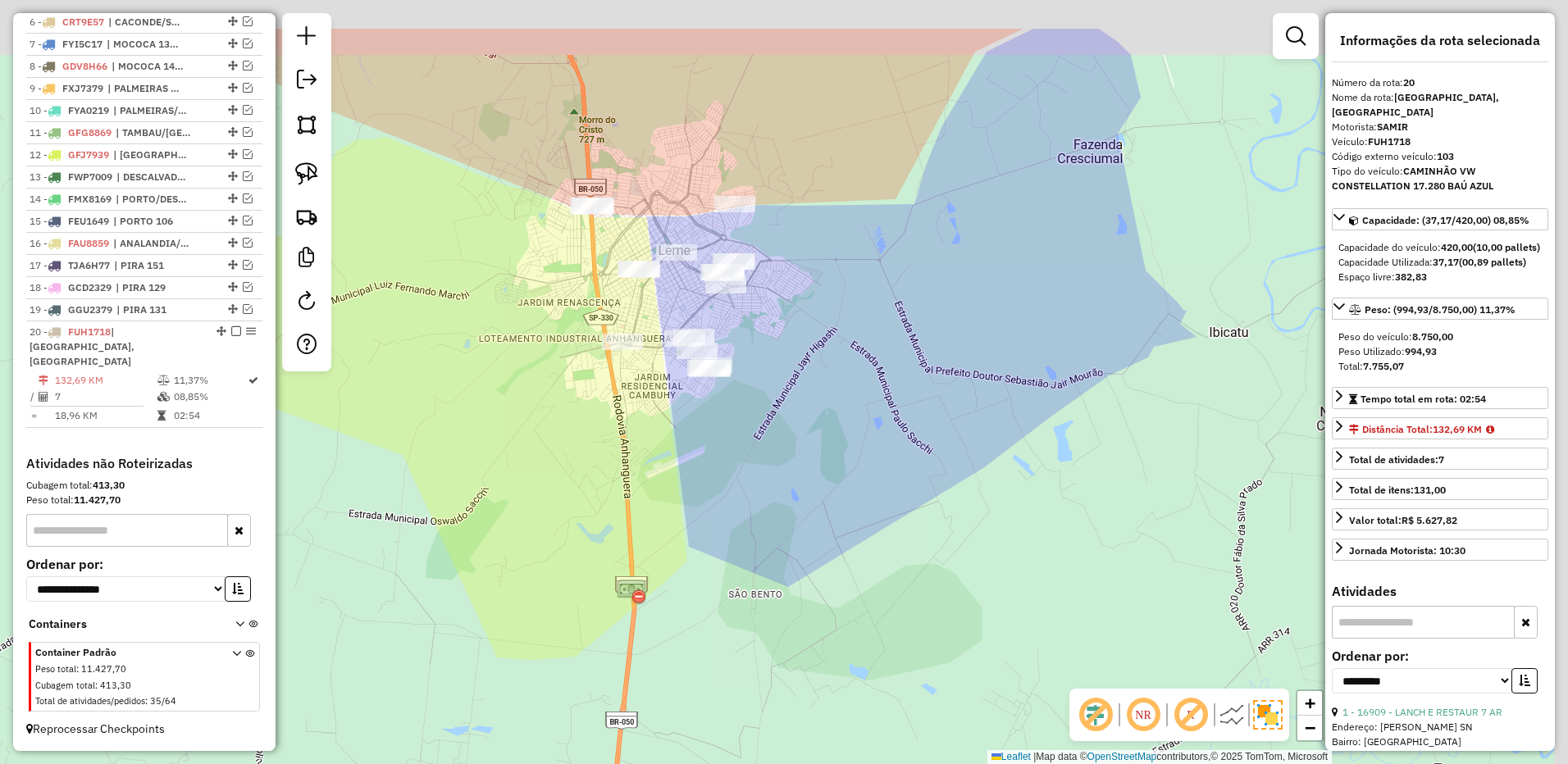
drag, startPoint x: 792, startPoint y: 425, endPoint x: 783, endPoint y: 436, distance: 14.2
click at [783, 436] on div "Janela de atendimento Grade de atendimento Capacidade Transportadoras Veículos …" at bounding box center [784, 382] width 1568 height 764
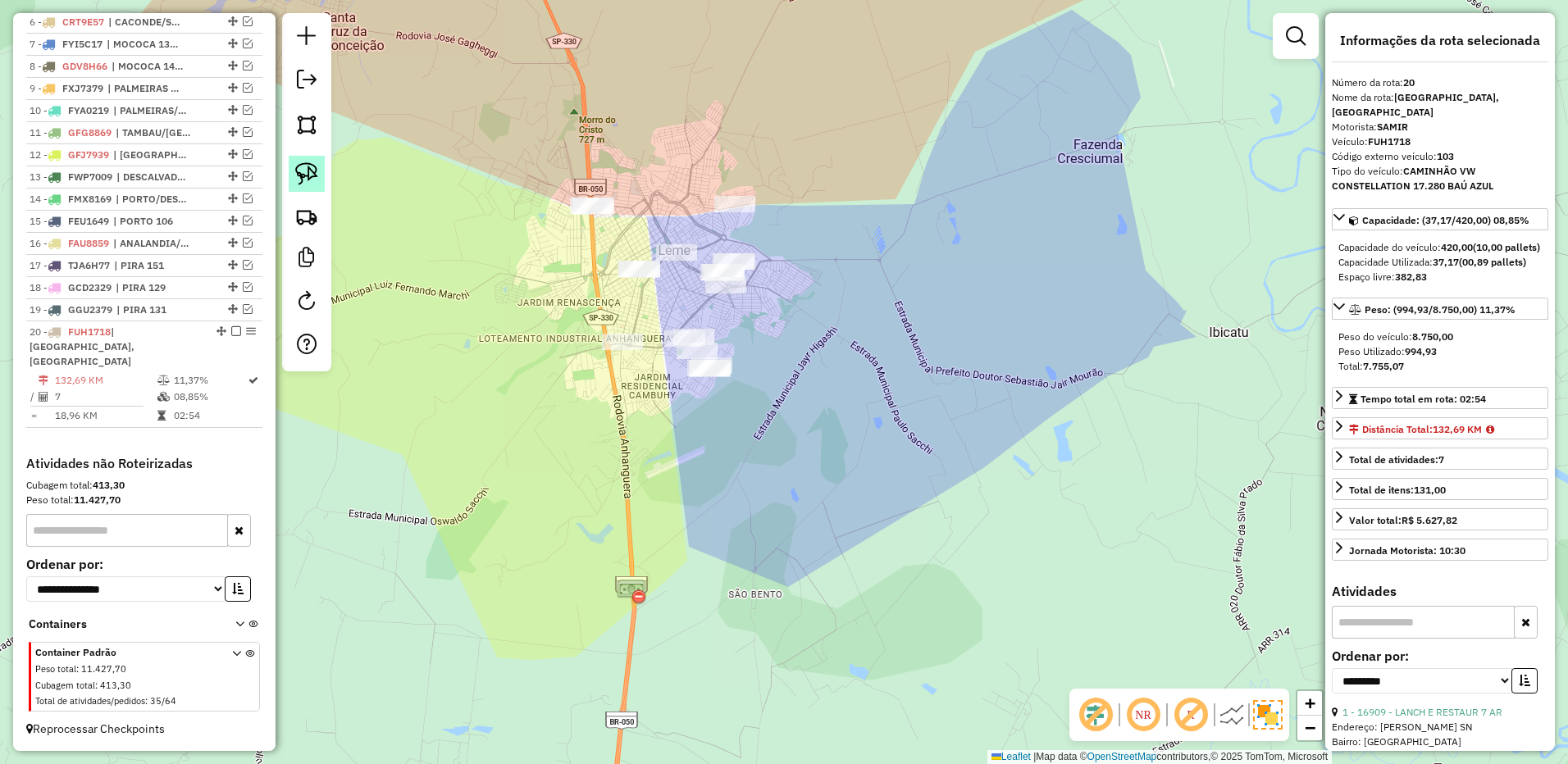
click at [307, 170] on img at bounding box center [307, 174] width 23 height 23
drag, startPoint x: 826, startPoint y: 355, endPoint x: 810, endPoint y: 446, distance: 92.4
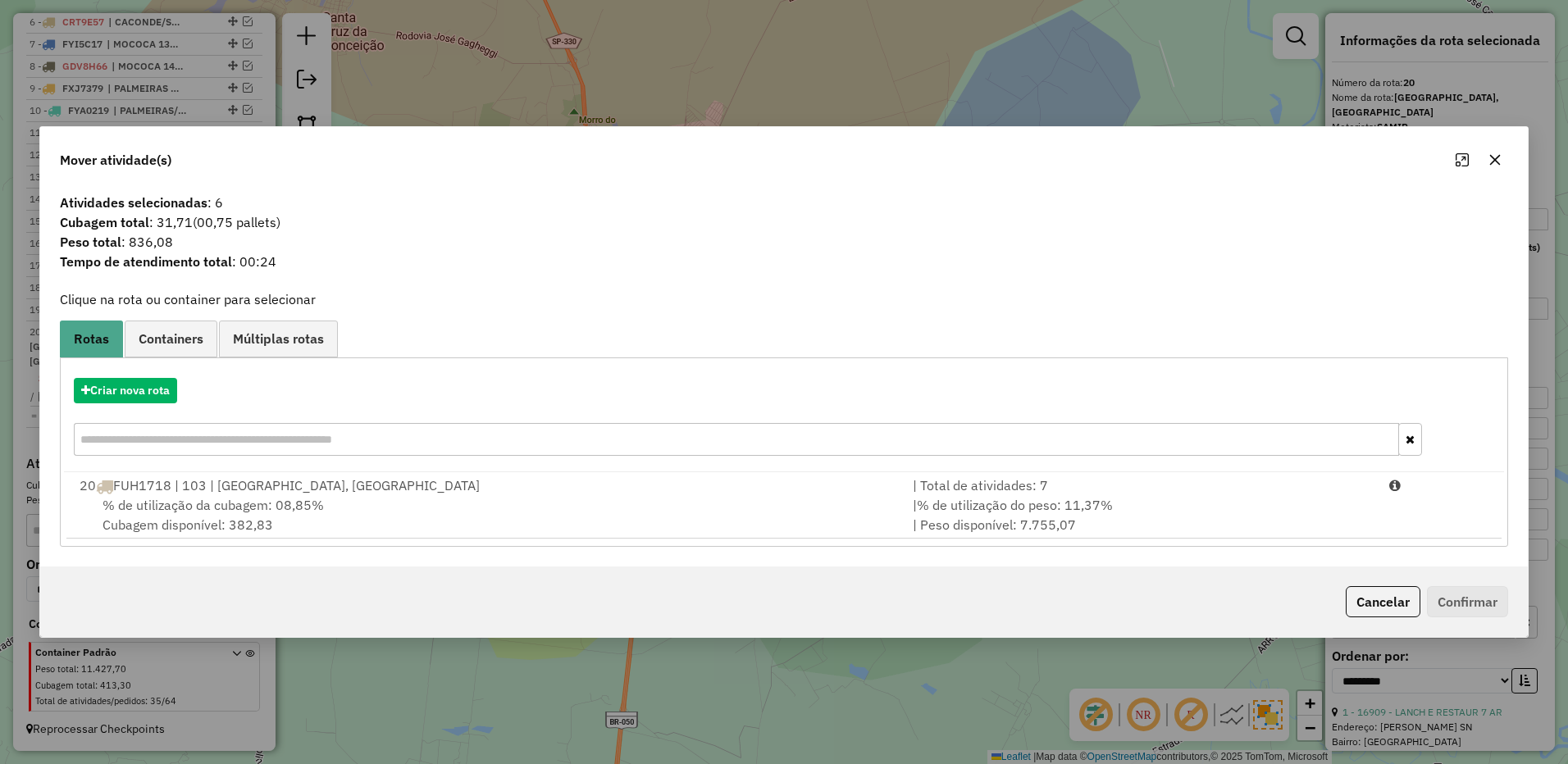
click at [1493, 159] on icon "button" at bounding box center [1494, 159] width 13 height 13
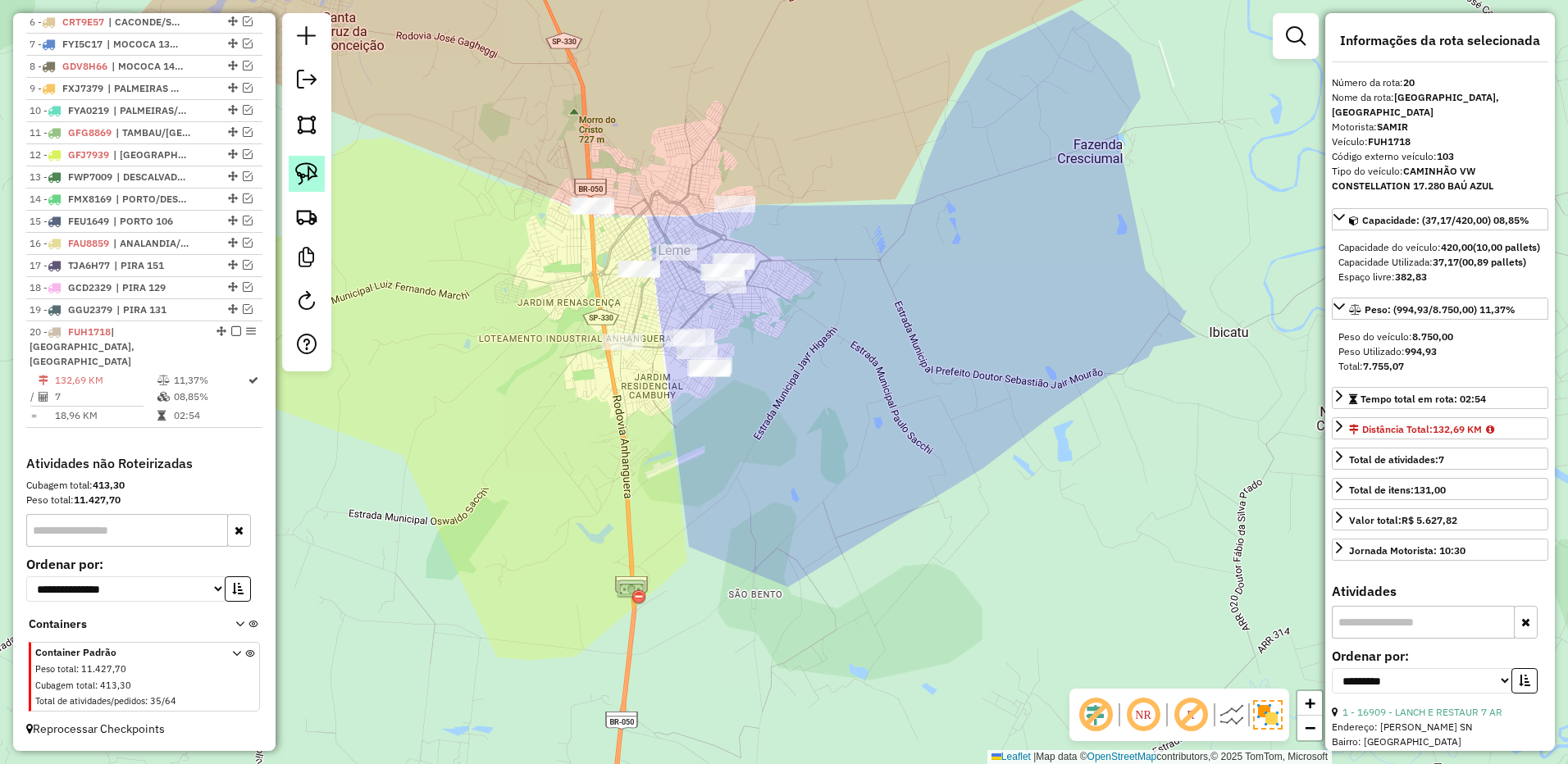
click at [310, 169] on img at bounding box center [307, 174] width 23 height 23
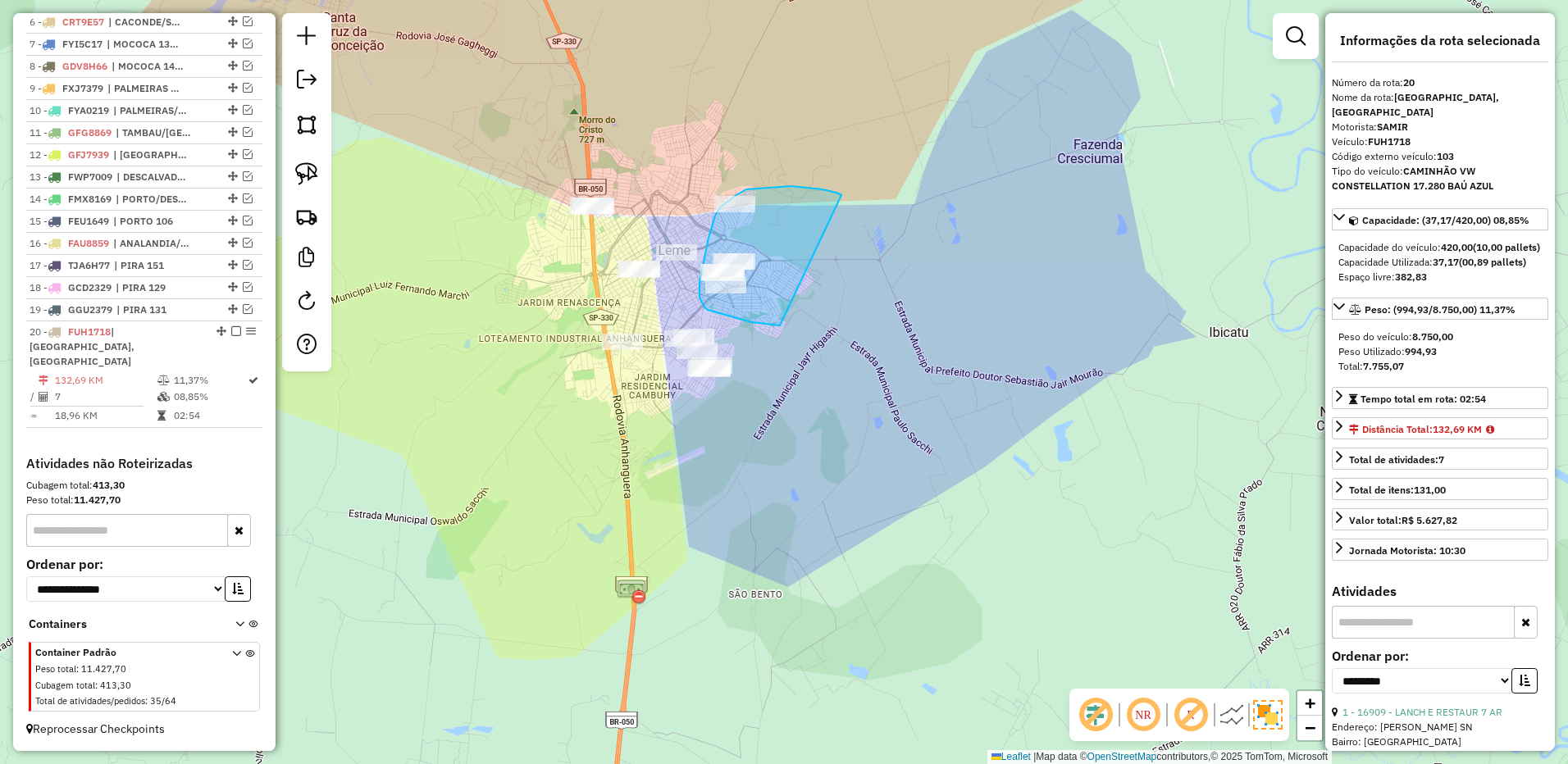
drag, startPoint x: 841, startPoint y: 195, endPoint x: 807, endPoint y: 328, distance: 137.3
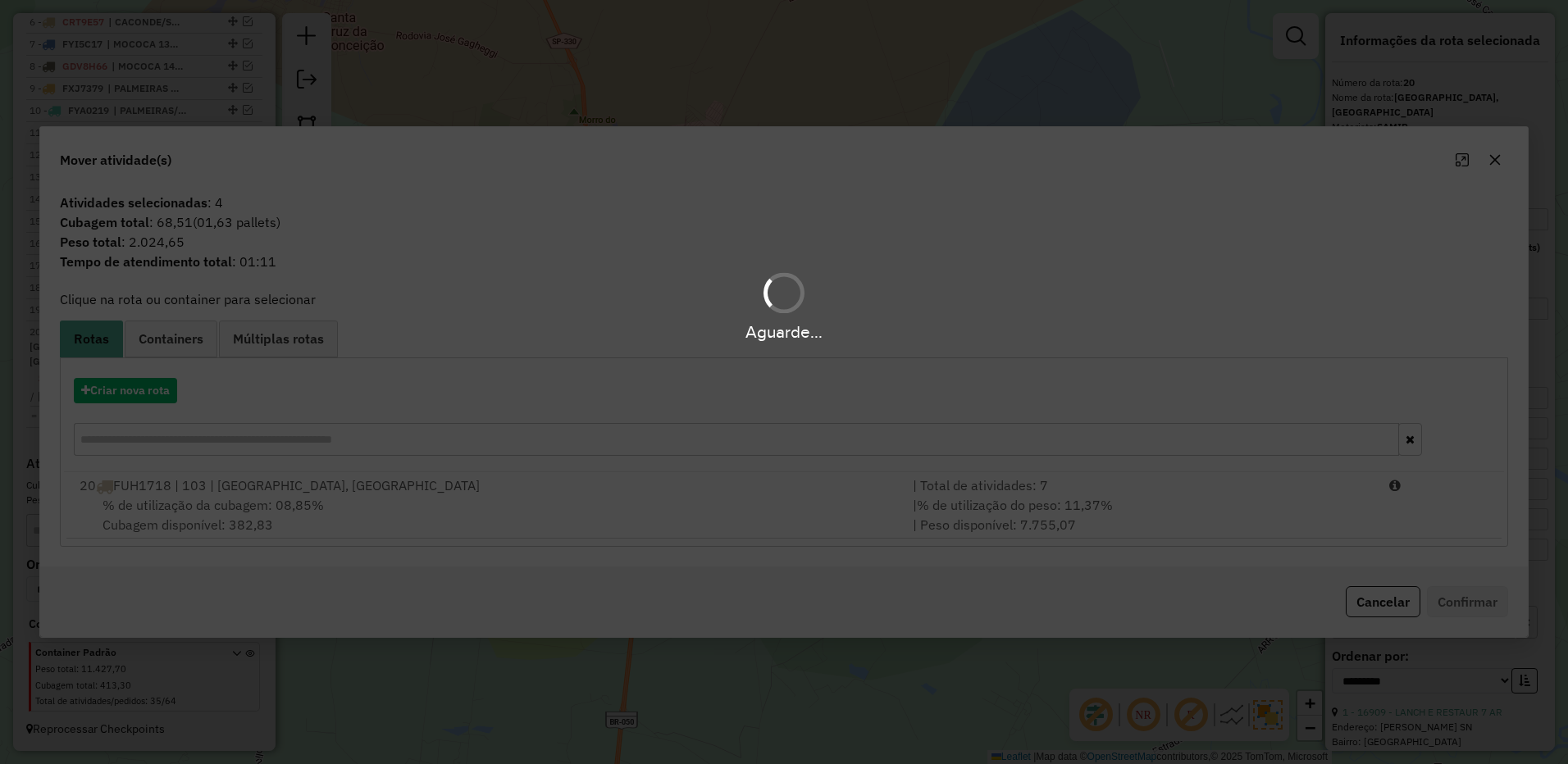
click at [1155, 482] on div "Aguarde..." at bounding box center [784, 382] width 1568 height 764
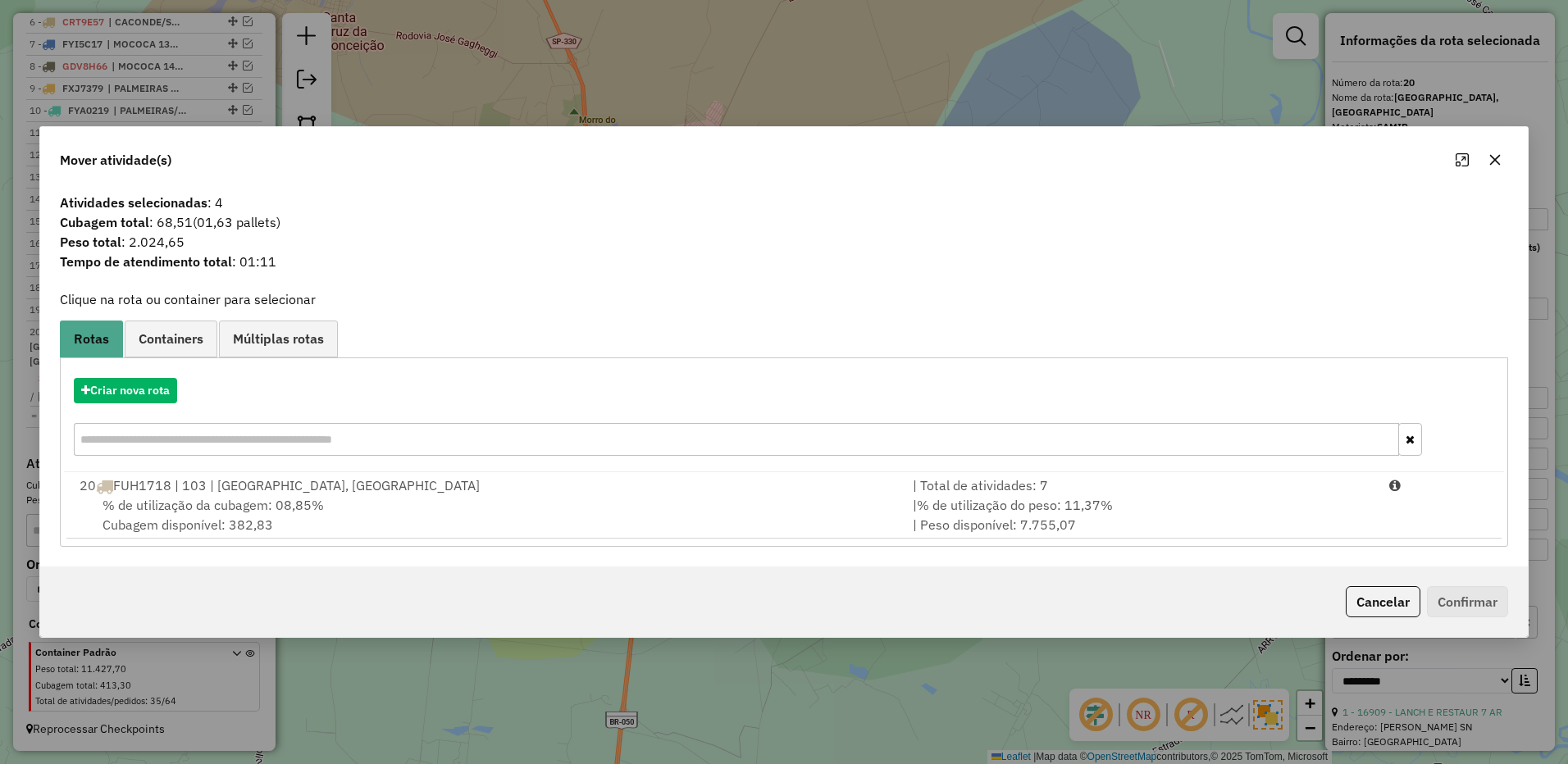
click at [1163, 500] on div "| % de utilização do peso: 11,37% | Peso disponível: 7.755,07" at bounding box center [1140, 514] width 476 height 39
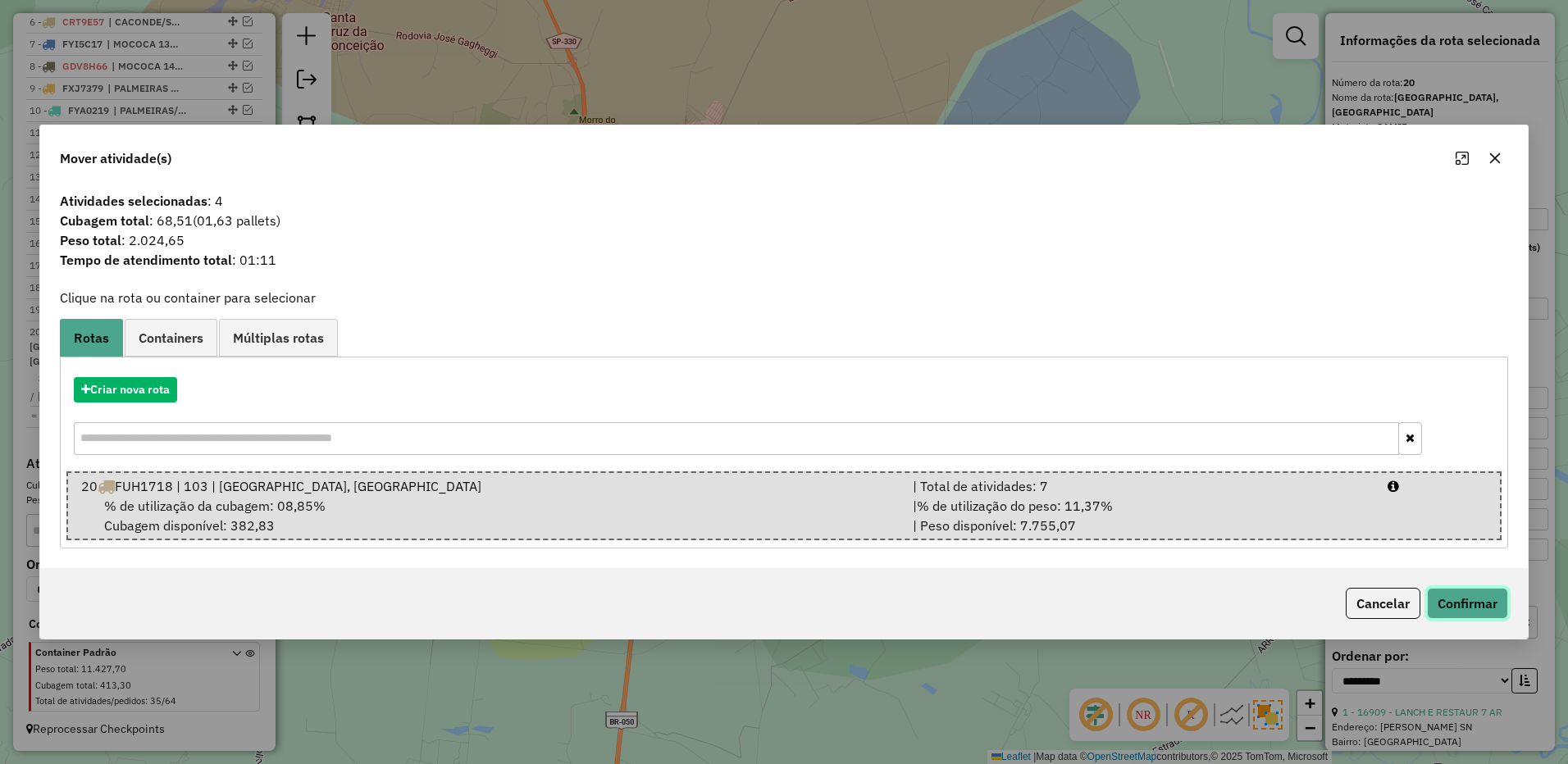
click at [1481, 595] on button "Confirmar" at bounding box center [1467, 603] width 81 height 32
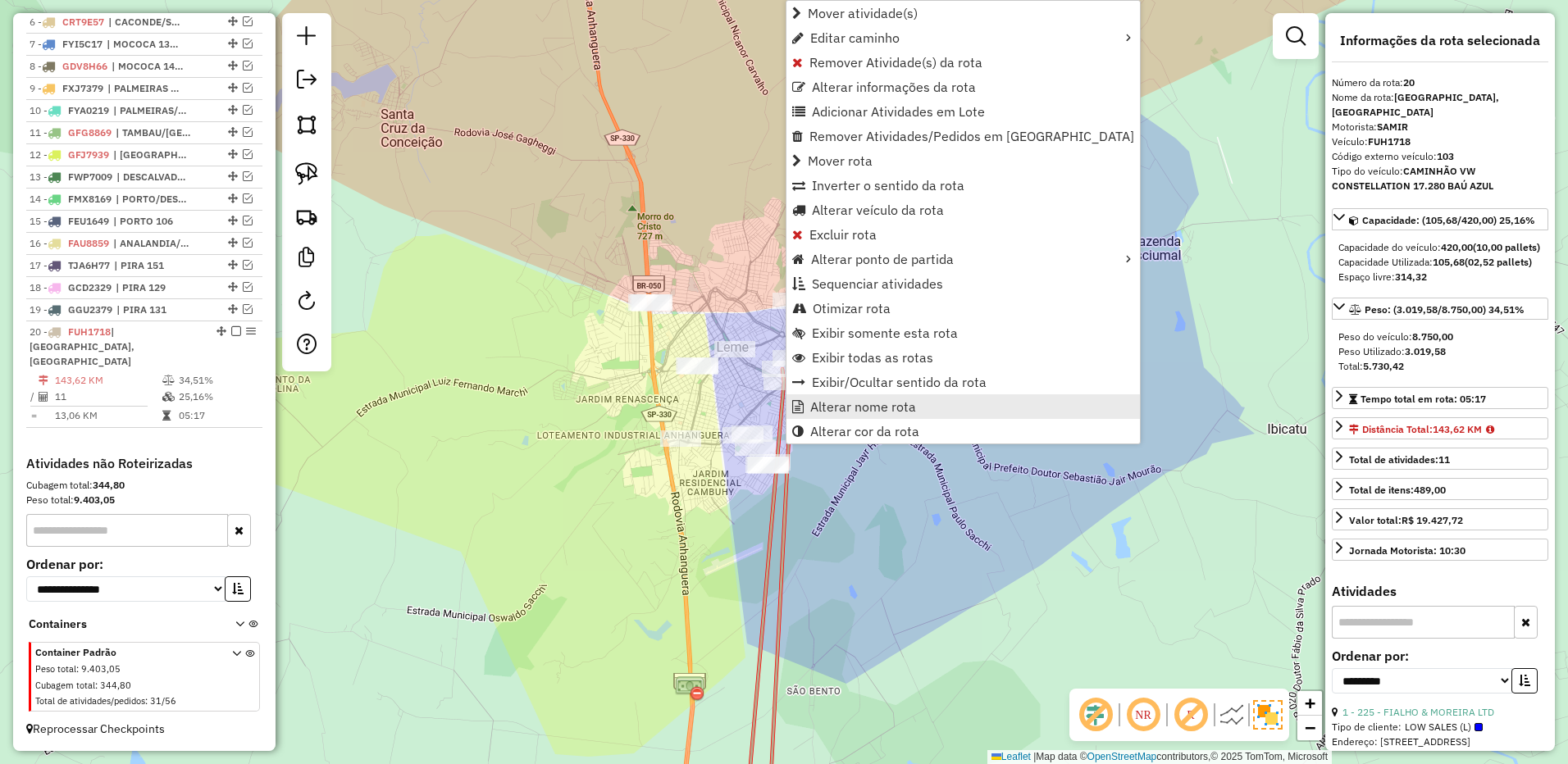
click at [837, 405] on span "Alterar nome rota" at bounding box center [863, 406] width 106 height 13
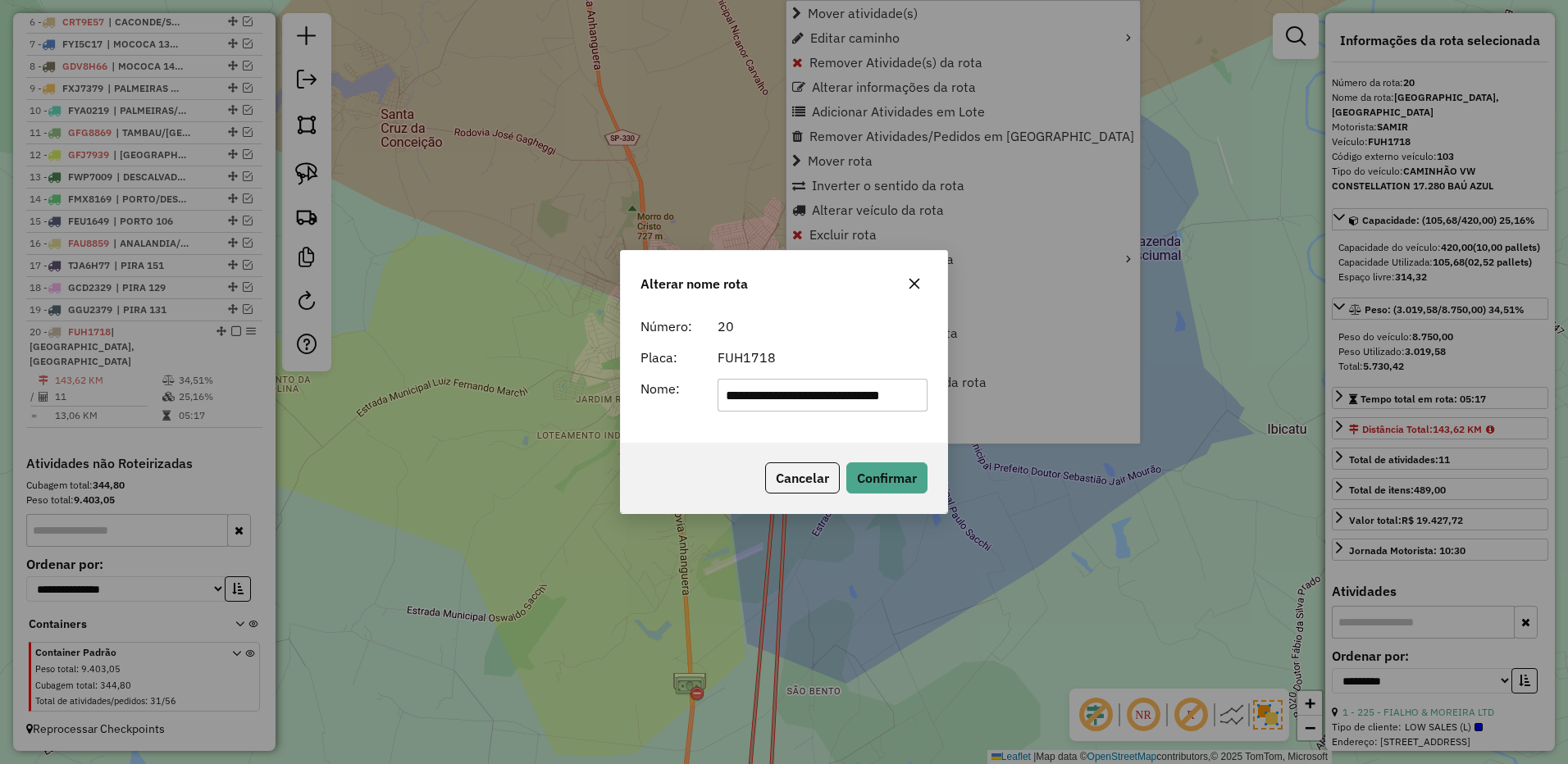
scroll to position [0, 33]
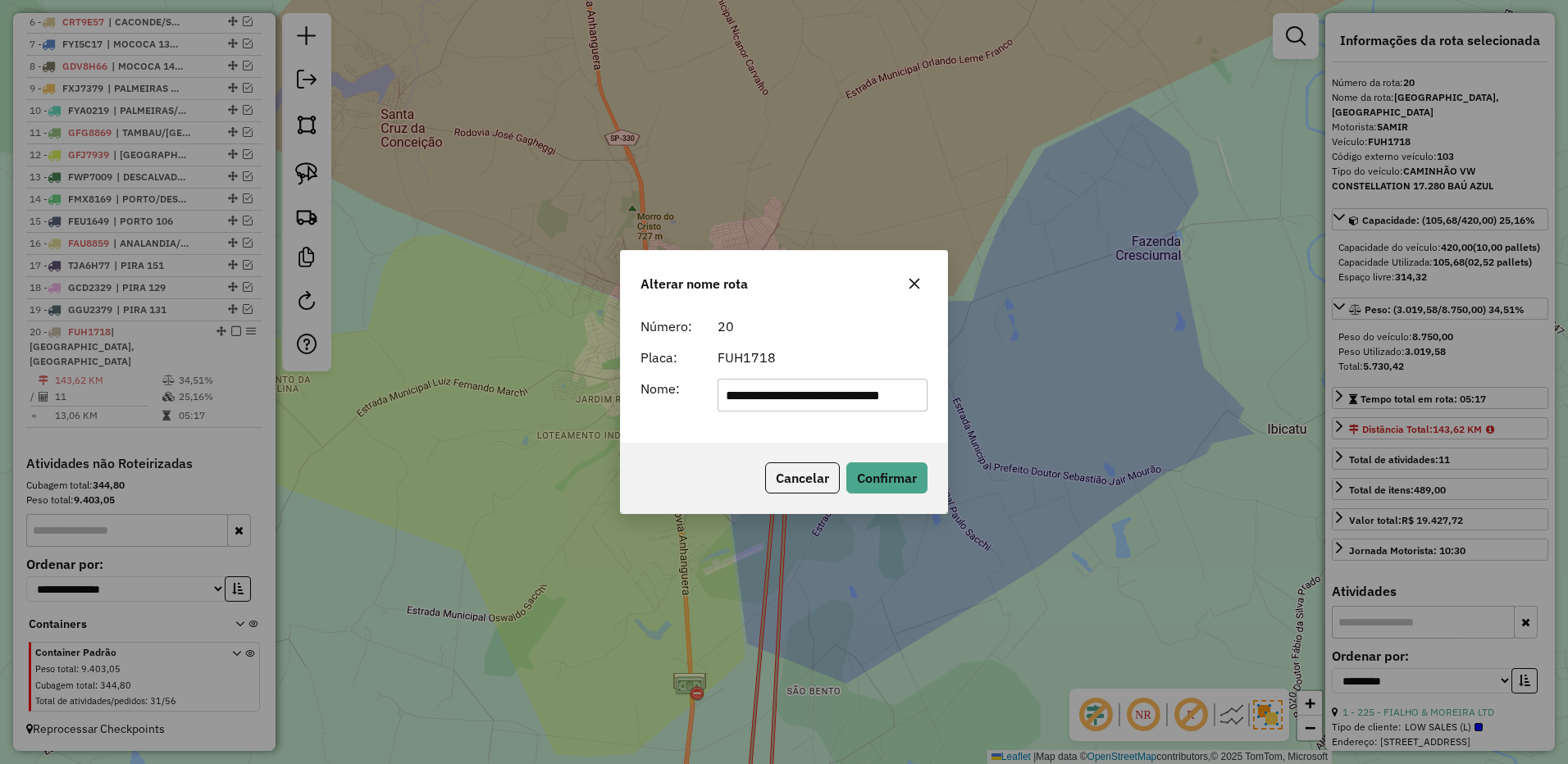
click at [762, 397] on input "**********" at bounding box center [822, 395] width 210 height 33
click at [763, 397] on input "**********" at bounding box center [822, 395] width 210 height 33
type input "**********"
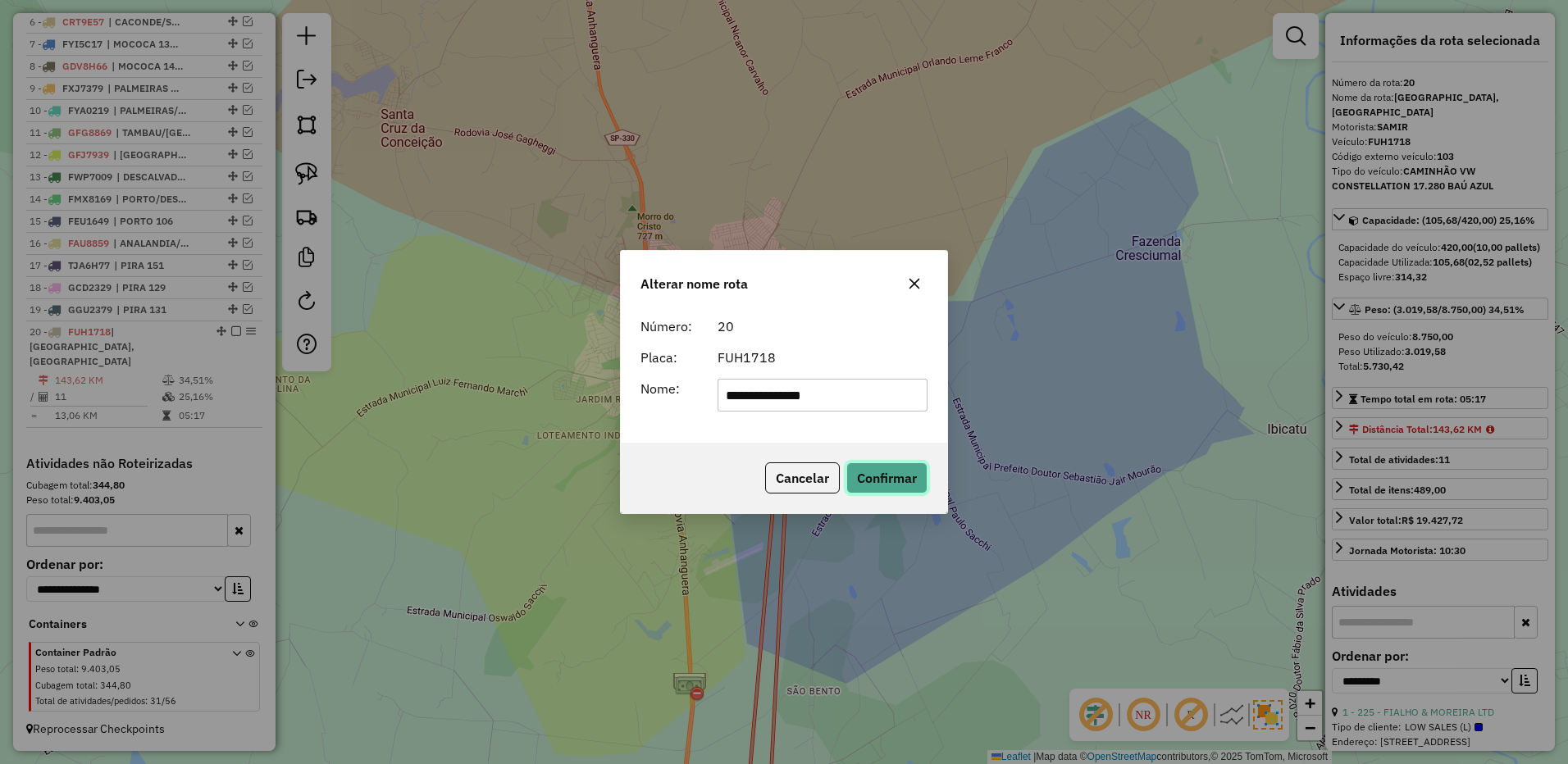
click at [897, 484] on button "Confirmar" at bounding box center [886, 478] width 81 height 32
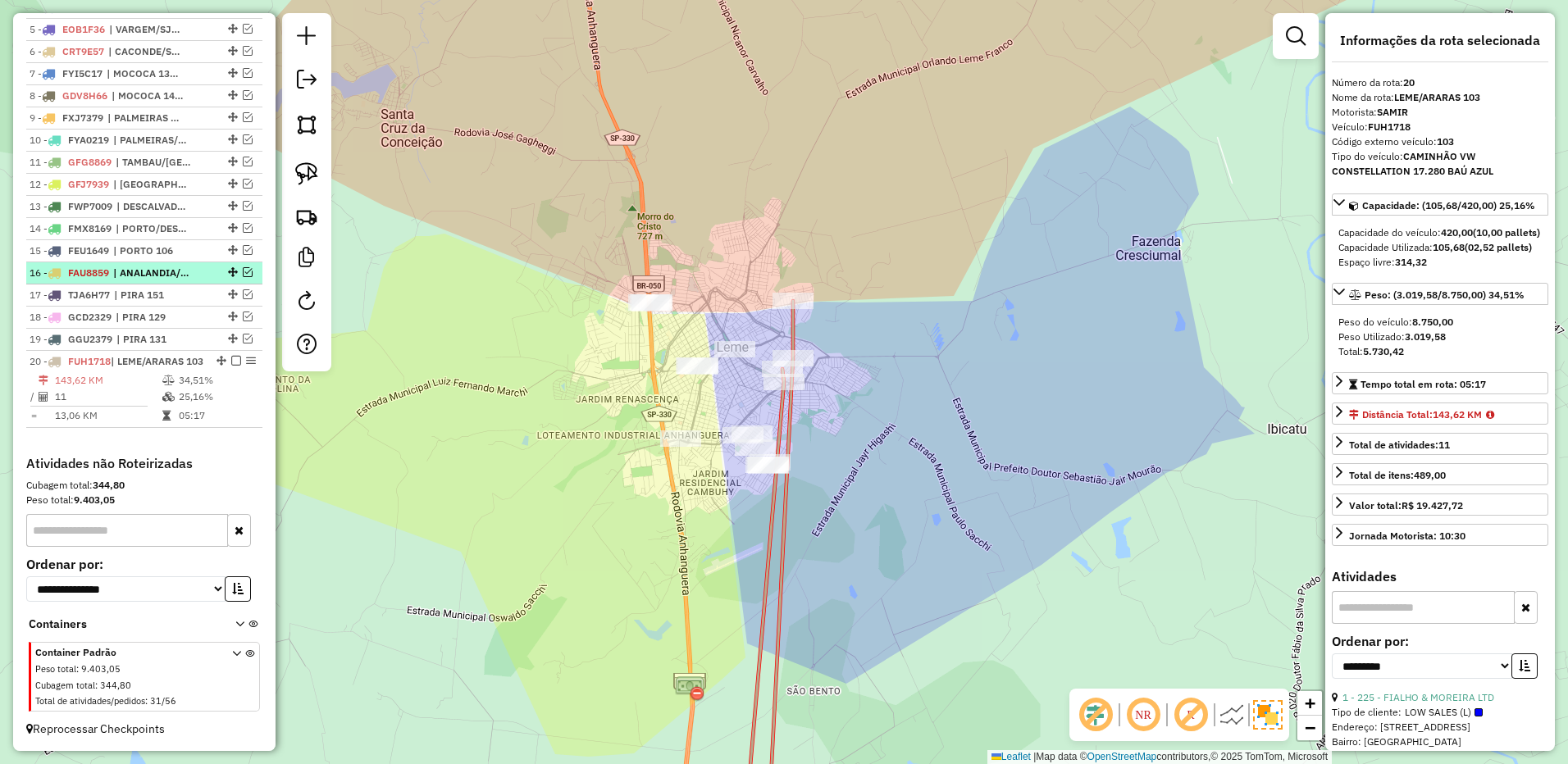
click at [231, 356] on em at bounding box center [236, 361] width 10 height 10
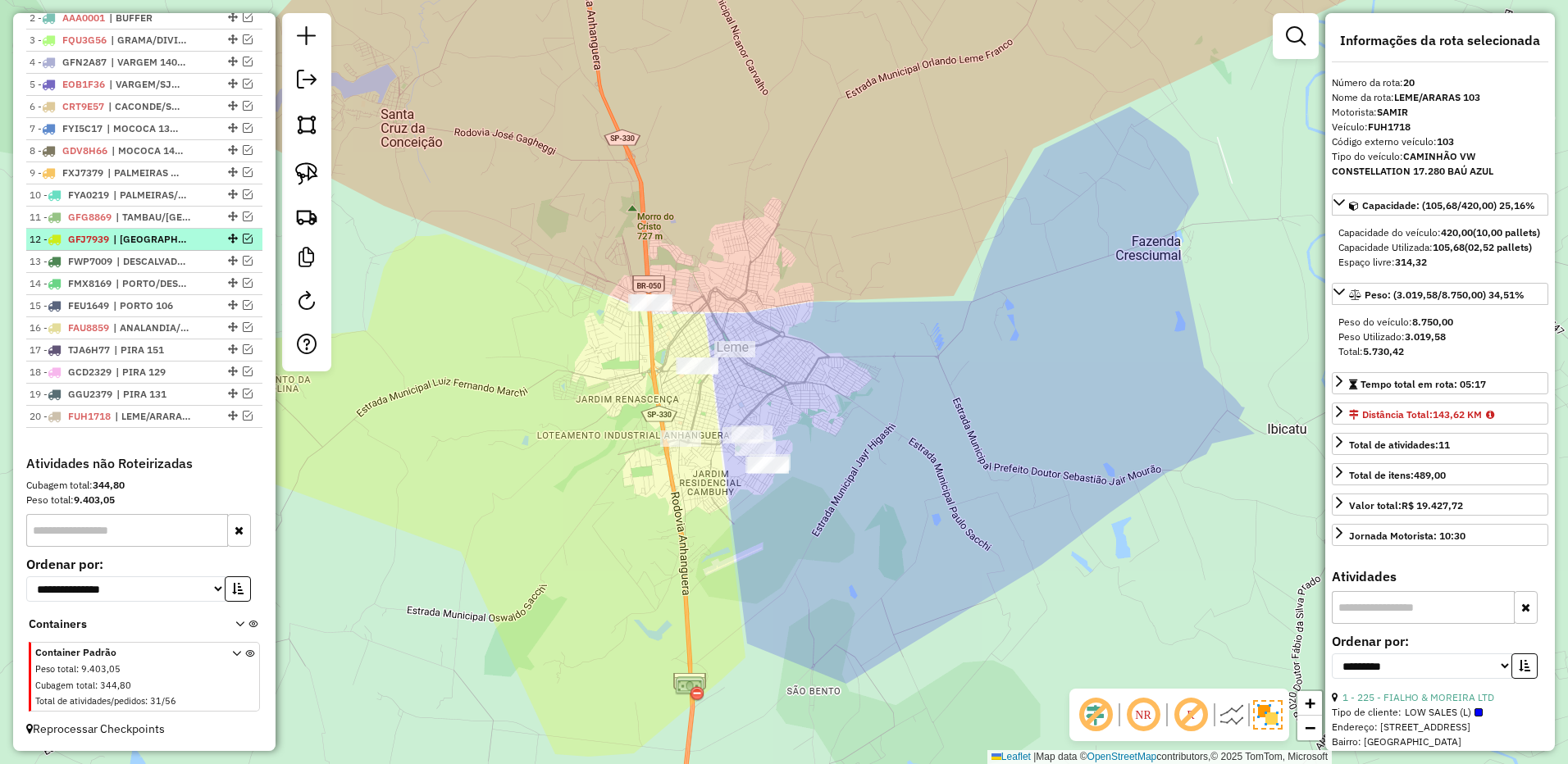
scroll to position [698, 0]
click at [300, 174] on img at bounding box center [307, 174] width 23 height 23
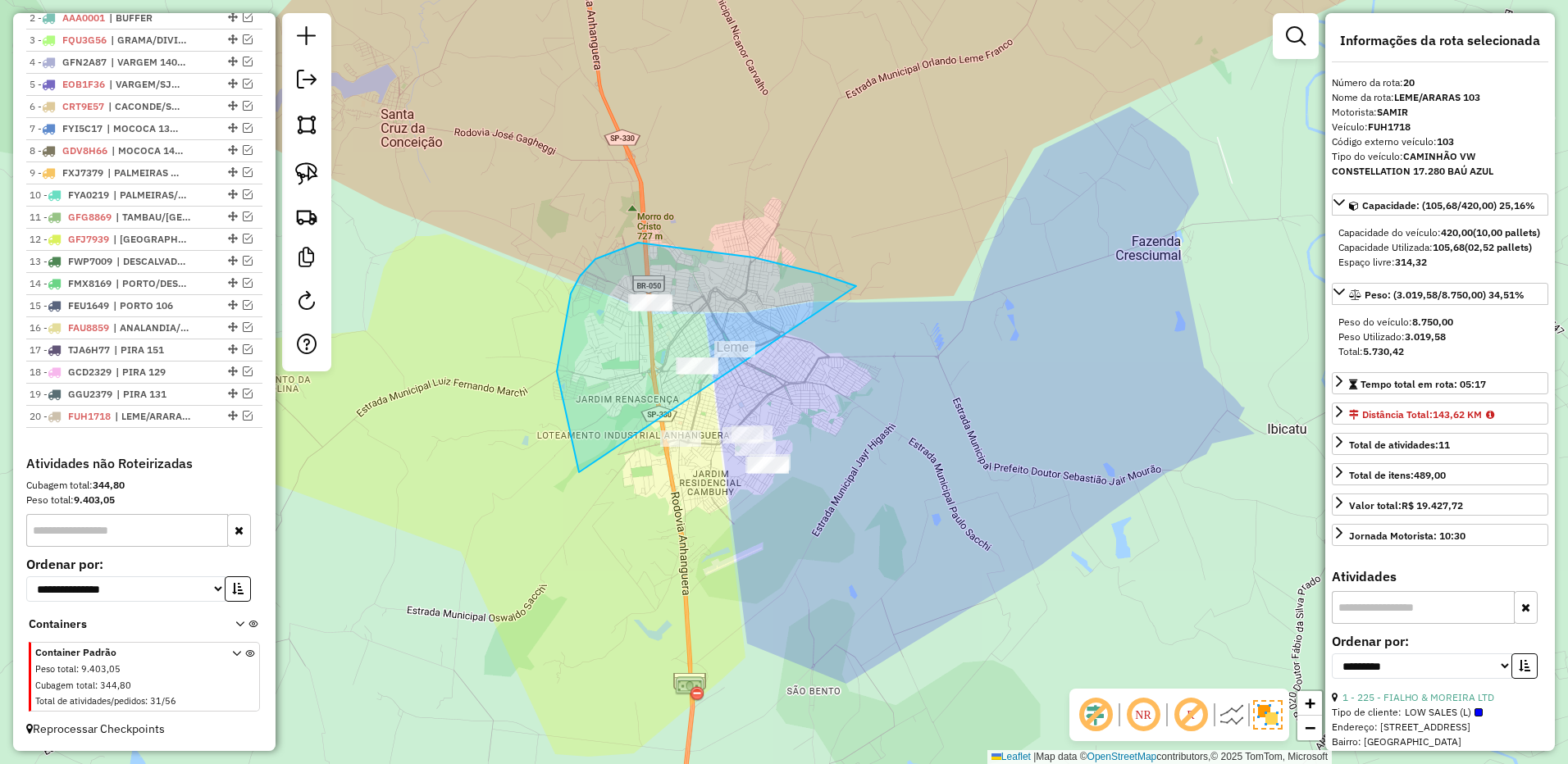
drag, startPoint x: 856, startPoint y: 286, endPoint x: 1111, endPoint y: 515, distance: 342.7
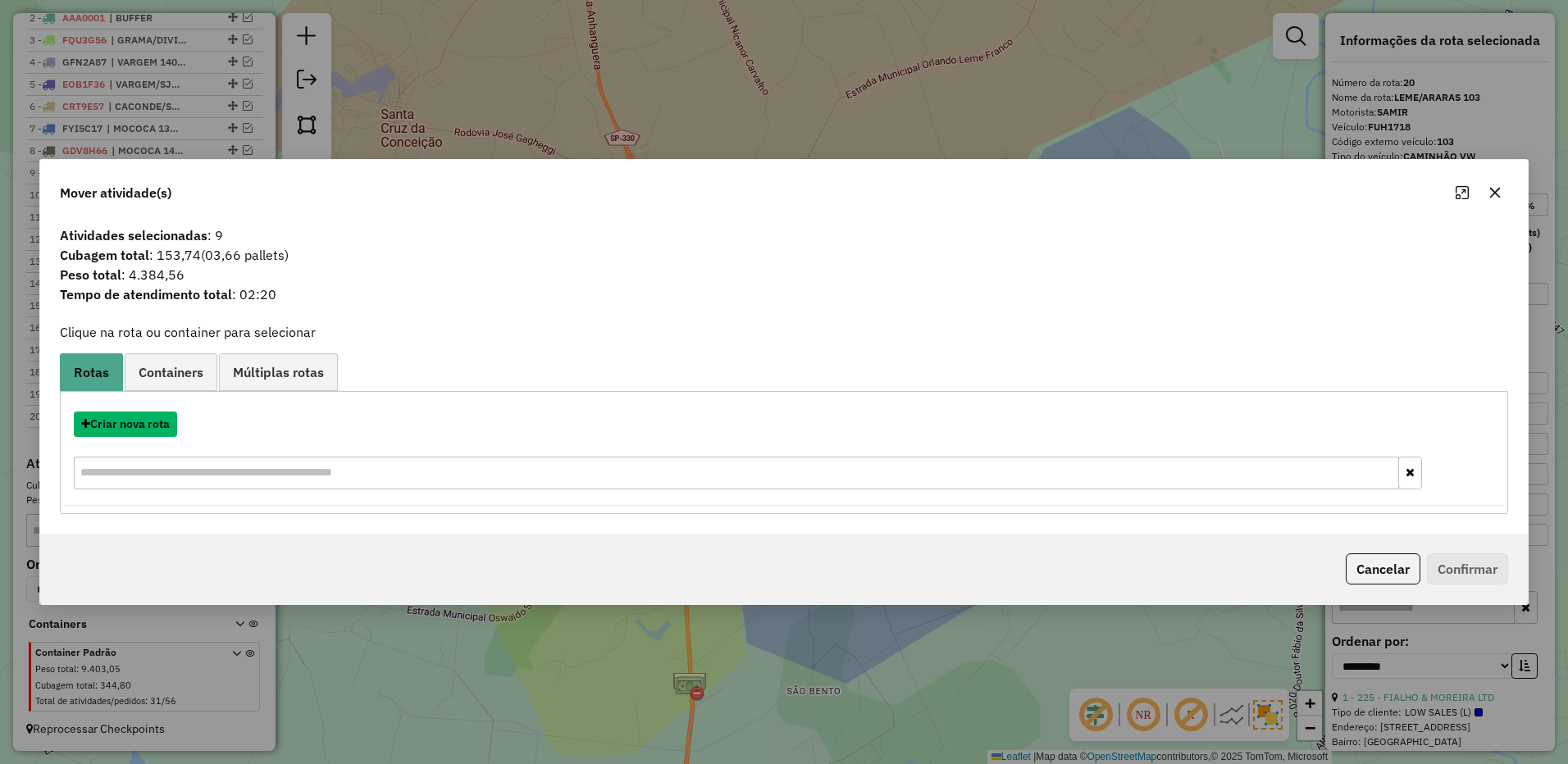
click at [125, 428] on button "Criar nova rota" at bounding box center [125, 424] width 103 height 26
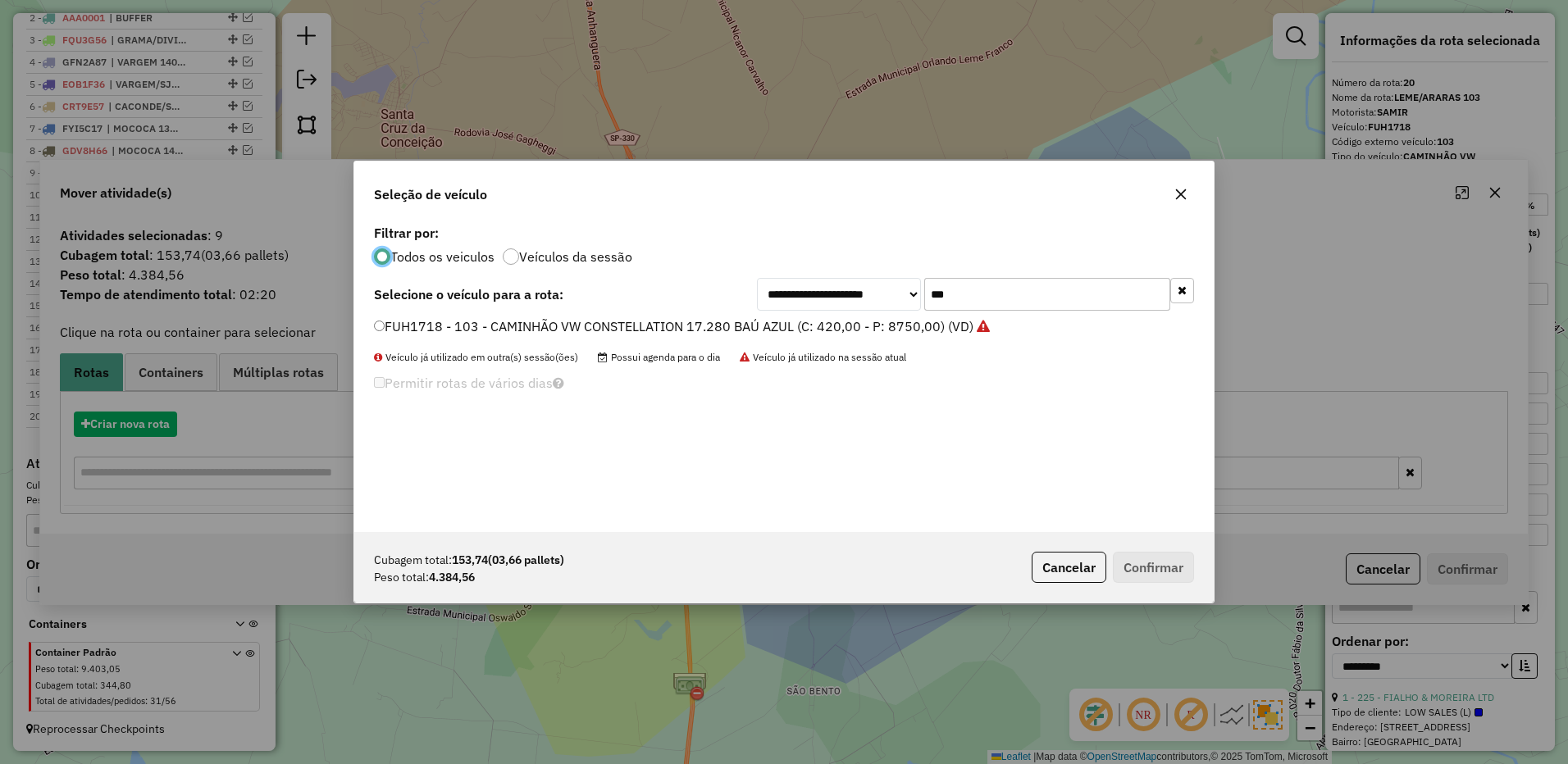
scroll to position [9, 5]
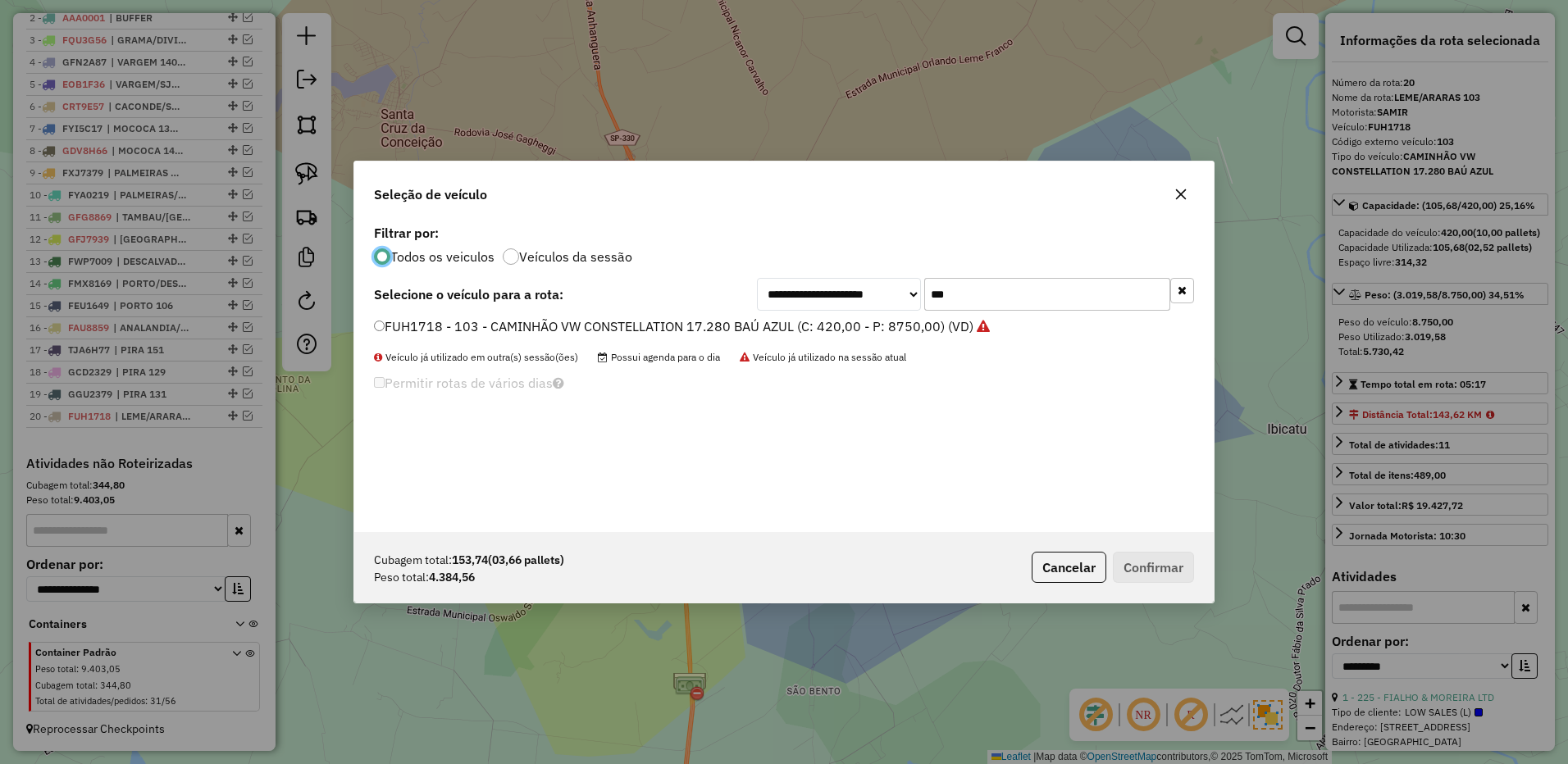
click at [953, 291] on input "***" at bounding box center [1047, 294] width 246 height 33
type input "***"
click at [918, 336] on li "FIJ1009 - 109 - CAMINHÃO VW CONSTELLATION 17.280 BAÚ AZUL (C: 420,00 - P: 8750,…" at bounding box center [784, 327] width 820 height 20
click at [927, 327] on label "FIJ1009 - 109 - CAMINHÃO VW CONSTELLATION 17.280 BAÚ AZUL (C: 420,00 - P: 8750,…" at bounding box center [670, 326] width 593 height 20
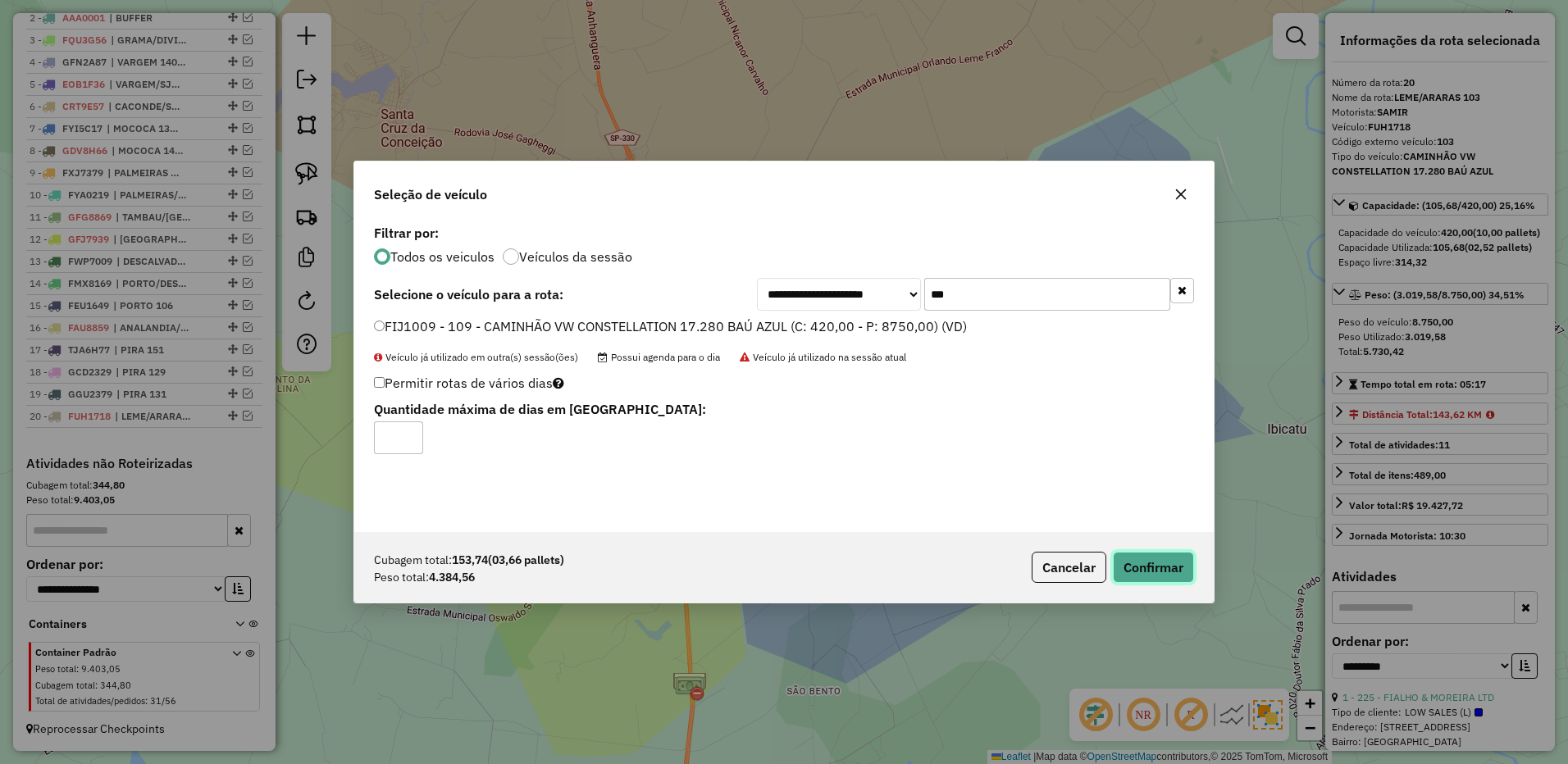
click at [1180, 574] on button "Confirmar" at bounding box center [1152, 567] width 81 height 32
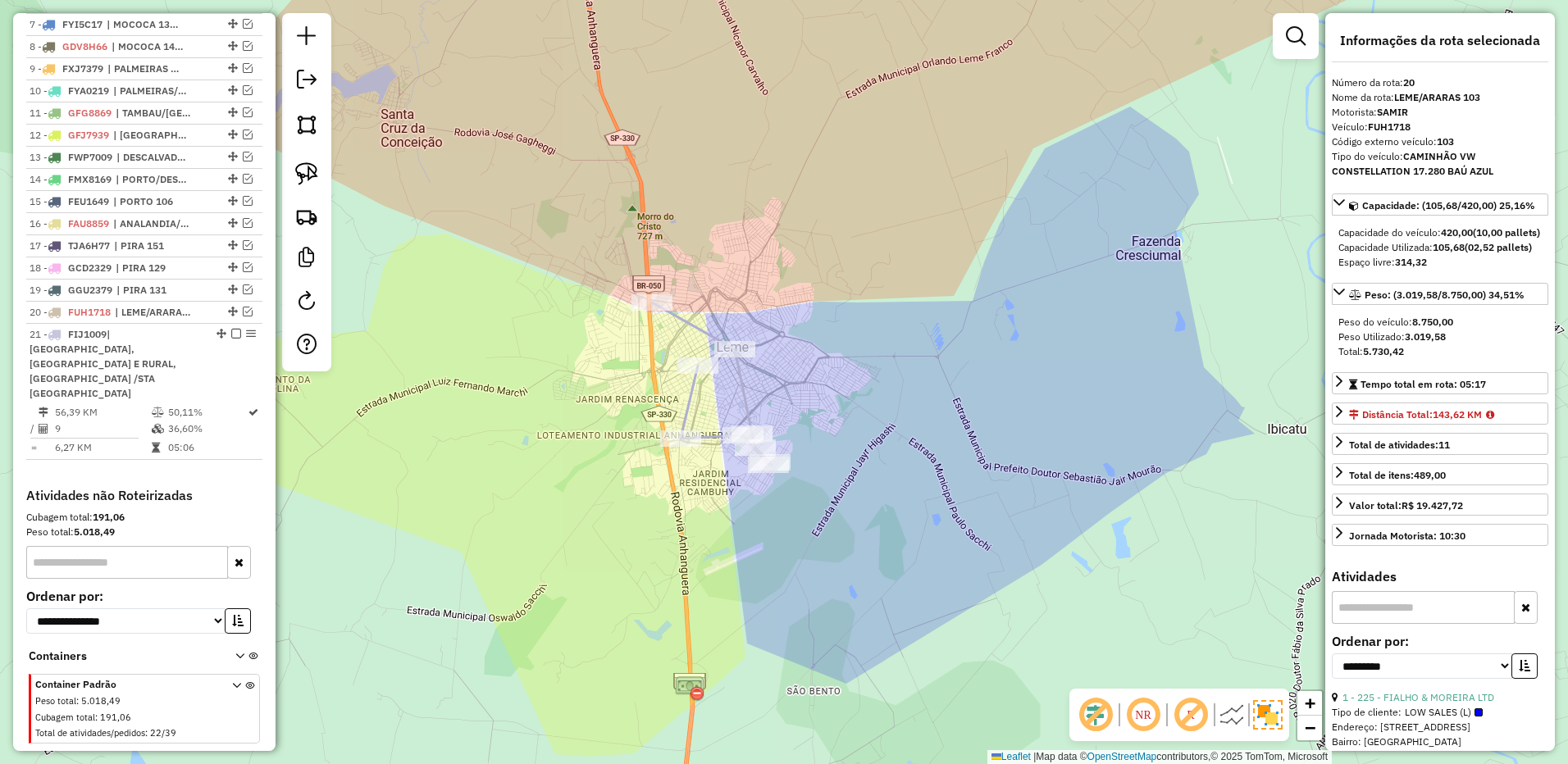
scroll to position [804, 0]
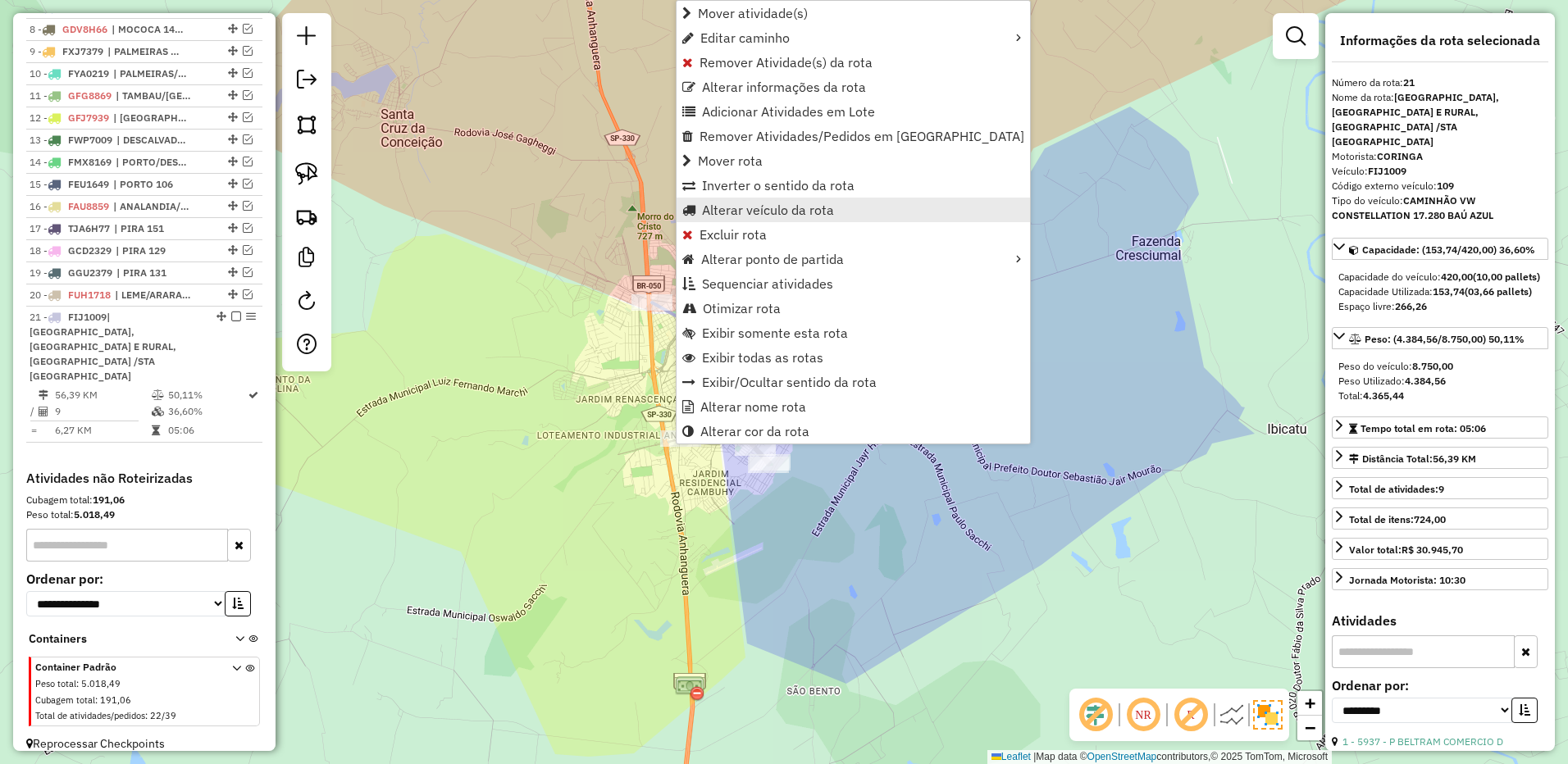
click at [761, 208] on span "Alterar veículo da rota" at bounding box center [767, 210] width 132 height 13
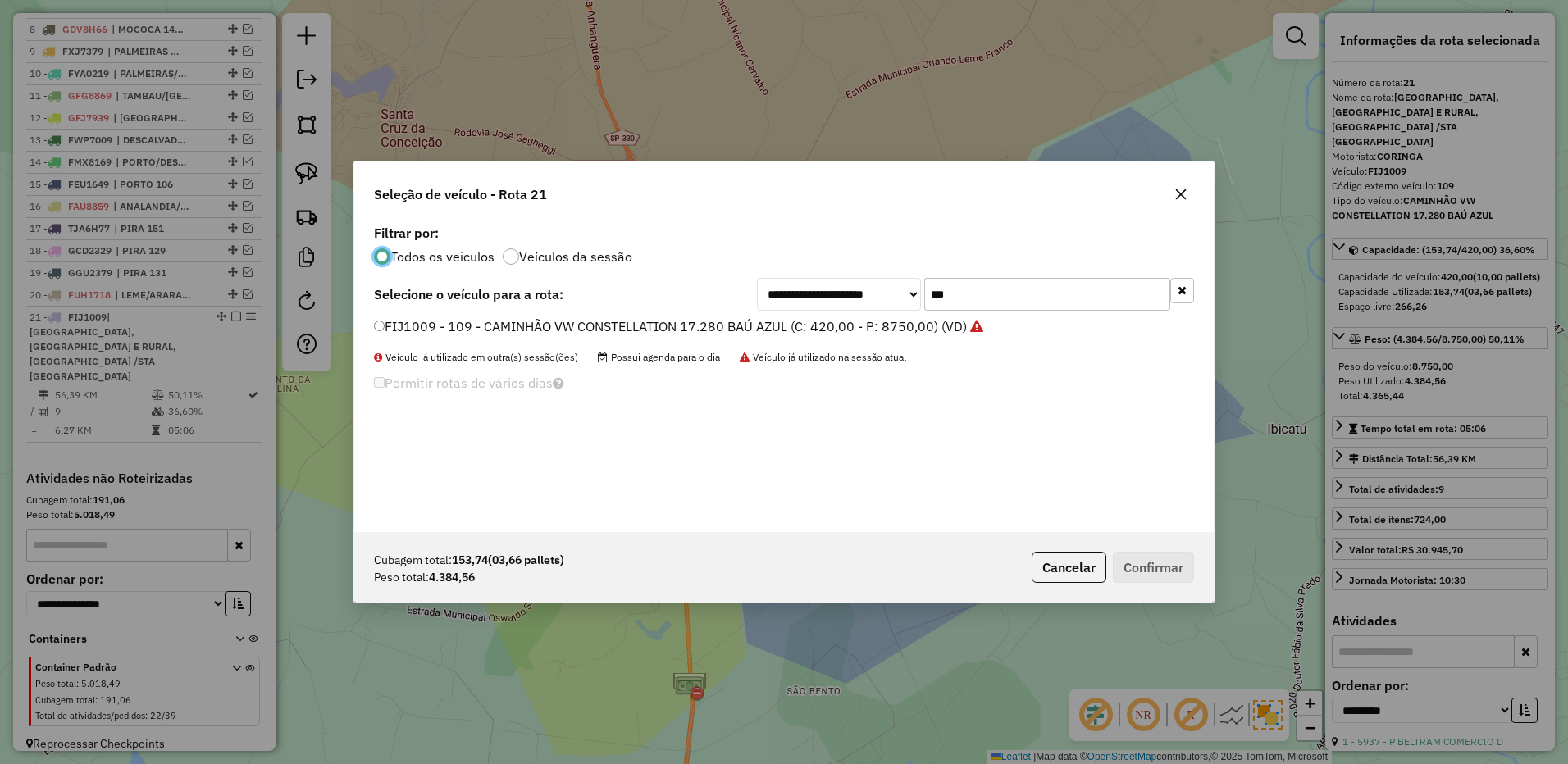
scroll to position [9, 5]
click at [978, 286] on input "***" at bounding box center [1047, 294] width 246 height 33
type input "***"
click at [928, 326] on label "FYU8119 - 102 - CAMINHÃO VW CONSTELLATION 17.280 BAÚ AZUL (C: 420,00 - P: 8750,…" at bounding box center [673, 326] width 598 height 20
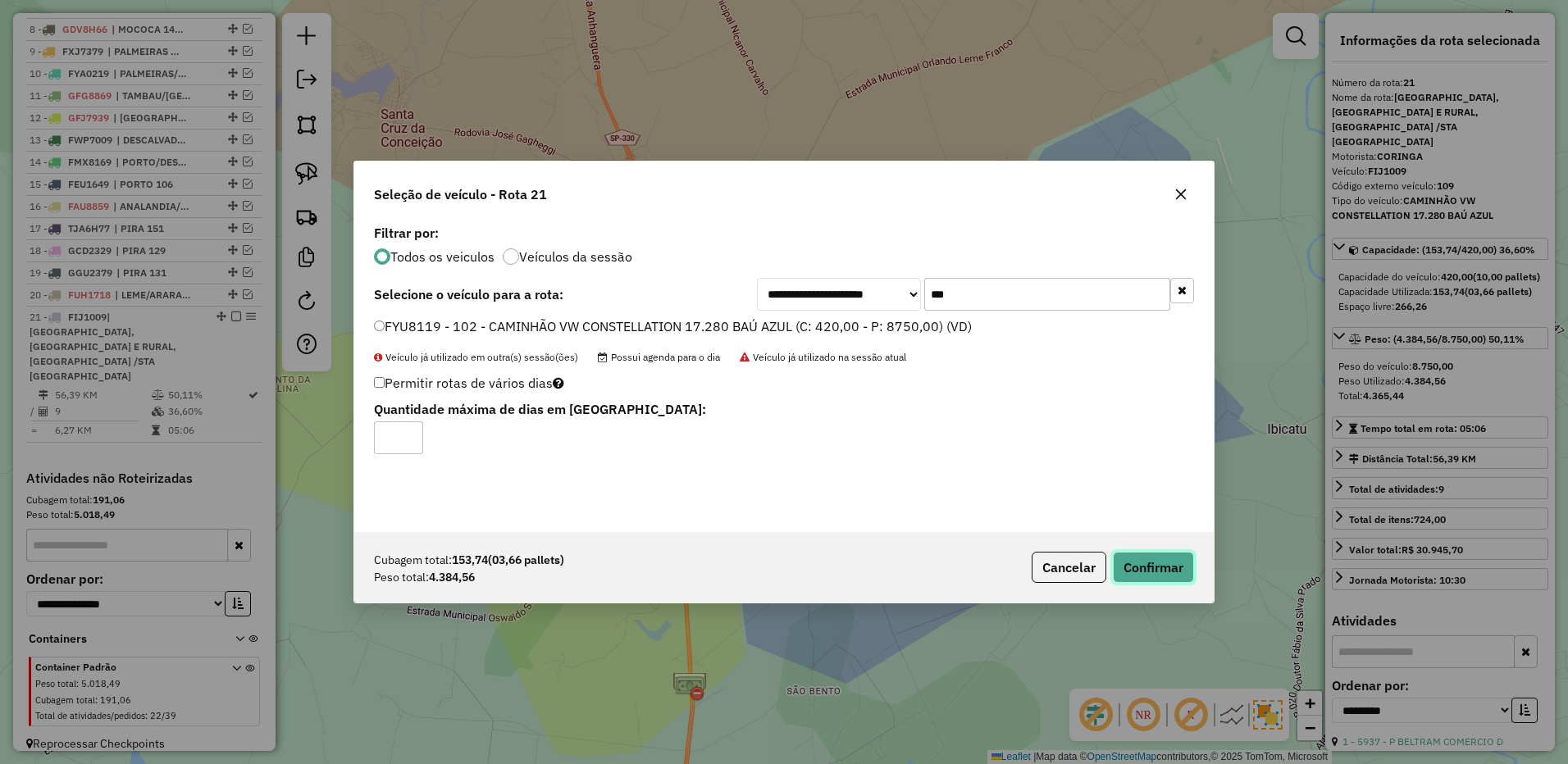
click at [1139, 566] on button "Confirmar" at bounding box center [1152, 567] width 81 height 32
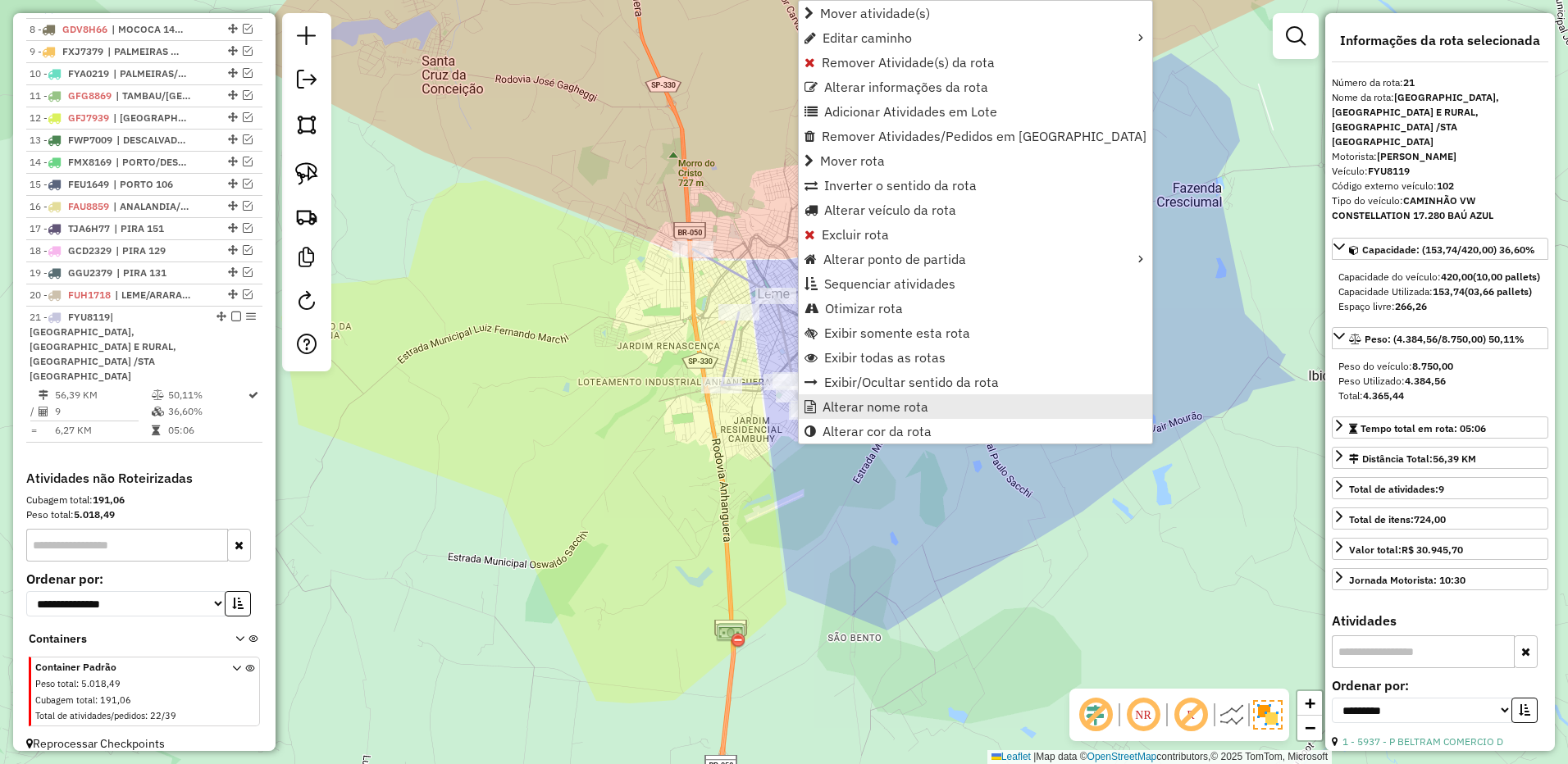
click at [876, 406] on span "Alterar nome rota" at bounding box center [876, 406] width 106 height 13
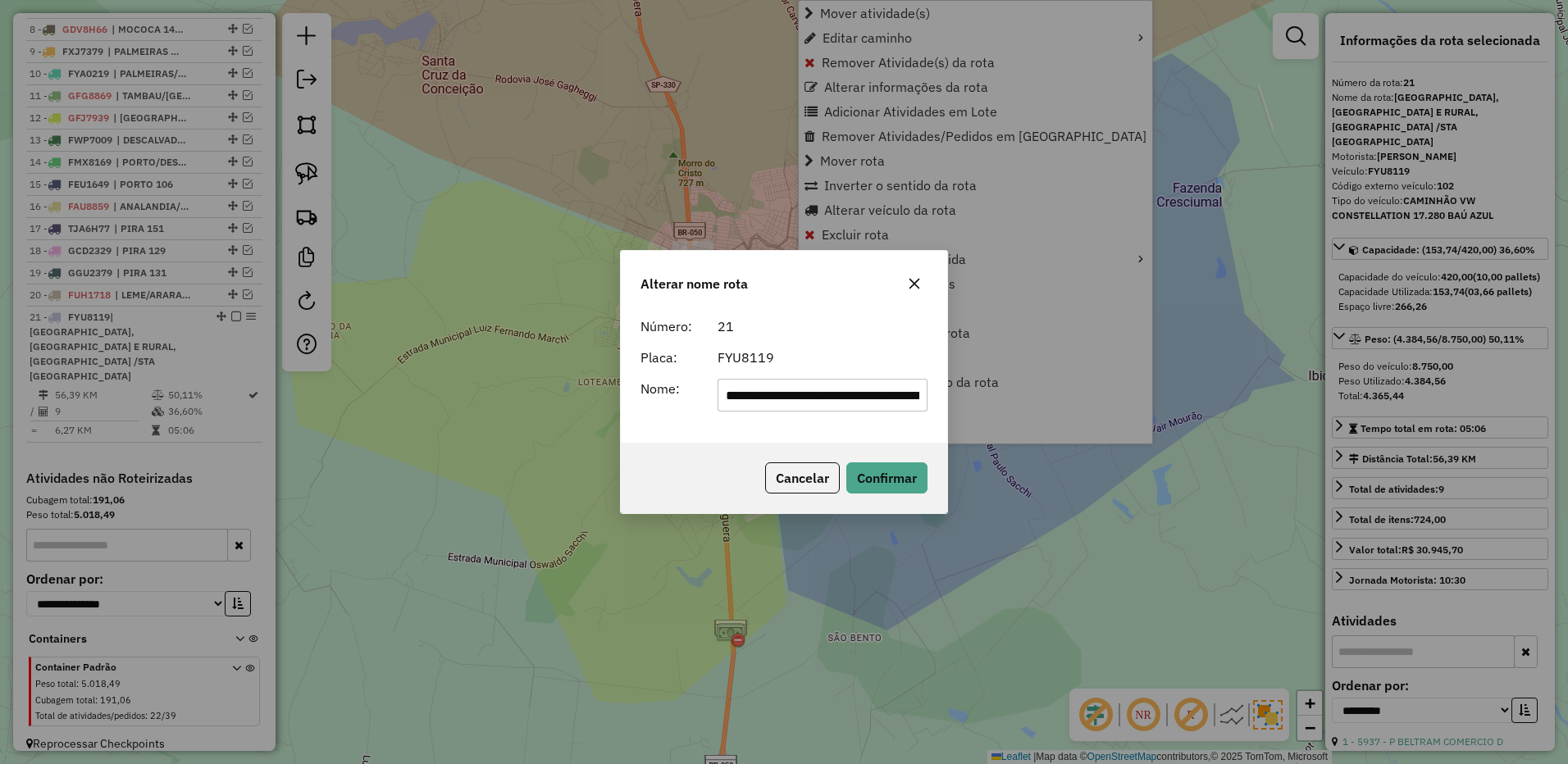
scroll to position [0, 244]
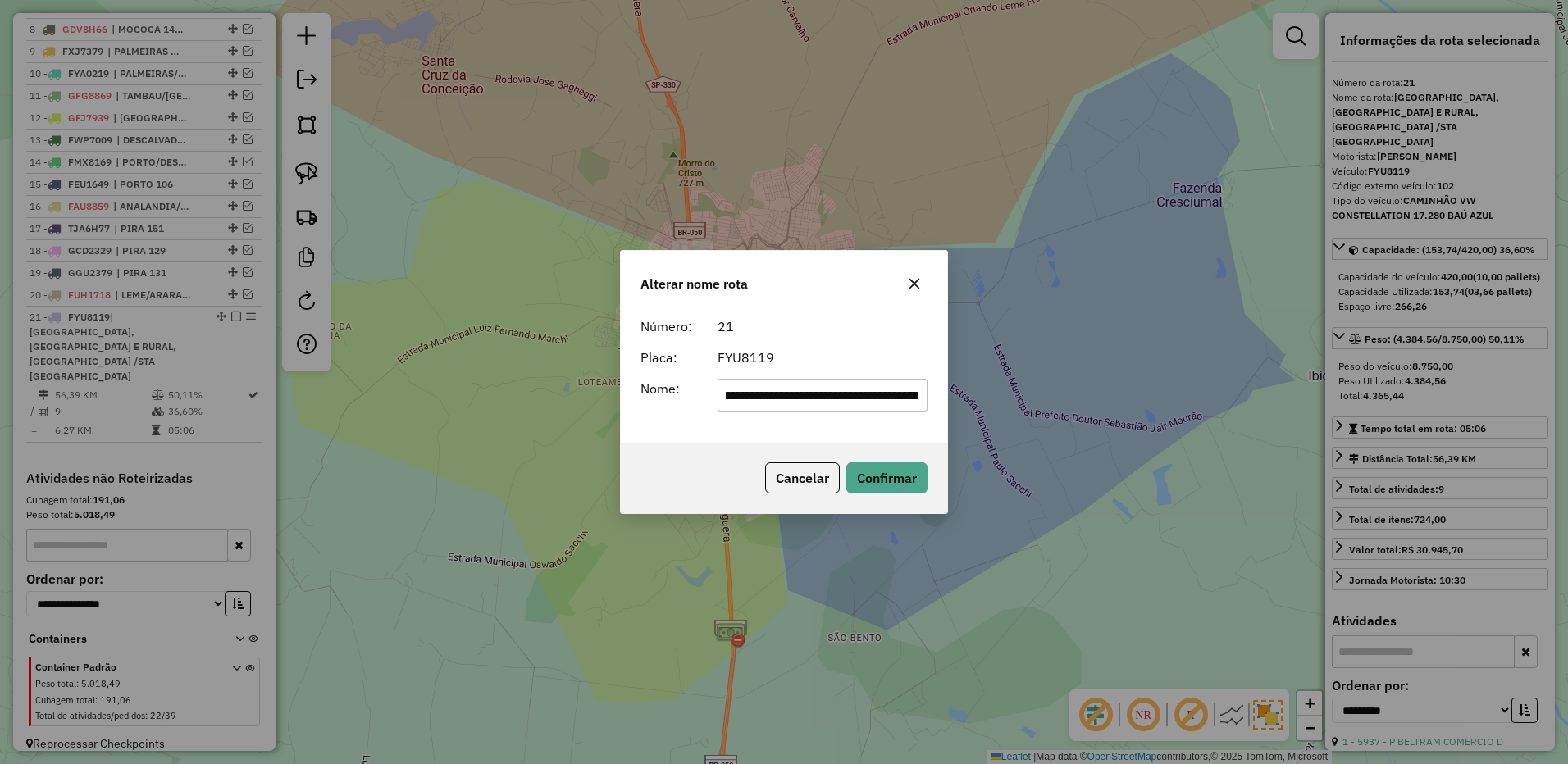
click at [785, 393] on input "**********" at bounding box center [822, 395] width 210 height 33
type input "********"
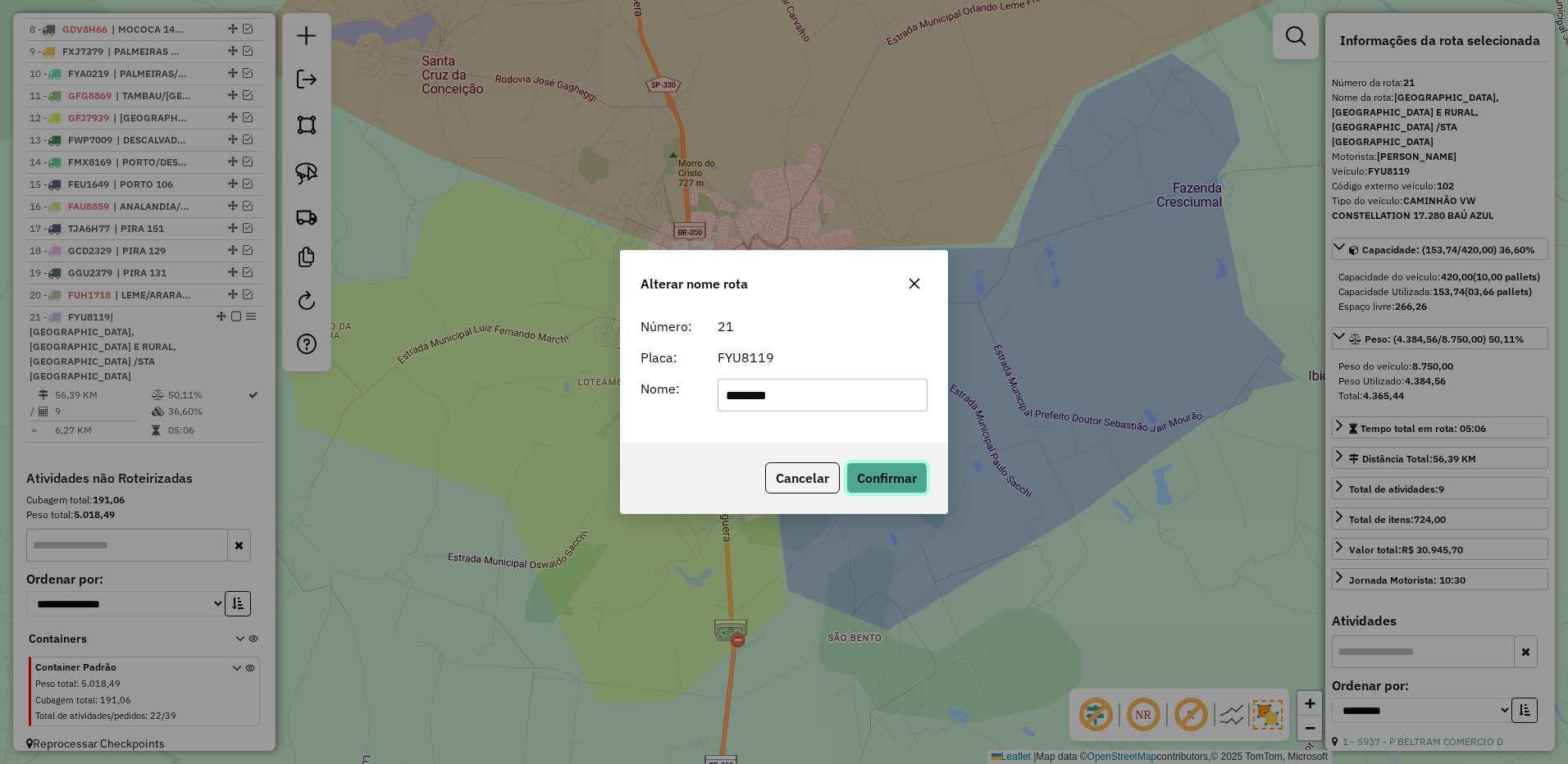
click at [872, 485] on button "Confirmar" at bounding box center [886, 478] width 81 height 32
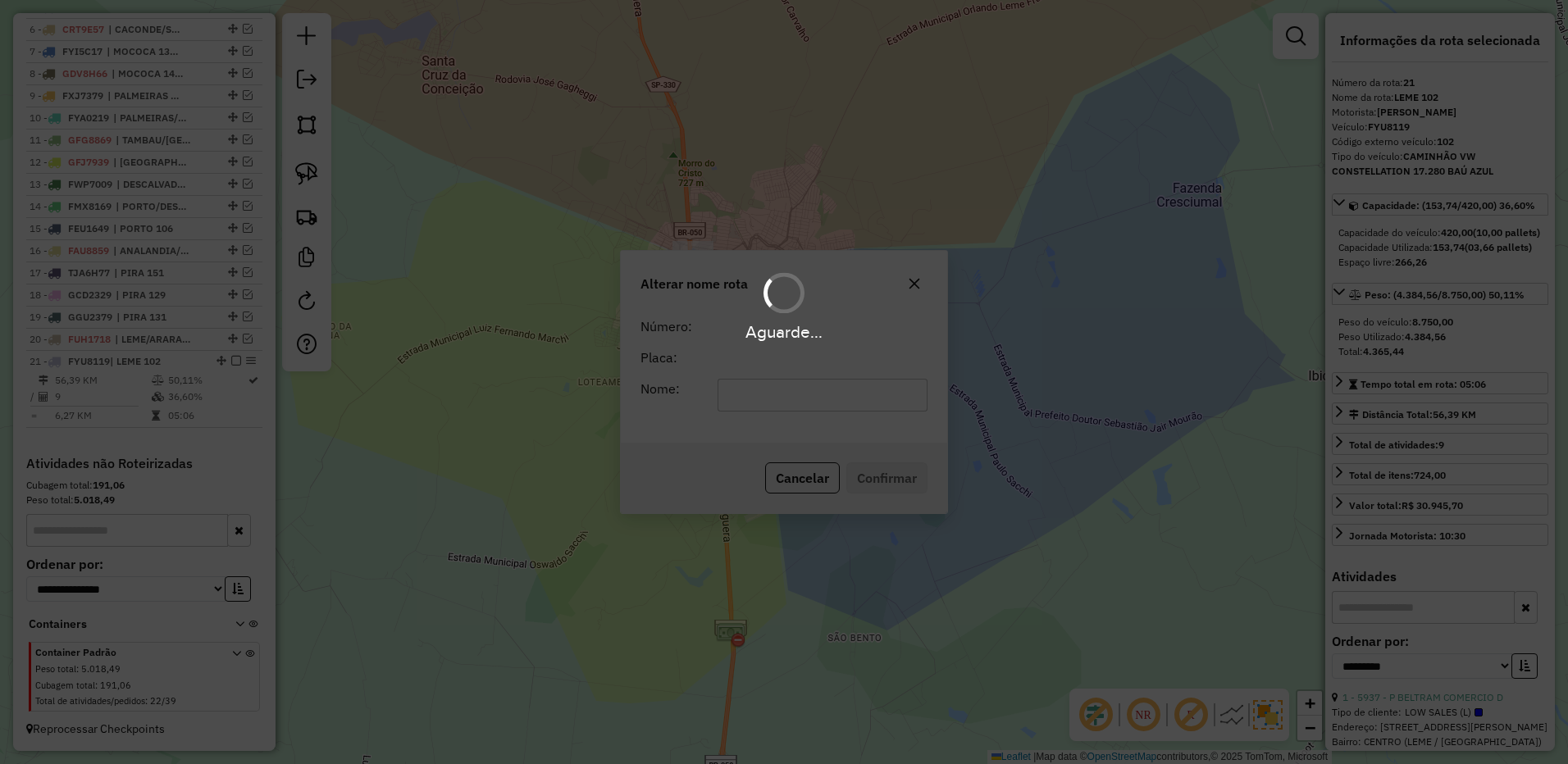
scroll to position [775, 0]
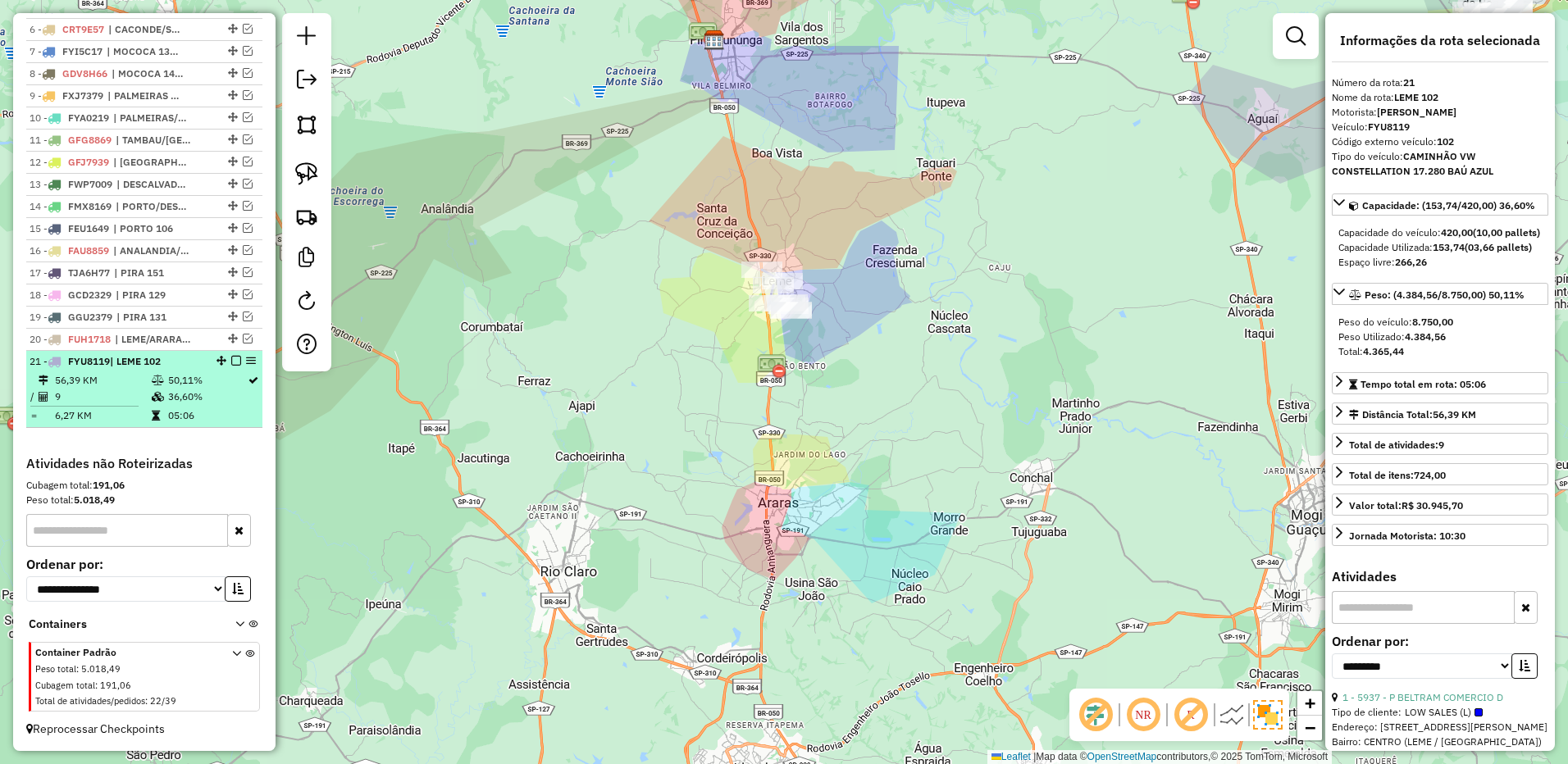
drag, startPoint x: 233, startPoint y: 362, endPoint x: 317, endPoint y: 357, distance: 84.1
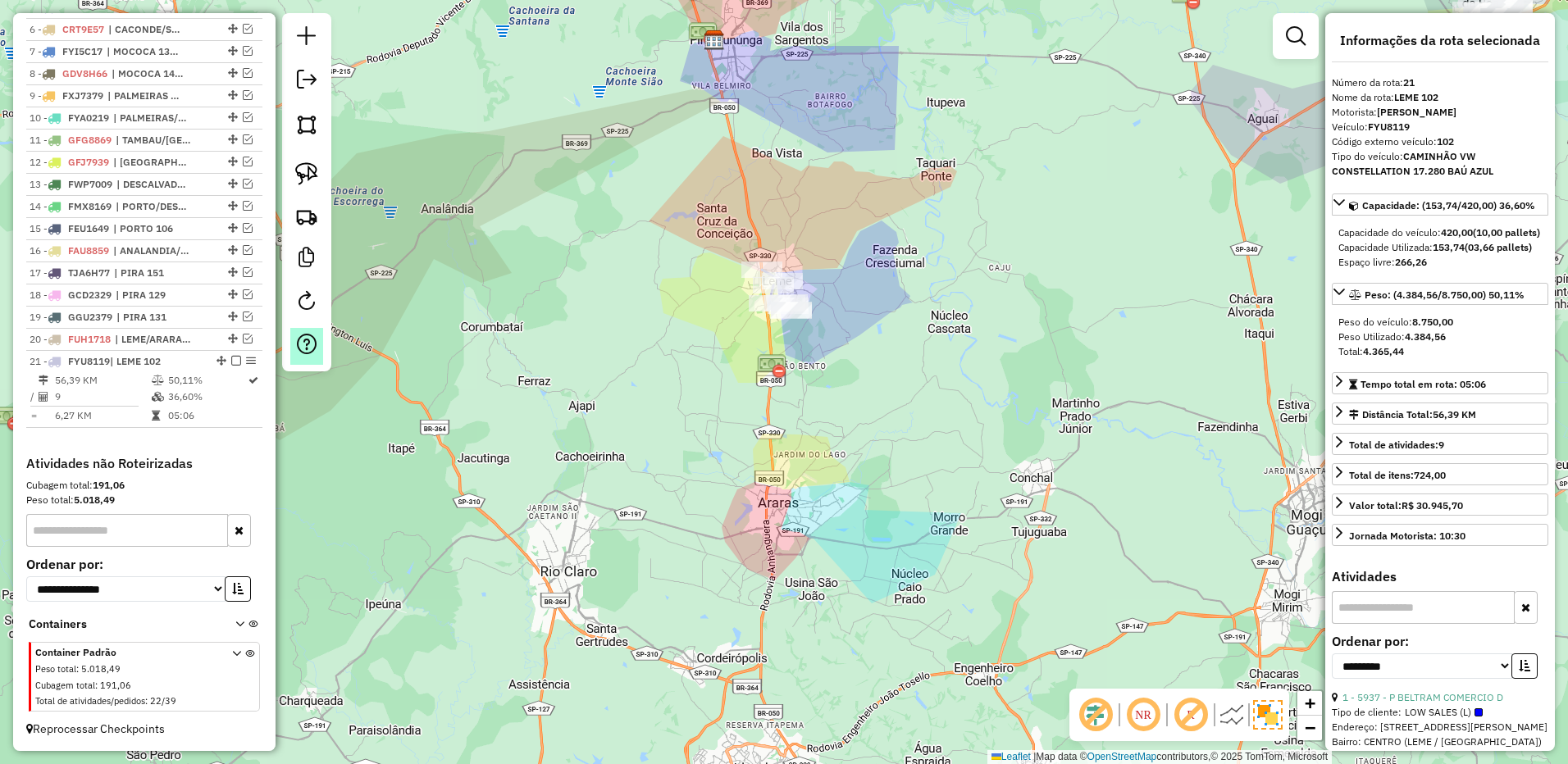
click at [235, 360] on em at bounding box center [236, 361] width 10 height 10
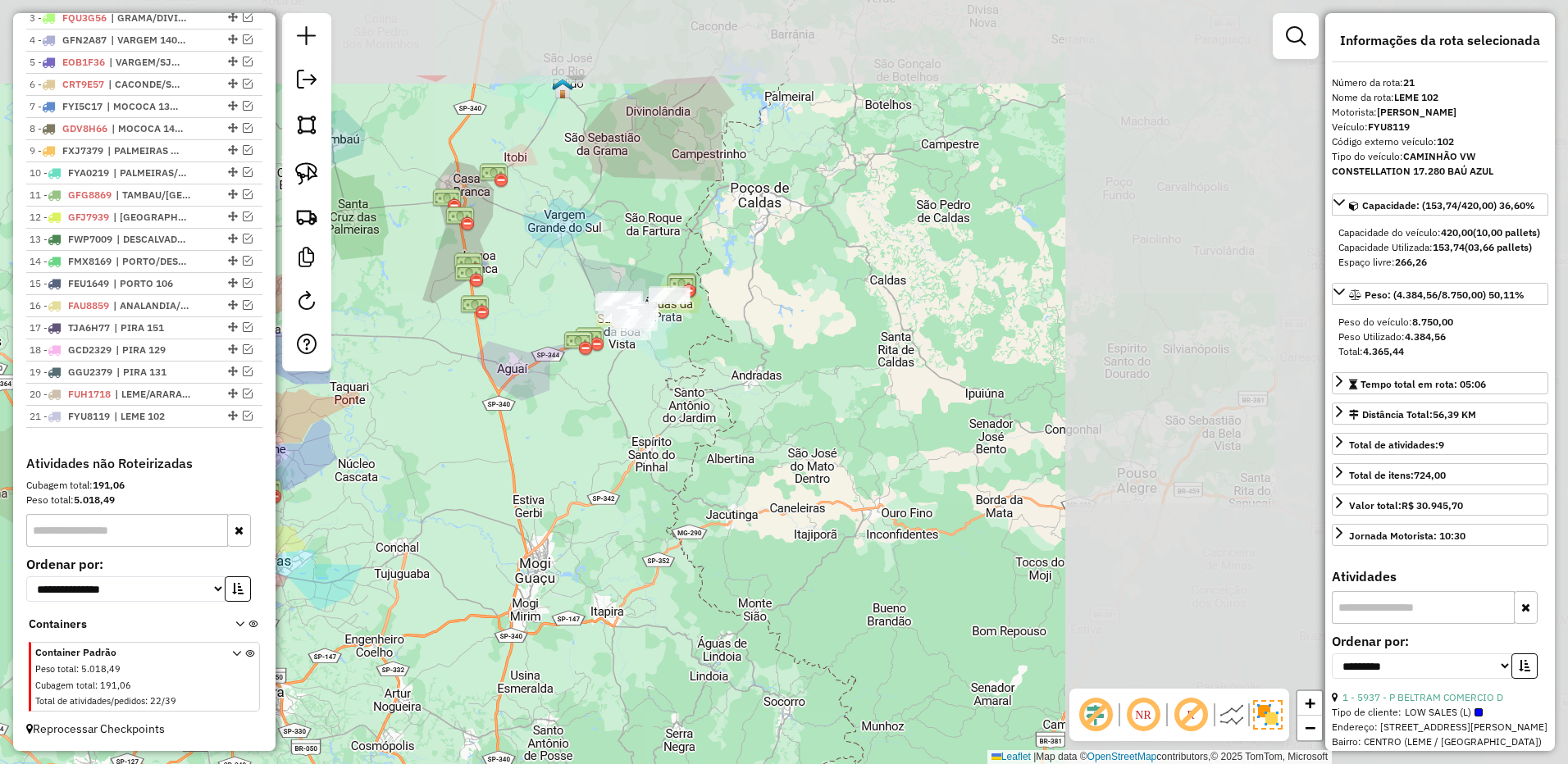
drag, startPoint x: 994, startPoint y: 307, endPoint x: 459, endPoint y: 458, distance: 555.9
click at [459, 458] on div "Janela de atendimento Grade de atendimento Capacidade Transportadoras Veículos …" at bounding box center [784, 382] width 1568 height 764
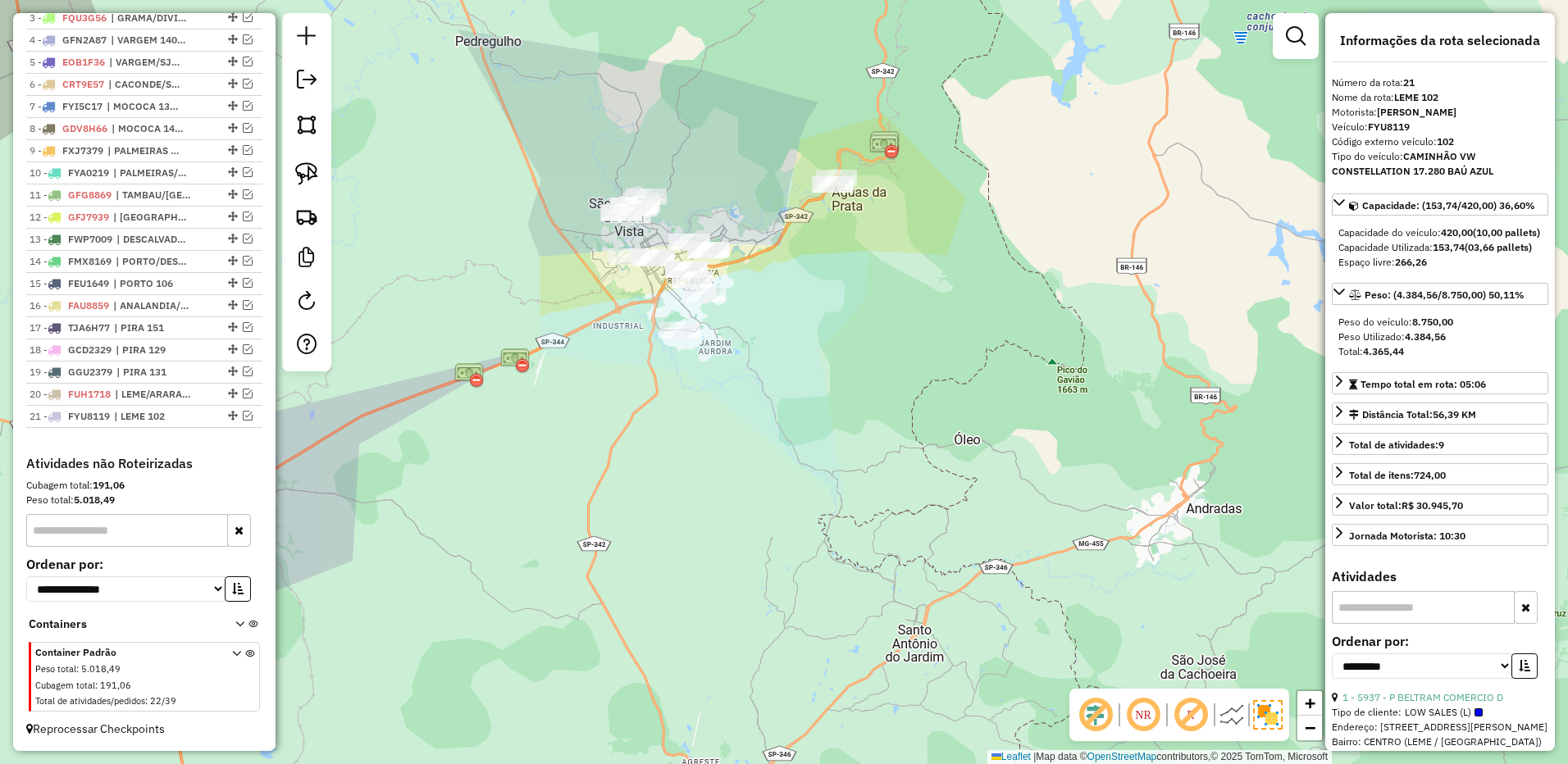
drag, startPoint x: 797, startPoint y: 316, endPoint x: 766, endPoint y: 464, distance: 151.2
click at [766, 464] on div "Janela de atendimento Grade de atendimento Capacidade Transportadoras Veículos …" at bounding box center [784, 382] width 1568 height 764
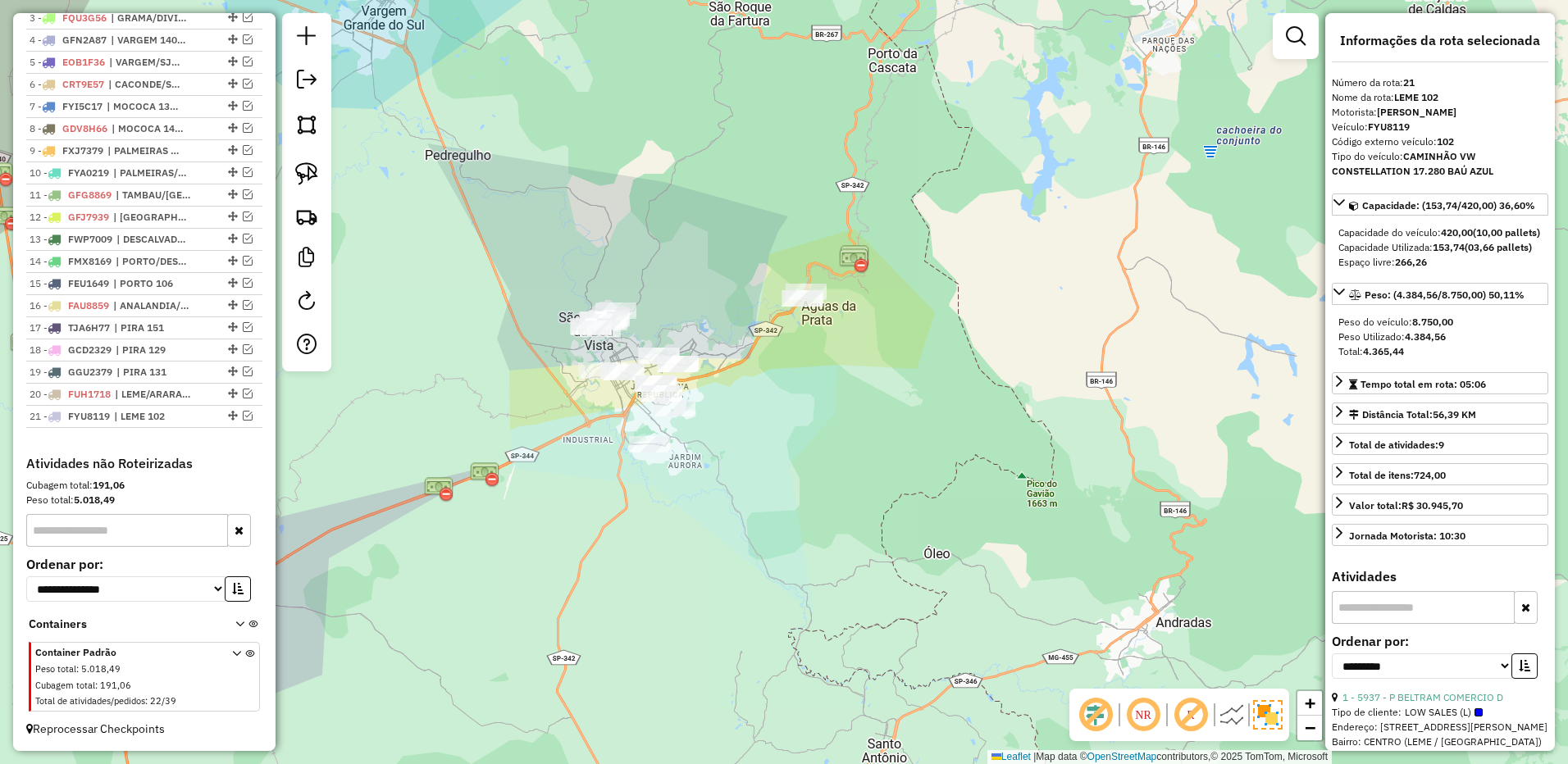
click at [290, 148] on div at bounding box center [307, 192] width 49 height 359
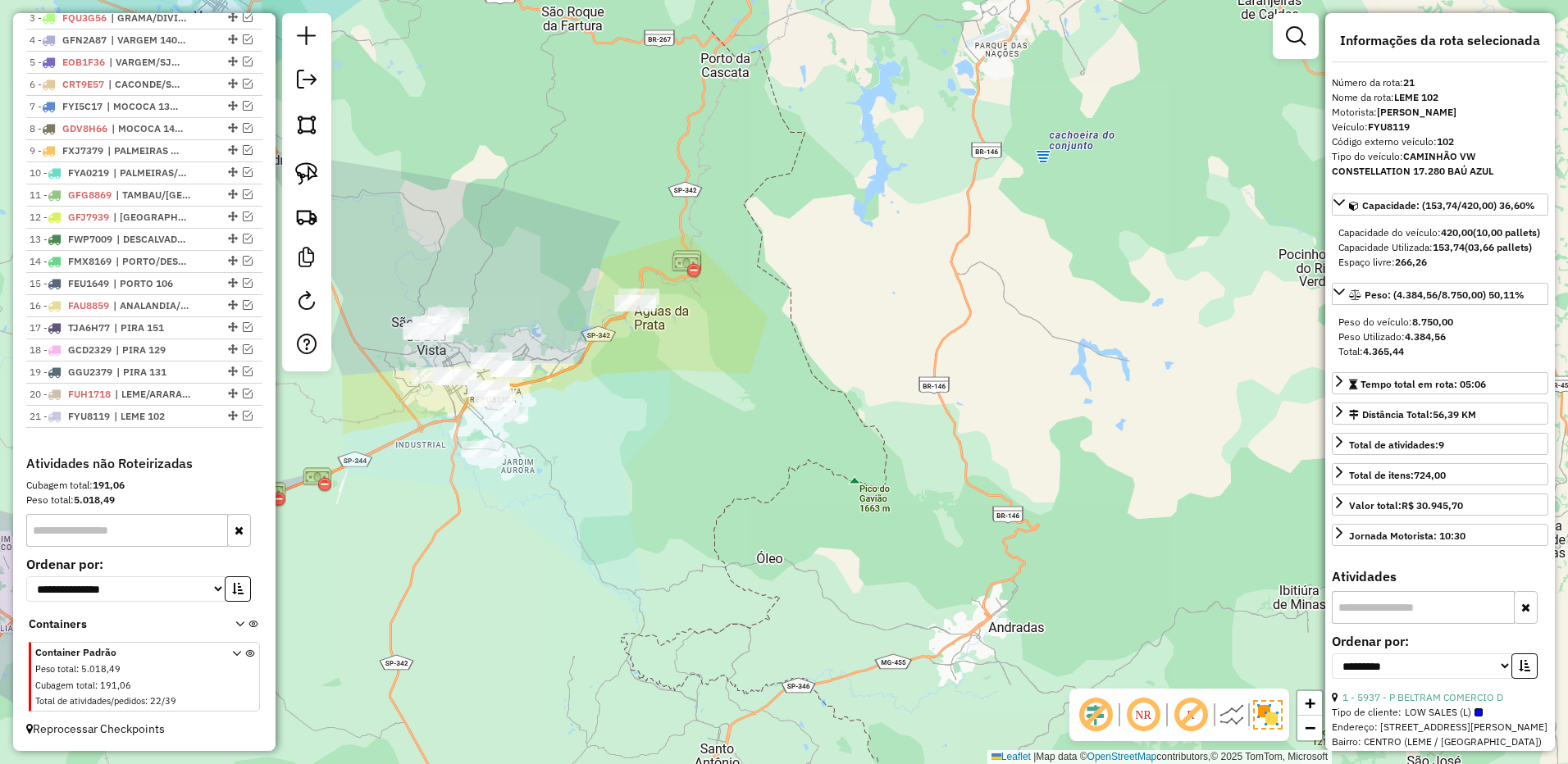
drag, startPoint x: 780, startPoint y: 259, endPoint x: 389, endPoint y: 231, distance: 392.0
click at [715, 284] on div "Janela de atendimento Grade de atendimento Capacidade Transportadoras Veículos …" at bounding box center [784, 382] width 1568 height 764
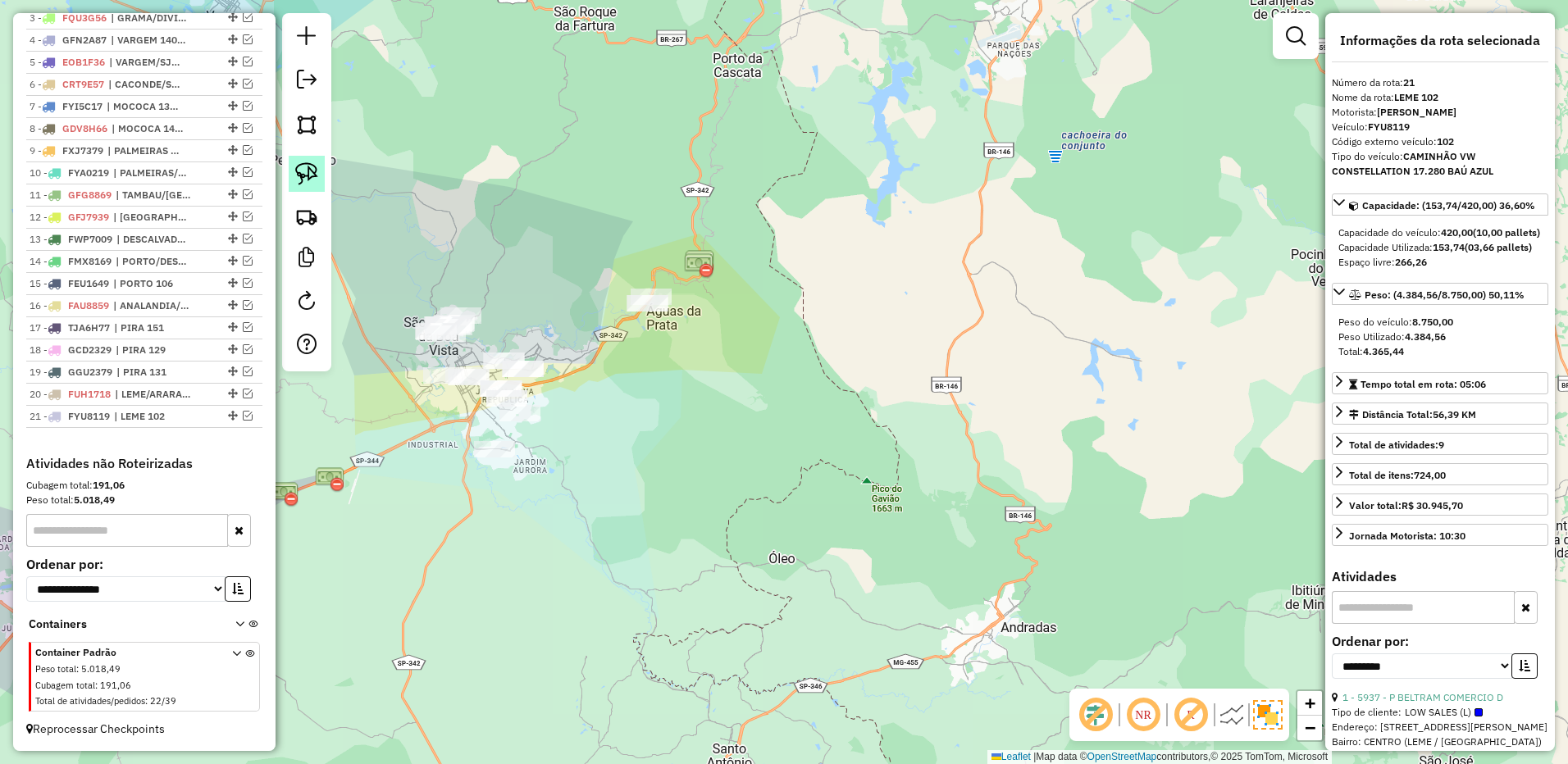
click at [308, 164] on img at bounding box center [307, 174] width 23 height 23
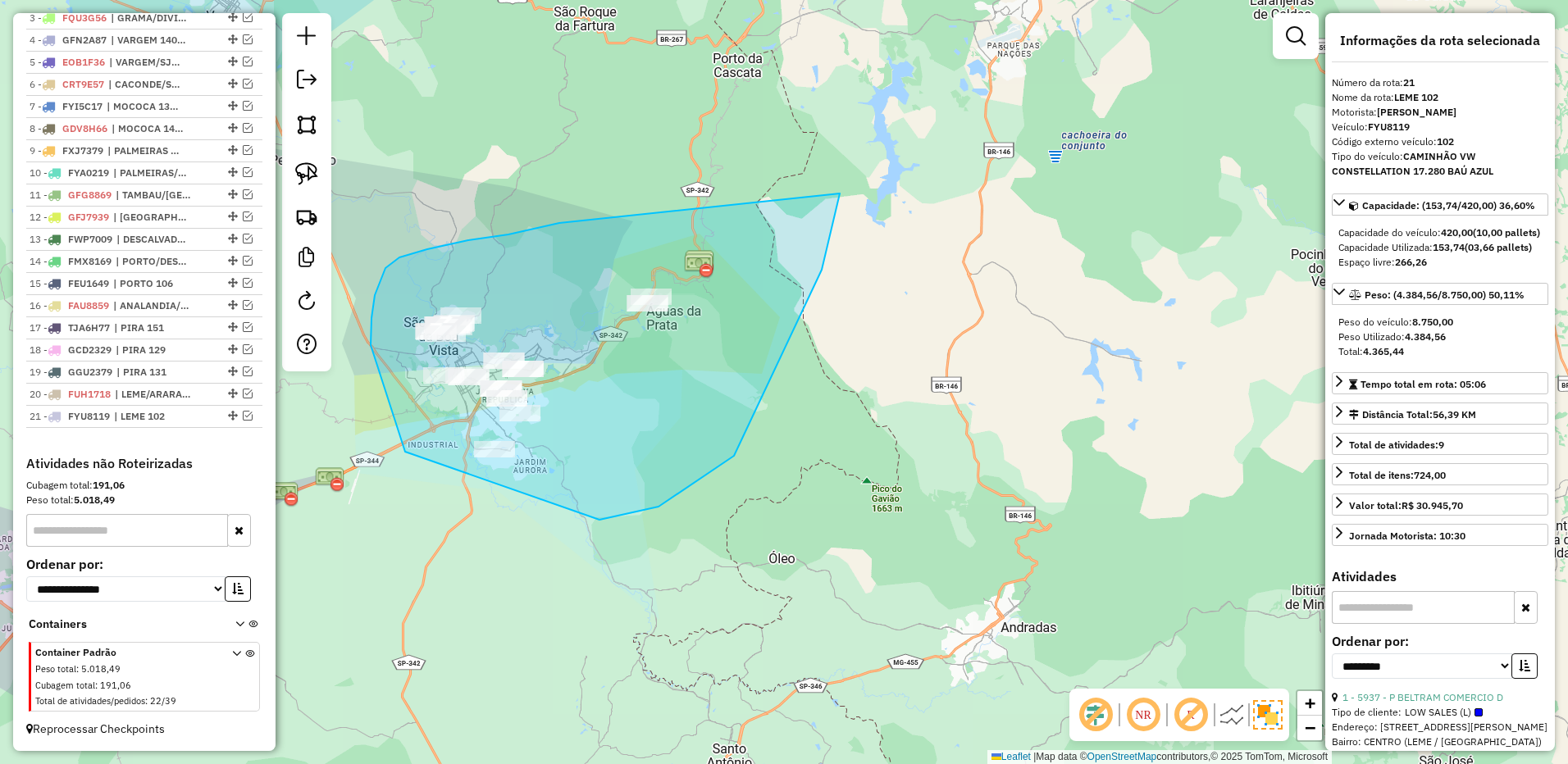
drag, startPoint x: 428, startPoint y: 250, endPoint x: 845, endPoint y: 175, distance: 423.7
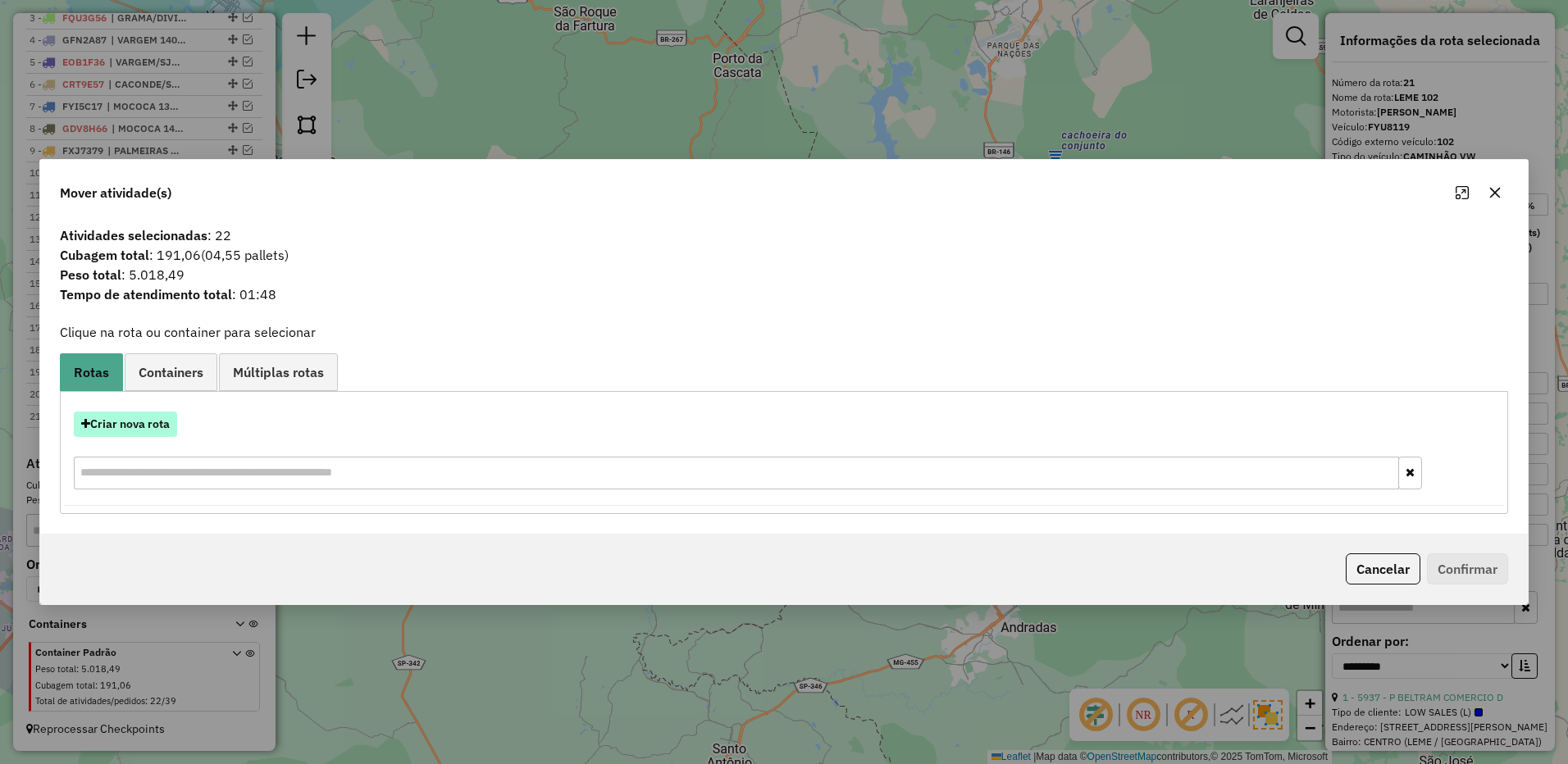
click at [149, 433] on button "Criar nova rota" at bounding box center [125, 424] width 103 height 26
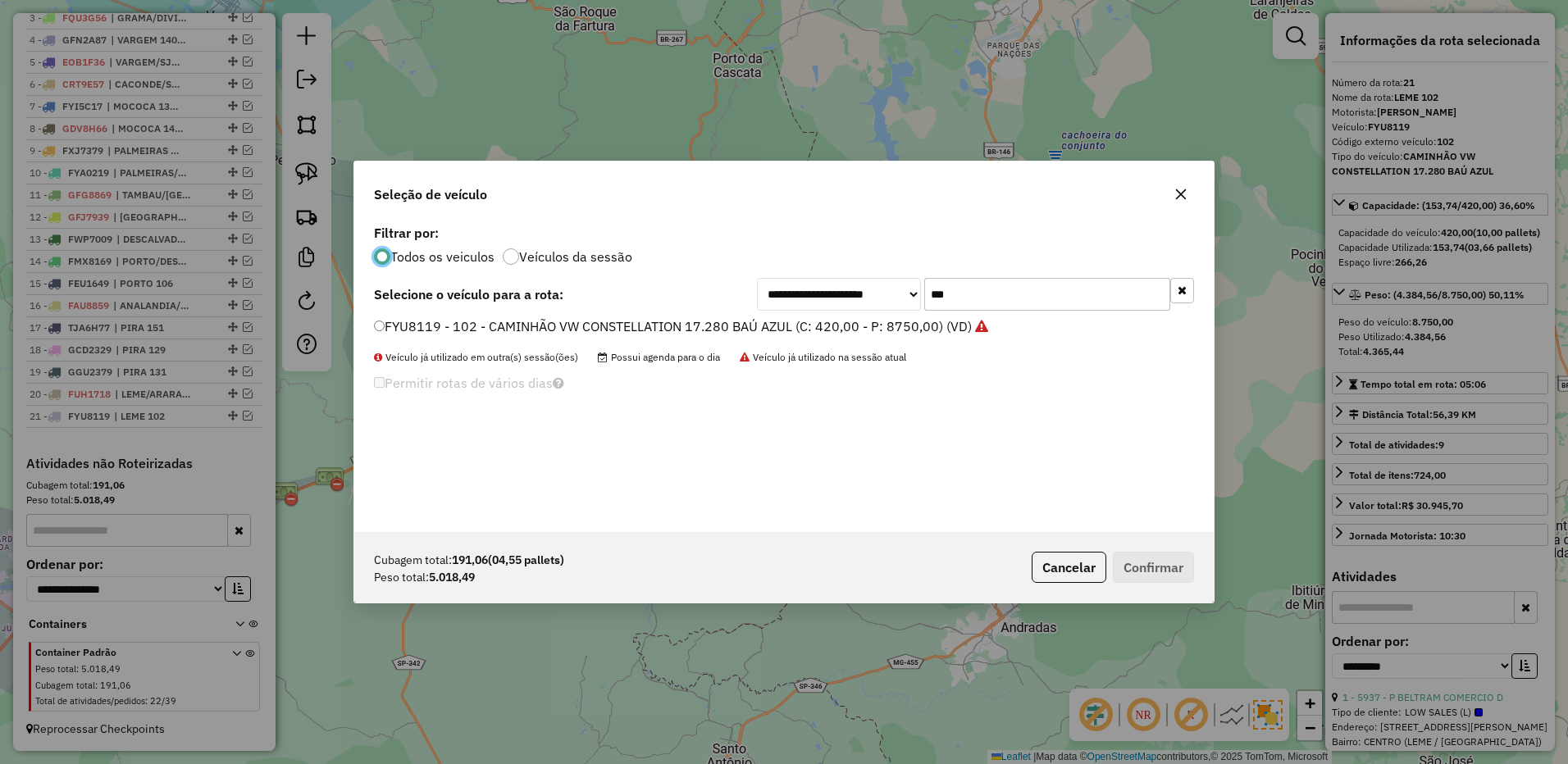
scroll to position [9, 5]
click at [990, 288] on input "***" at bounding box center [1047, 294] width 246 height 33
type input "***"
click at [910, 337] on div "FXE9469 - 126 - CAMINHÃO VW CONSTELLATION 17.280 BAÚ AZUL (C: 420,00 - P: 8750,…" at bounding box center [784, 334] width 840 height 33
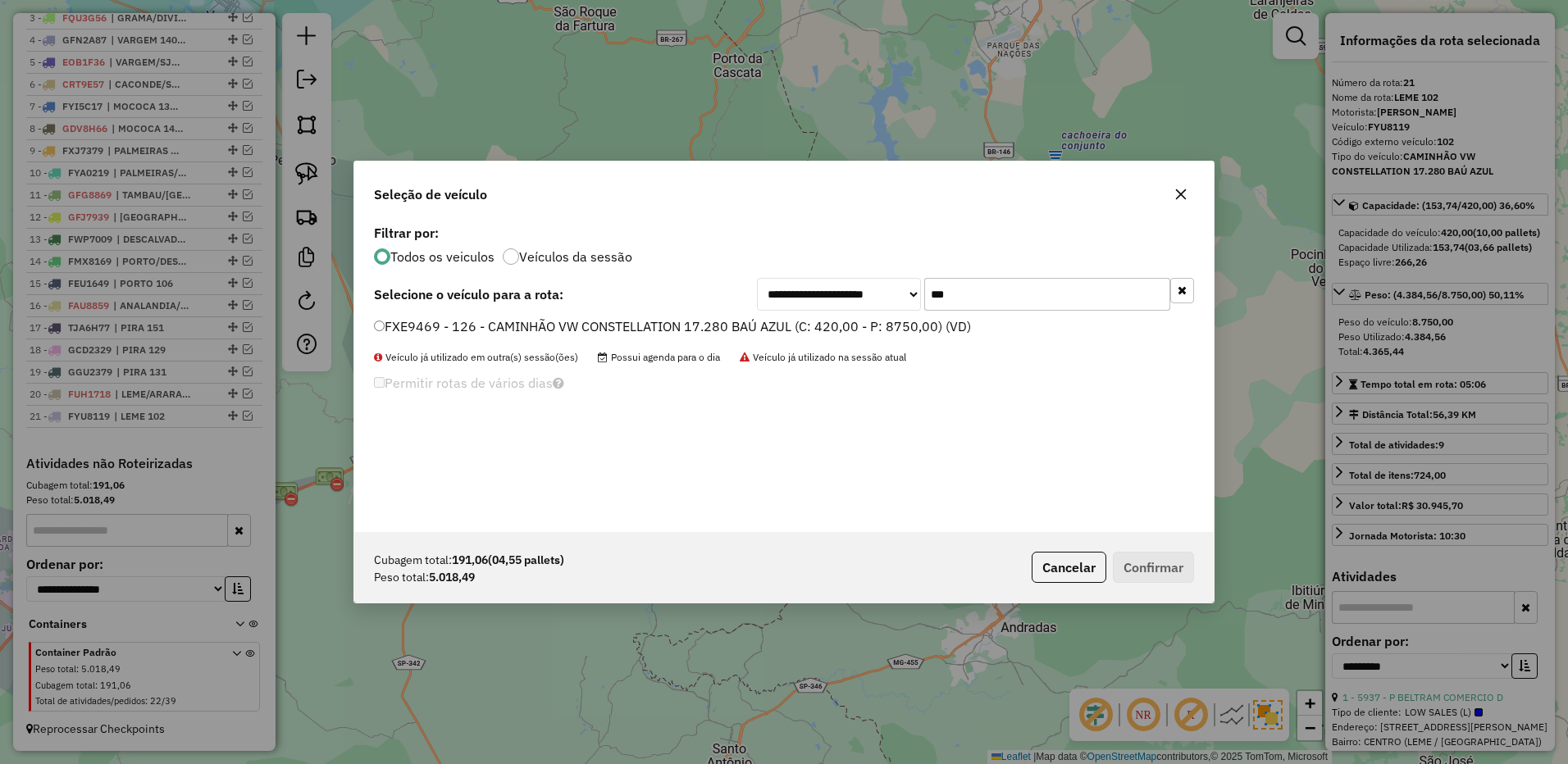
click at [908, 321] on label "FXE9469 - 126 - CAMINHÃO VW CONSTELLATION 17.280 BAÚ AZUL (C: 420,00 - P: 8750,…" at bounding box center [672, 326] width 597 height 20
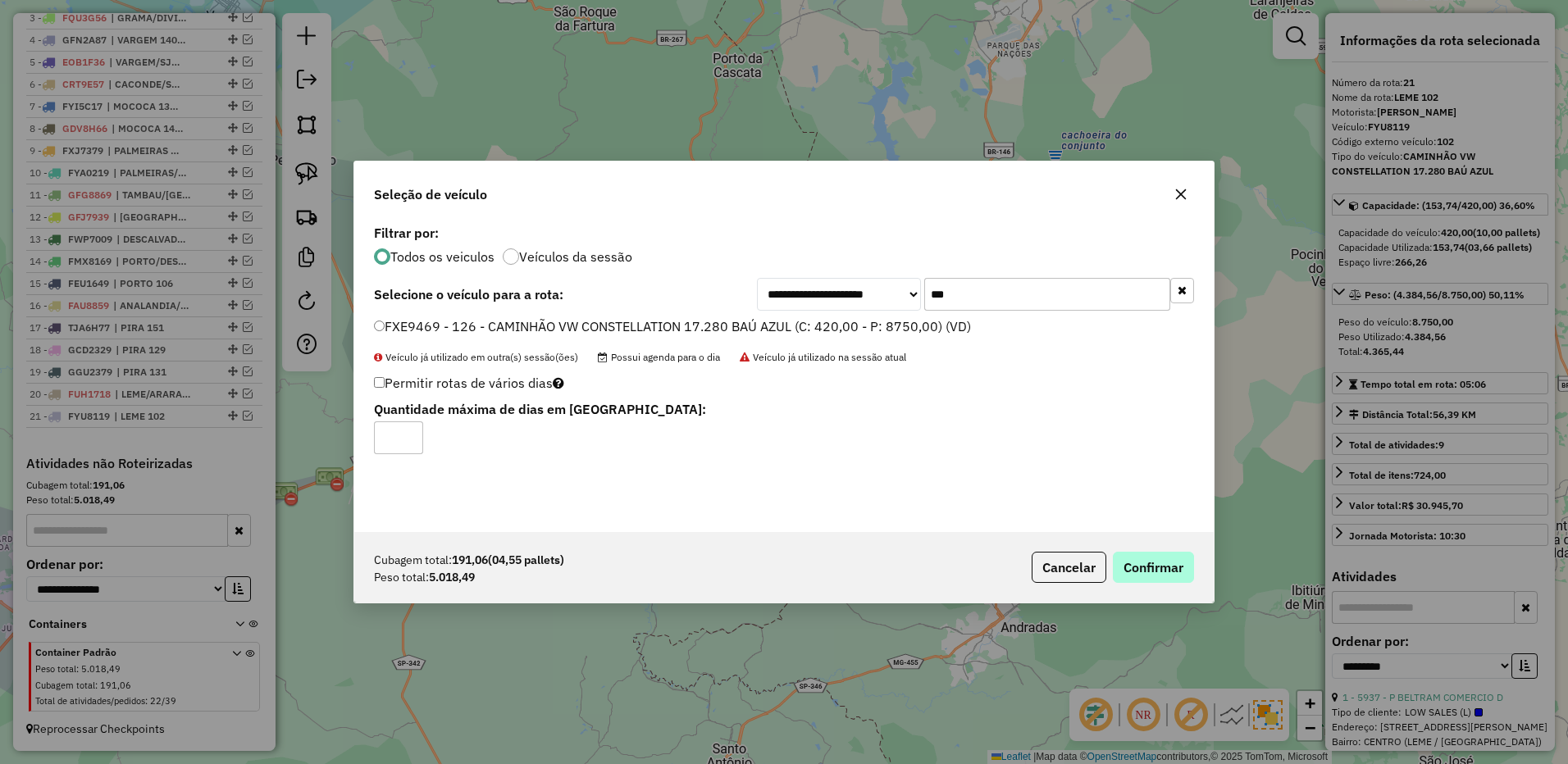
click at [1150, 547] on div "Cubagem total: 191,06 (04,55 pallets) Peso total: 5.018,49 Cancelar Confirmar" at bounding box center [784, 567] width 859 height 71
click at [1155, 565] on button "Confirmar" at bounding box center [1152, 567] width 81 height 32
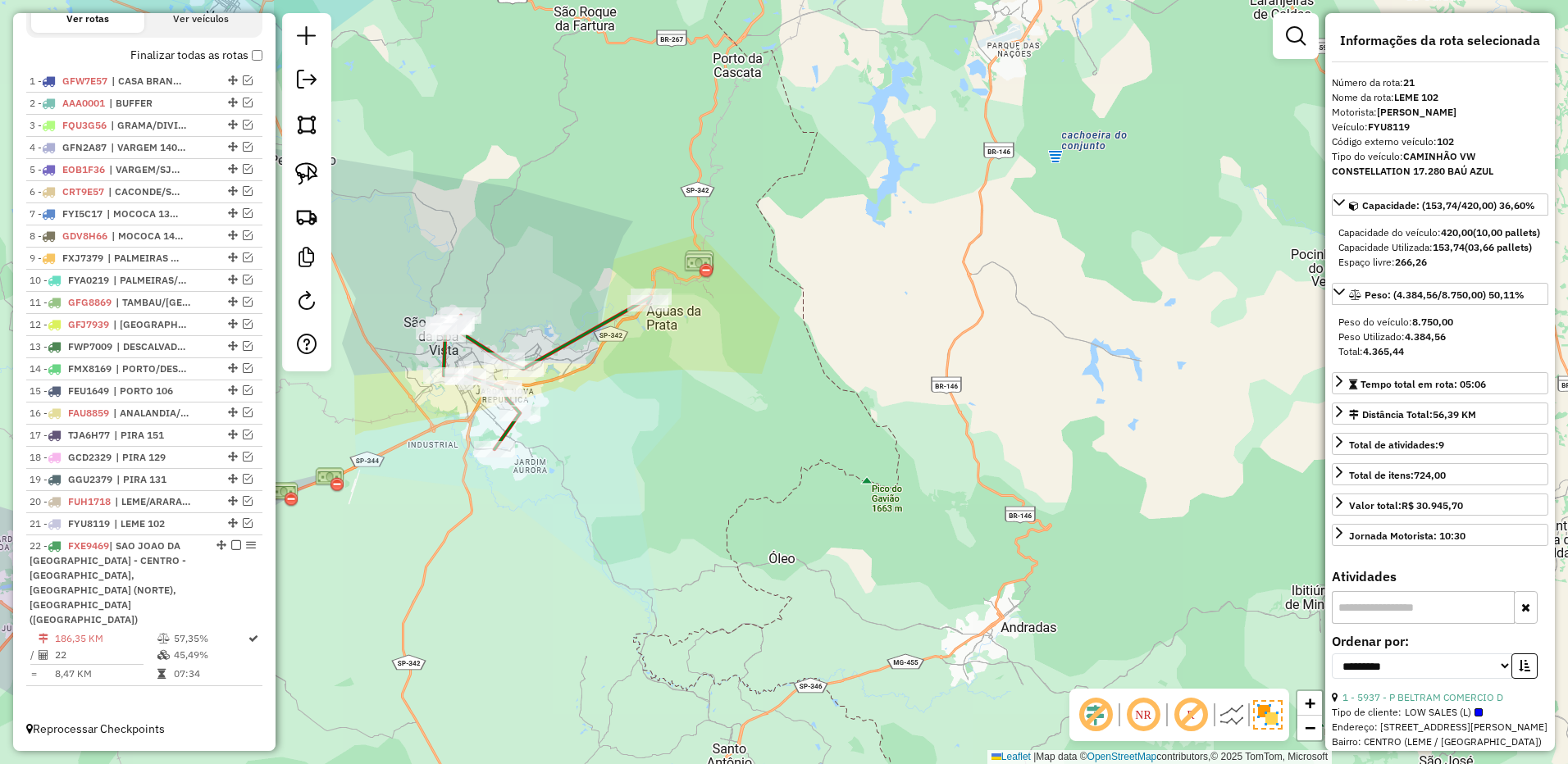
scroll to position [598, 0]
click at [501, 377] on div "Rota 22 - Placa FXE9469 22664 - PANIFICADORA E MARMI Rota 22 - Placa FXE9469 14…" at bounding box center [784, 382] width 1568 height 764
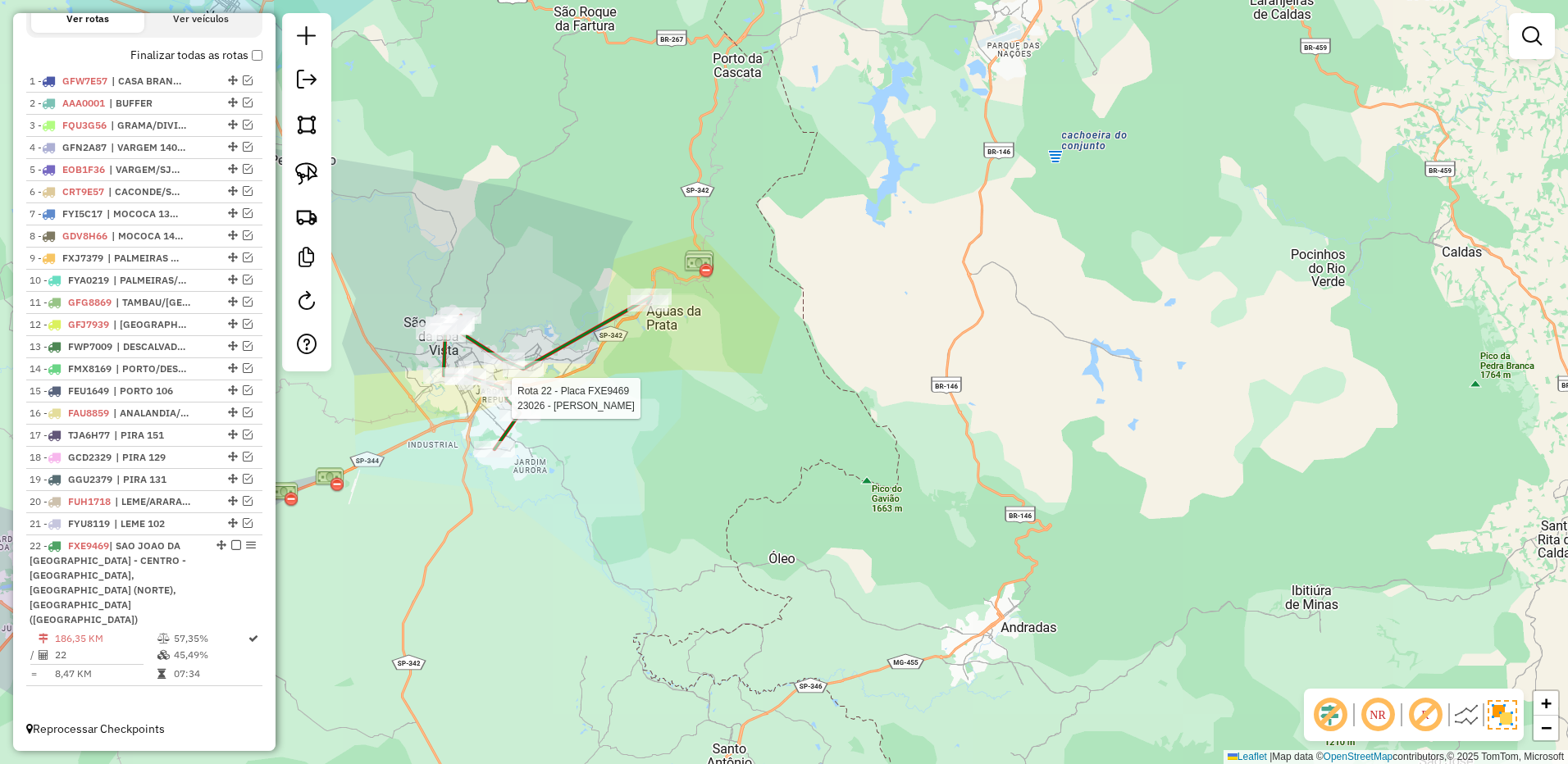
select select "**********"
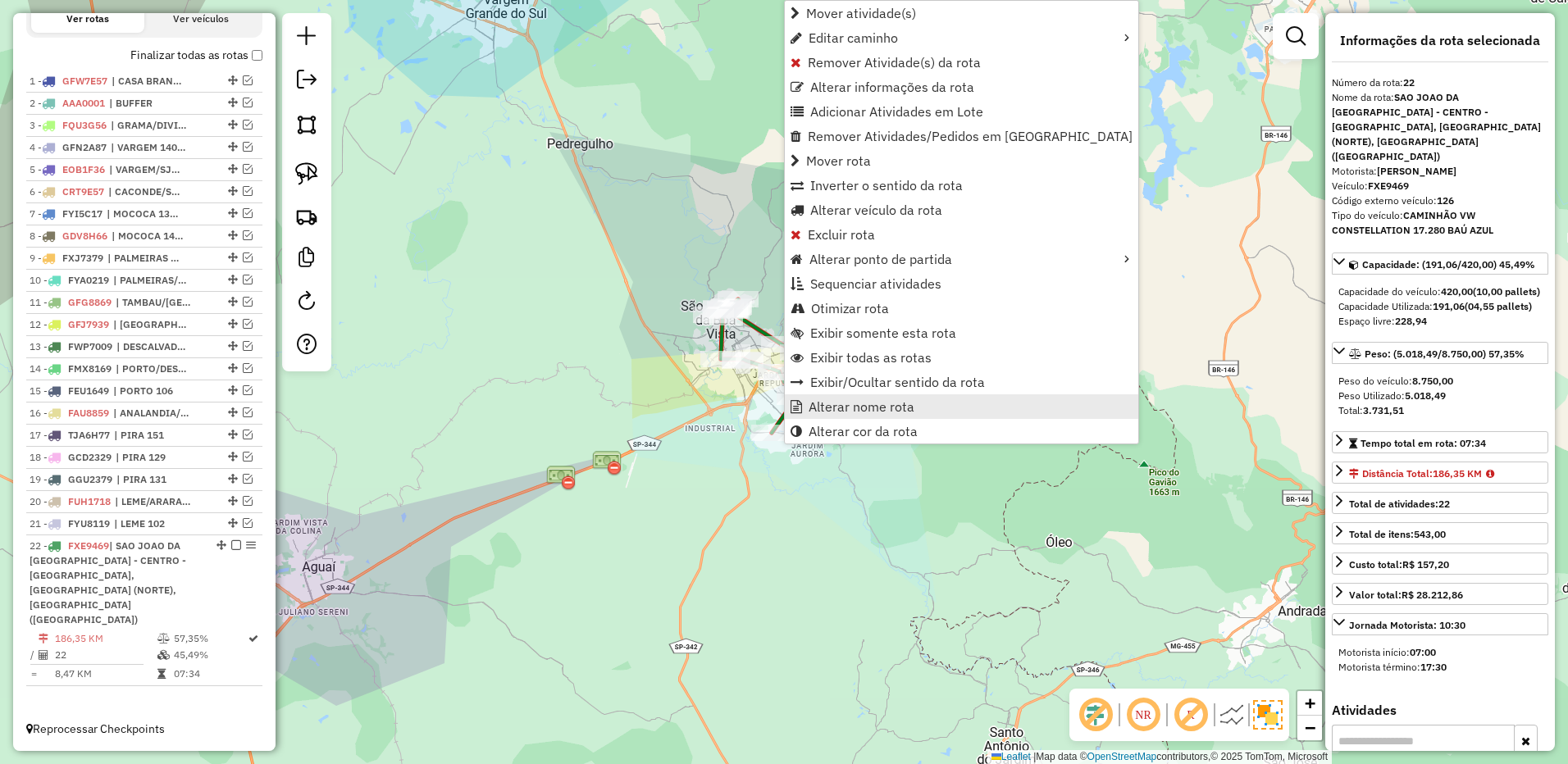
click at [819, 410] on span "Alterar nome rota" at bounding box center [861, 406] width 106 height 13
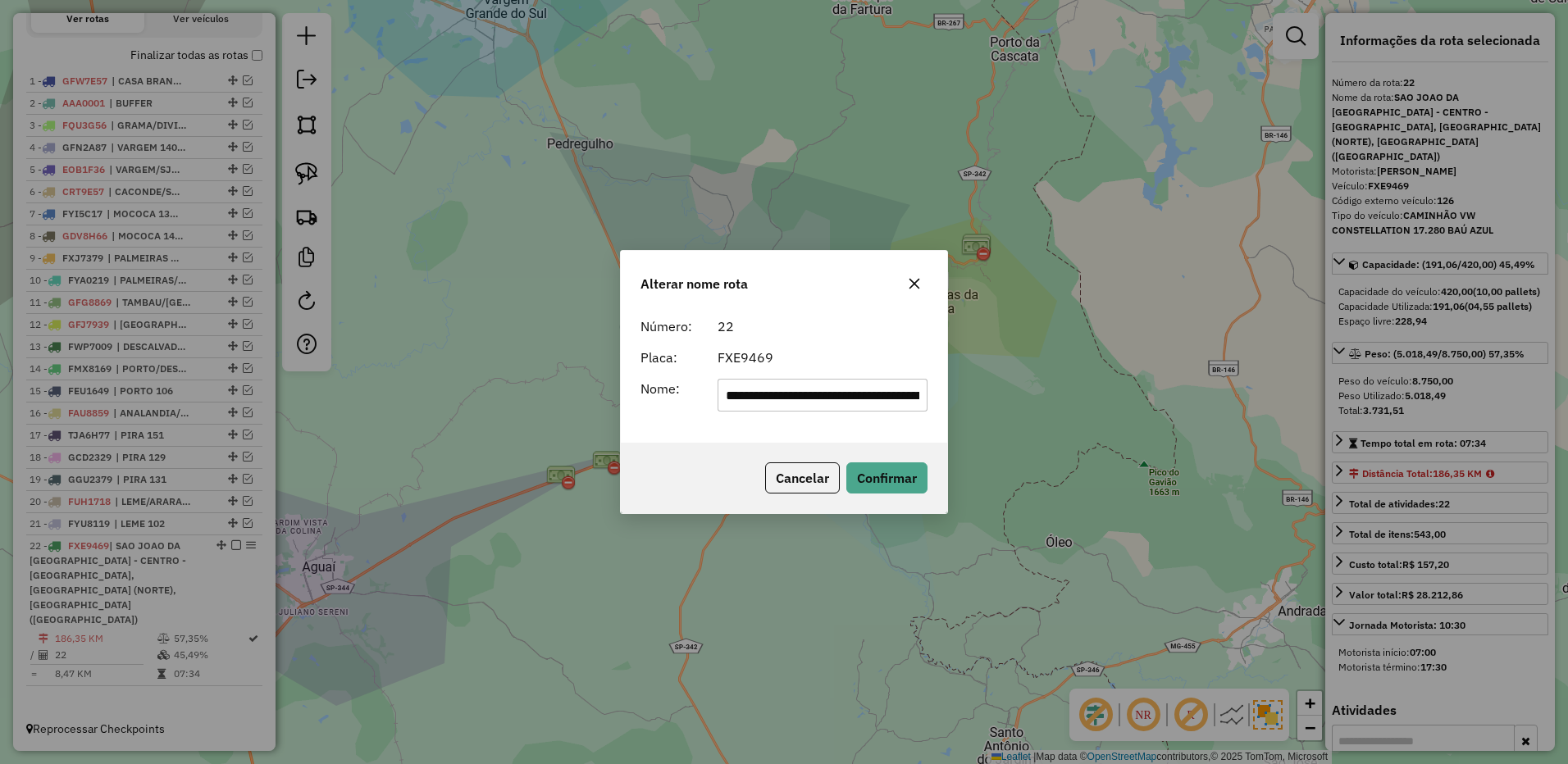
scroll to position [0, 537]
click at [780, 403] on input "**********" at bounding box center [822, 395] width 210 height 33
drag, startPoint x: 780, startPoint y: 403, endPoint x: 794, endPoint y: 393, distance: 17.2
click at [789, 399] on input "**********" at bounding box center [822, 395] width 210 height 33
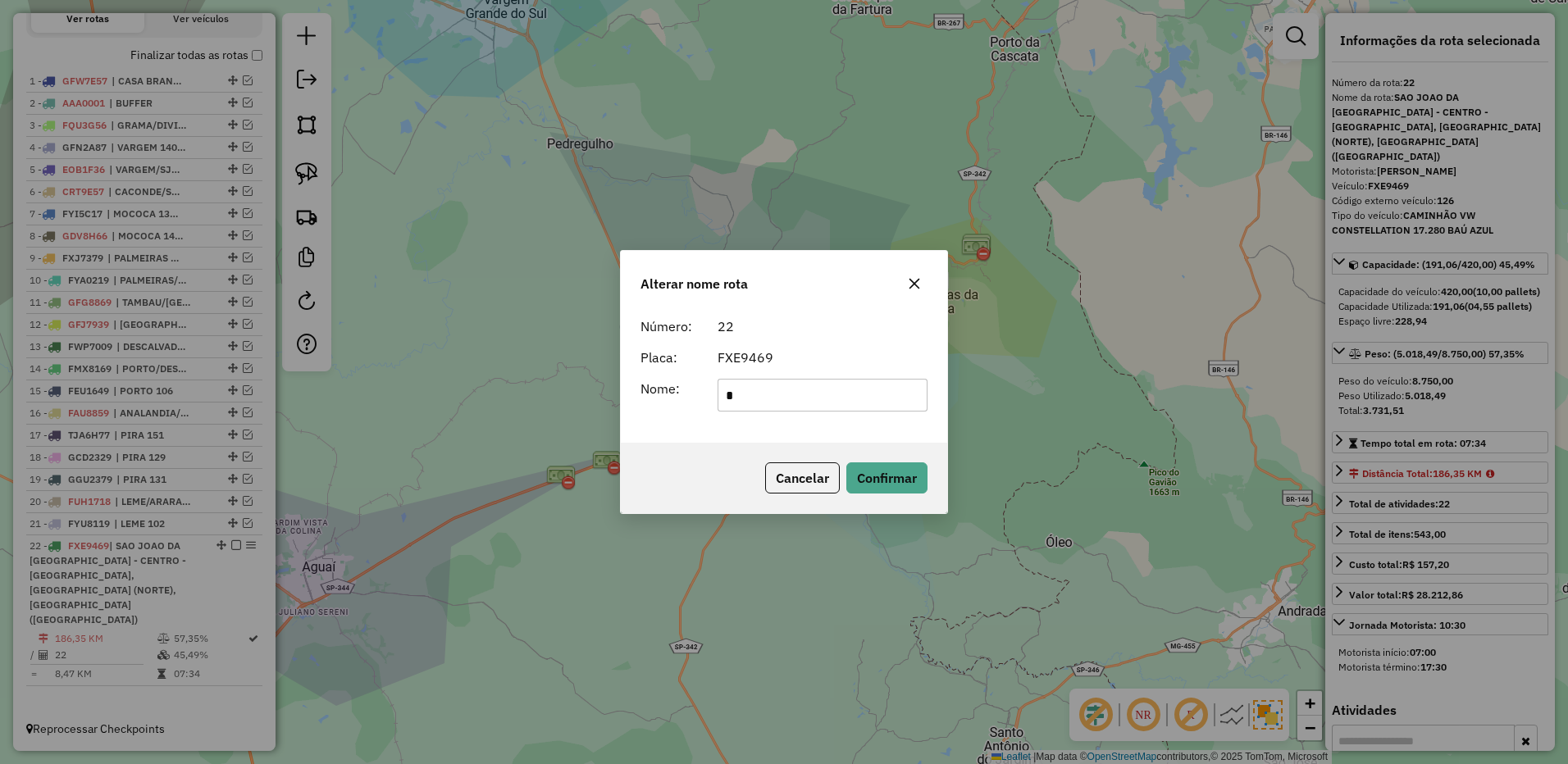
scroll to position [0, 0]
type input "********"
click at [904, 485] on button "Confirmar" at bounding box center [886, 478] width 81 height 32
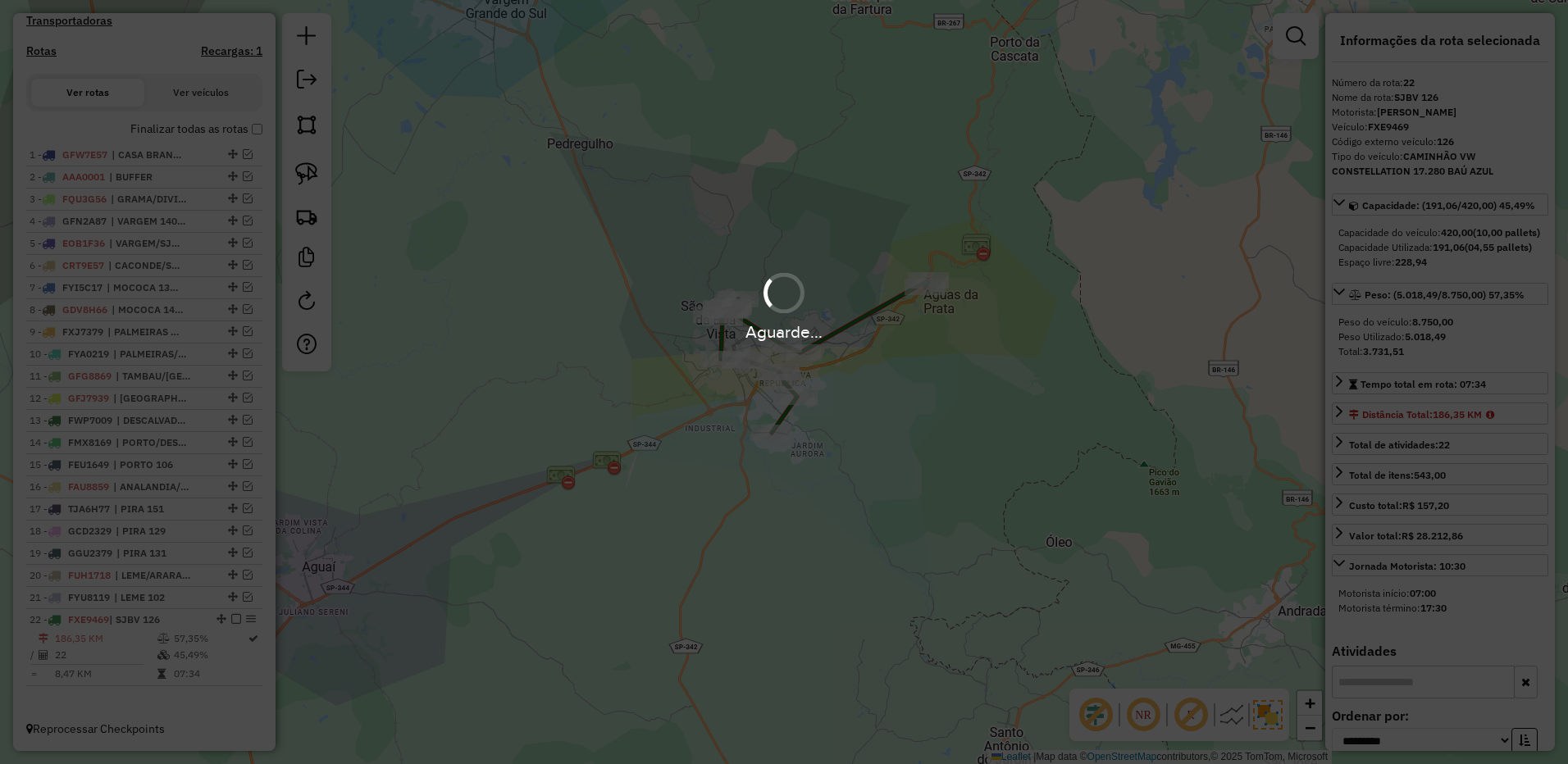
scroll to position [538, 0]
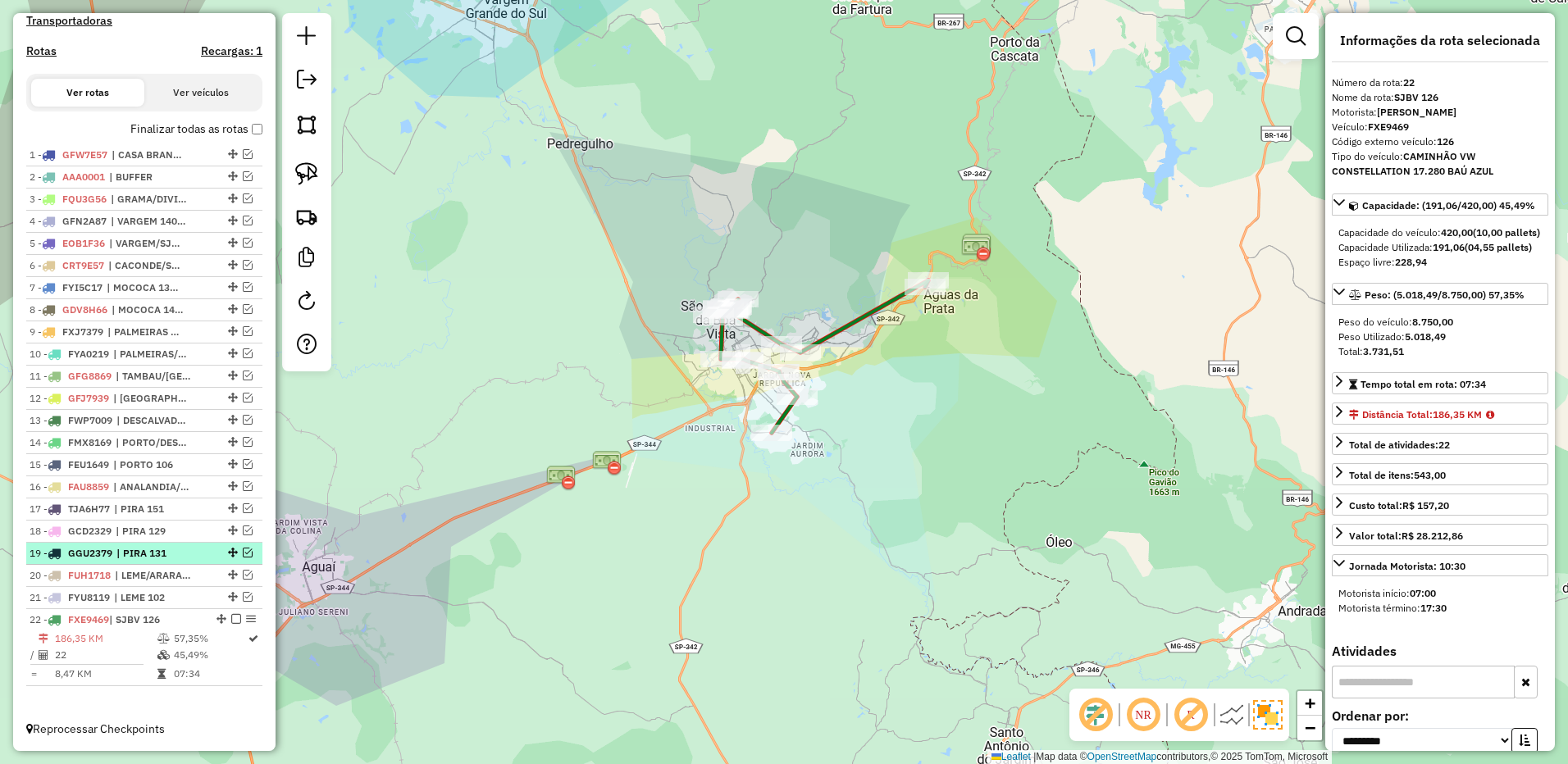
click at [233, 616] on em at bounding box center [236, 619] width 10 height 10
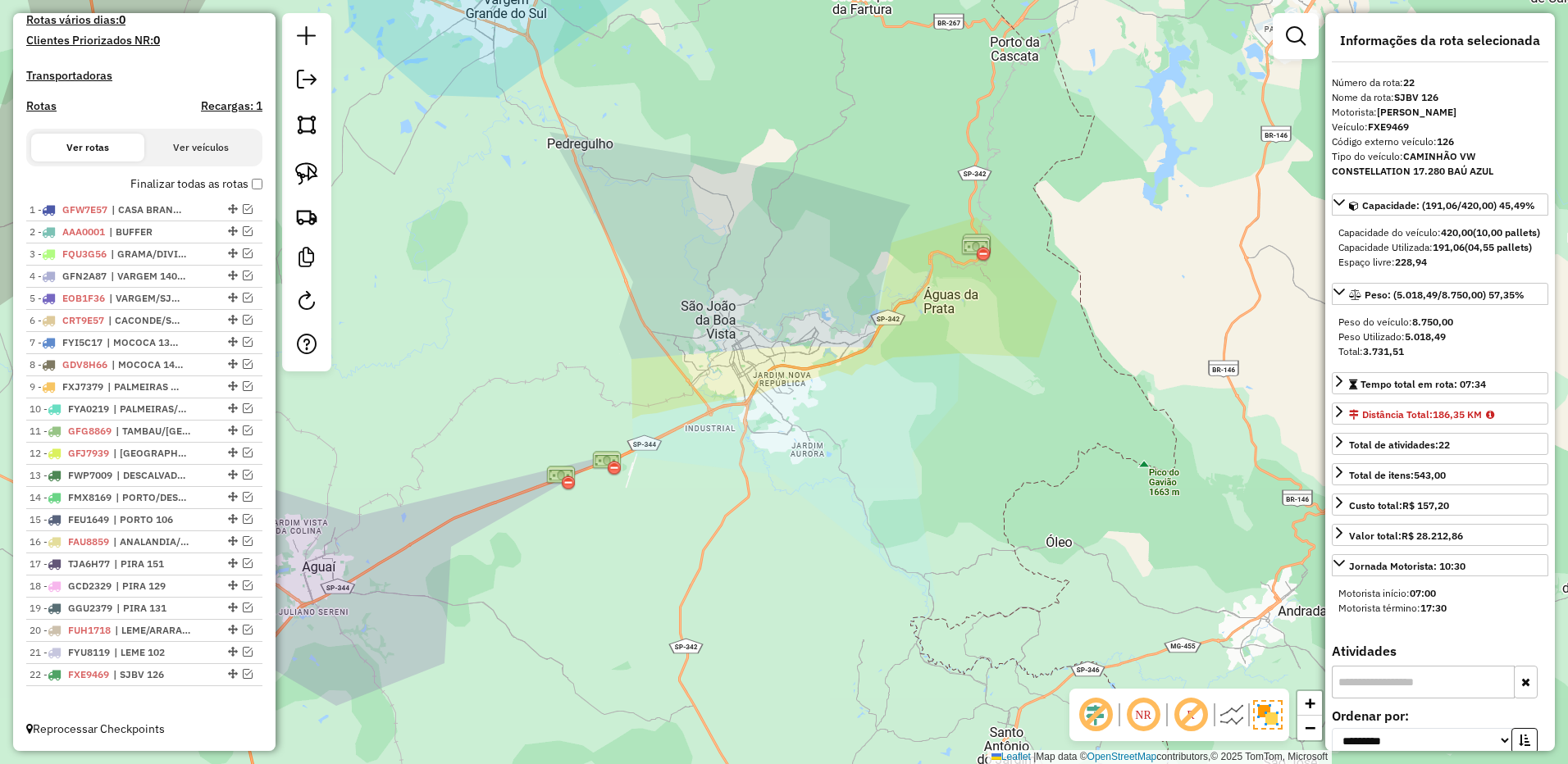
scroll to position [484, 0]
click at [175, 222] on li "2 - AAA0001 | BUFFER" at bounding box center [144, 233] width 236 height 22
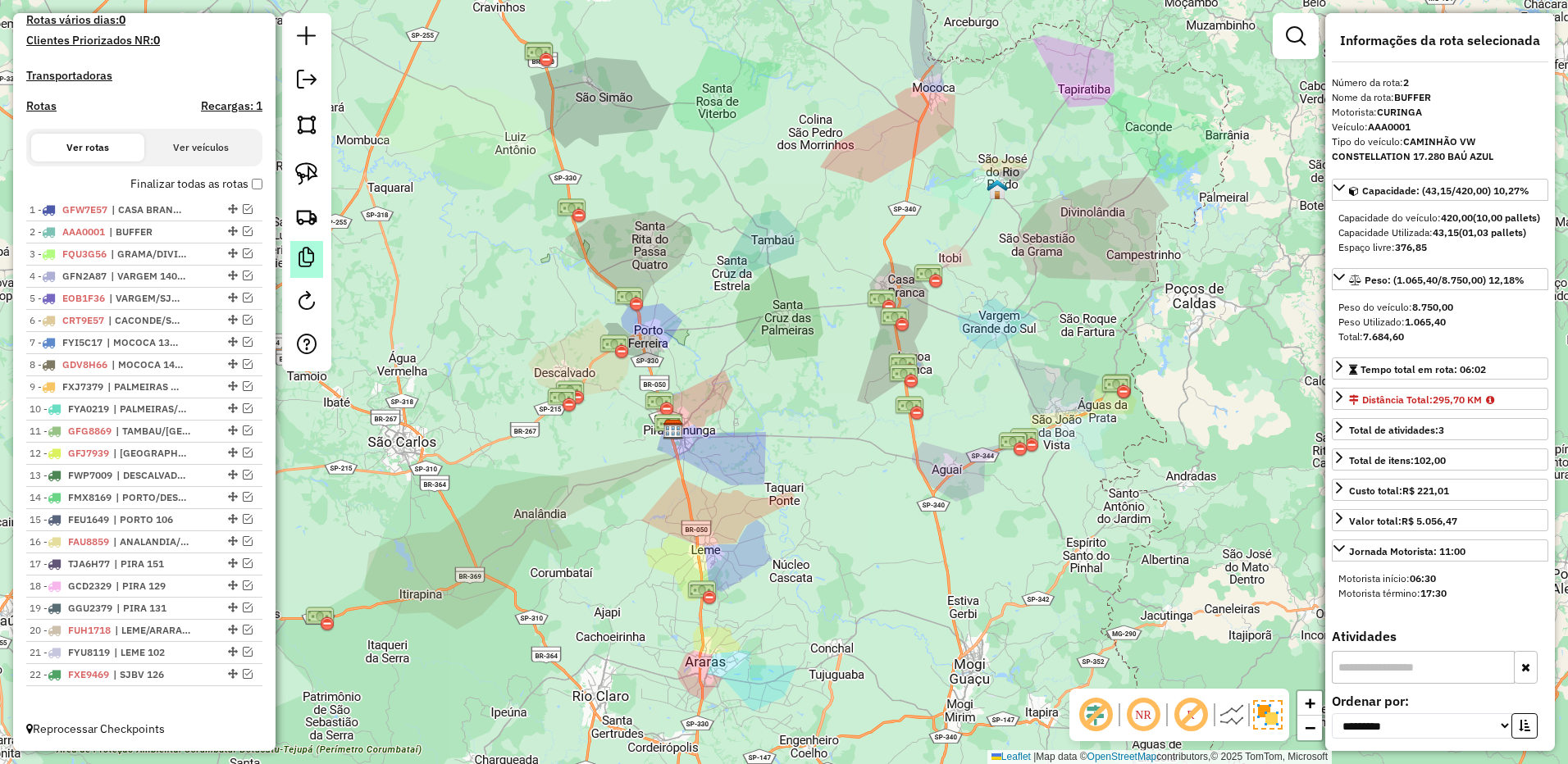
drag, startPoint x: 241, startPoint y: 231, endPoint x: 299, endPoint y: 251, distance: 61.4
click at [243, 231] on em at bounding box center [248, 232] width 10 height 10
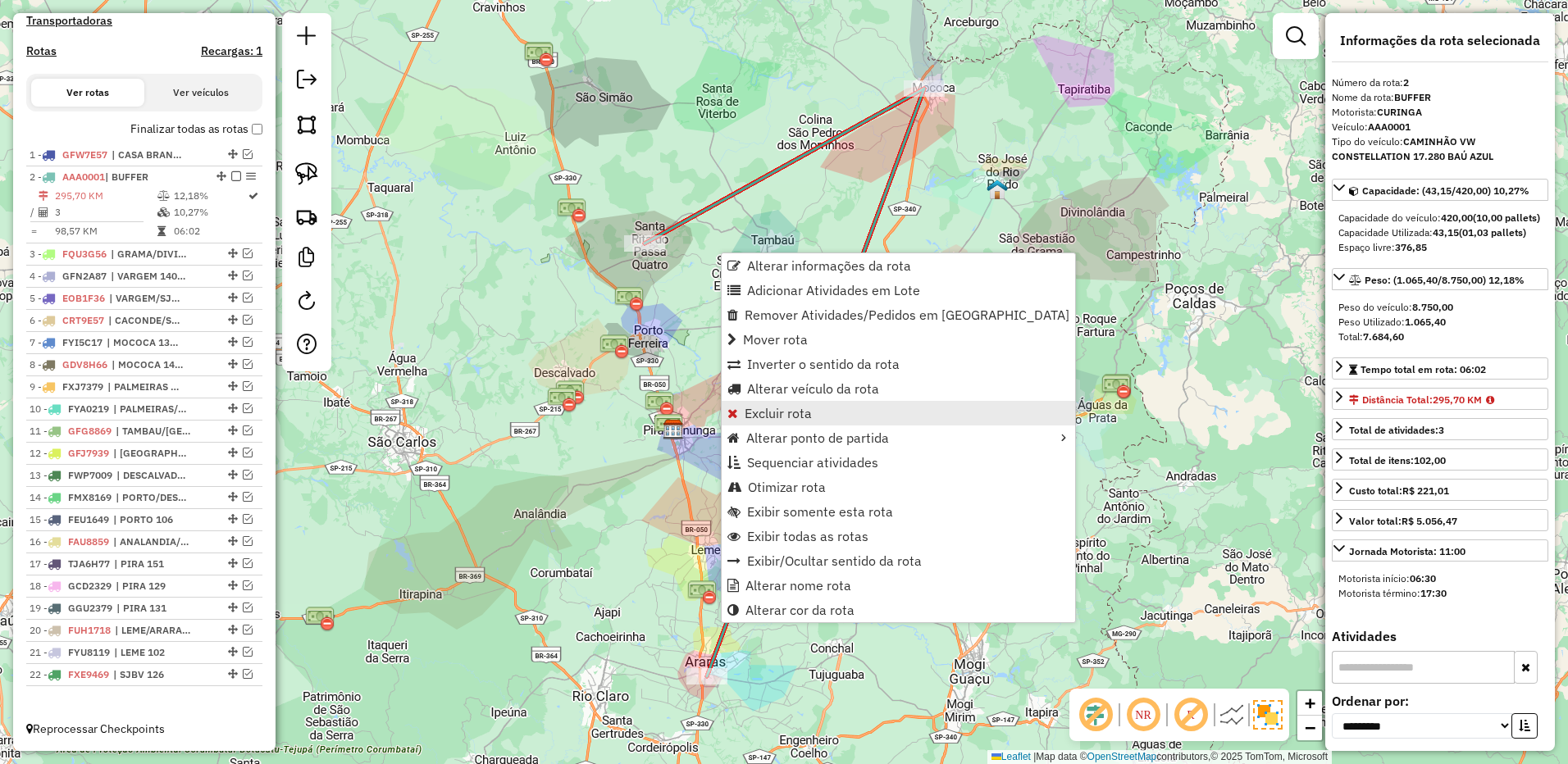
click at [778, 406] on span "Excluir rota" at bounding box center [778, 412] width 67 height 13
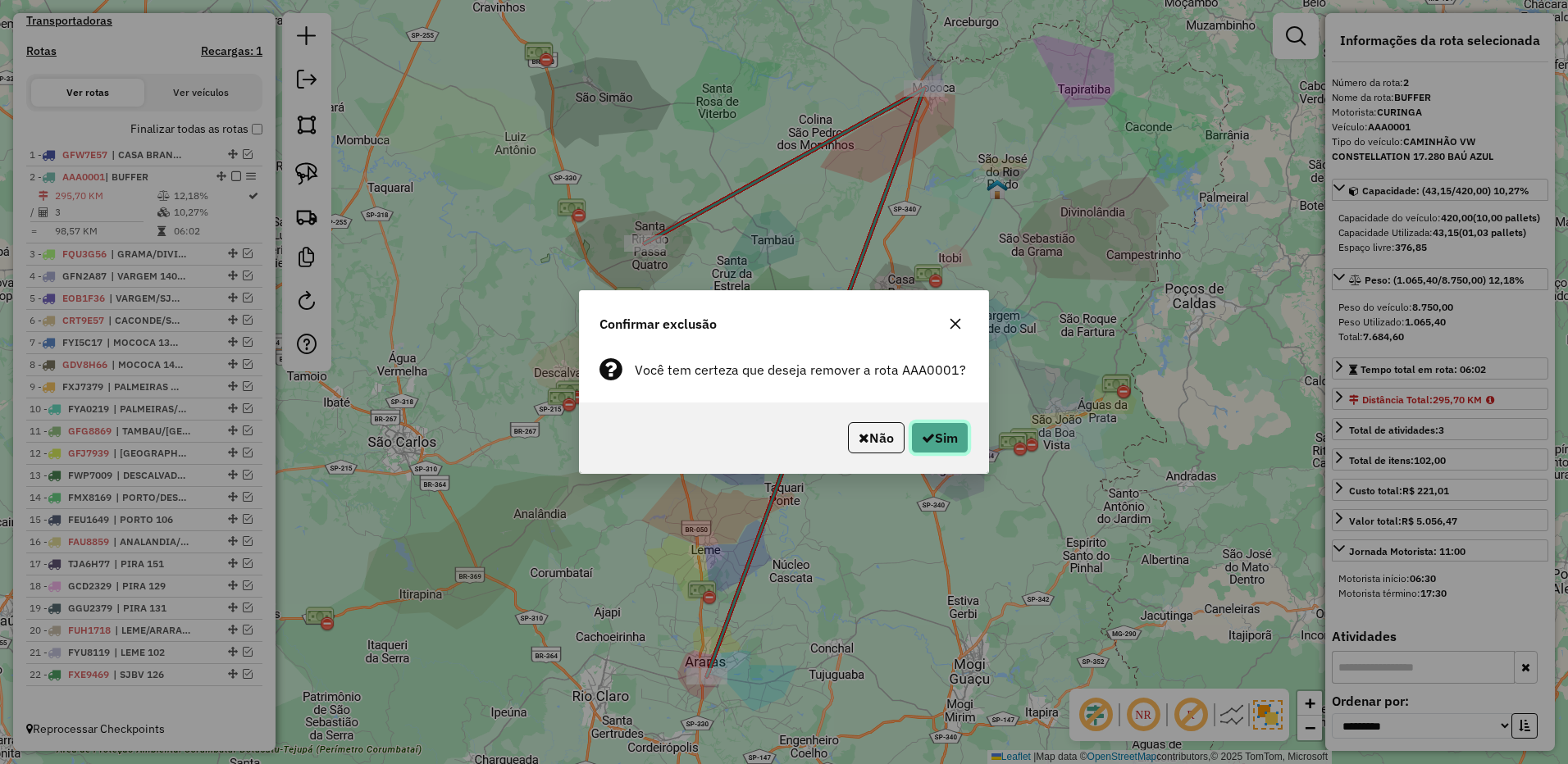
click at [934, 427] on button "Sim" at bounding box center [939, 438] width 57 height 32
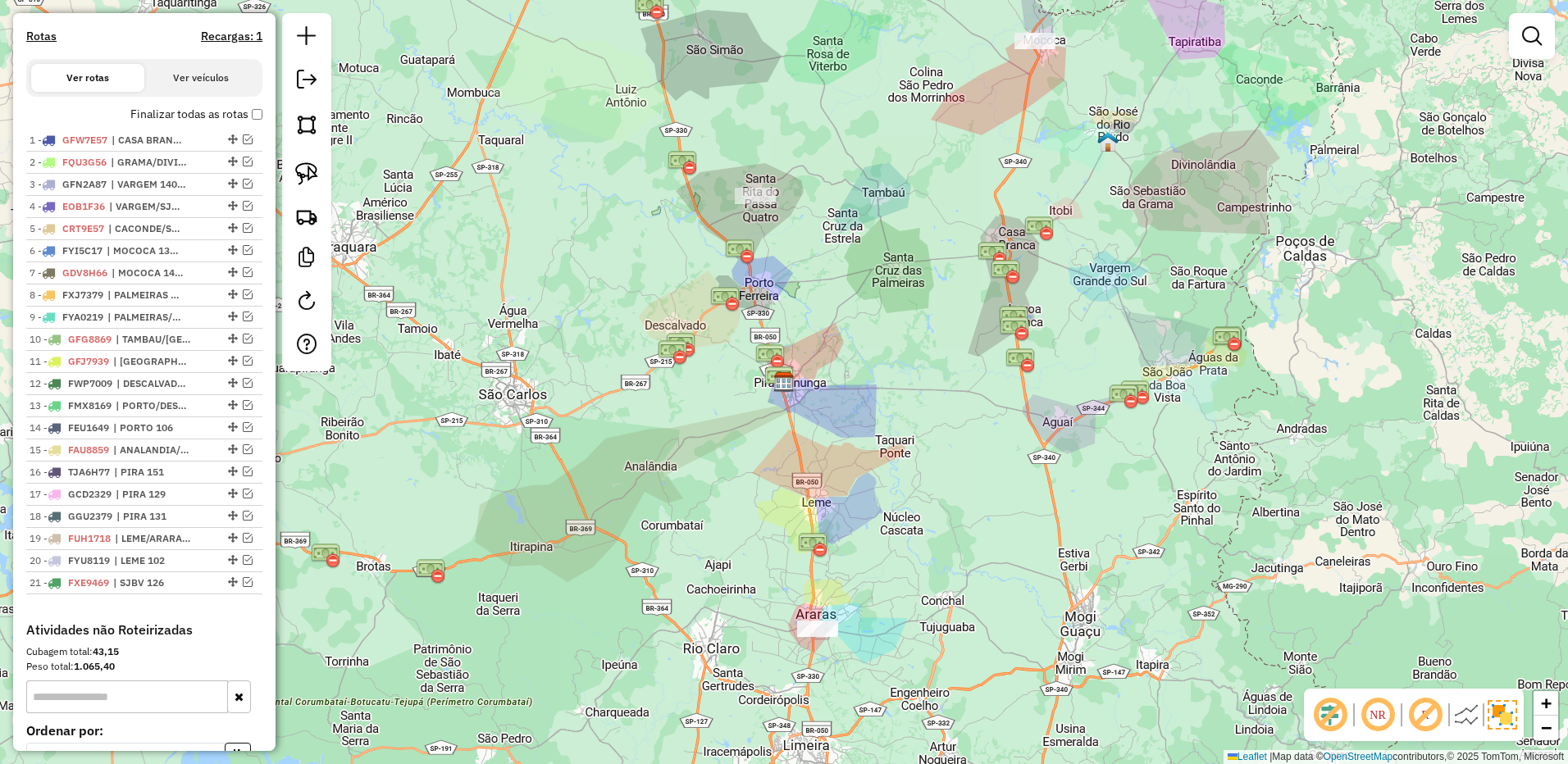
scroll to position [720, 0]
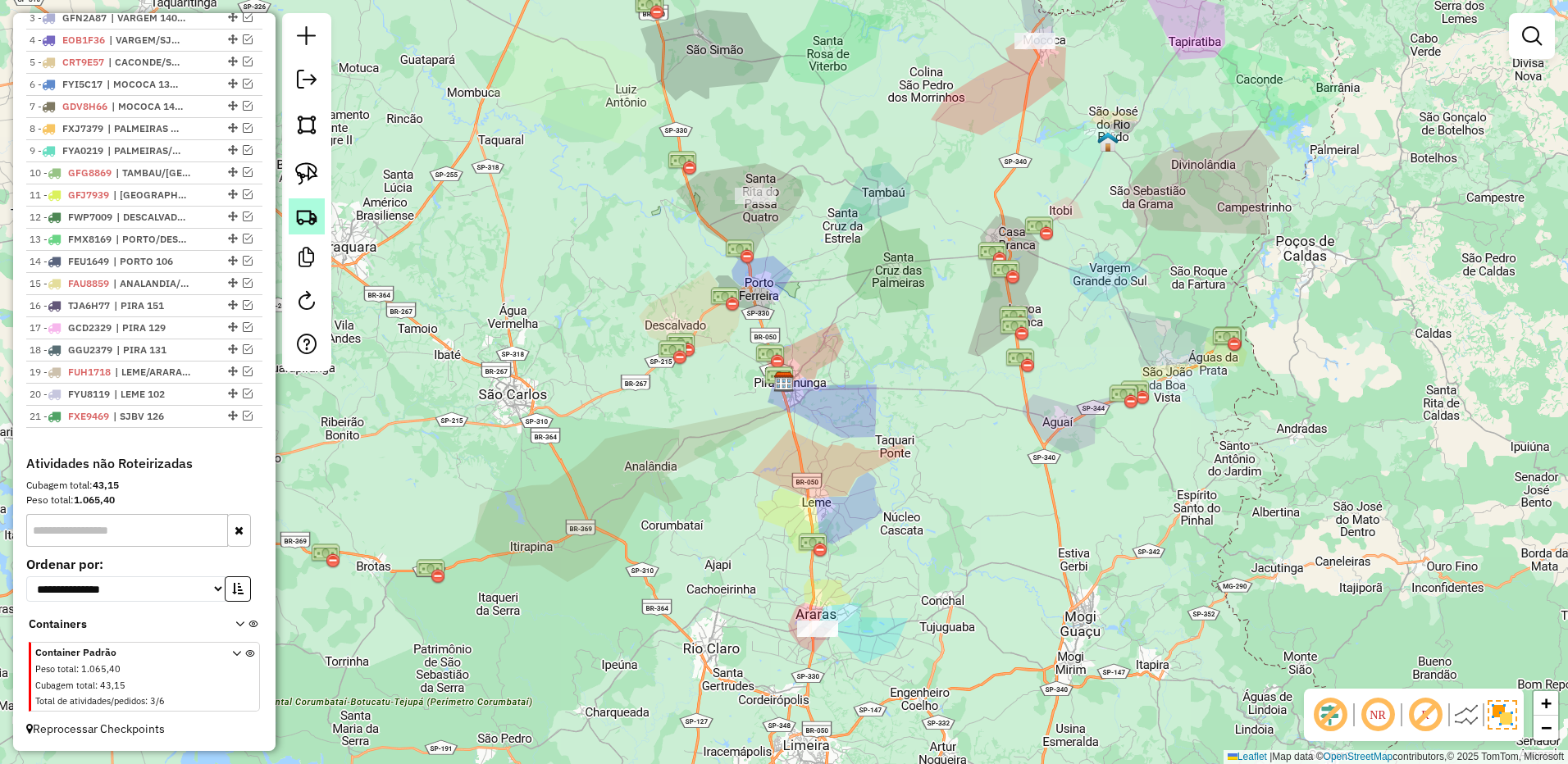
click at [310, 221] on img at bounding box center [307, 216] width 23 height 23
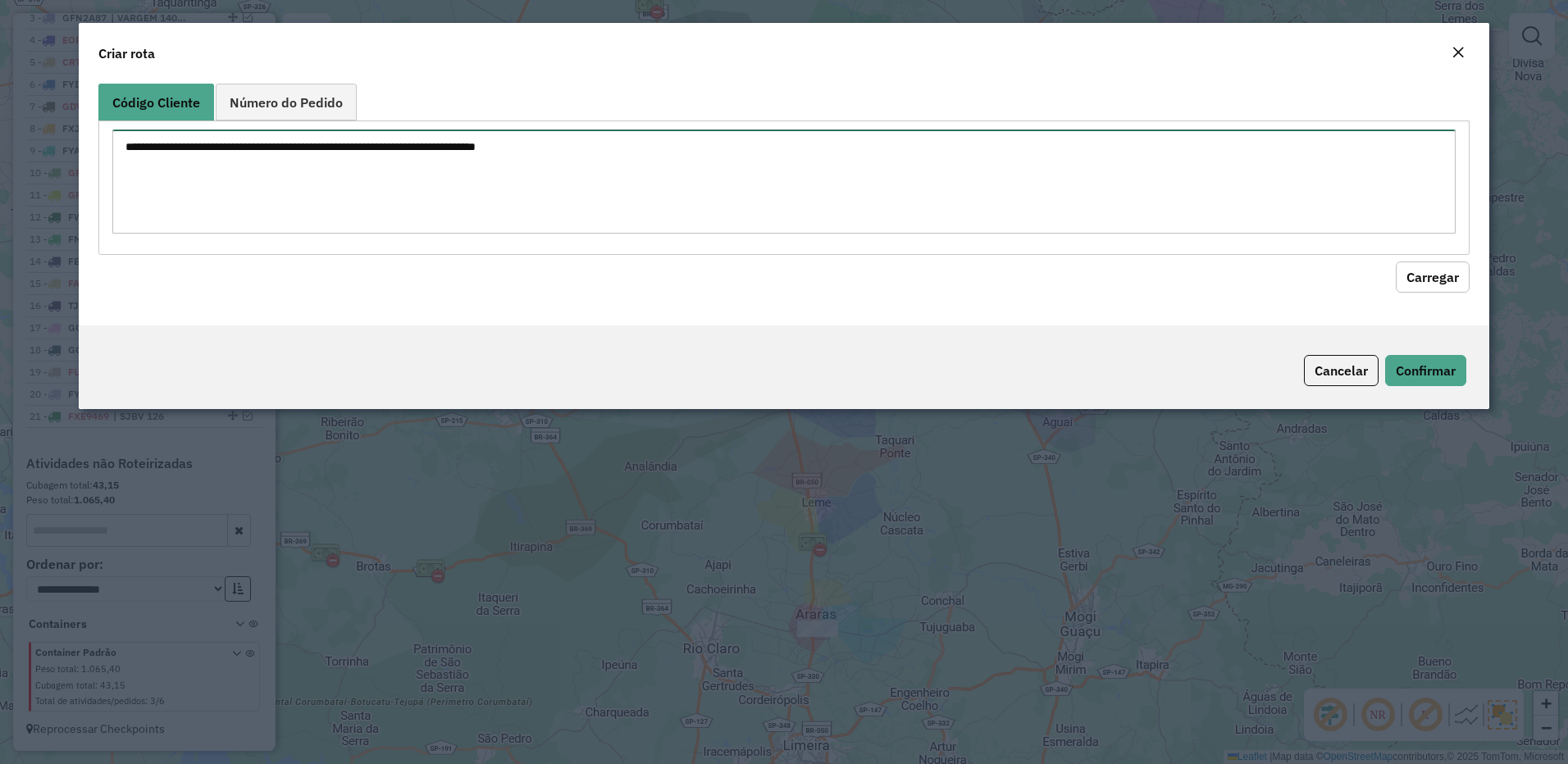
click at [553, 164] on textarea at bounding box center [784, 181] width 1344 height 104
paste textarea "*****"
click at [1397, 261] on hb-field-button "Carregar" at bounding box center [784, 273] width 1371 height 37
click at [1410, 271] on button "Carregar" at bounding box center [1432, 277] width 74 height 32
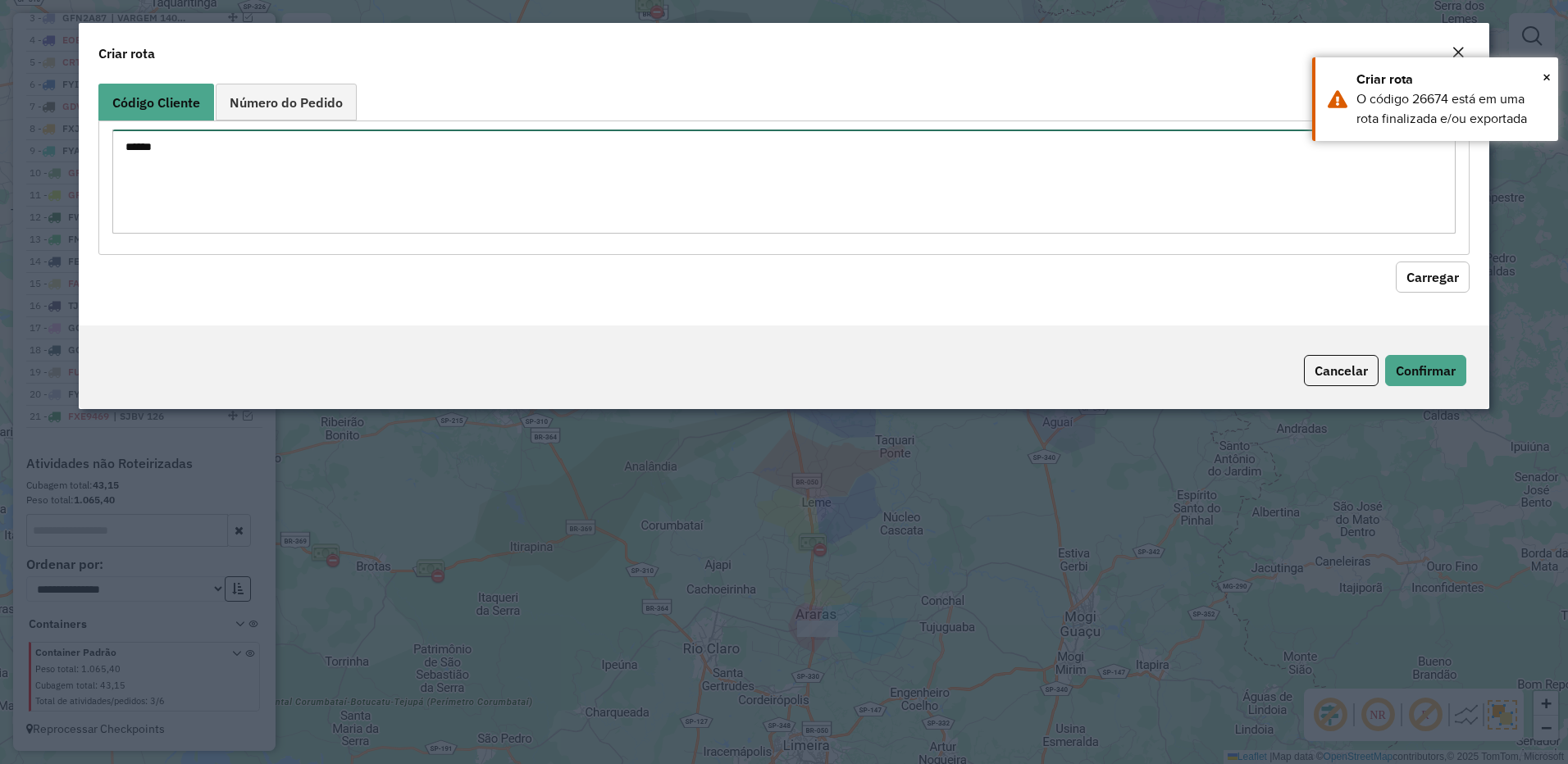
drag, startPoint x: 188, startPoint y: 163, endPoint x: 0, endPoint y: 124, distance: 192.0
click at [0, 124] on html "Aguarde... Pop-up bloqueado! Seu navegador bloqueou automáticamente a abertura …" at bounding box center [784, 382] width 1568 height 764
paste textarea
click at [1439, 271] on button "Carregar" at bounding box center [1432, 277] width 74 height 32
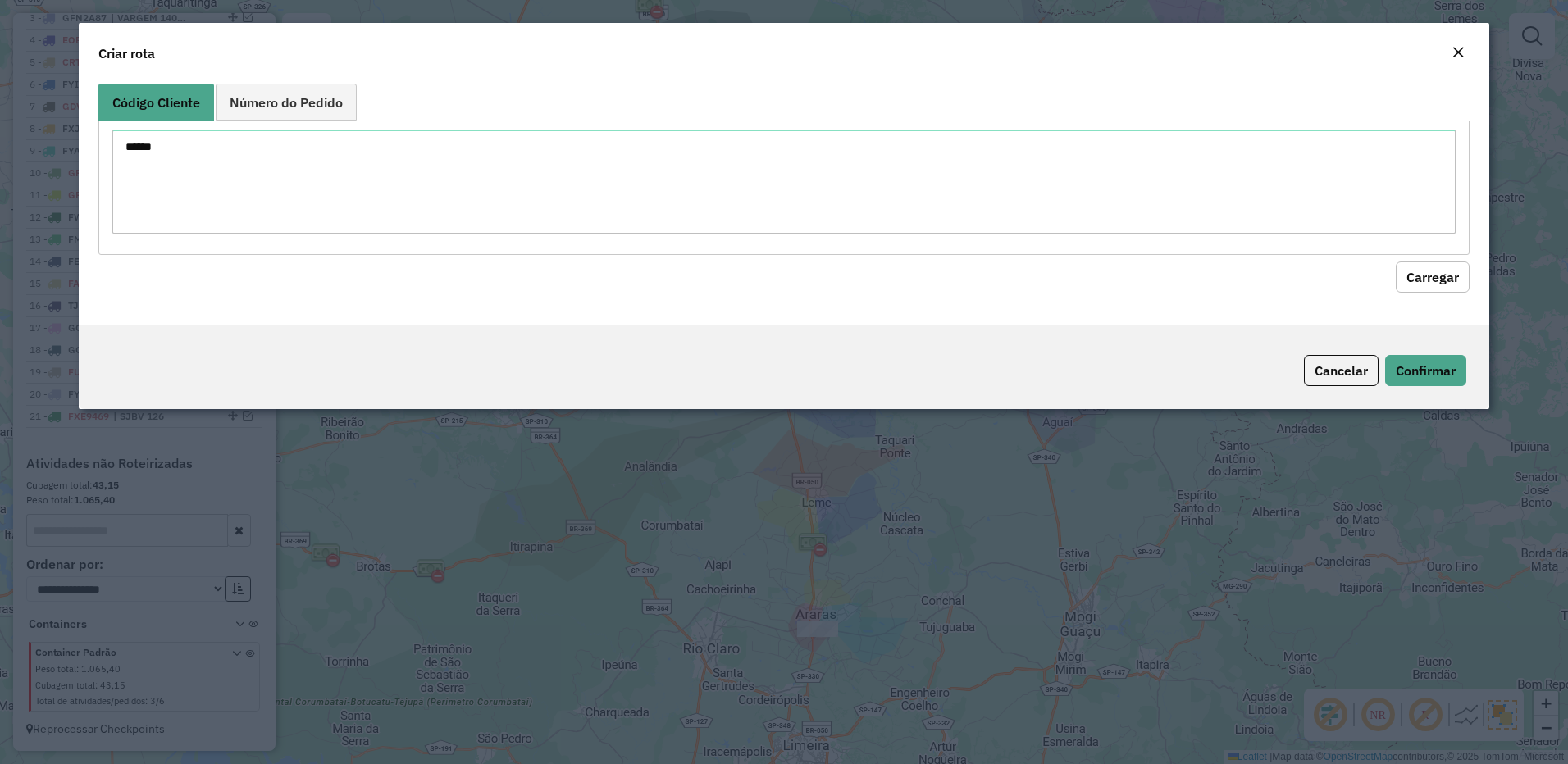
click at [1435, 273] on button "Carregar" at bounding box center [1432, 277] width 74 height 32
drag, startPoint x: 148, startPoint y: 146, endPoint x: 30, endPoint y: 140, distance: 118.2
click at [5, 141] on modal-container "Criar rota Código Cliente Número do Pedido ***** Carregar Cancelar Confirmar" at bounding box center [784, 382] width 1568 height 764
paste textarea
click at [1413, 276] on button "Carregar" at bounding box center [1432, 277] width 74 height 32
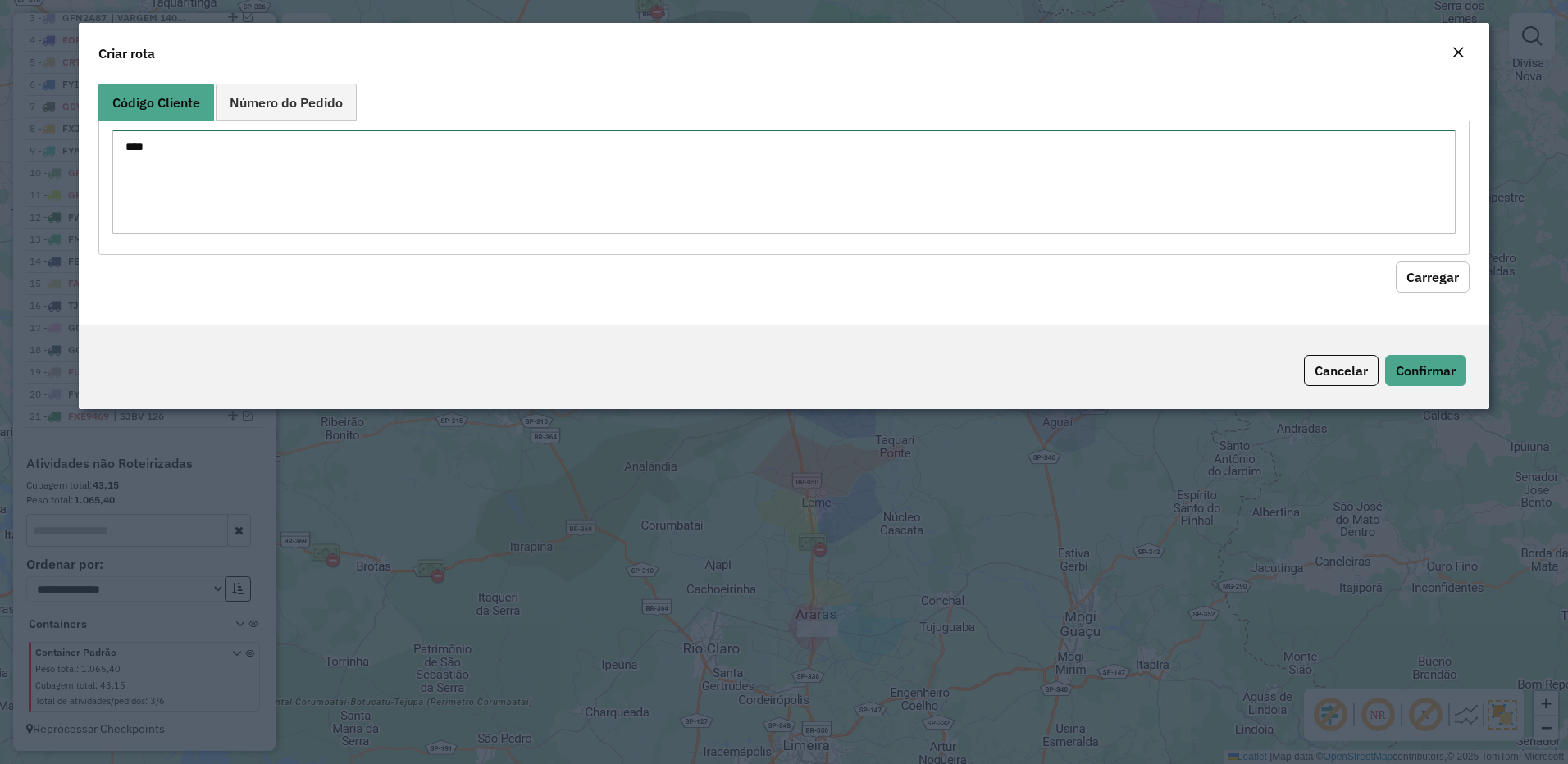
drag, startPoint x: 2, startPoint y: 167, endPoint x: 7, endPoint y: 160, distance: 8.6
click at [7, 160] on modal-container "Criar rota Código Cliente Número do Pedido *** Carregar Cancelar Confirmar" at bounding box center [784, 382] width 1568 height 764
paste textarea "*"
click at [1439, 270] on button "Carregar" at bounding box center [1432, 277] width 74 height 32
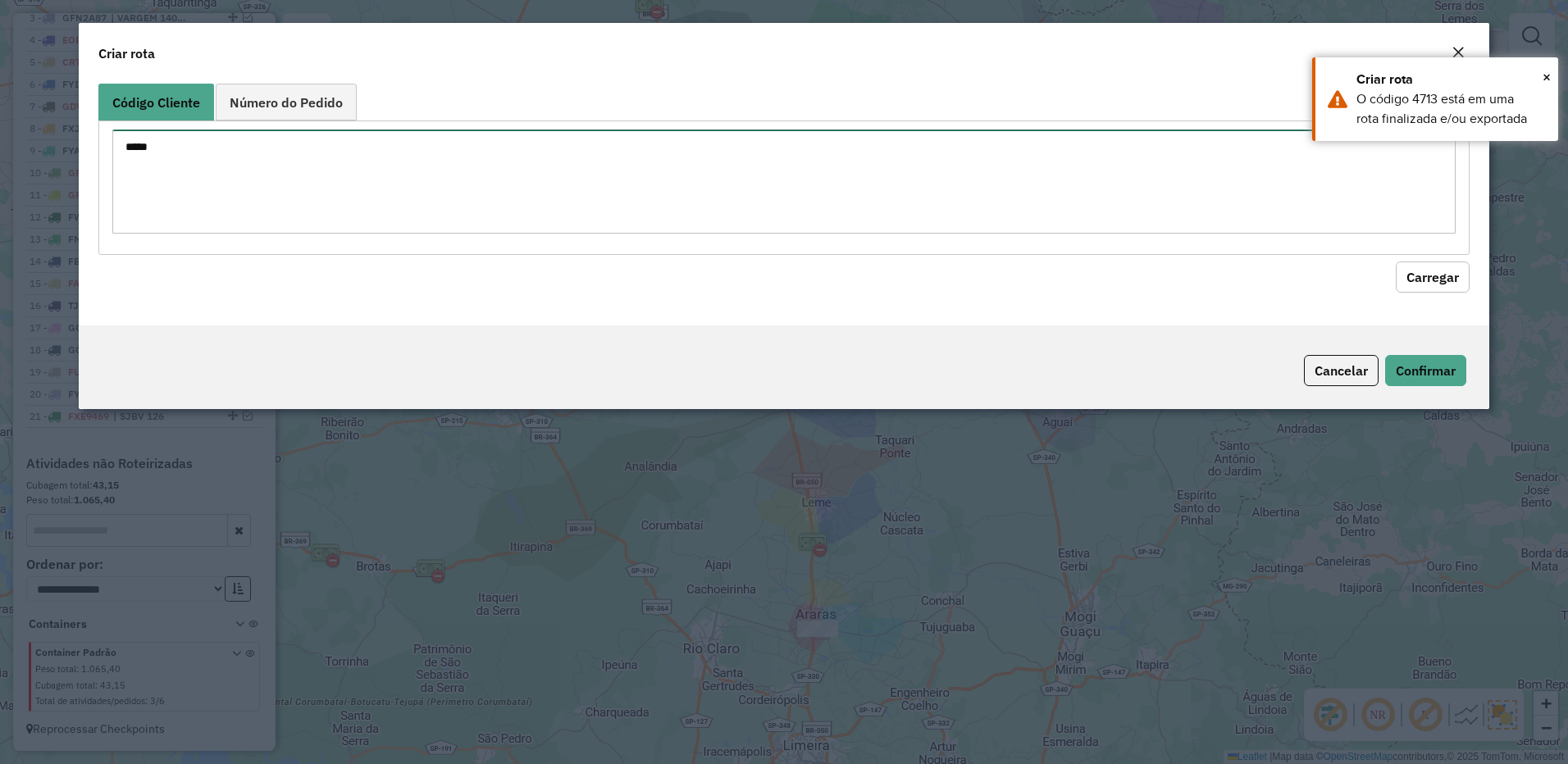
drag, startPoint x: 30, startPoint y: 133, endPoint x: 241, endPoint y: 166, distance: 213.6
click at [8, 120] on modal-container "Criar rota Código Cliente Número do Pedido **** Carregar Cancelar Confirmar" at bounding box center [784, 382] width 1568 height 764
paste textarea "*"
type textarea "*****"
click at [1422, 284] on button "Carregar" at bounding box center [1432, 277] width 74 height 32
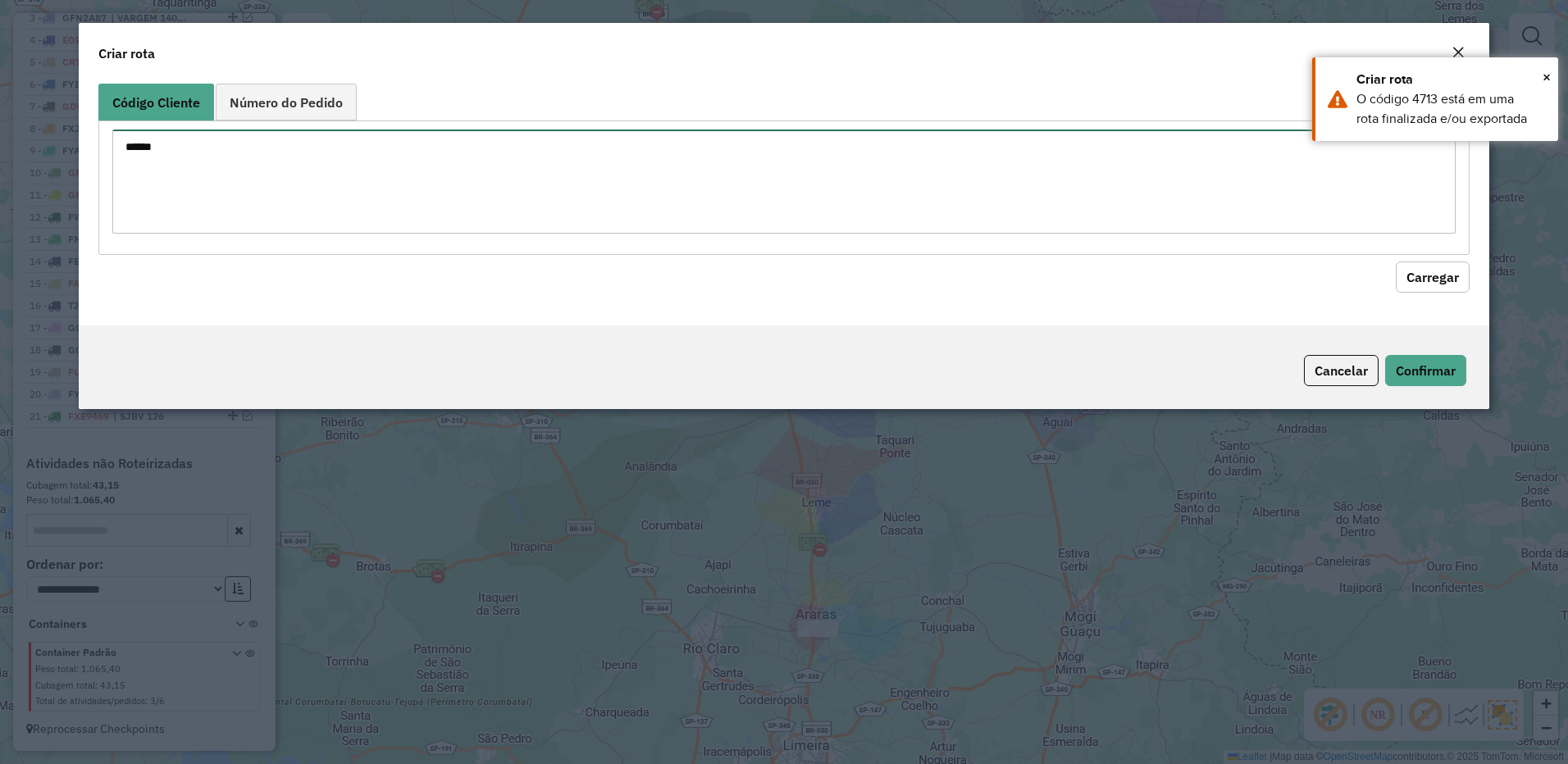
click at [32, 152] on modal-container "Criar rota Código Cliente Número do Pedido ***** Carregar Cancelar Confirmar" at bounding box center [784, 382] width 1568 height 764
drag, startPoint x: 1549, startPoint y: 79, endPoint x: 1469, endPoint y: 252, distance: 190.6
click at [1547, 81] on span "×" at bounding box center [1547, 77] width 9 height 18
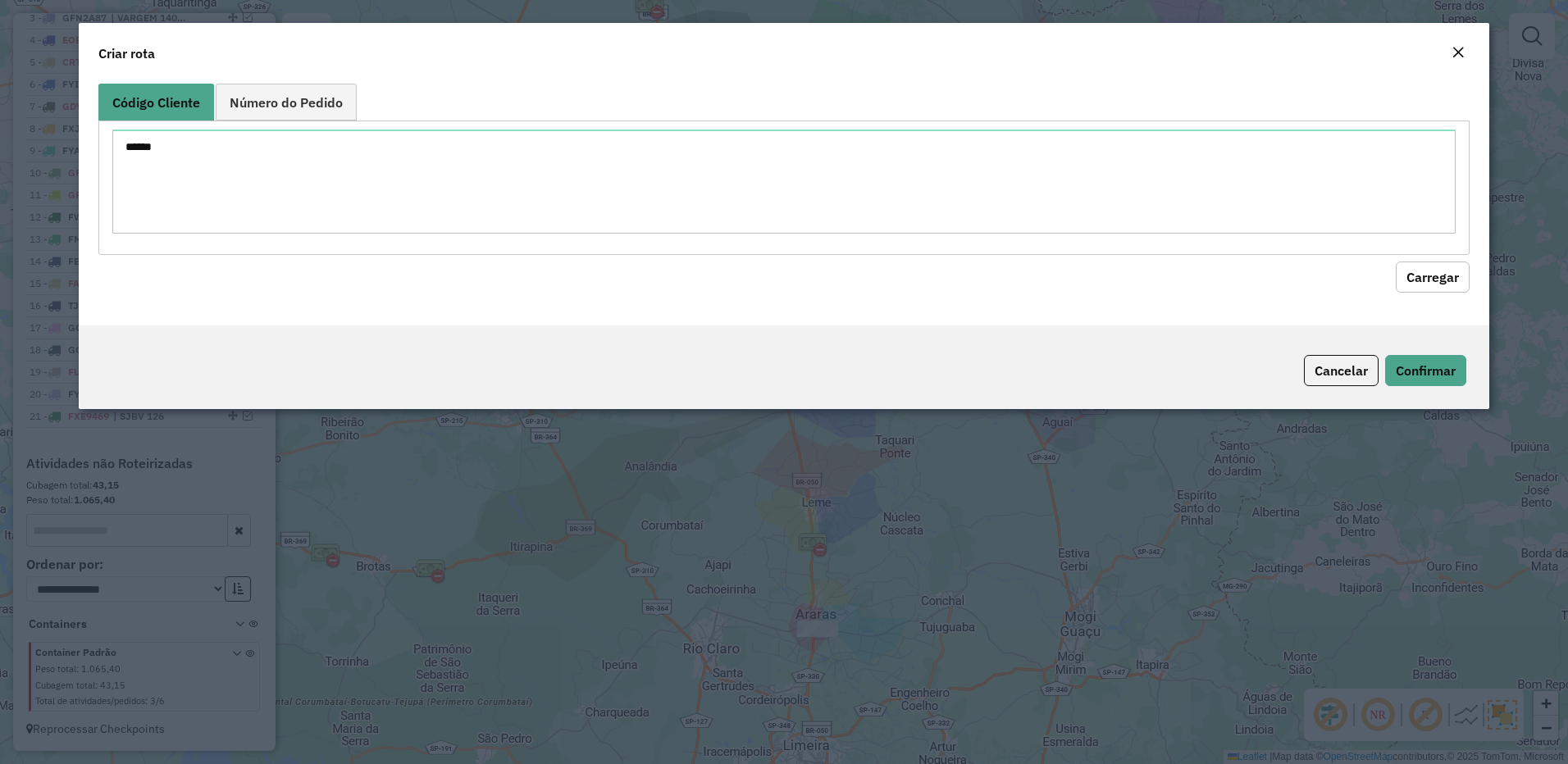
click at [1444, 284] on button "Carregar" at bounding box center [1432, 277] width 74 height 32
click at [1442, 284] on button "Carregar" at bounding box center [1432, 277] width 74 height 32
click at [1450, 46] on button "Close" at bounding box center [1457, 53] width 23 height 21
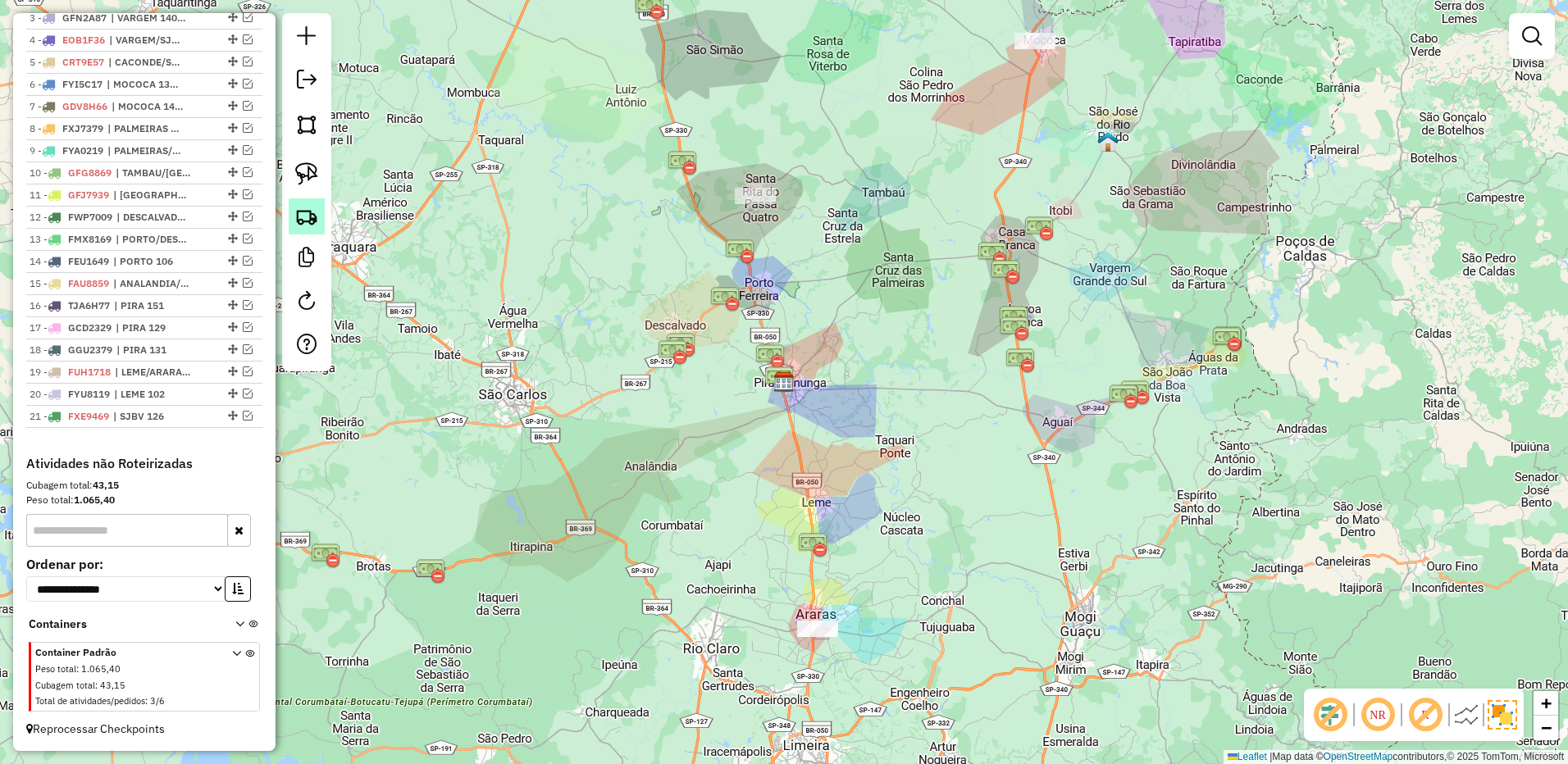
click at [312, 214] on img at bounding box center [307, 216] width 23 height 23
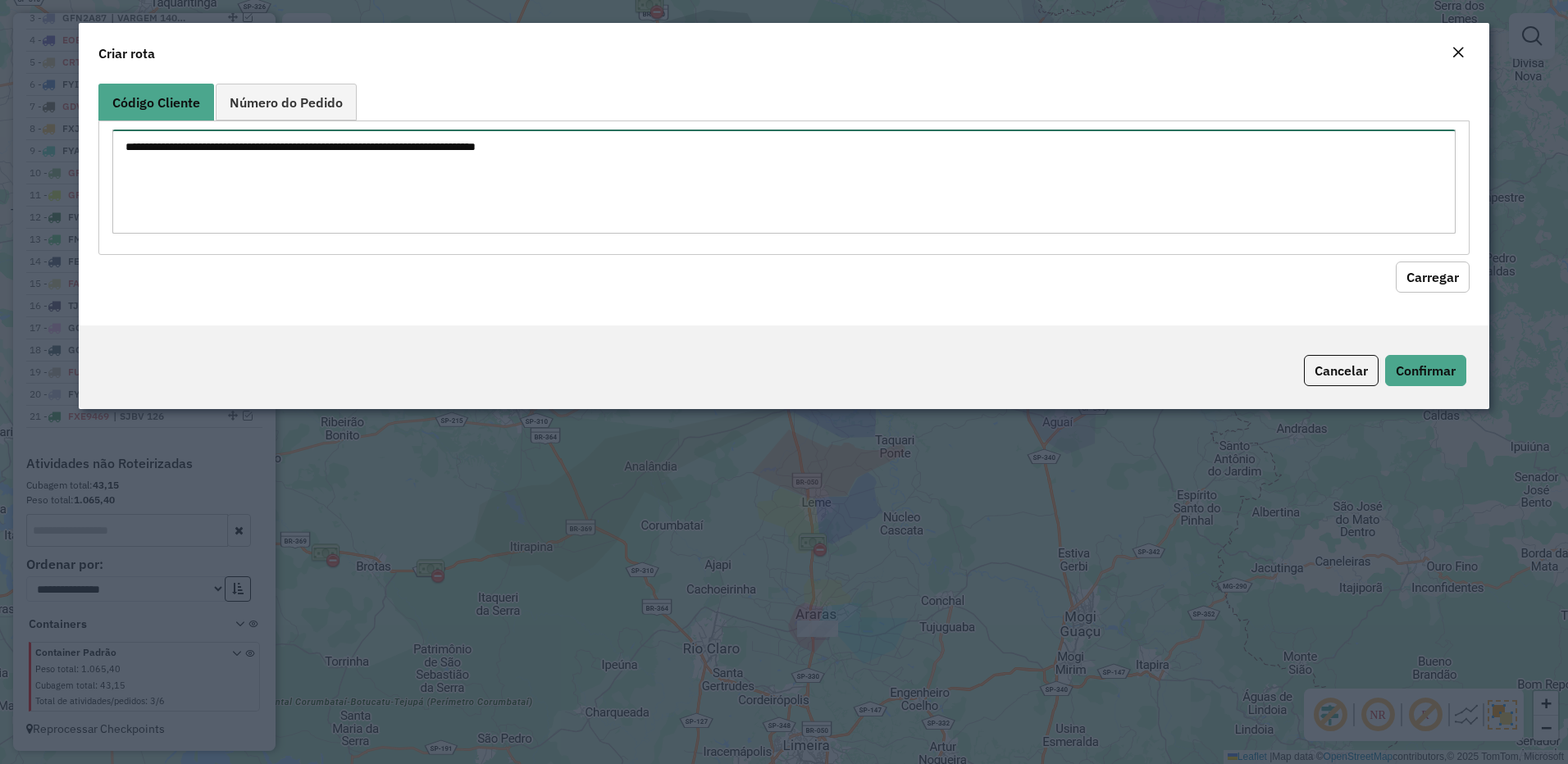
click at [742, 180] on textarea at bounding box center [784, 181] width 1344 height 104
paste textarea "*****"
click at [1402, 278] on button "Carregar" at bounding box center [1432, 277] width 74 height 32
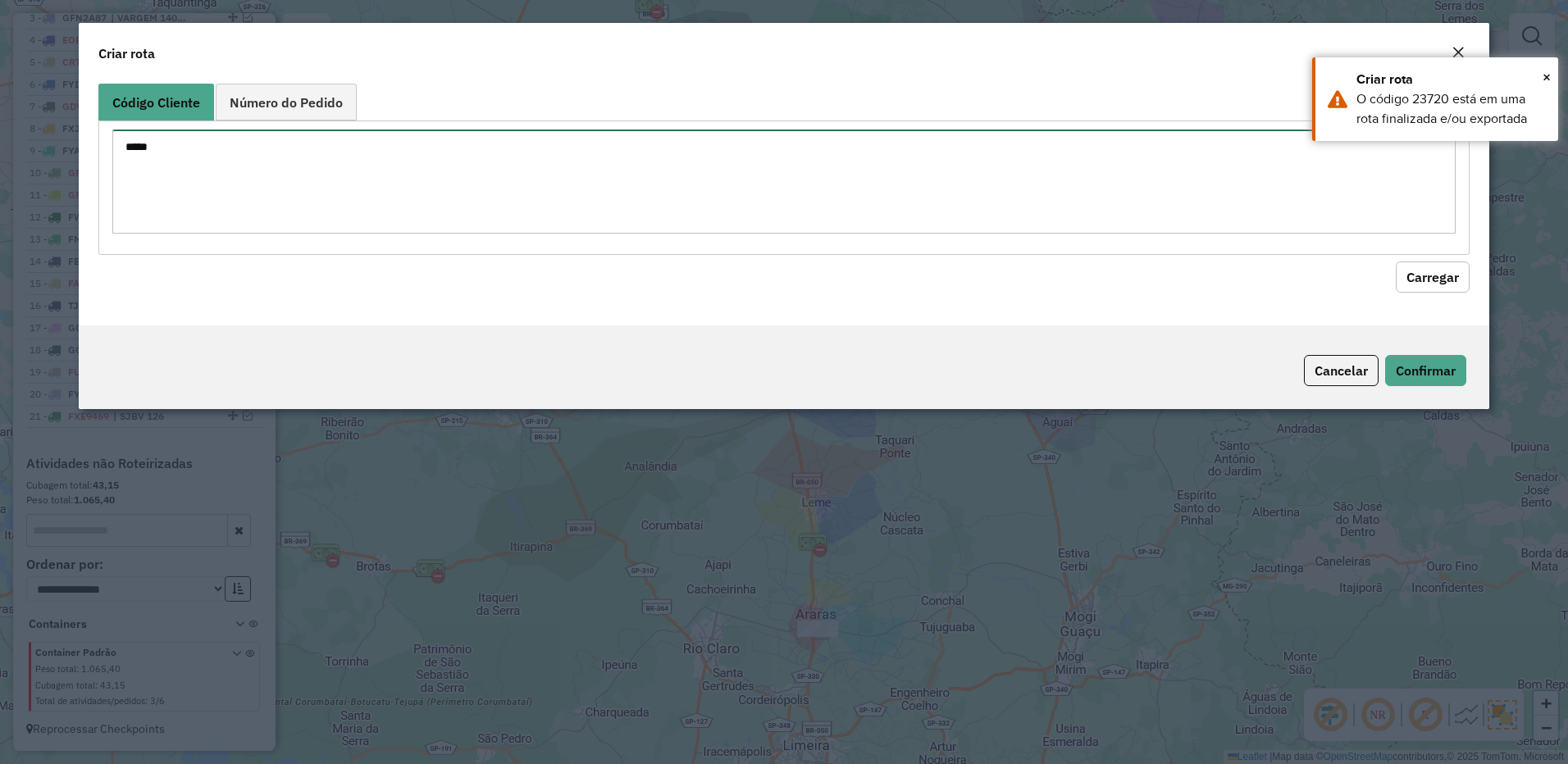
drag, startPoint x: -3, startPoint y: 144, endPoint x: 14, endPoint y: 140, distance: 17.5
click at [0, 143] on html "Aguarde... Pop-up bloqueado! Seu navegador bloqueou automáticamente a abertura …" at bounding box center [784, 382] width 1568 height 764
paste textarea
click at [1407, 252] on div "*****" at bounding box center [784, 187] width 1371 height 134
click at [1416, 269] on button "Carregar" at bounding box center [1432, 277] width 74 height 32
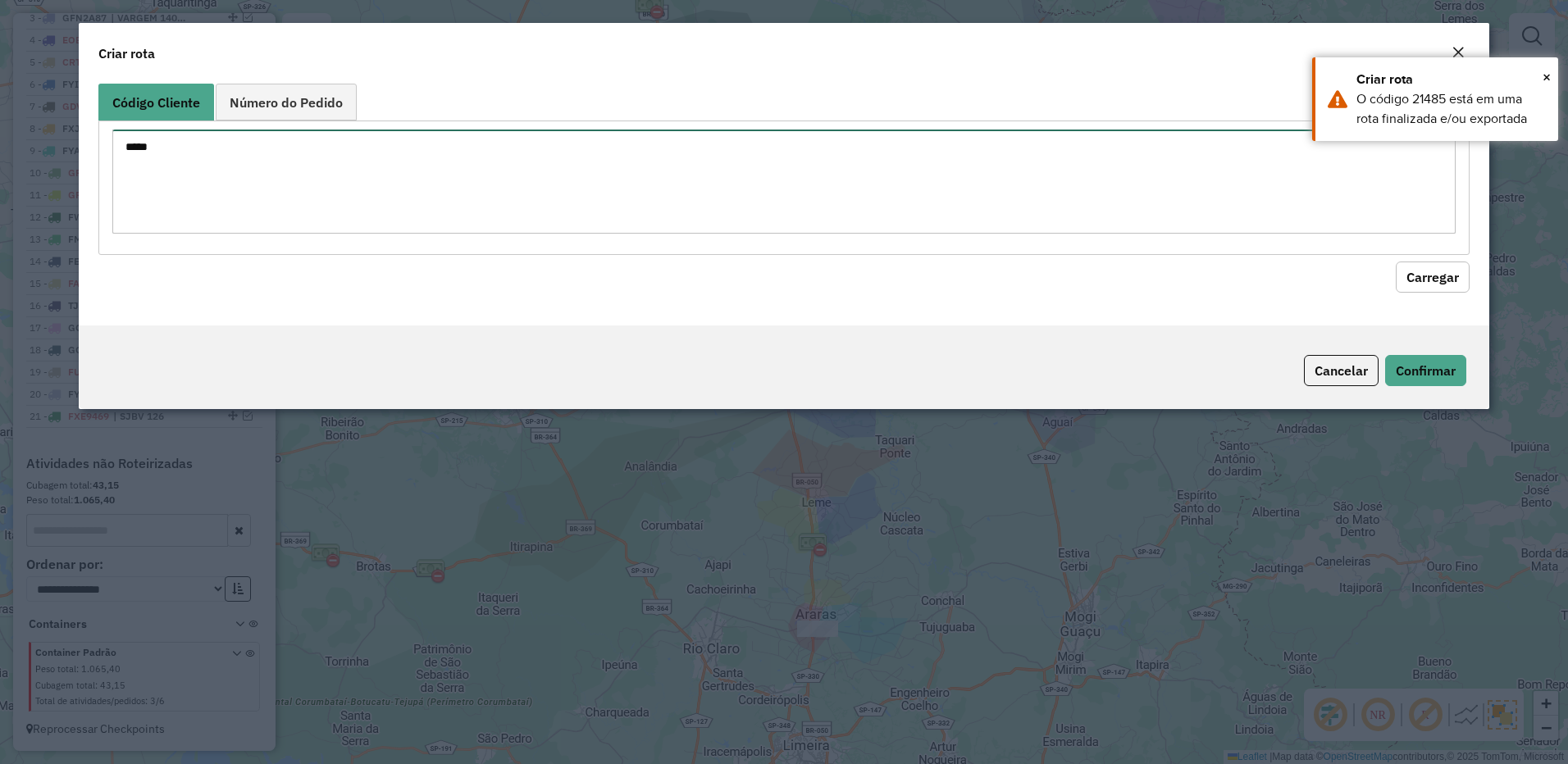
drag, startPoint x: -3, startPoint y: 136, endPoint x: 504, endPoint y: 238, distance: 517.2
click at [0, 134] on modal-container "Criar rota Código Cliente Número do Pedido ***** Carregar Cancelar Confirmar" at bounding box center [784, 382] width 1568 height 764
paste textarea
click at [1433, 280] on button "Carregar" at bounding box center [1432, 277] width 74 height 32
drag, startPoint x: -3, startPoint y: 139, endPoint x: 673, endPoint y: 160, distance: 676.3
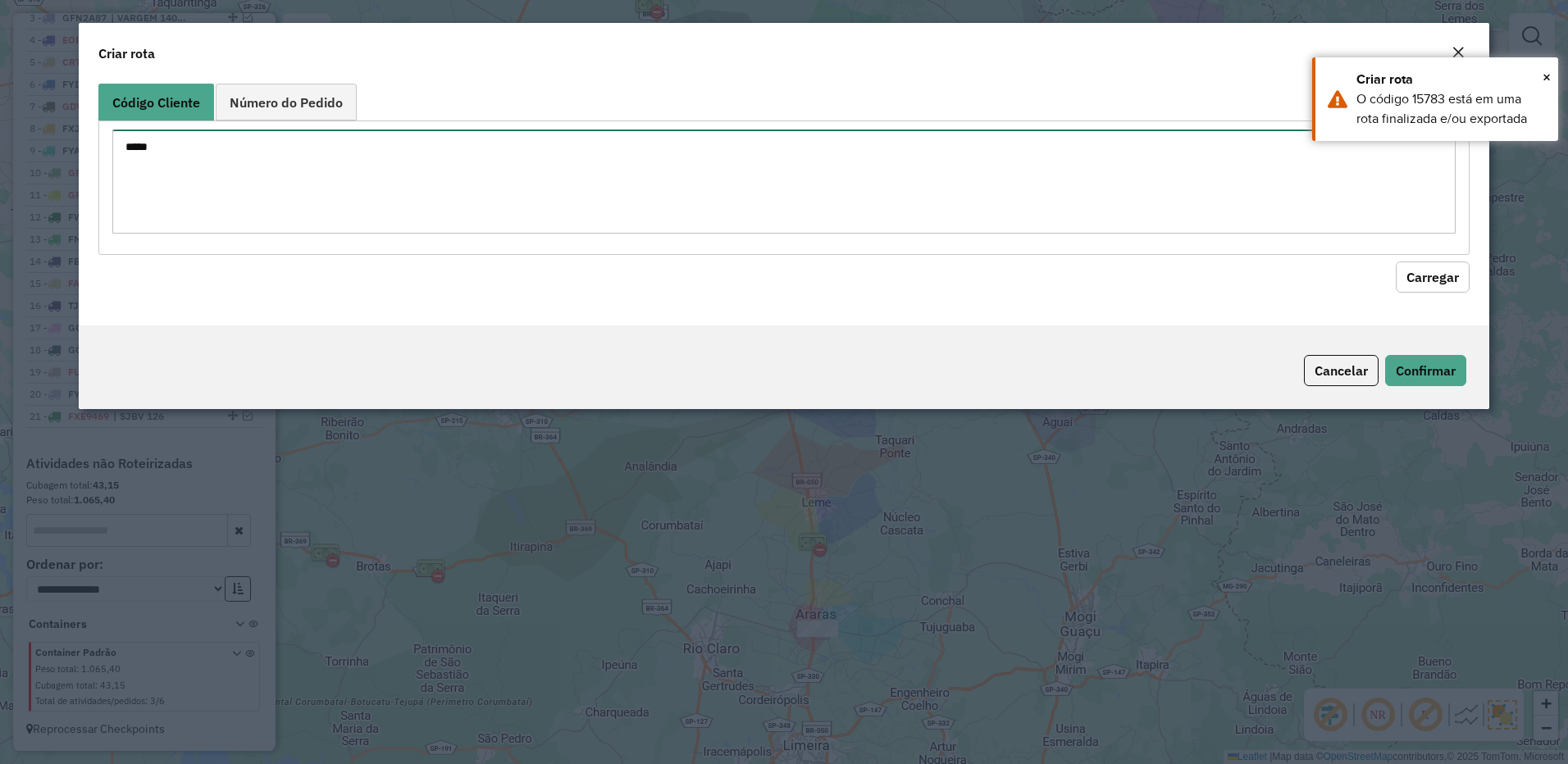
click at [0, 138] on html "Aguarde... Pop-up bloqueado! Seu navegador bloqueou automáticamente a abertura …" at bounding box center [784, 382] width 1568 height 764
paste textarea
click at [1445, 273] on button "Carregar" at bounding box center [1432, 277] width 74 height 32
drag, startPoint x: -3, startPoint y: 120, endPoint x: 365, endPoint y: 136, distance: 368.3
click at [0, 112] on html "Aguarde... Pop-up bloqueado! Seu navegador bloqueou automáticamente a abertura …" at bounding box center [784, 382] width 1568 height 764
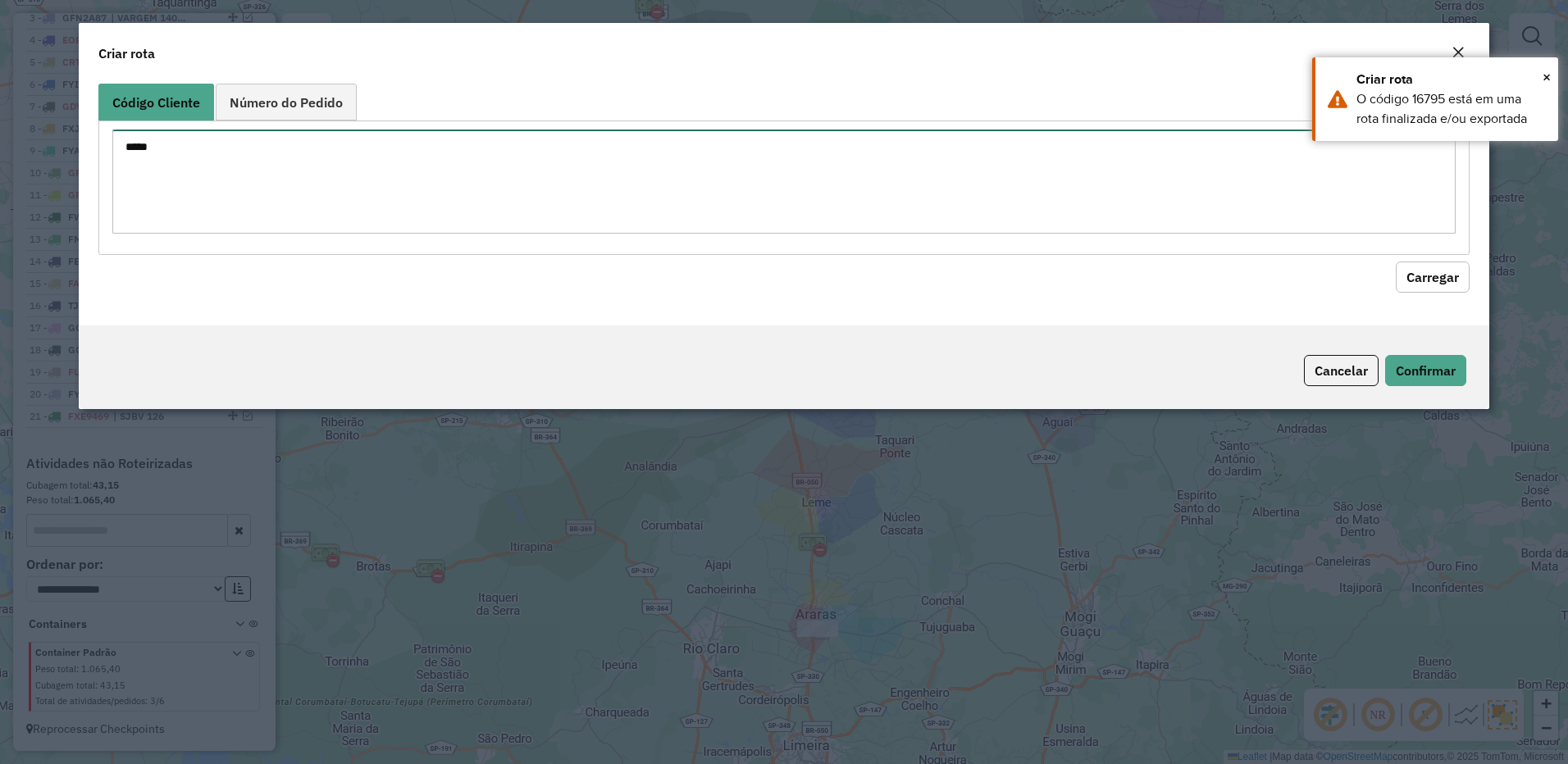
paste textarea
click at [1416, 287] on button "Carregar" at bounding box center [1432, 277] width 74 height 32
drag, startPoint x: 226, startPoint y: 183, endPoint x: 209, endPoint y: 101, distance: 83.7
click at [0, 109] on modal-container "Criar rota Código Cliente Número do Pedido ***** Carregar Cancelar Confirmar" at bounding box center [784, 382] width 1568 height 764
paste textarea
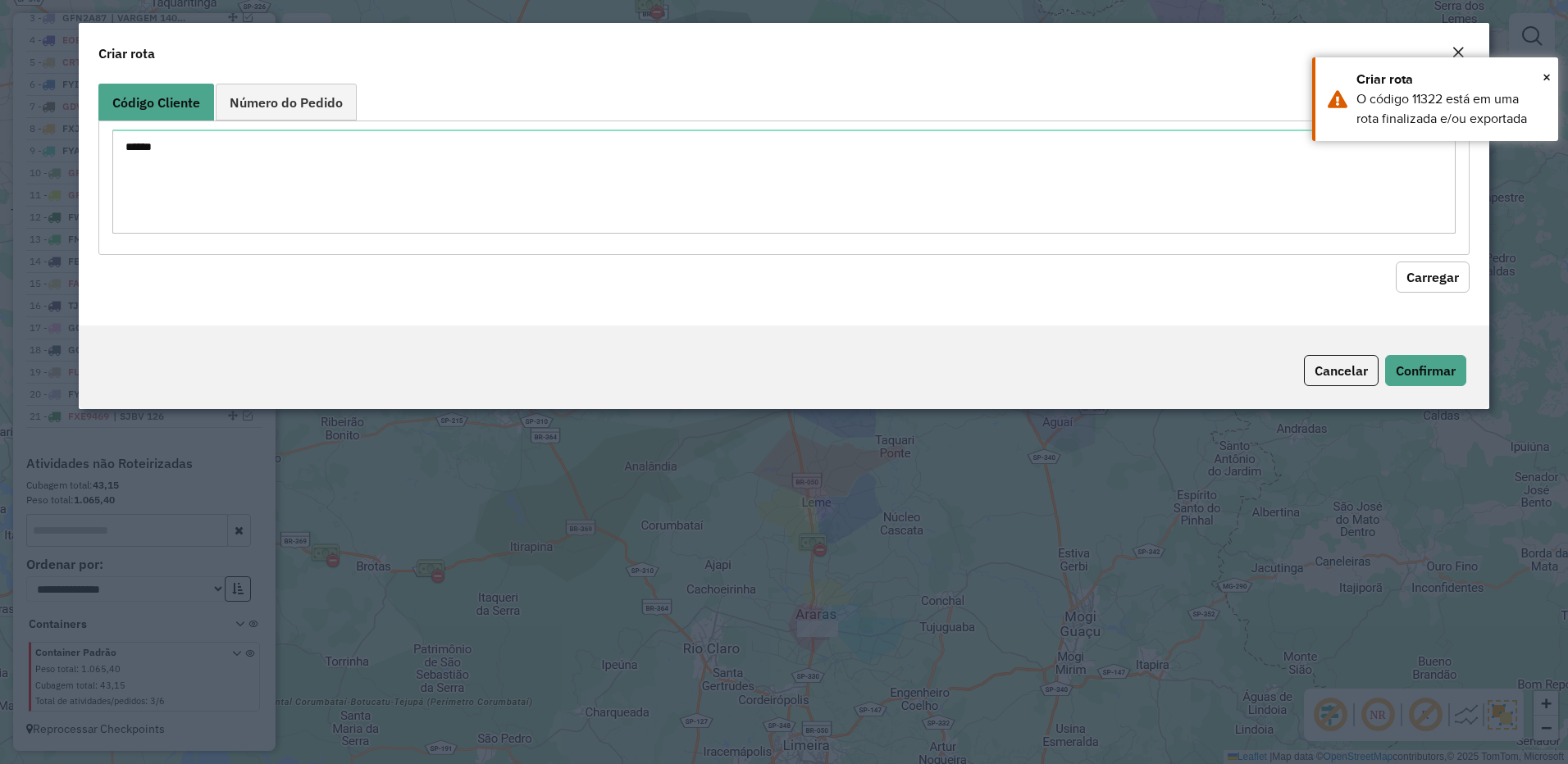
click at [1387, 270] on hb-field-button "Carregar" at bounding box center [784, 273] width 1371 height 37
click at [1405, 271] on button "Carregar" at bounding box center [1432, 277] width 74 height 32
drag, startPoint x: -3, startPoint y: 134, endPoint x: 97, endPoint y: 118, distance: 101.3
click at [20, 121] on modal-container "Criar rota Código Cliente Número do Pedido ***** Carregar Cancelar Confirmar" at bounding box center [784, 382] width 1568 height 764
paste textarea
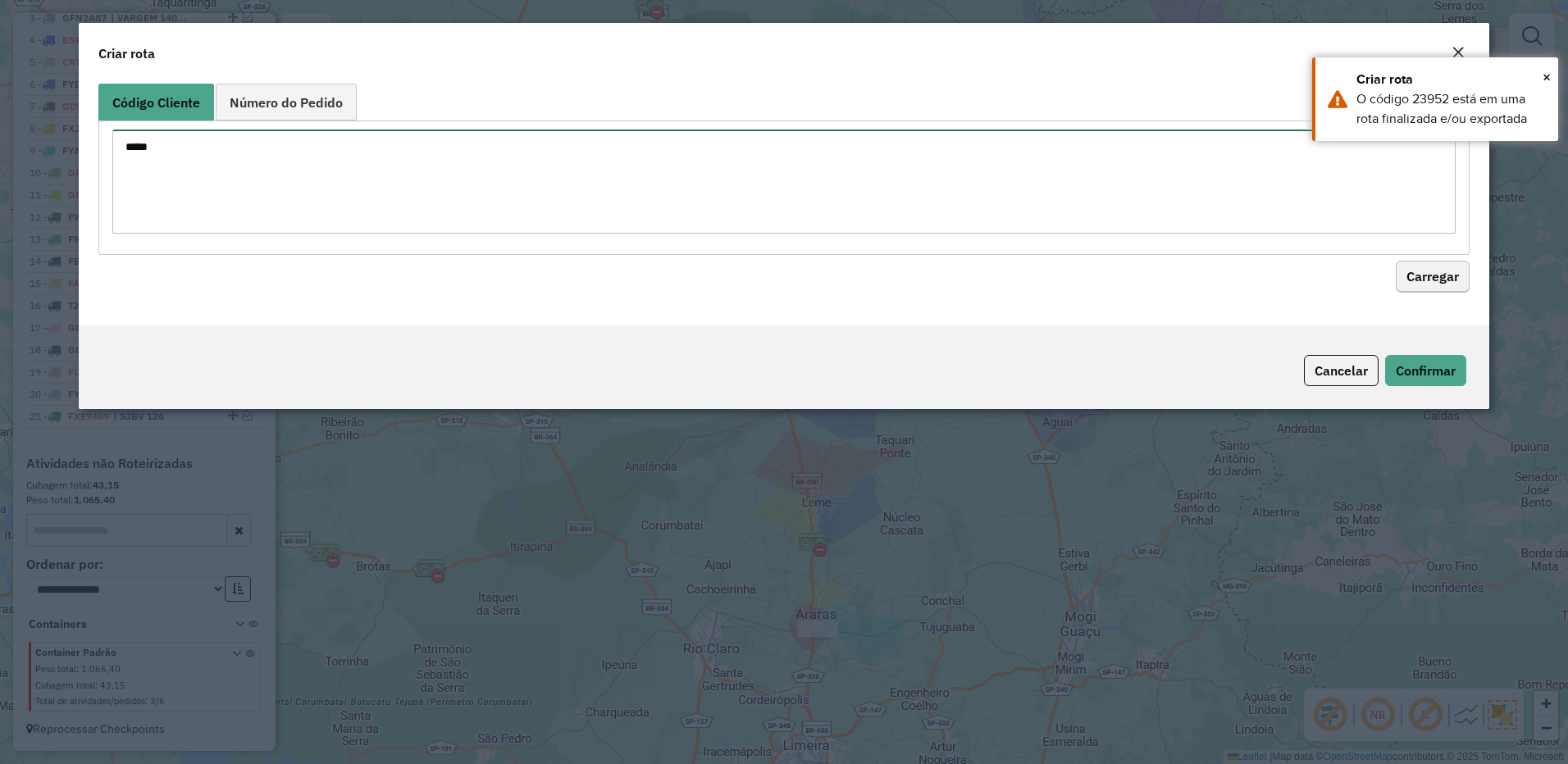
type textarea "*****"
click at [1428, 287] on button "Carregar" at bounding box center [1432, 277] width 74 height 32
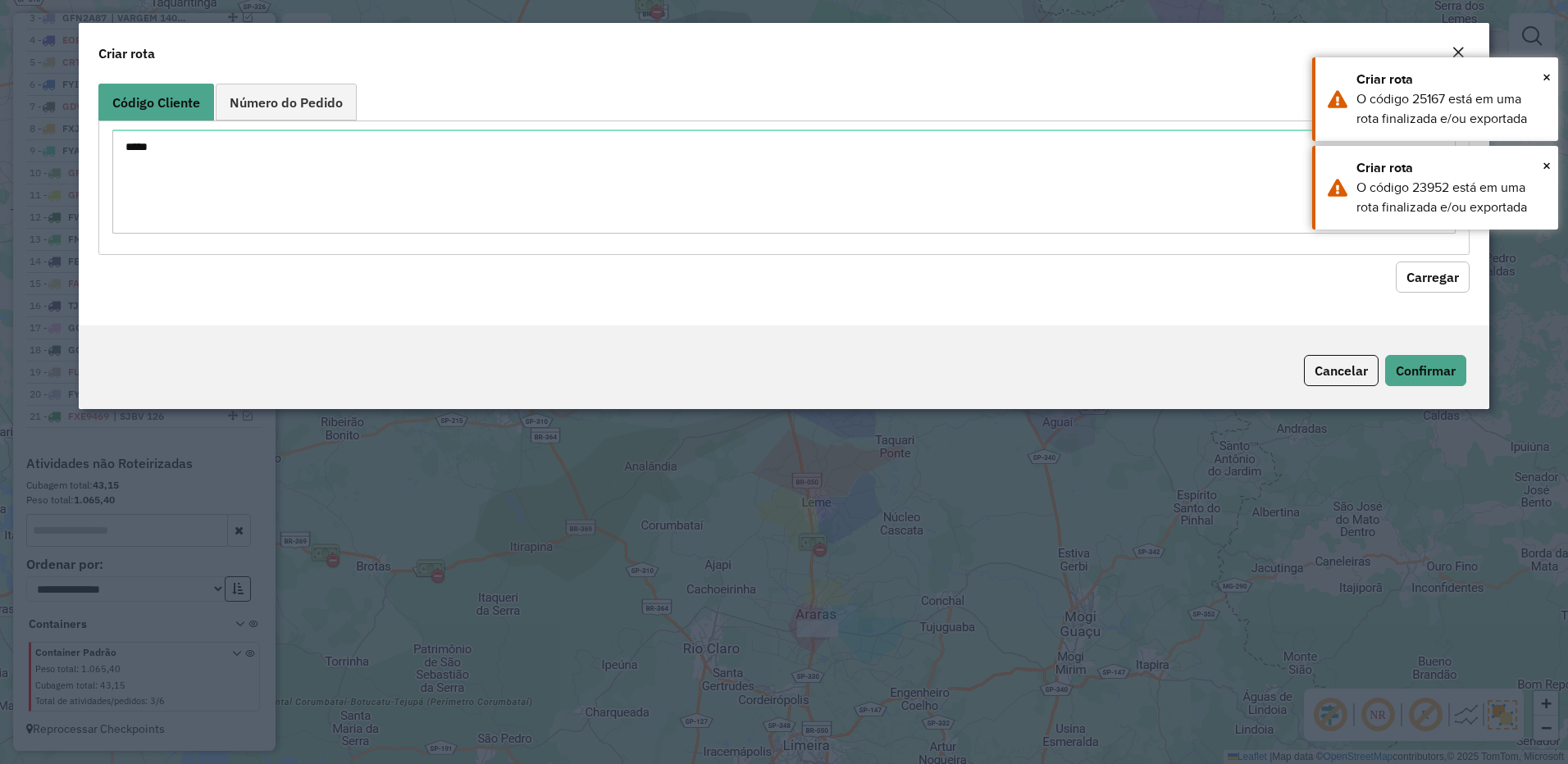
click at [1459, 53] on em "Close" at bounding box center [1457, 52] width 13 height 13
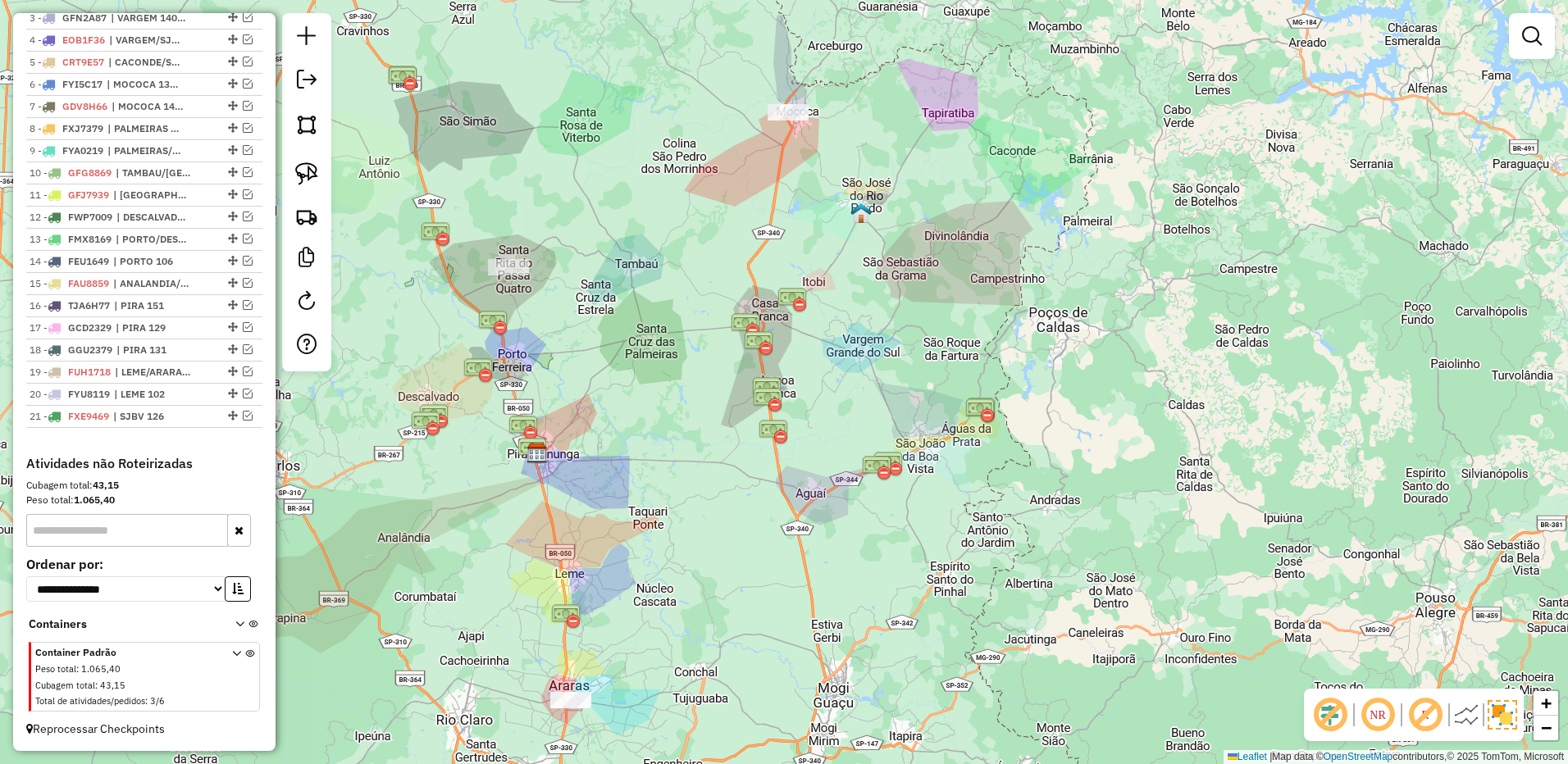
drag, startPoint x: 1203, startPoint y: 362, endPoint x: 866, endPoint y: 376, distance: 337.3
click at [916, 431] on div "Janela de atendimento Grade de atendimento Capacidade Transportadoras Veículos …" at bounding box center [784, 382] width 1568 height 764
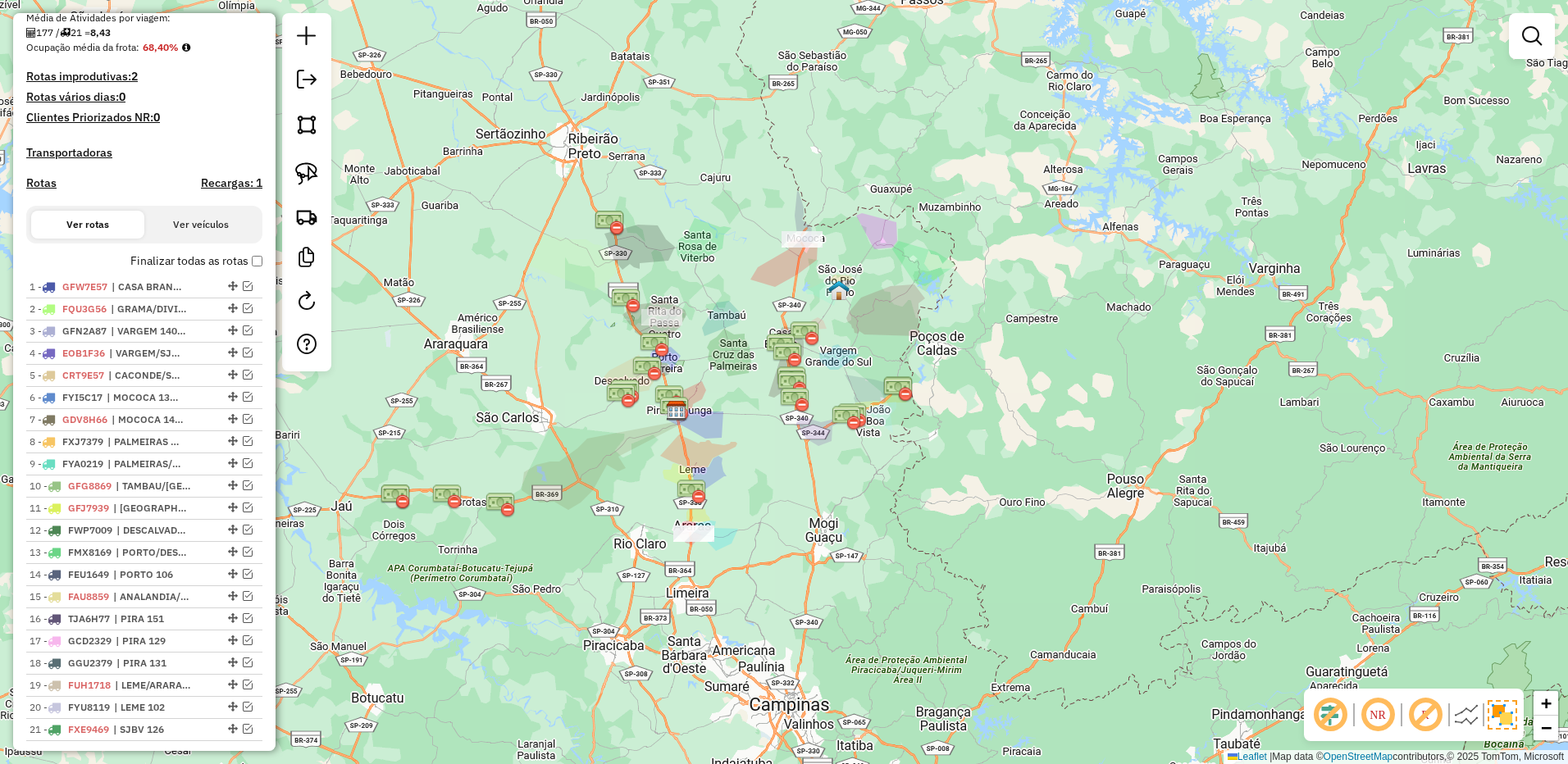
scroll to position [556, 0]
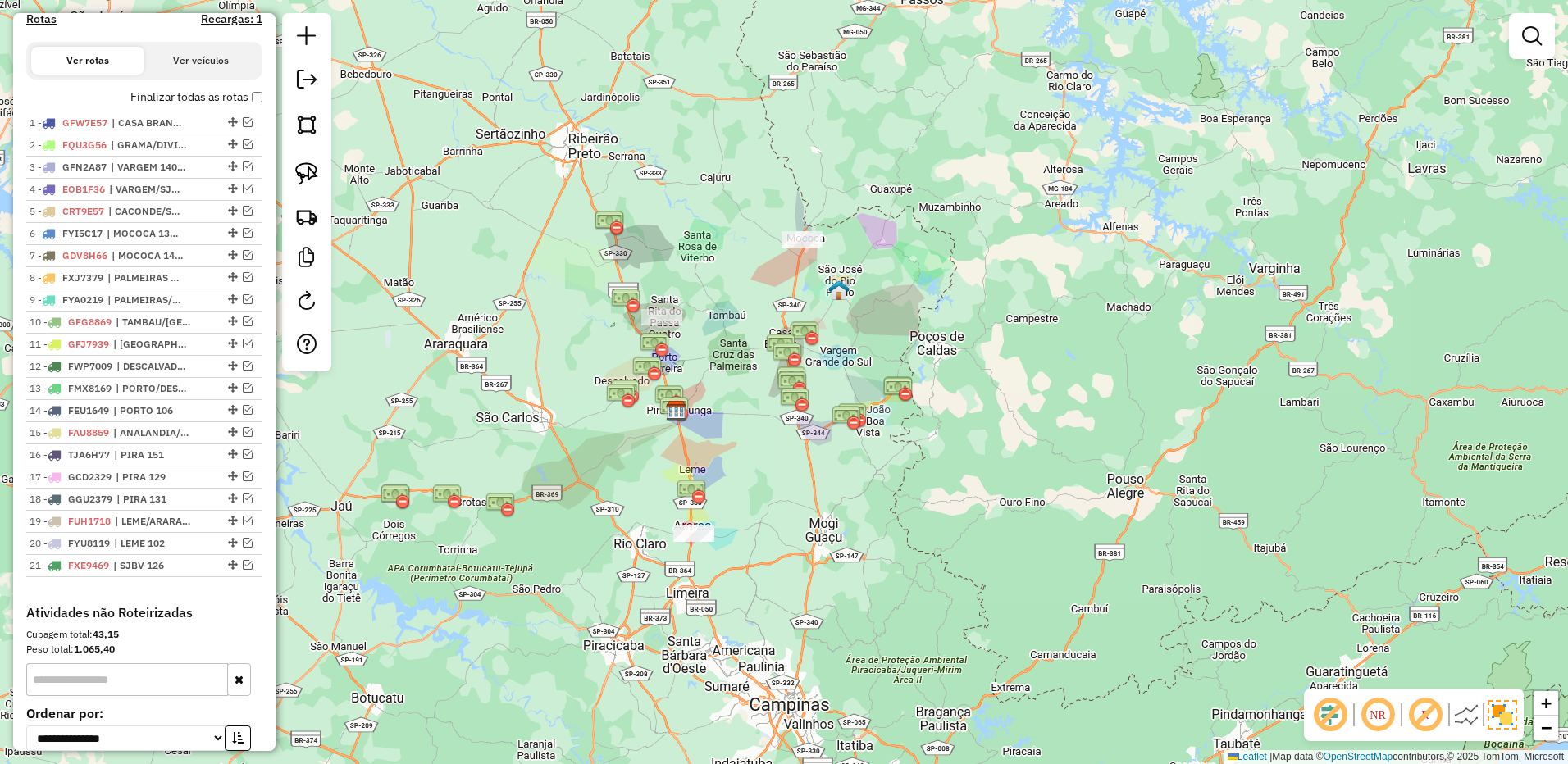
drag, startPoint x: 312, startPoint y: 89, endPoint x: 453, endPoint y: 142, distance: 150.6
click at [312, 89] on em at bounding box center [306, 79] width 20 height 20
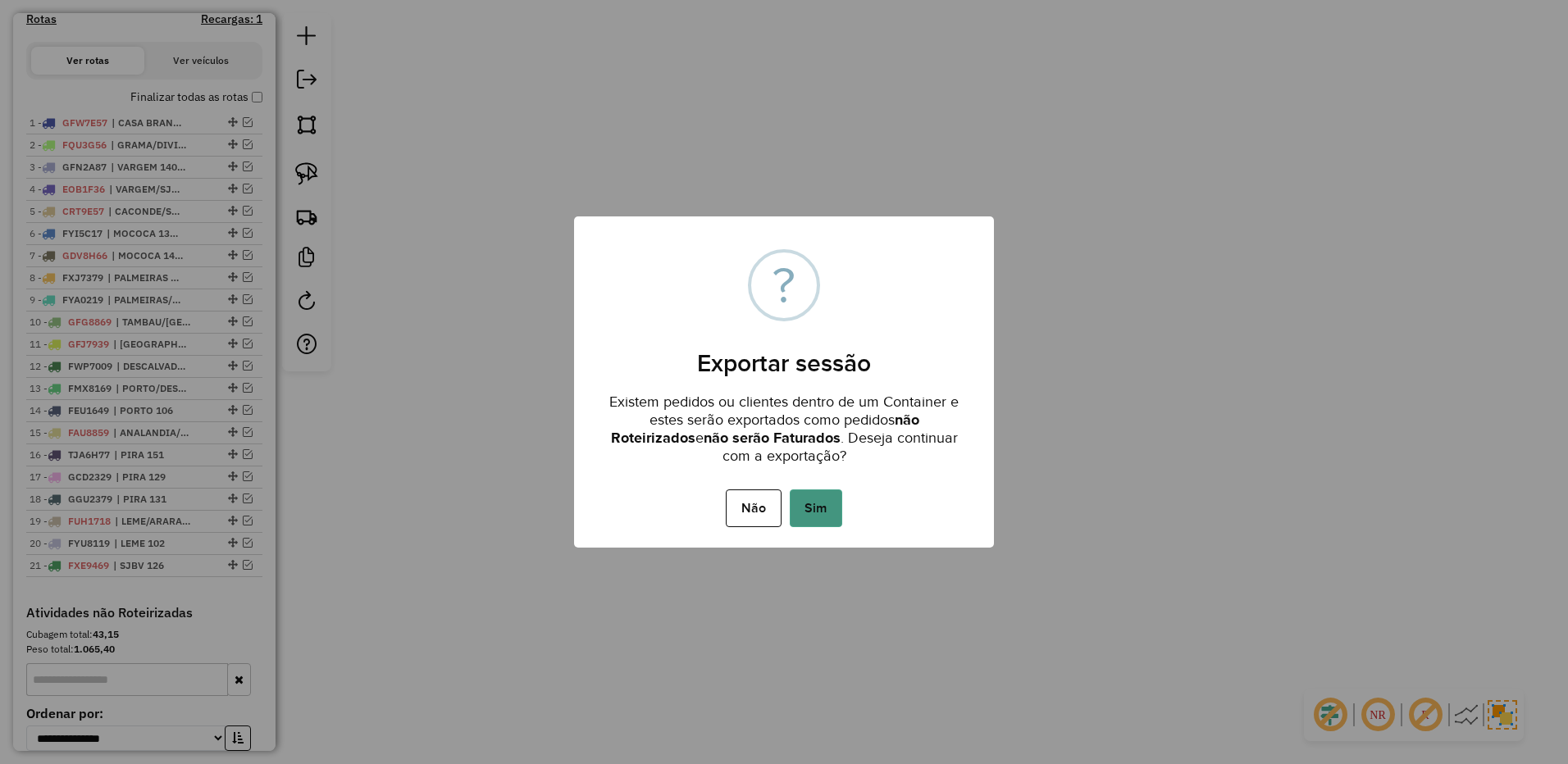
click at [798, 505] on button "Sim" at bounding box center [816, 508] width 53 height 37
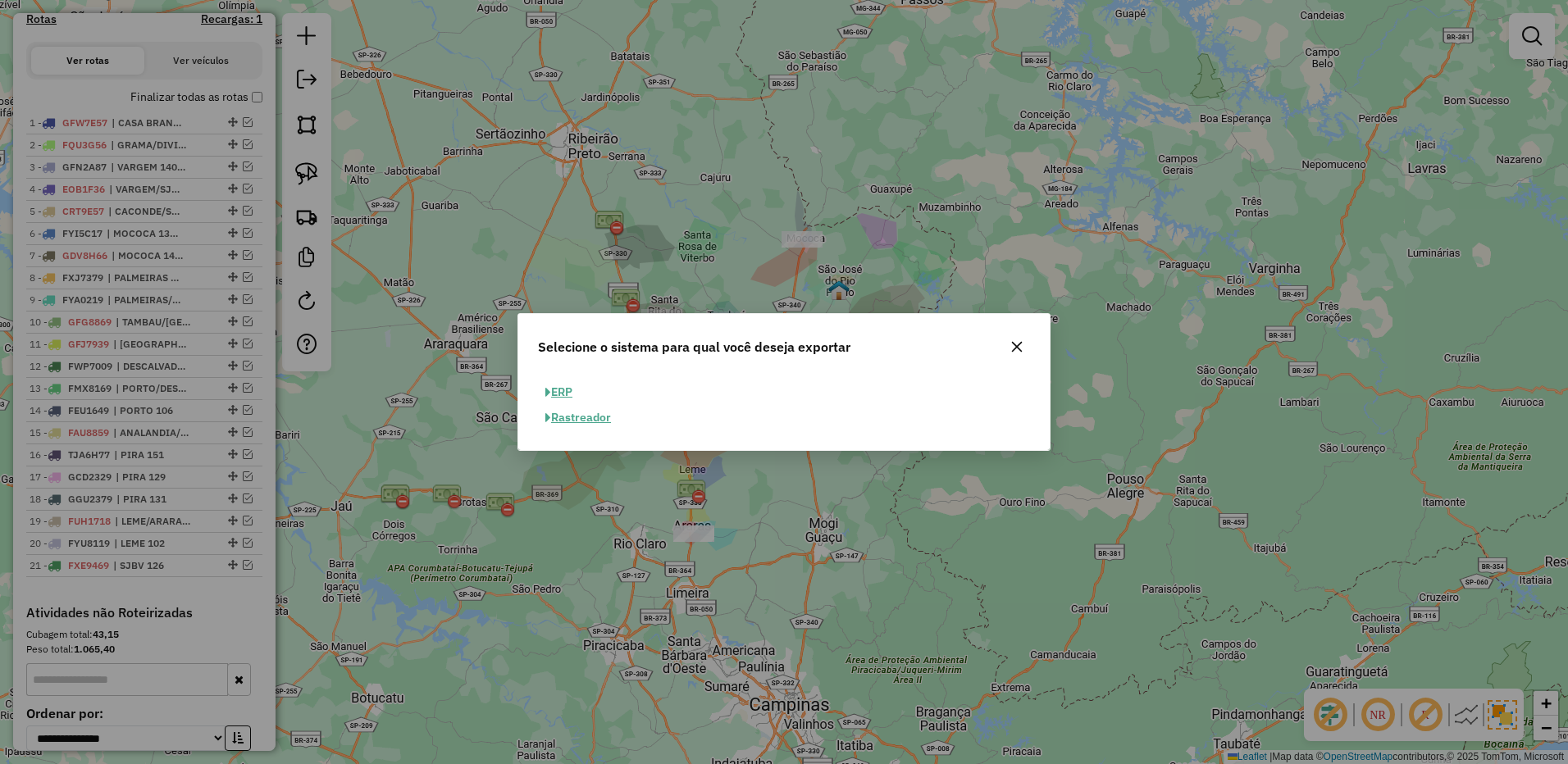
click at [571, 393] on button "ERP" at bounding box center [558, 393] width 42 height 26
select select "**"
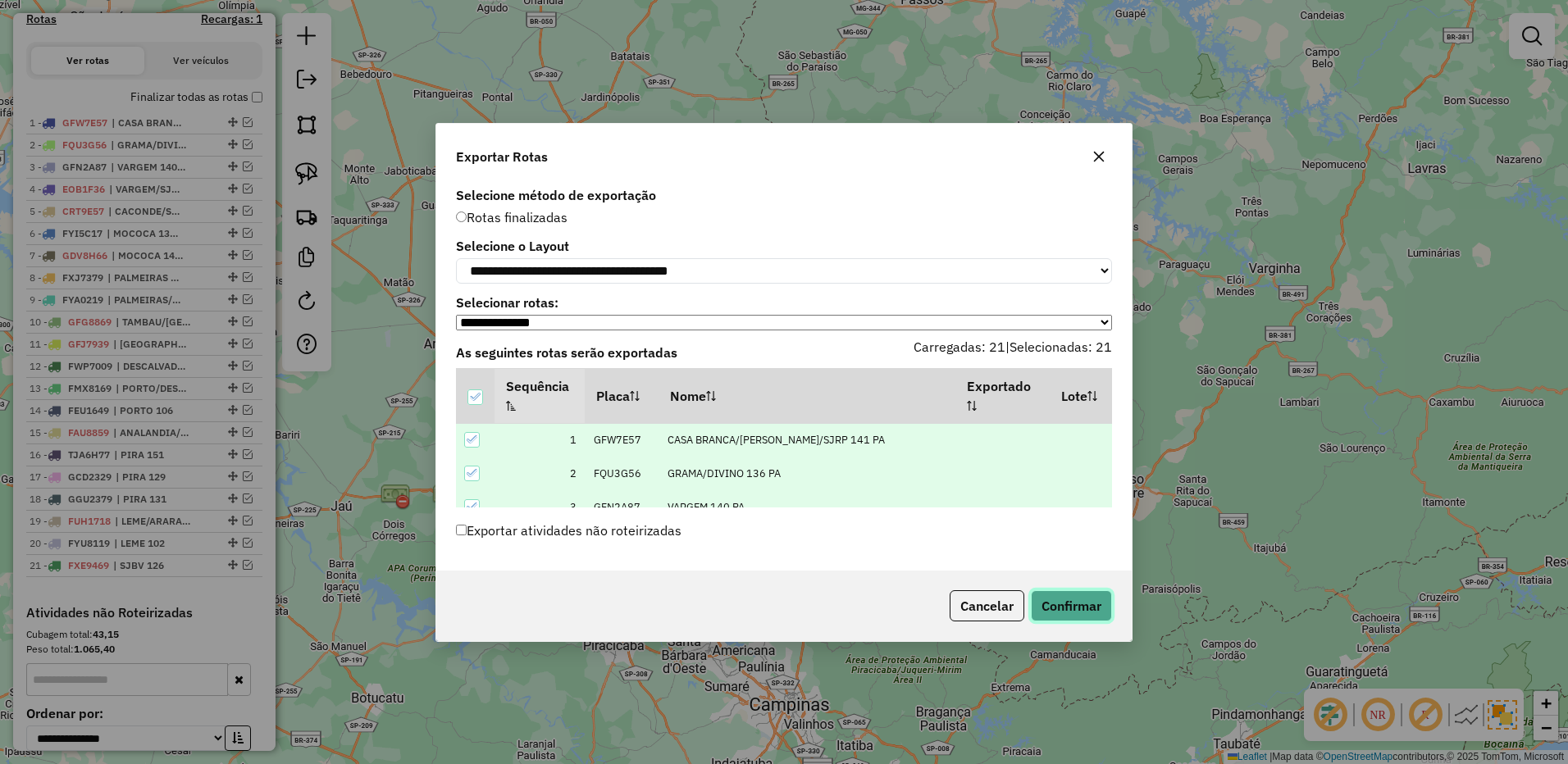
click at [1075, 604] on button "Confirmar" at bounding box center [1071, 606] width 81 height 32
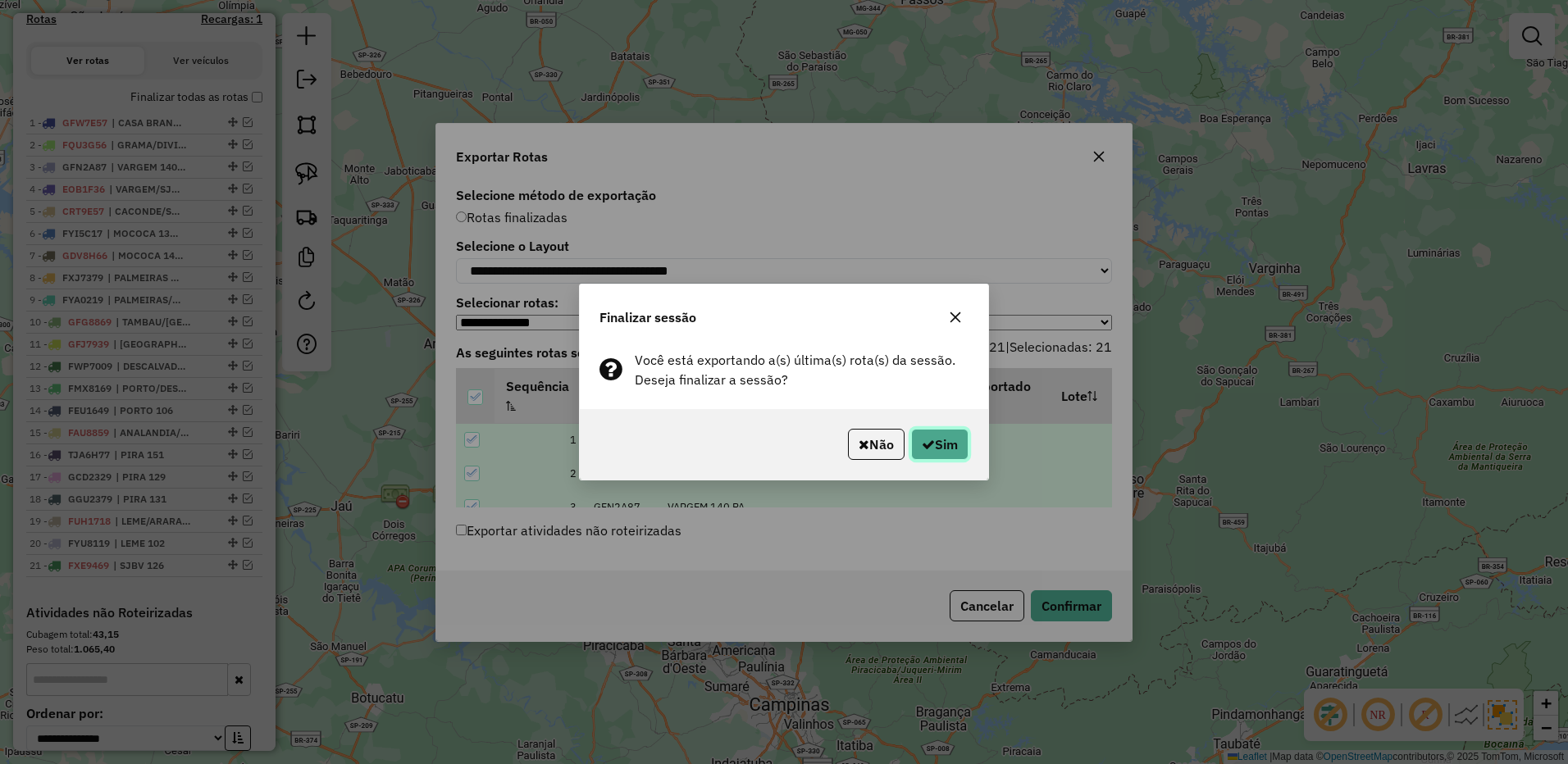
click at [949, 434] on button "Sim" at bounding box center [939, 444] width 57 height 32
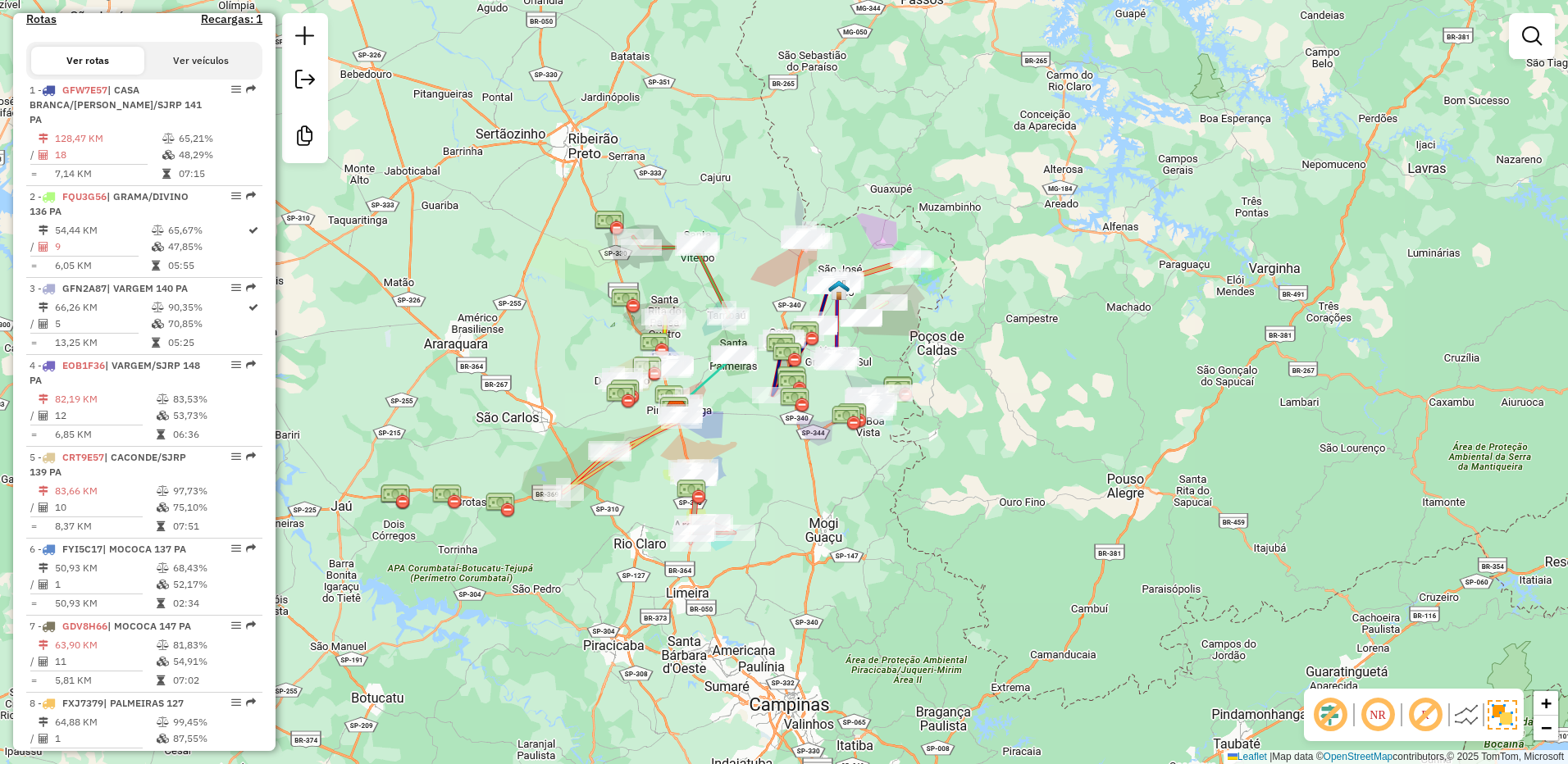
scroll to position [0, 0]
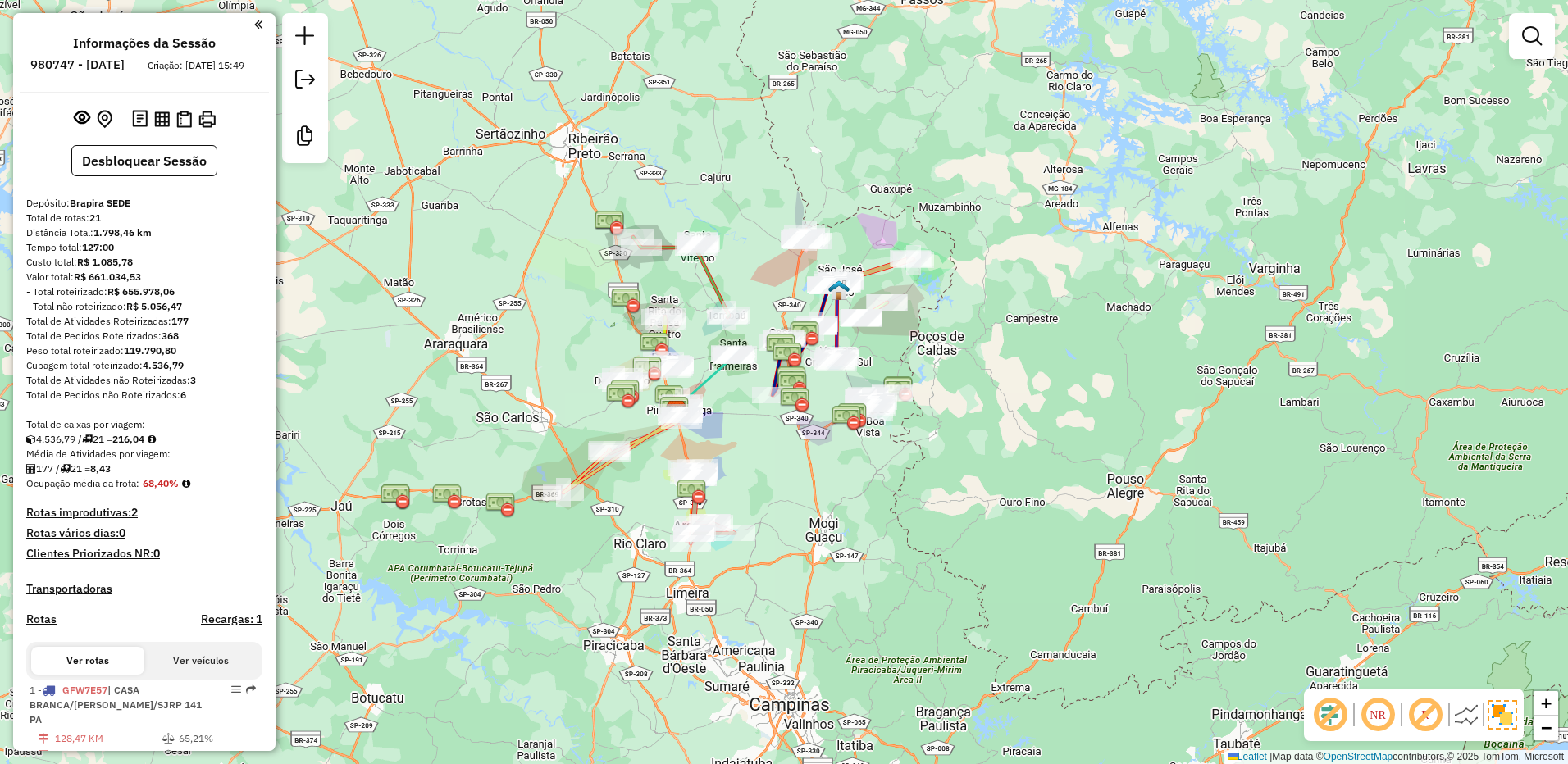
click at [164, 123] on button at bounding box center [162, 118] width 22 height 22
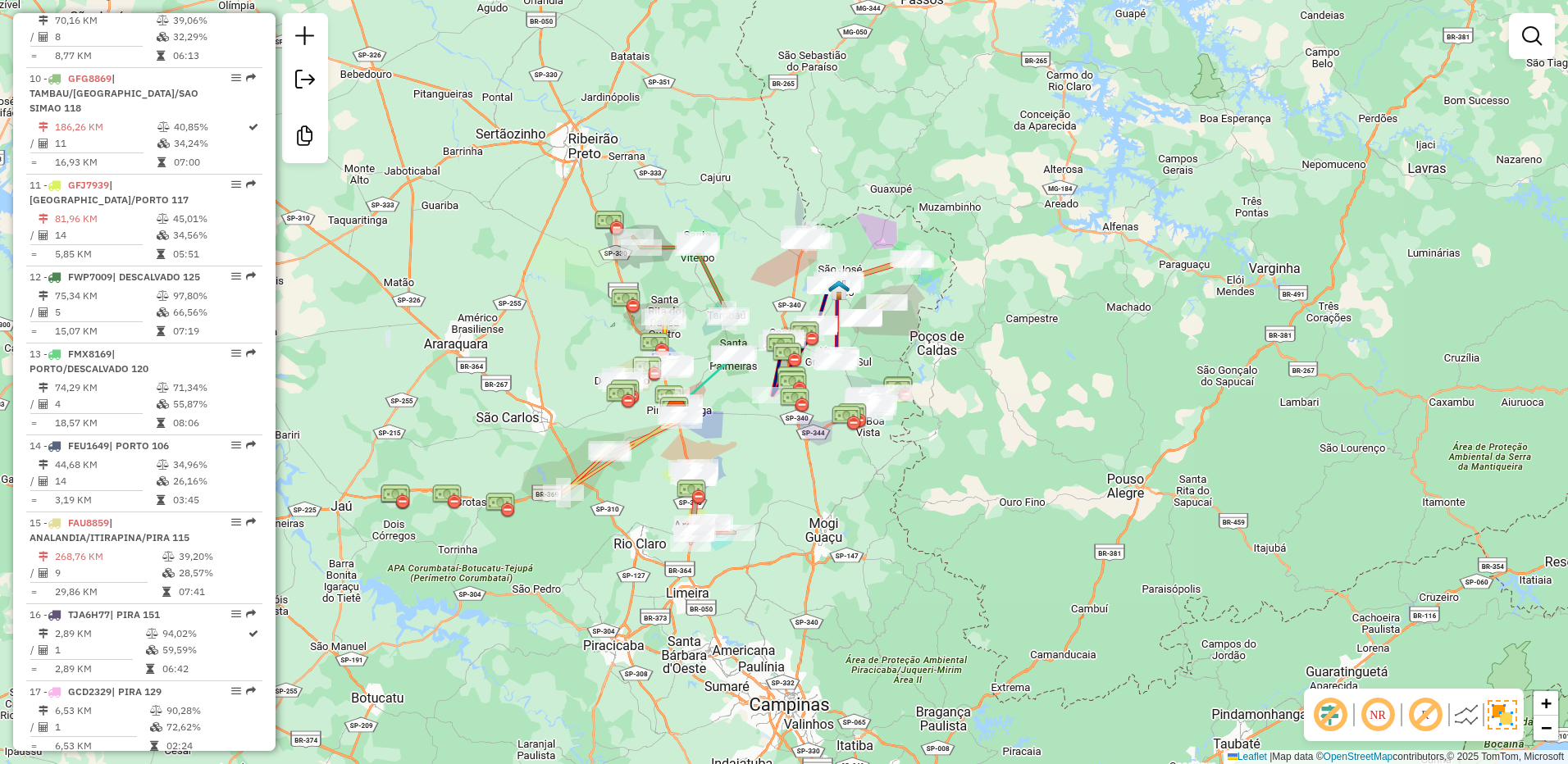
scroll to position [2010, 0]
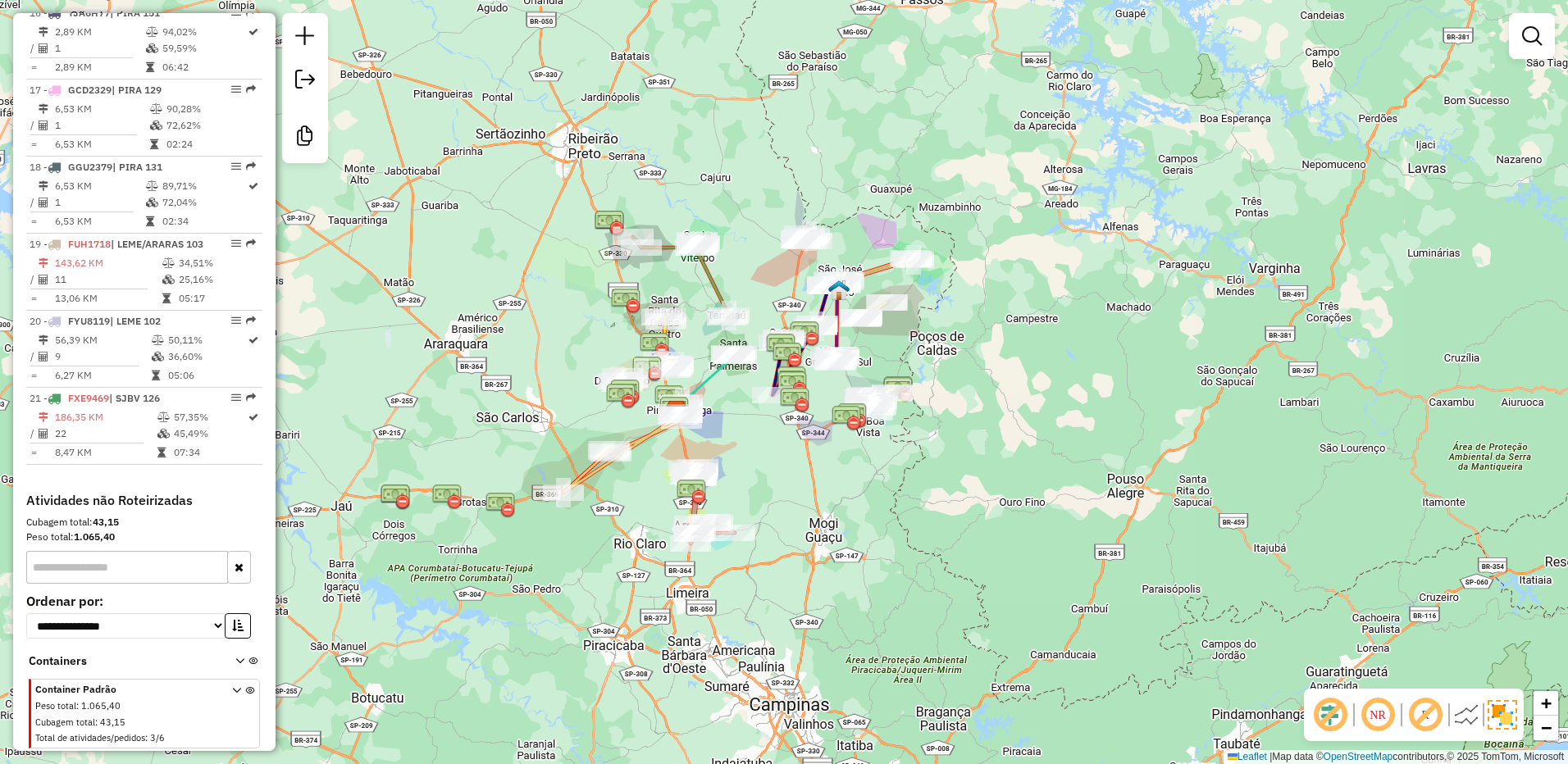
copy strong "1.065,40"
drag, startPoint x: 75, startPoint y: 538, endPoint x: 123, endPoint y: 538, distance: 48.0
click at [123, 538] on div "Peso total: 1.065,40" at bounding box center [144, 537] width 236 height 14
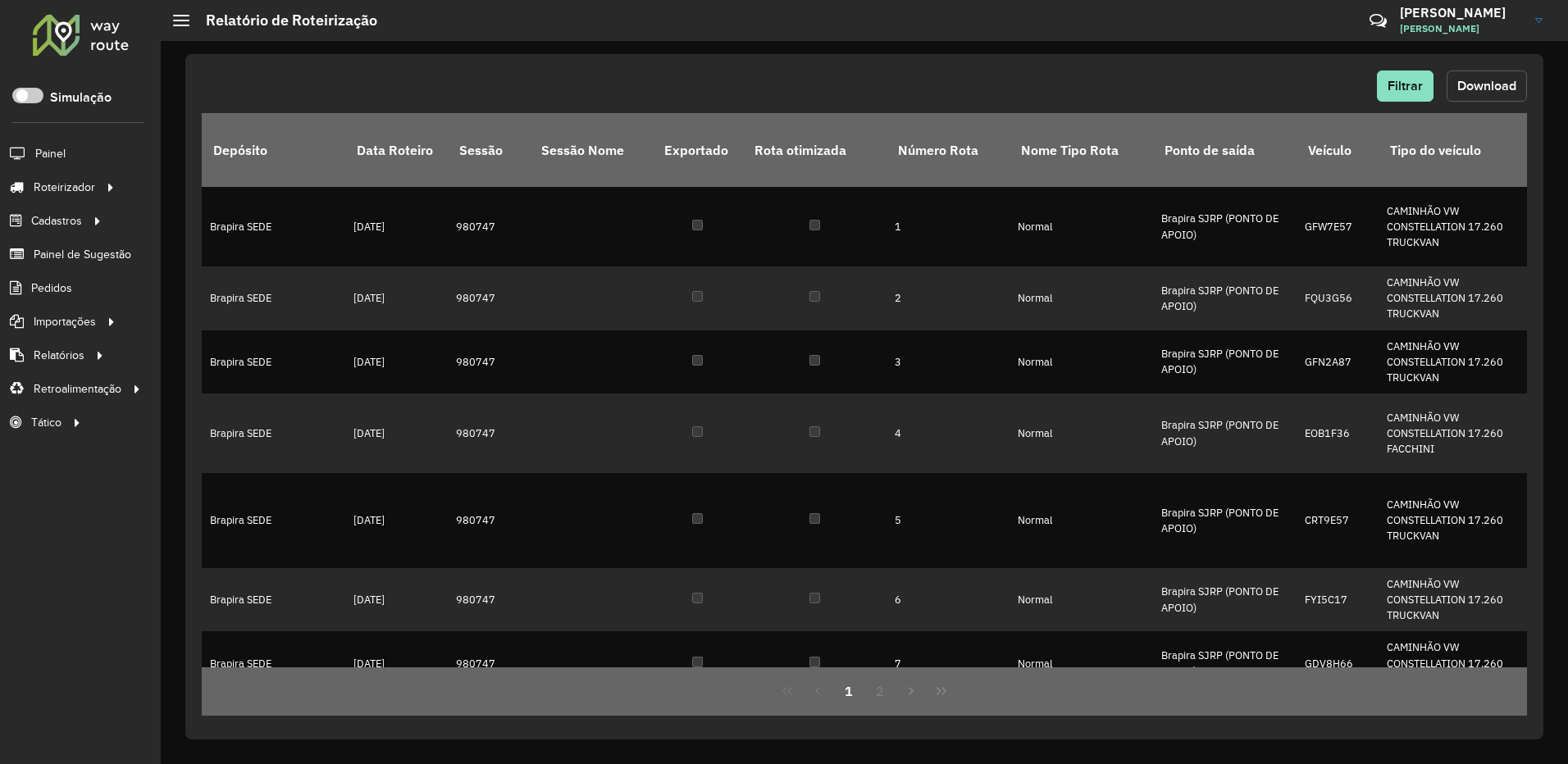
click at [1492, 87] on span "Download" at bounding box center [1486, 85] width 59 height 14
